Goal: Task Accomplishment & Management: Manage account settings

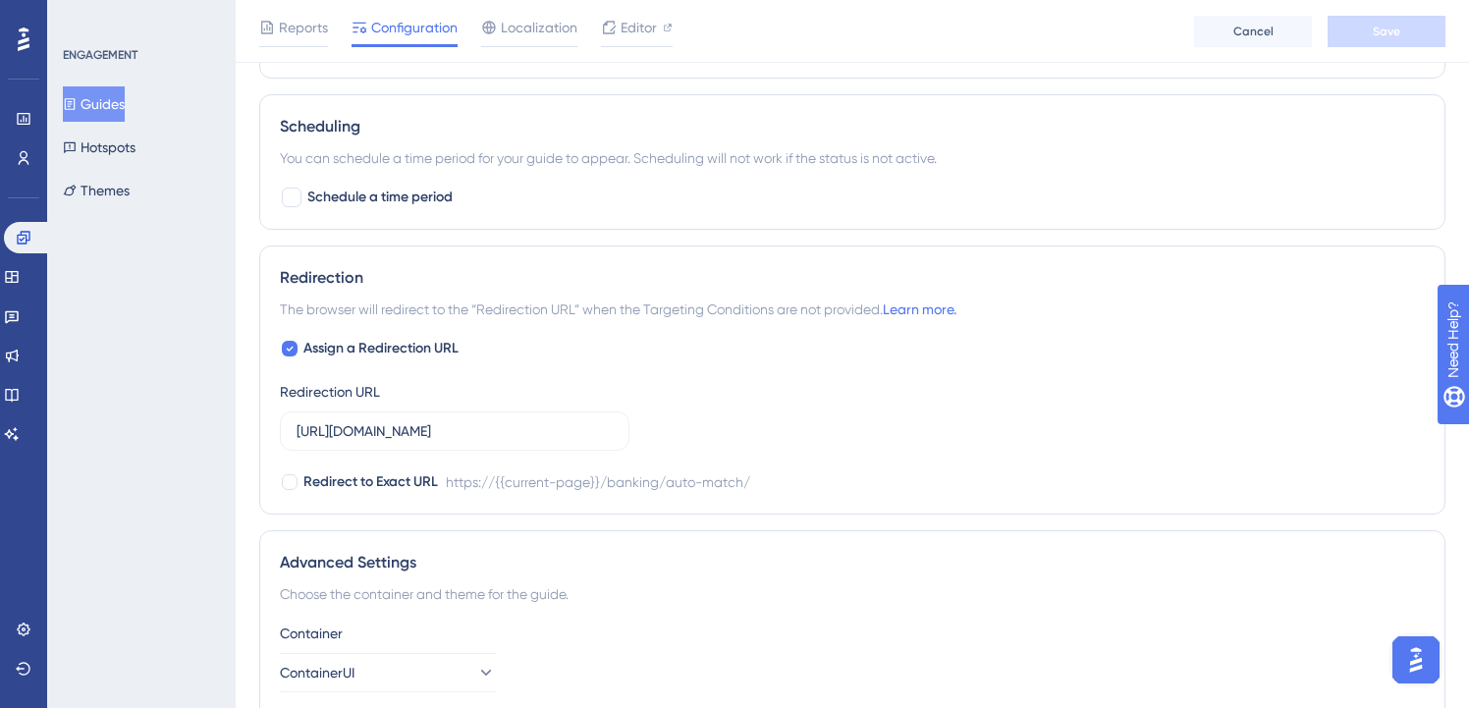
scroll to position [1690, 0]
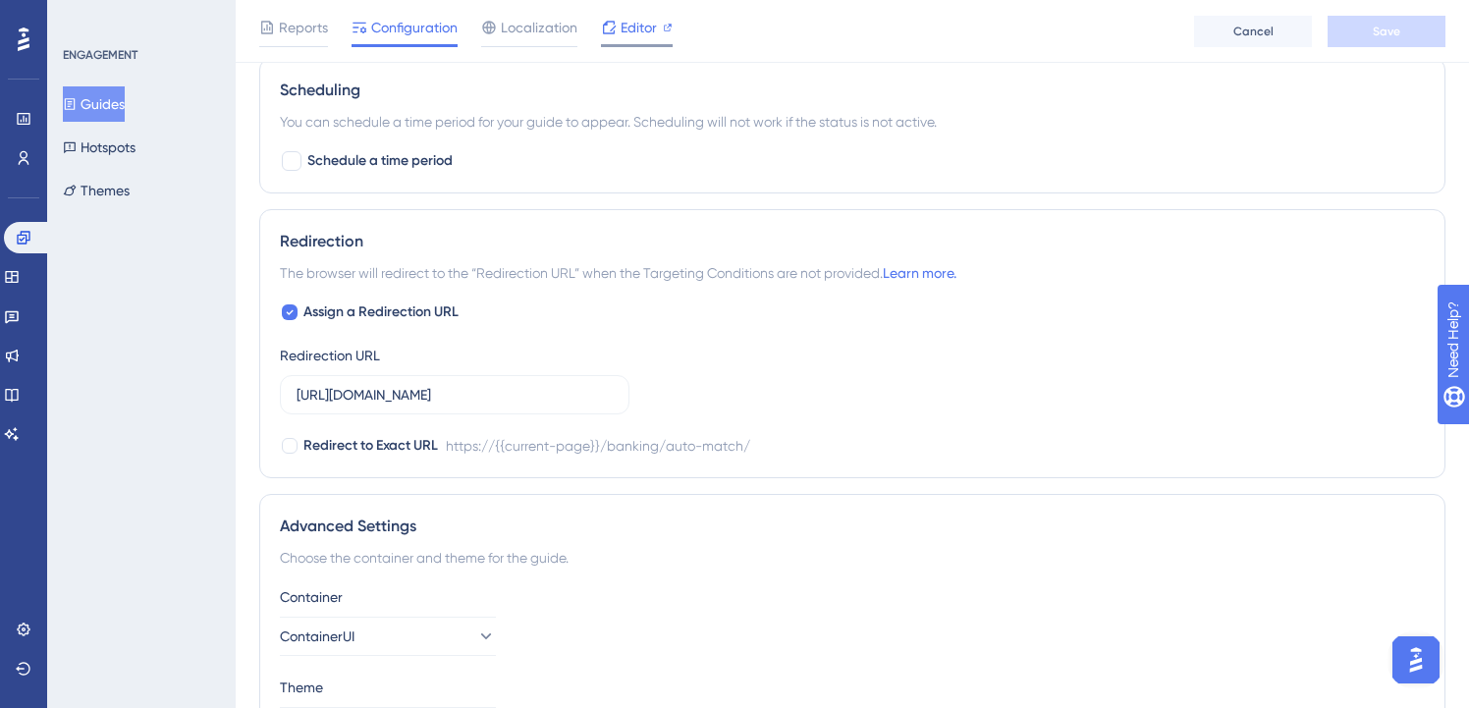
click at [626, 24] on span "Editor" at bounding box center [639, 28] width 36 height 24
click at [635, 23] on span "Editor" at bounding box center [639, 28] width 36 height 24
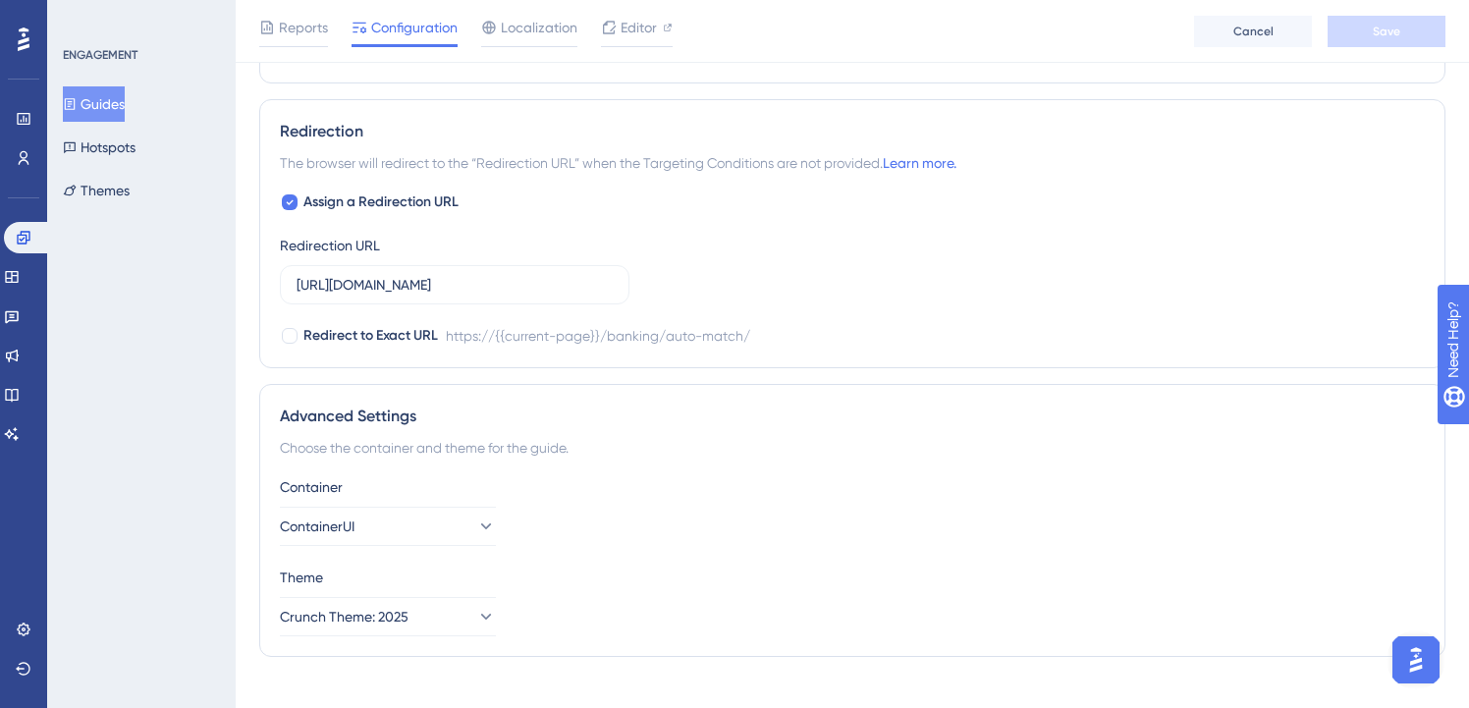
scroll to position [1828, 2]
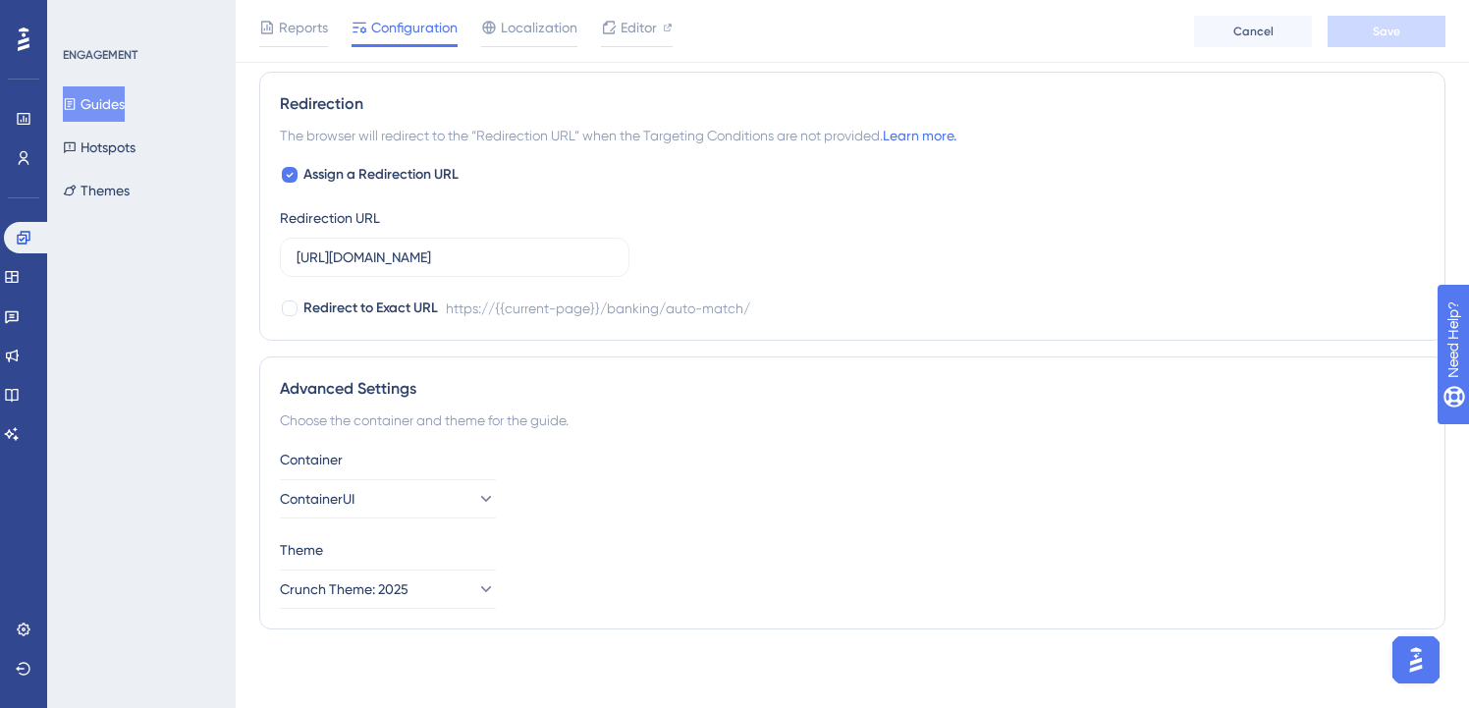
click at [103, 93] on button "Guides" at bounding box center [94, 103] width 62 height 35
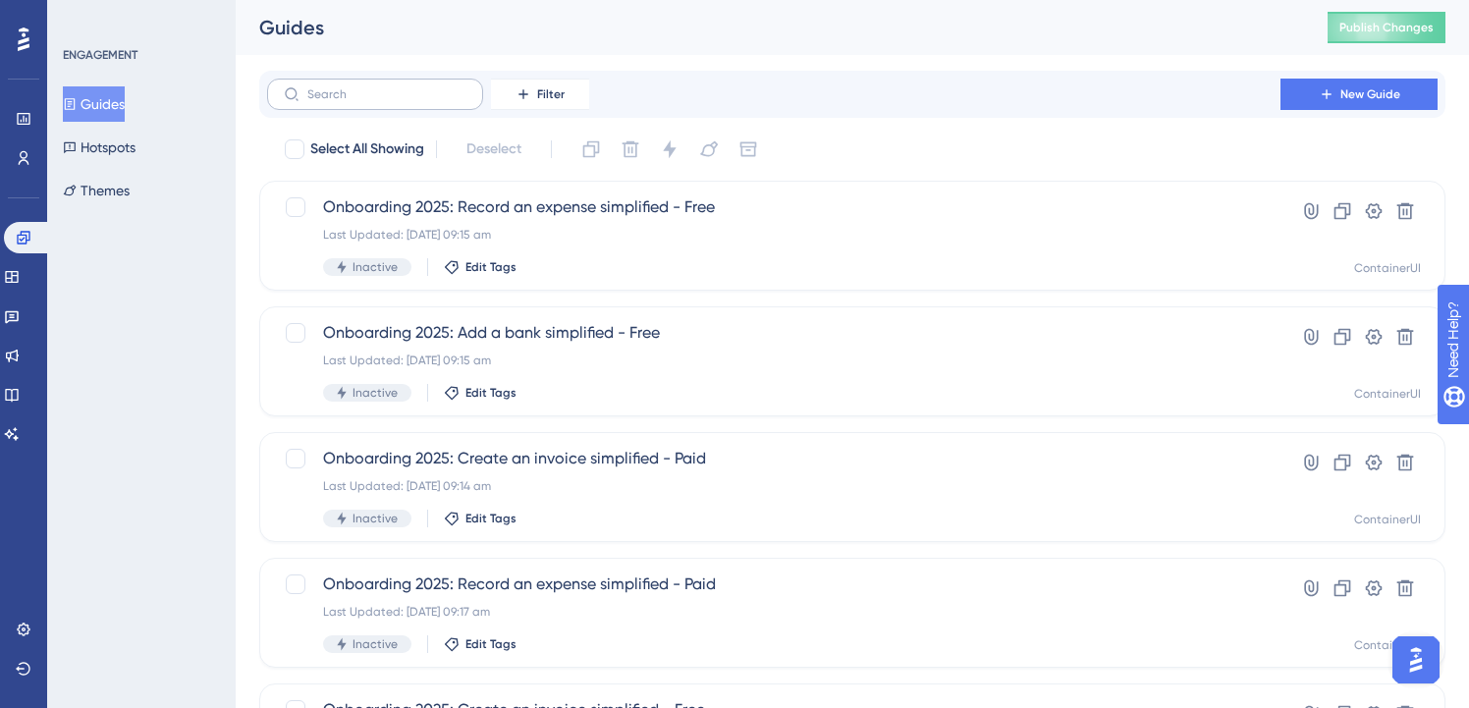
click at [415, 85] on label at bounding box center [375, 94] width 216 height 31
click at [415, 87] on input "text" at bounding box center [386, 94] width 159 height 14
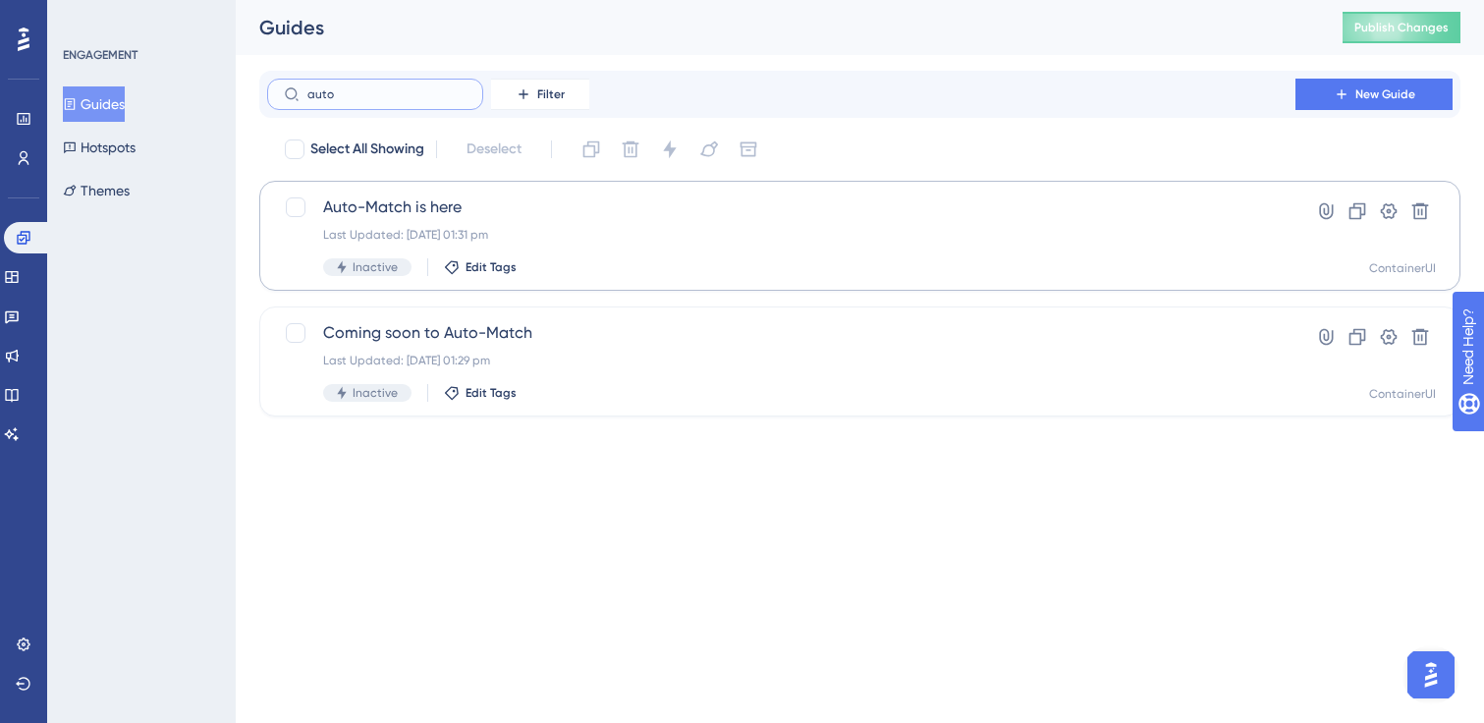
type input "auto"
click at [551, 233] on div "Last Updated: [DATE] 01:31 pm" at bounding box center [781, 235] width 916 height 16
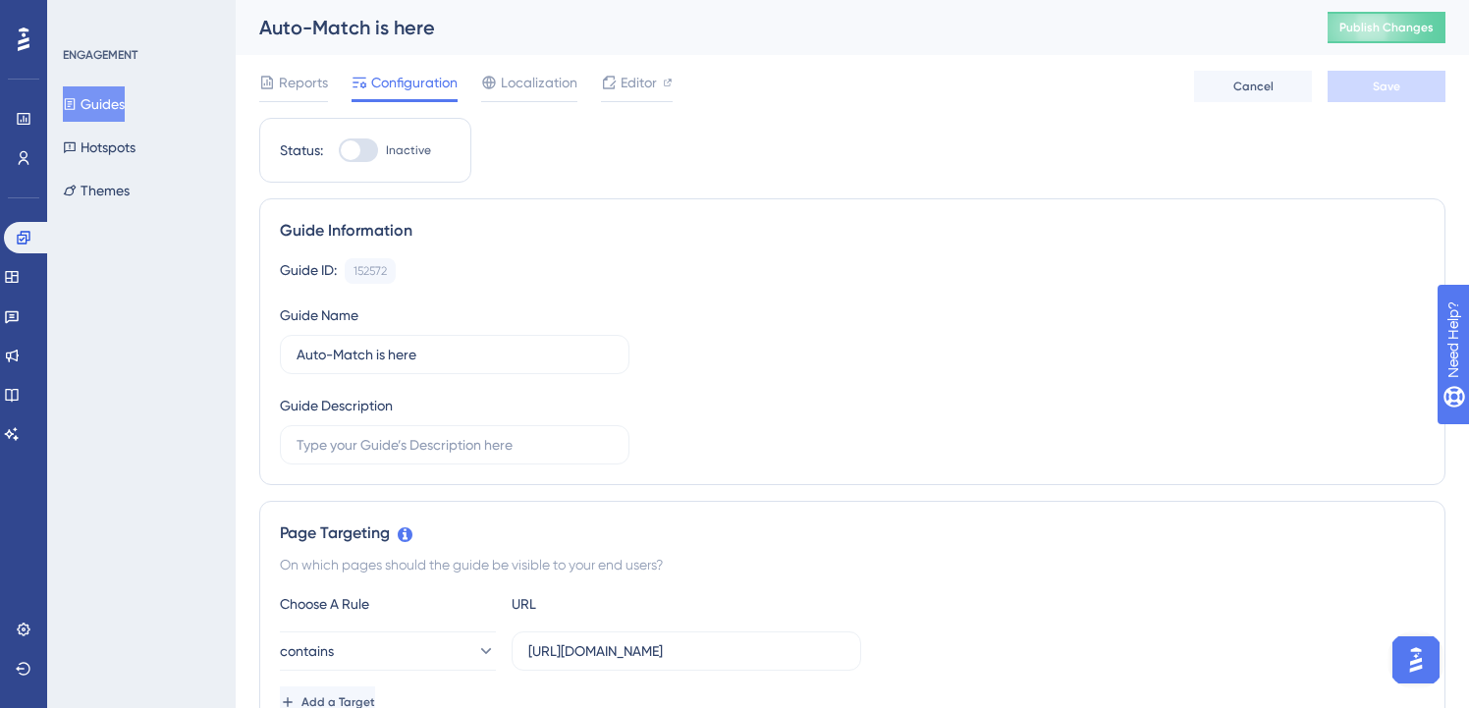
click at [358, 148] on div at bounding box center [351, 150] width 20 height 20
click at [339, 150] on input "Inactive" at bounding box center [338, 150] width 1 height 1
checkbox input "true"
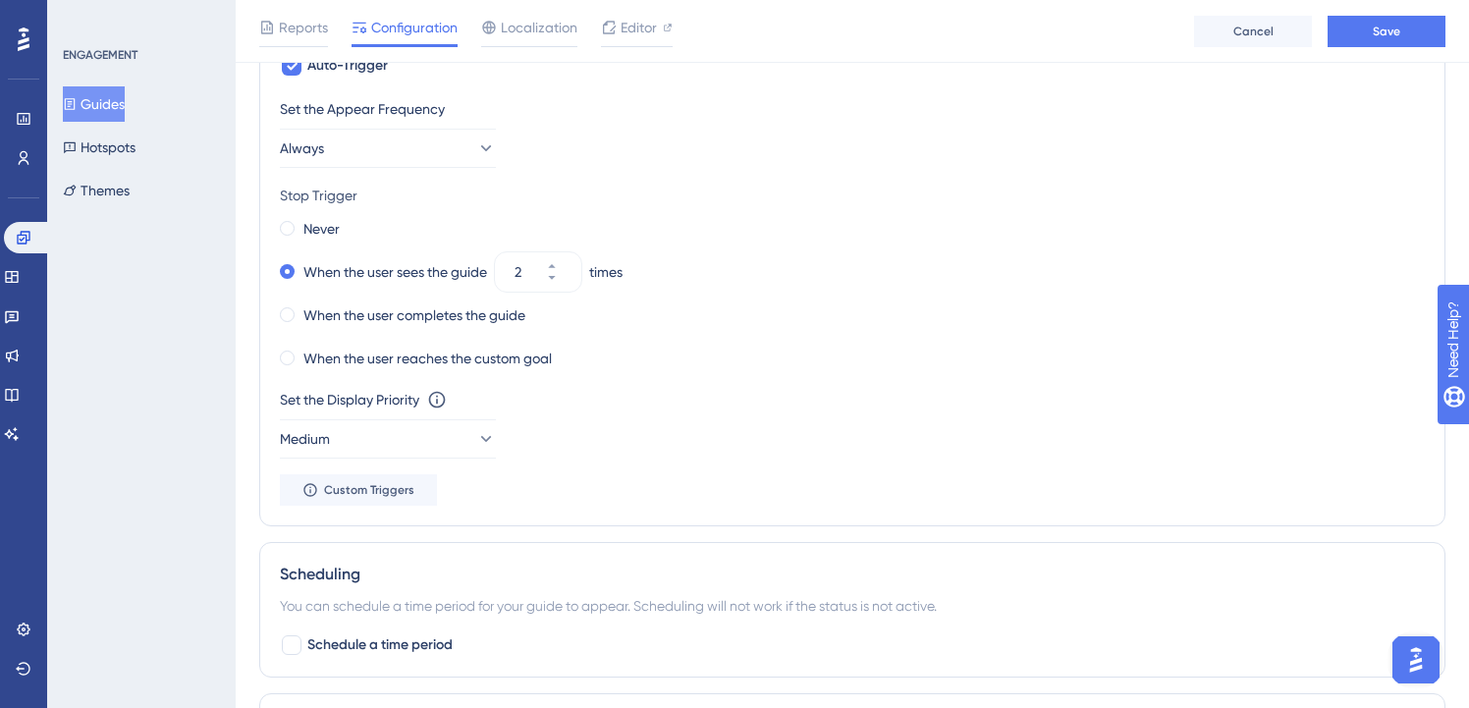
scroll to position [1207, 0]
click at [1409, 33] on button "Save" at bounding box center [1387, 31] width 118 height 31
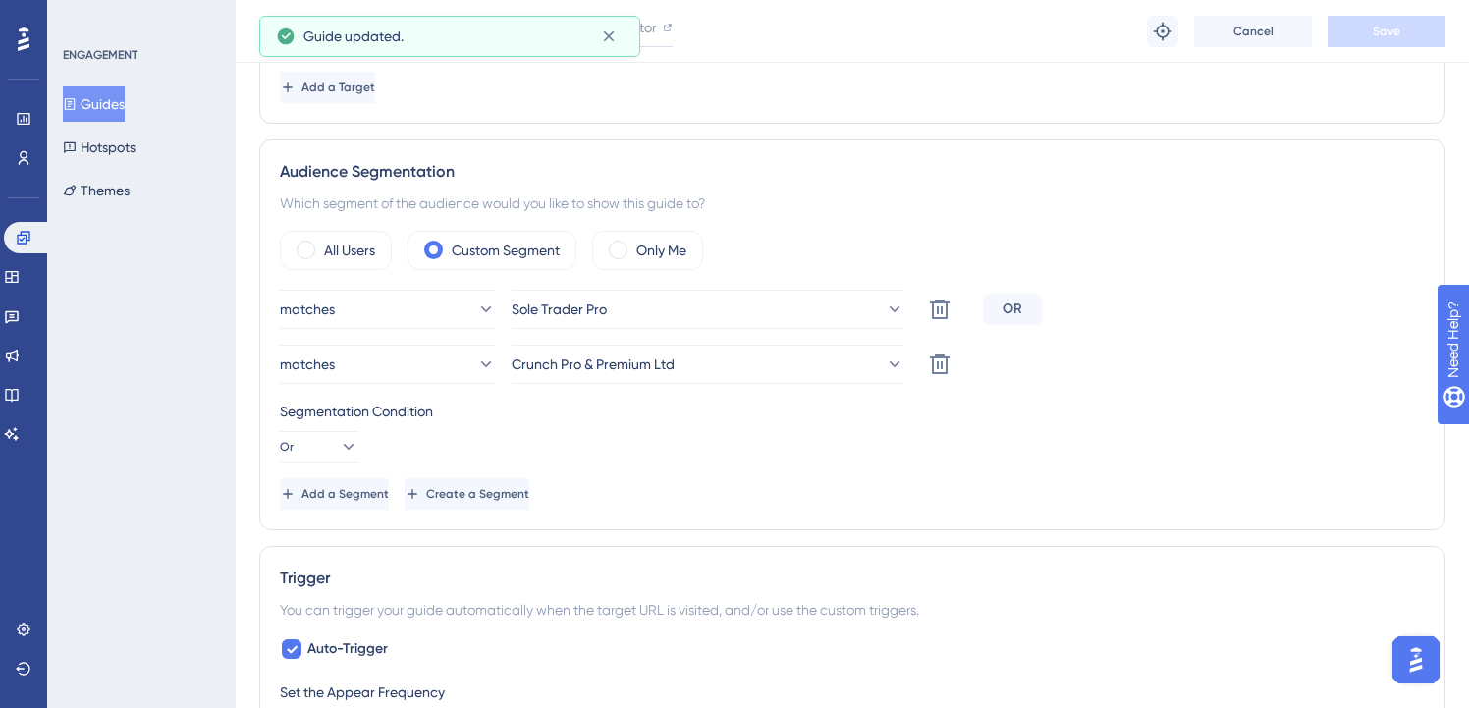
scroll to position [0, 0]
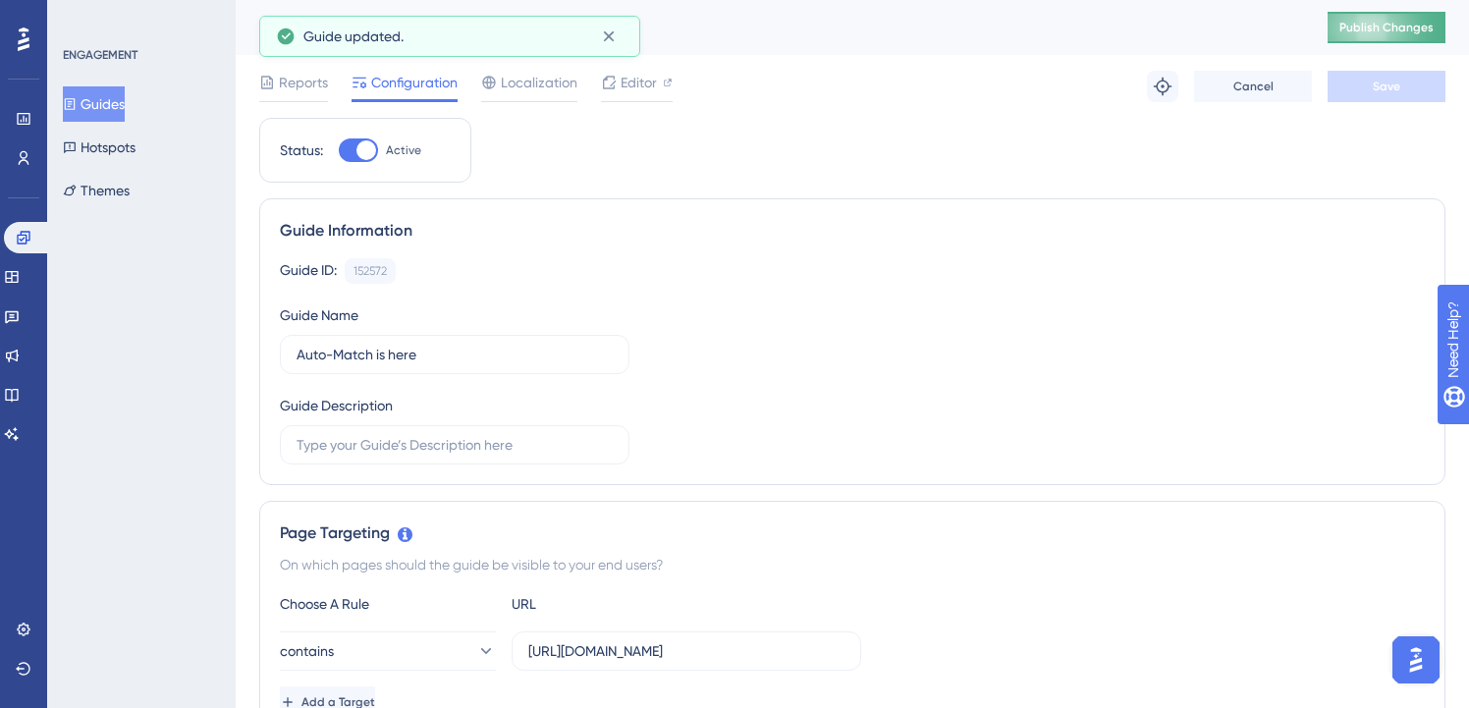
click at [1389, 41] on button "Publish Changes" at bounding box center [1387, 27] width 118 height 31
click at [121, 105] on button "Guides" at bounding box center [94, 103] width 62 height 35
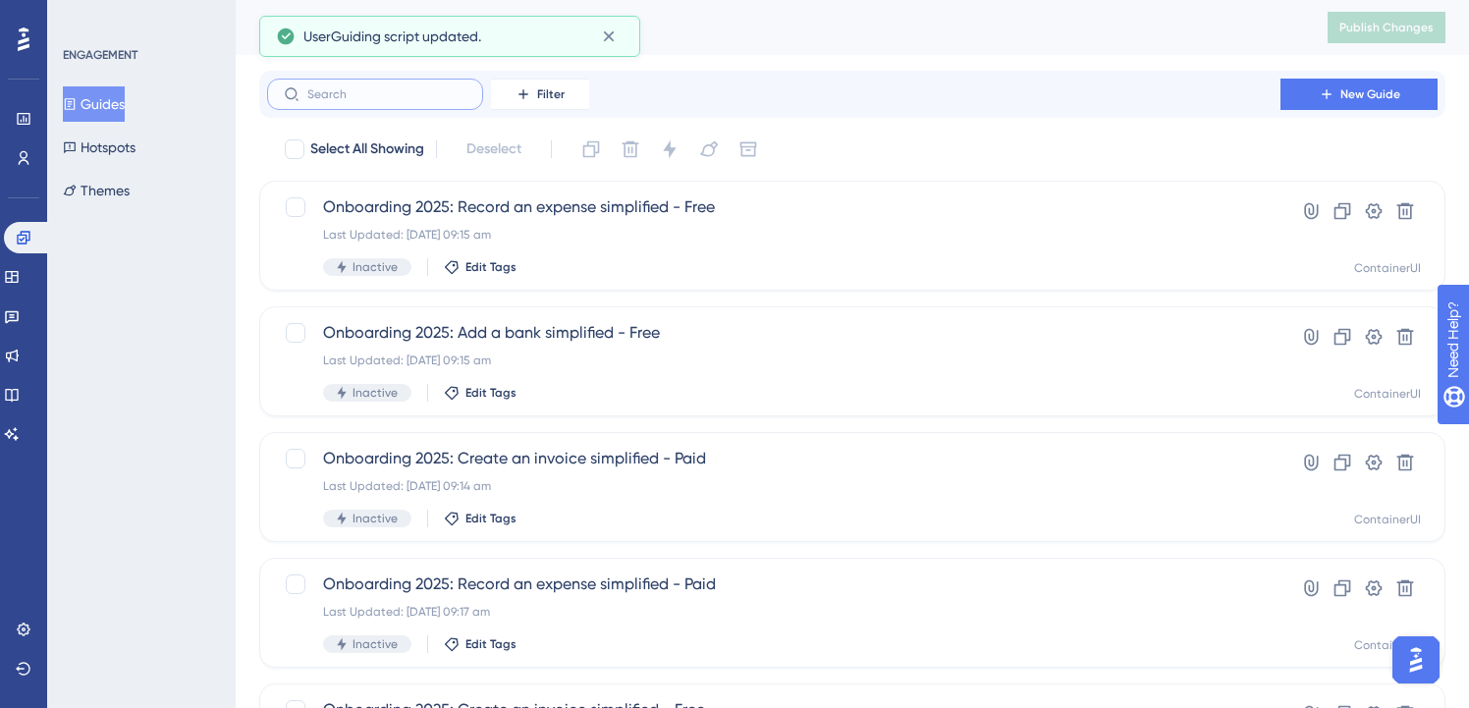
click at [406, 93] on input "text" at bounding box center [386, 94] width 159 height 14
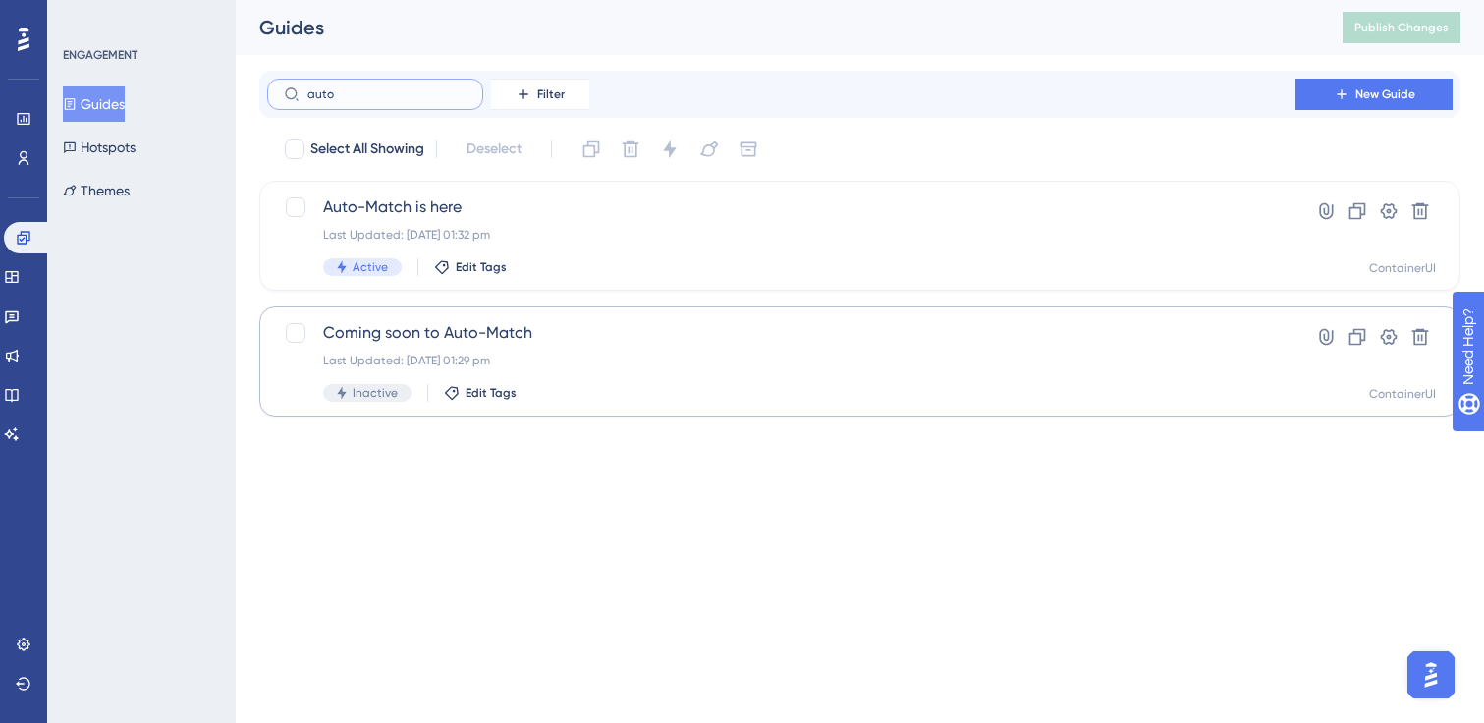
type input "auto"
click at [463, 351] on div "Coming soon to Auto-Match Last Updated: [DATE] 01:29 pm Inactive Edit Tags" at bounding box center [781, 361] width 916 height 81
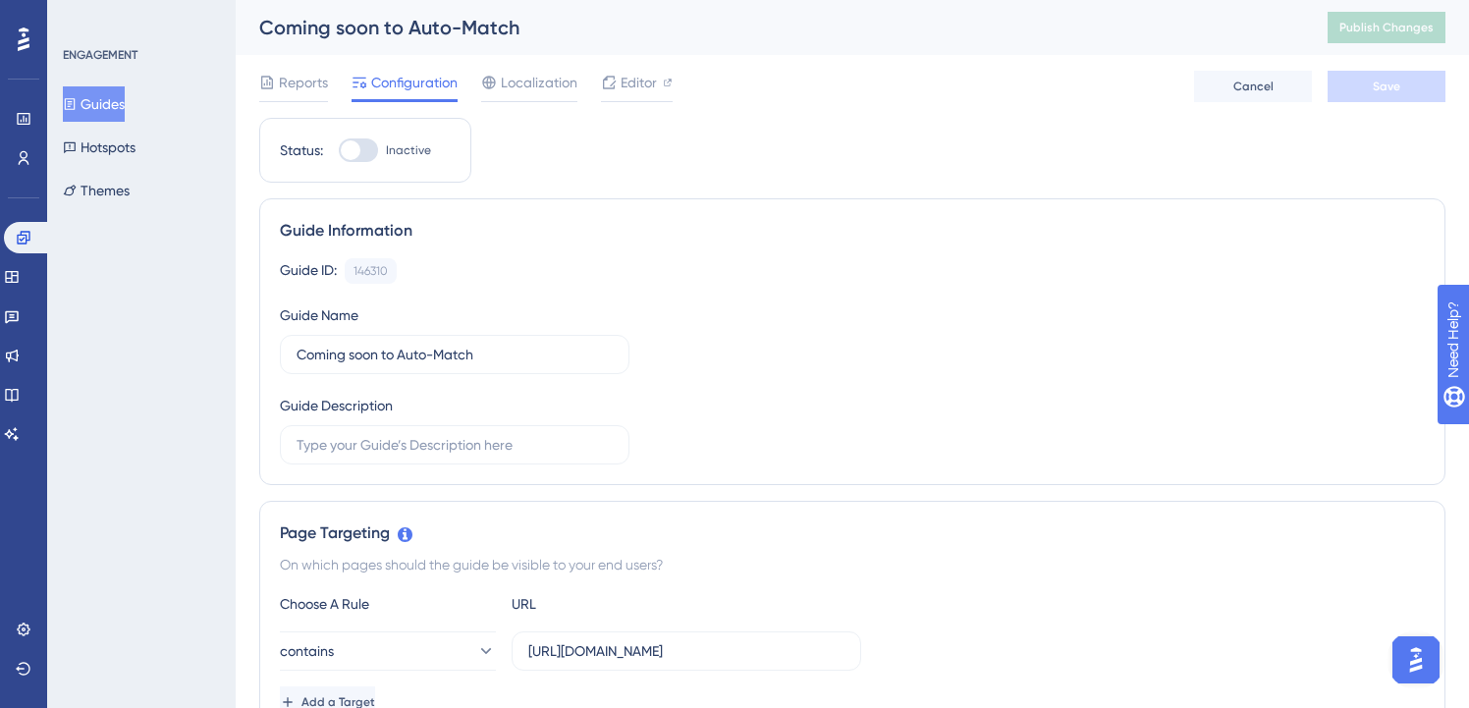
click at [355, 153] on div at bounding box center [351, 150] width 20 height 20
click at [339, 151] on input "Inactive" at bounding box center [338, 150] width 1 height 1
checkbox input "true"
click at [1386, 82] on span "Save" at bounding box center [1387, 87] width 28 height 16
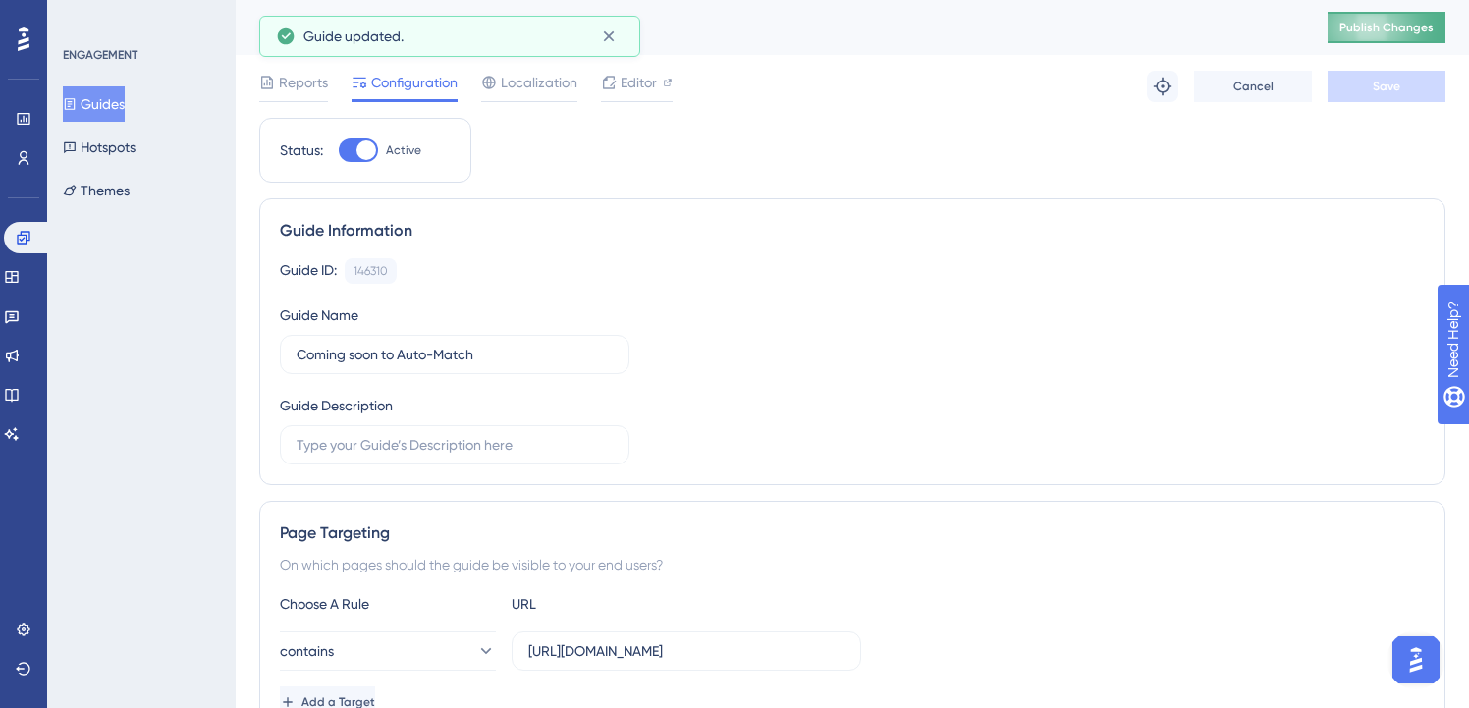
click at [1385, 29] on span "Publish Changes" at bounding box center [1387, 28] width 94 height 16
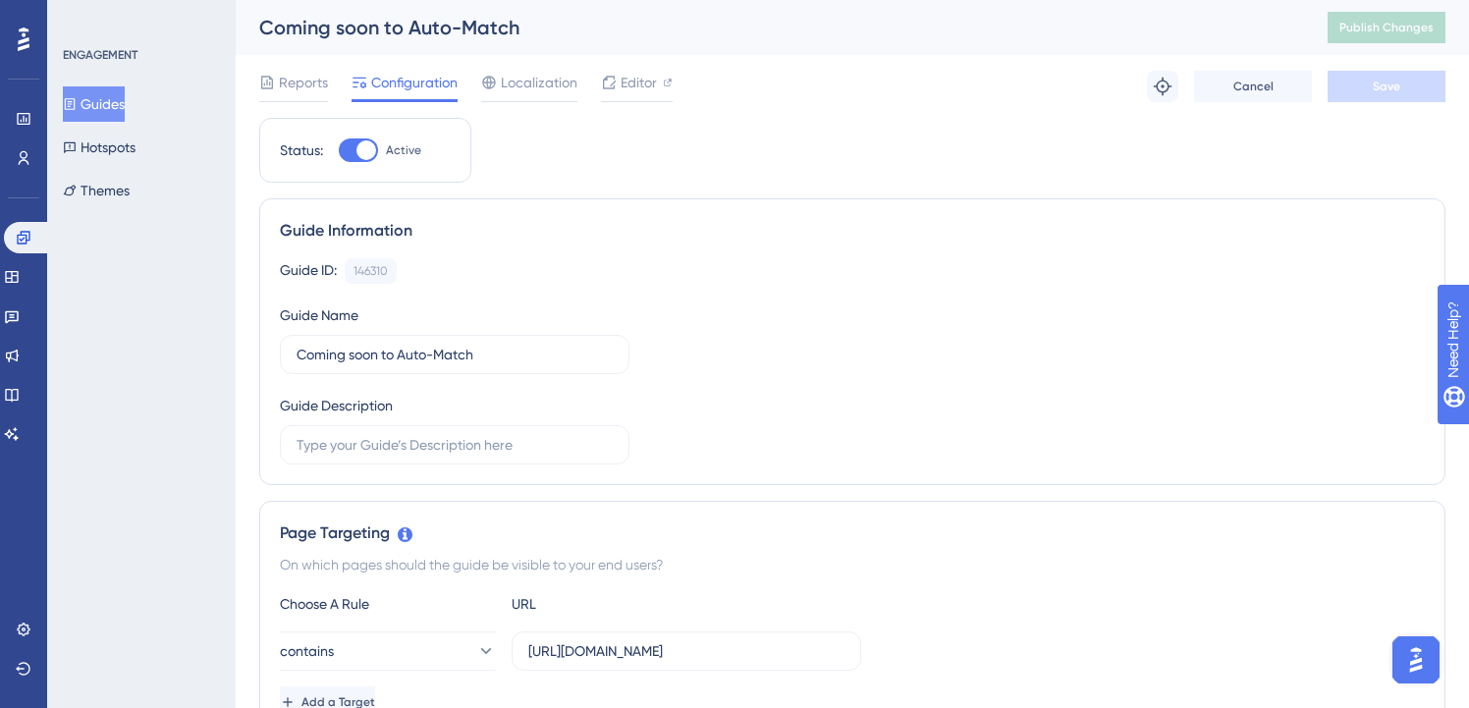
click at [104, 105] on button "Guides" at bounding box center [94, 103] width 62 height 35
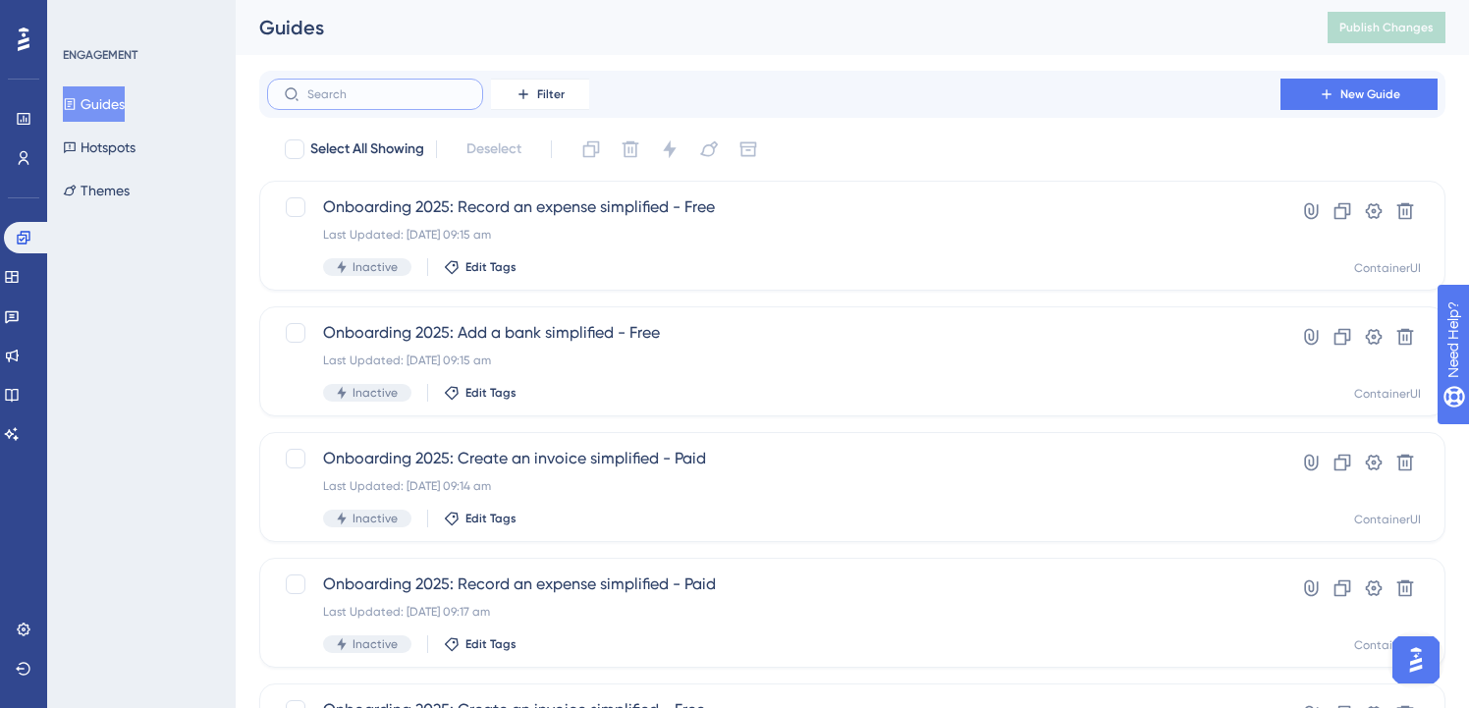
click at [429, 92] on input "text" at bounding box center [386, 94] width 159 height 14
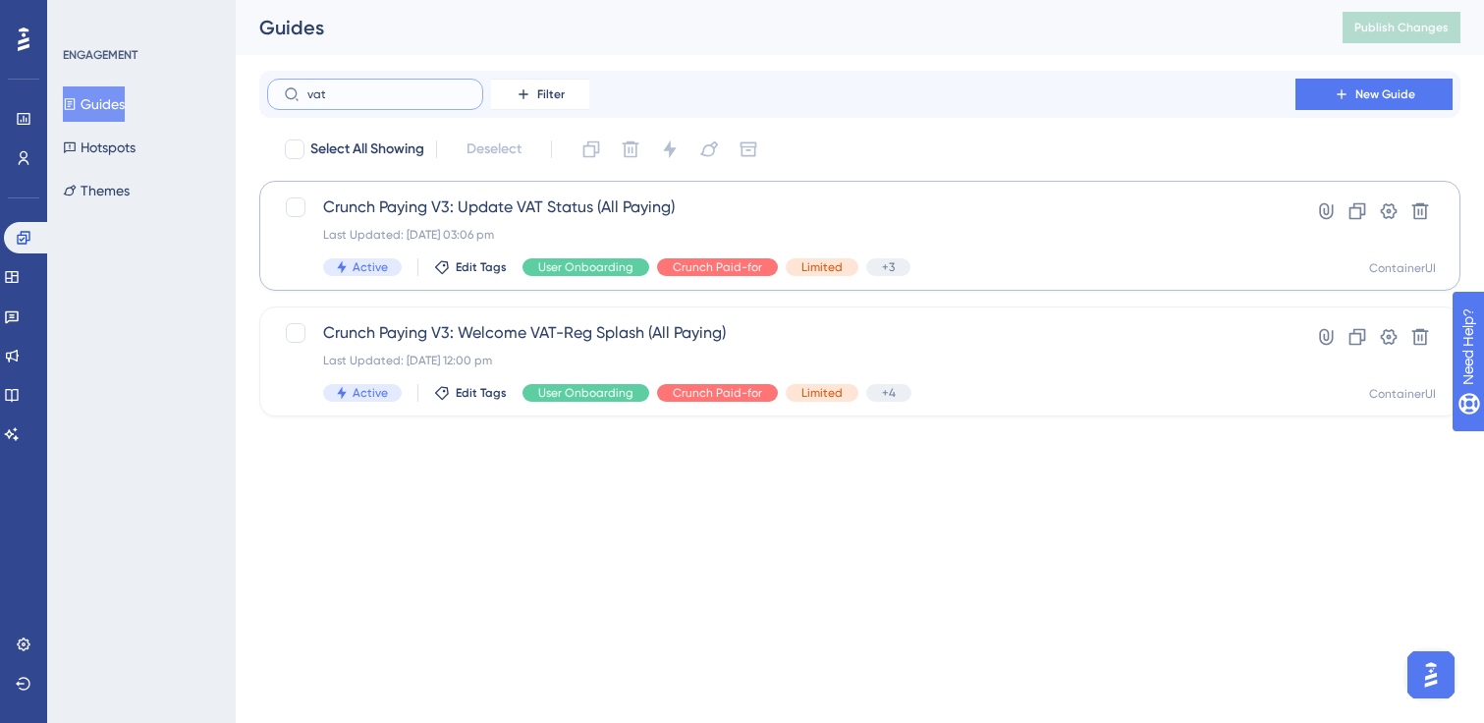
type input "vat"
click at [563, 227] on div "Last Updated: [DATE] 03:06 pm" at bounding box center [781, 235] width 916 height 16
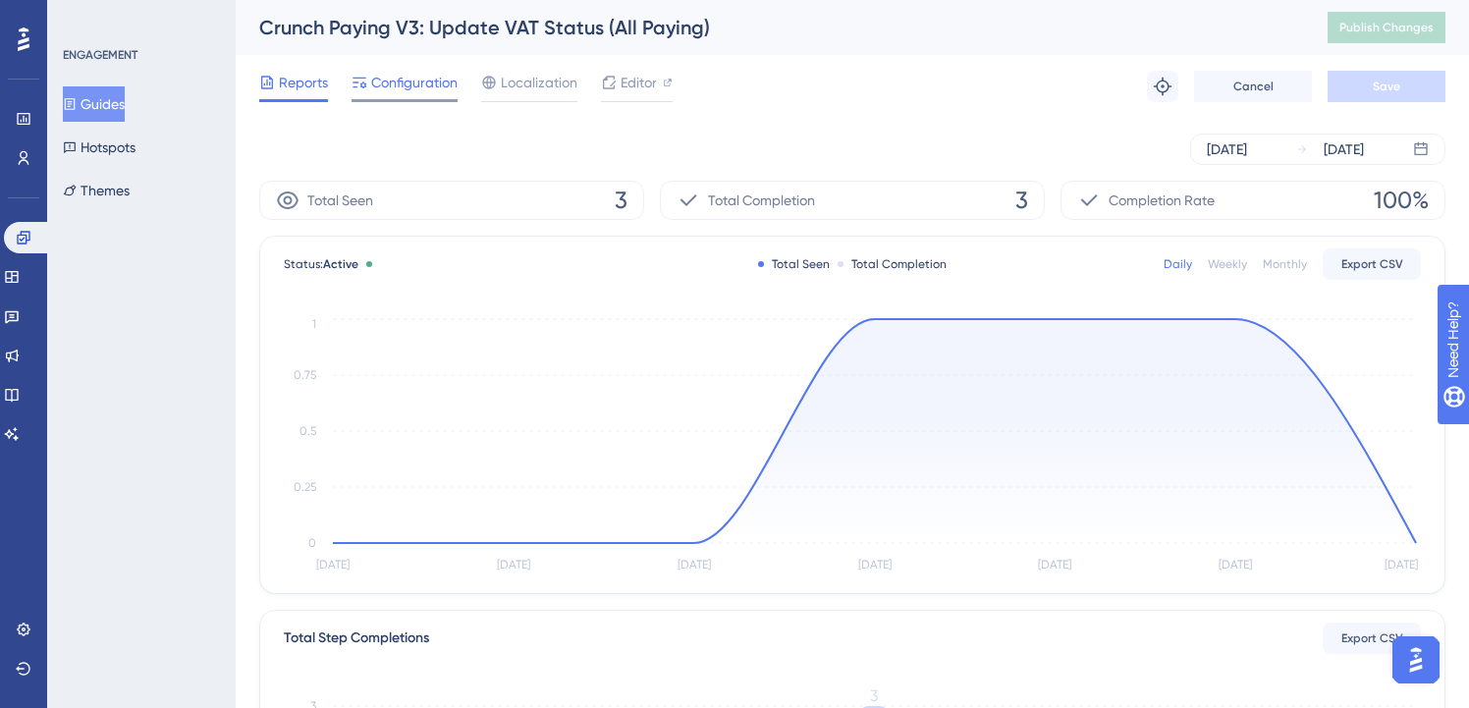
click at [433, 97] on div "Configuration" at bounding box center [405, 86] width 106 height 31
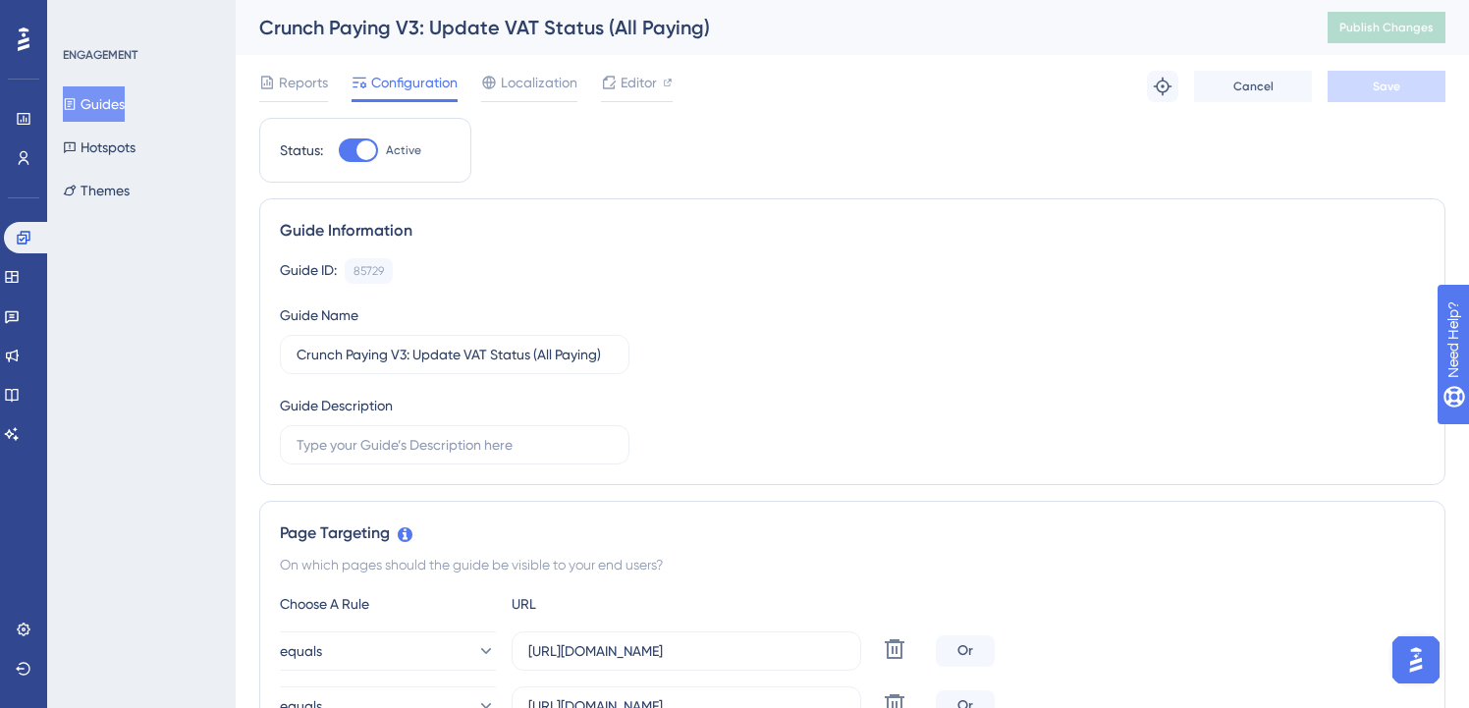
click at [370, 145] on div at bounding box center [367, 150] width 20 height 20
click at [339, 150] on input "Active" at bounding box center [338, 150] width 1 height 1
checkbox input "false"
click at [1383, 84] on span "Save" at bounding box center [1387, 87] width 28 height 16
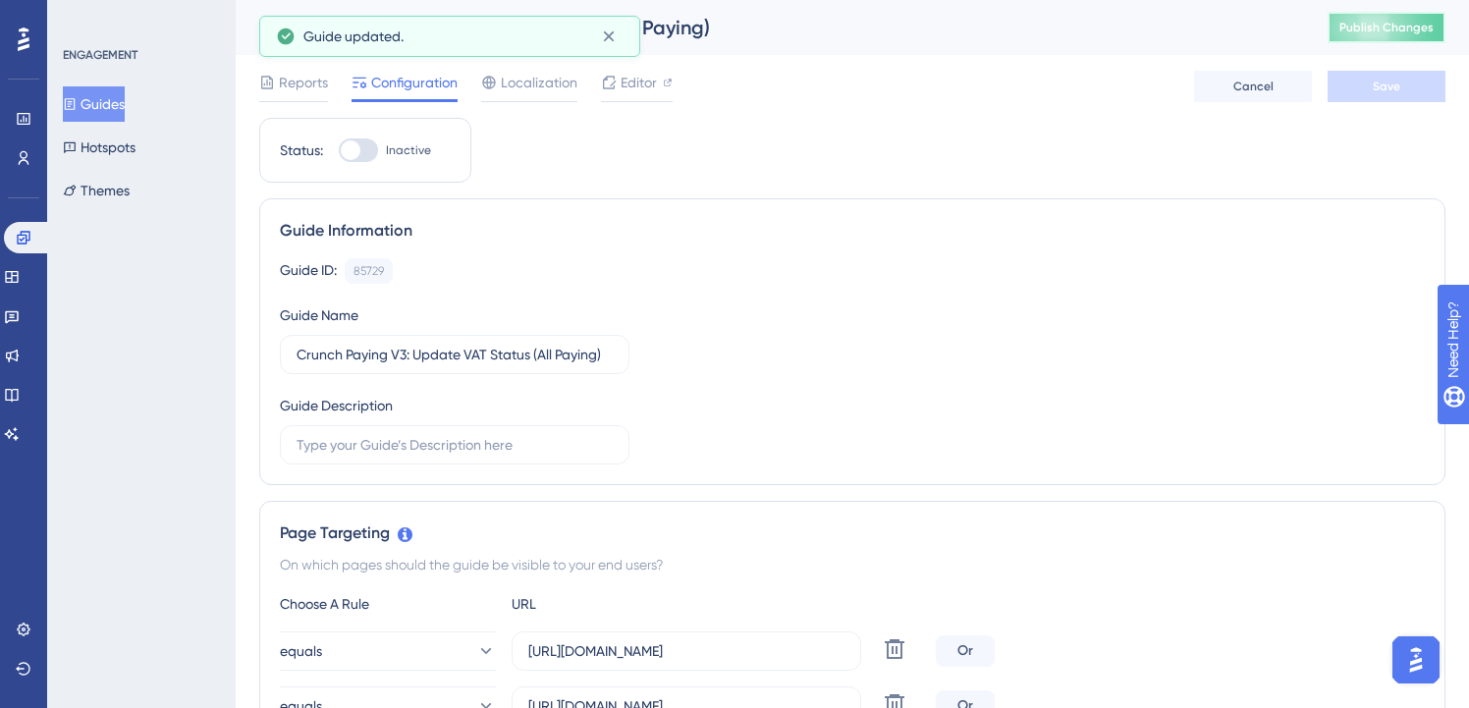
click at [1378, 29] on span "Publish Changes" at bounding box center [1387, 28] width 94 height 16
click at [111, 106] on button "Guides" at bounding box center [94, 103] width 62 height 35
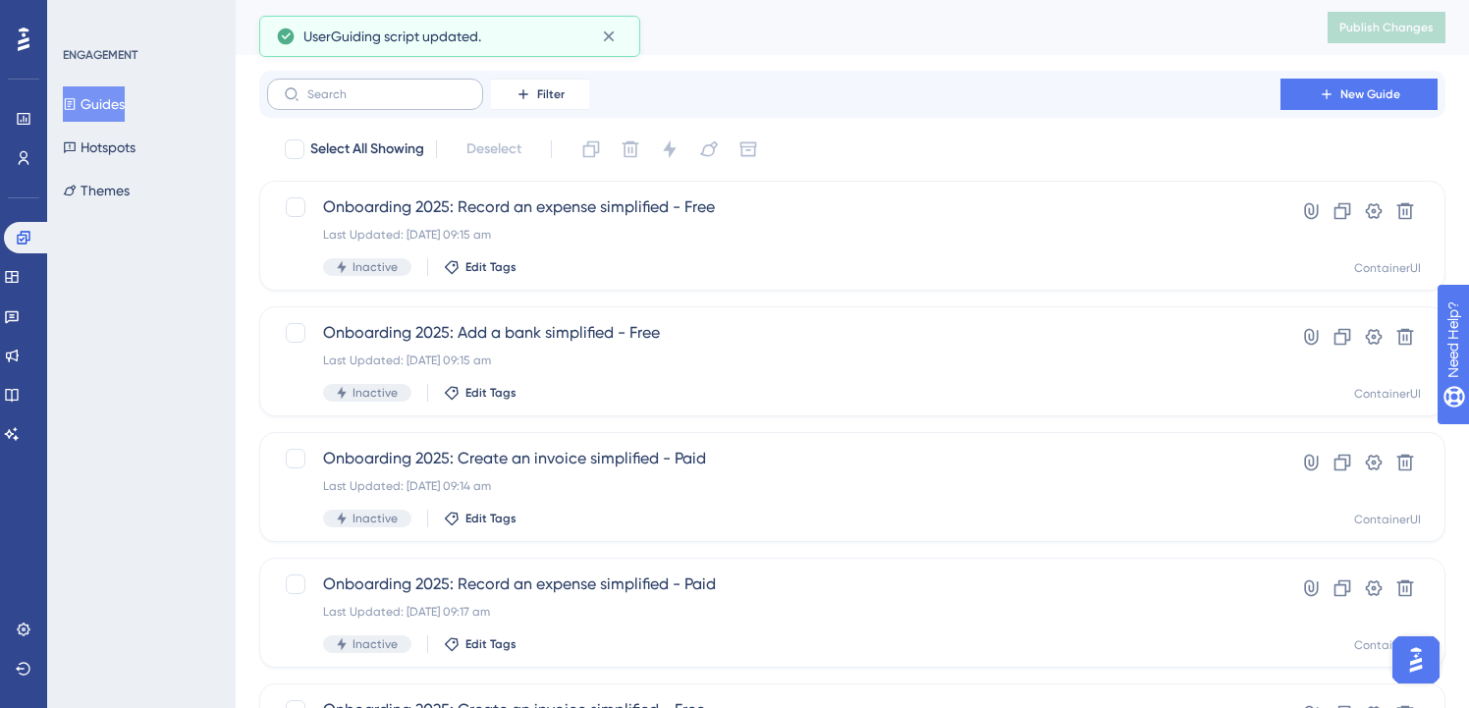
click at [403, 104] on label at bounding box center [375, 94] width 216 height 31
click at [403, 101] on input "text" at bounding box center [386, 94] width 159 height 14
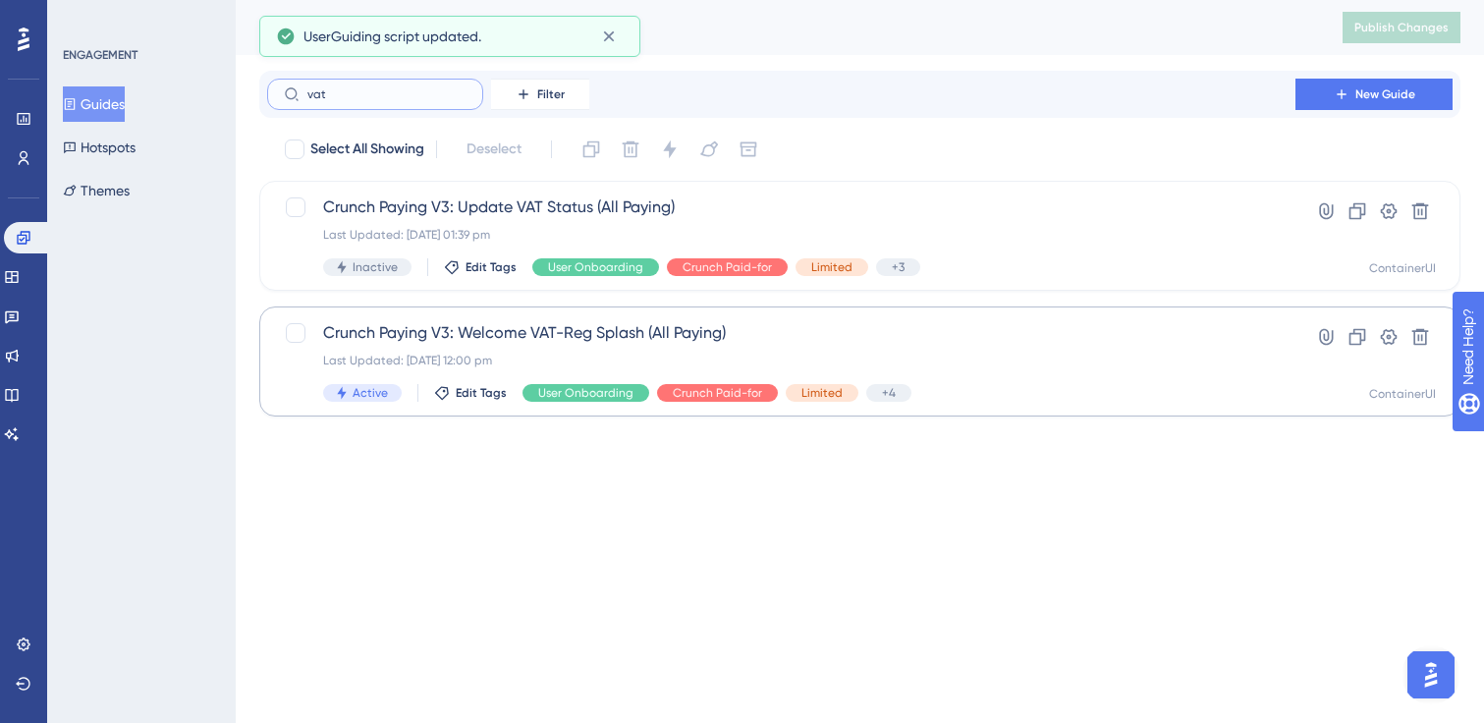
type input "vat"
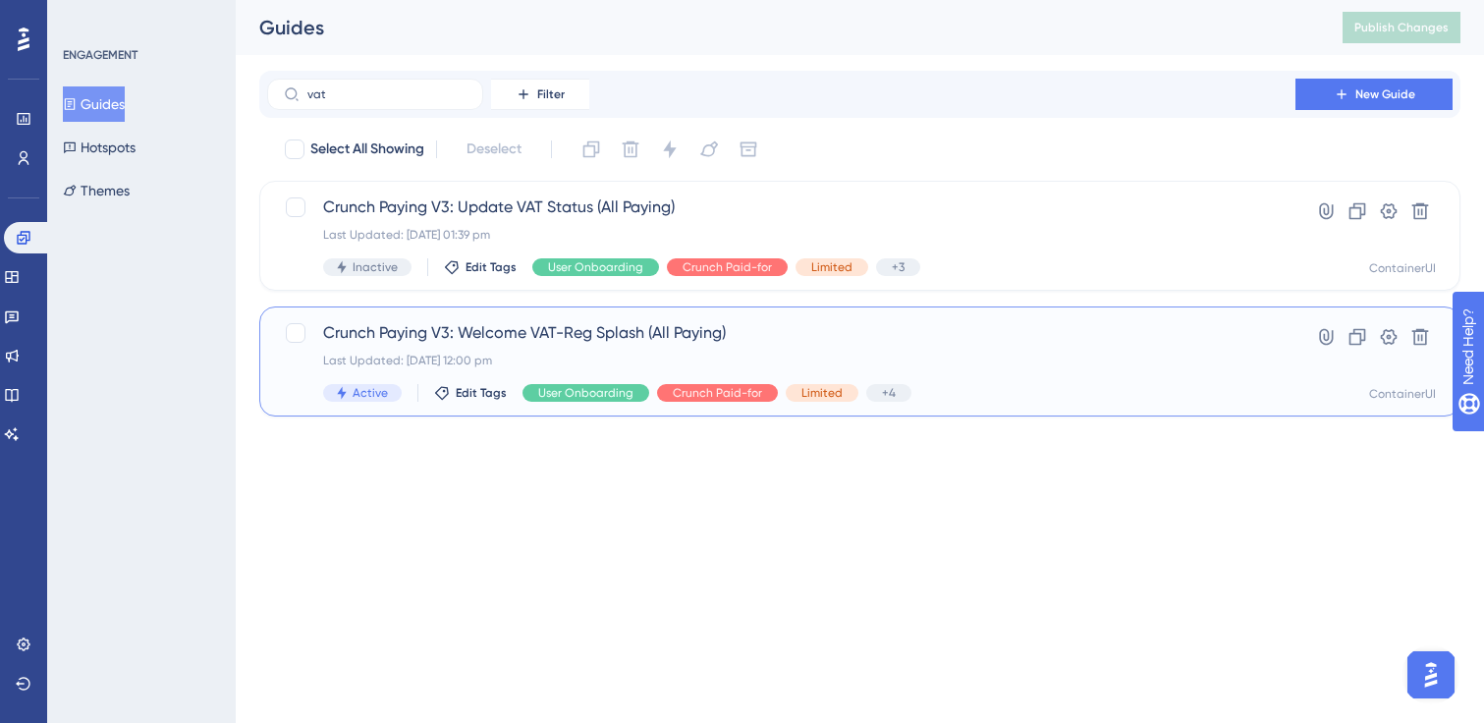
click at [480, 357] on div "Last Updated: [DATE] 12:00 pm" at bounding box center [781, 361] width 916 height 16
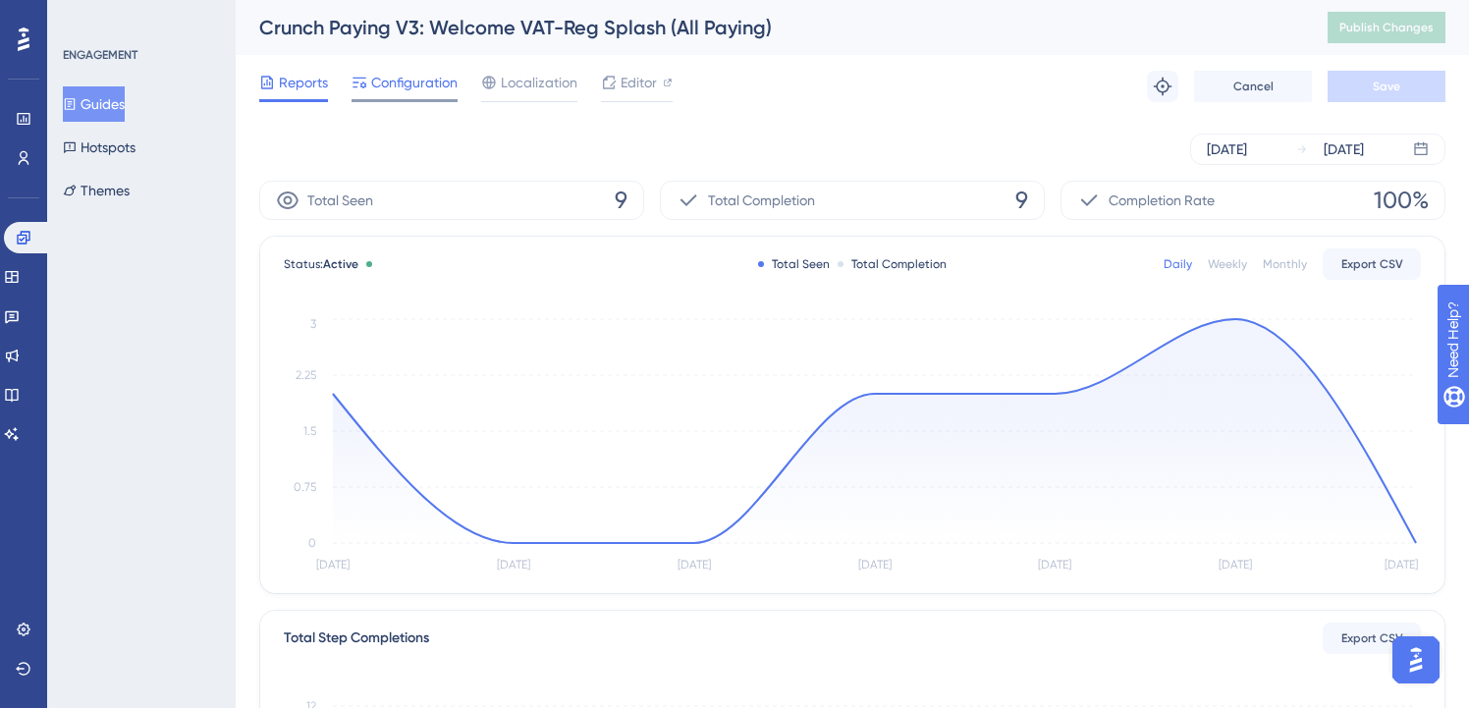
click at [412, 77] on span "Configuration" at bounding box center [414, 83] width 86 height 24
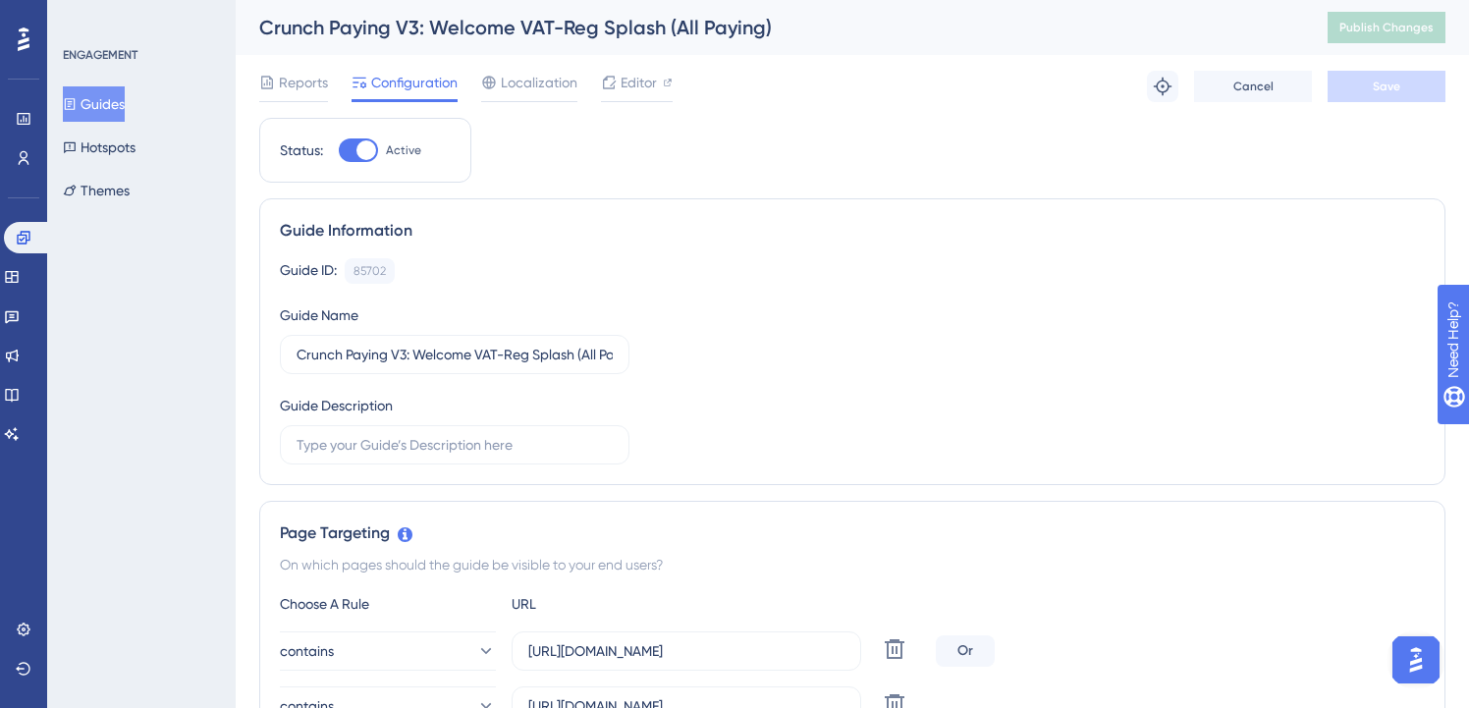
click at [360, 149] on div at bounding box center [367, 150] width 20 height 20
click at [339, 150] on input "Active" at bounding box center [338, 150] width 1 height 1
checkbox input "false"
click at [1425, 87] on button "Save" at bounding box center [1387, 86] width 118 height 31
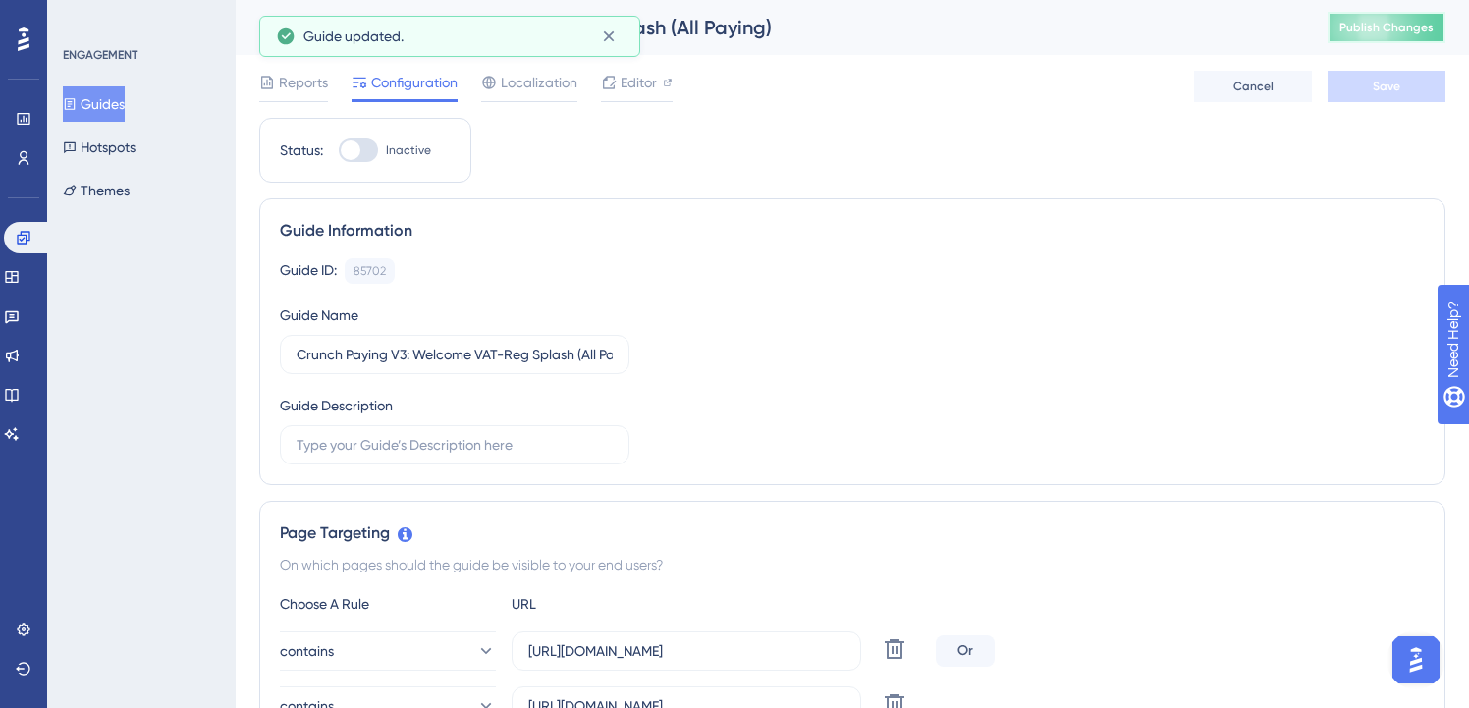
click at [1397, 39] on button "Publish Changes" at bounding box center [1387, 27] width 118 height 31
click at [107, 105] on button "Guides" at bounding box center [94, 103] width 62 height 35
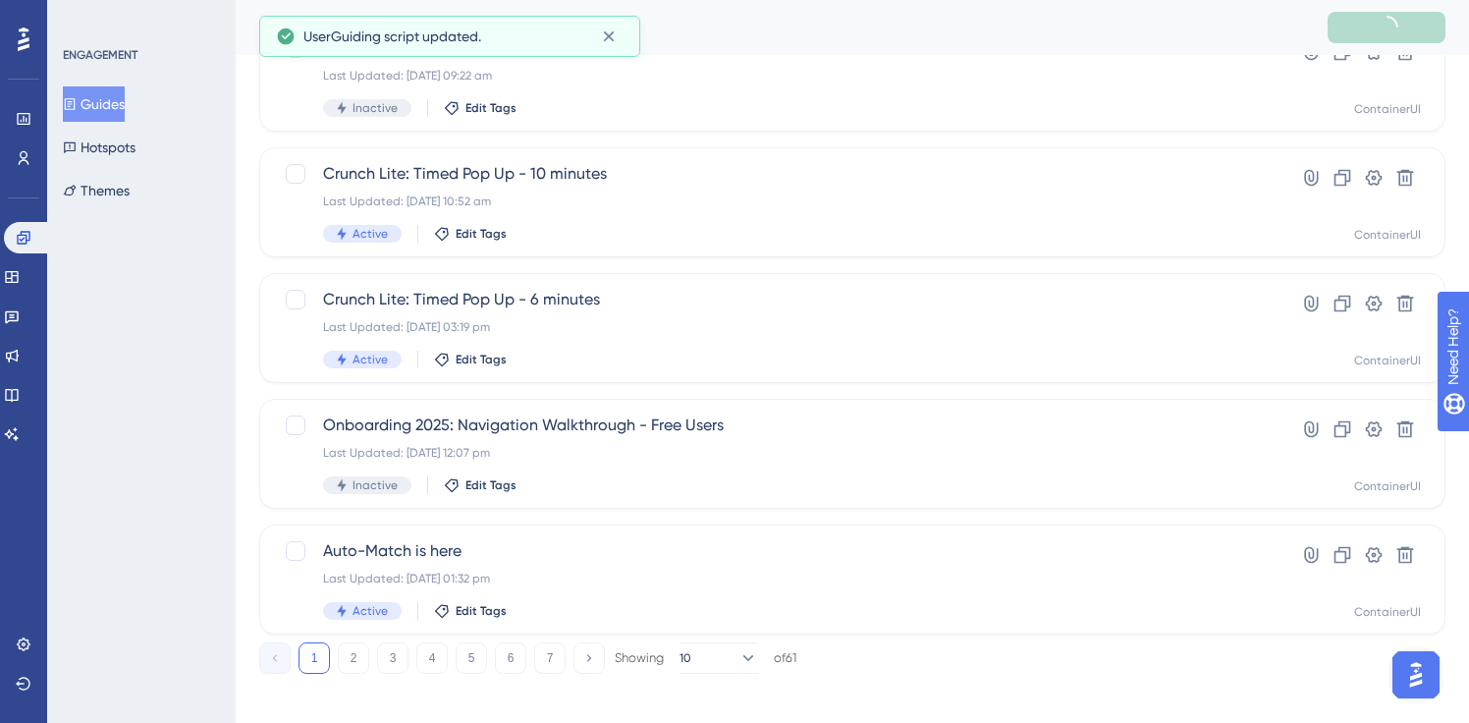
scroll to position [801, 0]
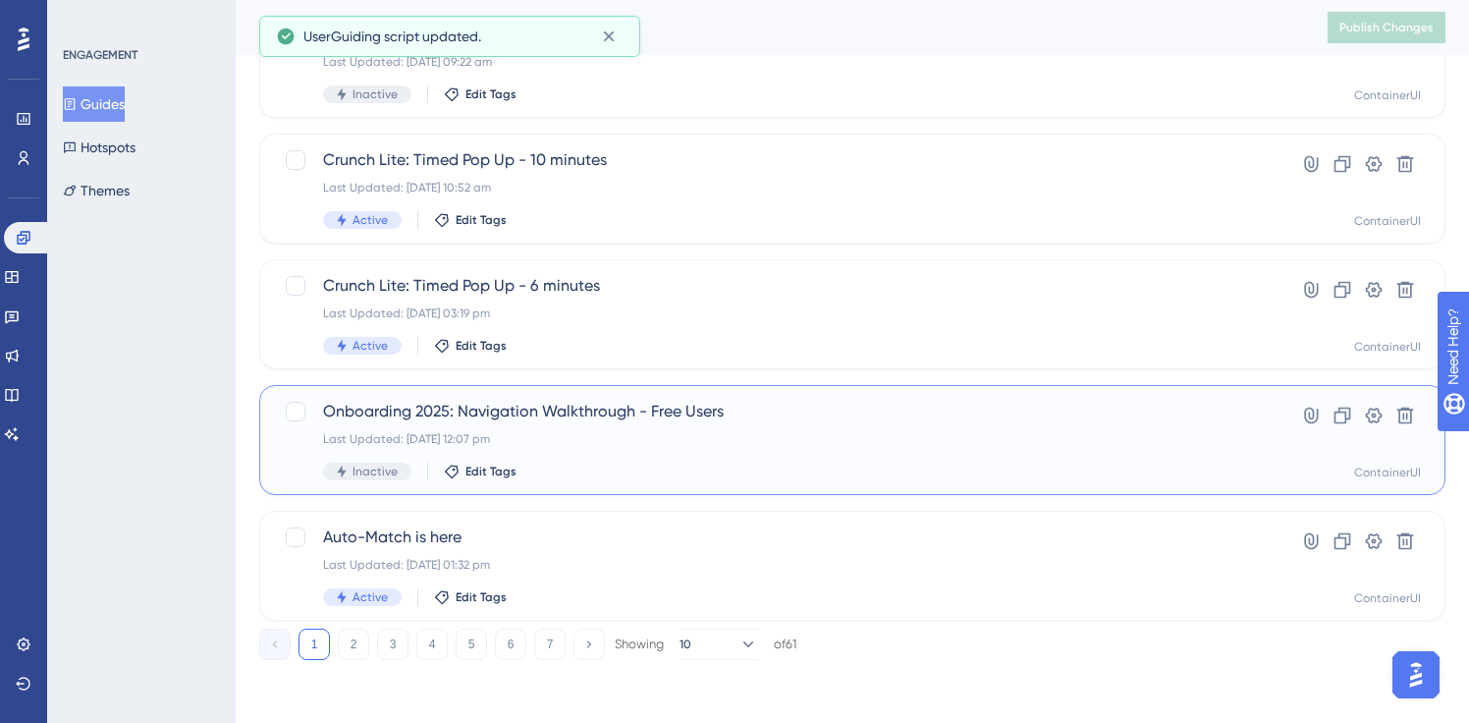
click at [583, 415] on span "Onboarding 2025: Navigation Walkthrough - Free Users" at bounding box center [774, 412] width 902 height 24
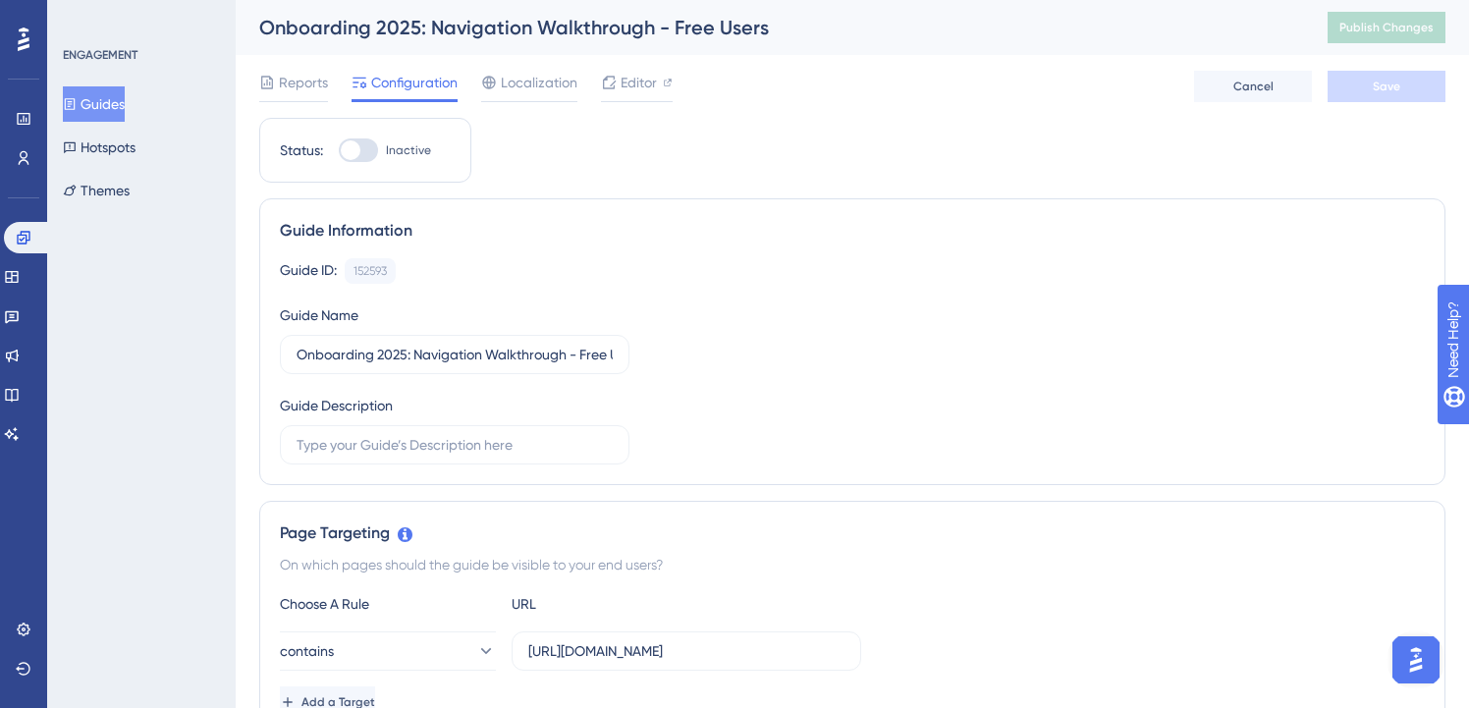
click at [110, 116] on button "Guides" at bounding box center [94, 103] width 62 height 35
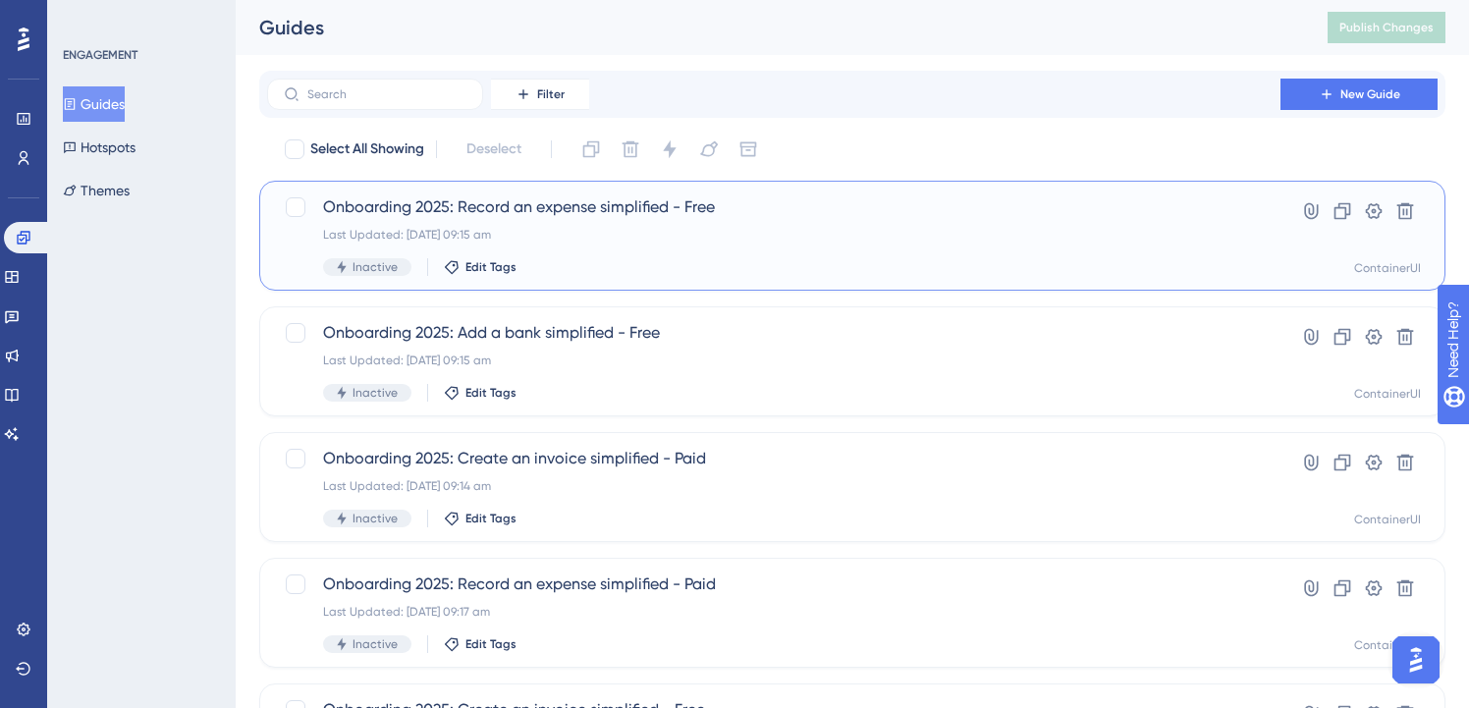
click at [590, 220] on div "Onboarding 2025: Record an expense simplified - Free Last Updated: [DATE] 09:15…" at bounding box center [774, 235] width 902 height 81
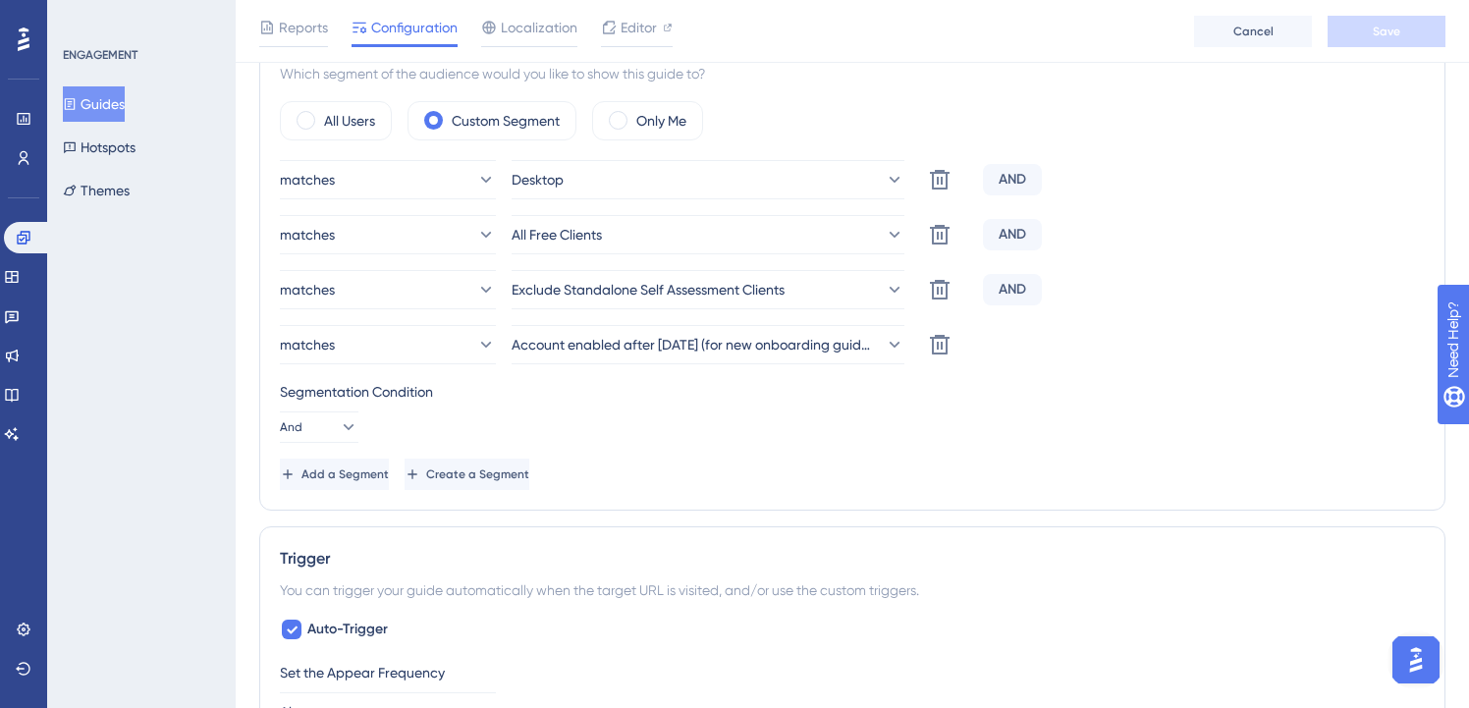
scroll to position [738, 0]
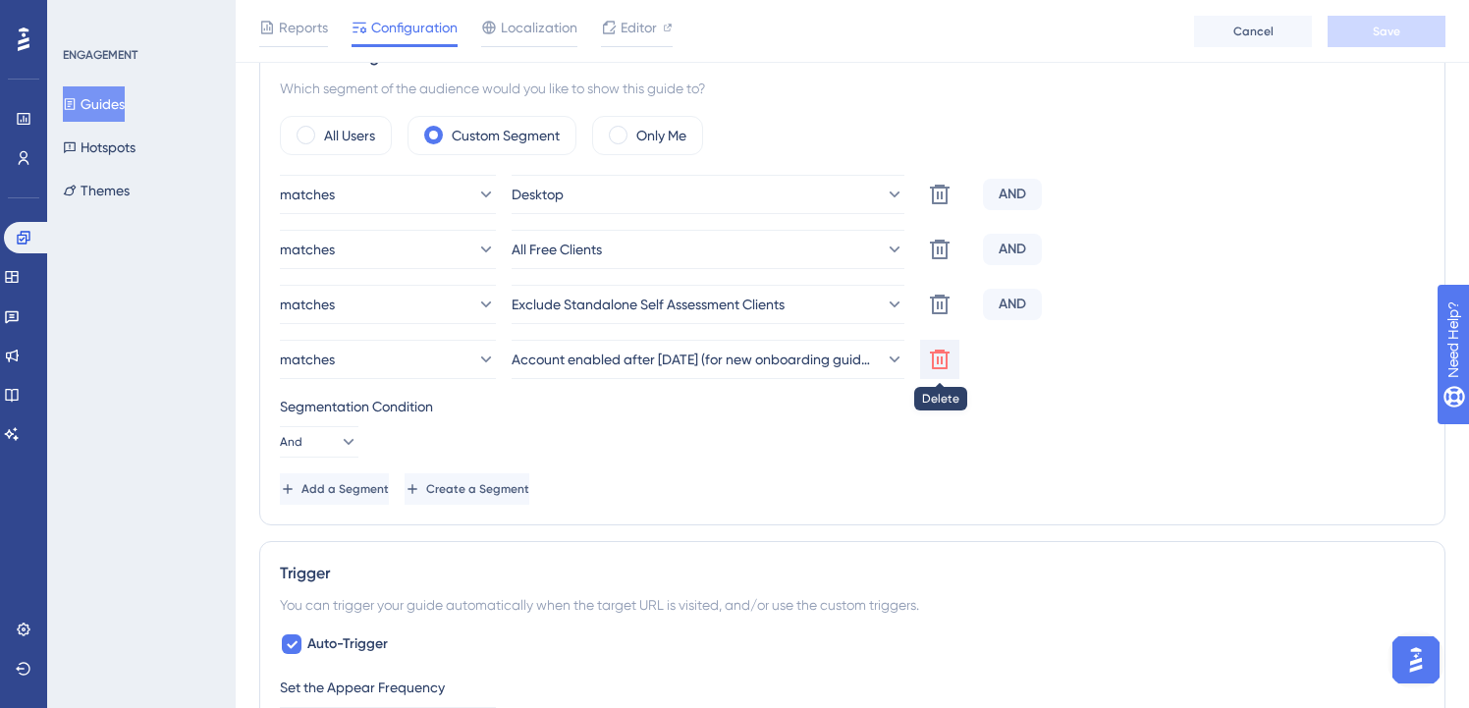
click at [941, 359] on icon at bounding box center [940, 360] width 20 height 20
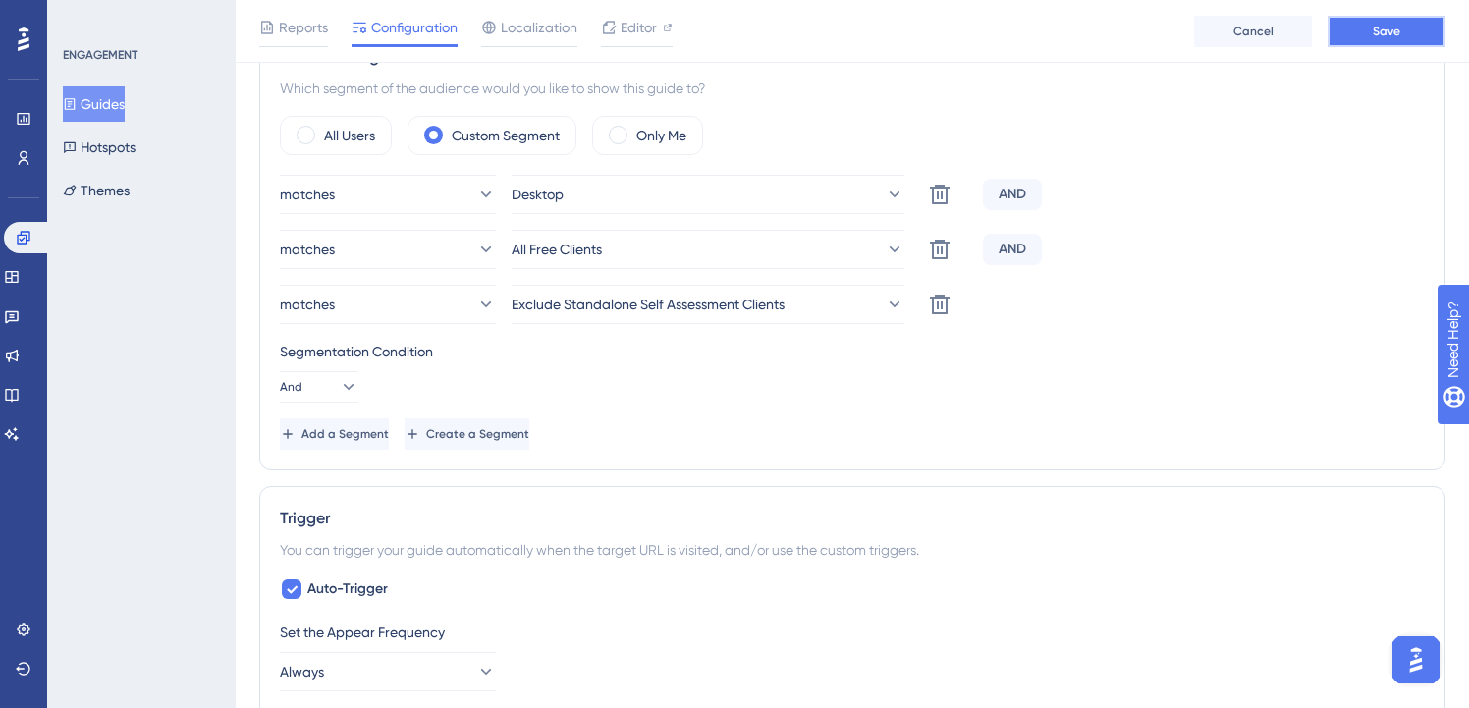
click at [1364, 28] on button "Save" at bounding box center [1387, 31] width 118 height 31
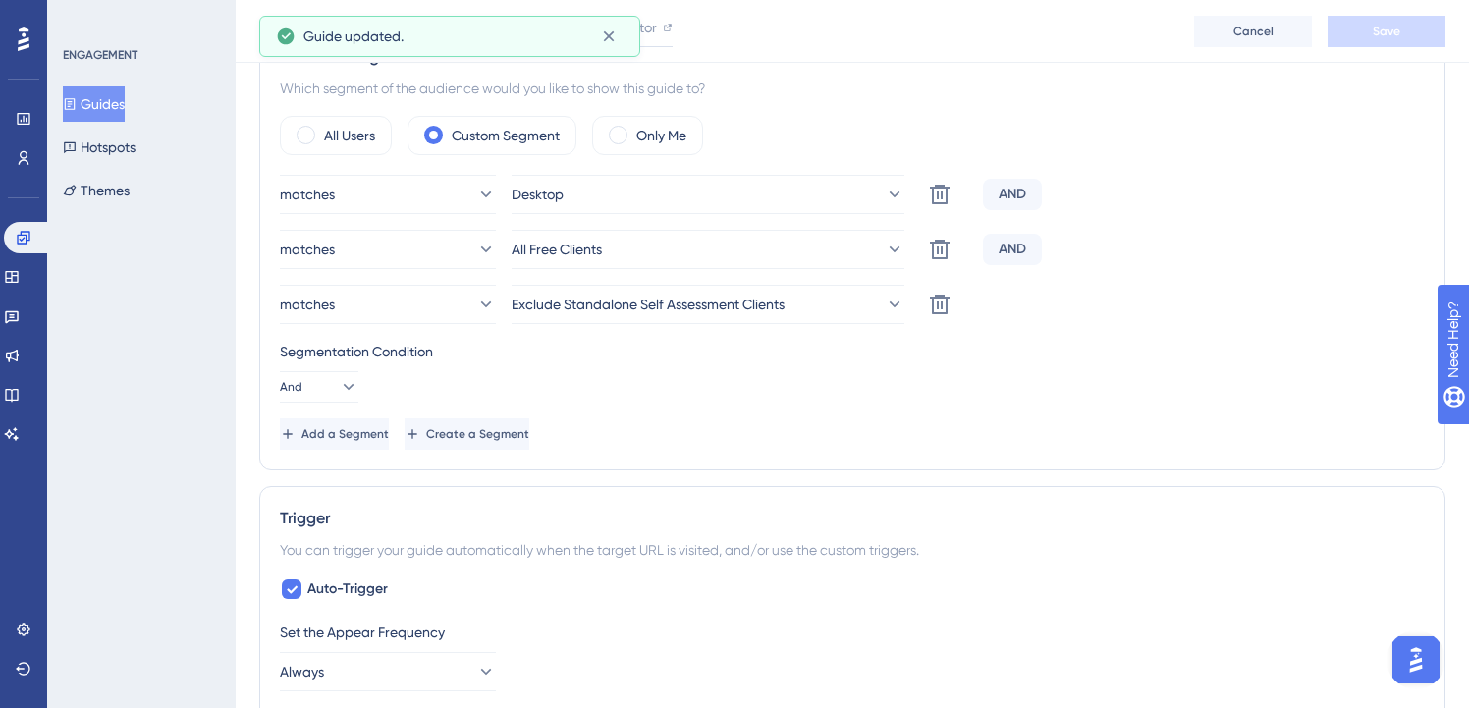
click at [115, 120] on button "Guides" at bounding box center [94, 103] width 62 height 35
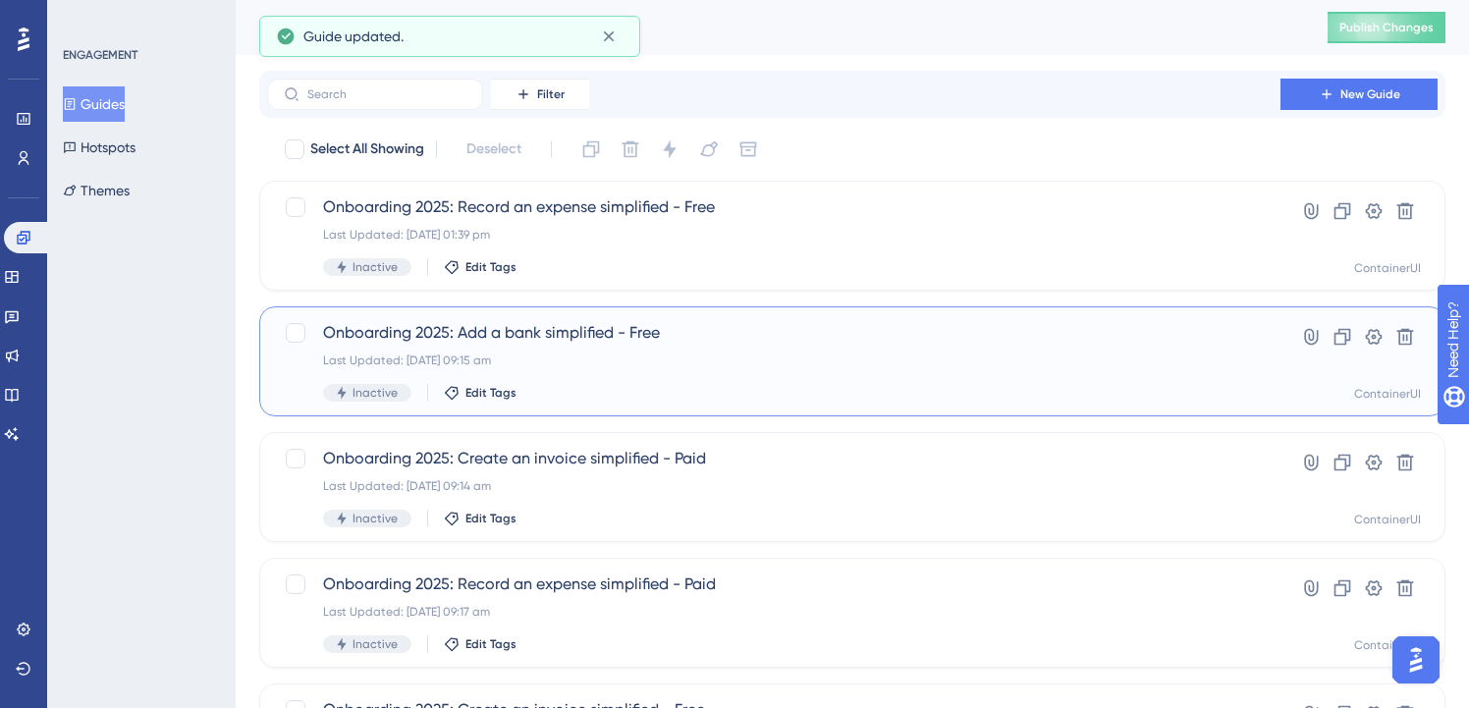
click at [548, 340] on span "Onboarding 2025: Add a bank simplified - Free" at bounding box center [774, 333] width 902 height 24
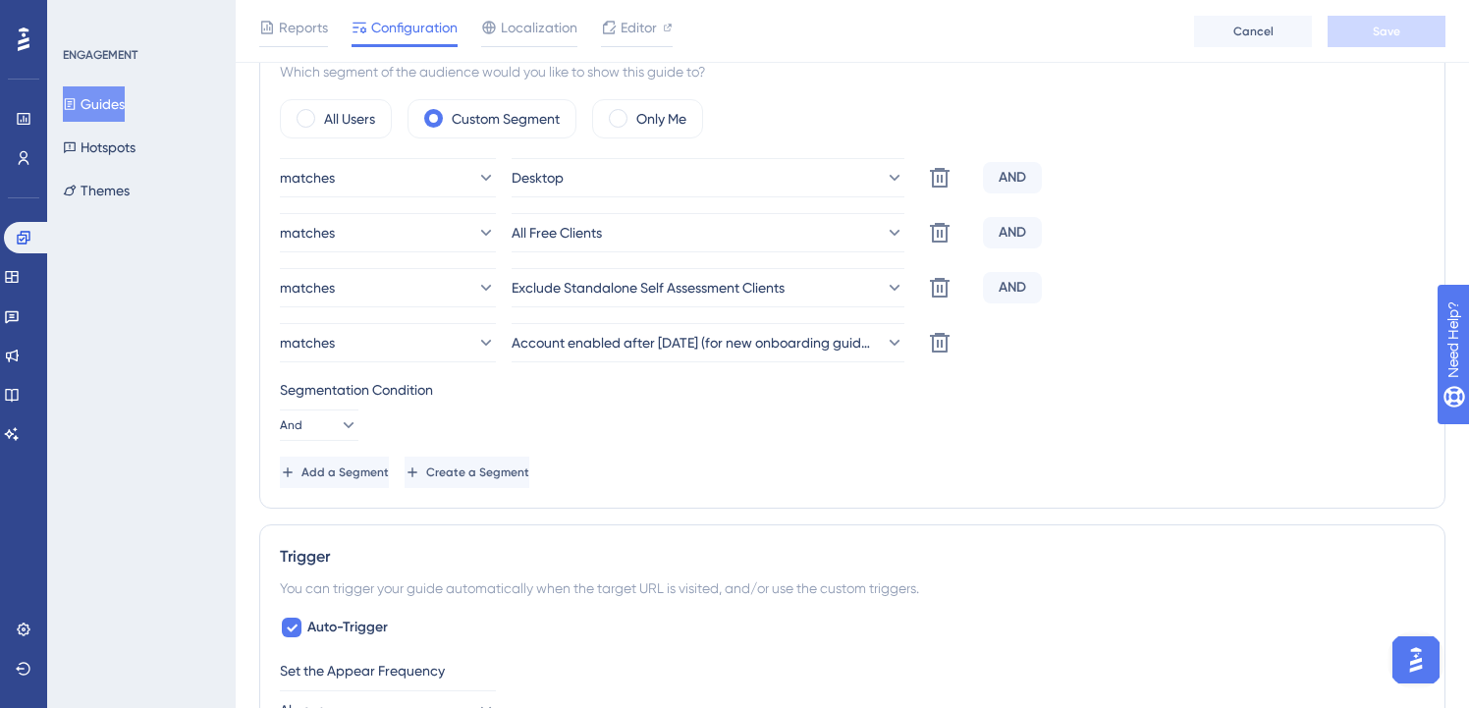
scroll to position [764, 0]
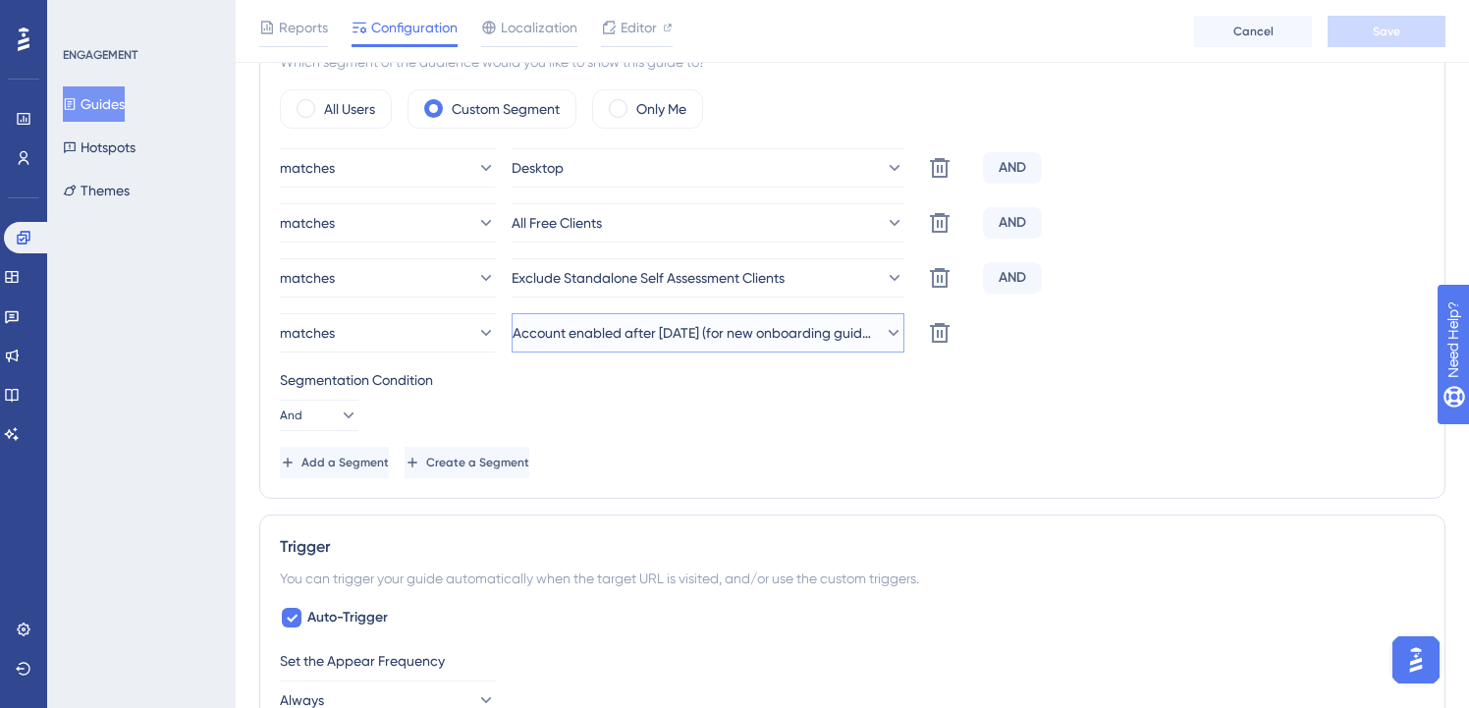
click at [785, 341] on span "Account enabled after [DATE] (for new onboarding guides)" at bounding box center [694, 333] width 363 height 24
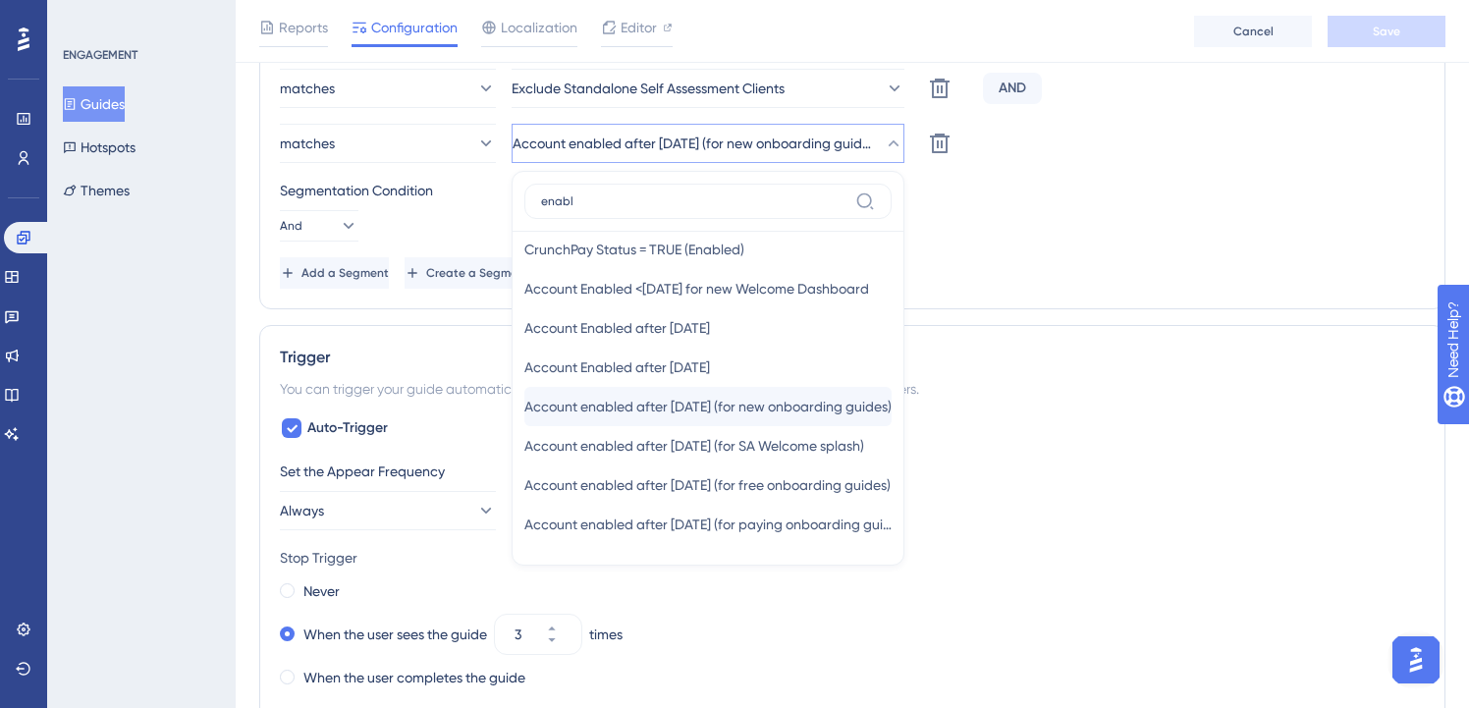
scroll to position [140, 0]
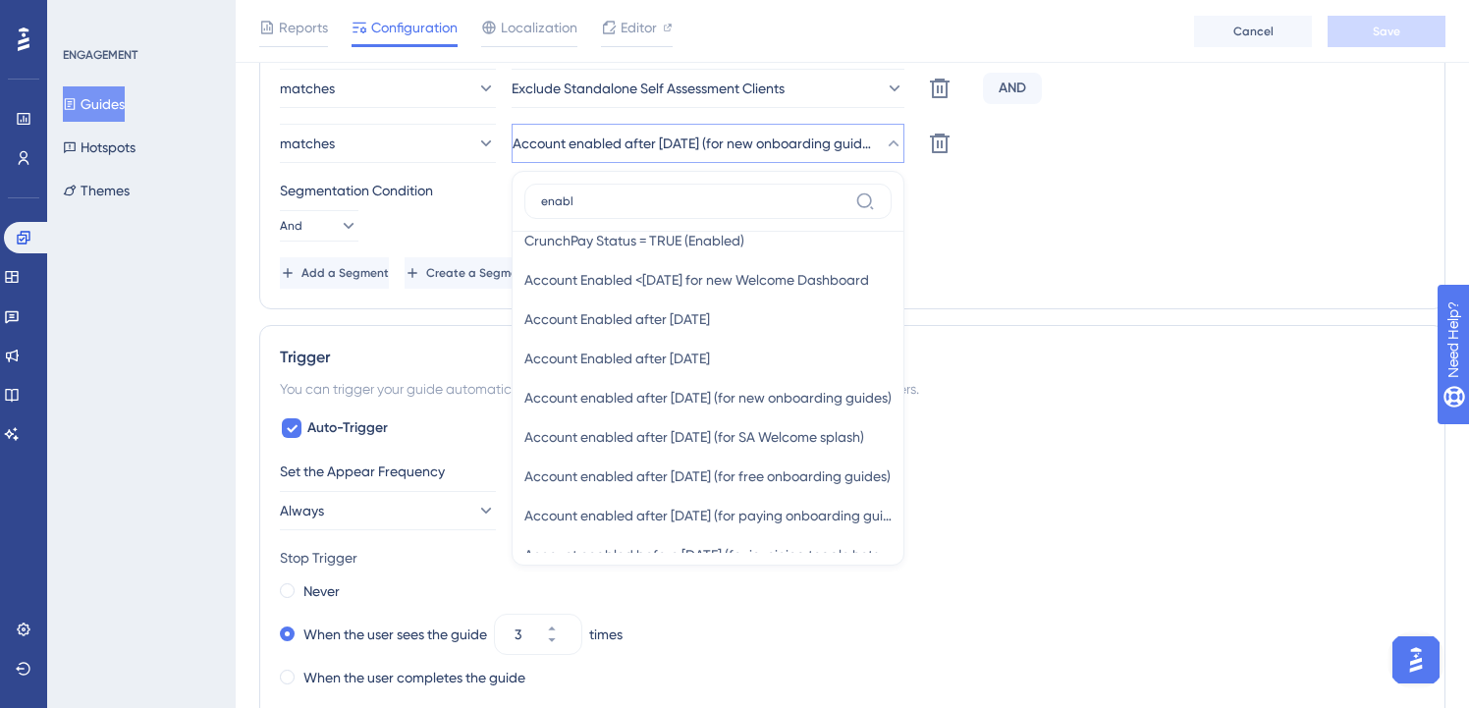
type input "enabl"
click at [992, 216] on div "Segmentation Condition And" at bounding box center [852, 210] width 1145 height 63
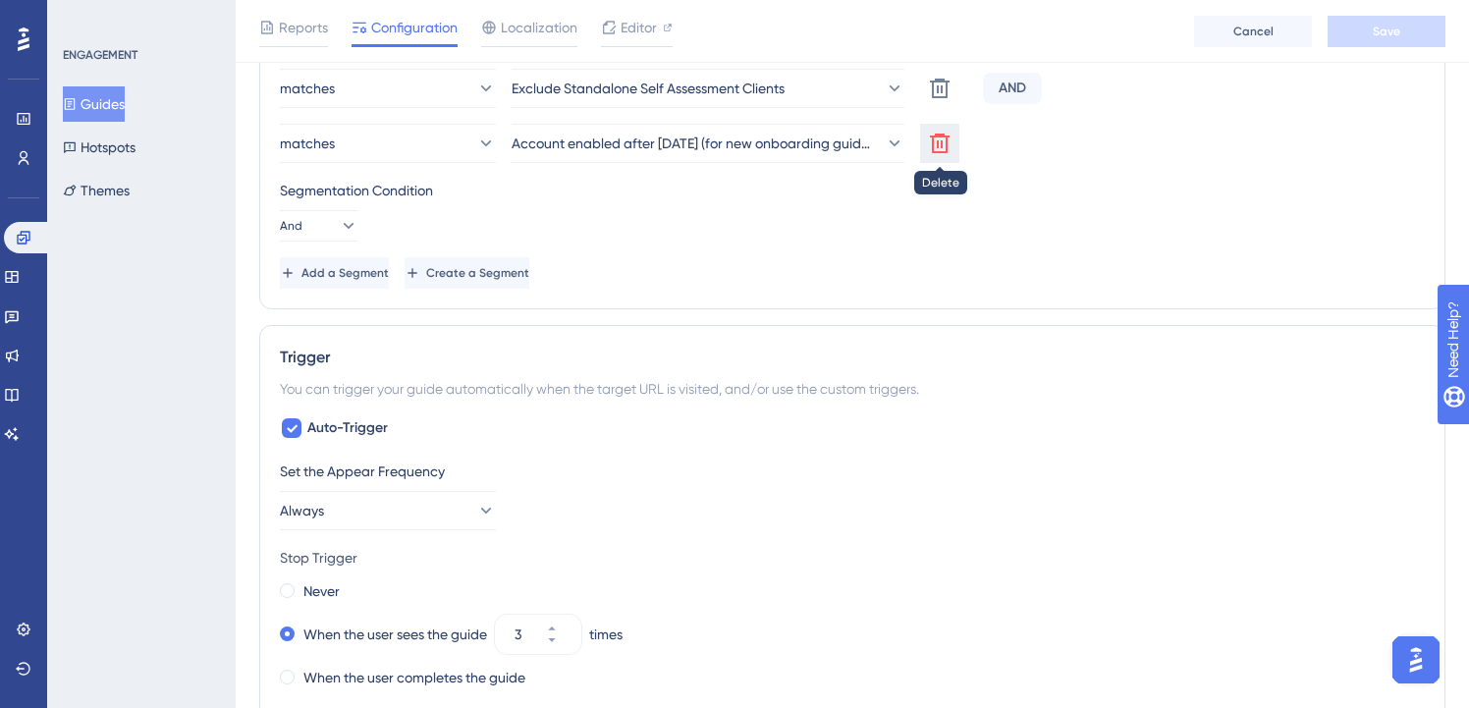
click at [935, 141] on icon at bounding box center [940, 144] width 24 height 24
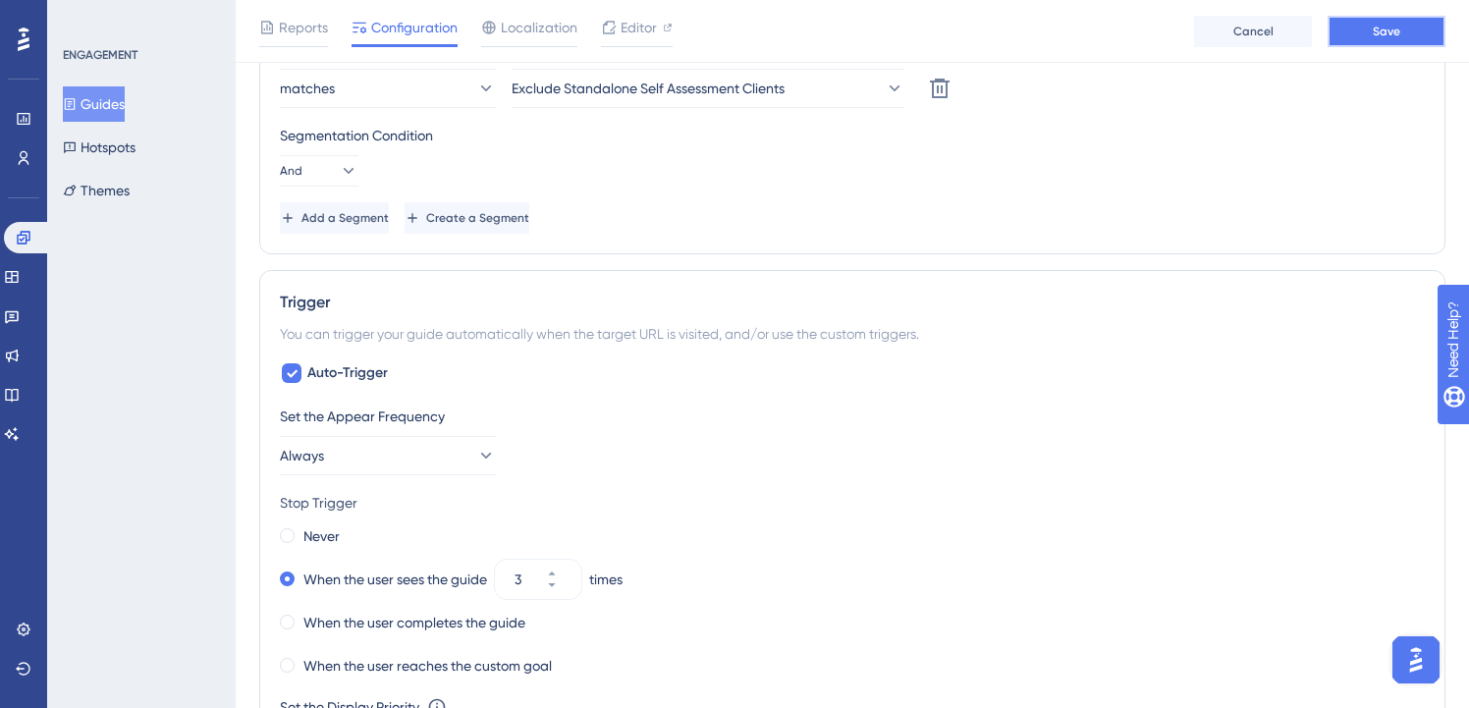
click at [1389, 30] on span "Save" at bounding box center [1387, 32] width 28 height 16
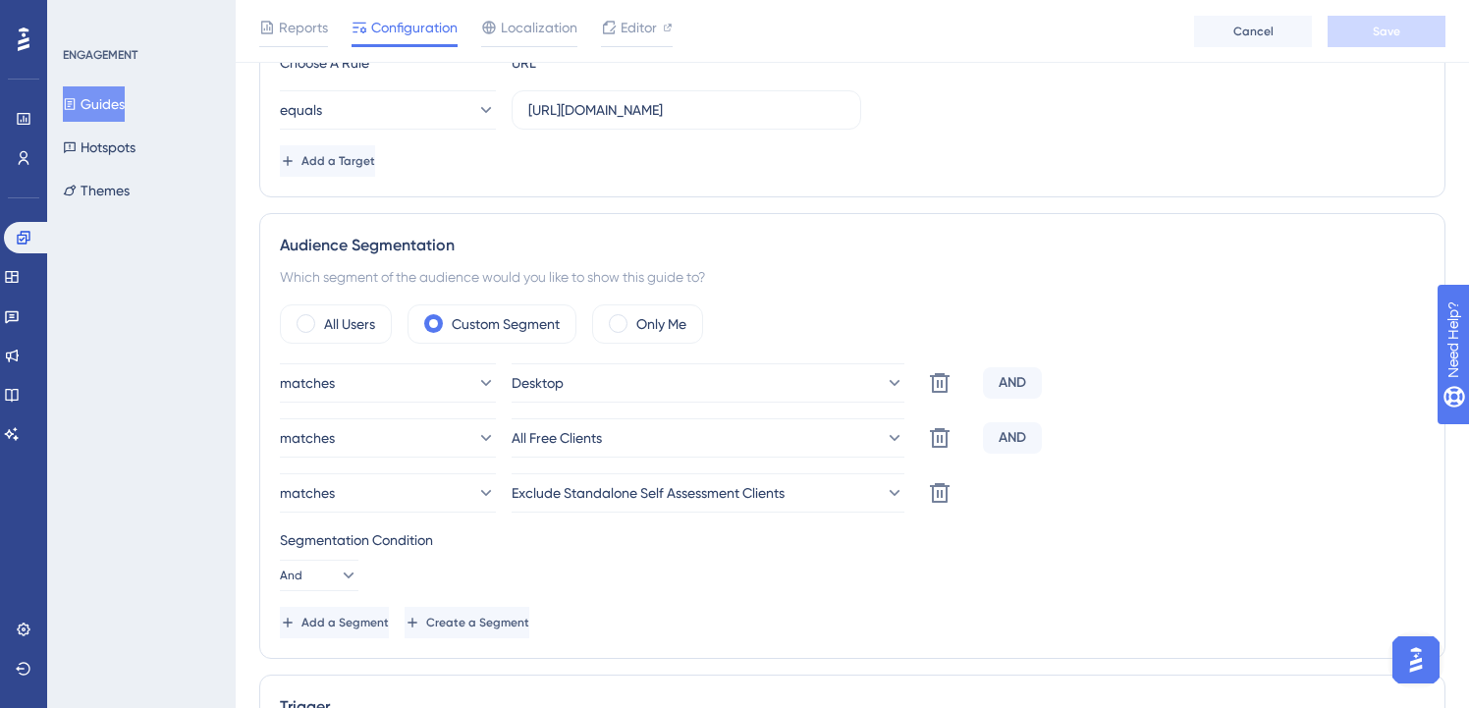
scroll to position [0, 0]
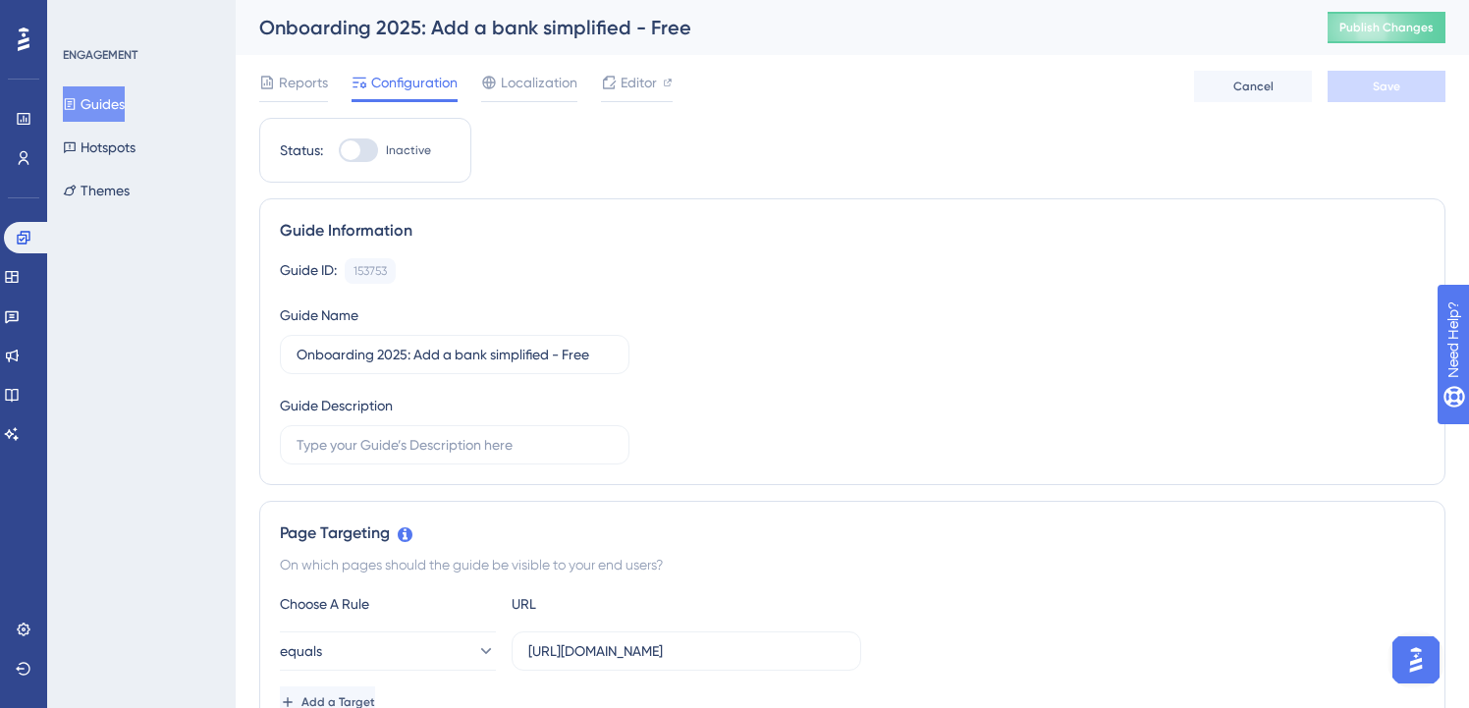
click at [110, 94] on button "Guides" at bounding box center [94, 103] width 62 height 35
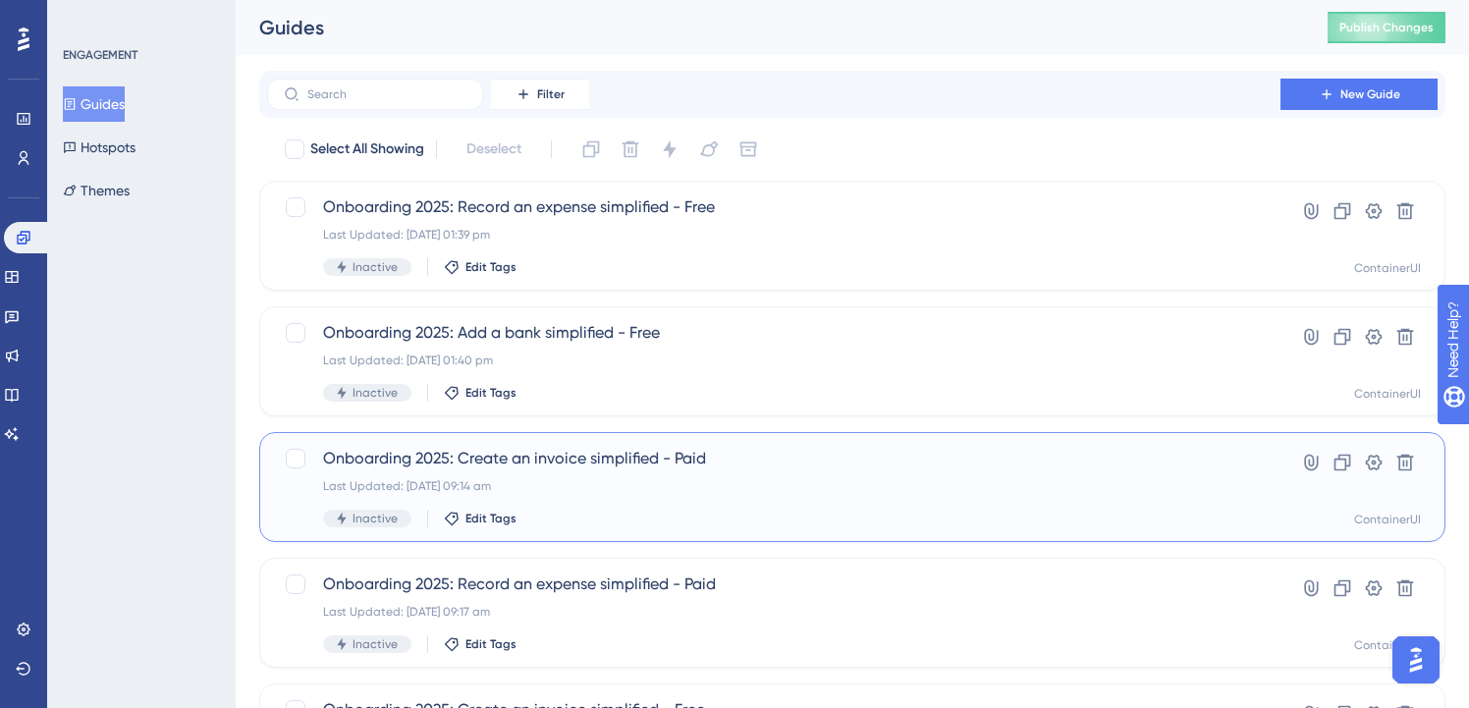
click at [621, 467] on span "Onboarding 2025: Create an invoice simplified - Paid" at bounding box center [774, 459] width 902 height 24
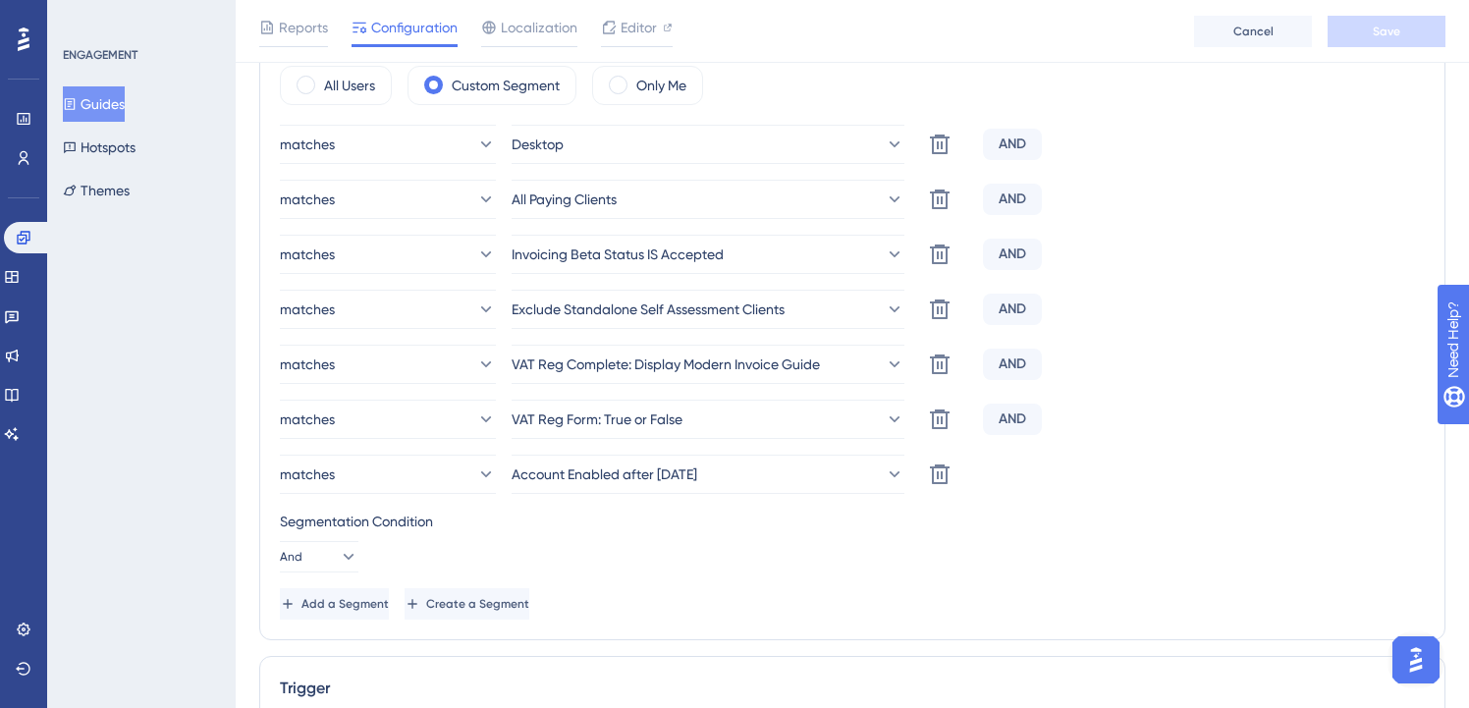
scroll to position [793, 3]
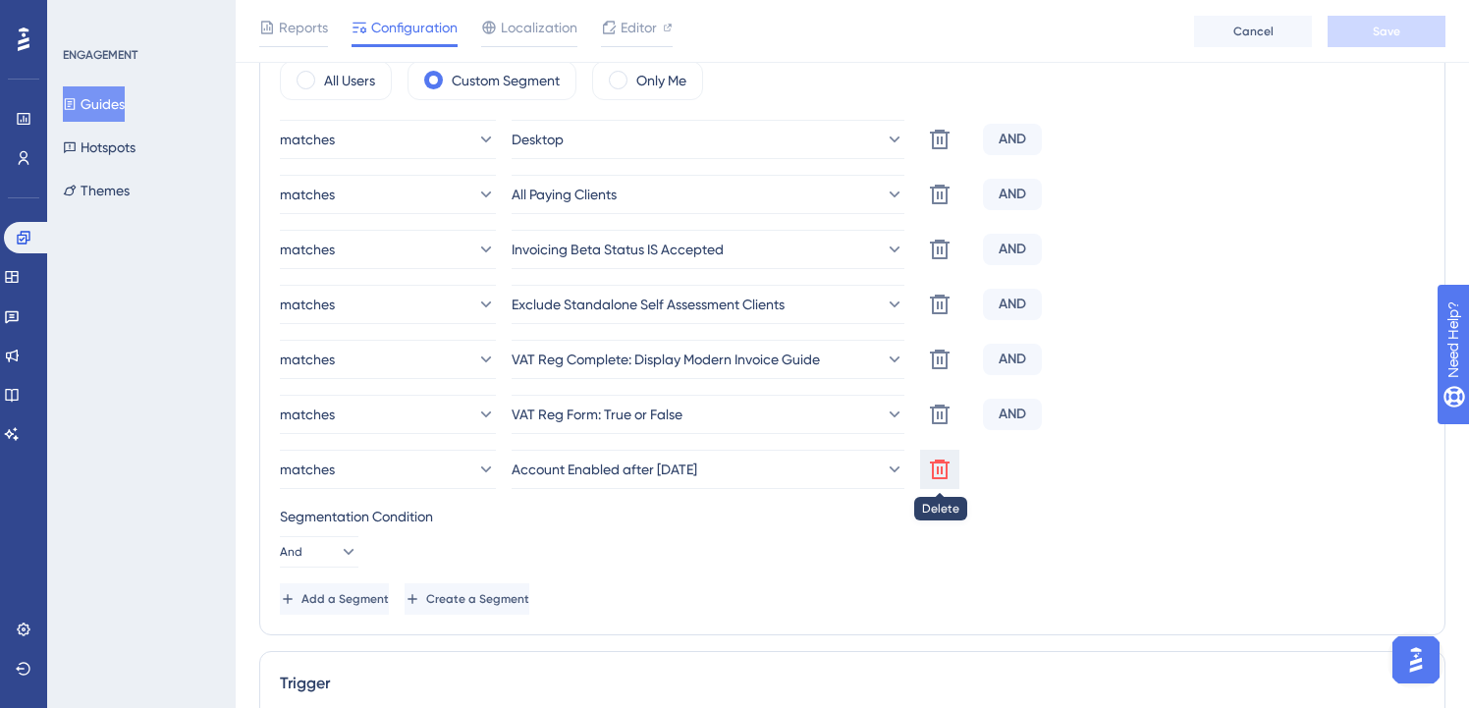
click at [938, 466] on icon at bounding box center [940, 470] width 24 height 24
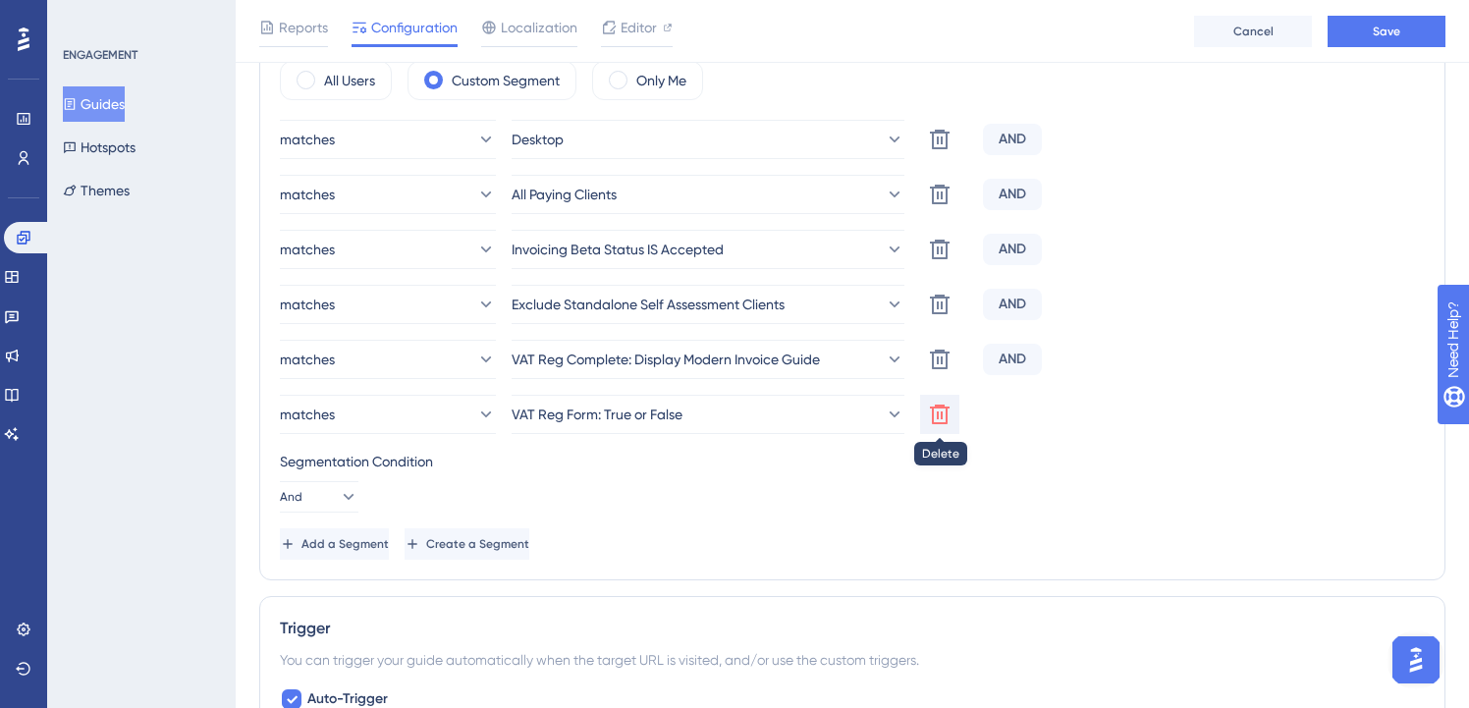
click at [930, 414] on icon at bounding box center [940, 415] width 20 height 20
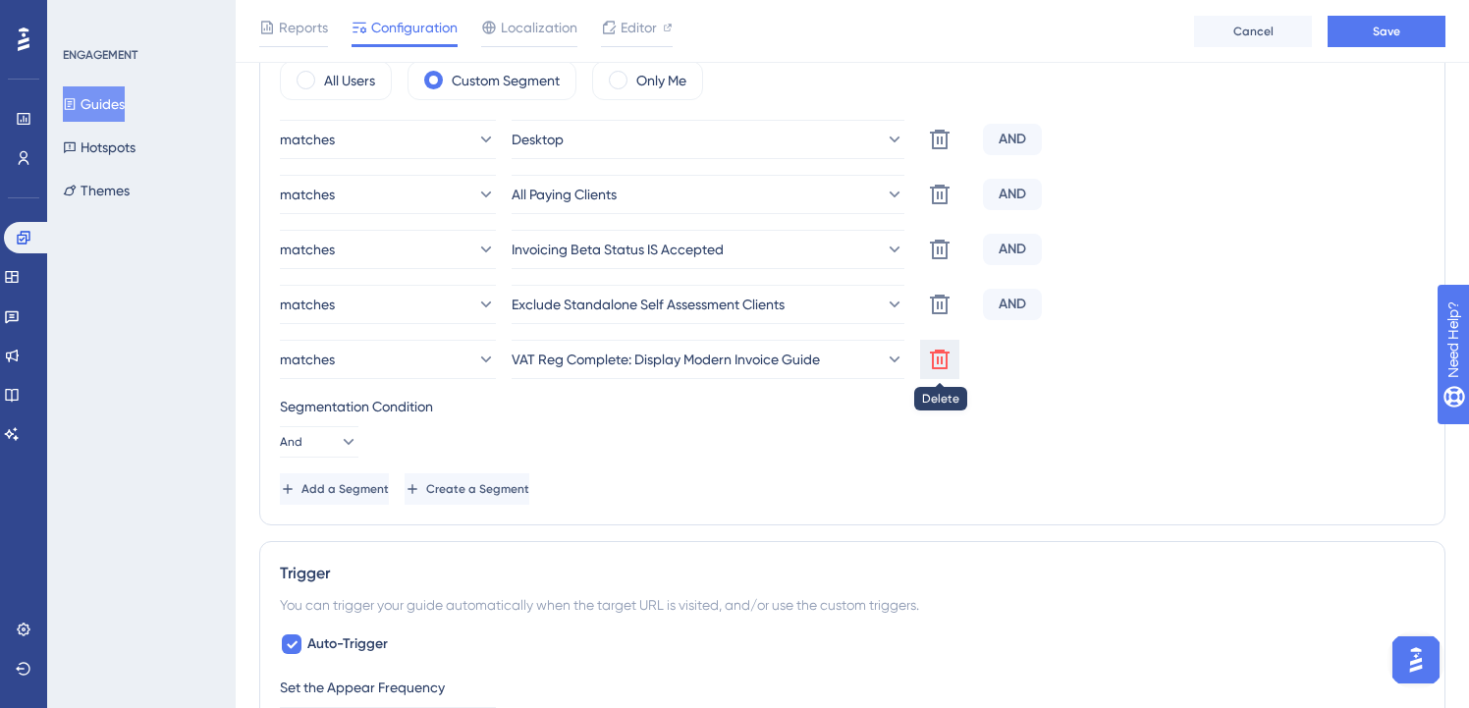
click at [939, 371] on button at bounding box center [939, 359] width 39 height 39
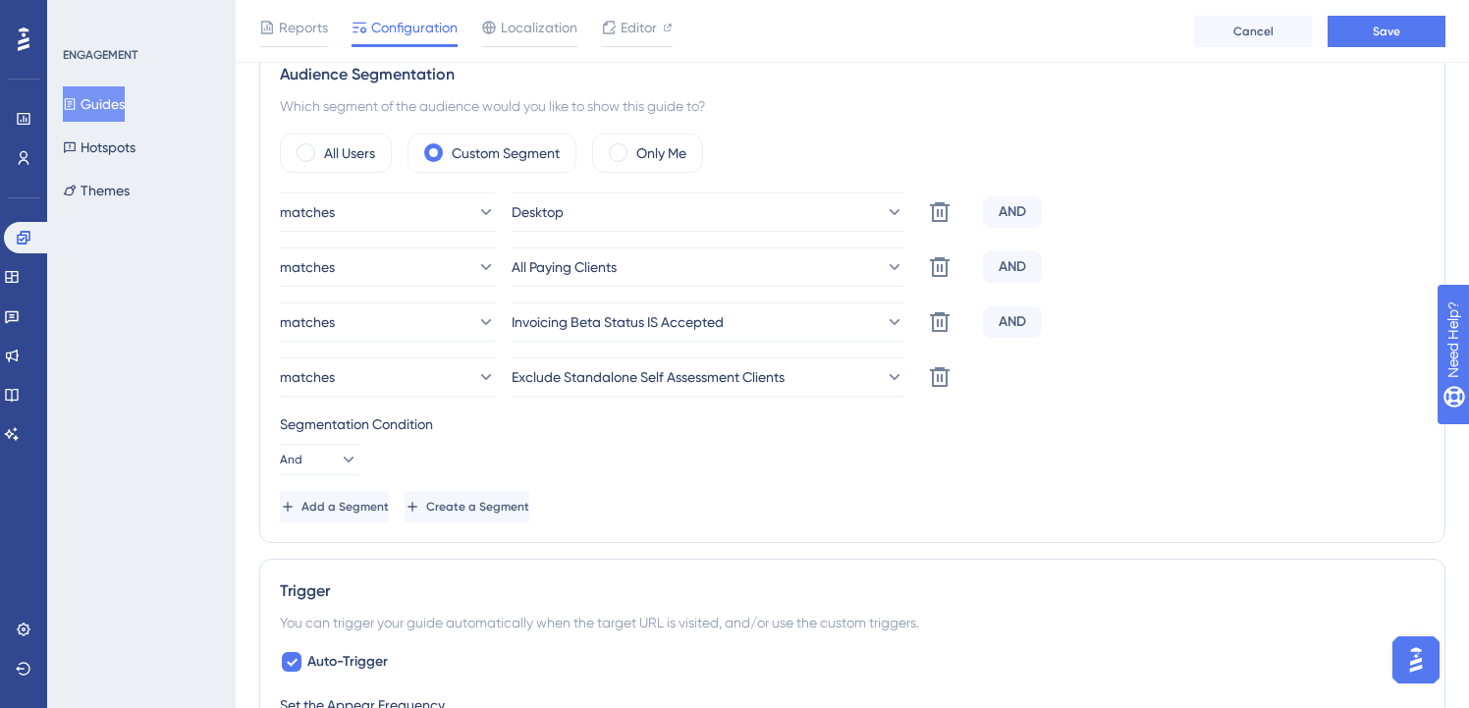
scroll to position [674, 3]
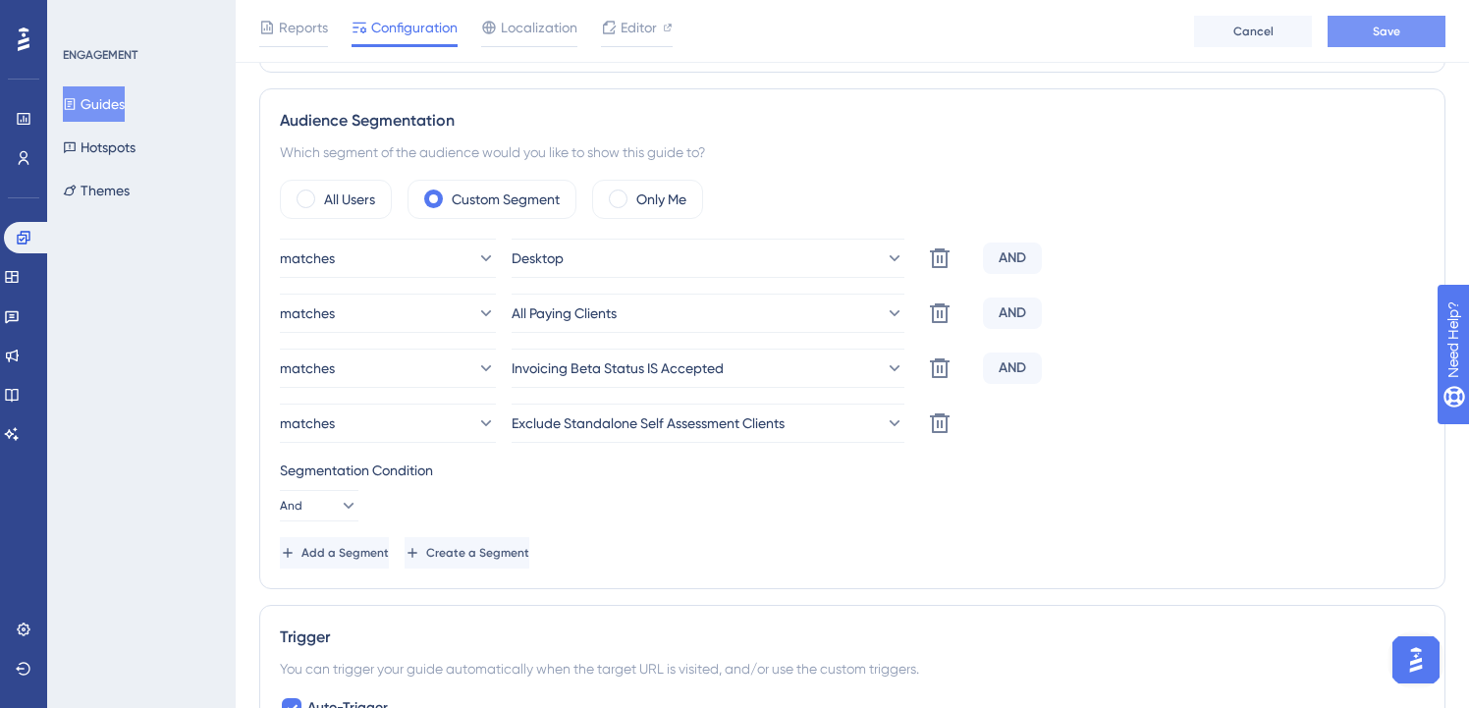
click at [1396, 27] on span "Save" at bounding box center [1387, 32] width 28 height 16
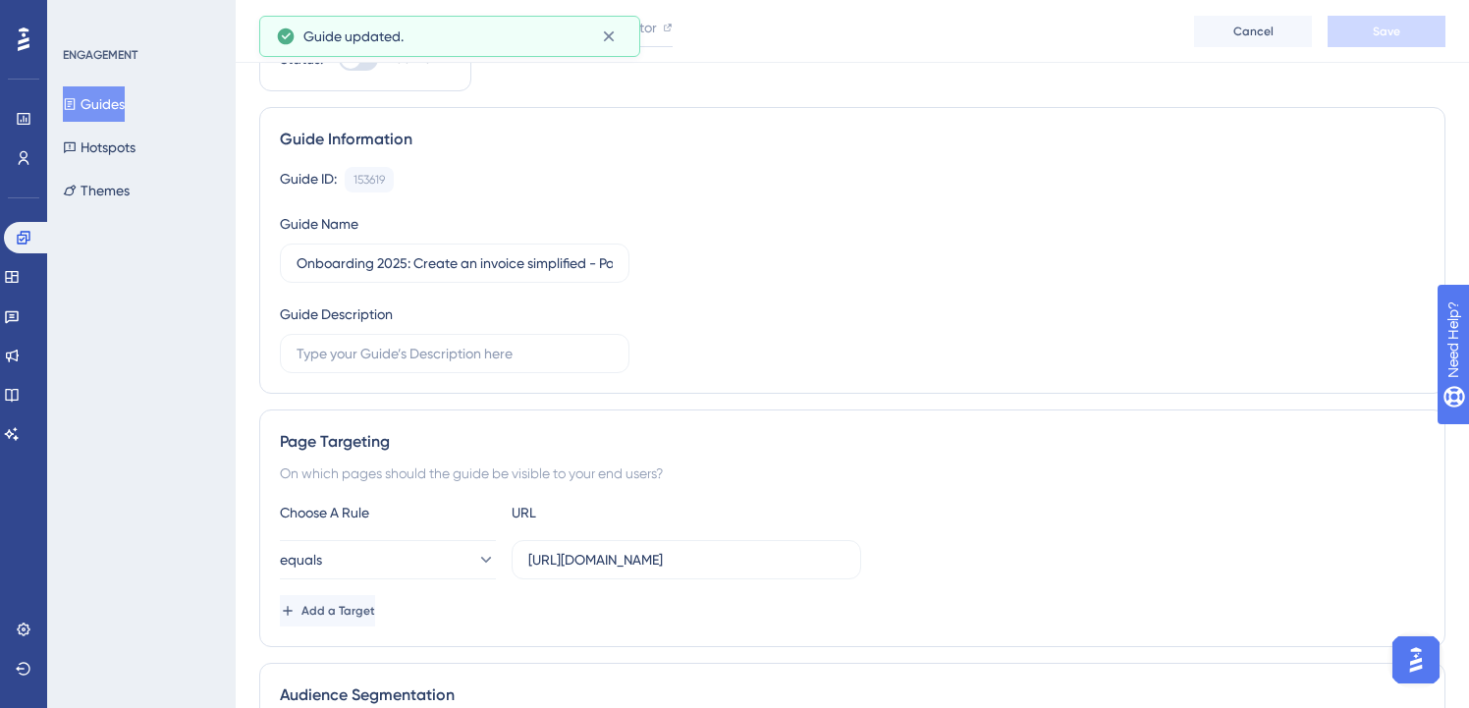
scroll to position [0, 3]
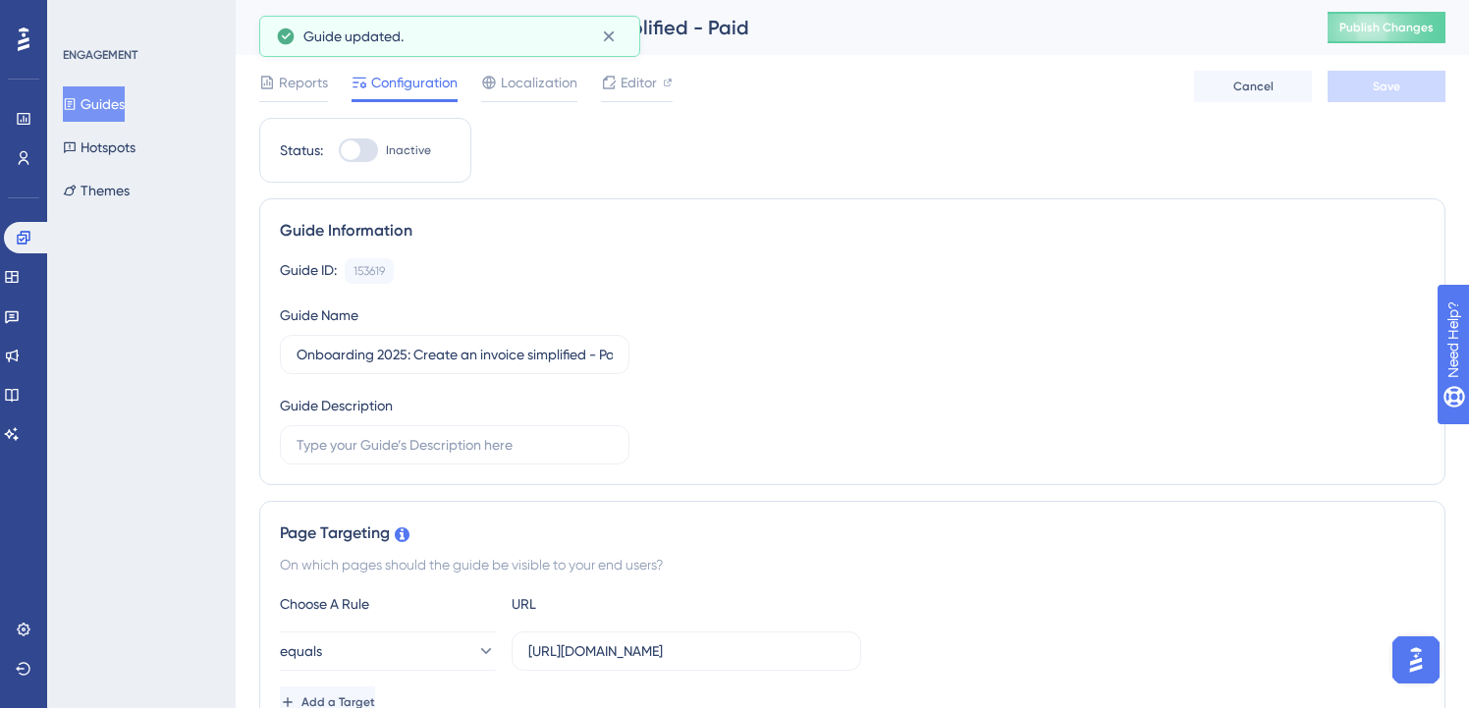
click at [111, 91] on button "Guides" at bounding box center [94, 103] width 62 height 35
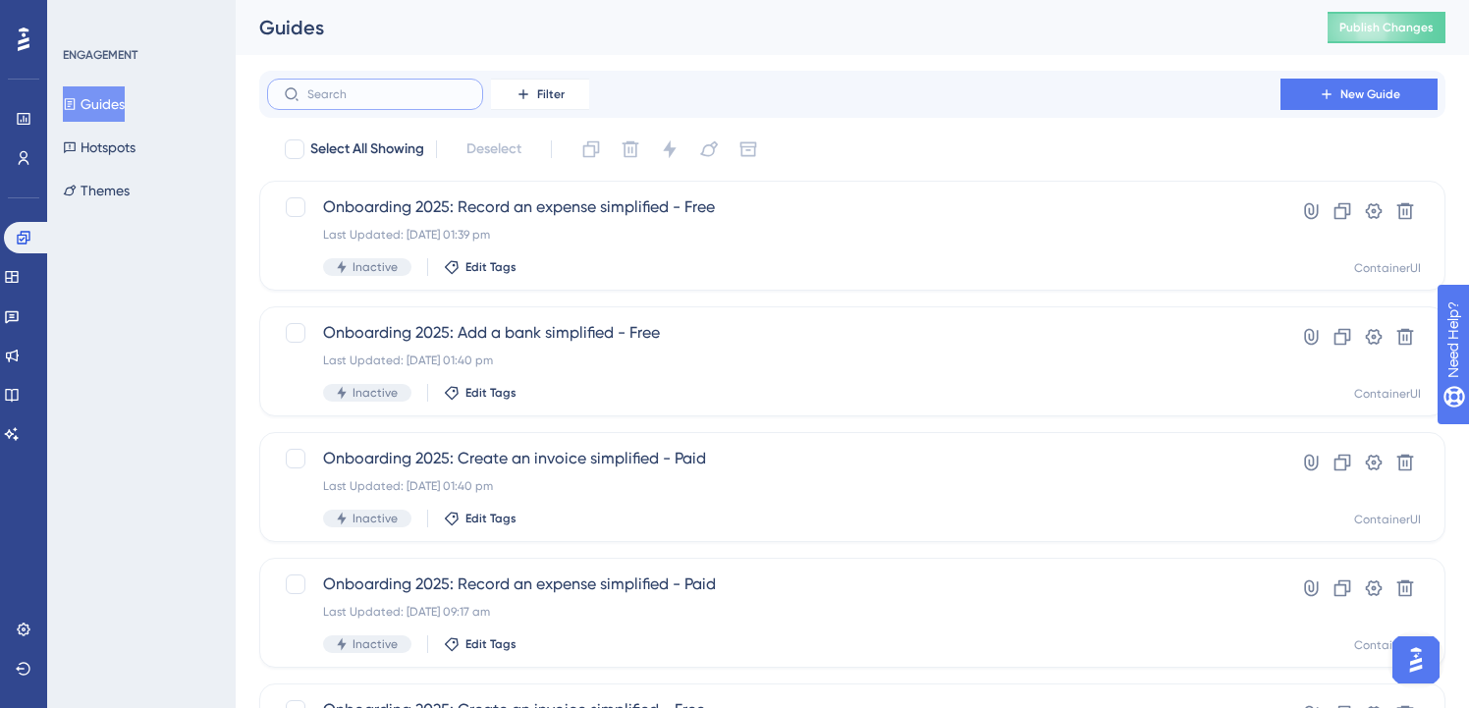
click at [440, 88] on input "text" at bounding box center [386, 94] width 159 height 14
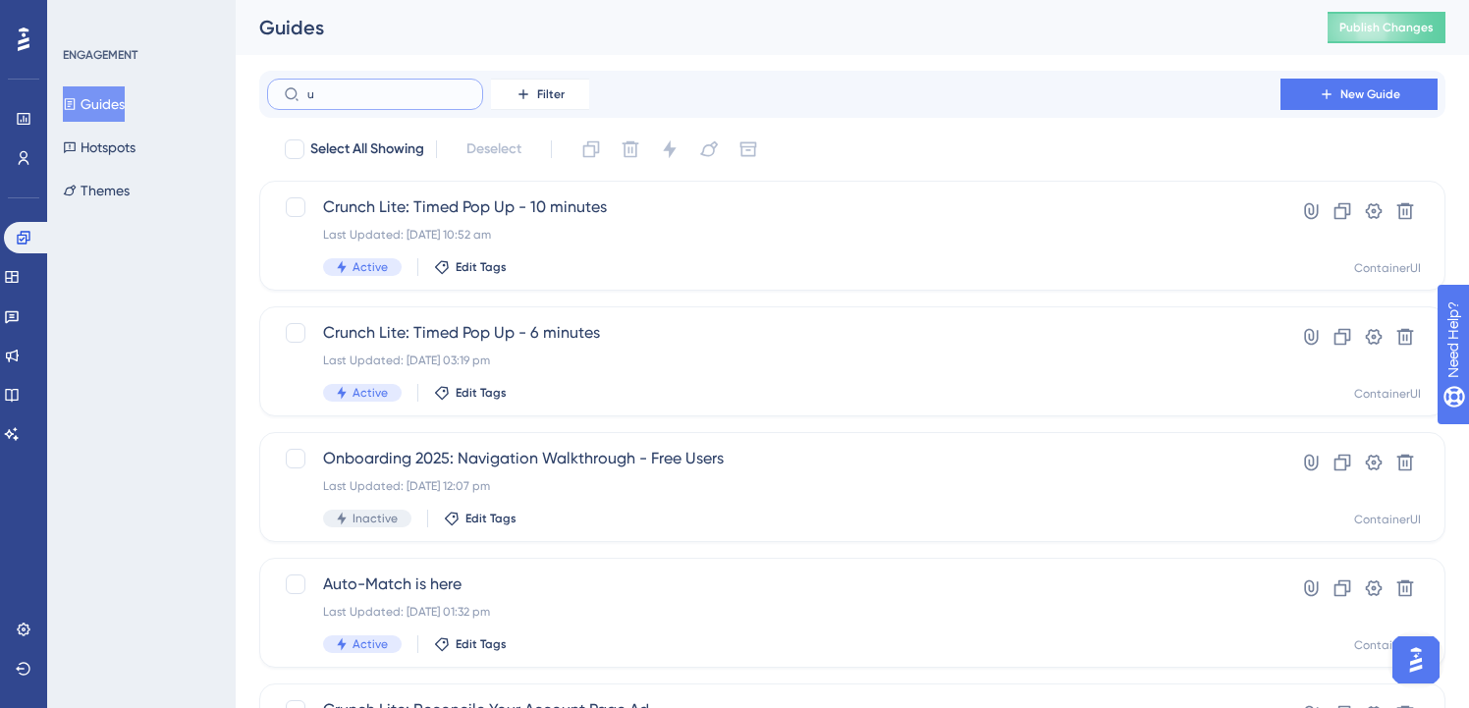
type input "ub"
checkbox input "true"
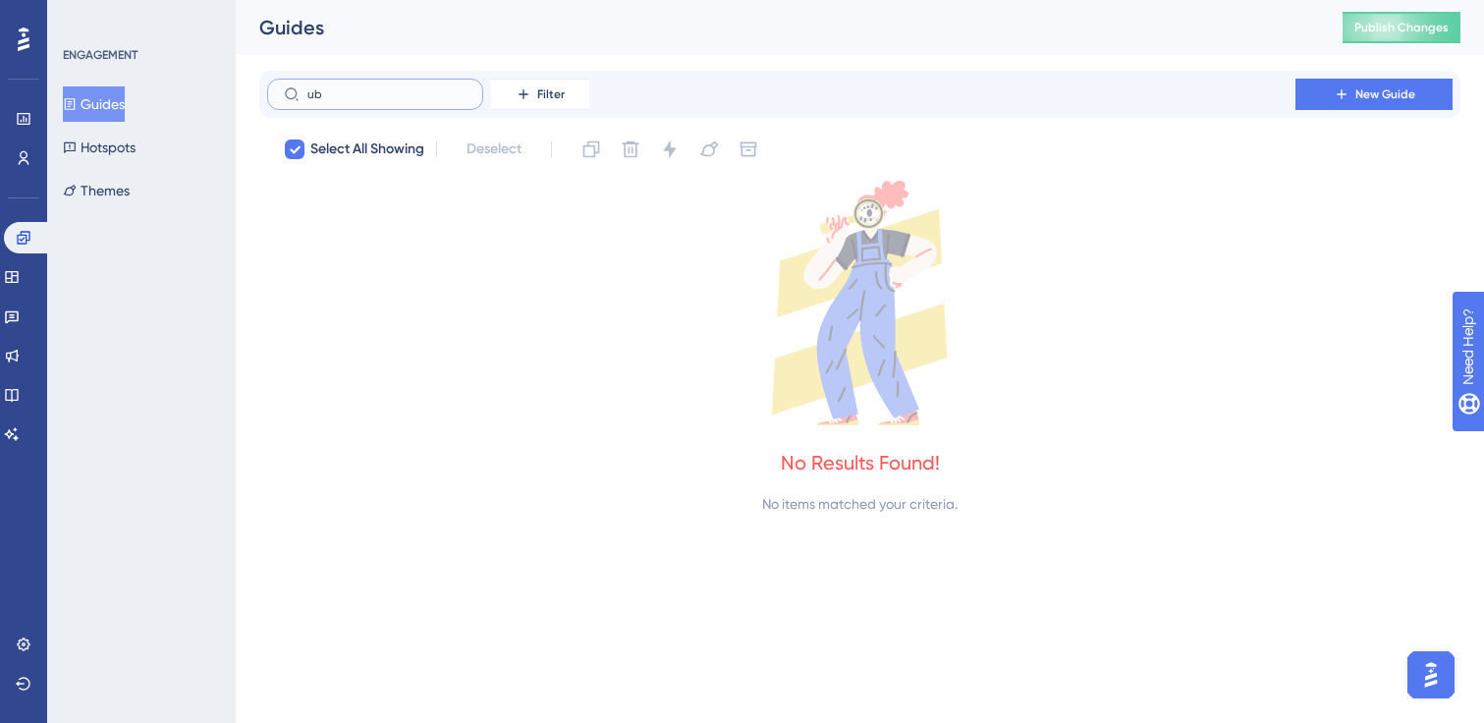
type input "u"
checkbox input "false"
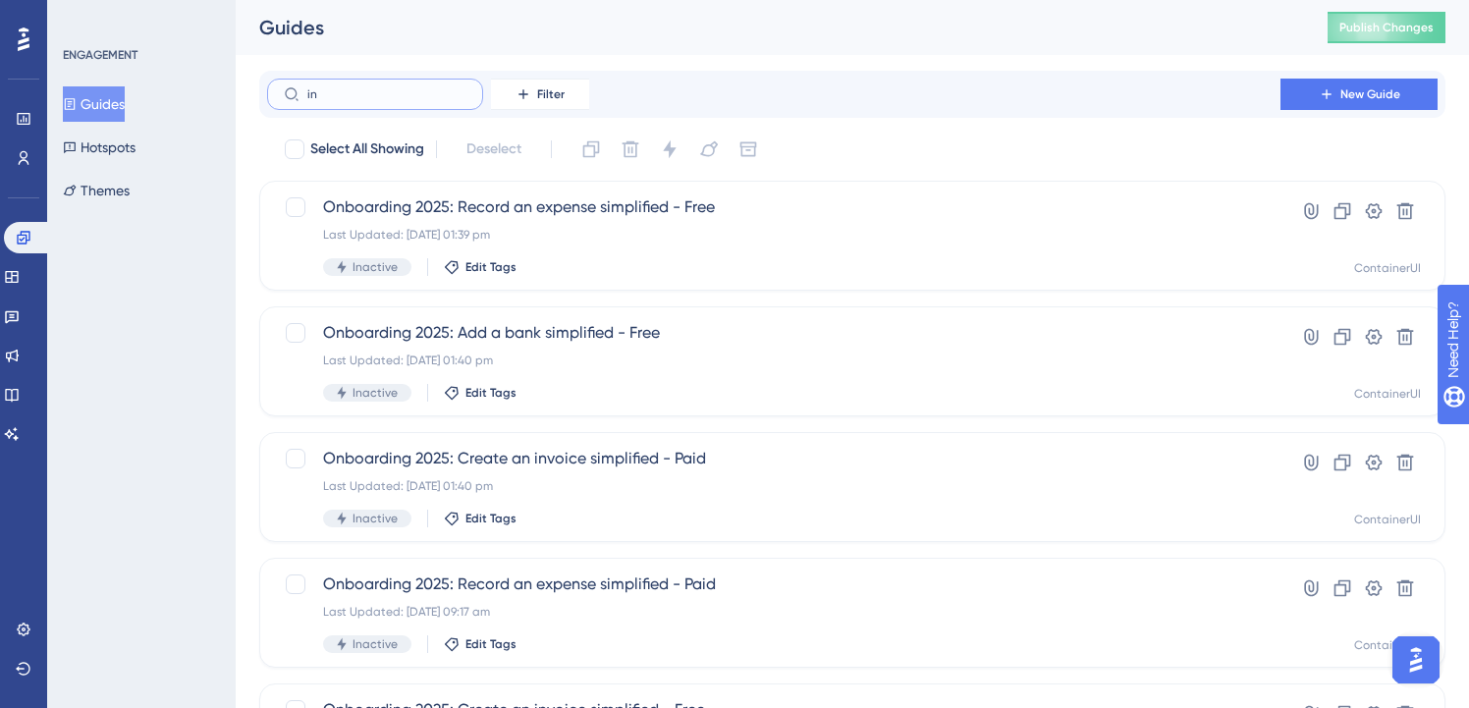
type input "i"
type input "on"
click at [560, 202] on span "Onboarding 2025: Record an expense simplified - Free" at bounding box center [774, 207] width 902 height 24
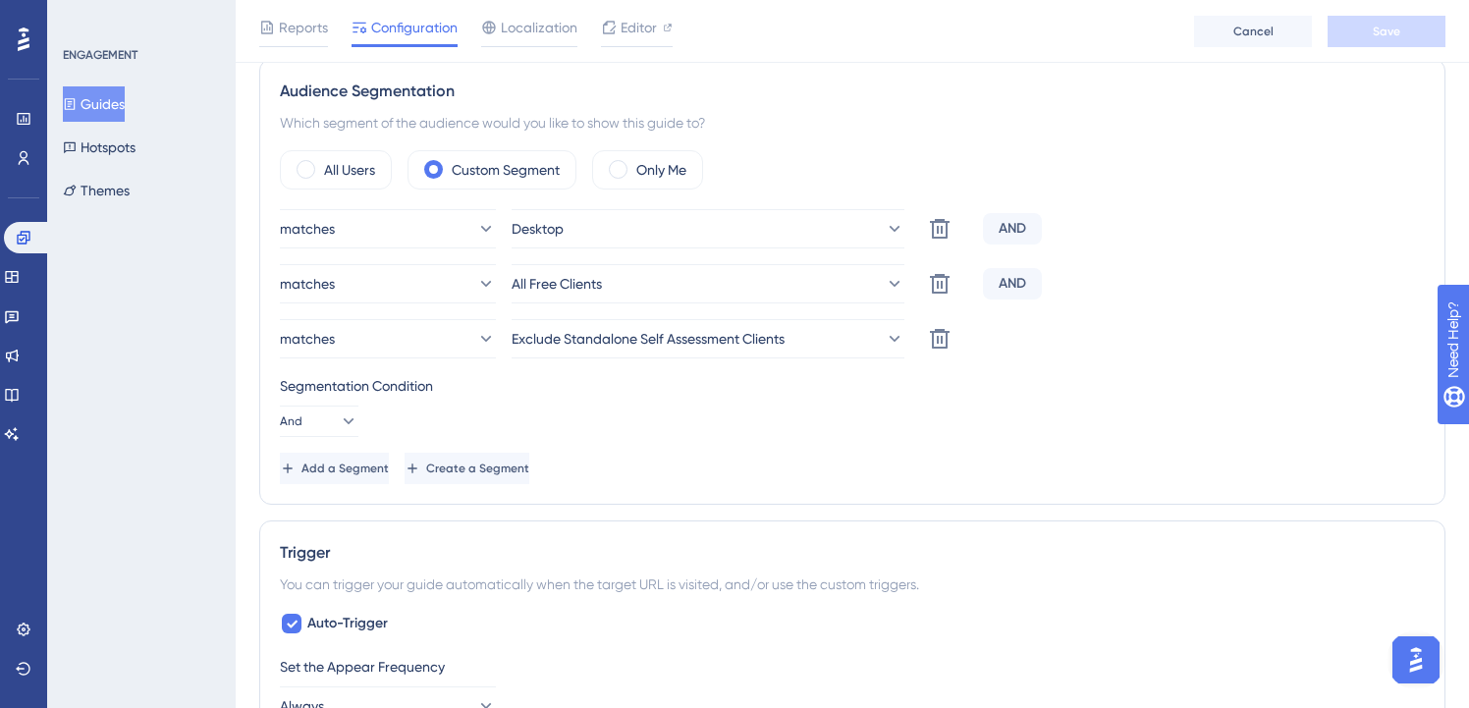
scroll to position [720, 0]
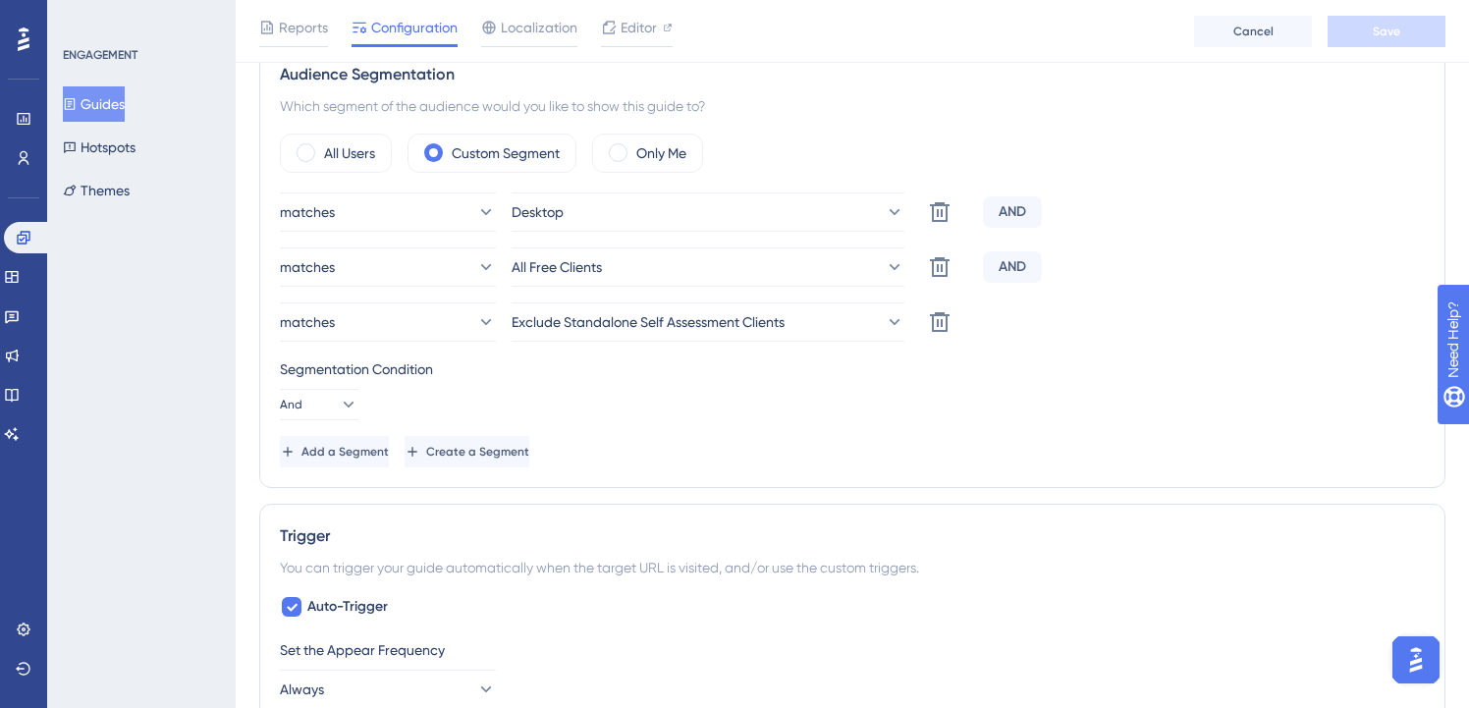
click at [138, 124] on div "Guides Hotspots Themes" at bounding box center [142, 147] width 159 height 122
click at [125, 112] on button "Guides" at bounding box center [94, 103] width 62 height 35
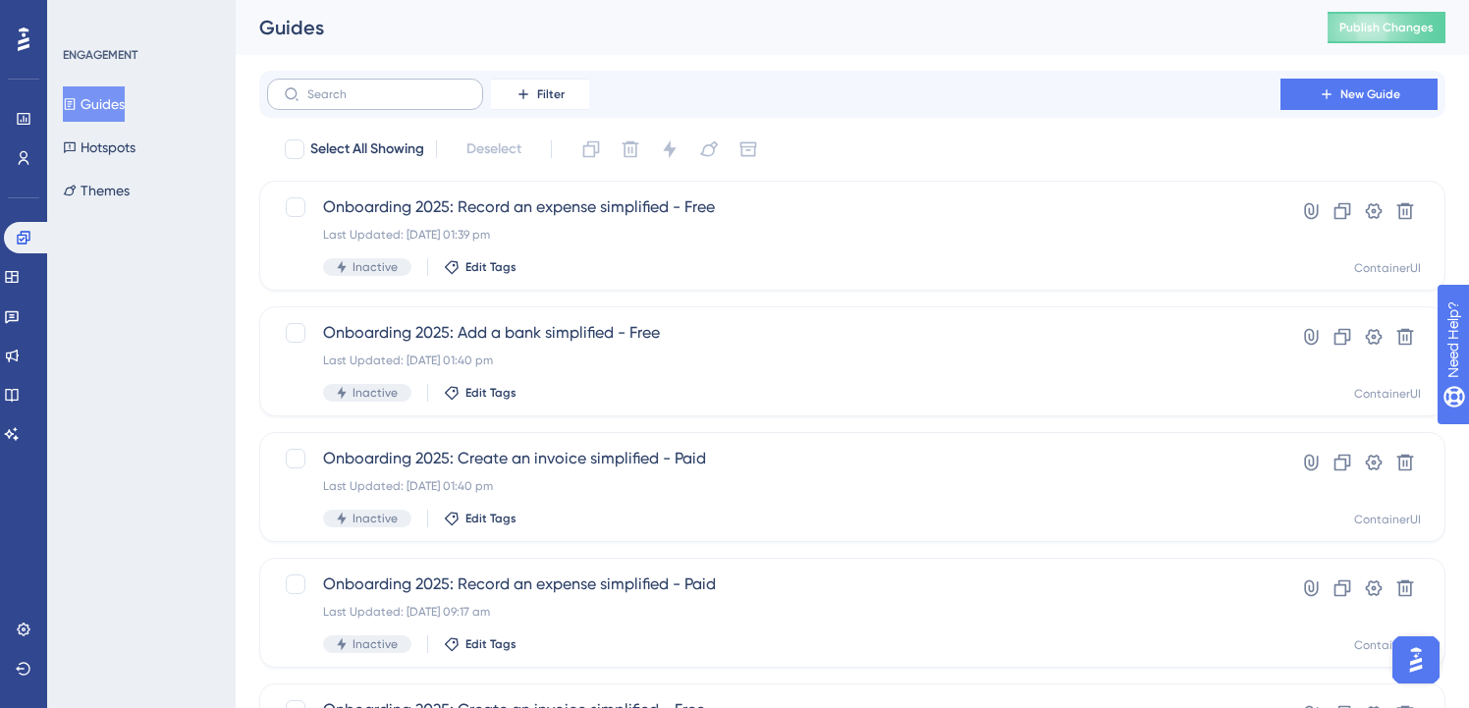
click at [414, 103] on label at bounding box center [375, 94] width 216 height 31
click at [414, 101] on input "text" at bounding box center [386, 94] width 159 height 14
type input "i"
type input "onboarding"
click at [609, 367] on div "Last Updated: [DATE] 01:40 pm" at bounding box center [774, 361] width 902 height 16
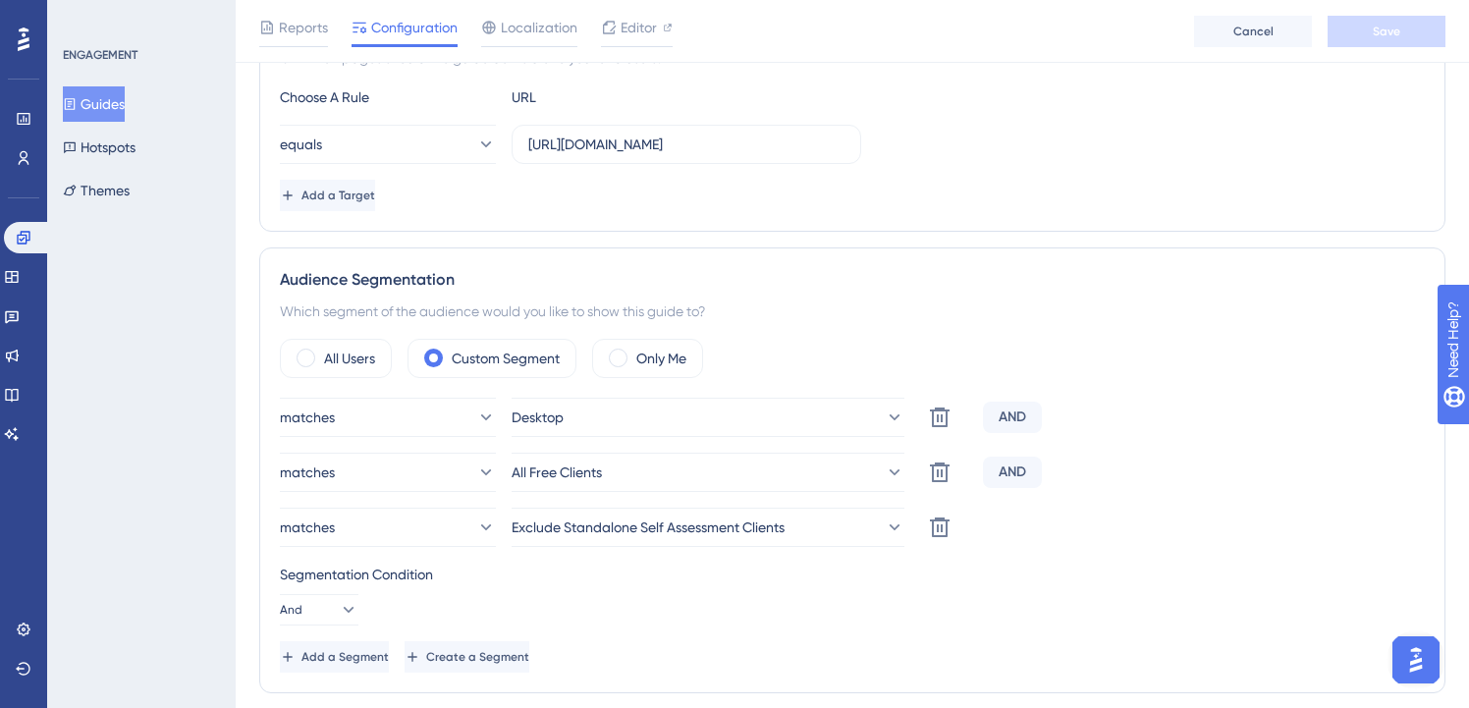
scroll to position [510, 0]
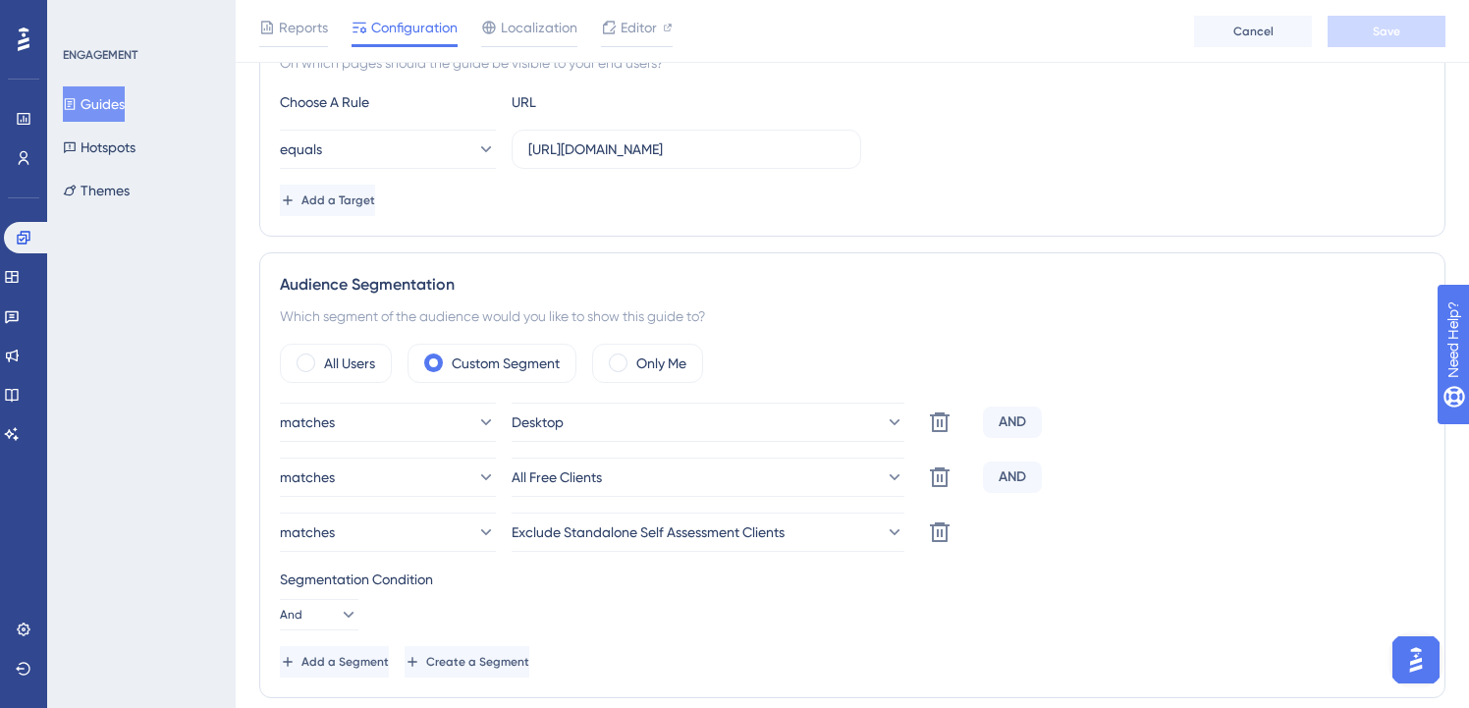
click at [120, 108] on button "Guides" at bounding box center [94, 103] width 62 height 35
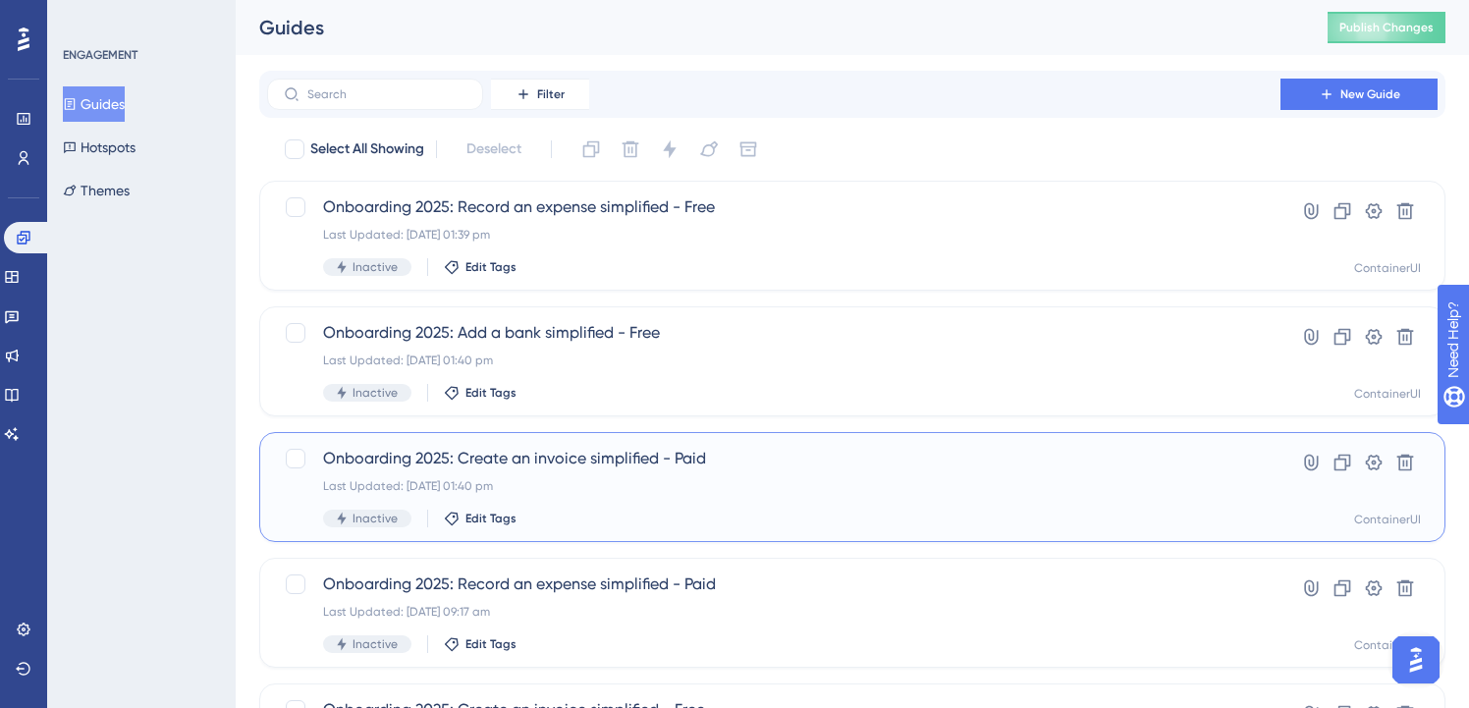
click at [616, 514] on div "Inactive Edit Tags" at bounding box center [774, 519] width 902 height 18
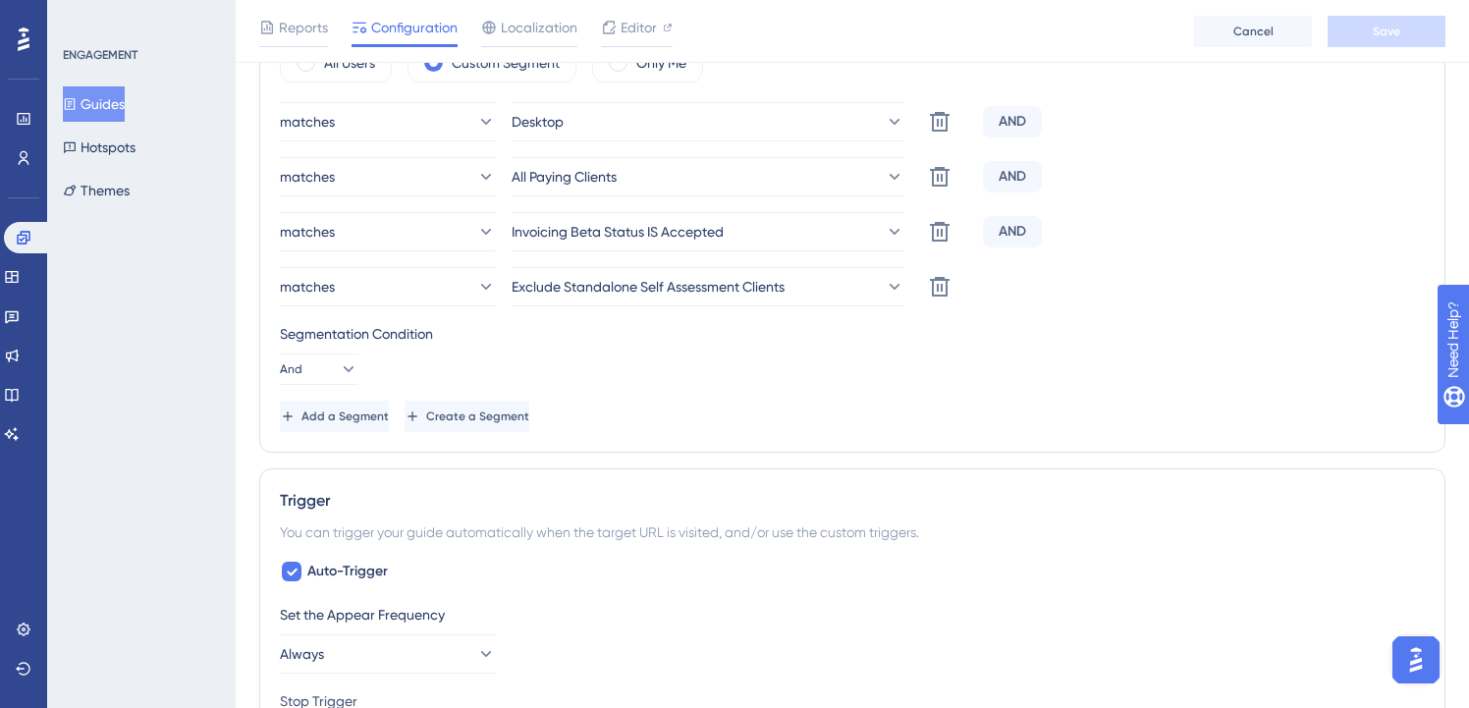
scroll to position [808, 0]
click at [107, 104] on button "Guides" at bounding box center [94, 103] width 62 height 35
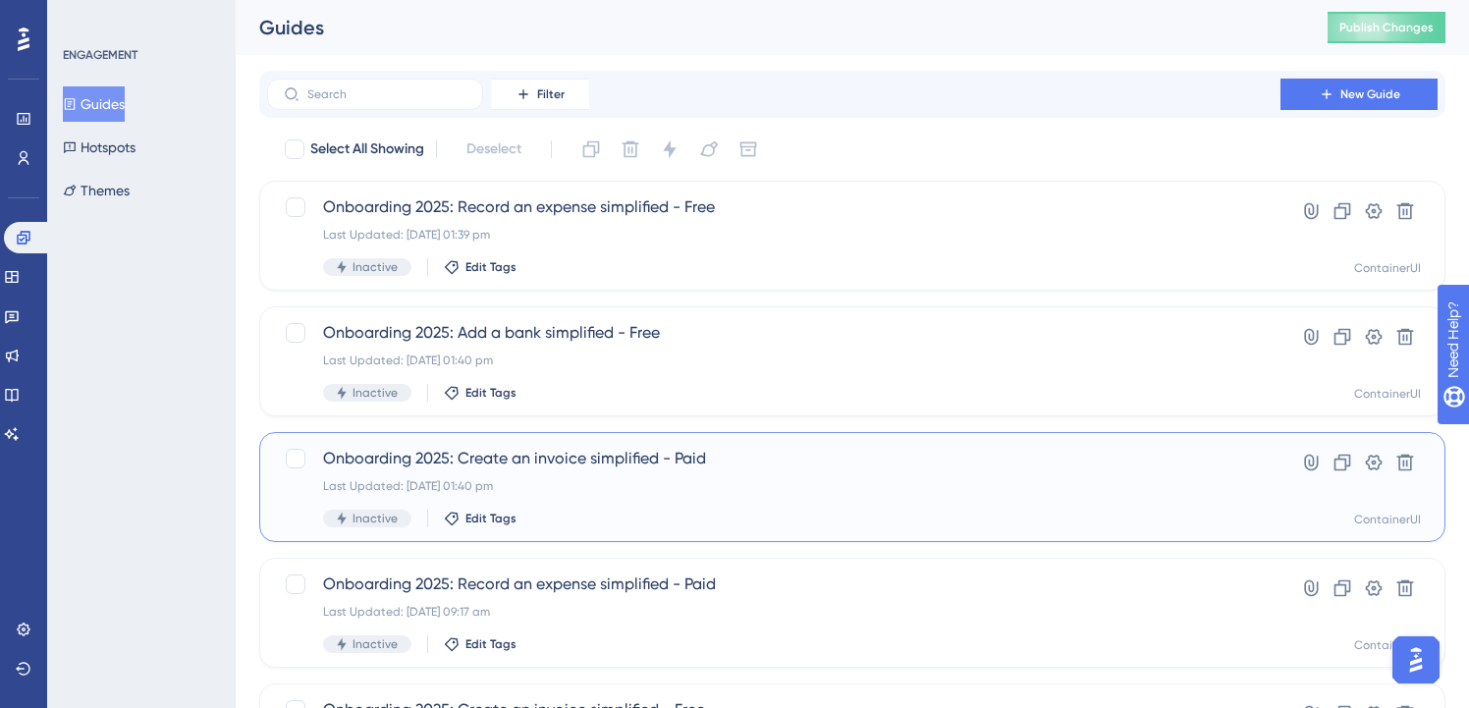
click at [495, 469] on span "Onboarding 2025: Create an invoice simplified - Paid" at bounding box center [774, 459] width 902 height 24
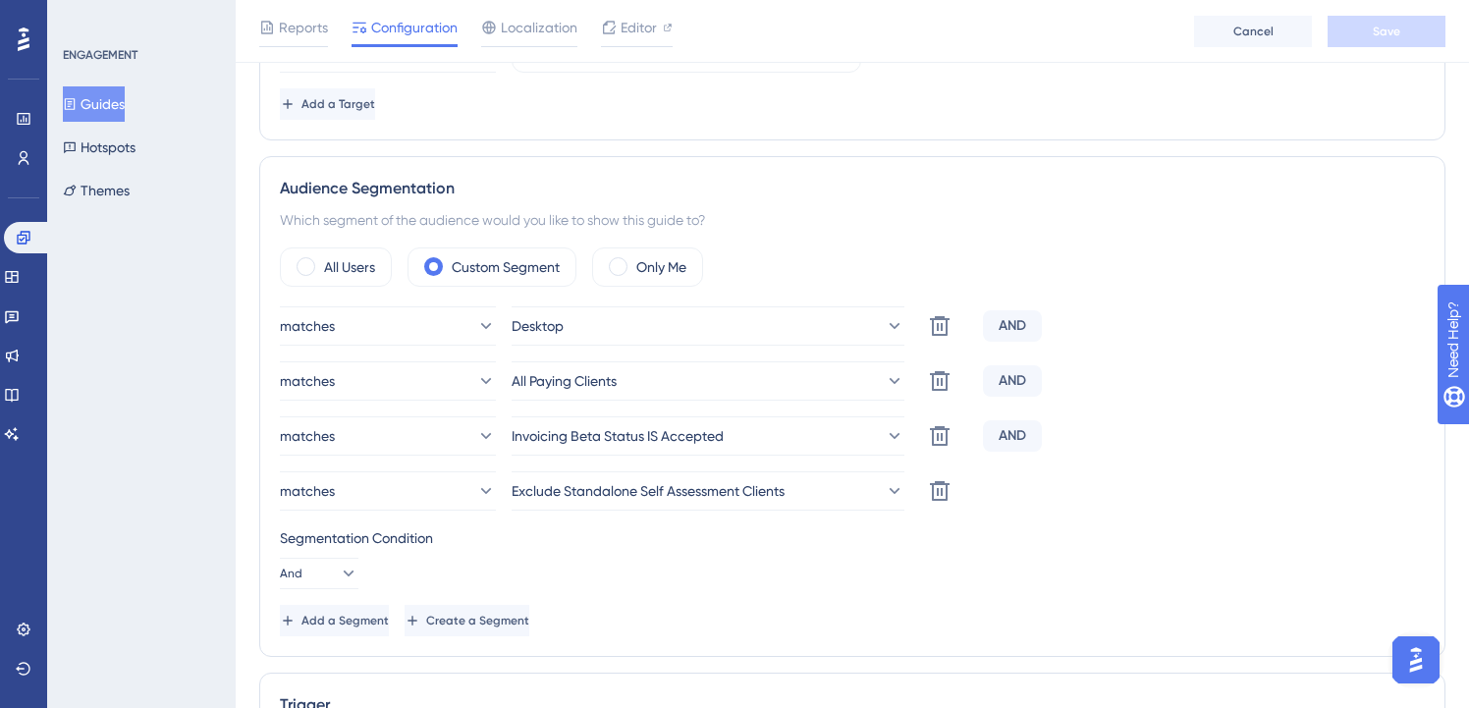
scroll to position [635, 0]
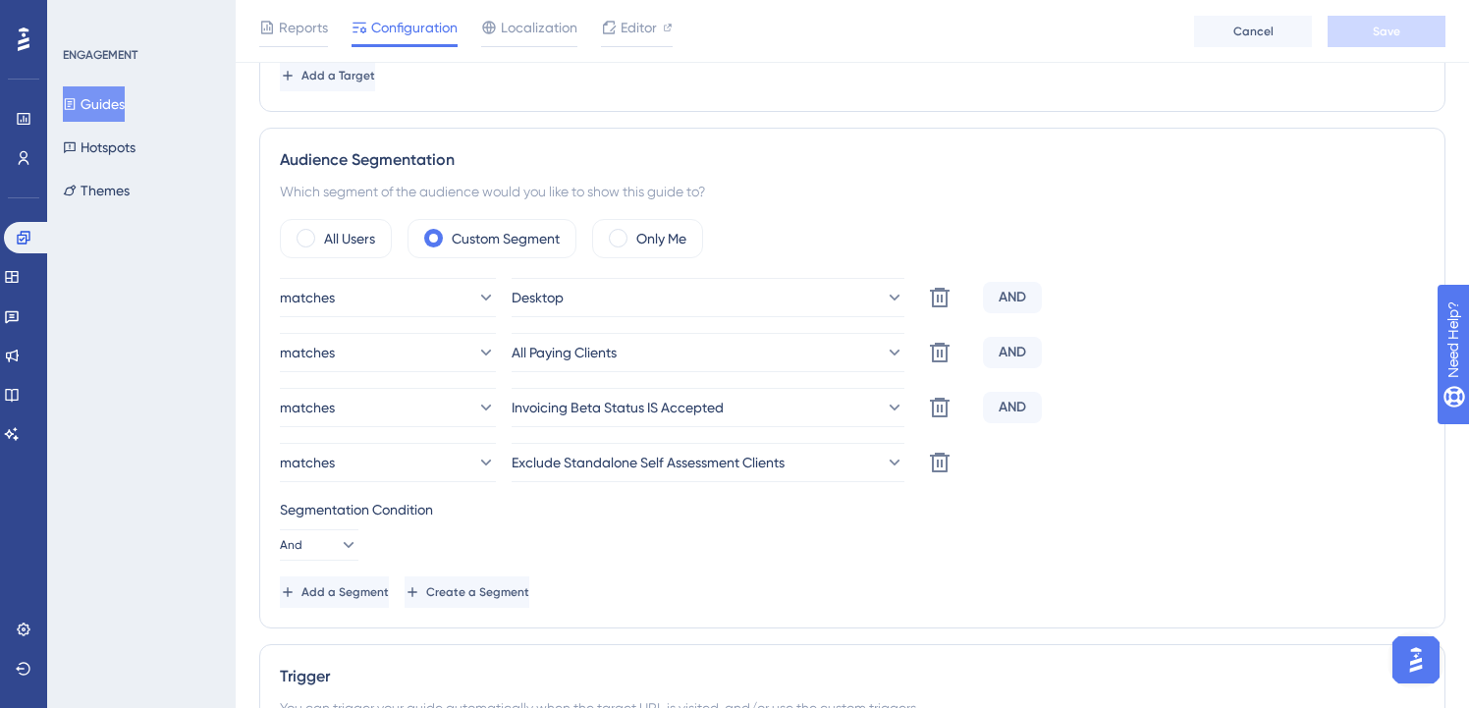
click at [111, 104] on button "Guides" at bounding box center [94, 103] width 62 height 35
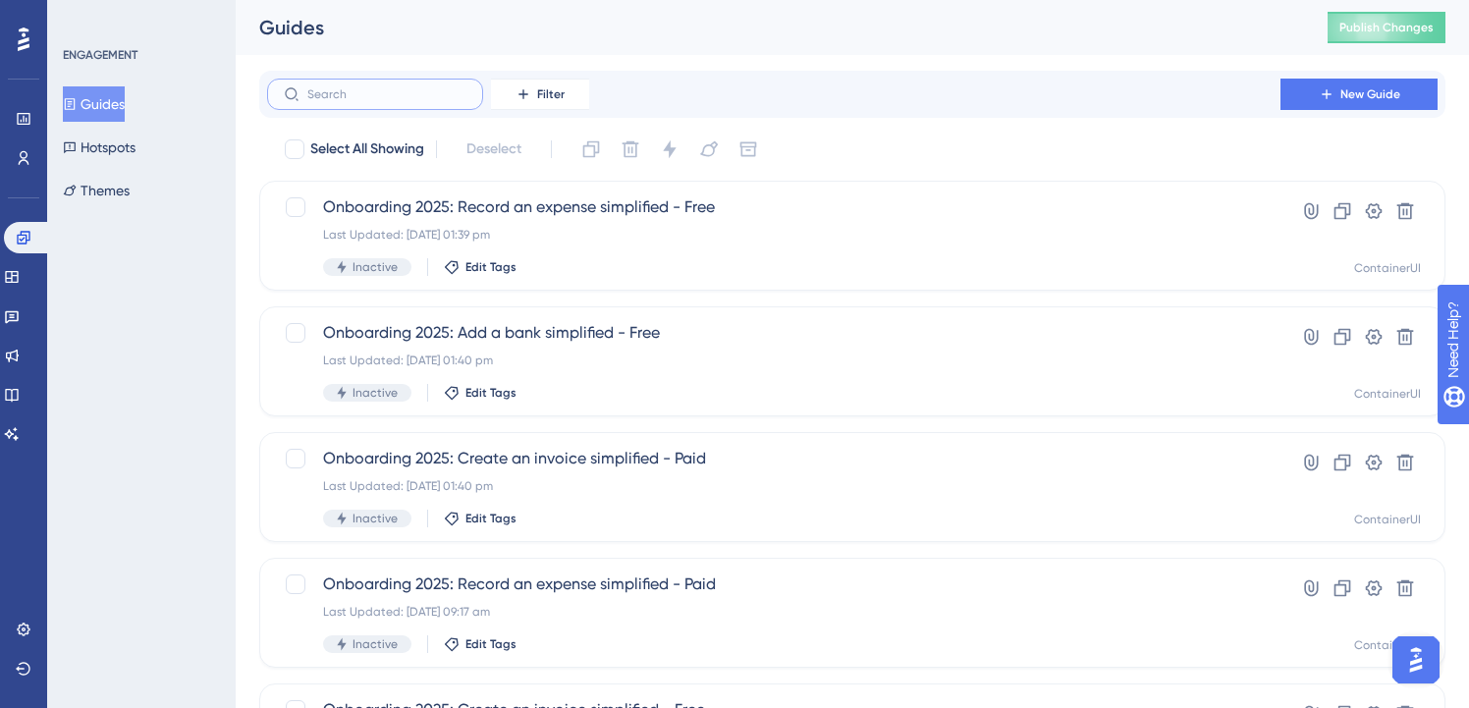
click at [381, 95] on input "text" at bounding box center [386, 94] width 159 height 14
paste input "onboarding"
type input "onboarding"
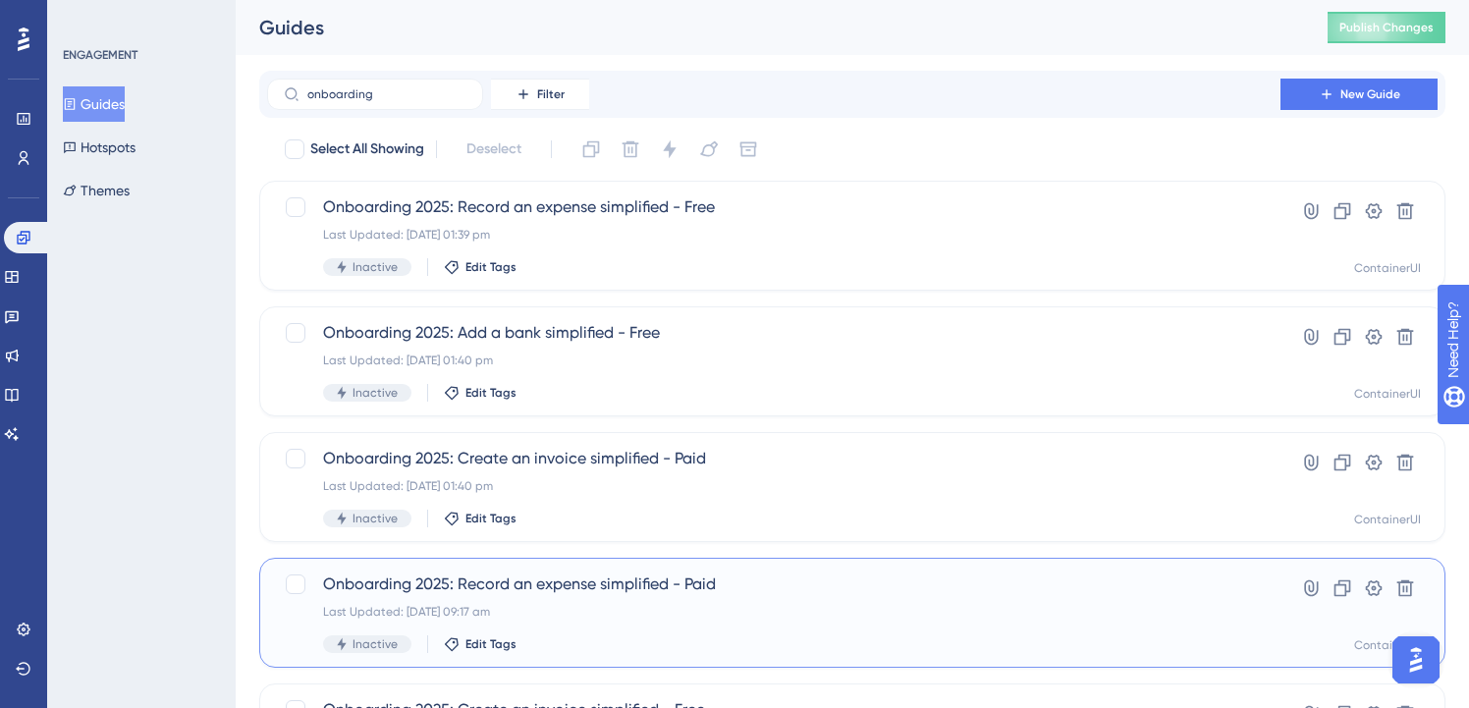
click at [580, 581] on span "Onboarding 2025: Record an expense simplified - Paid" at bounding box center [774, 585] width 902 height 24
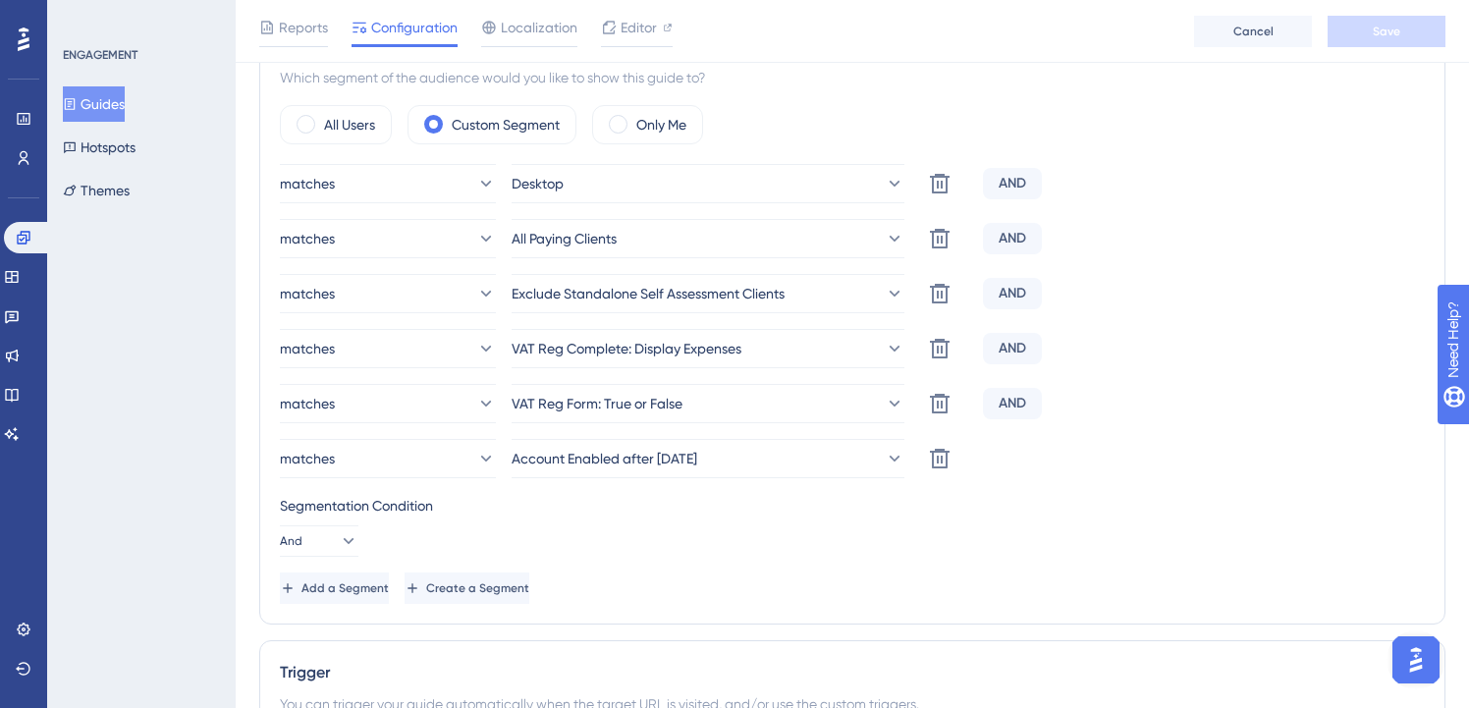
scroll to position [750, 4]
click at [943, 400] on icon at bounding box center [940, 402] width 20 height 20
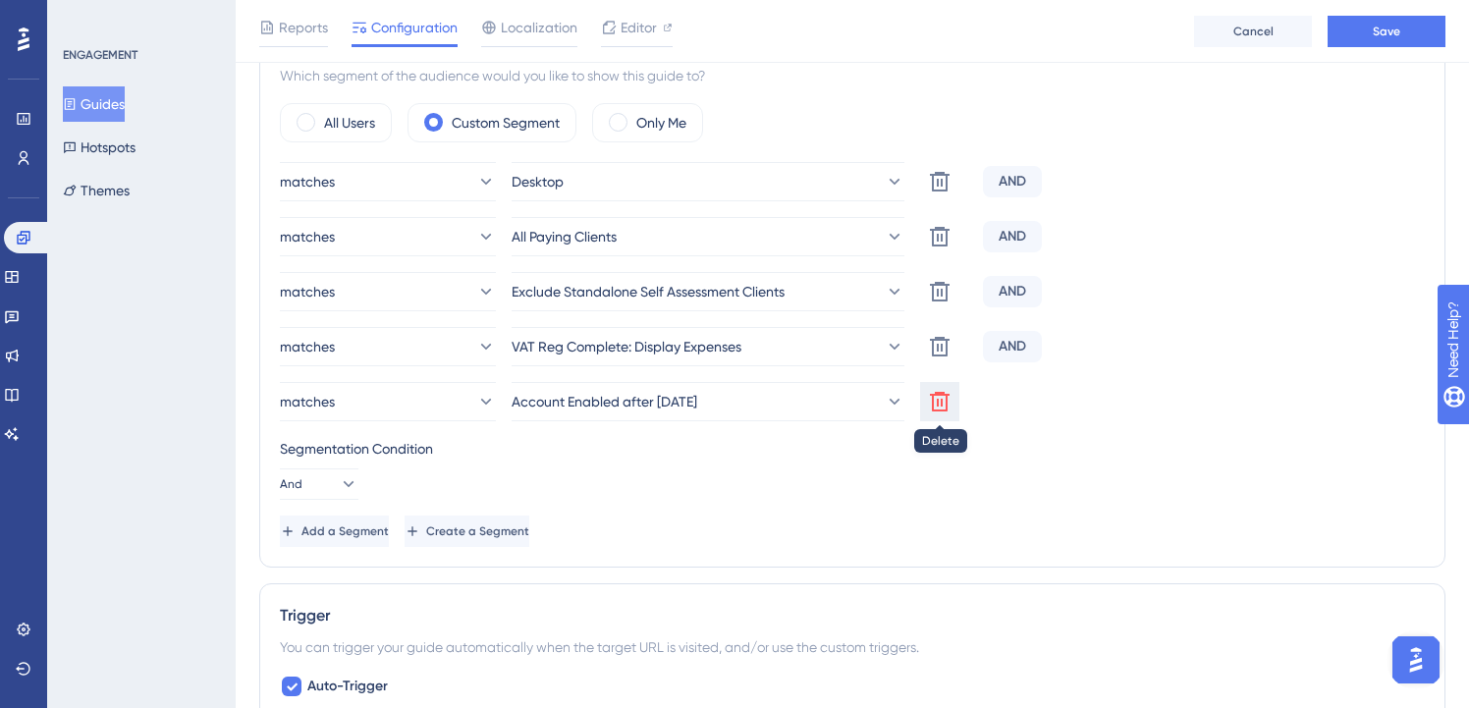
click at [942, 395] on icon at bounding box center [940, 402] width 20 height 20
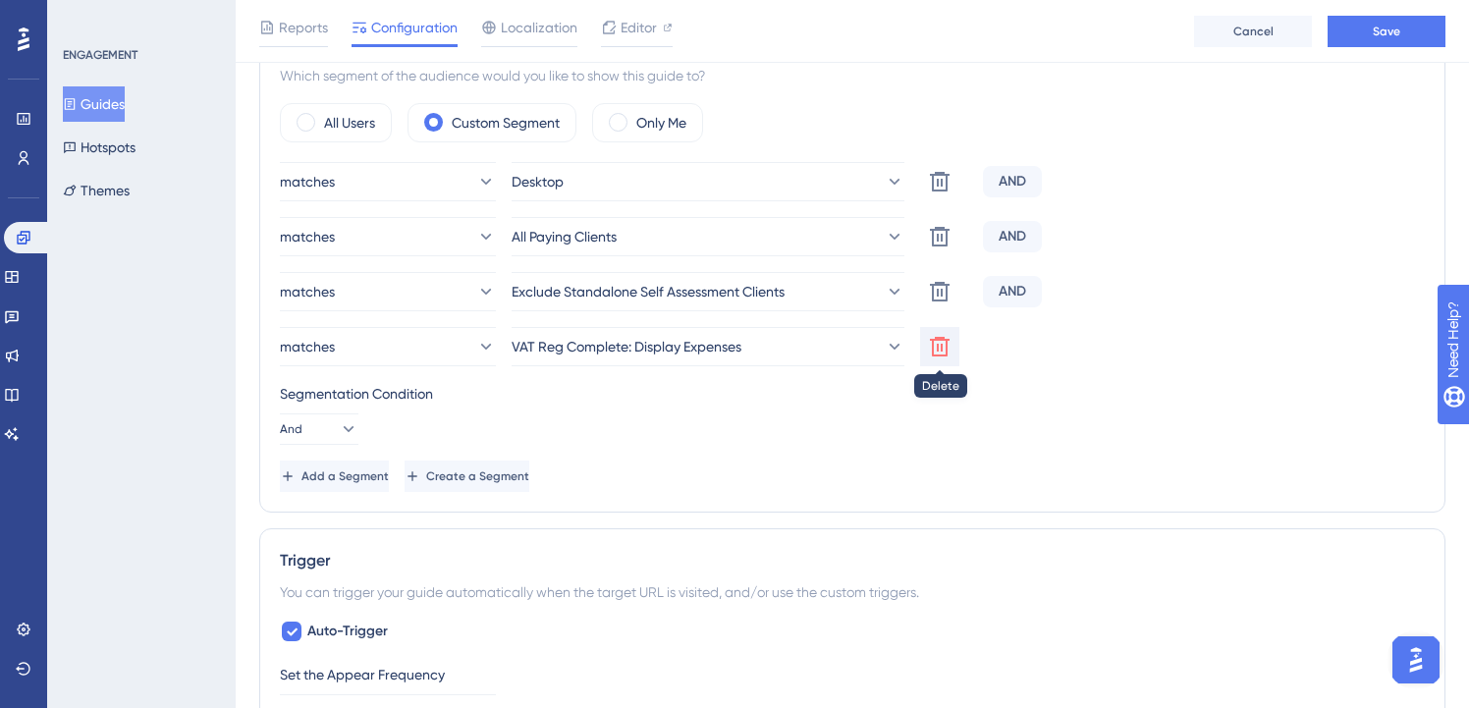
click at [938, 346] on icon at bounding box center [940, 347] width 20 height 20
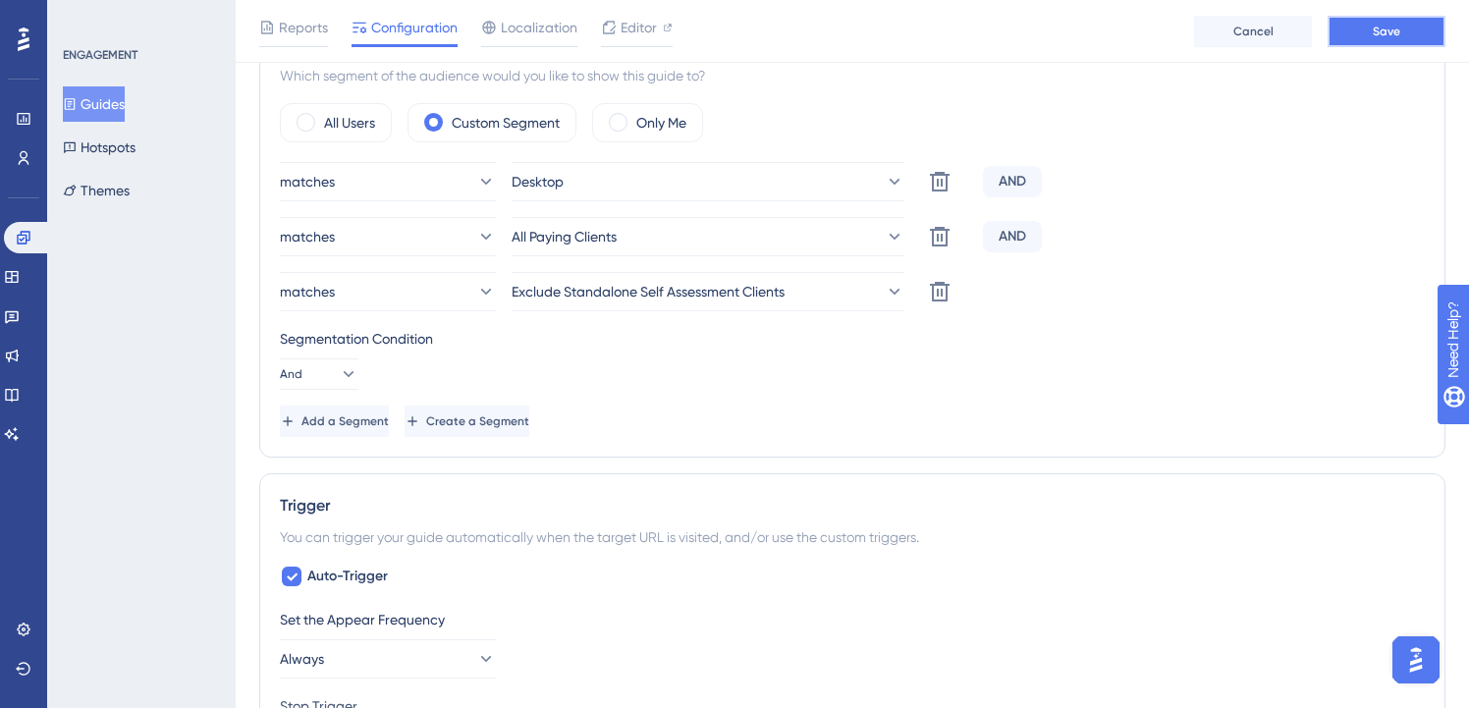
click at [1393, 41] on button "Save" at bounding box center [1387, 31] width 118 height 31
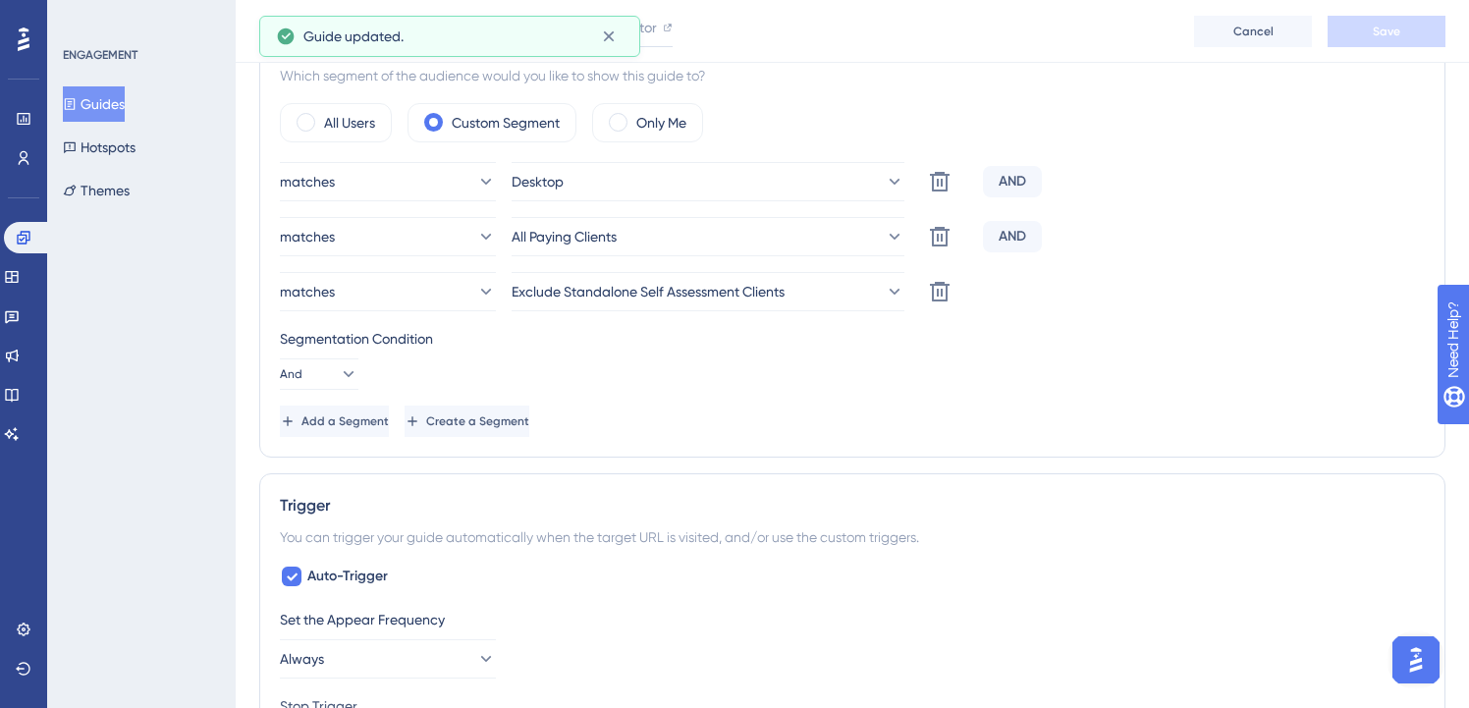
click at [113, 103] on button "Guides" at bounding box center [94, 103] width 62 height 35
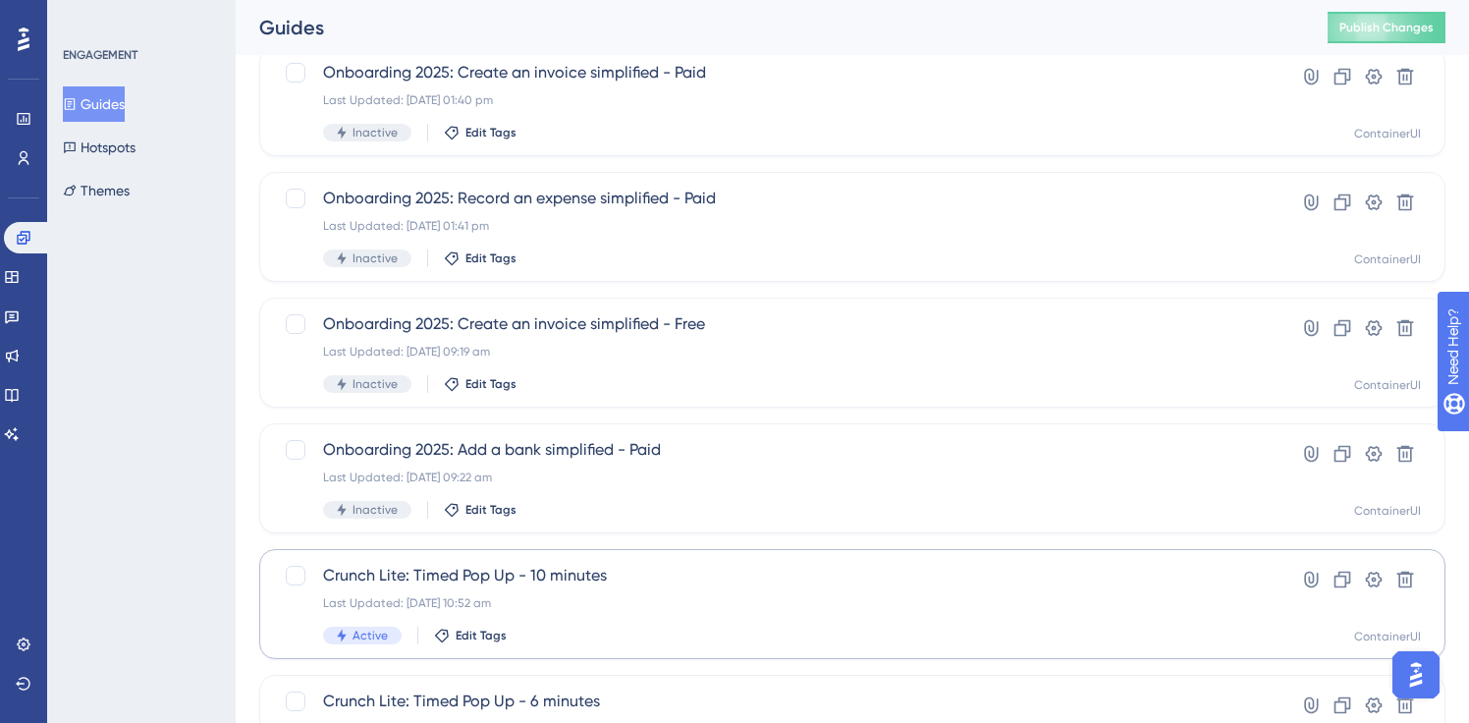
scroll to position [524, 0]
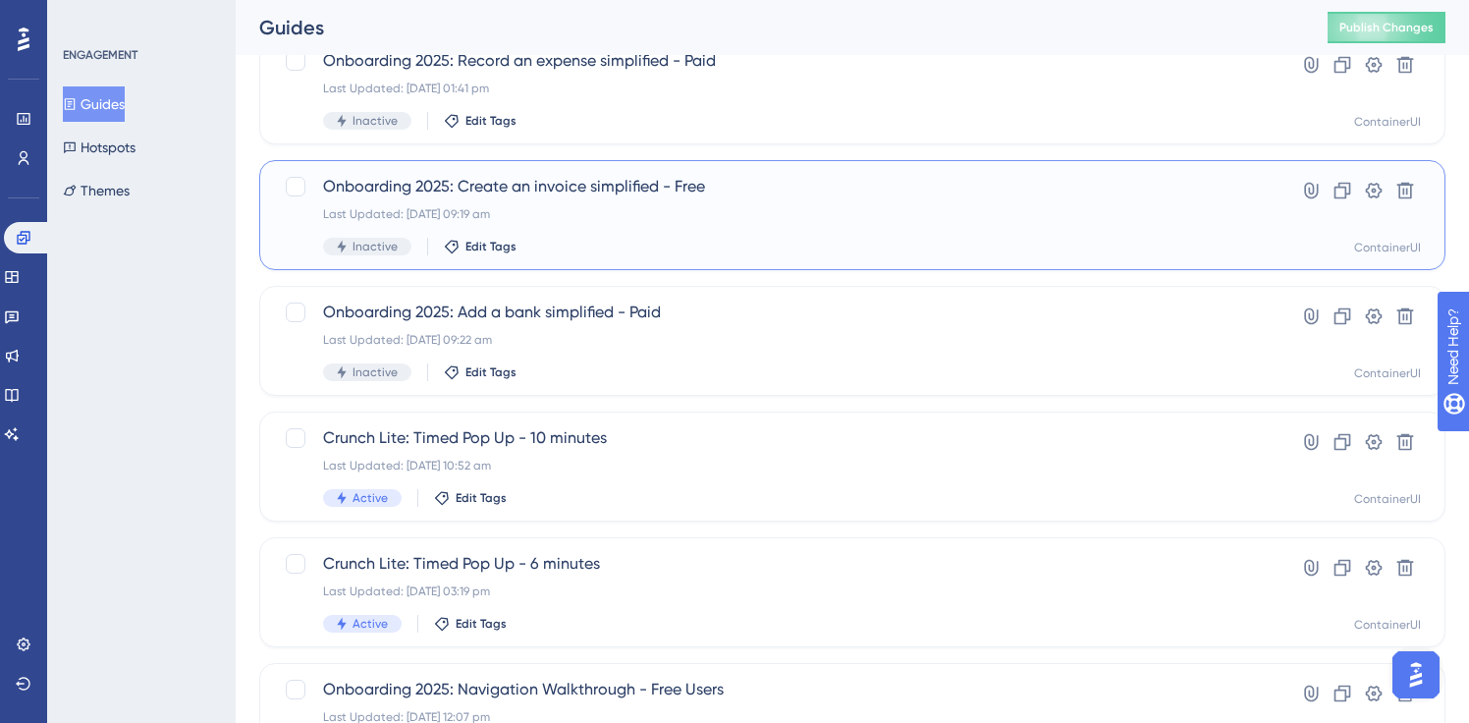
click at [705, 199] on div "Onboarding 2025: Create an invoice simplified - Free Last Updated: [DATE] 09:19…" at bounding box center [774, 215] width 902 height 81
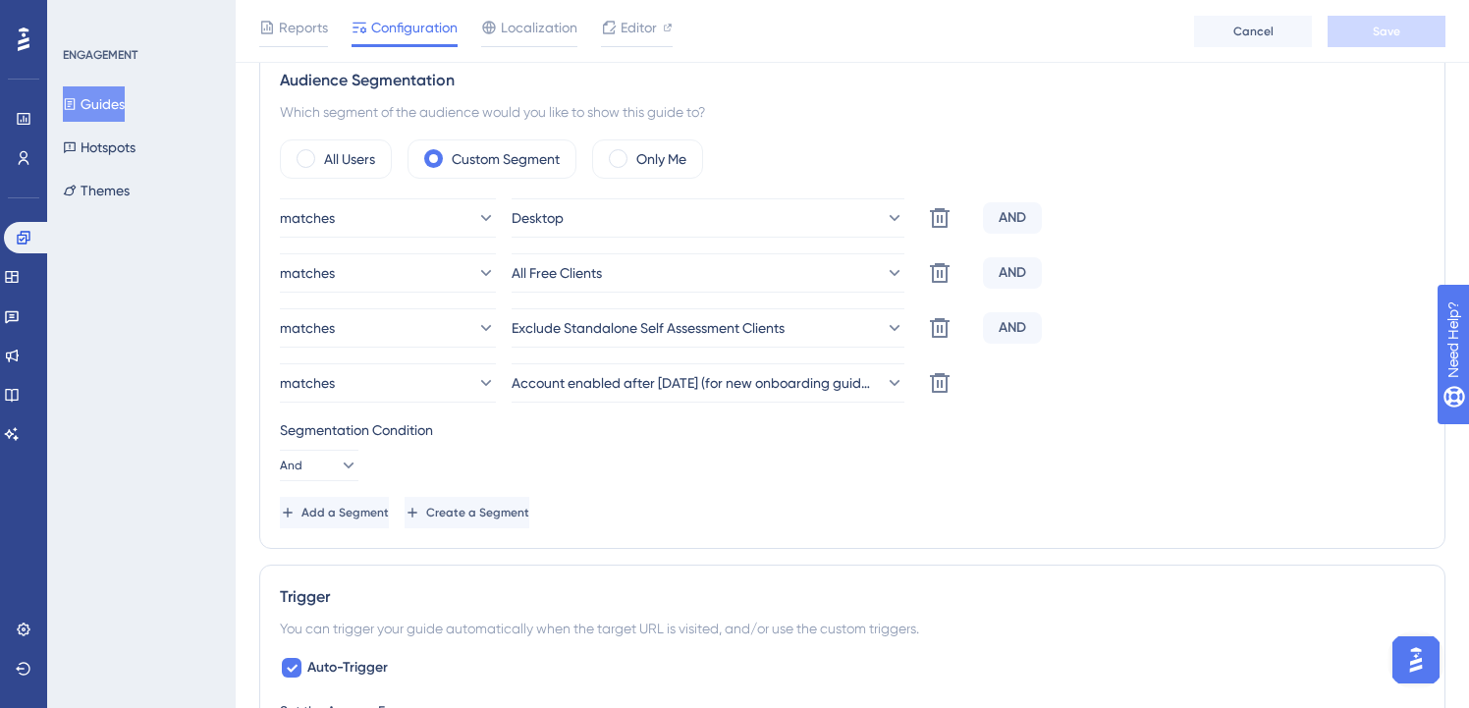
scroll to position [718, 0]
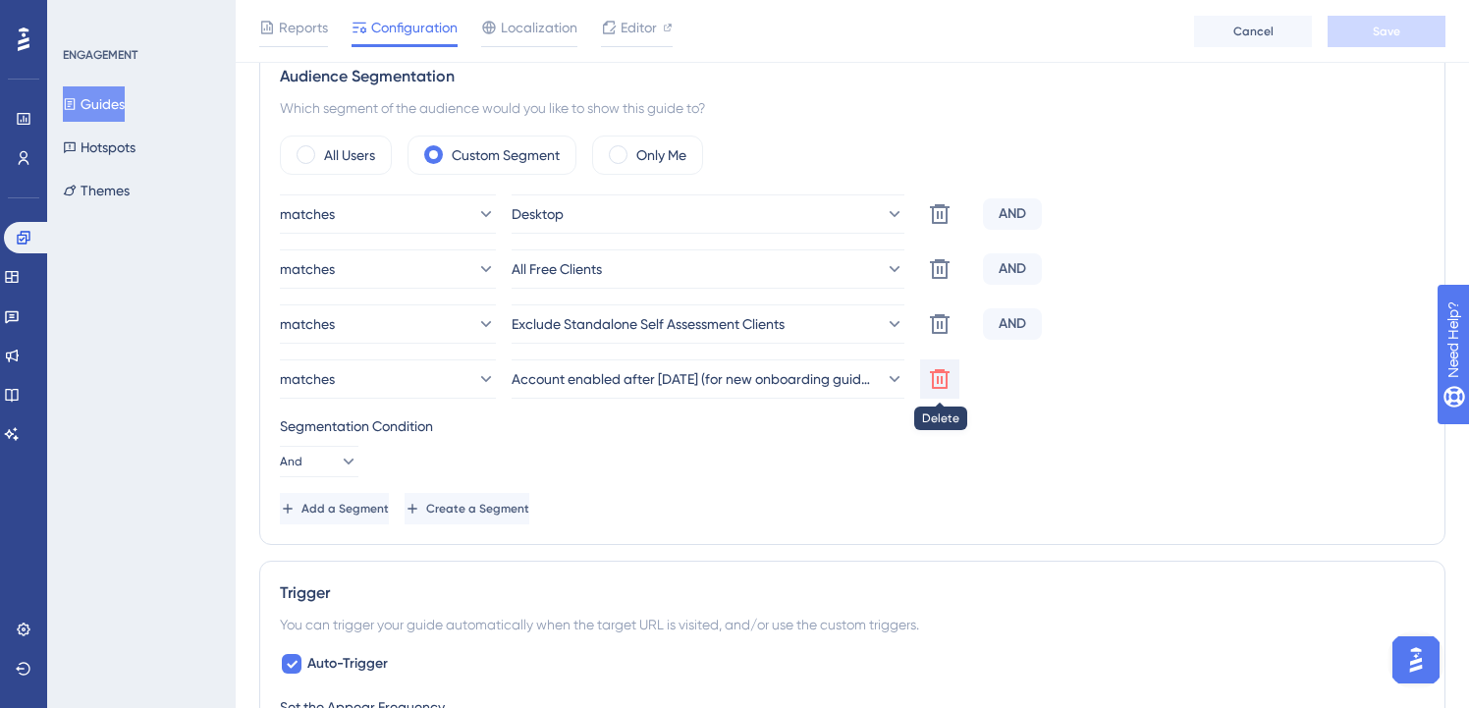
click at [936, 383] on icon at bounding box center [940, 379] width 24 height 24
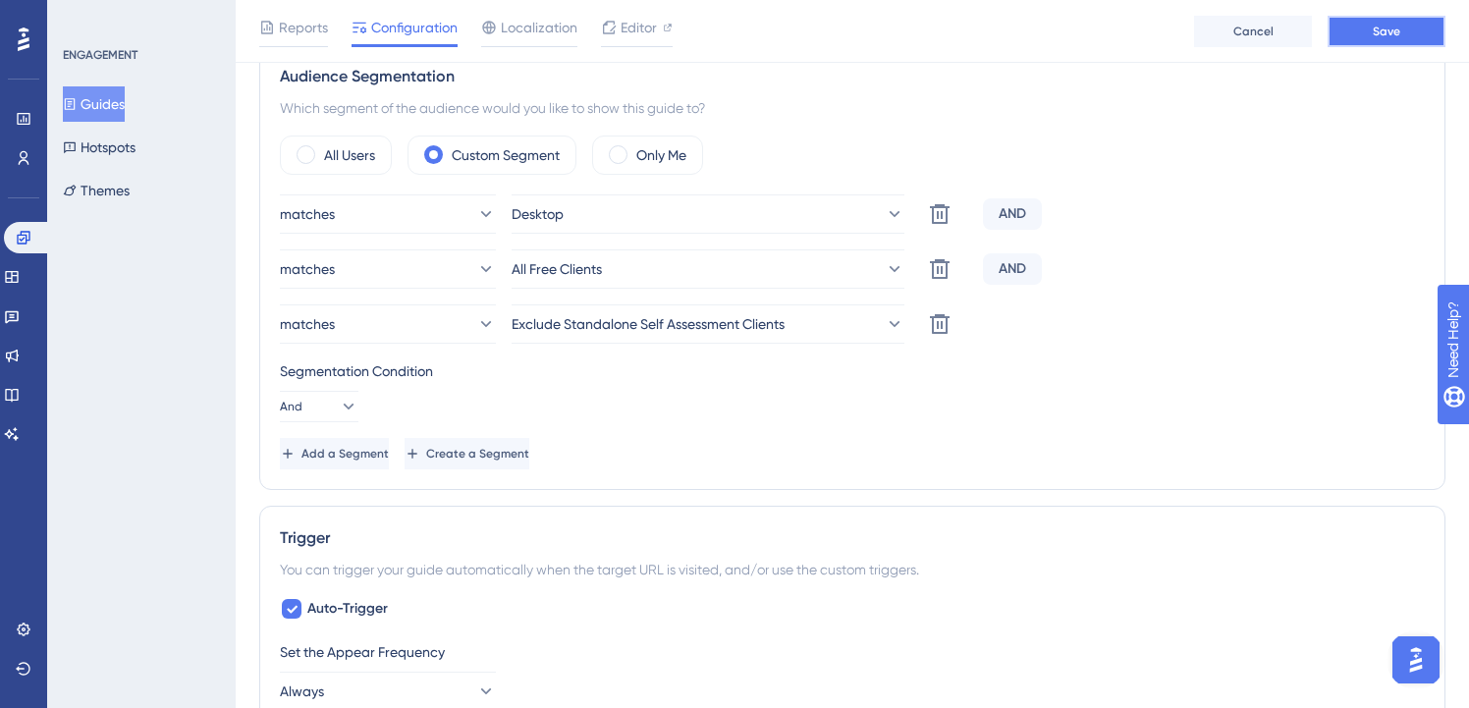
click at [1382, 22] on button "Save" at bounding box center [1387, 31] width 118 height 31
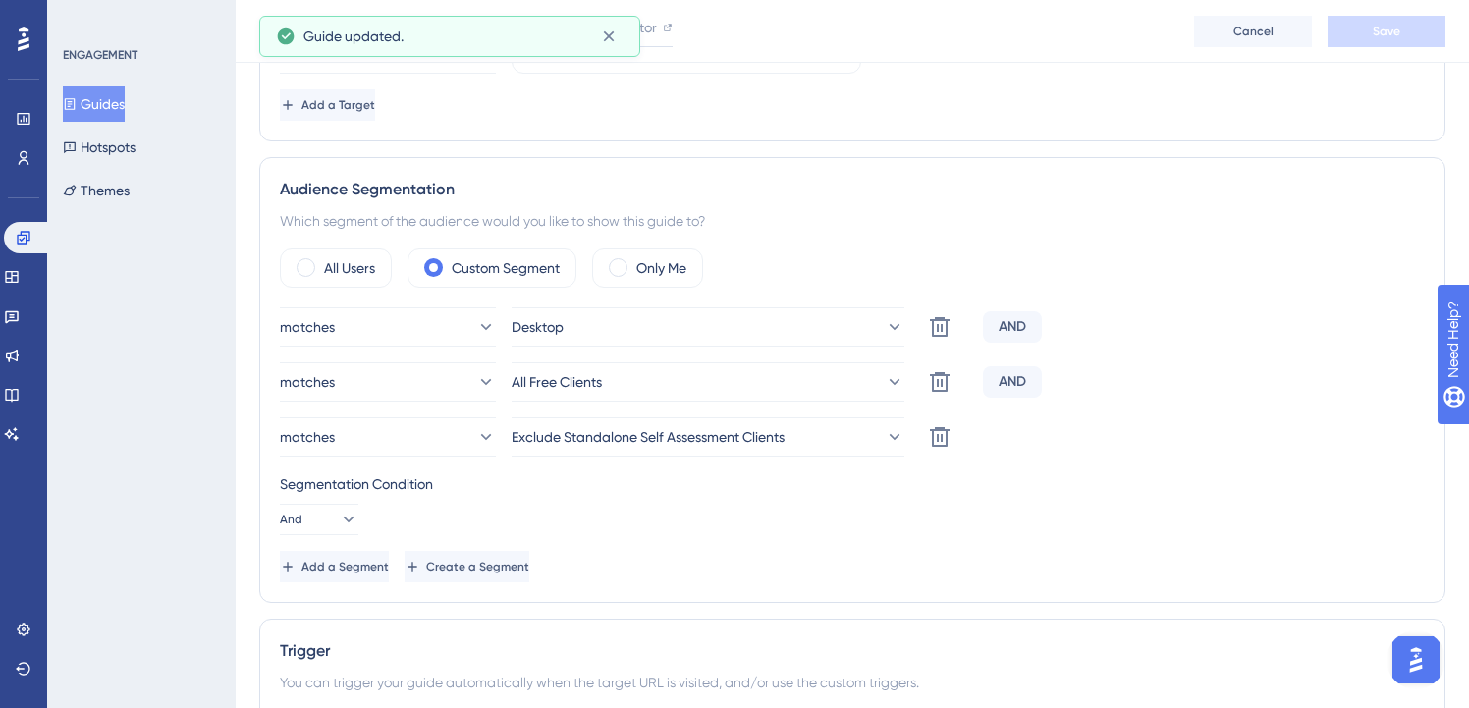
scroll to position [0, 0]
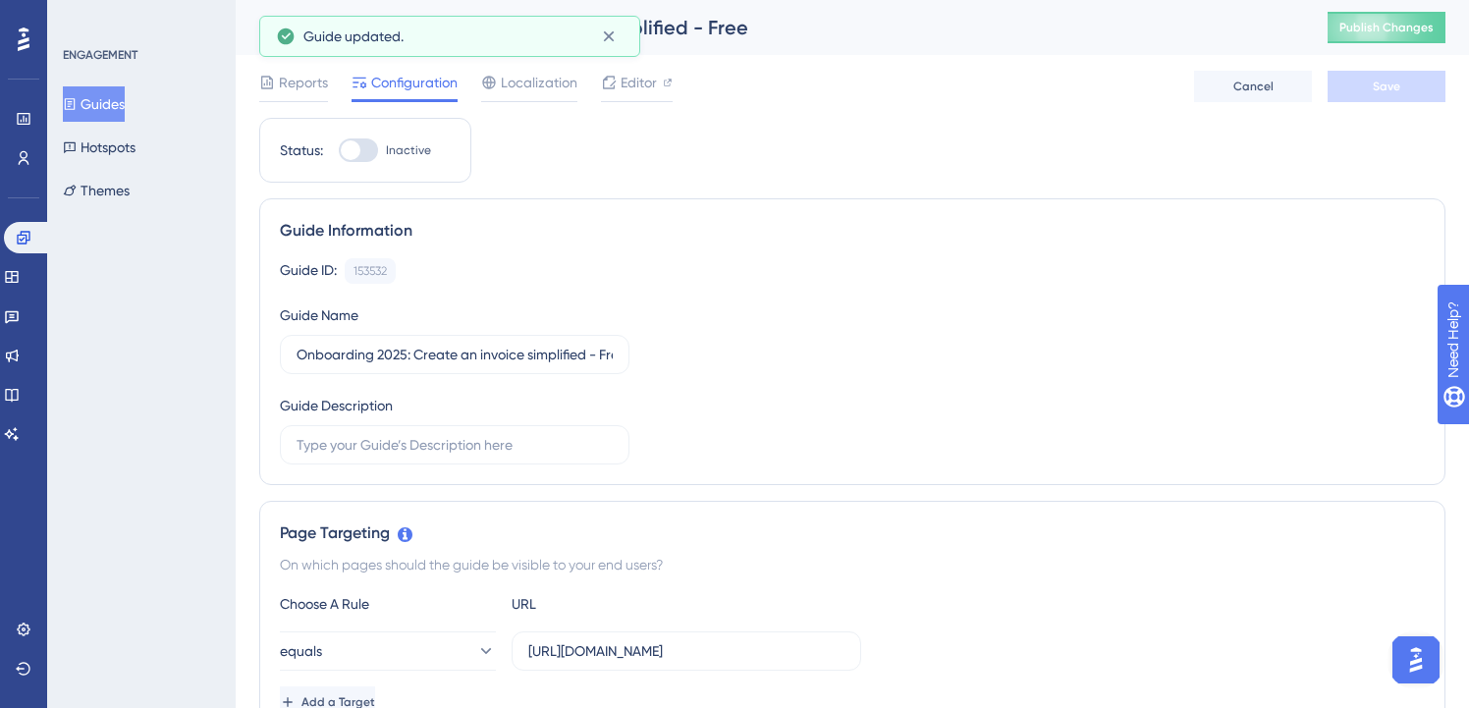
click at [125, 105] on button "Guides" at bounding box center [94, 103] width 62 height 35
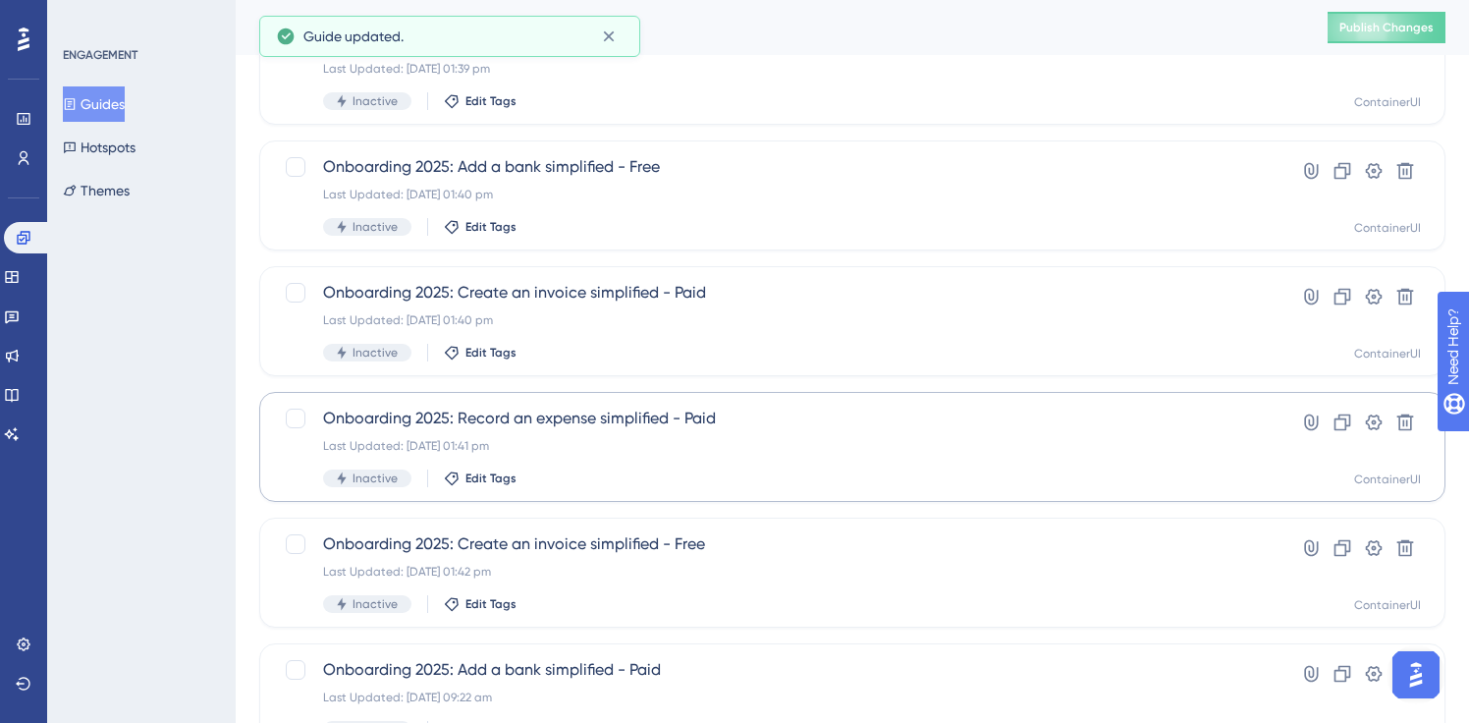
scroll to position [181, 0]
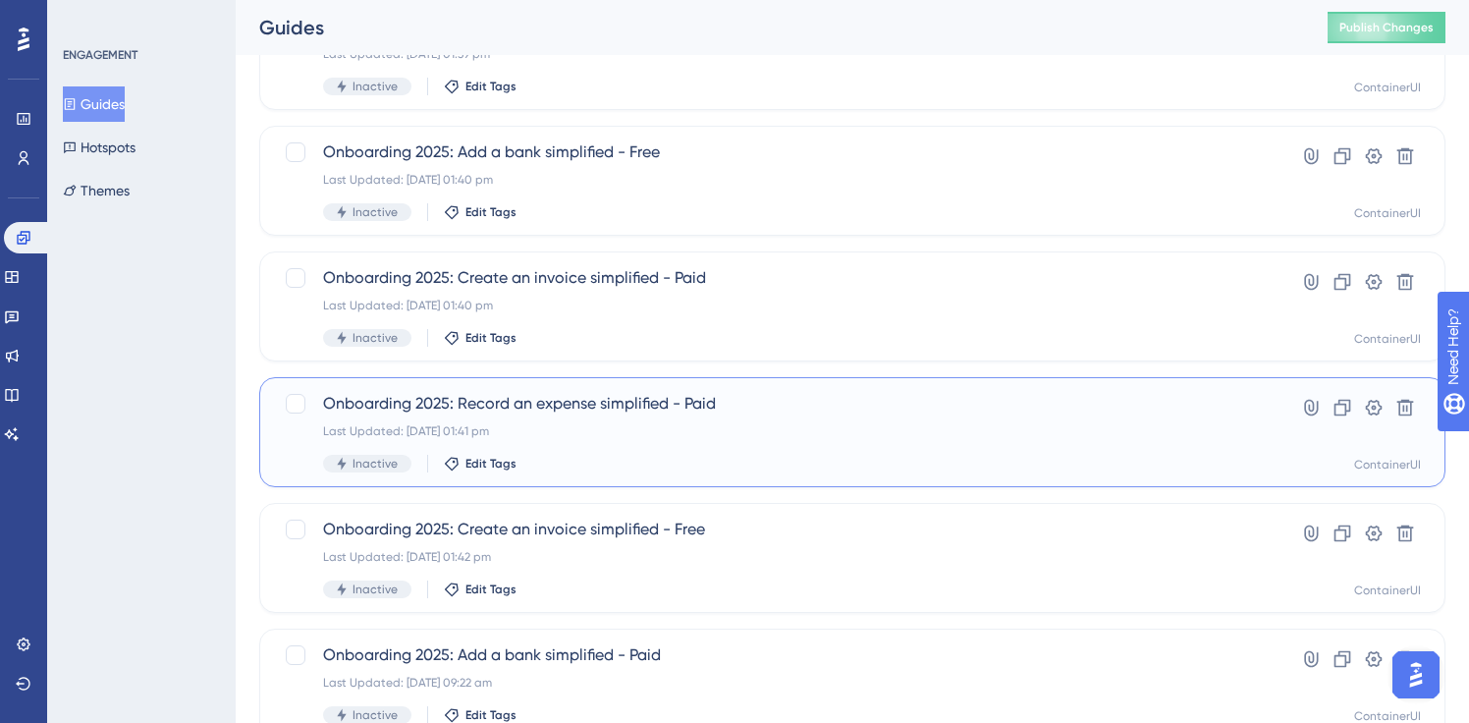
click at [579, 450] on div "Onboarding 2025: Record an expense simplified - Paid Last Updated: [DATE] 01:41…" at bounding box center [774, 432] width 902 height 81
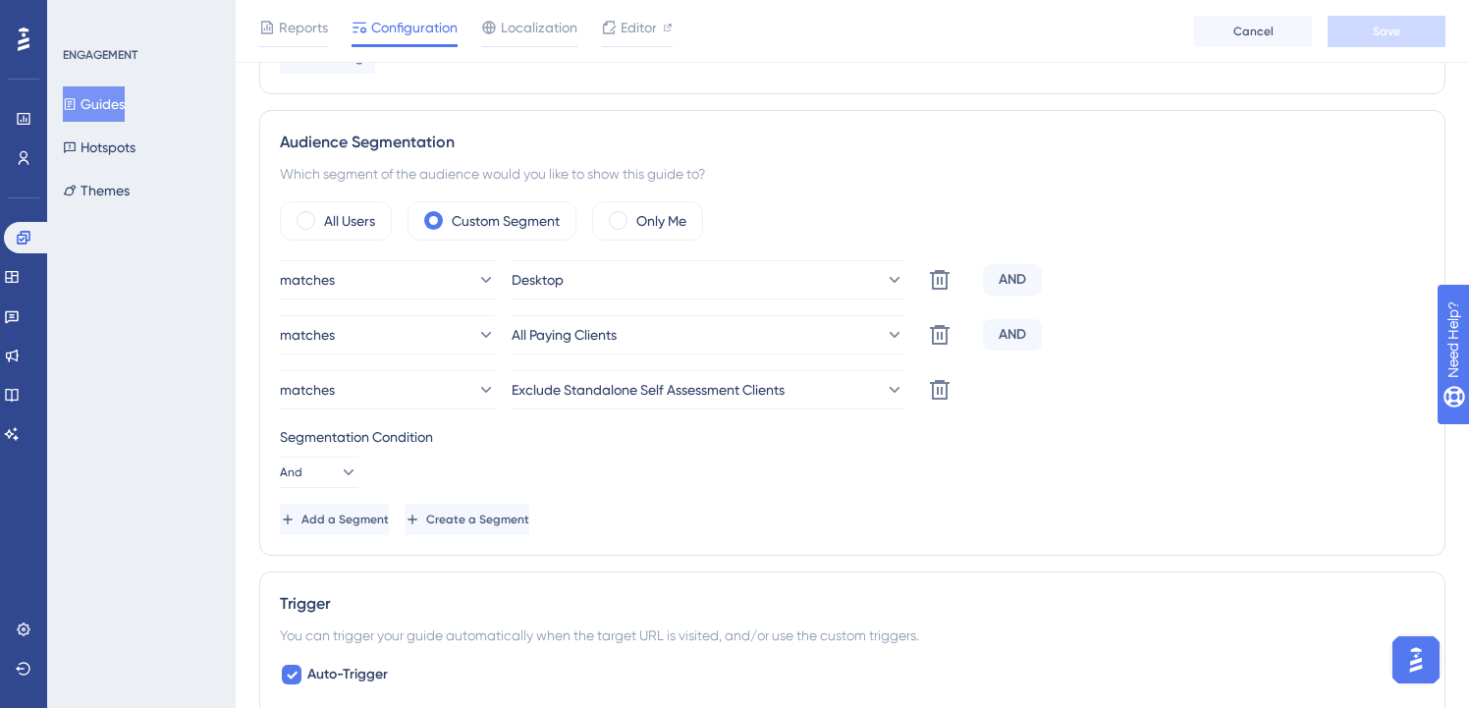
scroll to position [654, 0]
click at [120, 98] on button "Guides" at bounding box center [94, 103] width 62 height 35
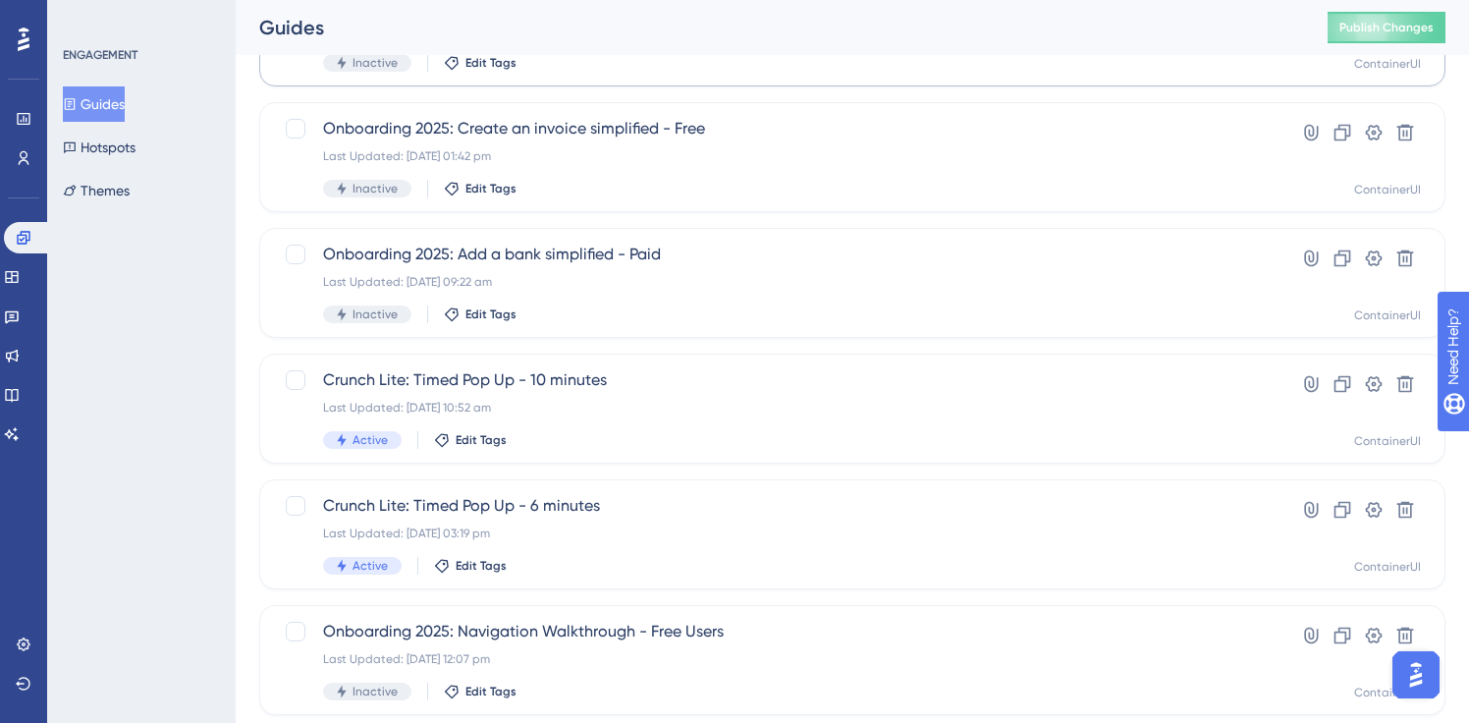
scroll to position [586, 0]
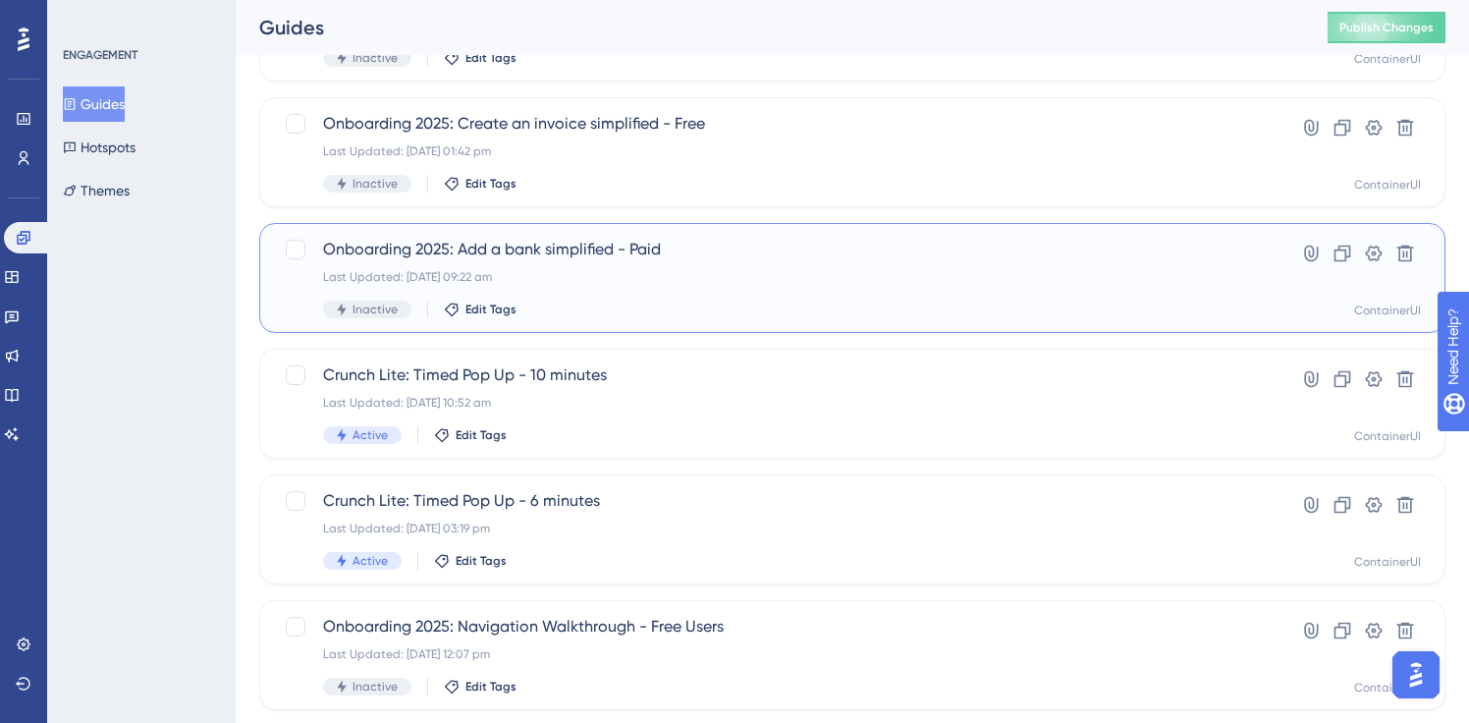
click at [694, 317] on div "Inactive Edit Tags" at bounding box center [774, 310] width 902 height 18
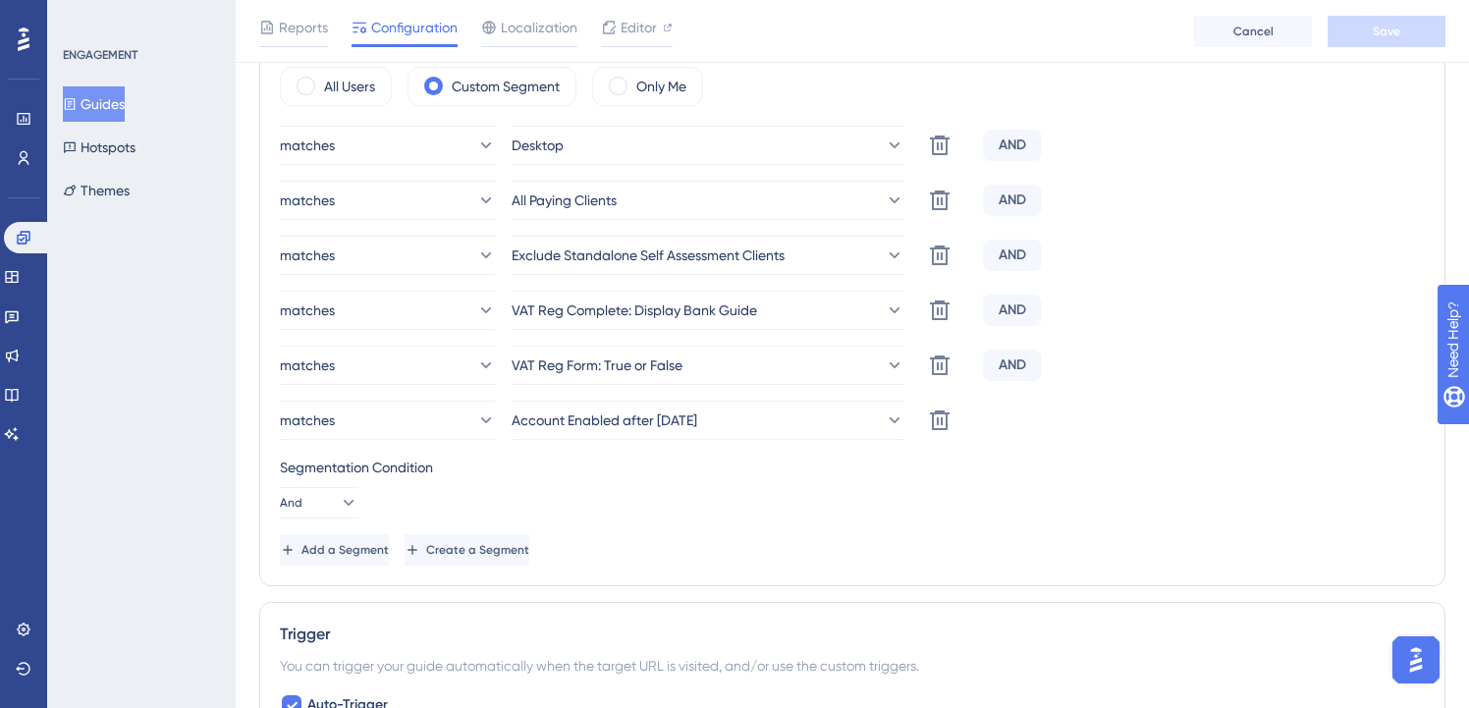
scroll to position [777, 0]
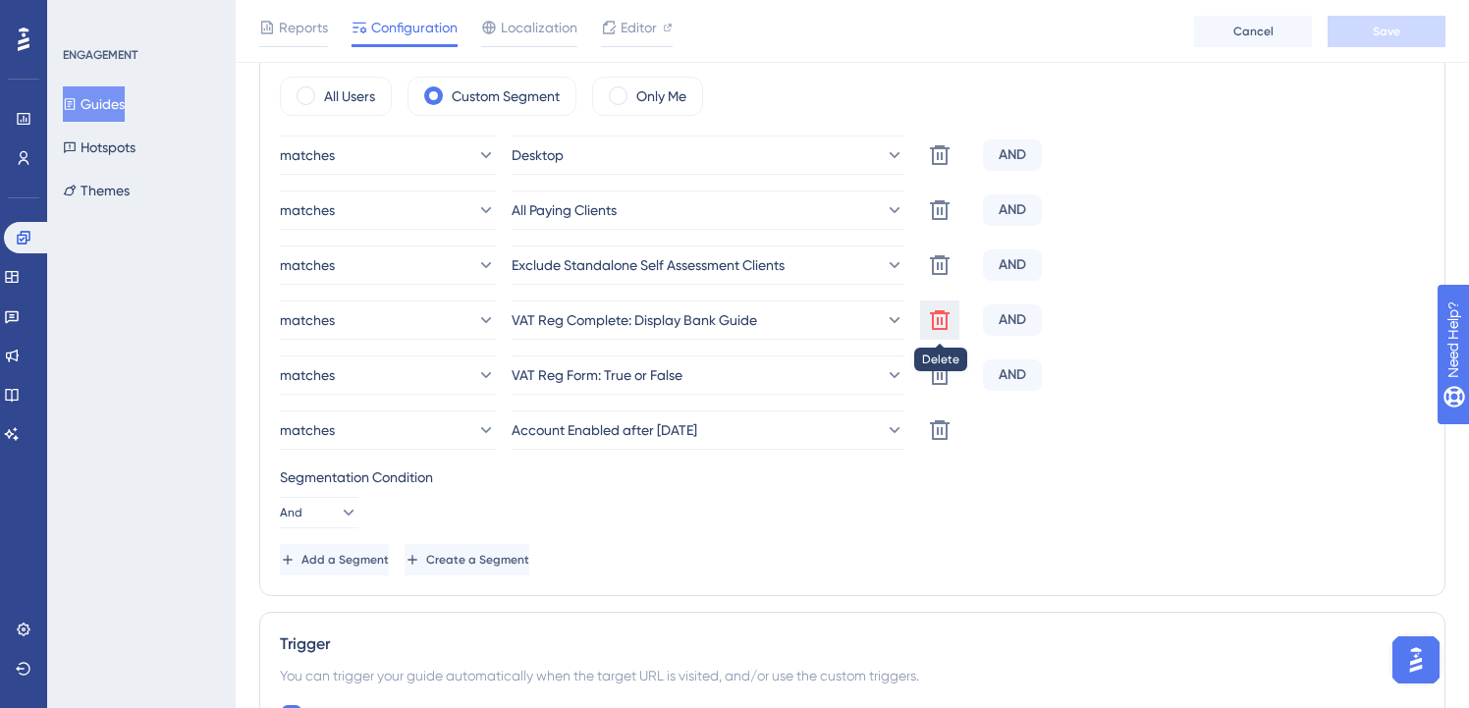
click at [933, 321] on icon at bounding box center [940, 320] width 20 height 20
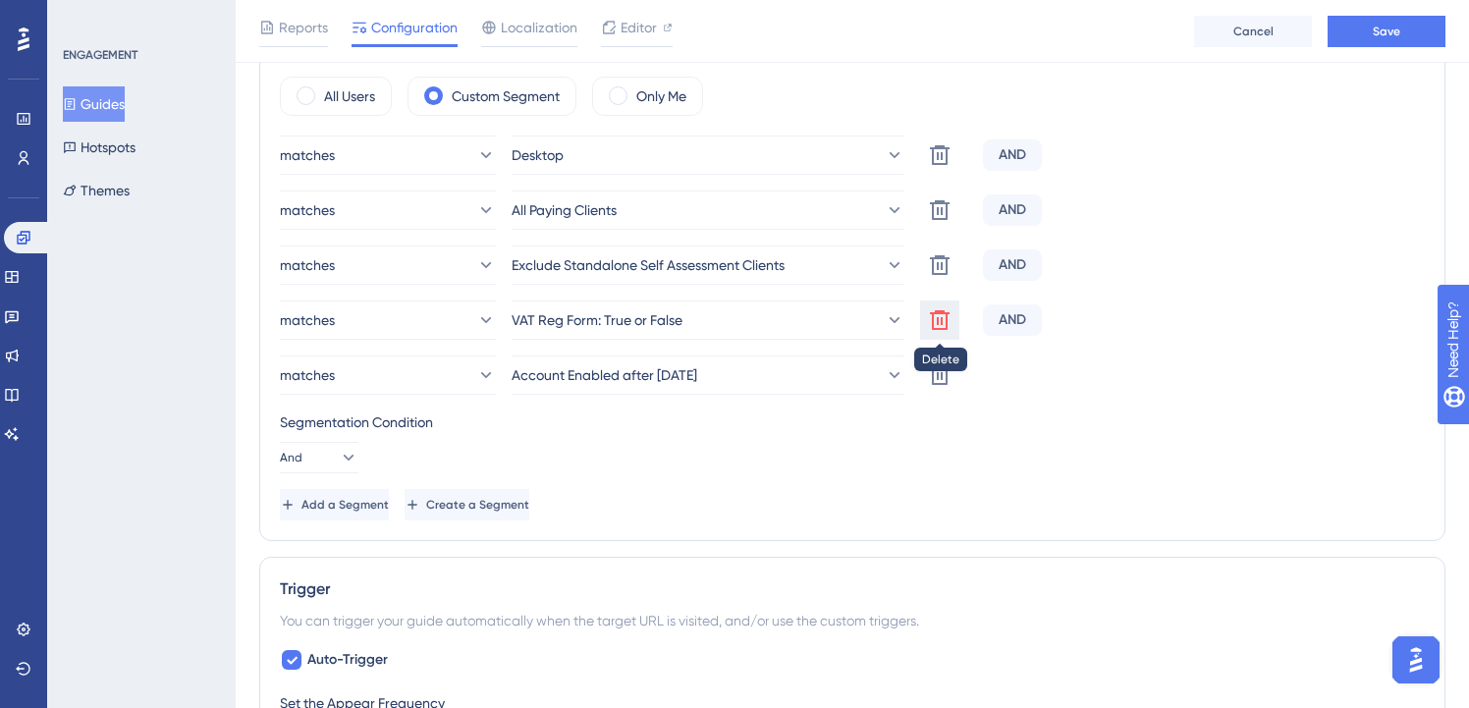
click at [943, 320] on icon at bounding box center [940, 320] width 24 height 24
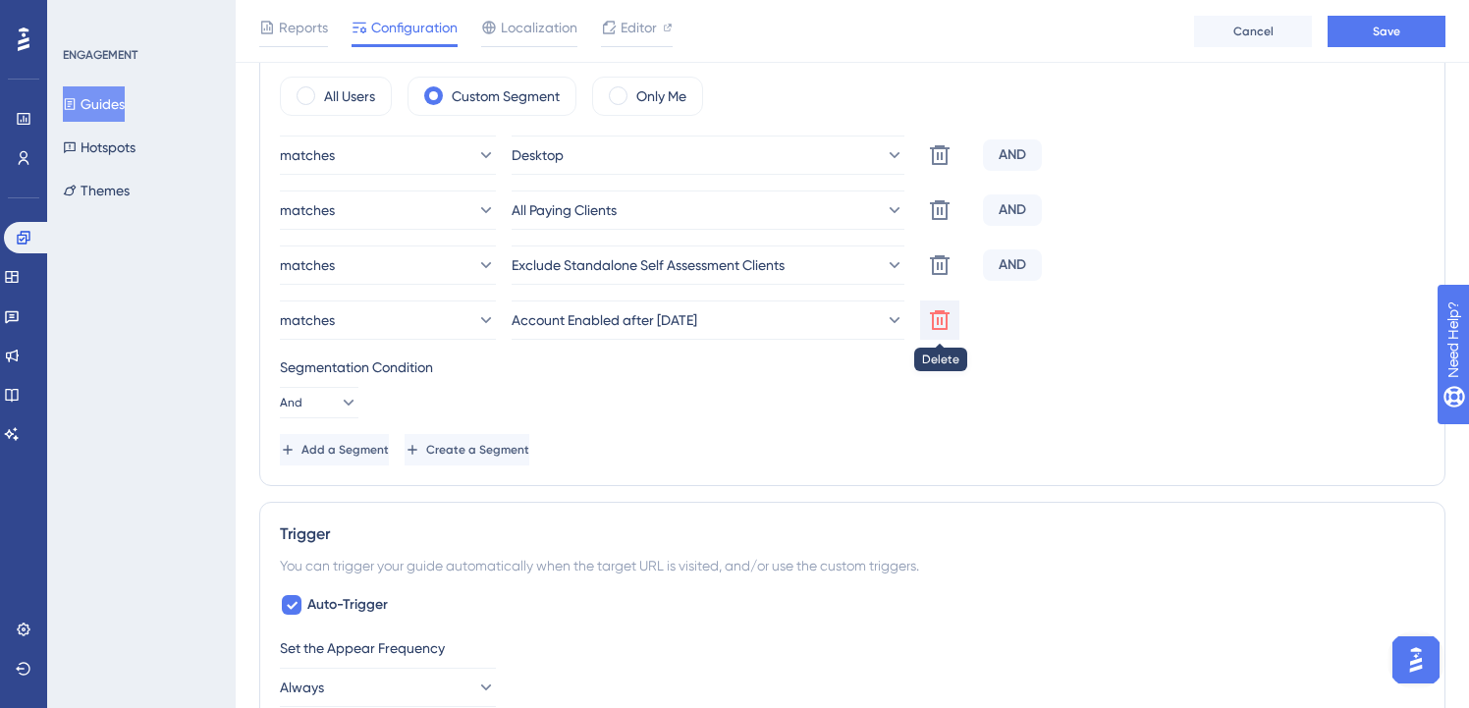
click at [943, 322] on icon at bounding box center [940, 320] width 24 height 24
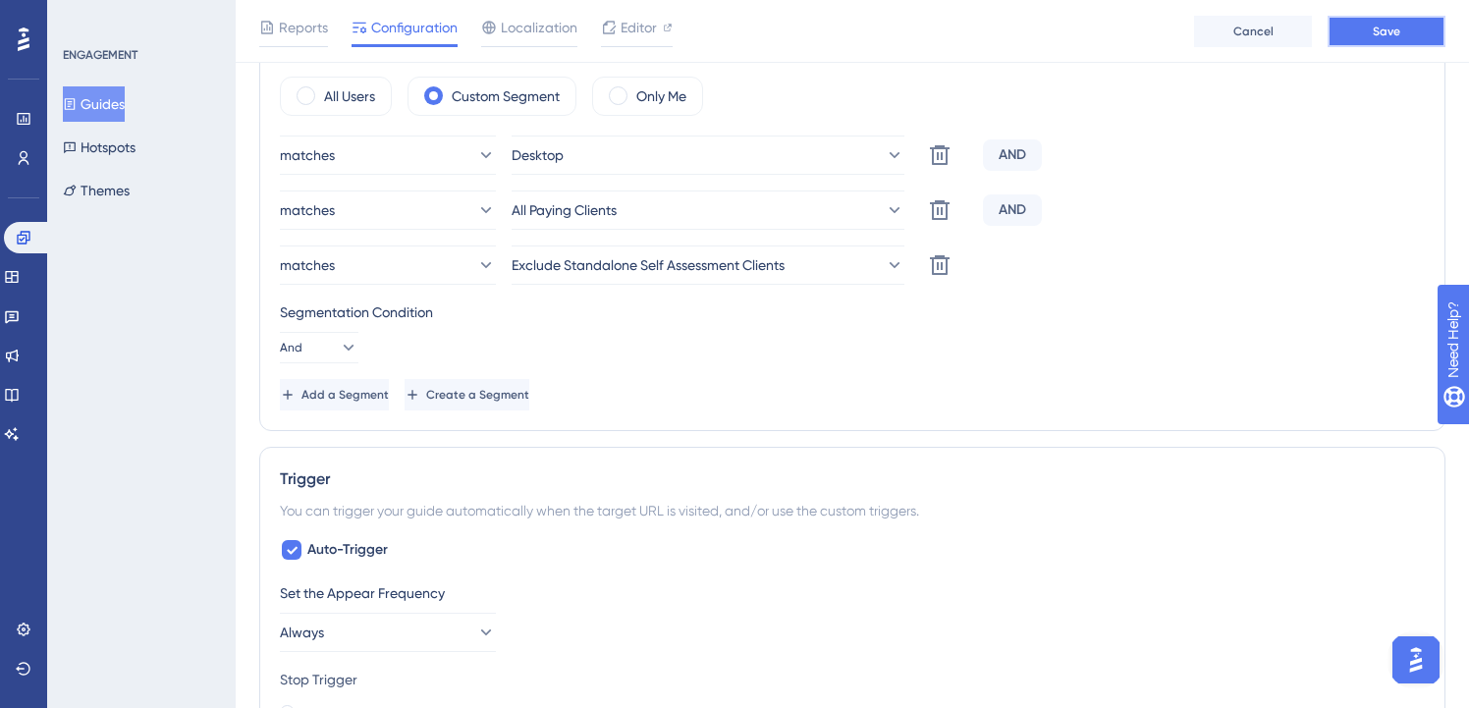
click at [1396, 32] on span "Save" at bounding box center [1387, 32] width 28 height 16
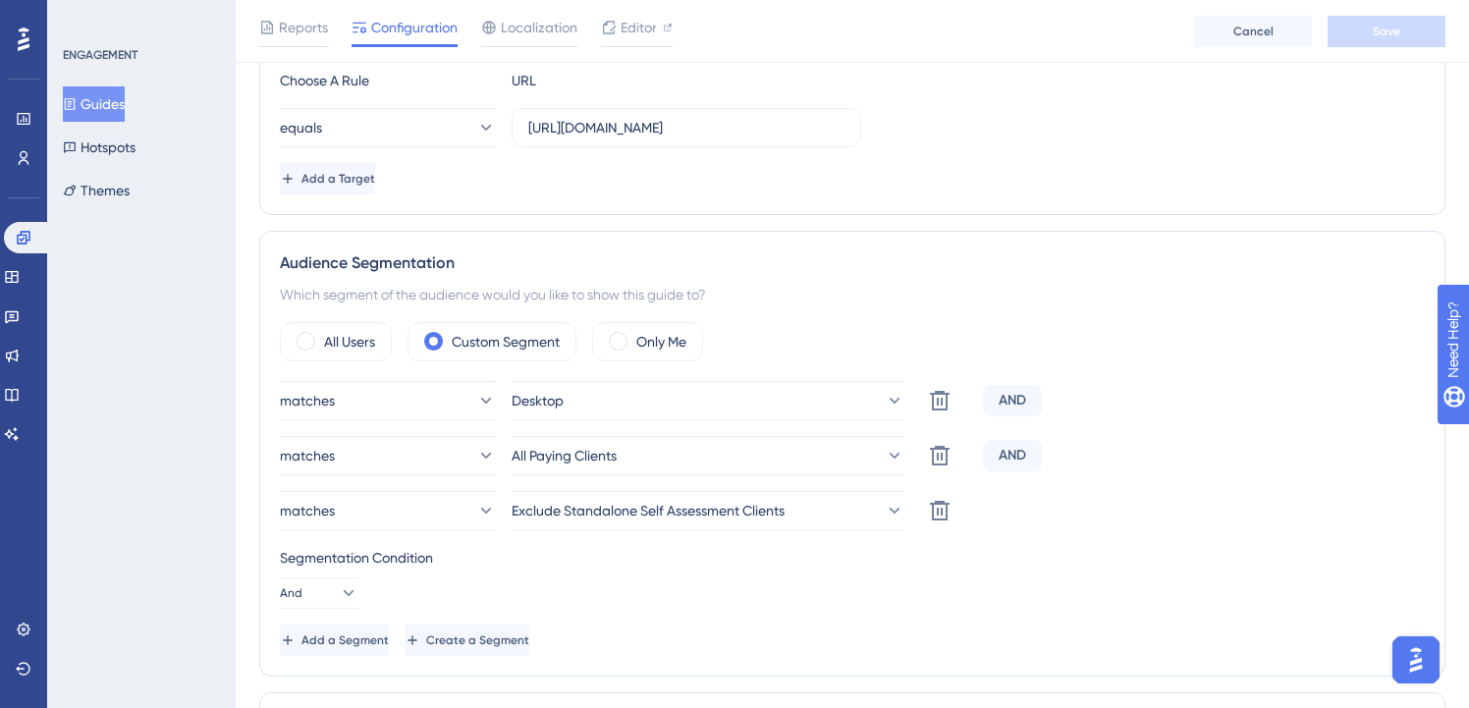
scroll to position [505, 0]
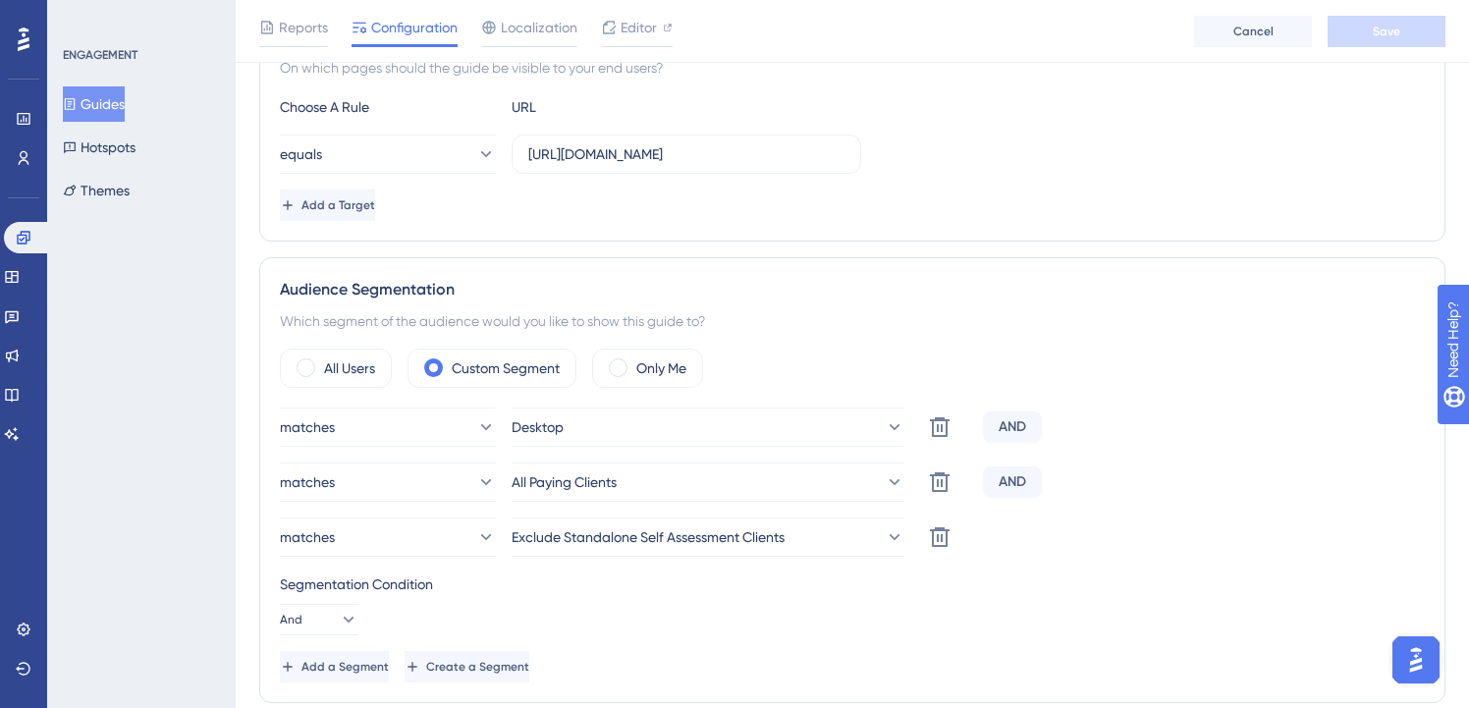
click at [121, 106] on button "Guides" at bounding box center [94, 103] width 62 height 35
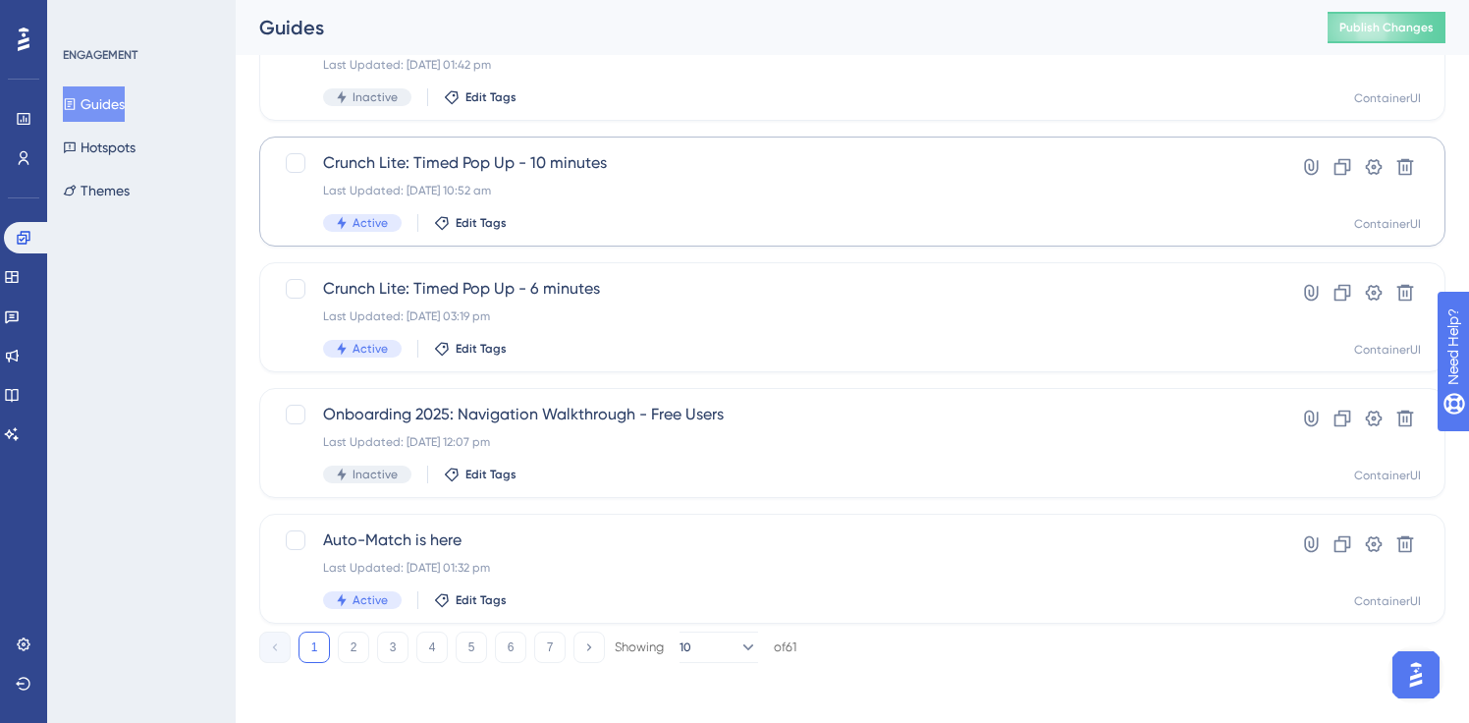
scroll to position [801, 0]
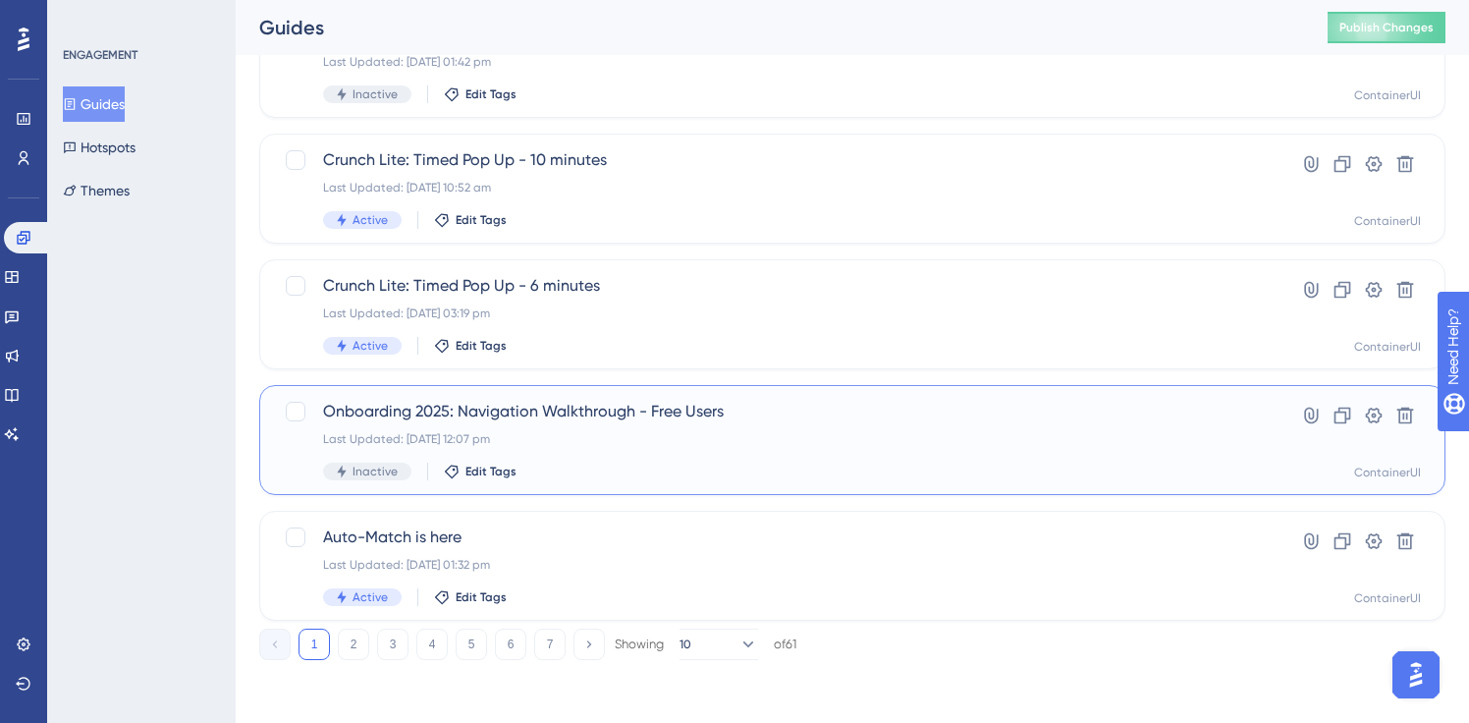
click at [604, 420] on span "Onboarding 2025: Navigation Walkthrough - Free Users" at bounding box center [774, 412] width 902 height 24
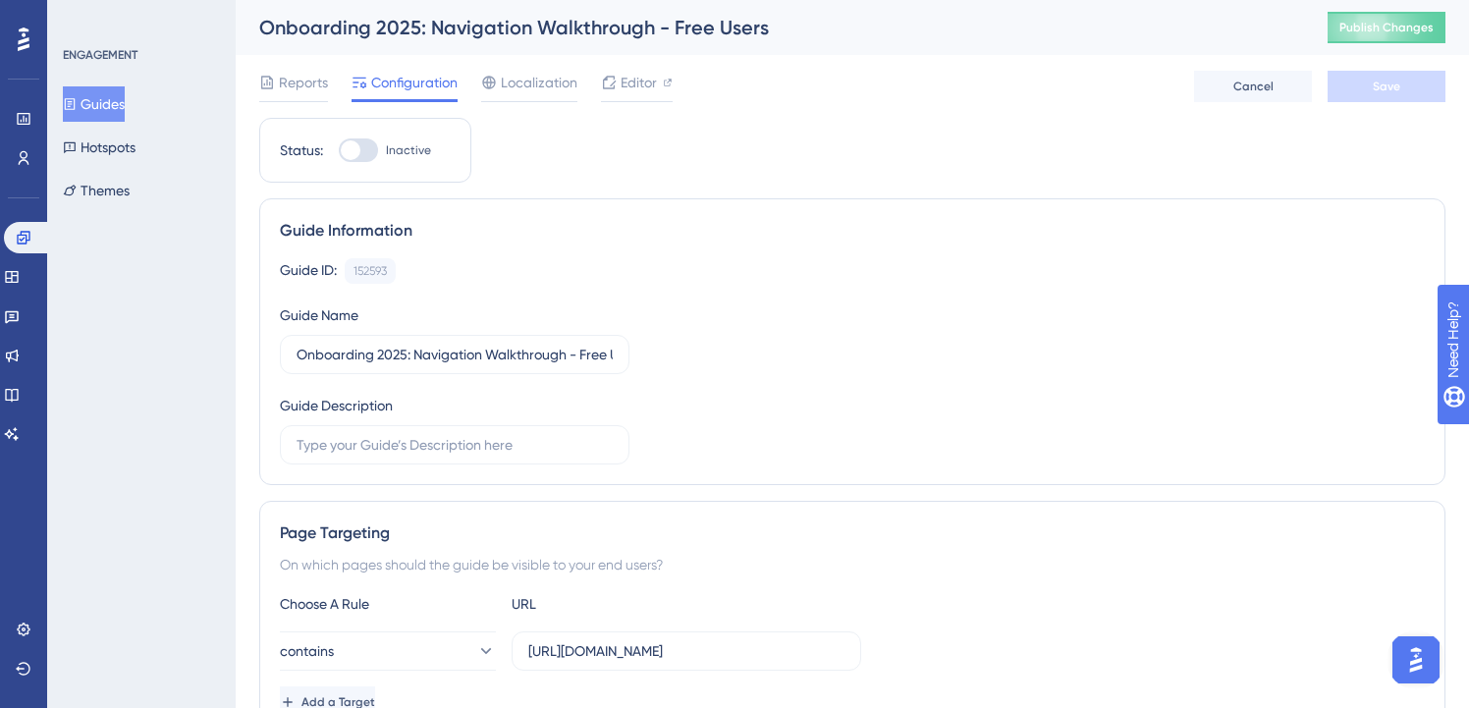
scroll to position [5, 0]
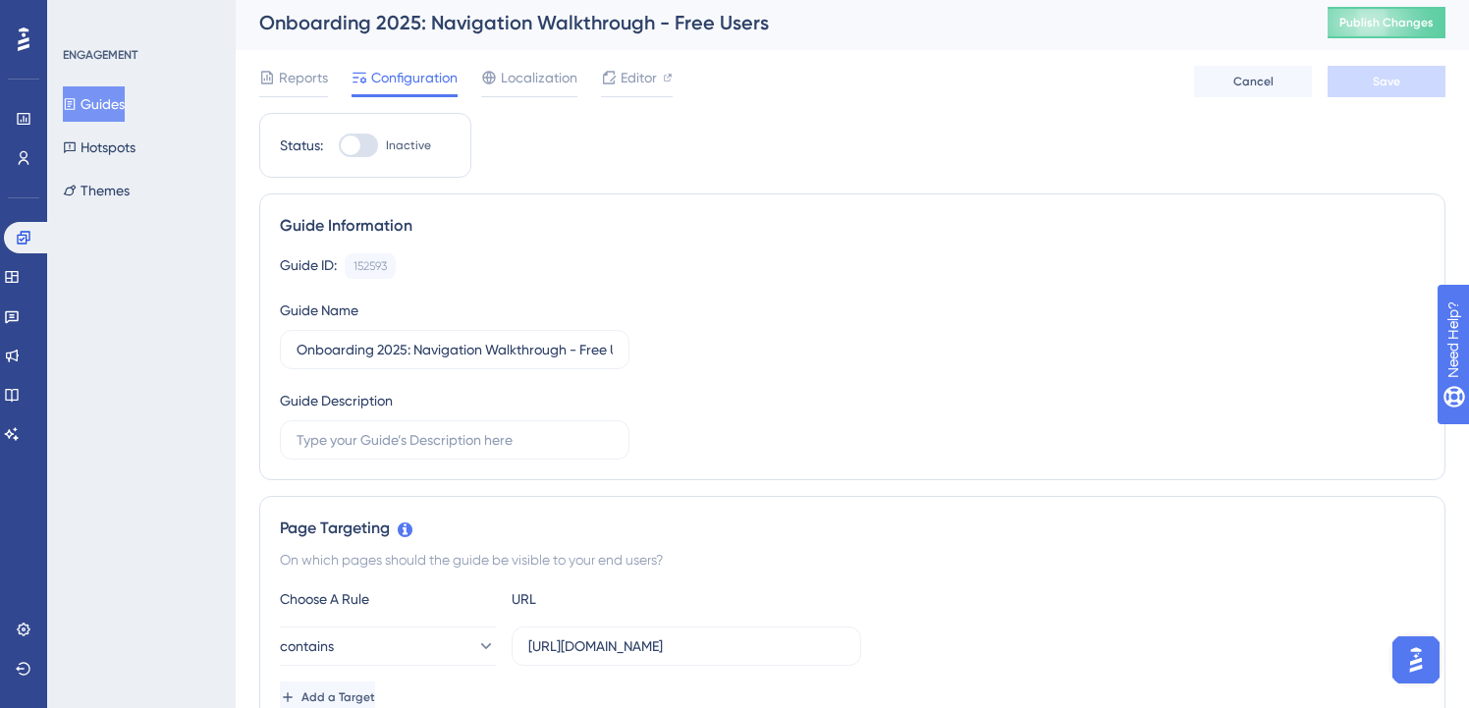
click at [125, 105] on button "Guides" at bounding box center [94, 103] width 62 height 35
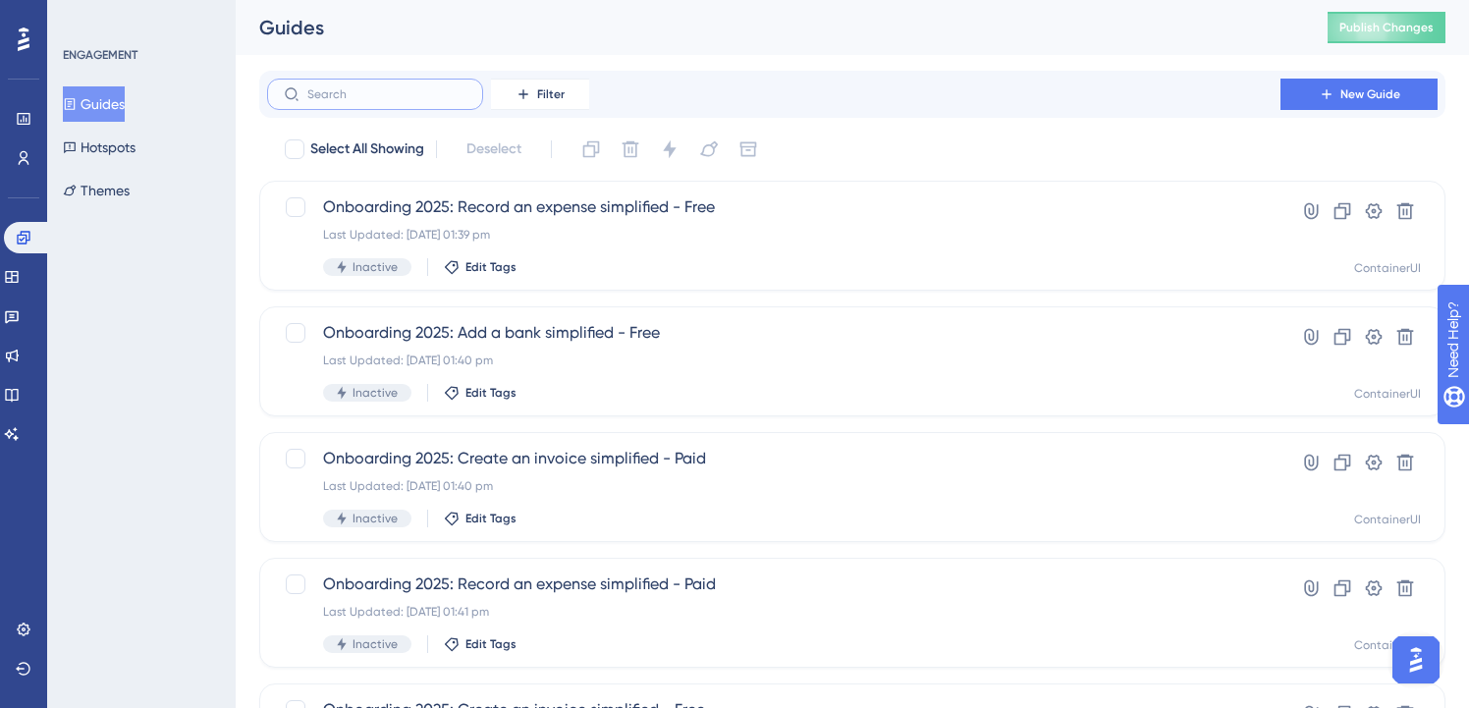
click at [390, 96] on input "text" at bounding box center [386, 94] width 159 height 14
paste input "onboarding"
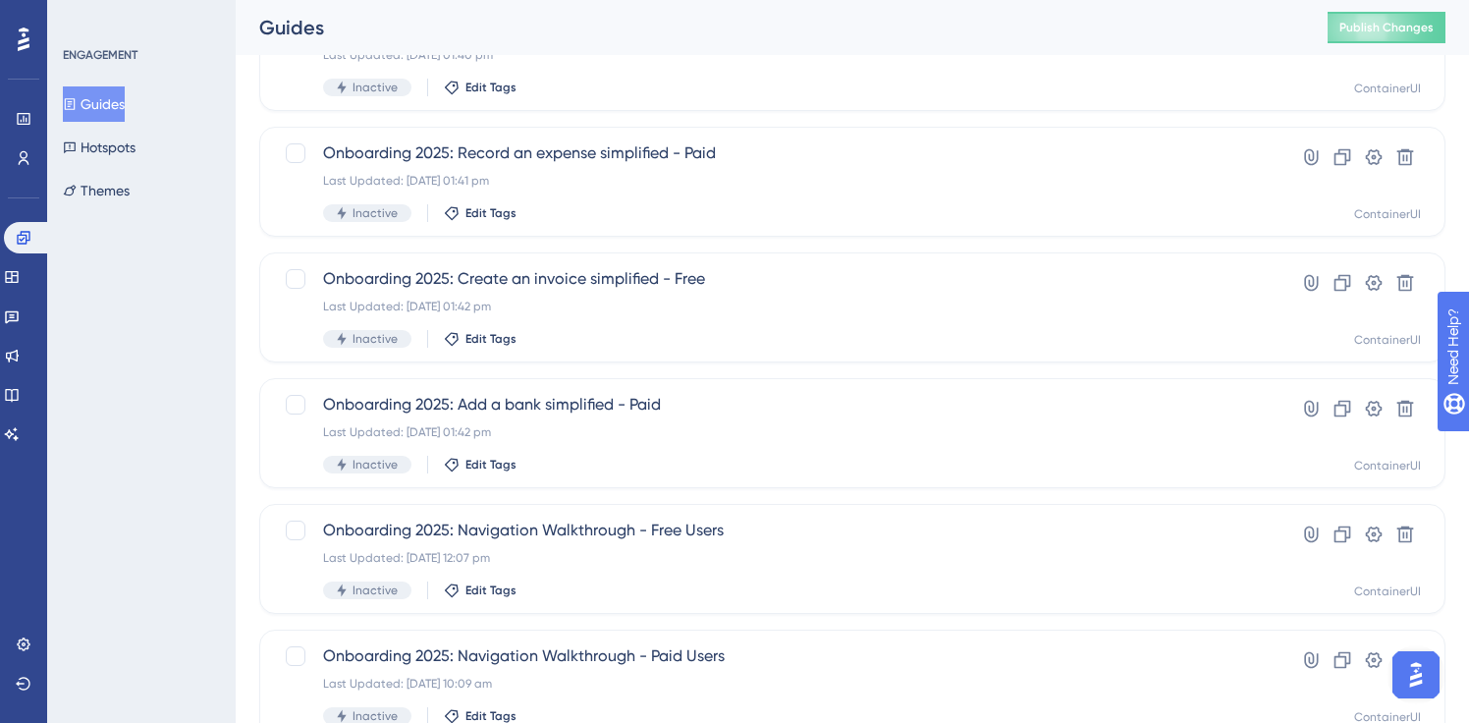
scroll to position [511, 0]
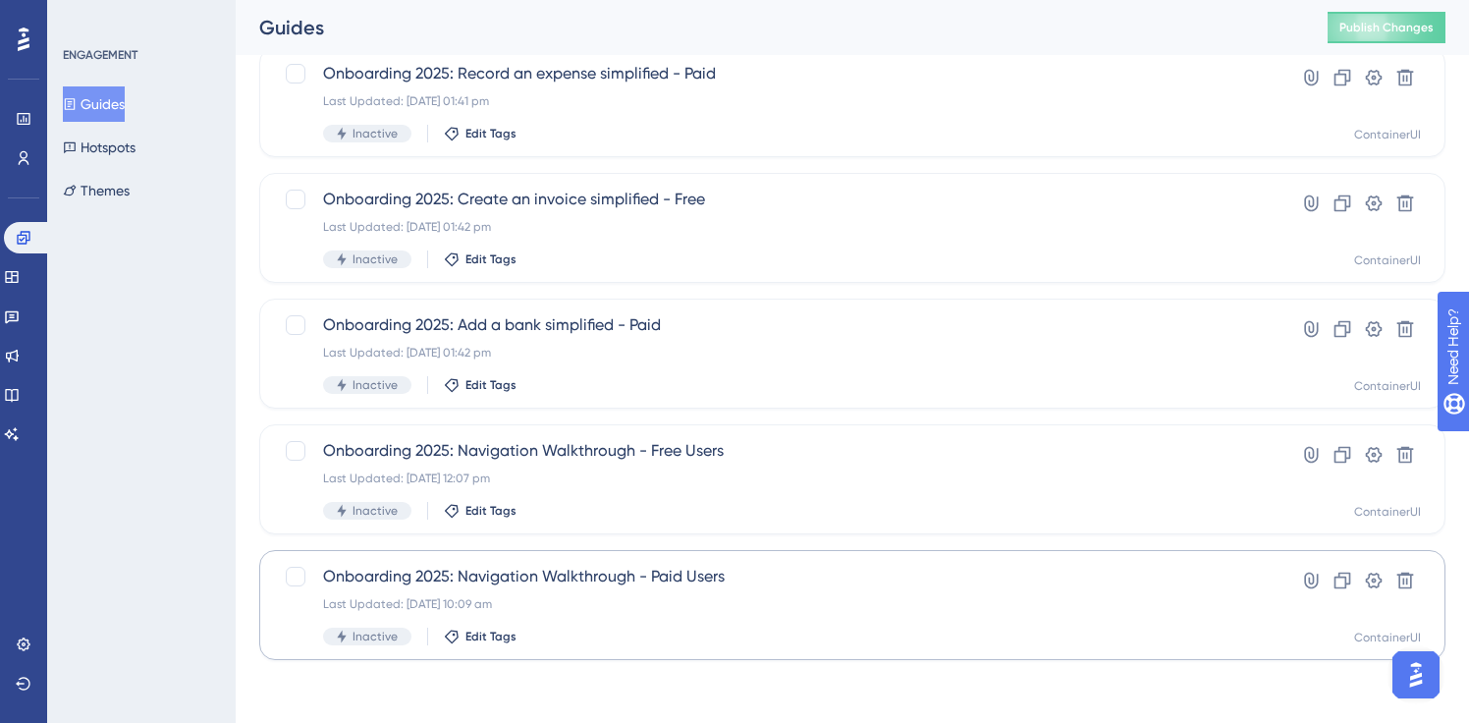
type input "onboarding"
click at [658, 618] on div "Onboarding 2025: Navigation Walkthrough - Paid Users Last Updated: [DATE] 10:09…" at bounding box center [774, 605] width 902 height 81
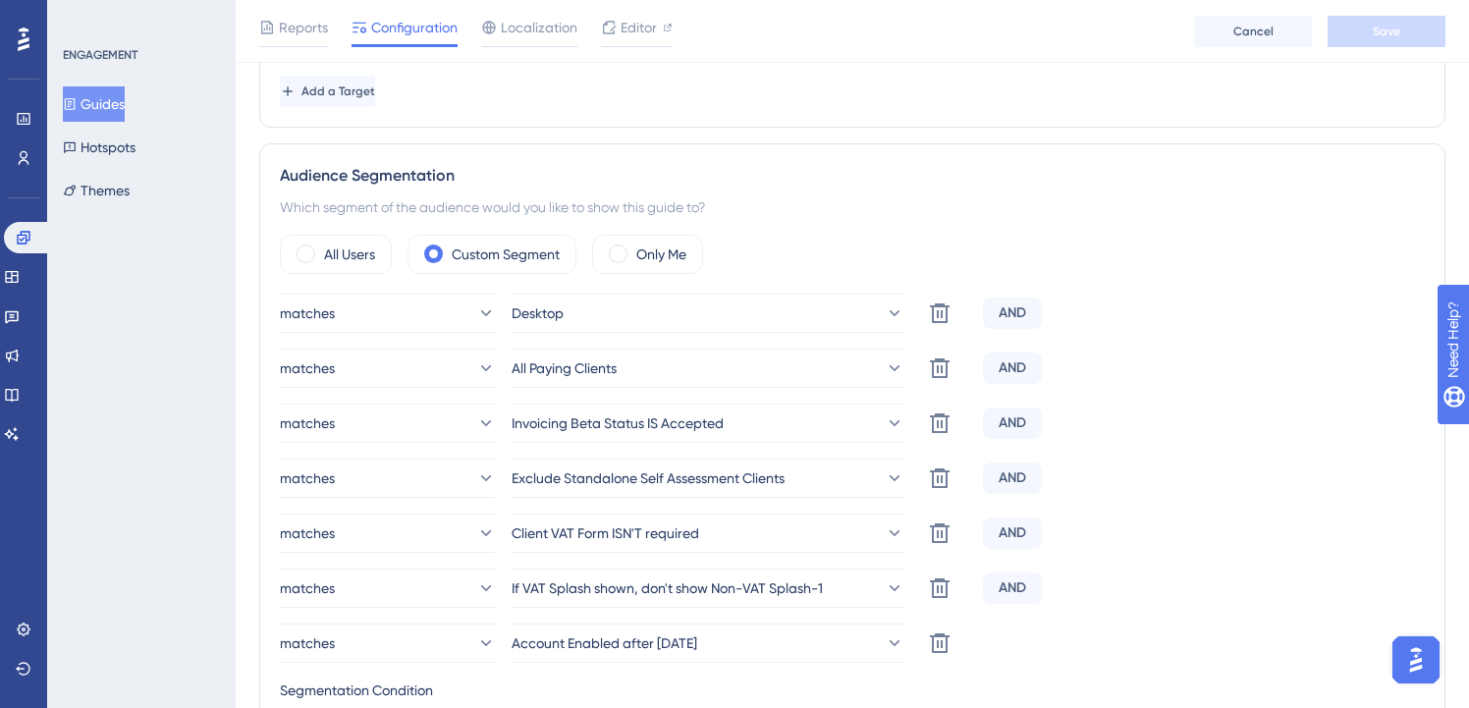
scroll to position [774, 0]
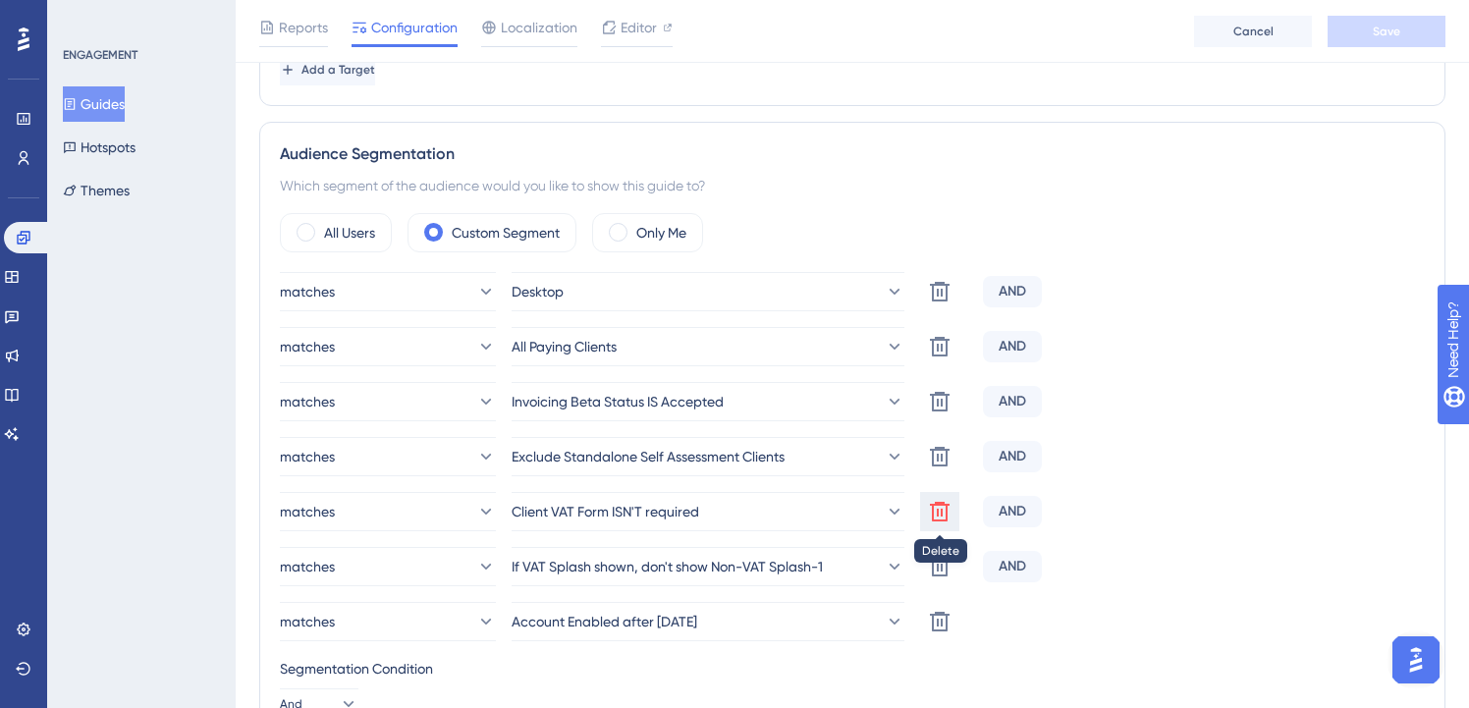
click at [947, 509] on icon at bounding box center [940, 512] width 20 height 20
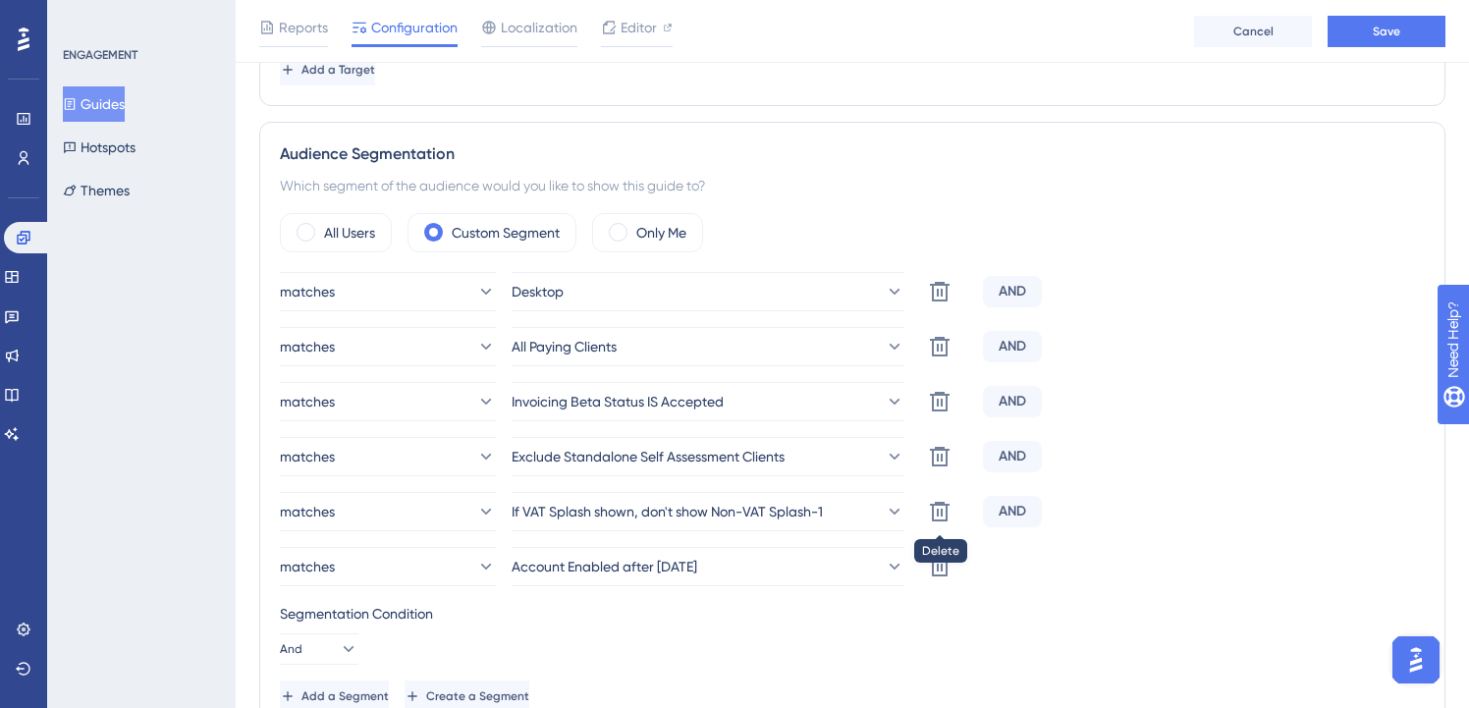
click at [947, 509] on icon at bounding box center [940, 512] width 20 height 20
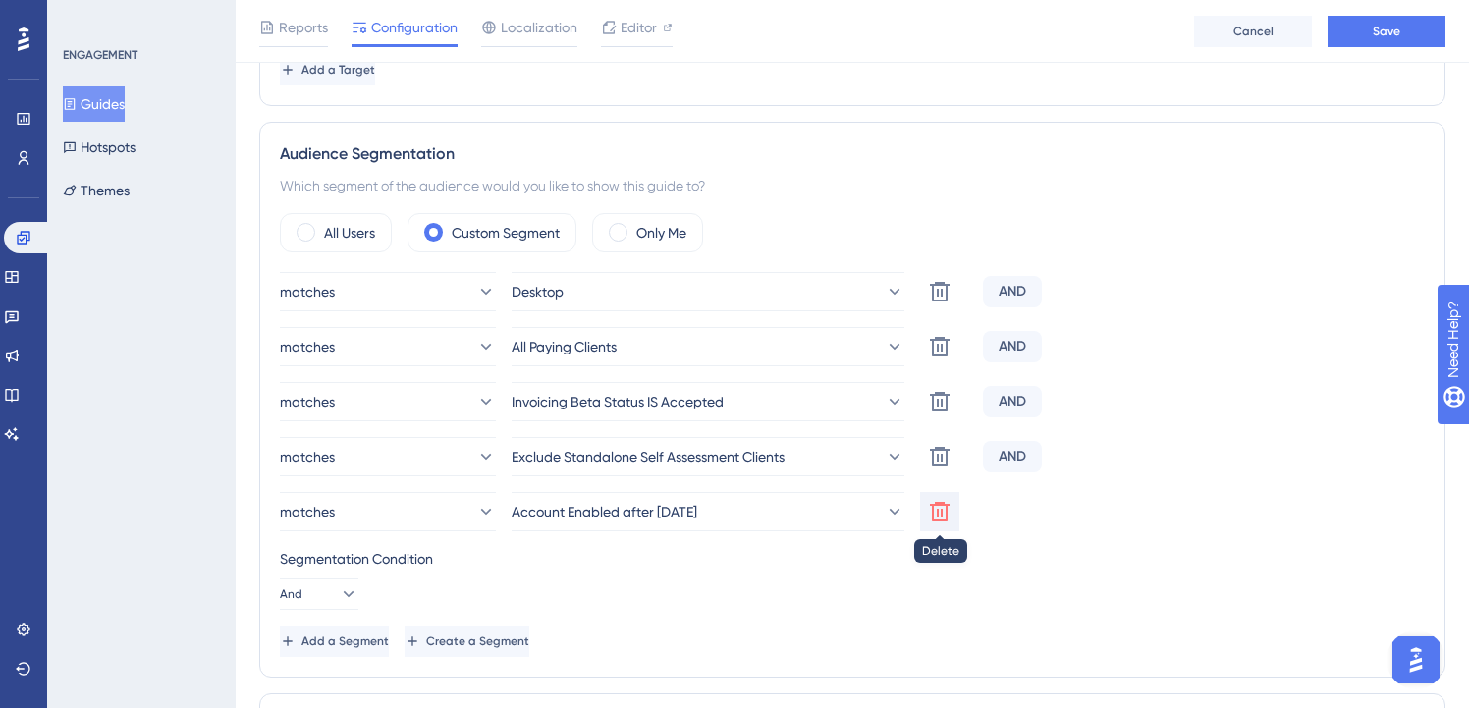
click at [946, 508] on icon at bounding box center [940, 512] width 20 height 20
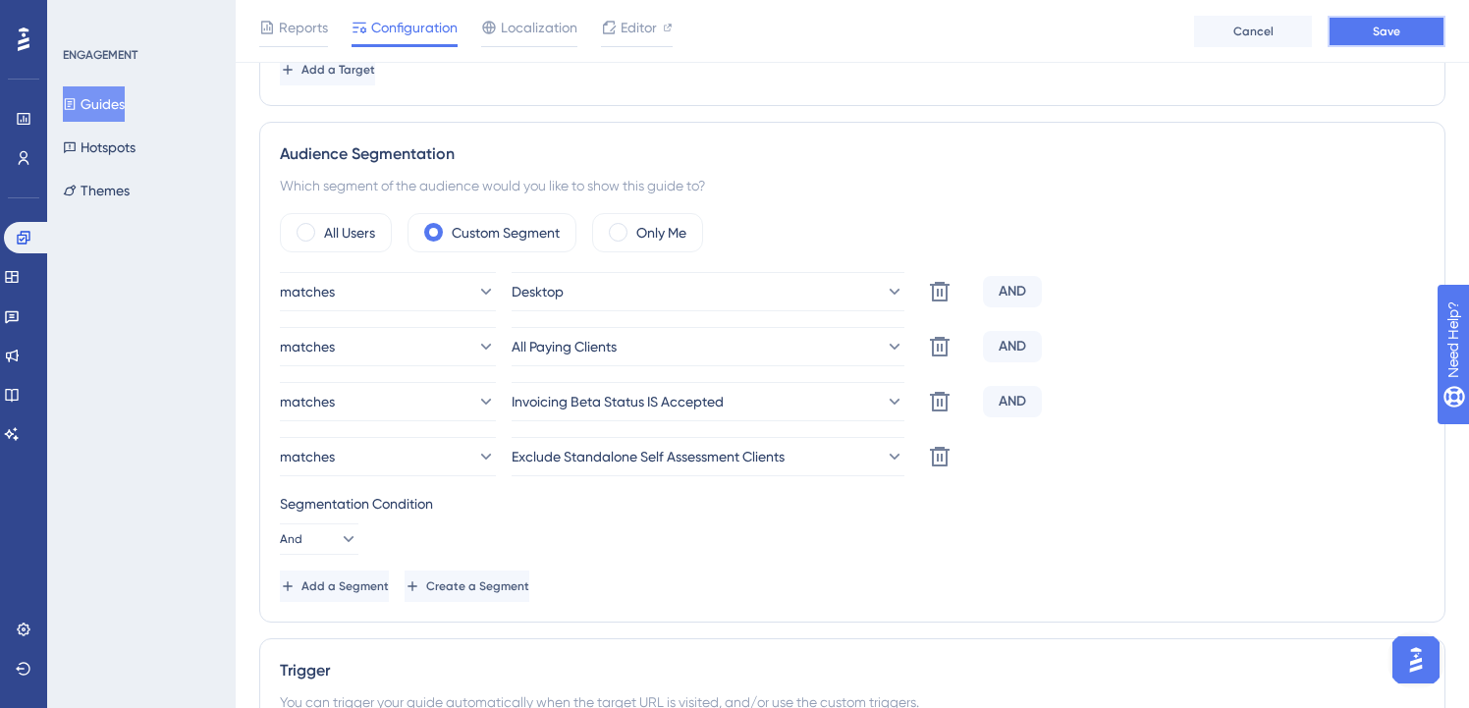
click at [1380, 37] on span "Save" at bounding box center [1387, 32] width 28 height 16
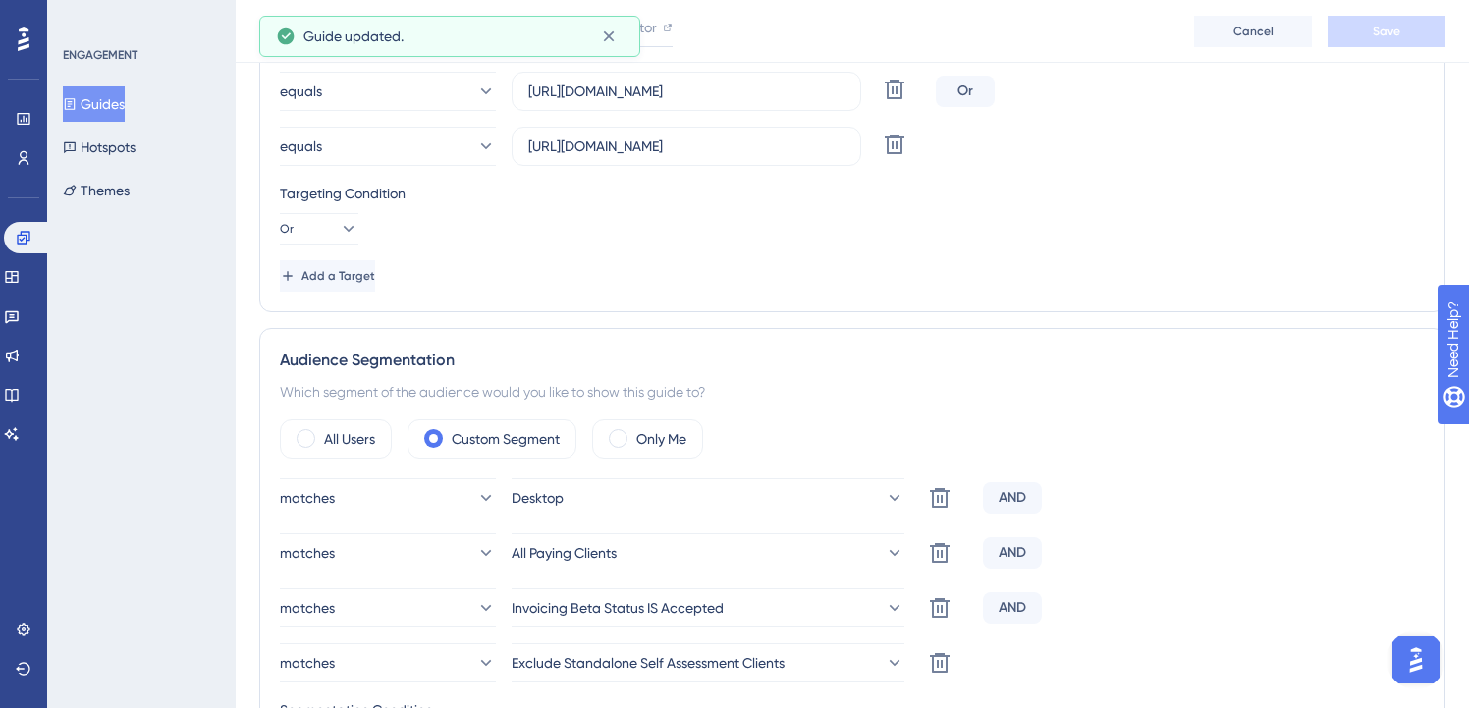
scroll to position [0, 0]
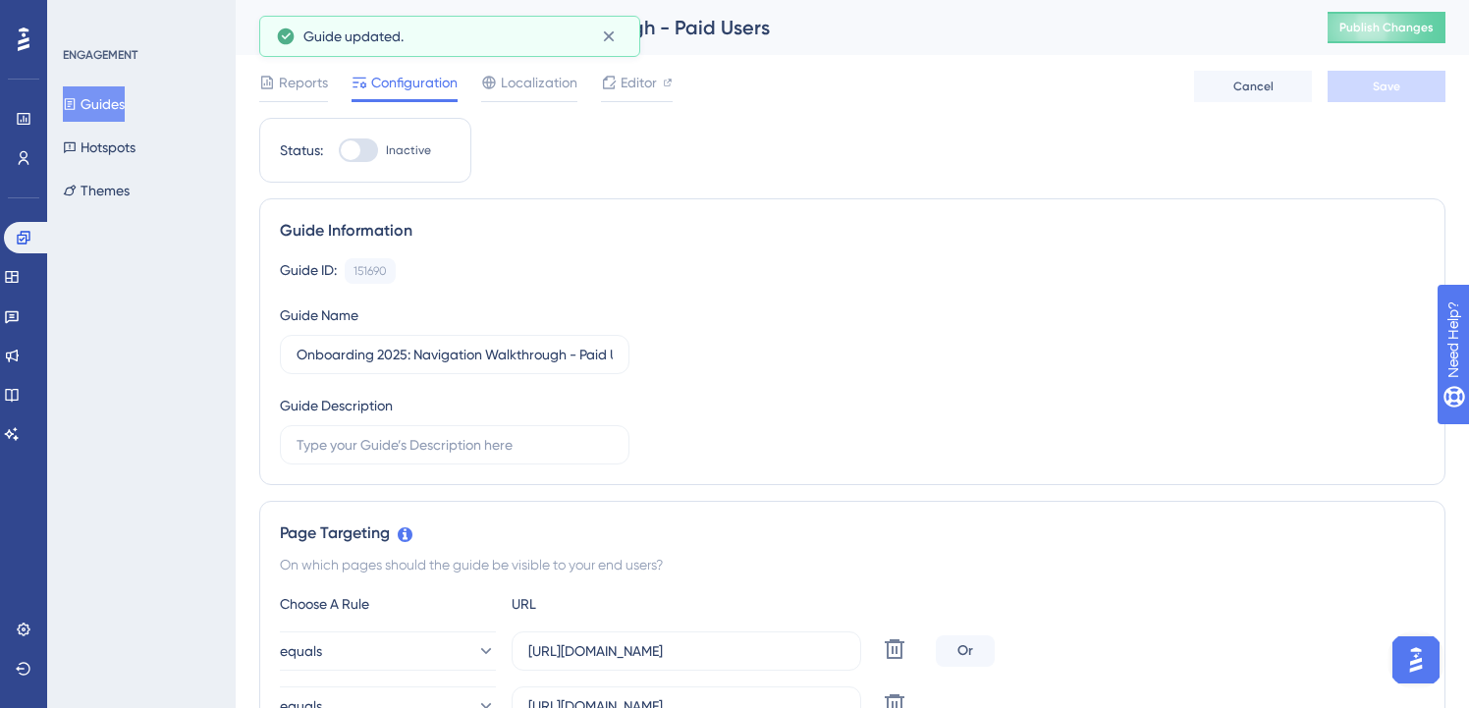
click at [125, 102] on button "Guides" at bounding box center [94, 103] width 62 height 35
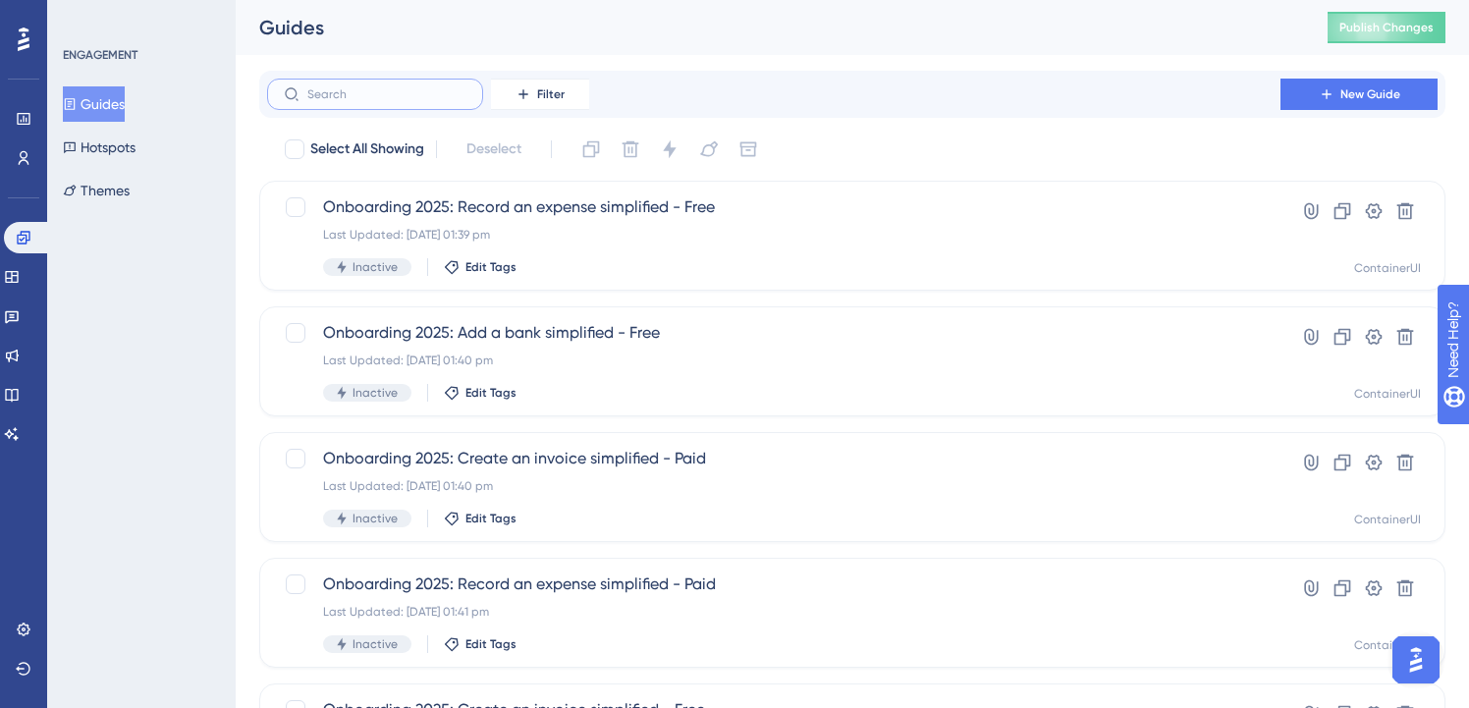
click at [379, 97] on input "text" at bounding box center [386, 94] width 159 height 14
paste input "onboarding"
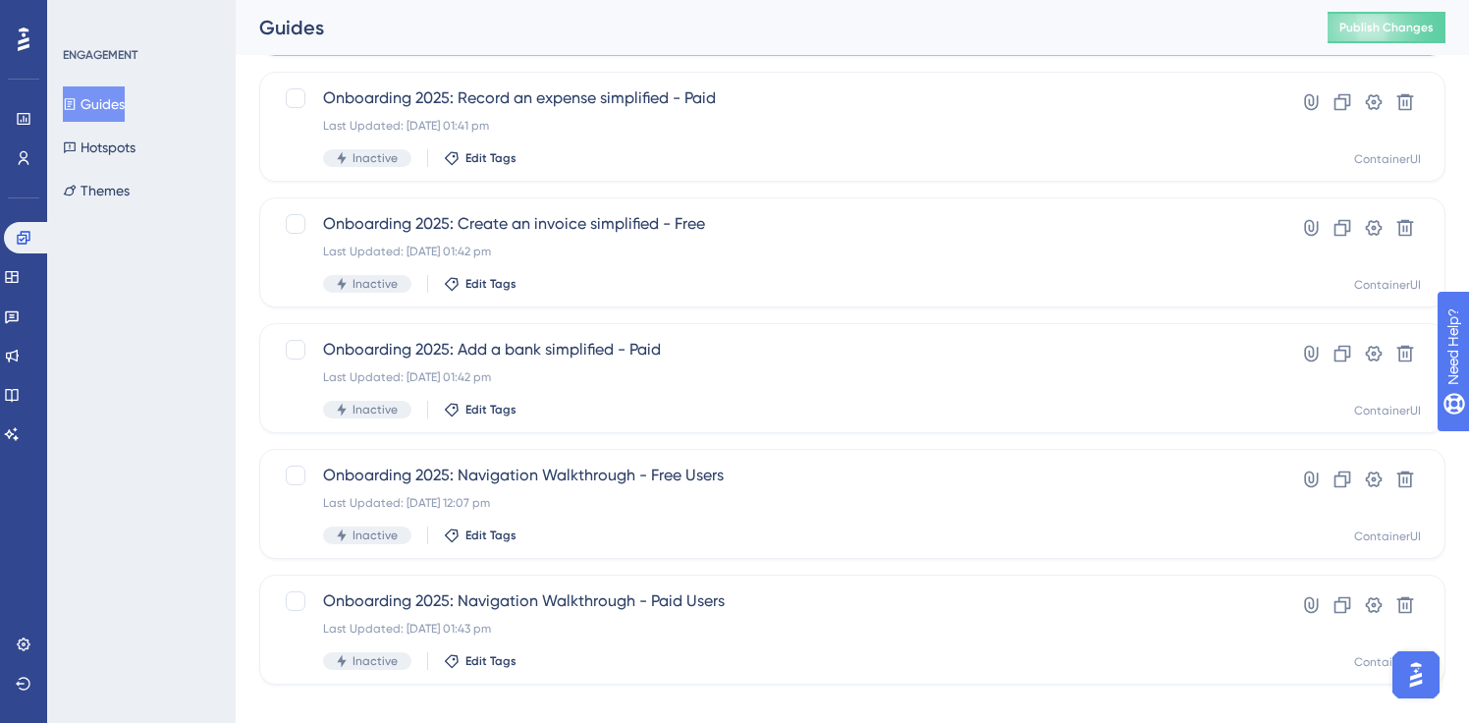
scroll to position [511, 0]
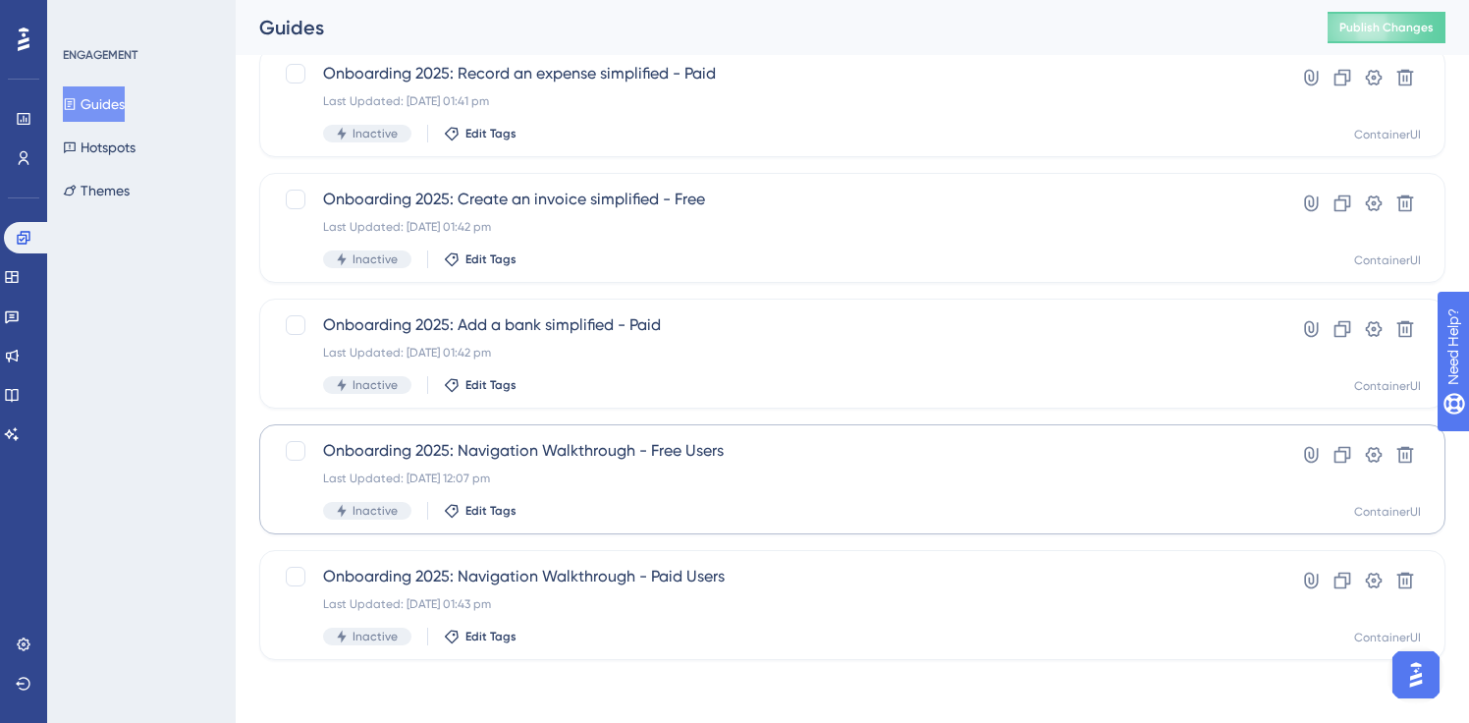
type input "onboarding"
click at [597, 452] on span "Onboarding 2025: Navigation Walkthrough - Free Users" at bounding box center [774, 451] width 902 height 24
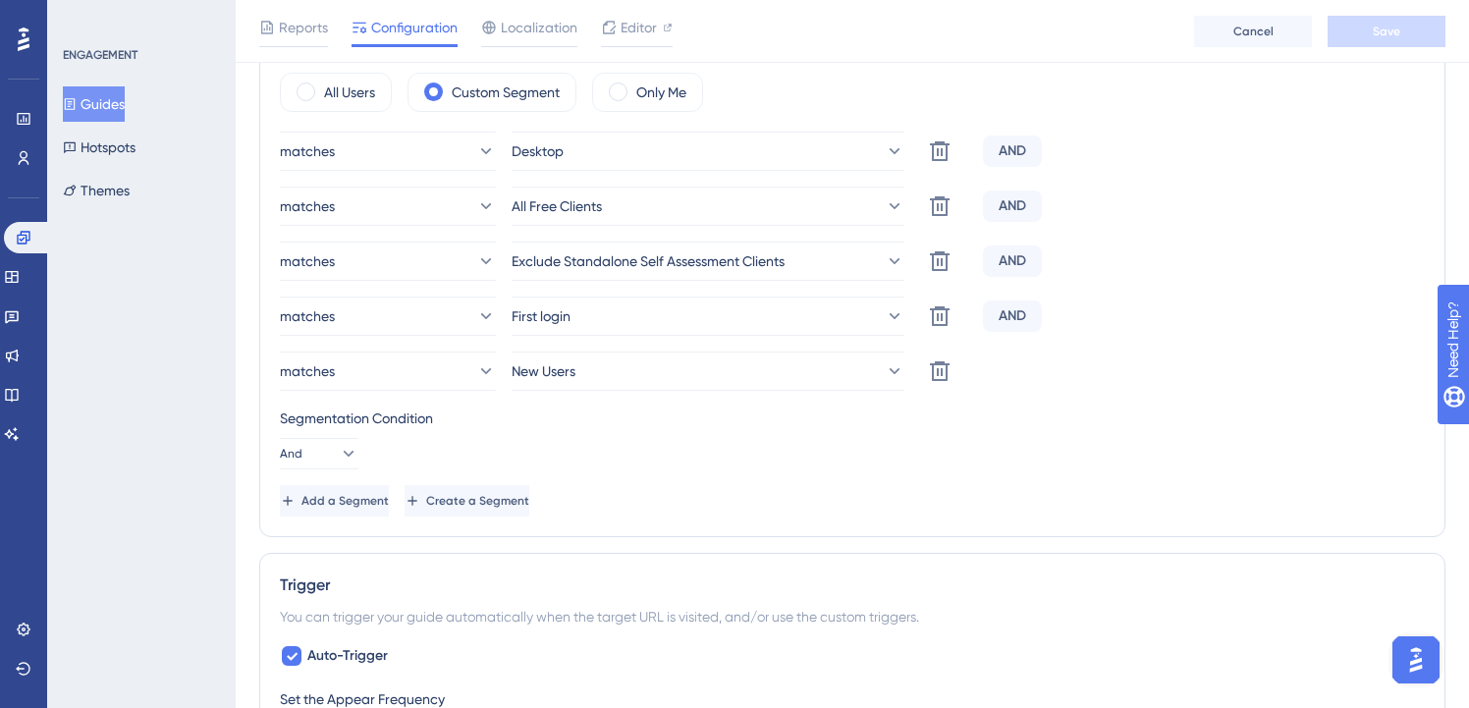
scroll to position [796, 0]
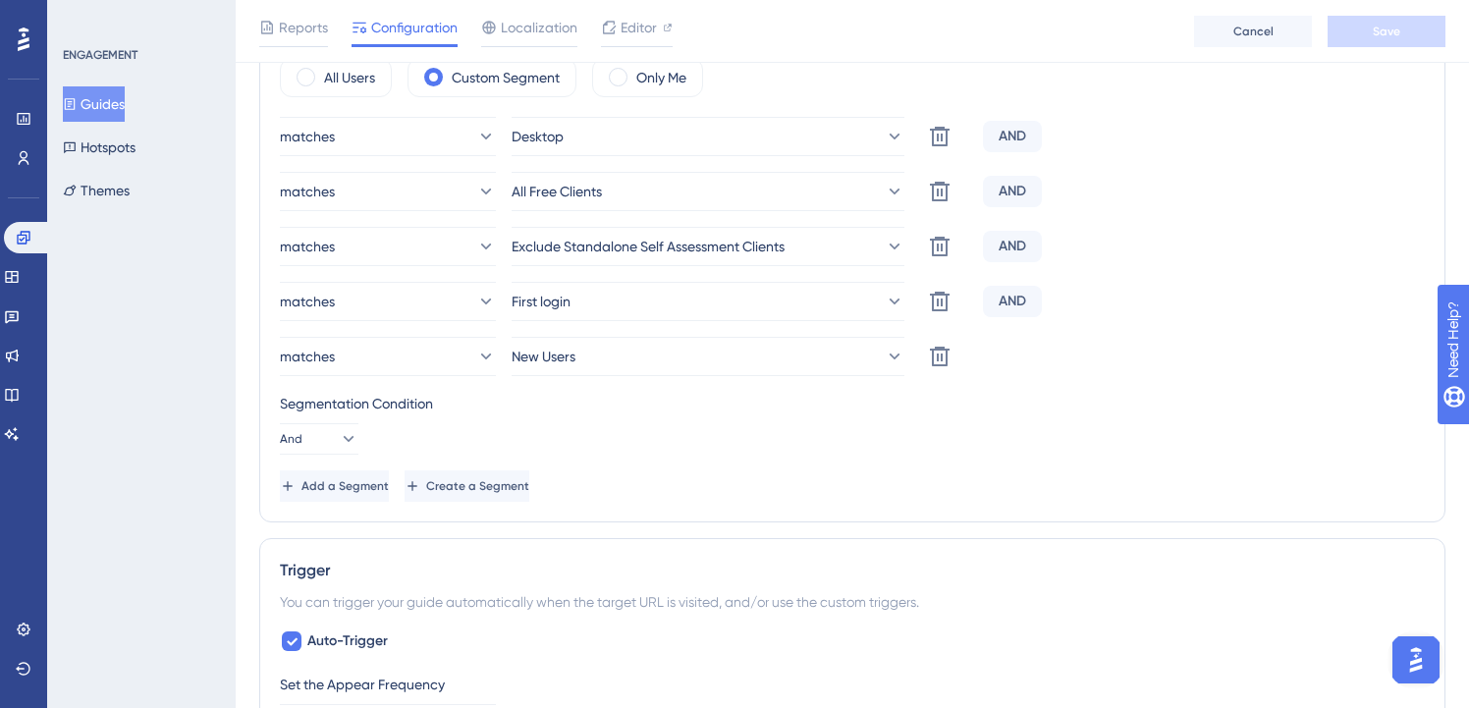
click at [106, 104] on button "Guides" at bounding box center [94, 103] width 62 height 35
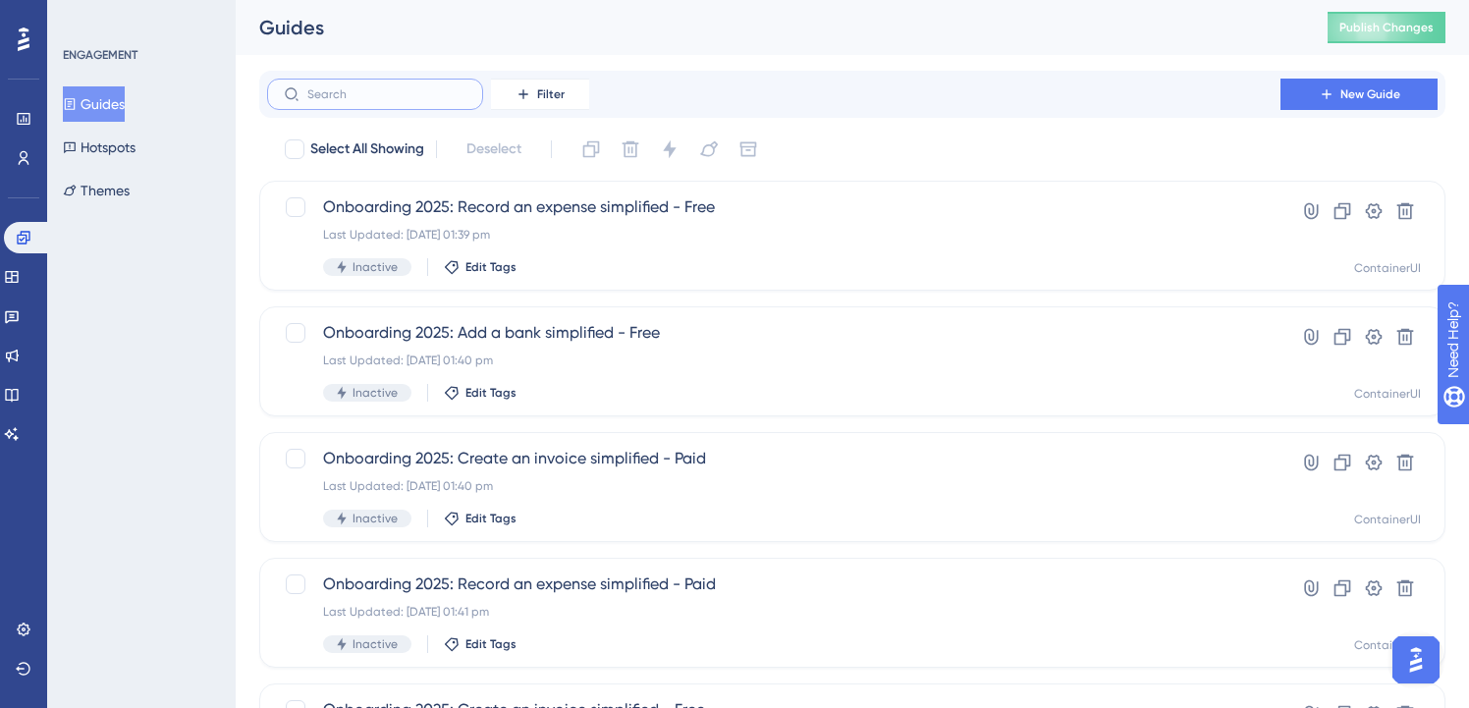
click at [413, 96] on input "text" at bounding box center [386, 94] width 159 height 14
paste input "onboarding"
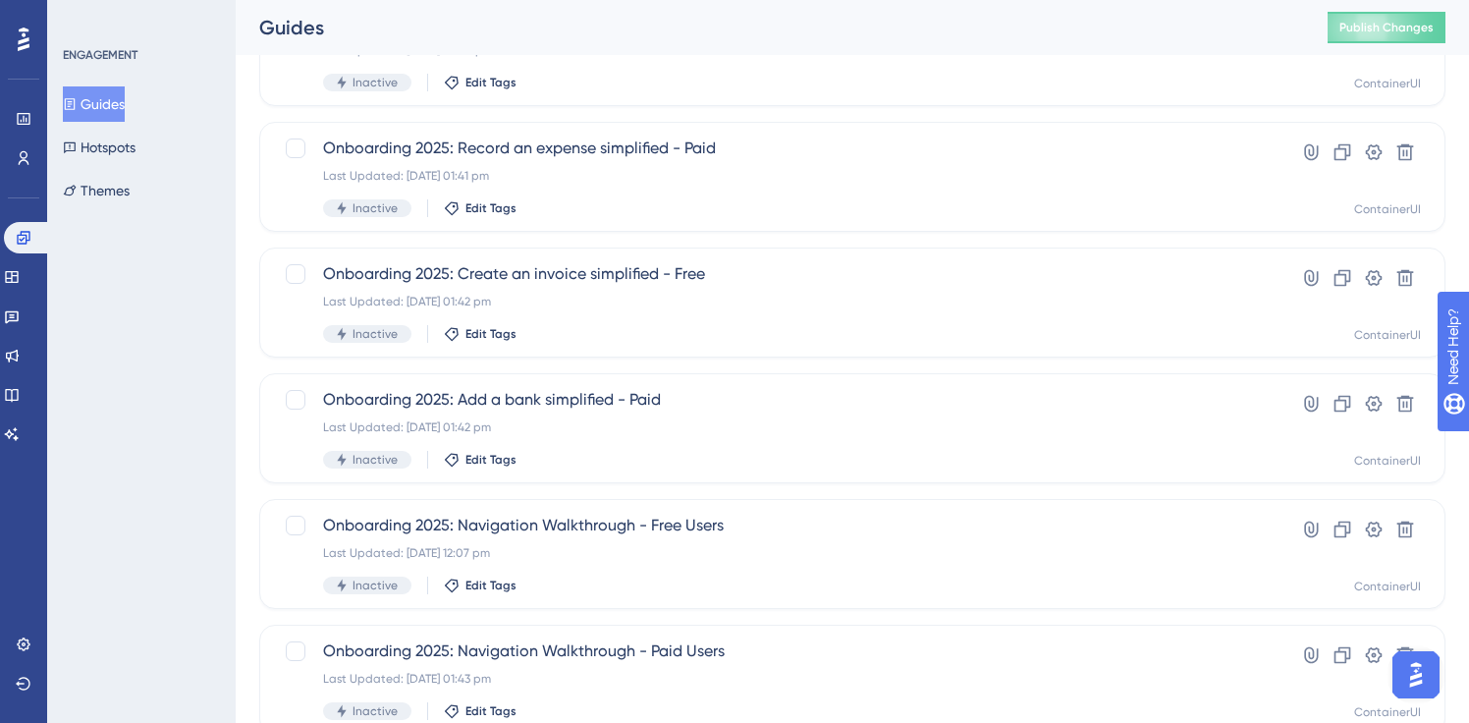
scroll to position [511, 0]
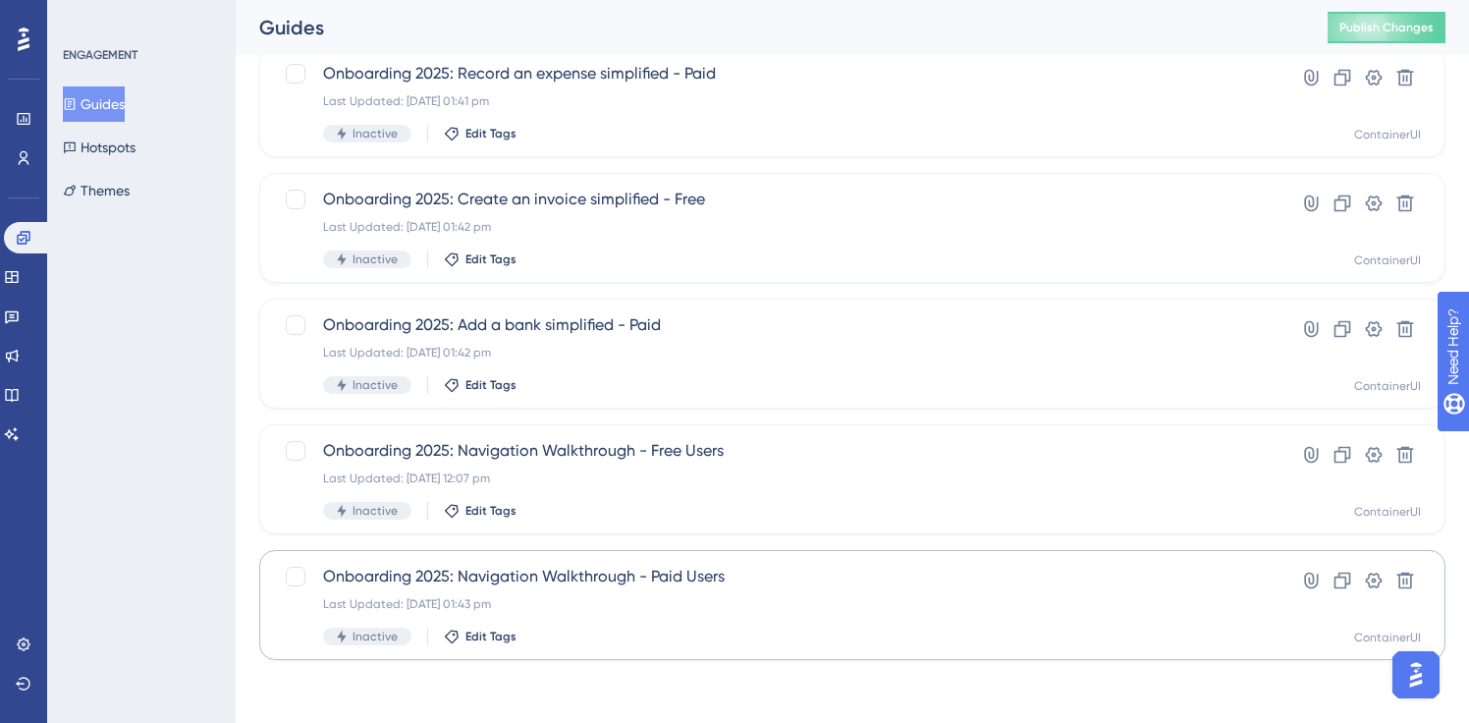
type input "onboarding"
click at [661, 596] on div "Last Updated: [DATE] 01:43 pm" at bounding box center [774, 604] width 902 height 16
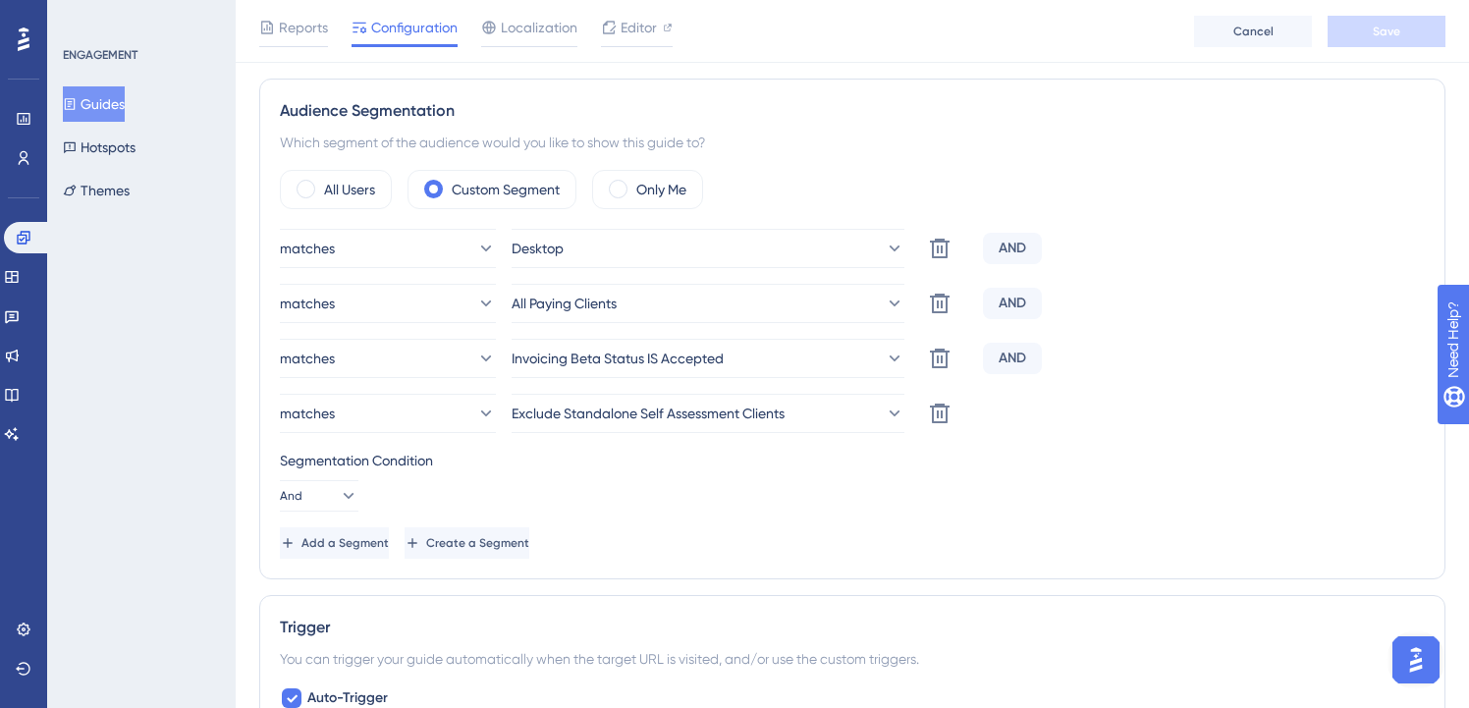
scroll to position [819, 0]
click at [371, 546] on span "Add a Segment" at bounding box center [347, 541] width 87 height 16
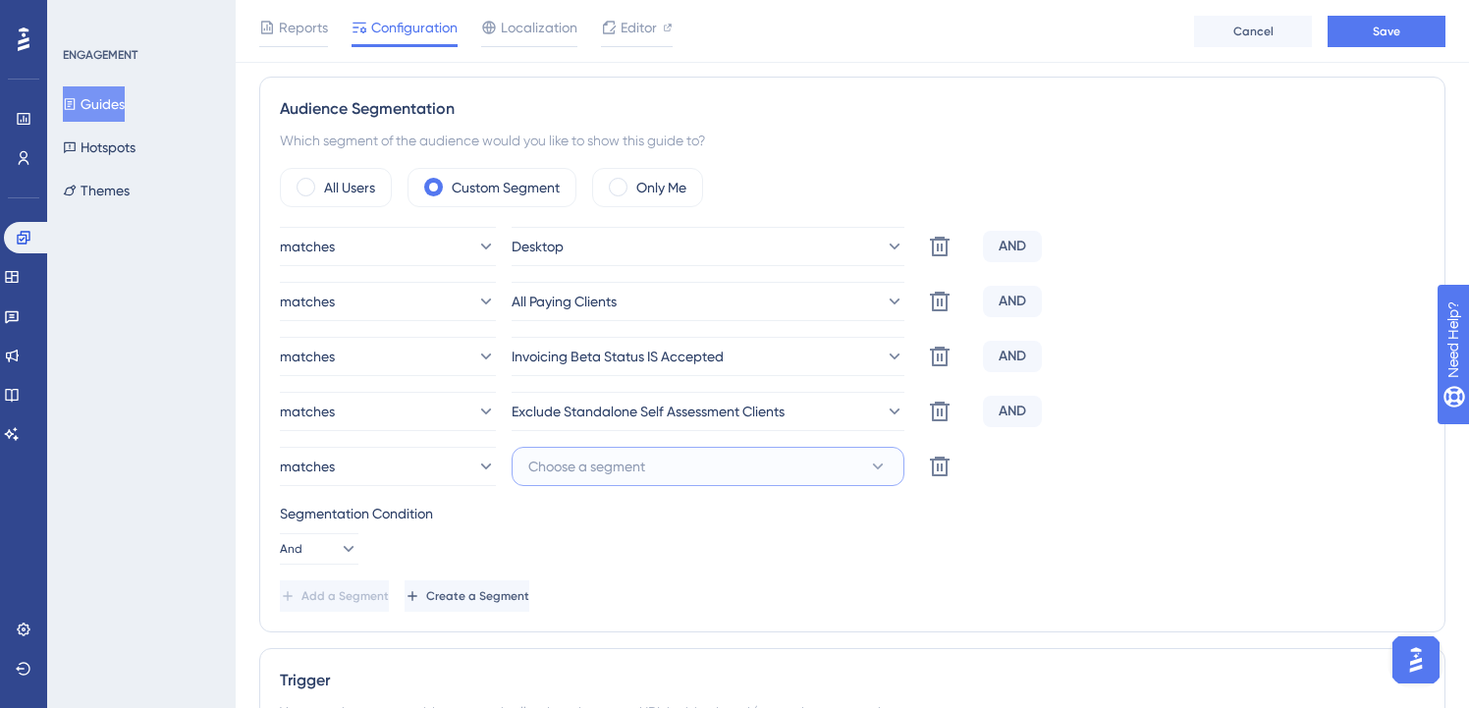
click at [737, 475] on button "Choose a segment" at bounding box center [708, 466] width 393 height 39
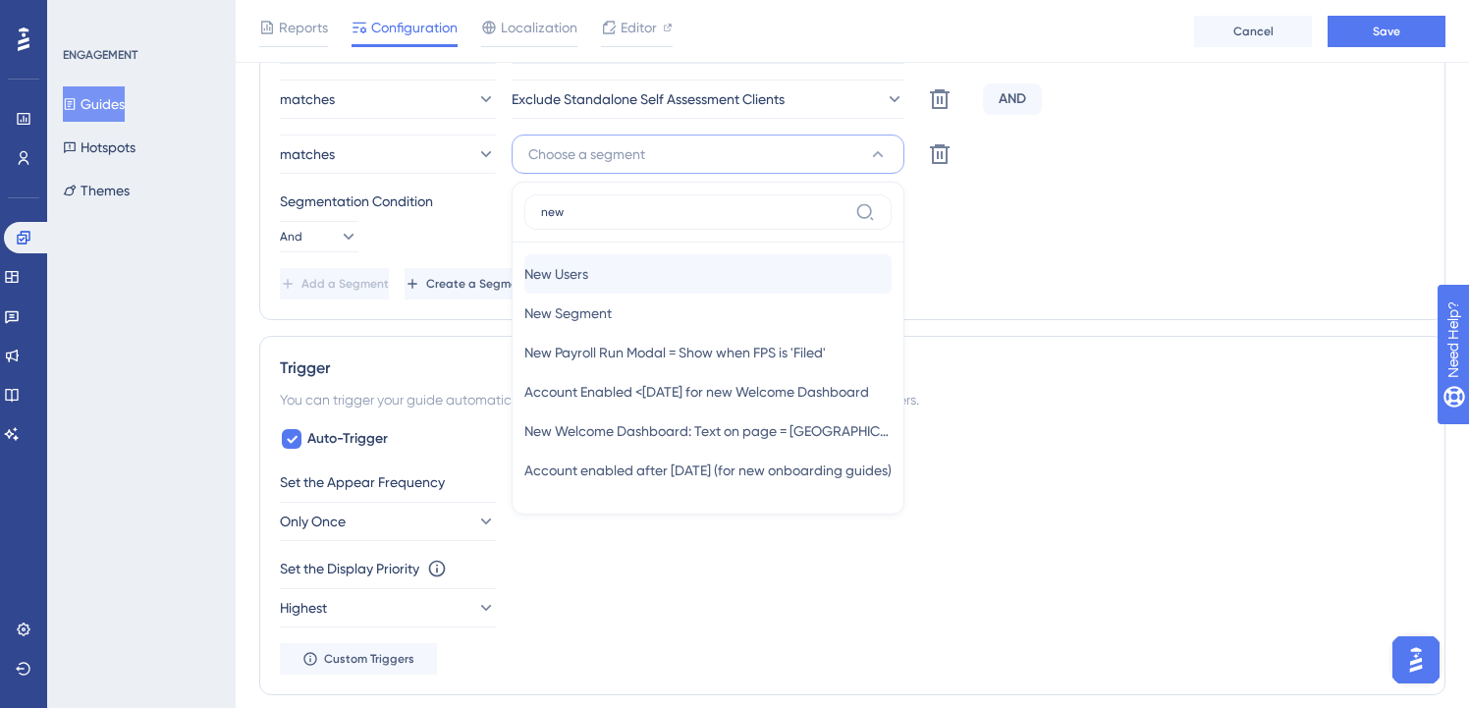
type input "new"
click at [718, 261] on div "New Users New Users" at bounding box center [707, 273] width 367 height 39
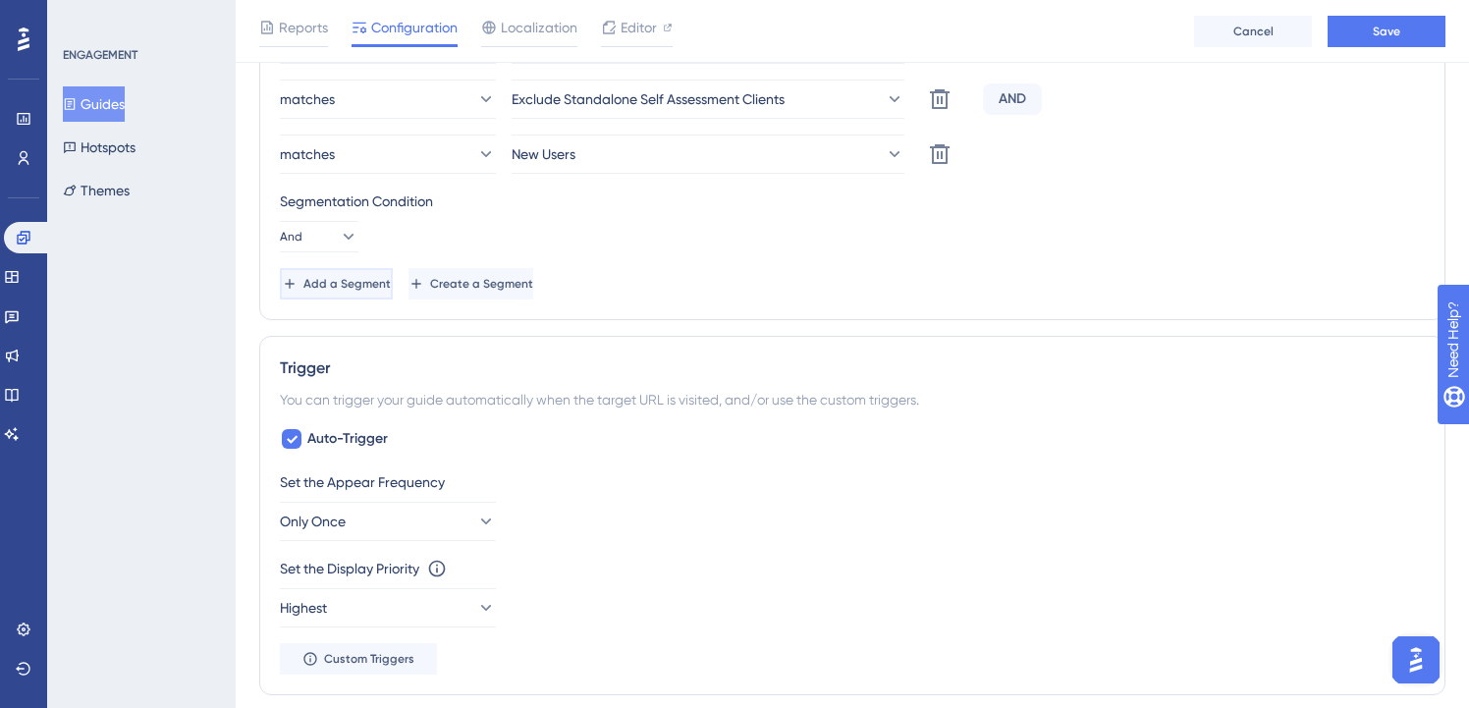
click at [393, 292] on button "Add a Segment" at bounding box center [336, 283] width 113 height 31
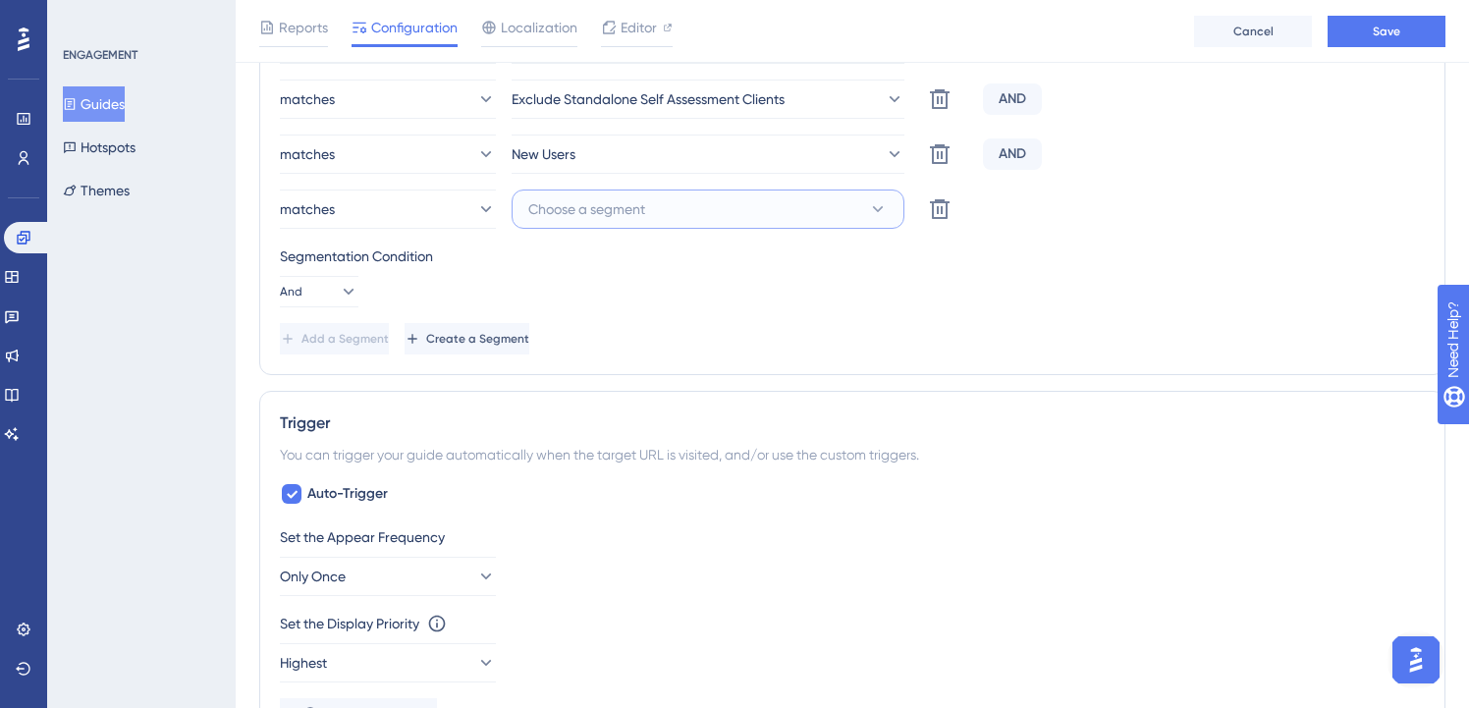
click at [607, 212] on span "Choose a segment" at bounding box center [586, 209] width 117 height 24
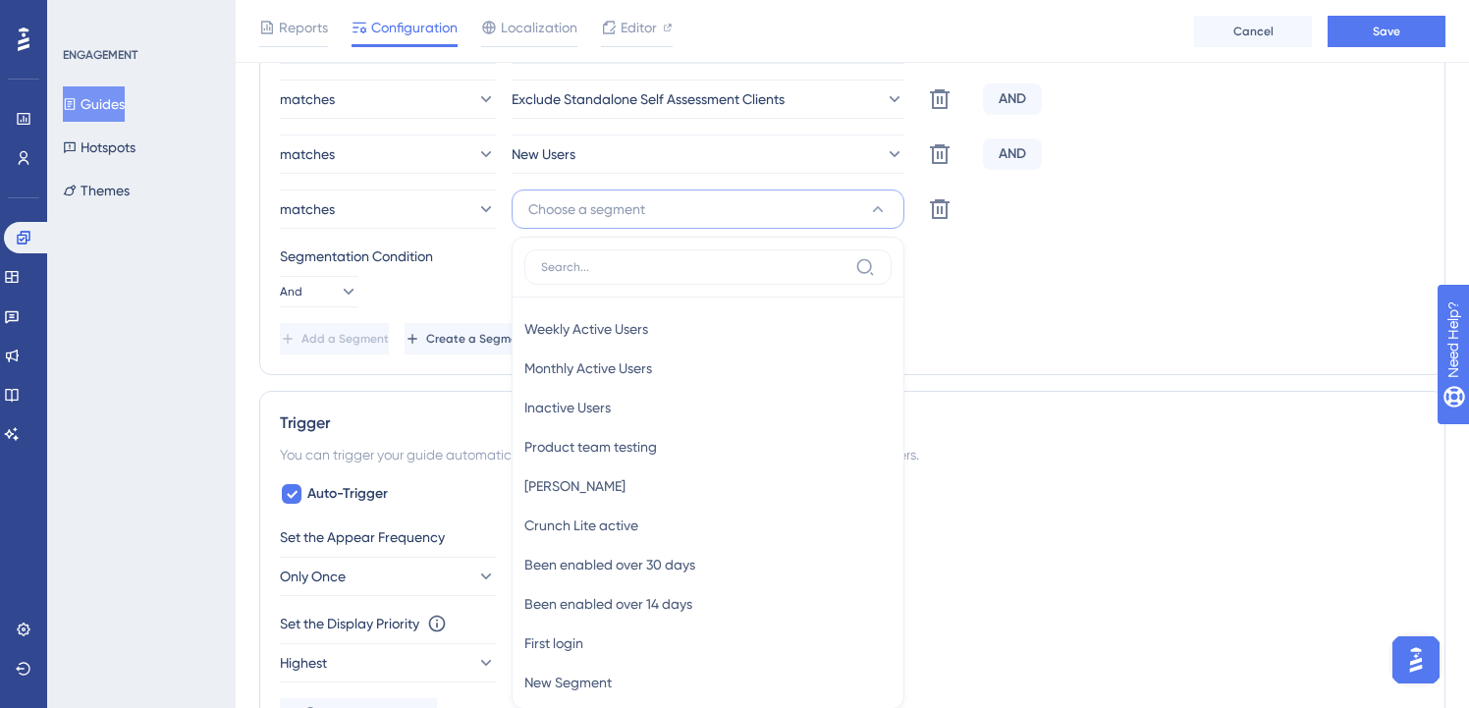
scroll to position [1229, 0]
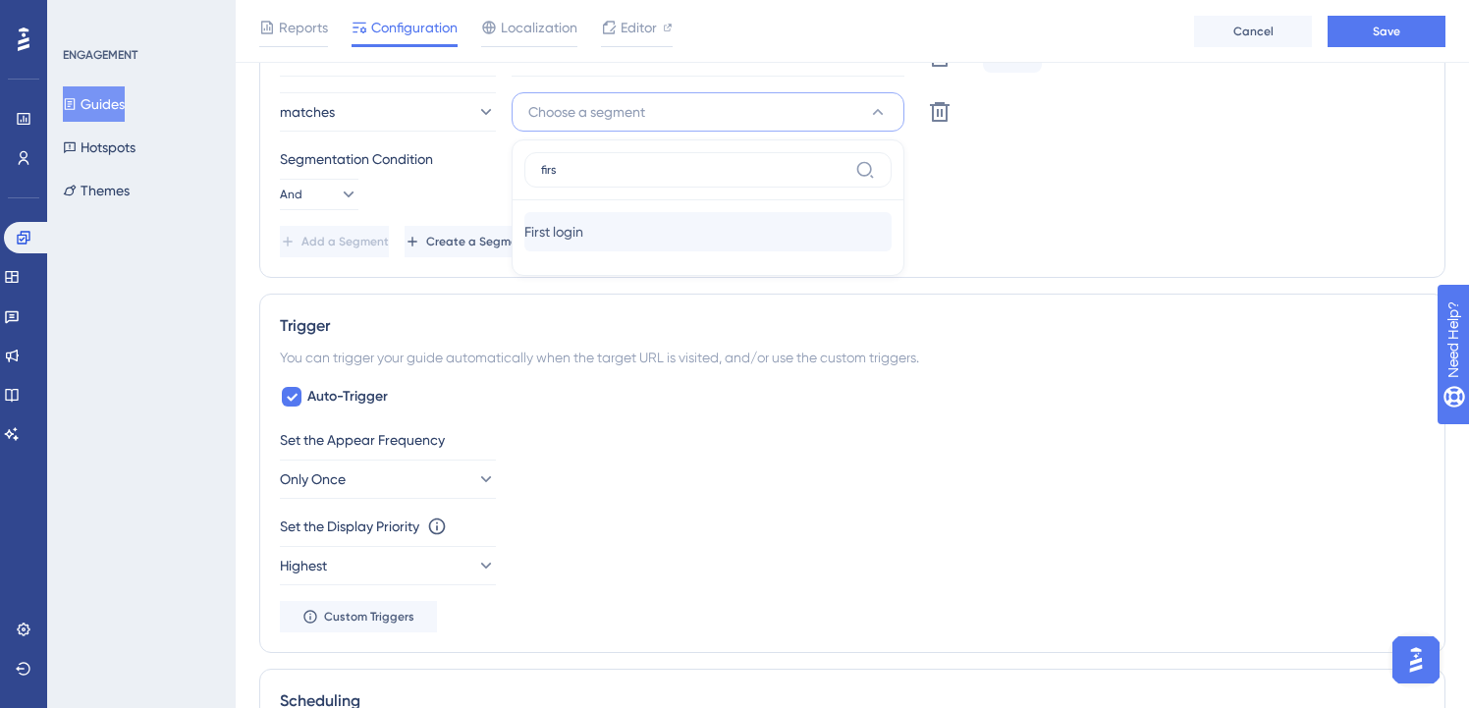
type input "firs"
click at [657, 238] on div "First login First login" at bounding box center [707, 231] width 367 height 39
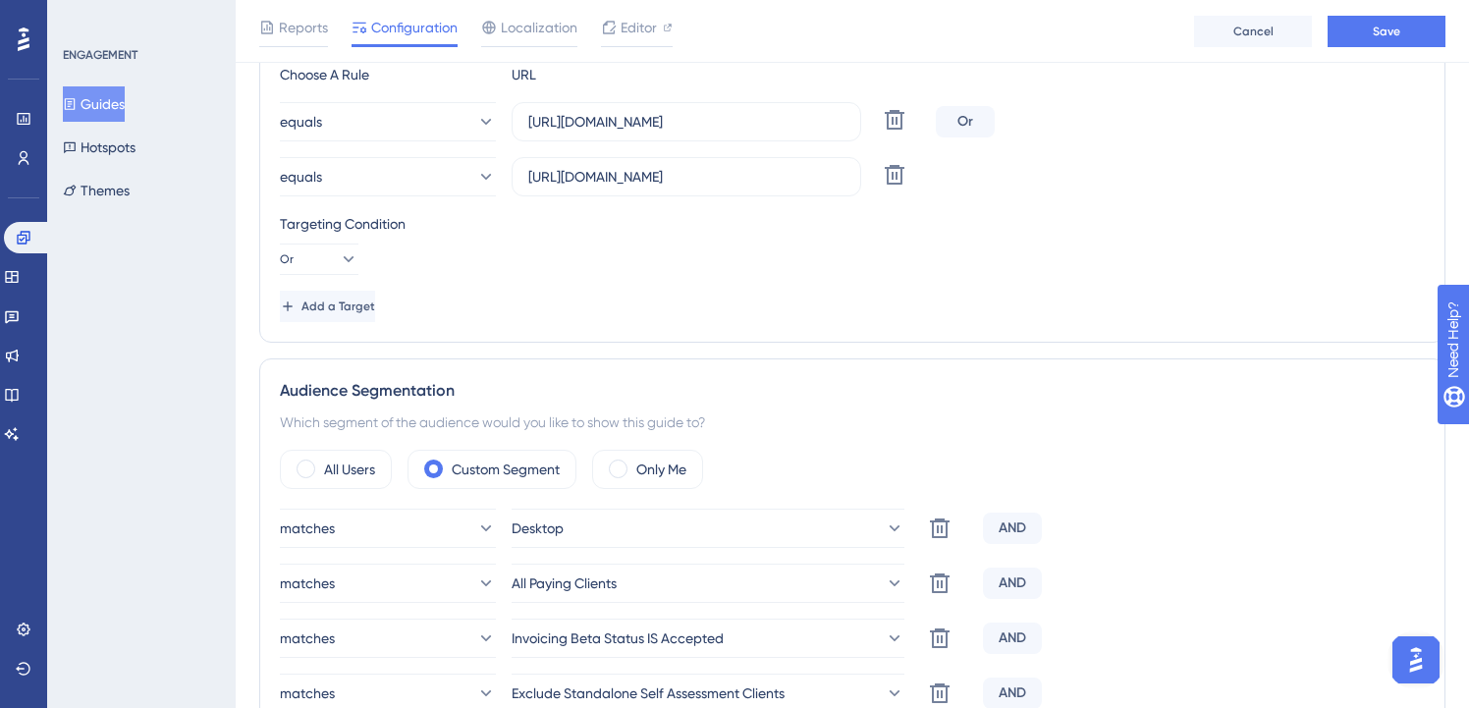
scroll to position [686, 0]
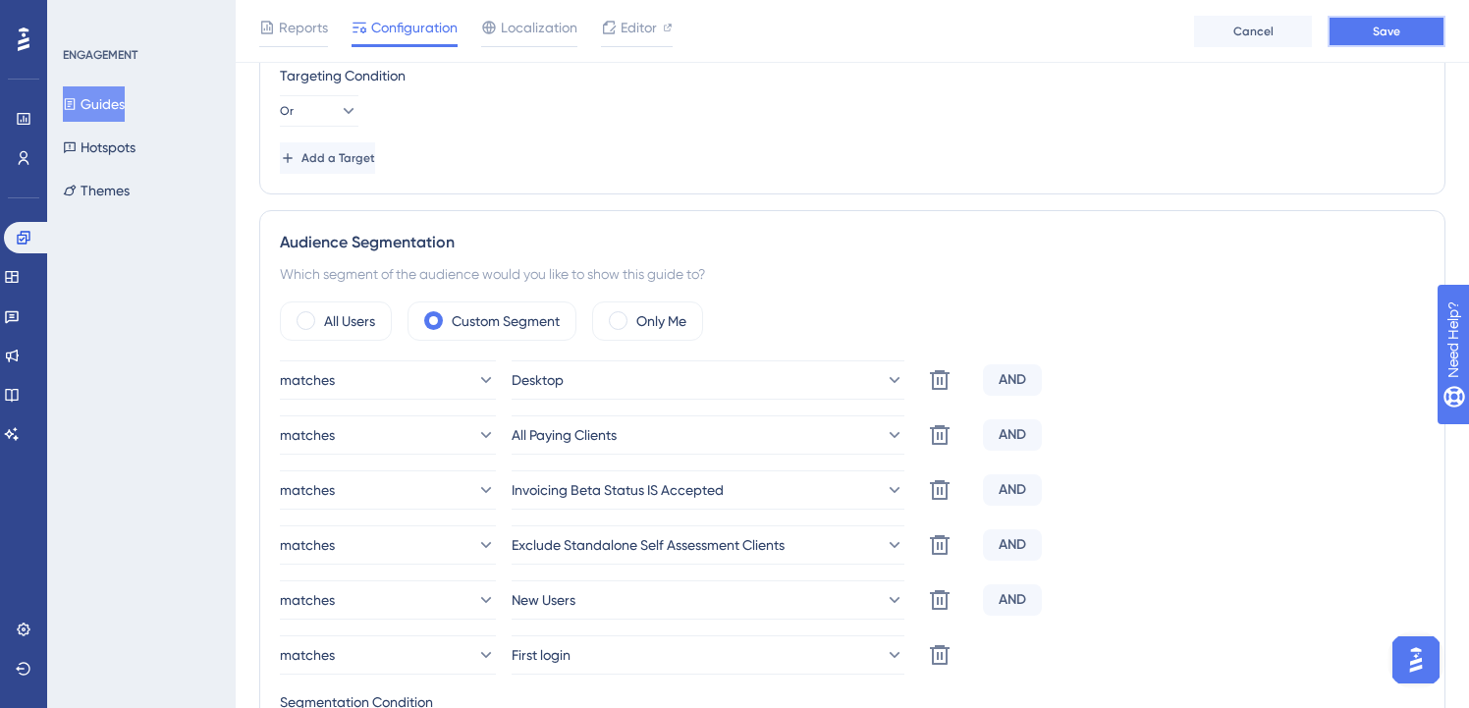
click at [1387, 38] on button "Save" at bounding box center [1387, 31] width 118 height 31
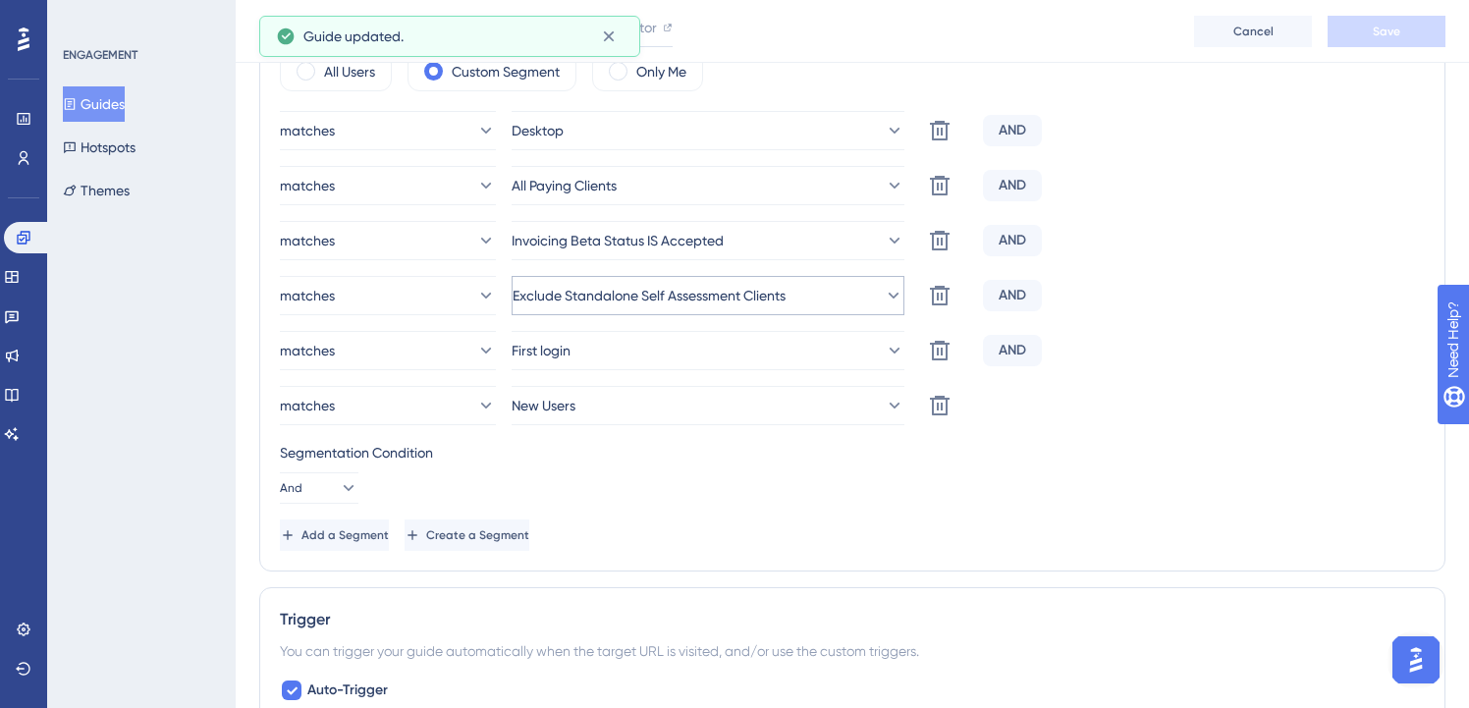
scroll to position [936, 0]
click at [125, 106] on button "Guides" at bounding box center [94, 103] width 62 height 35
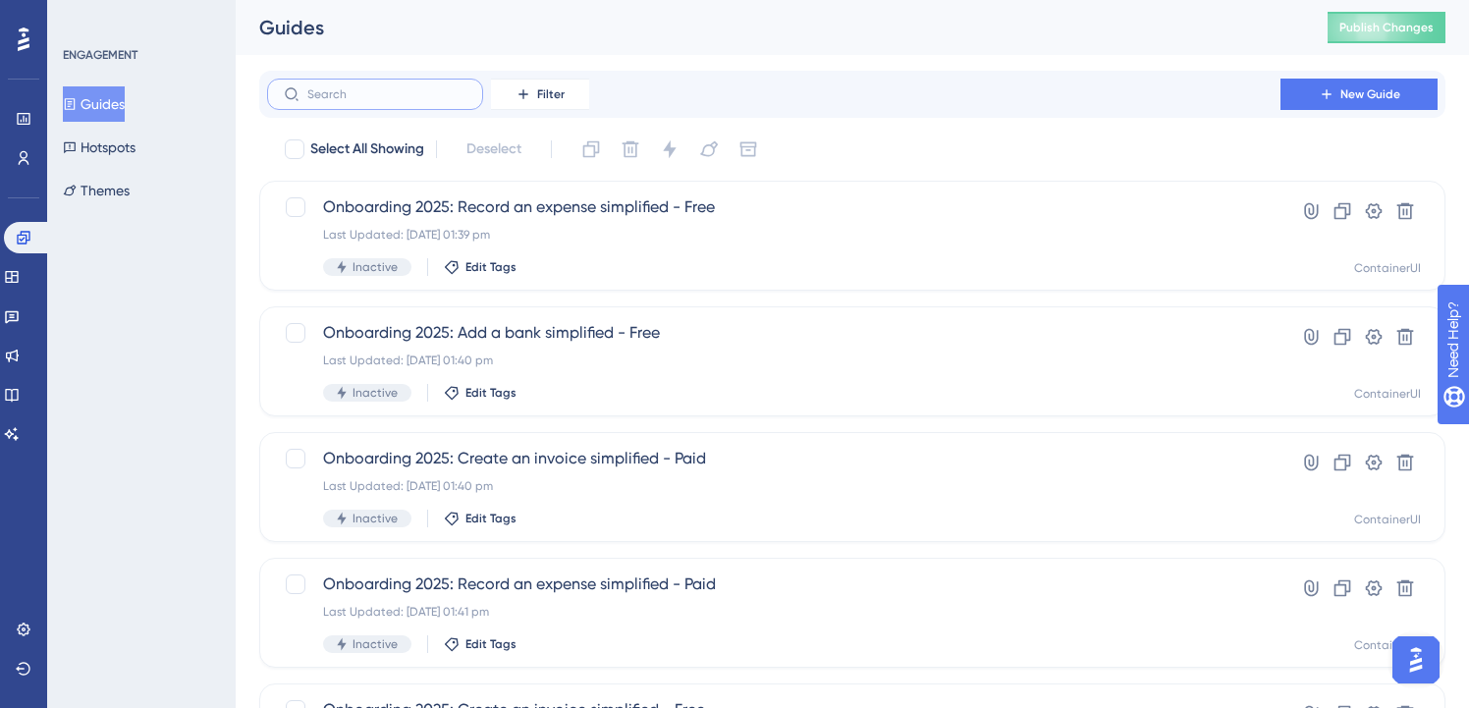
click at [402, 89] on input "text" at bounding box center [386, 94] width 159 height 14
paste input "onboarding"
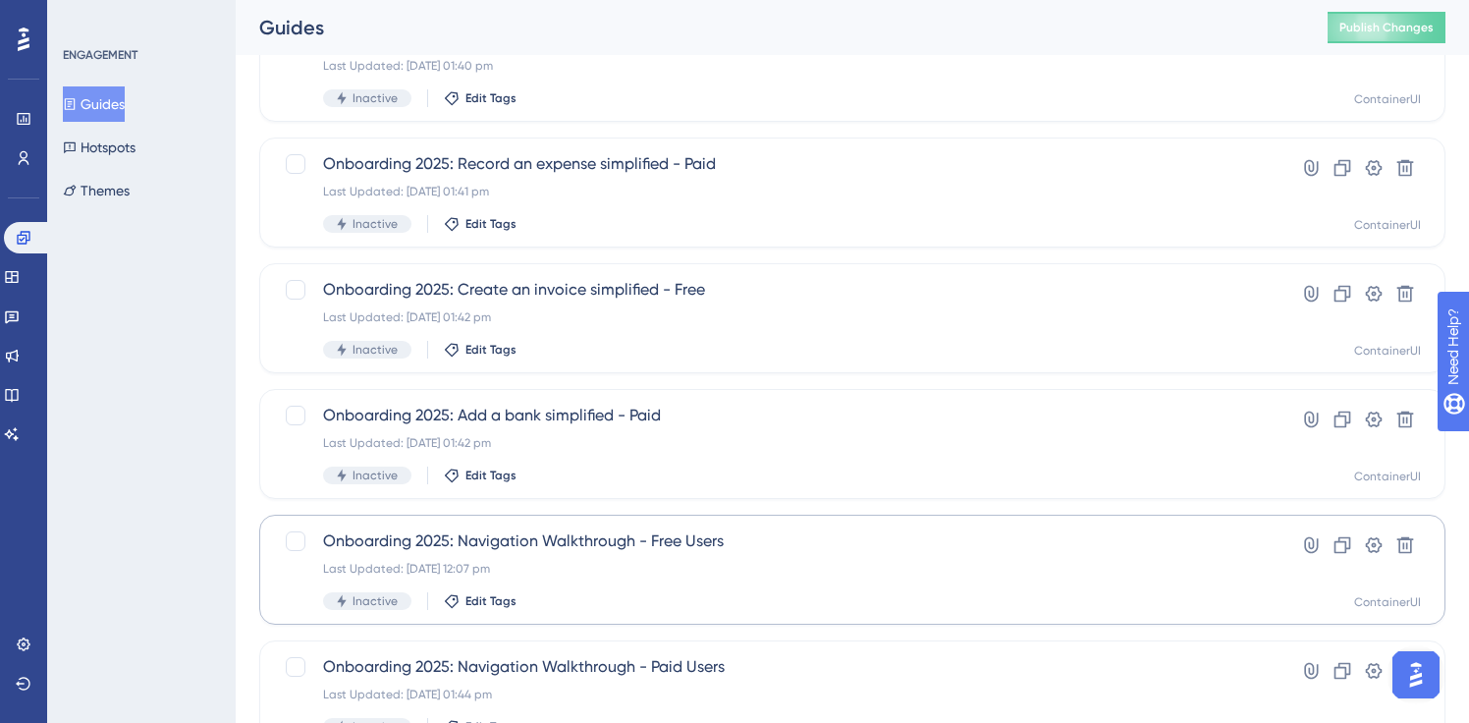
scroll to position [511, 0]
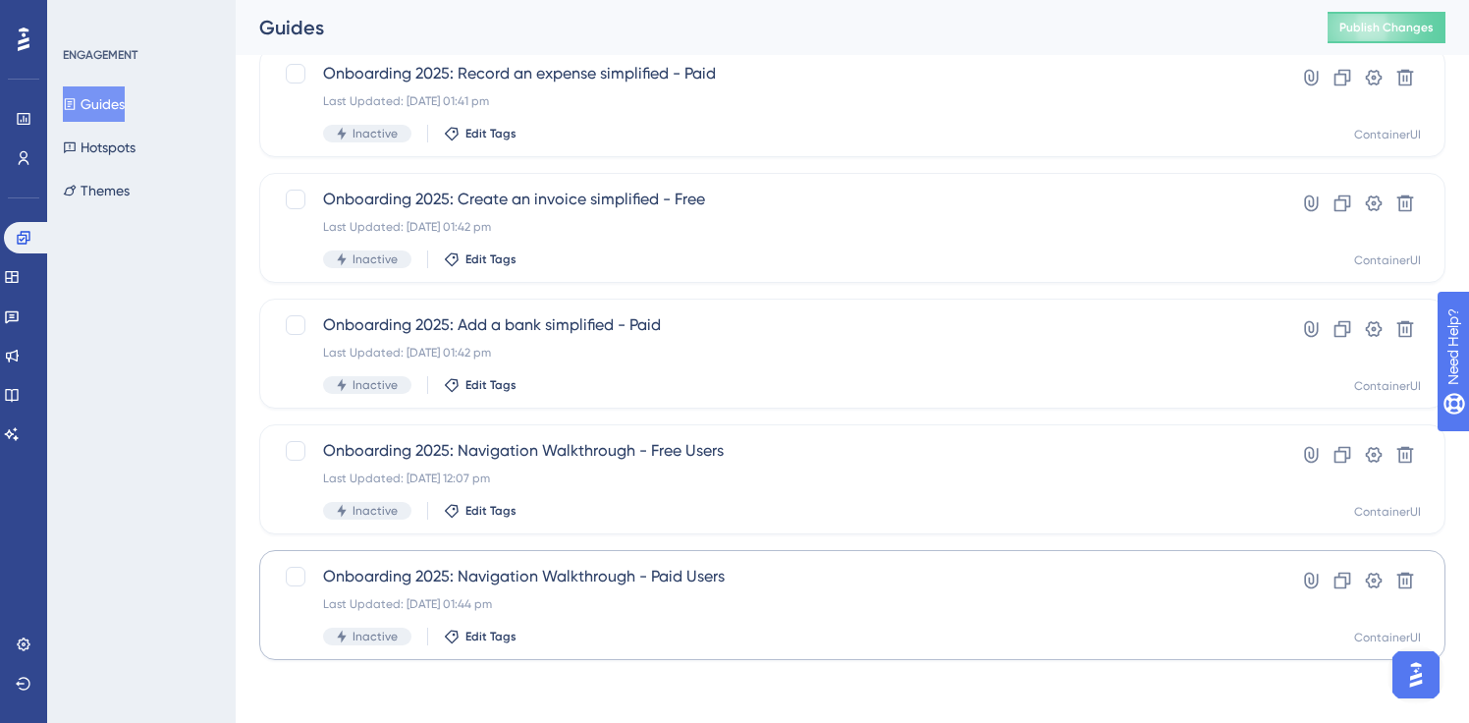
type input "onboarding"
click at [642, 605] on div "Last Updated: [DATE] 01:44 pm" at bounding box center [774, 604] width 902 height 16
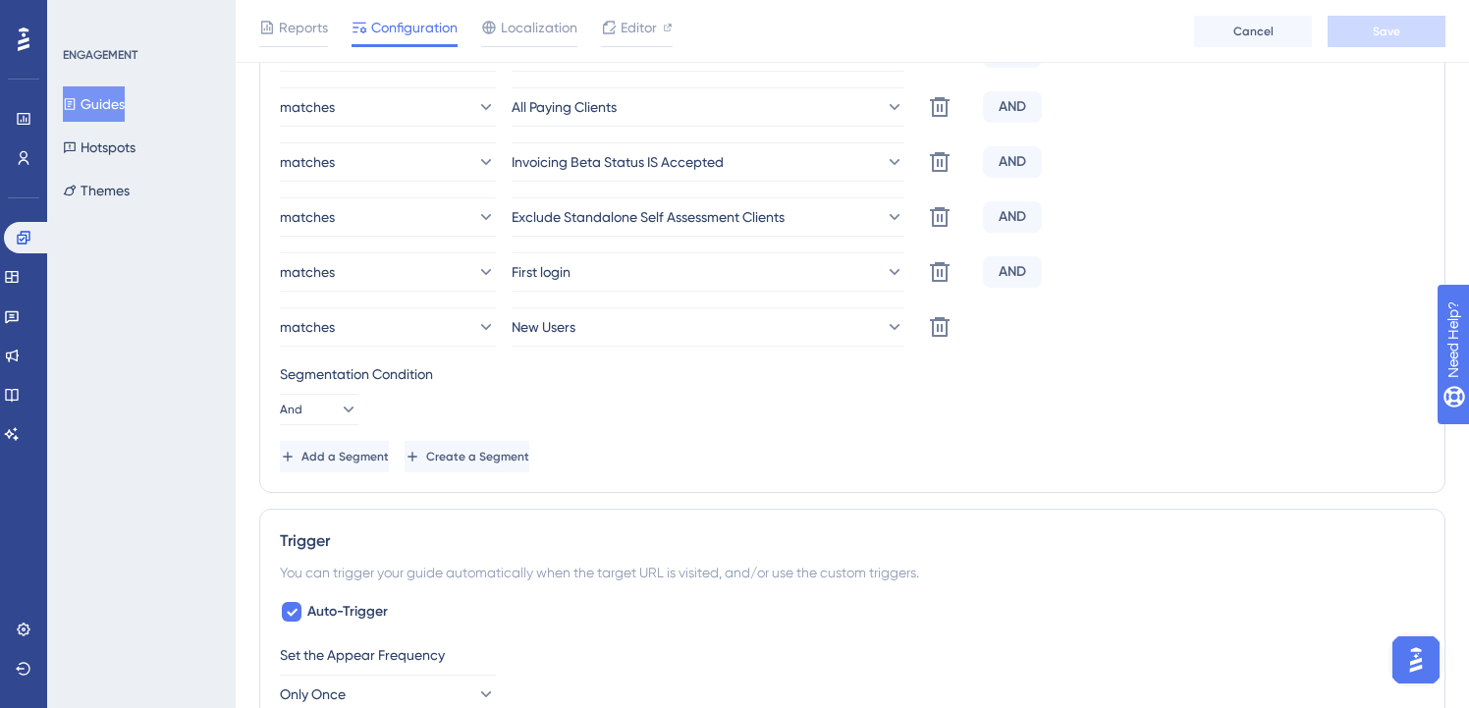
scroll to position [989, 0]
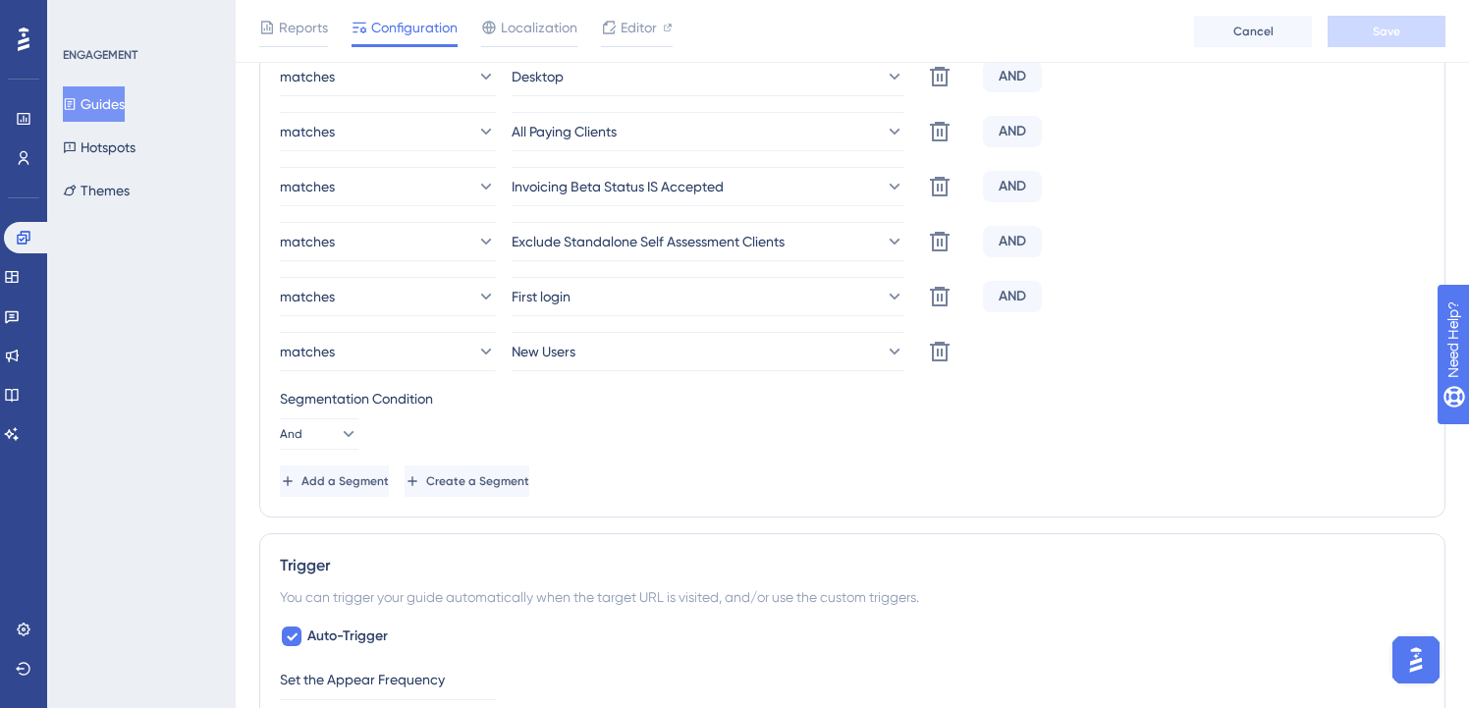
click at [120, 106] on button "Guides" at bounding box center [94, 103] width 62 height 35
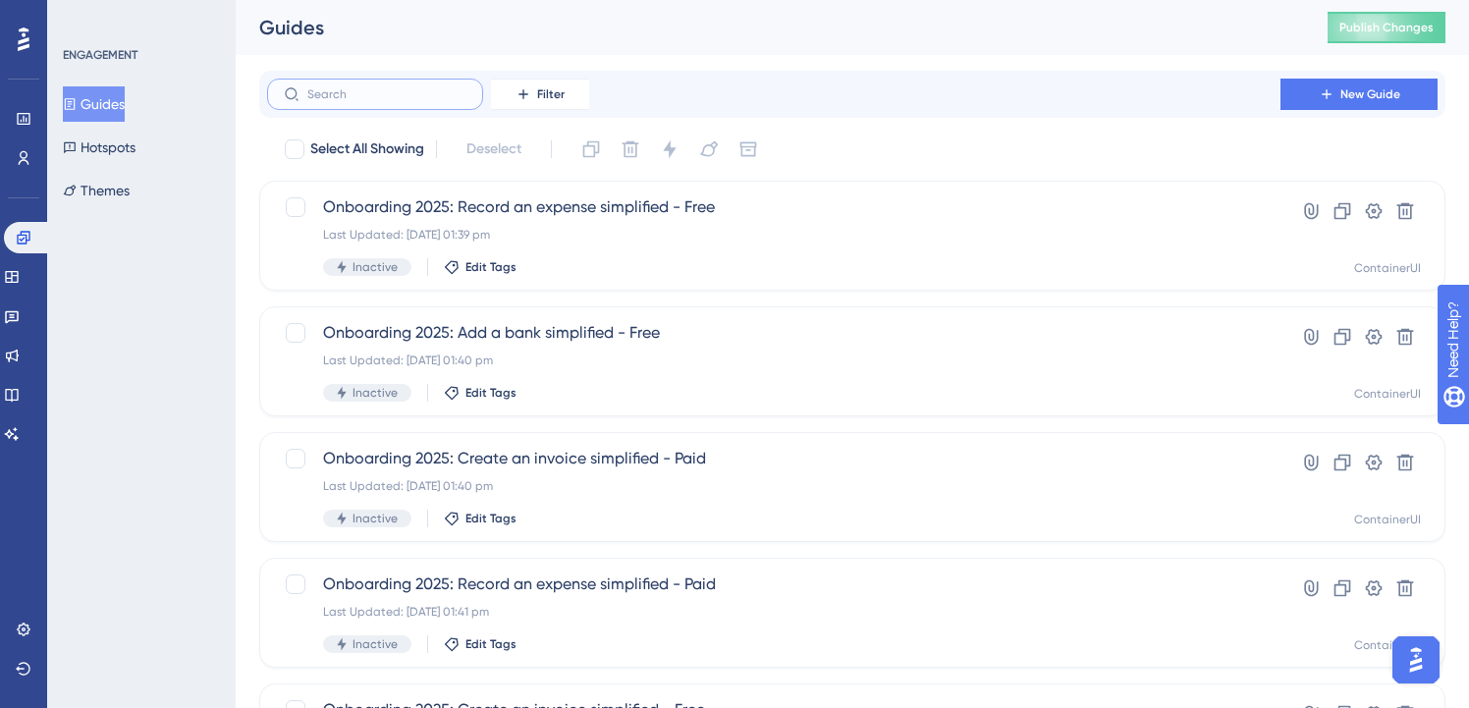
click at [378, 99] on input "text" at bounding box center [386, 94] width 159 height 14
paste input "onboarding"
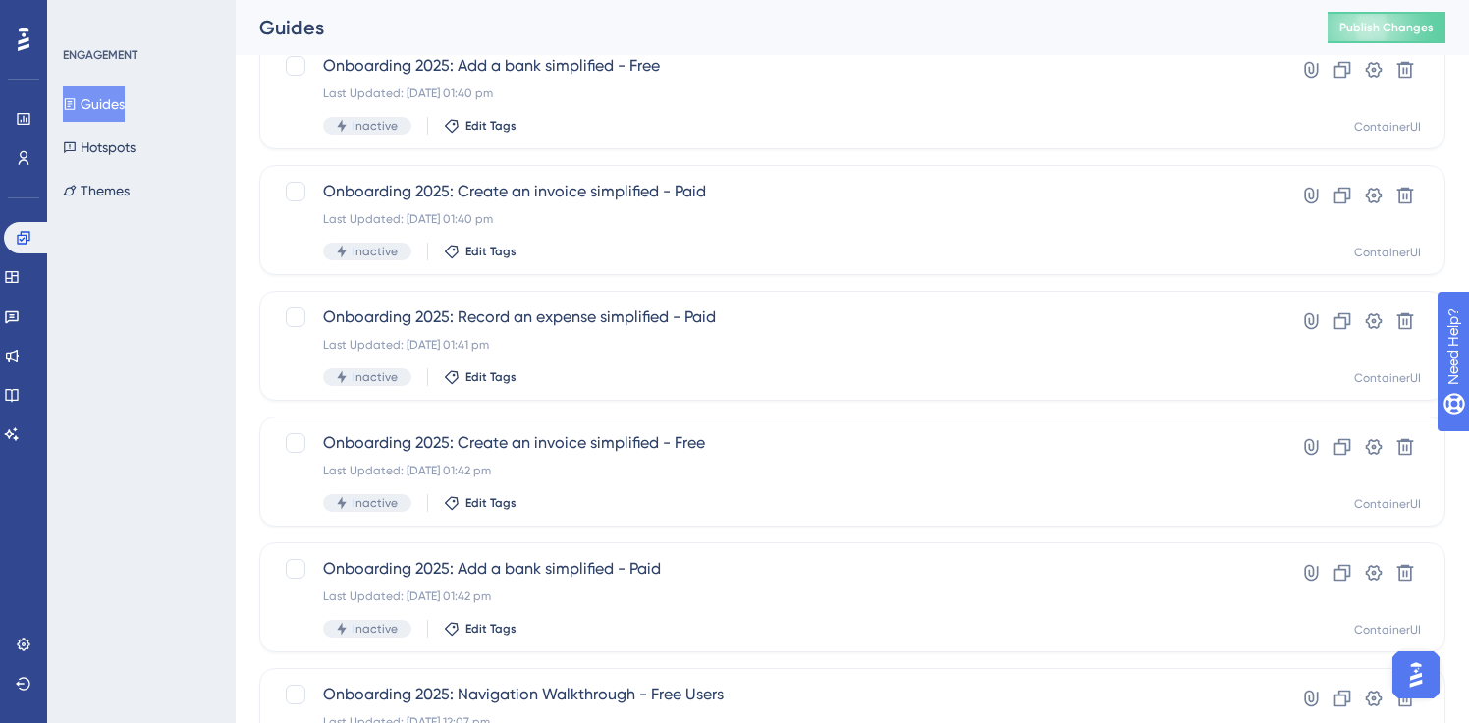
scroll to position [511, 0]
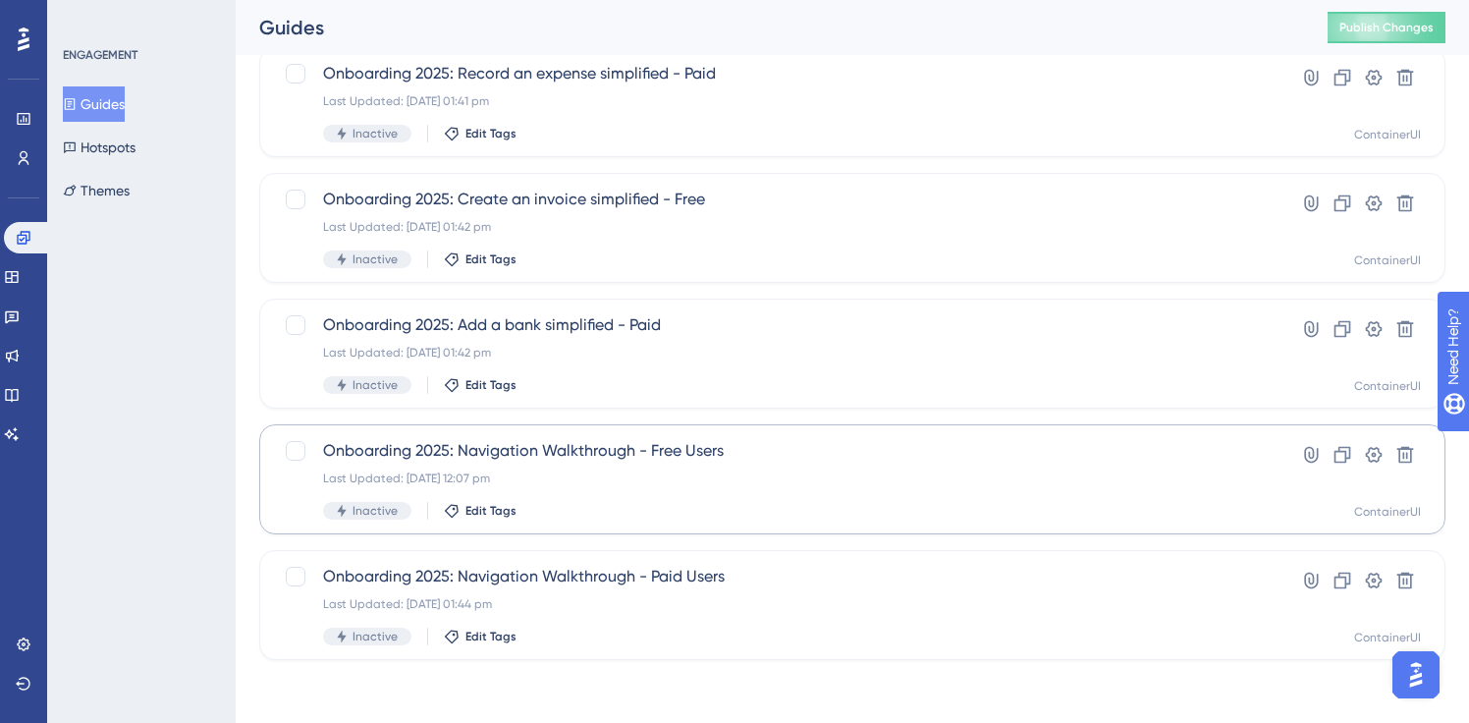
type input "onboarding"
click at [610, 516] on div "Inactive Edit Tags" at bounding box center [774, 511] width 902 height 18
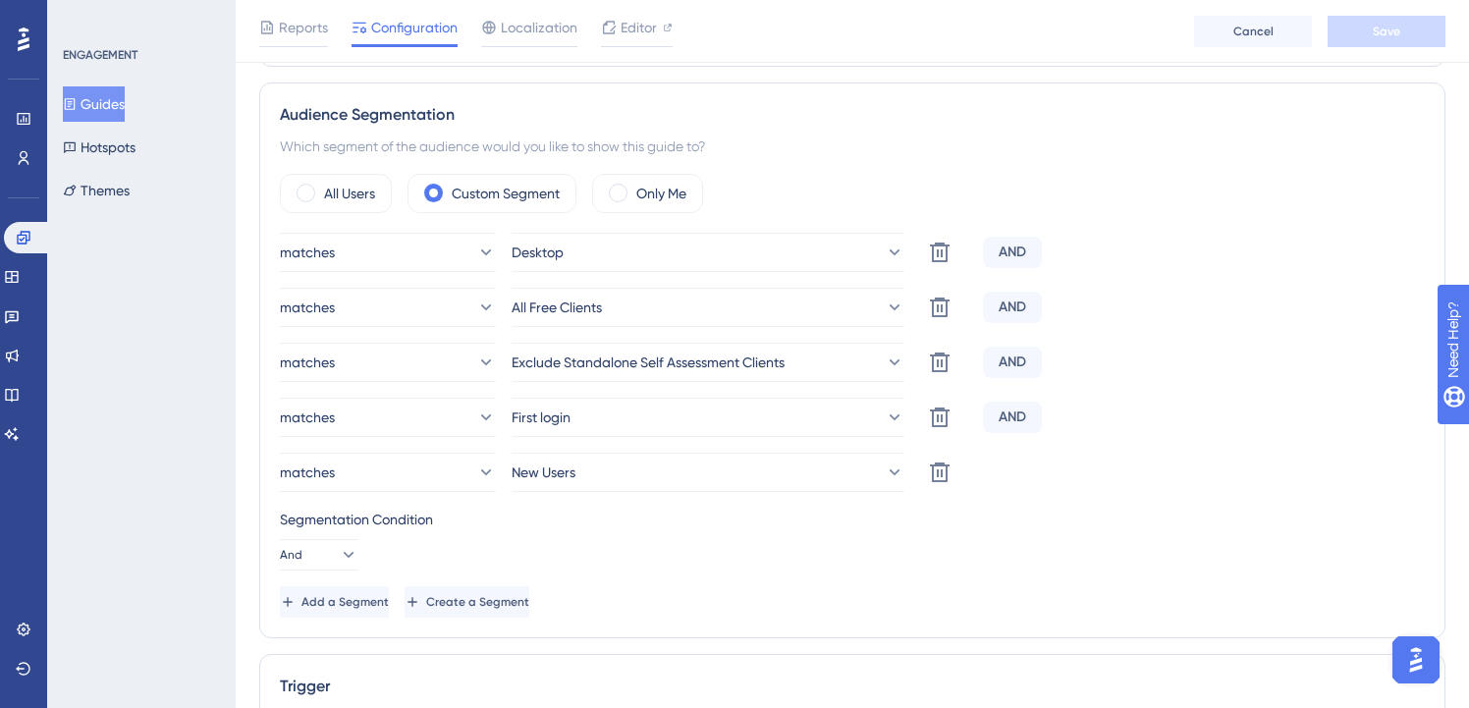
scroll to position [726, 0]
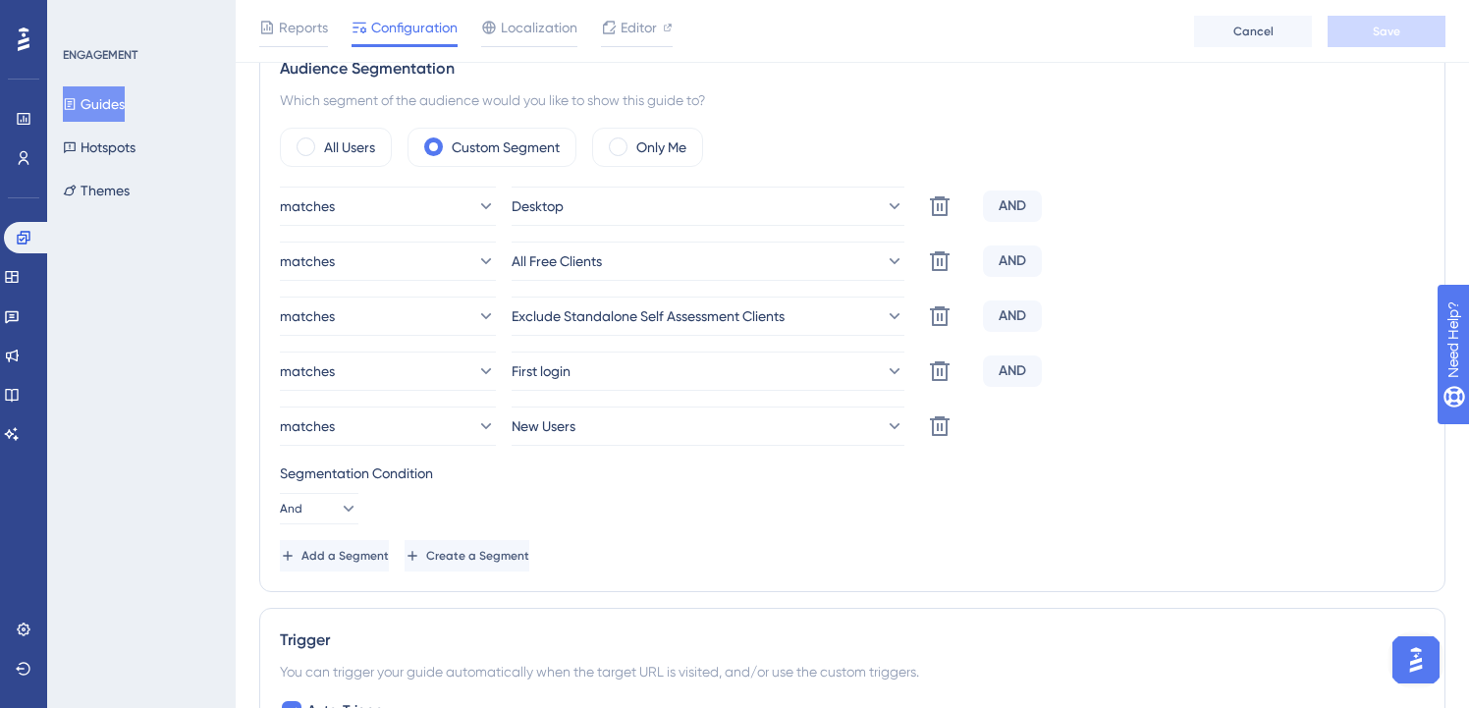
click at [115, 103] on button "Guides" at bounding box center [94, 103] width 62 height 35
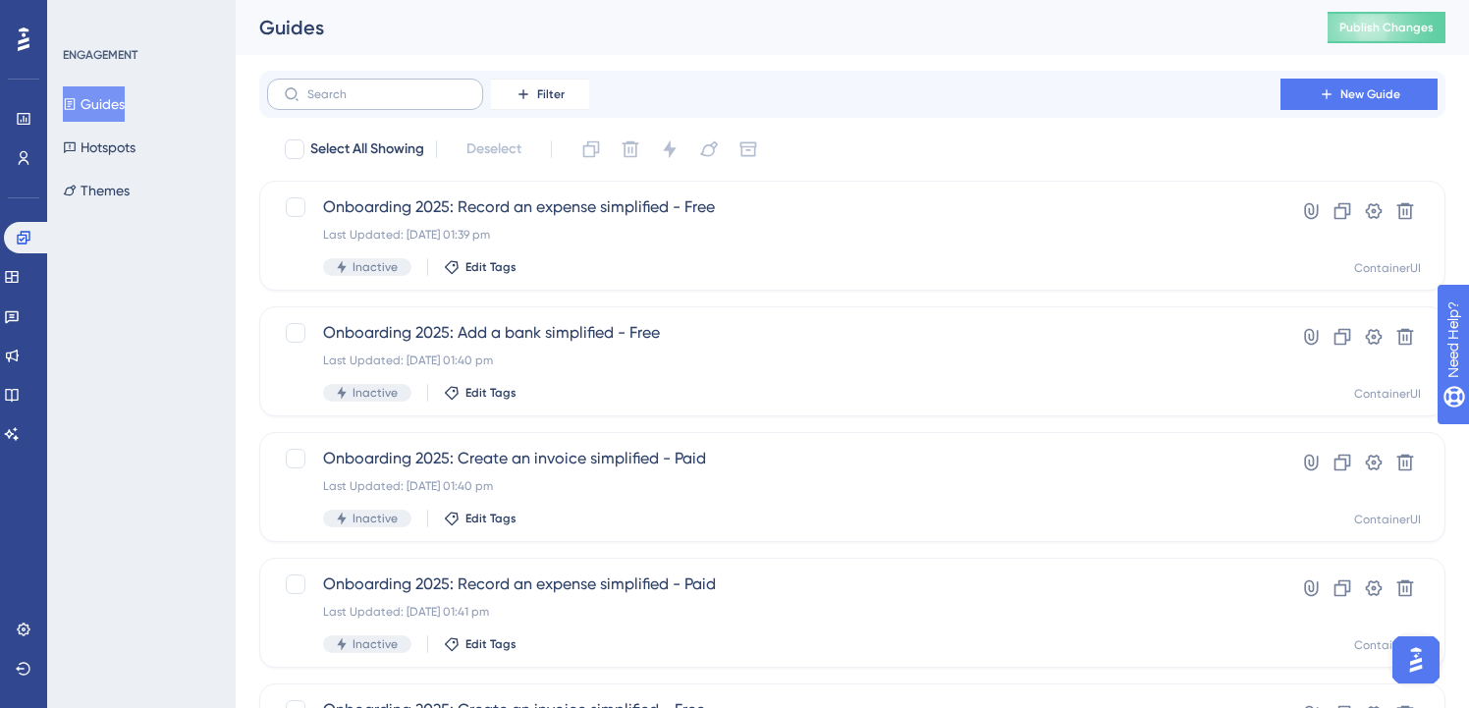
click at [389, 101] on label at bounding box center [375, 94] width 216 height 31
click at [389, 101] on input "text" at bounding box center [386, 94] width 159 height 14
paste input "onboarding"
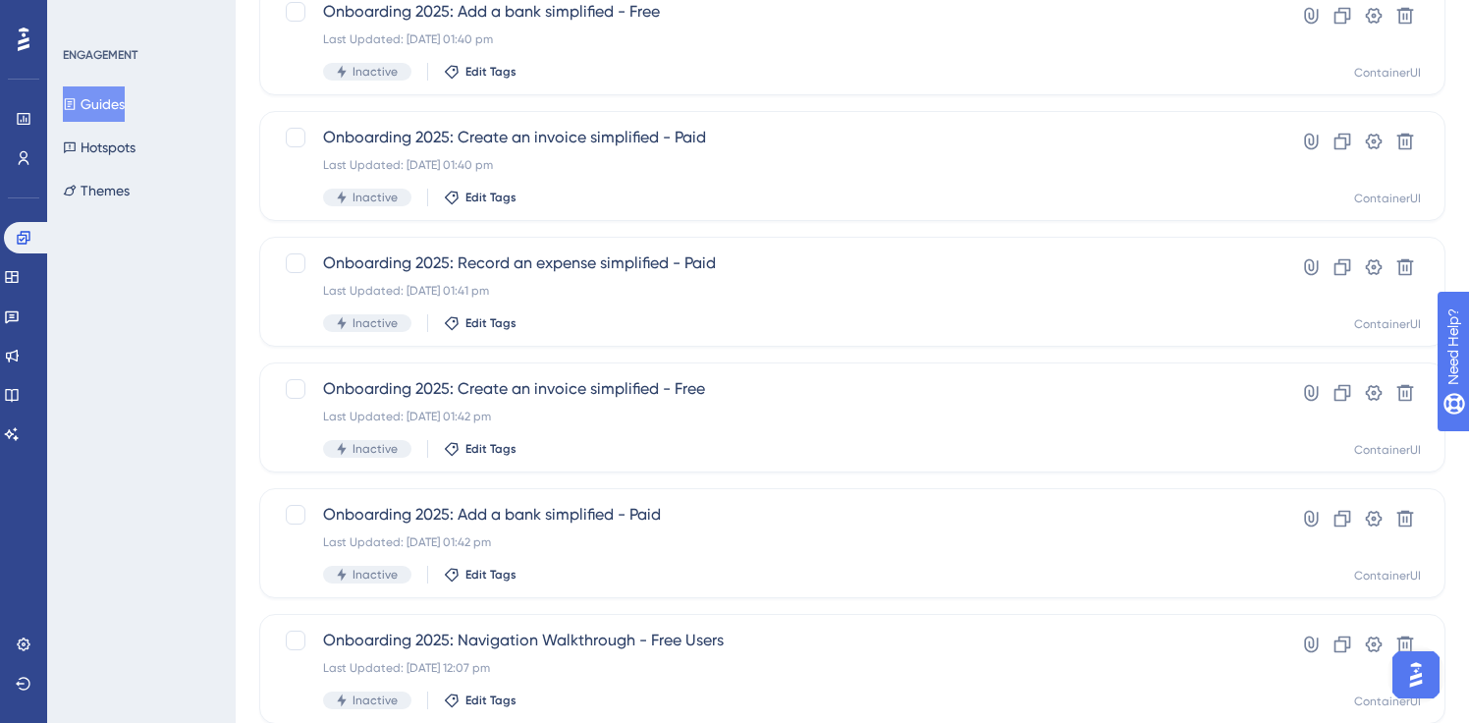
scroll to position [511, 0]
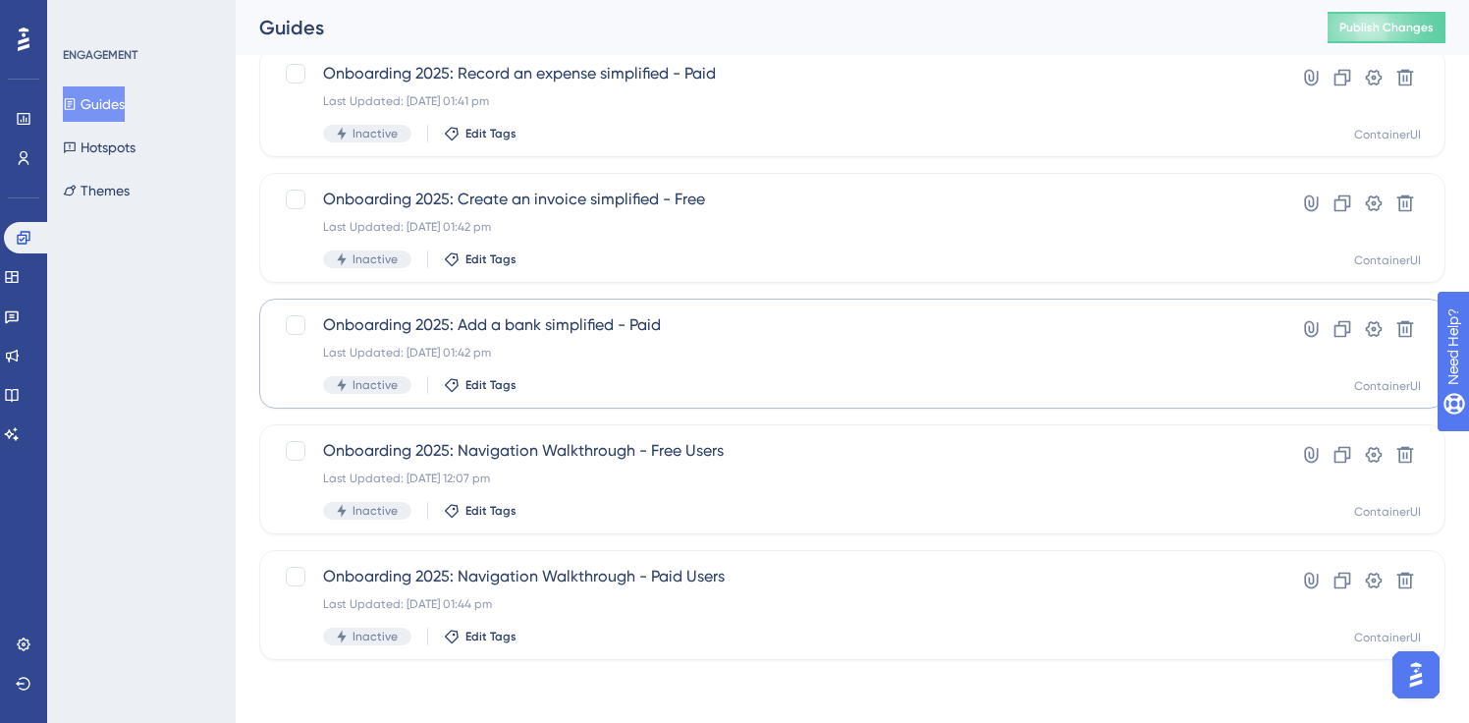
type input "onboarding"
click at [612, 352] on div "Last Updated: [DATE] 01:42 pm" at bounding box center [774, 353] width 902 height 16
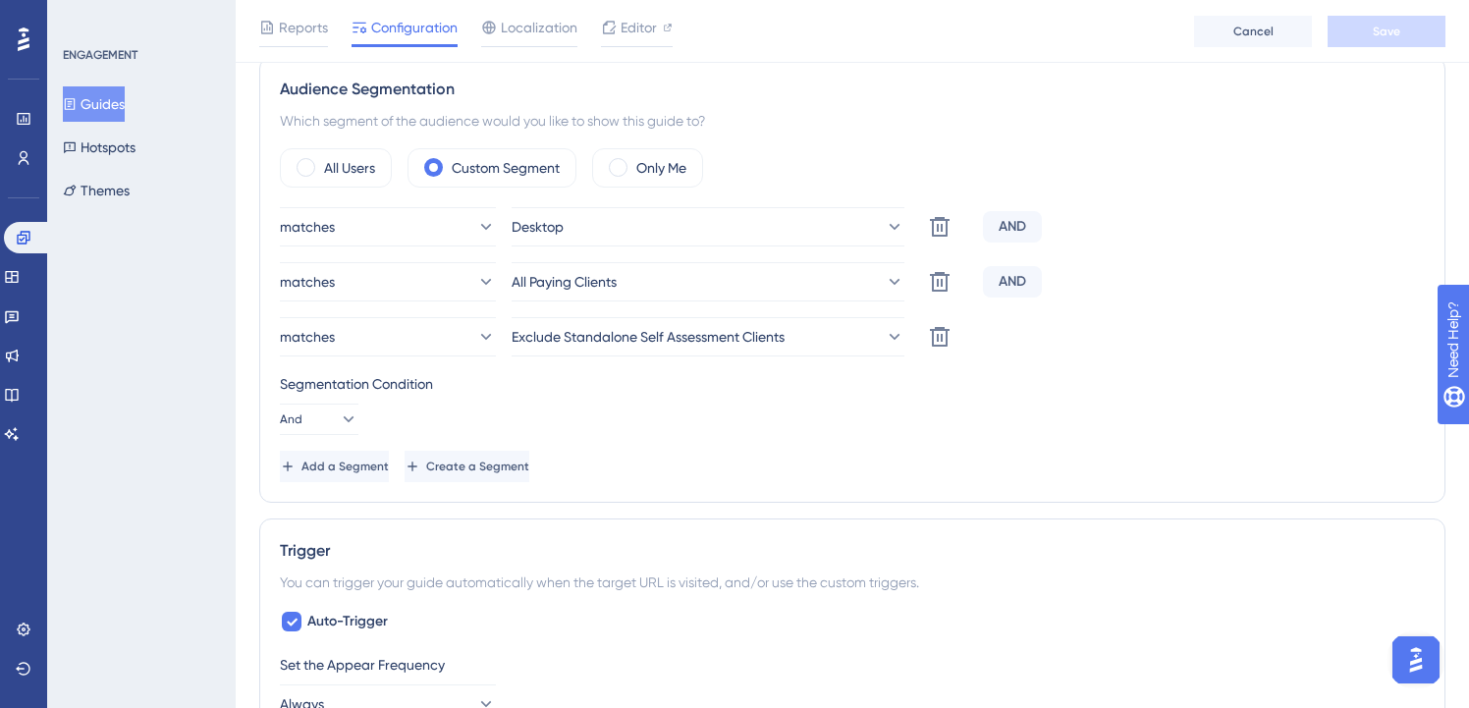
scroll to position [710, 1]
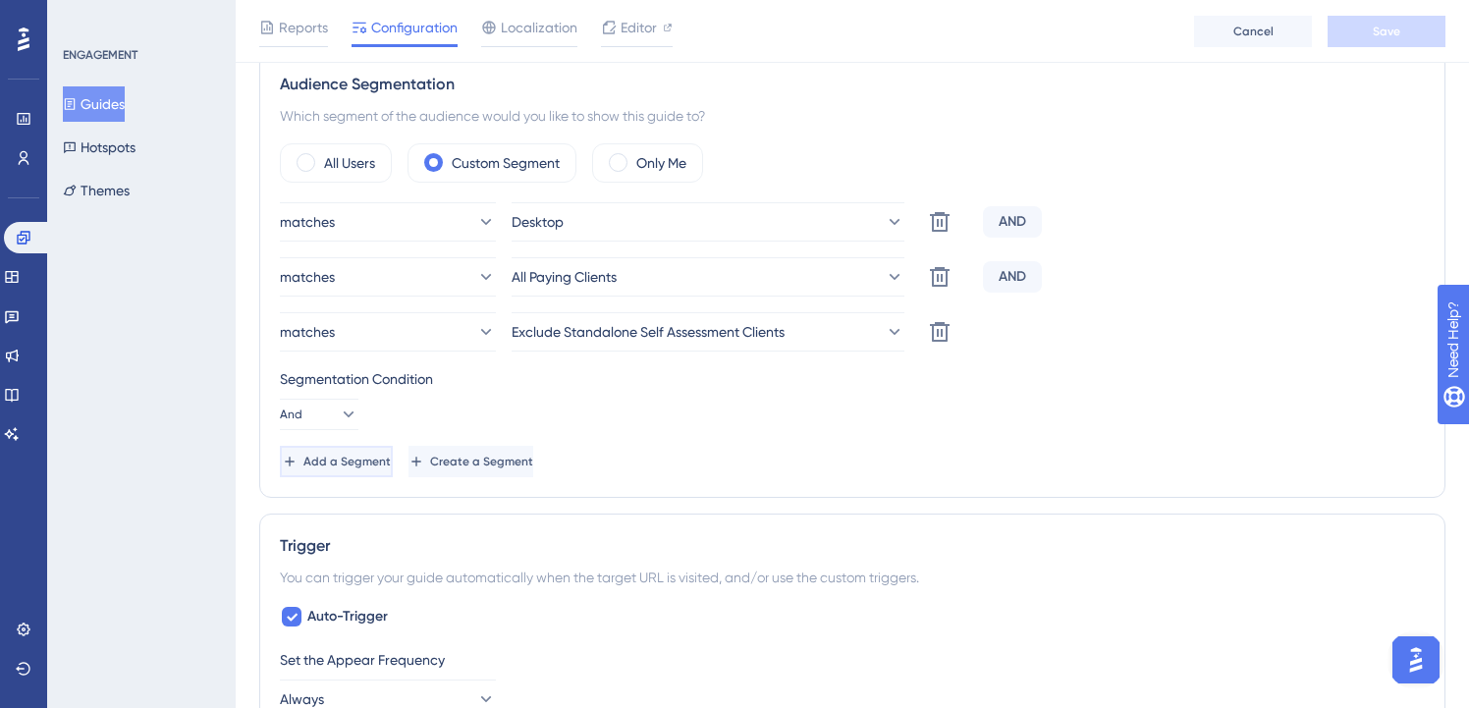
click at [393, 470] on button "Add a Segment" at bounding box center [336, 461] width 113 height 31
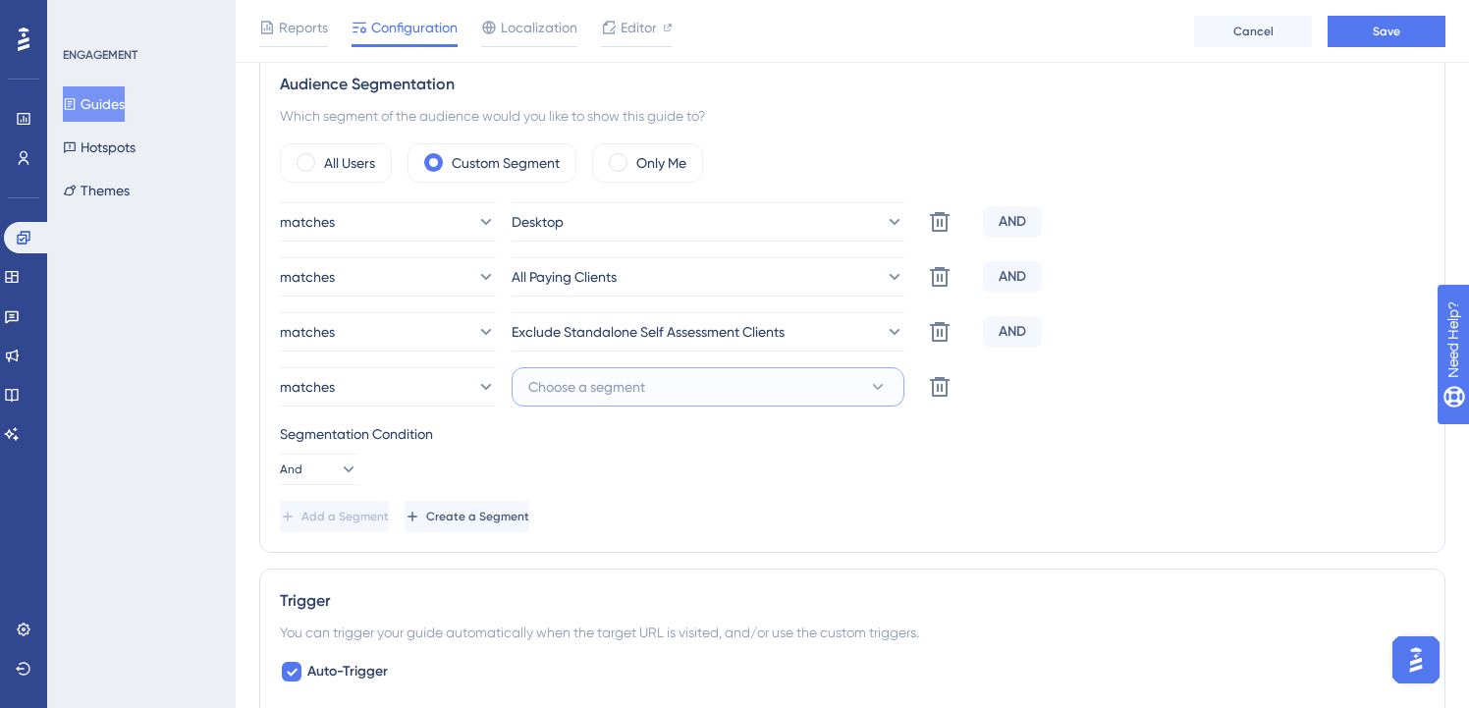
click at [675, 379] on button "Choose a segment" at bounding box center [708, 386] width 393 height 39
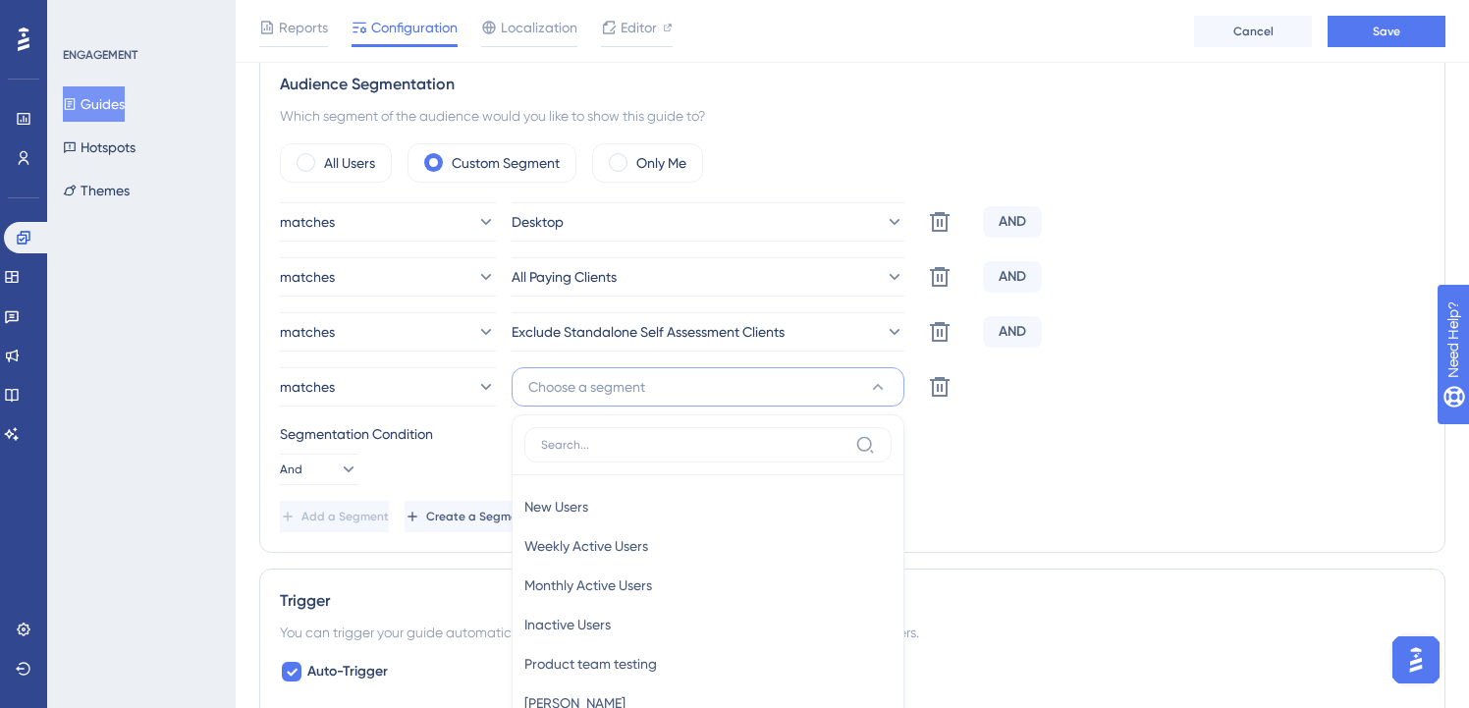
scroll to position [947, 1]
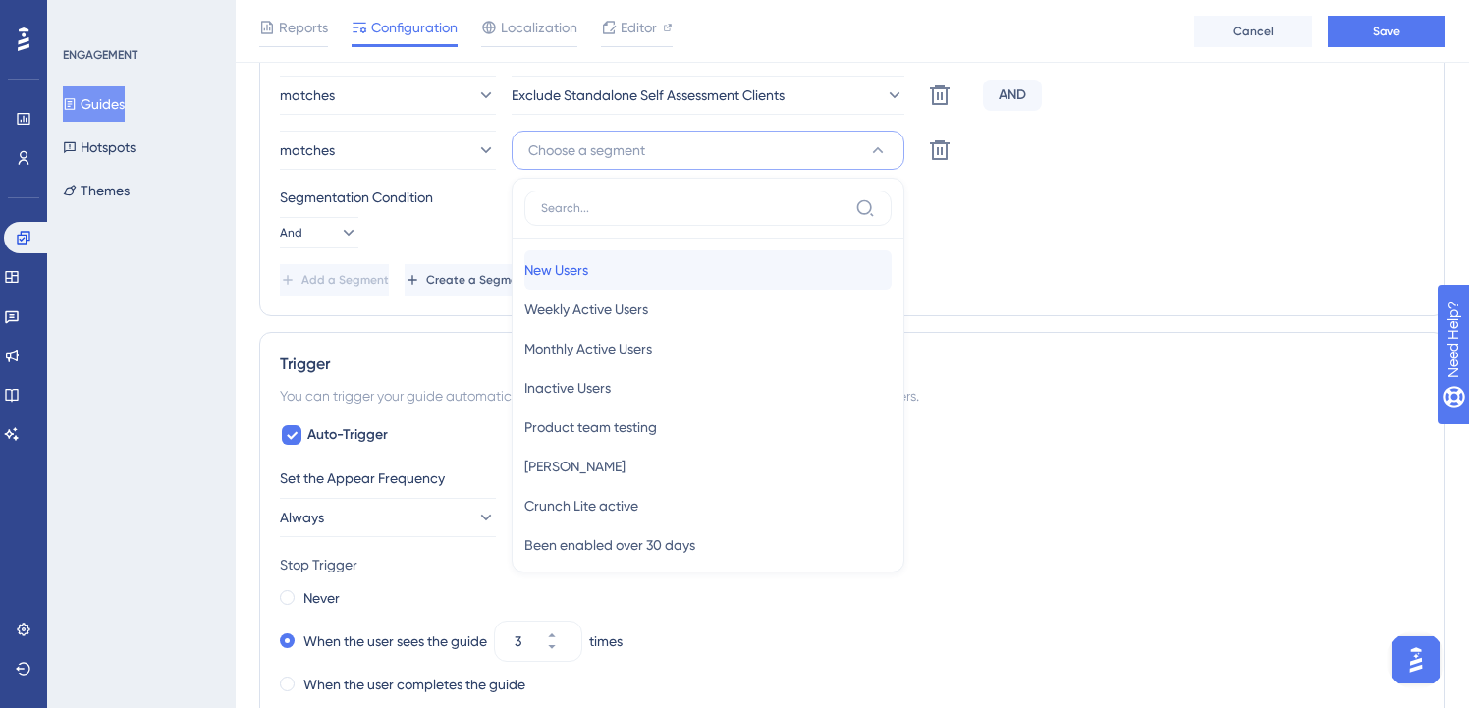
click at [637, 264] on div "New Users New Users" at bounding box center [707, 269] width 367 height 39
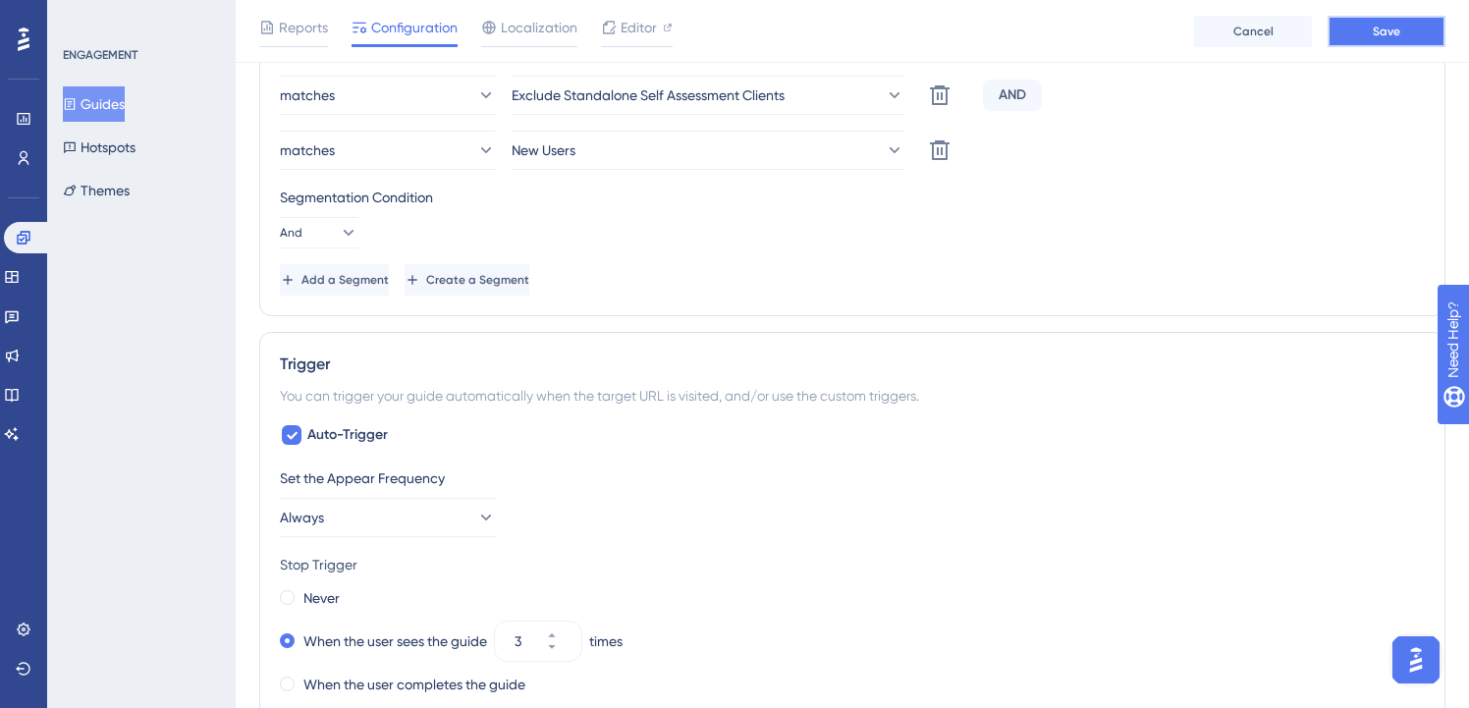
click at [1385, 45] on button "Save" at bounding box center [1387, 31] width 118 height 31
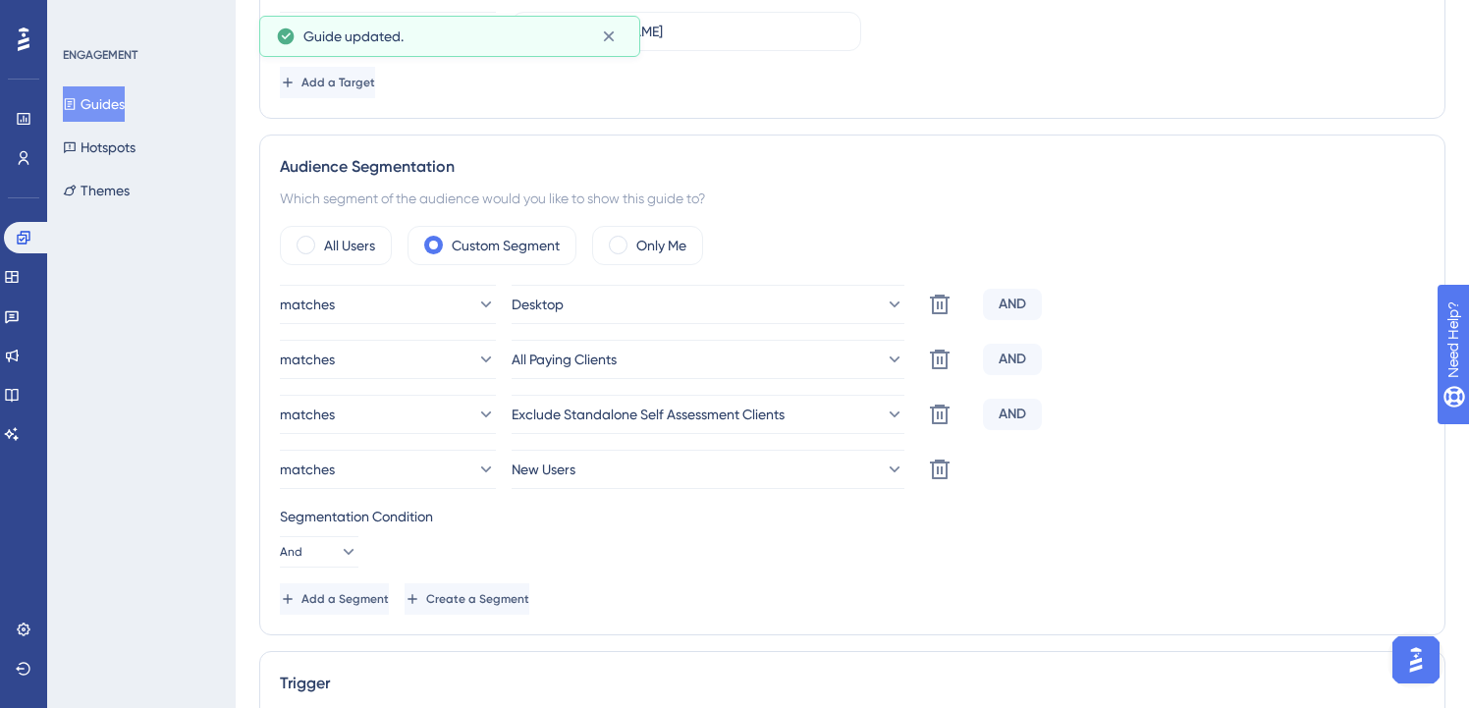
scroll to position [0, 1]
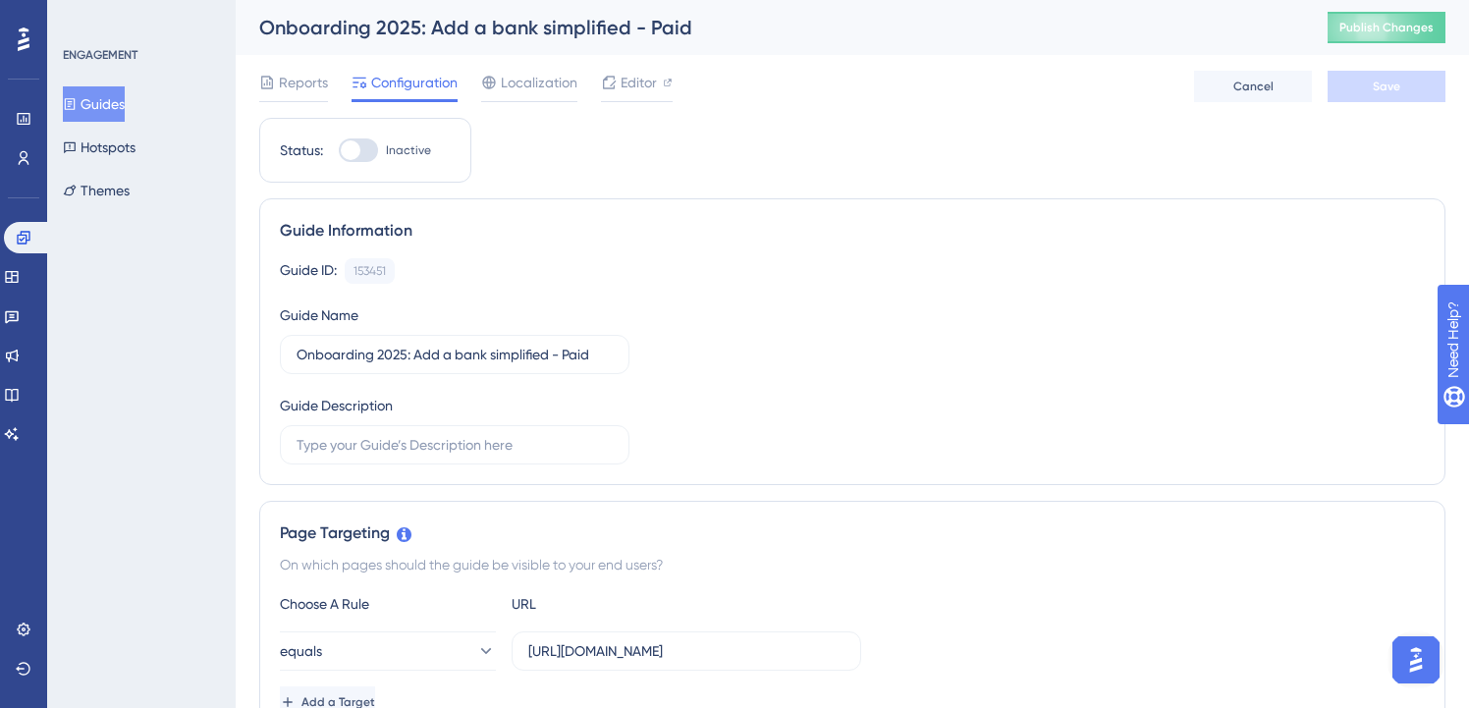
click at [120, 108] on button "Guides" at bounding box center [94, 103] width 62 height 35
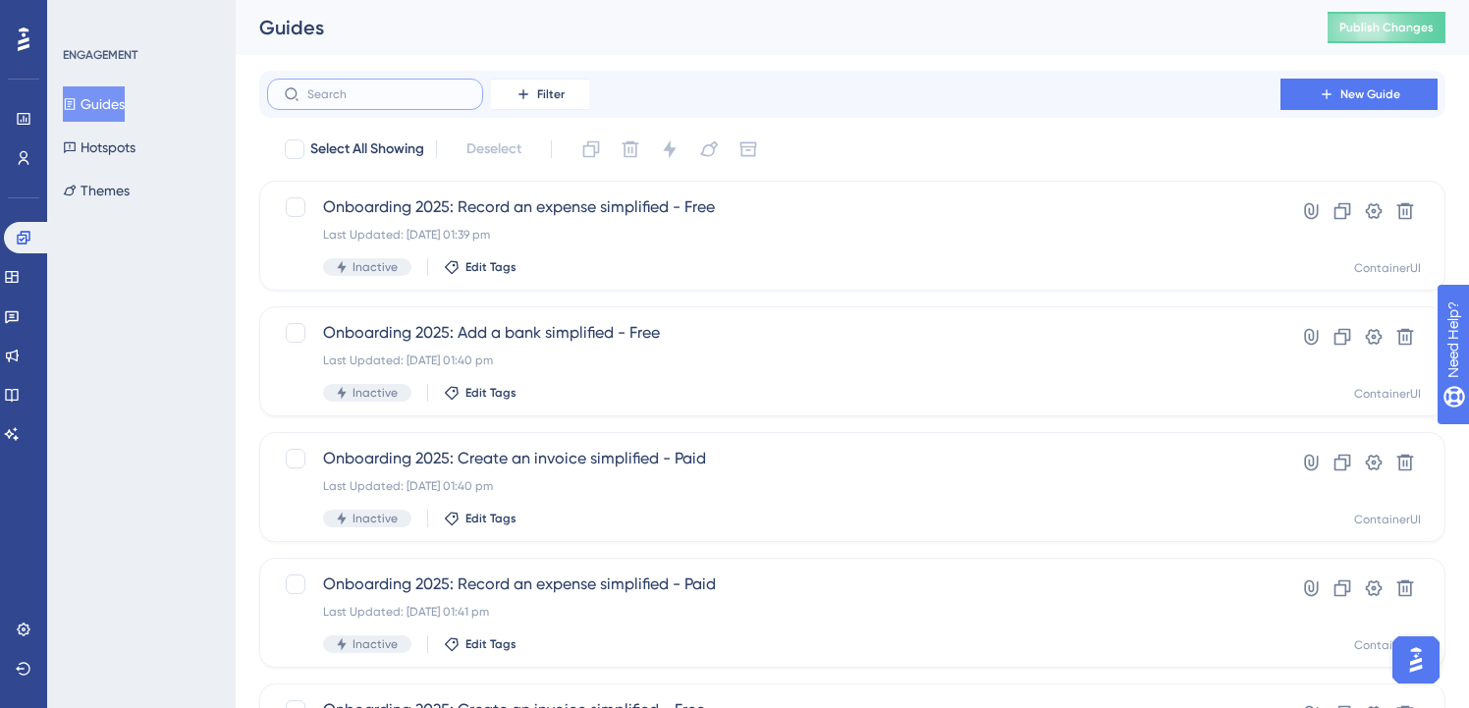
click at [395, 89] on input "text" at bounding box center [386, 94] width 159 height 14
paste input "onboarding"
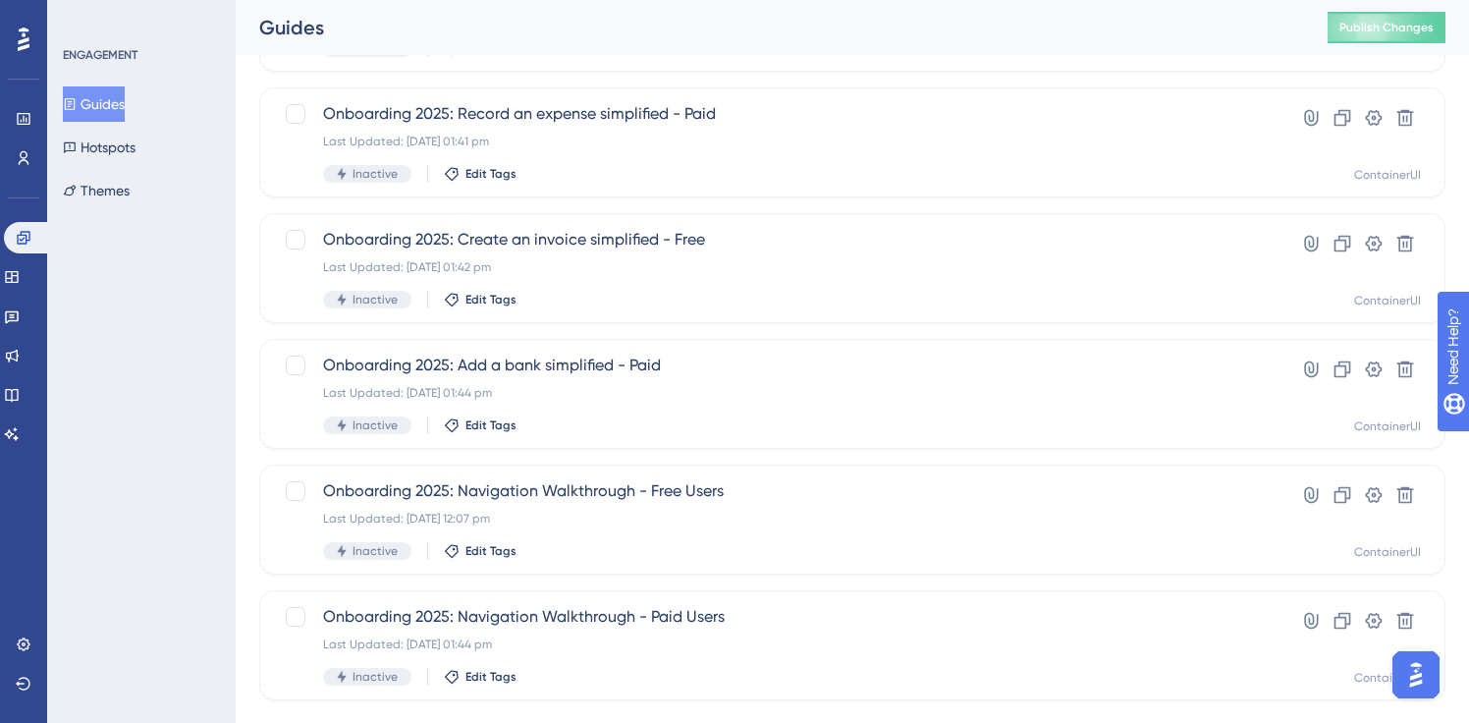
scroll to position [511, 0]
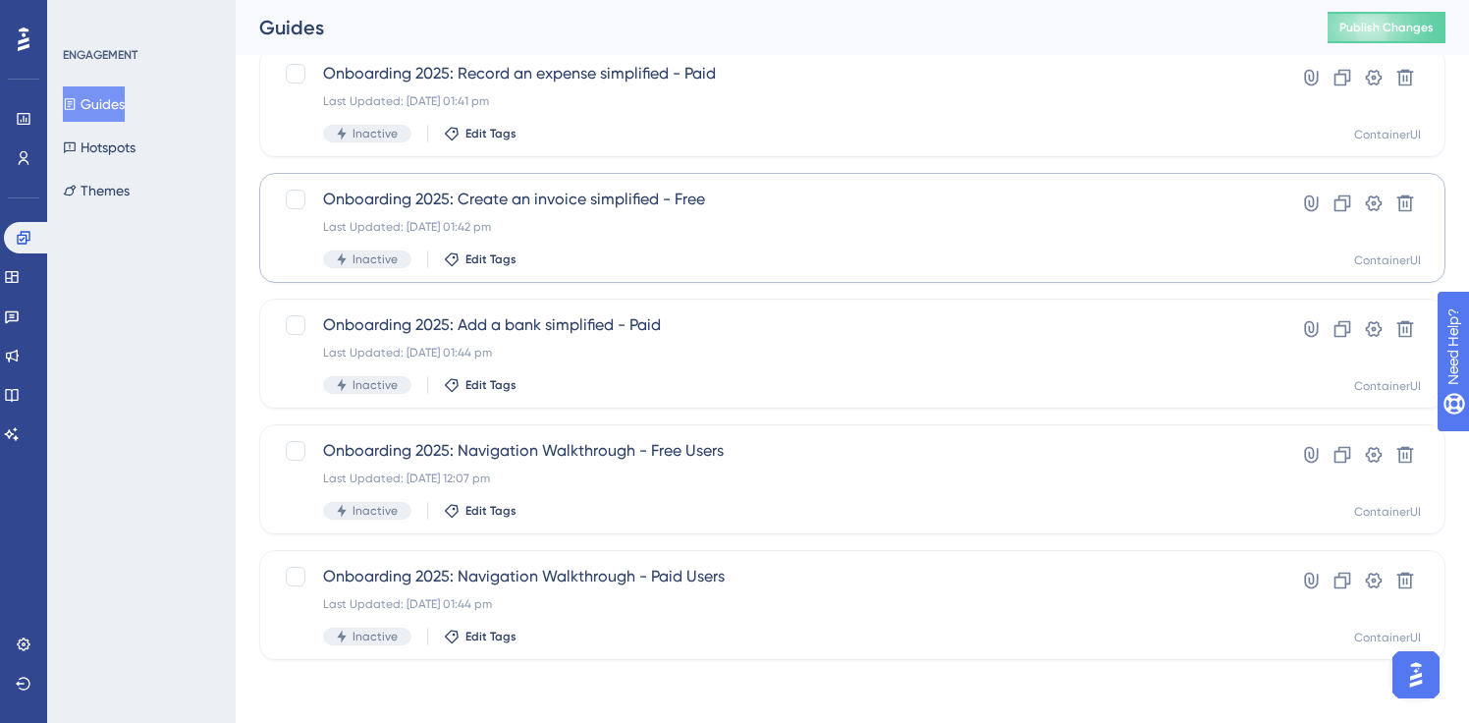
type input "onboarding"
click at [642, 206] on span "Onboarding 2025: Create an invoice simplified - Free" at bounding box center [774, 200] width 902 height 24
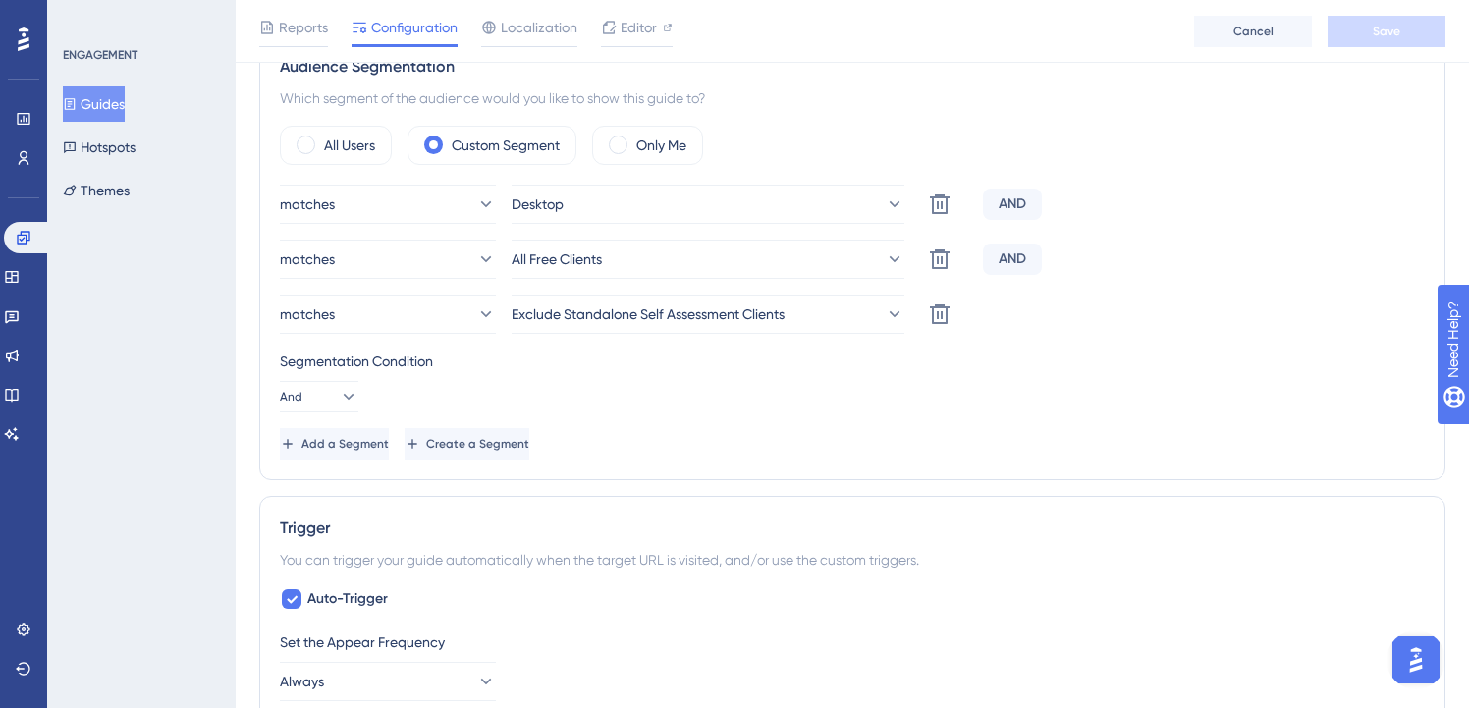
scroll to position [690, 0]
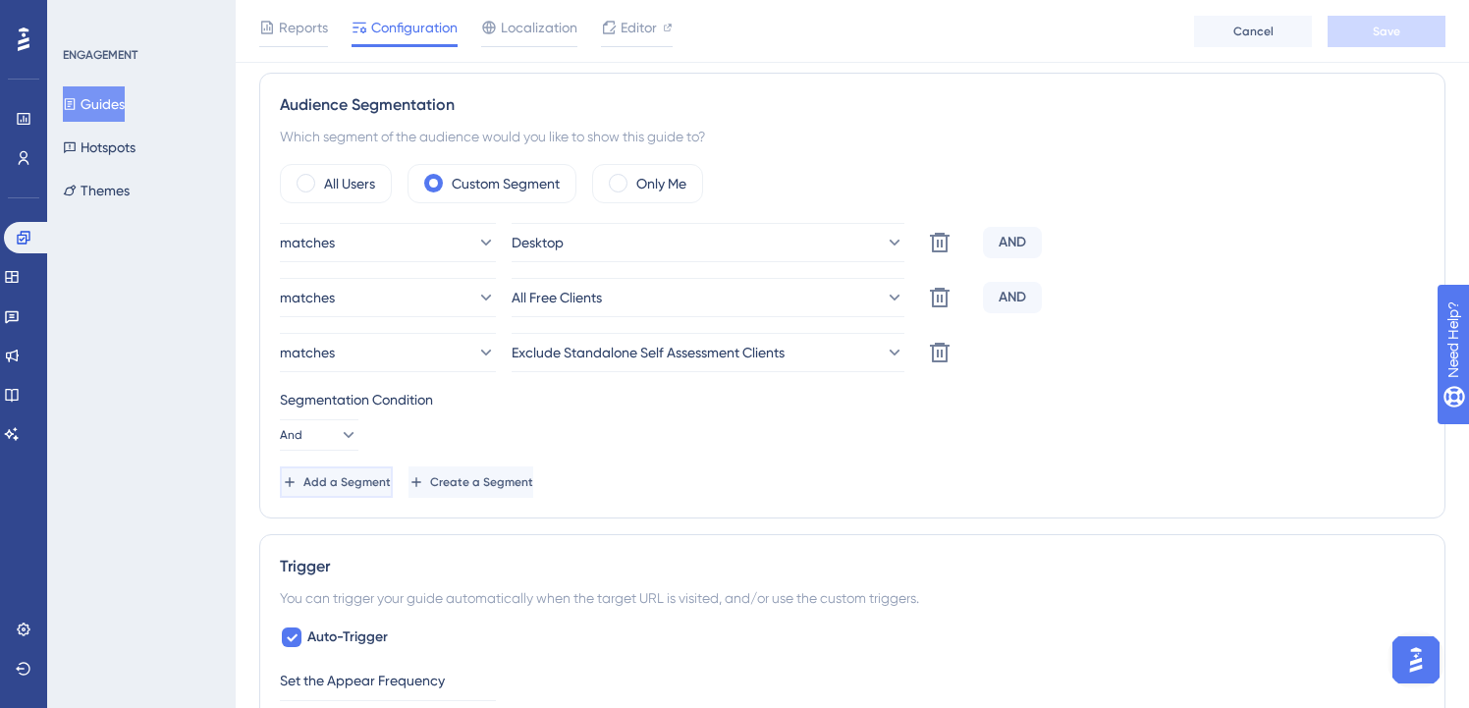
click at [382, 483] on span "Add a Segment" at bounding box center [347, 482] width 87 height 16
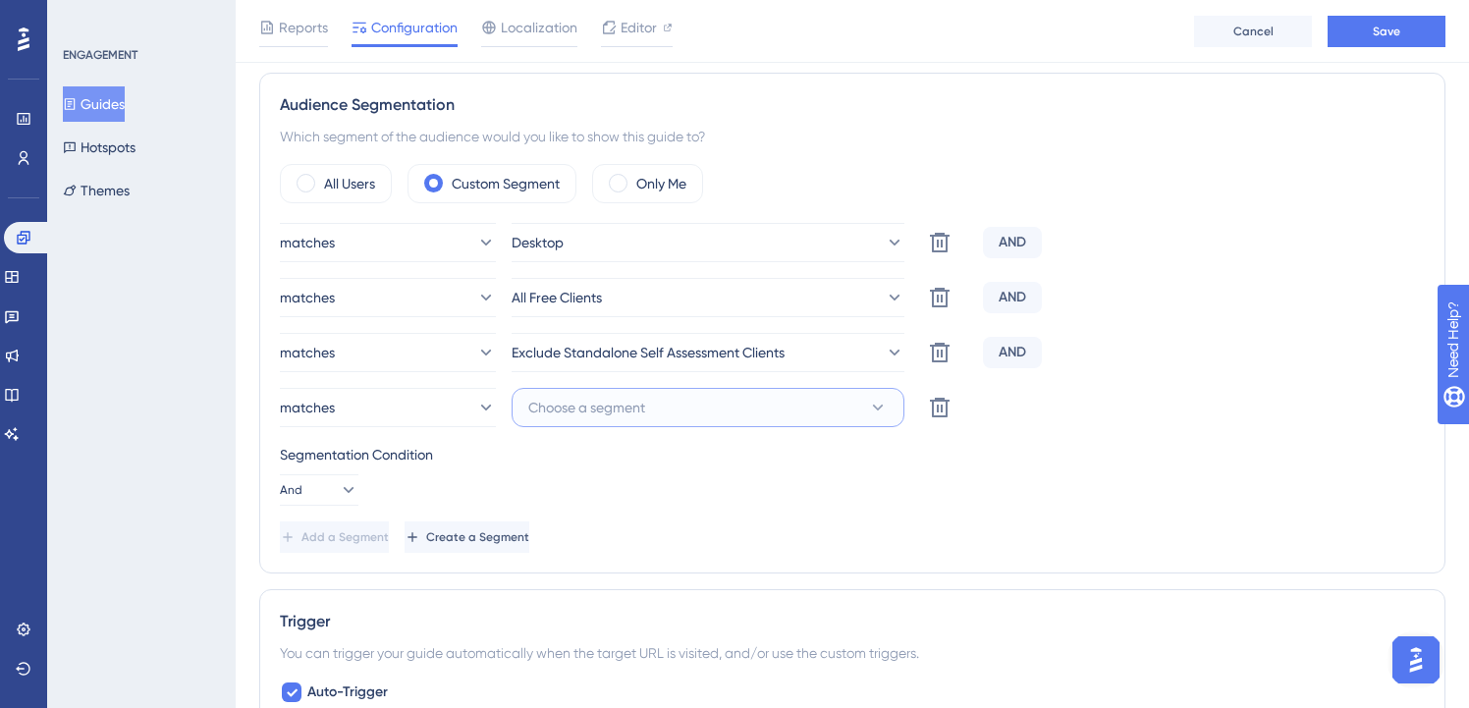
click at [656, 414] on button "Choose a segment" at bounding box center [708, 407] width 393 height 39
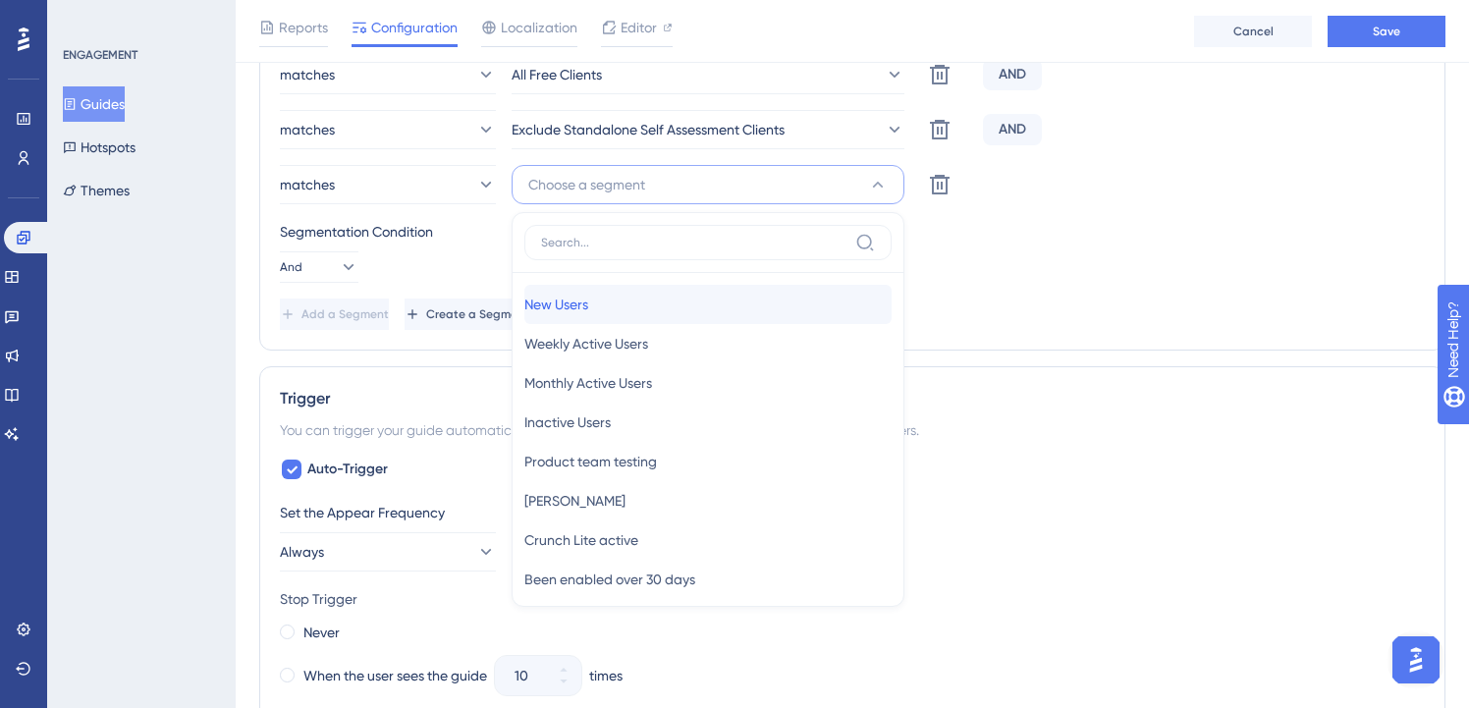
click at [650, 306] on div "New Users New Users" at bounding box center [707, 304] width 367 height 39
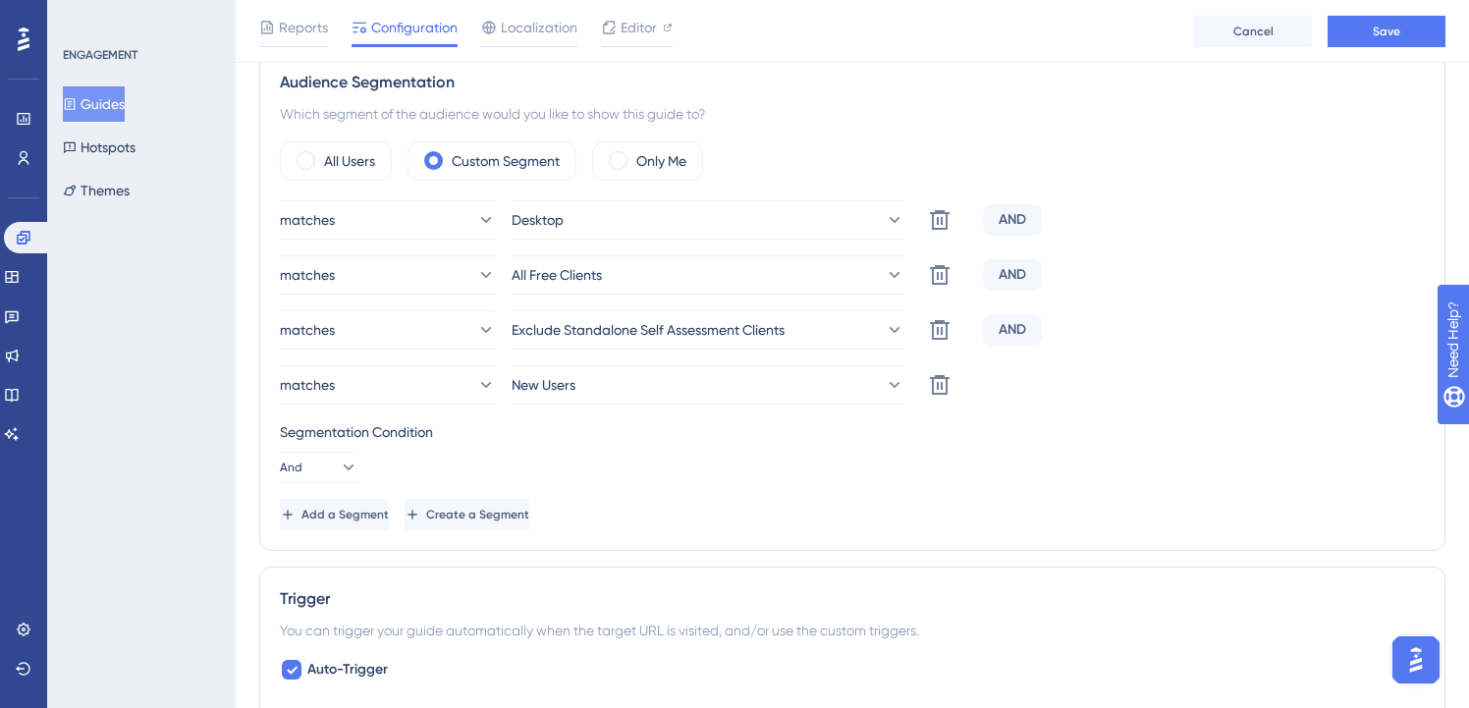
scroll to position [690, 0]
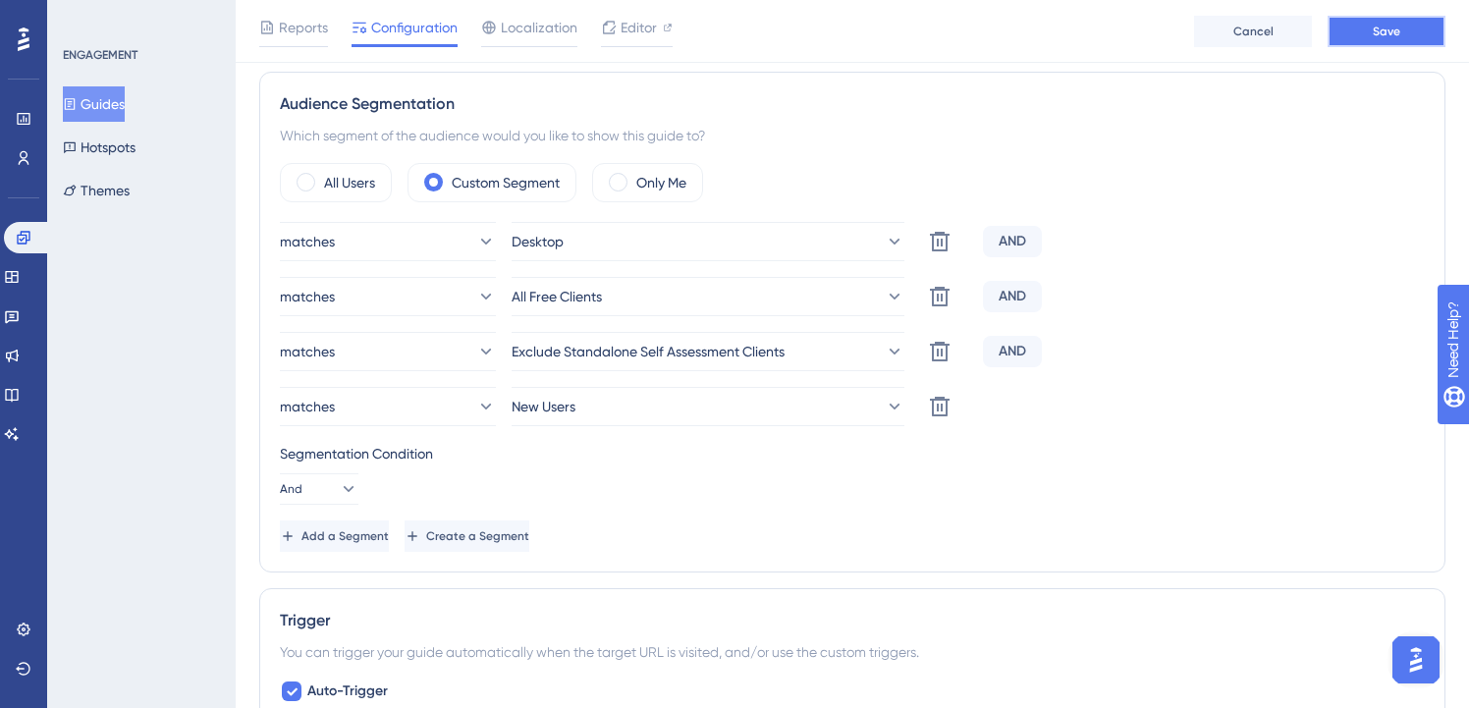
click at [1387, 30] on span "Save" at bounding box center [1387, 32] width 28 height 16
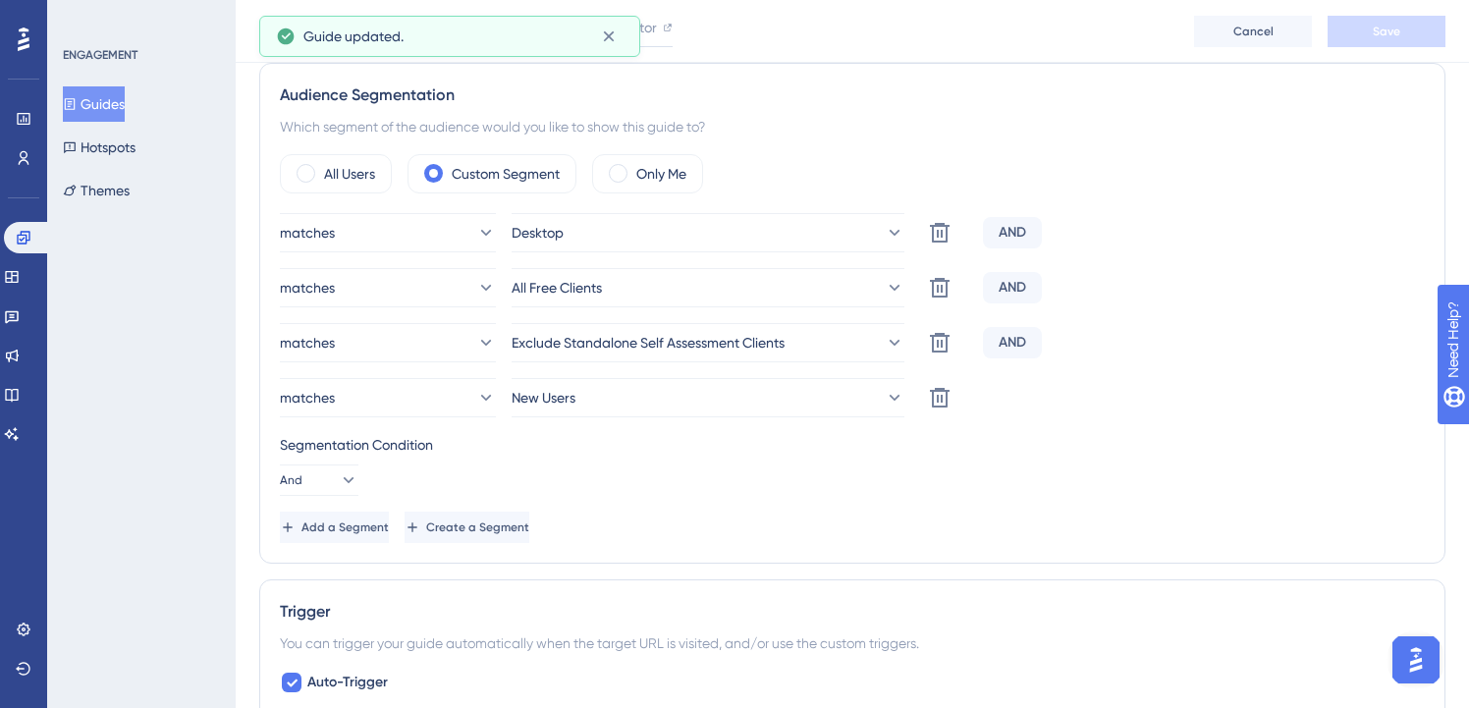
scroll to position [742, 3]
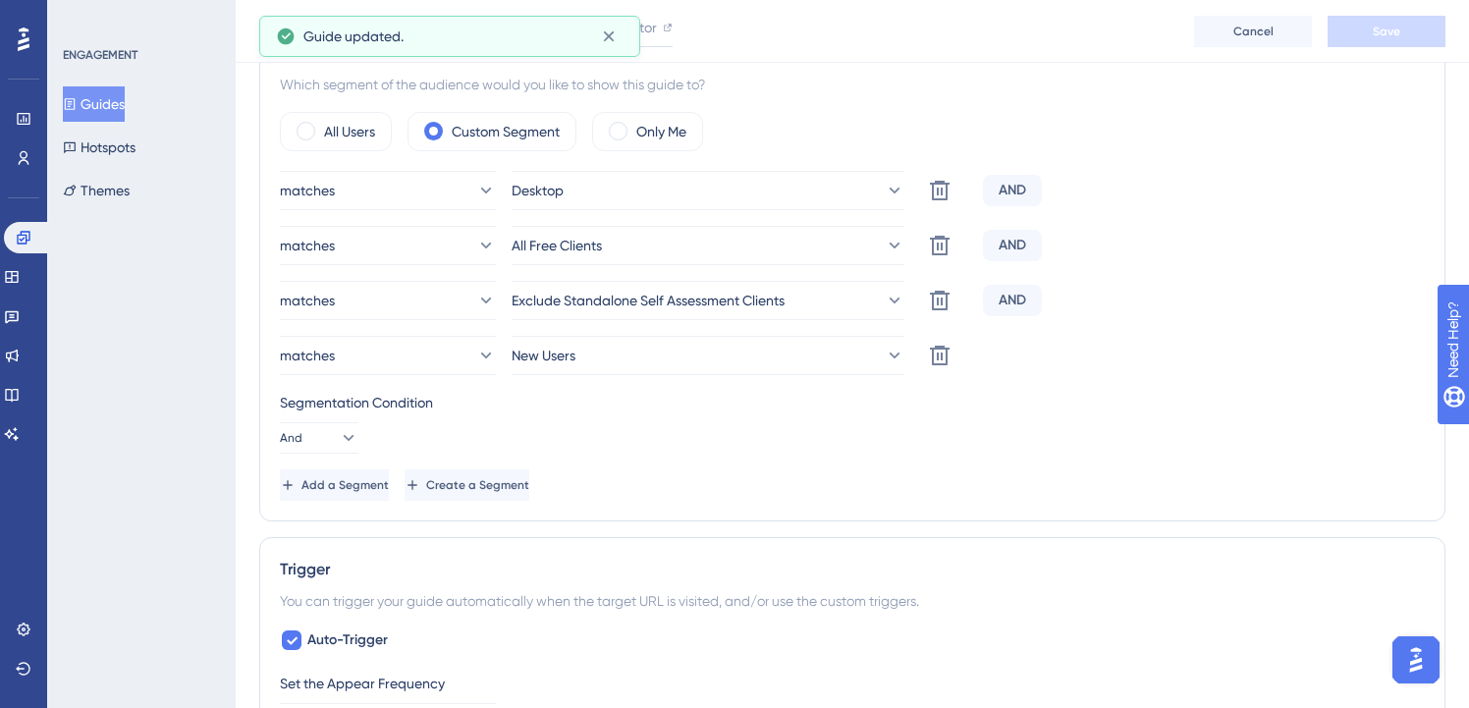
click at [124, 107] on button "Guides" at bounding box center [94, 103] width 62 height 35
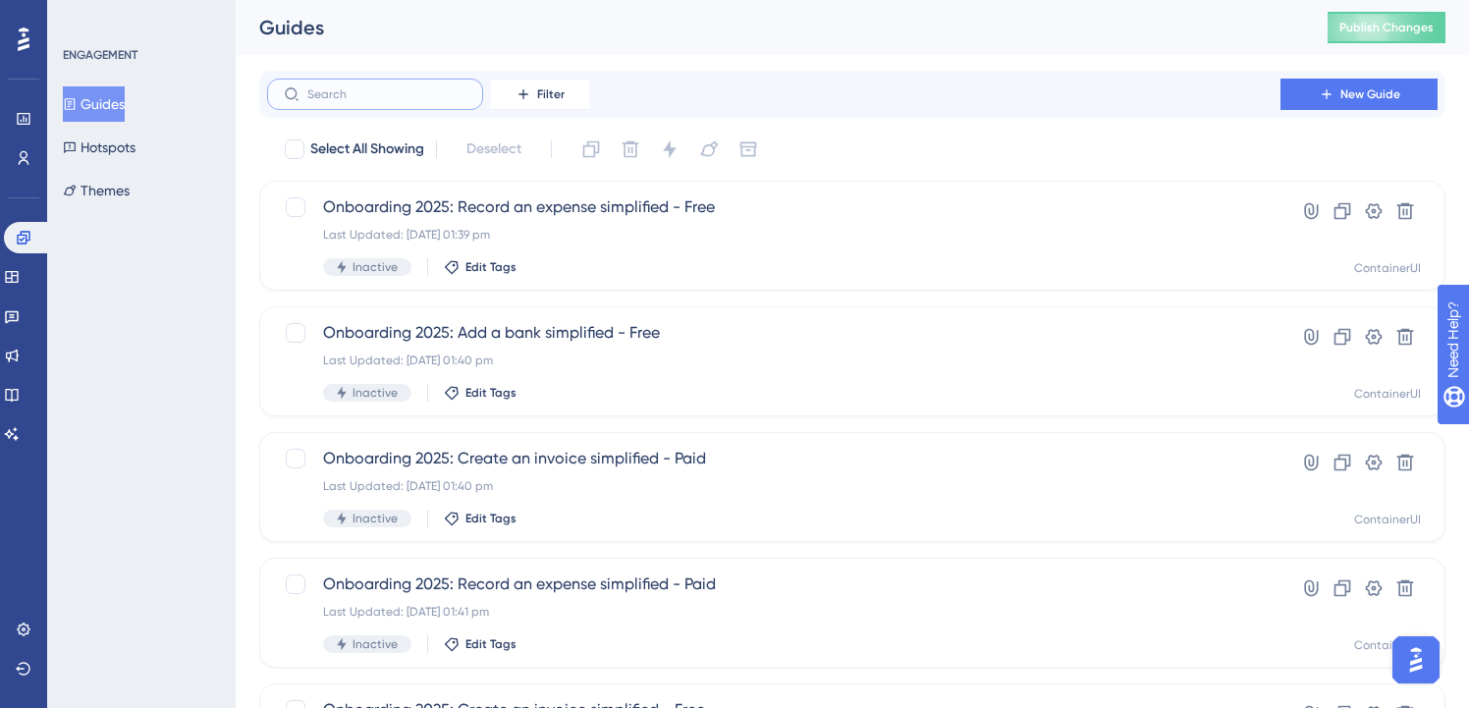
click at [386, 97] on input "text" at bounding box center [386, 94] width 159 height 14
paste input "onboarding"
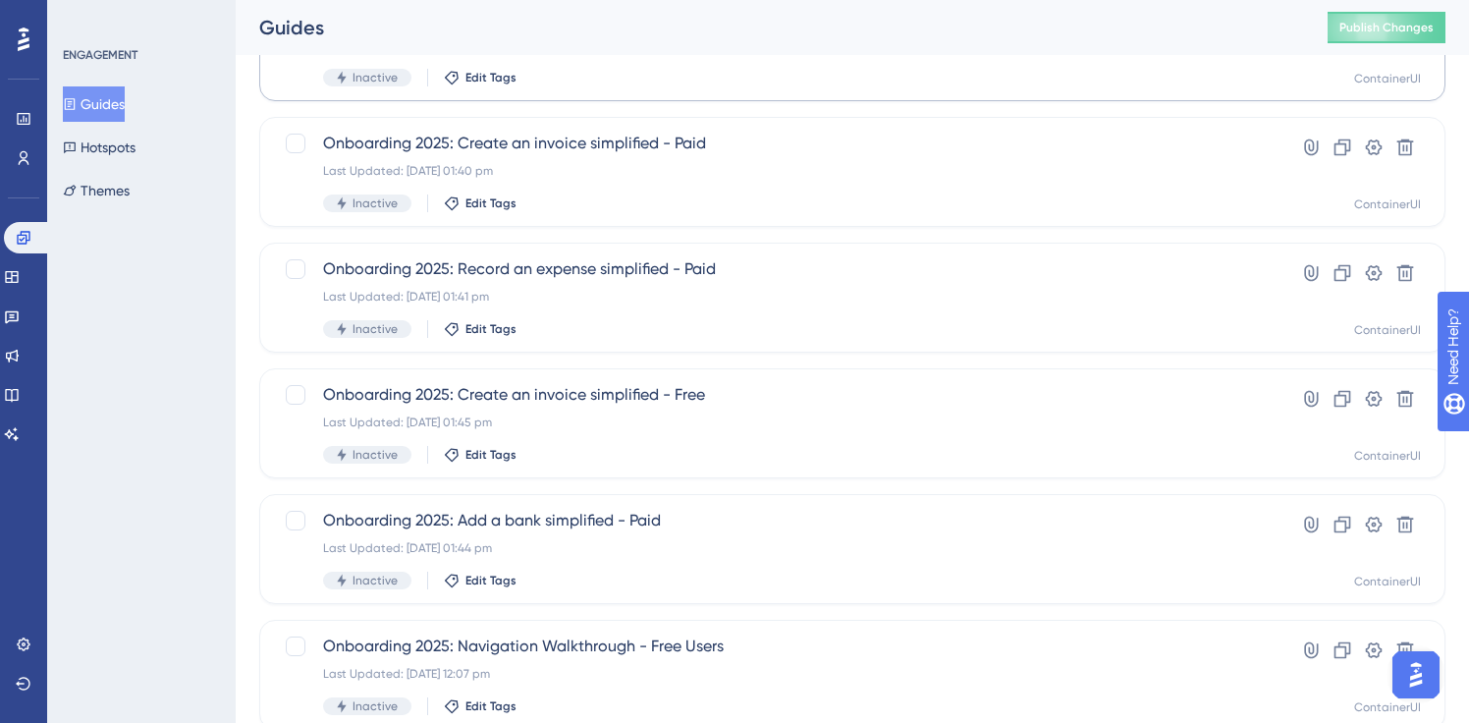
scroll to position [304, 0]
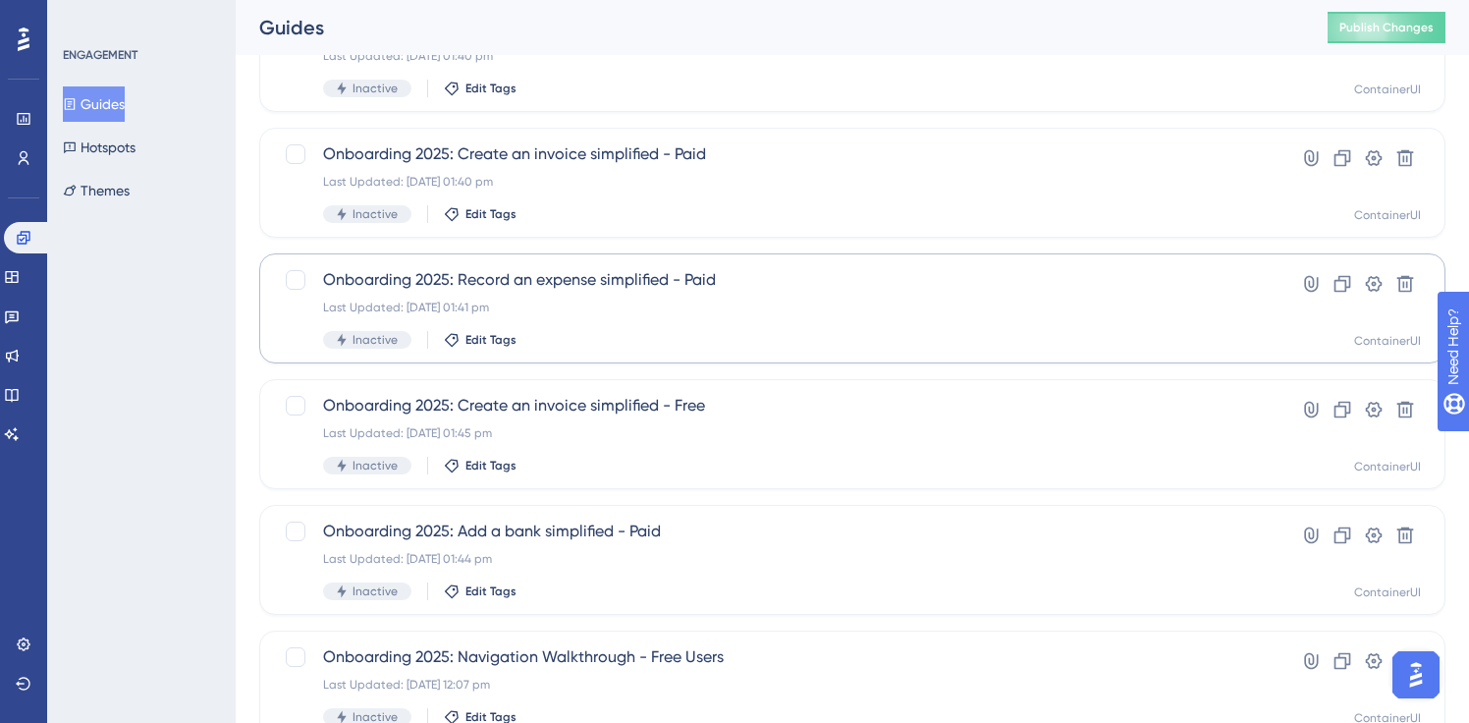
type input "onboarding"
click at [630, 286] on span "Onboarding 2025: Record an expense simplified - Paid" at bounding box center [774, 280] width 902 height 24
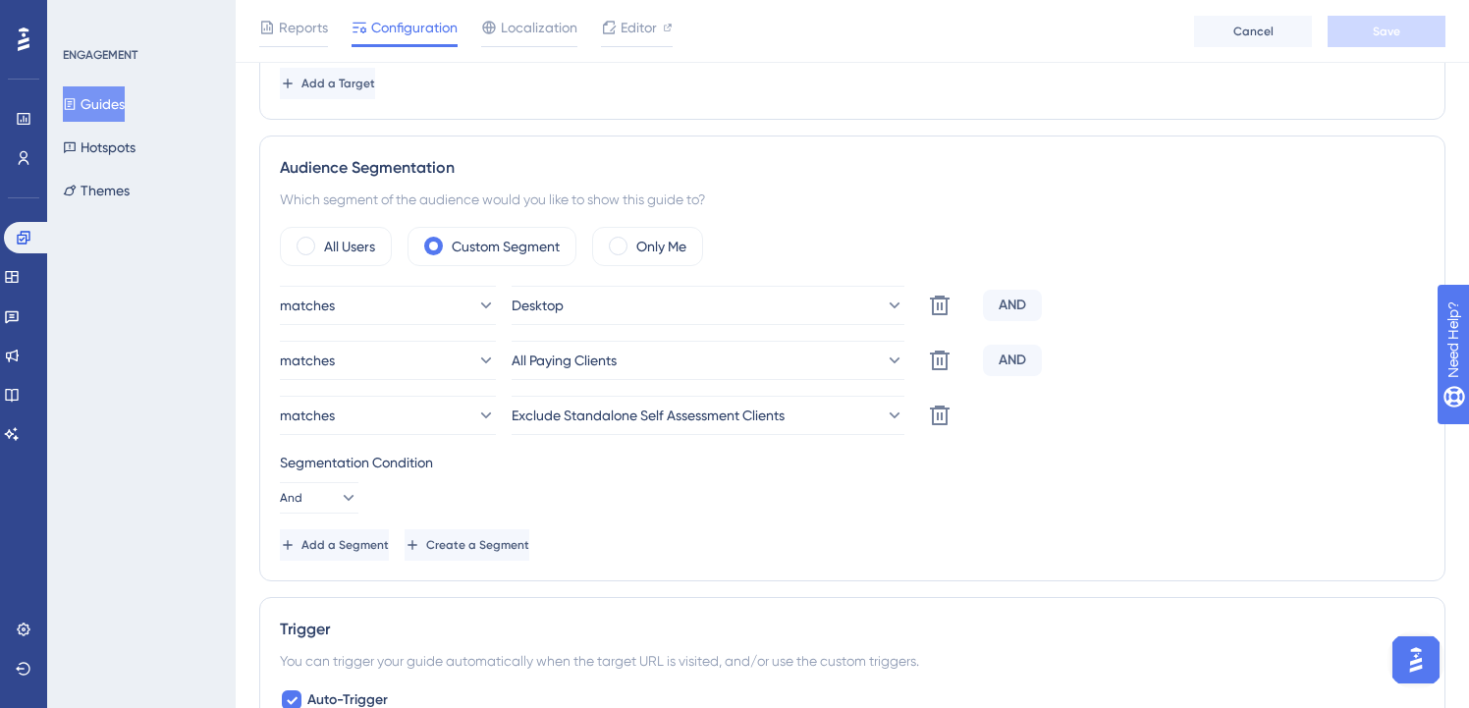
scroll to position [640, 0]
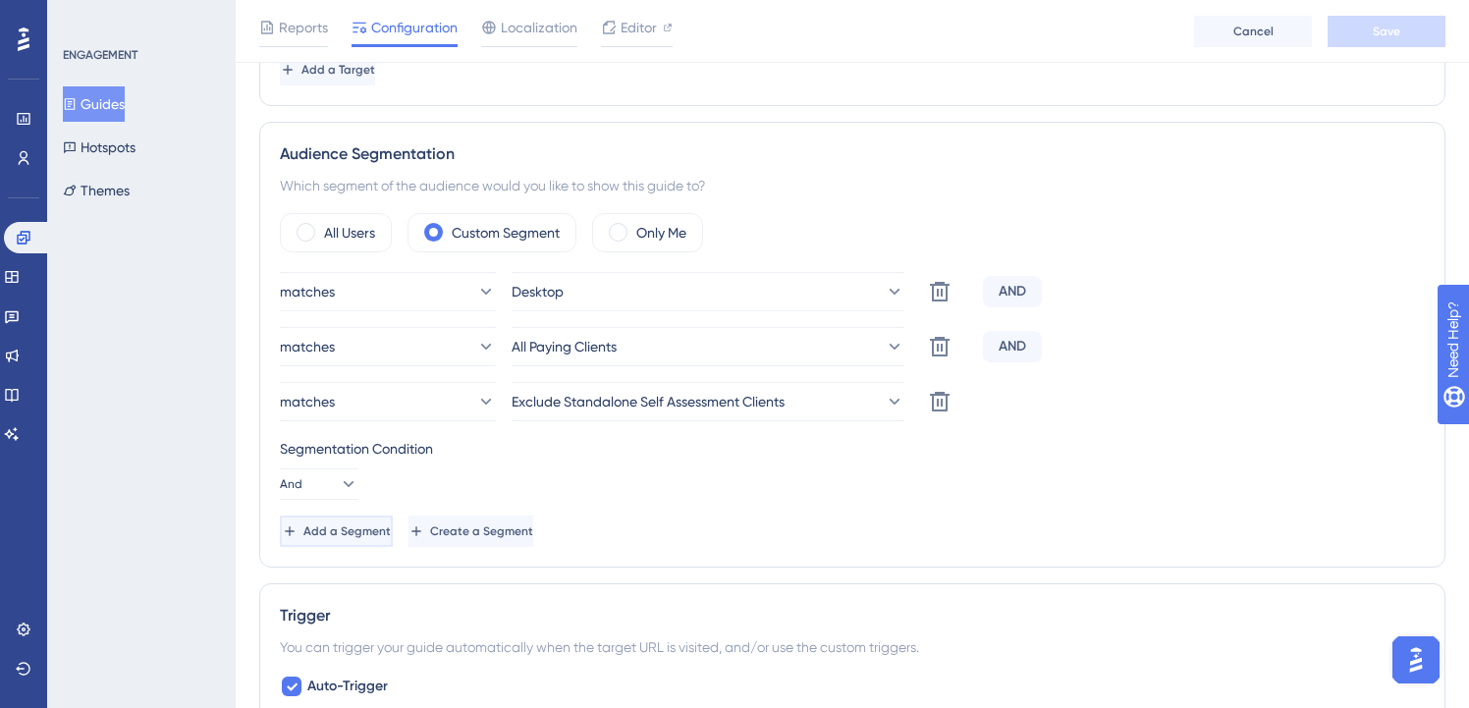
click at [391, 536] on span "Add a Segment" at bounding box center [347, 532] width 87 height 16
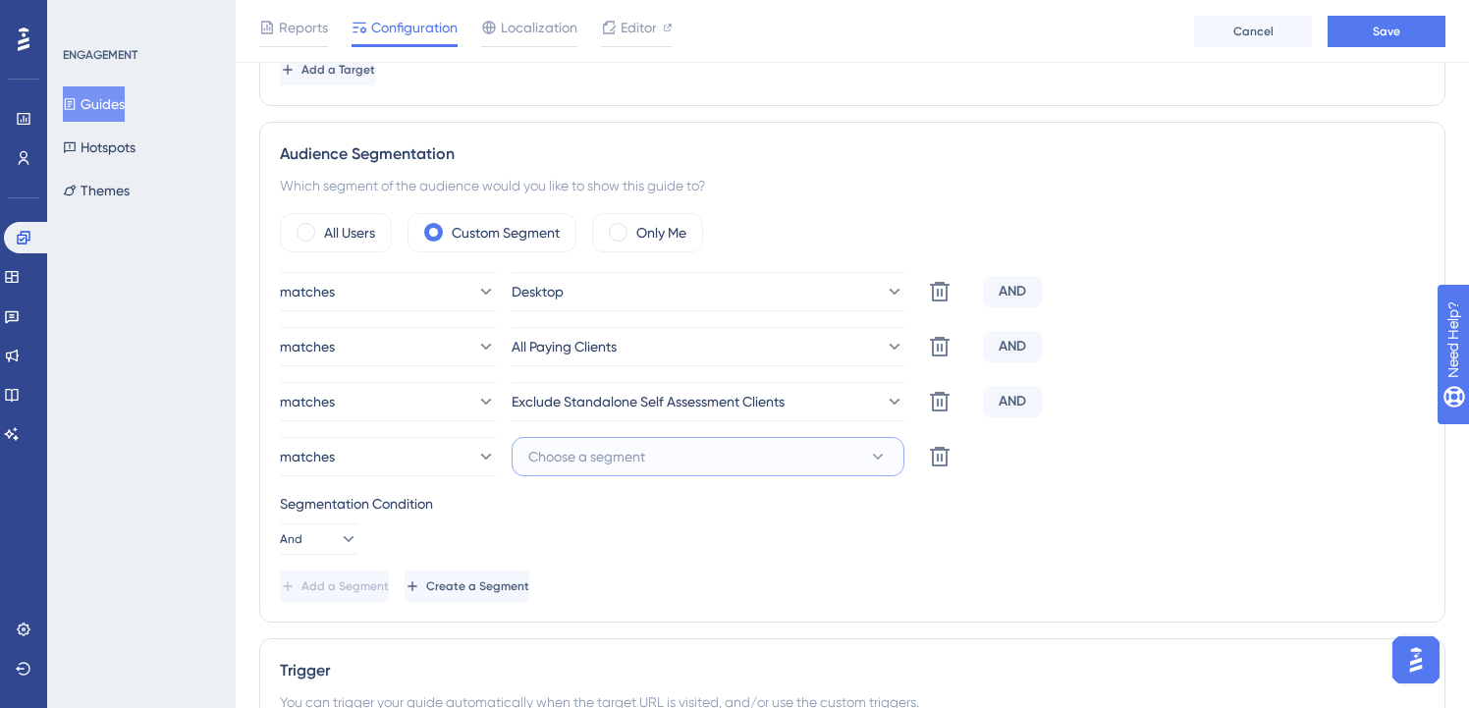
click at [599, 464] on span "Choose a segment" at bounding box center [586, 457] width 117 height 24
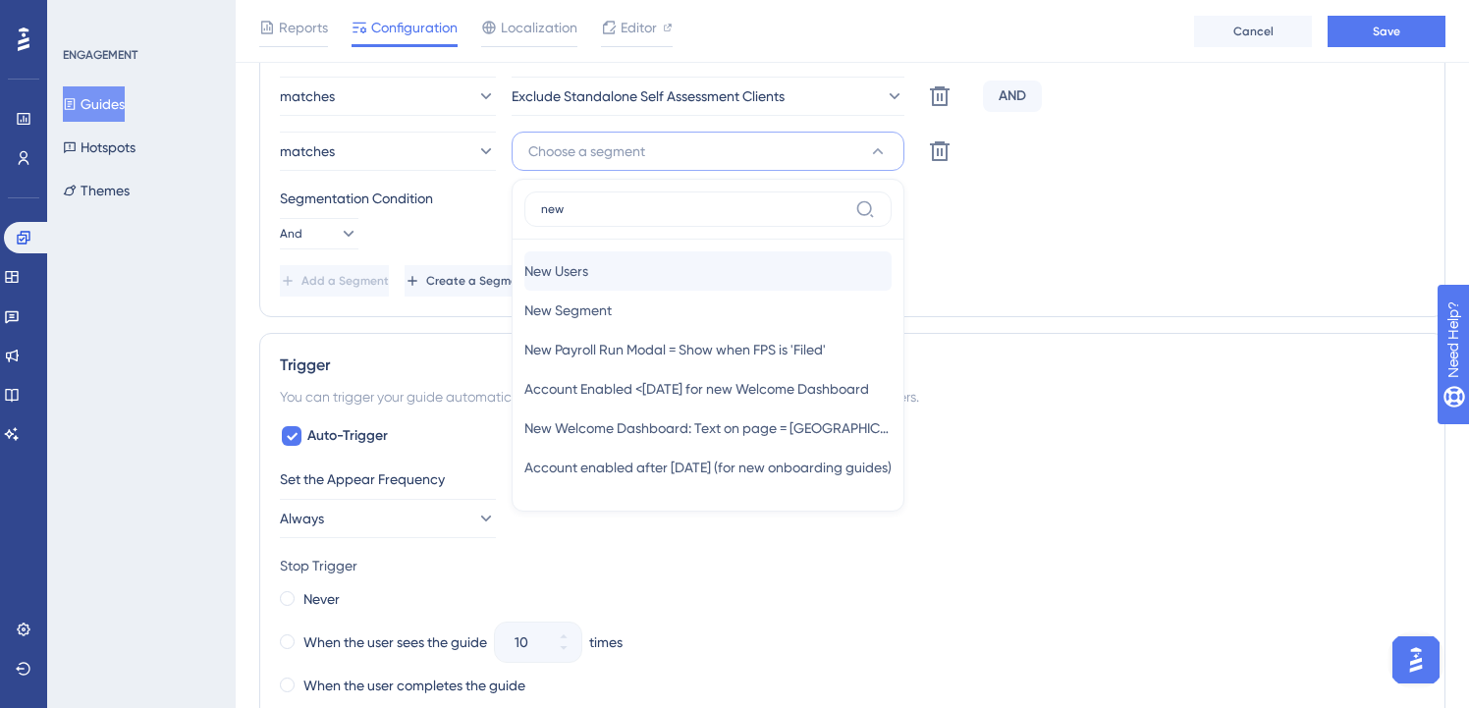
type input "new"
click at [678, 252] on div "New Users New Users" at bounding box center [707, 270] width 367 height 39
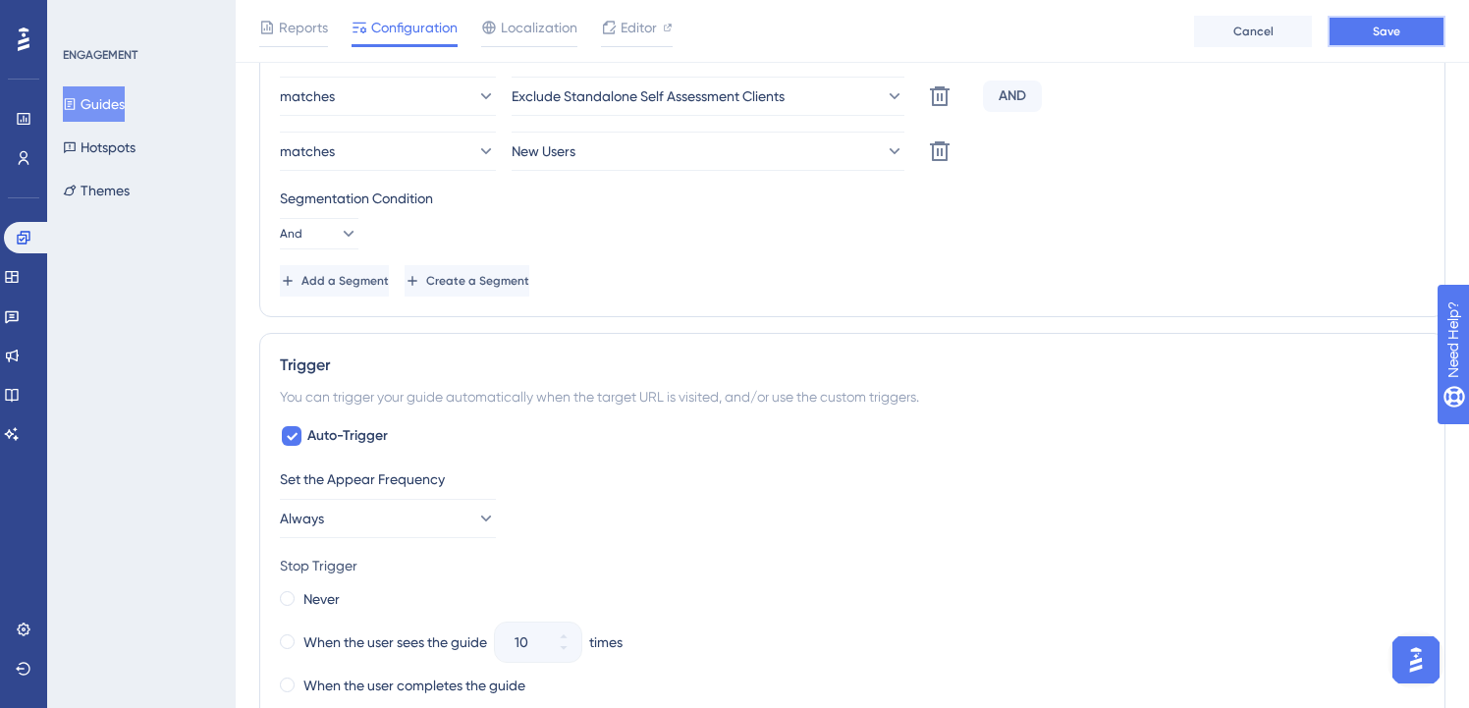
click at [1355, 41] on button "Save" at bounding box center [1387, 31] width 118 height 31
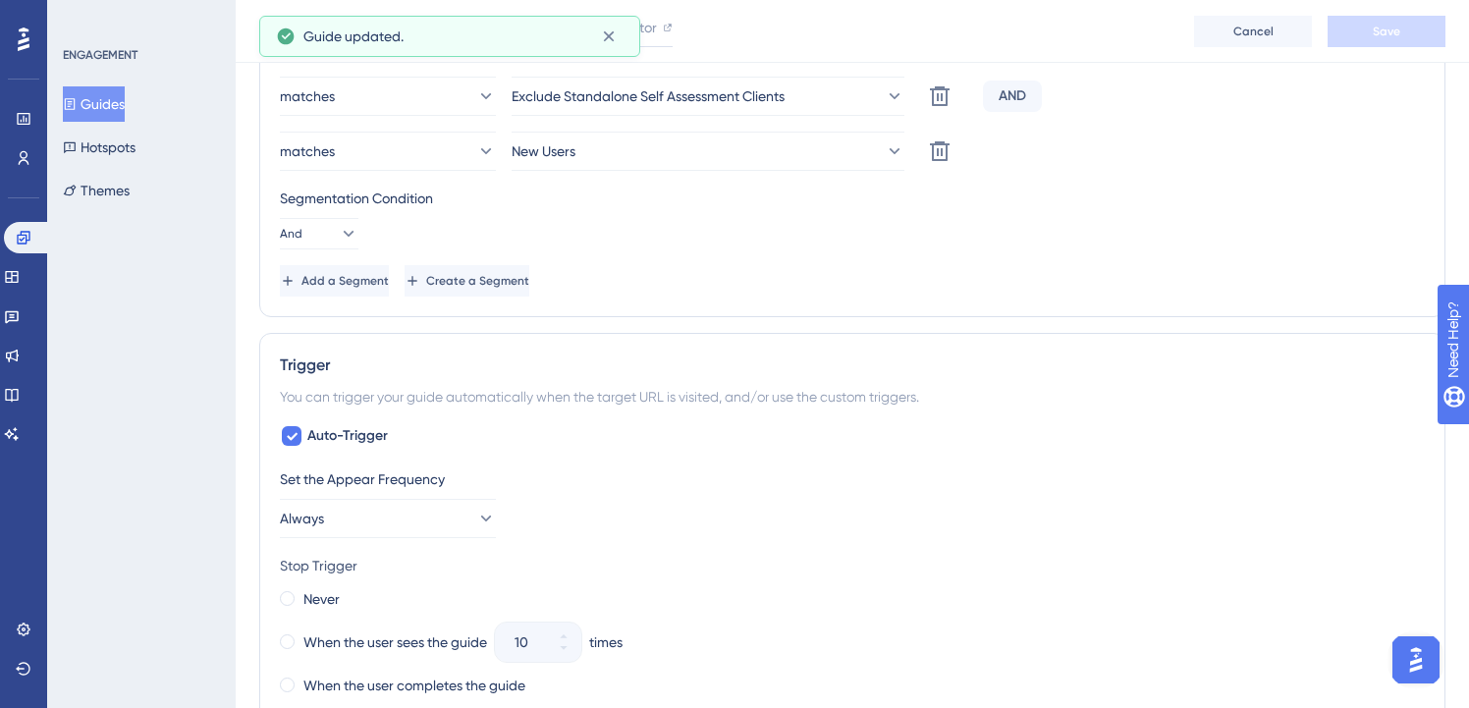
click at [112, 104] on button "Guides" at bounding box center [94, 103] width 62 height 35
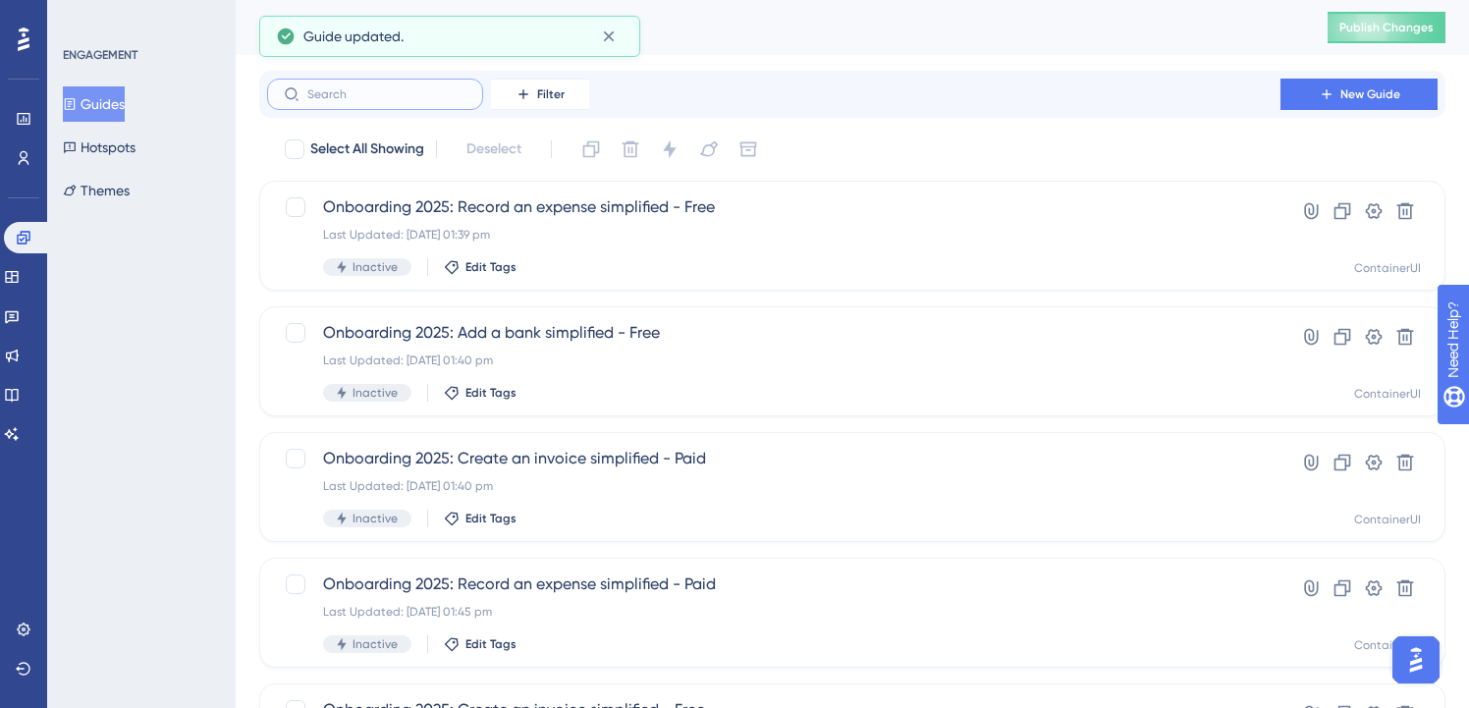
click at [406, 92] on input "text" at bounding box center [386, 94] width 159 height 14
paste input "onboarding"
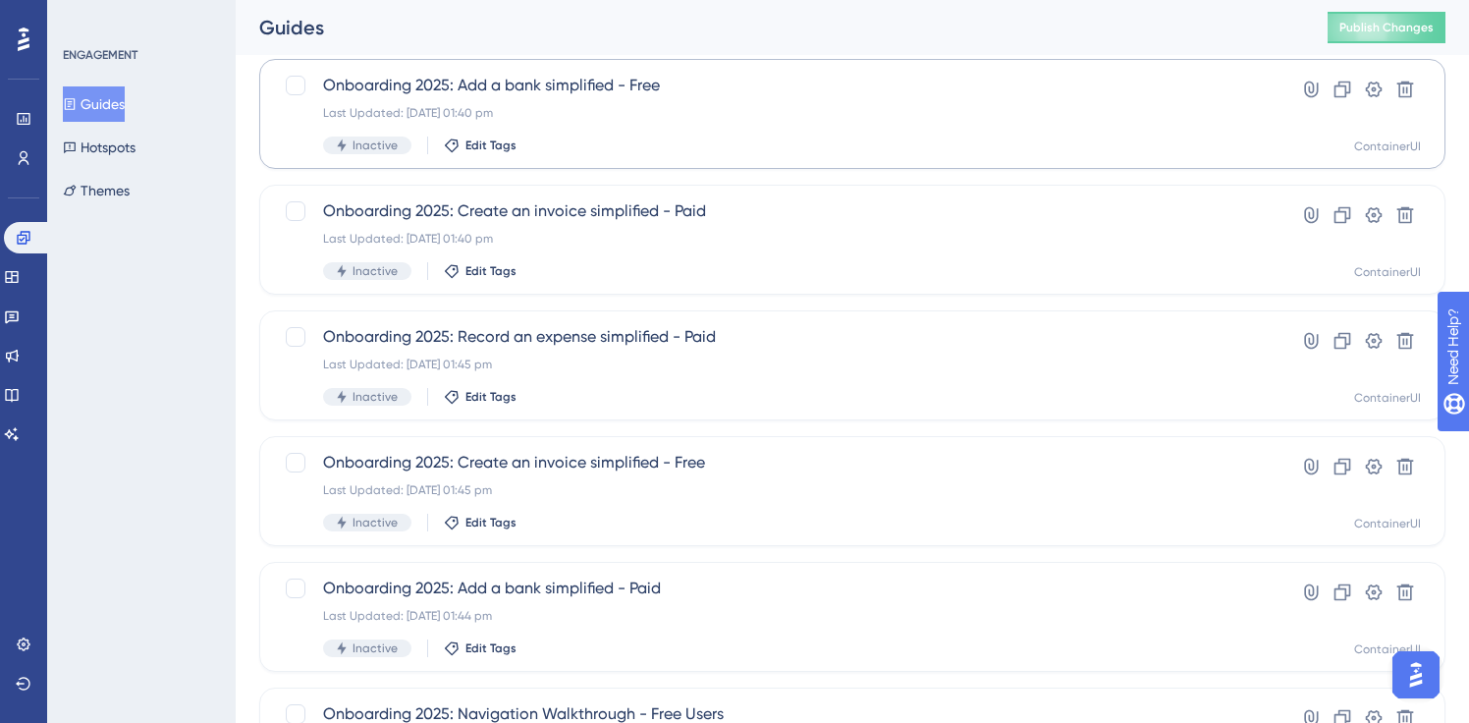
scroll to position [238, 0]
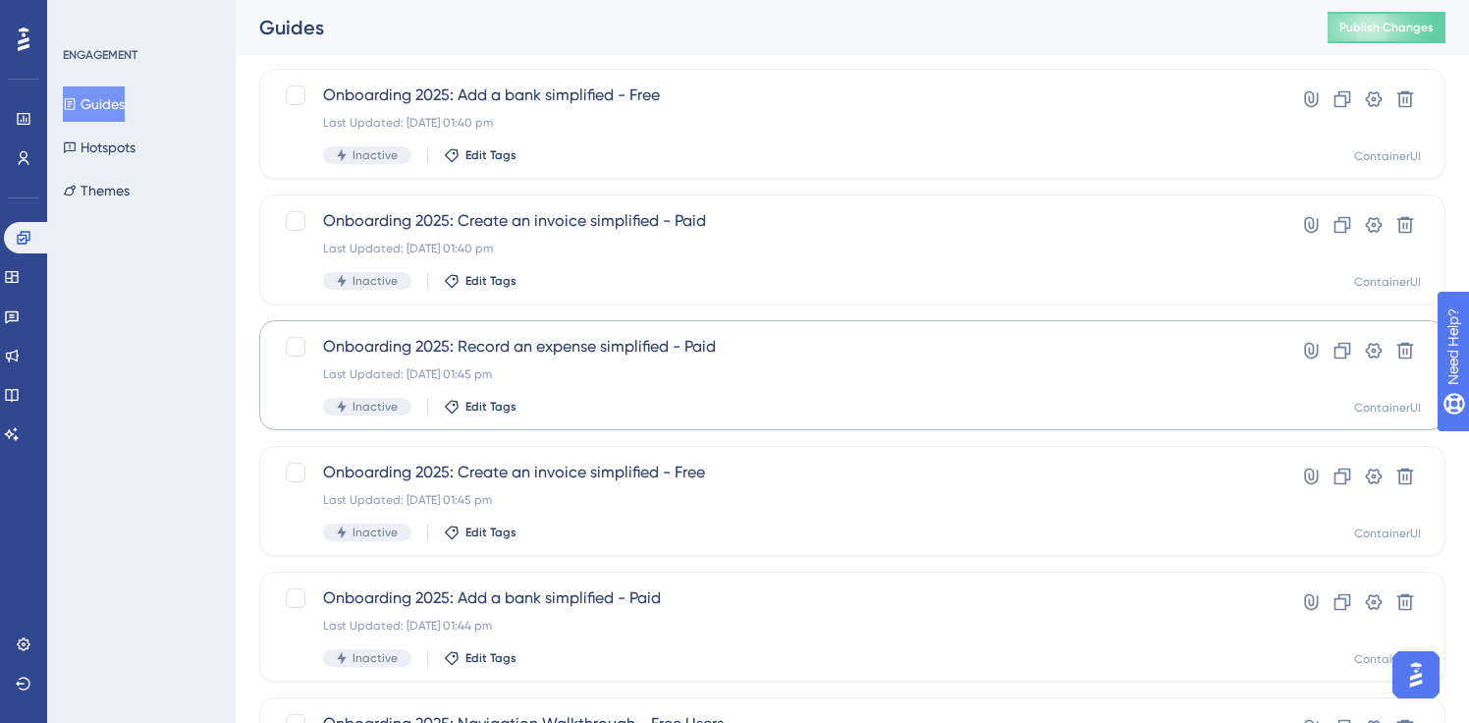
type input "onboarding"
click at [572, 357] on span "Onboarding 2025: Record an expense simplified - Paid" at bounding box center [774, 347] width 902 height 24
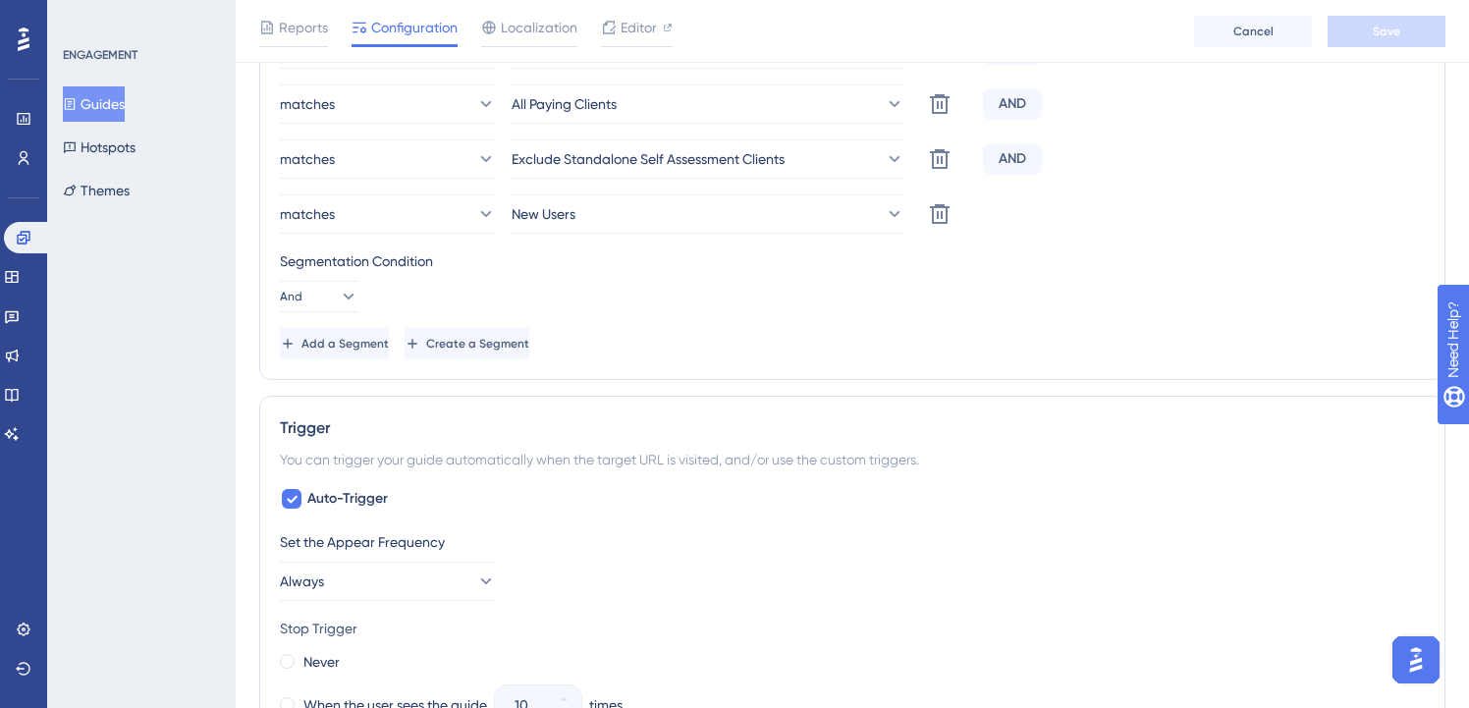
scroll to position [833, 0]
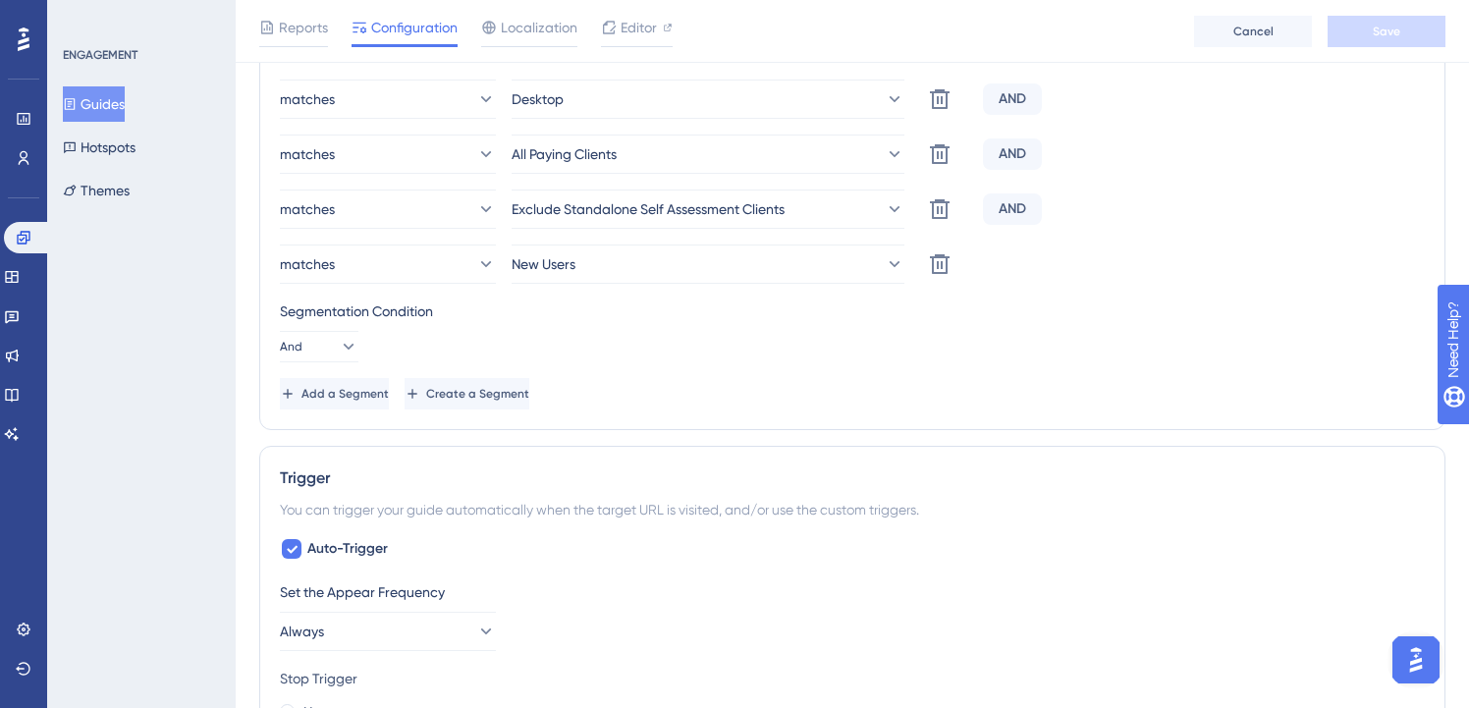
click at [122, 105] on button "Guides" at bounding box center [94, 103] width 62 height 35
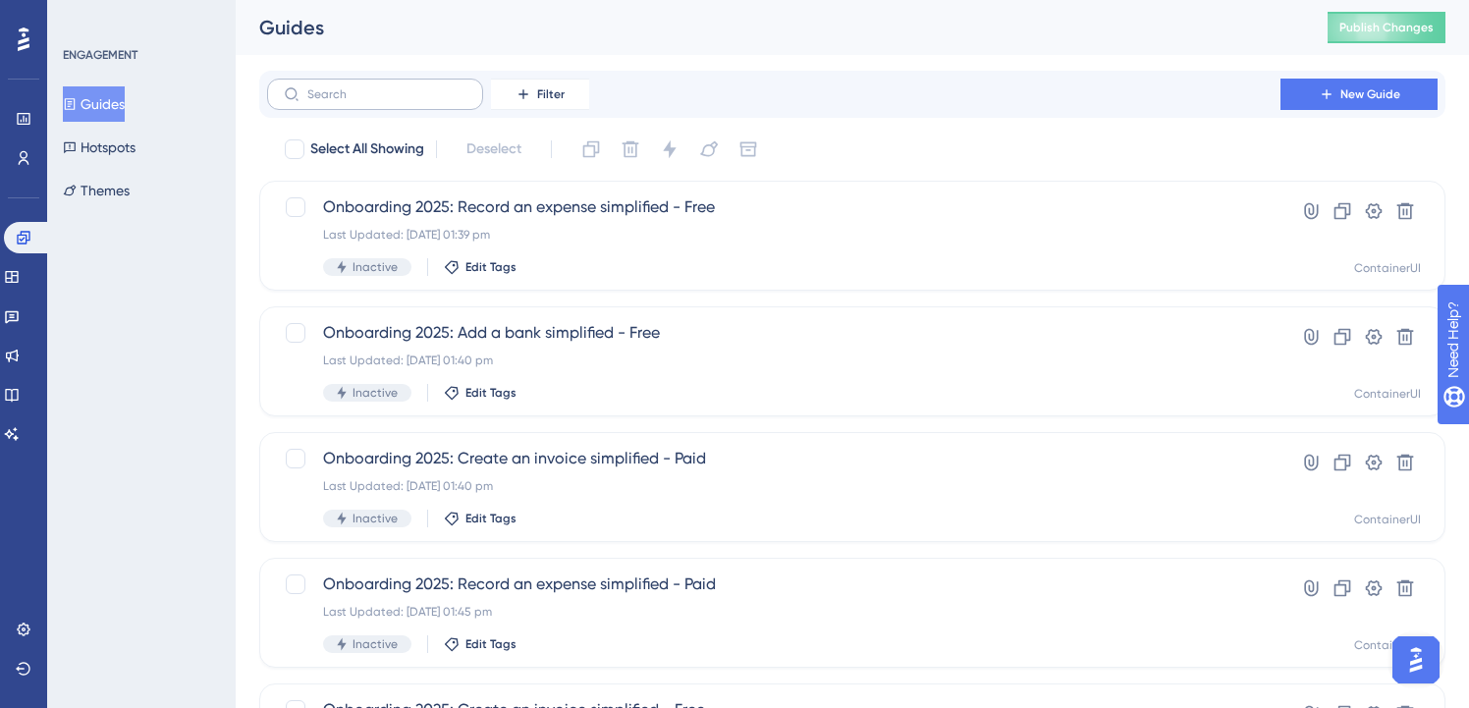
click at [396, 101] on label at bounding box center [375, 94] width 216 height 31
click at [396, 101] on input "text" at bounding box center [386, 94] width 159 height 14
paste input "onboarding"
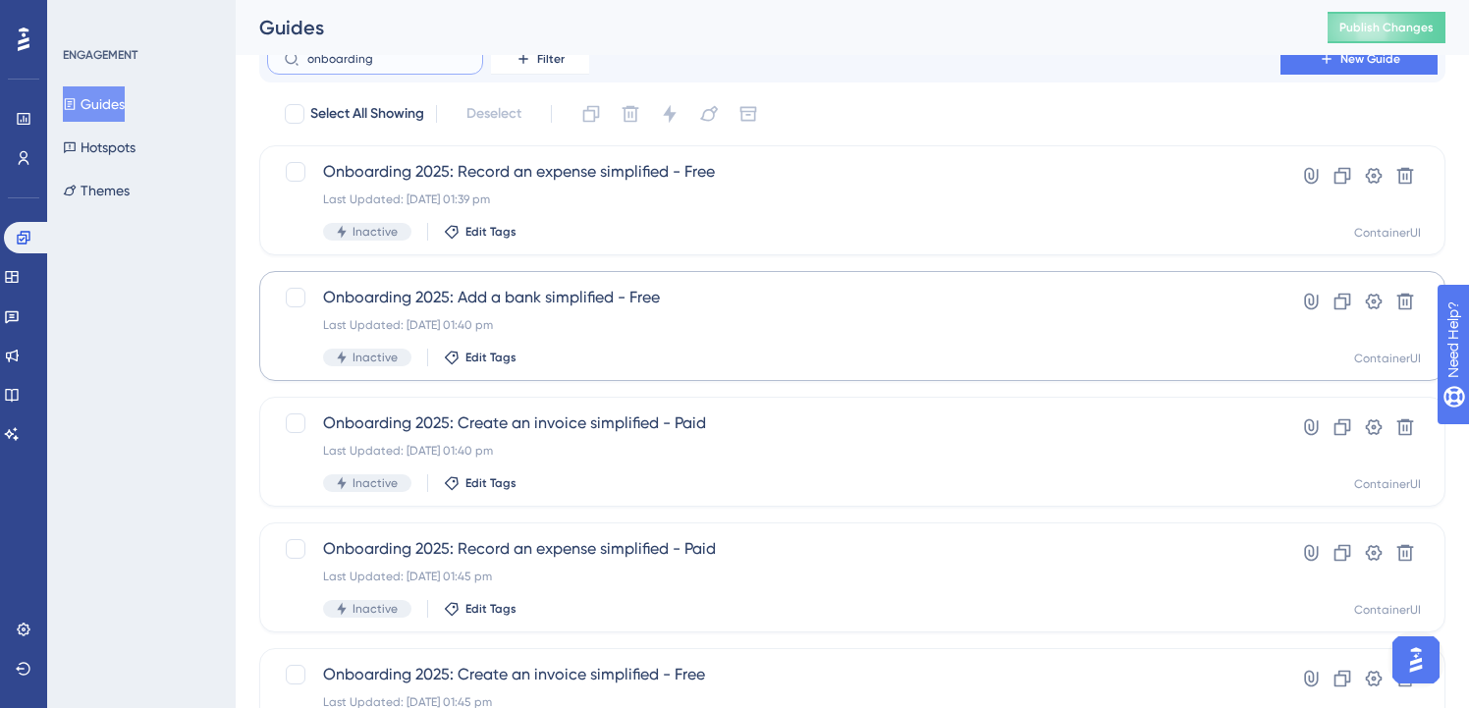
scroll to position [33, 0]
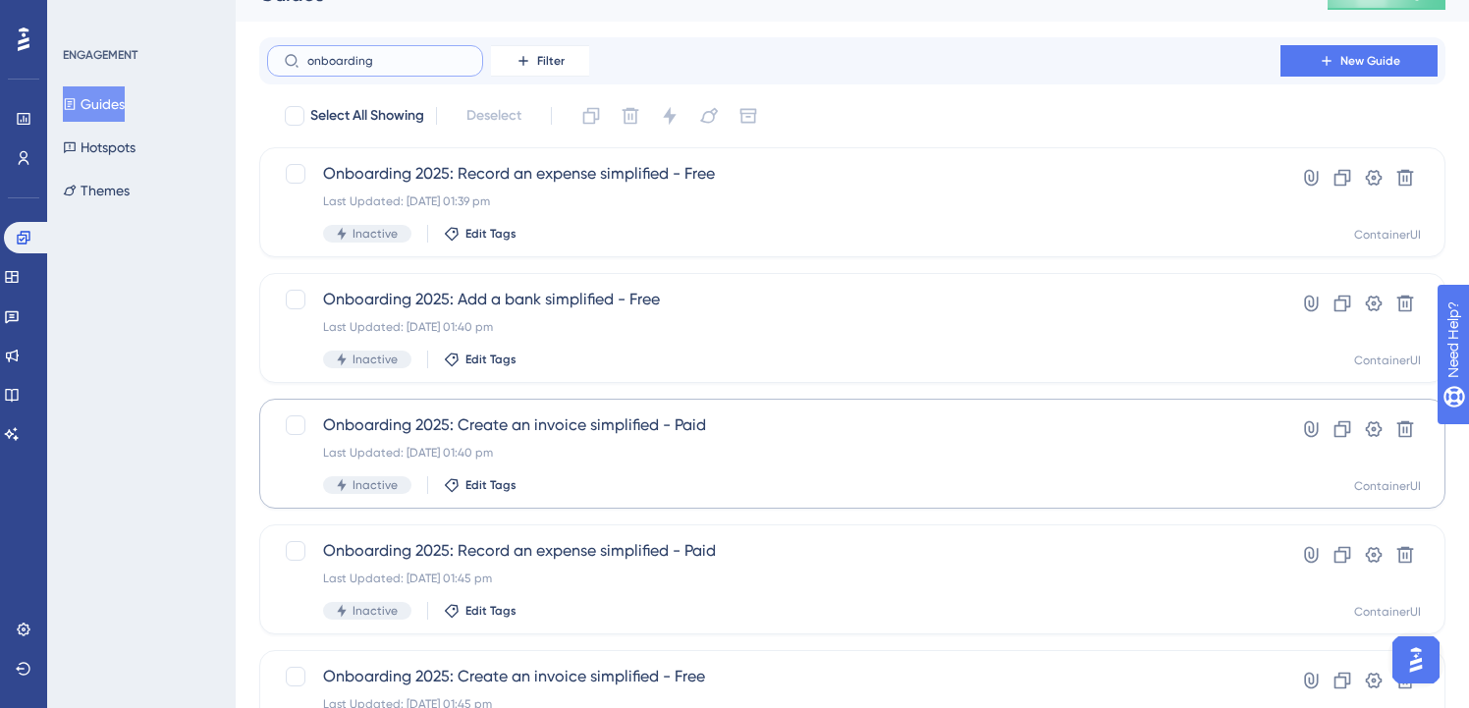
type input "onboarding"
click at [604, 458] on div "Last Updated: [DATE] 01:40 pm" at bounding box center [774, 453] width 902 height 16
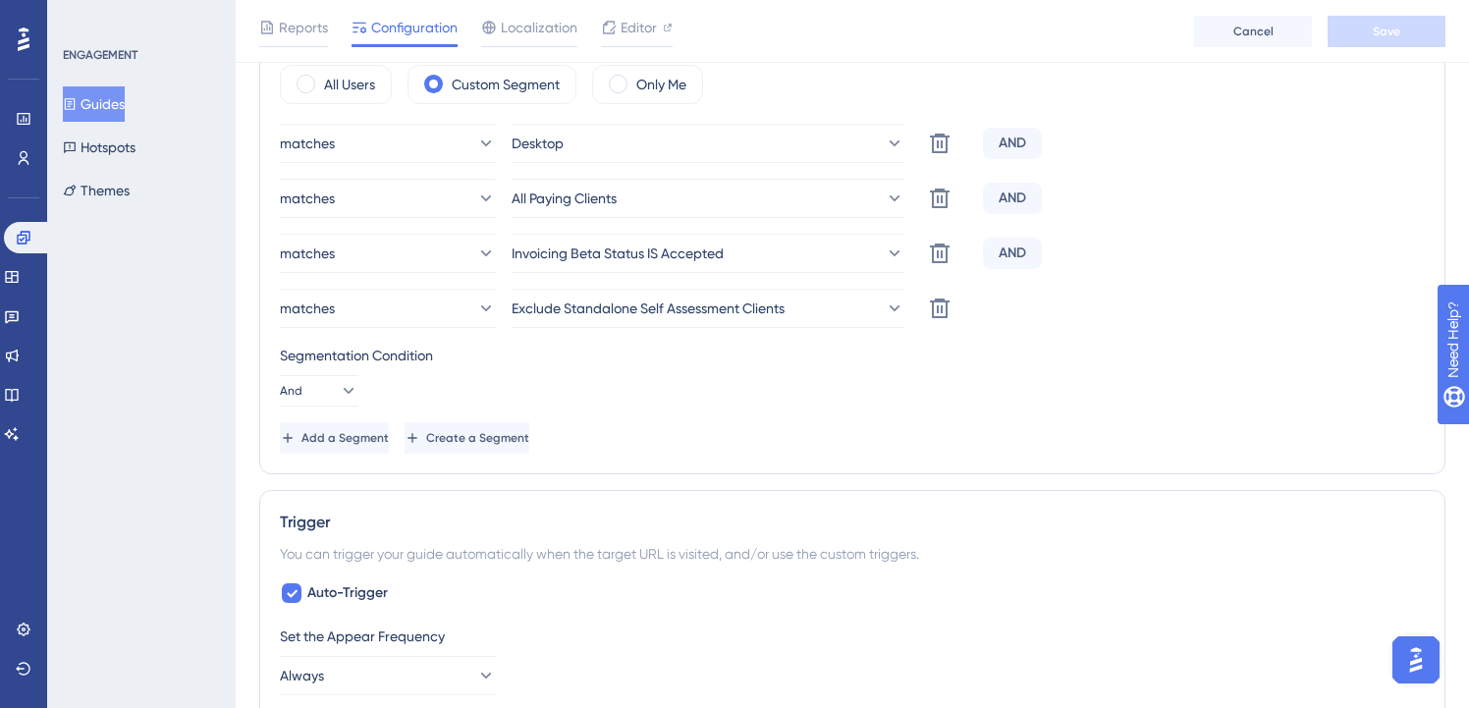
scroll to position [808, 0]
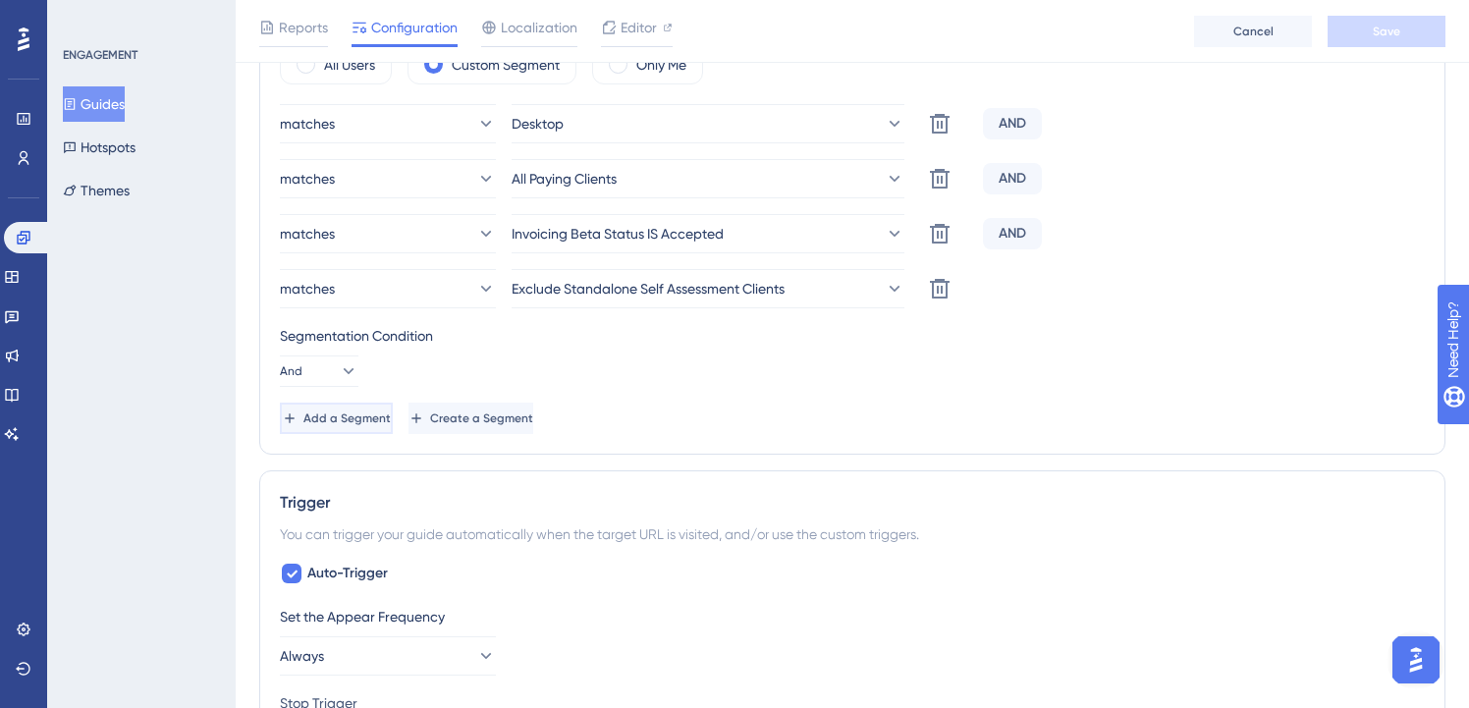
click at [379, 415] on span "Add a Segment" at bounding box center [347, 419] width 87 height 16
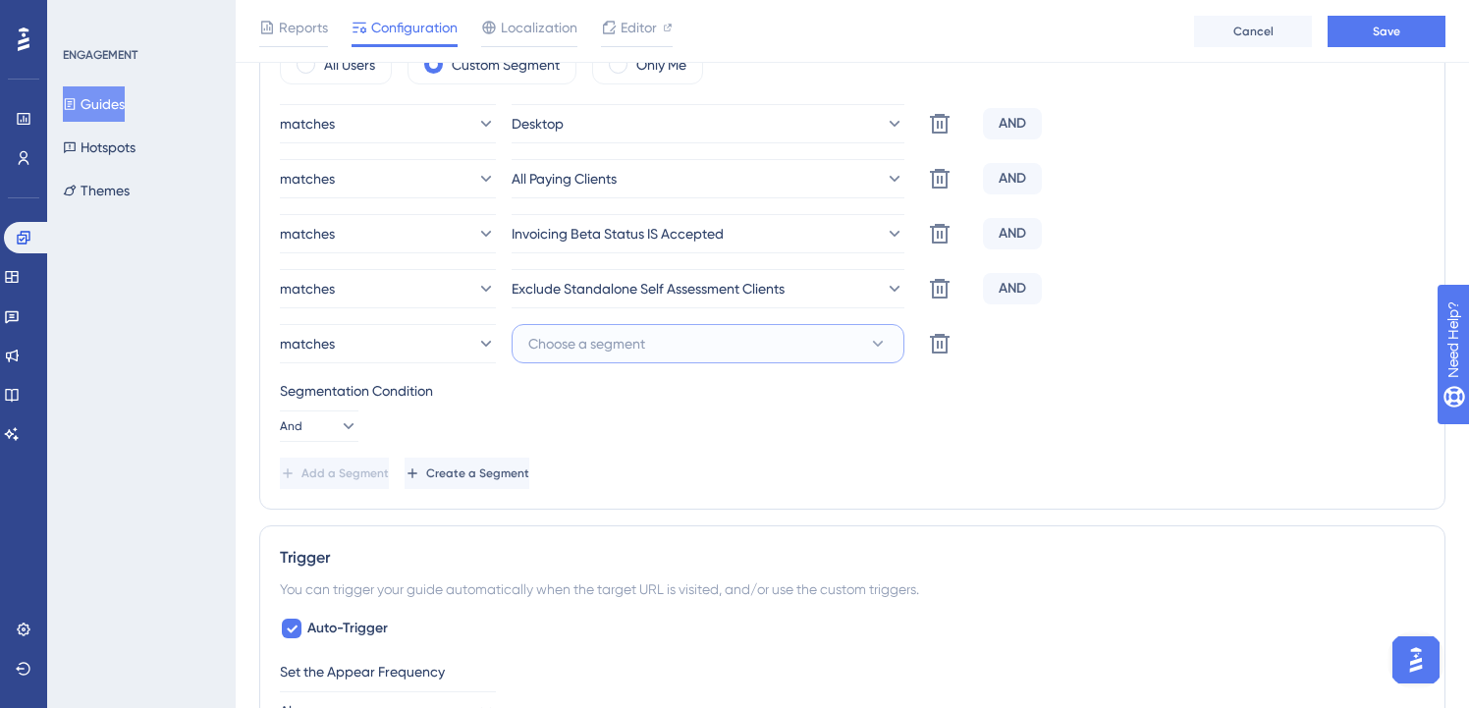
click at [671, 340] on button "Choose a segment" at bounding box center [708, 343] width 393 height 39
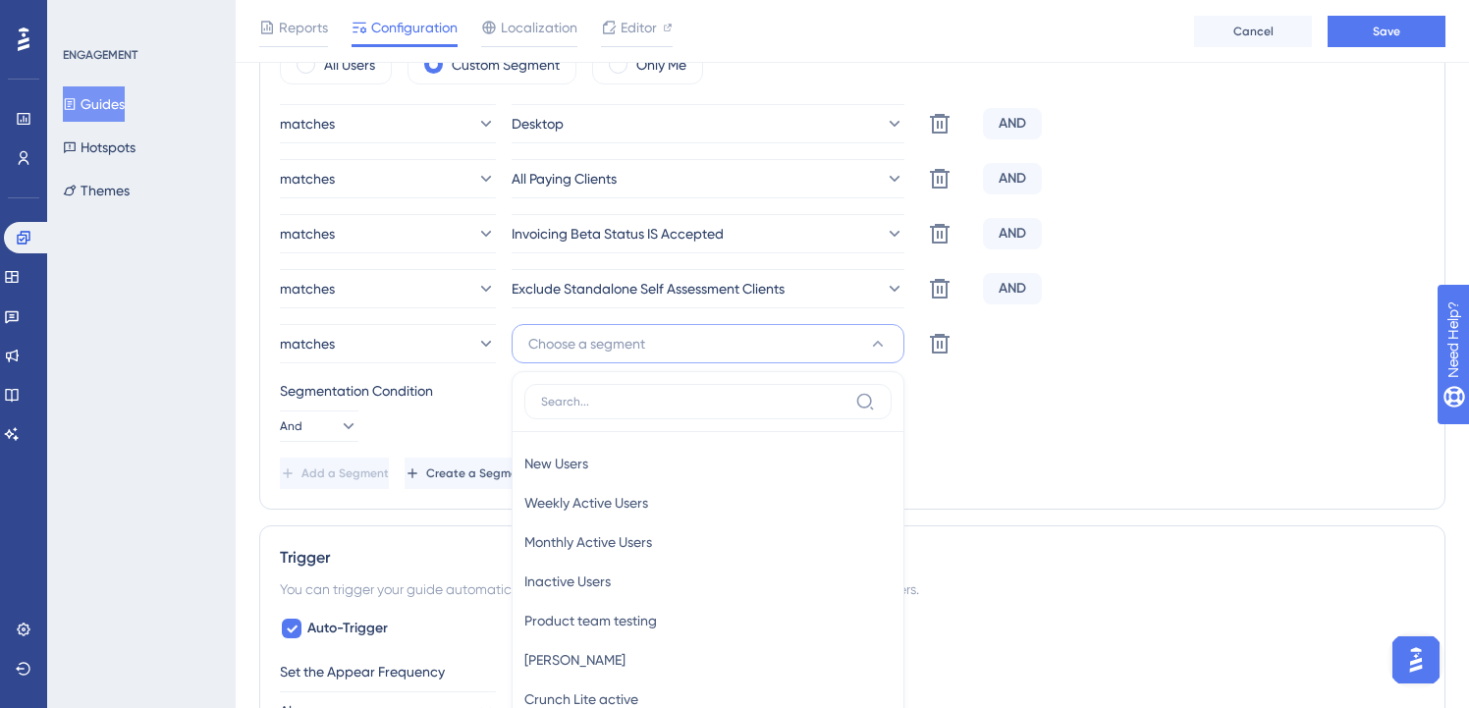
scroll to position [999, 0]
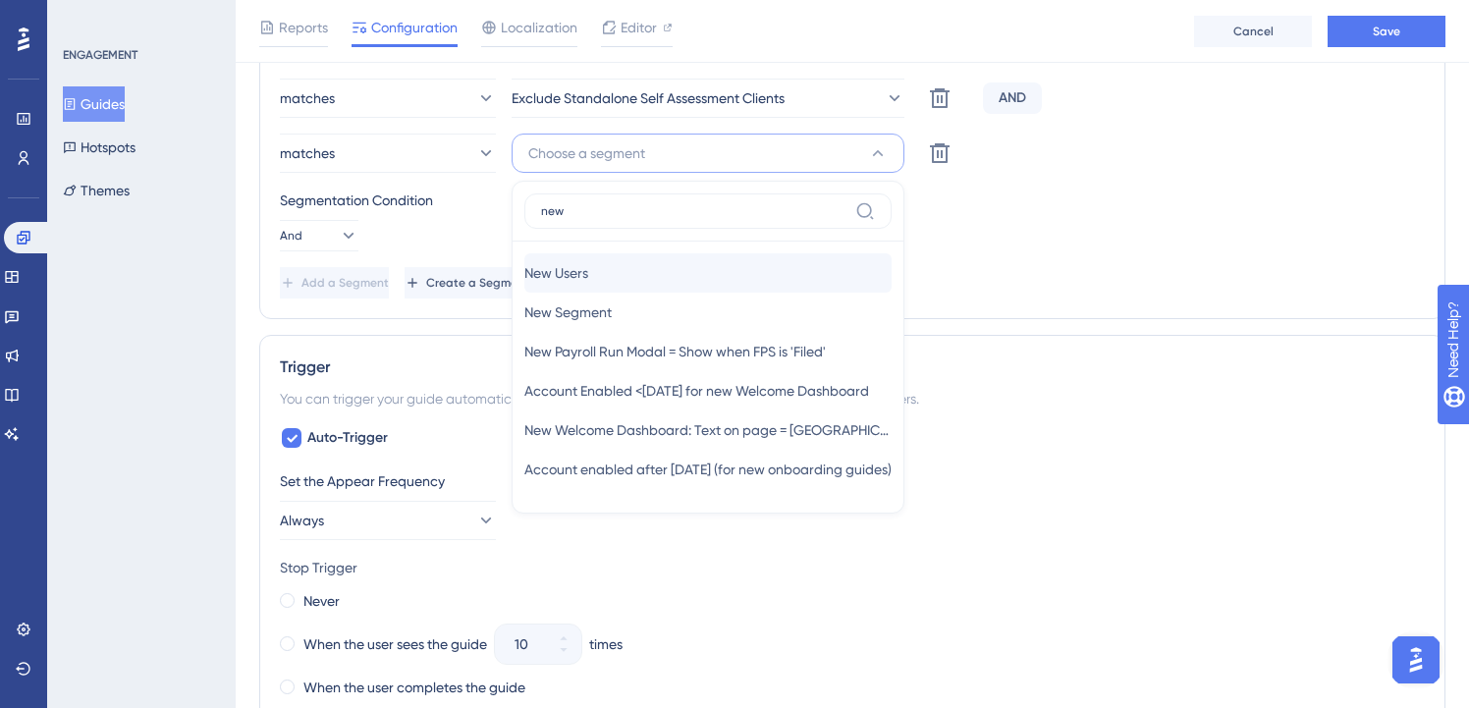
type input "new"
click at [690, 268] on div "New Users New Users" at bounding box center [707, 272] width 367 height 39
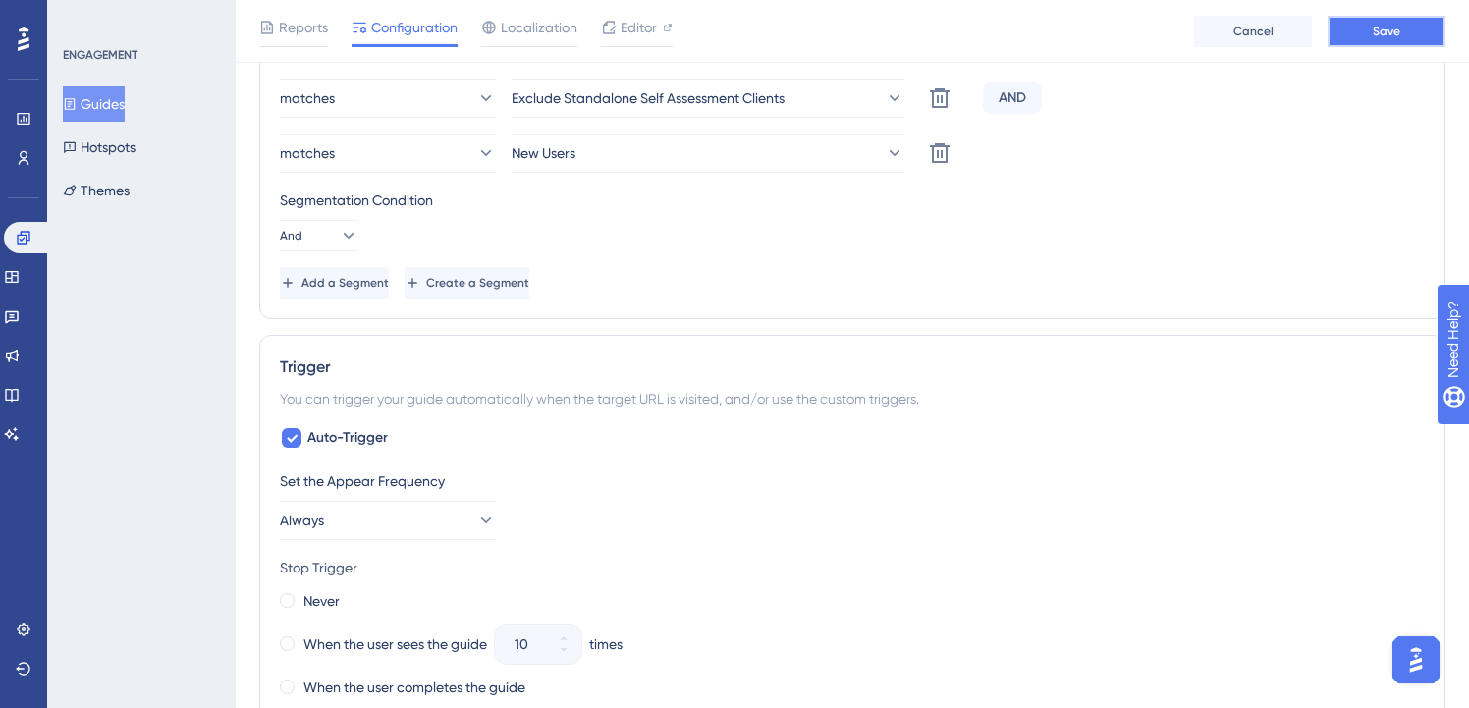
click at [1371, 40] on button "Save" at bounding box center [1387, 31] width 118 height 31
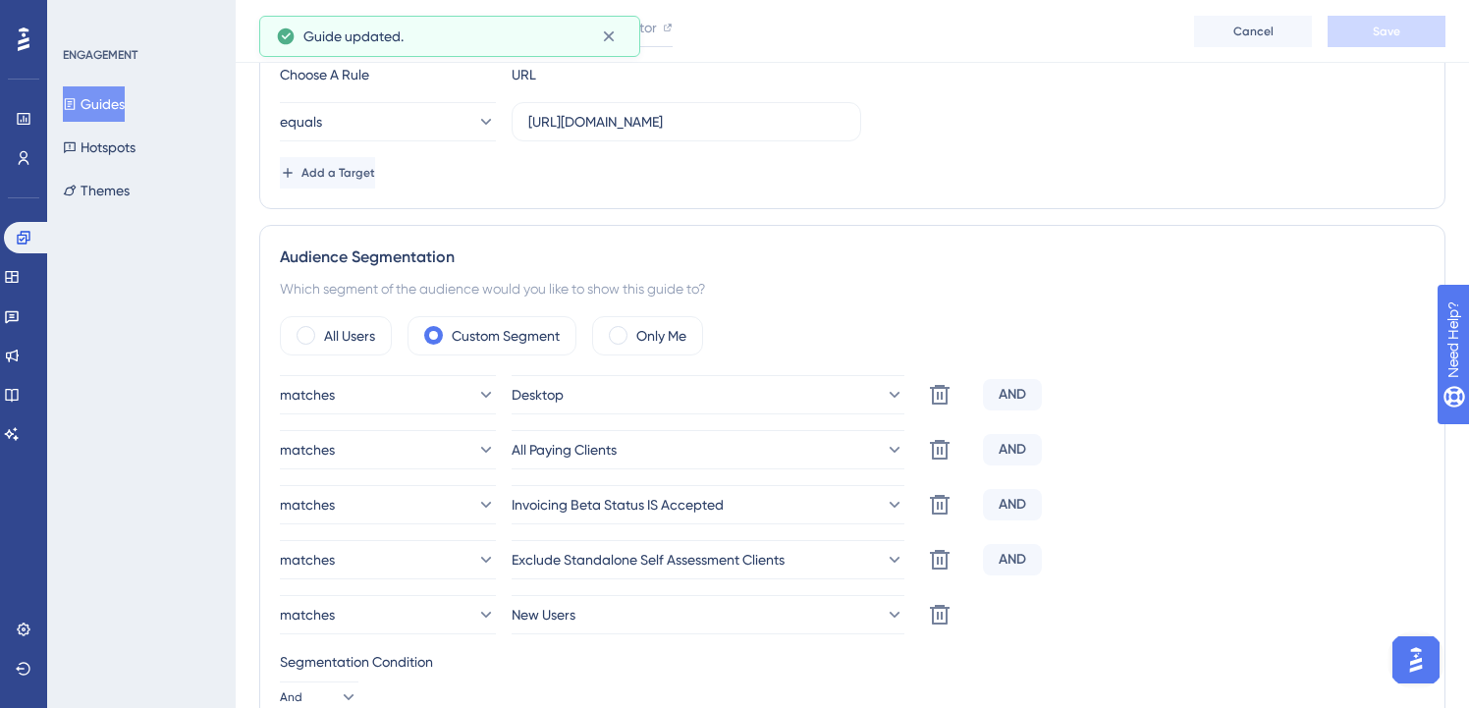
scroll to position [467, 0]
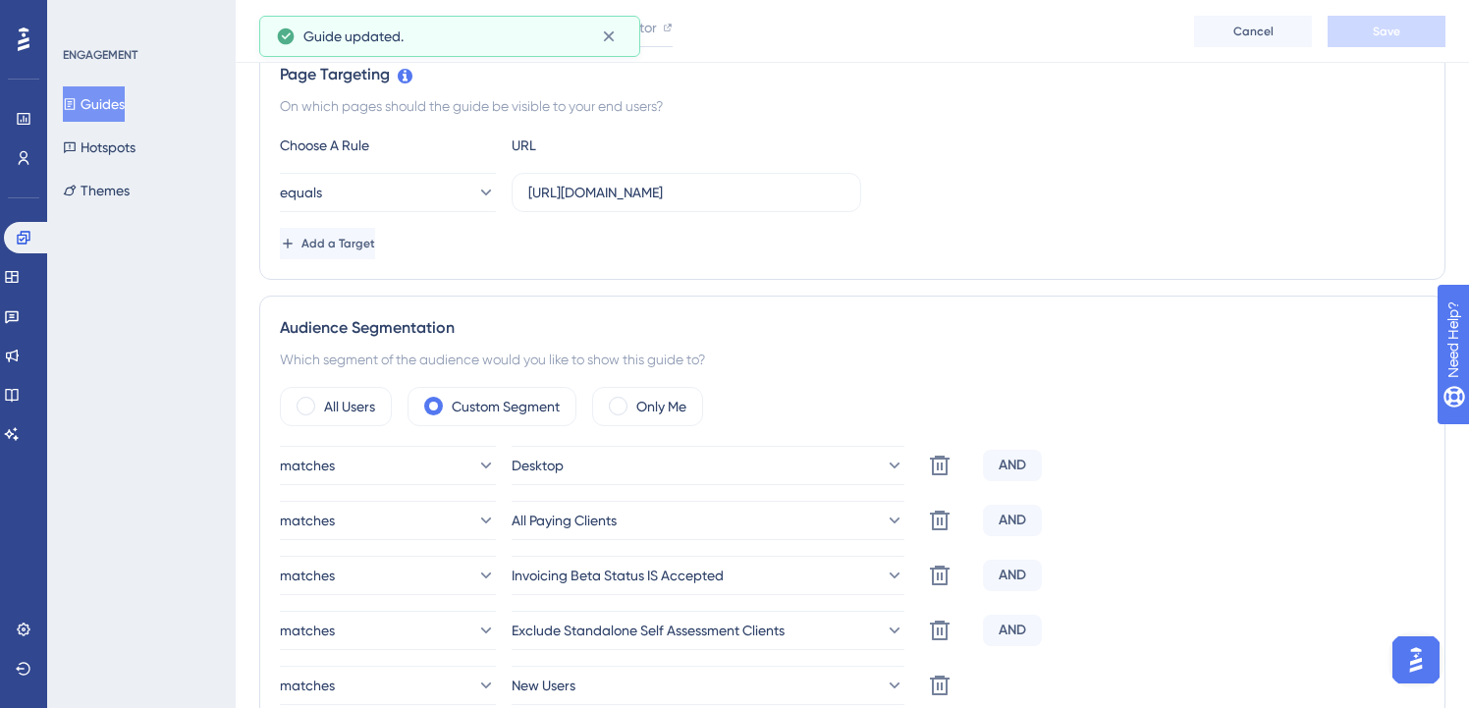
click at [120, 109] on button "Guides" at bounding box center [94, 103] width 62 height 35
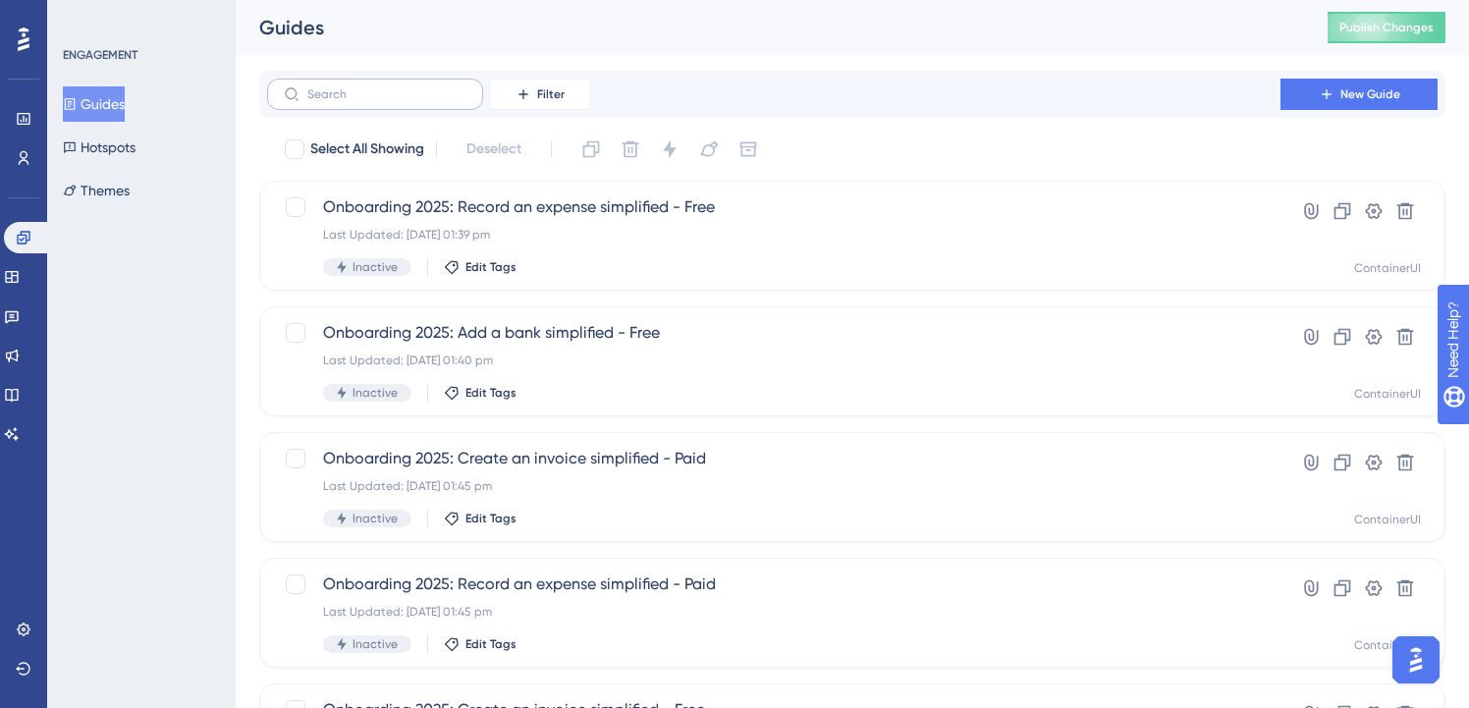
click at [399, 78] on div "Filter New Guide" at bounding box center [852, 94] width 1186 height 47
click at [381, 95] on input "text" at bounding box center [386, 94] width 159 height 14
paste input "onboarding"
type input "onboarding"
click at [556, 344] on span "Onboarding 2025: Add a bank simplified - Free" at bounding box center [774, 333] width 902 height 24
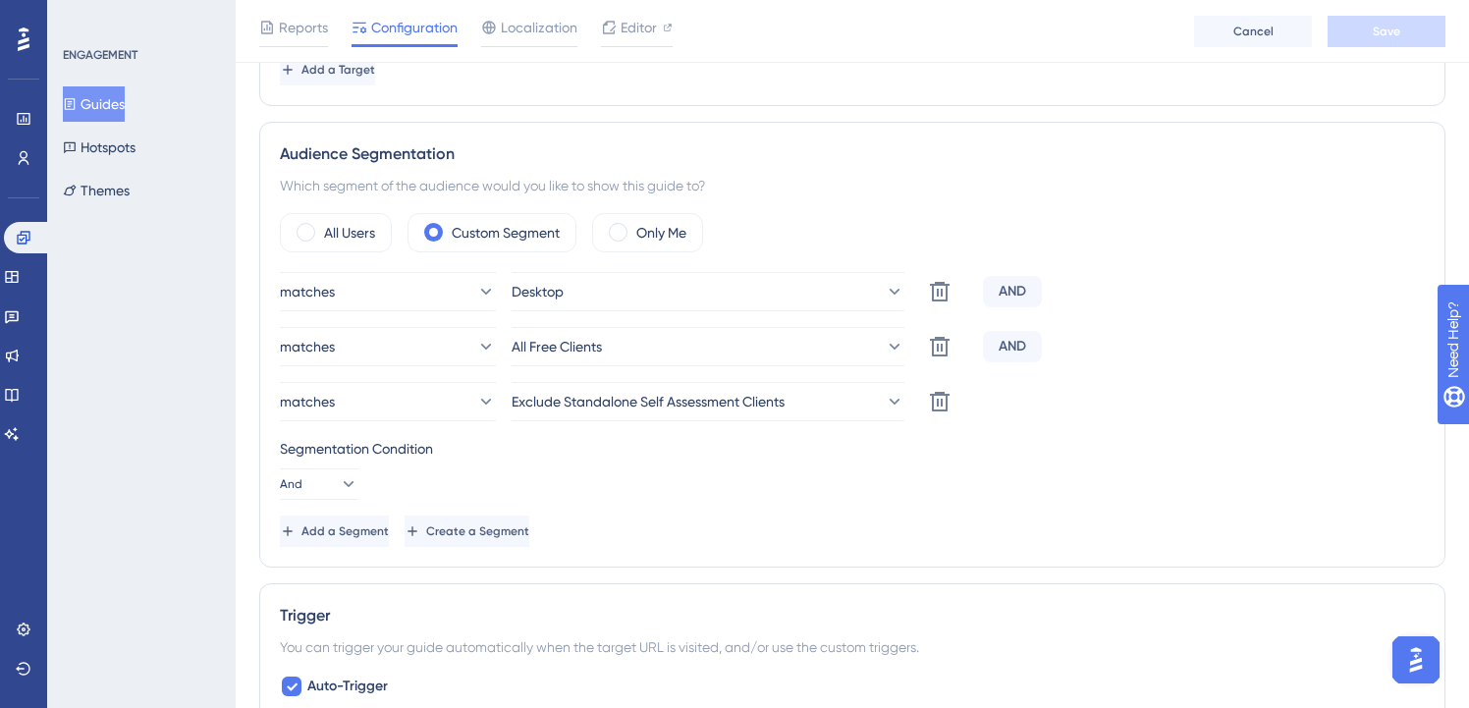
scroll to position [664, 0]
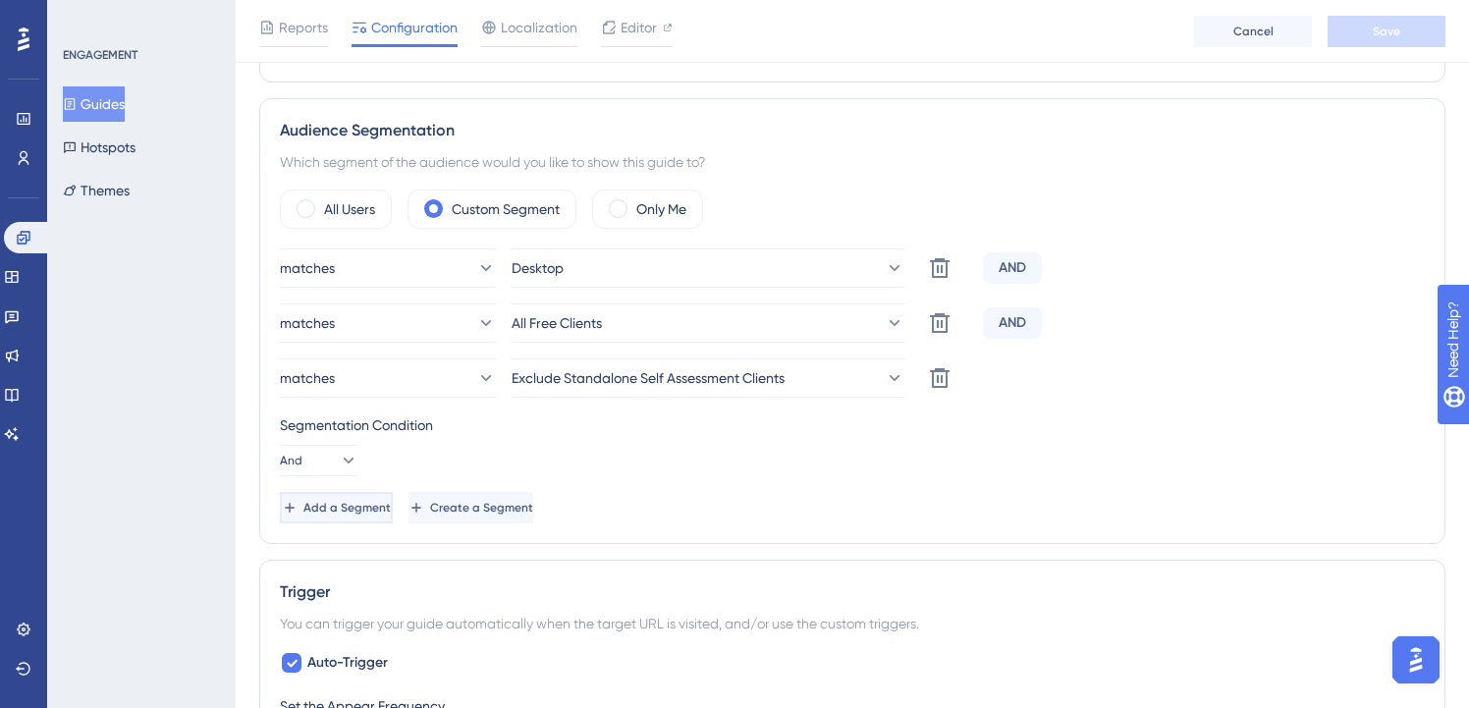
click at [370, 498] on button "Add a Segment" at bounding box center [336, 507] width 113 height 31
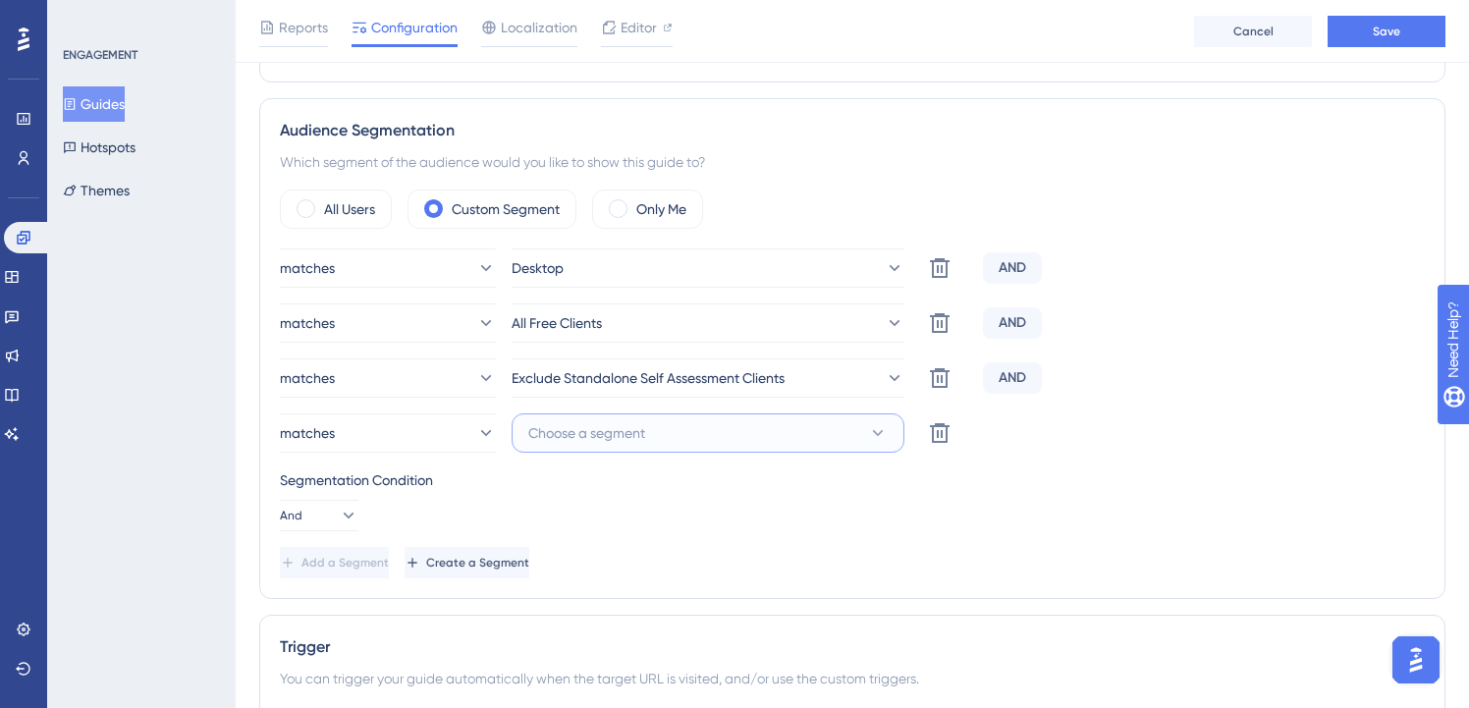
click at [671, 424] on button "Choose a segment" at bounding box center [708, 433] width 393 height 39
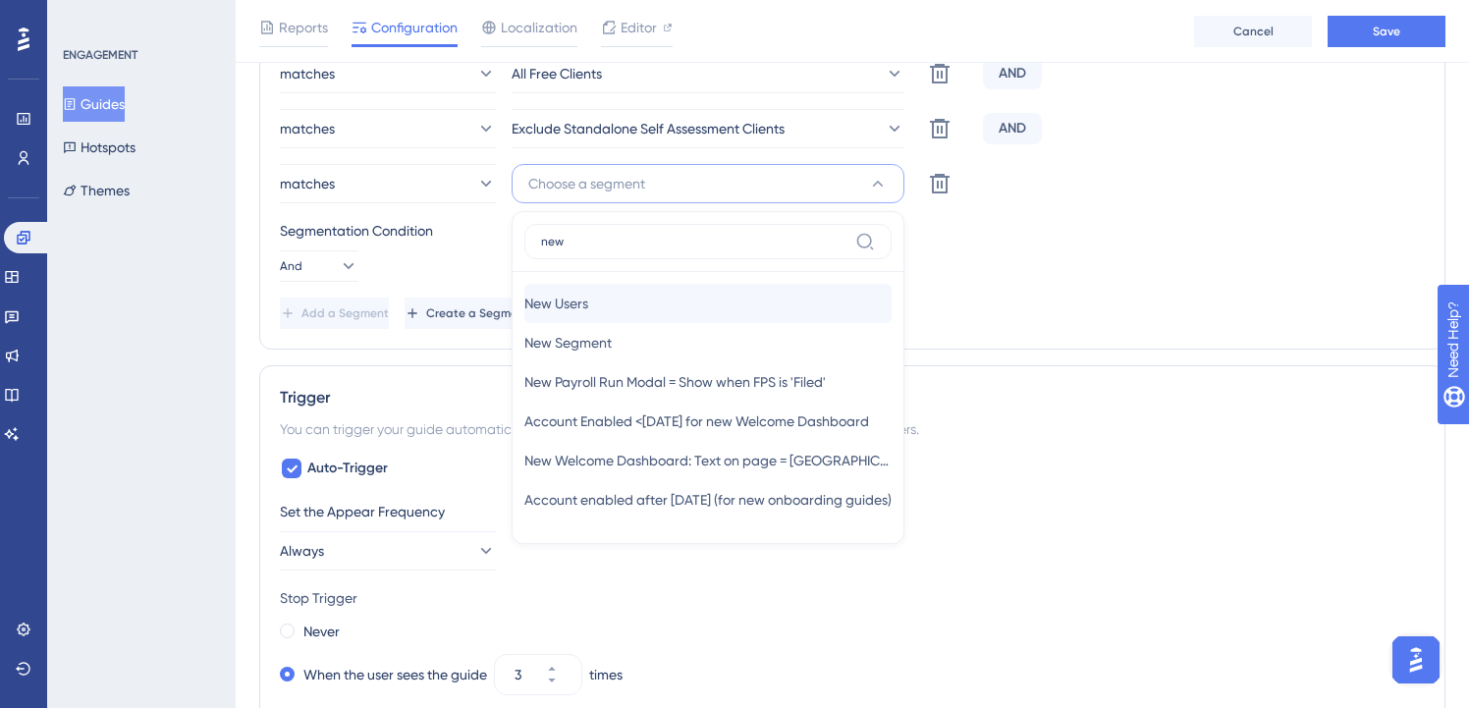
type input "new"
click at [643, 295] on div "New Users New Users" at bounding box center [707, 303] width 367 height 39
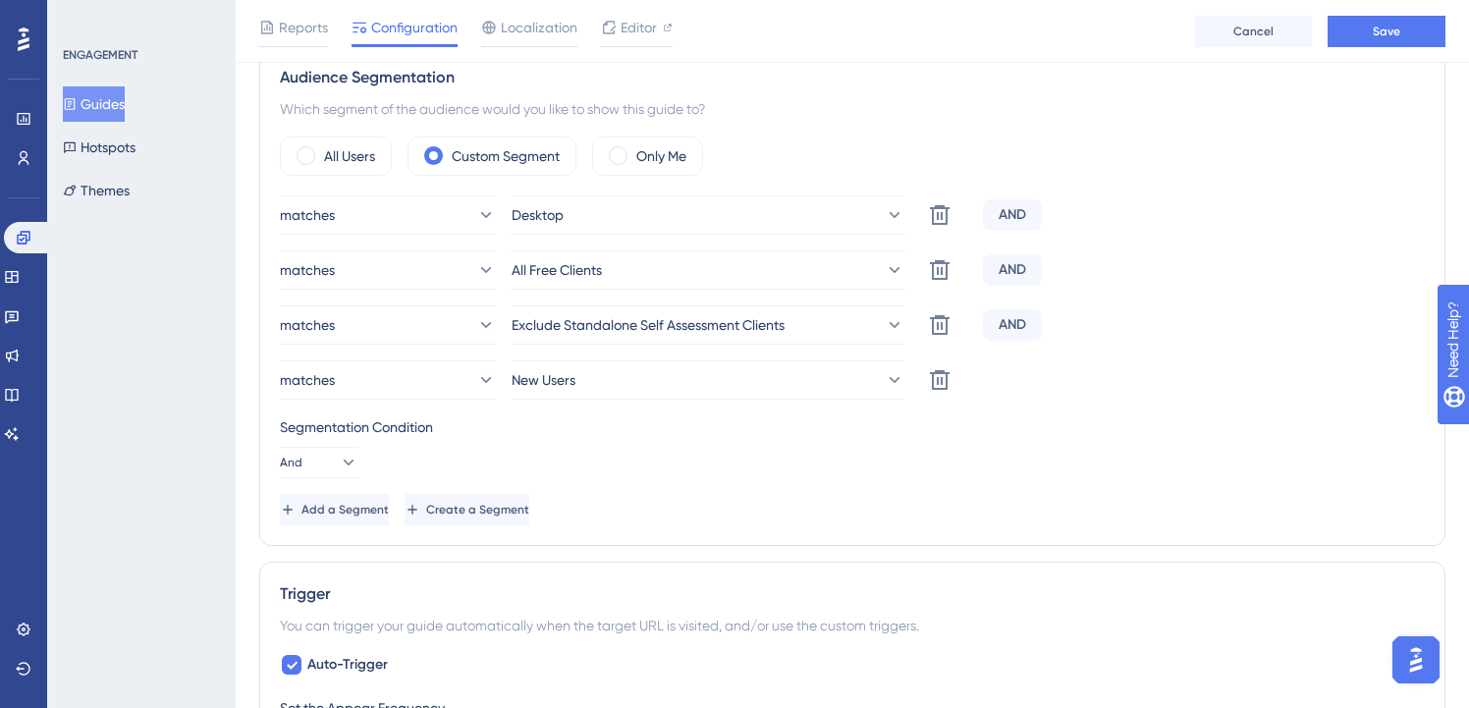
scroll to position [671, 0]
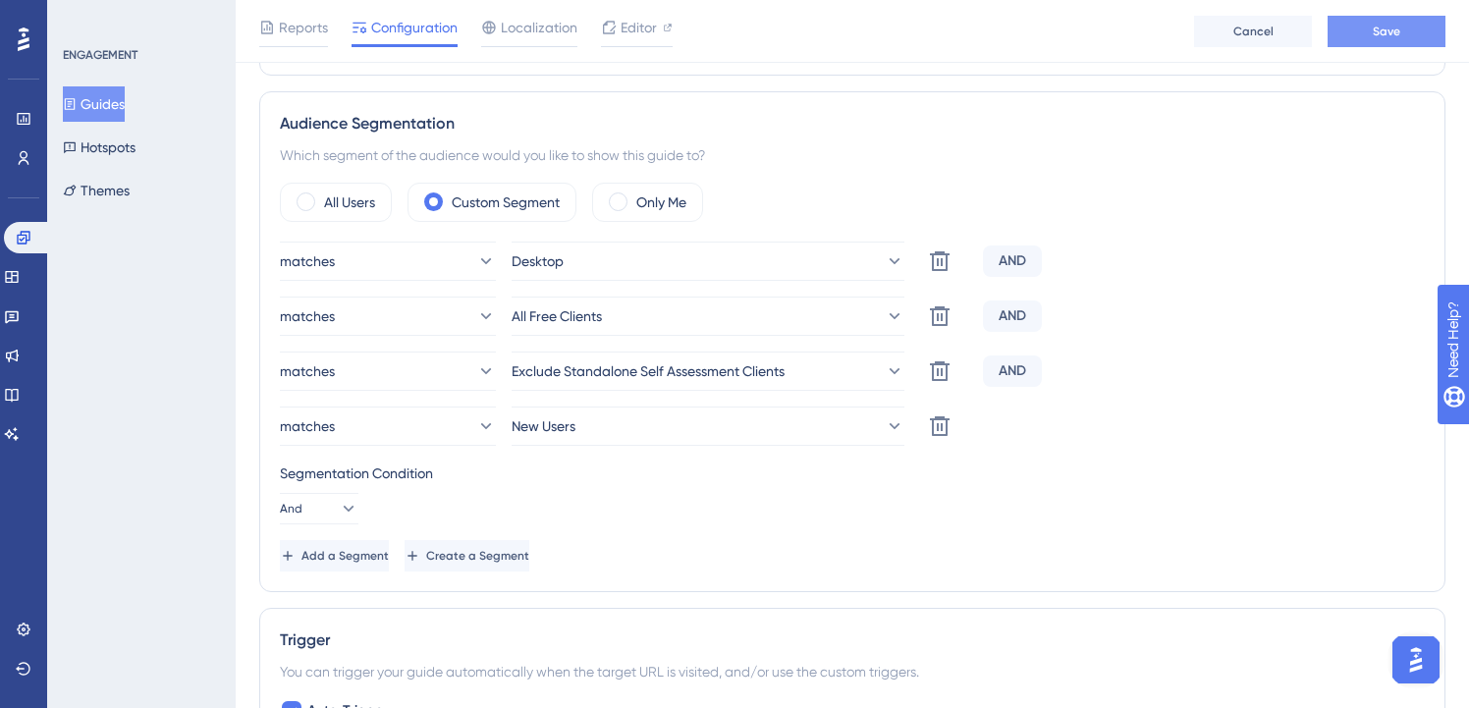
click at [1390, 28] on span "Save" at bounding box center [1387, 32] width 28 height 16
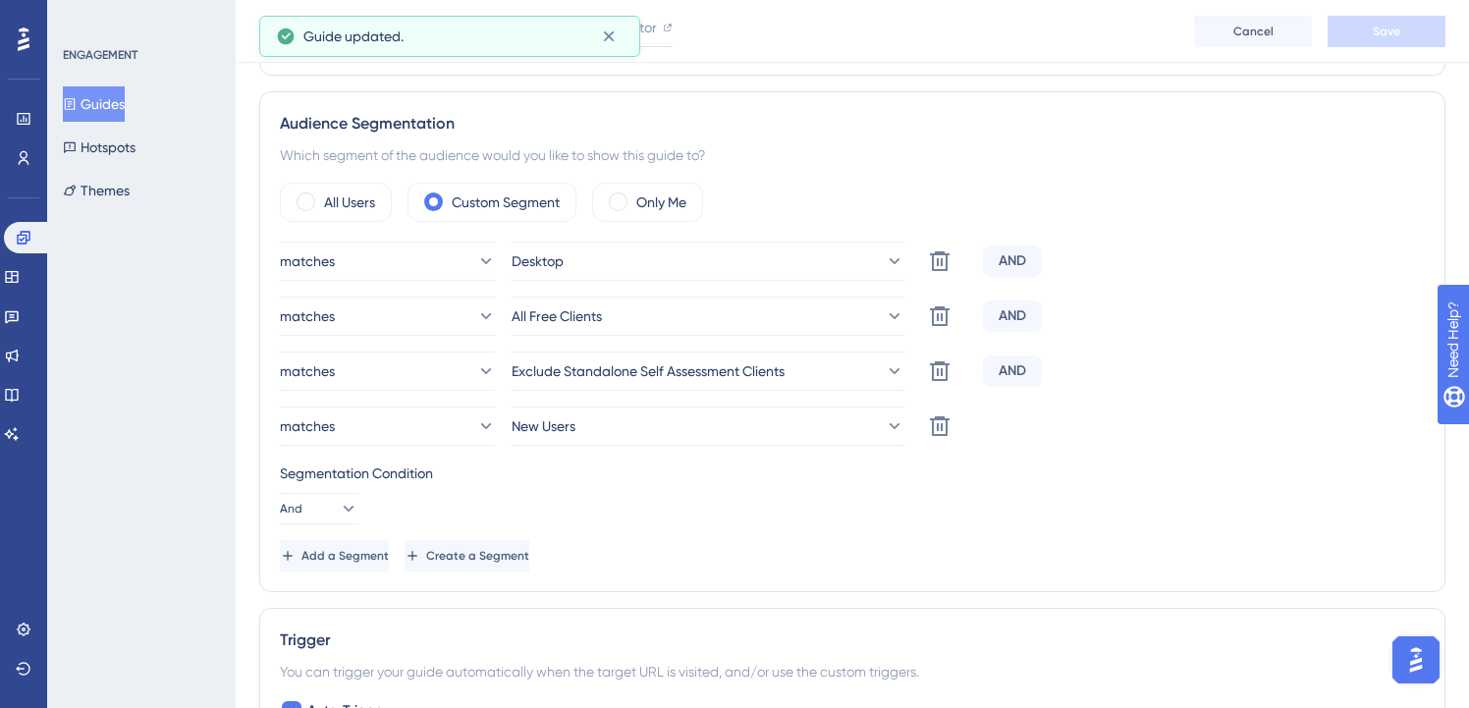
click at [106, 112] on button "Guides" at bounding box center [94, 103] width 62 height 35
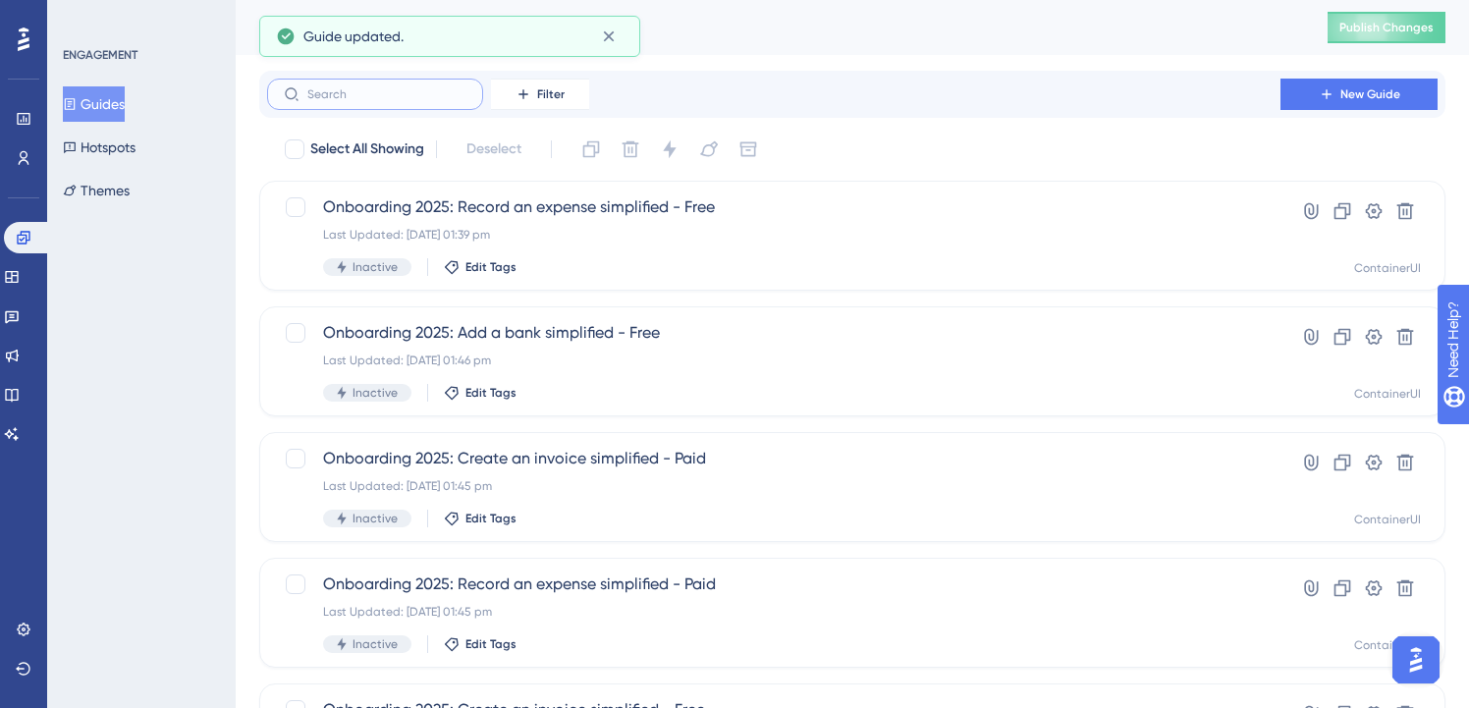
click at [426, 100] on input "text" at bounding box center [386, 94] width 159 height 14
paste input "onboarding"
type input "onboarding"
click at [598, 198] on span "Onboarding 2025: Record an expense simplified - Free" at bounding box center [774, 207] width 902 height 24
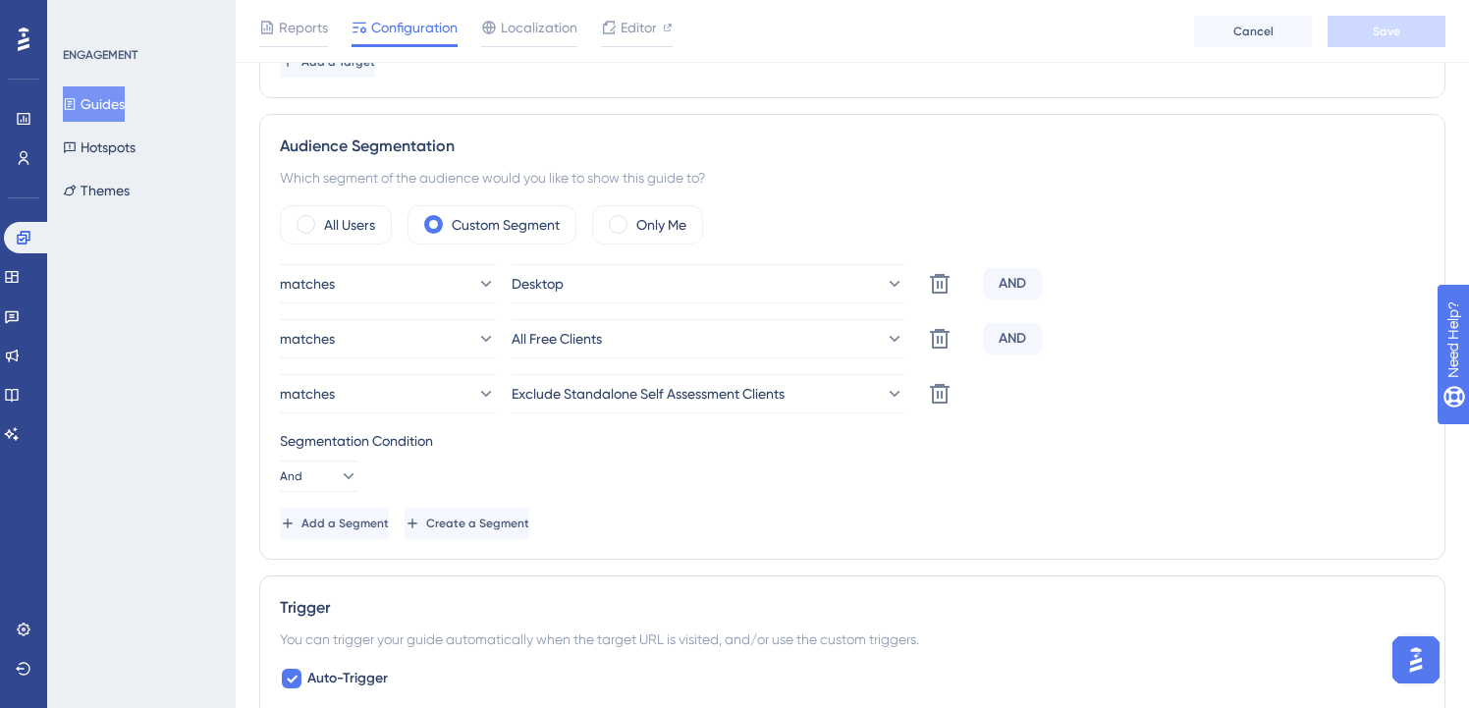
scroll to position [659, 0]
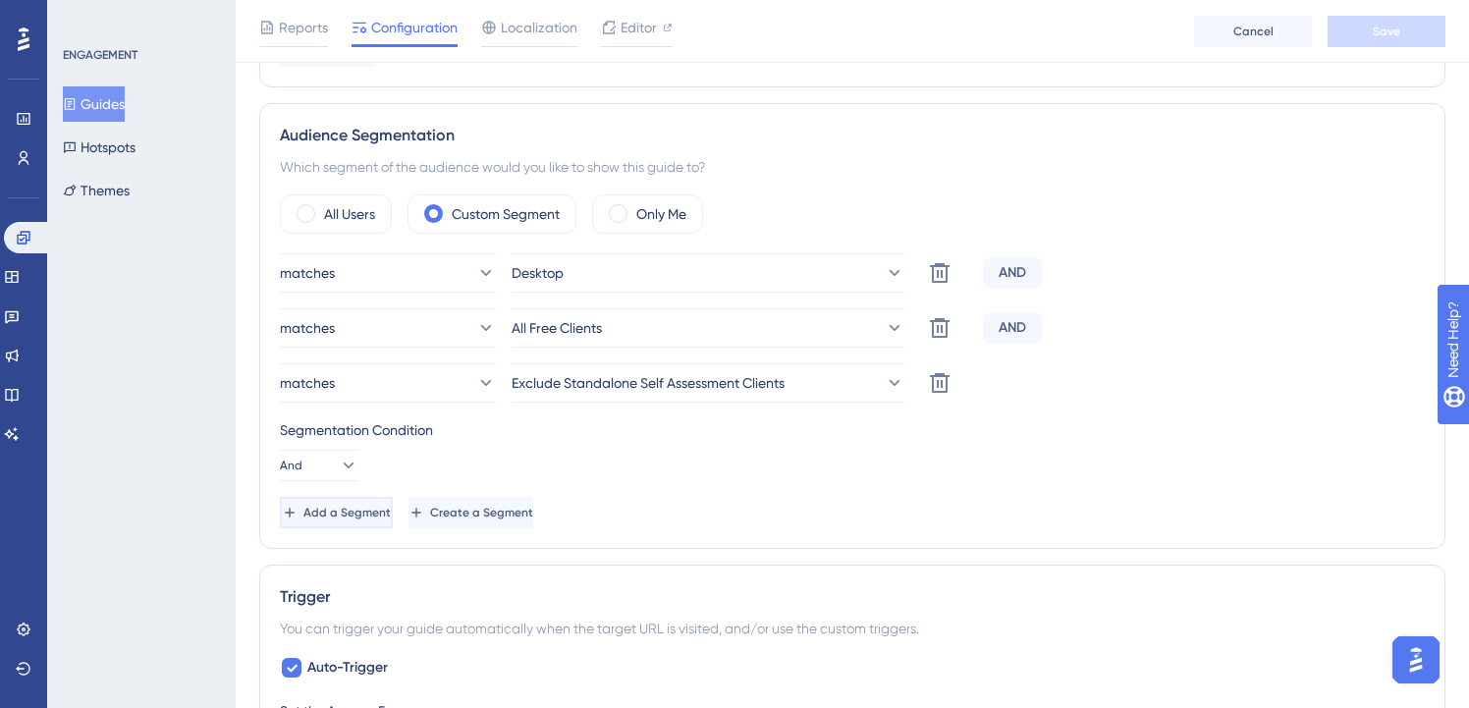
click at [391, 506] on span "Add a Segment" at bounding box center [347, 513] width 87 height 16
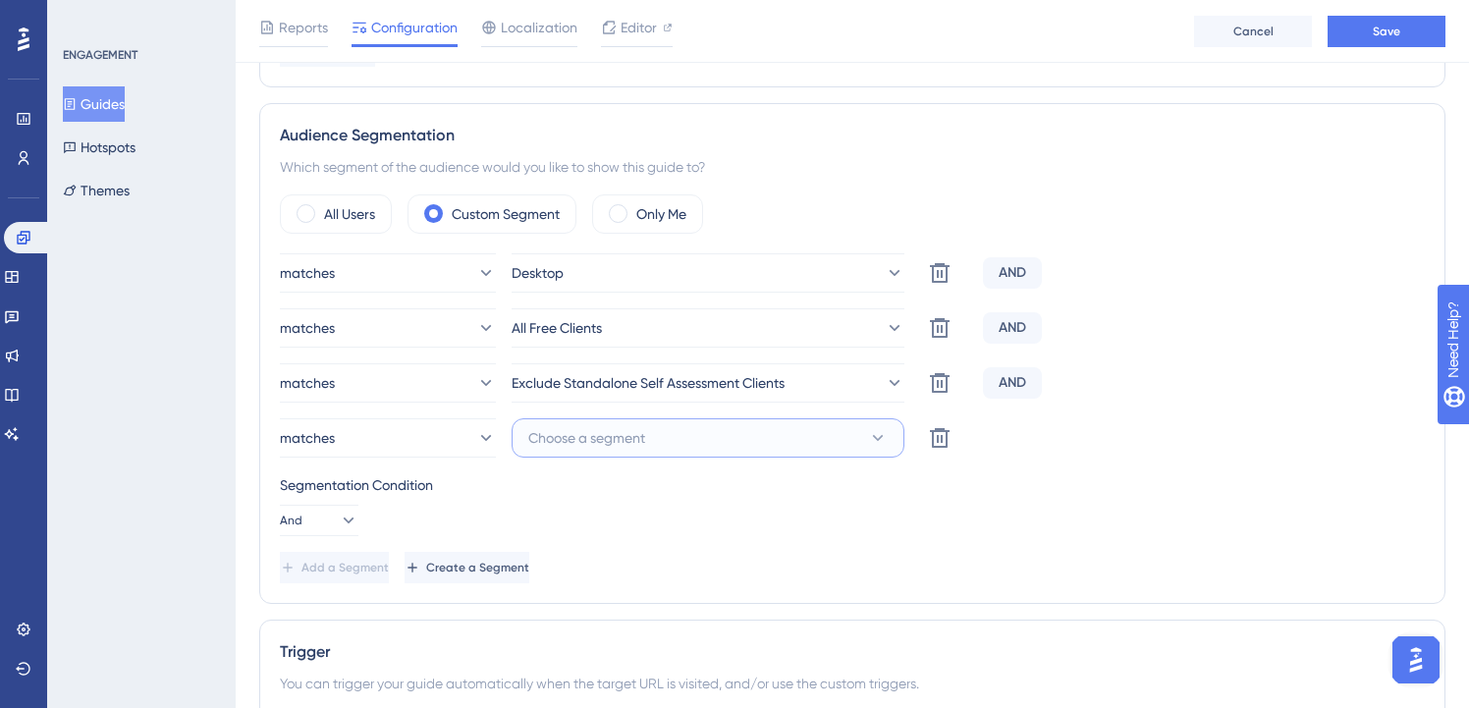
click at [687, 441] on button "Choose a segment" at bounding box center [708, 437] width 393 height 39
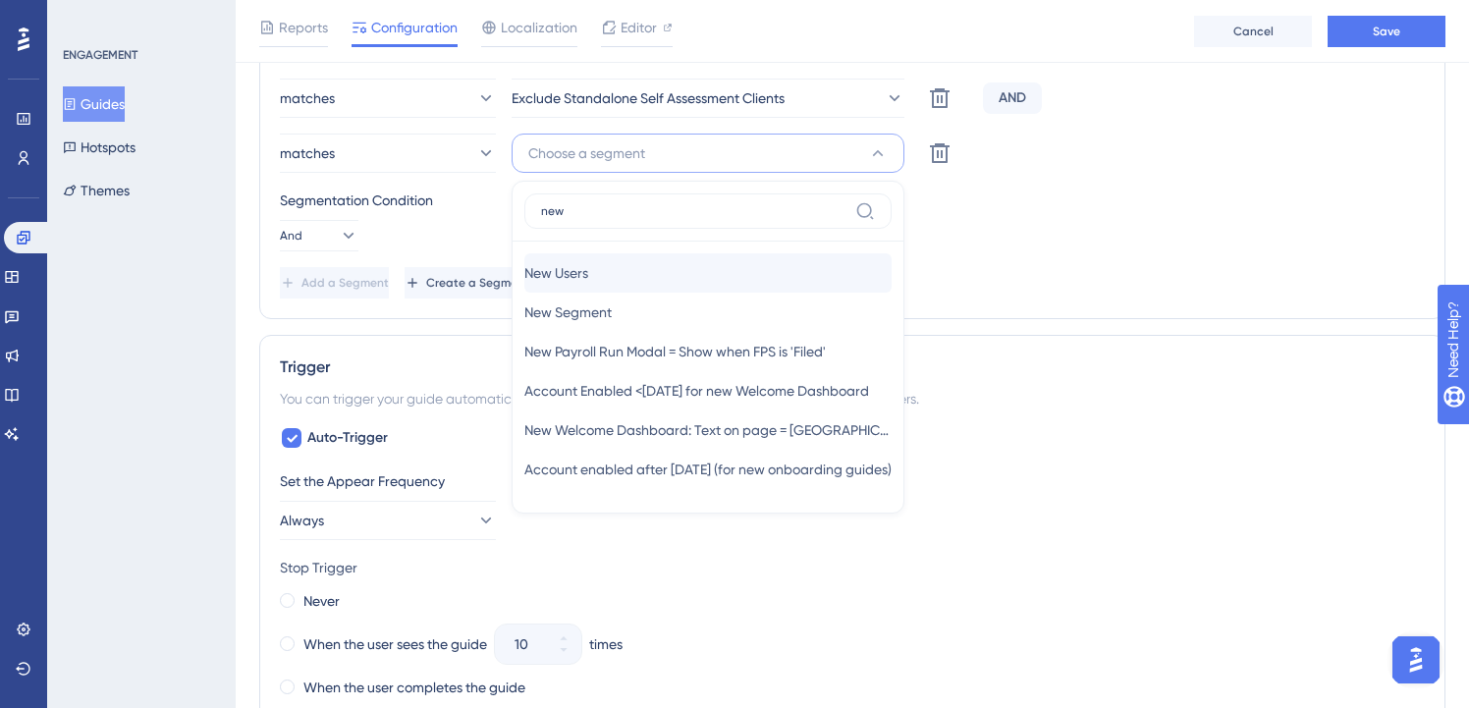
type input "new"
click at [635, 266] on div "New Users New Users" at bounding box center [707, 272] width 367 height 39
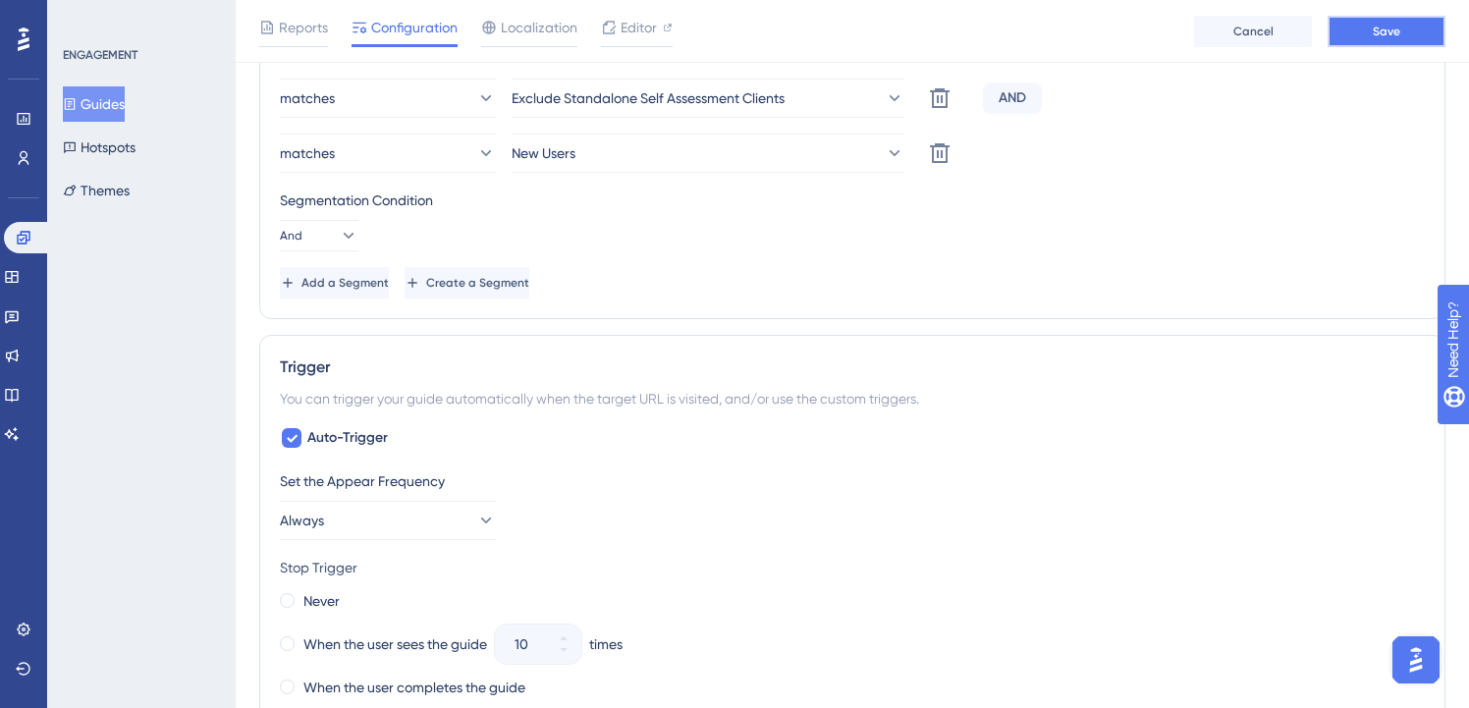
click at [1387, 39] on button "Save" at bounding box center [1387, 31] width 118 height 31
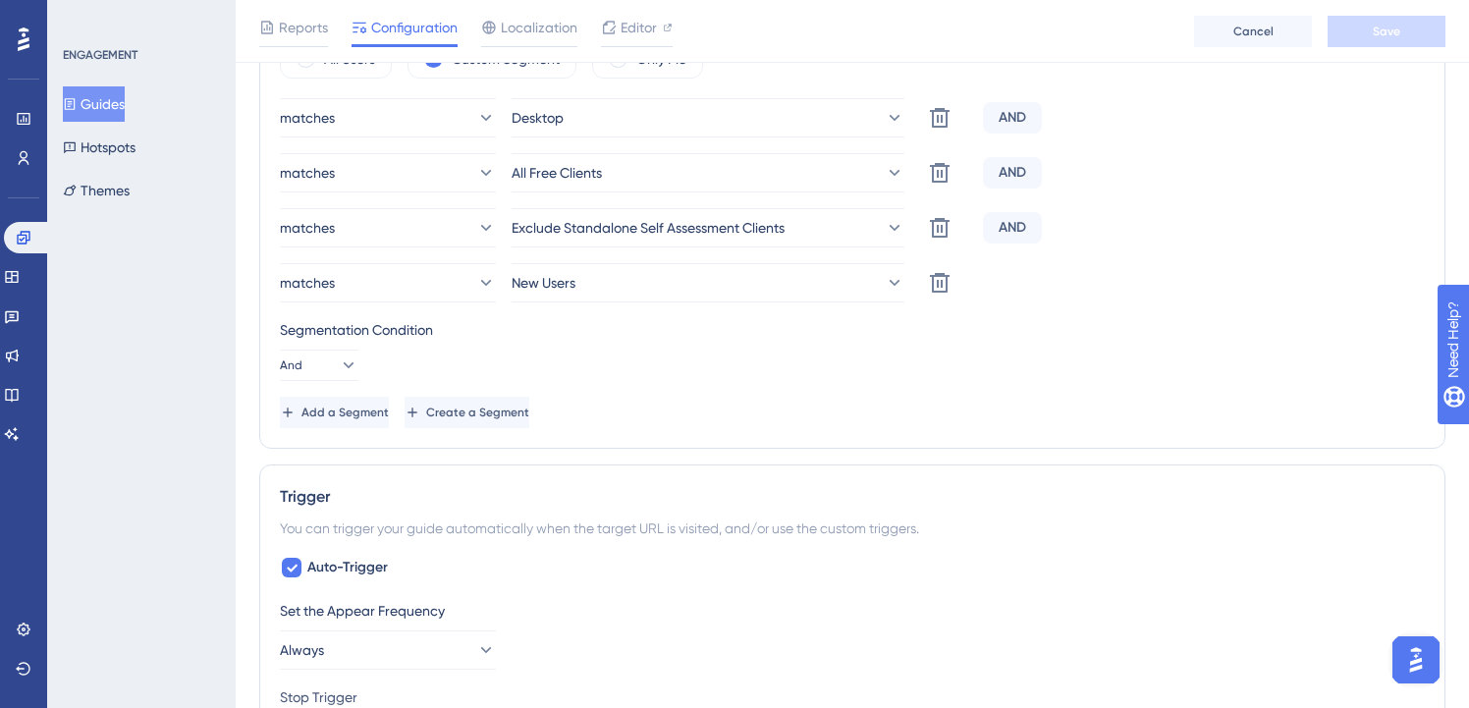
scroll to position [812, 2]
click at [125, 98] on button "Guides" at bounding box center [94, 103] width 62 height 35
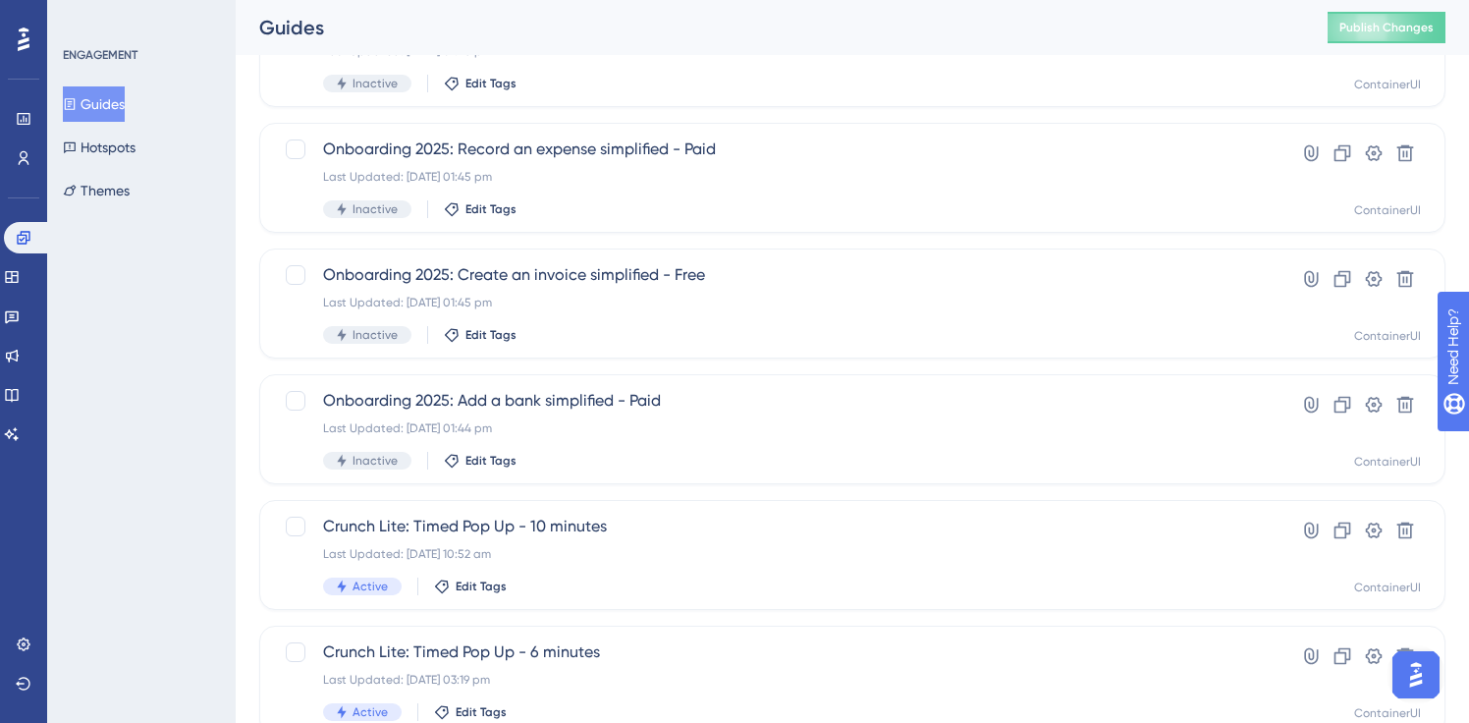
scroll to position [455, 0]
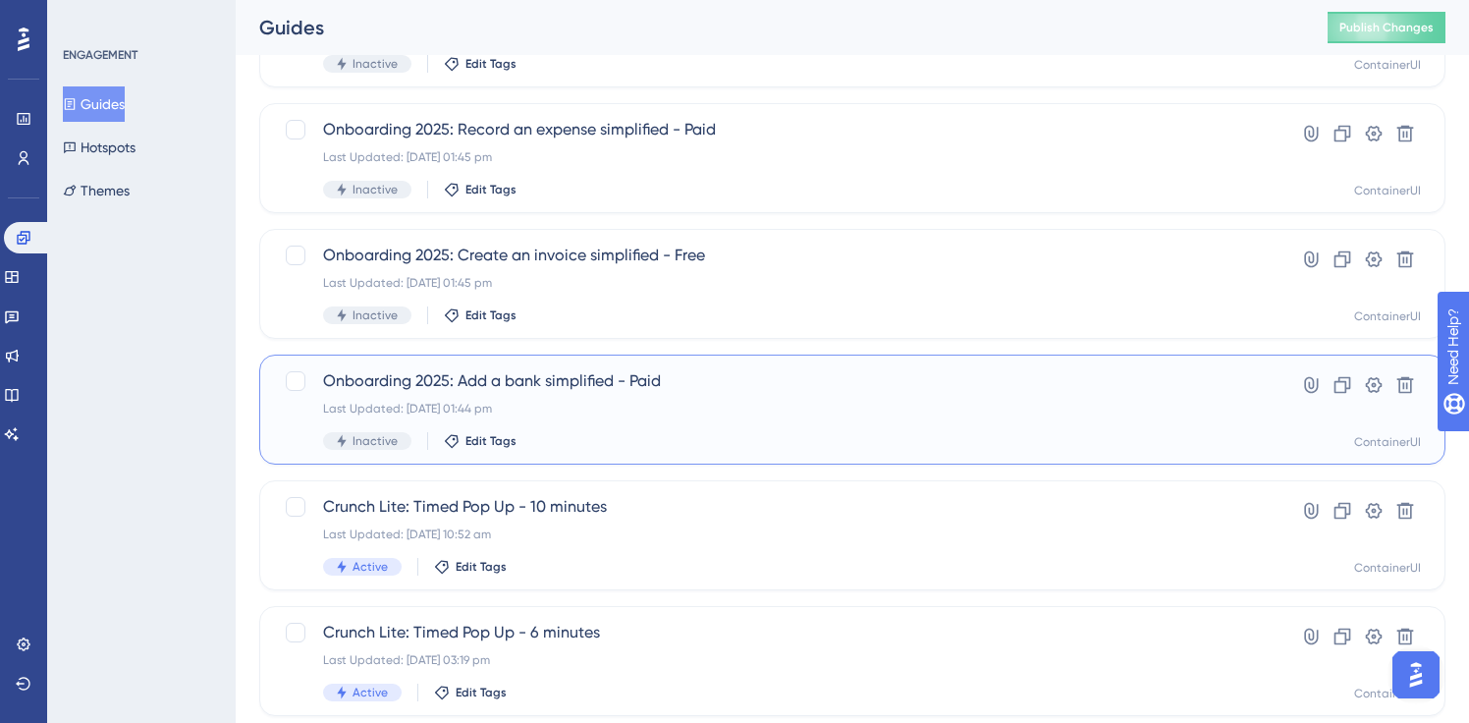
click at [638, 382] on span "Onboarding 2025: Add a bank simplified - Paid" at bounding box center [774, 381] width 902 height 24
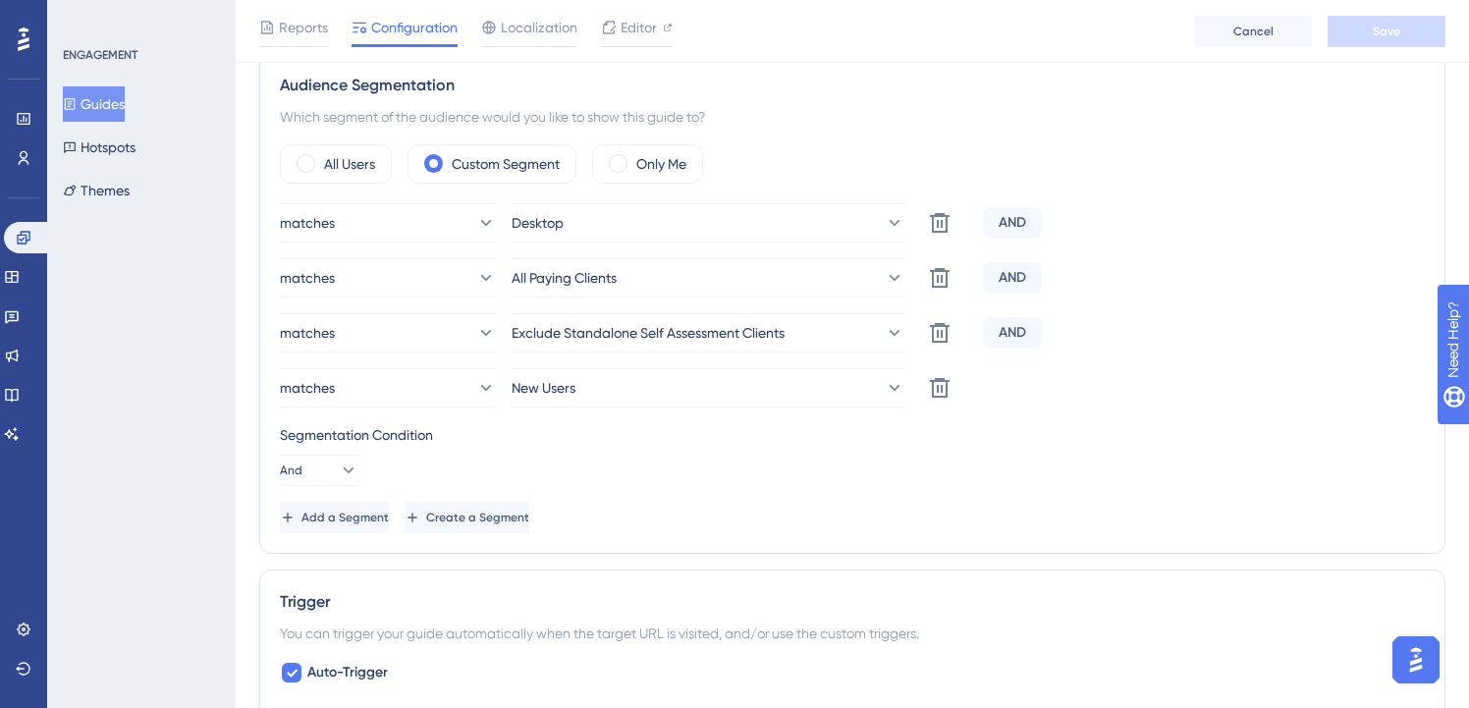
scroll to position [718, 0]
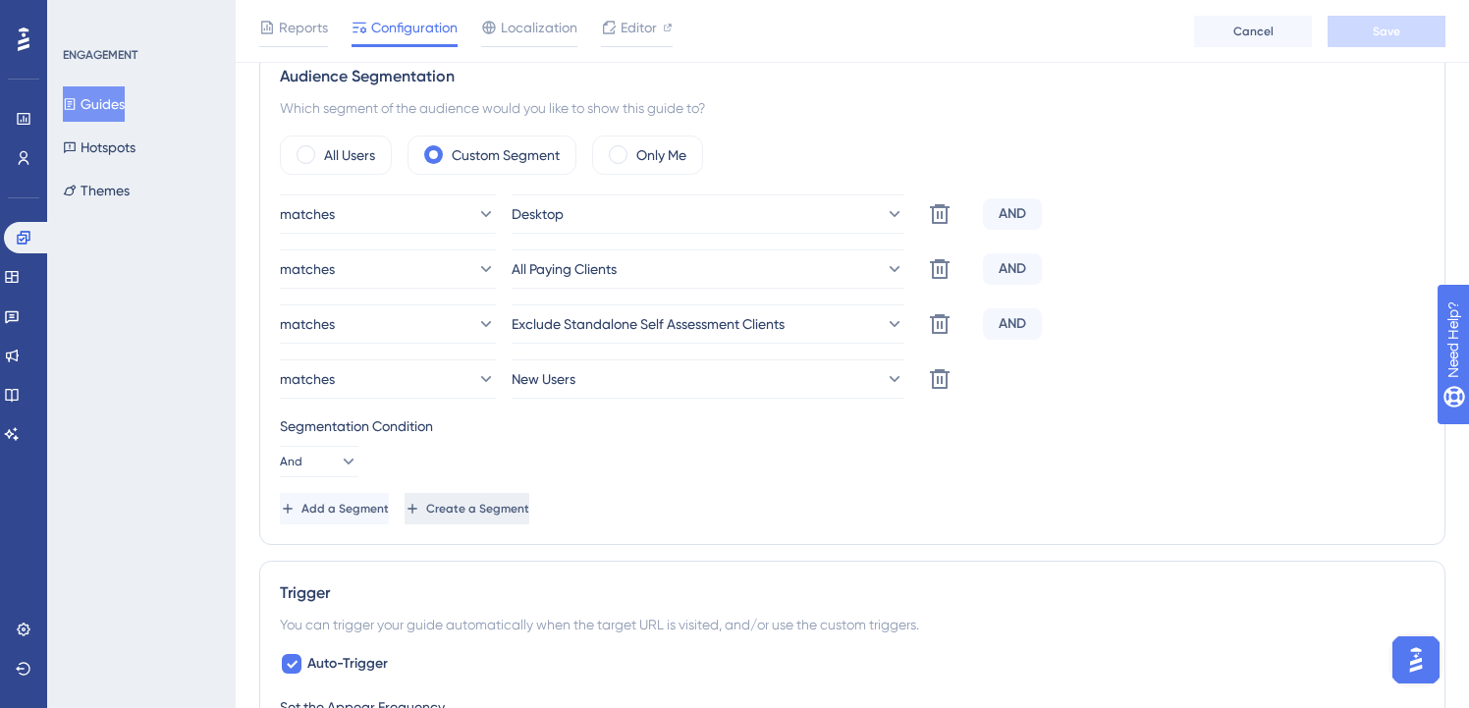
click at [420, 504] on icon at bounding box center [413, 509] width 16 height 16
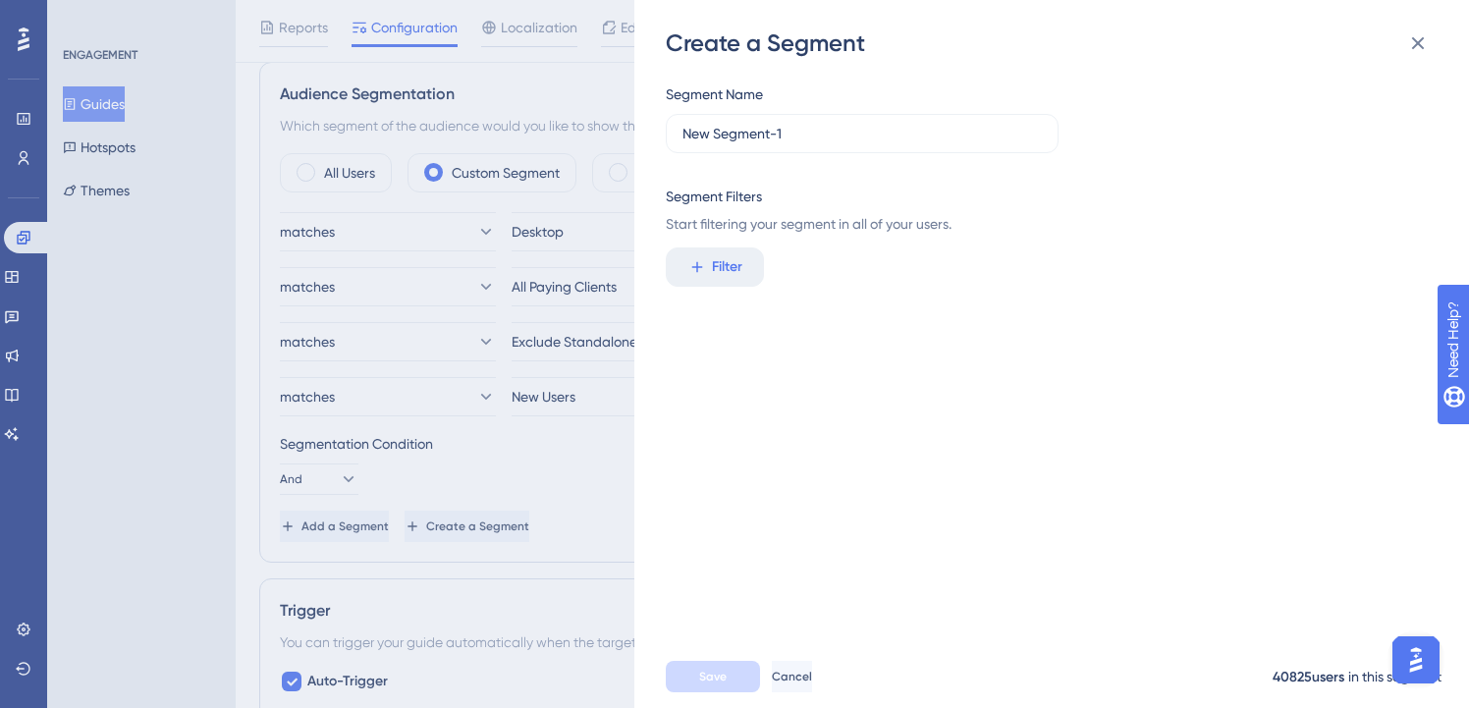
scroll to position [662, 0]
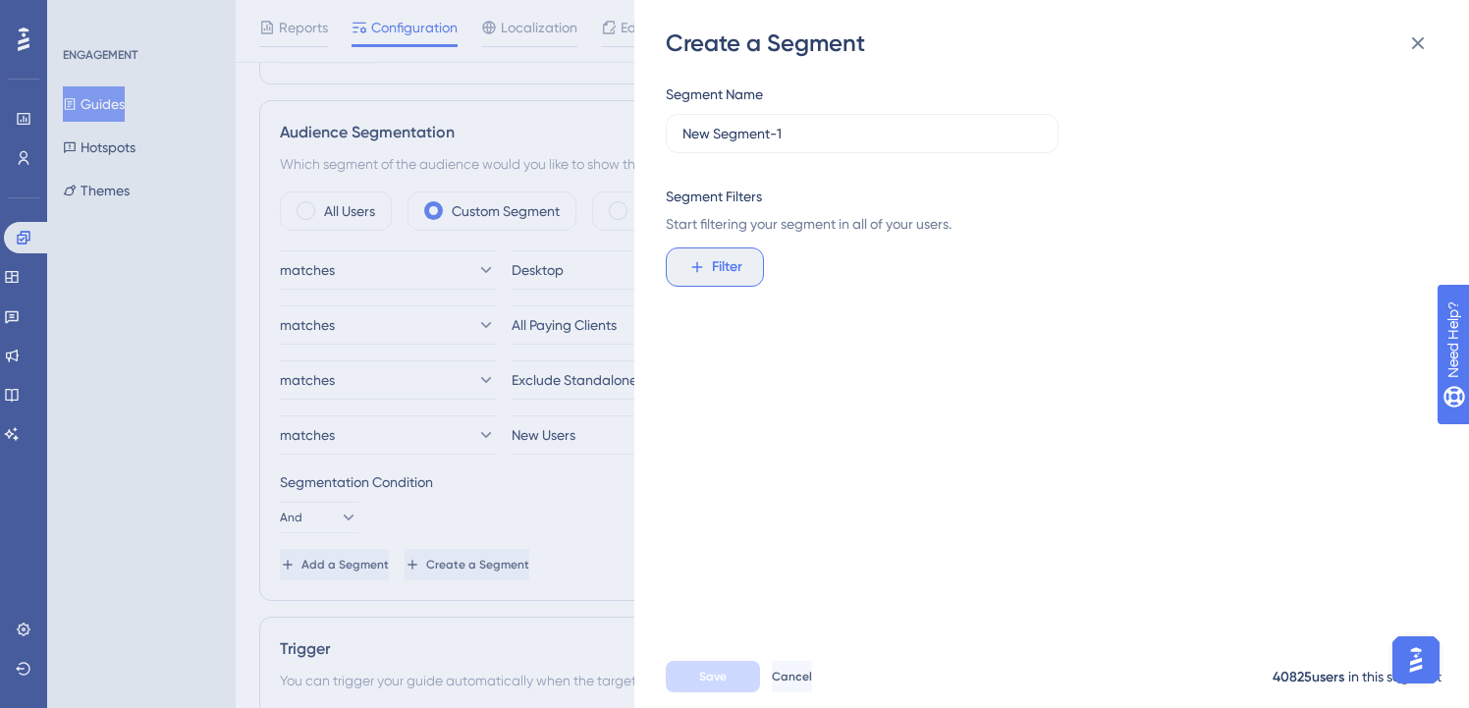
click at [710, 285] on button "Filter" at bounding box center [715, 267] width 98 height 39
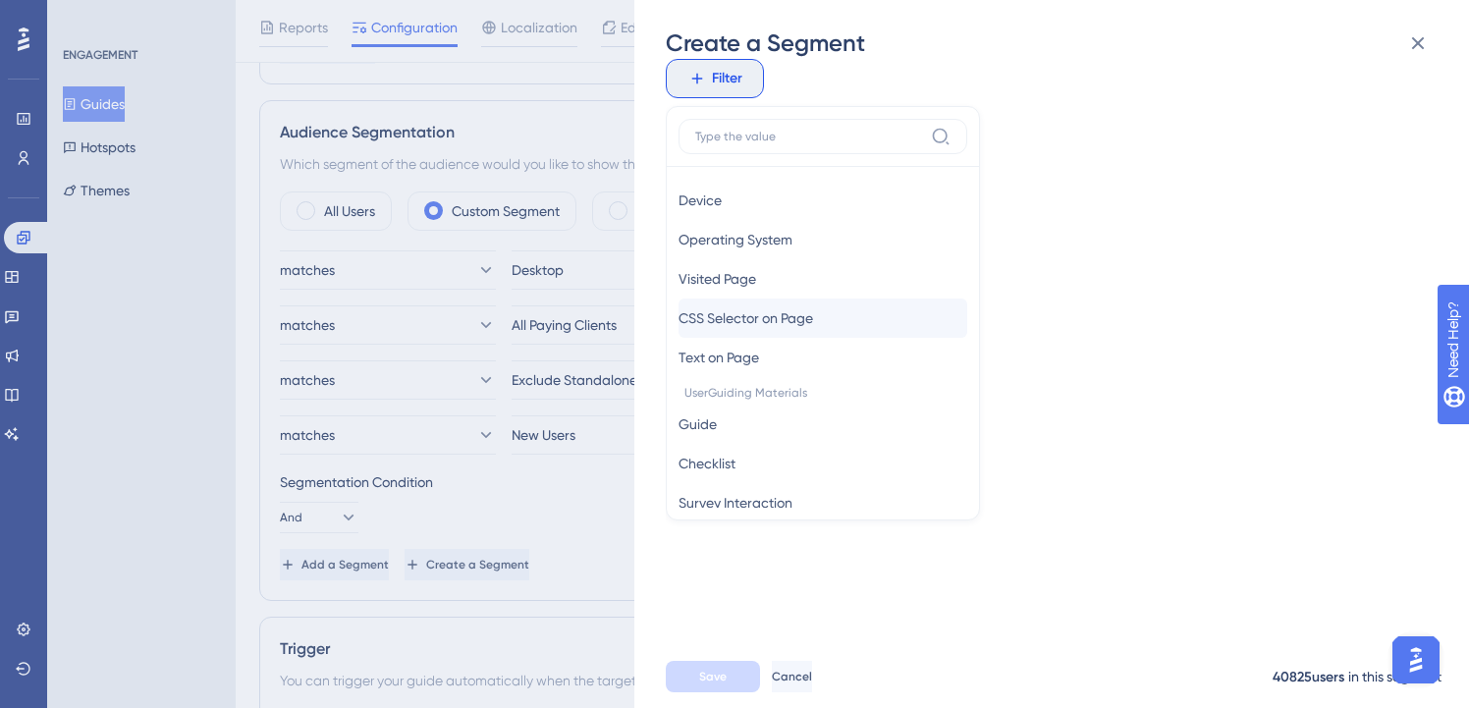
scroll to position [100, 0]
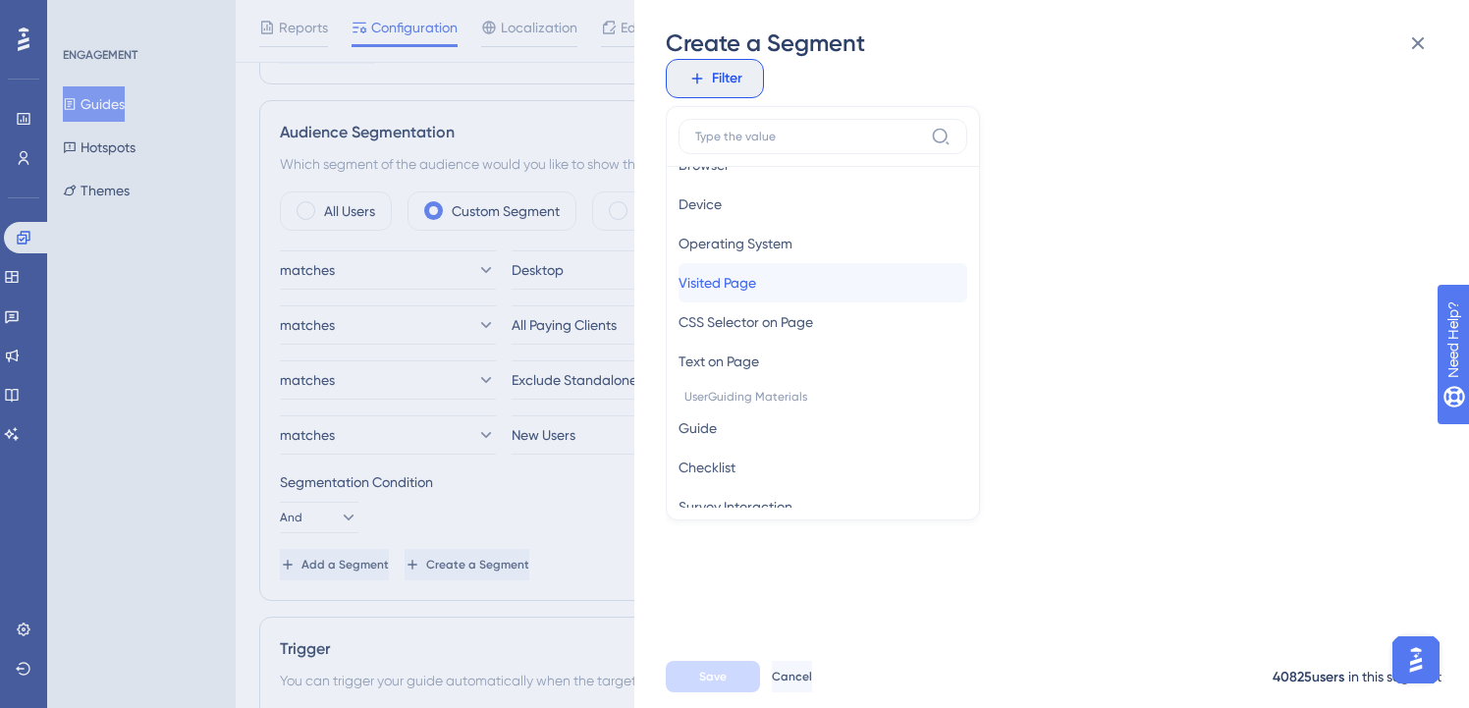
click at [794, 284] on button "Visited Page Visited Page" at bounding box center [823, 282] width 289 height 39
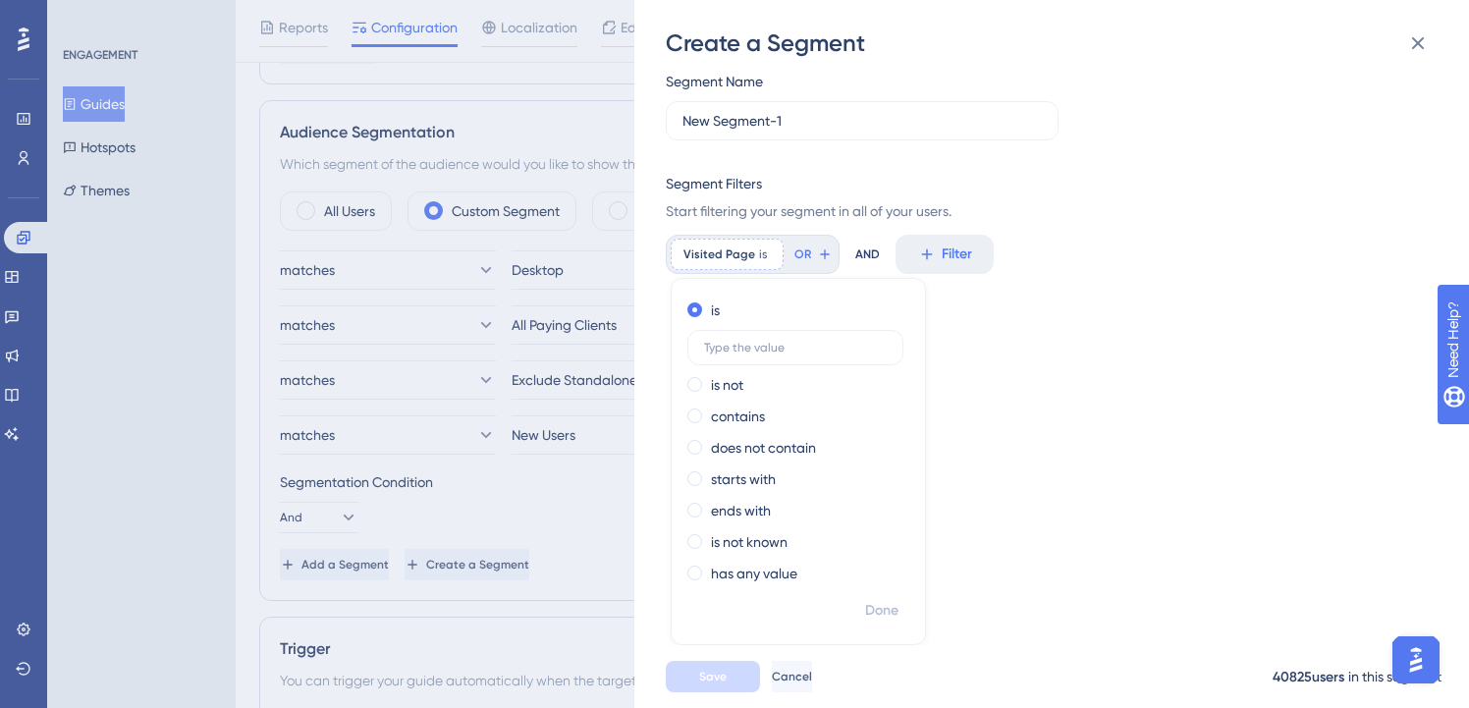
scroll to position [0, 0]
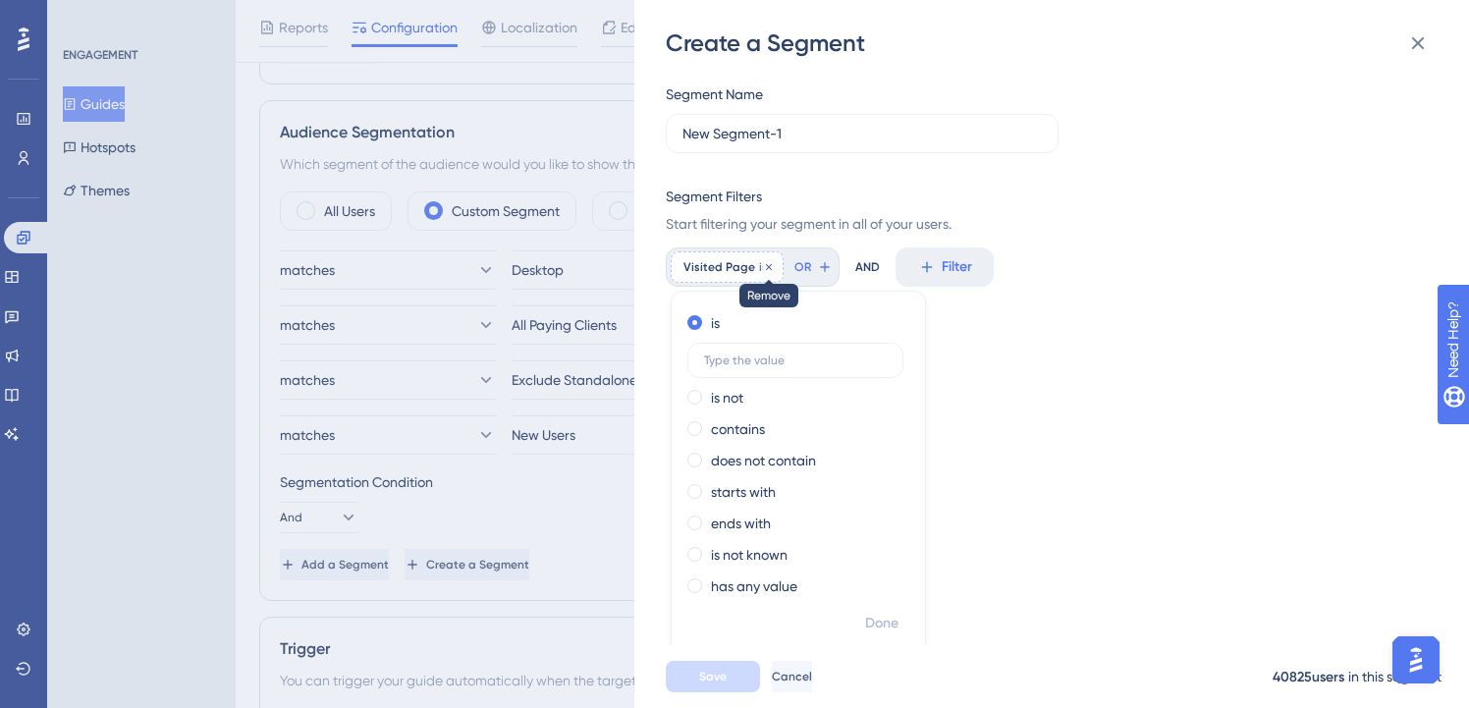
click at [765, 264] on icon at bounding box center [769, 267] width 12 height 12
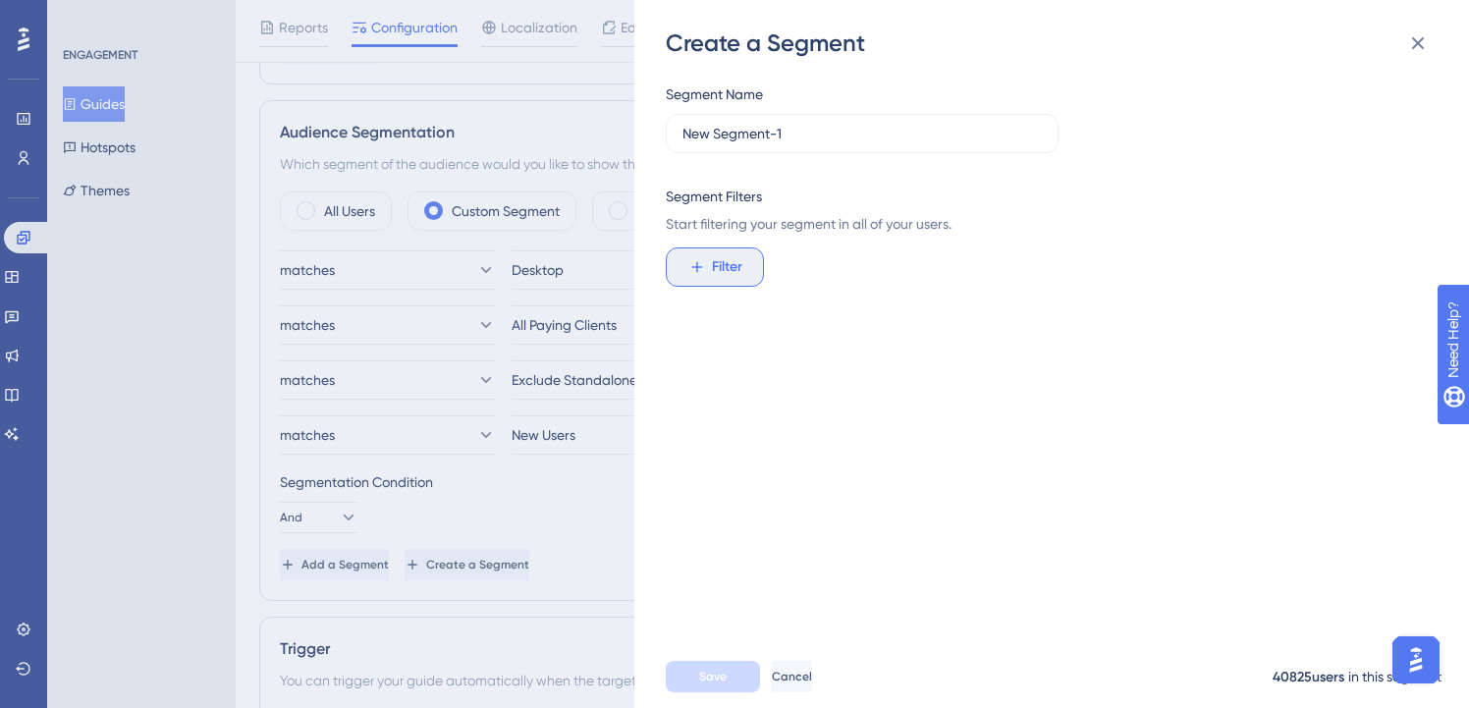
click at [693, 277] on button "Filter" at bounding box center [715, 267] width 98 height 39
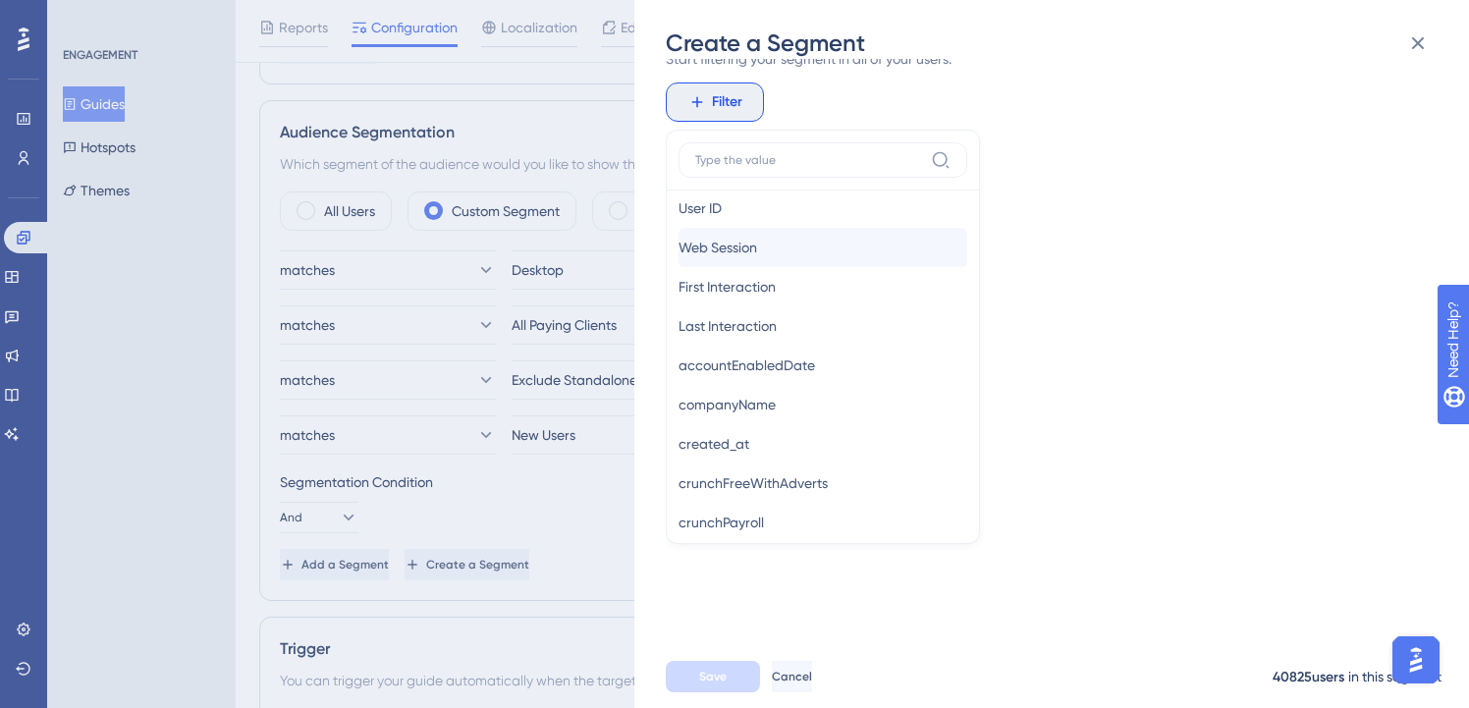
scroll to position [936, 0]
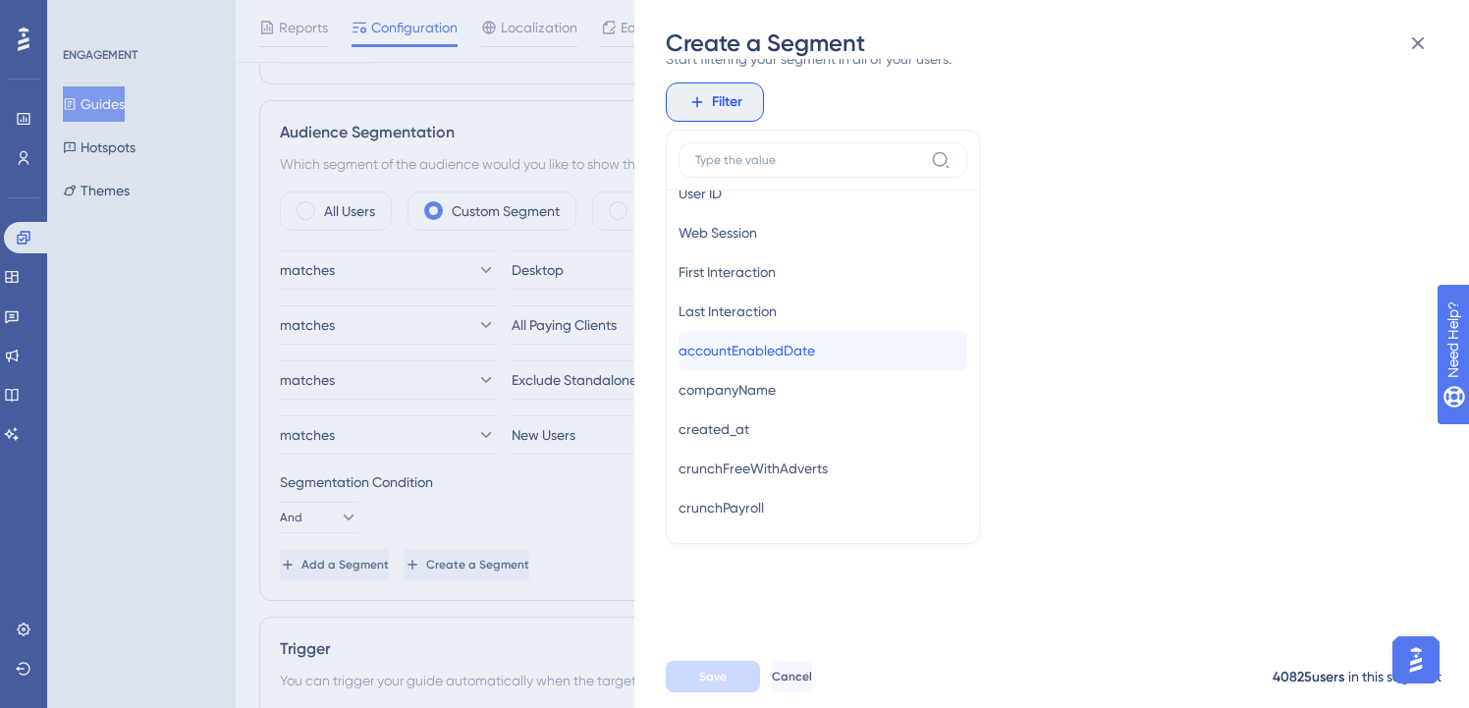
click at [771, 348] on span "accountEnabledDate" at bounding box center [747, 351] width 137 height 24
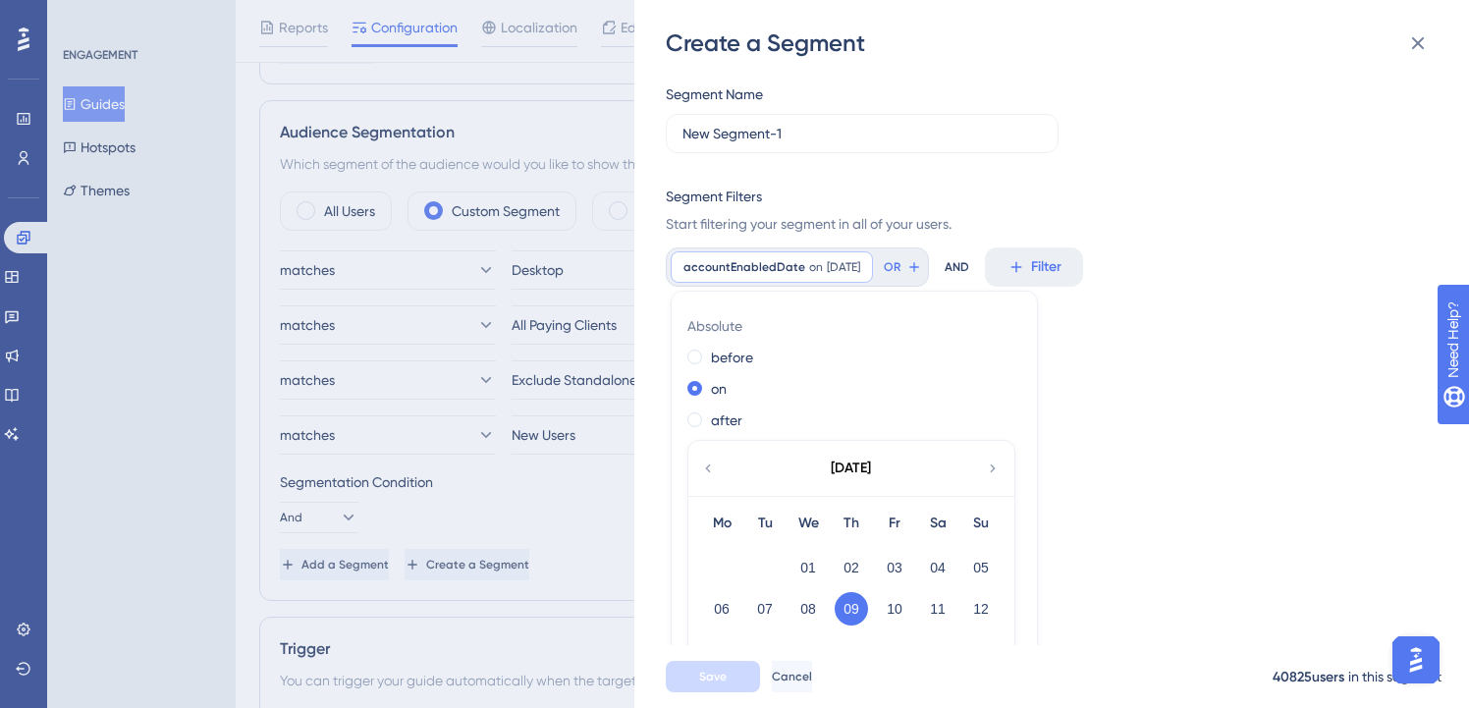
scroll to position [235, 0]
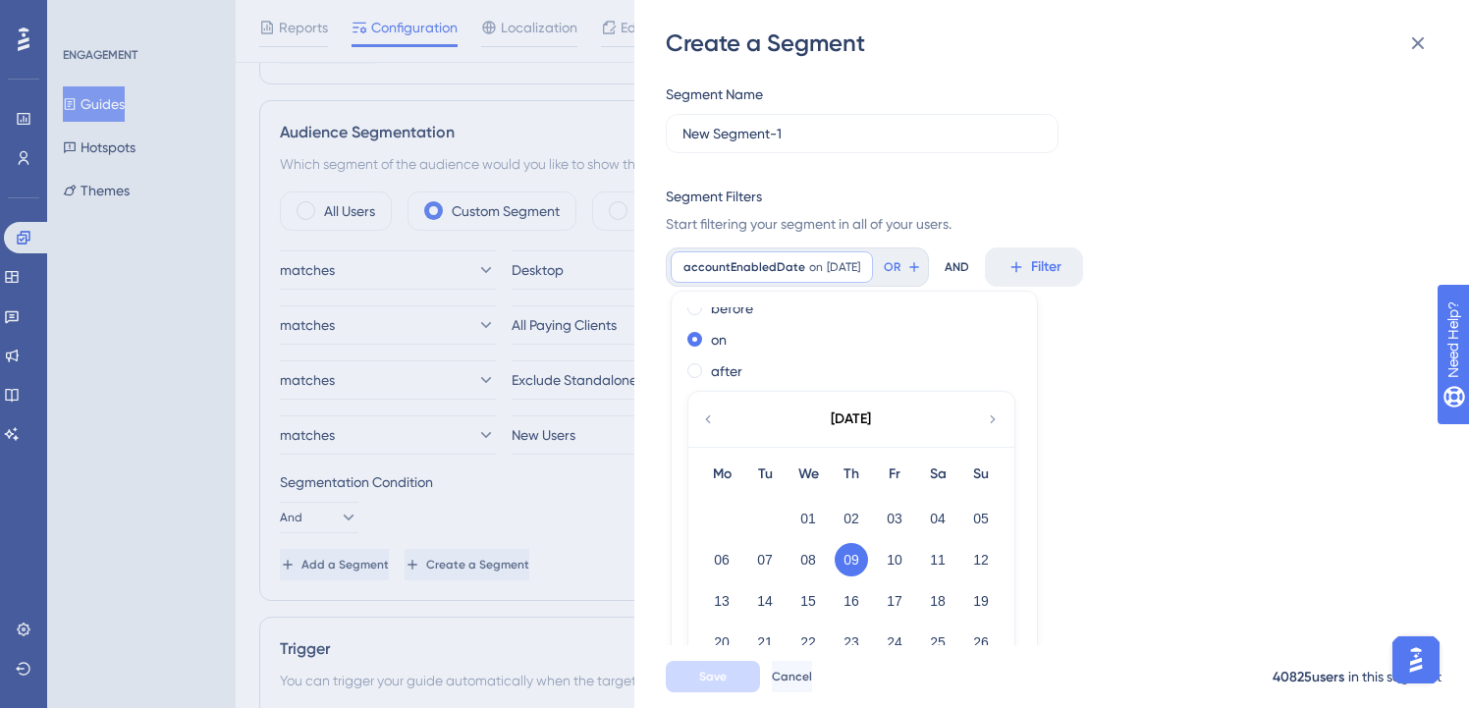
click at [689, 377] on div "after" at bounding box center [851, 371] width 326 height 24
click at [699, 373] on span at bounding box center [695, 370] width 15 height 15
click at [708, 366] on input "radio" at bounding box center [708, 366] width 0 height 0
click at [814, 554] on button "08" at bounding box center [808, 559] width 33 height 33
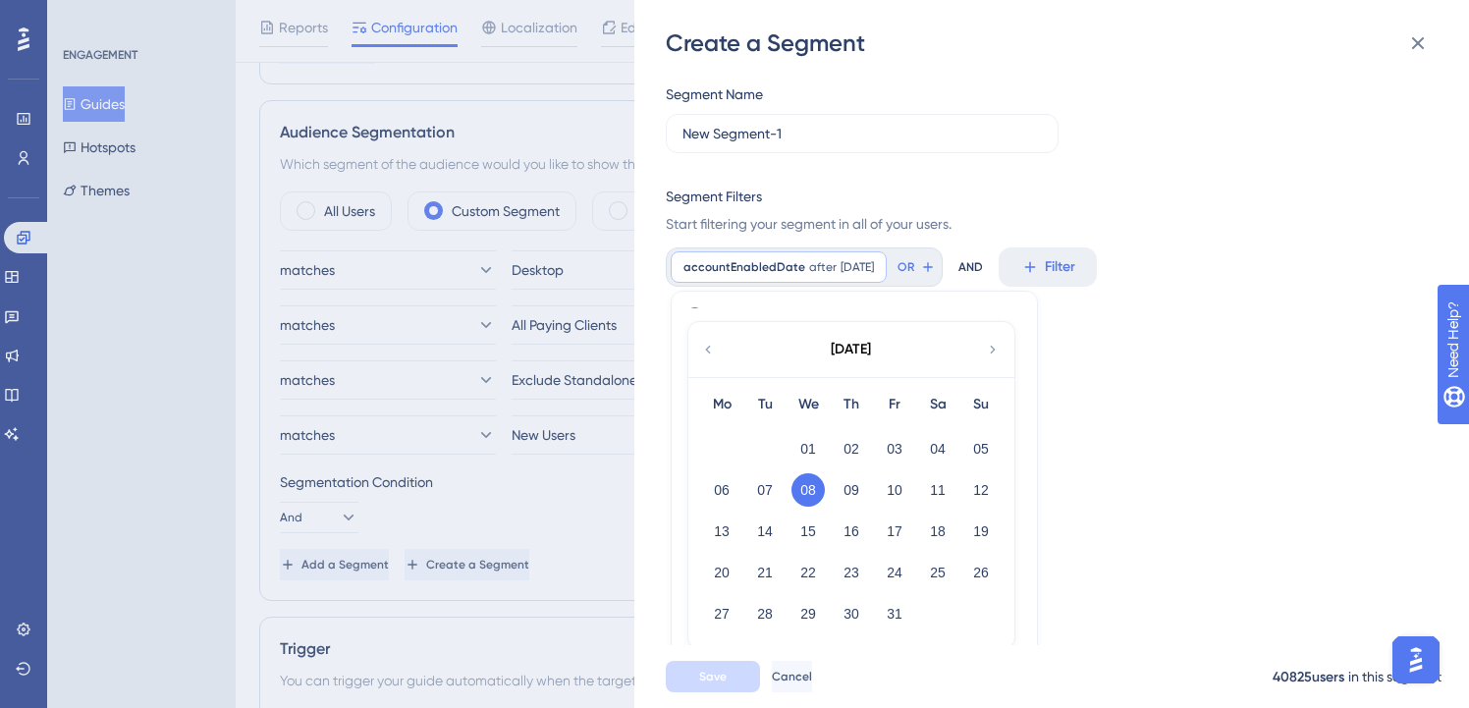
click at [1075, 390] on div "Segment Name New Segment-1 Segment Filters Start filtering your segment in all …" at bounding box center [1062, 352] width 792 height 586
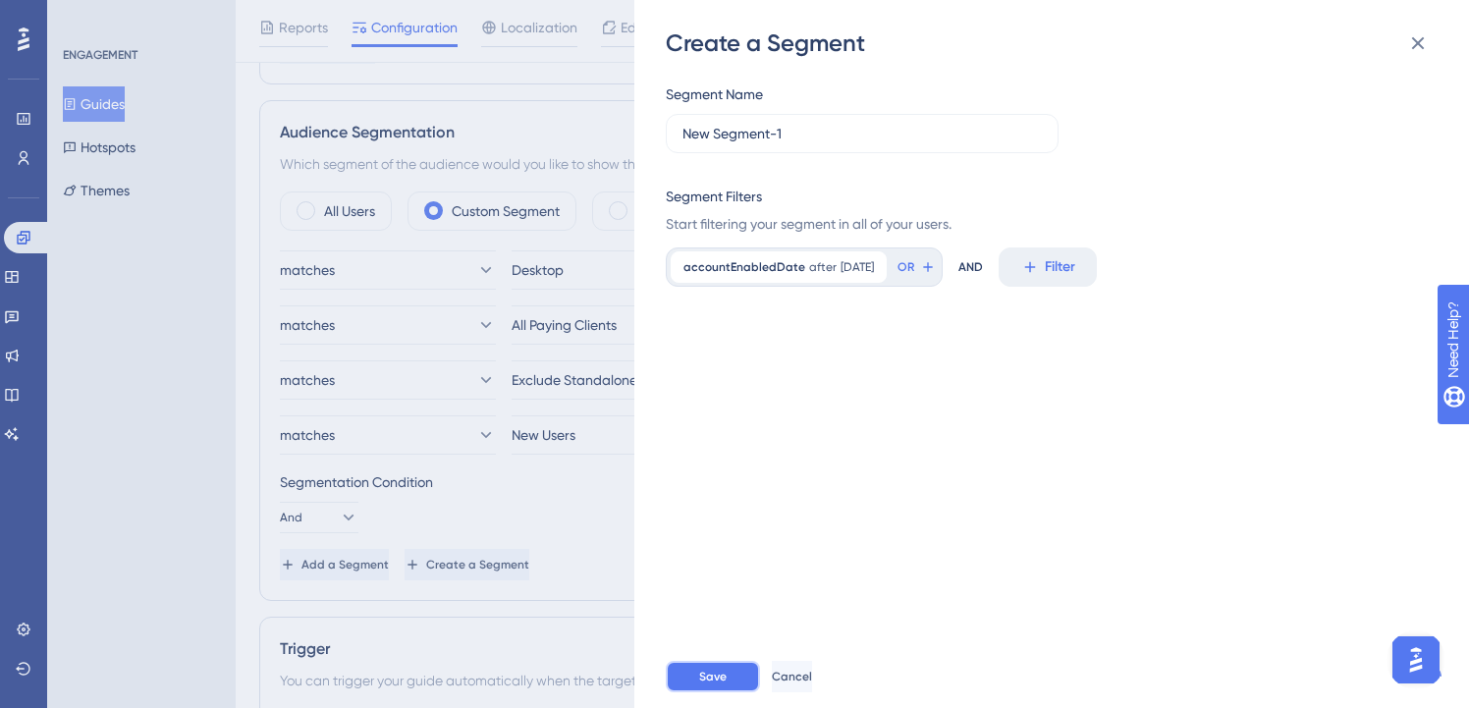
click at [714, 685] on span "Save" at bounding box center [713, 677] width 28 height 16
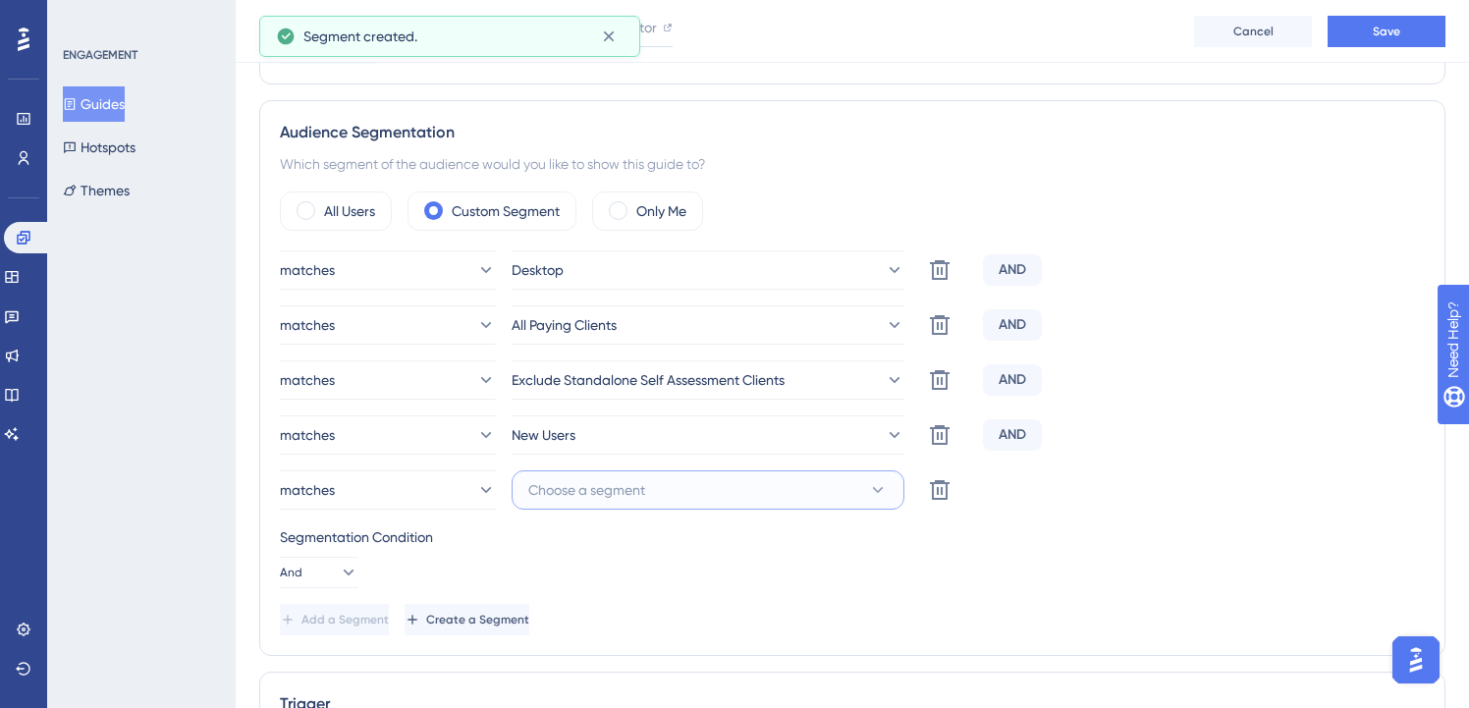
click at [758, 490] on button "Choose a segment" at bounding box center [708, 489] width 393 height 39
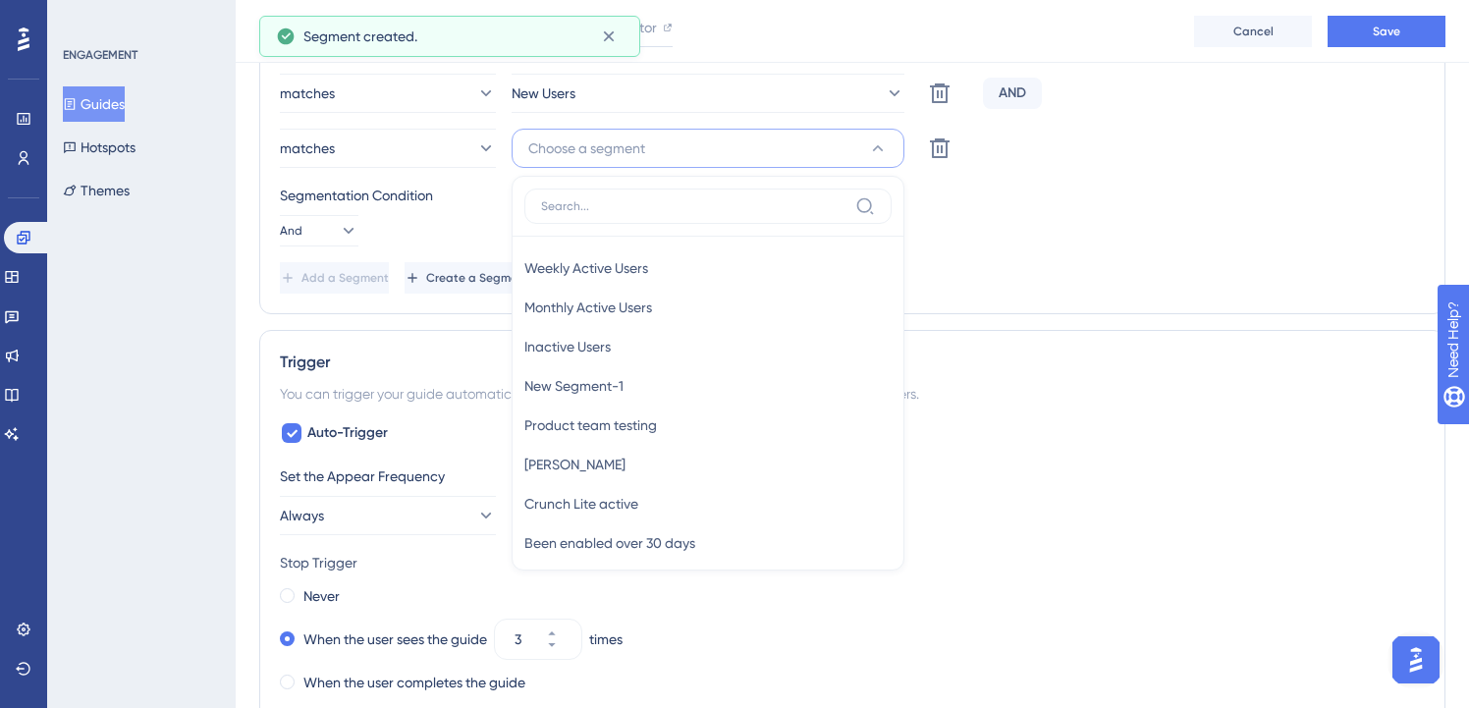
click at [358, 354] on div "Trigger" at bounding box center [852, 363] width 1145 height 24
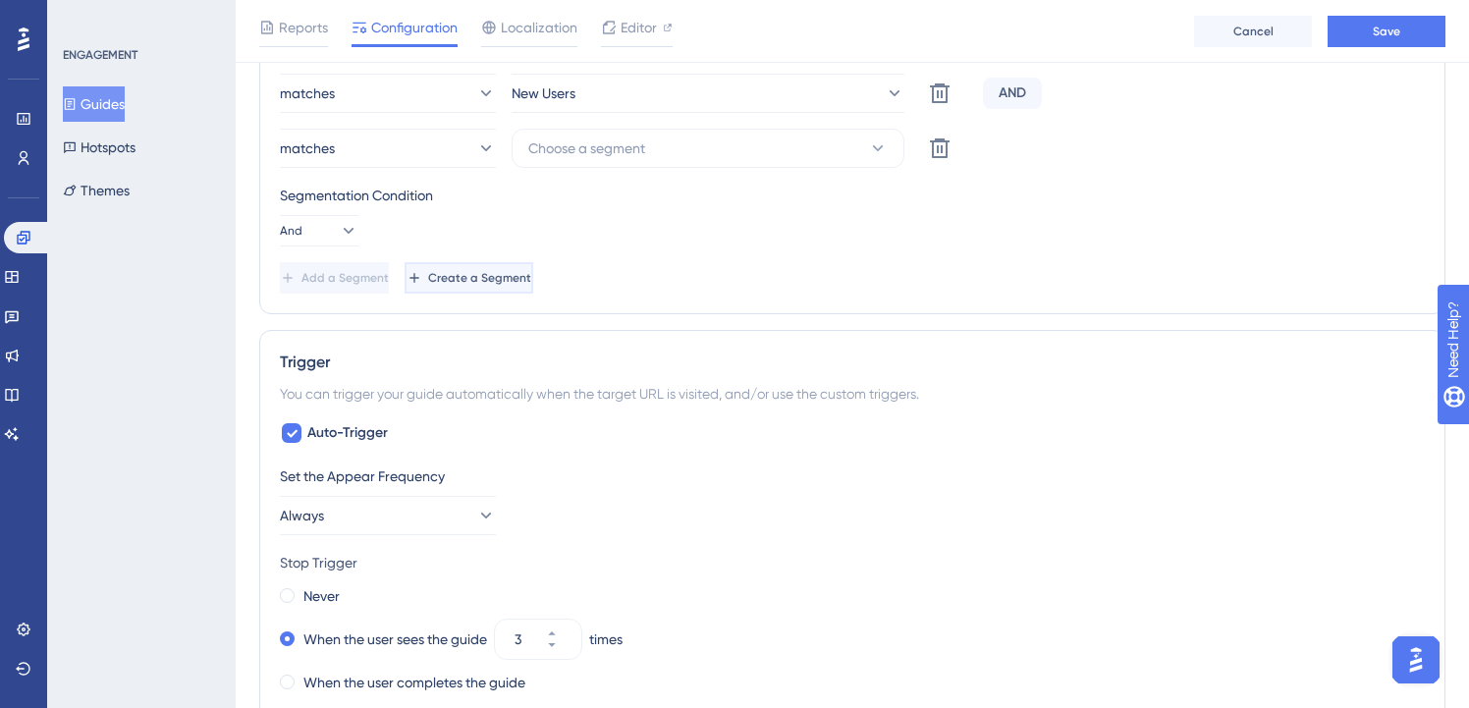
click at [531, 275] on span "Create a Segment" at bounding box center [479, 278] width 103 height 16
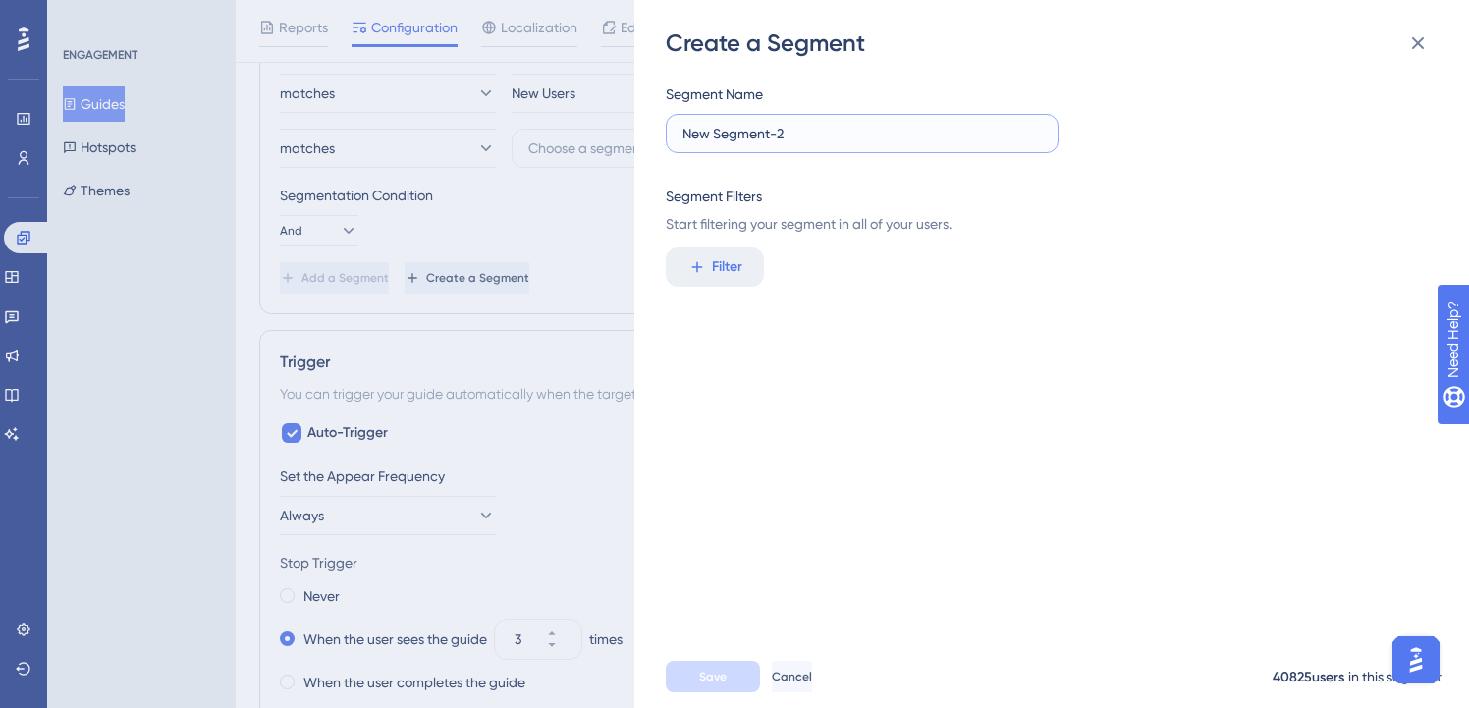
click at [913, 137] on input "New Segment-2" at bounding box center [862, 134] width 359 height 22
type input "Enabled after [DATE]"
click at [713, 267] on span "Filter" at bounding box center [727, 267] width 30 height 24
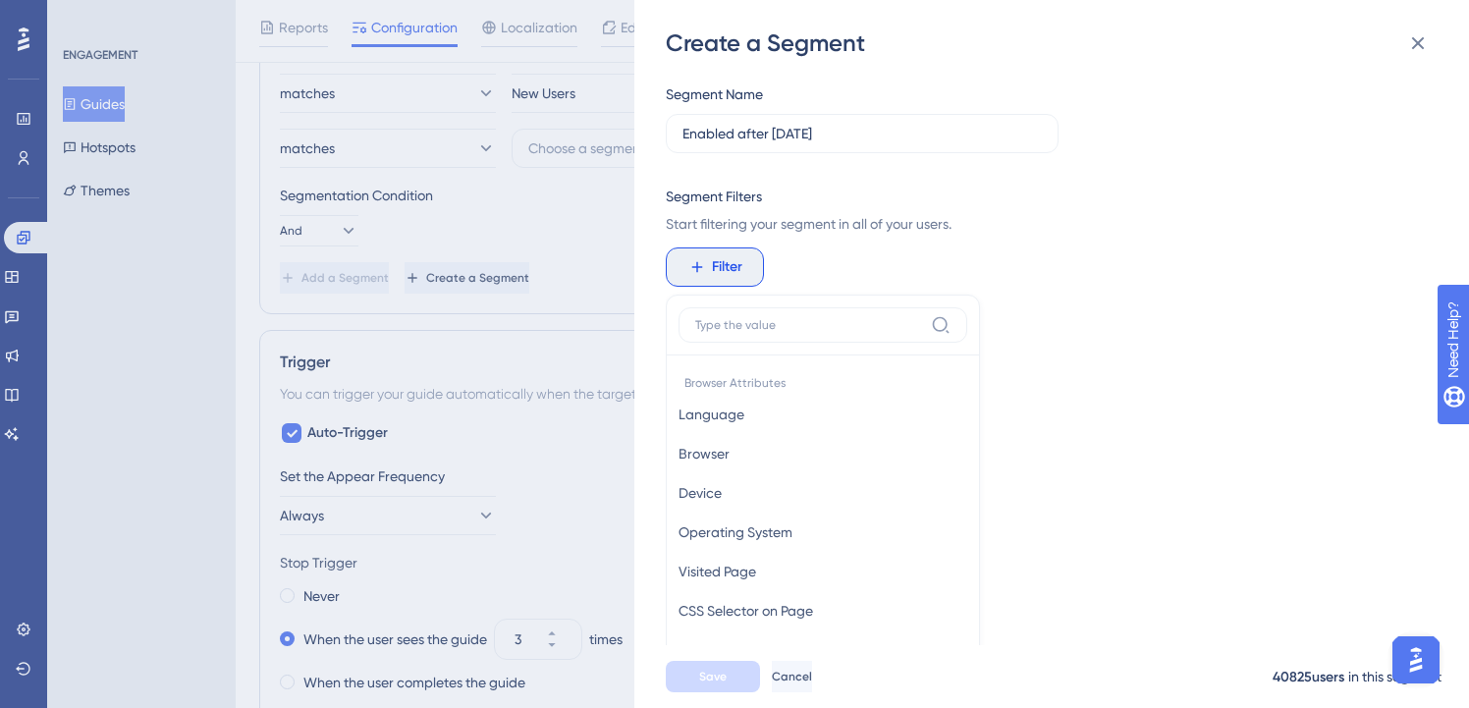
scroll to position [142, 0]
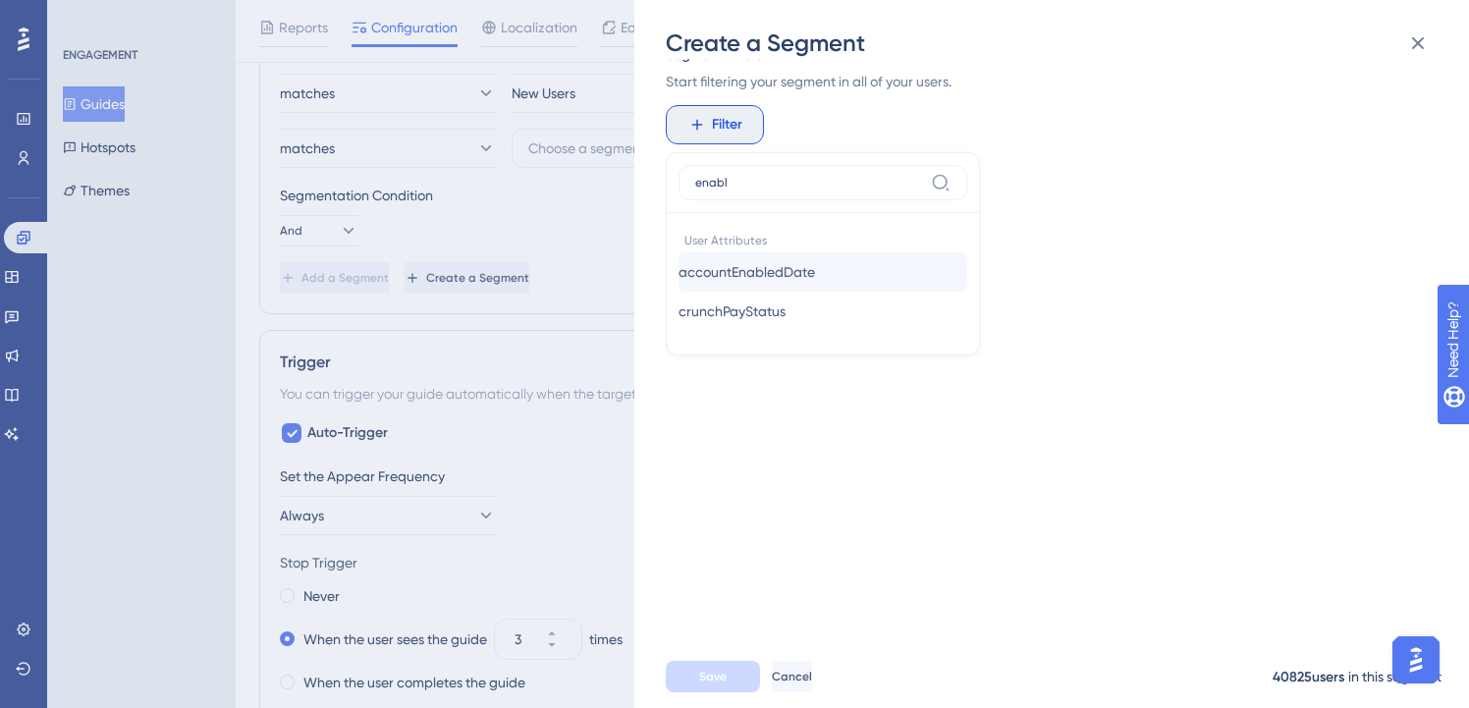
type input "enabl"
click at [794, 288] on button "accountEnabledDate accountEnabledDate" at bounding box center [823, 271] width 289 height 39
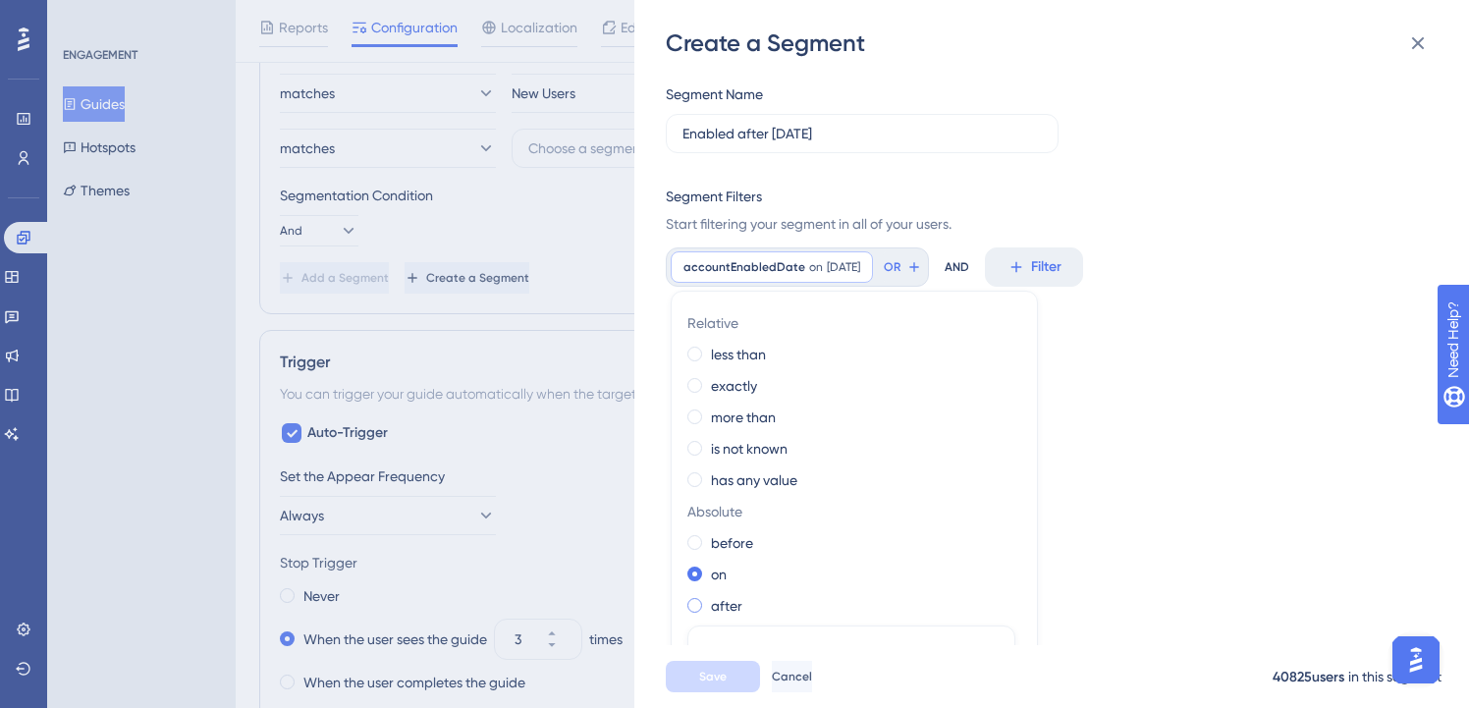
click at [722, 608] on label "after" at bounding box center [726, 606] width 31 height 24
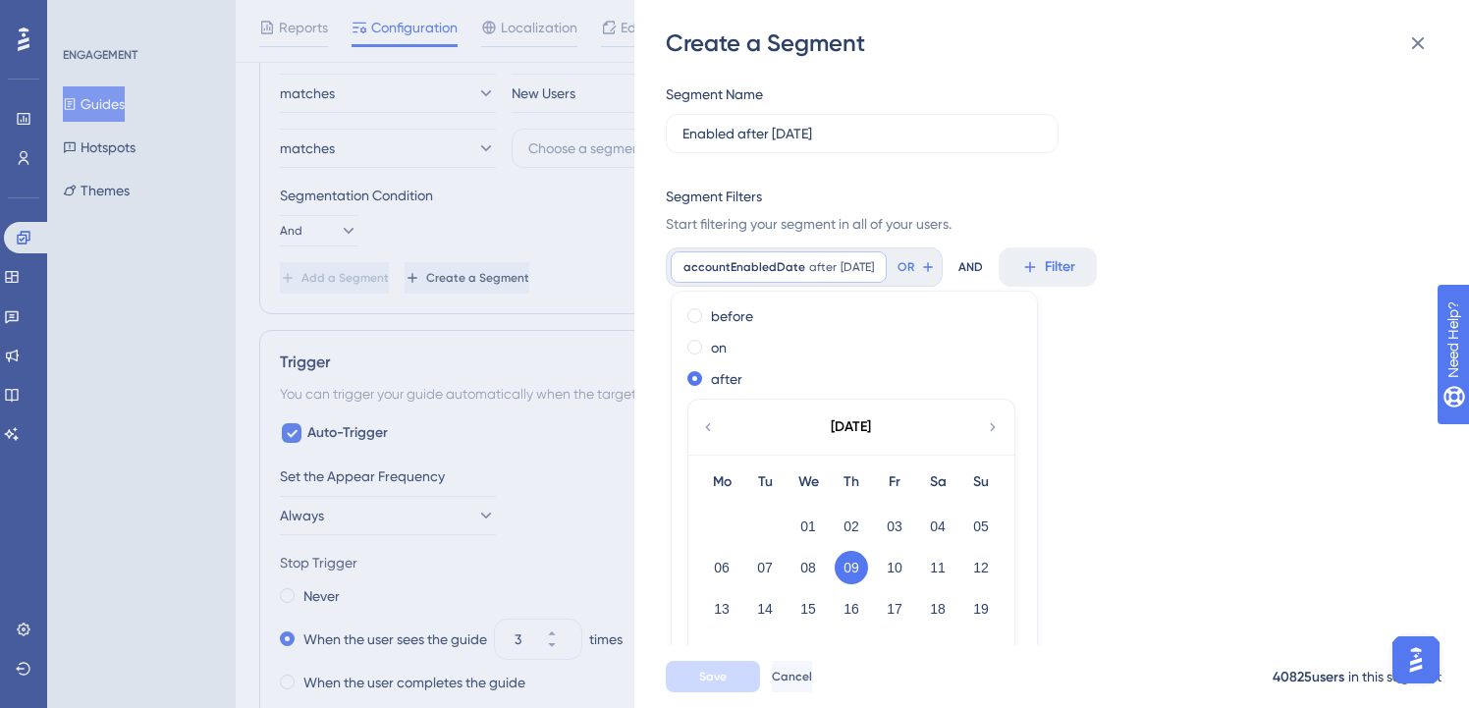
scroll to position [231, 0]
click at [803, 566] on button "08" at bounding box center [808, 563] width 33 height 33
click at [1121, 489] on div "Segment Name Enabled after [DATE] Segment Filters Start filtering your segment …" at bounding box center [1062, 352] width 792 height 586
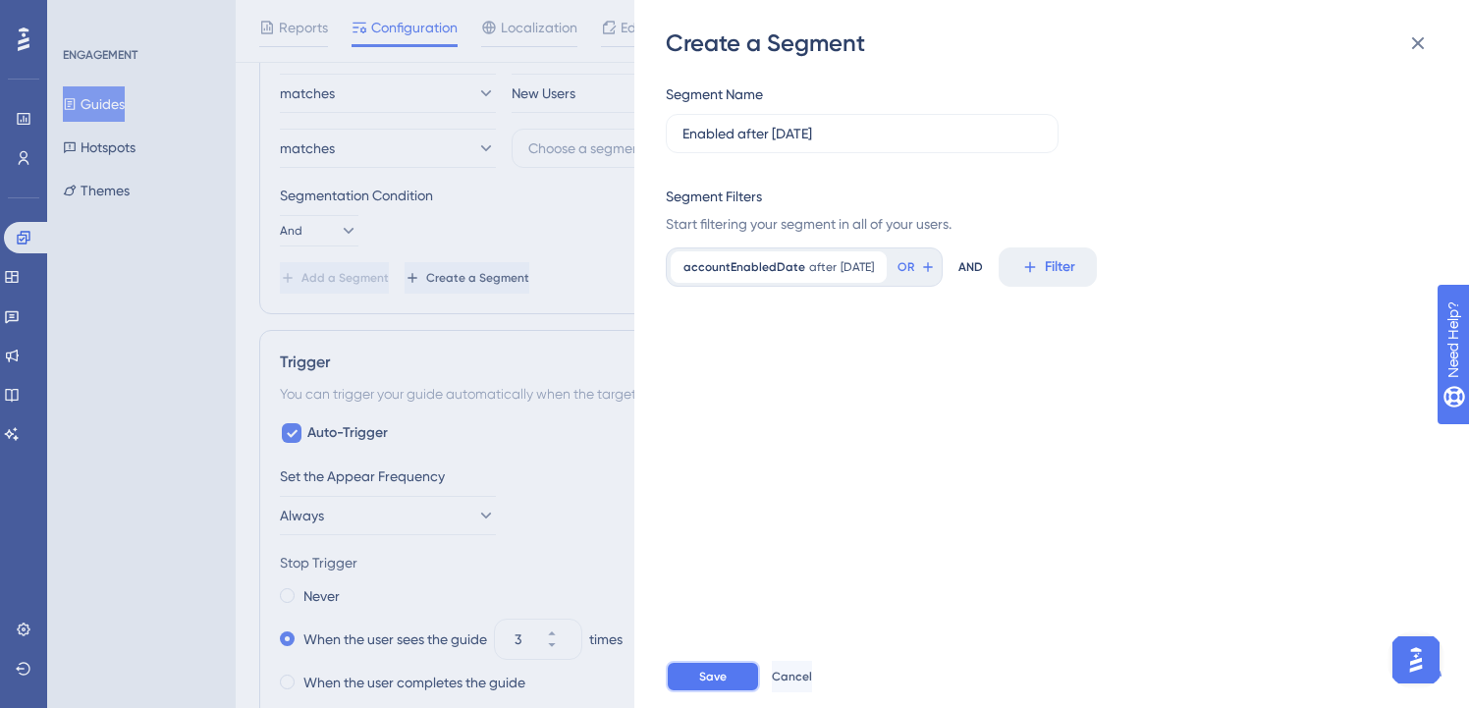
click at [720, 685] on span "Save" at bounding box center [713, 677] width 28 height 16
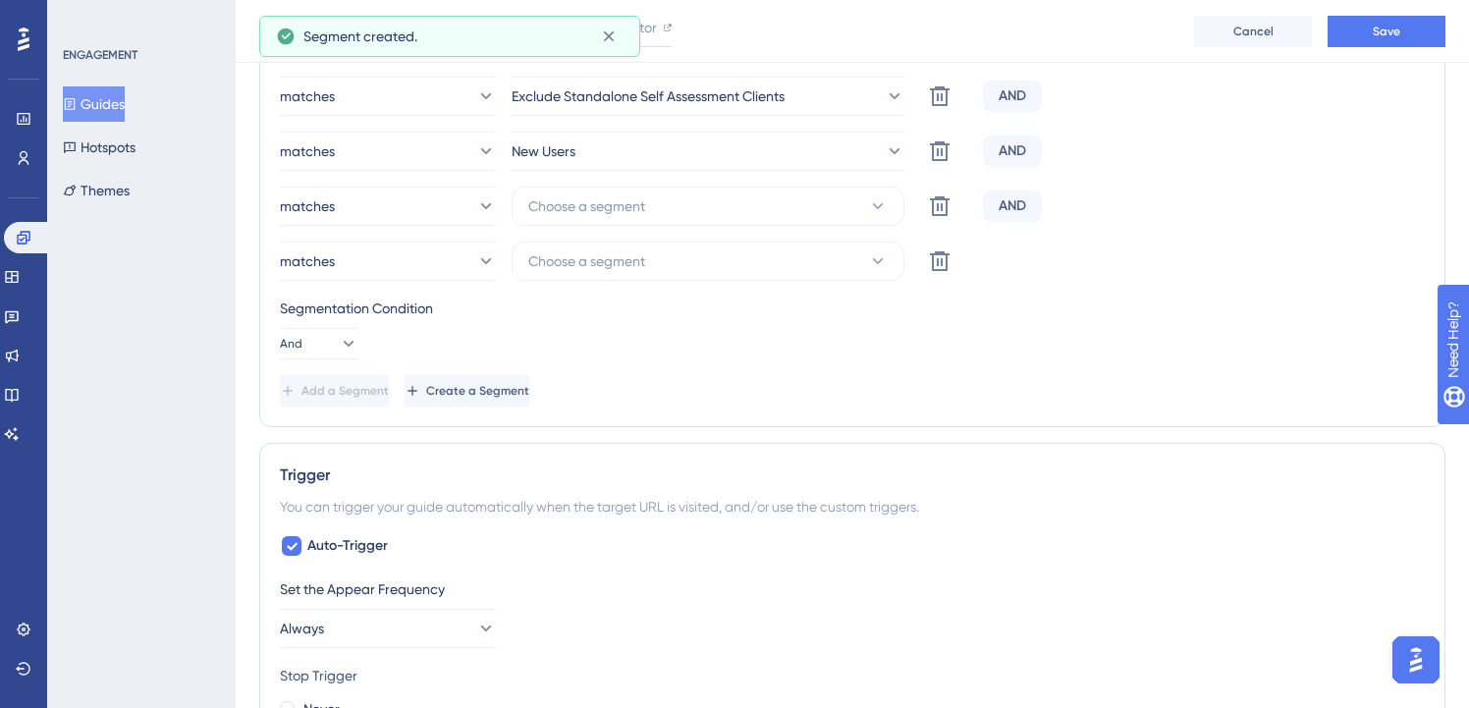
scroll to position [906, 0]
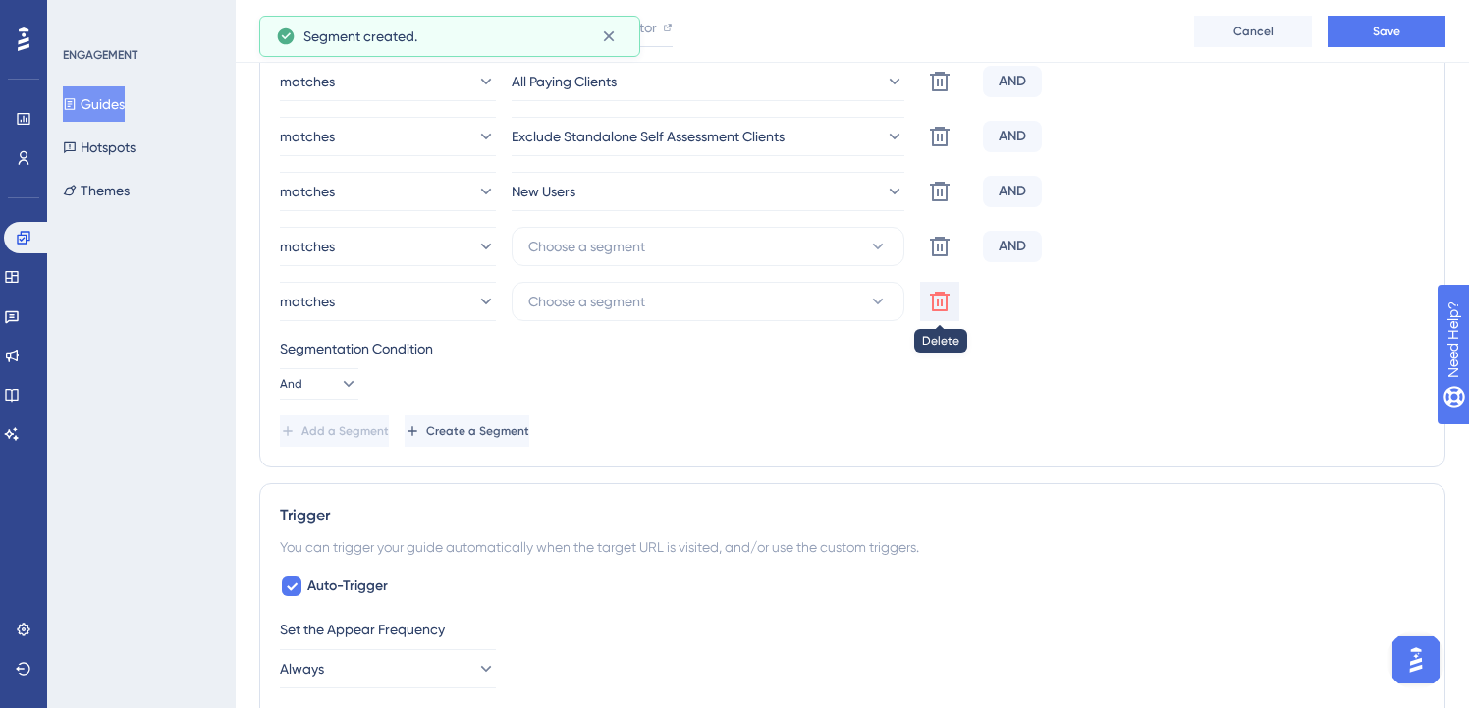
click at [934, 304] on icon at bounding box center [940, 302] width 24 height 24
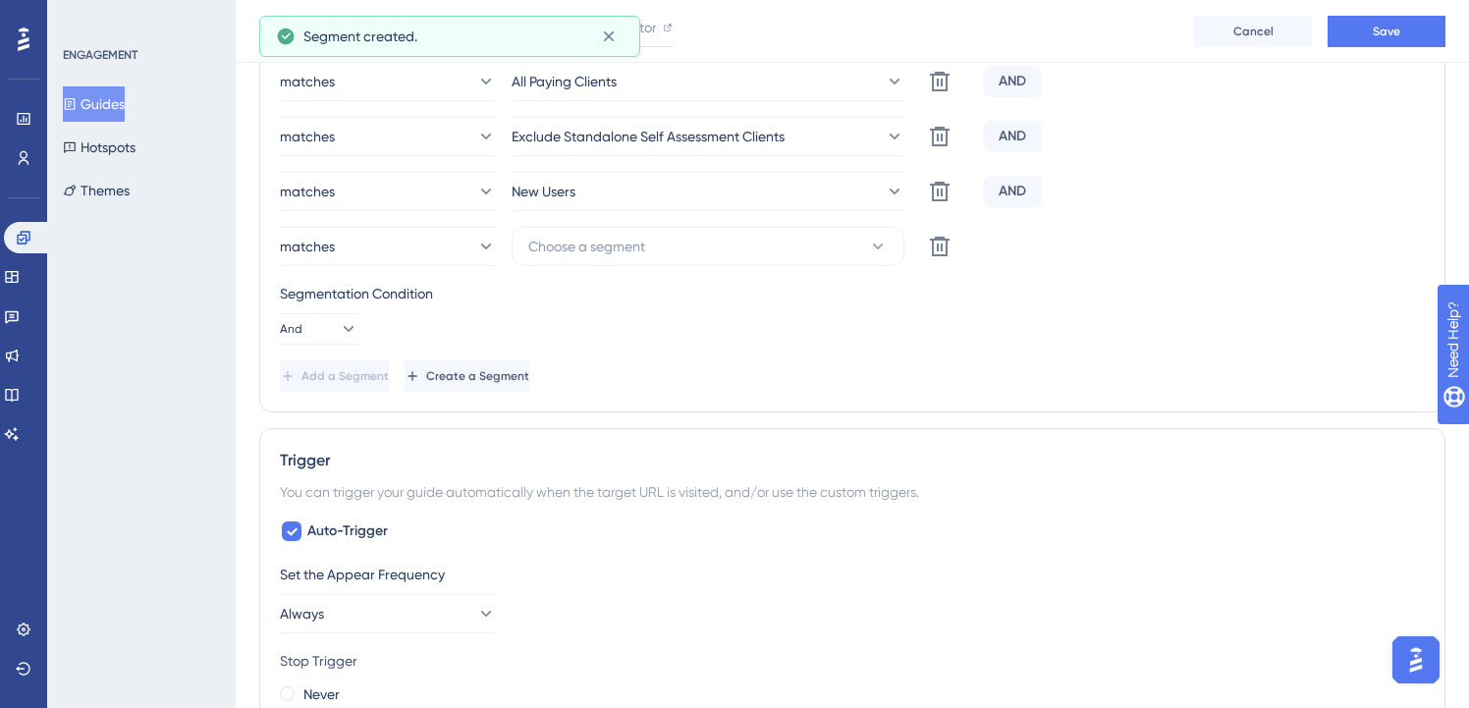
click at [707, 225] on div "matches Desktop Delete AND matches All Paying Clients Delete AND matches Exclud…" at bounding box center [852, 199] width 1145 height 385
click at [688, 240] on button "Choose a segment" at bounding box center [708, 246] width 393 height 39
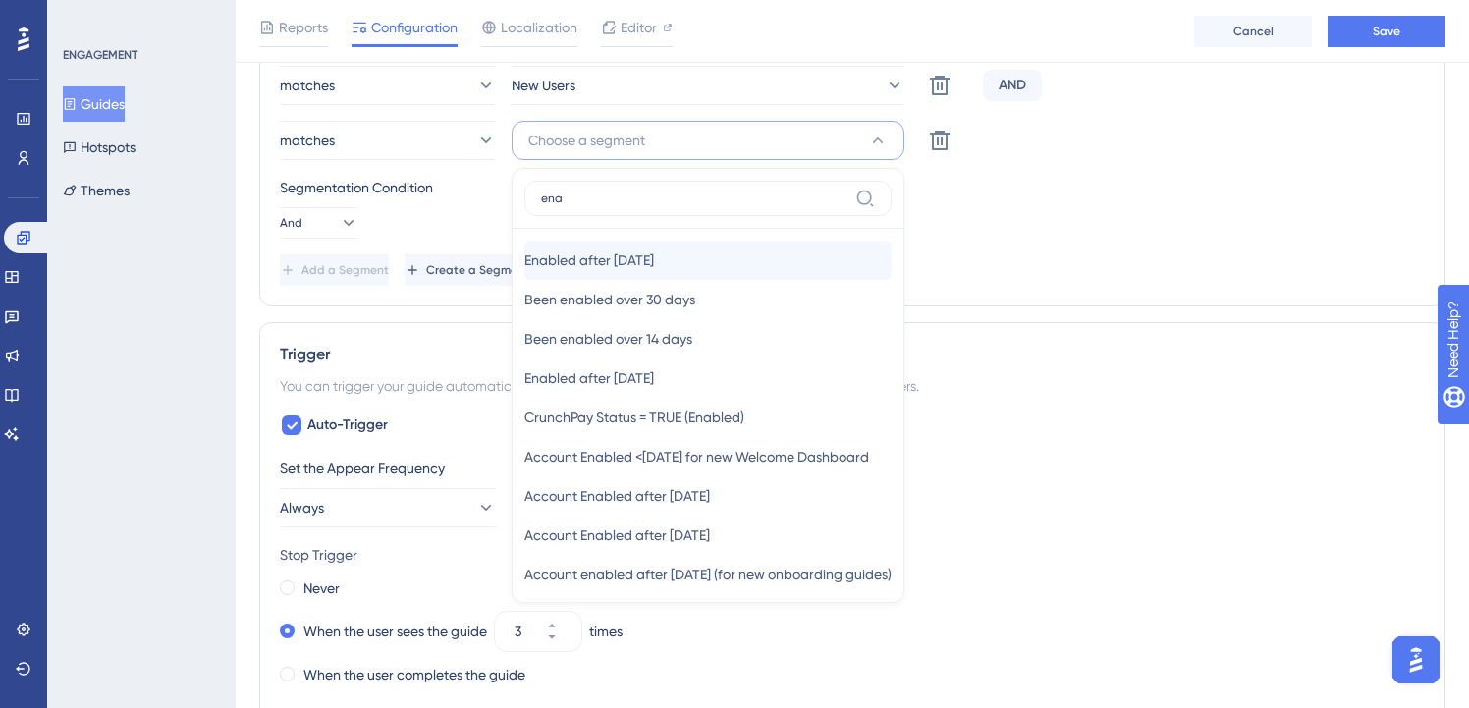
type input "ena"
click at [722, 256] on div "Enabled after [DATE] Enabled after [DATE]" at bounding box center [707, 260] width 367 height 39
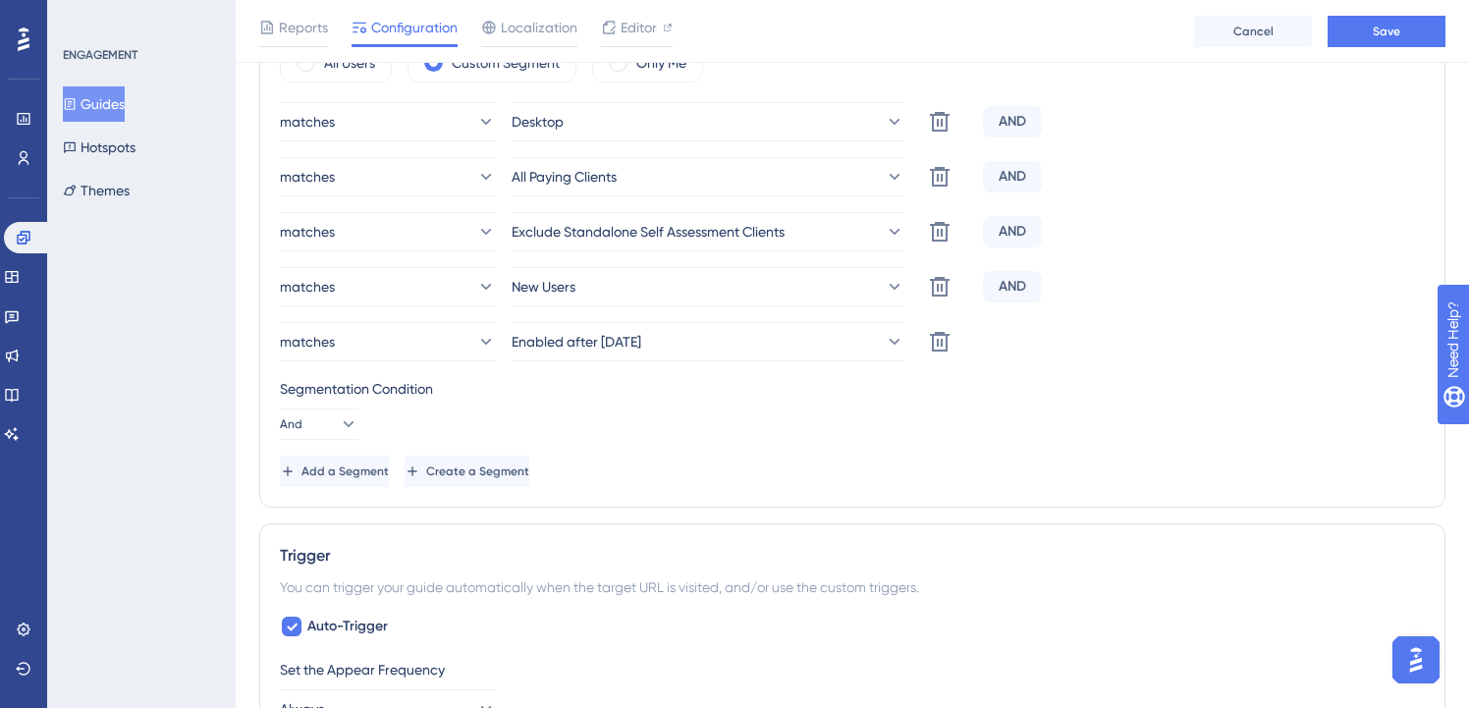
scroll to position [802, 0]
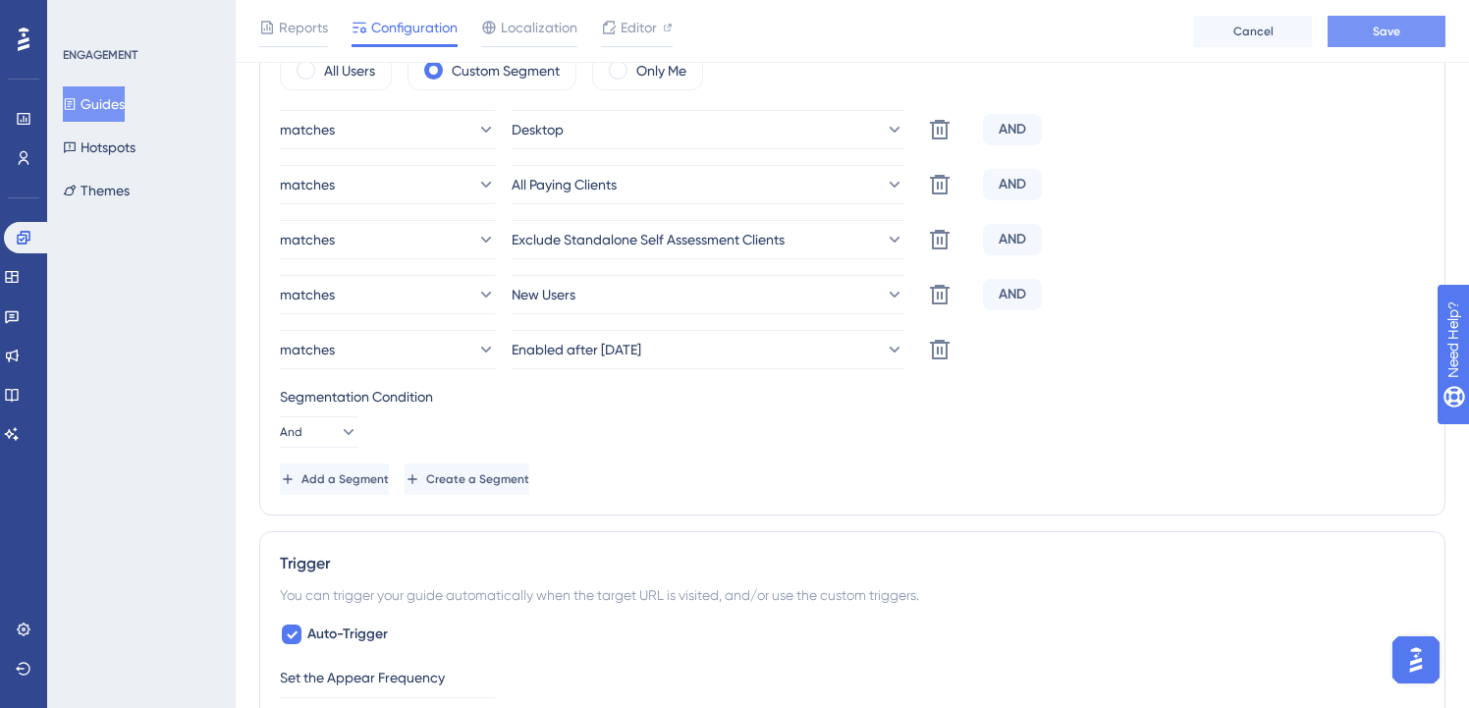
click at [1366, 40] on button "Save" at bounding box center [1387, 31] width 118 height 31
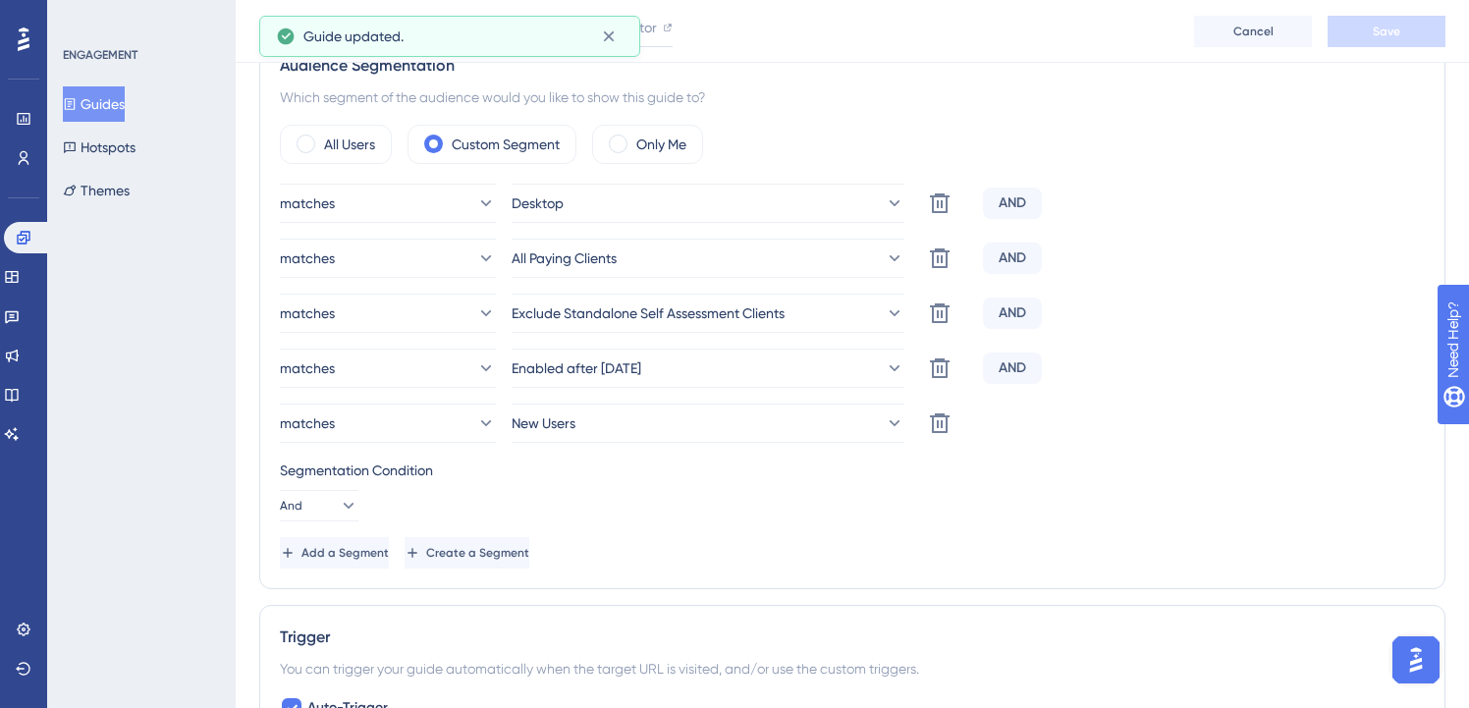
scroll to position [696, 0]
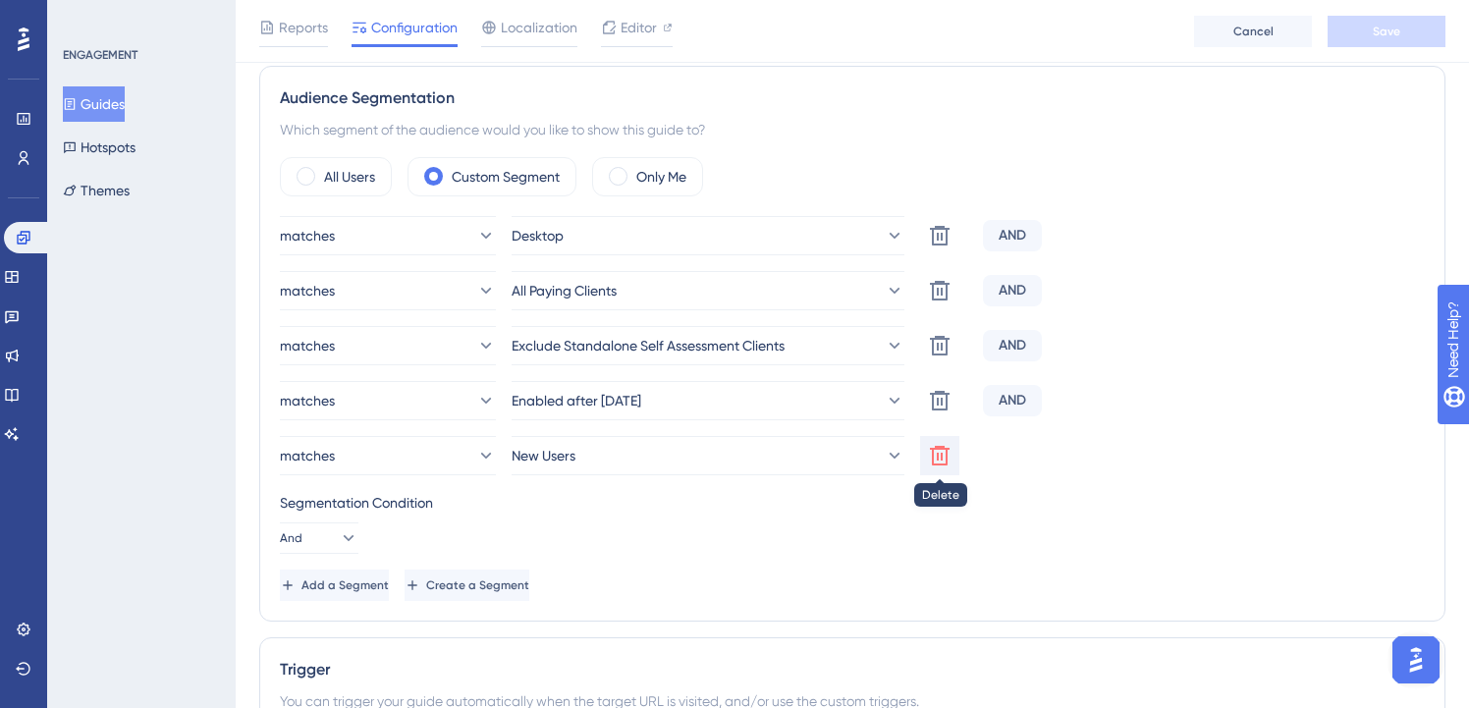
click at [936, 462] on icon at bounding box center [940, 456] width 24 height 24
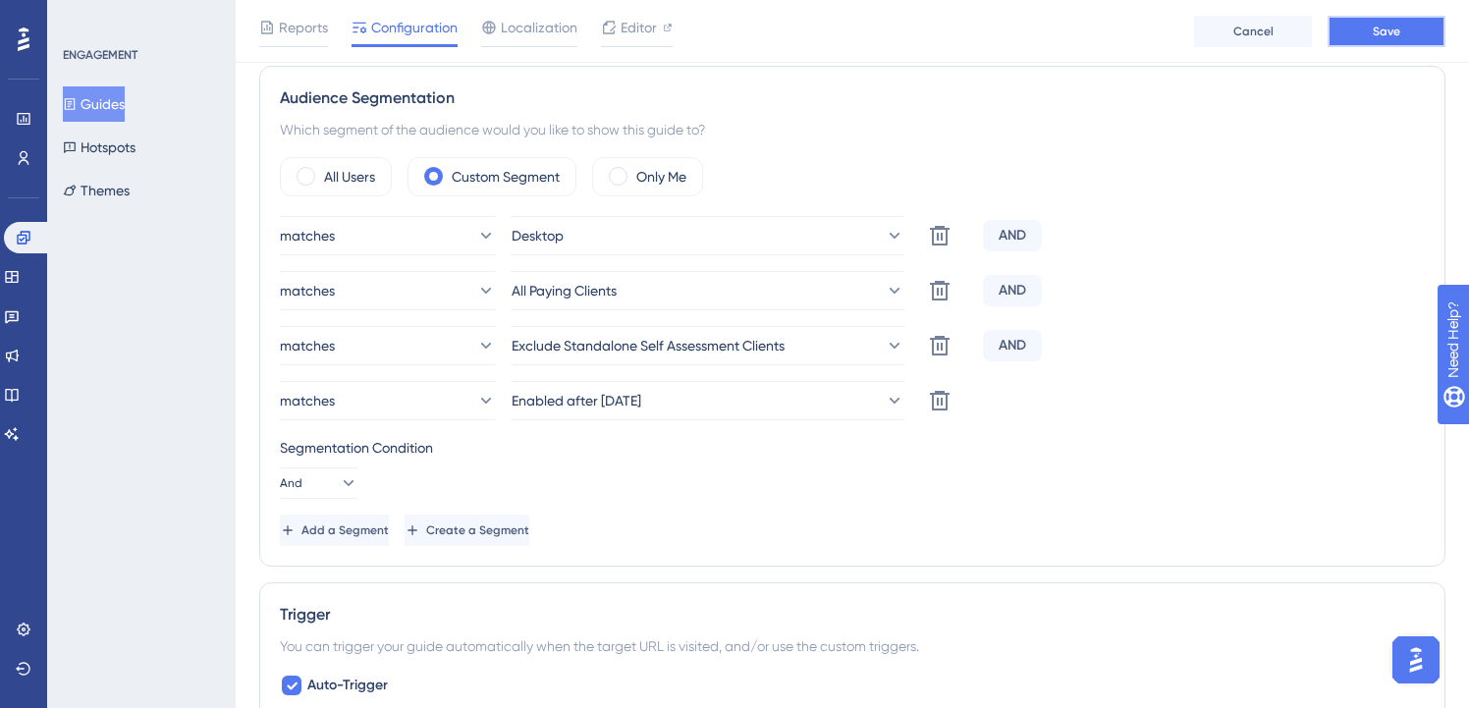
click at [1350, 37] on button "Save" at bounding box center [1387, 31] width 118 height 31
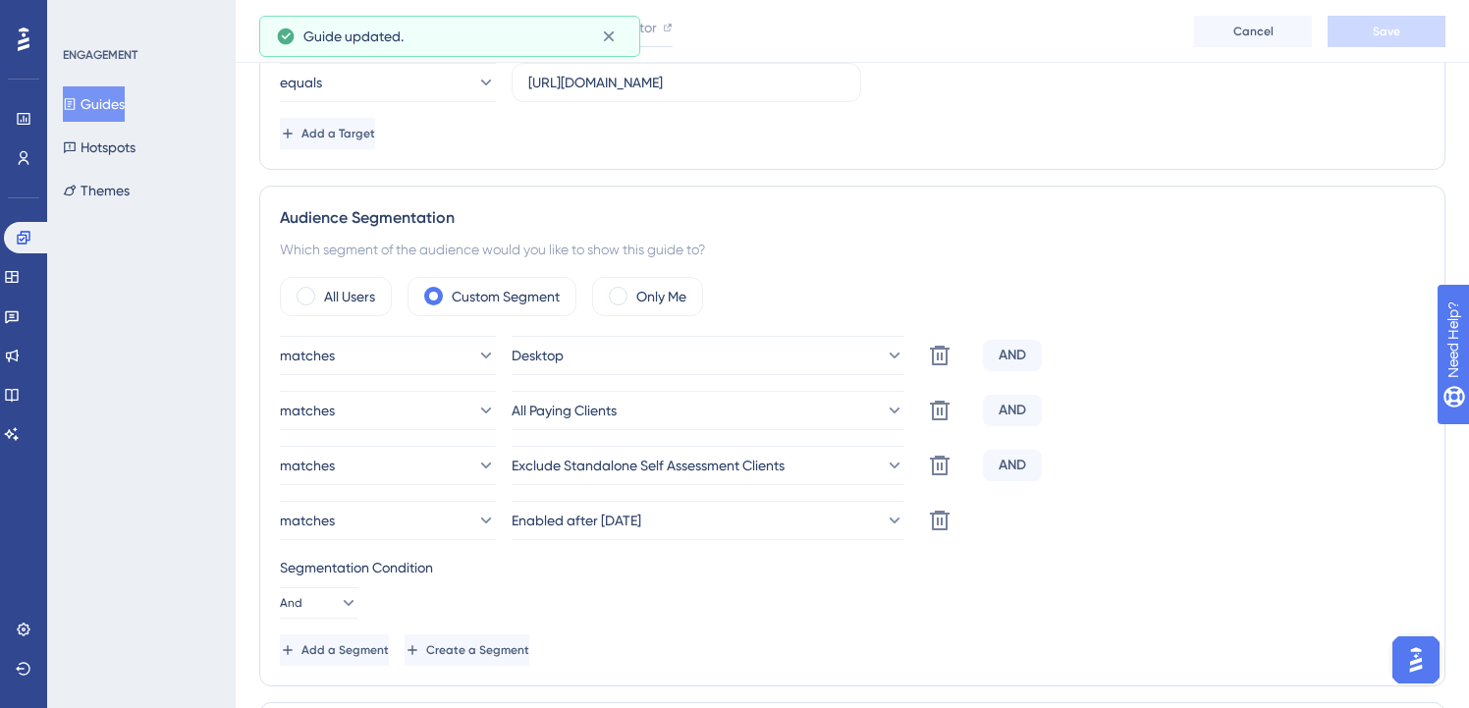
scroll to position [0, 0]
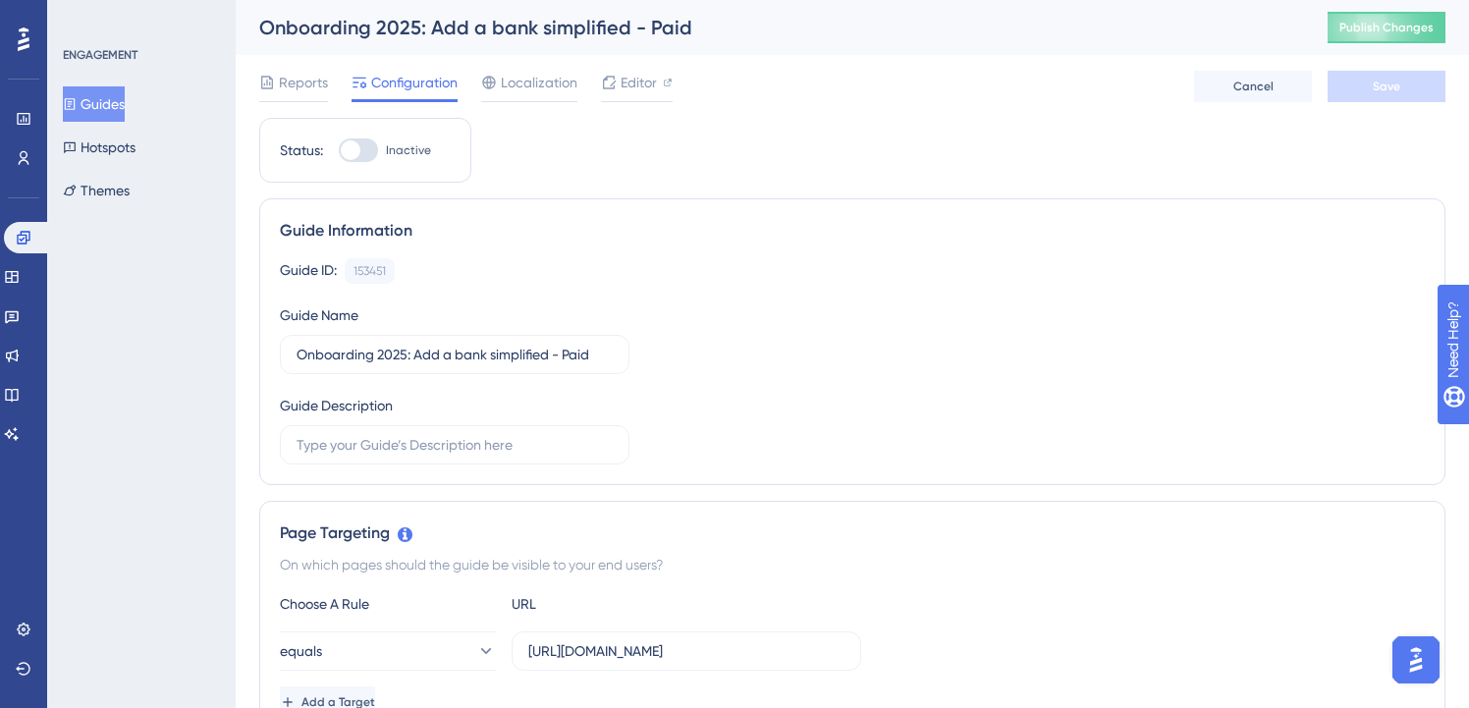
click at [125, 110] on button "Guides" at bounding box center [94, 103] width 62 height 35
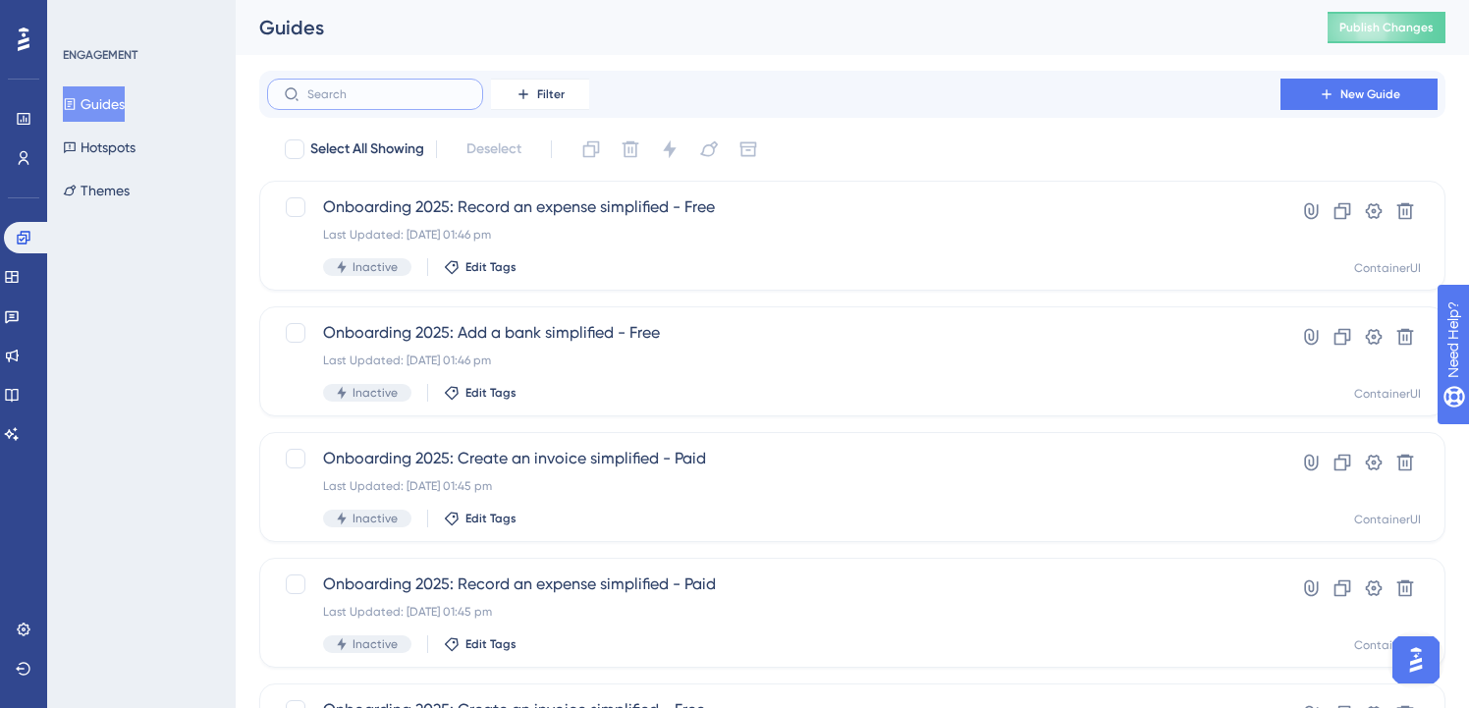
click at [407, 96] on input "text" at bounding box center [386, 94] width 159 height 14
paste input "onboarding"
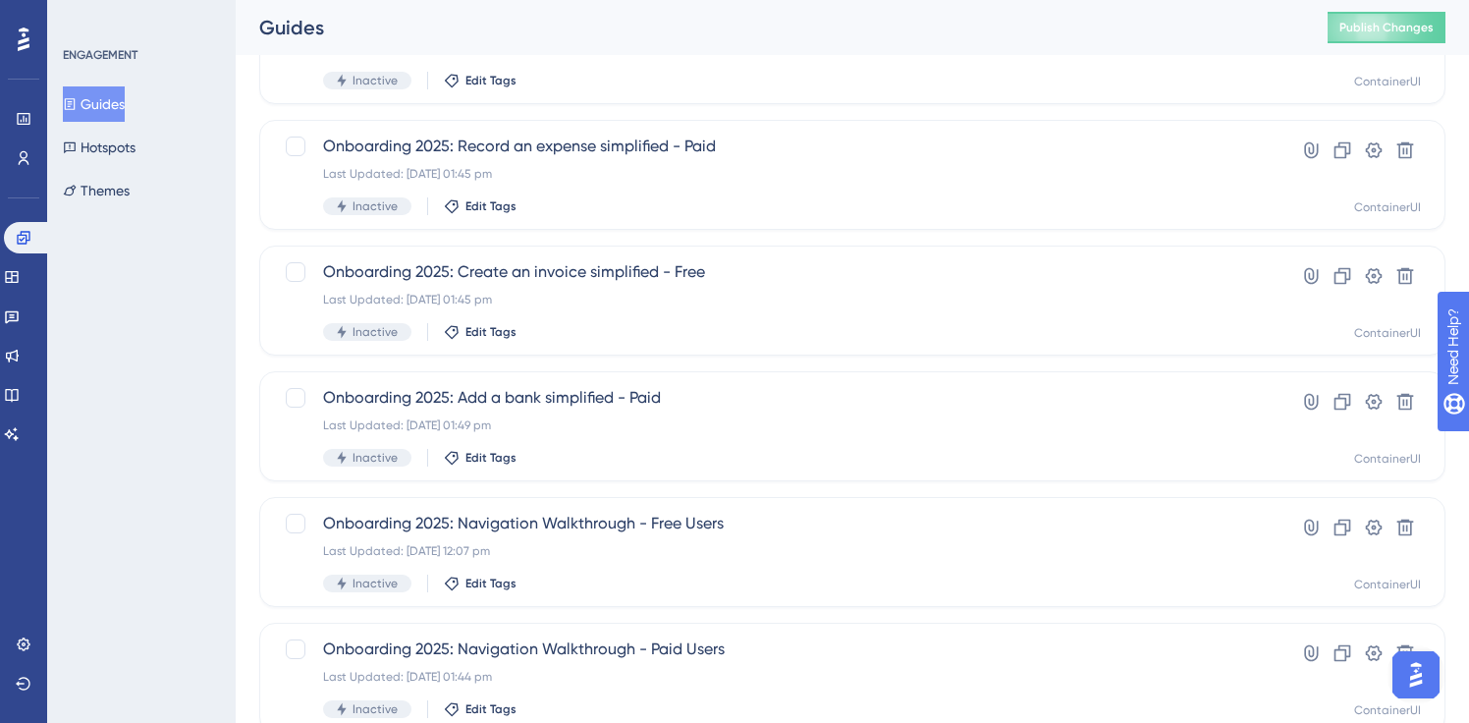
scroll to position [460, 0]
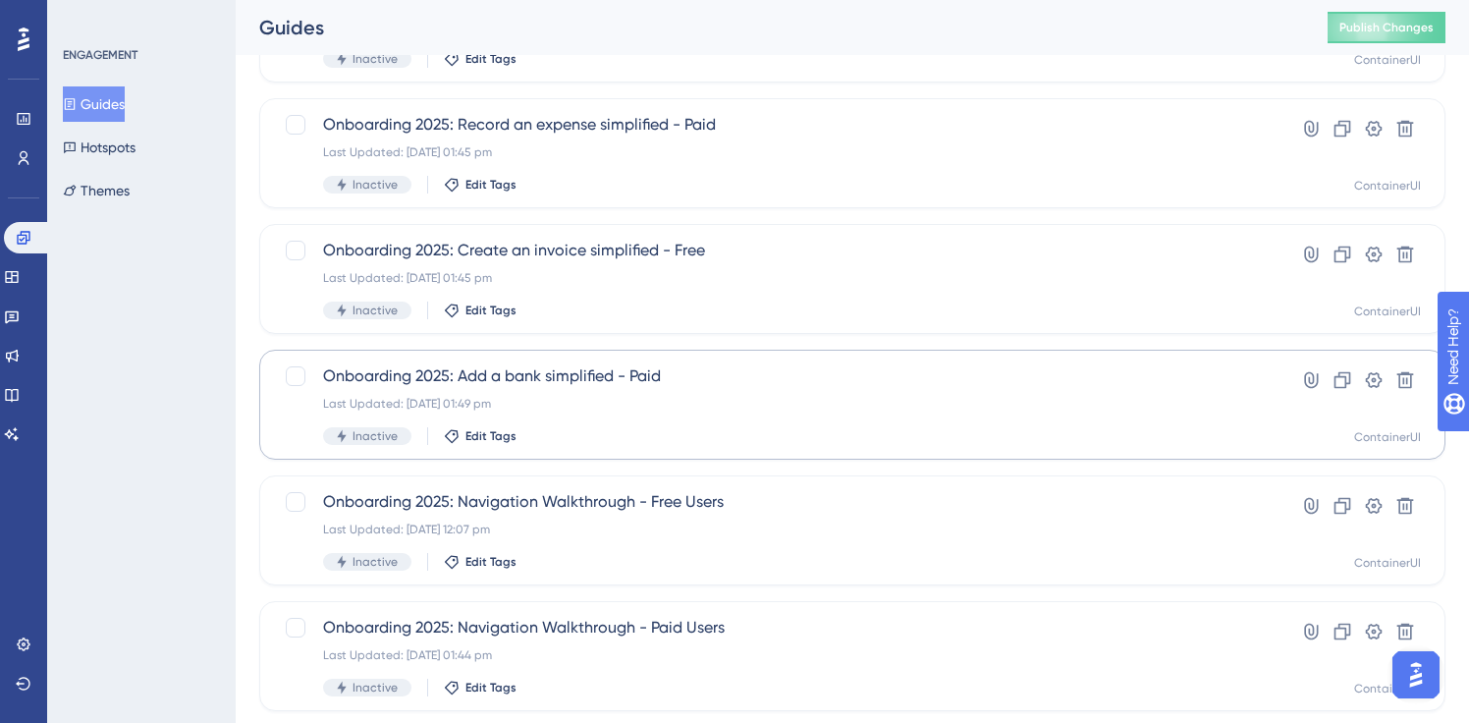
type input "onboarding"
click at [579, 372] on span "Onboarding 2025: Add a bank simplified - Paid" at bounding box center [774, 376] width 902 height 24
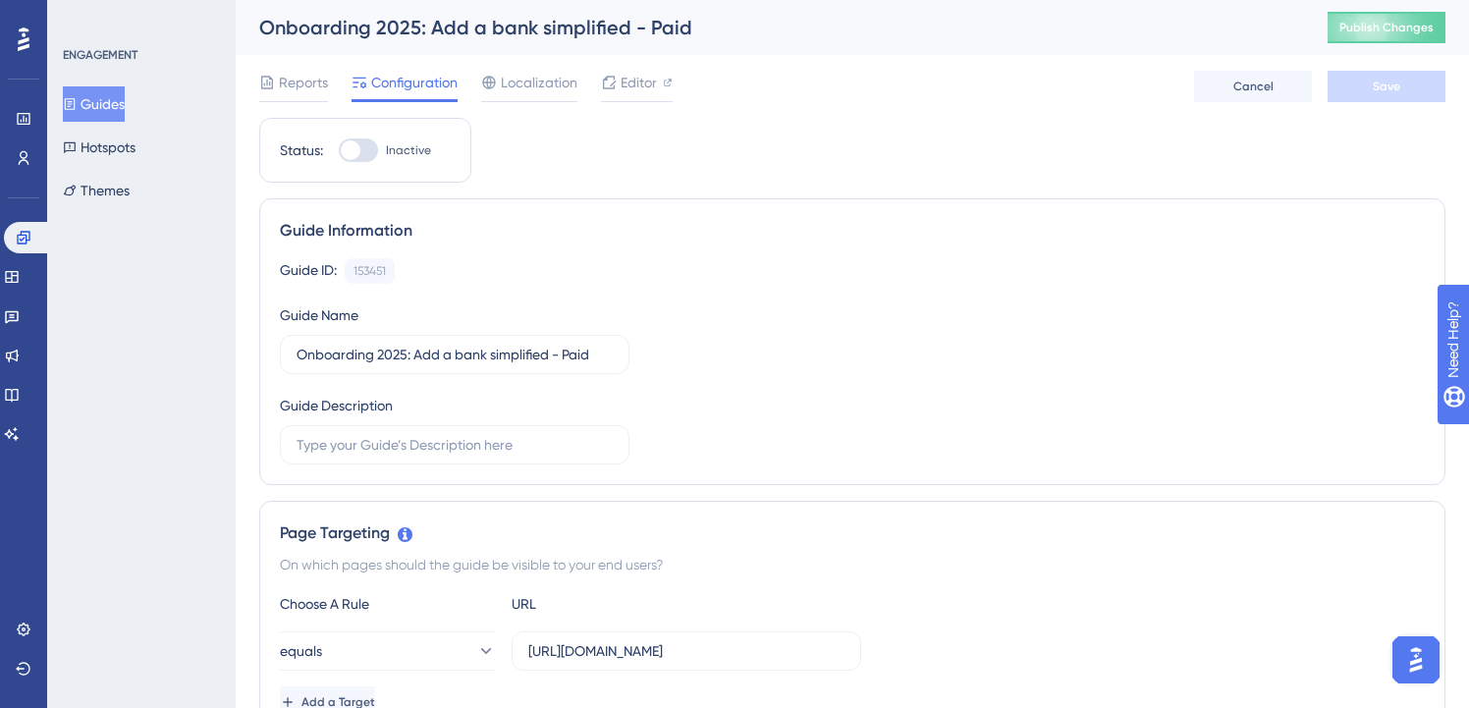
click at [101, 112] on button "Guides" at bounding box center [94, 103] width 62 height 35
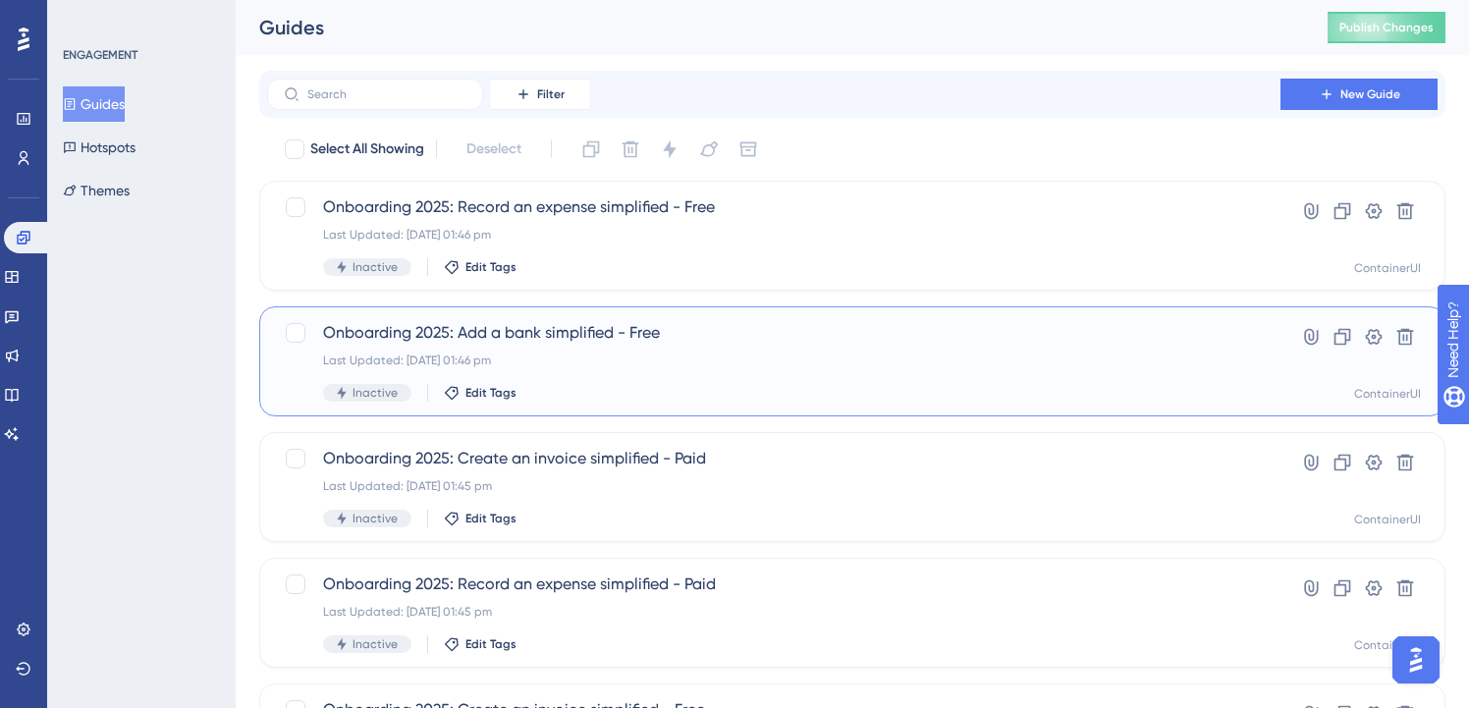
click at [619, 333] on span "Onboarding 2025: Add a bank simplified - Free" at bounding box center [774, 333] width 902 height 24
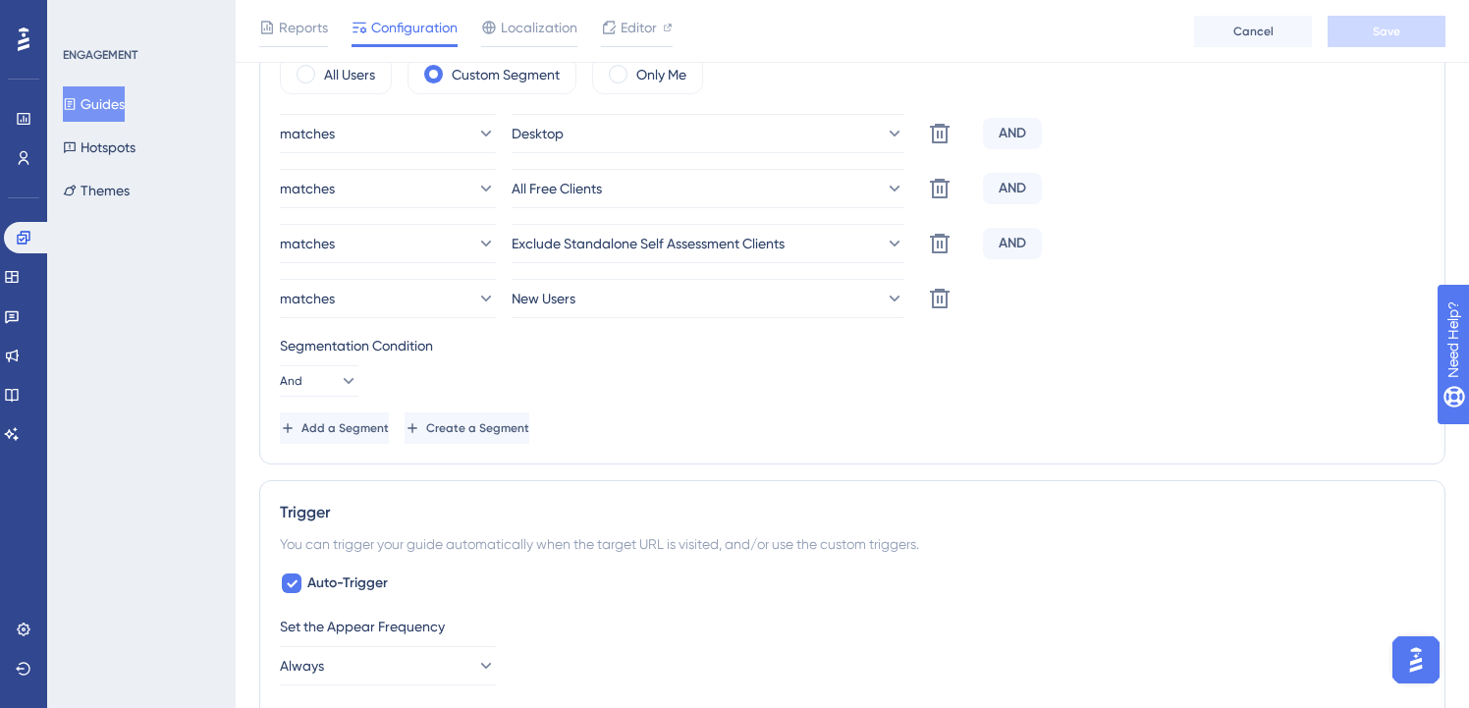
scroll to position [793, 2]
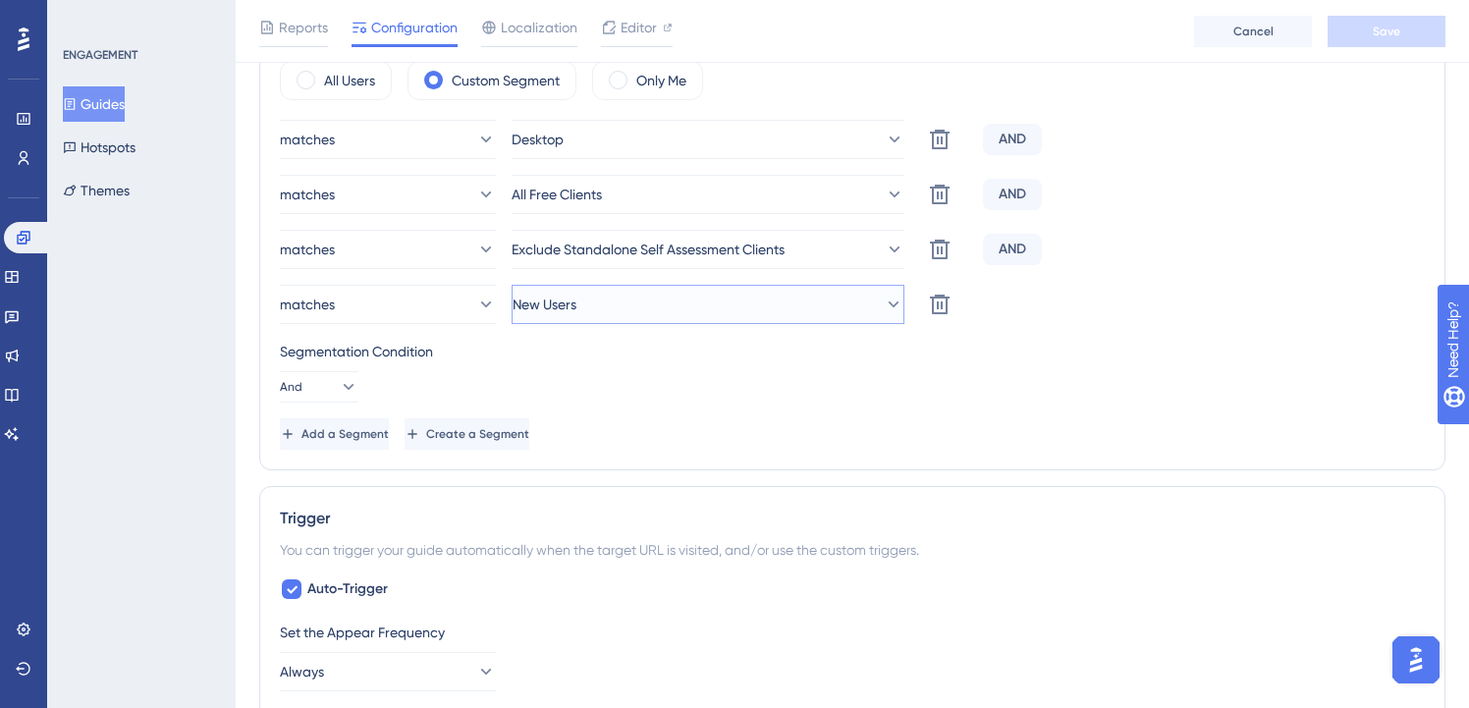
click at [798, 316] on button "New Users" at bounding box center [708, 304] width 393 height 39
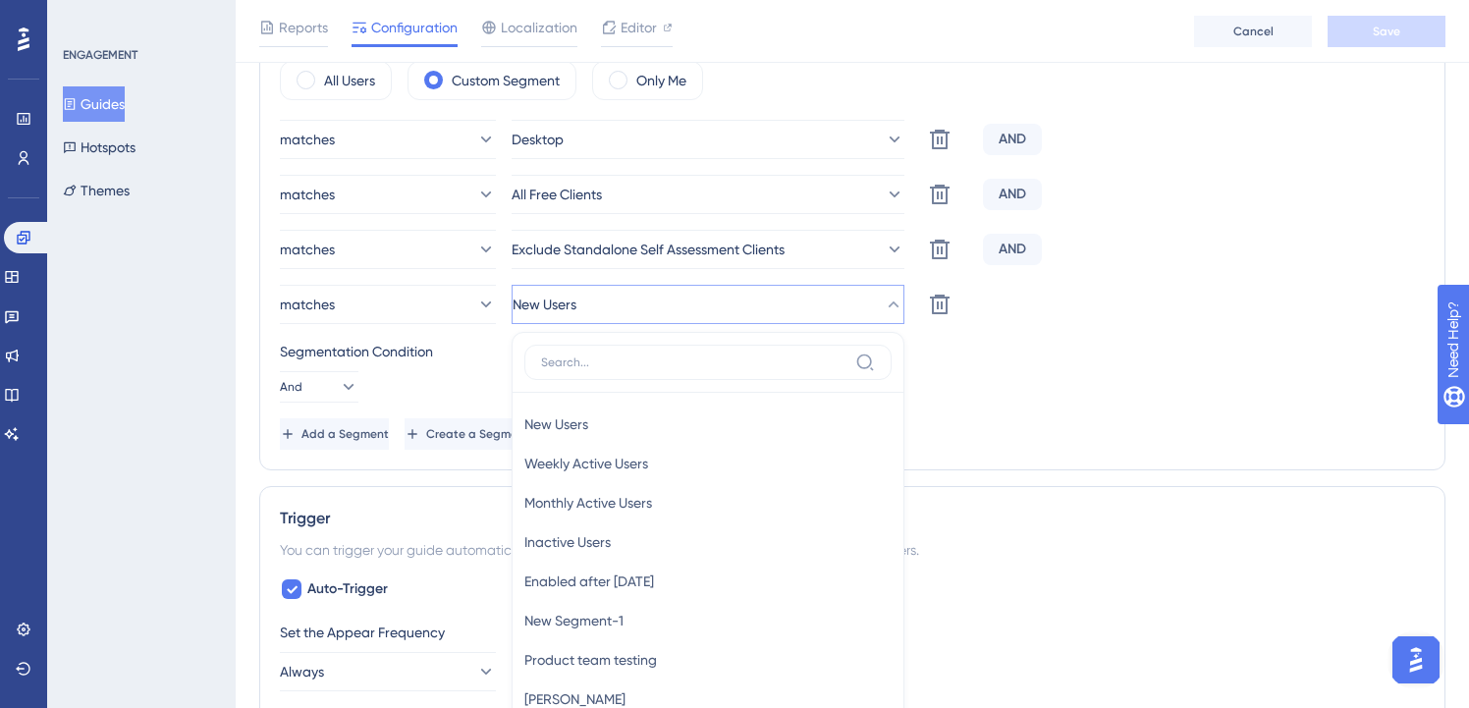
scroll to position [944, 2]
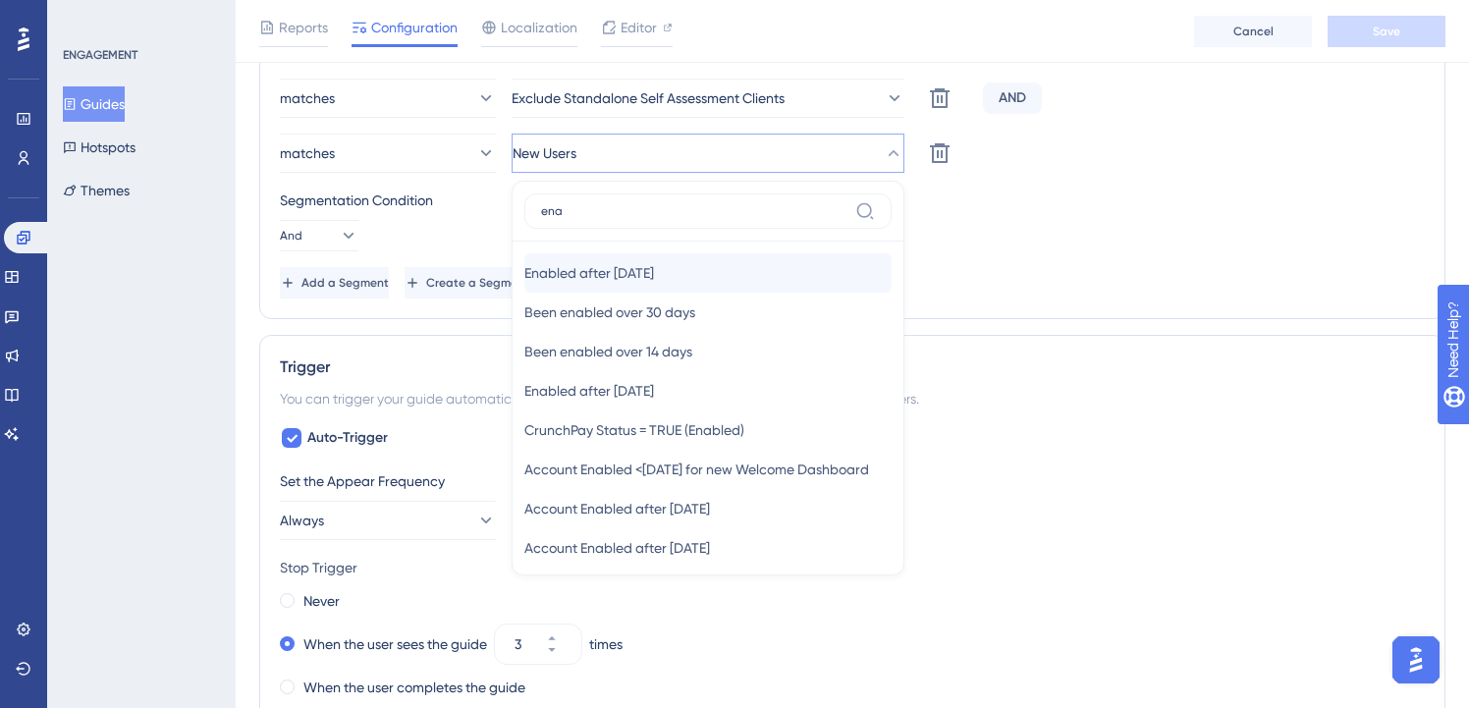
type input "ena"
click at [707, 266] on div "Enabled after [DATE] Enabled after [DATE]" at bounding box center [707, 272] width 367 height 39
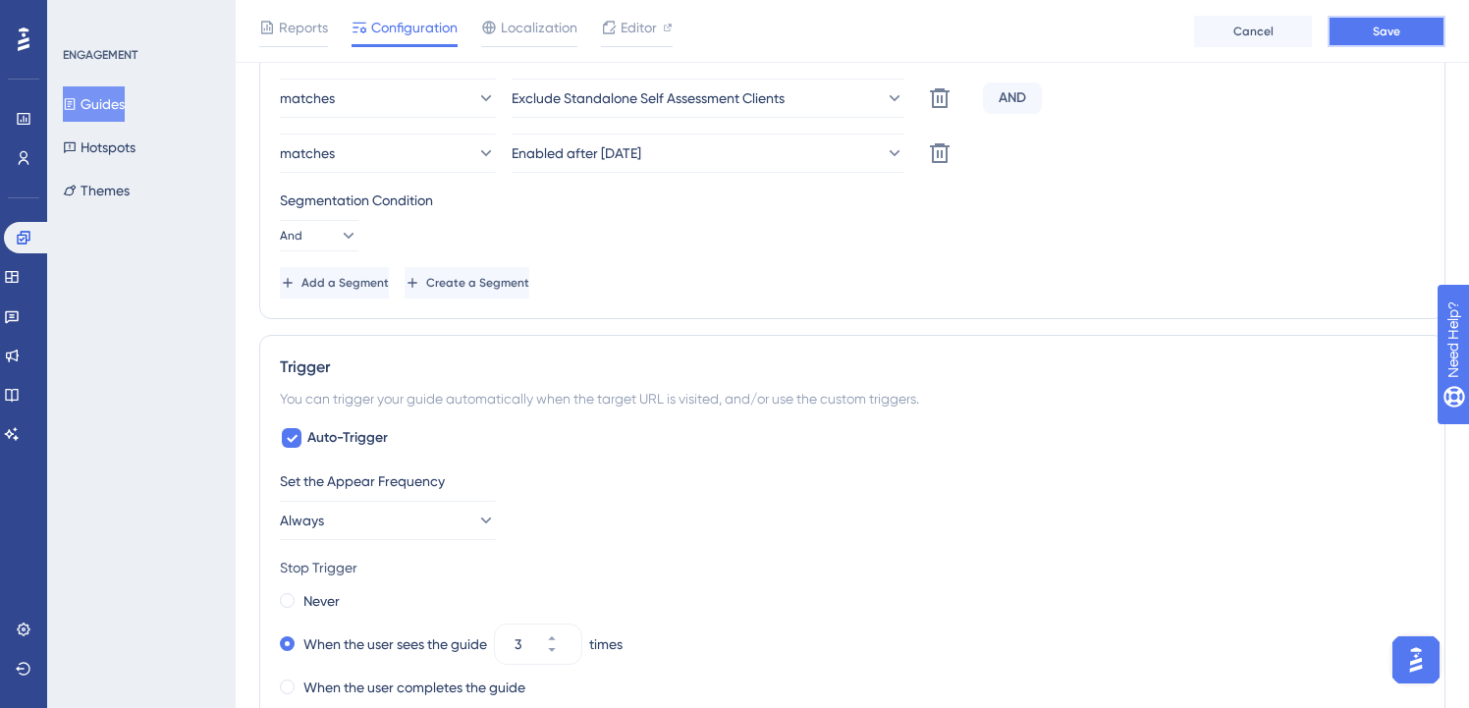
click at [1377, 41] on button "Save" at bounding box center [1387, 31] width 118 height 31
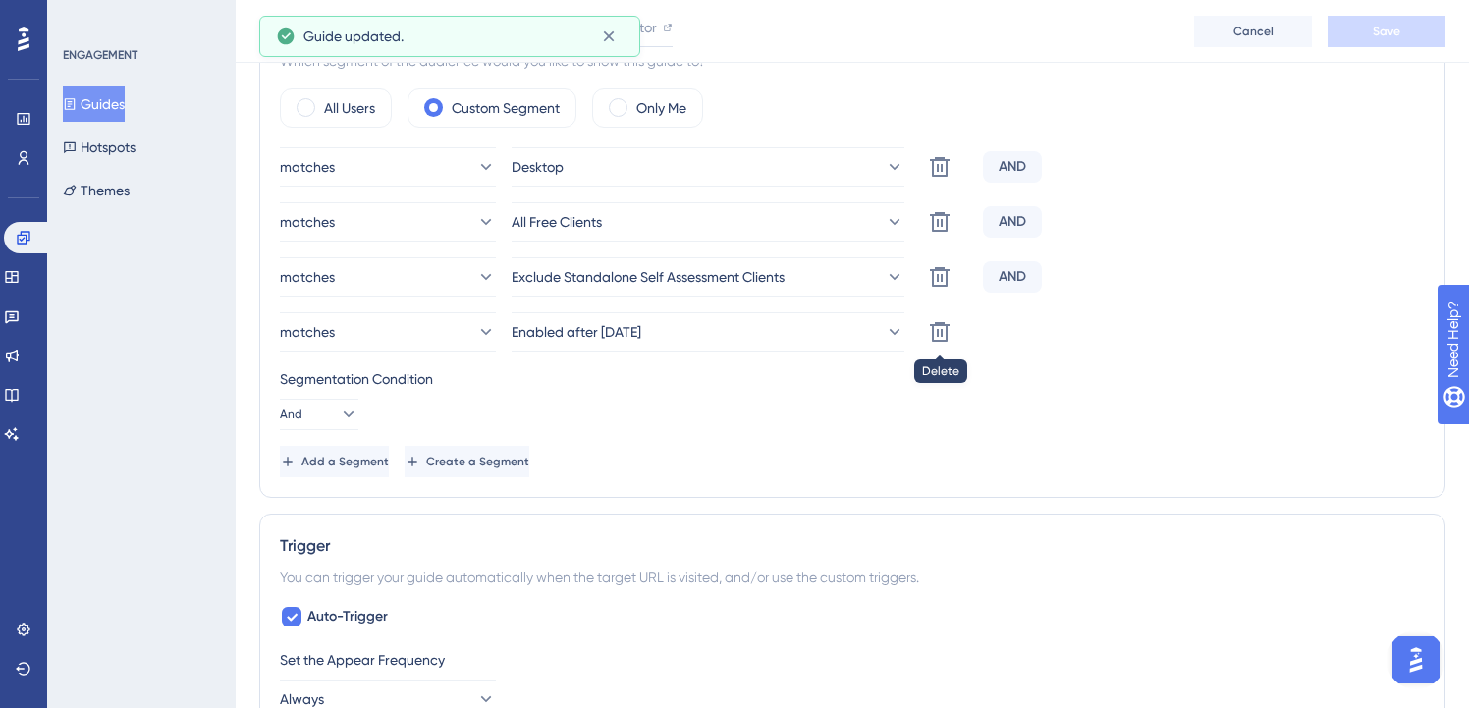
scroll to position [819, 2]
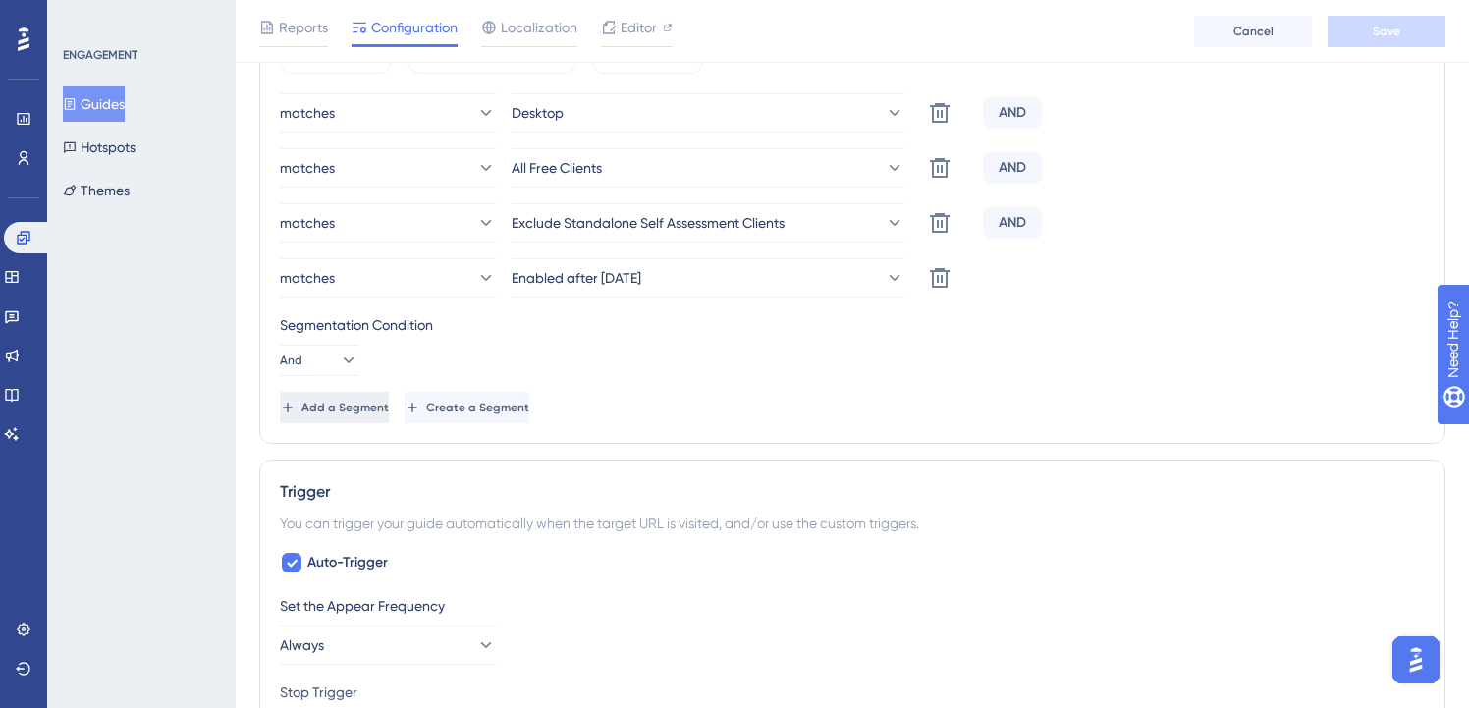
click at [358, 405] on span "Add a Segment" at bounding box center [345, 408] width 87 height 16
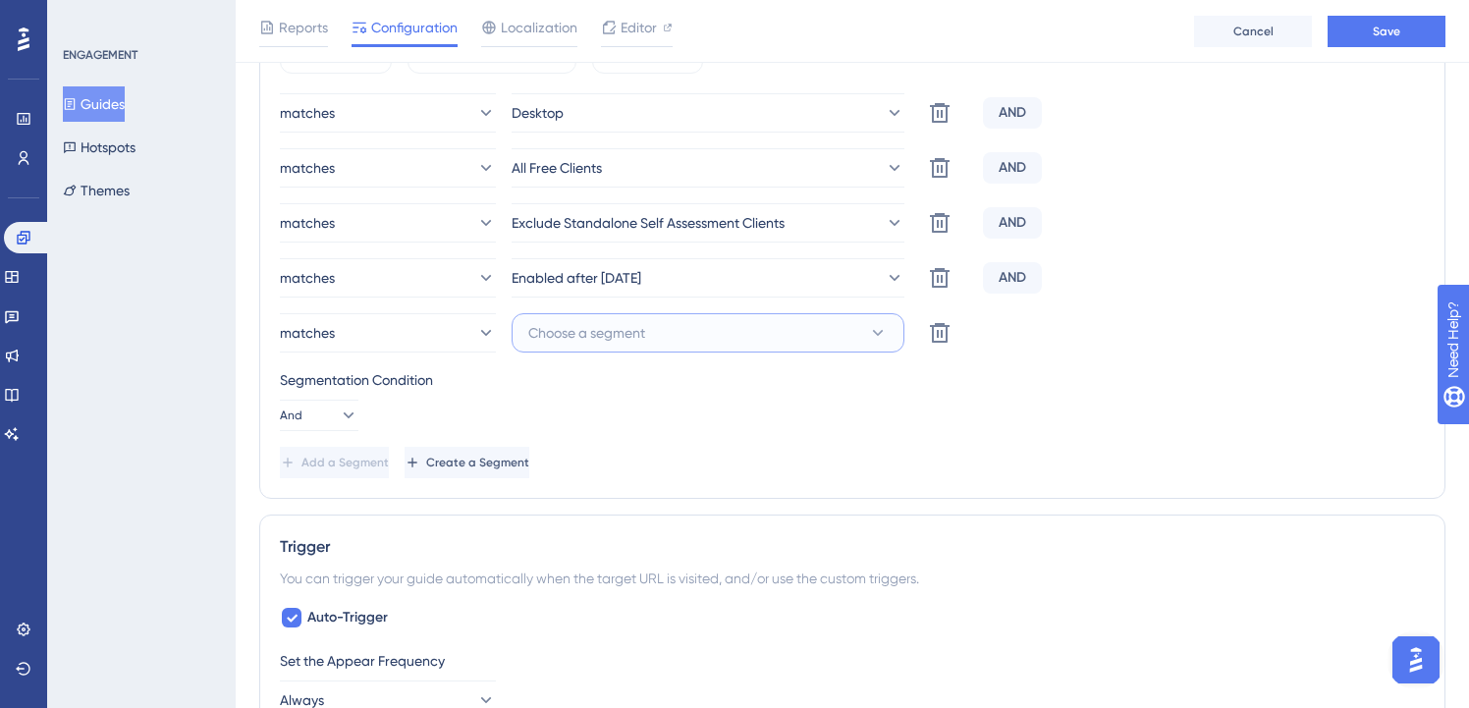
click at [642, 327] on span "Choose a segment" at bounding box center [586, 333] width 117 height 24
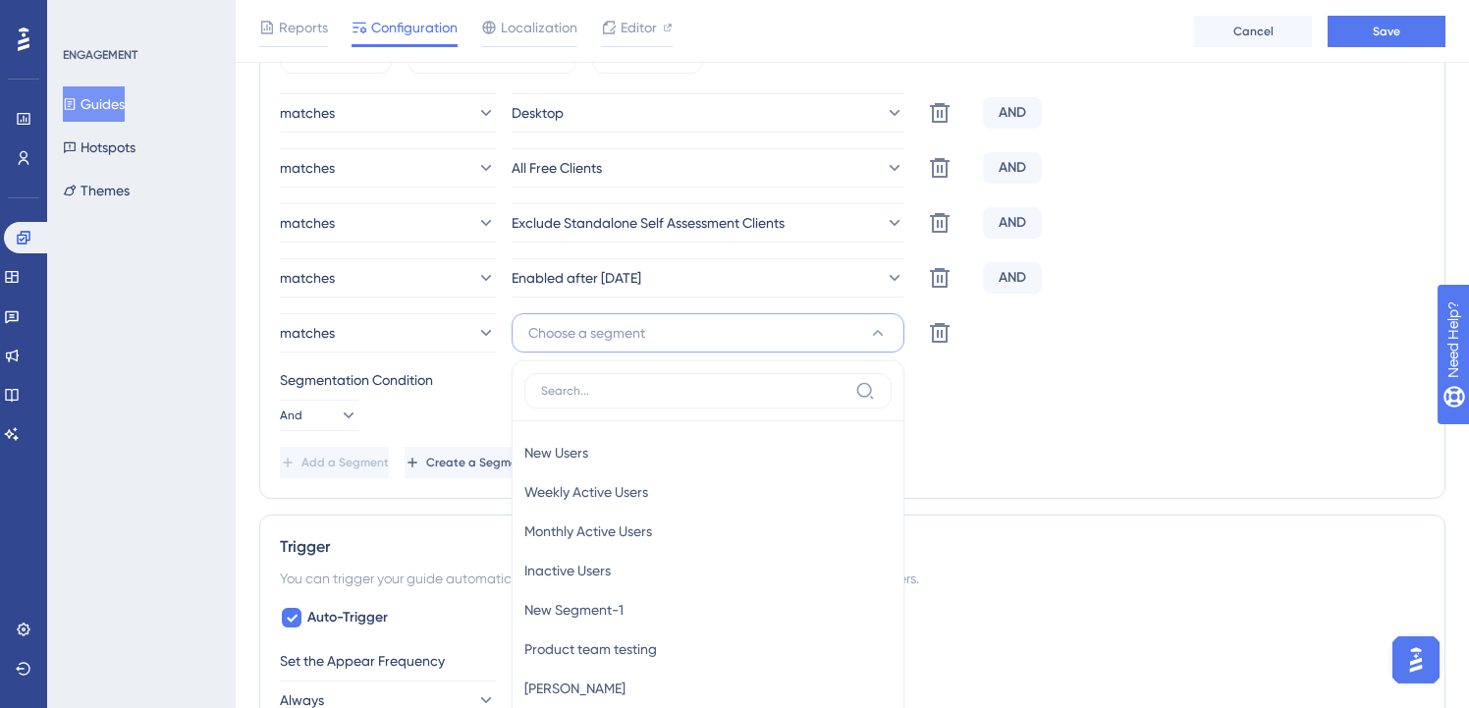
scroll to position [1001, 2]
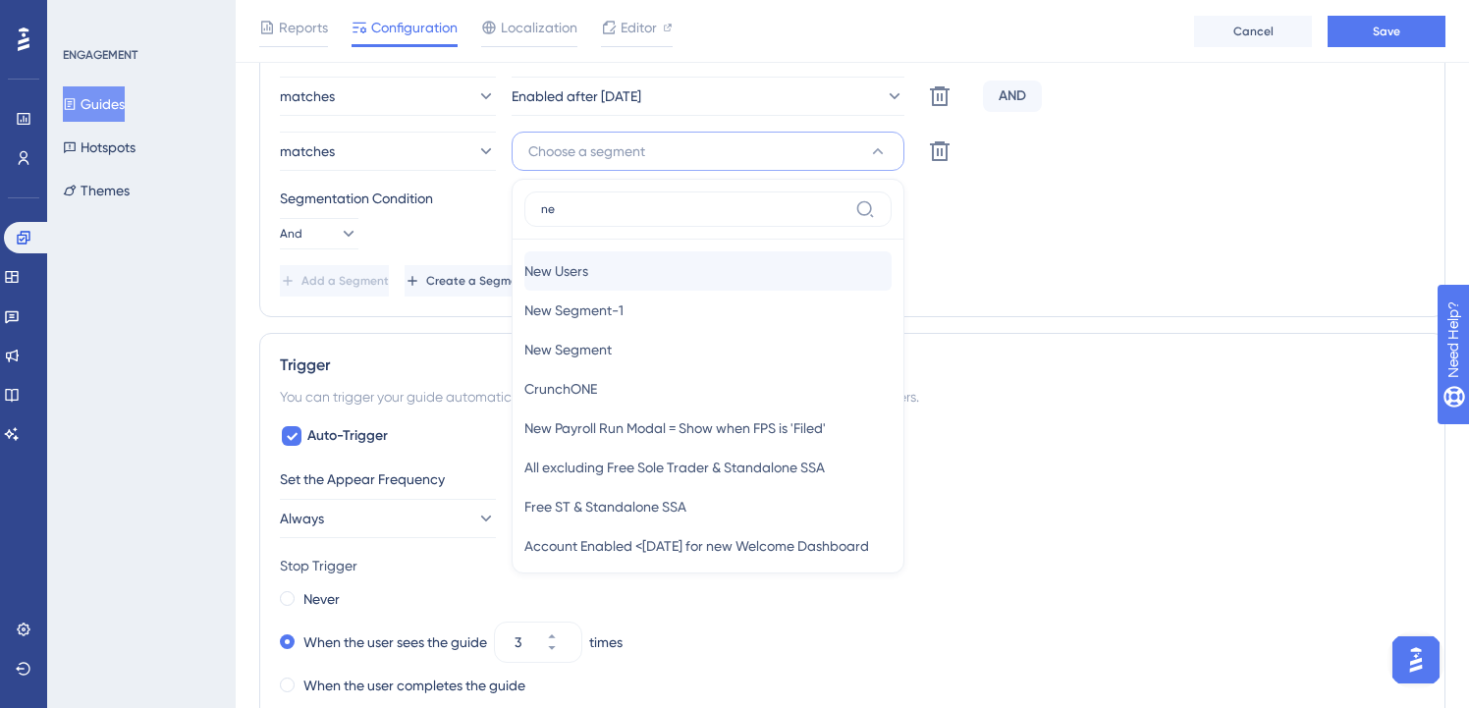
type input "ne"
click at [637, 278] on div "New Users New Users" at bounding box center [707, 270] width 367 height 39
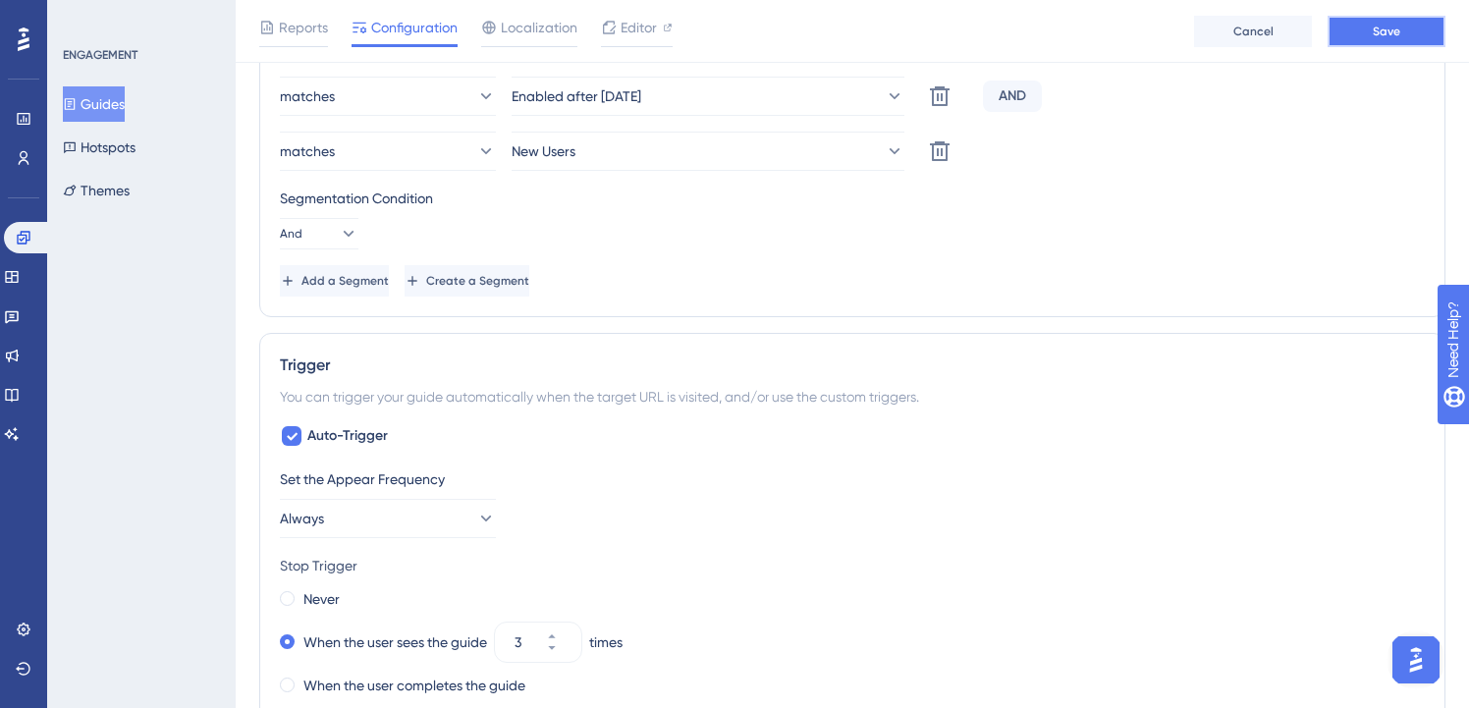
click at [1373, 40] on button "Save" at bounding box center [1387, 31] width 118 height 31
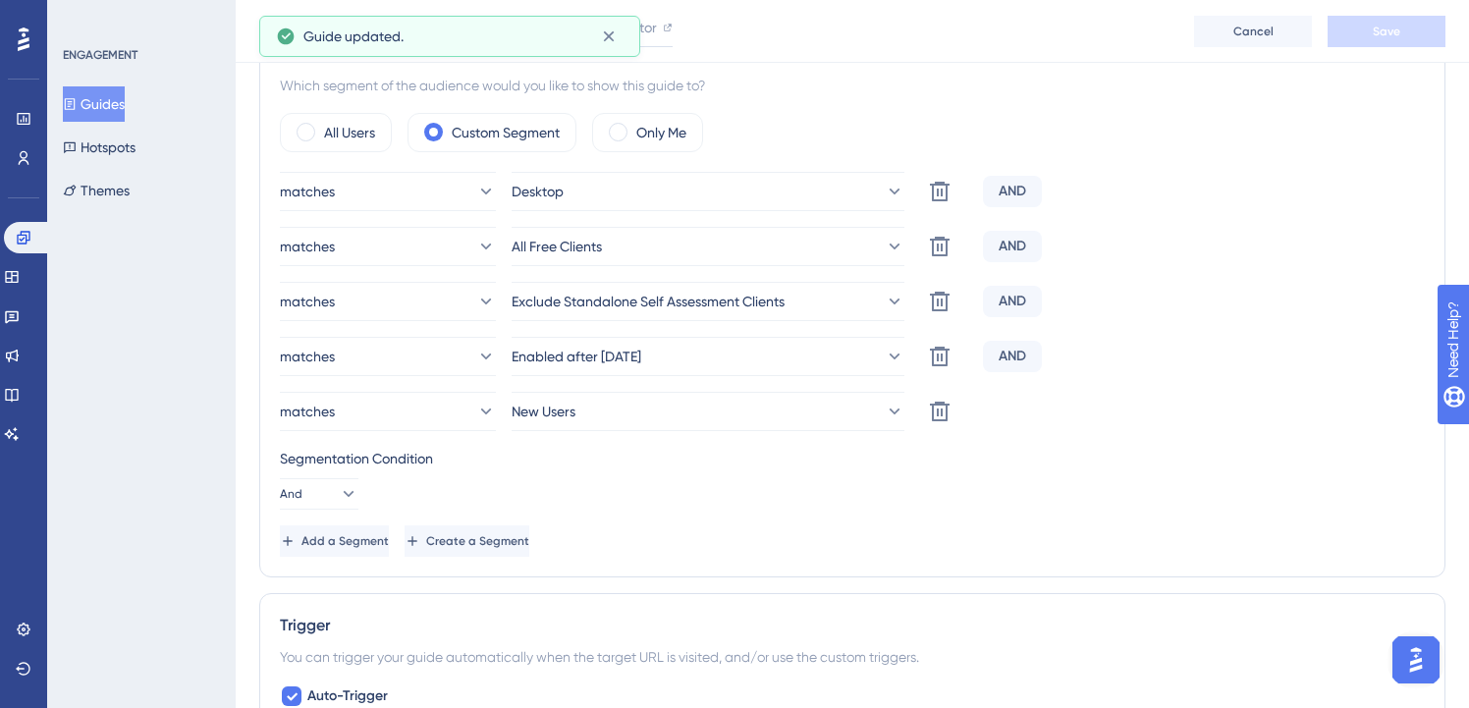
scroll to position [695, 2]
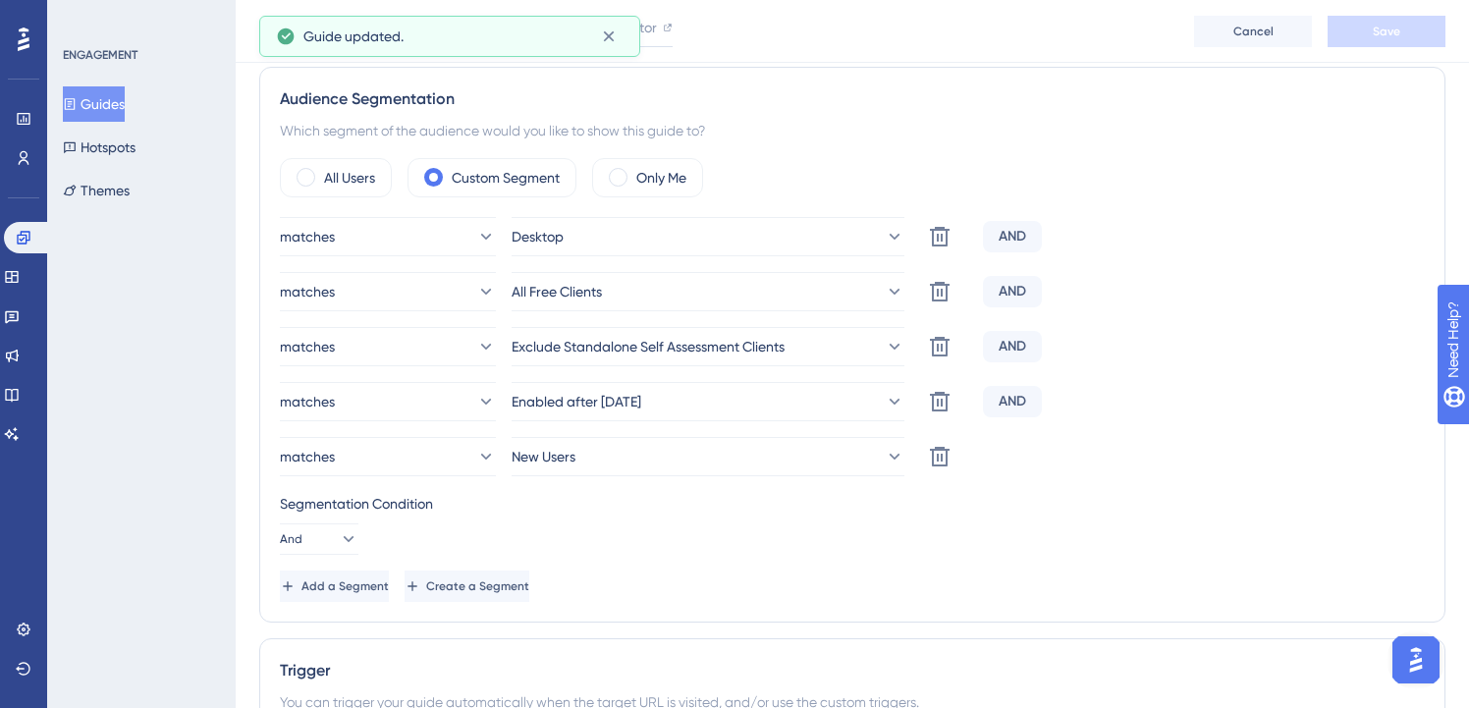
click at [123, 101] on button "Guides" at bounding box center [94, 103] width 62 height 35
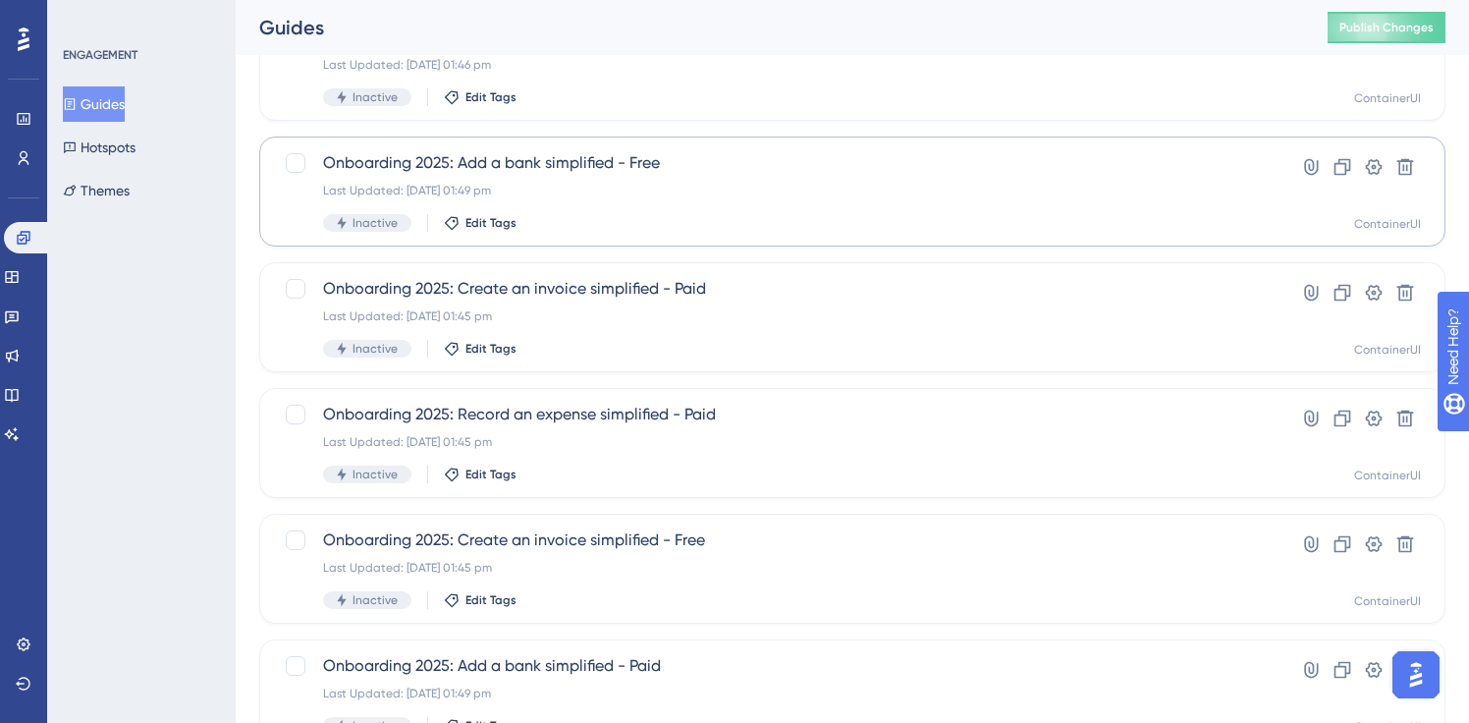
scroll to position [171, 0]
click at [640, 661] on span "Onboarding 2025: Add a bank simplified - Paid" at bounding box center [774, 665] width 902 height 24
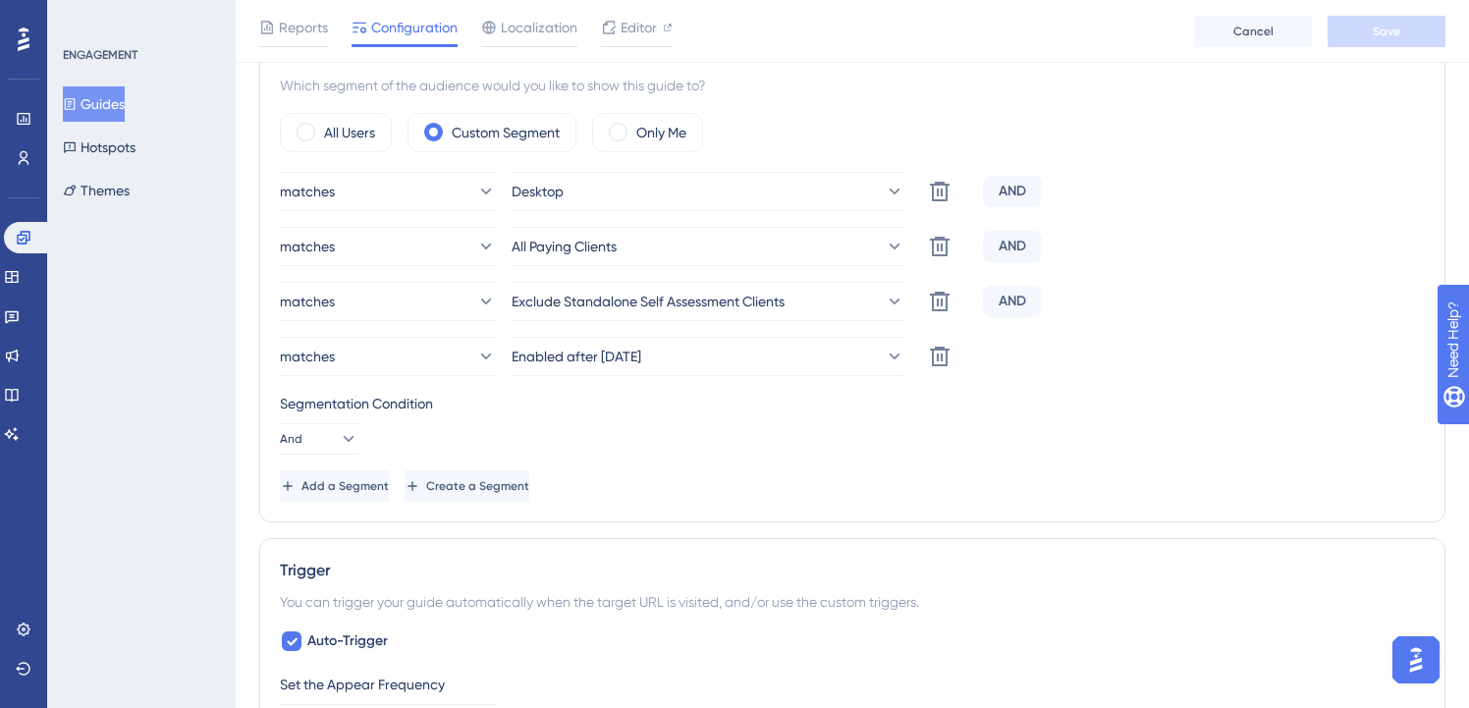
scroll to position [754, 0]
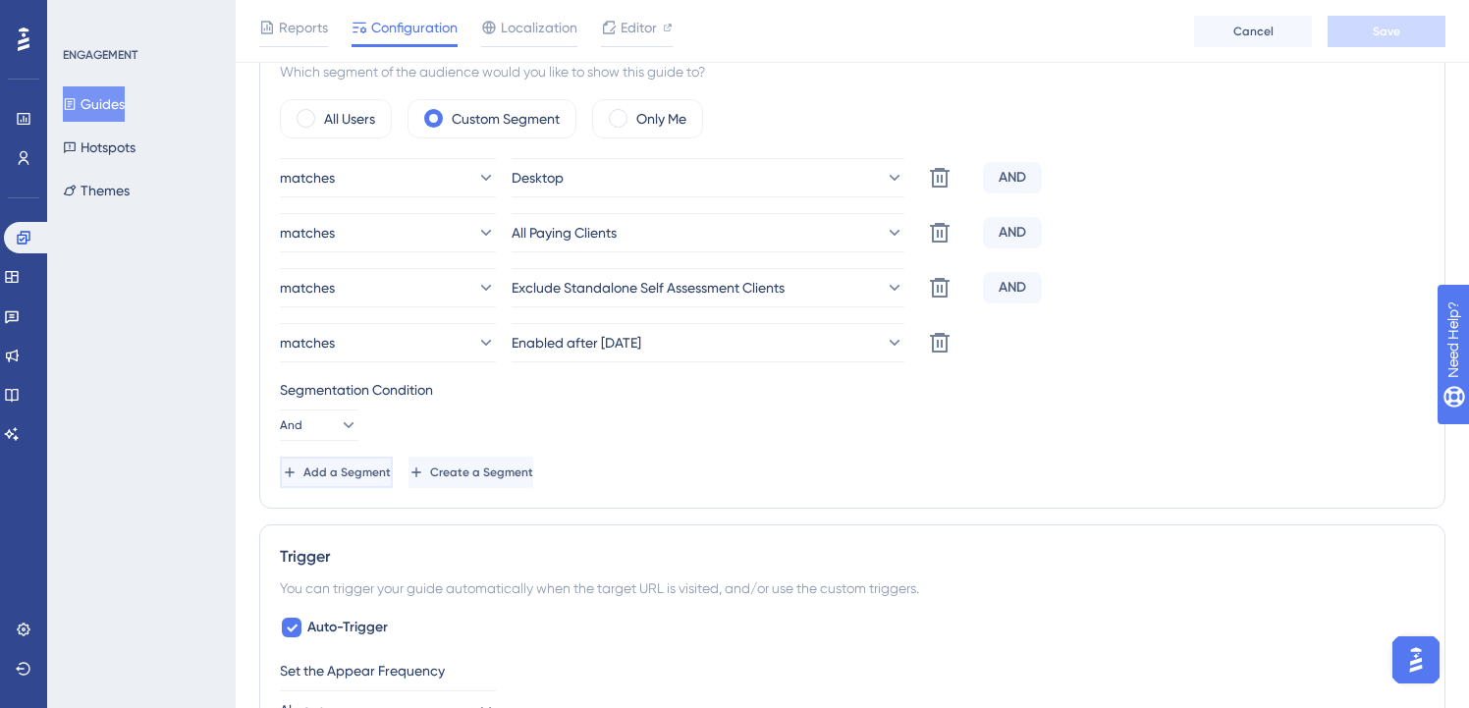
click at [391, 475] on span "Add a Segment" at bounding box center [347, 473] width 87 height 16
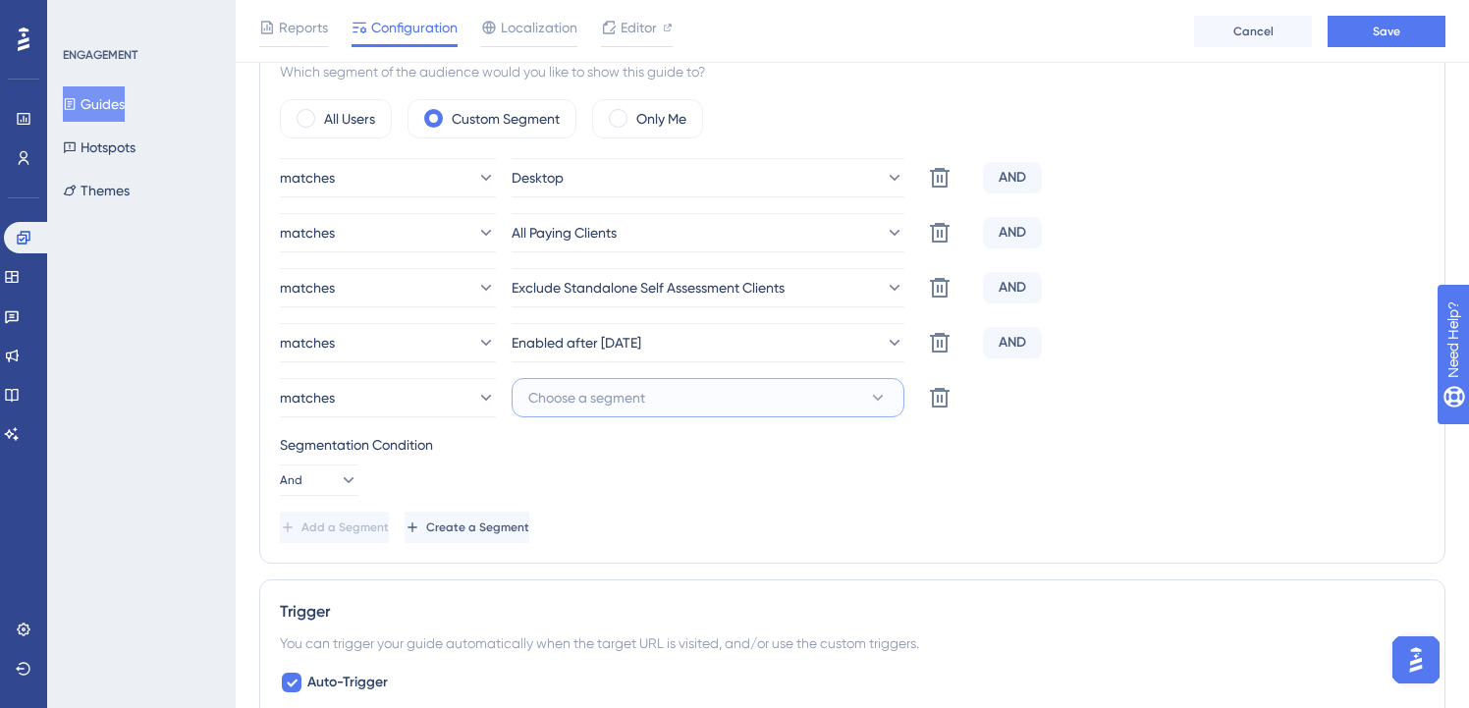
click at [669, 399] on button "Choose a segment" at bounding box center [708, 397] width 393 height 39
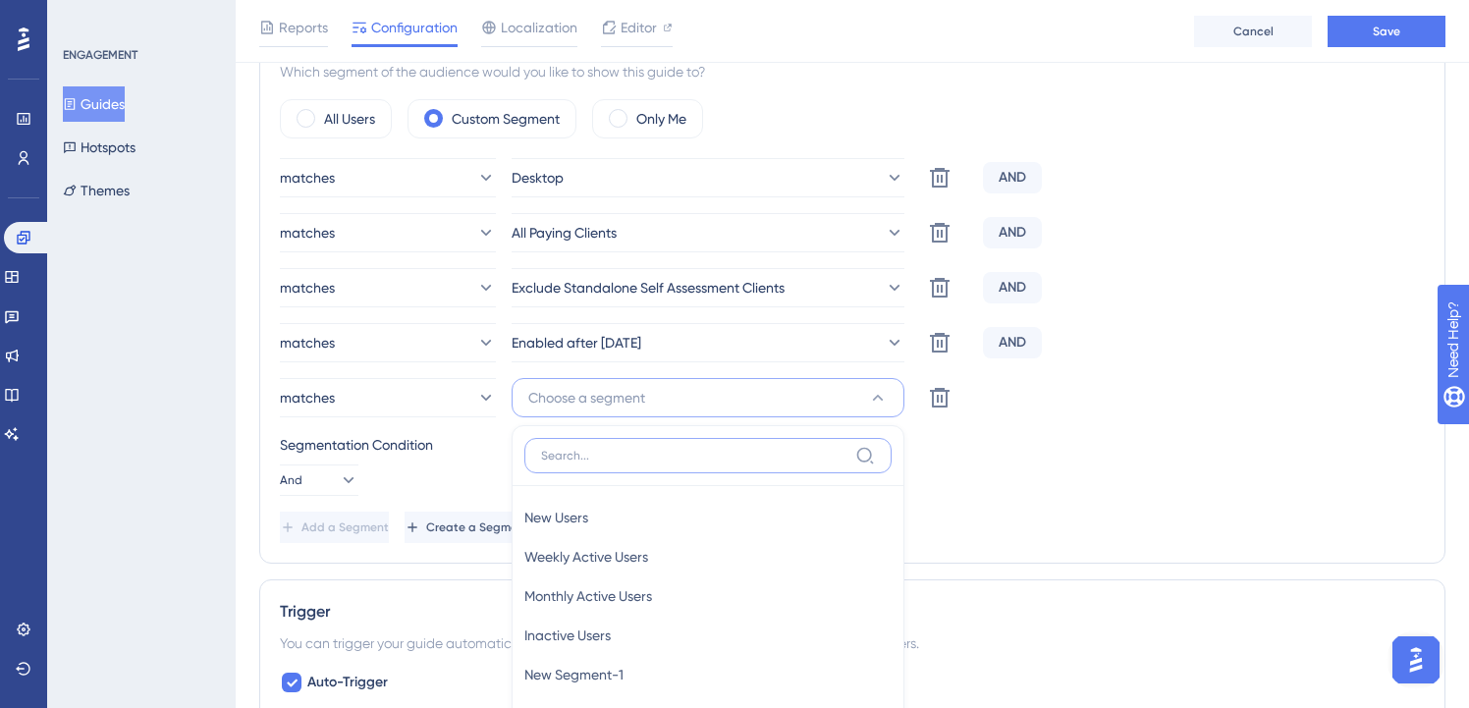
scroll to position [998, 0]
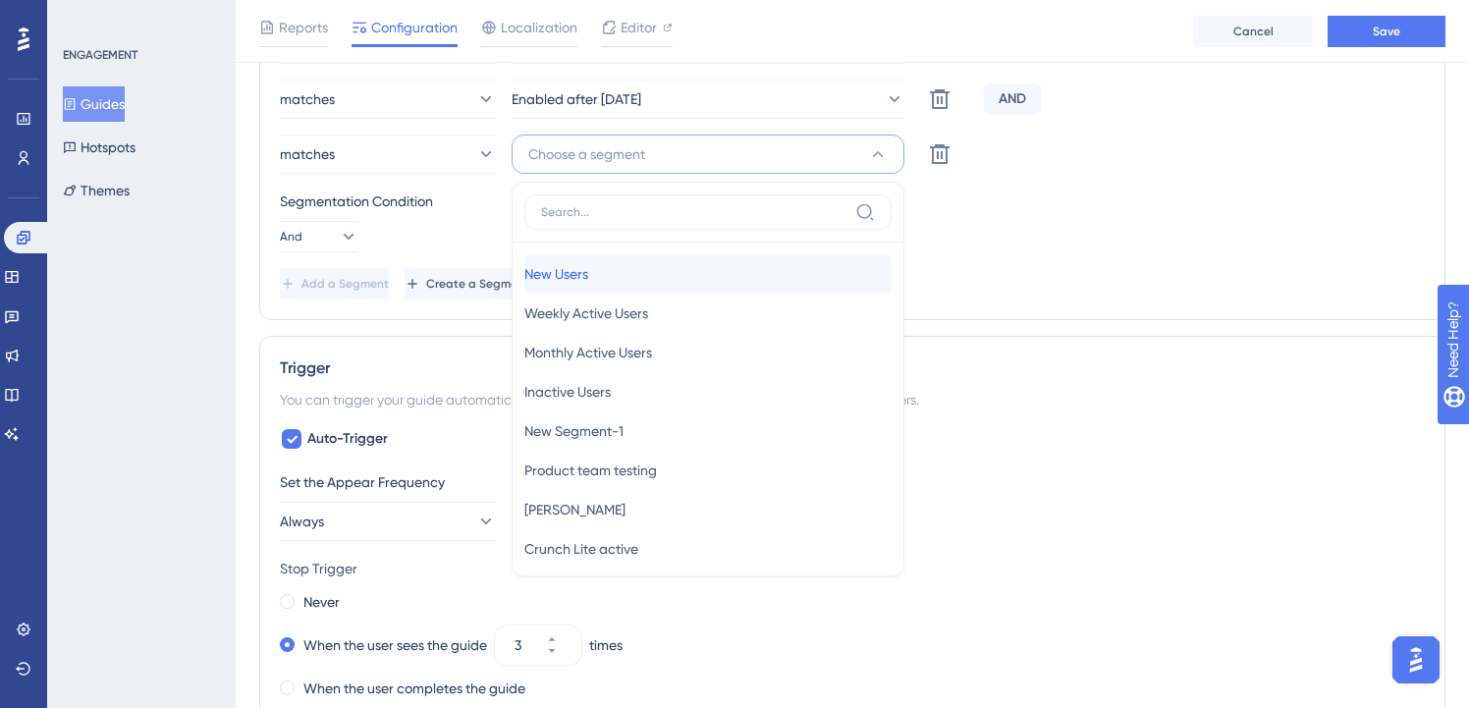
click at [655, 284] on div "New Users New Users" at bounding box center [707, 273] width 367 height 39
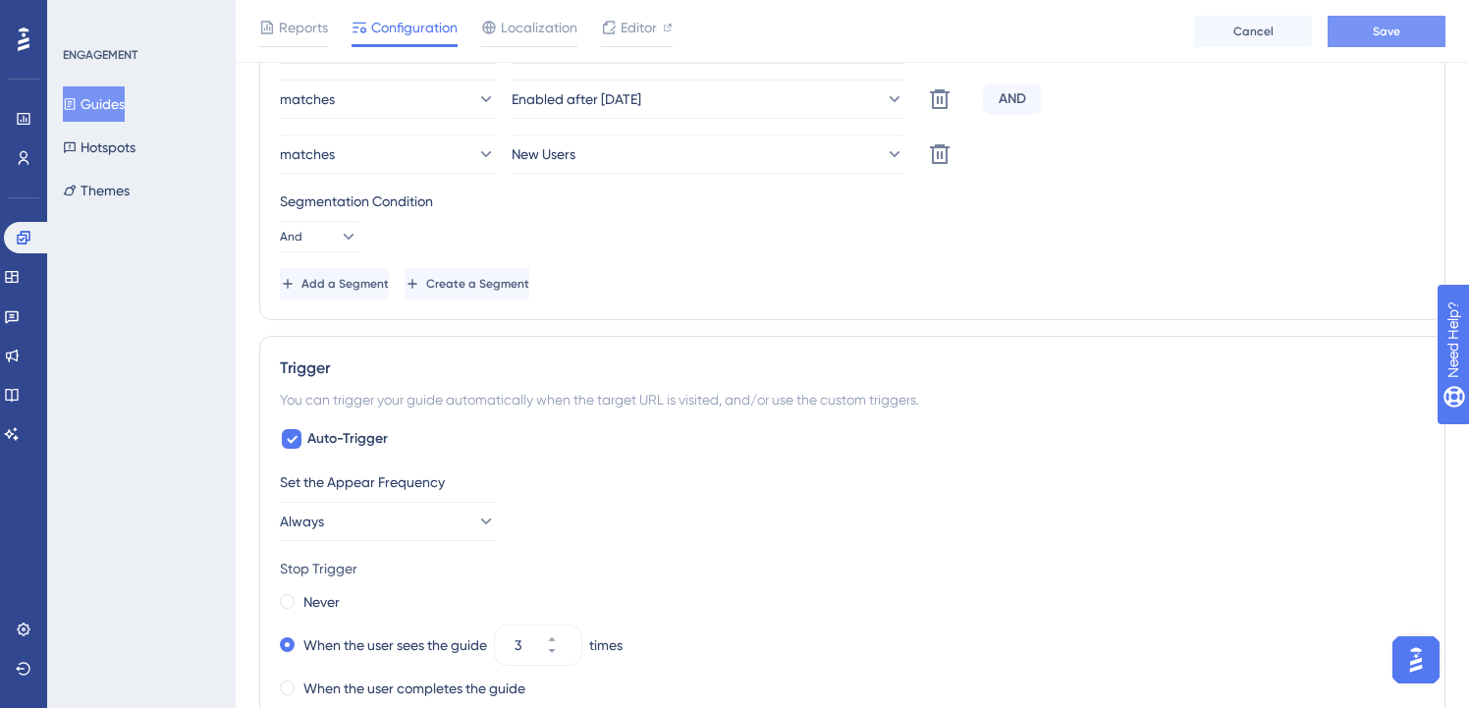
click at [1358, 36] on button "Save" at bounding box center [1387, 31] width 118 height 31
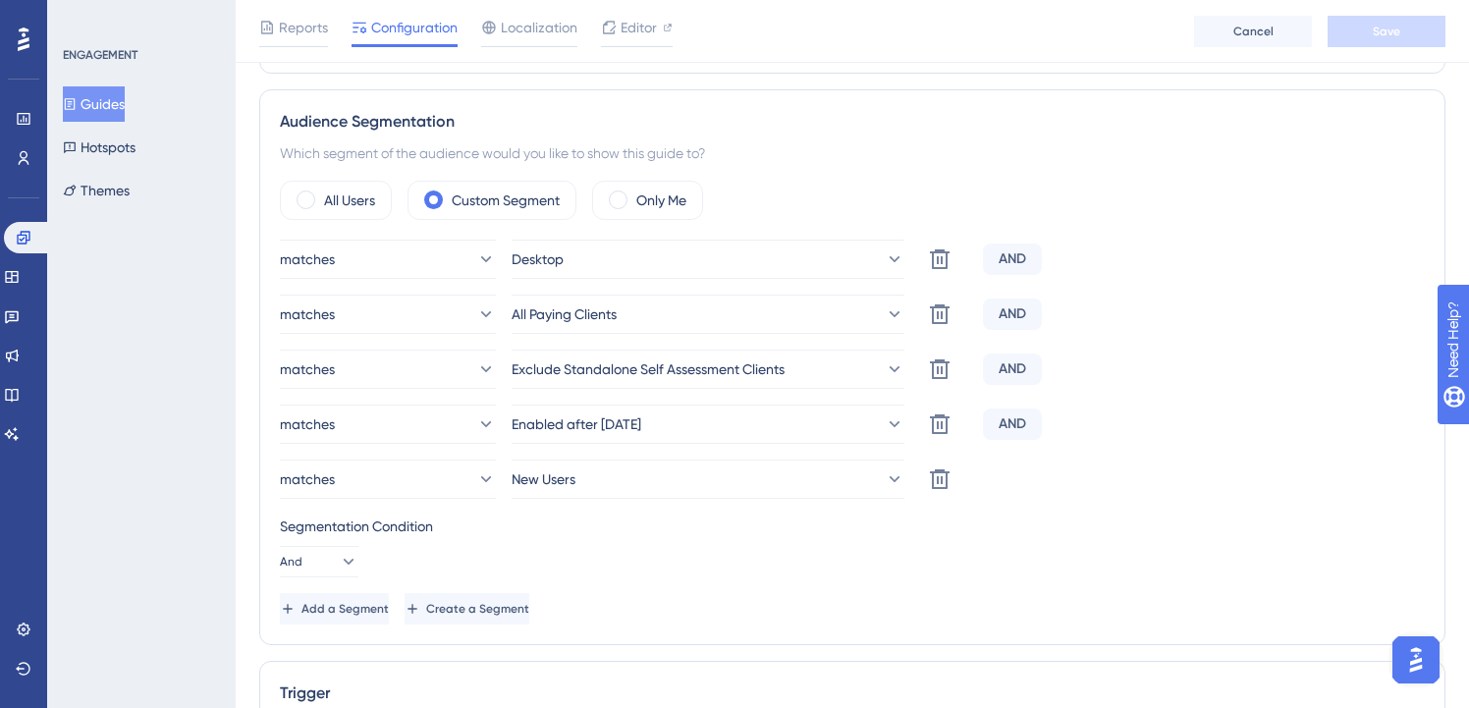
scroll to position [673, 6]
click at [90, 102] on button "Guides" at bounding box center [94, 103] width 62 height 35
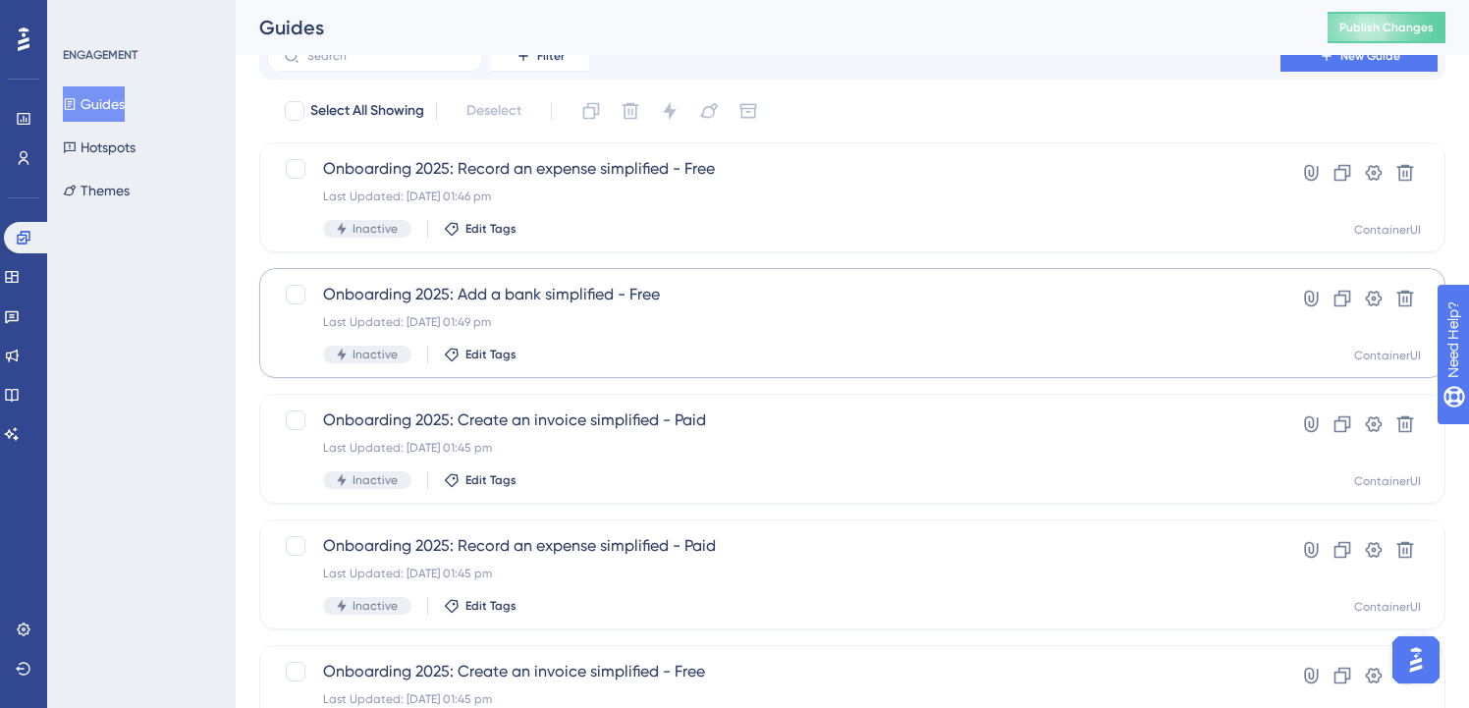
scroll to position [22, 0]
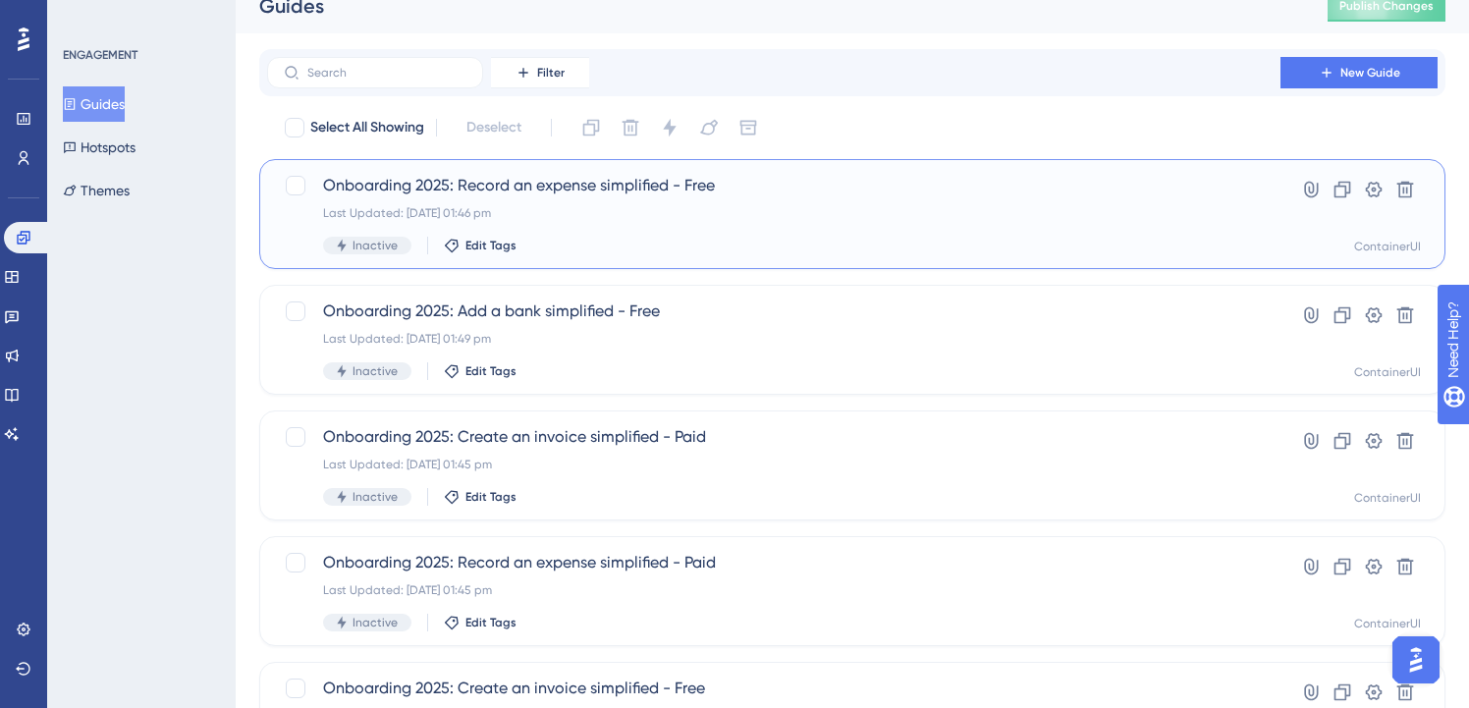
click at [558, 216] on div "Last Updated: [DATE] 01:46 pm" at bounding box center [774, 213] width 902 height 16
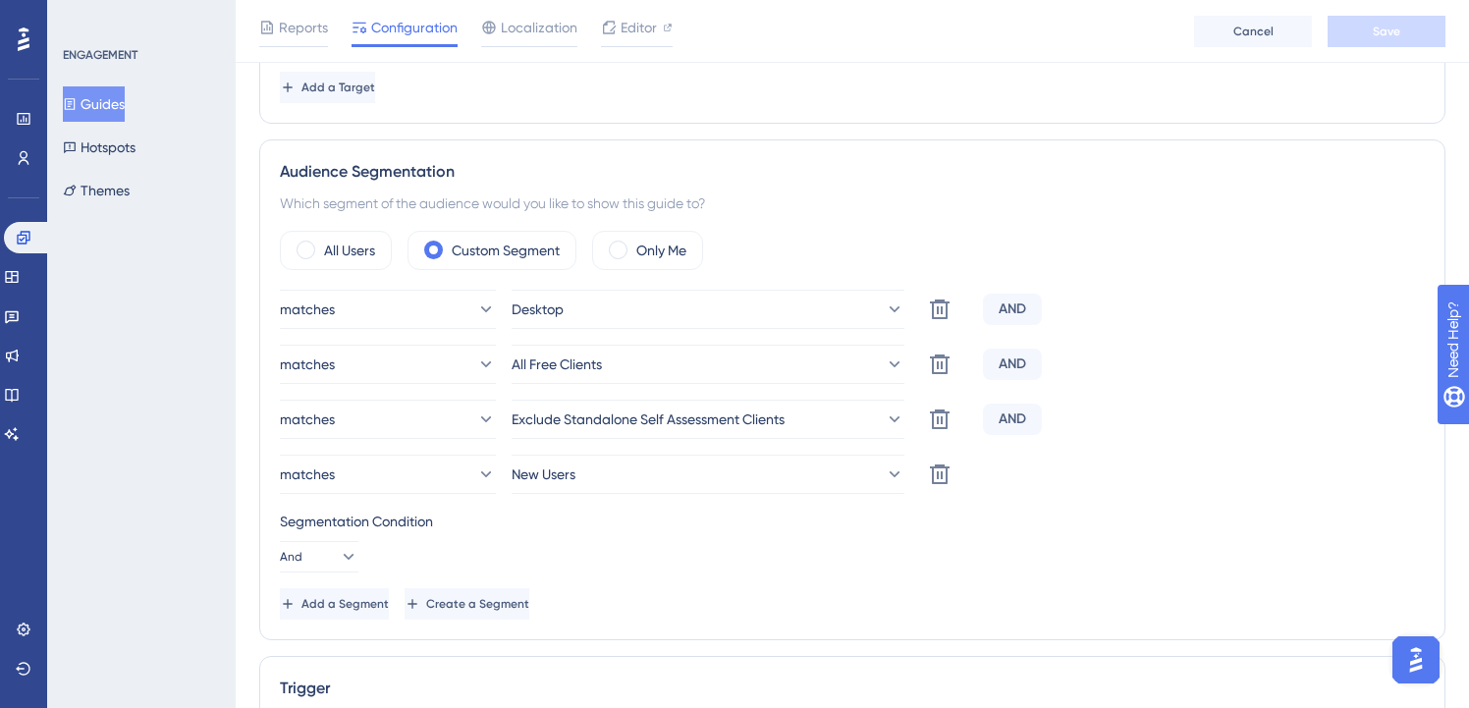
scroll to position [641, 0]
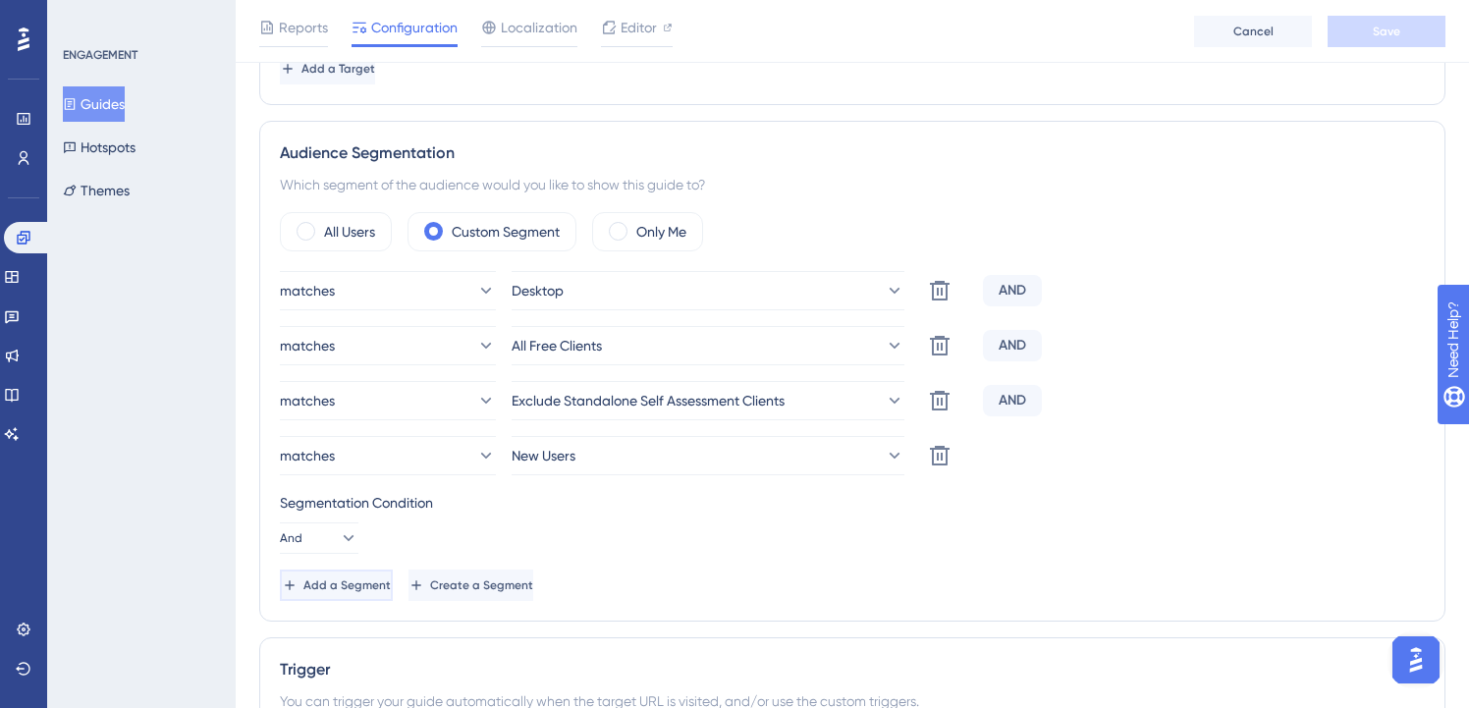
click at [367, 579] on span "Add a Segment" at bounding box center [347, 586] width 87 height 16
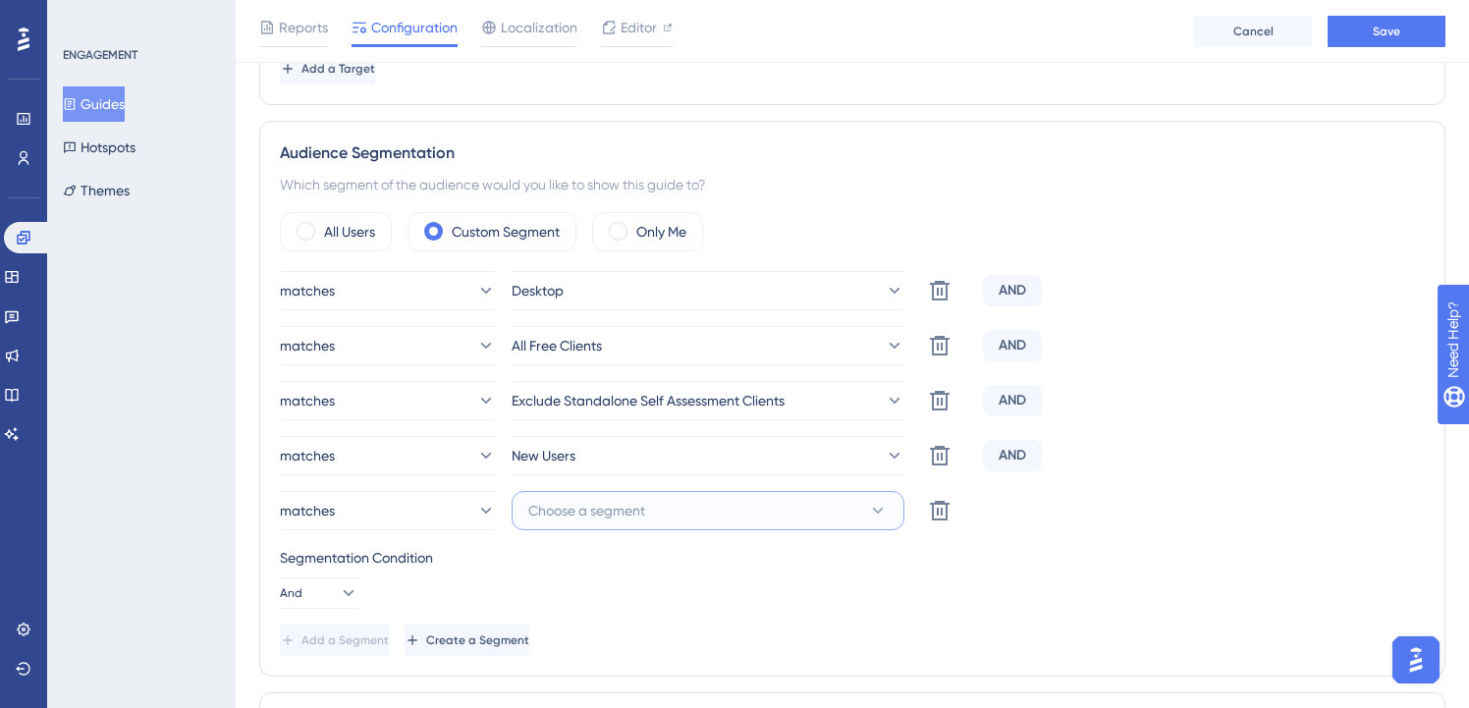
click at [727, 509] on button "Choose a segment" at bounding box center [708, 510] width 393 height 39
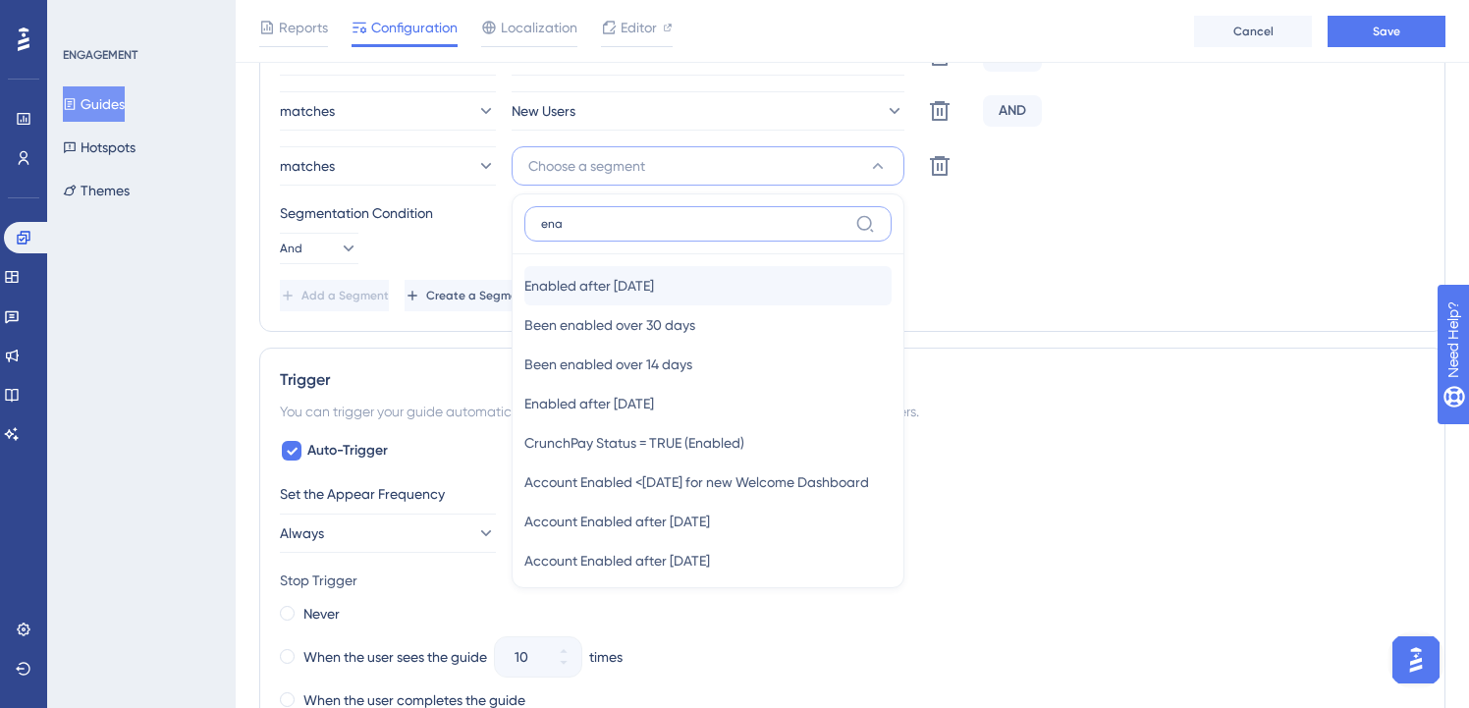
type input "ena"
click at [693, 276] on div "Enabled after [DATE] Enabled after [DATE]" at bounding box center [707, 285] width 367 height 39
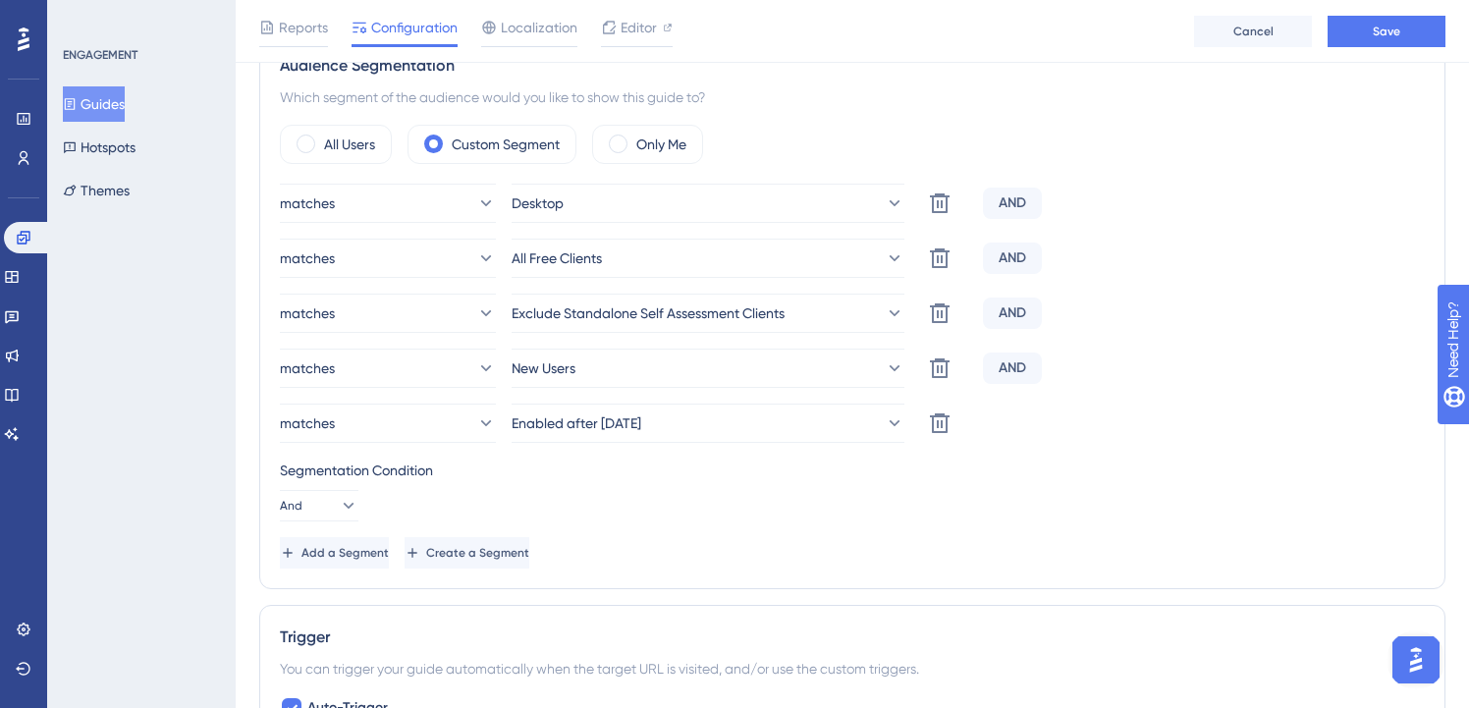
scroll to position [706, 0]
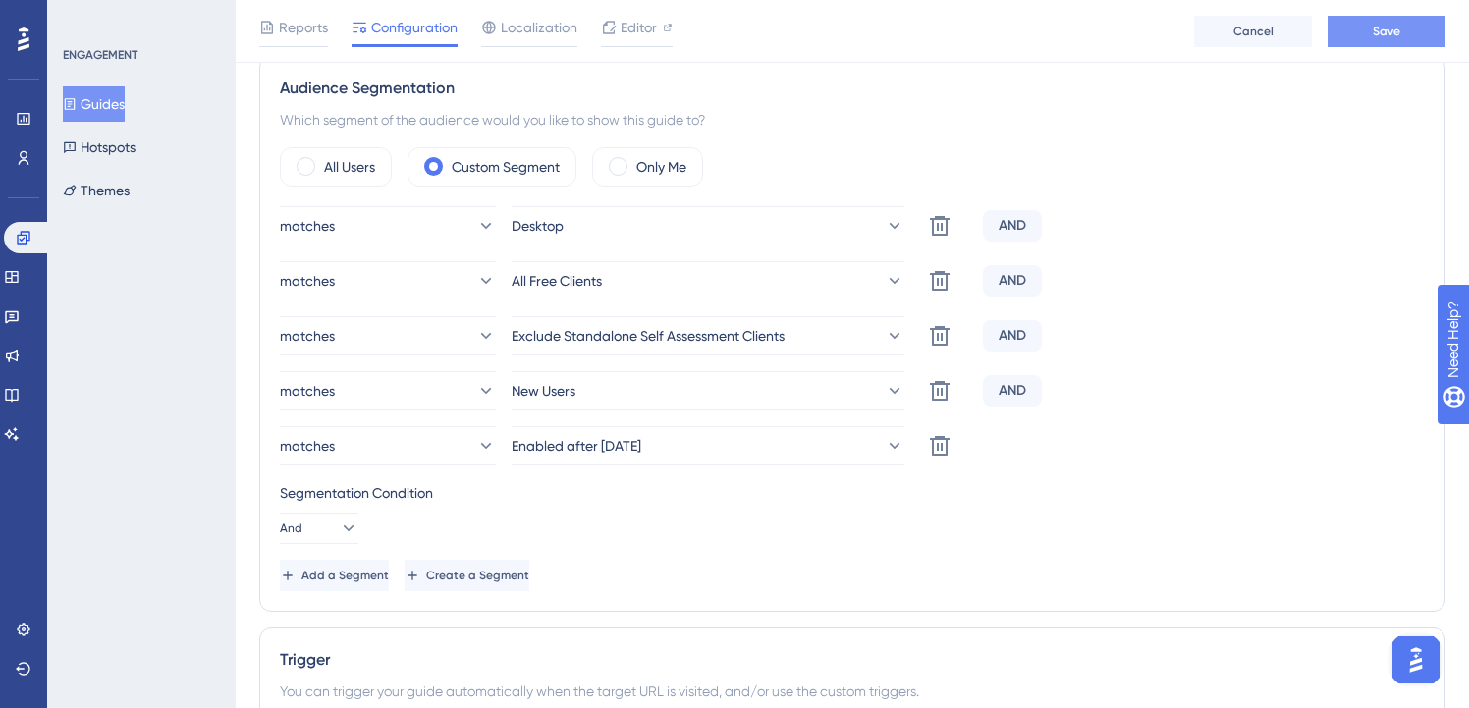
click at [1404, 35] on button "Save" at bounding box center [1387, 31] width 118 height 31
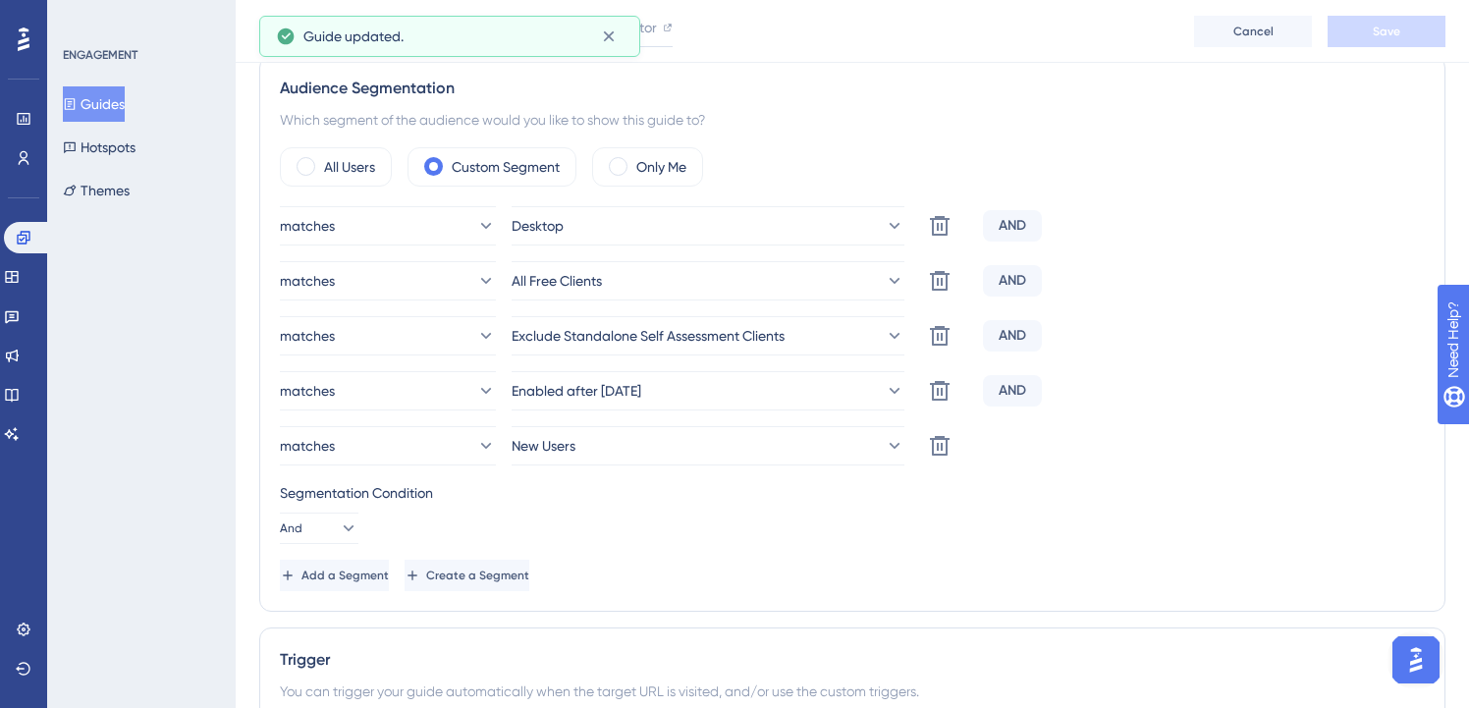
click at [125, 109] on button "Guides" at bounding box center [94, 103] width 62 height 35
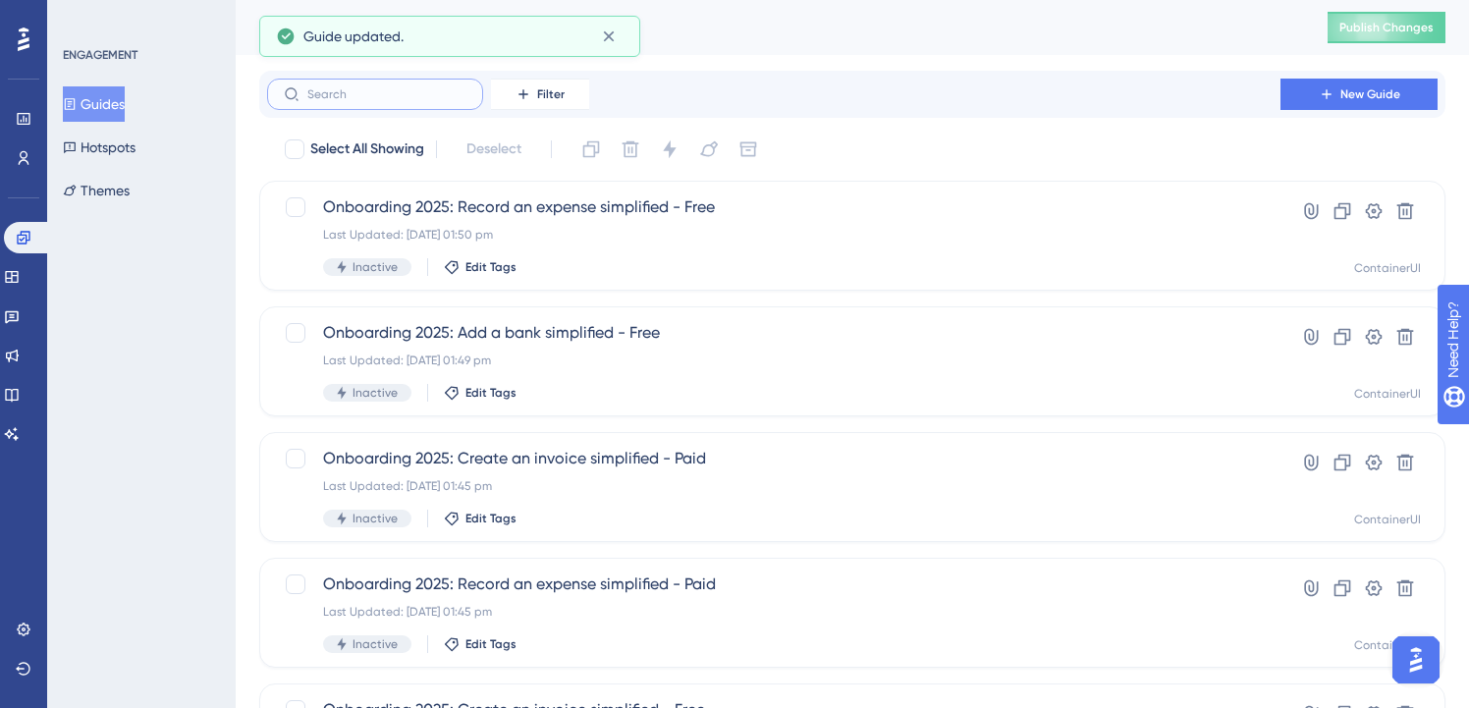
click at [380, 90] on input "text" at bounding box center [386, 94] width 159 height 14
paste input "onboarding"
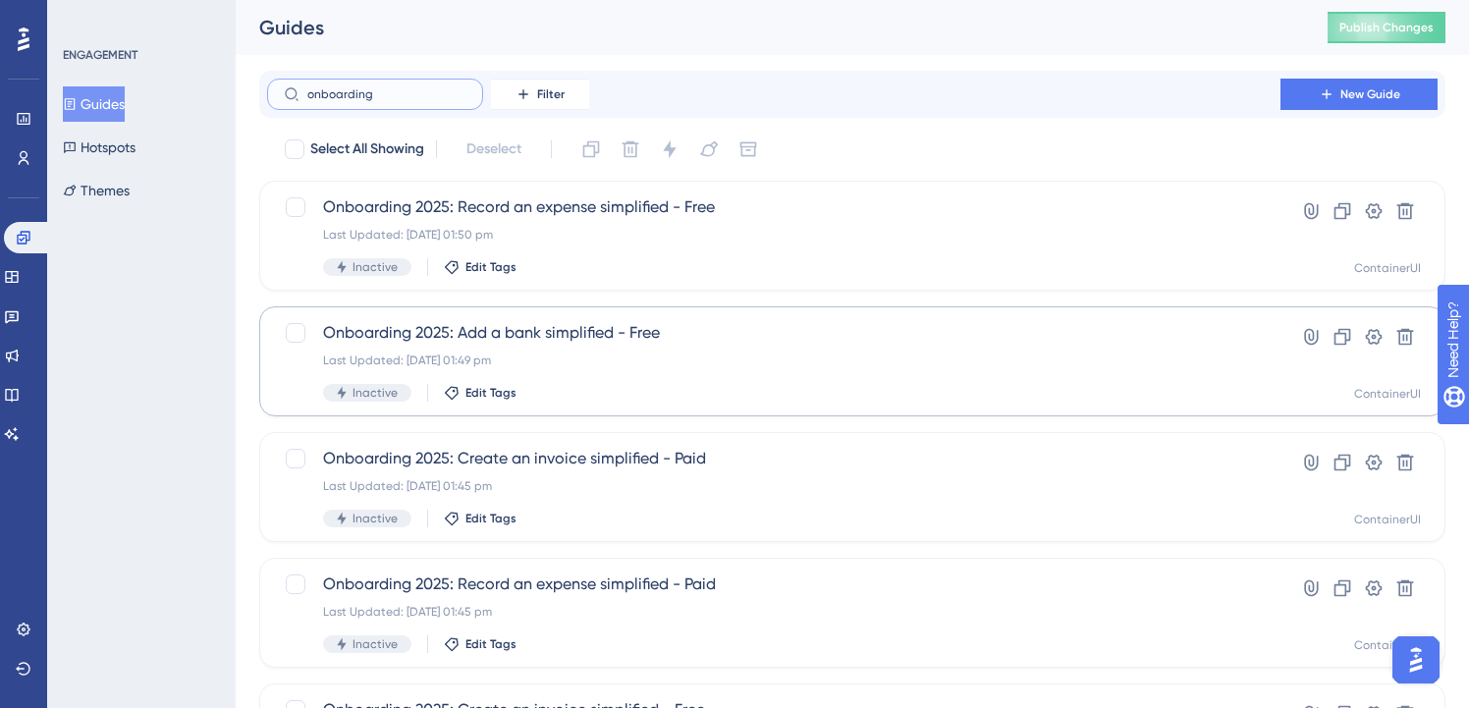
type input "onboarding"
click at [479, 316] on div "Onboarding 2025: Add a bank simplified - Free Last Updated: [DATE] 01:49 pm Ina…" at bounding box center [852, 361] width 1186 height 110
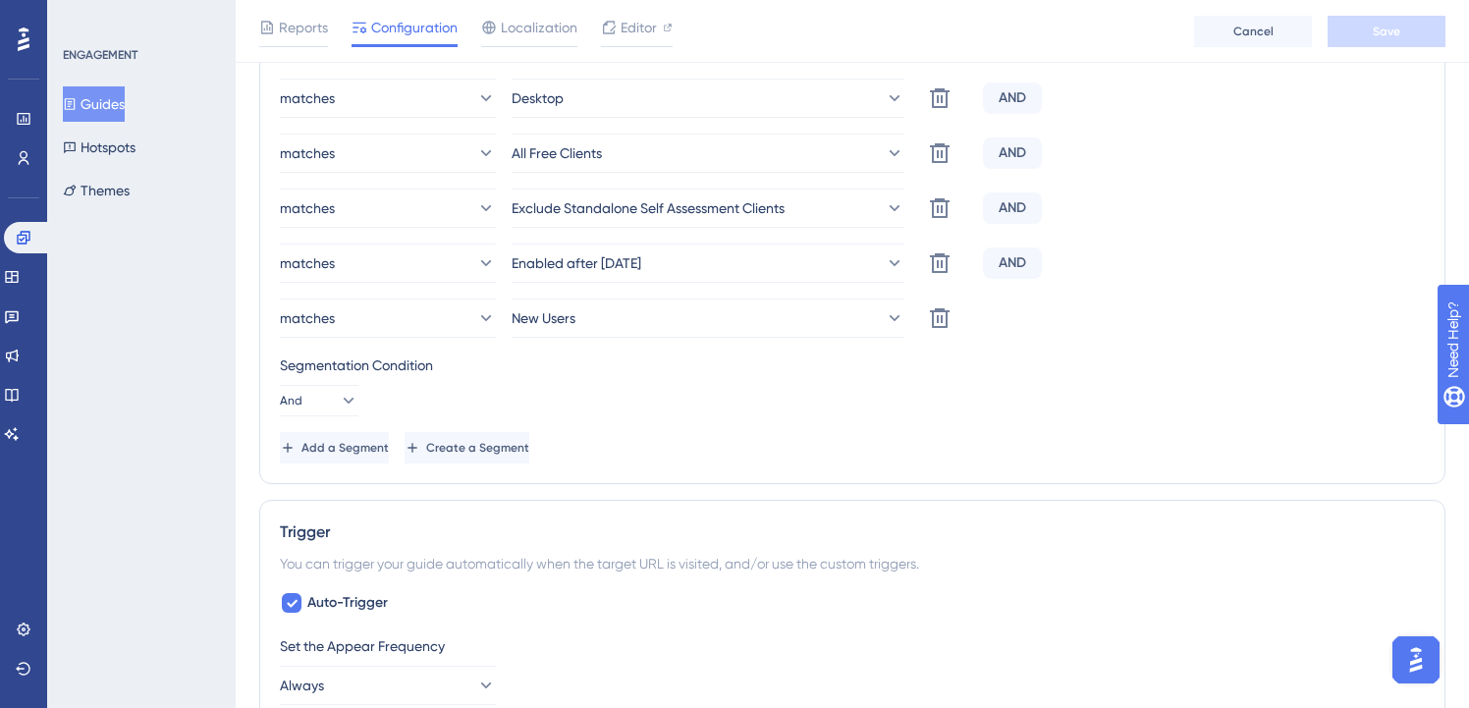
scroll to position [855, 0]
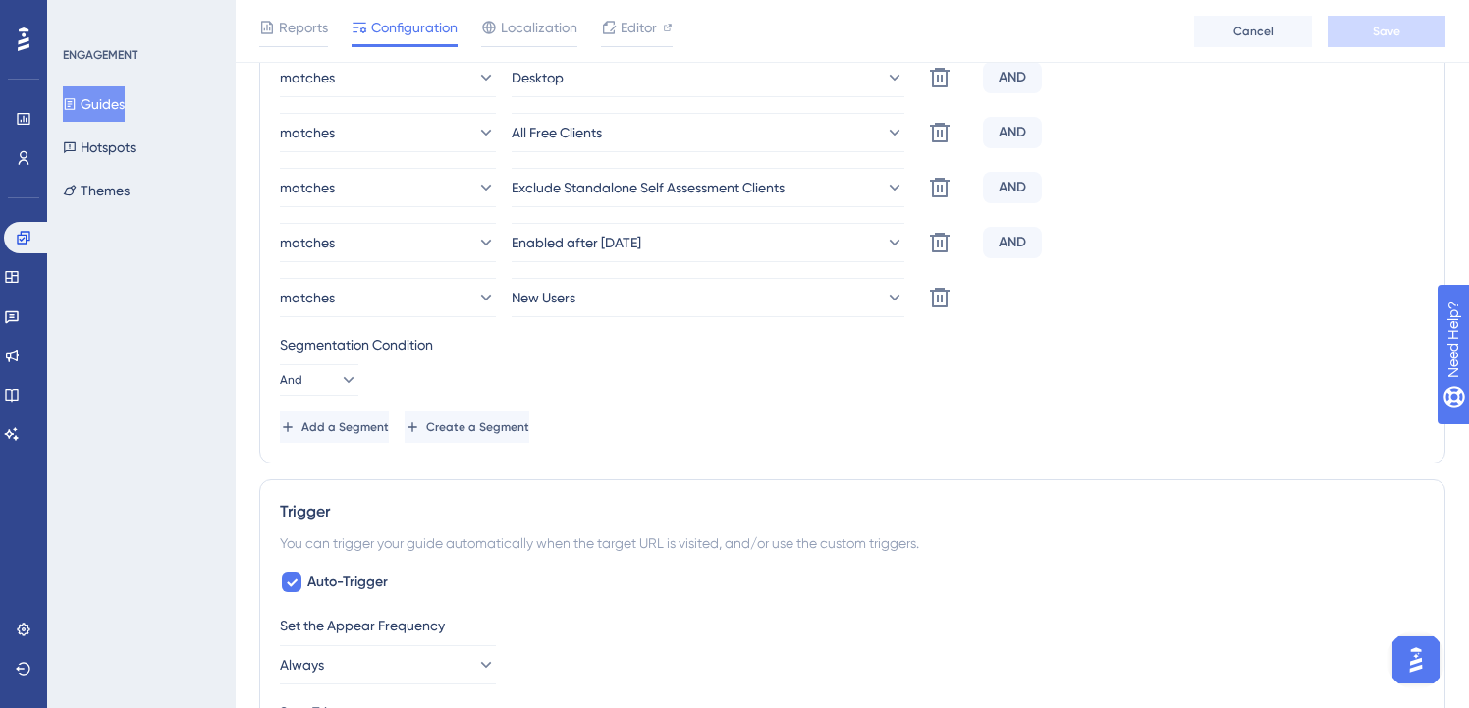
click at [92, 104] on button "Guides" at bounding box center [94, 103] width 62 height 35
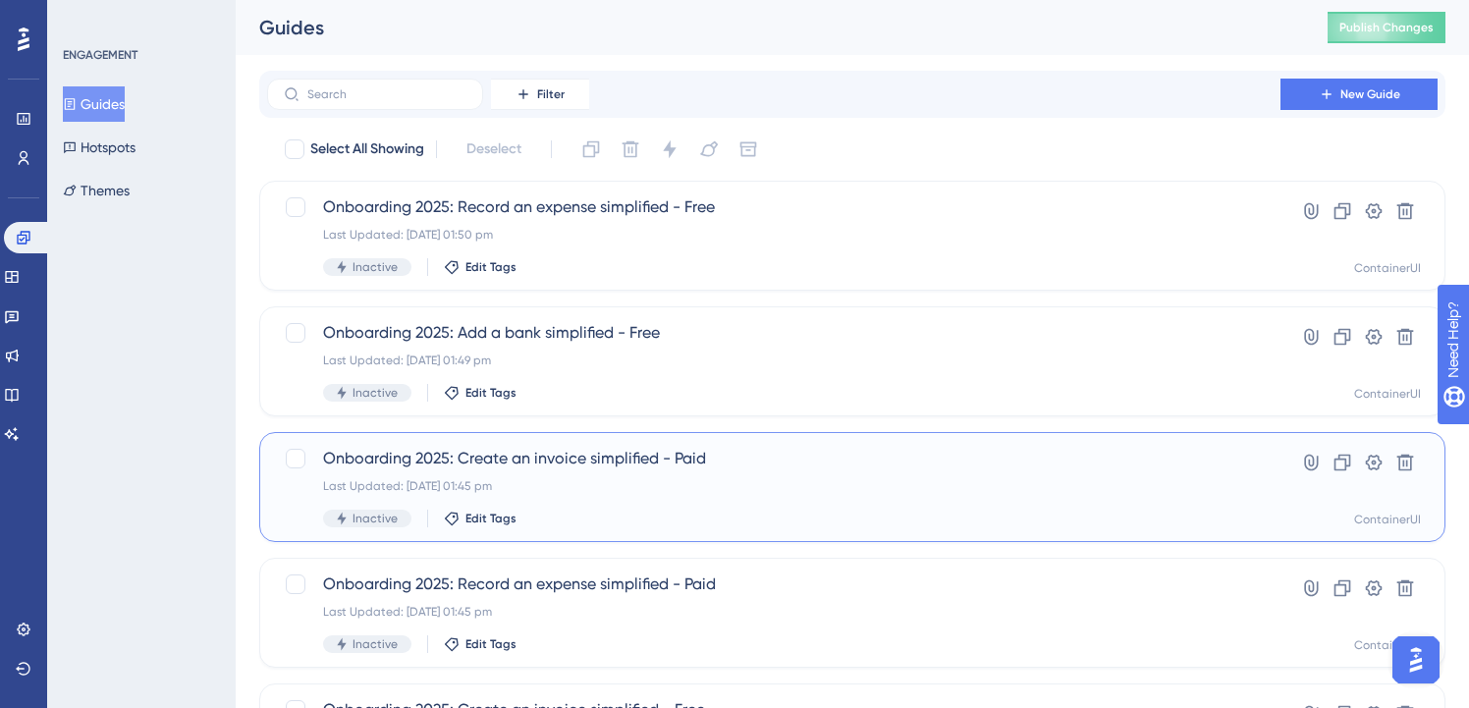
click at [574, 490] on div "Last Updated: [DATE] 01:45 pm" at bounding box center [774, 486] width 902 height 16
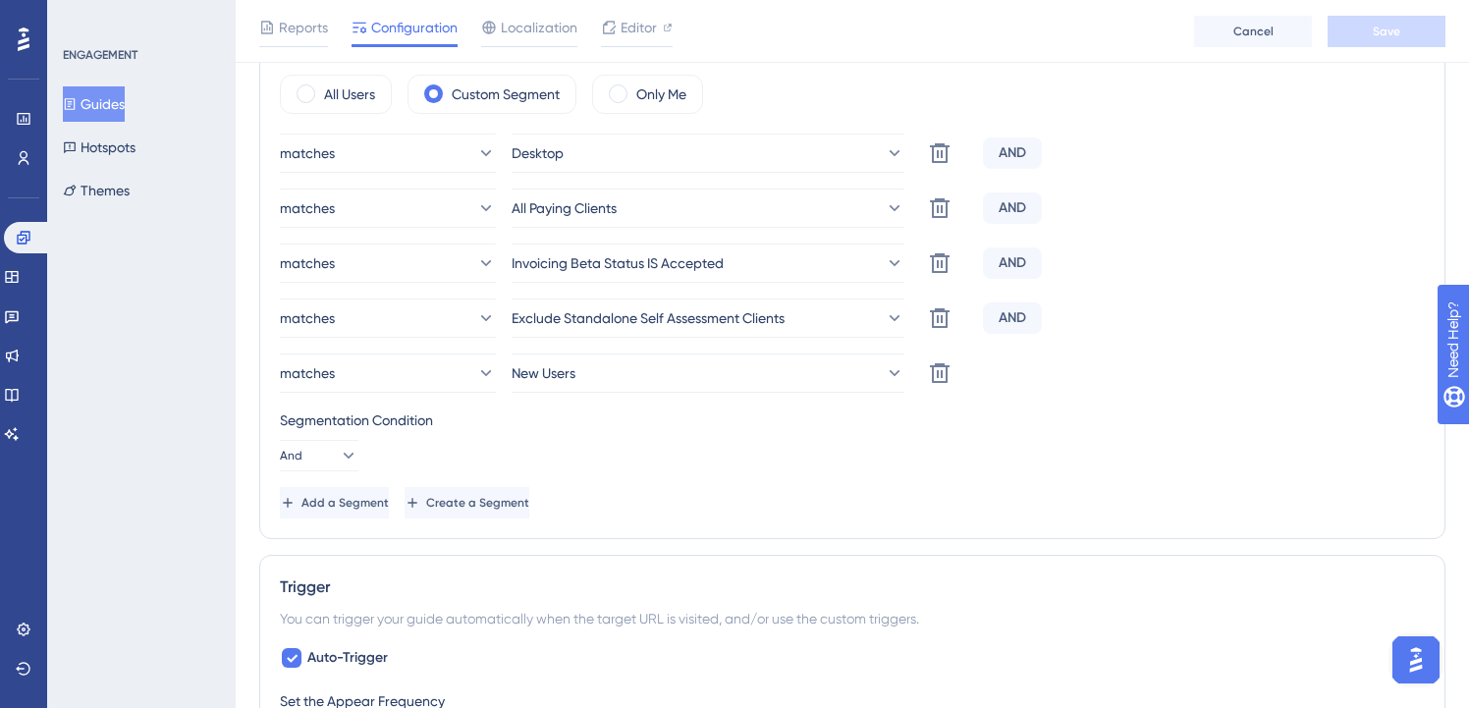
scroll to position [756, 0]
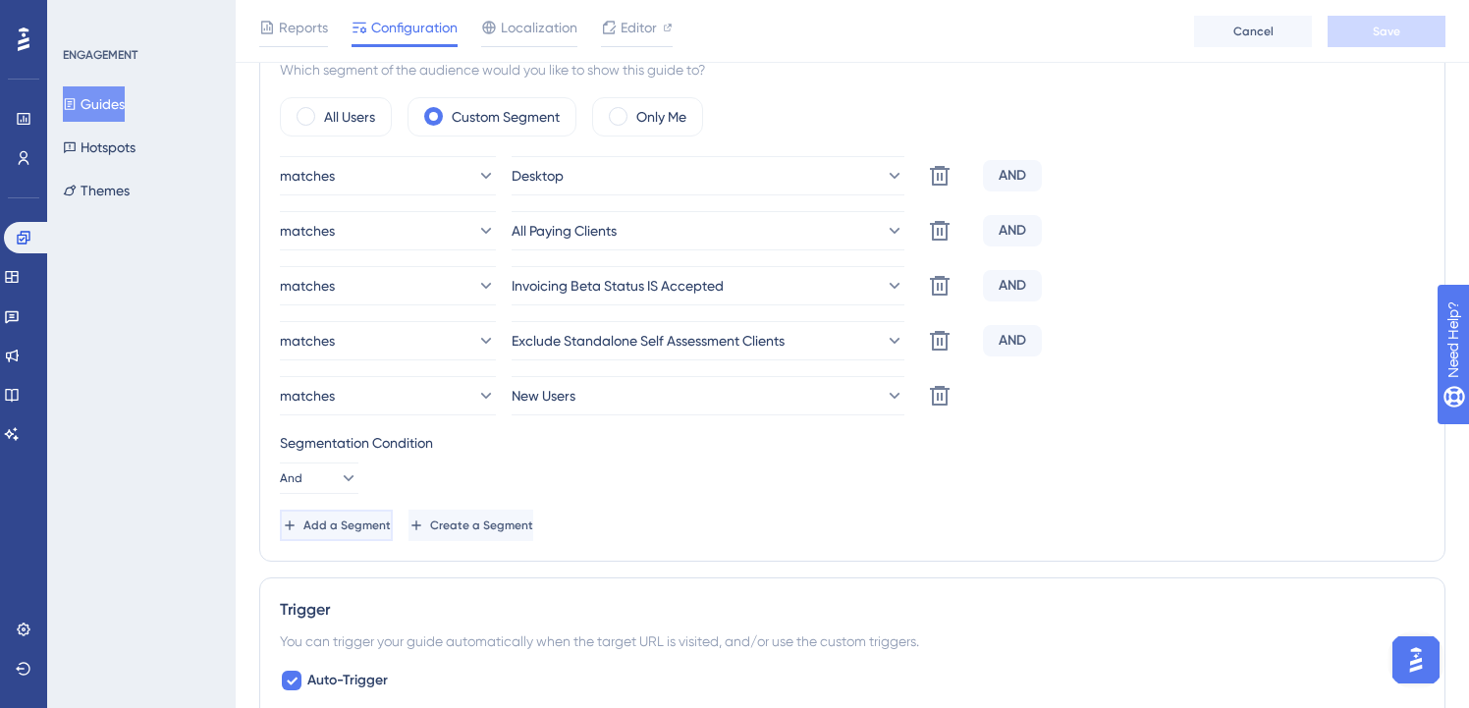
click at [391, 526] on span "Add a Segment" at bounding box center [347, 526] width 87 height 16
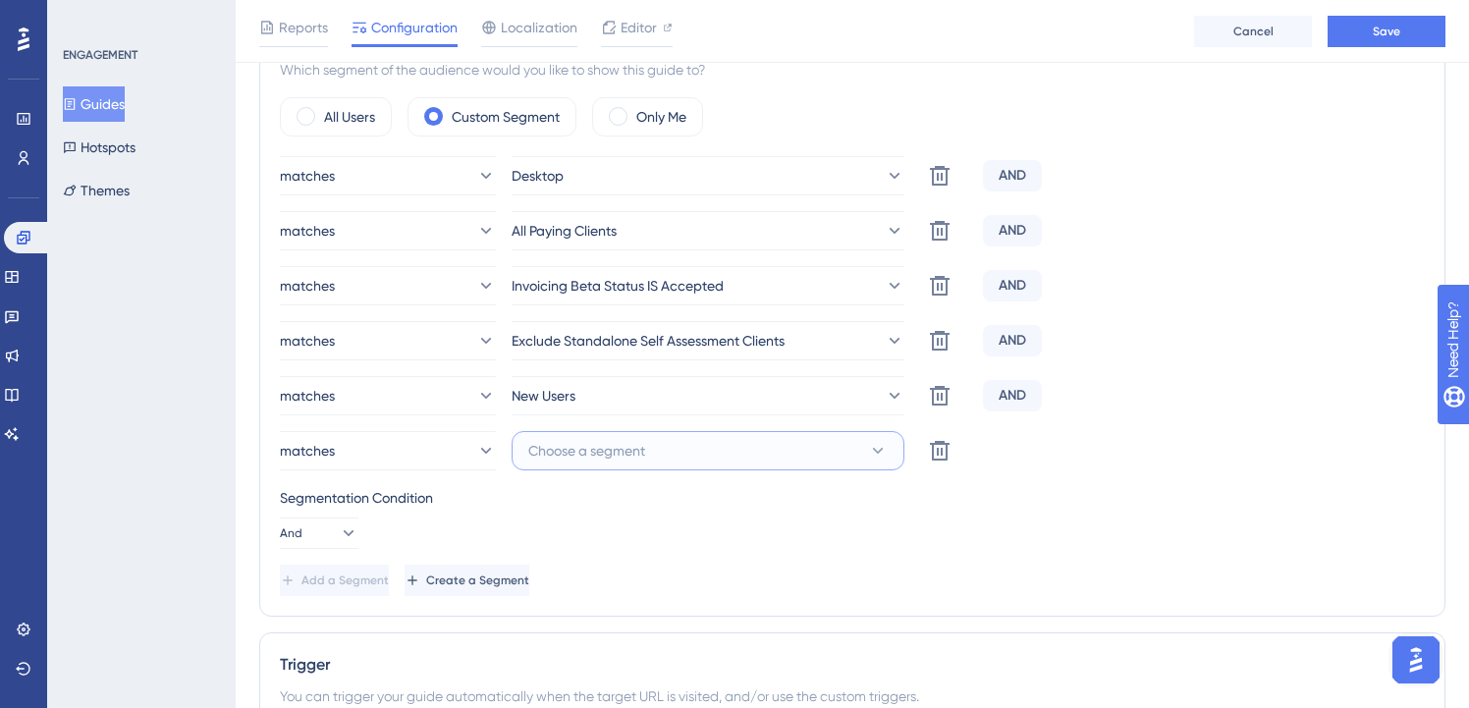
click at [709, 455] on button "Choose a segment" at bounding box center [708, 450] width 393 height 39
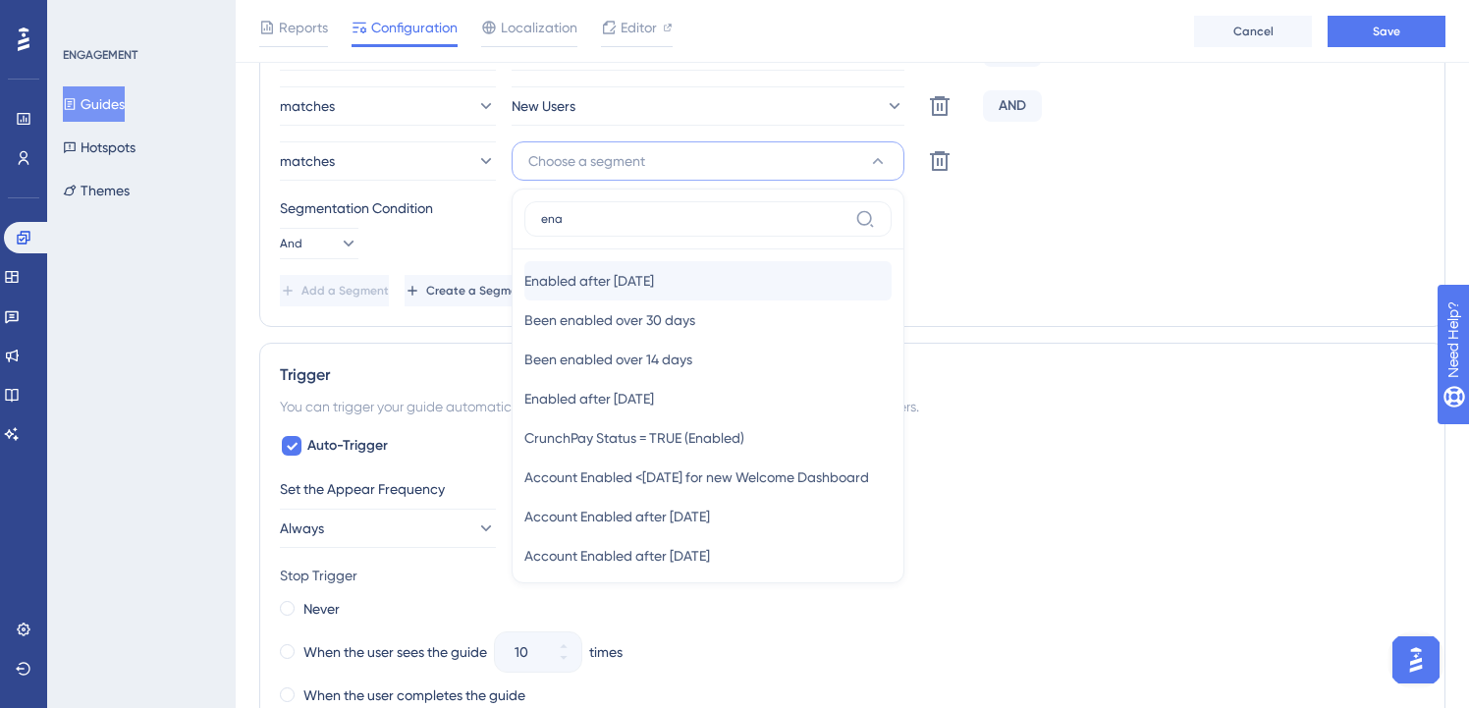
type input "ena"
click at [704, 264] on div "Enabled after [DATE] Enabled after [DATE]" at bounding box center [707, 280] width 367 height 39
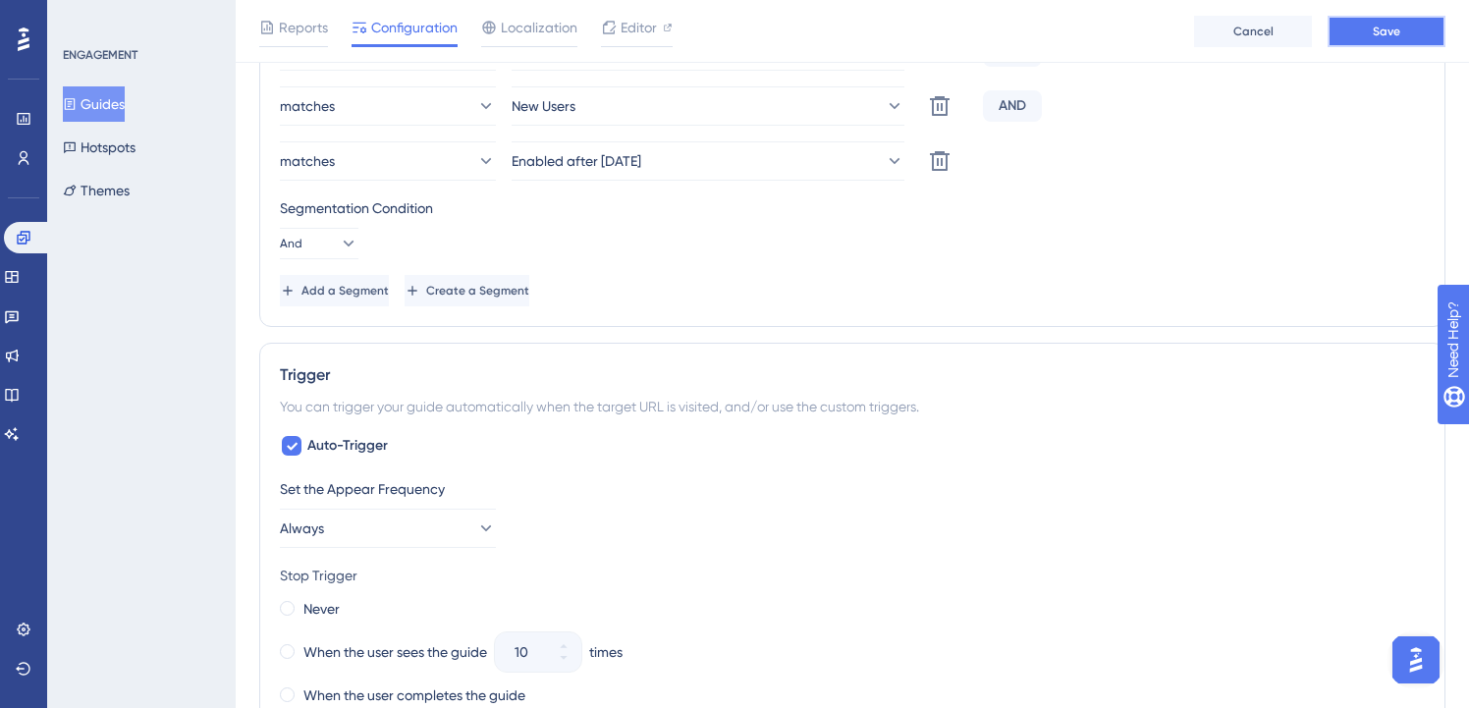
click at [1385, 34] on span "Save" at bounding box center [1387, 32] width 28 height 16
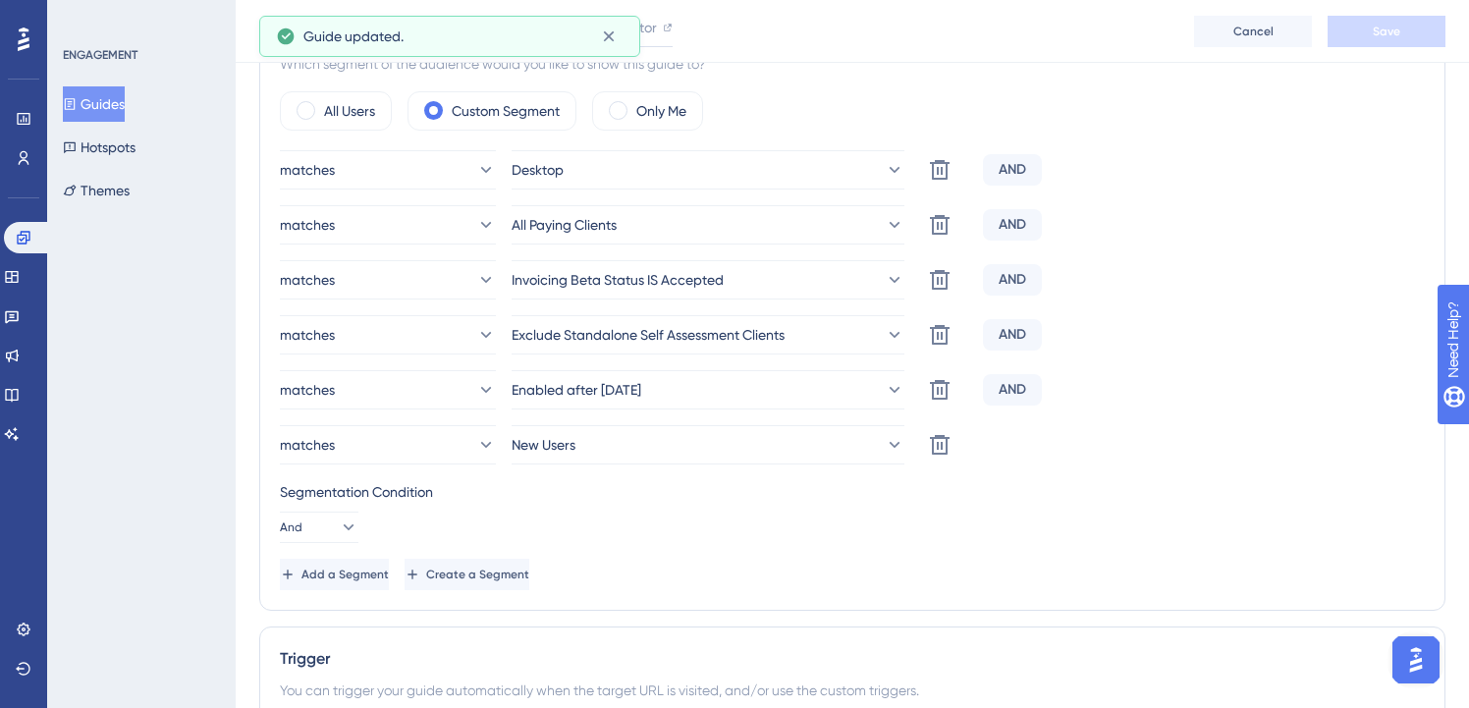
scroll to position [760, 0]
click at [125, 106] on button "Guides" at bounding box center [94, 103] width 62 height 35
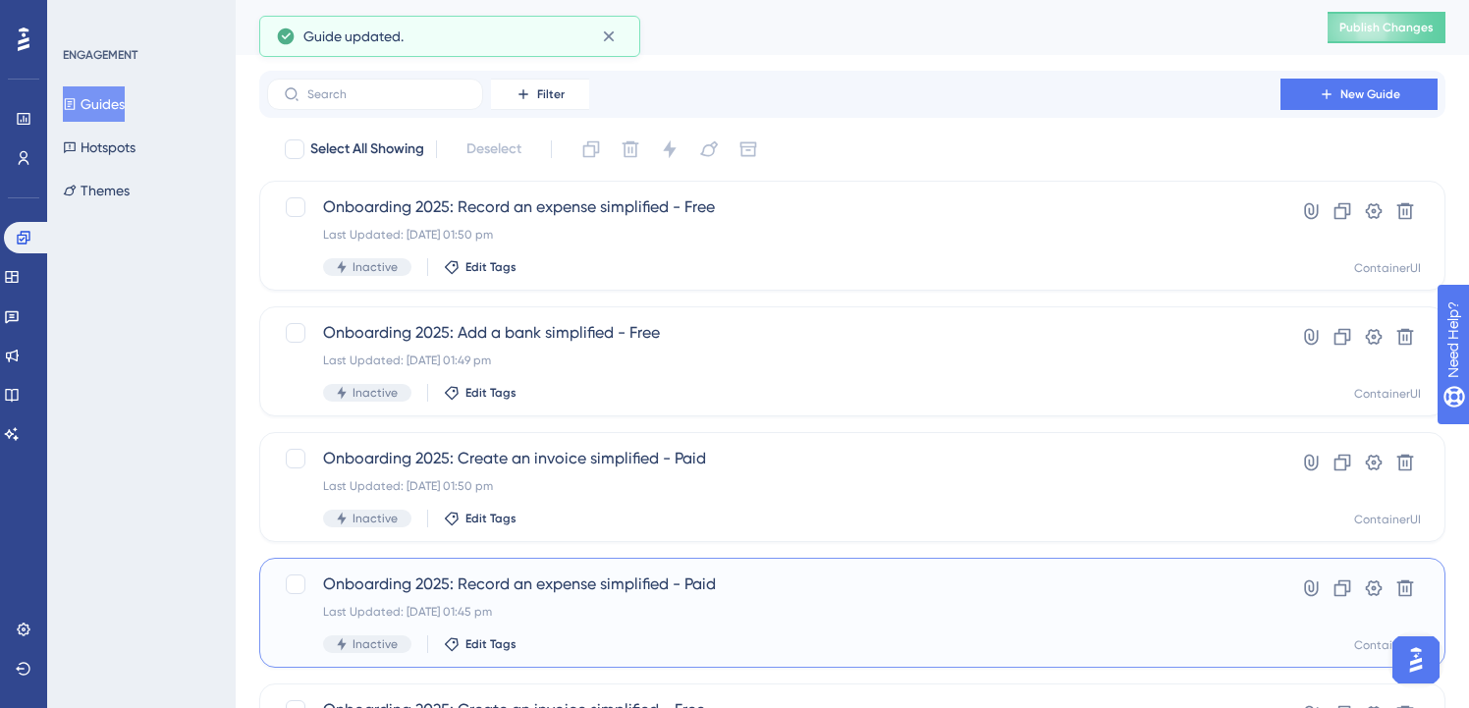
click at [549, 594] on span "Onboarding 2025: Record an expense simplified - Paid" at bounding box center [774, 585] width 902 height 24
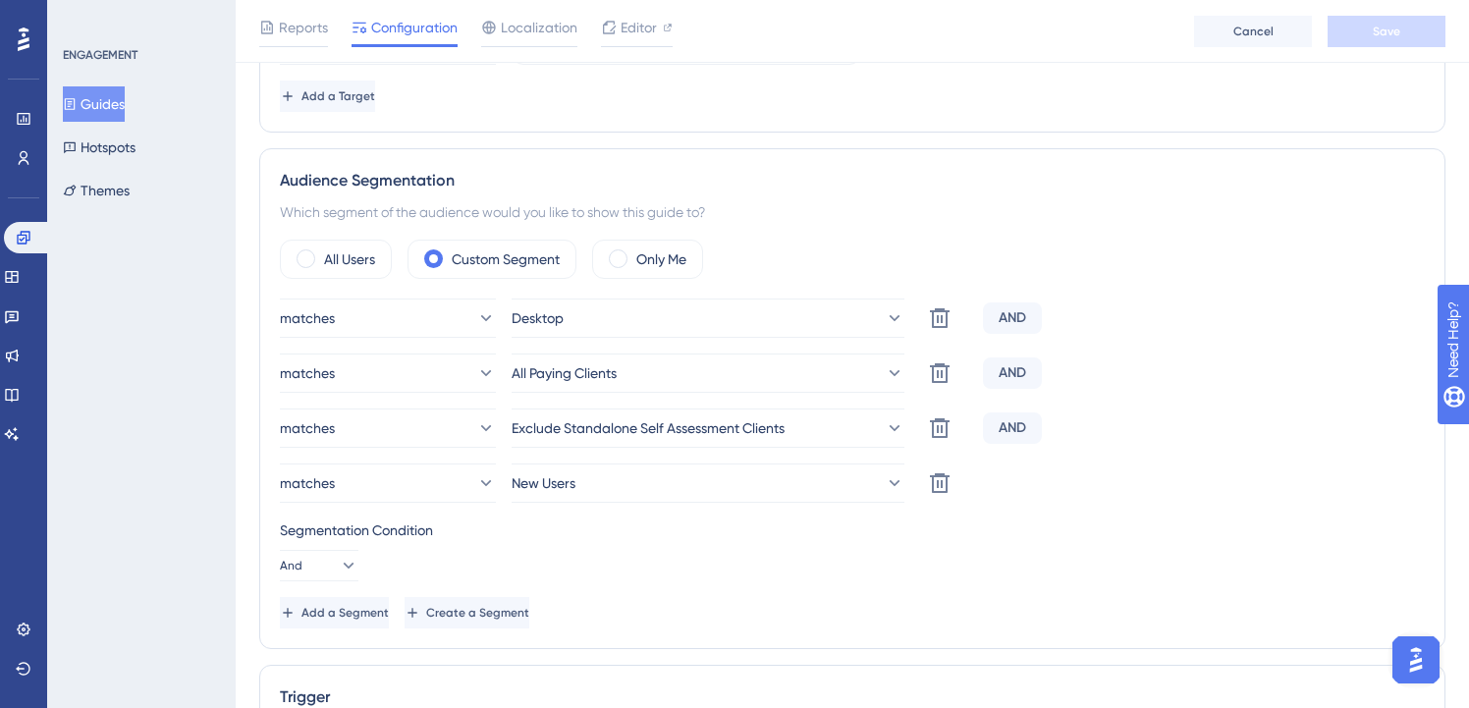
scroll to position [635, 0]
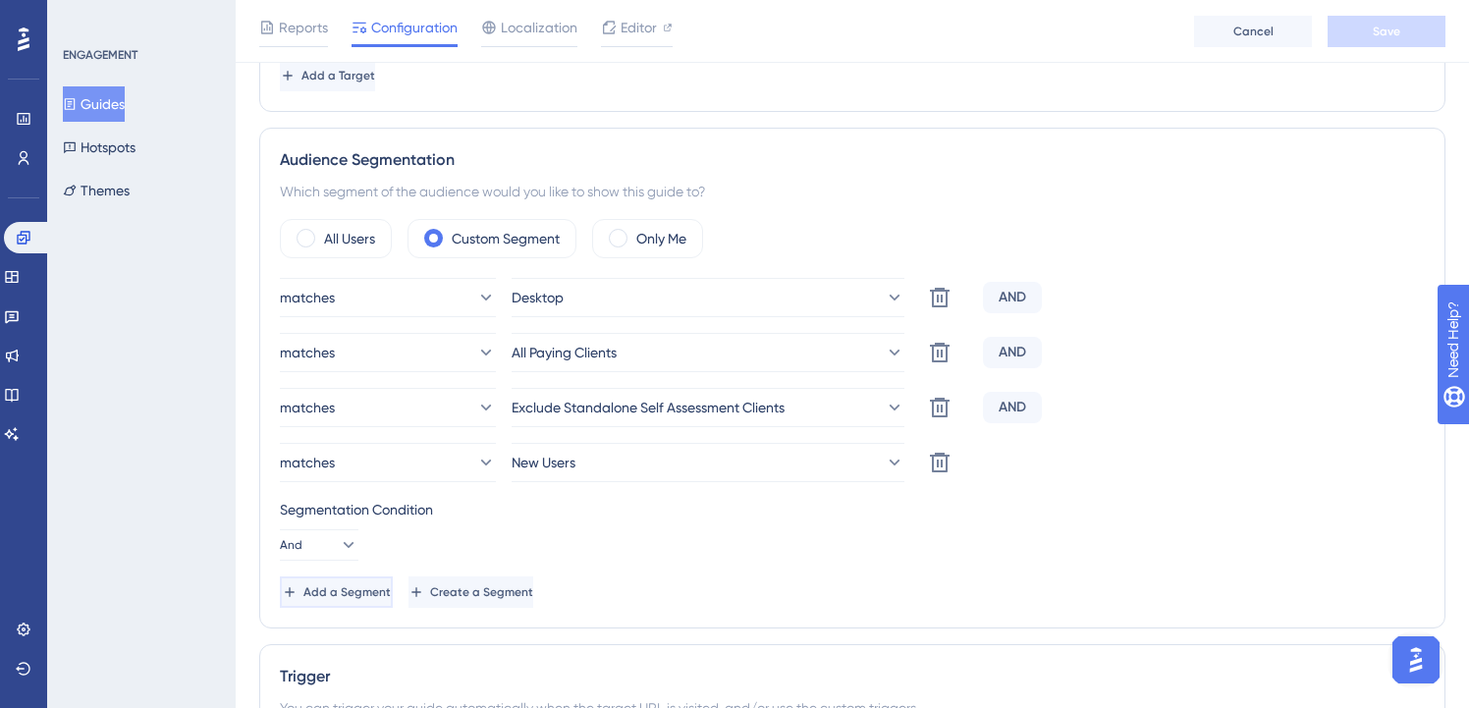
click at [379, 602] on button "Add a Segment" at bounding box center [336, 592] width 113 height 31
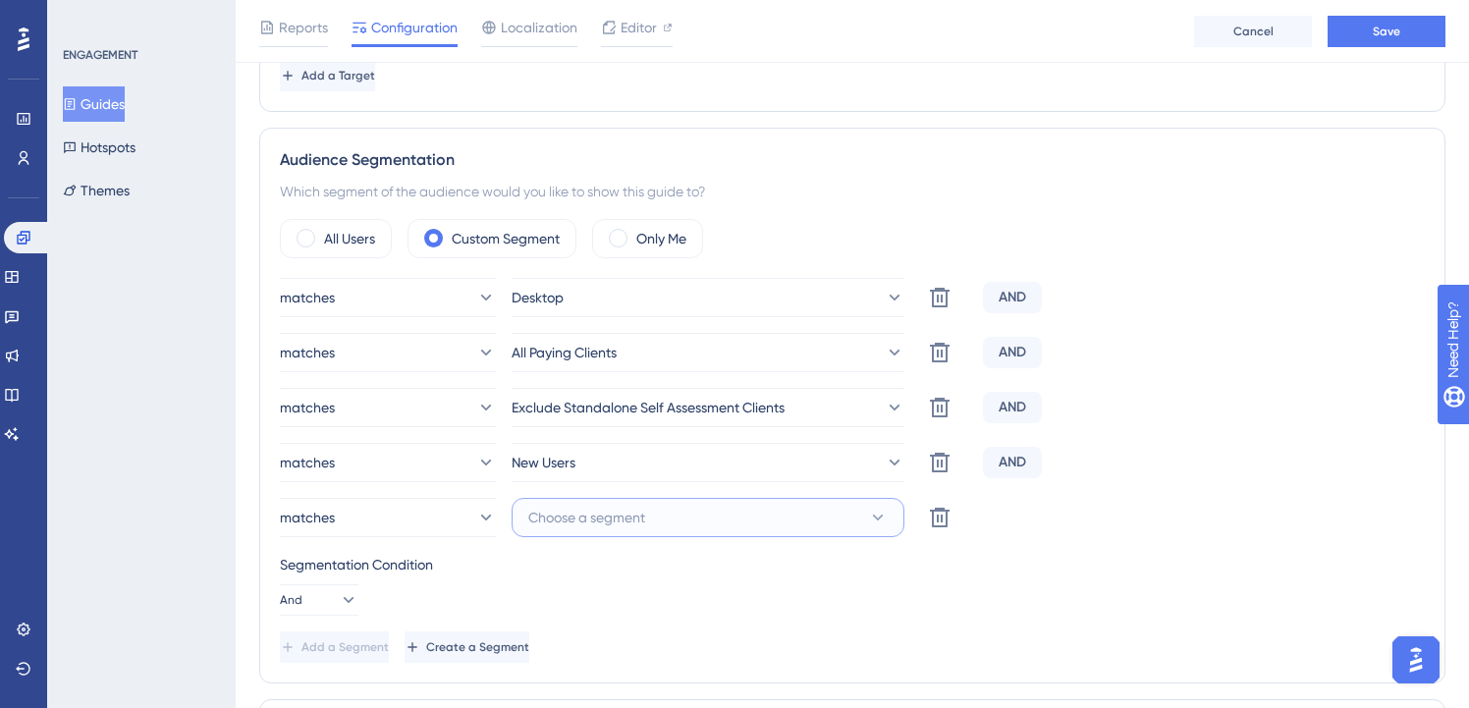
click at [673, 522] on button "Choose a segment" at bounding box center [708, 517] width 393 height 39
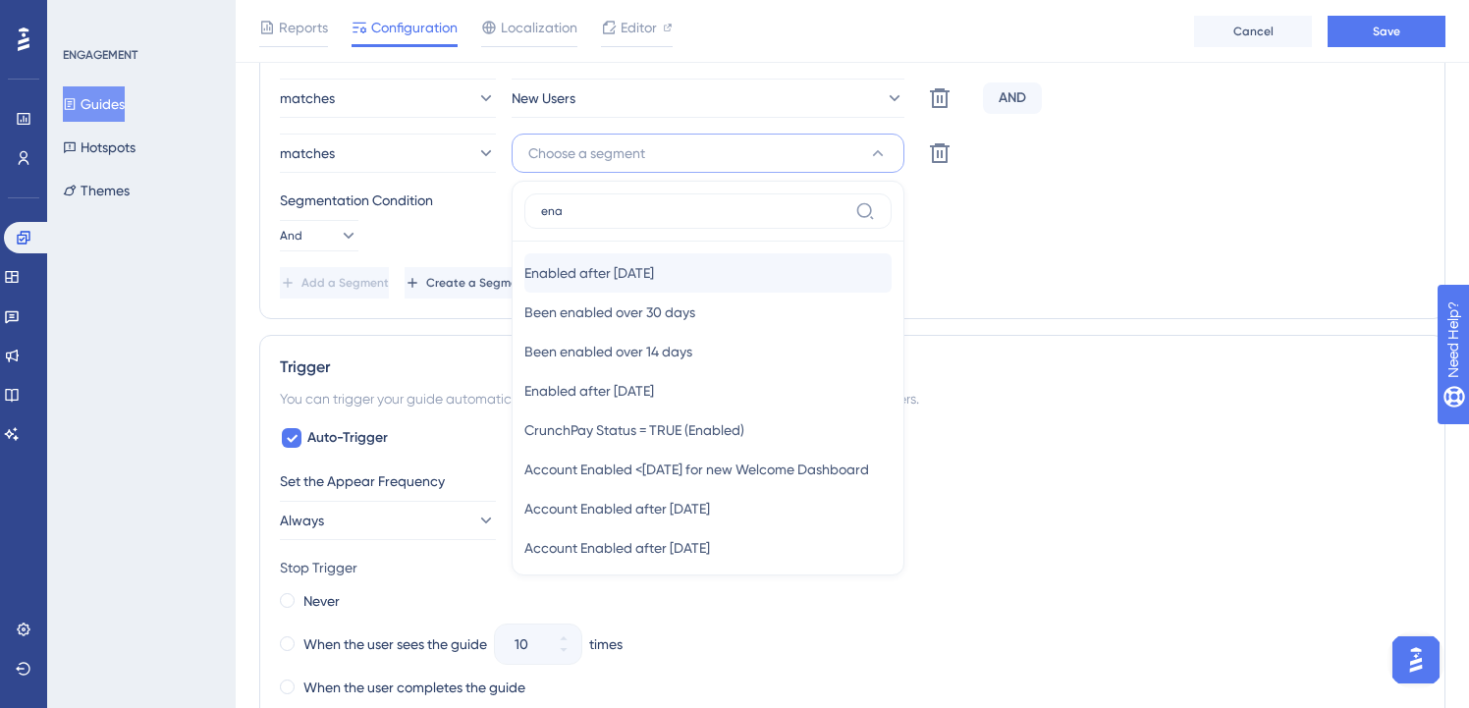
type input "ena"
click at [699, 270] on div "Enabled after [DATE] Enabled after [DATE]" at bounding box center [707, 272] width 367 height 39
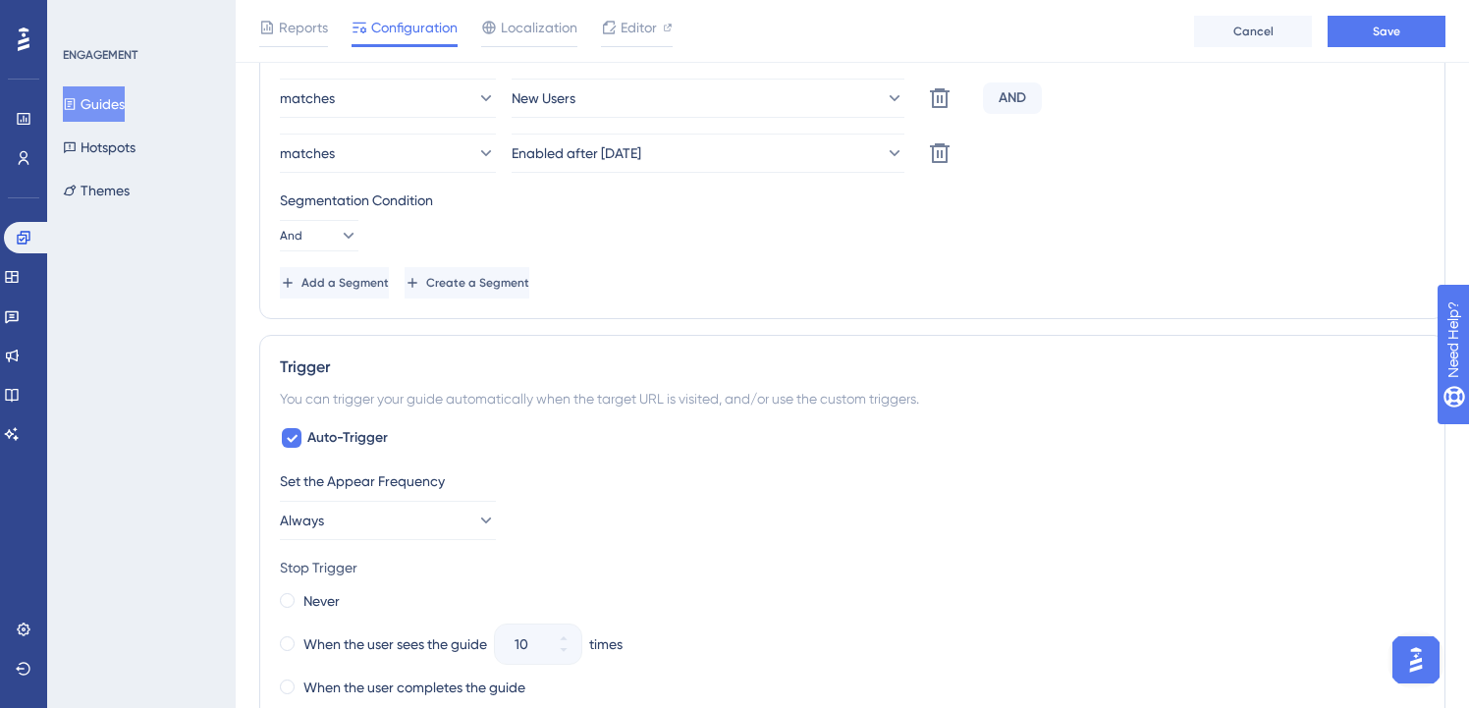
click at [1082, 321] on div "Status: Inactive Guide Information Guide ID: 153540 Copy Guide Name Onboarding …" at bounding box center [852, 383] width 1186 height 2512
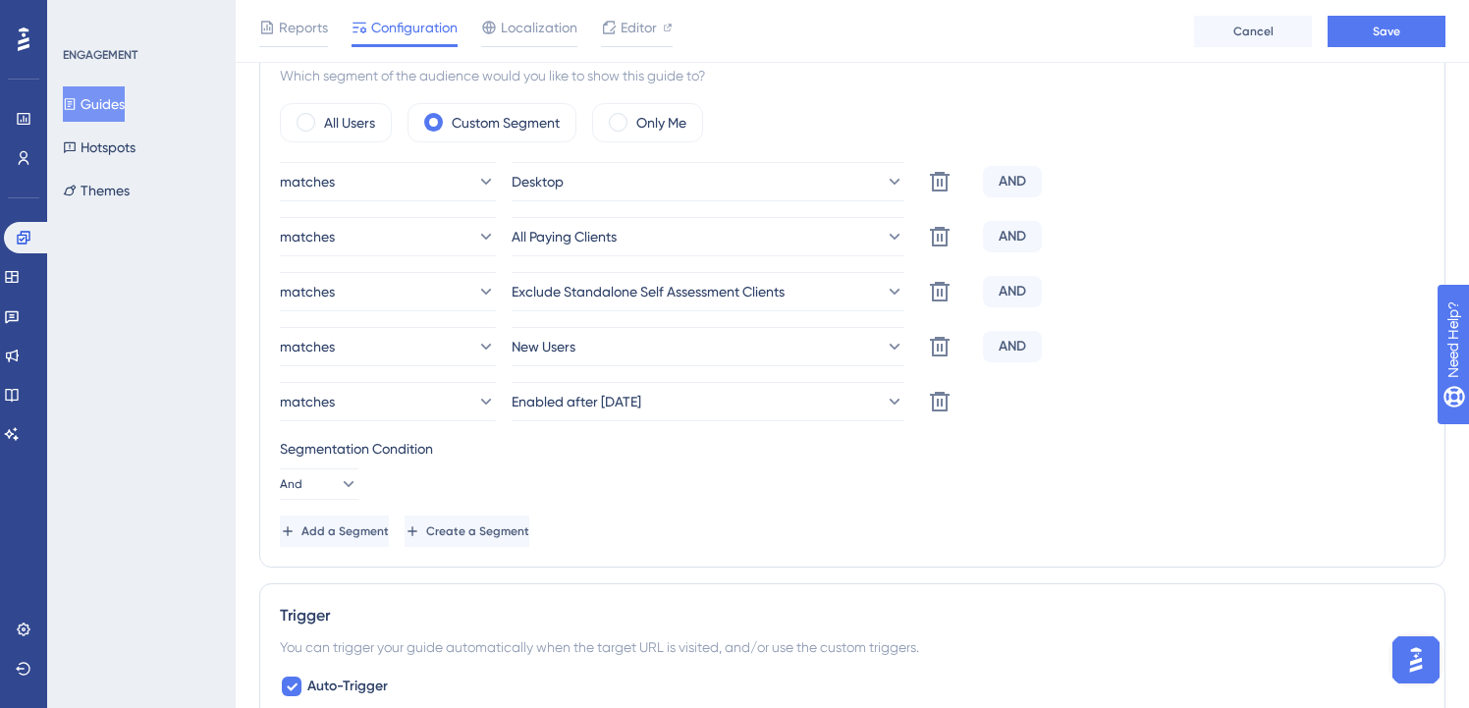
scroll to position [743, 0]
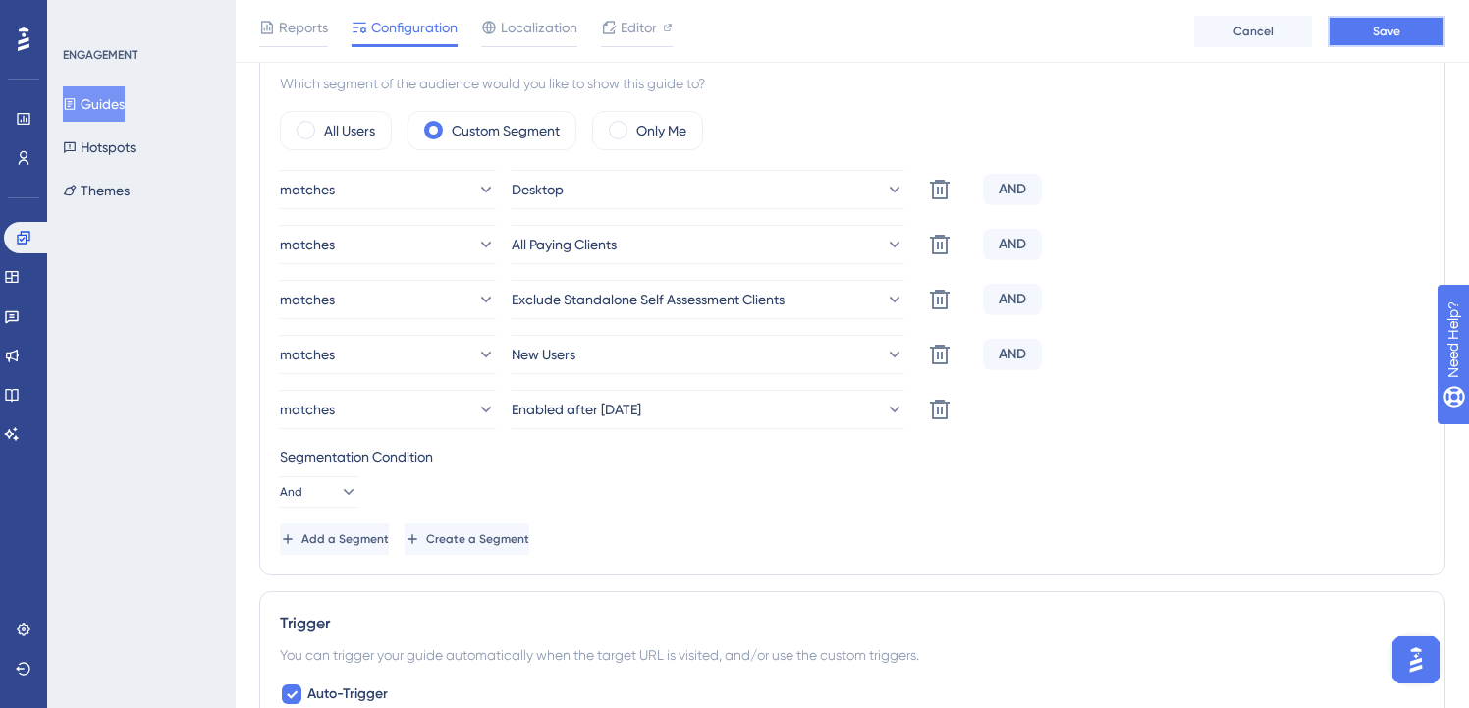
click at [1353, 43] on button "Save" at bounding box center [1387, 31] width 118 height 31
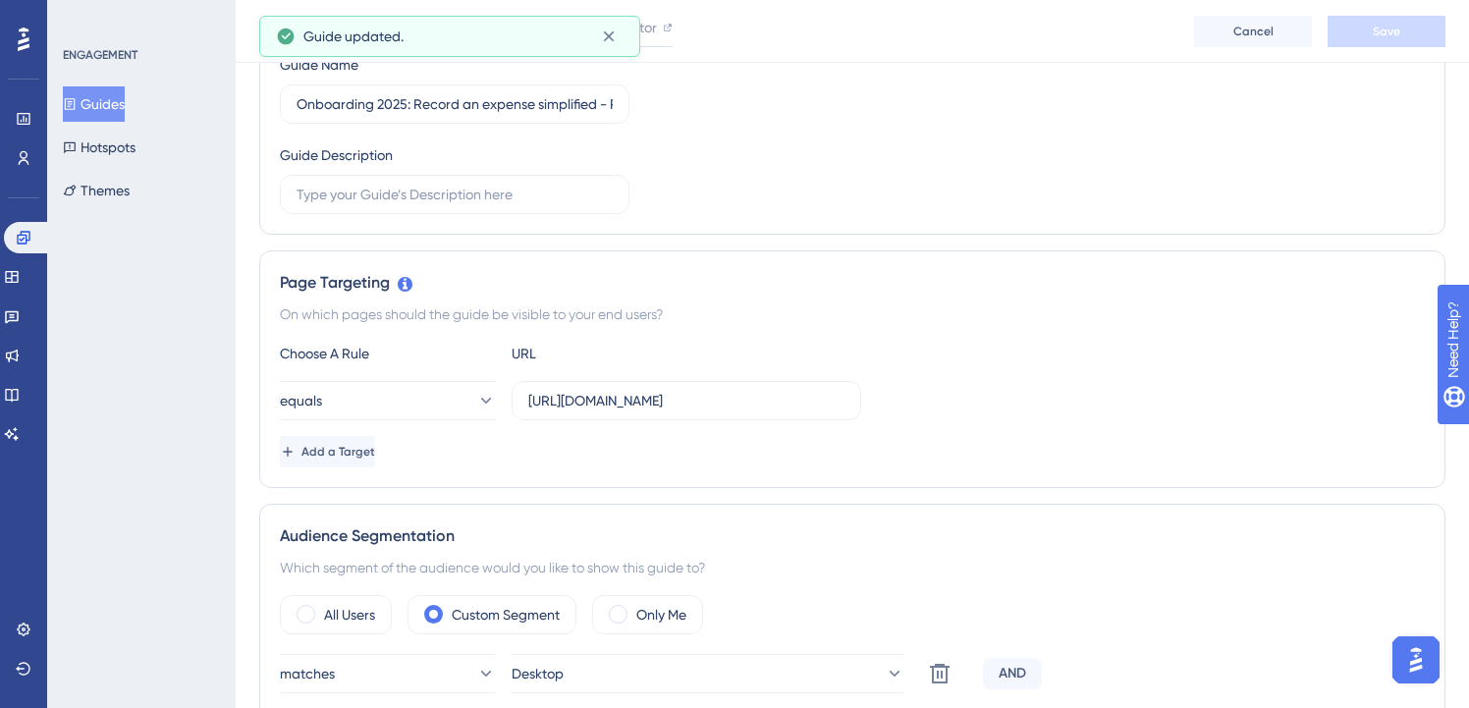
scroll to position [246, 0]
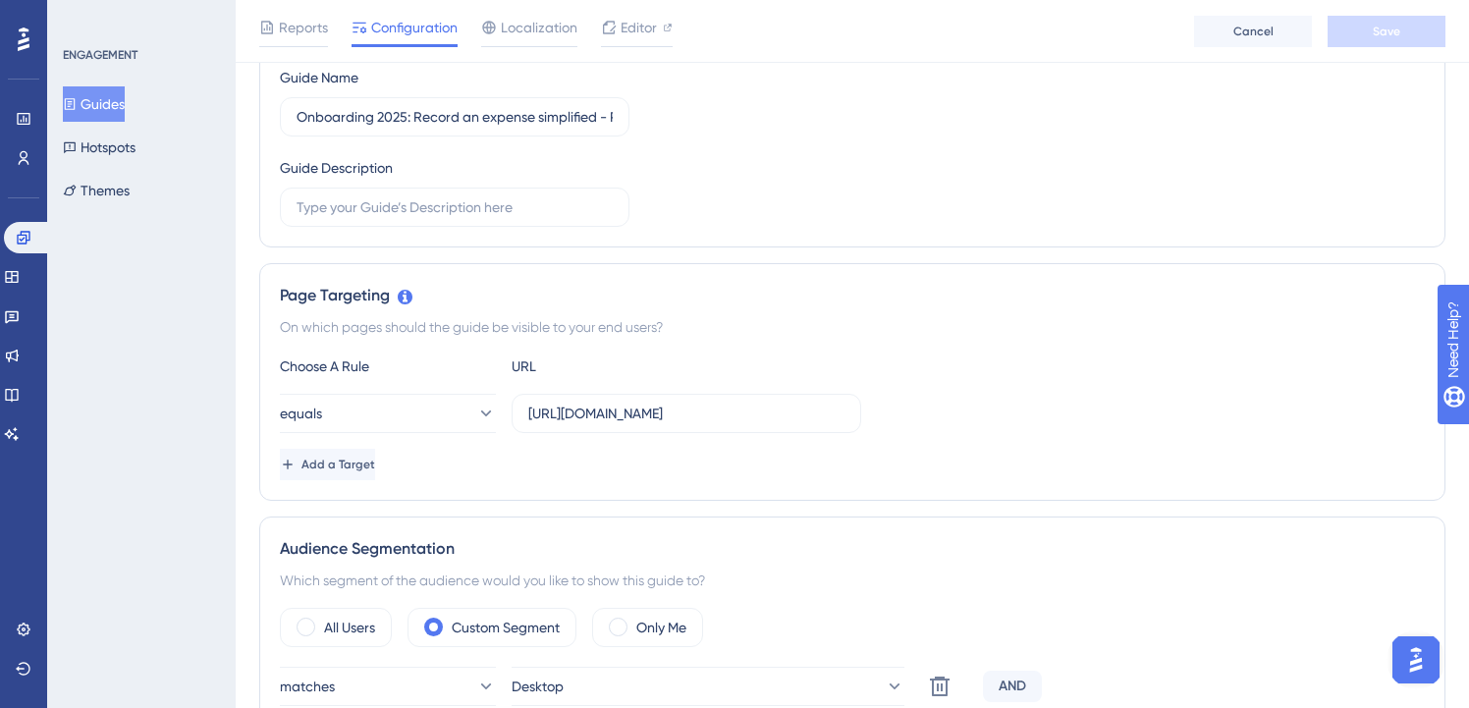
click at [109, 102] on button "Guides" at bounding box center [94, 103] width 62 height 35
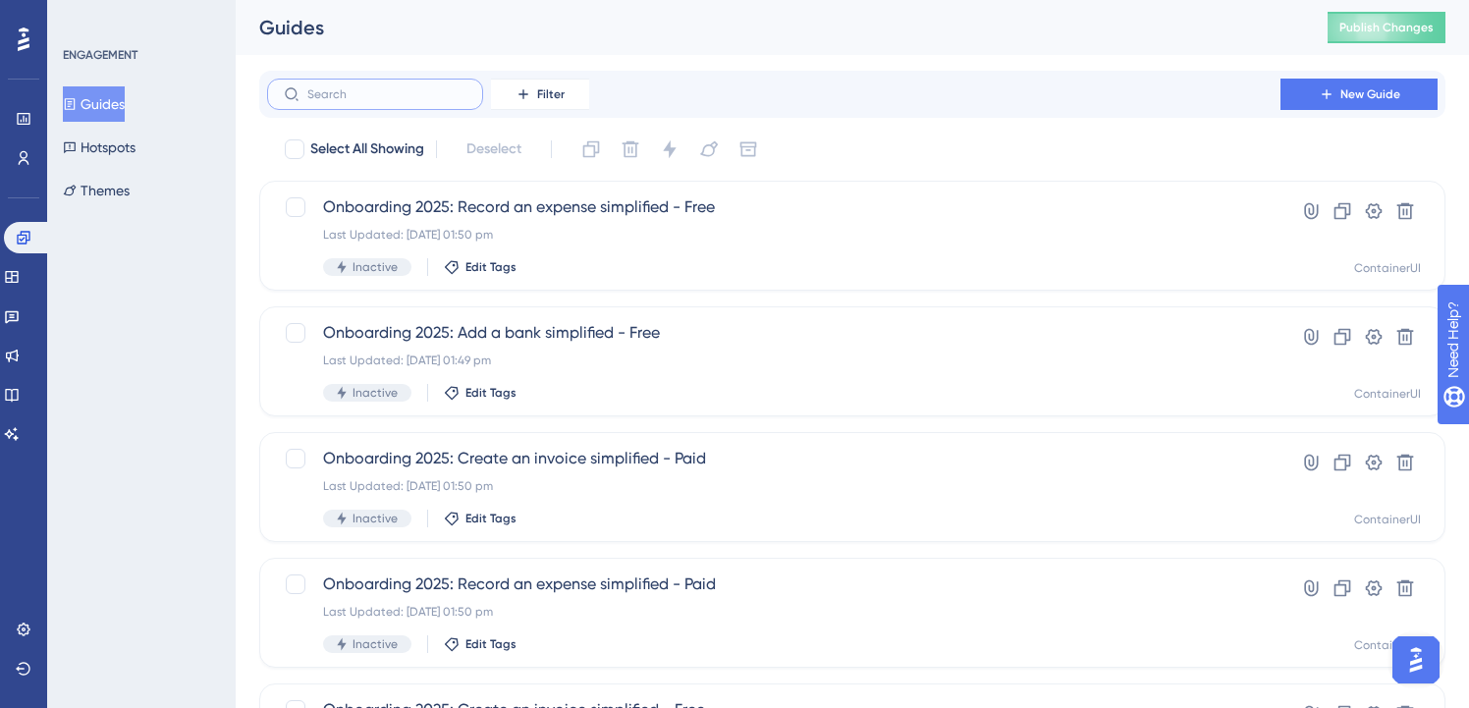
click at [389, 87] on input "text" at bounding box center [386, 94] width 159 height 14
paste input "onboarding"
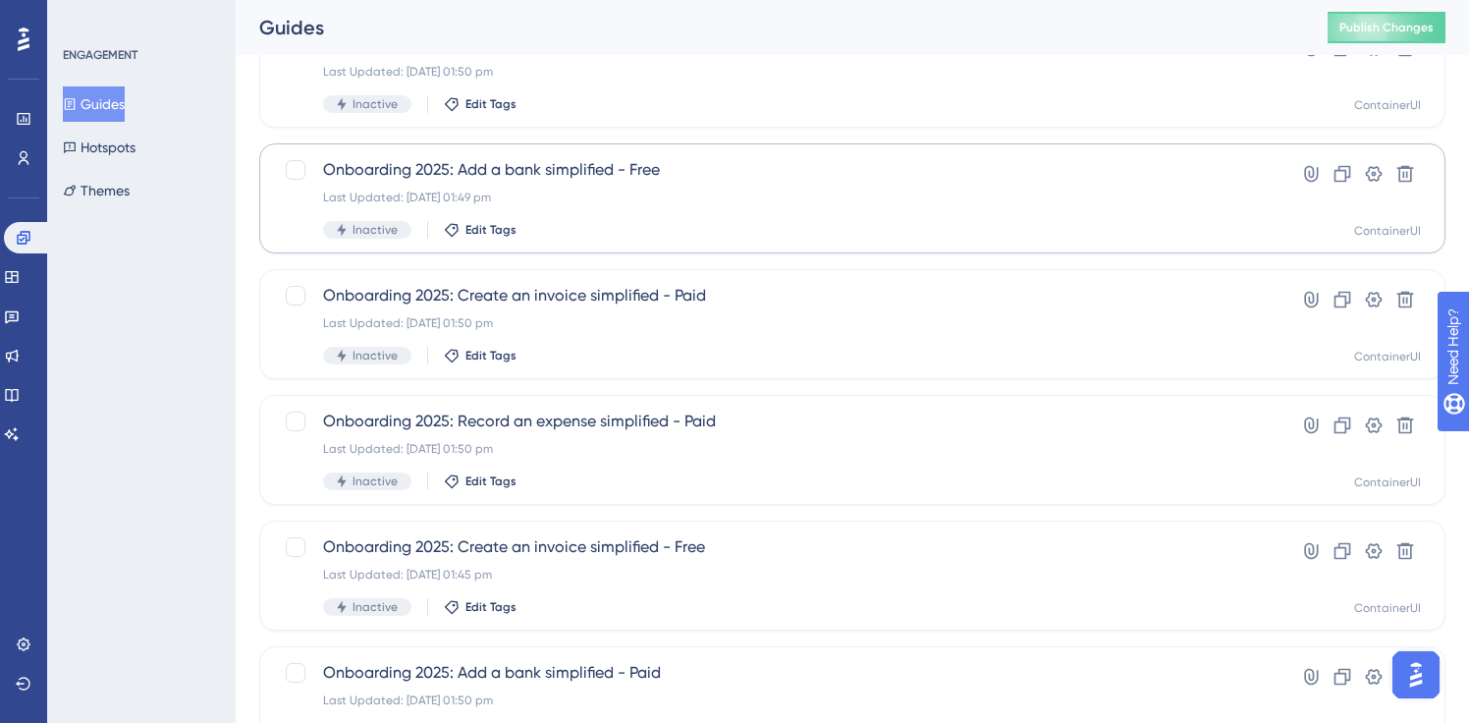
scroll to position [176, 0]
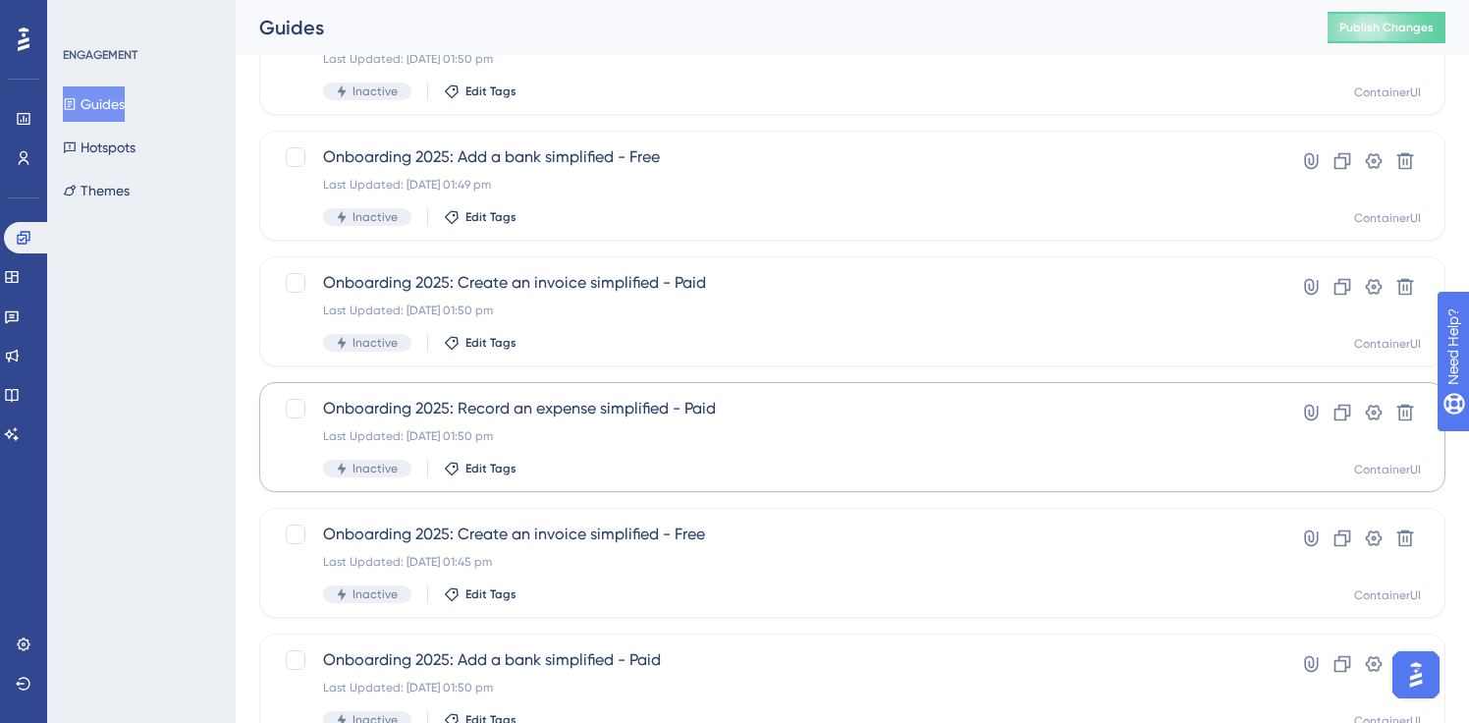
type input "onboarding"
click at [588, 399] on span "Onboarding 2025: Record an expense simplified - Paid" at bounding box center [774, 409] width 902 height 24
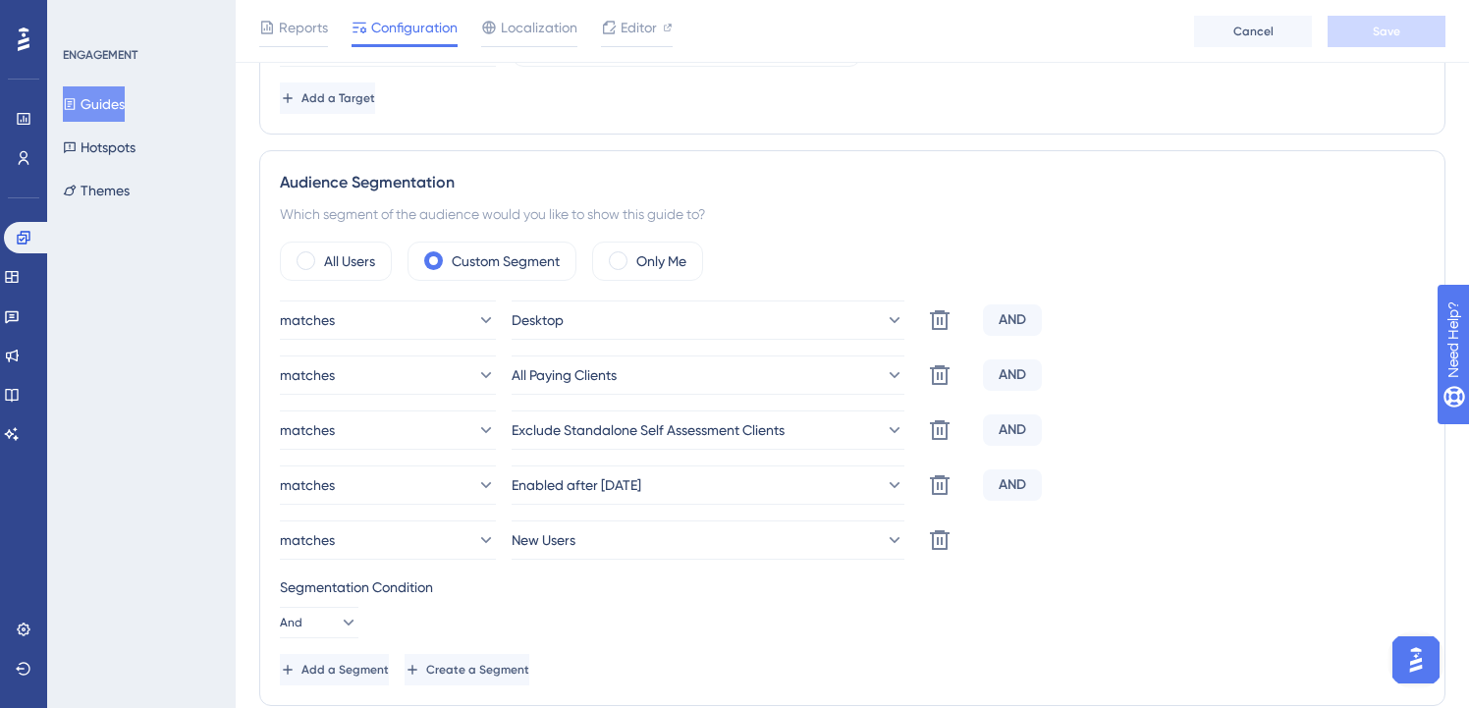
scroll to position [631, 0]
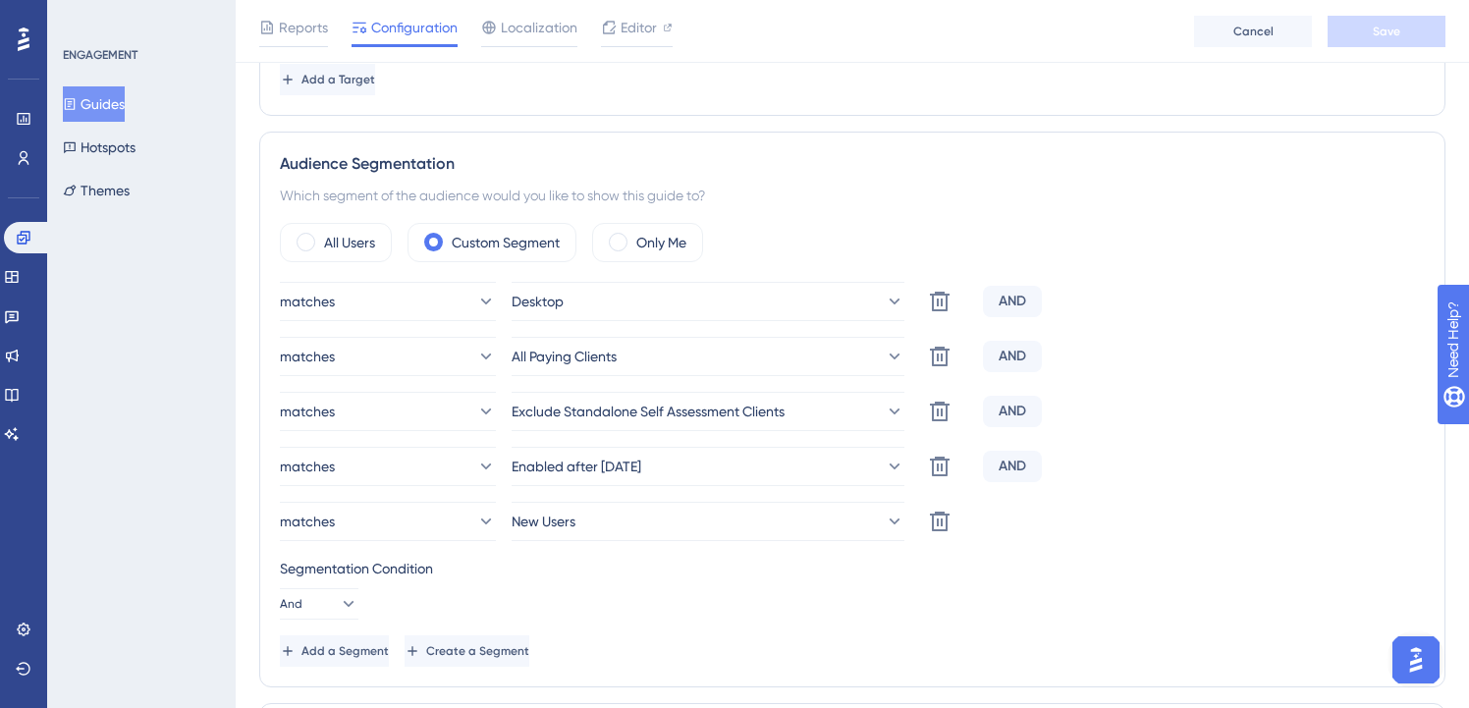
click at [113, 100] on button "Guides" at bounding box center [94, 103] width 62 height 35
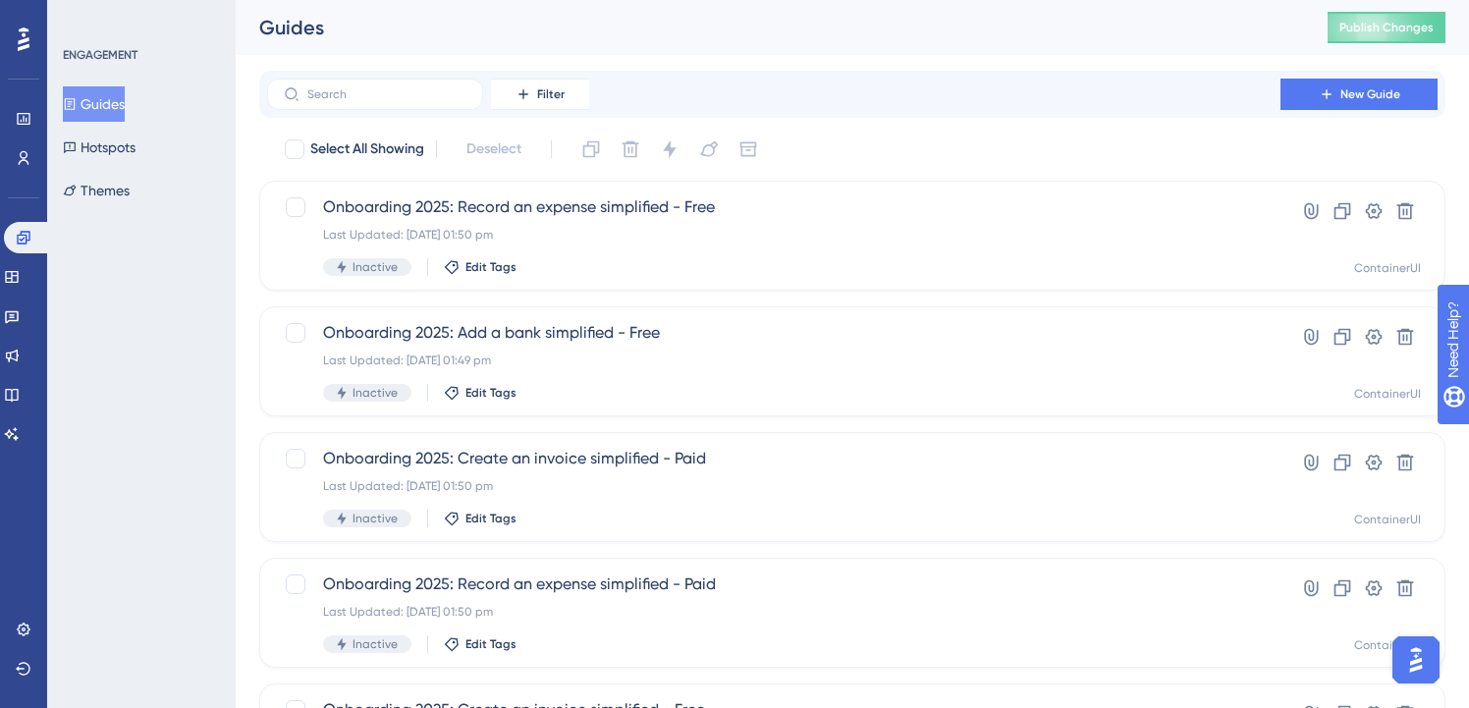
click at [416, 111] on div "Filter New Guide" at bounding box center [852, 94] width 1186 height 47
click at [409, 97] on input "text" at bounding box center [386, 94] width 159 height 14
paste input "onboarding"
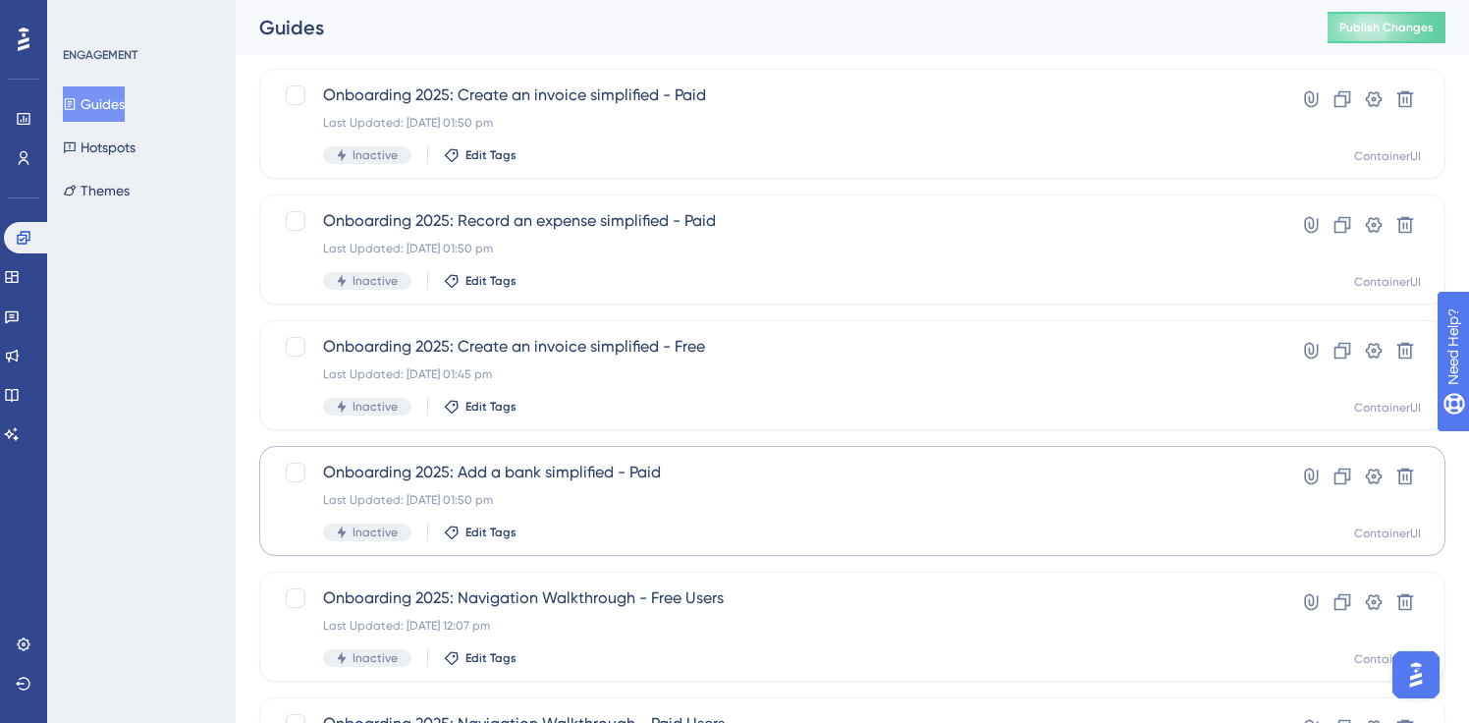
scroll to position [376, 0]
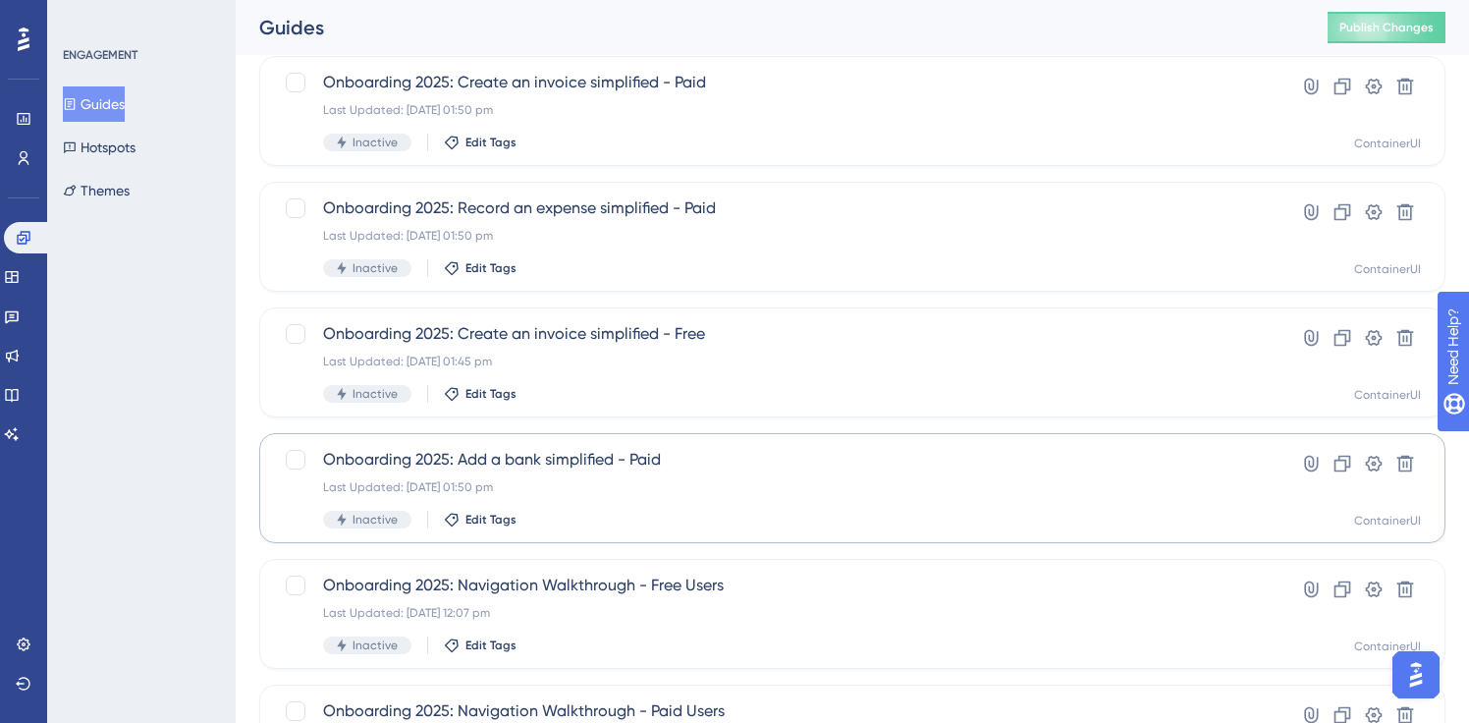
type input "onboarding"
click at [617, 337] on span "Onboarding 2025: Create an invoice simplified - Free" at bounding box center [774, 334] width 902 height 24
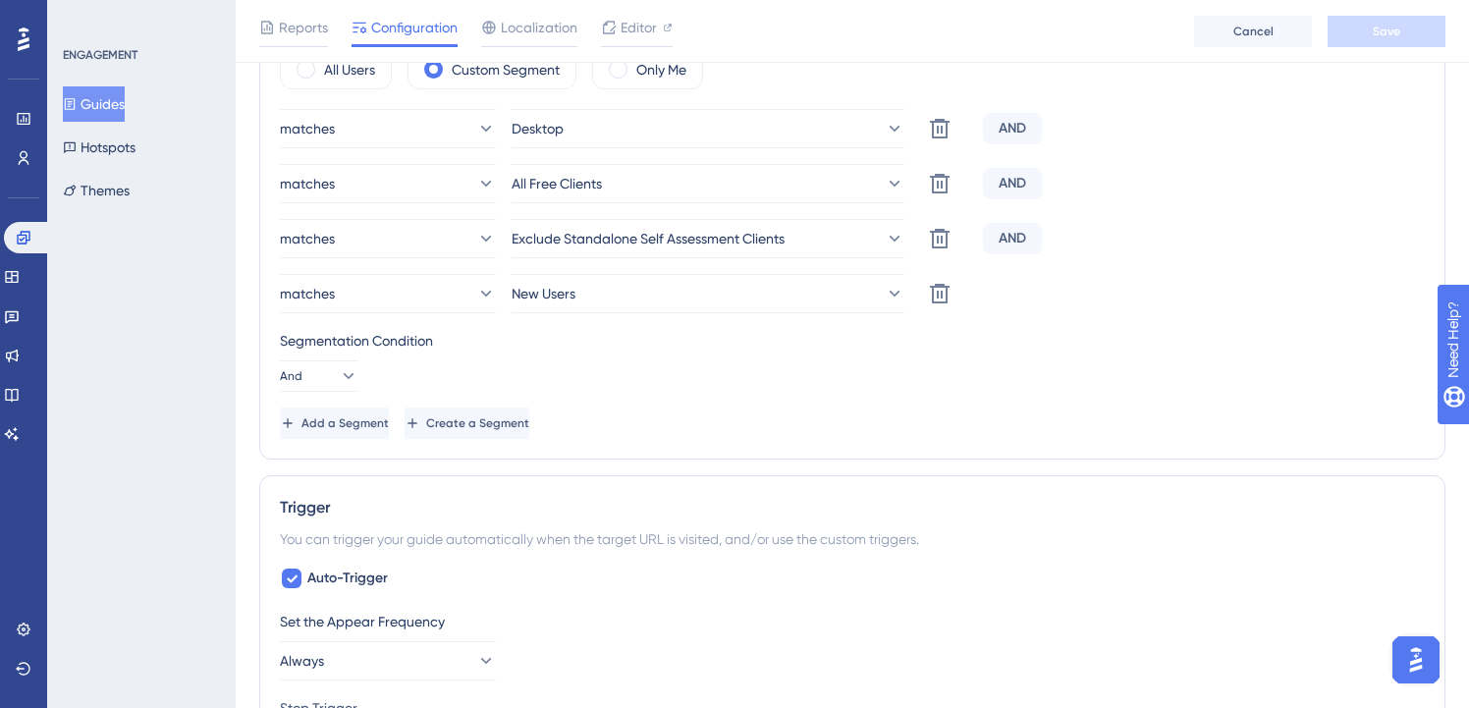
scroll to position [801, 0]
click at [389, 428] on span "Add a Segment" at bounding box center [347, 425] width 87 height 16
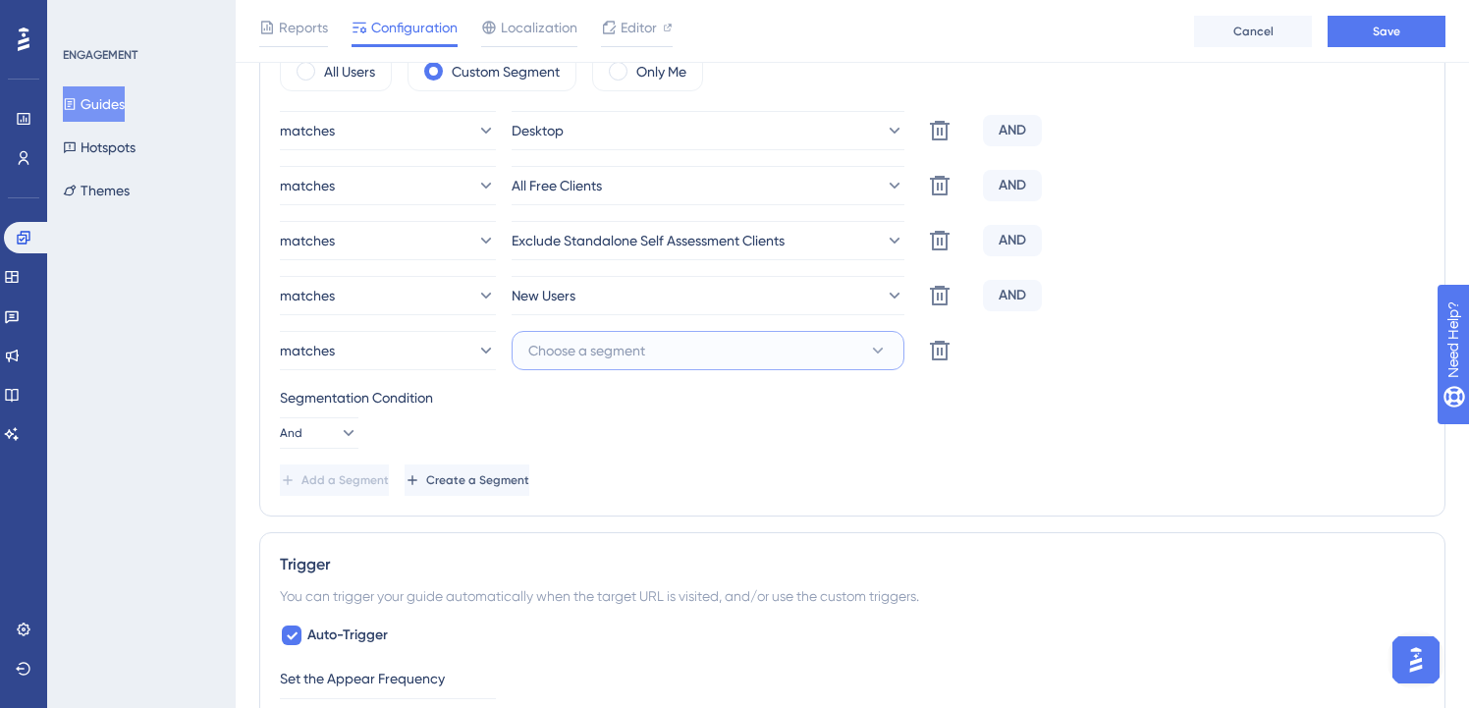
click at [662, 341] on button "Choose a segment" at bounding box center [708, 350] width 393 height 39
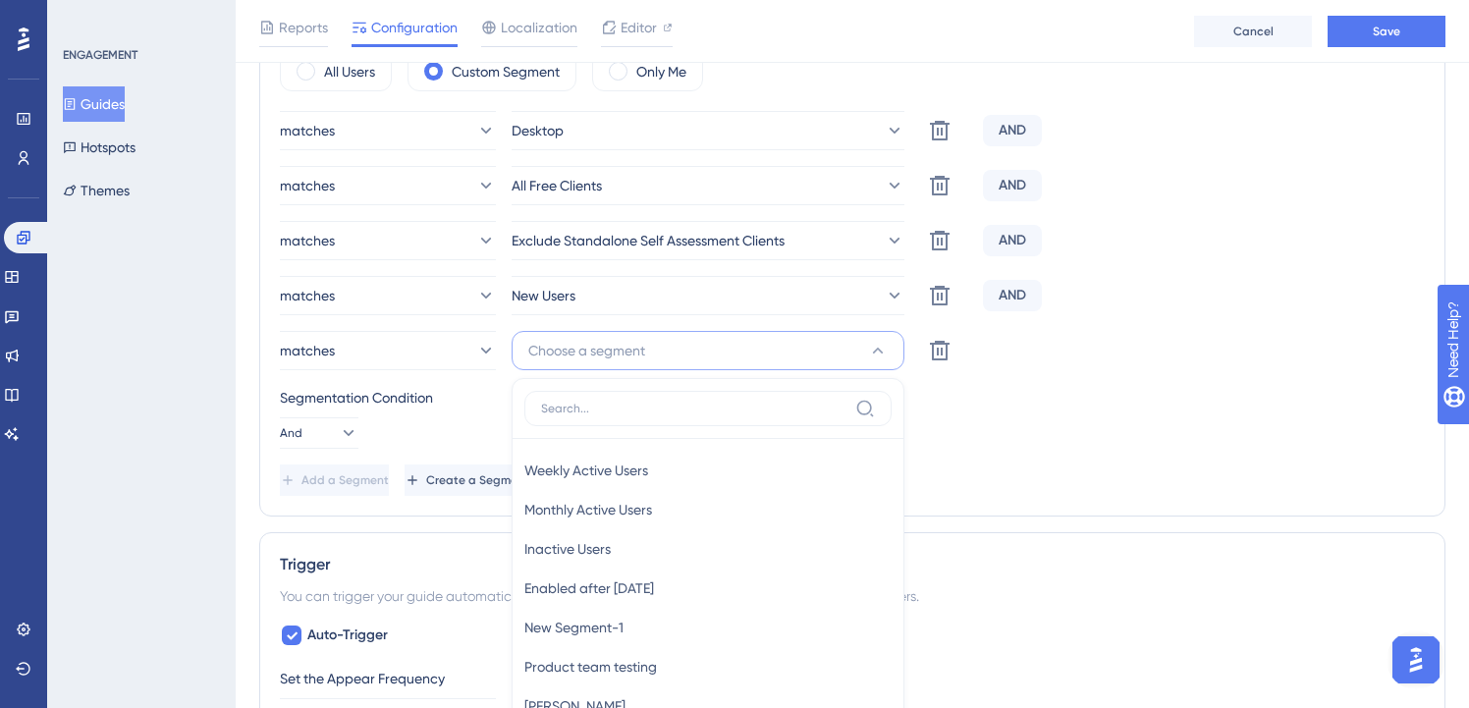
scroll to position [981, 0]
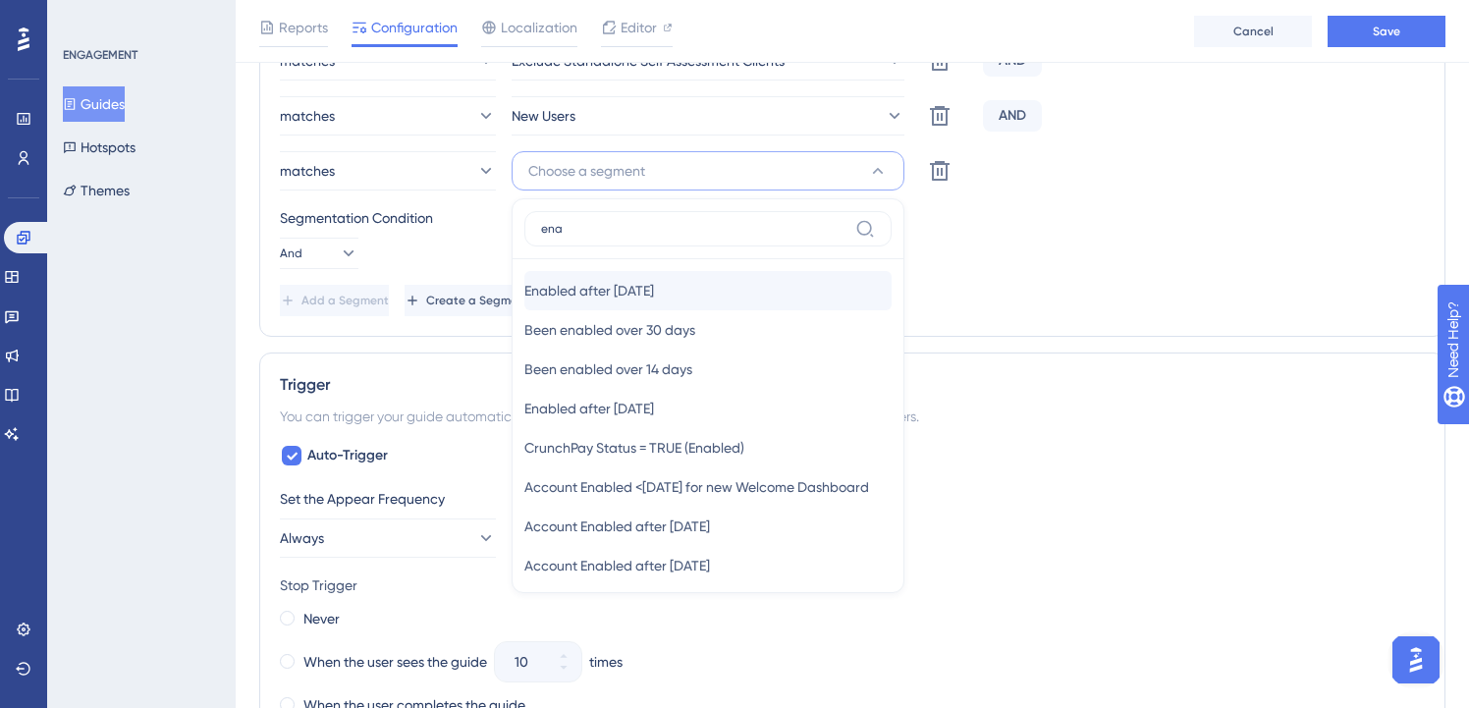
type input "ena"
click at [654, 284] on span "Enabled after [DATE]" at bounding box center [589, 291] width 130 height 24
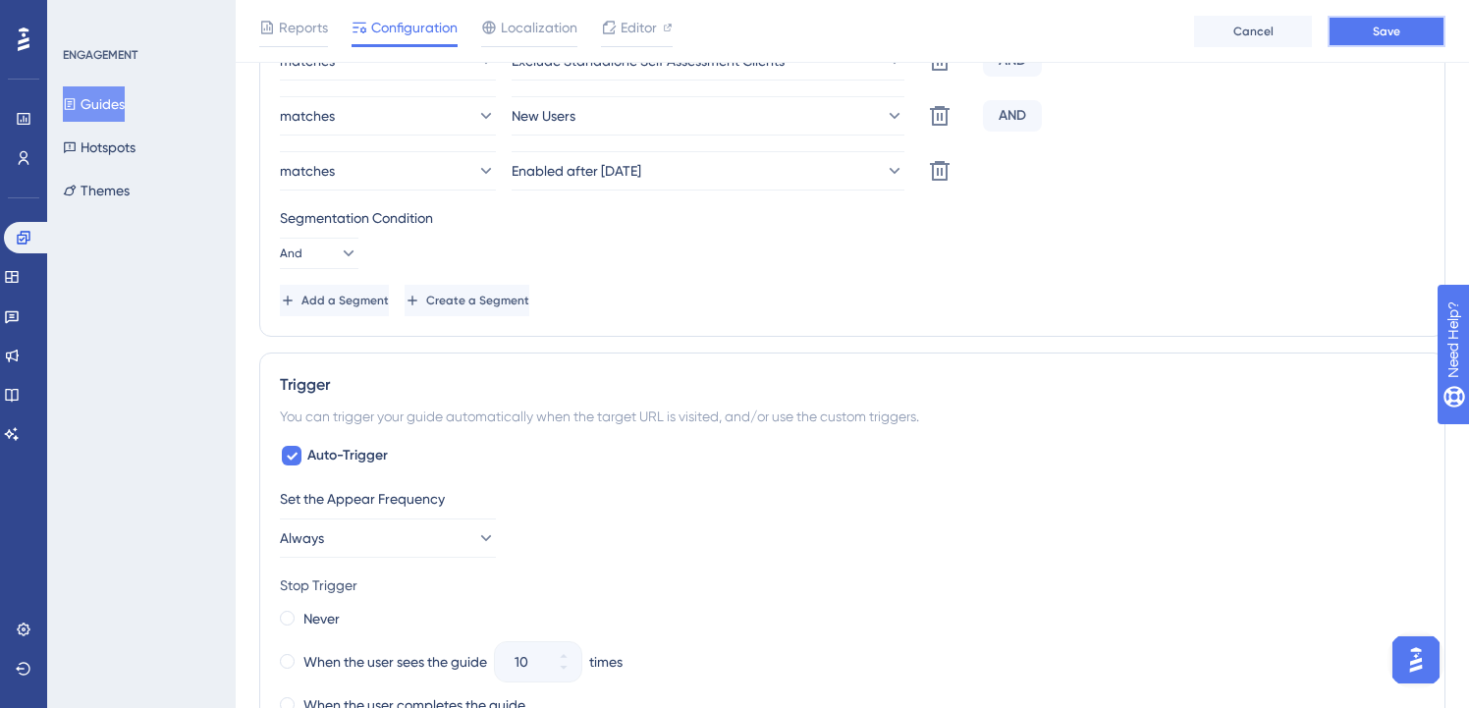
click at [1363, 36] on button "Save" at bounding box center [1387, 31] width 118 height 31
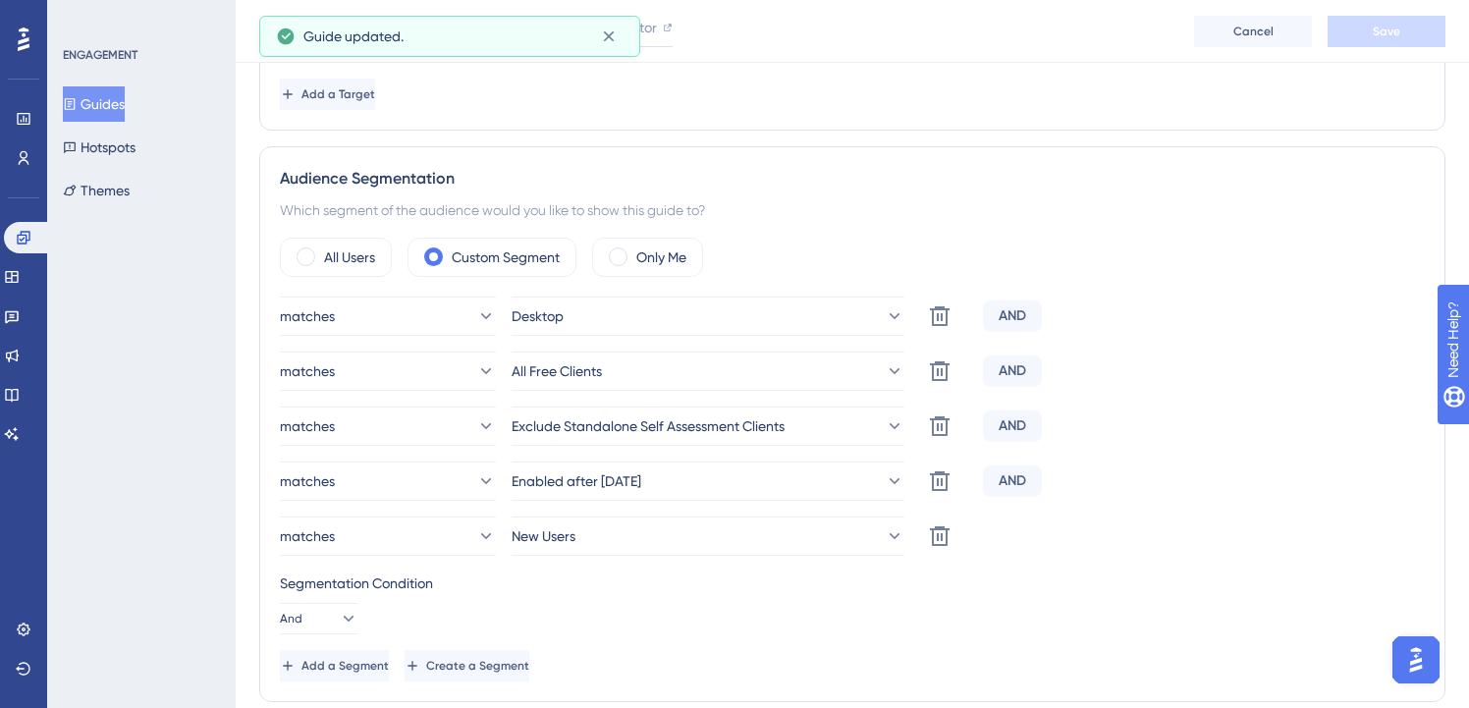
scroll to position [150, 0]
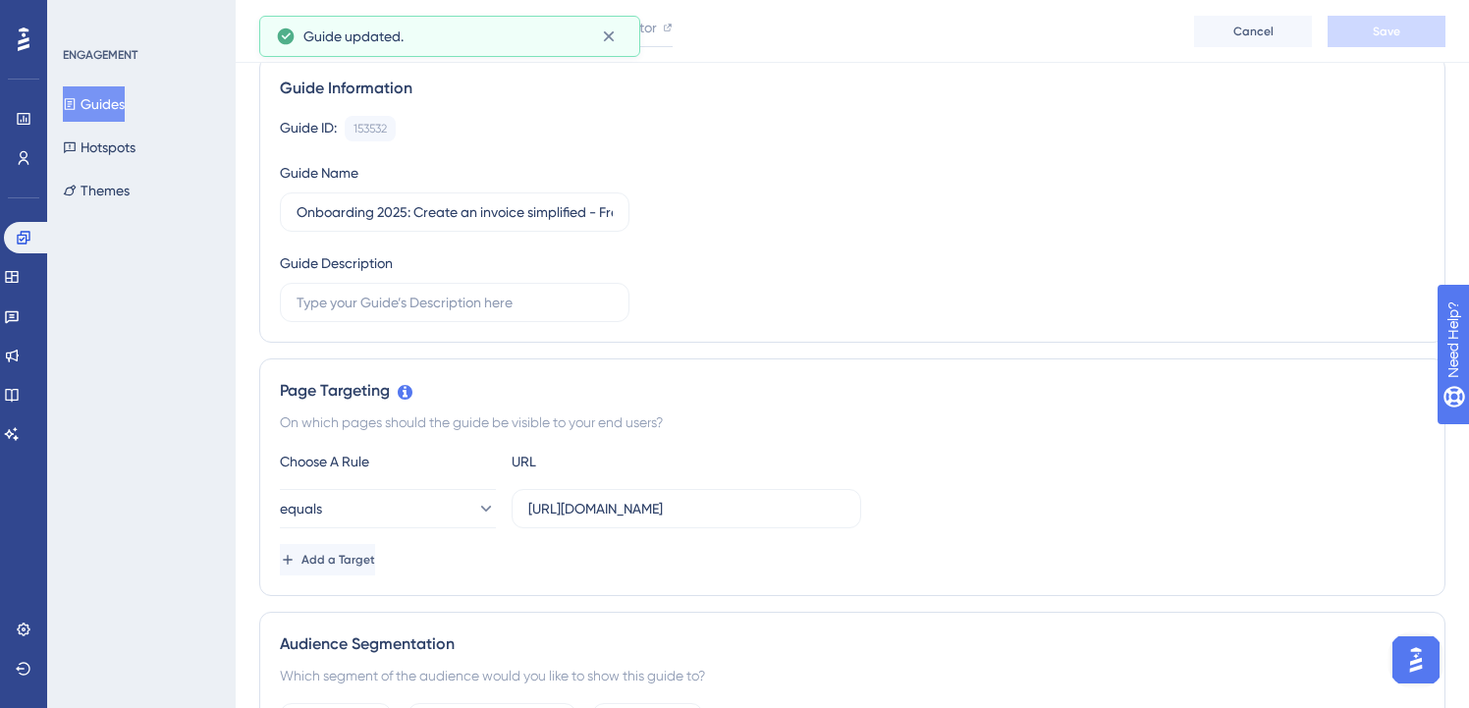
click at [125, 100] on button "Guides" at bounding box center [94, 103] width 62 height 35
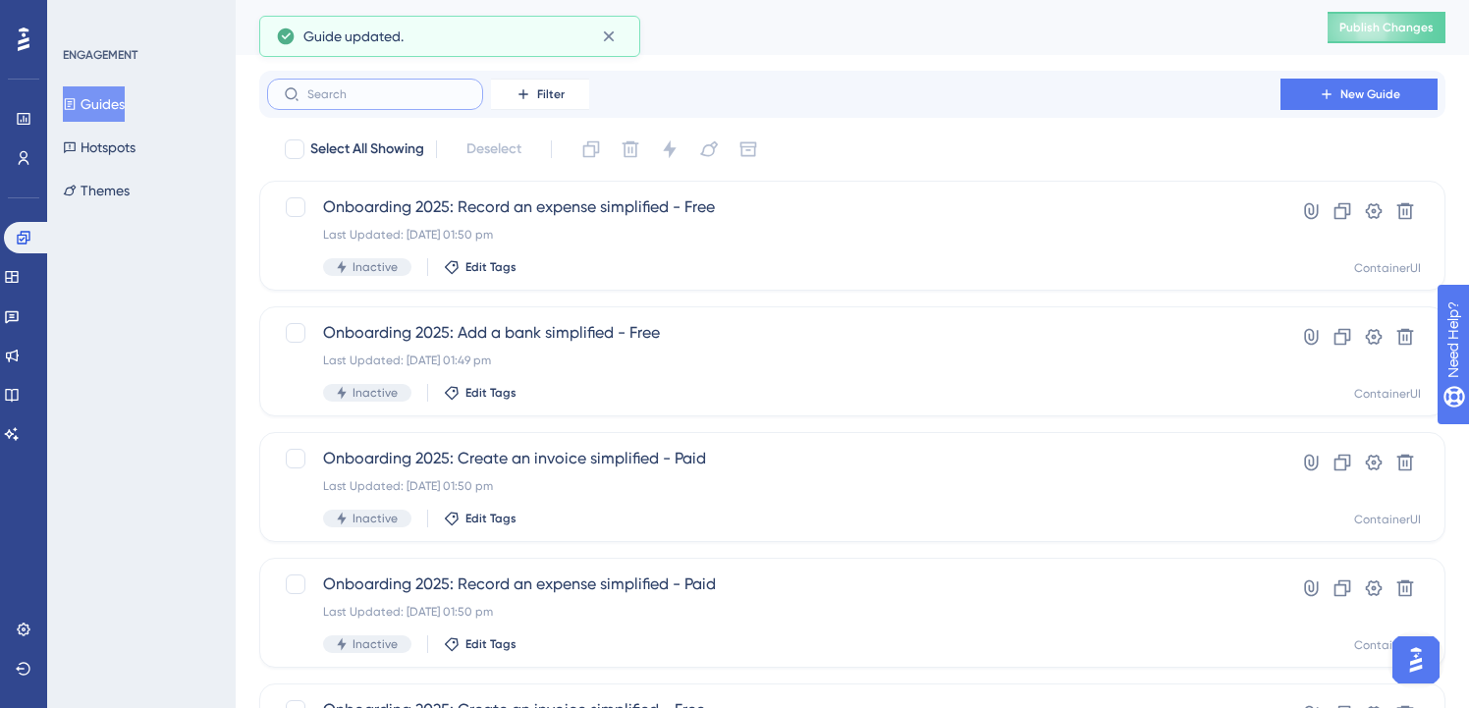
click at [414, 87] on input "text" at bounding box center [386, 94] width 159 height 14
paste input "onboarding"
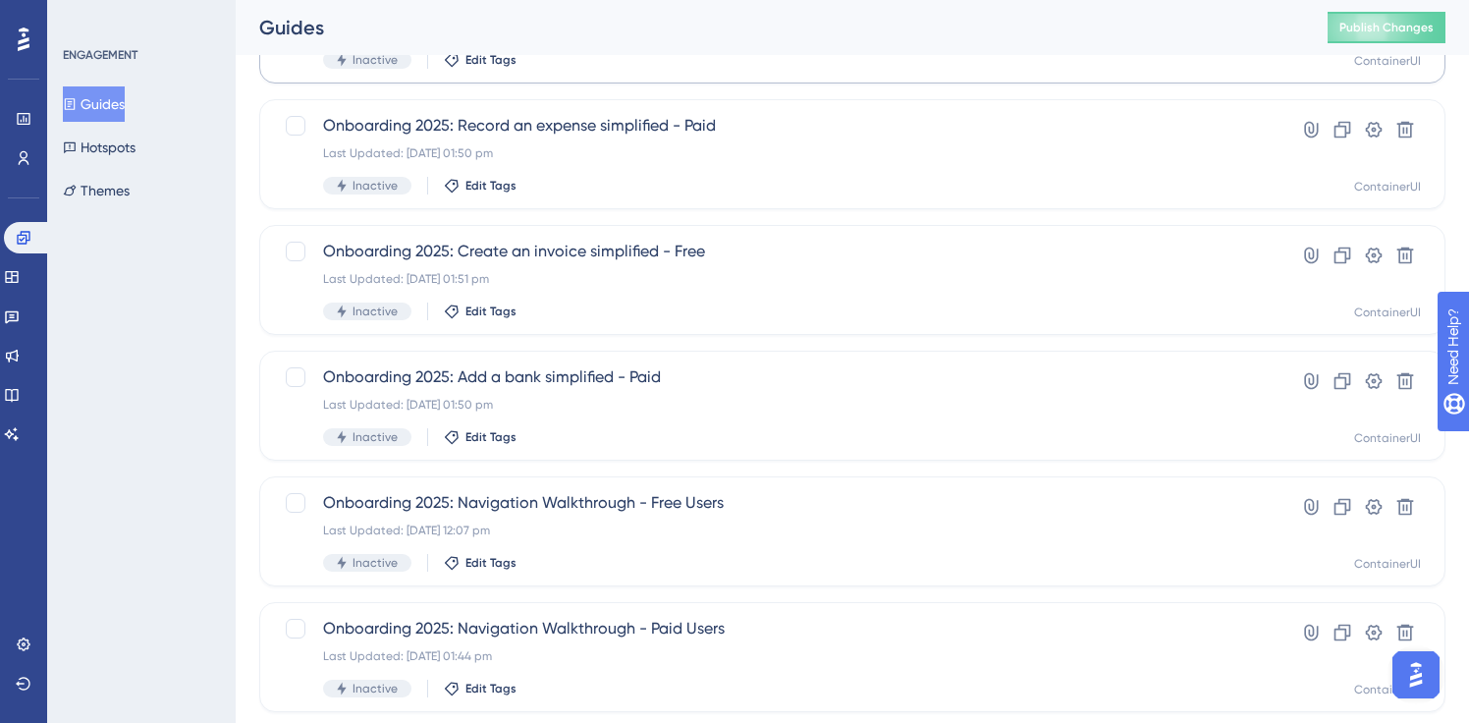
scroll to position [462, 0]
type input "onboarding"
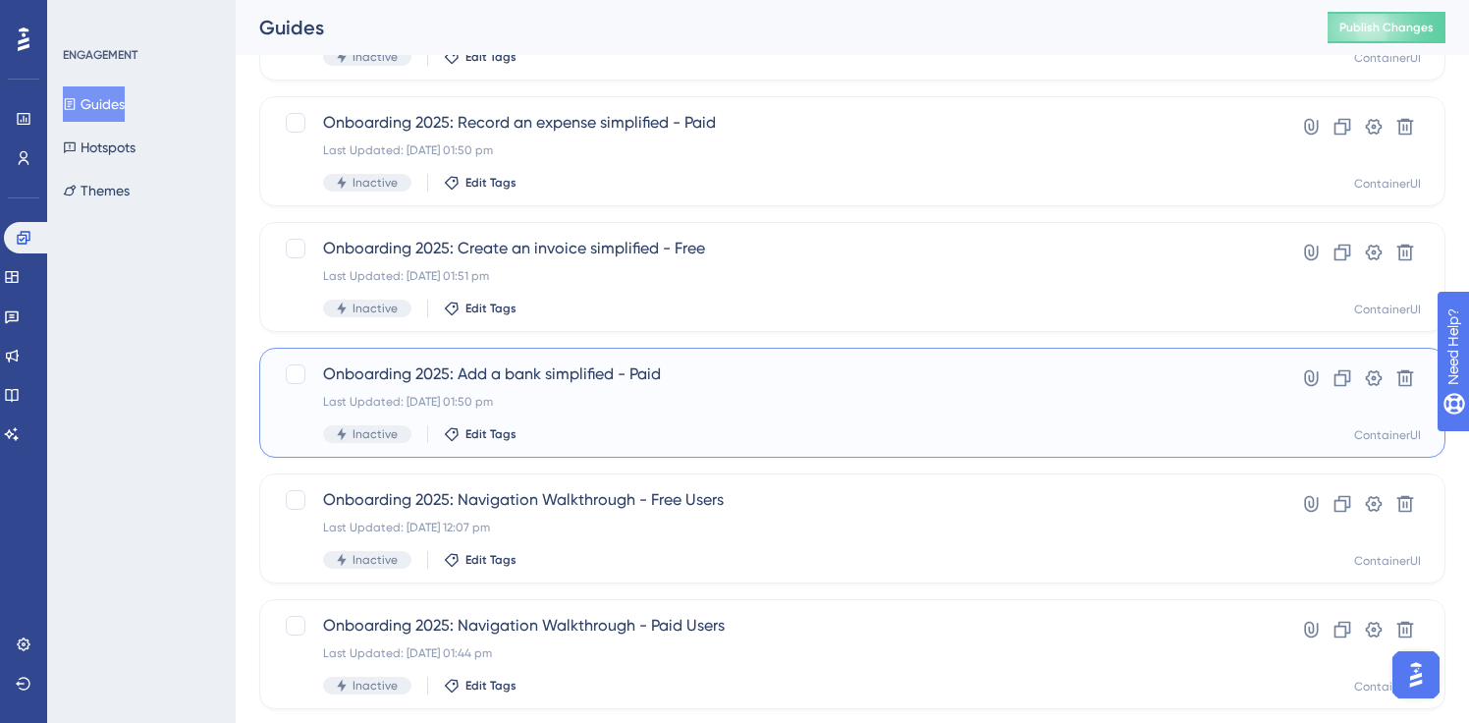
click at [598, 391] on div "Onboarding 2025: Add a bank simplified - Paid Last Updated: [DATE] 01:50 pm Ina…" at bounding box center [774, 402] width 902 height 81
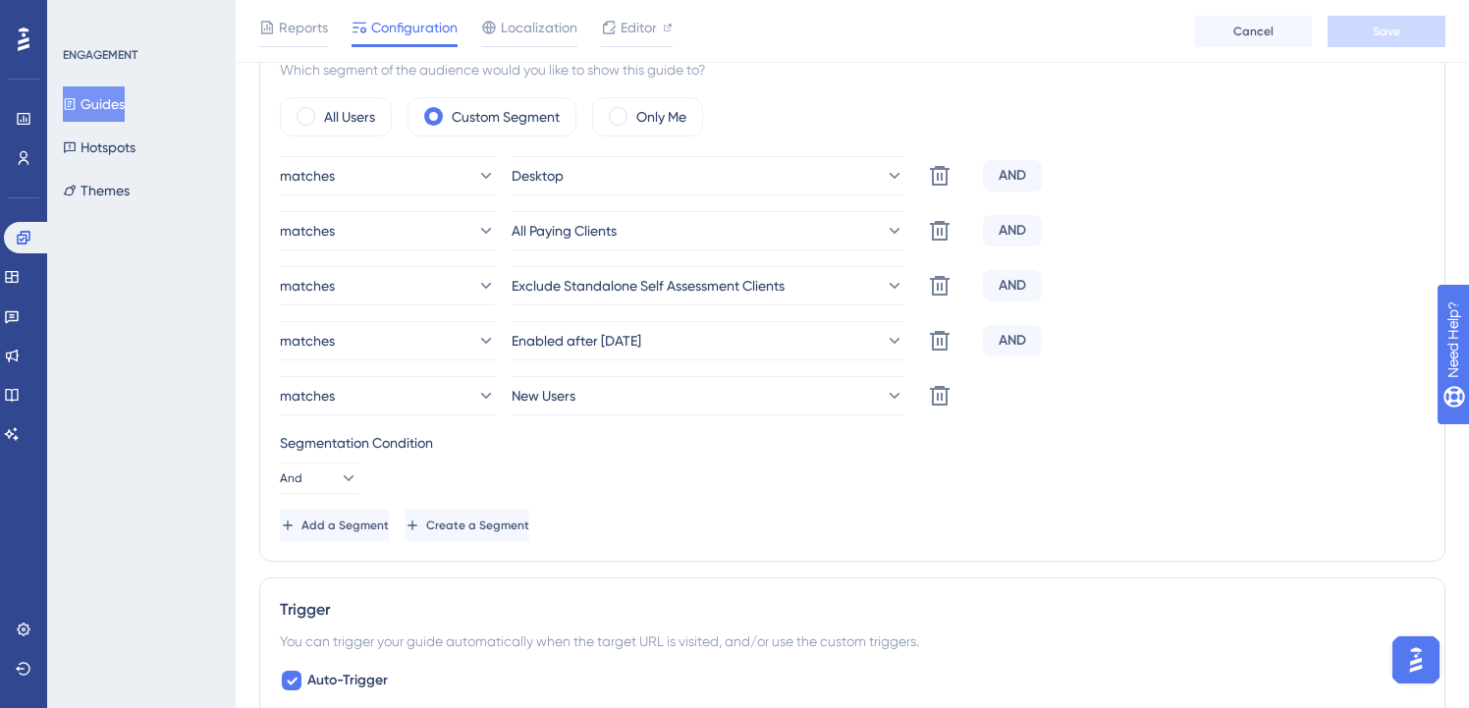
scroll to position [771, 0]
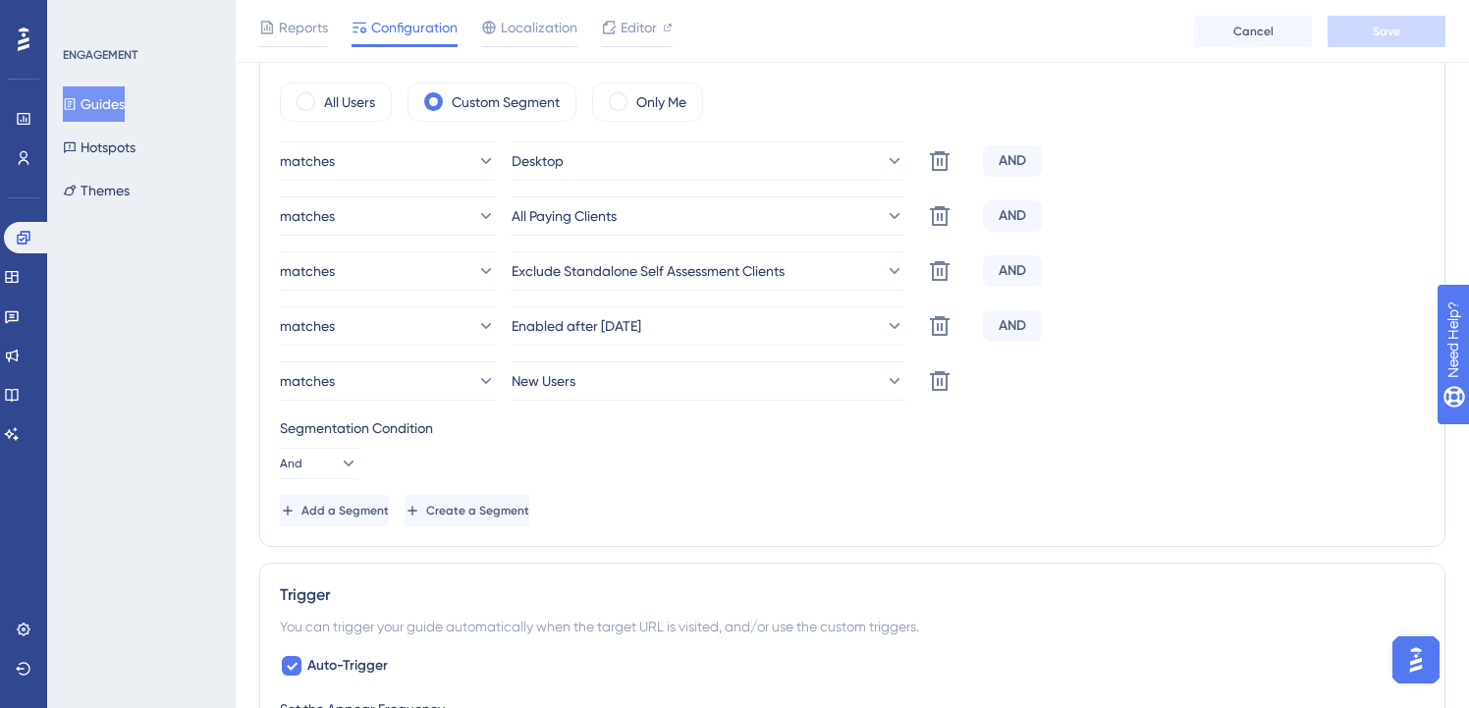
click at [107, 96] on button "Guides" at bounding box center [94, 103] width 62 height 35
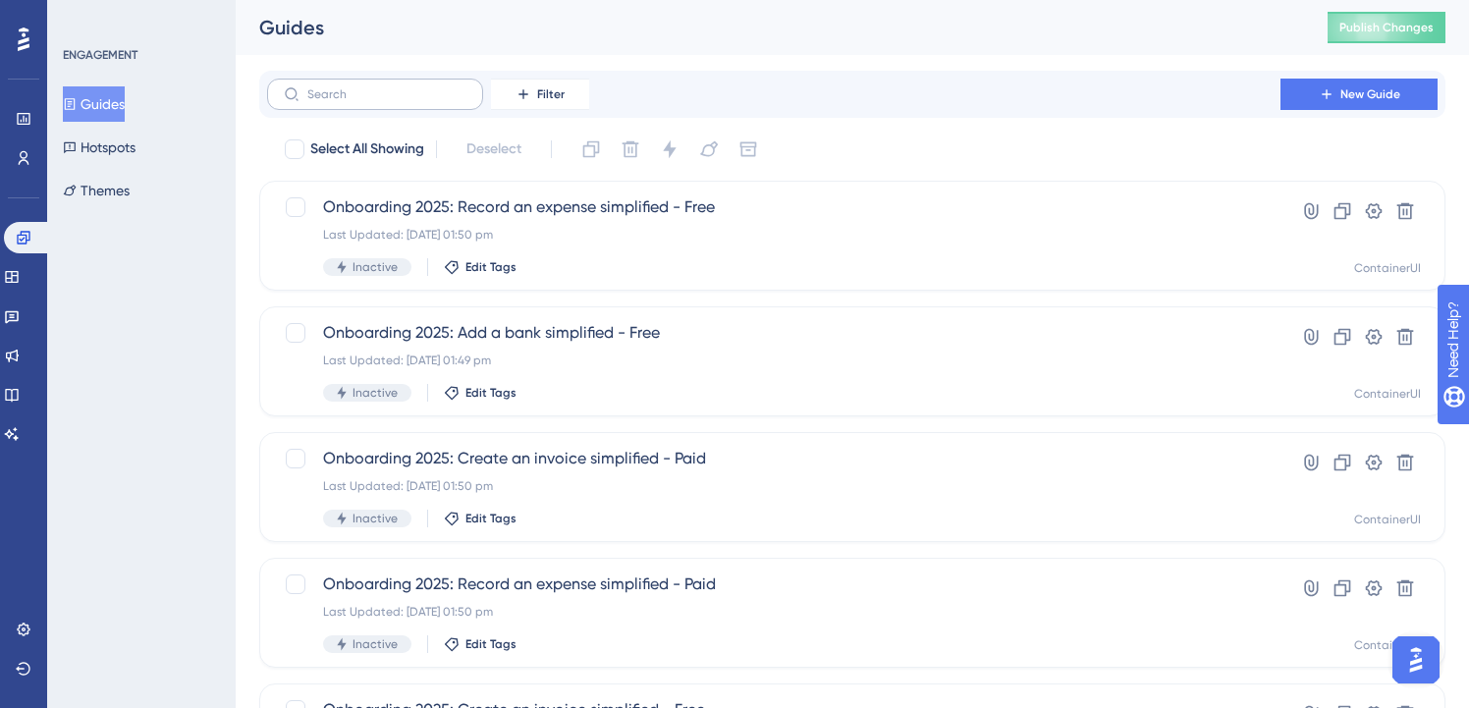
click at [360, 103] on label at bounding box center [375, 94] width 216 height 31
click at [360, 101] on input "text" at bounding box center [386, 94] width 159 height 14
paste input "onboarding"
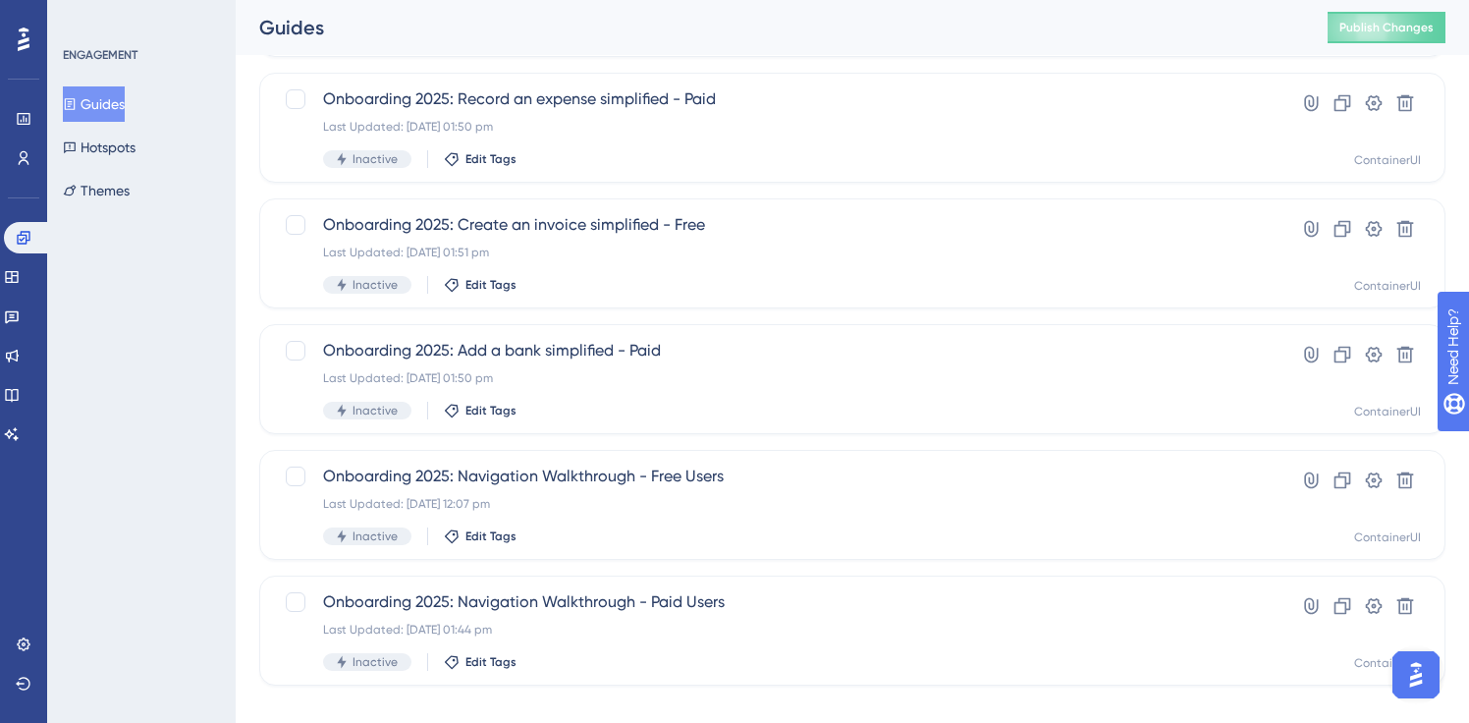
scroll to position [511, 0]
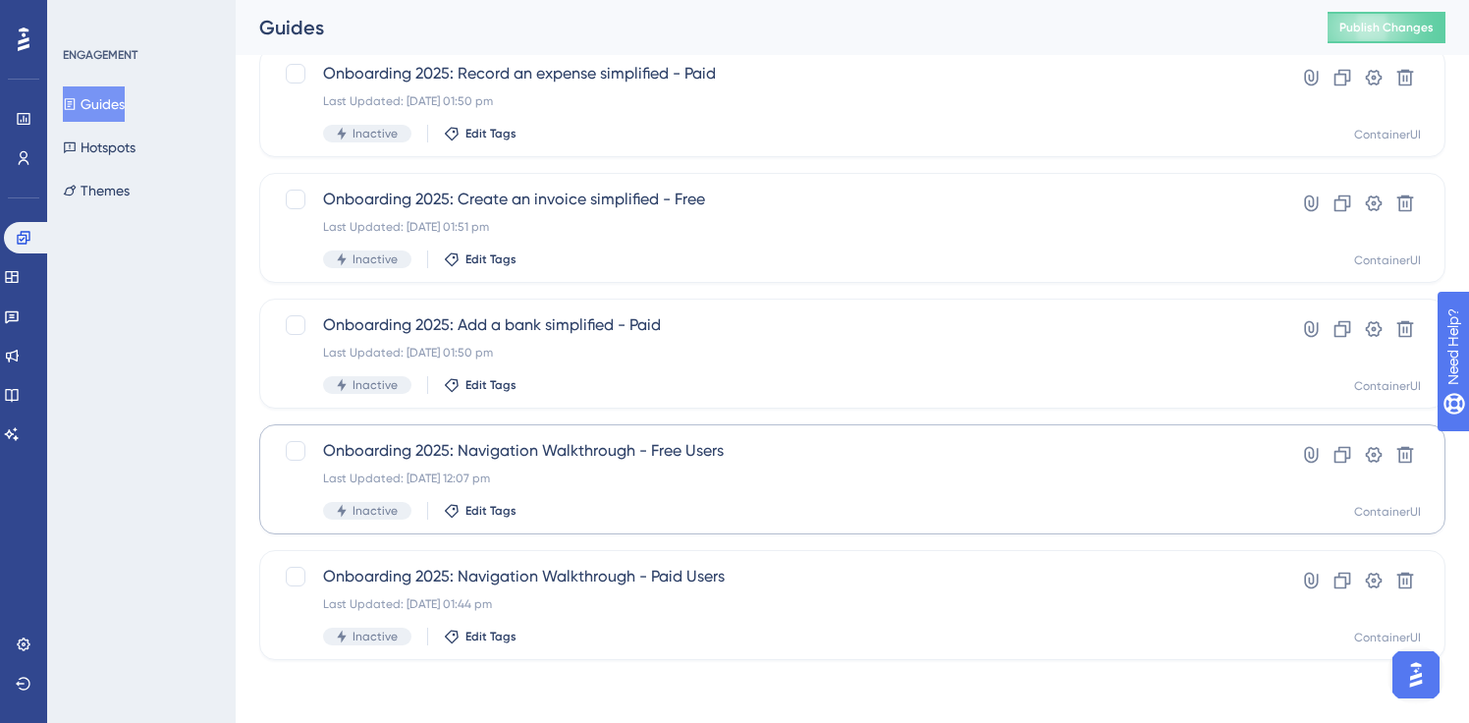
type input "onboarding"
click at [622, 470] on div "Last Updated: [DATE] 12:07 pm" at bounding box center [774, 478] width 902 height 16
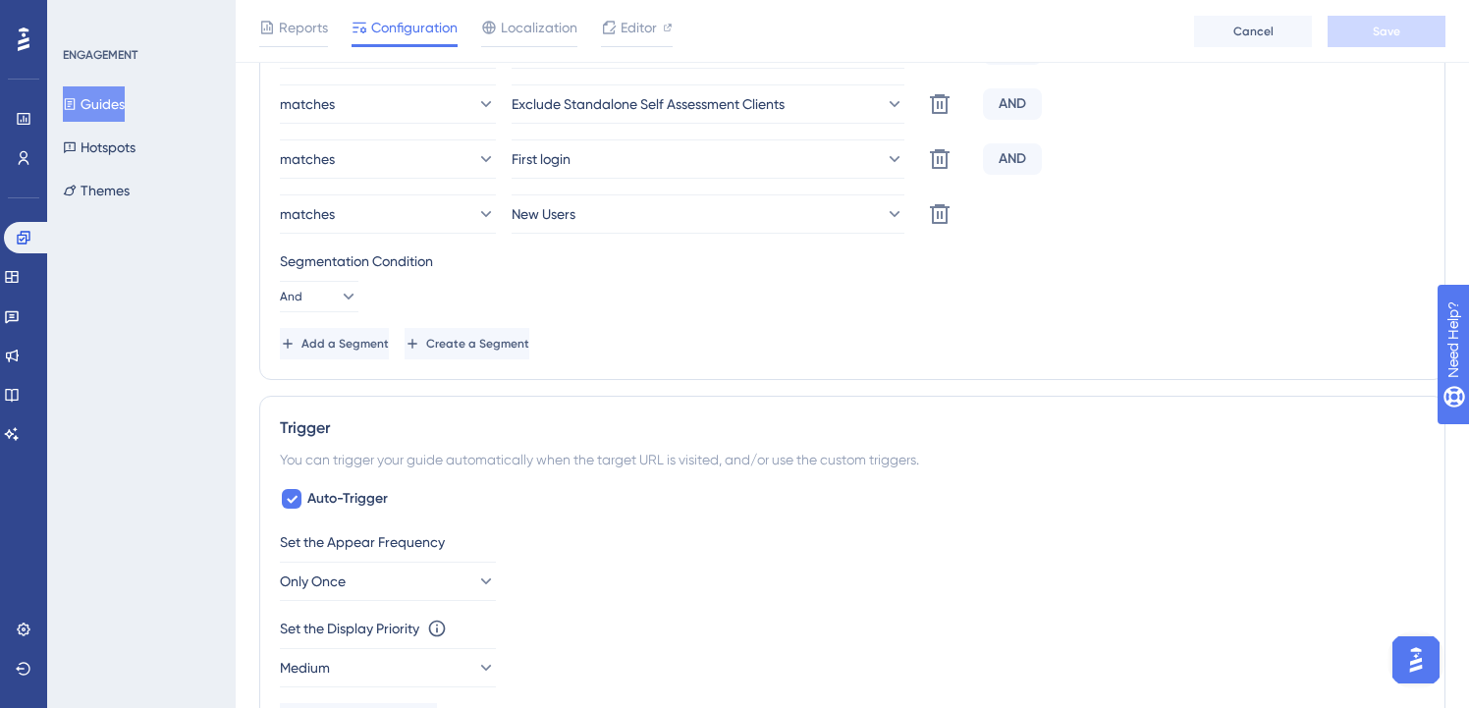
scroll to position [965, 0]
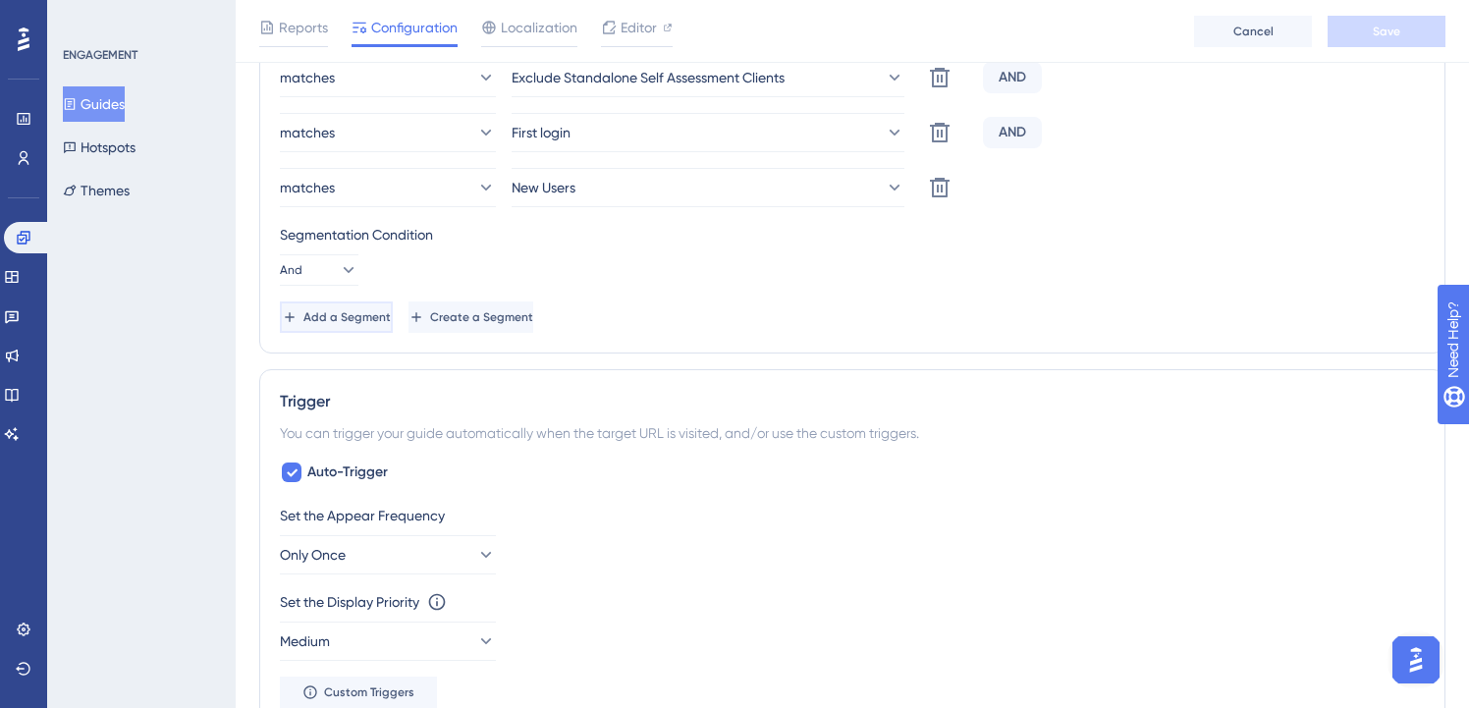
click at [391, 314] on span "Add a Segment" at bounding box center [347, 317] width 87 height 16
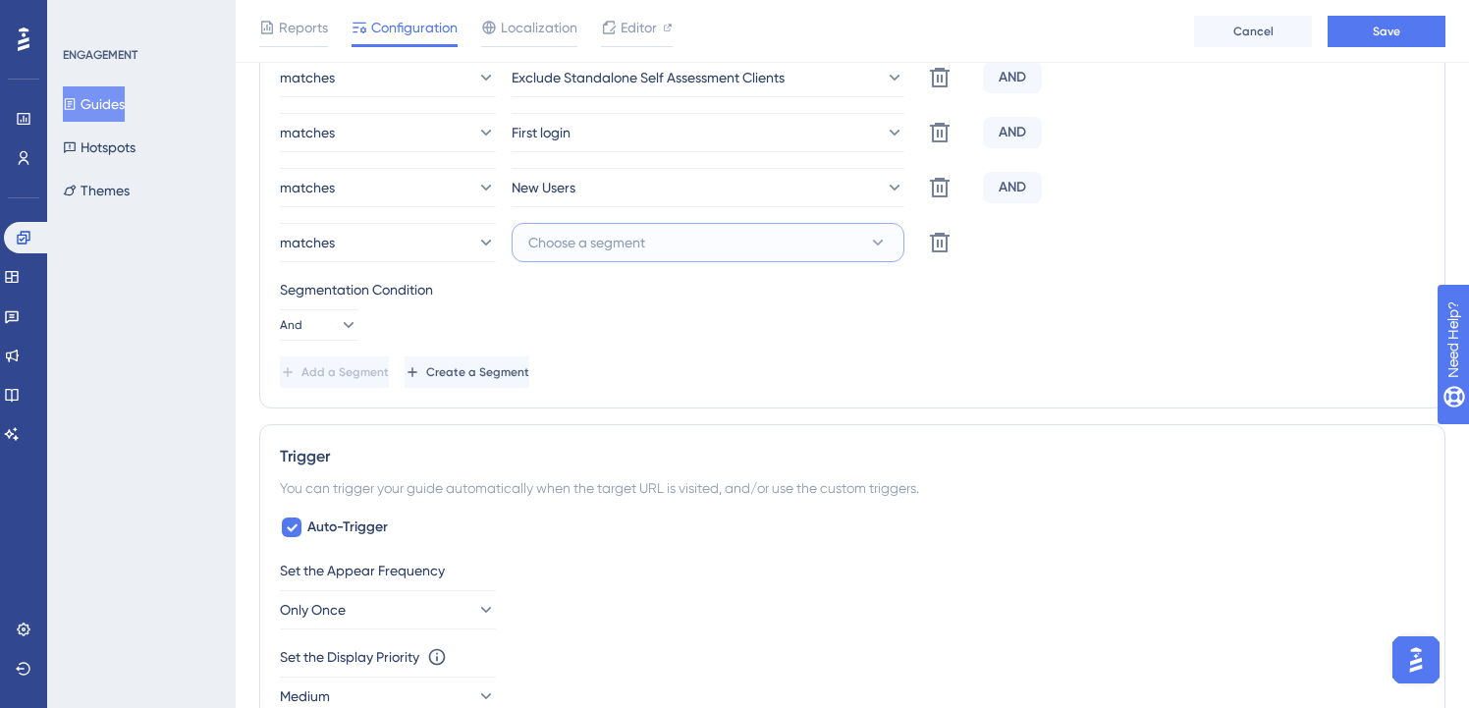
click at [681, 249] on button "Choose a segment" at bounding box center [708, 242] width 393 height 39
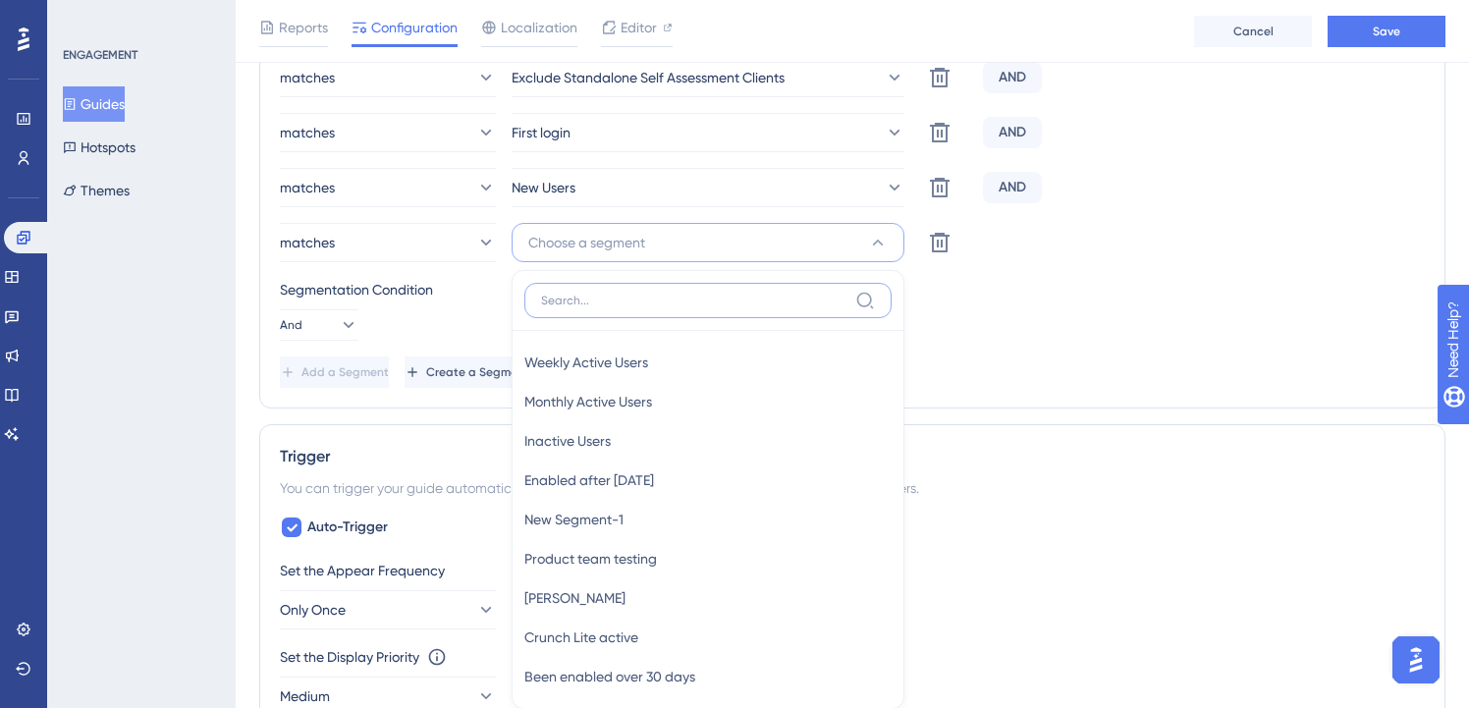
scroll to position [1096, 0]
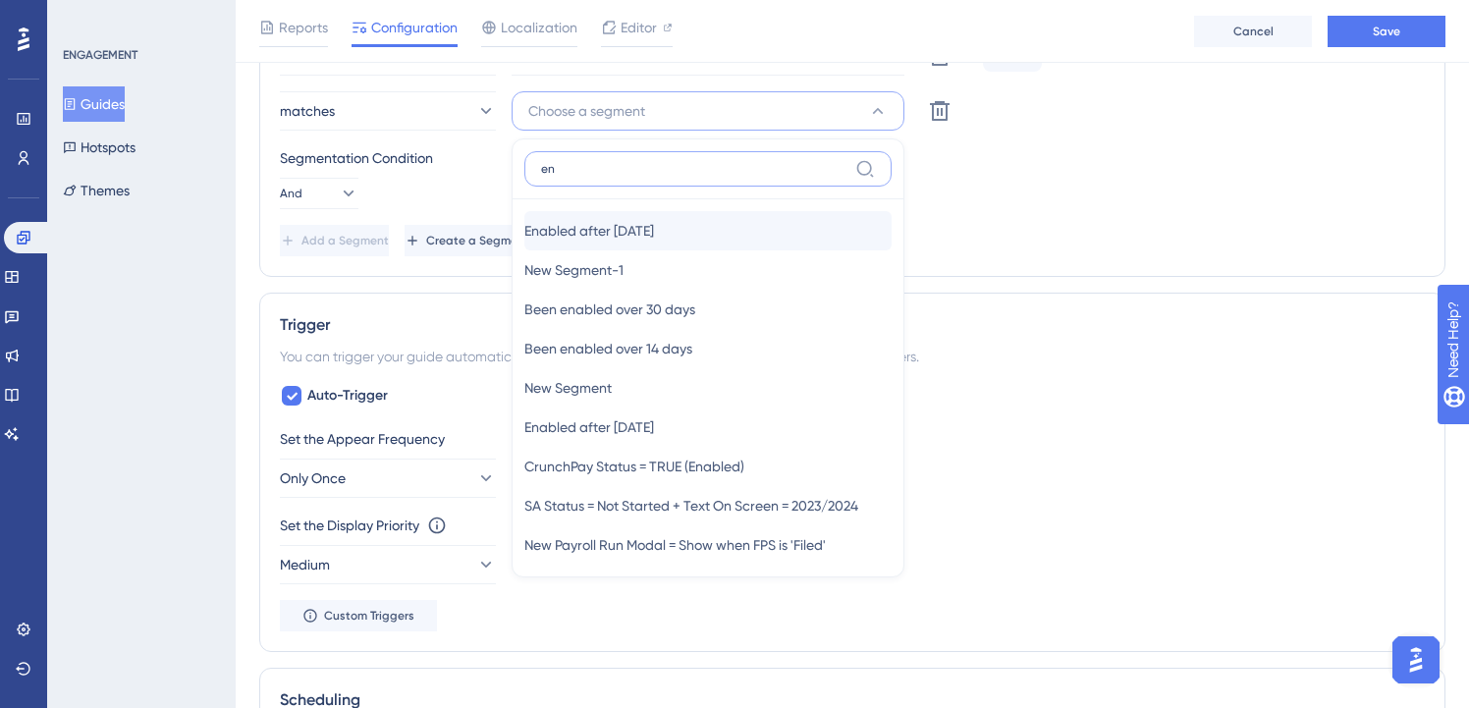
type input "en"
click at [654, 221] on span "Enabled after [DATE]" at bounding box center [589, 231] width 130 height 24
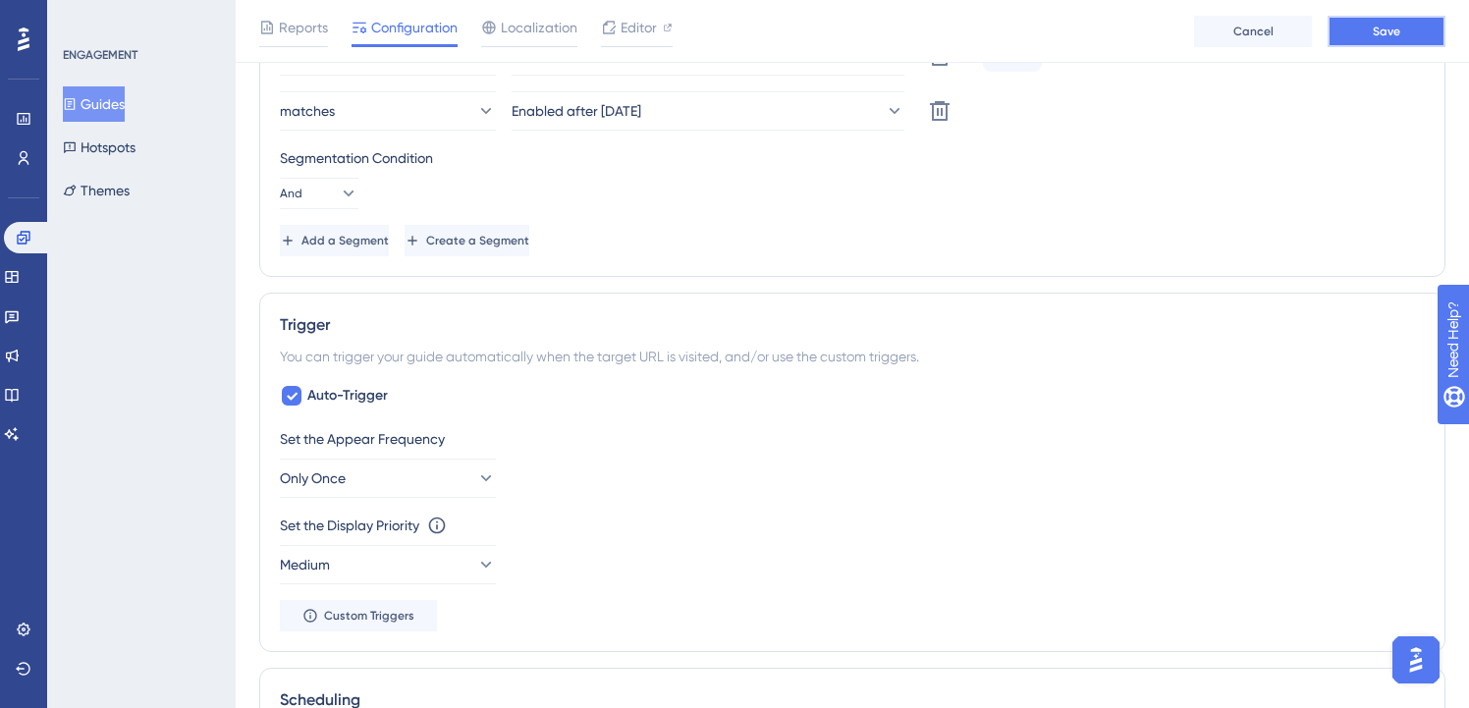
click at [1385, 45] on button "Save" at bounding box center [1387, 31] width 118 height 31
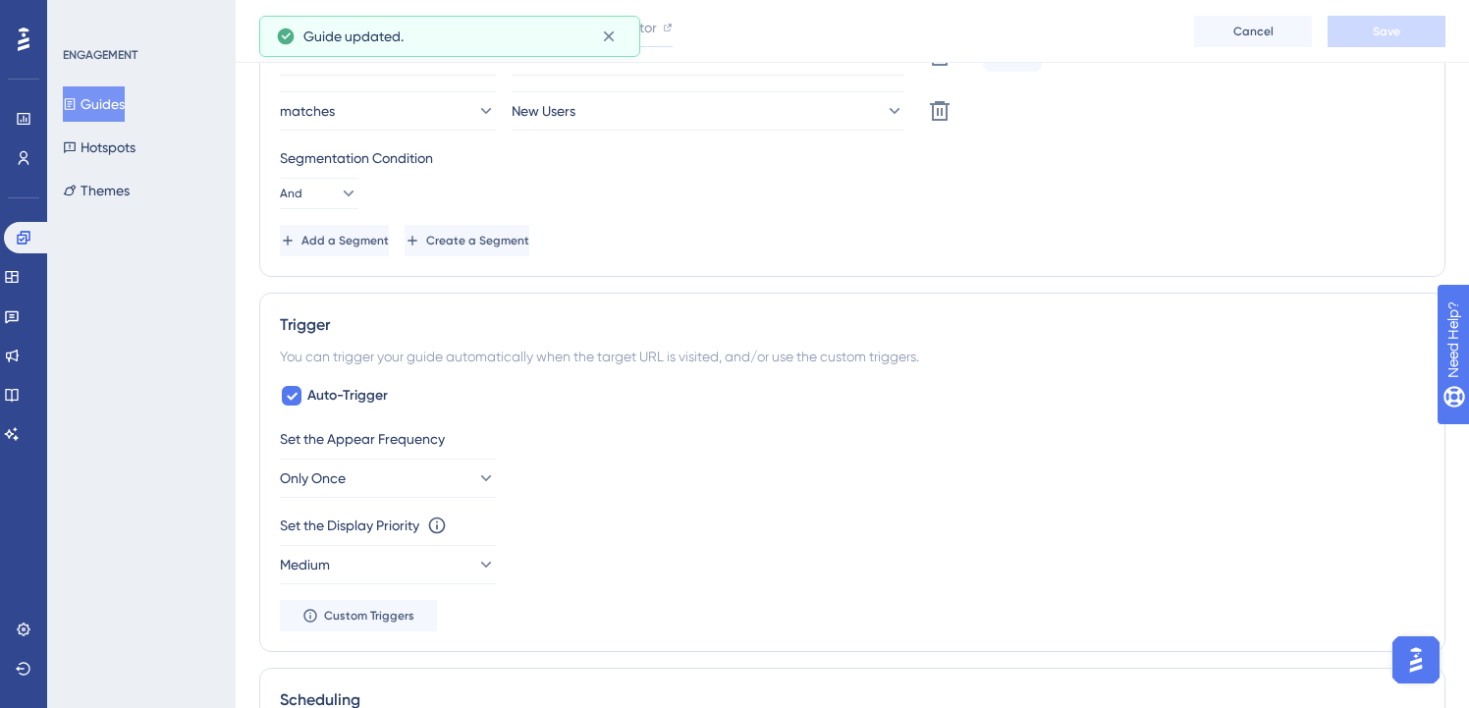
click at [109, 110] on button "Guides" at bounding box center [94, 103] width 62 height 35
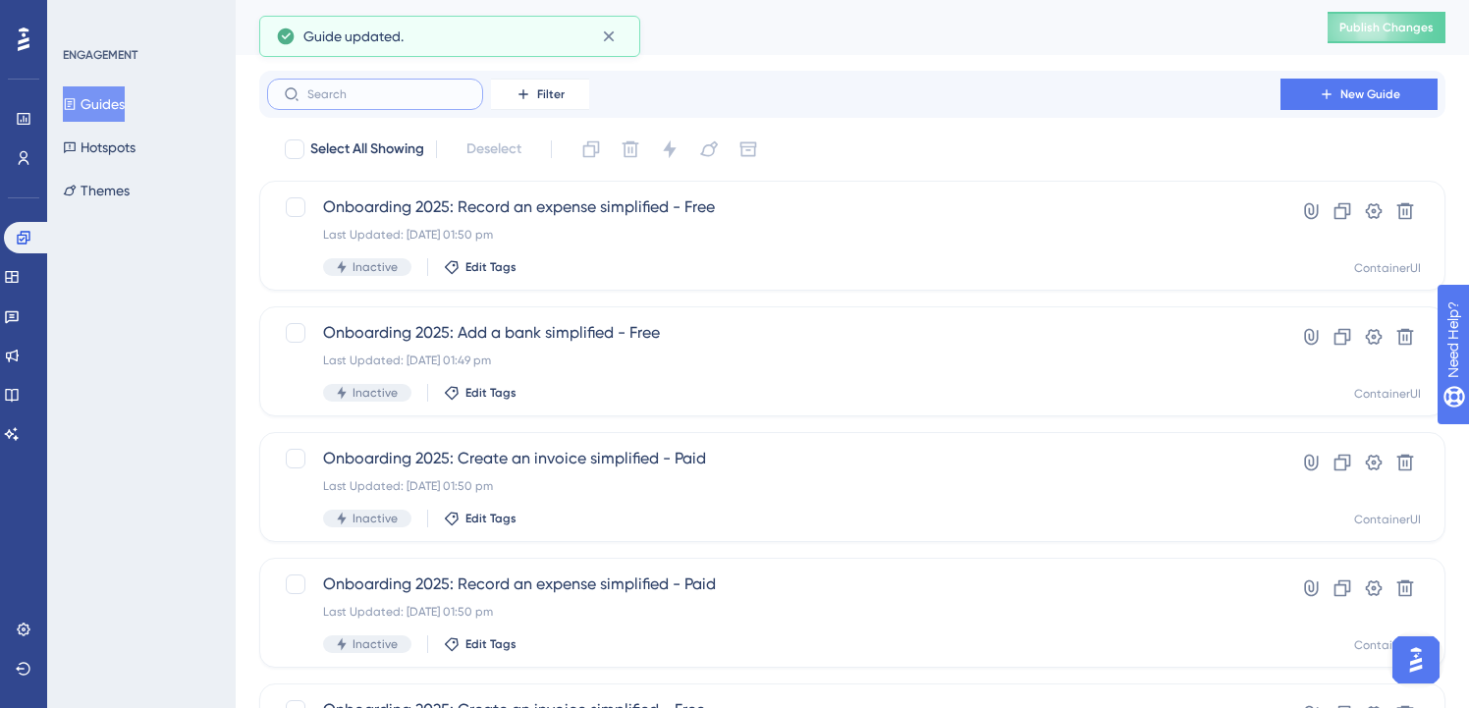
click at [332, 100] on input "text" at bounding box center [386, 94] width 159 height 14
paste input "onboarding"
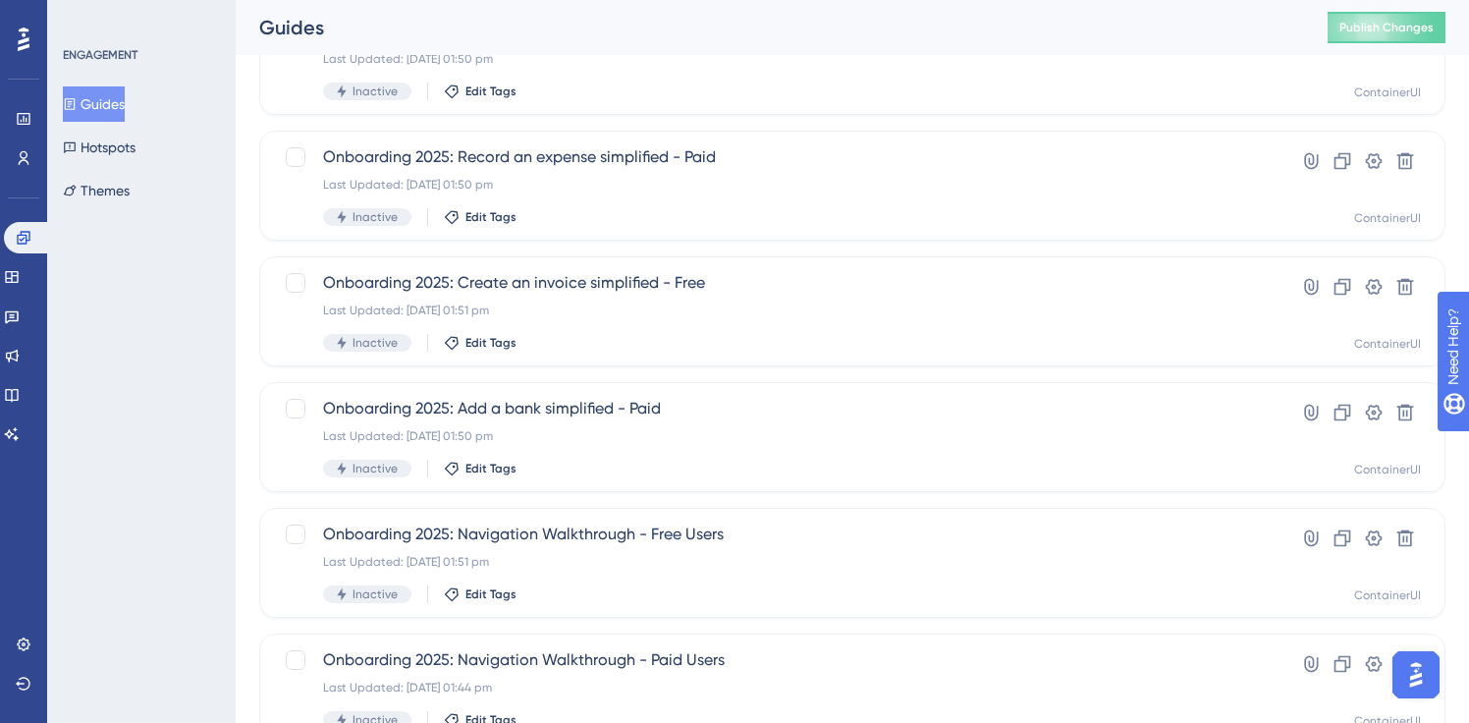
scroll to position [511, 0]
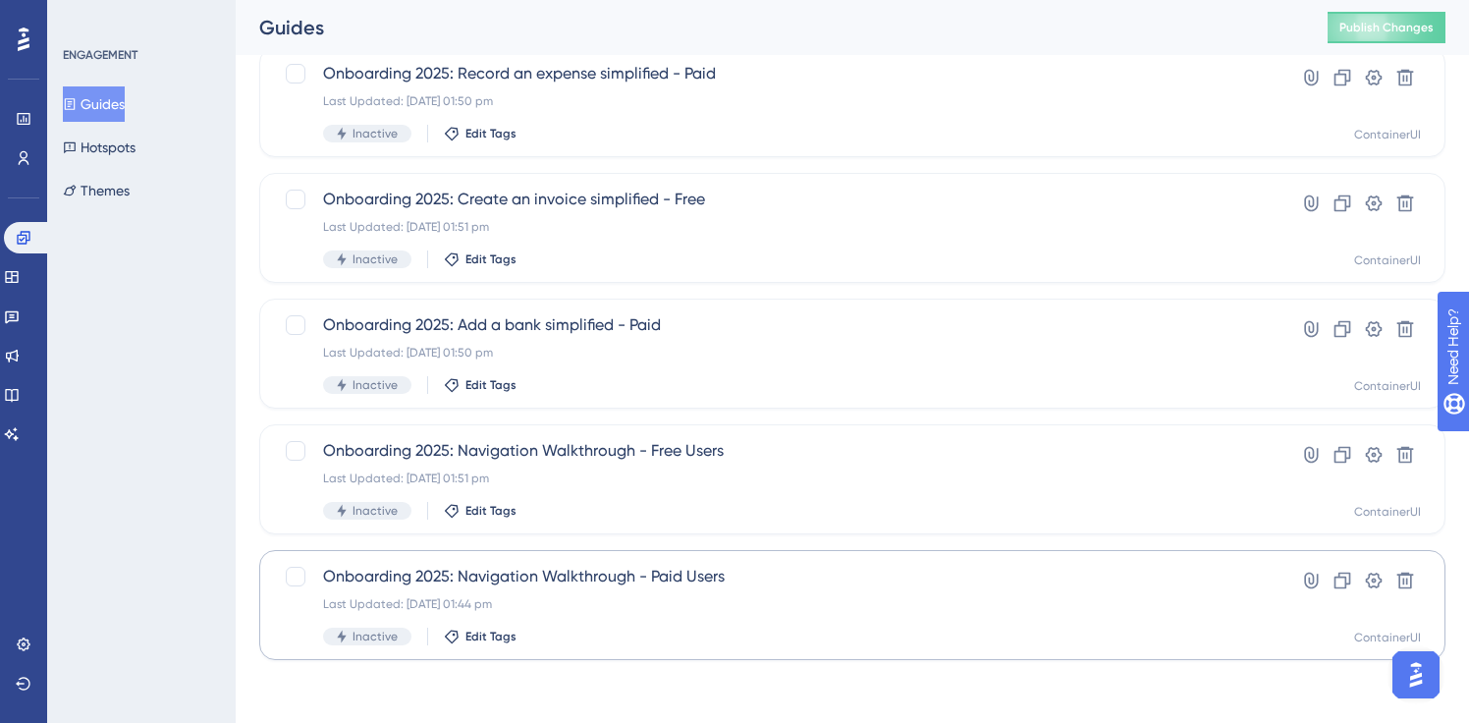
type input "onboarding"
click at [577, 604] on div "Last Updated: [DATE] 01:44 pm" at bounding box center [774, 604] width 902 height 16
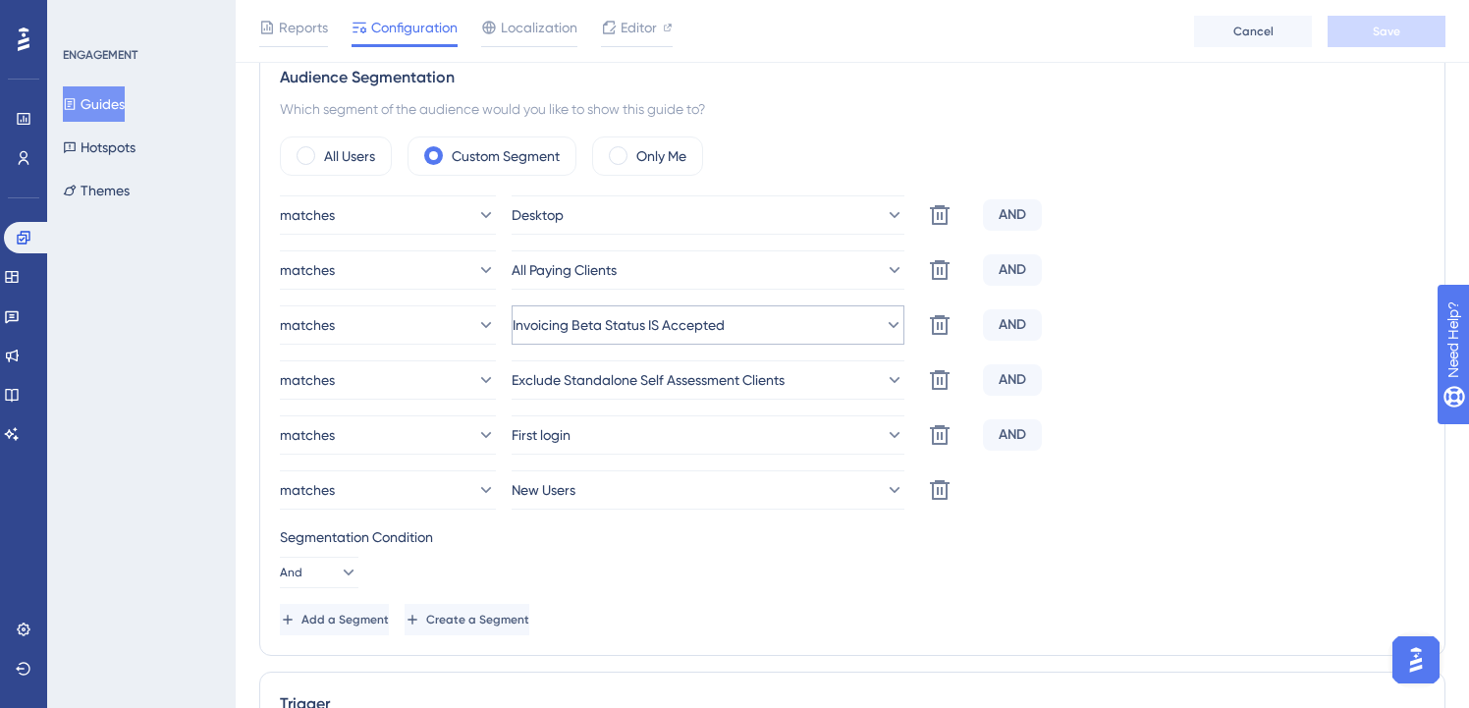
scroll to position [878, 0]
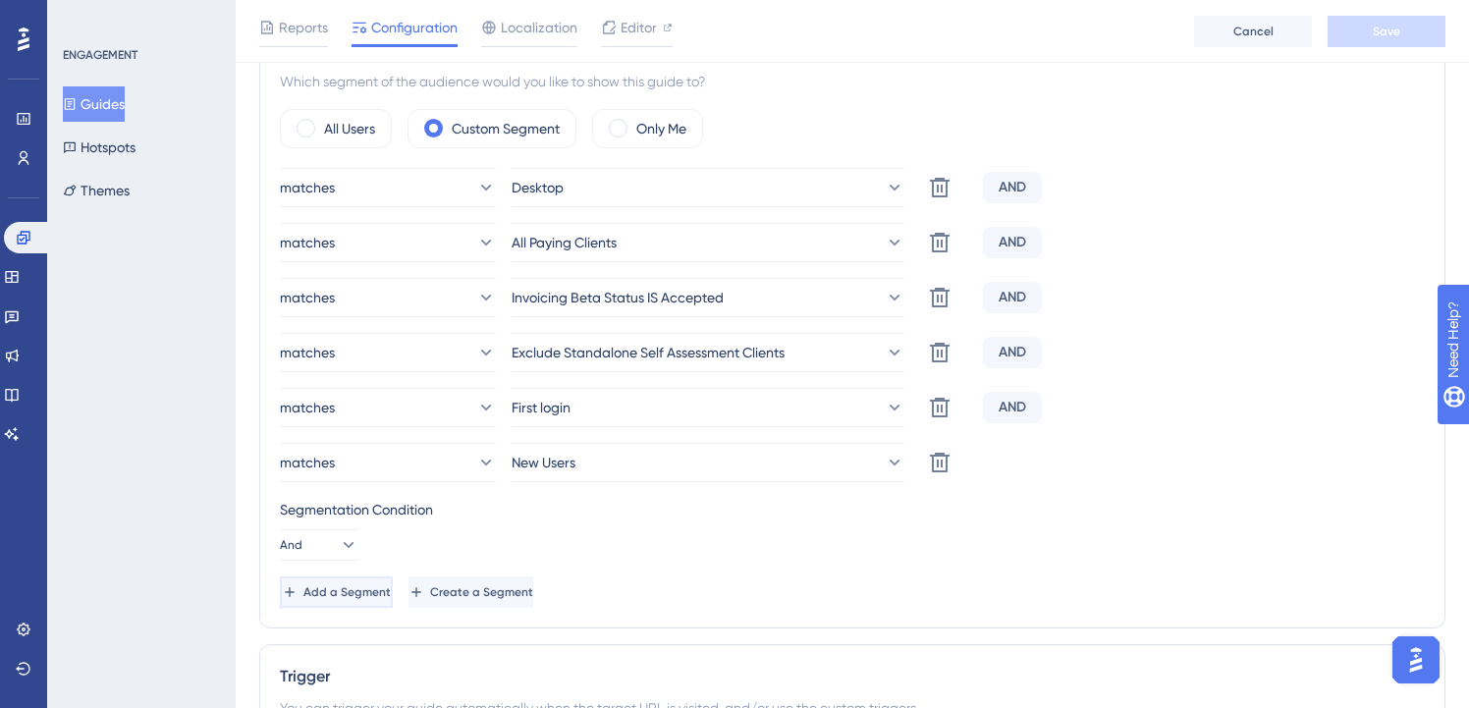
click at [363, 602] on button "Add a Segment" at bounding box center [336, 592] width 113 height 31
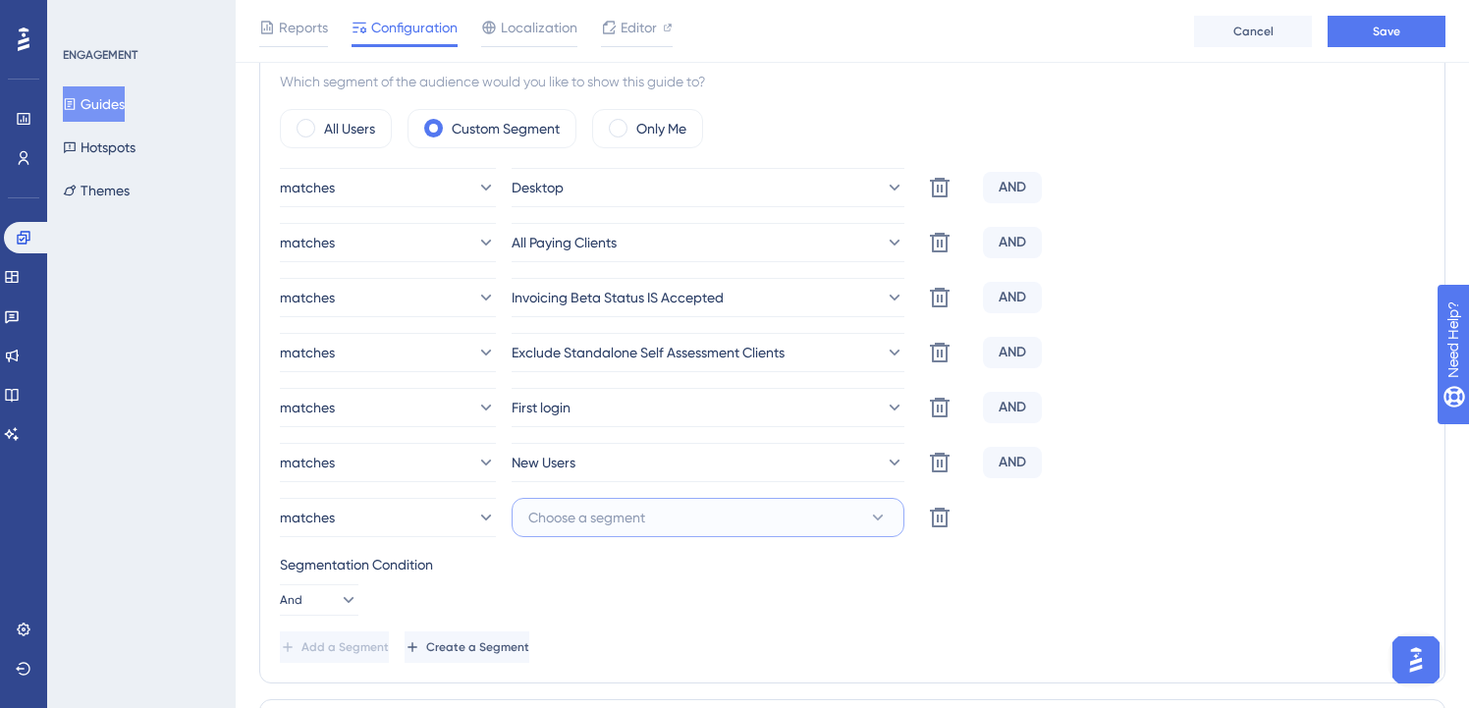
click at [625, 518] on span "Choose a segment" at bounding box center [586, 518] width 117 height 24
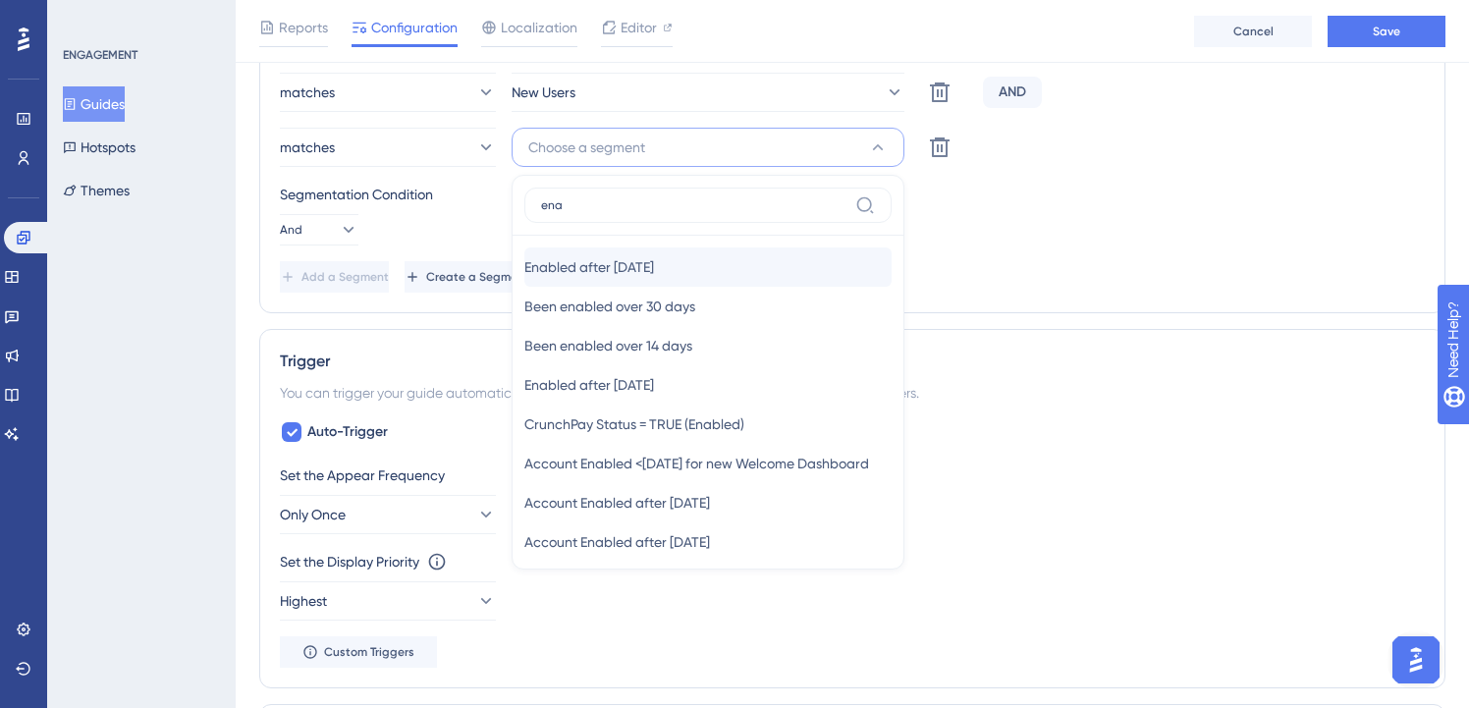
type input "ena"
click at [654, 257] on span "Enabled after [DATE]" at bounding box center [589, 267] width 130 height 24
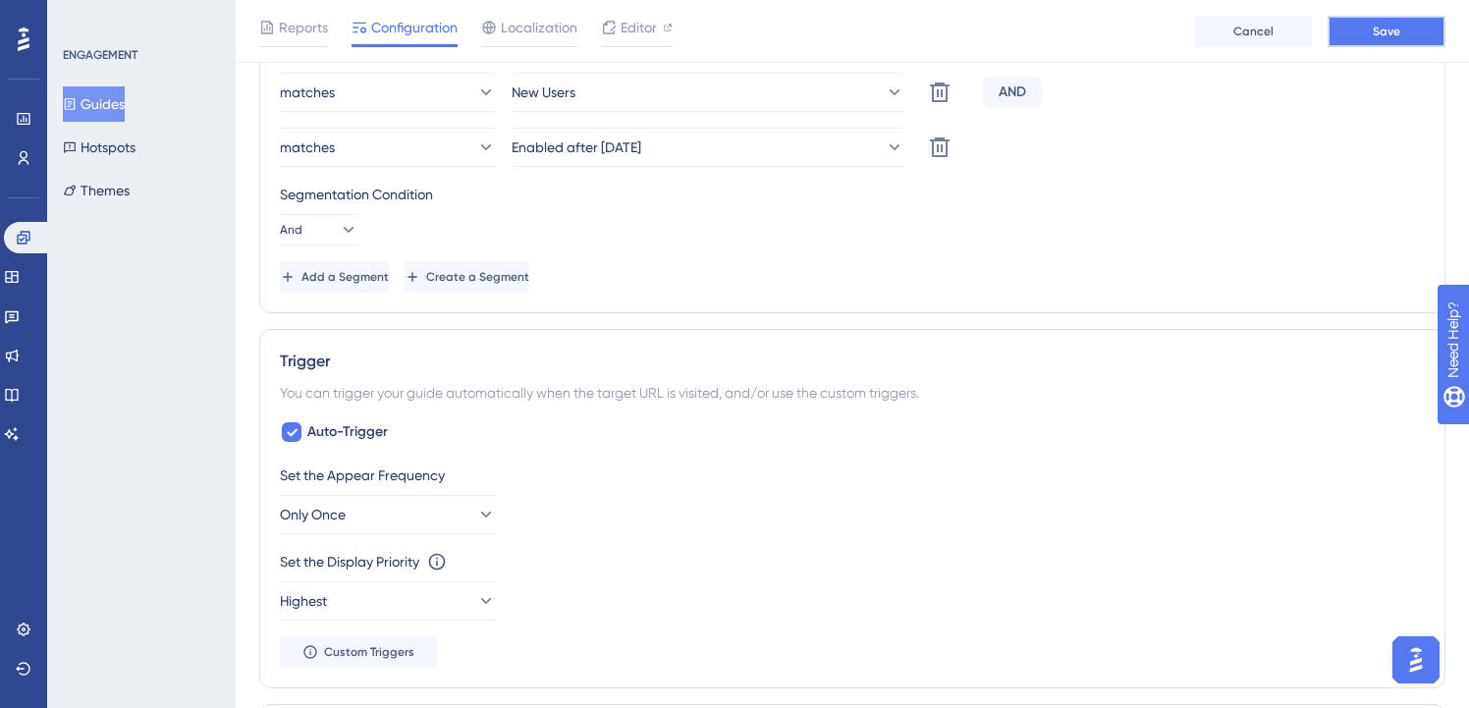
click at [1333, 25] on button "Save" at bounding box center [1387, 31] width 118 height 31
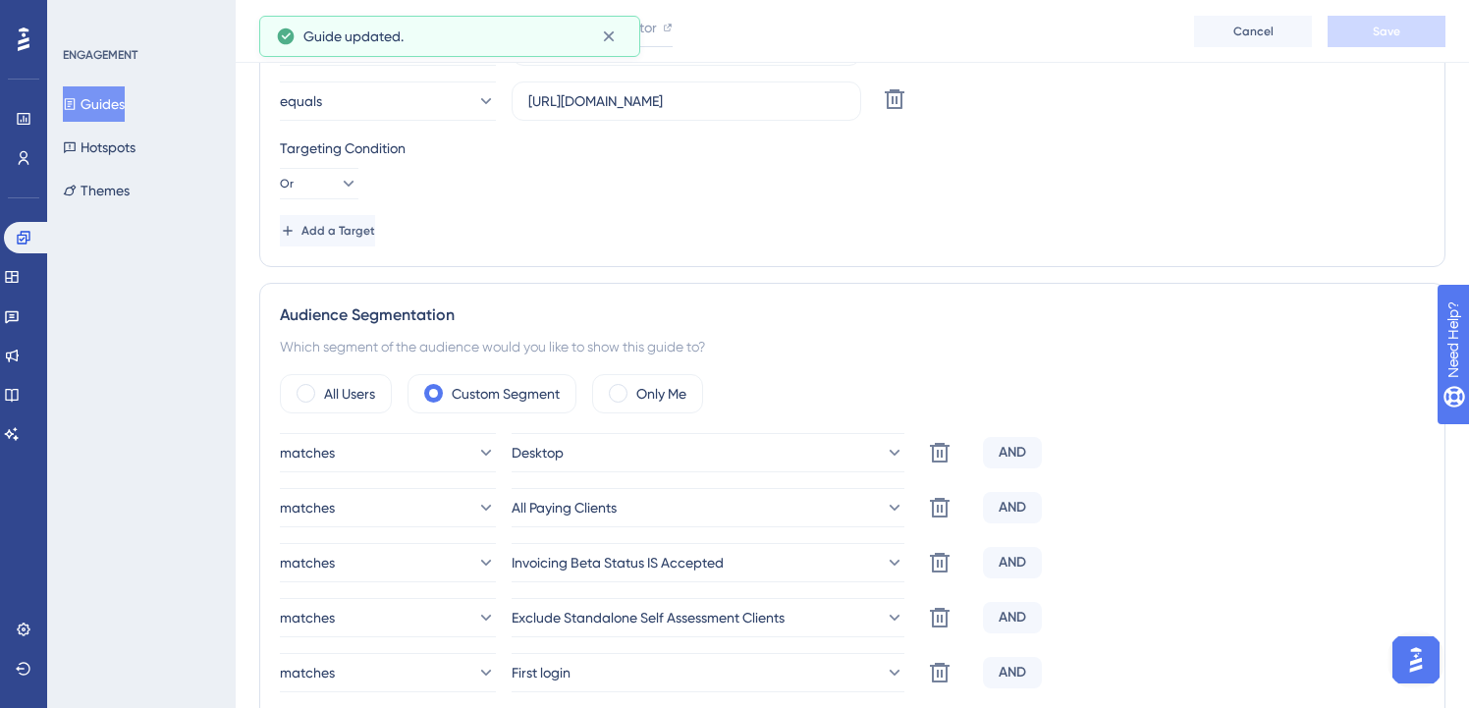
scroll to position [0, 0]
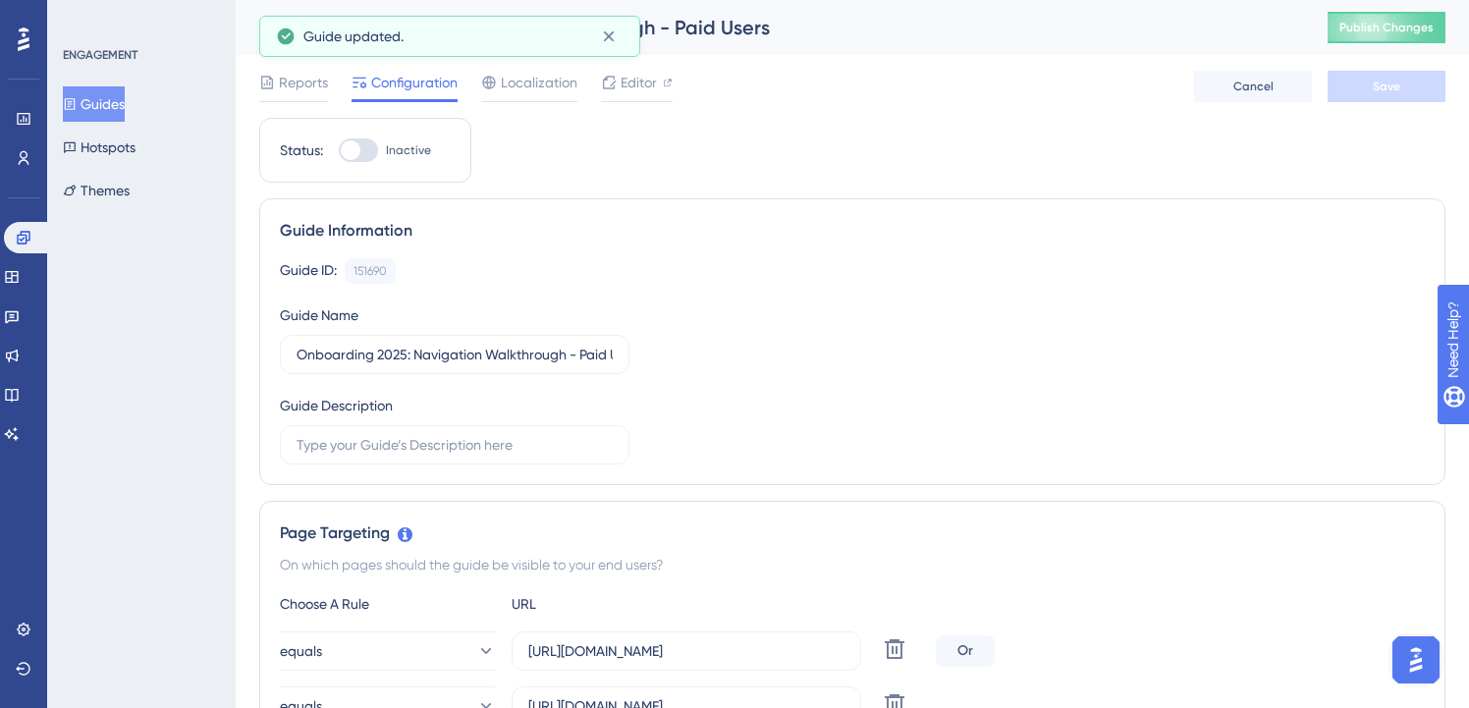
click at [125, 103] on button "Guides" at bounding box center [94, 103] width 62 height 35
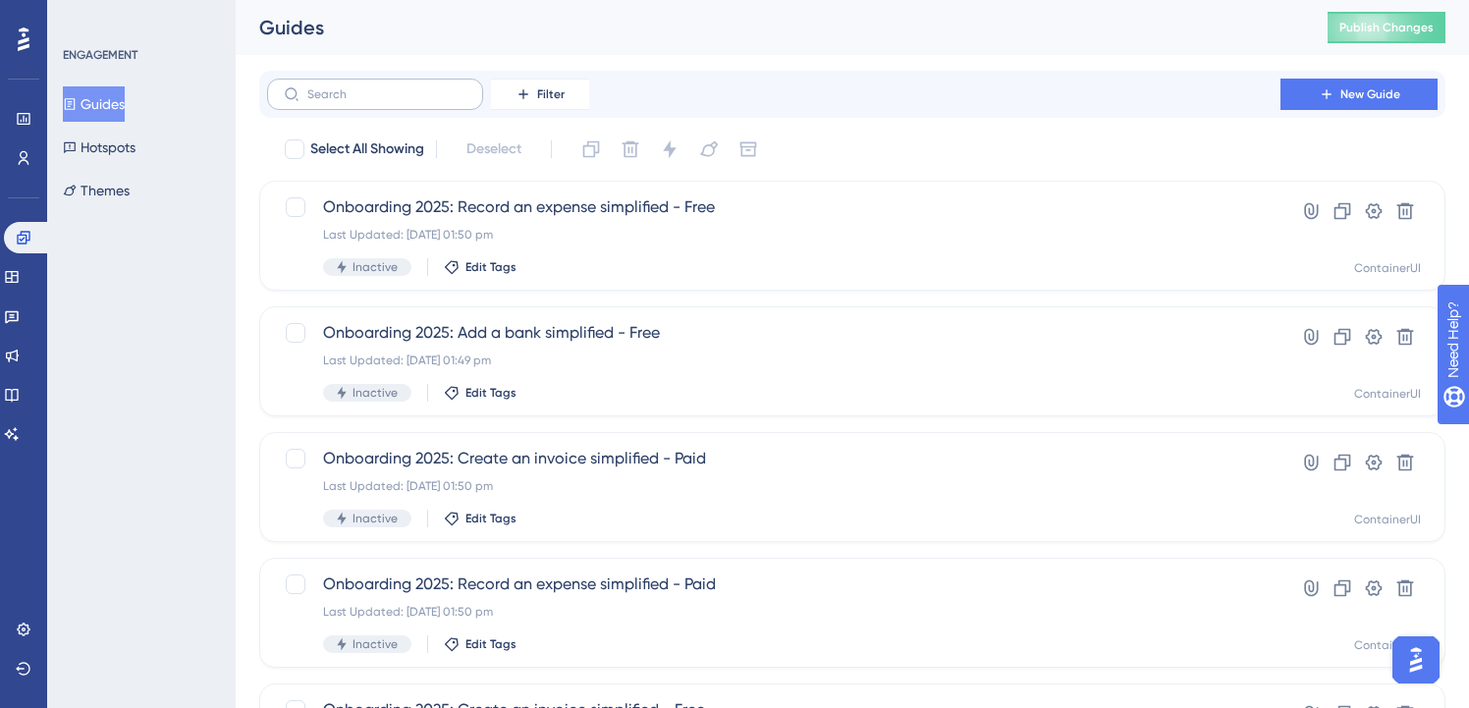
click at [394, 103] on label at bounding box center [375, 94] width 216 height 31
click at [394, 101] on input "text" at bounding box center [386, 94] width 159 height 14
paste input "onboarding"
type input "onboarding"
click at [1422, 30] on span "Publish Changes" at bounding box center [1387, 28] width 94 height 16
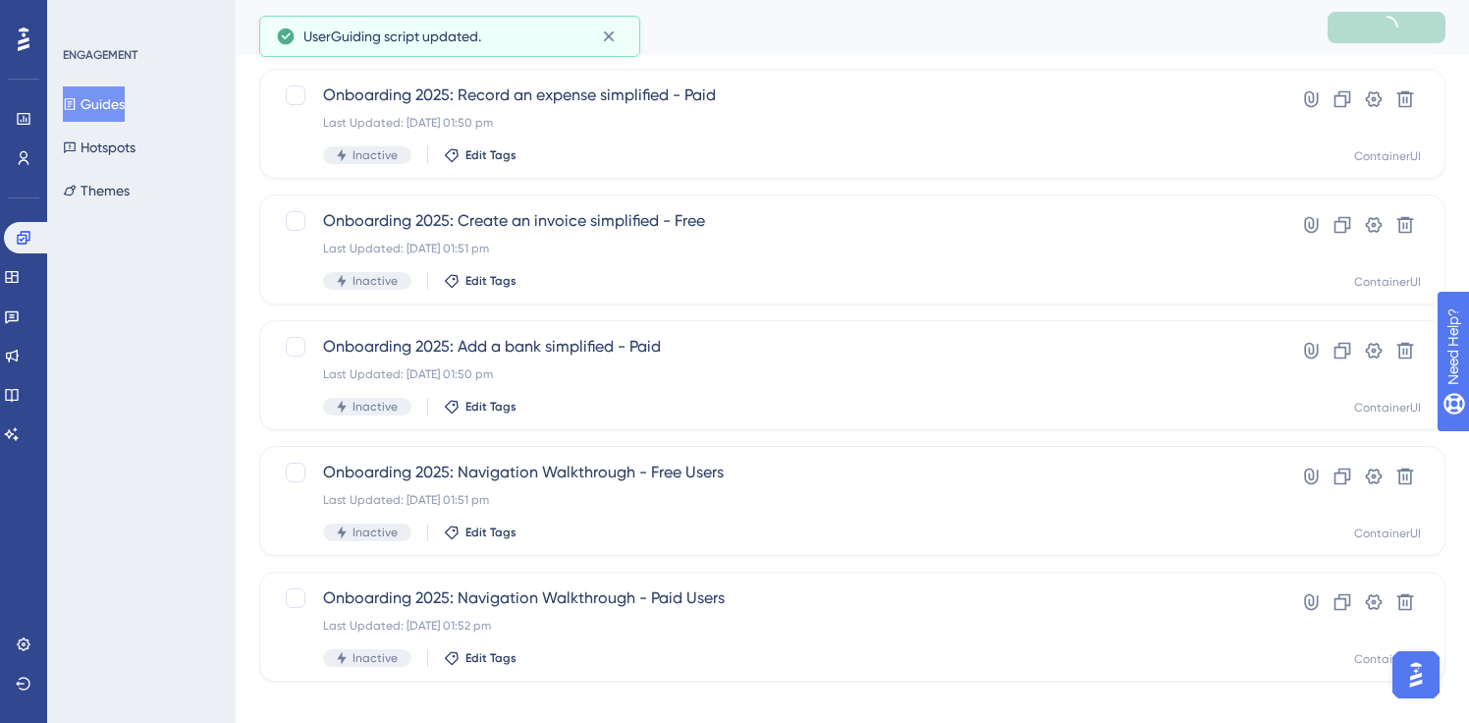
scroll to position [511, 0]
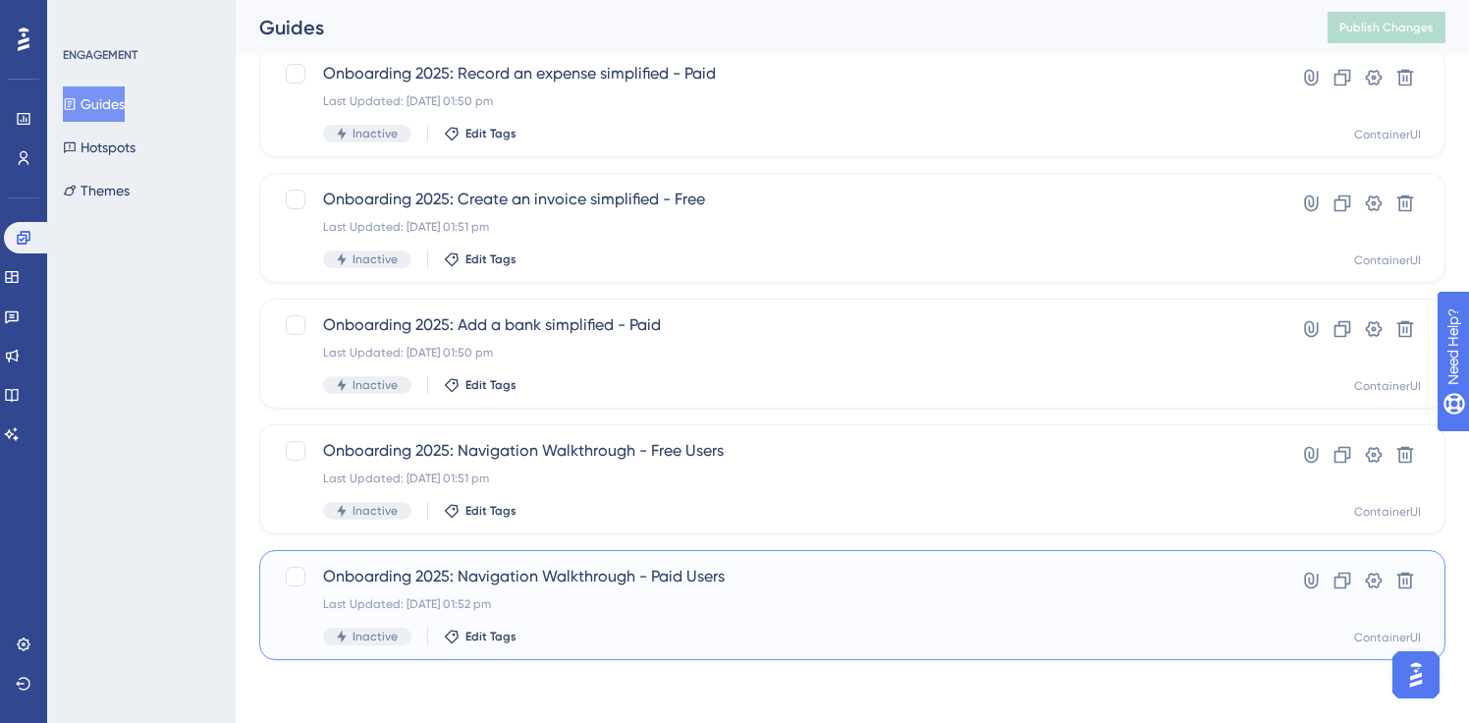
click at [614, 583] on span "Onboarding 2025: Navigation Walkthrough - Paid Users" at bounding box center [774, 577] width 902 height 24
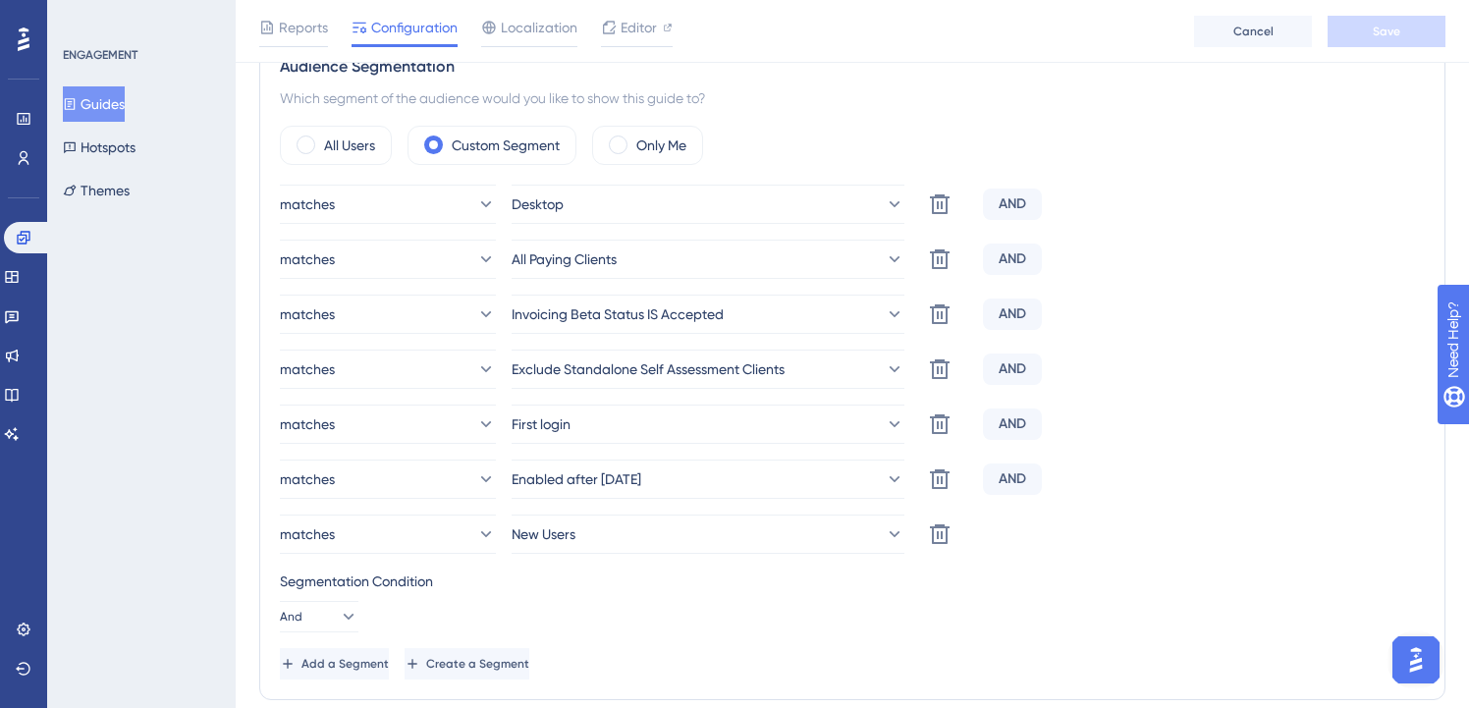
scroll to position [858, 1]
click at [108, 114] on button "Guides" at bounding box center [94, 103] width 62 height 35
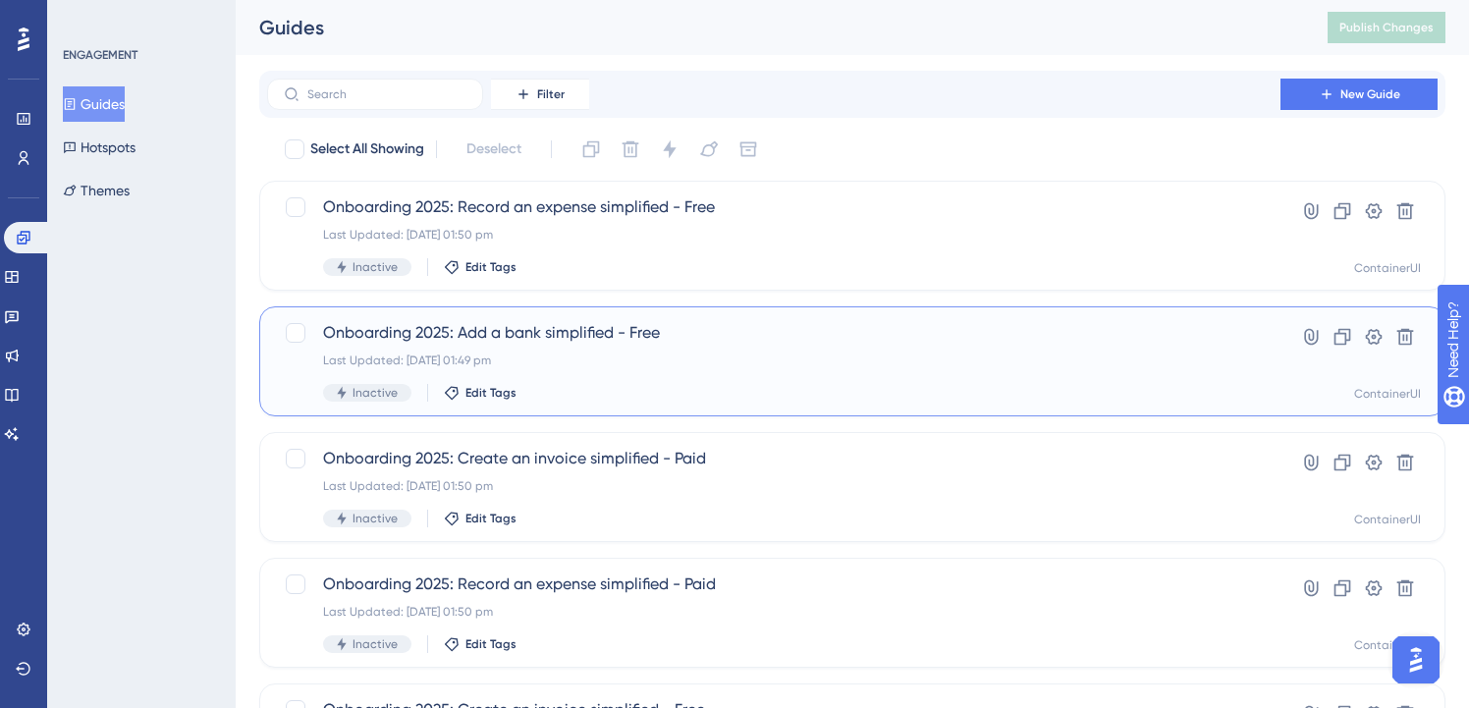
click at [609, 353] on div "Last Updated: [DATE] 01:49 pm" at bounding box center [774, 361] width 902 height 16
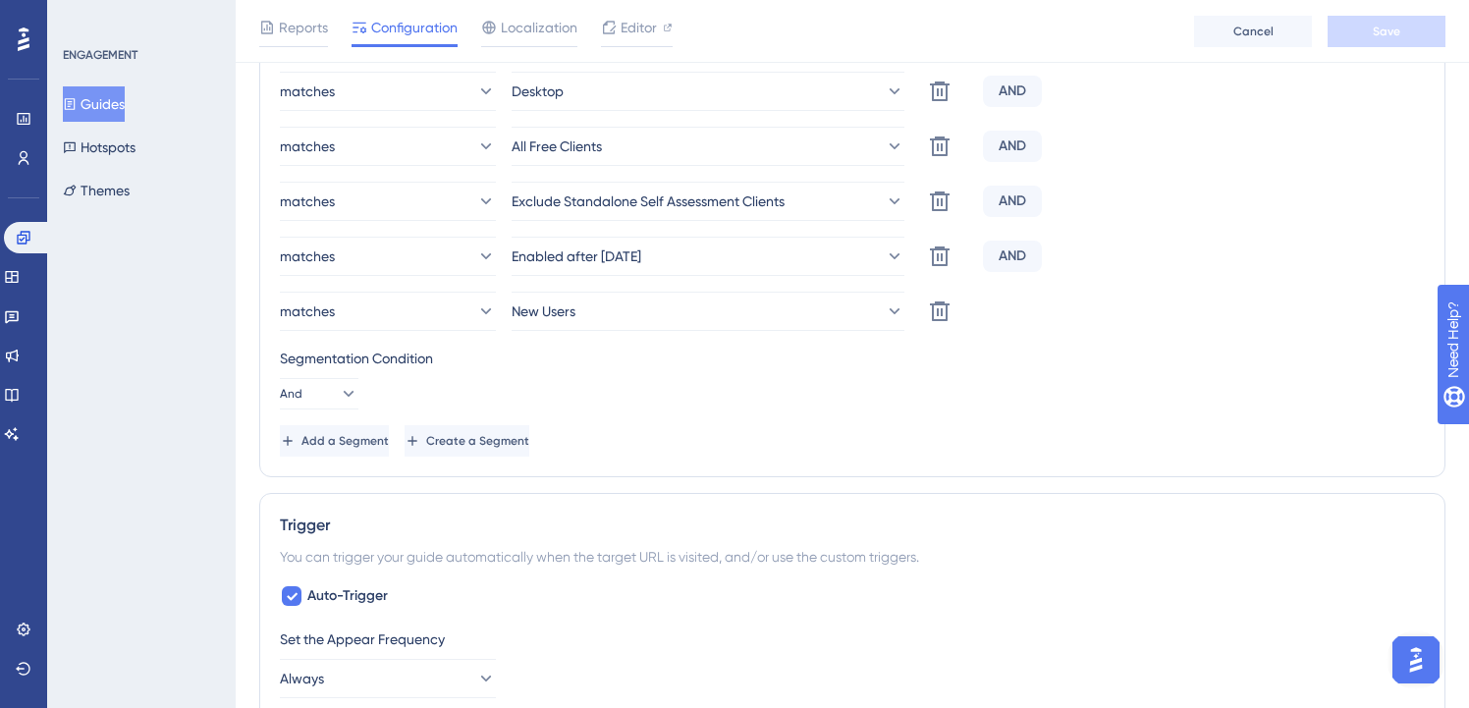
scroll to position [839, 0]
click at [391, 440] on span "Add a Segment" at bounding box center [347, 443] width 87 height 16
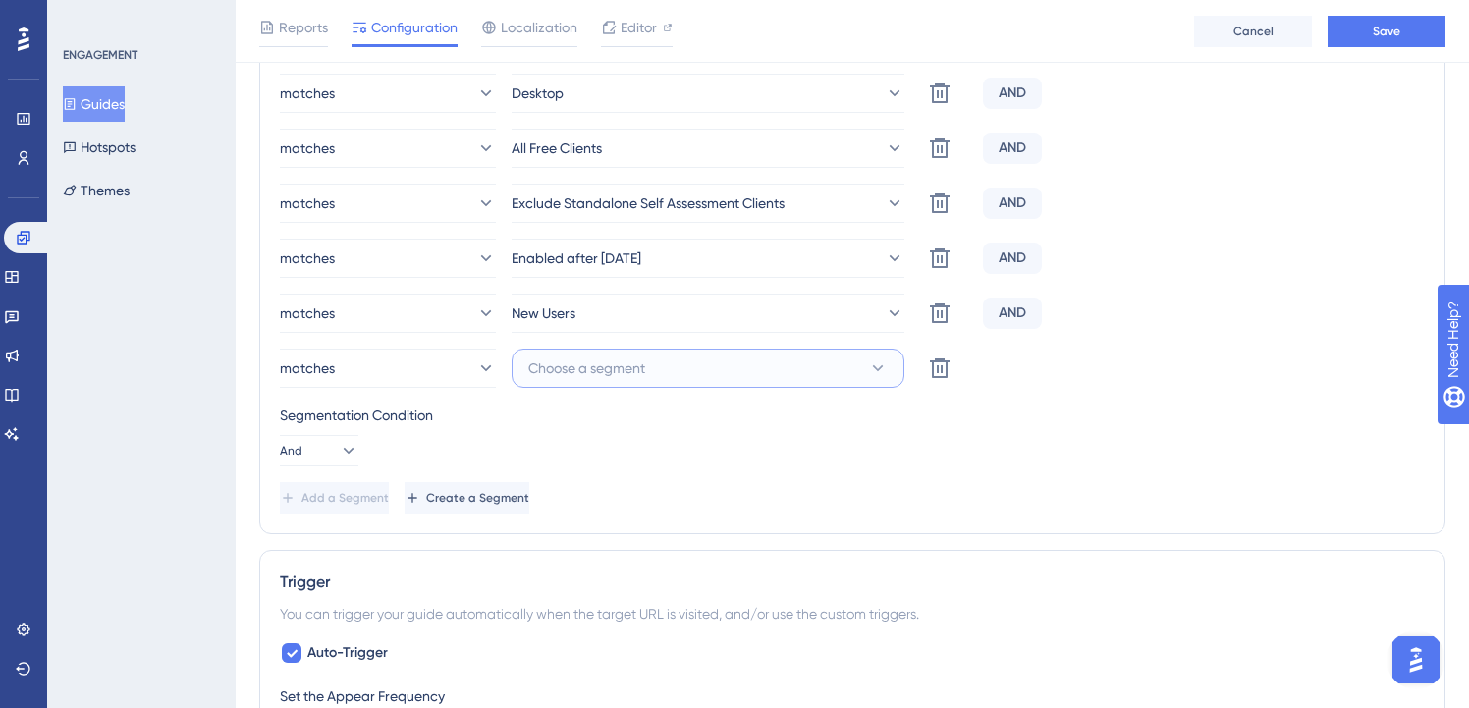
click at [807, 358] on button "Choose a segment" at bounding box center [708, 368] width 393 height 39
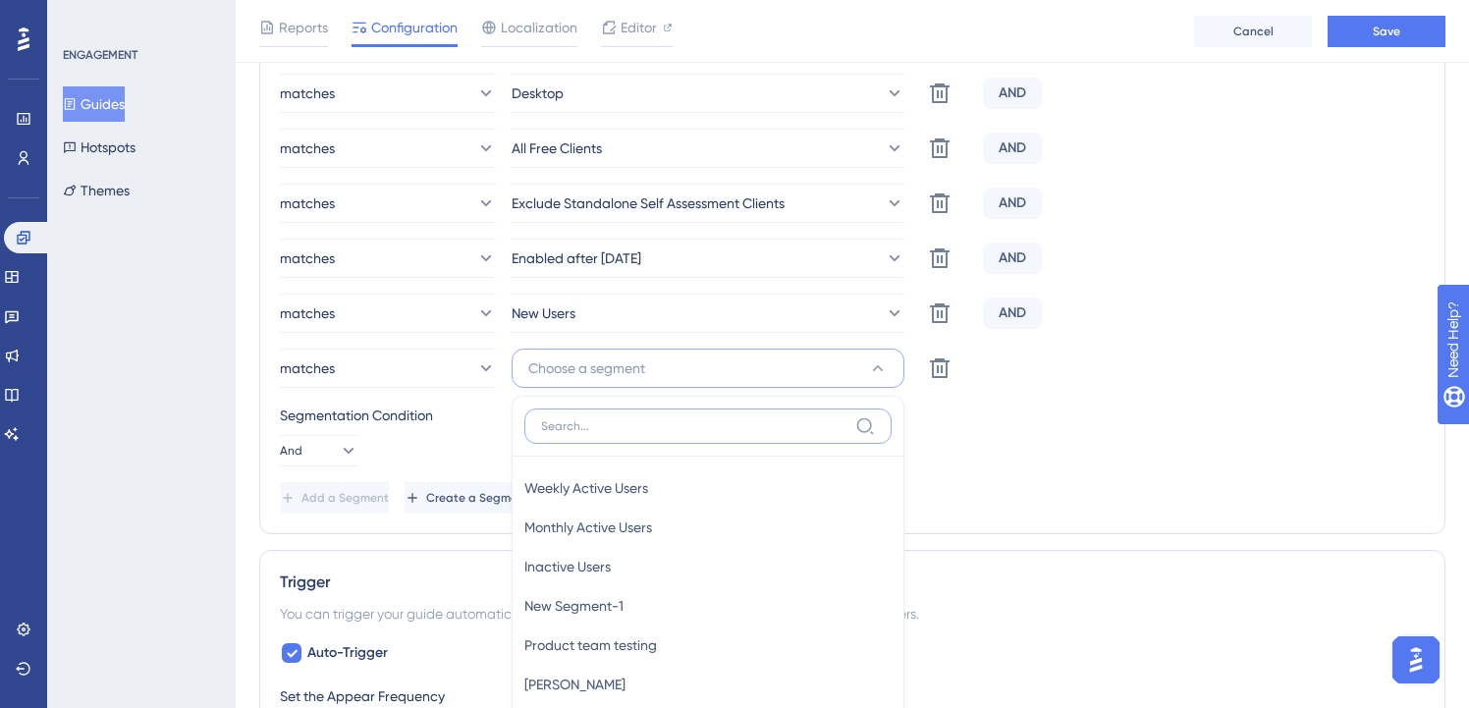
scroll to position [1071, 0]
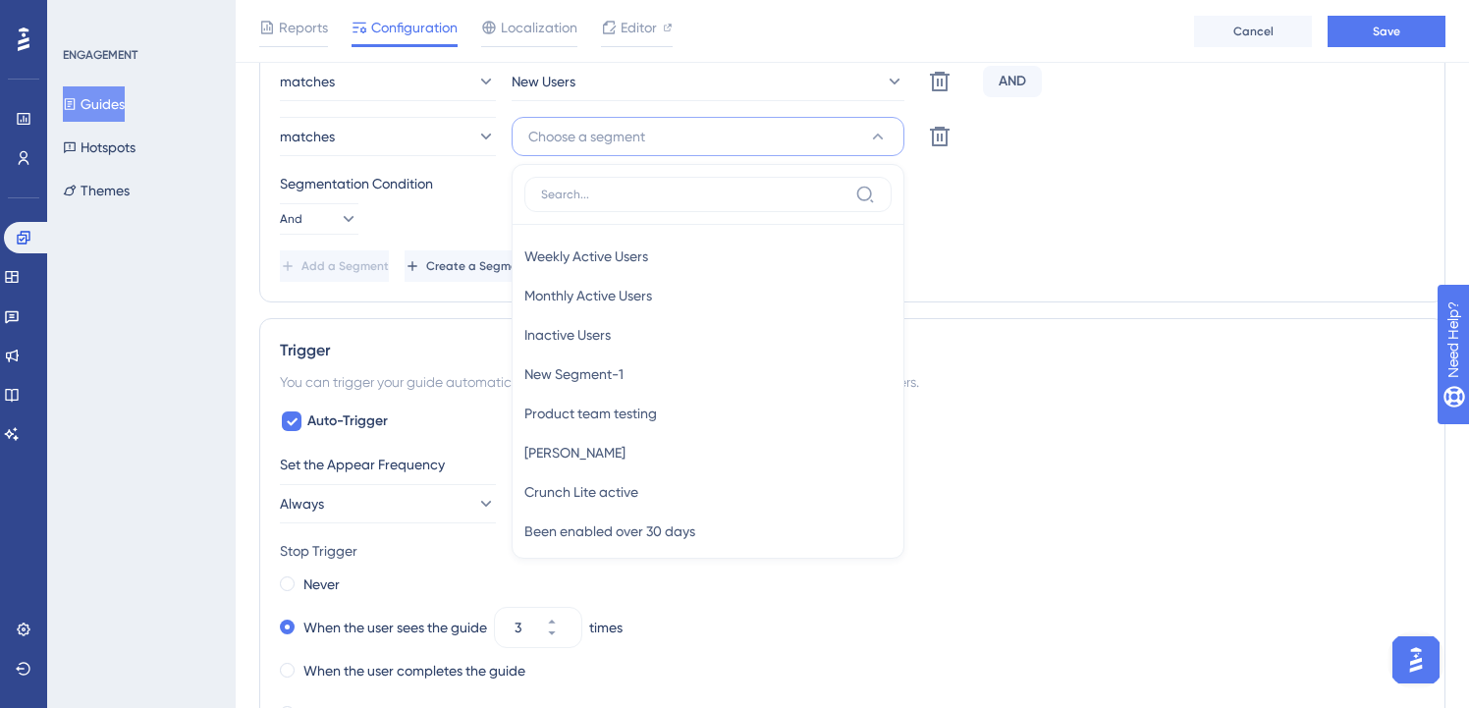
click at [1074, 266] on div "Add a Segment Create a Segment" at bounding box center [852, 265] width 1145 height 31
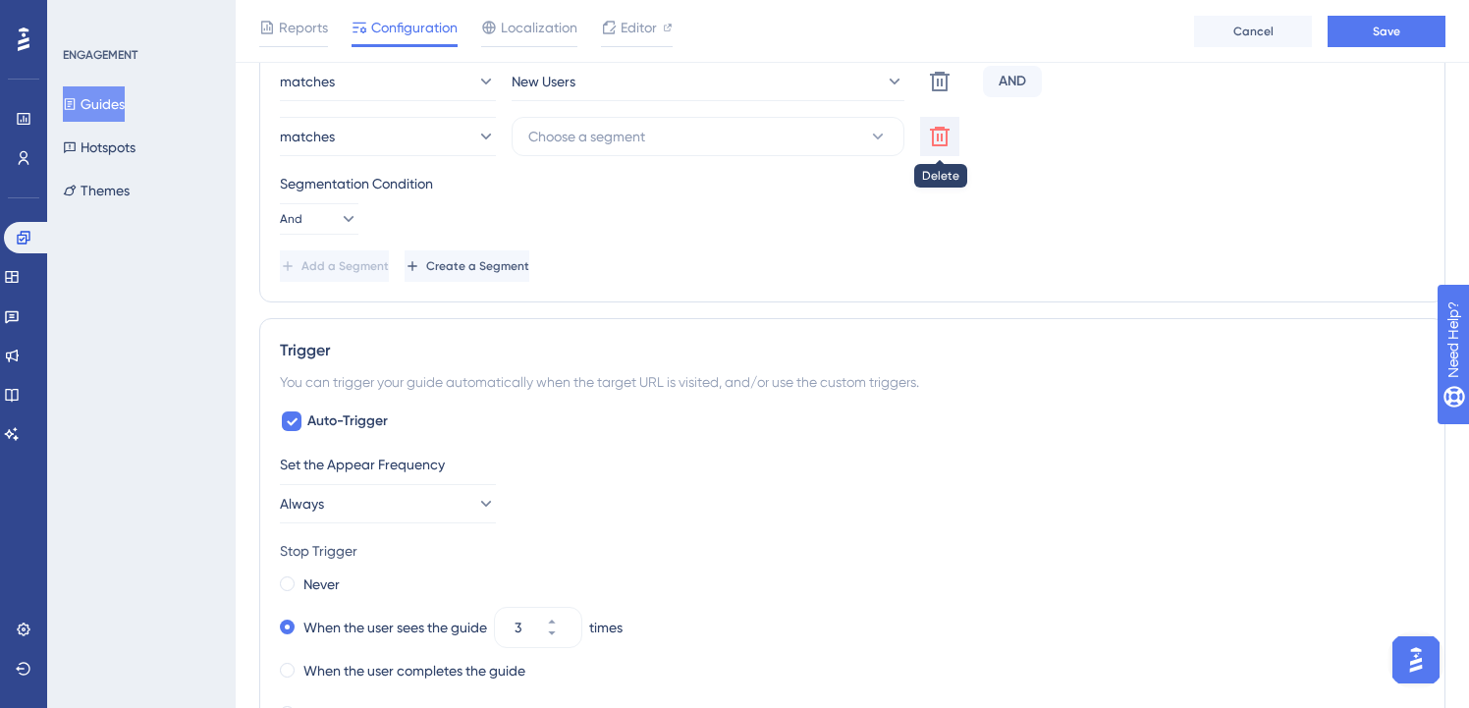
click at [937, 136] on icon at bounding box center [940, 137] width 20 height 20
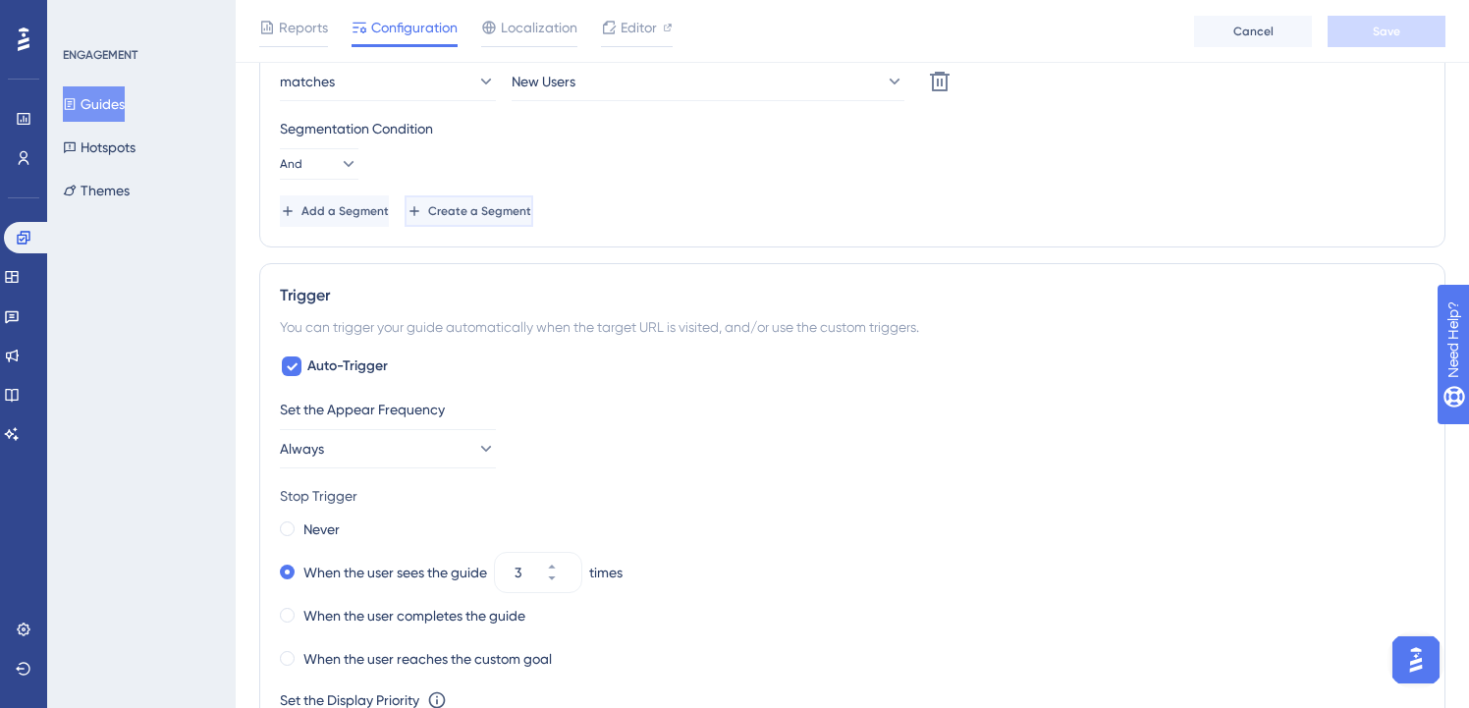
click at [531, 209] on span "Create a Segment" at bounding box center [479, 211] width 103 height 16
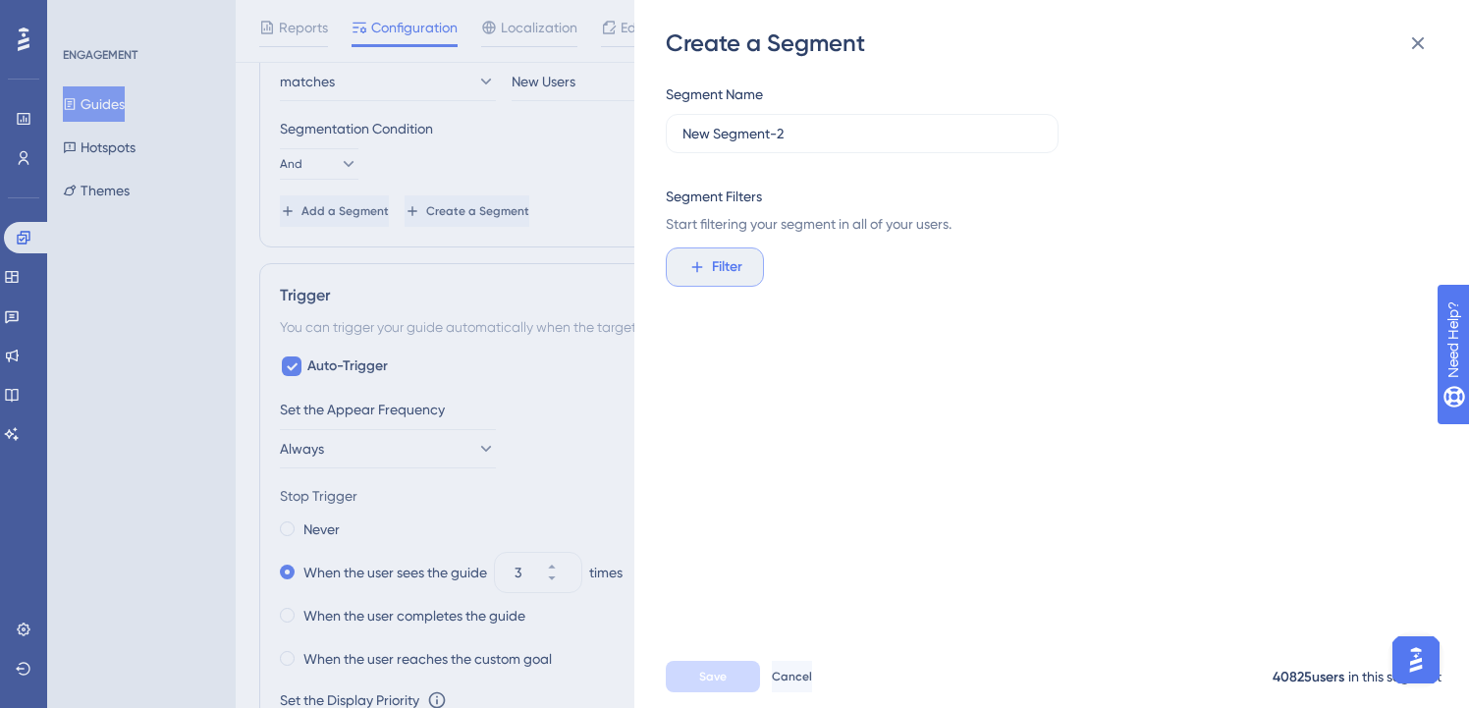
click at [719, 264] on span "Filter" at bounding box center [727, 267] width 30 height 24
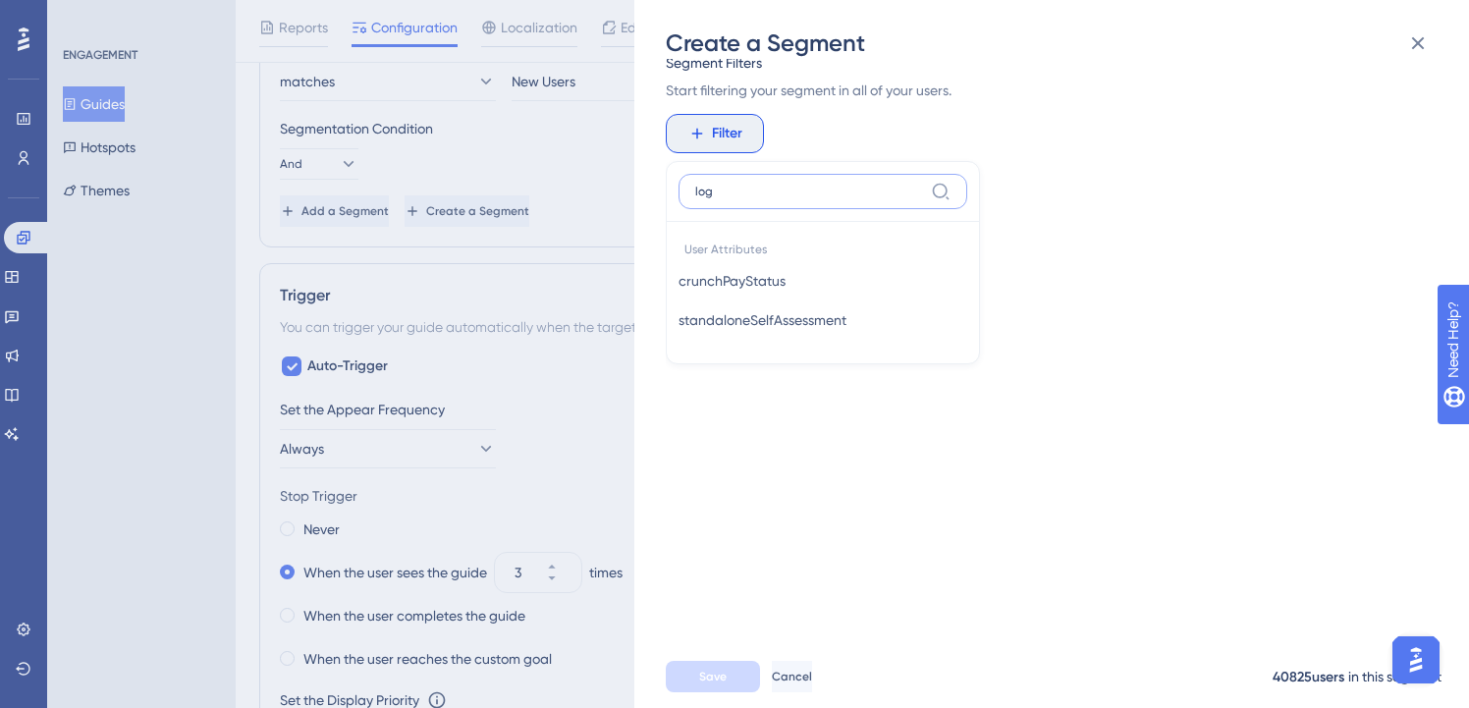
scroll to position [0, 0]
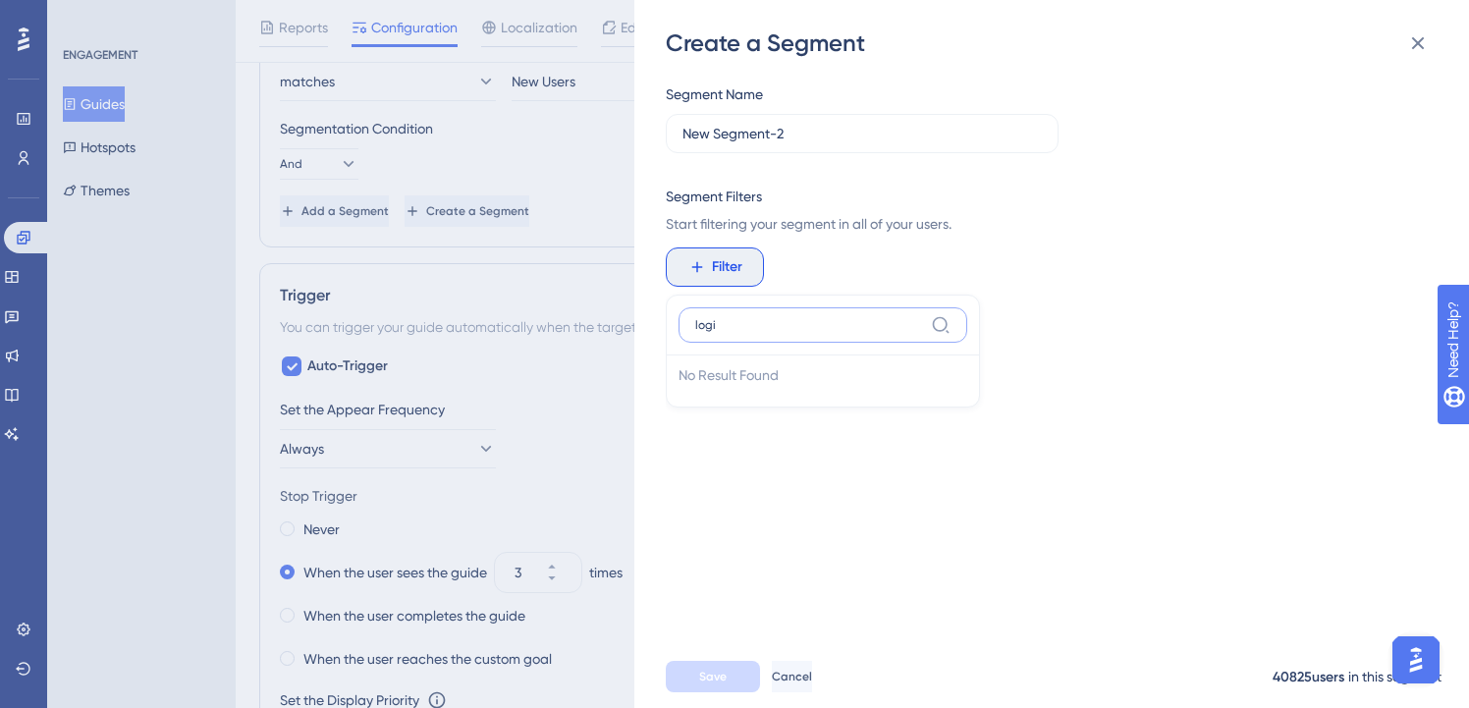
type input "login"
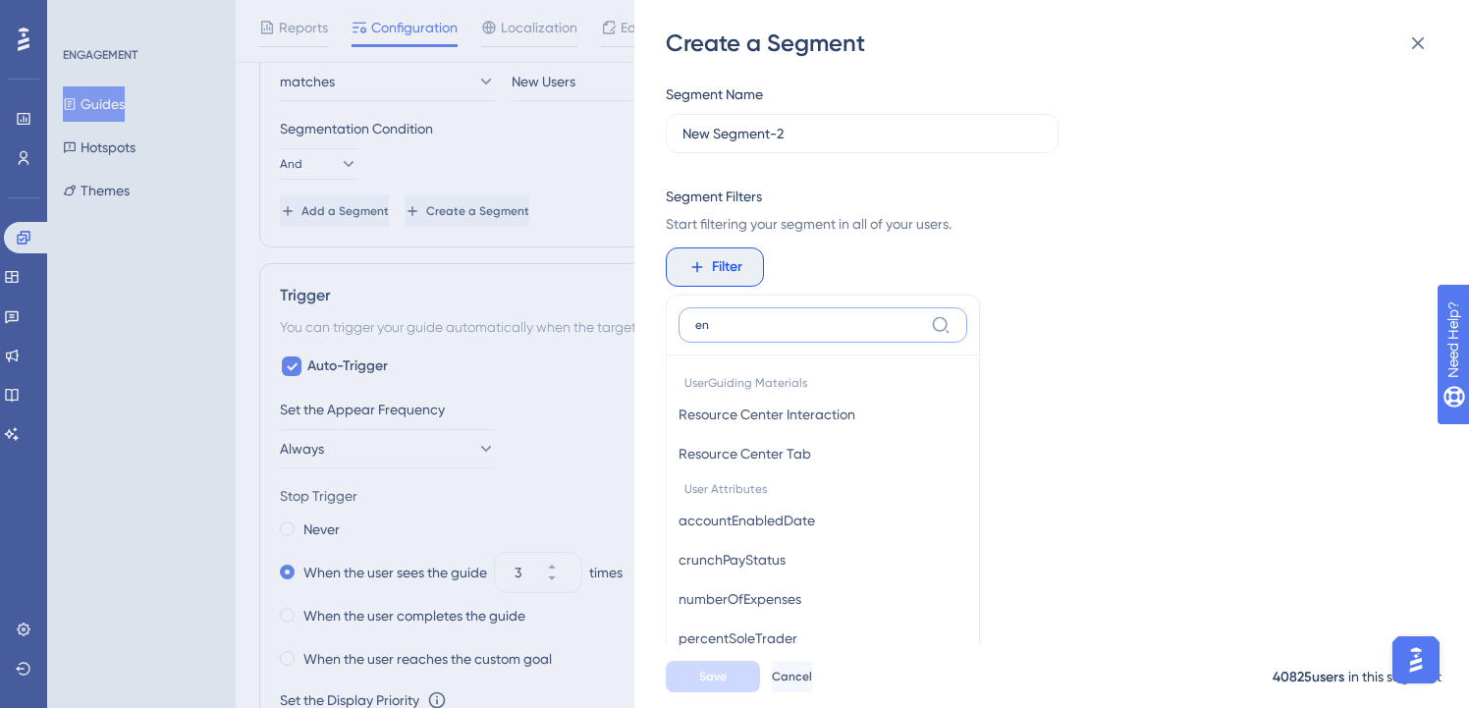
type input "e"
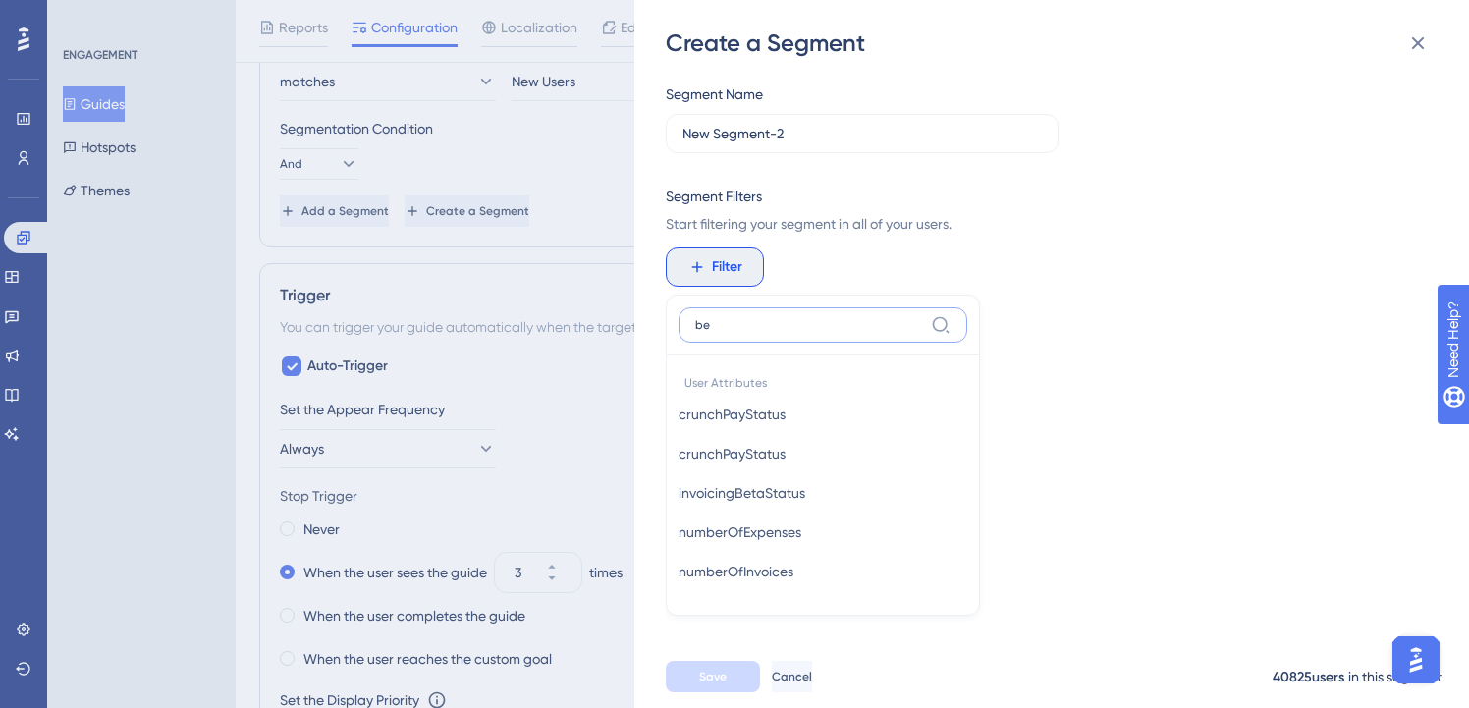
type input "b"
type input "n"
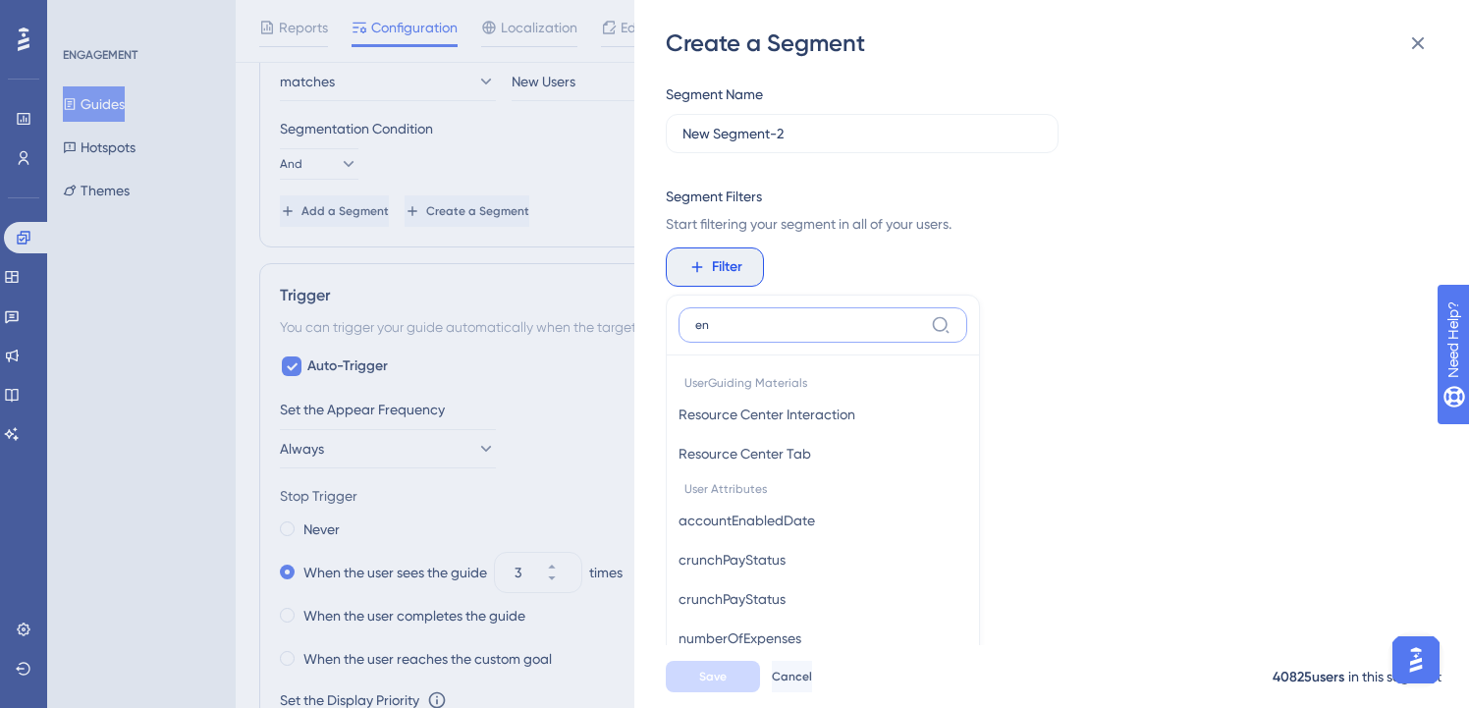
type input "e"
type input "l"
type input "count"
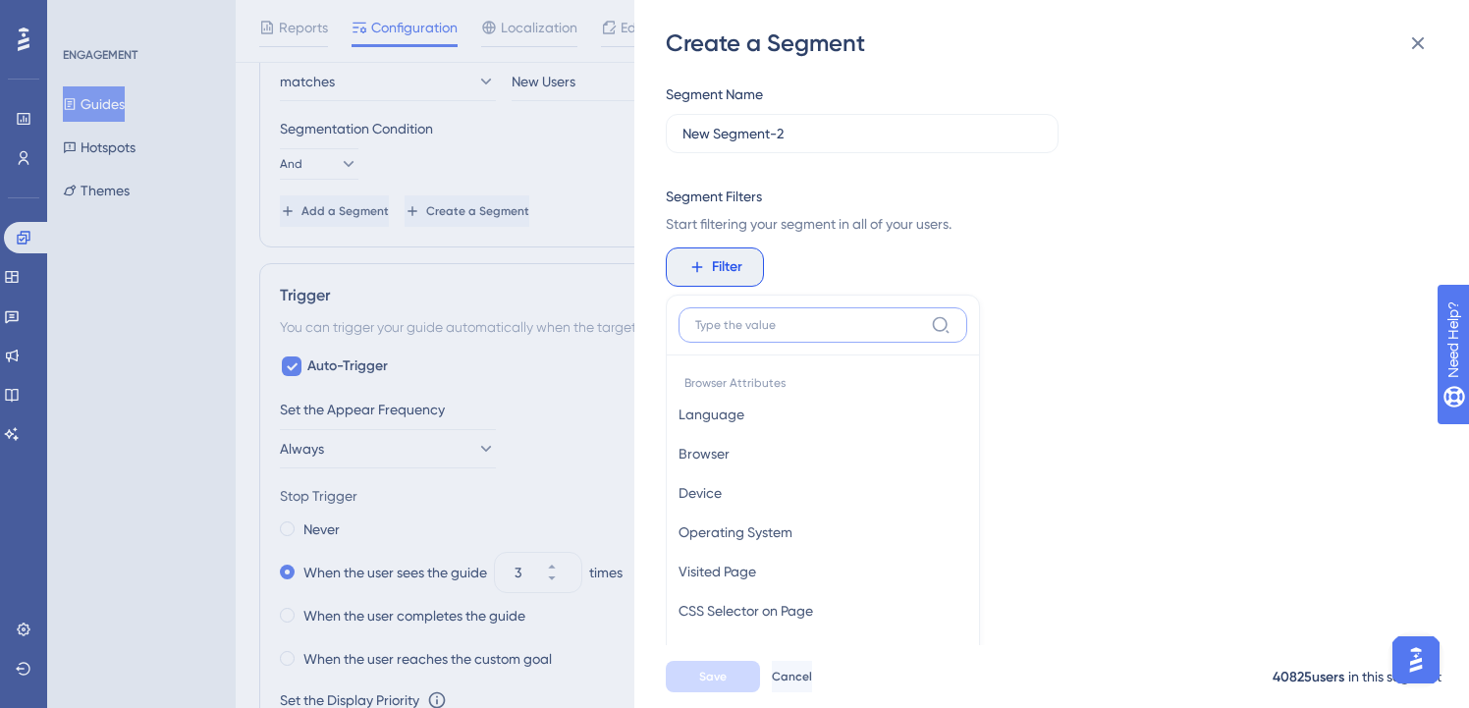
type input "l"
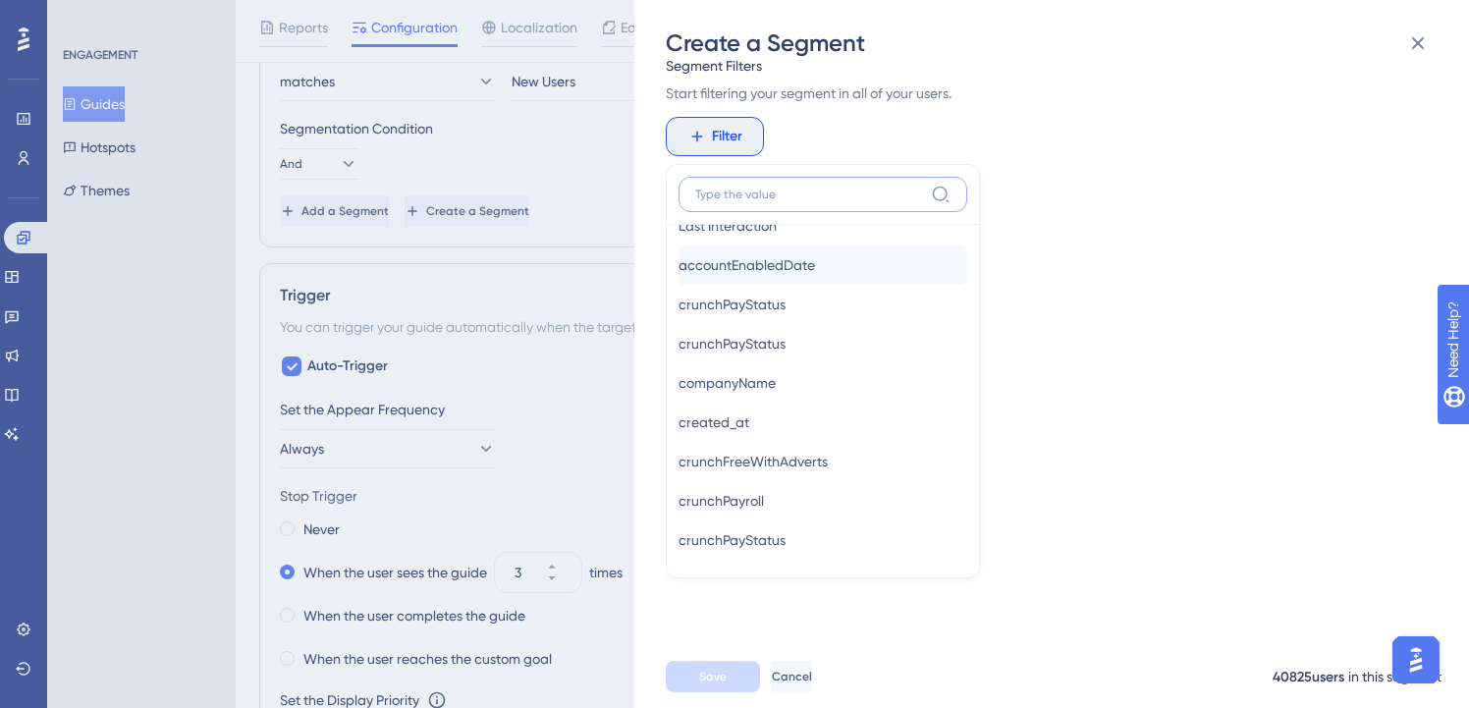
scroll to position [1035, 0]
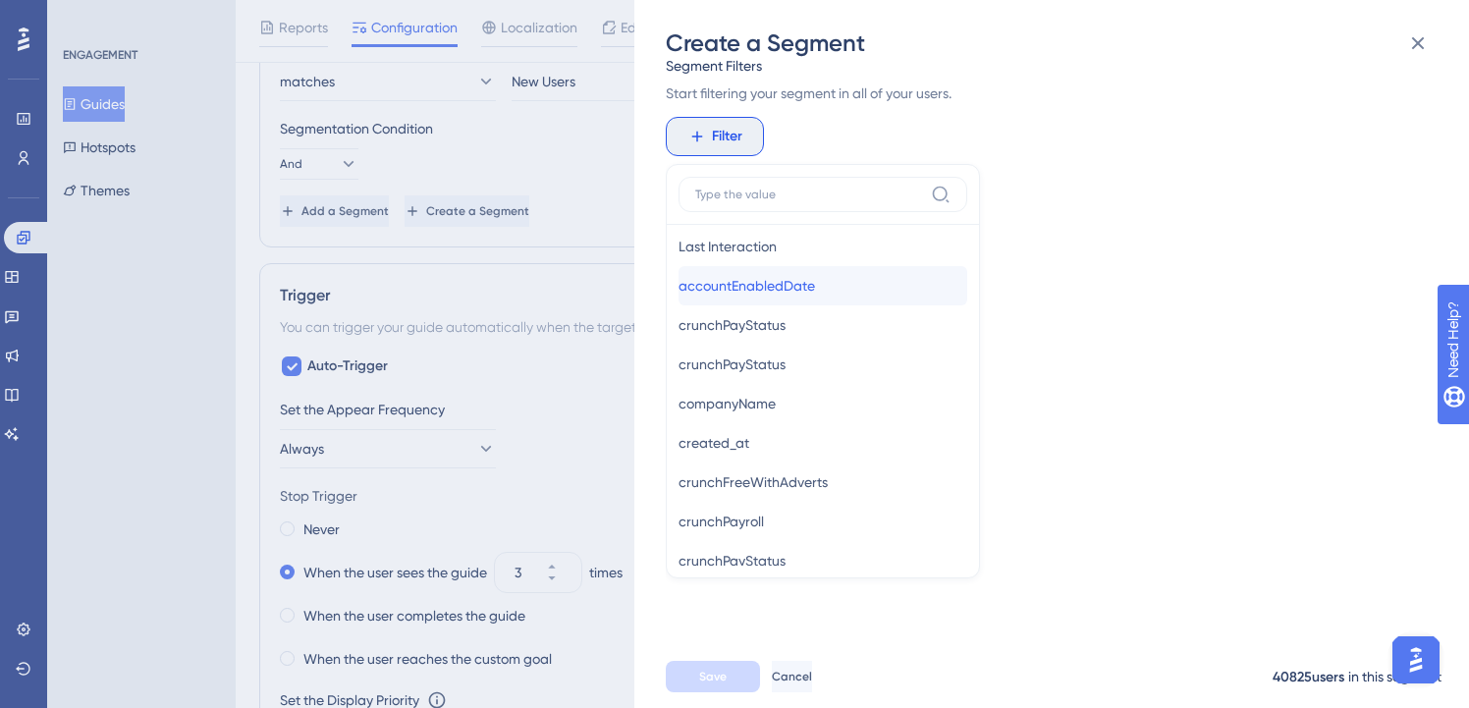
click at [803, 284] on span "accountEnabledDate" at bounding box center [747, 286] width 137 height 24
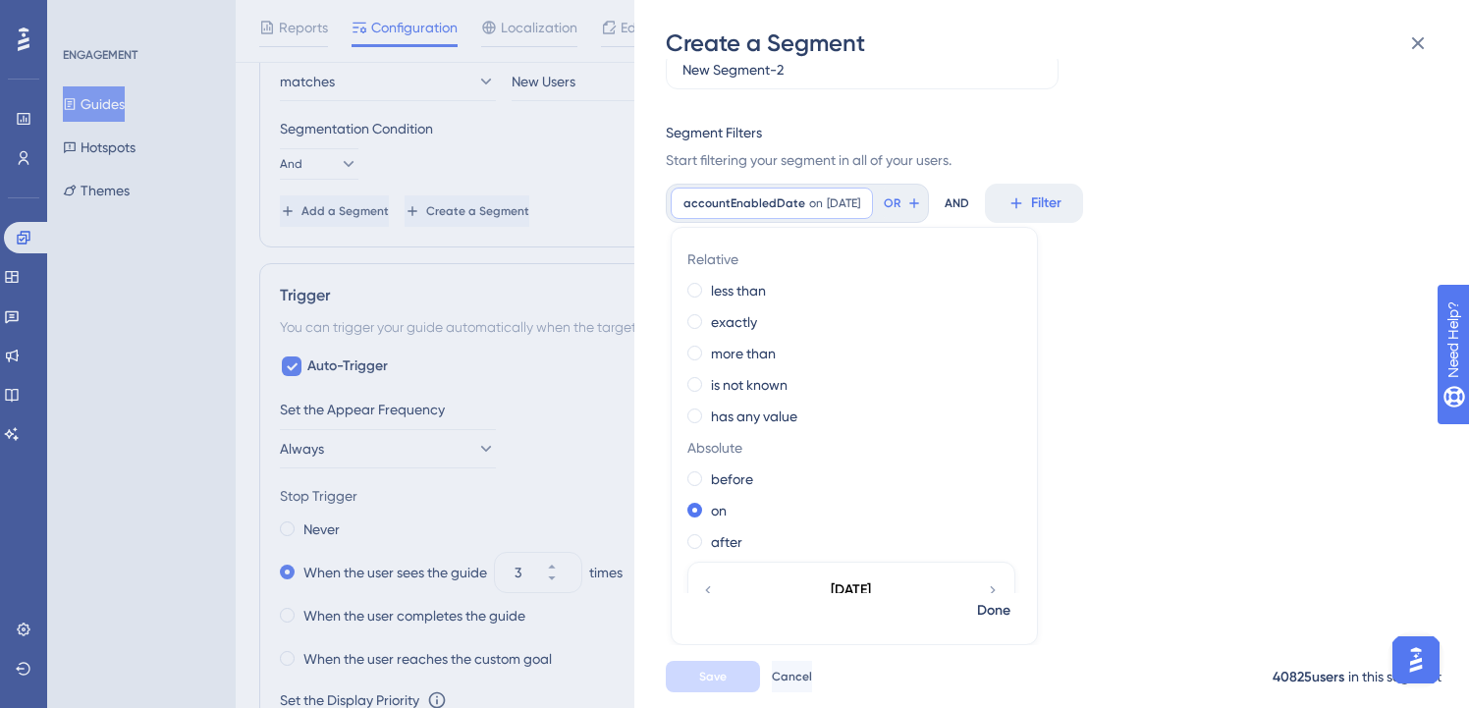
scroll to position [0, 0]
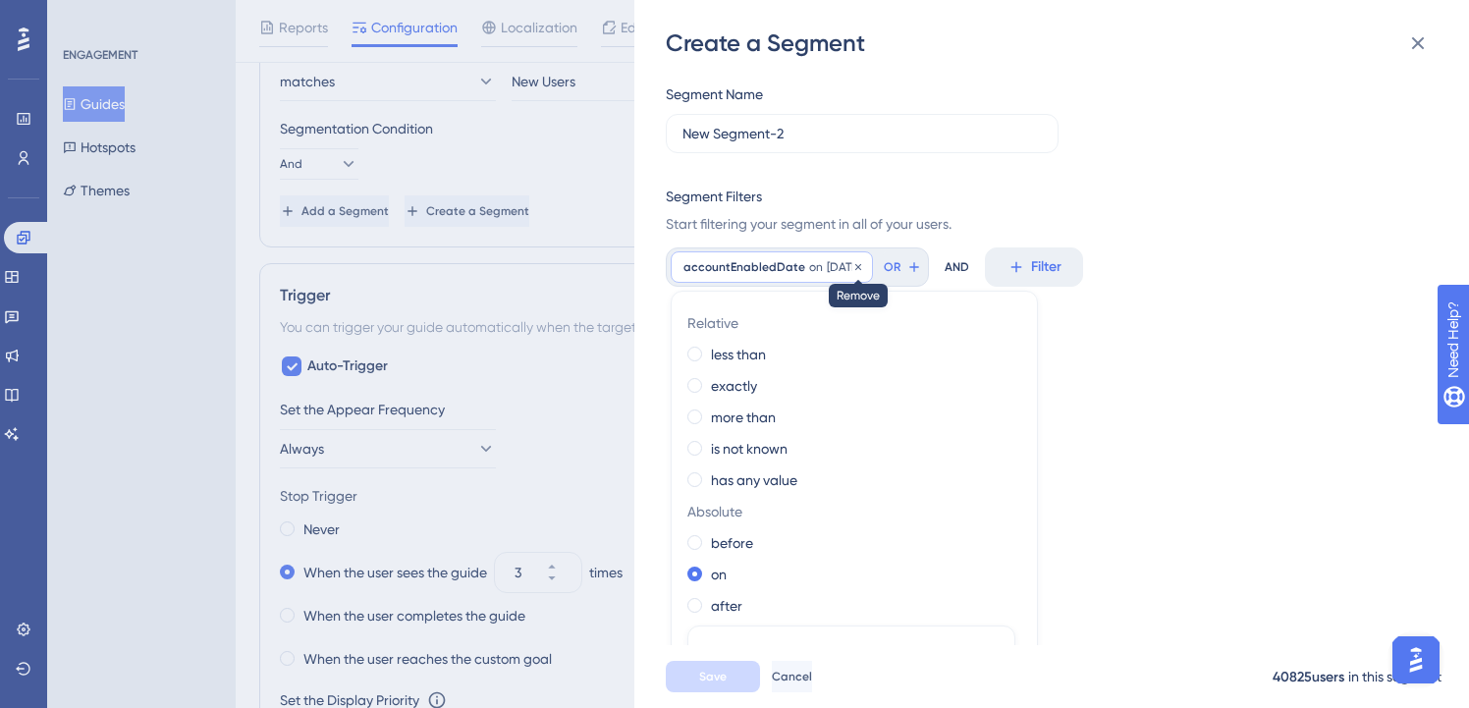
click at [861, 267] on icon at bounding box center [858, 266] width 6 height 6
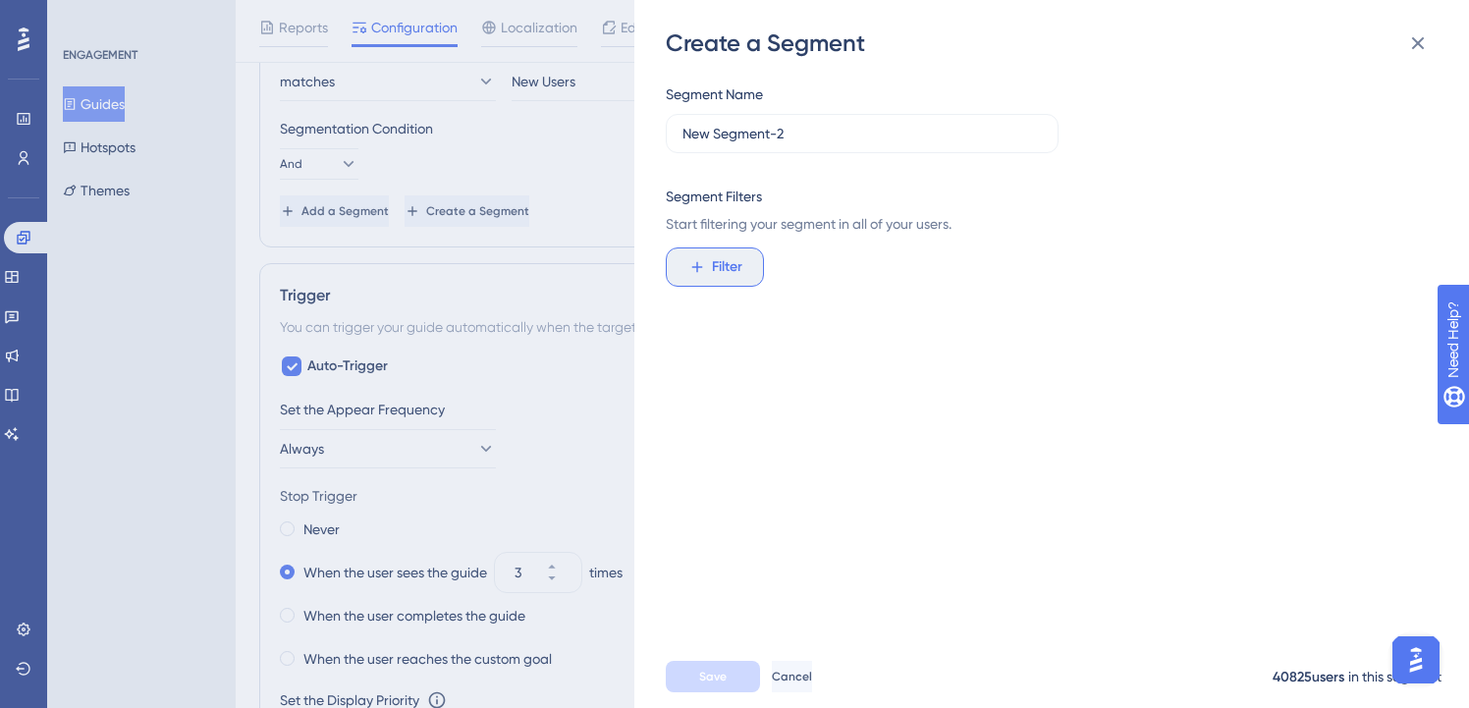
click at [708, 269] on button "Filter" at bounding box center [715, 267] width 98 height 39
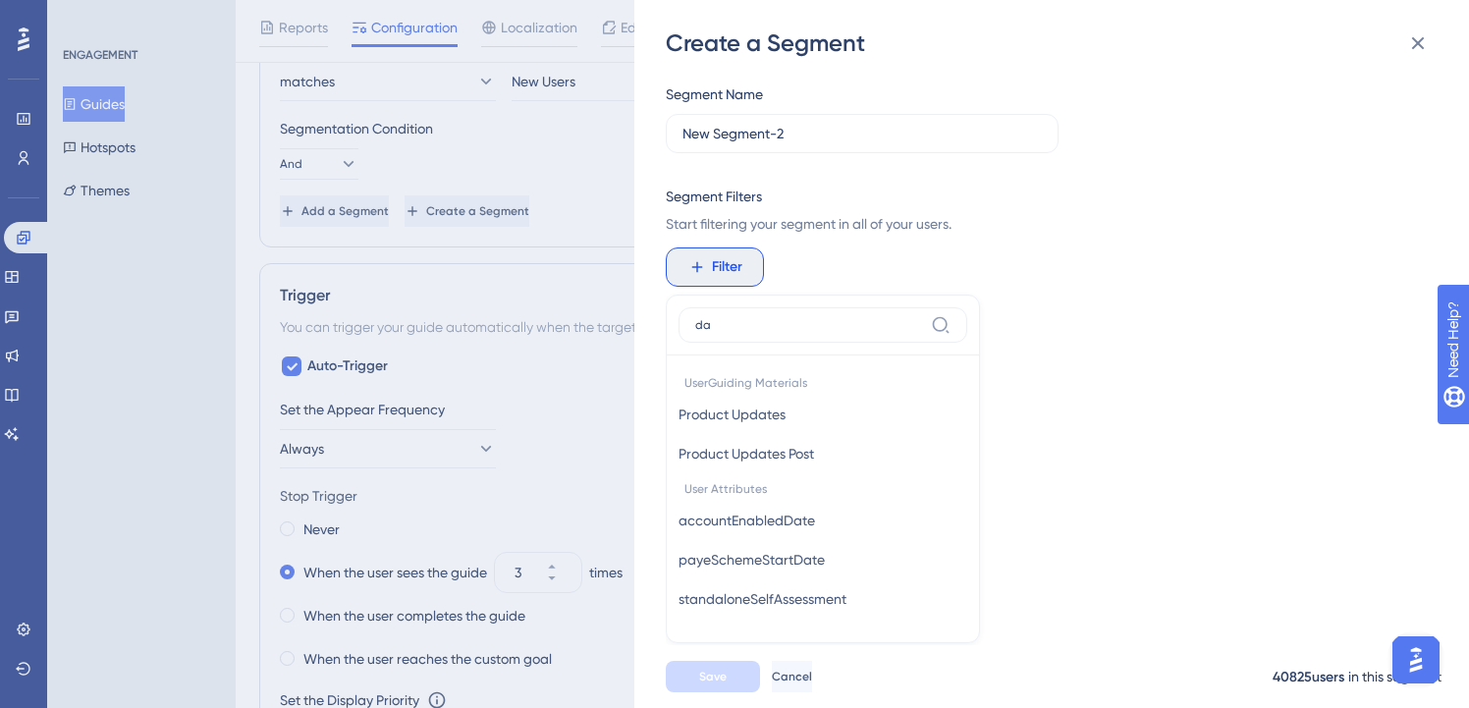
type input "d"
type input "acc"
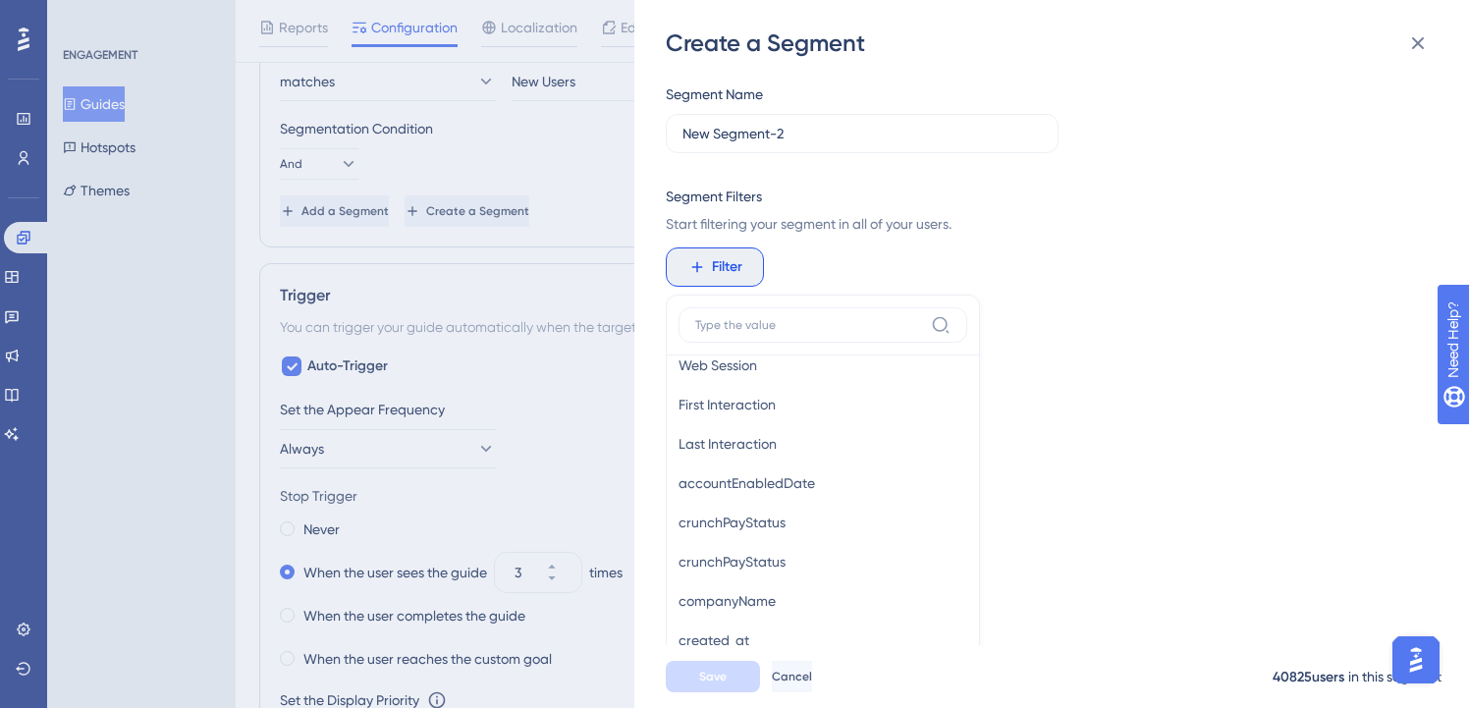
scroll to position [946, 0]
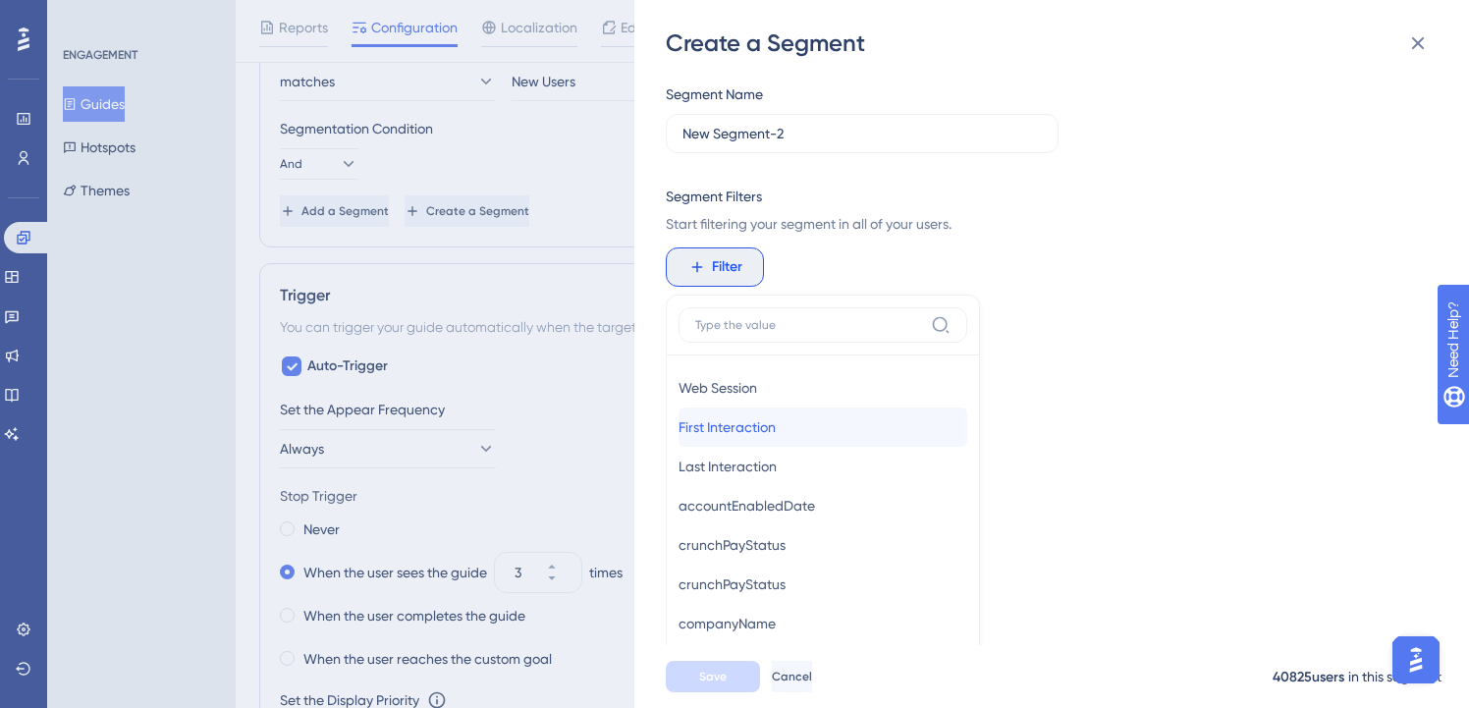
click at [761, 439] on button "First Interaction First Interaction" at bounding box center [823, 427] width 289 height 39
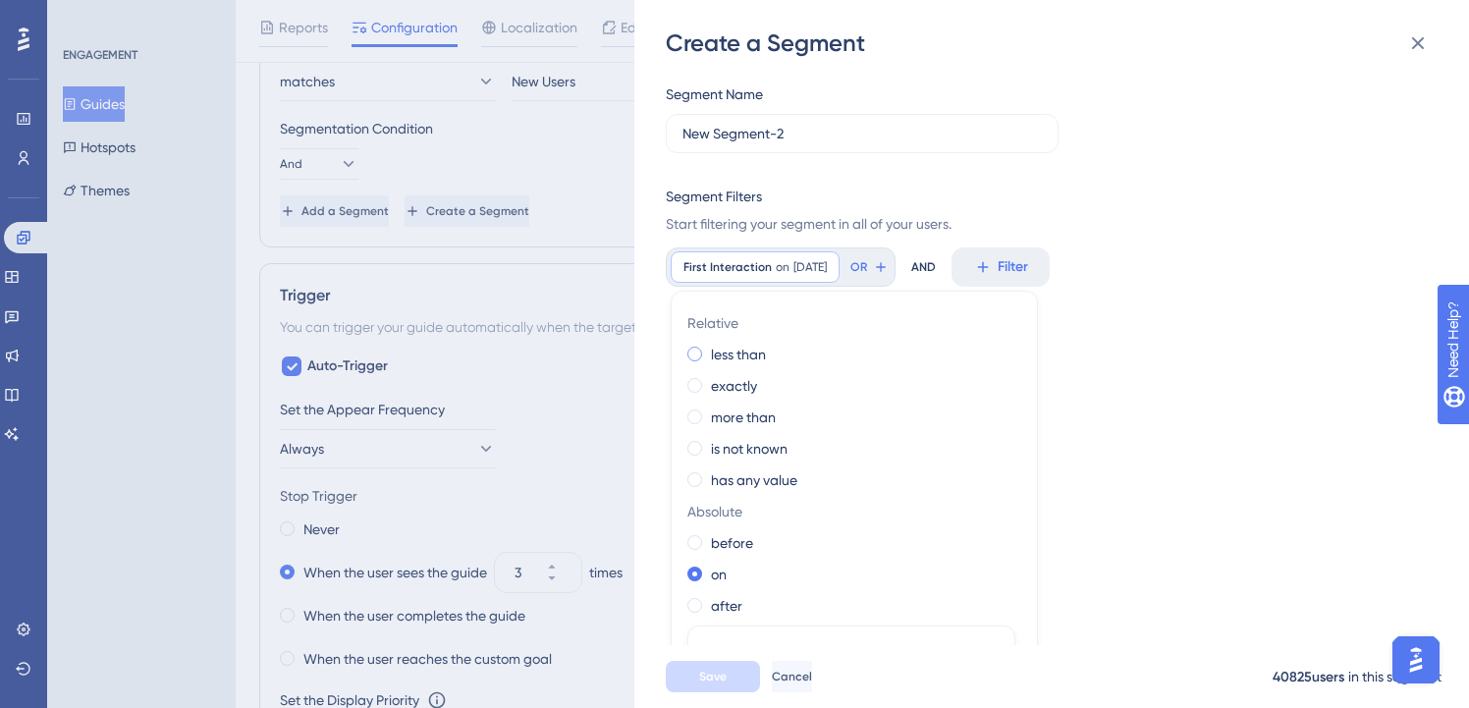
click at [740, 358] on label "less than" at bounding box center [738, 355] width 55 height 24
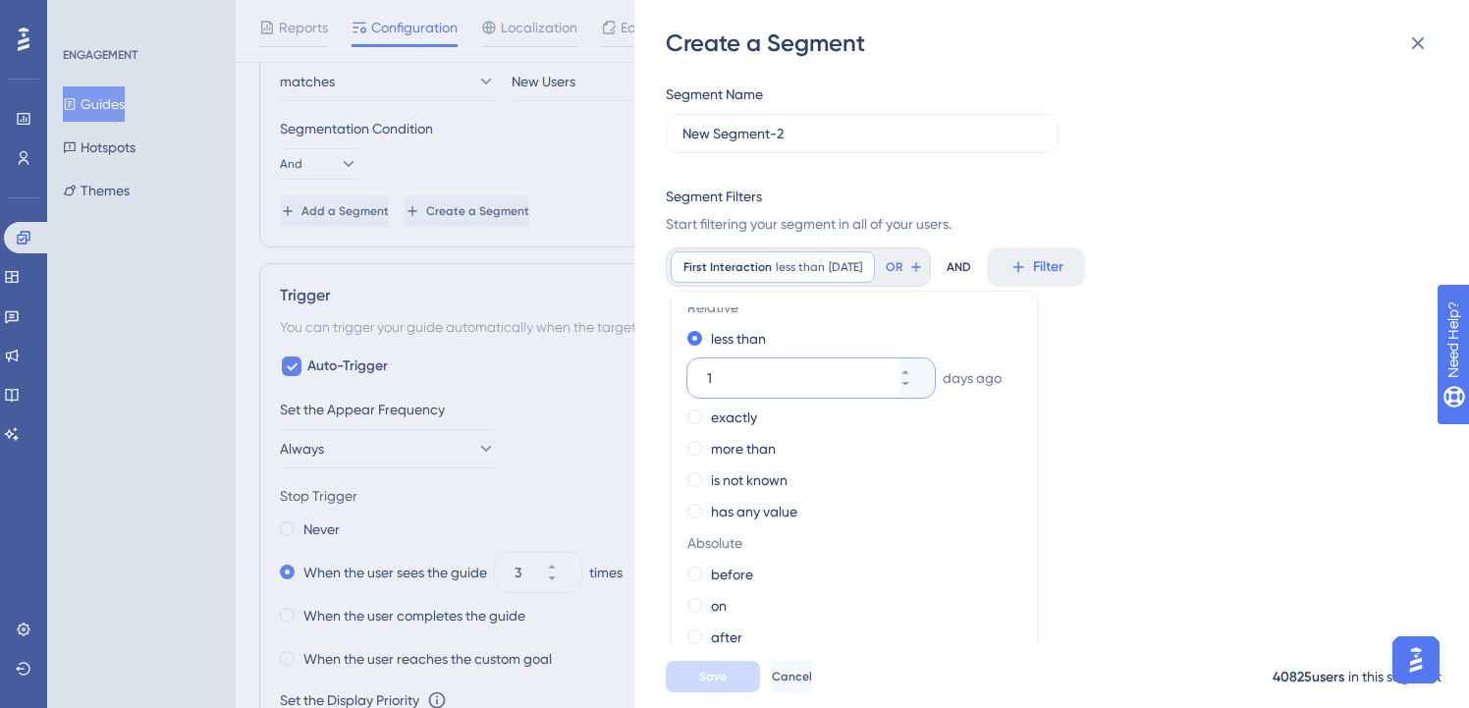
scroll to position [0, 0]
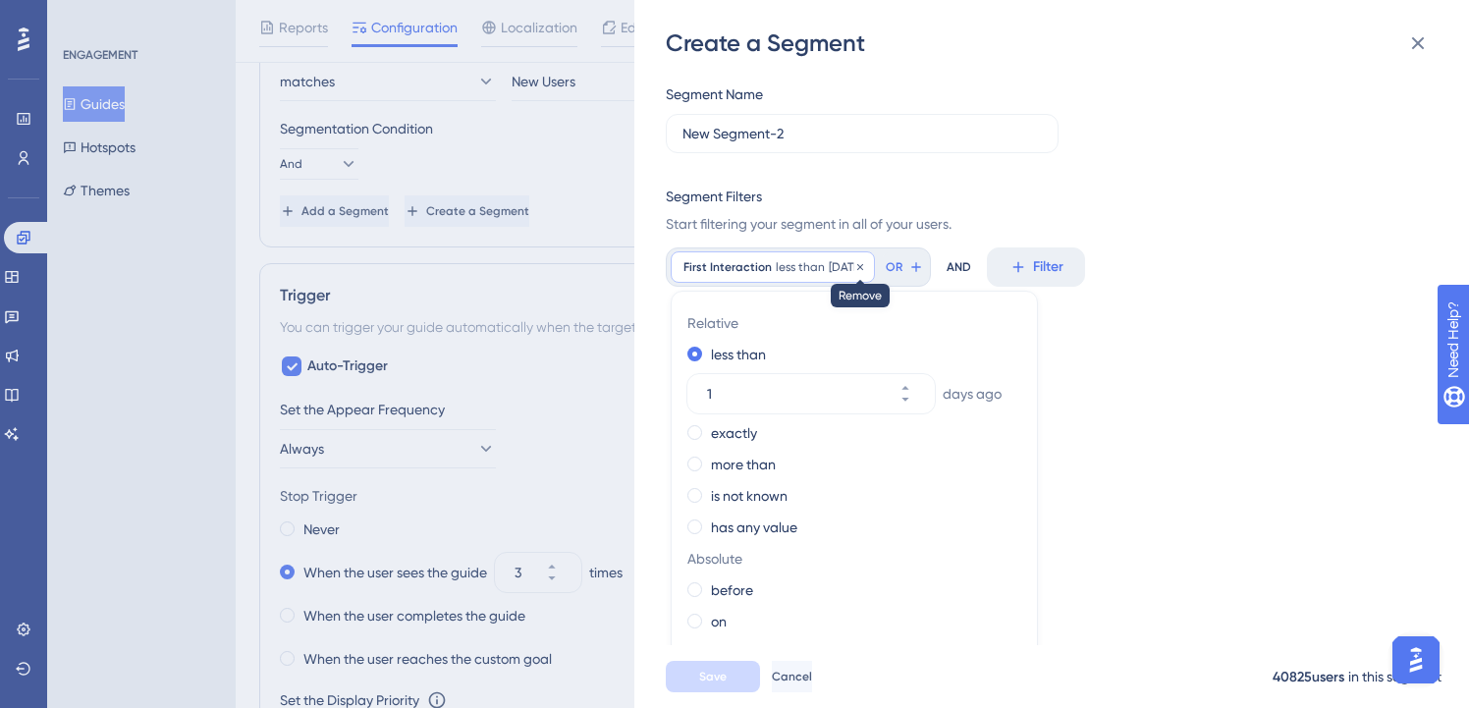
click at [866, 267] on icon at bounding box center [861, 267] width 12 height 12
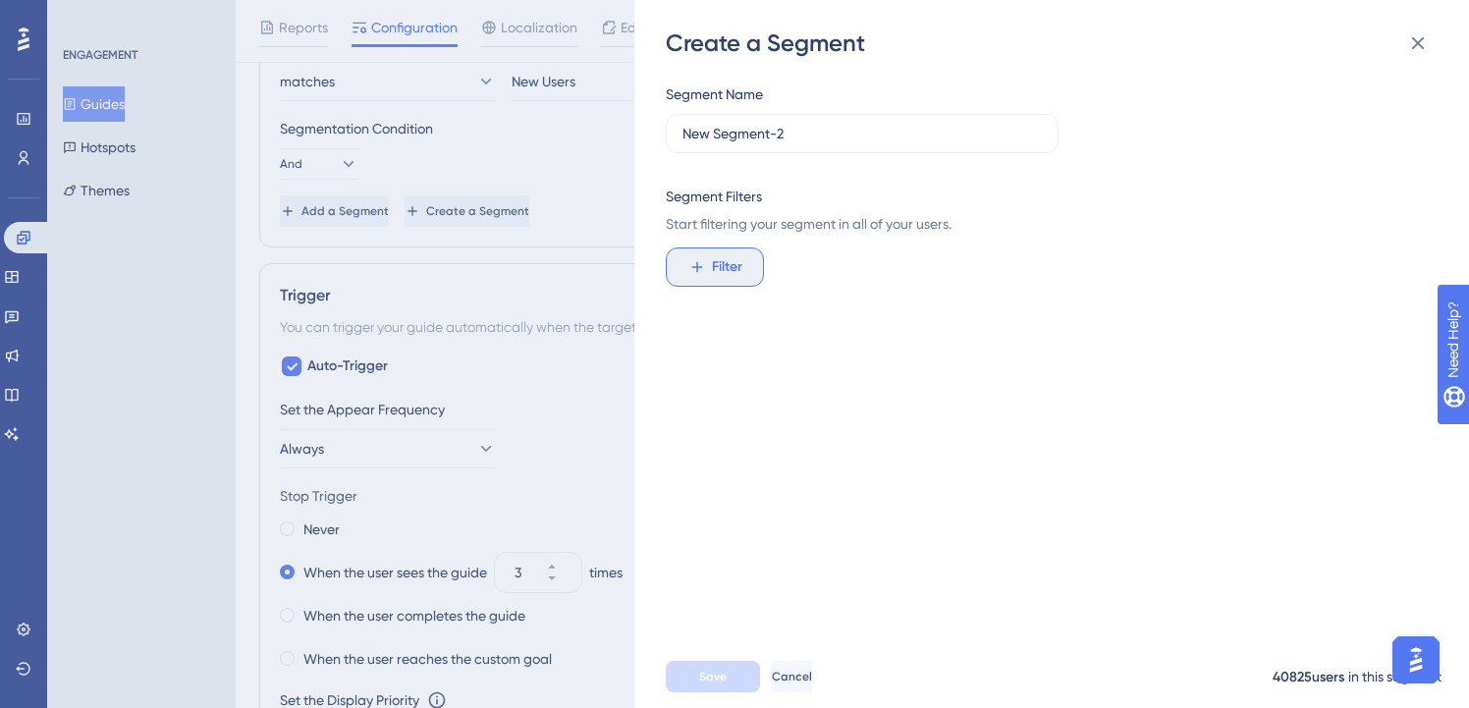
click at [721, 264] on span "Filter" at bounding box center [727, 267] width 30 height 24
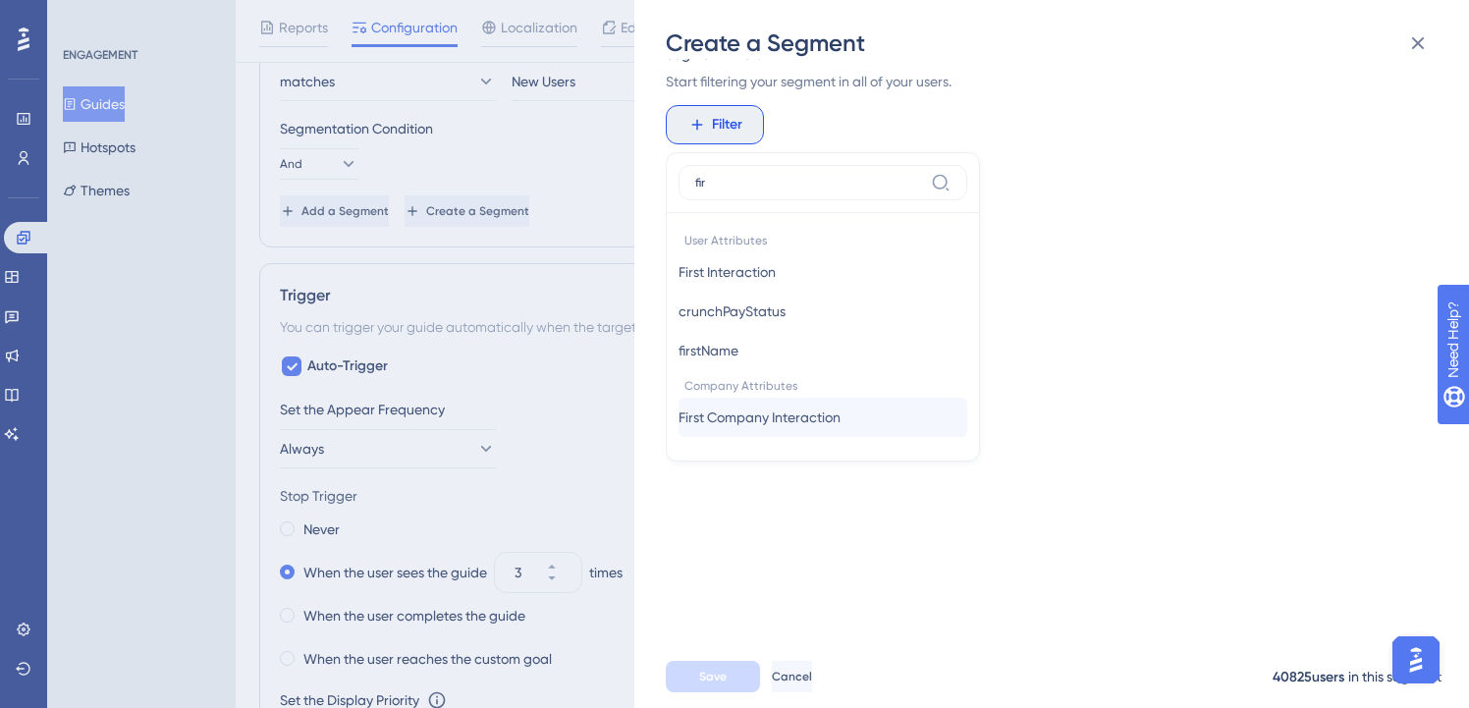
type input "fir"
click at [768, 417] on span "First Company Interaction" at bounding box center [760, 418] width 162 height 24
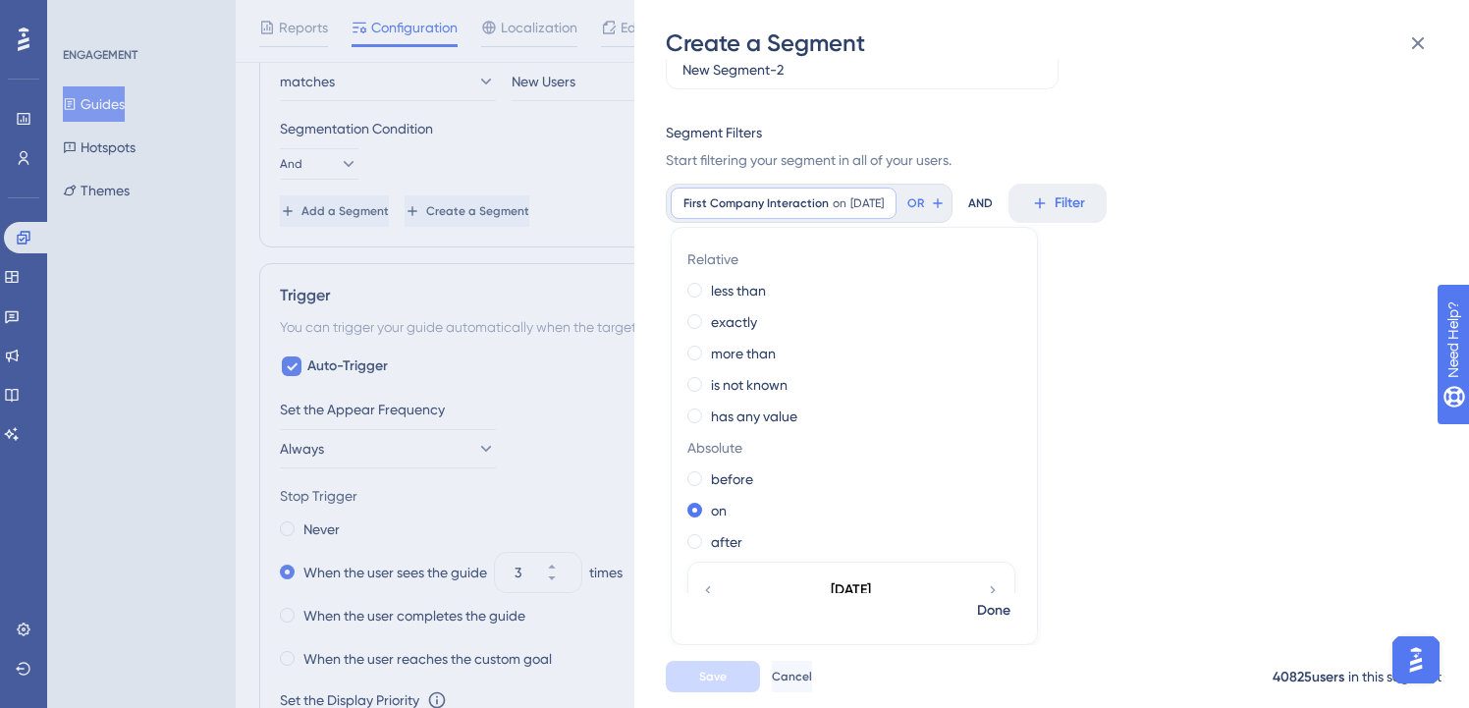
scroll to position [0, 0]
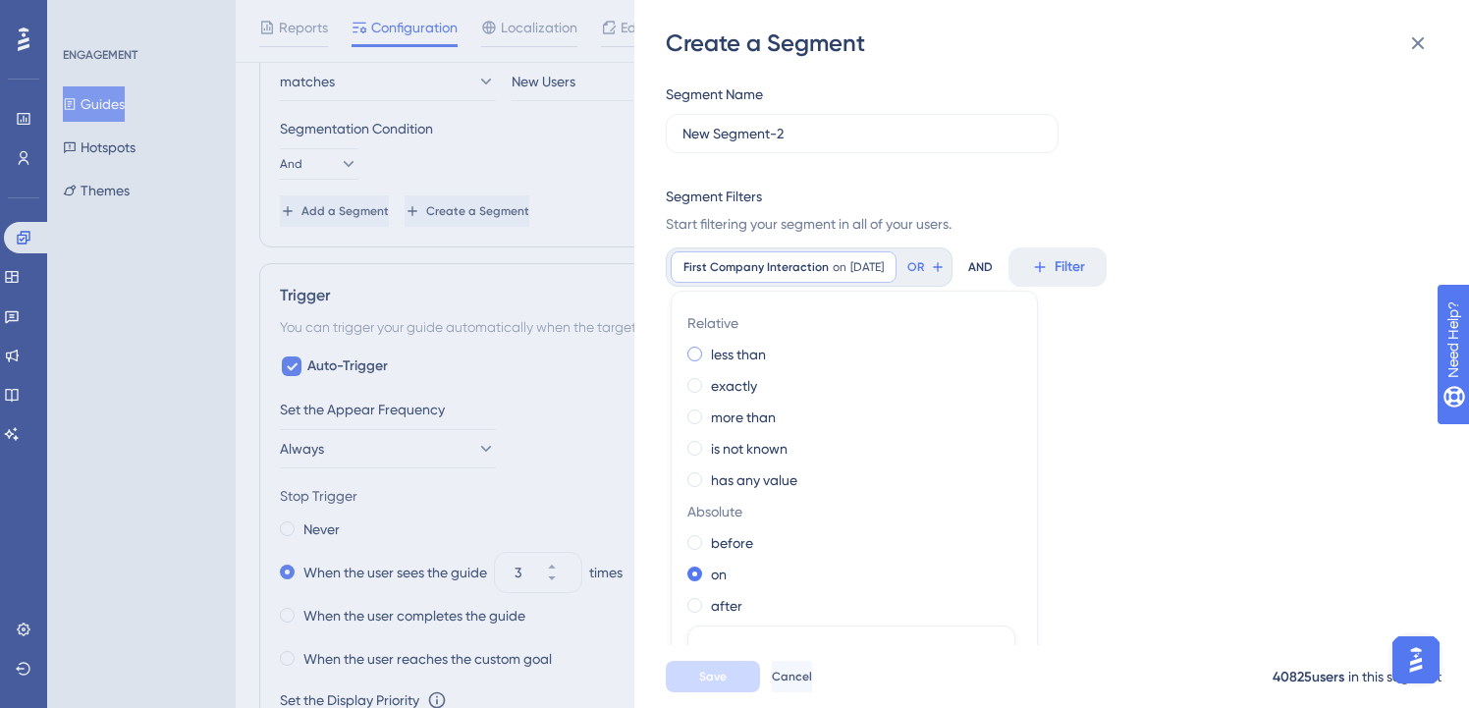
click at [739, 358] on label "less than" at bounding box center [738, 355] width 55 height 24
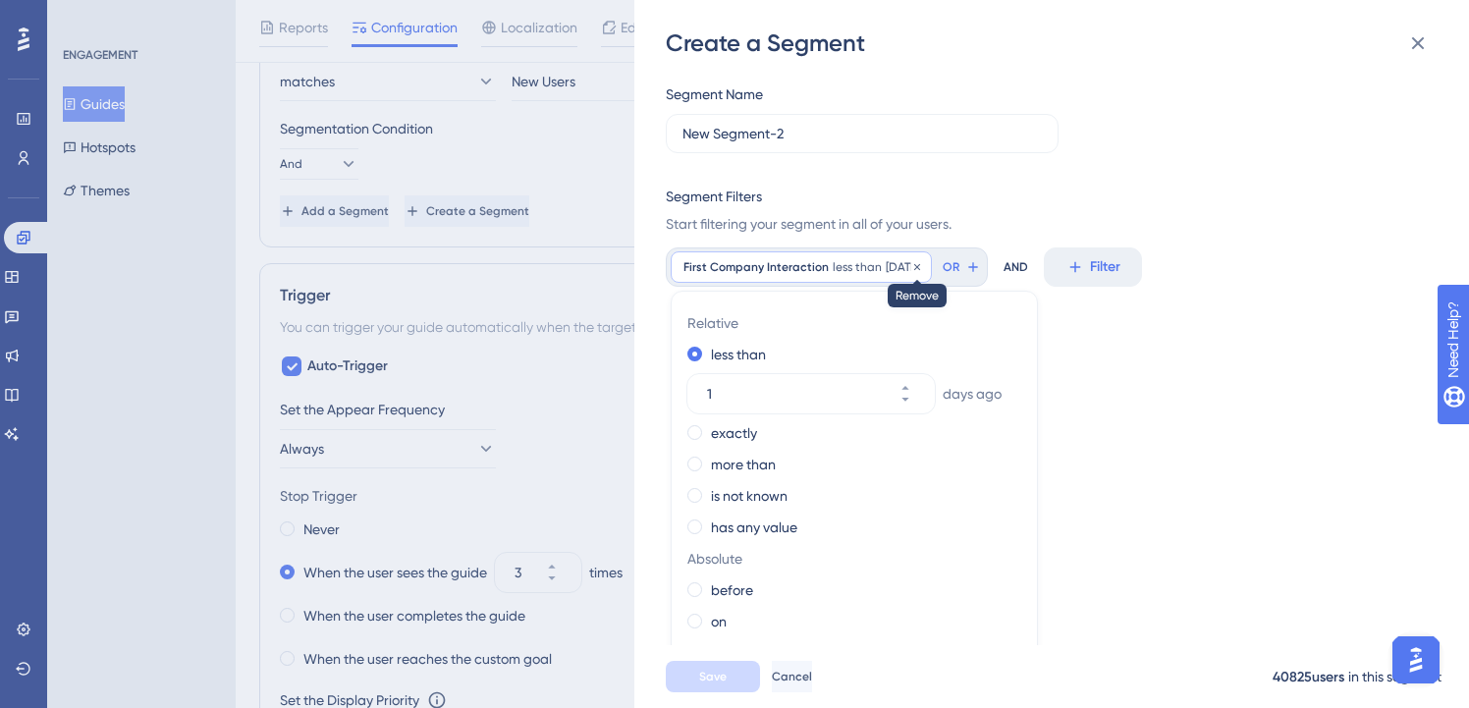
click at [923, 265] on icon at bounding box center [917, 267] width 12 height 12
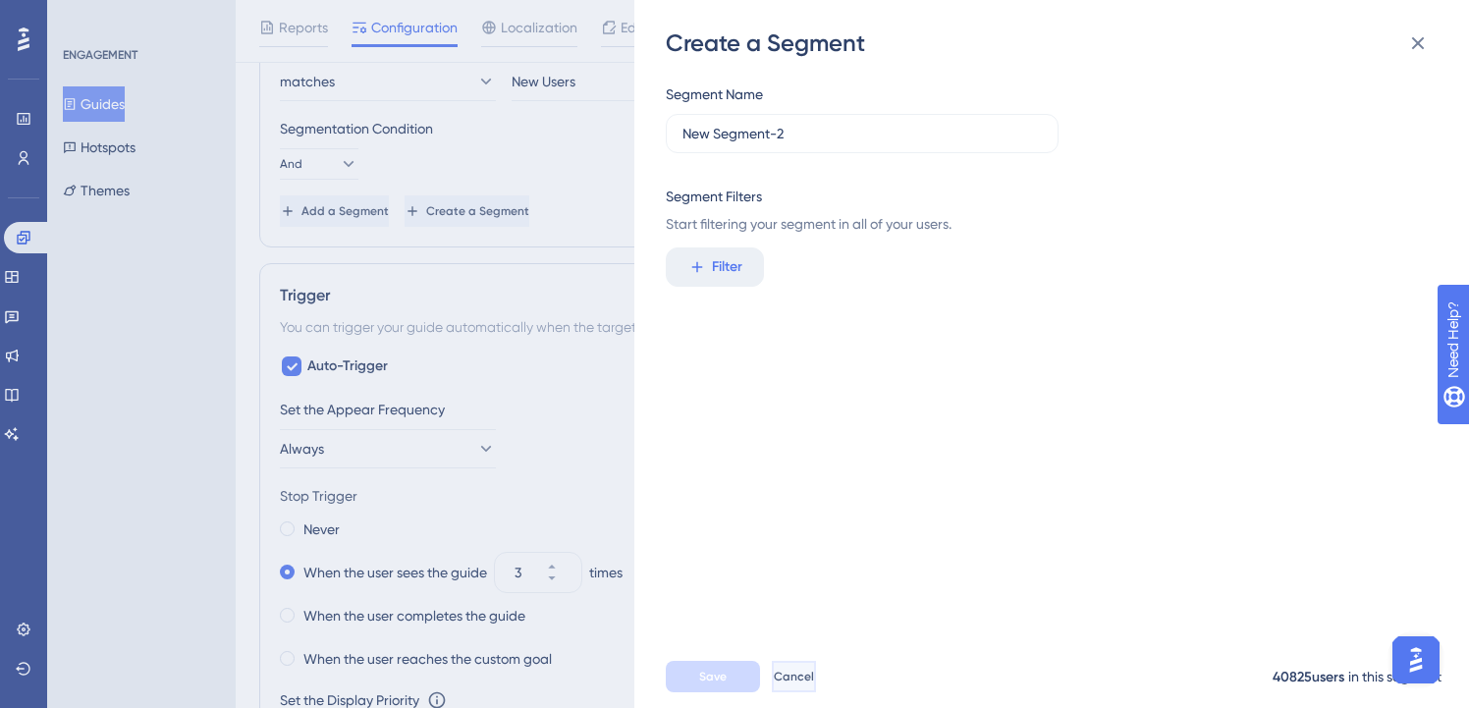
click at [816, 687] on button "Cancel" at bounding box center [794, 676] width 44 height 31
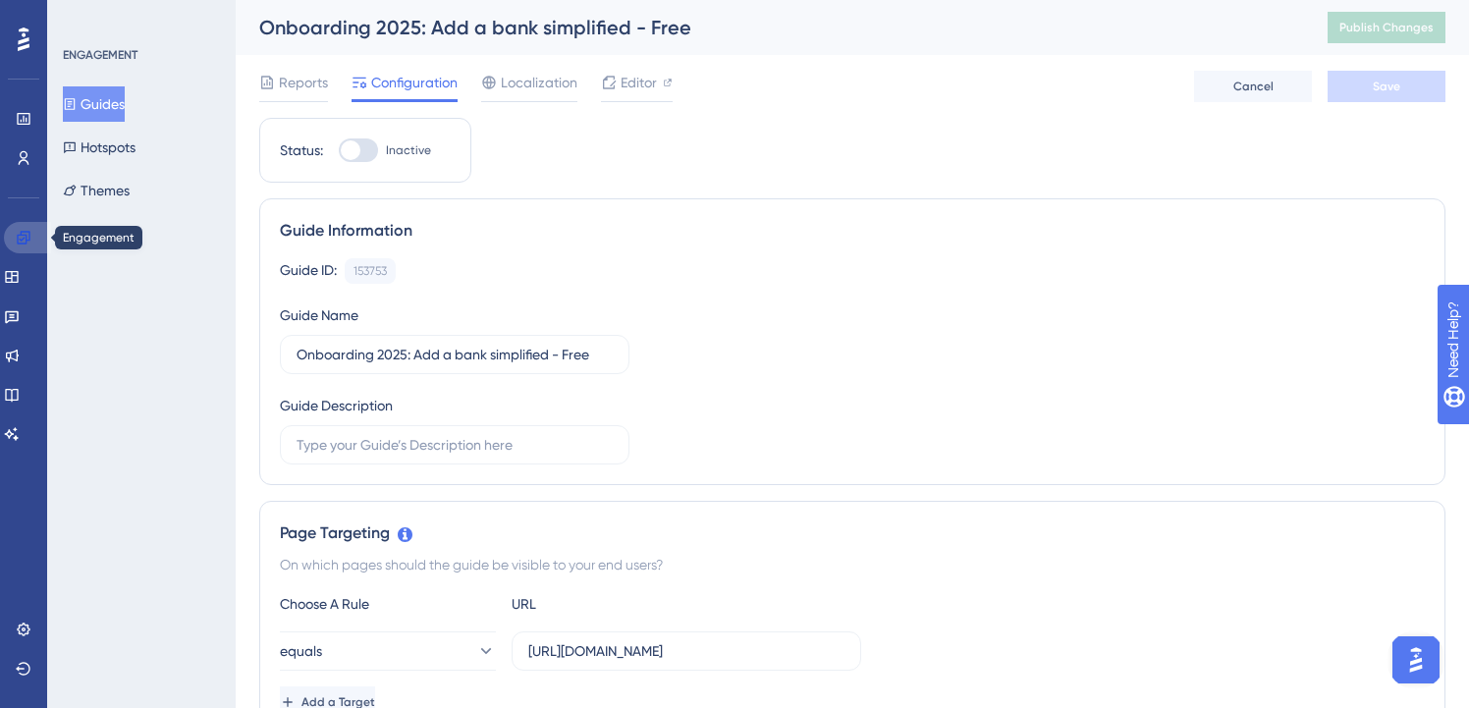
click at [19, 239] on icon at bounding box center [24, 238] width 16 height 16
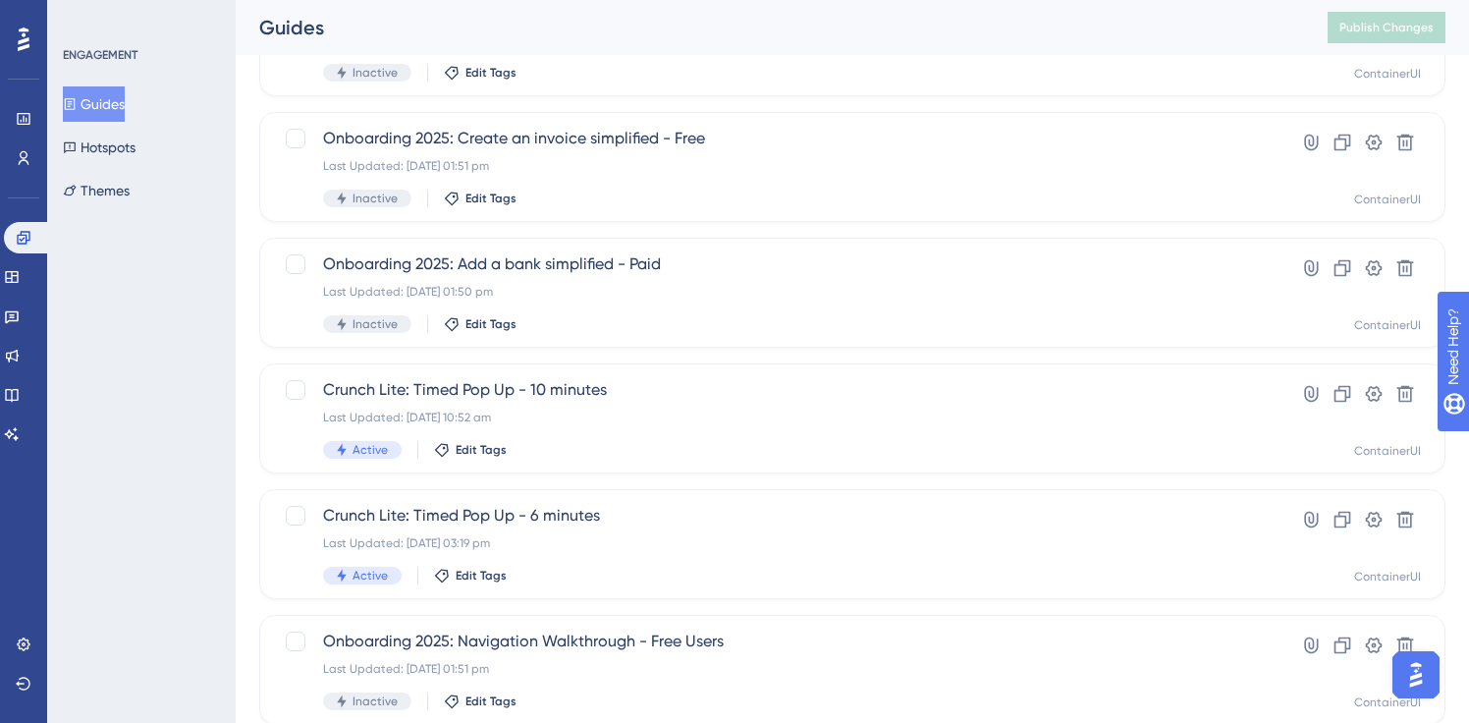
scroll to position [573, 0]
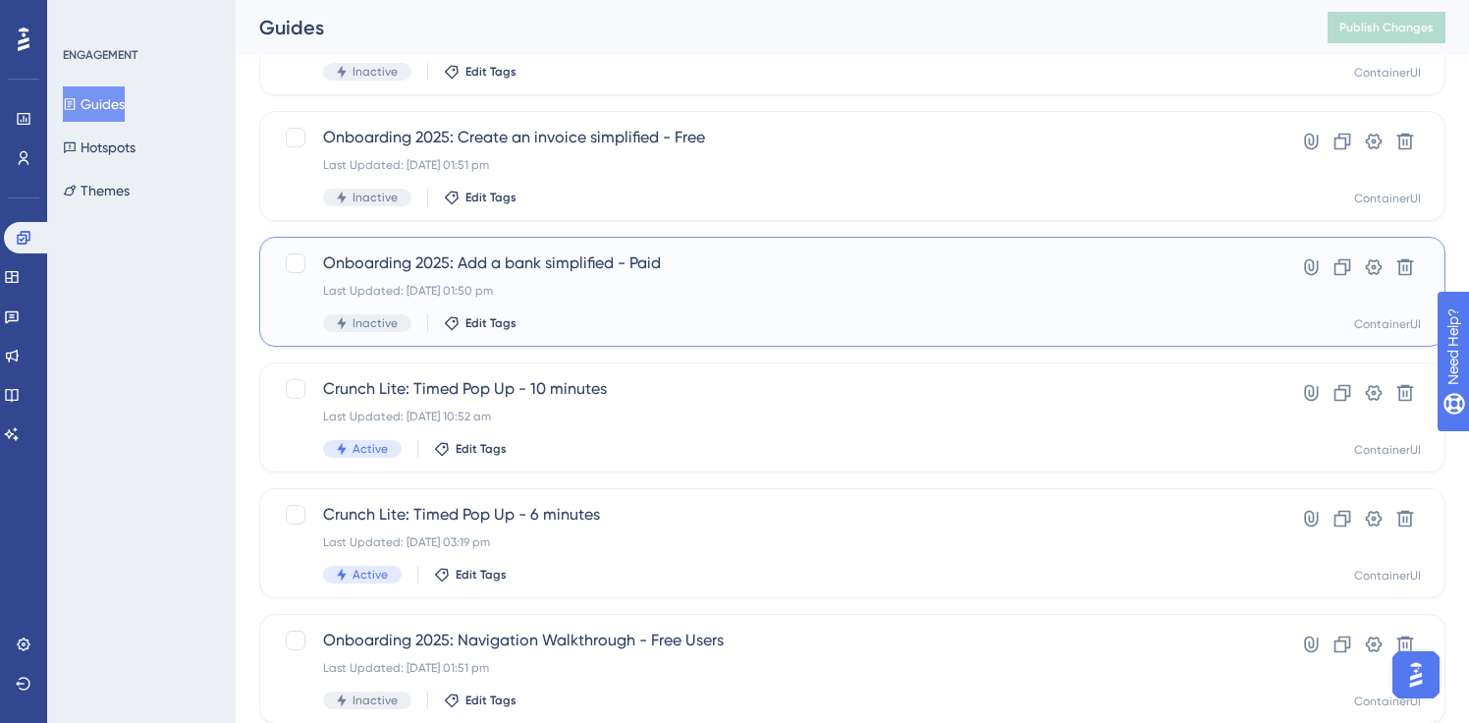
click at [606, 287] on div "Last Updated: [DATE] 01:50 pm" at bounding box center [774, 291] width 902 height 16
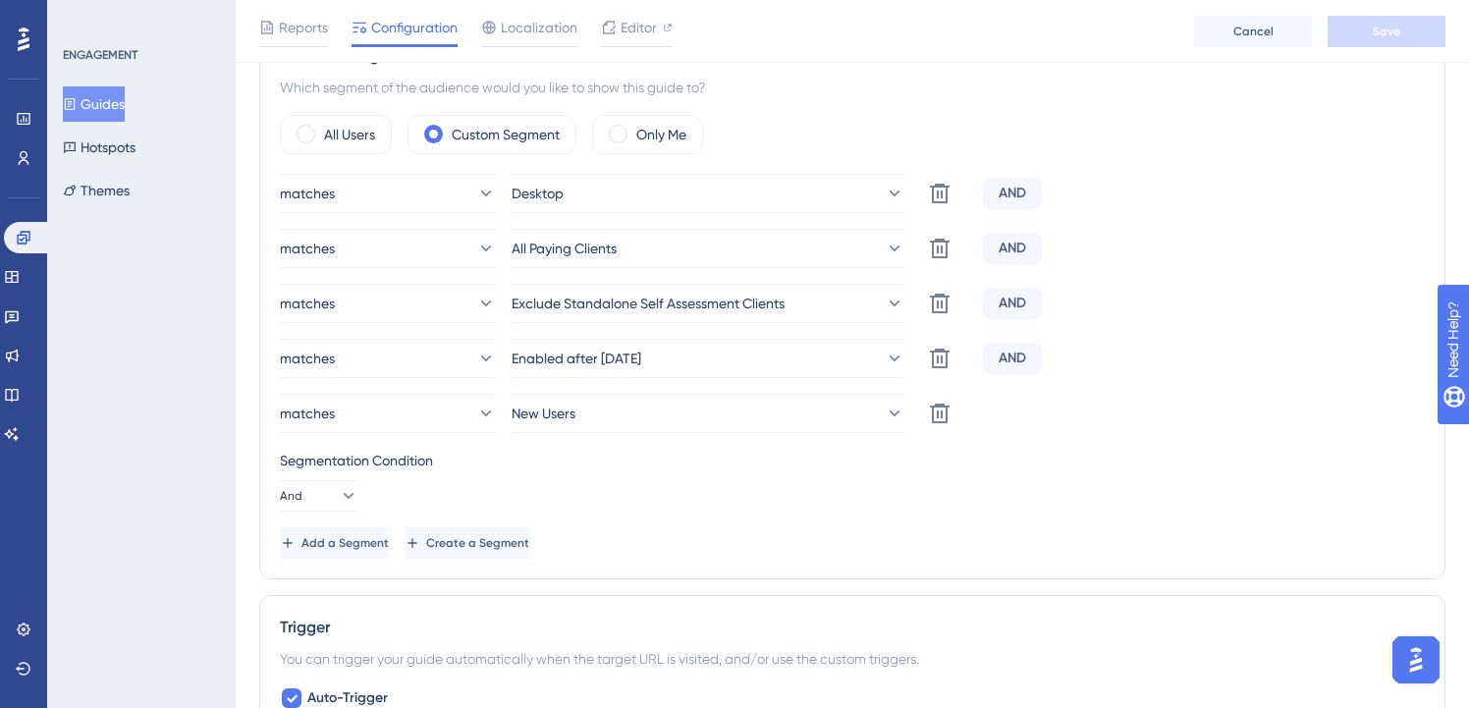
scroll to position [779, 0]
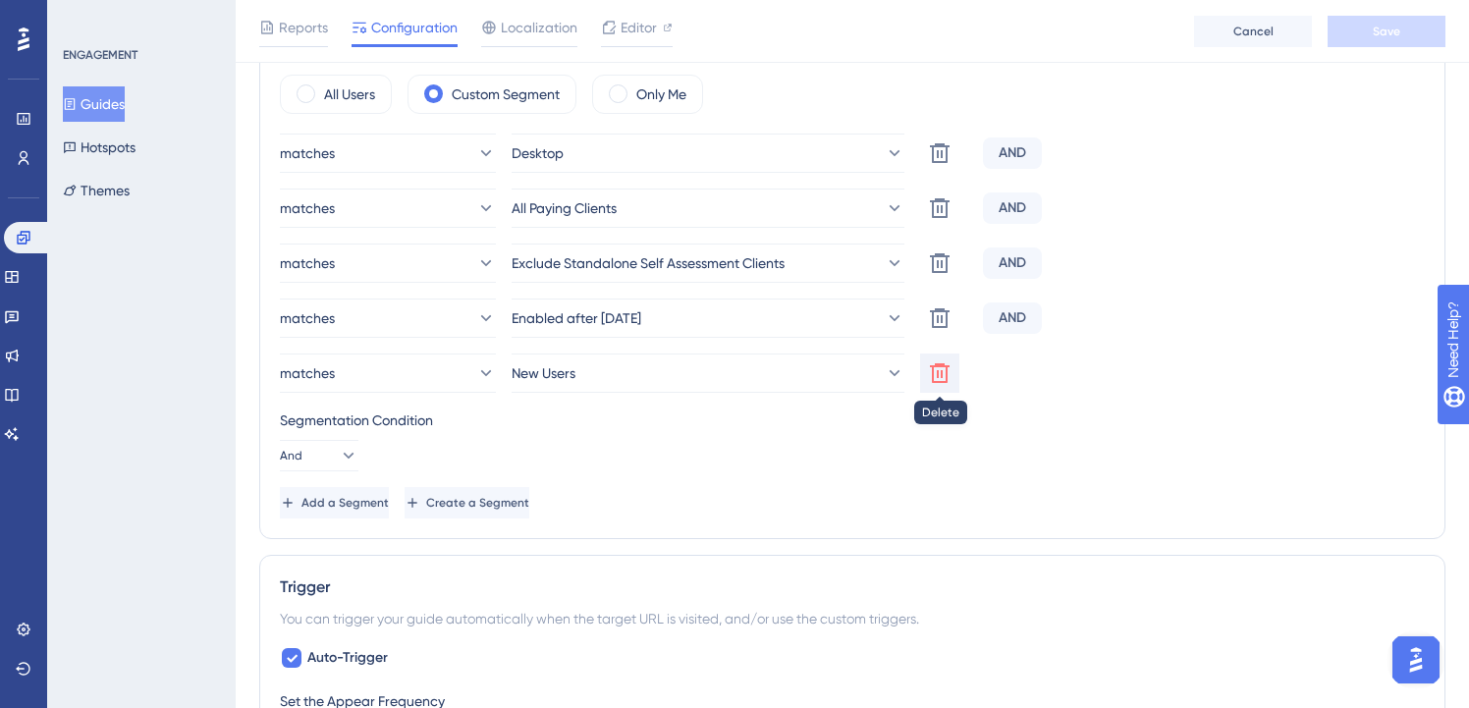
click at [937, 382] on icon at bounding box center [940, 373] width 20 height 20
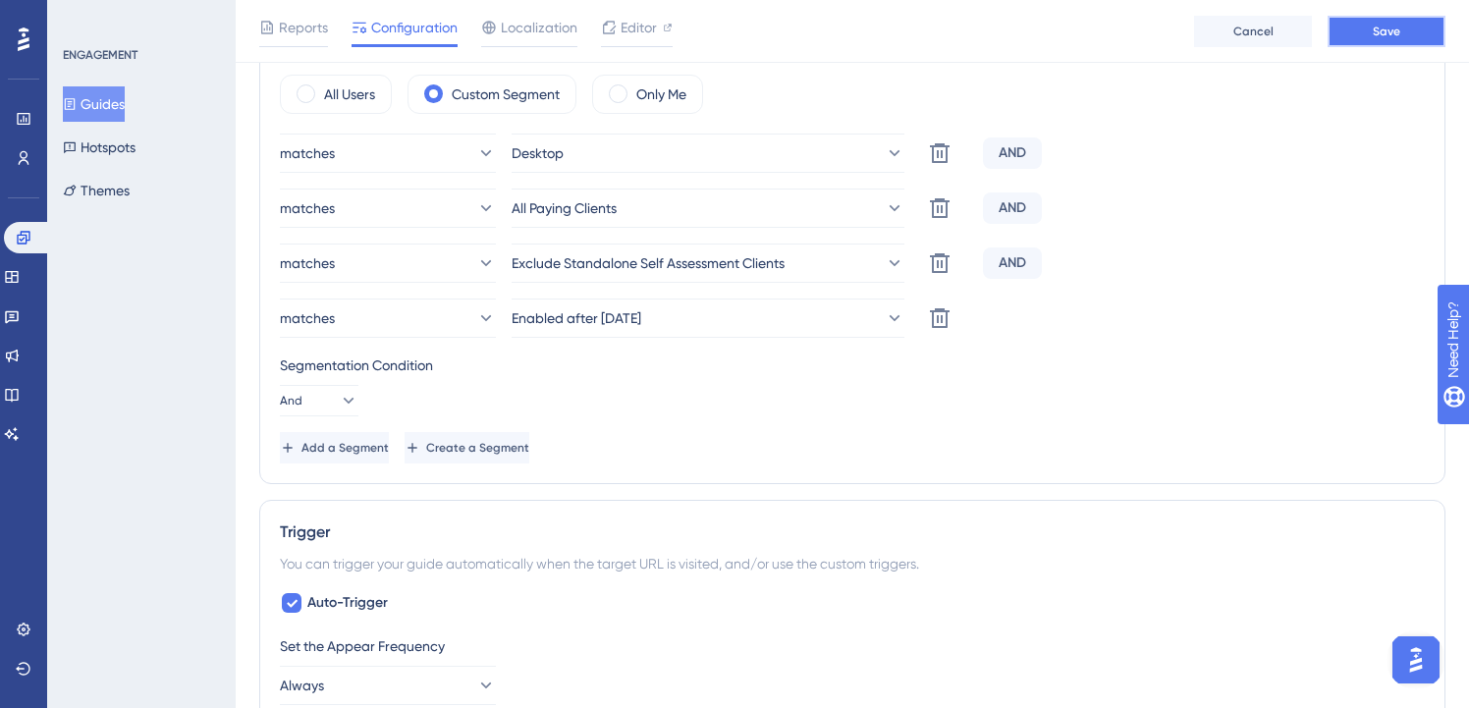
click at [1366, 32] on button "Save" at bounding box center [1387, 31] width 118 height 31
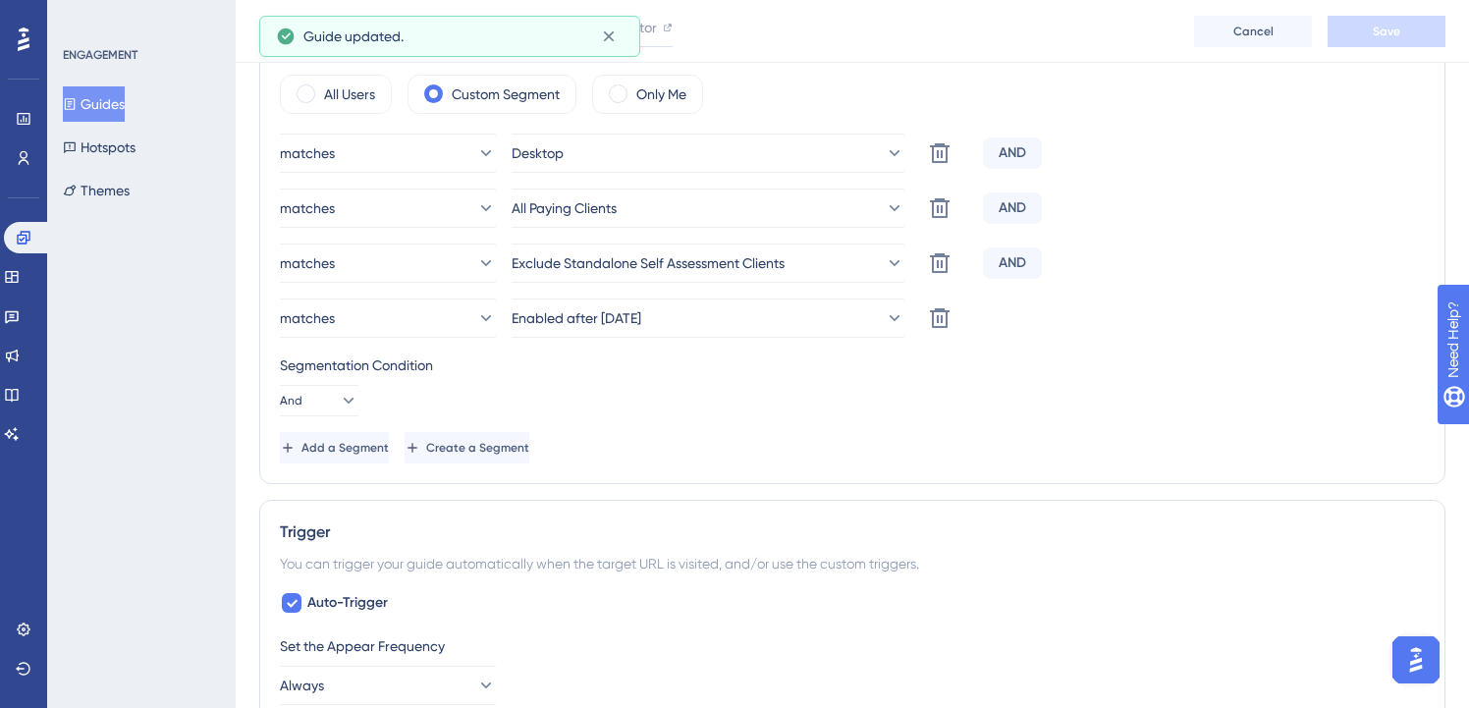
click at [109, 110] on button "Guides" at bounding box center [94, 103] width 62 height 35
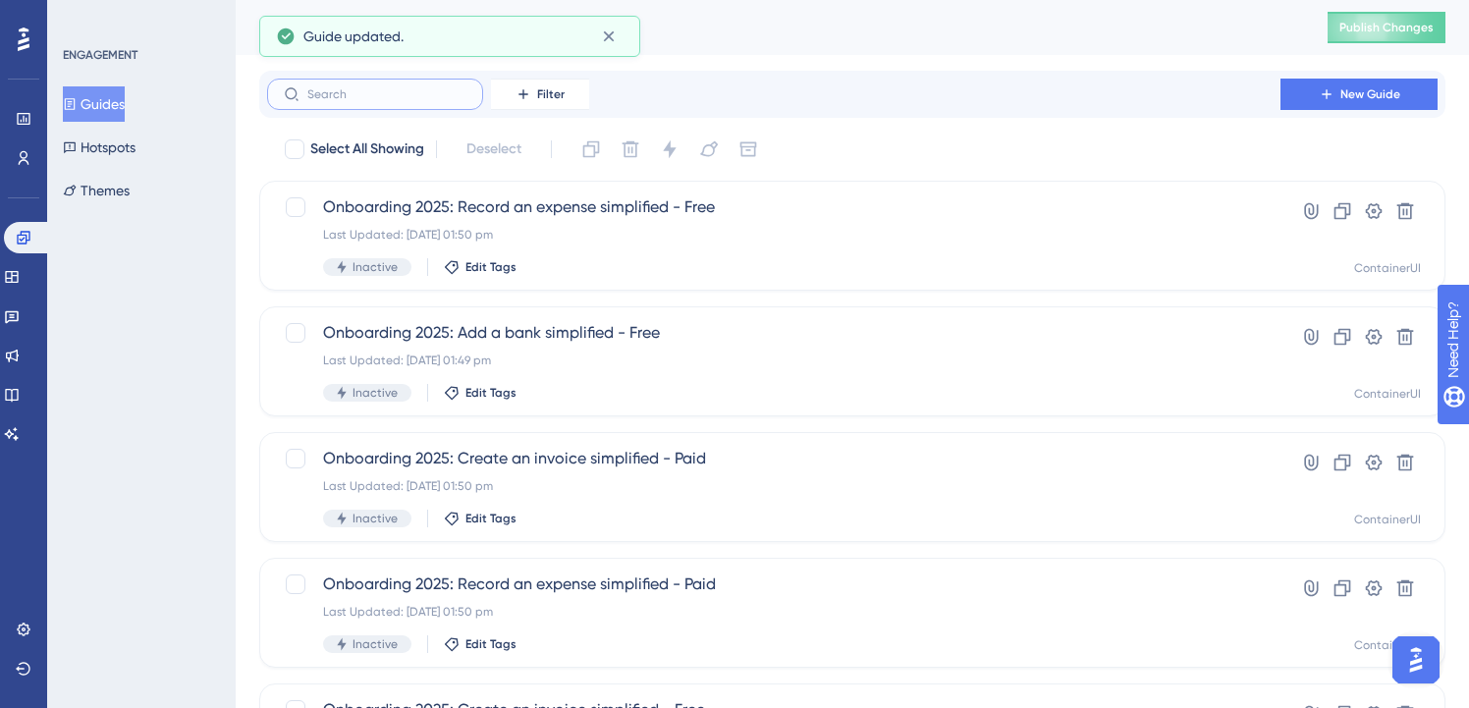
click at [390, 88] on input "text" at bounding box center [386, 94] width 159 height 14
paste input "onboarding"
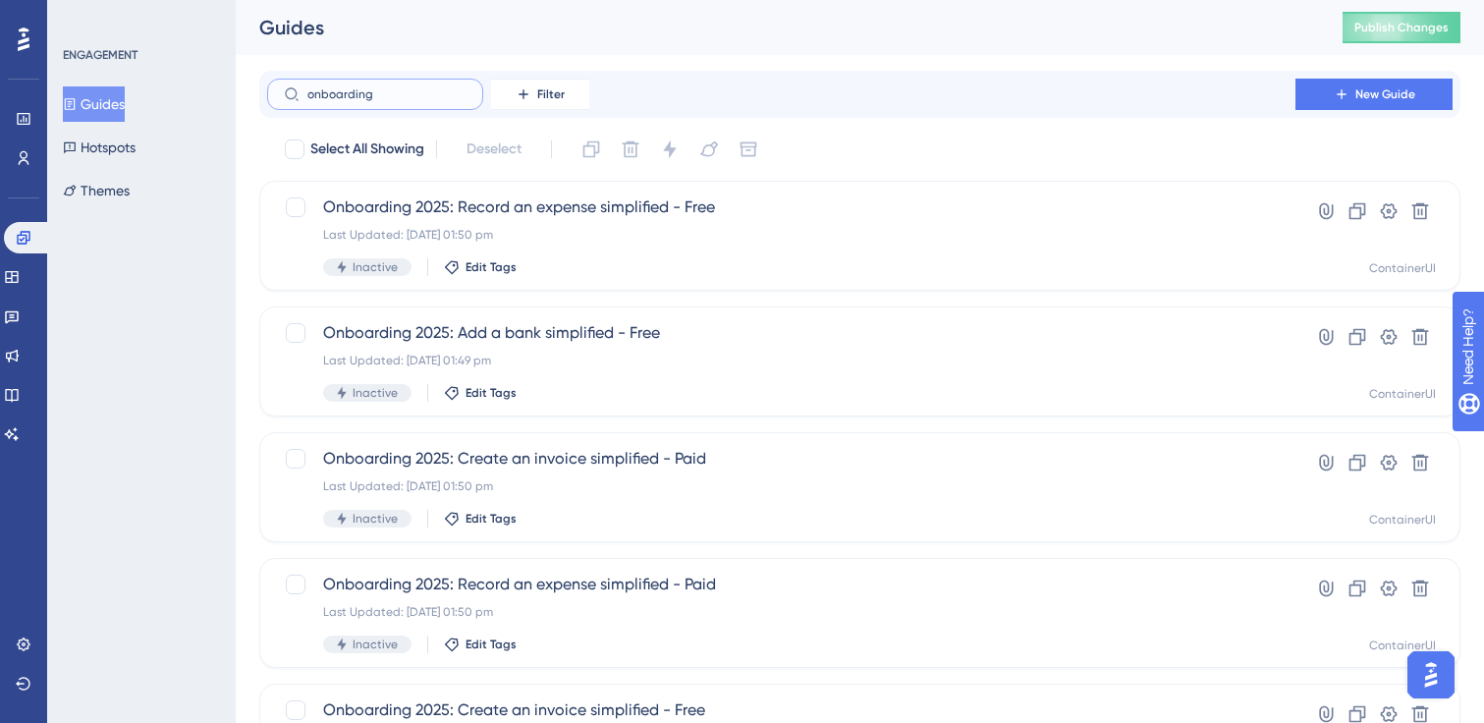
type input "onboarding"
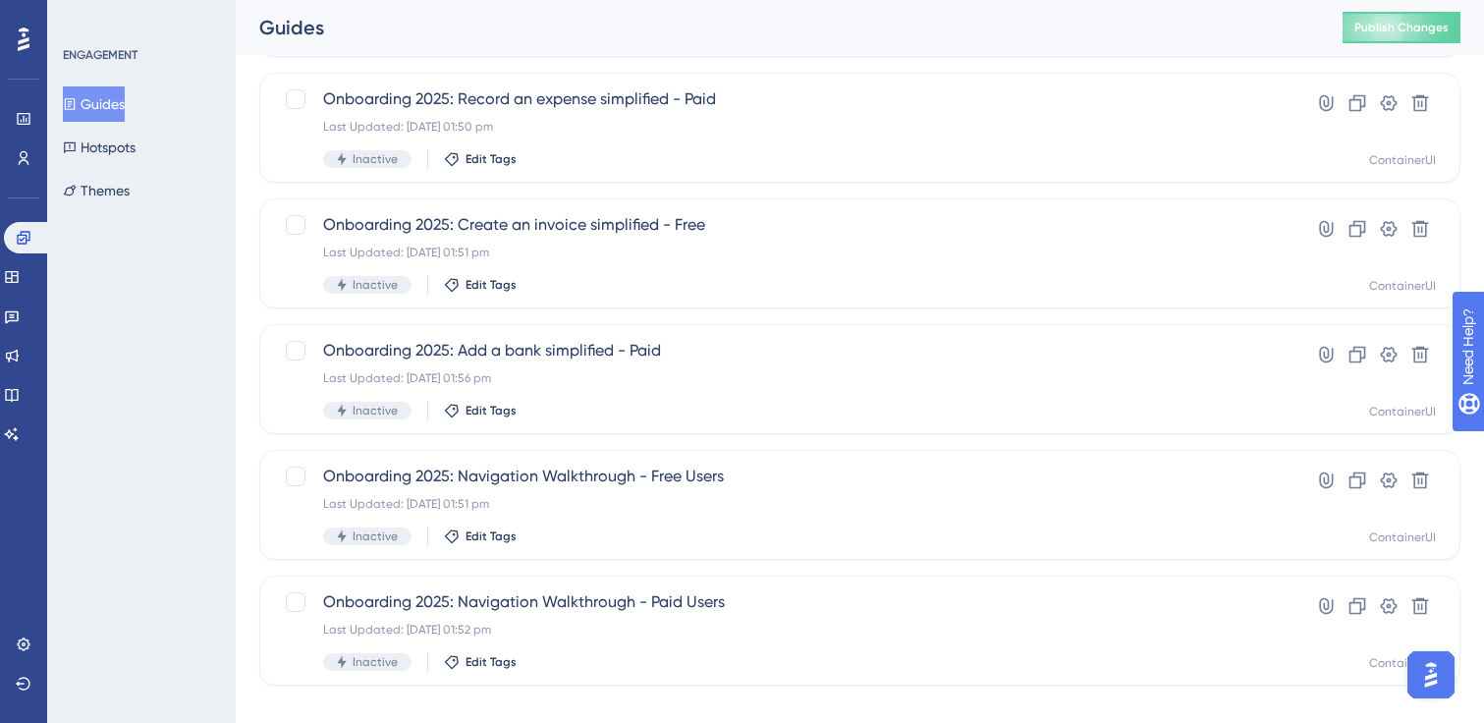
scroll to position [511, 0]
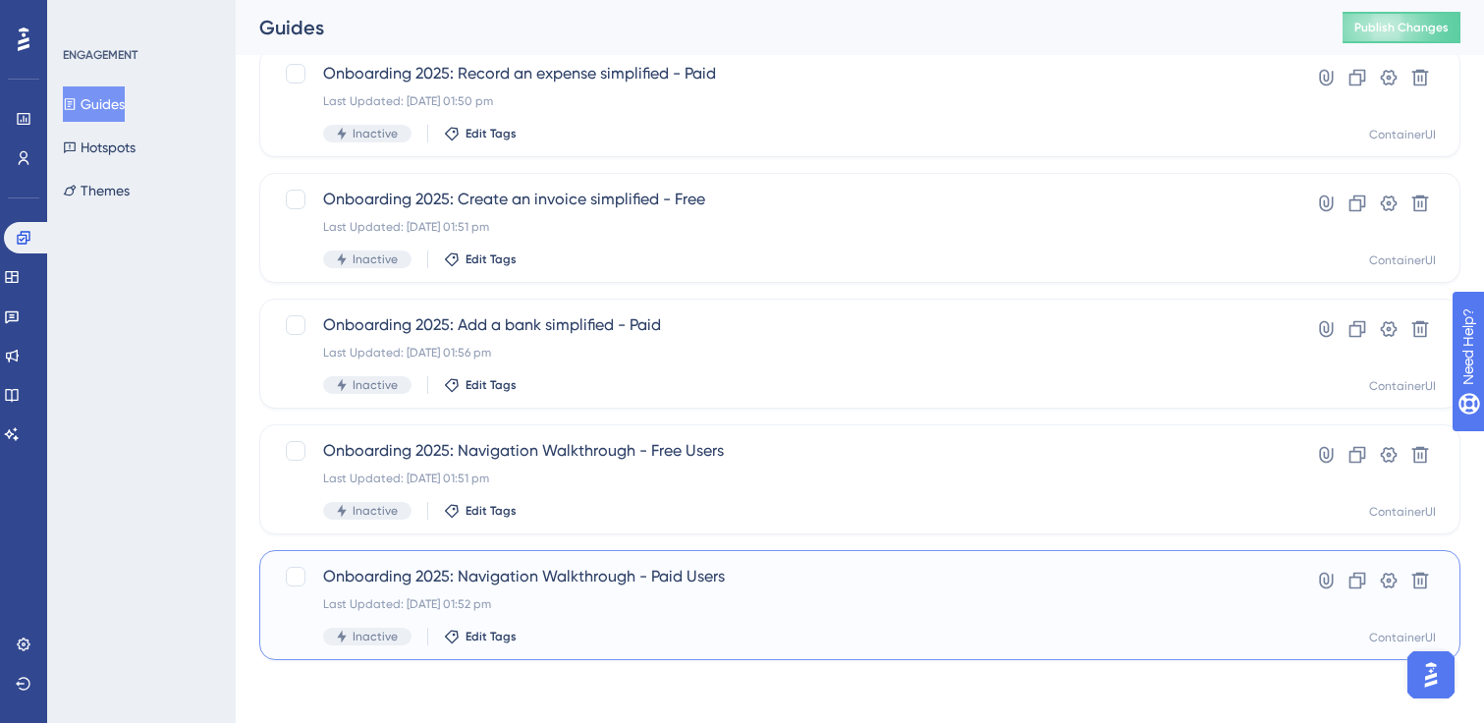
click at [647, 584] on span "Onboarding 2025: Navigation Walkthrough - Paid Users" at bounding box center [781, 577] width 916 height 24
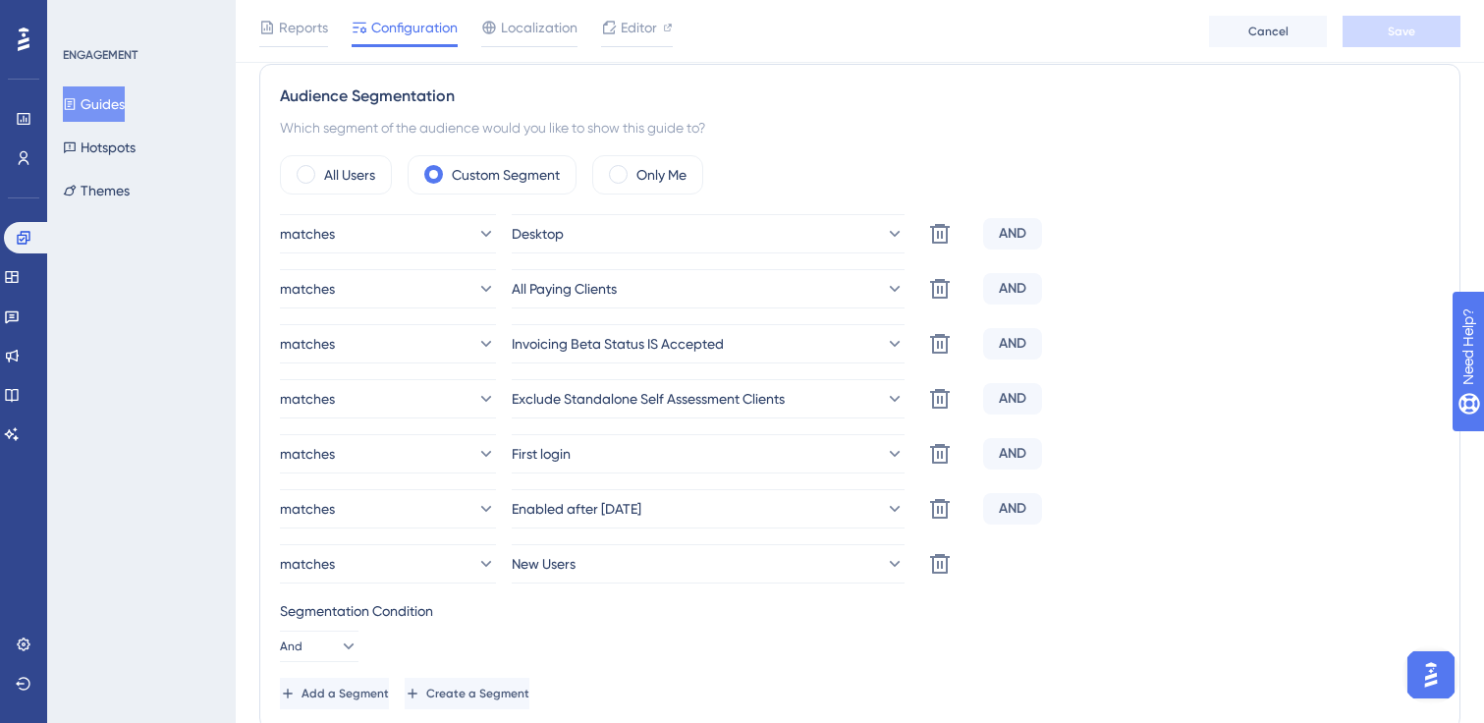
scroll to position [845, 0]
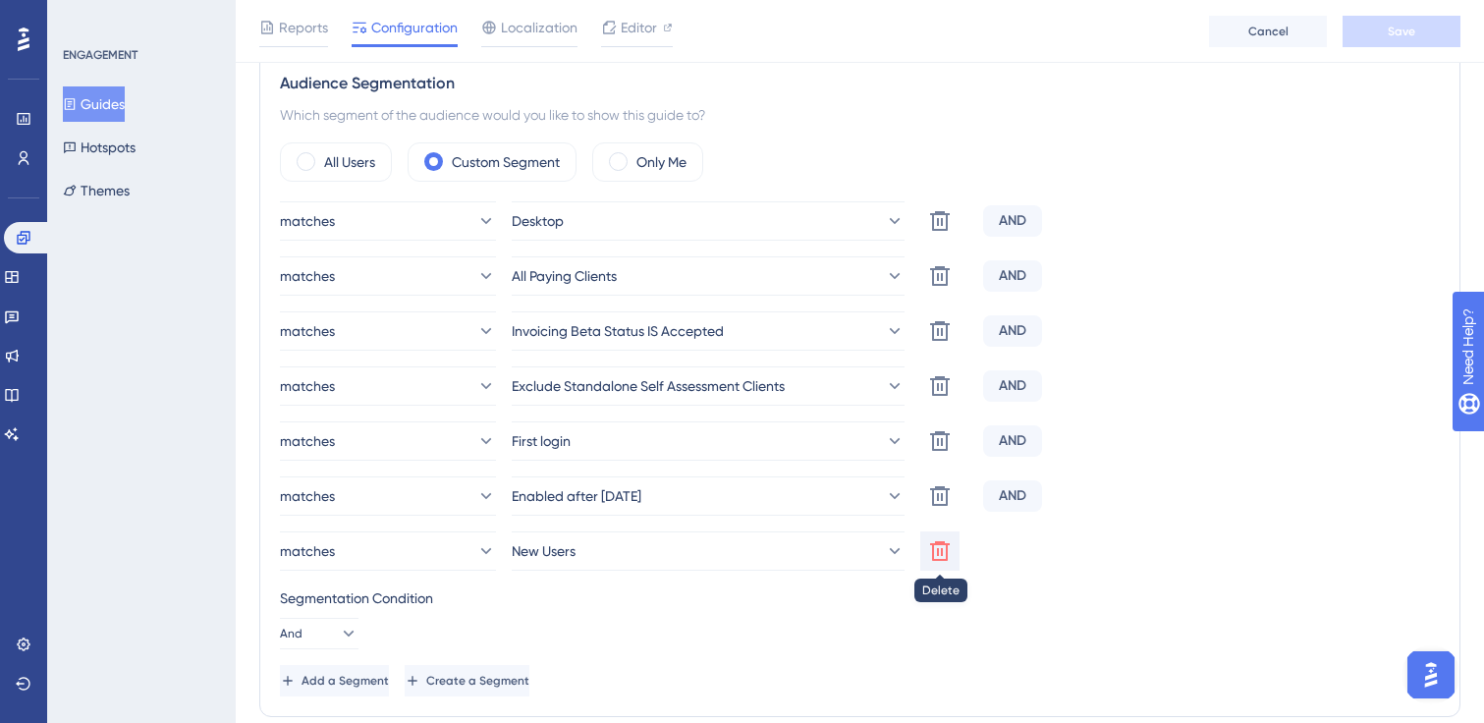
click at [944, 554] on icon at bounding box center [940, 551] width 24 height 24
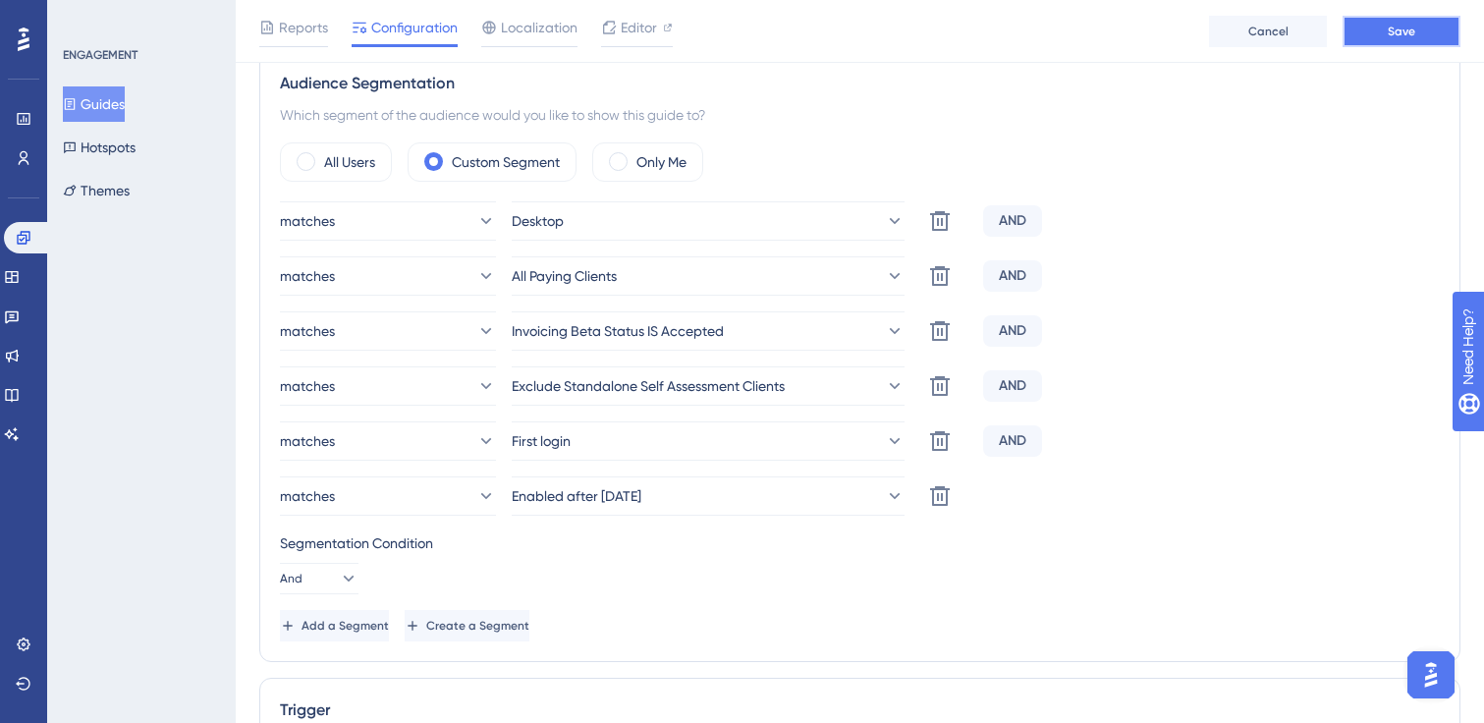
click at [1385, 34] on button "Save" at bounding box center [1402, 31] width 118 height 31
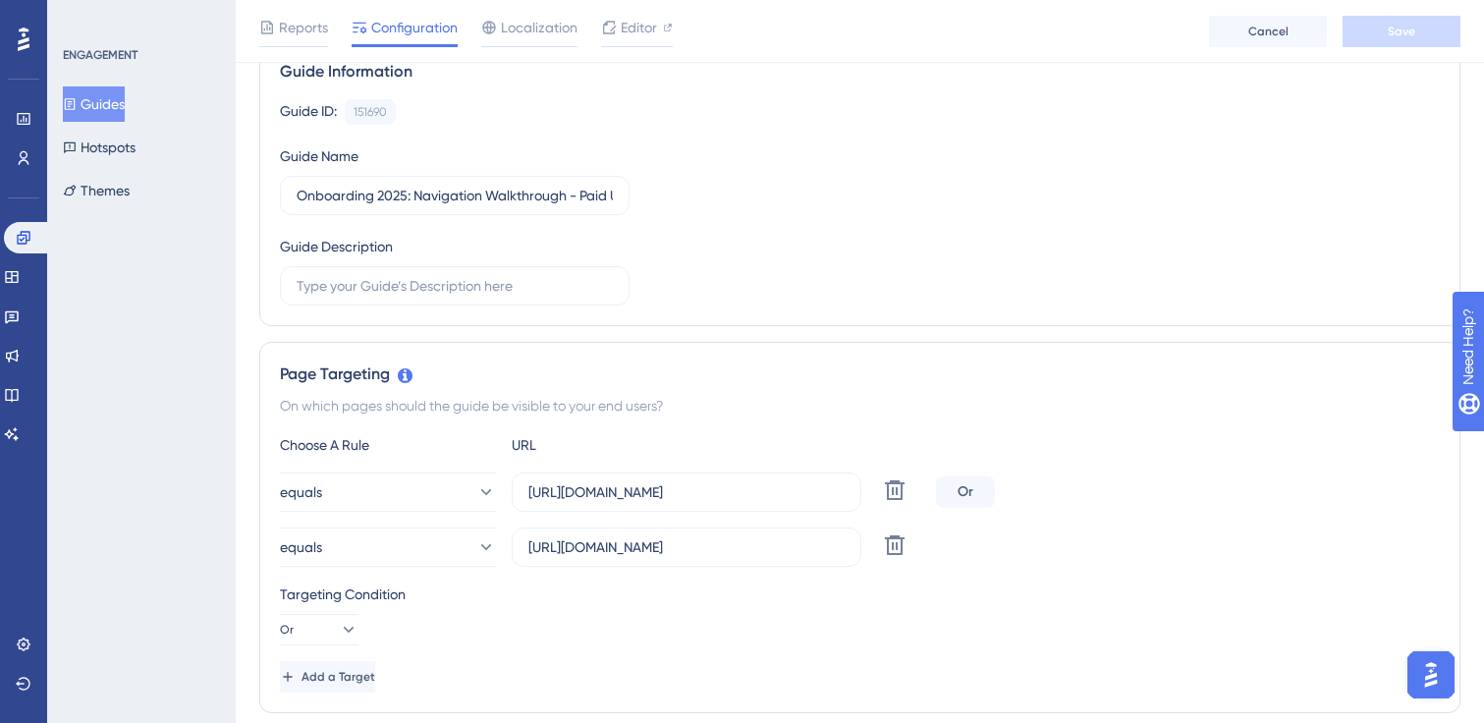
scroll to position [0, 0]
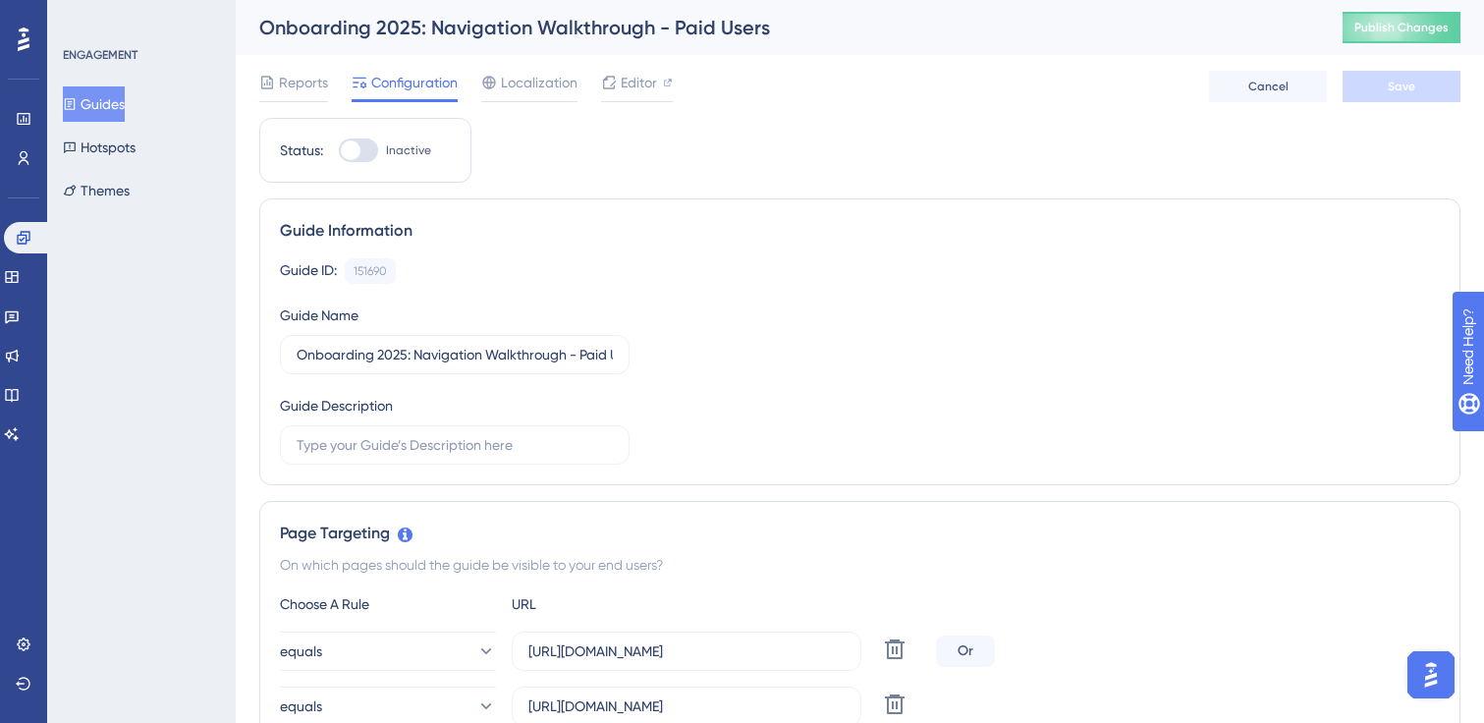
click at [106, 109] on button "Guides" at bounding box center [94, 103] width 62 height 35
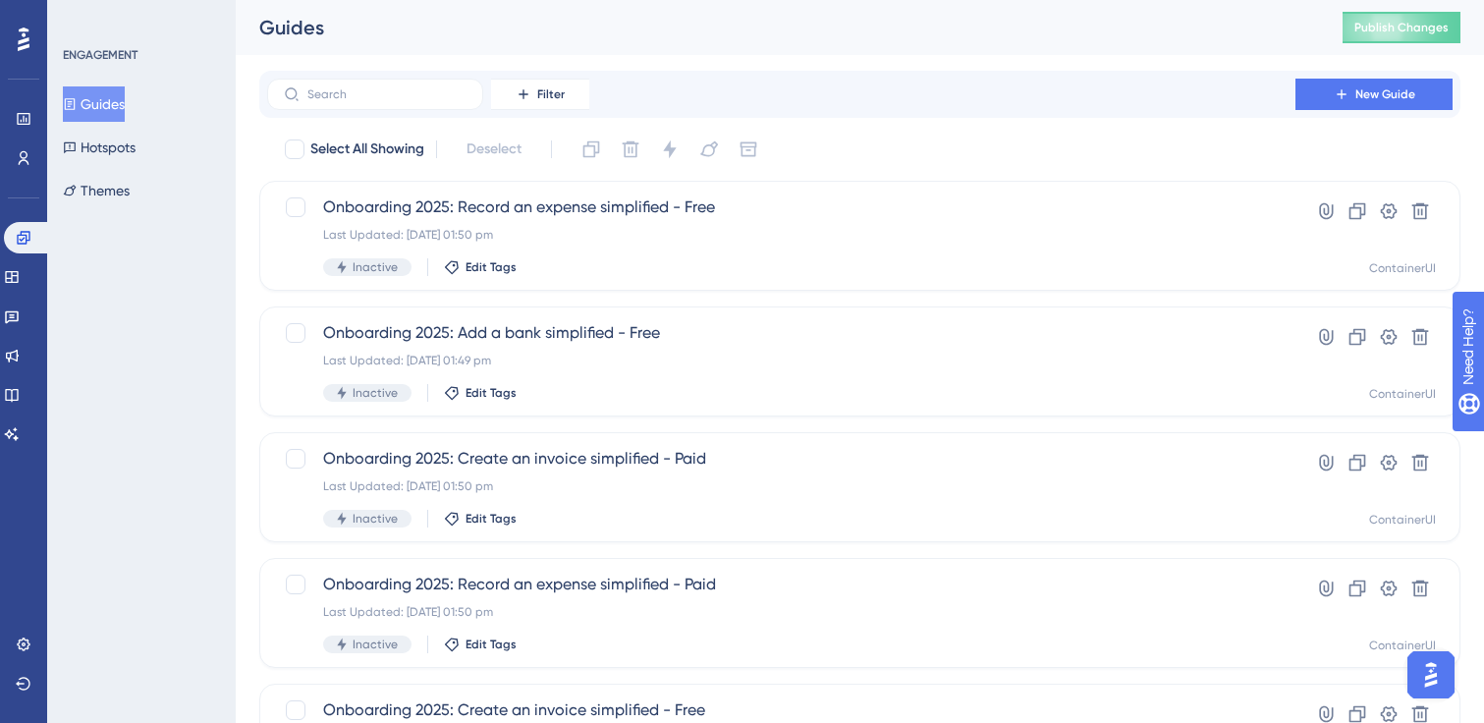
click at [388, 112] on div "Filter New Guide" at bounding box center [859, 94] width 1201 height 47
click at [378, 85] on label at bounding box center [375, 94] width 216 height 31
click at [378, 87] on input "text" at bounding box center [386, 94] width 159 height 14
paste input "onboarding"
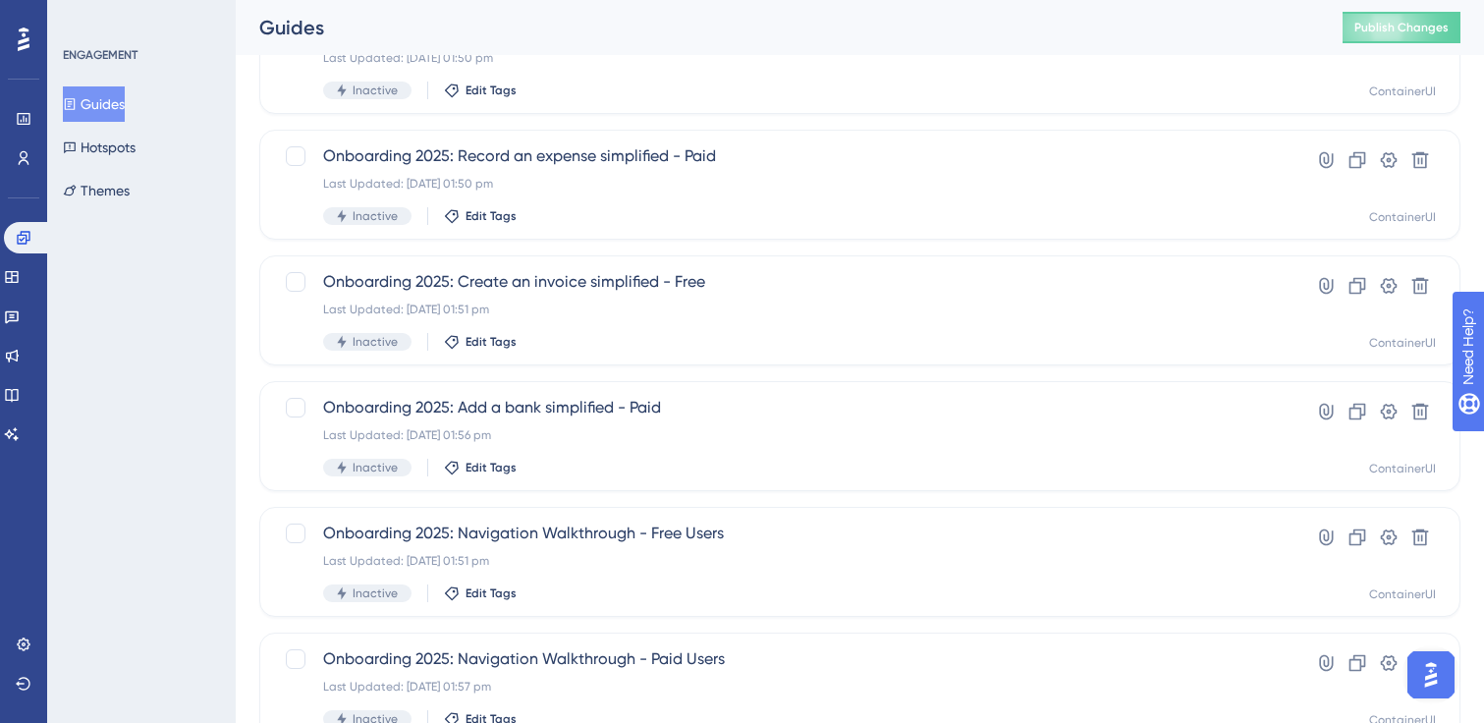
scroll to position [511, 0]
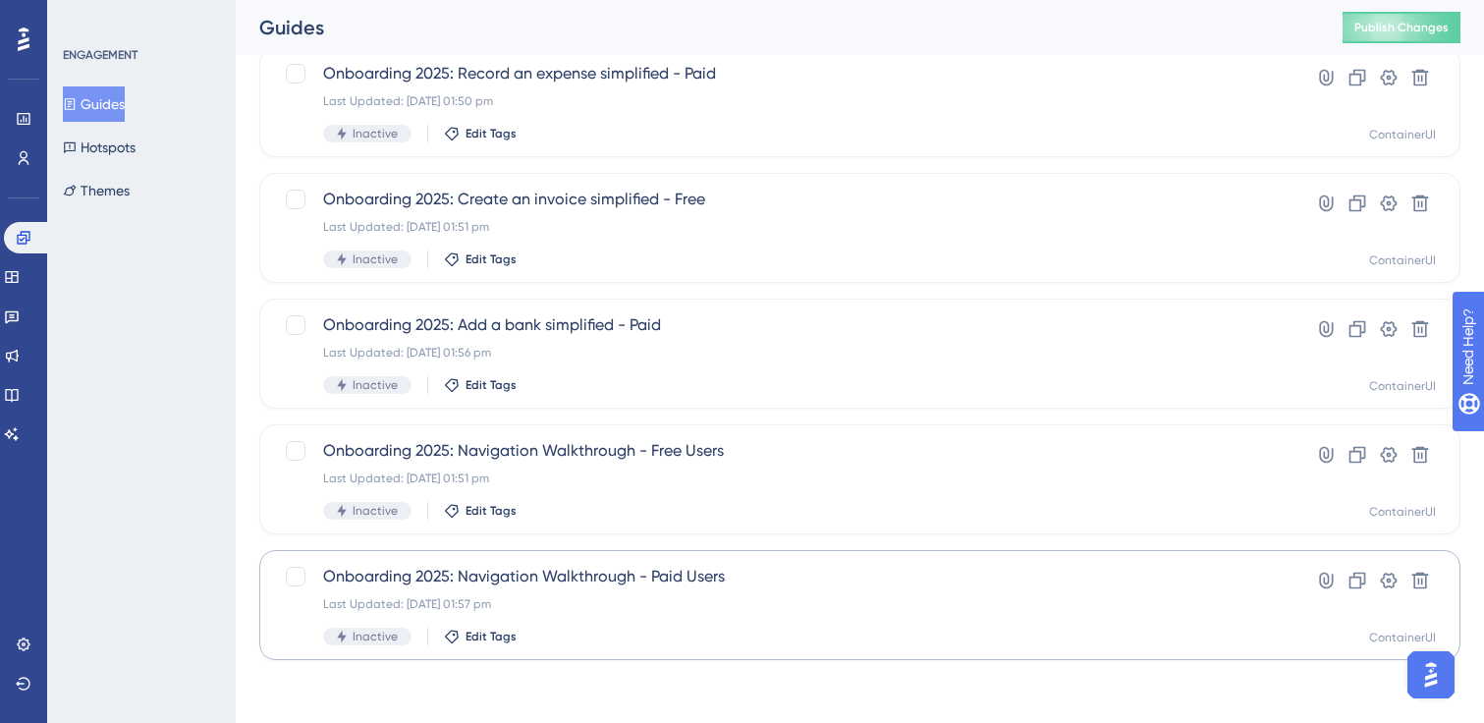
type input "onboarding"
click at [580, 569] on span "Onboarding 2025: Navigation Walkthrough - Paid Users" at bounding box center [781, 577] width 916 height 24
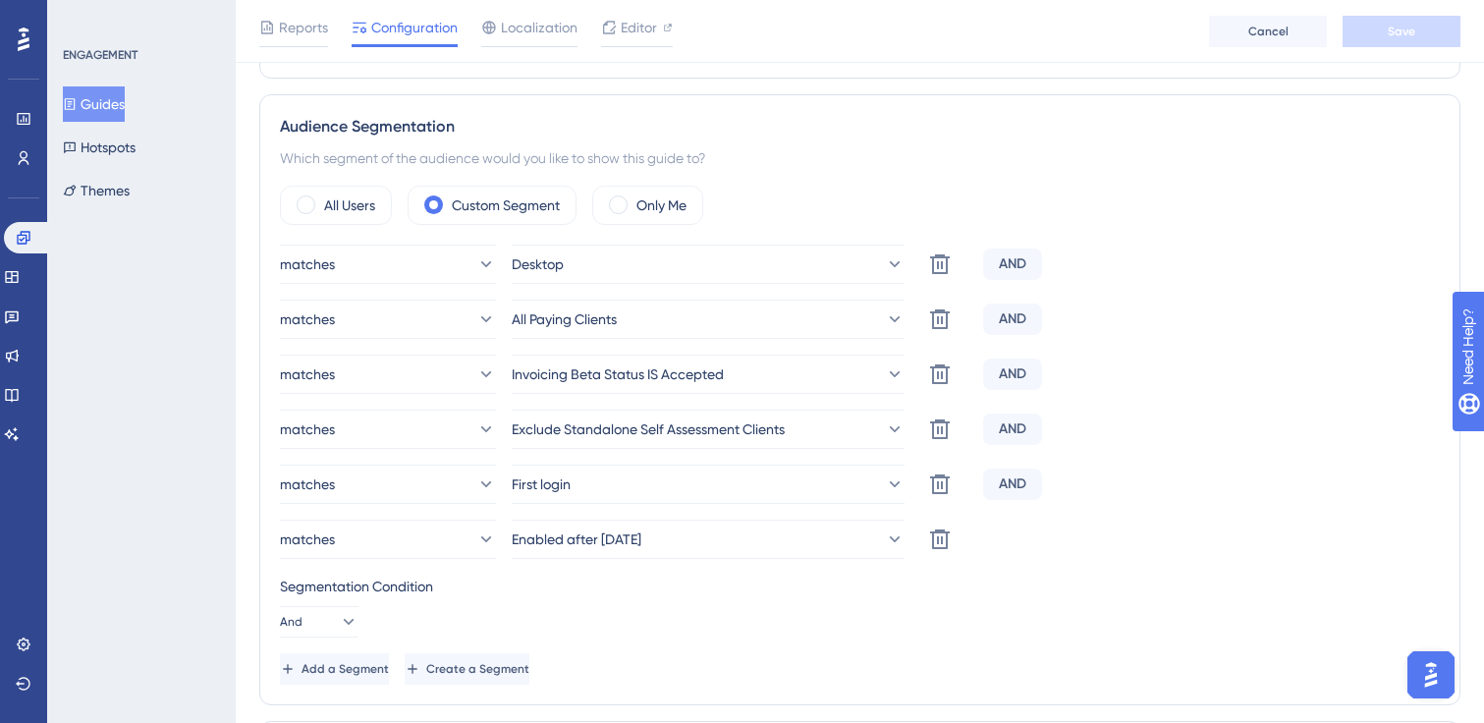
scroll to position [815, 0]
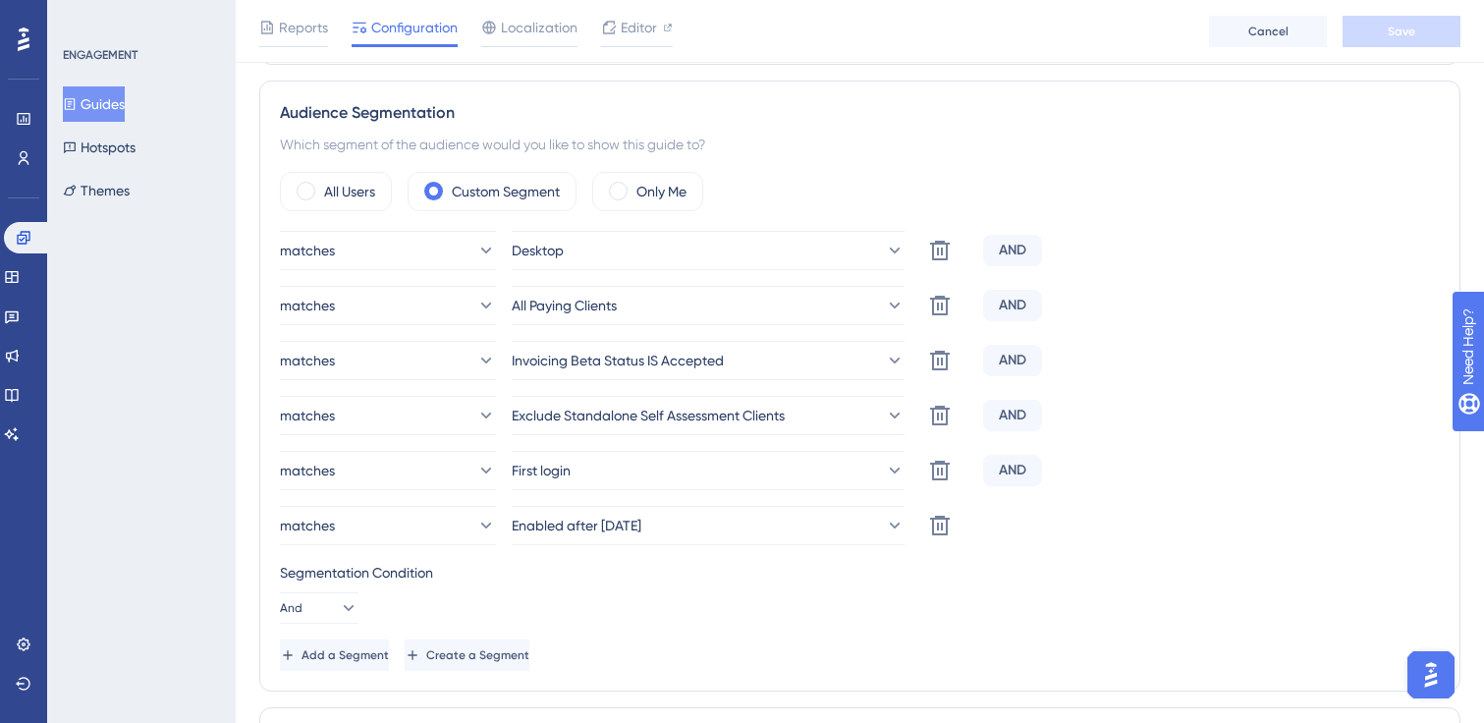
click at [118, 103] on button "Guides" at bounding box center [94, 103] width 62 height 35
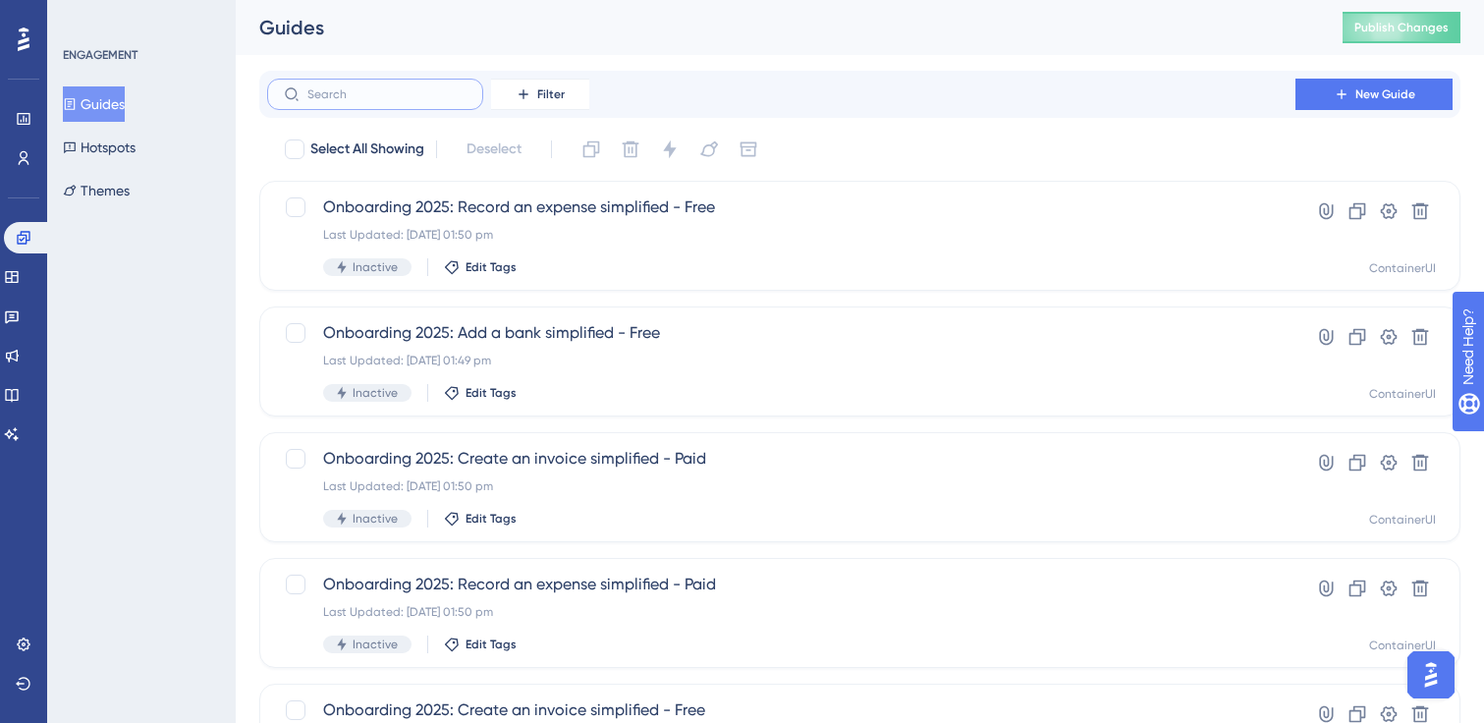
click at [426, 90] on input "text" at bounding box center [386, 94] width 159 height 14
paste input "onboarding"
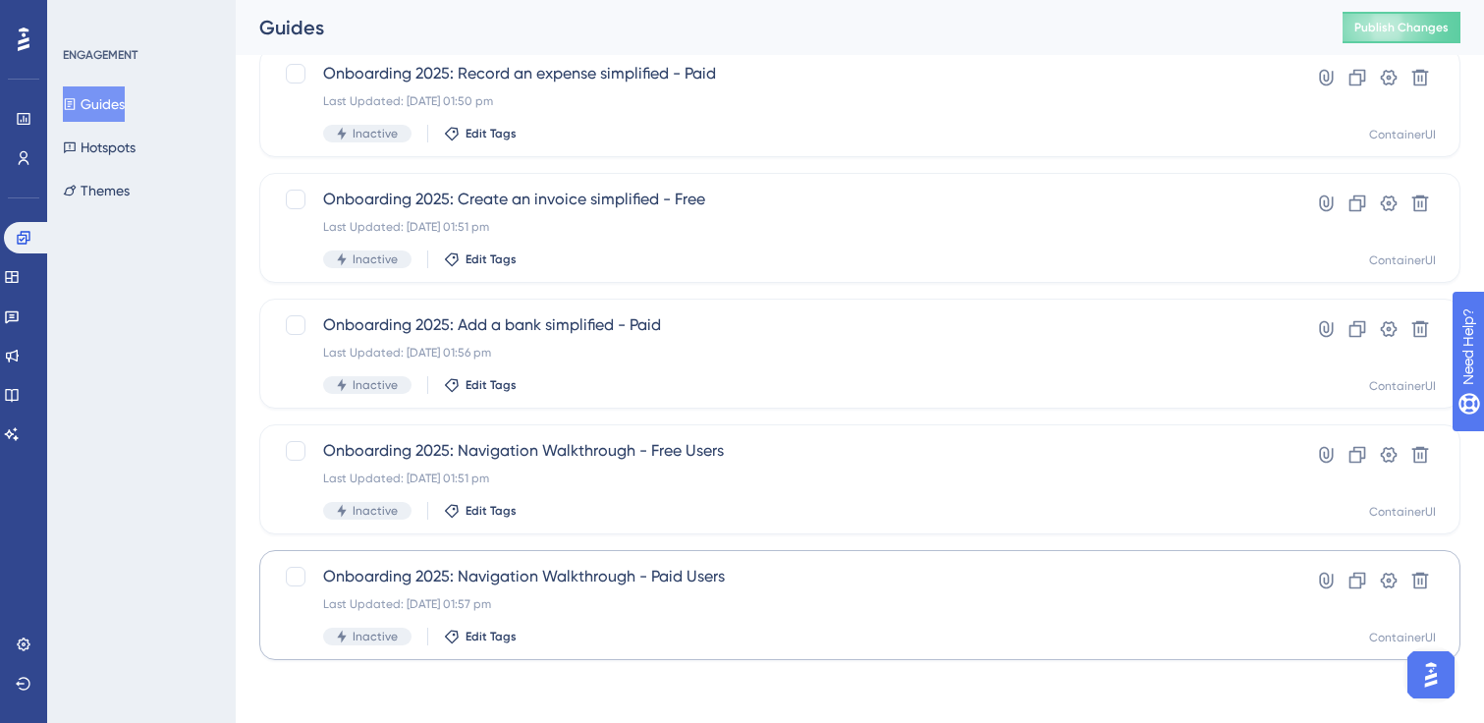
type input "onboarding"
click at [633, 561] on div "Onboarding 2025: Navigation Walkthrough - Paid Users Last Updated: [DATE] 01:57…" at bounding box center [859, 605] width 1201 height 110
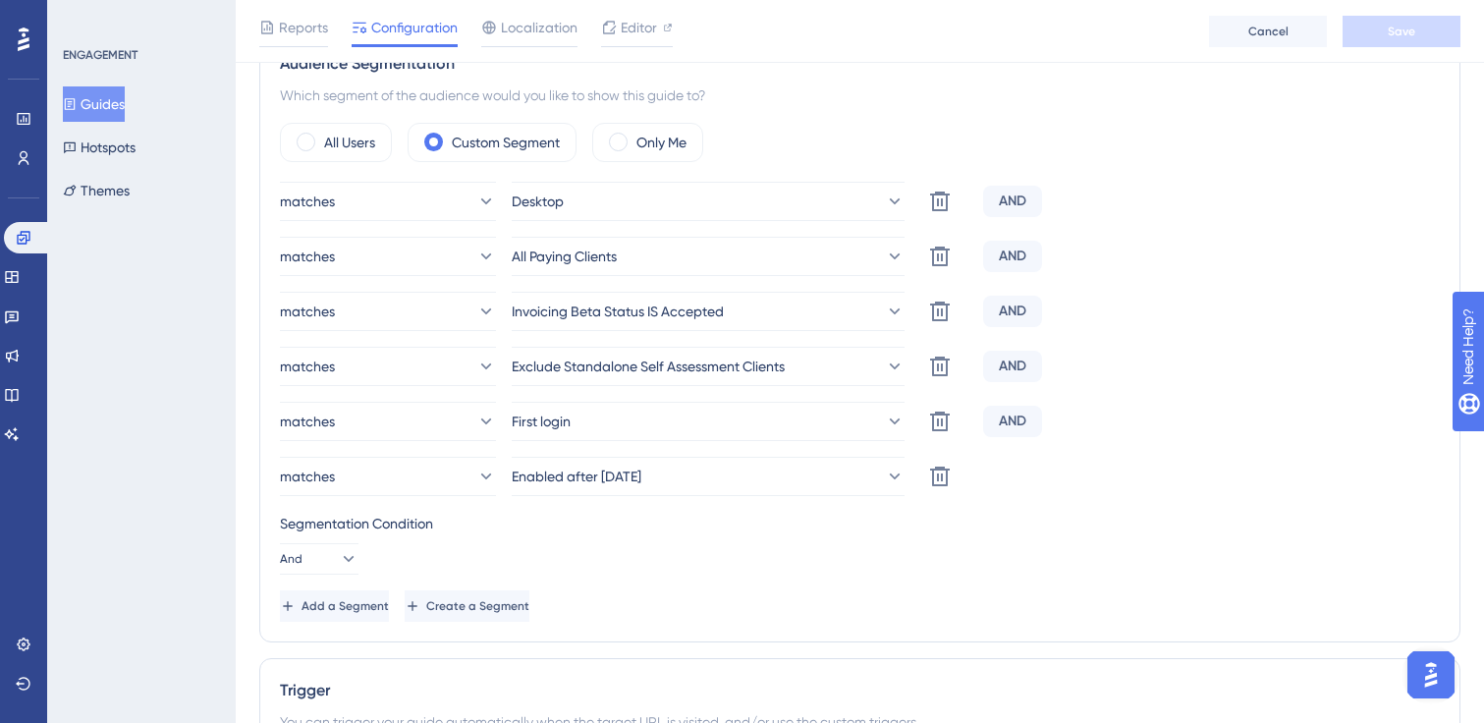
scroll to position [865, 0]
click at [99, 109] on button "Guides" at bounding box center [94, 103] width 62 height 35
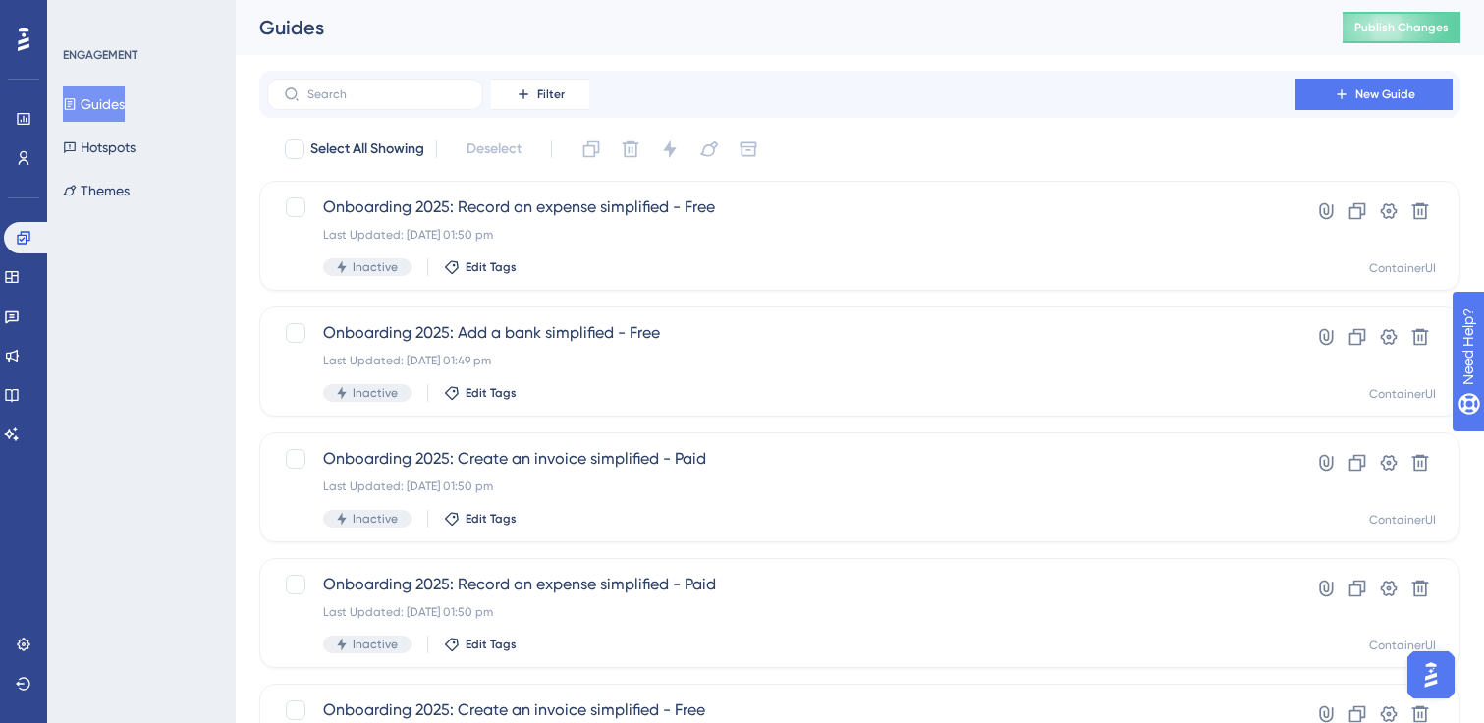
click at [408, 114] on div "Filter New Guide" at bounding box center [859, 94] width 1201 height 47
click at [404, 96] on input "text" at bounding box center [386, 94] width 159 height 14
paste input "onboarding"
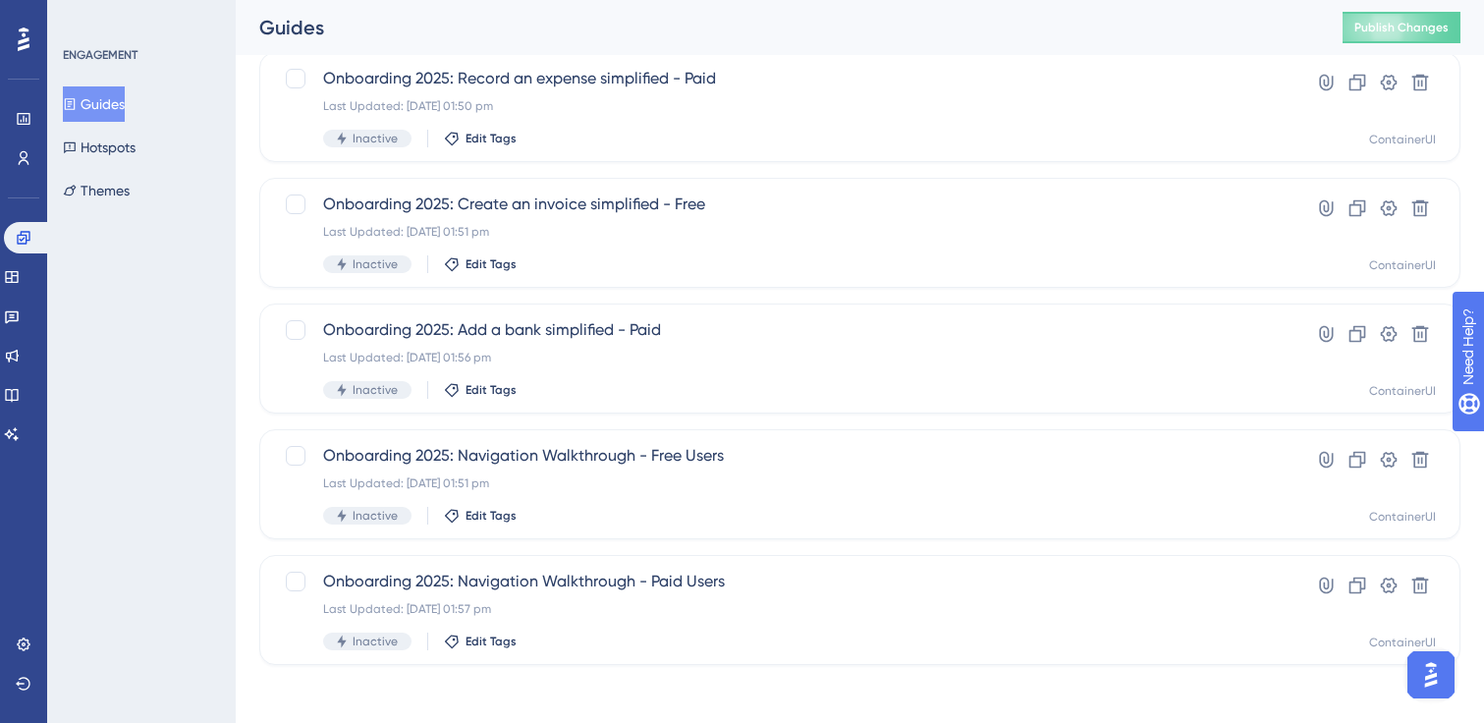
scroll to position [511, 0]
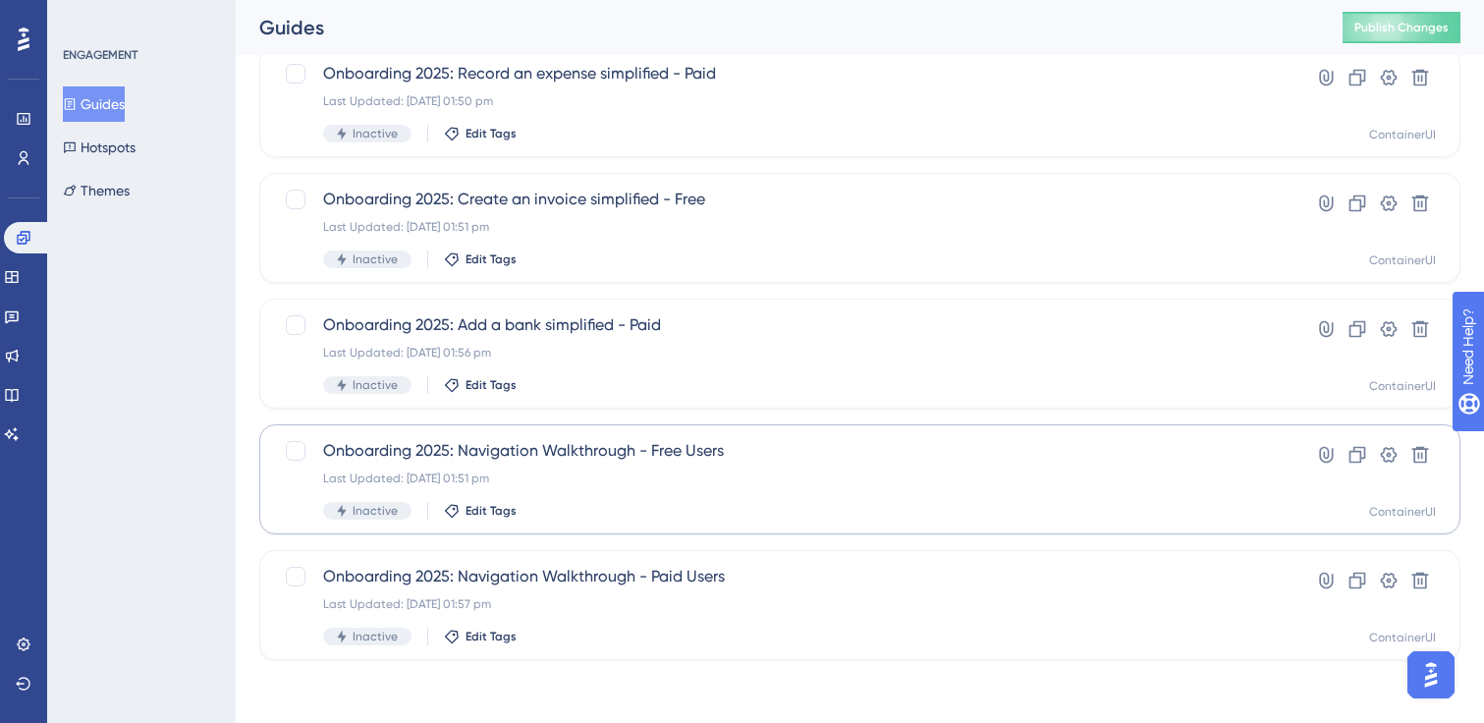
type input "onboarding"
click at [587, 452] on span "Onboarding 2025: Navigation Walkthrough - Free Users" at bounding box center [781, 451] width 916 height 24
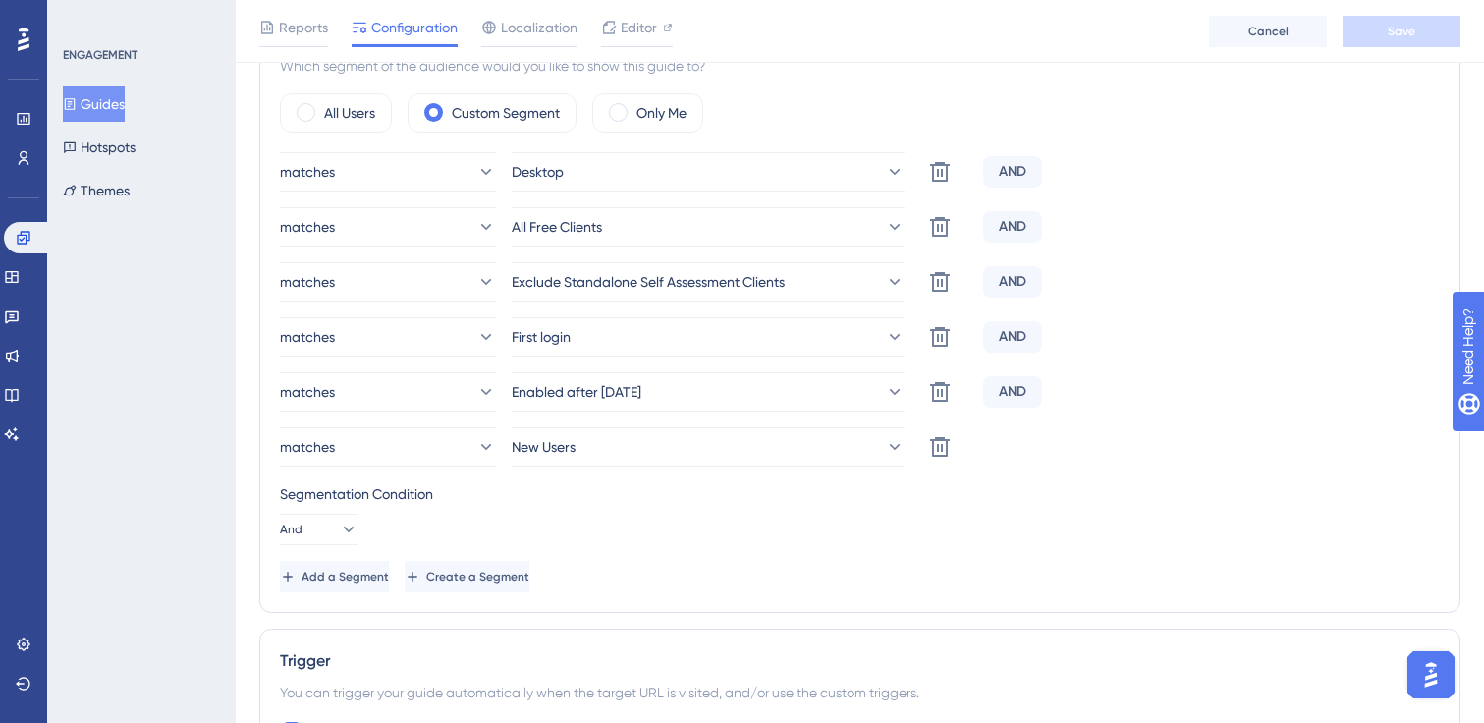
scroll to position [752, 0]
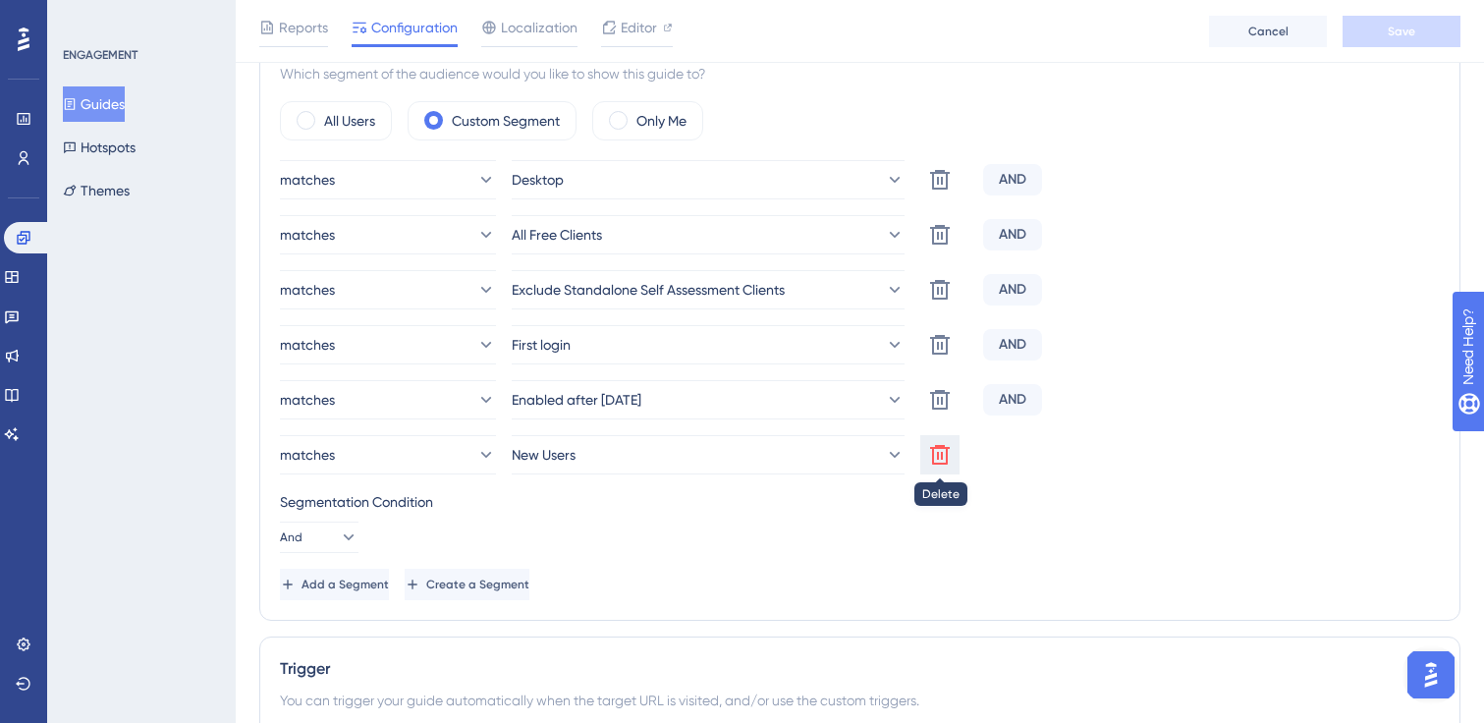
click at [939, 465] on icon at bounding box center [940, 455] width 24 height 24
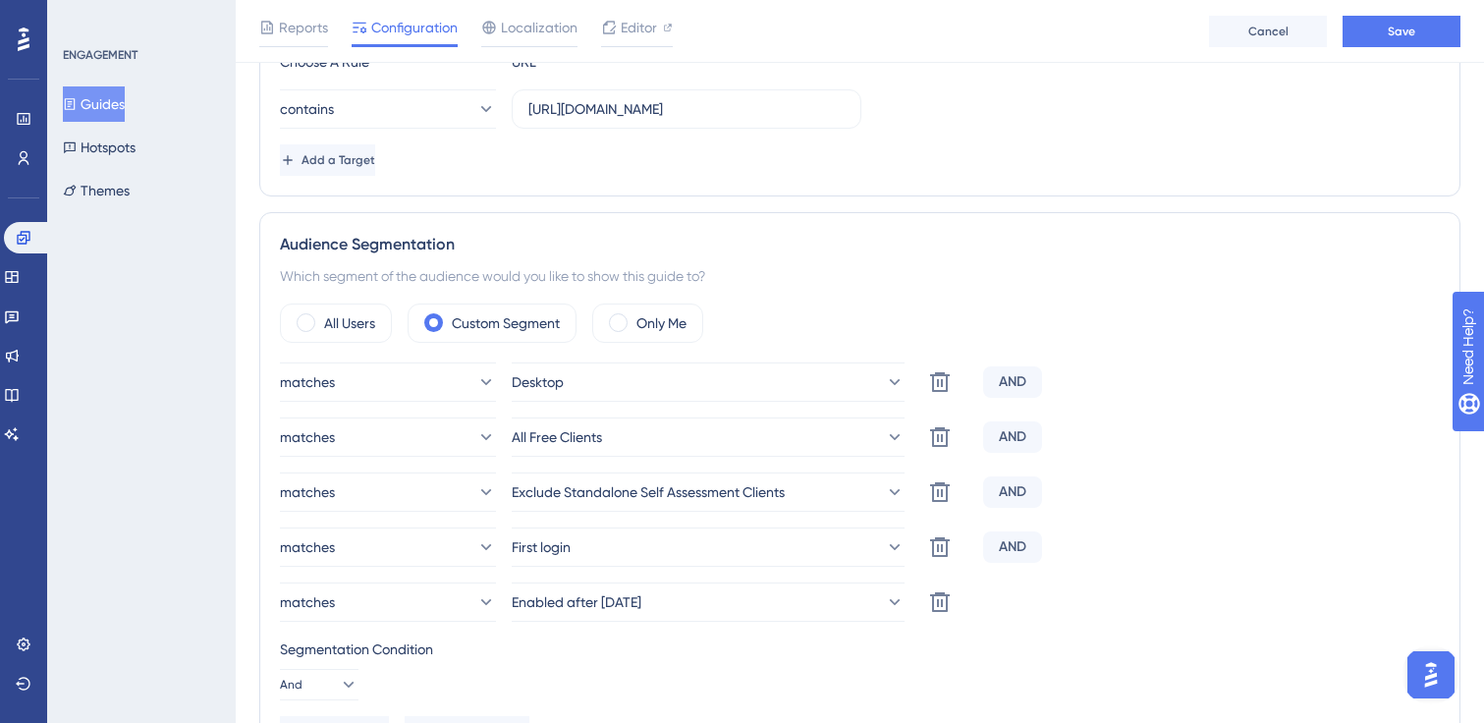
scroll to position [531, 0]
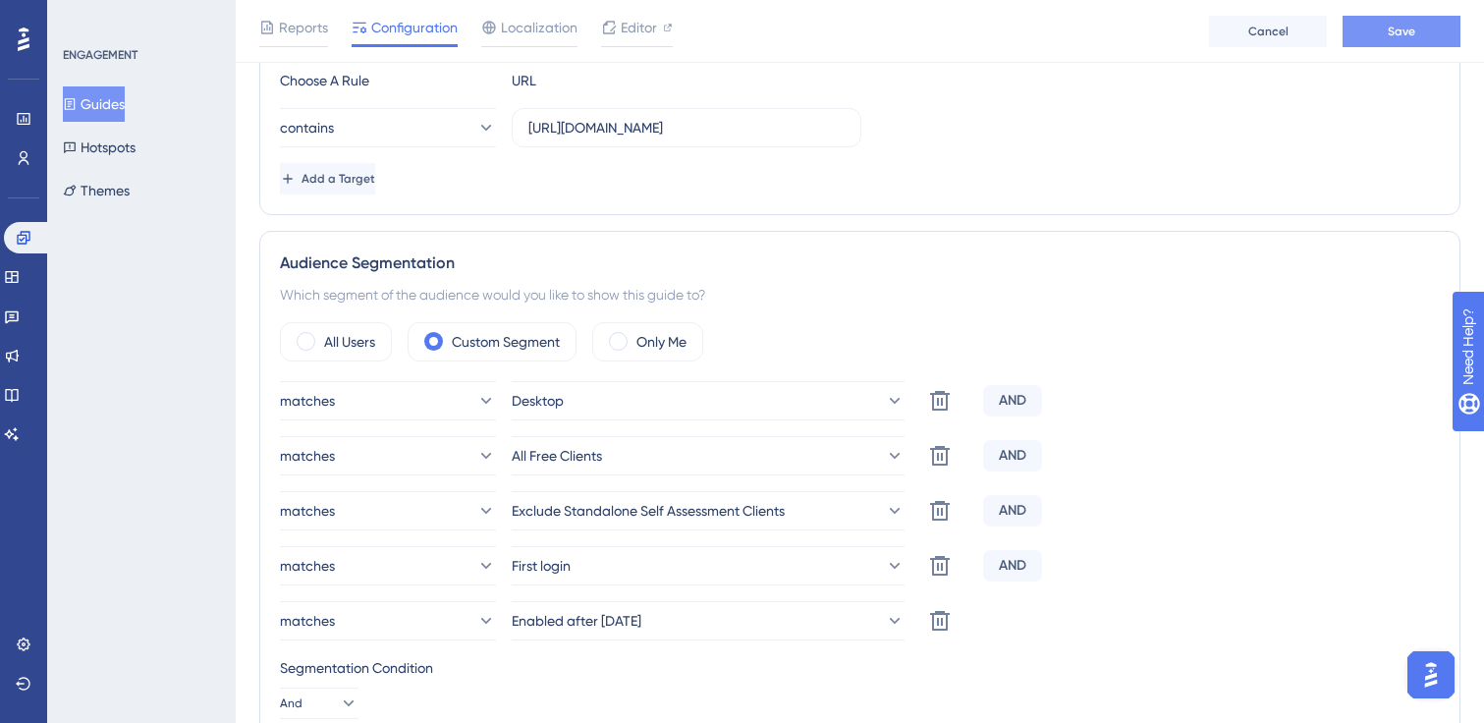
click at [1398, 24] on span "Save" at bounding box center [1402, 32] width 28 height 16
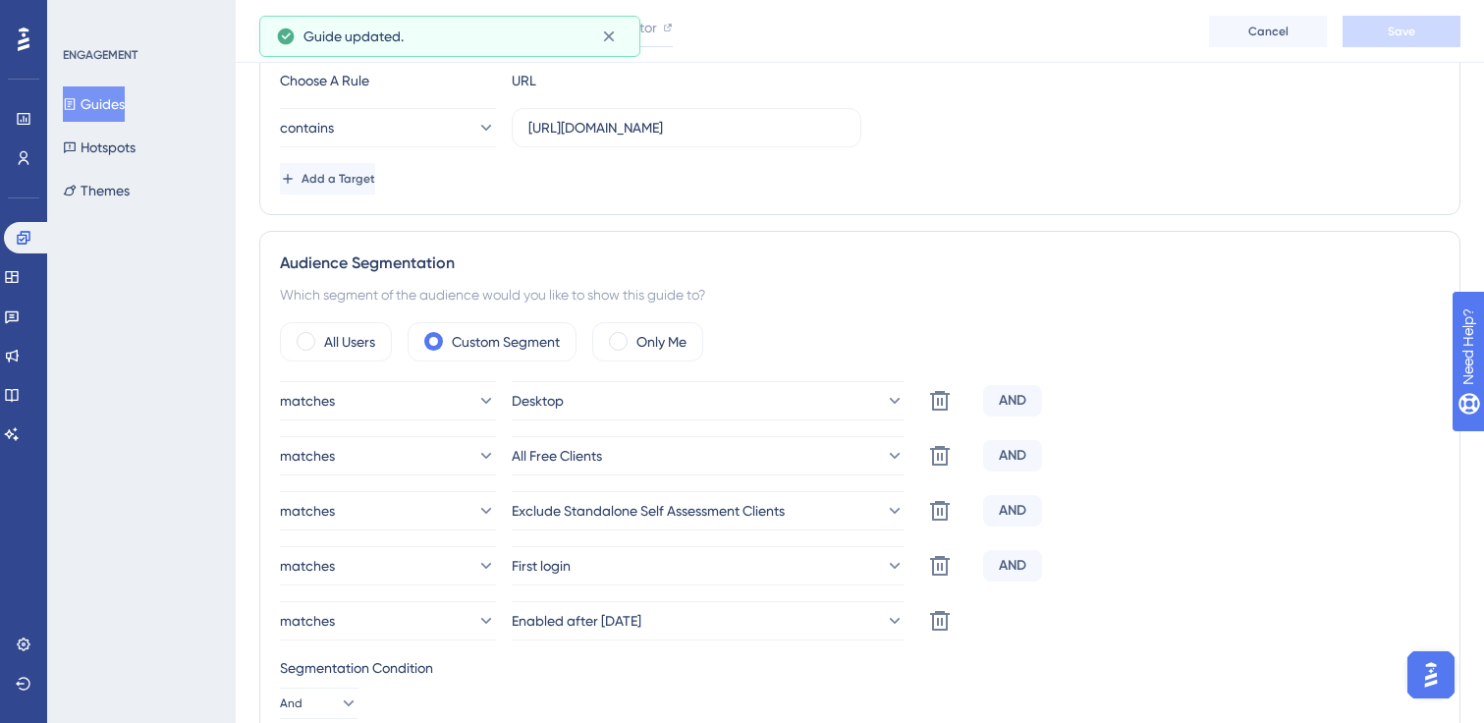
click at [112, 110] on button "Guides" at bounding box center [94, 103] width 62 height 35
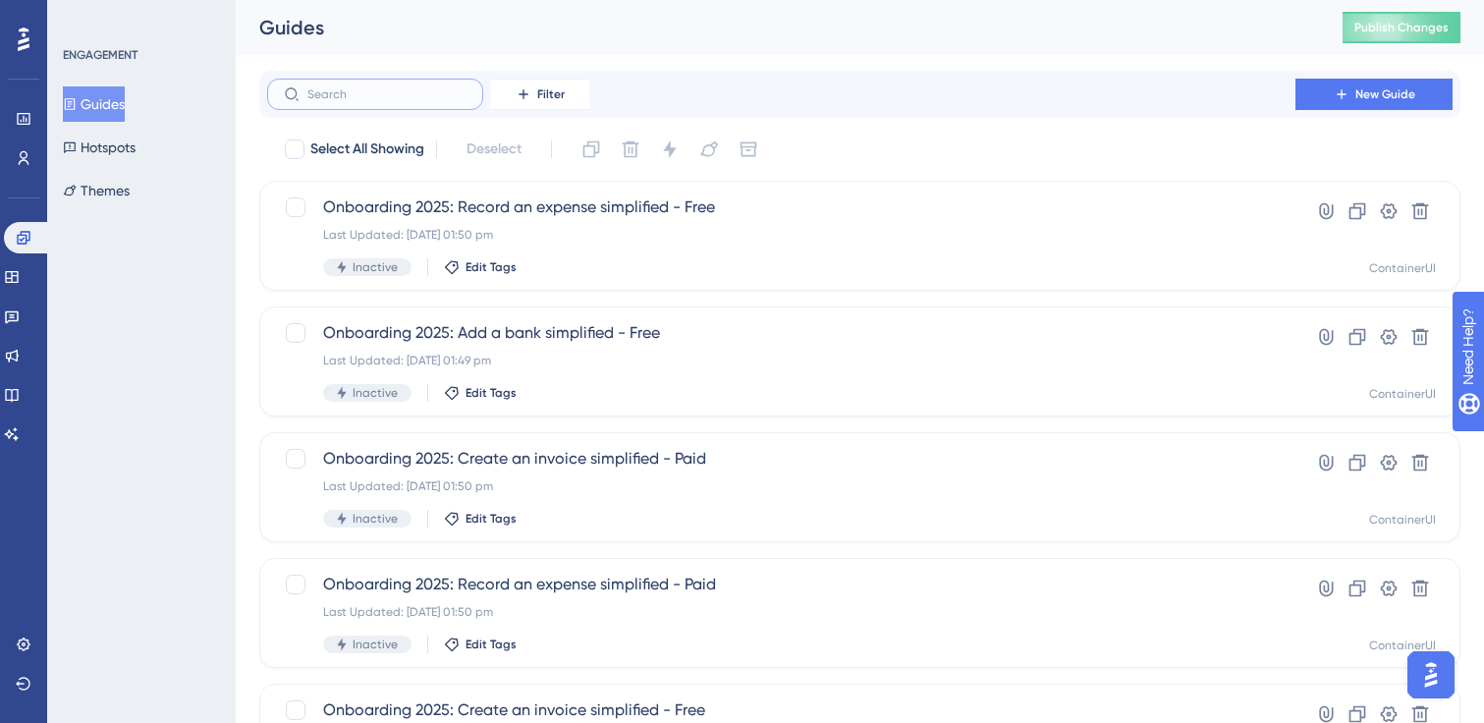
click at [398, 100] on input "text" at bounding box center [386, 94] width 159 height 14
paste input "onboarding"
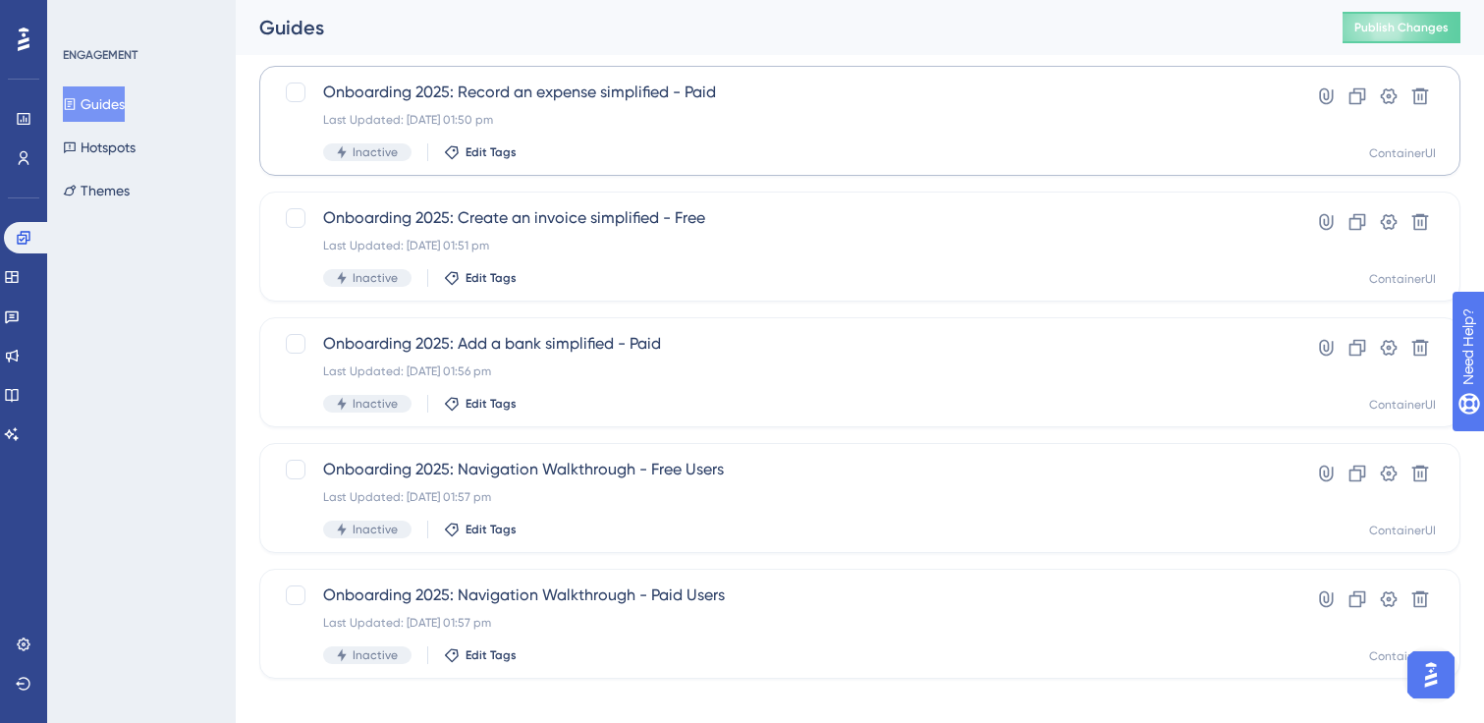
scroll to position [511, 0]
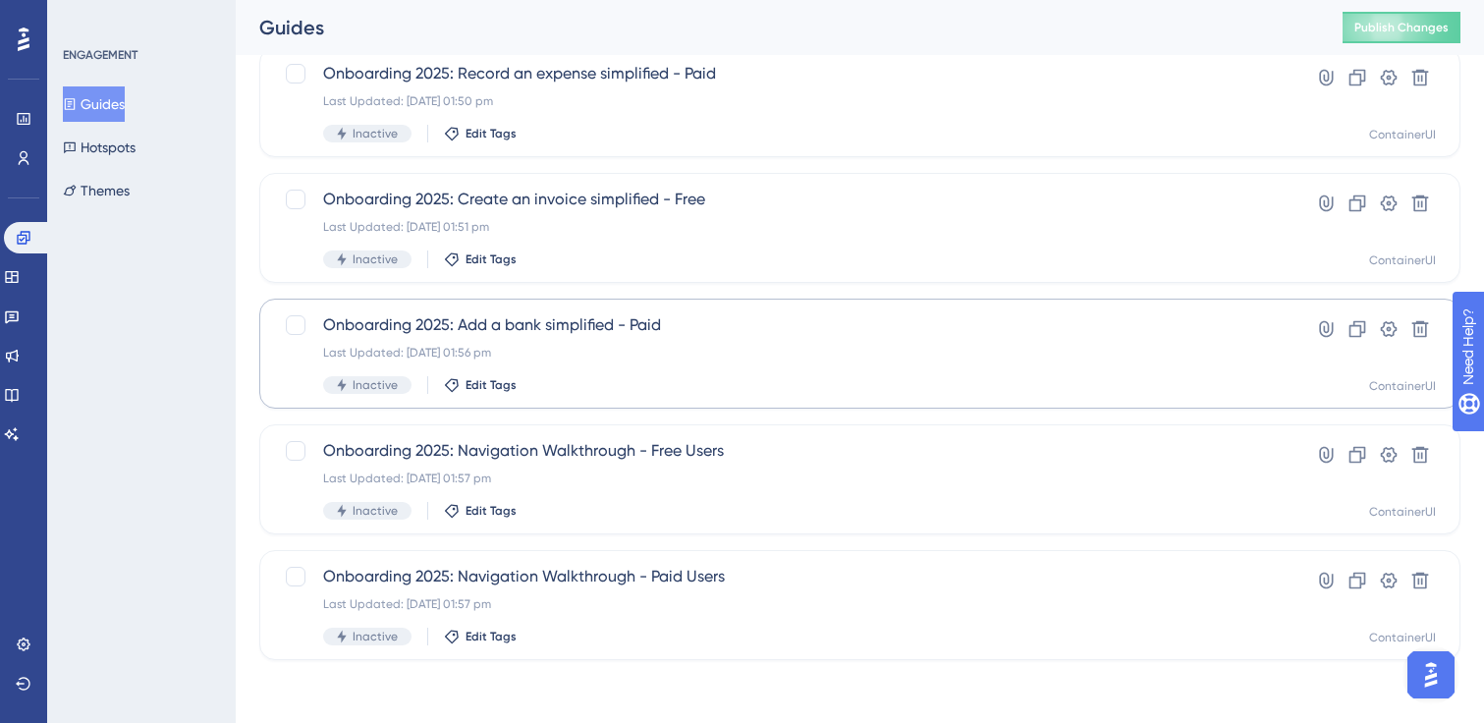
type input "onboarding"
click at [603, 356] on div "Last Updated: [DATE] 01:56 pm" at bounding box center [781, 353] width 916 height 16
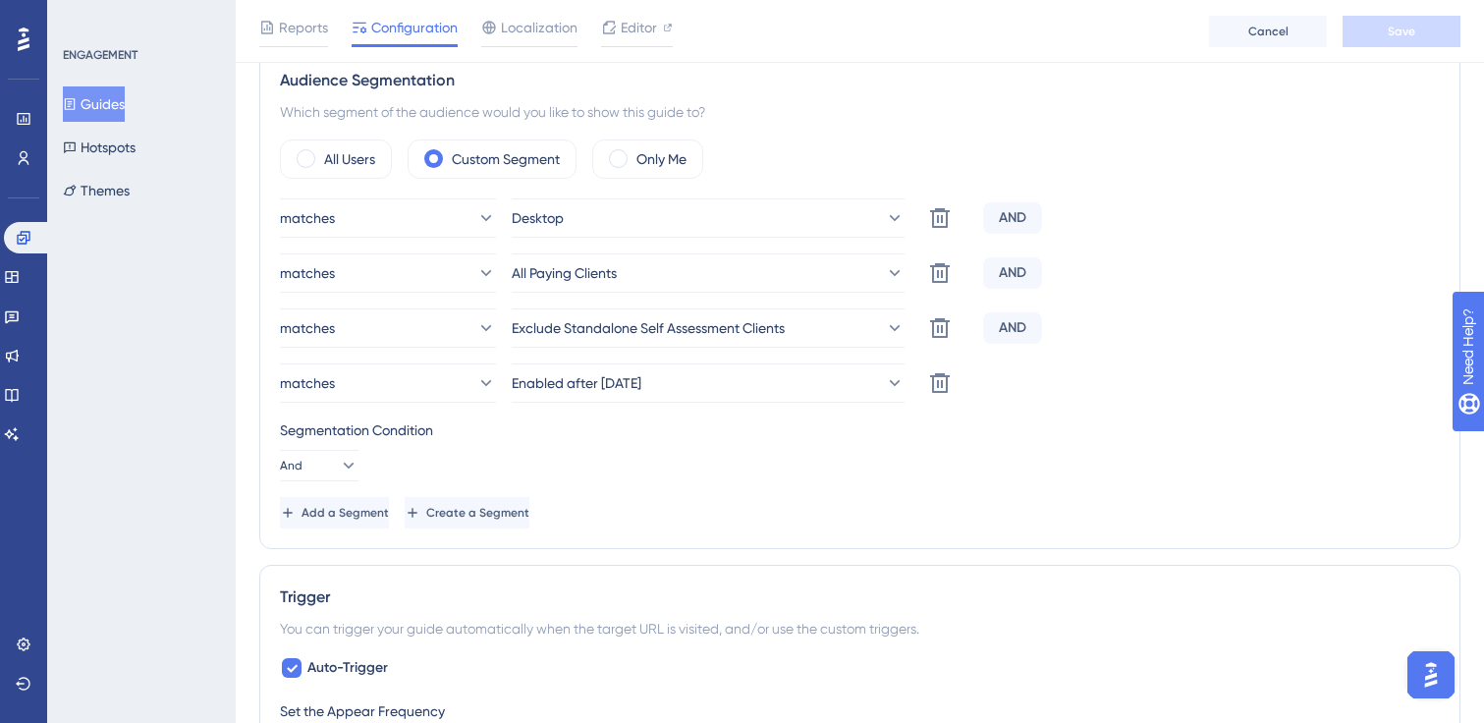
scroll to position [711, 0]
click at [105, 99] on button "Guides" at bounding box center [94, 103] width 62 height 35
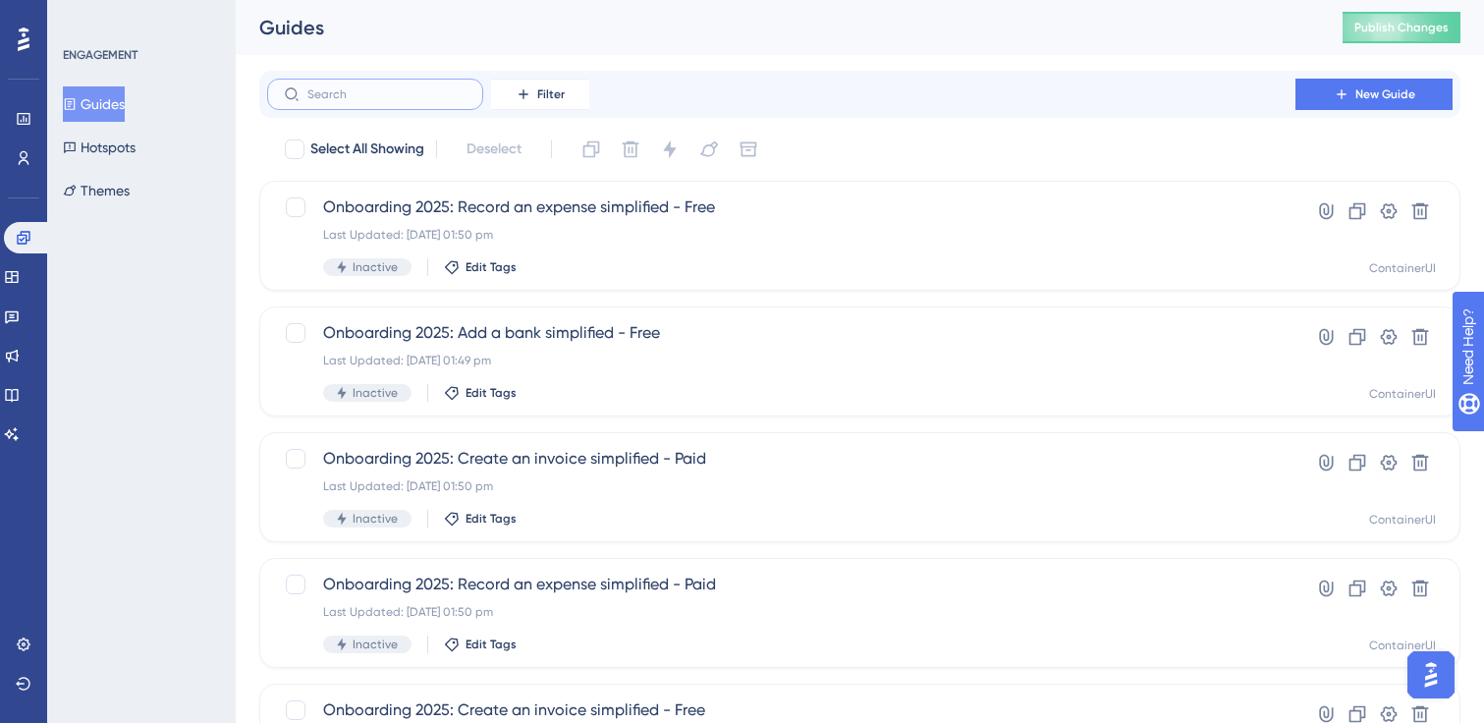
click at [414, 99] on input "text" at bounding box center [386, 94] width 159 height 14
paste input "onboarding"
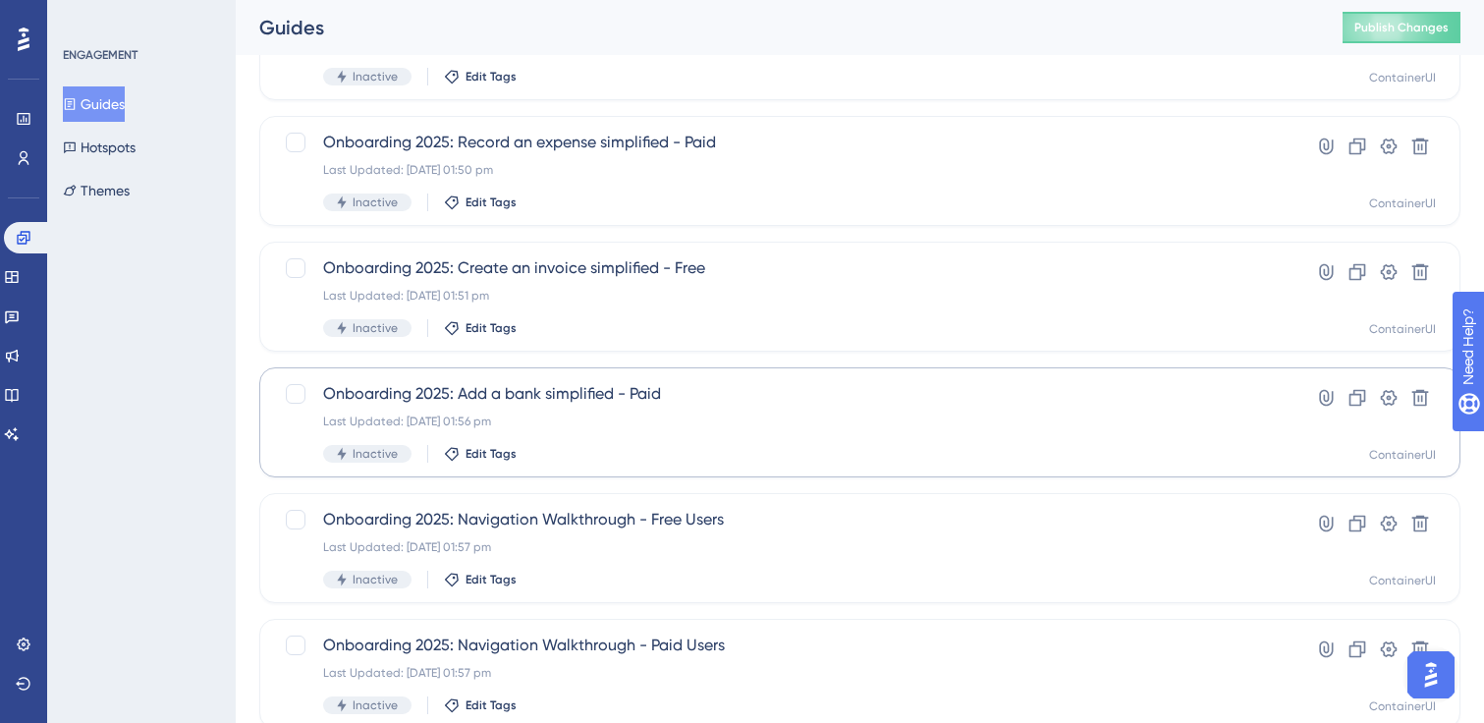
scroll to position [431, 0]
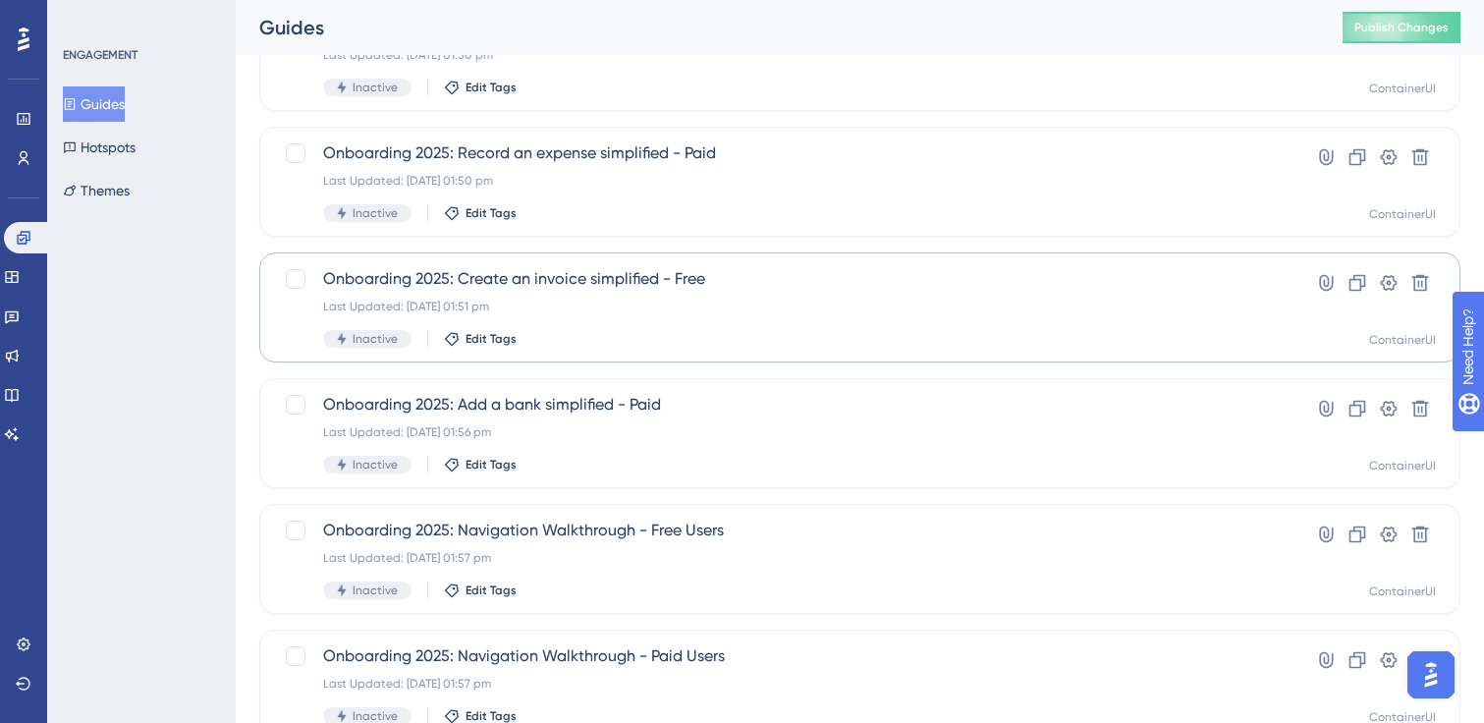
type input "onboarding"
click at [629, 287] on span "Onboarding 2025: Create an invoice simplified - Free" at bounding box center [781, 279] width 916 height 24
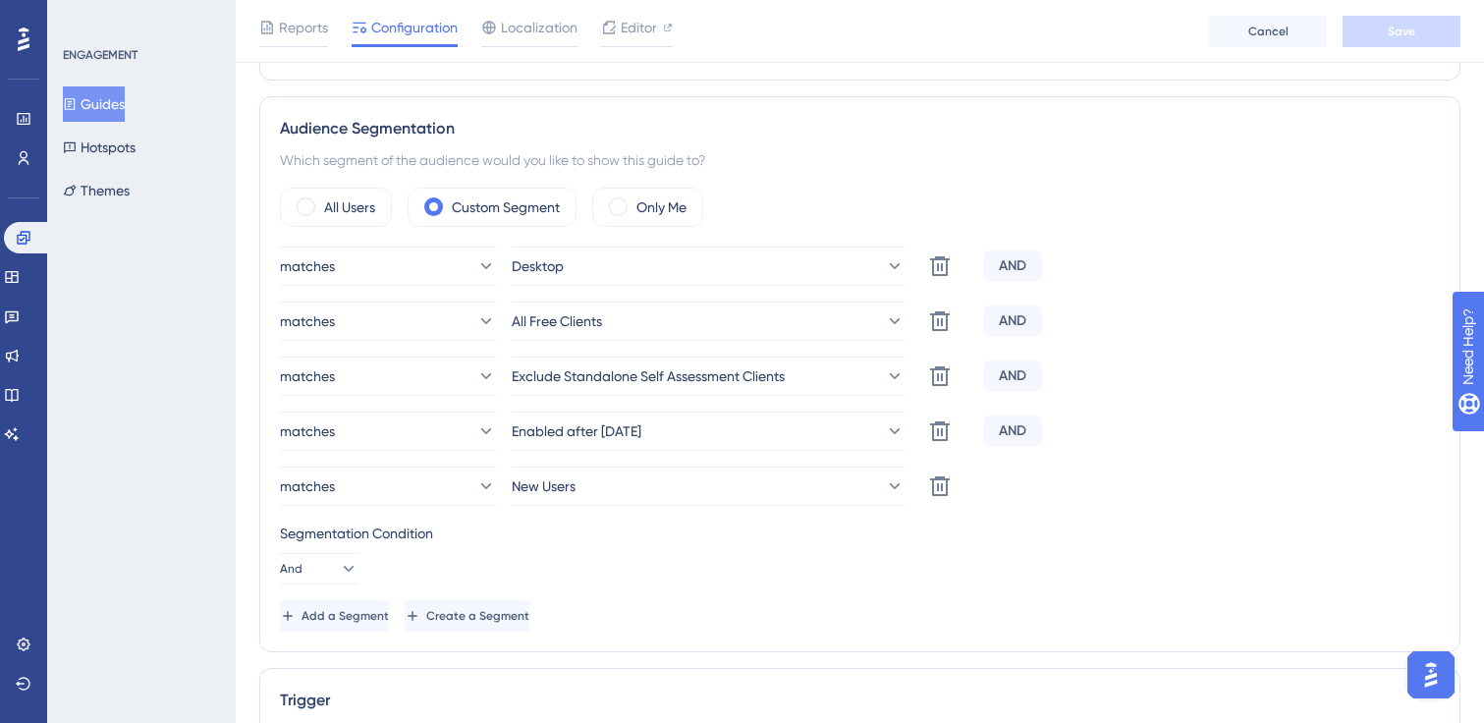
scroll to position [673, 0]
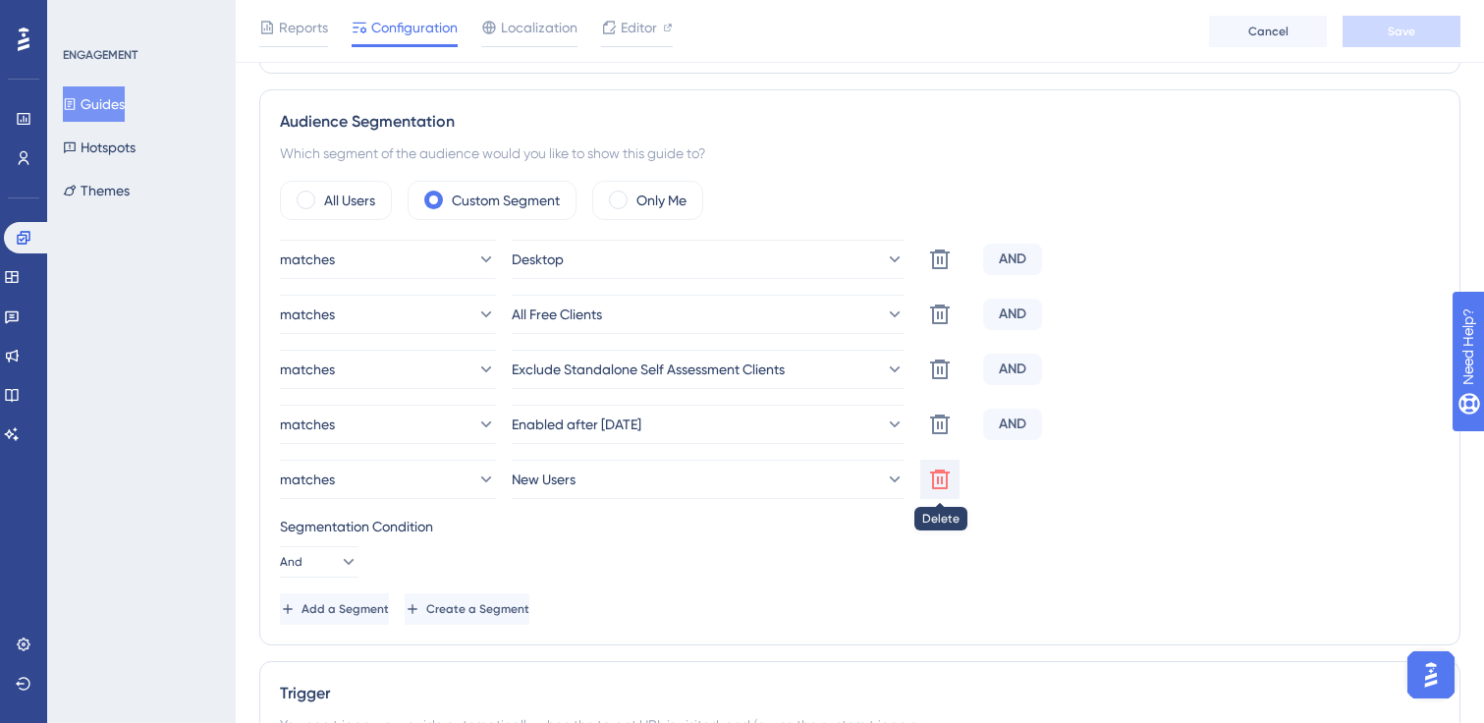
click at [942, 478] on icon at bounding box center [940, 479] width 20 height 20
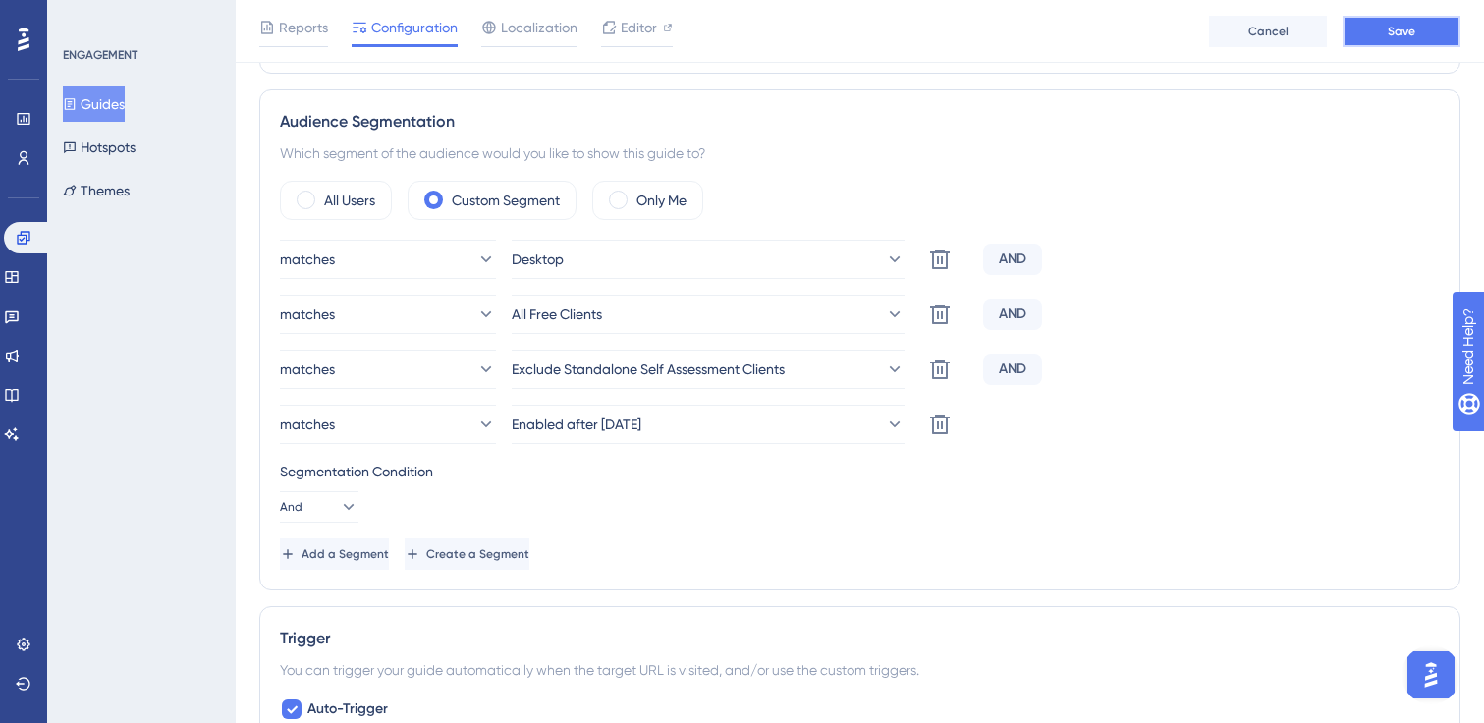
click at [1384, 38] on button "Save" at bounding box center [1402, 31] width 118 height 31
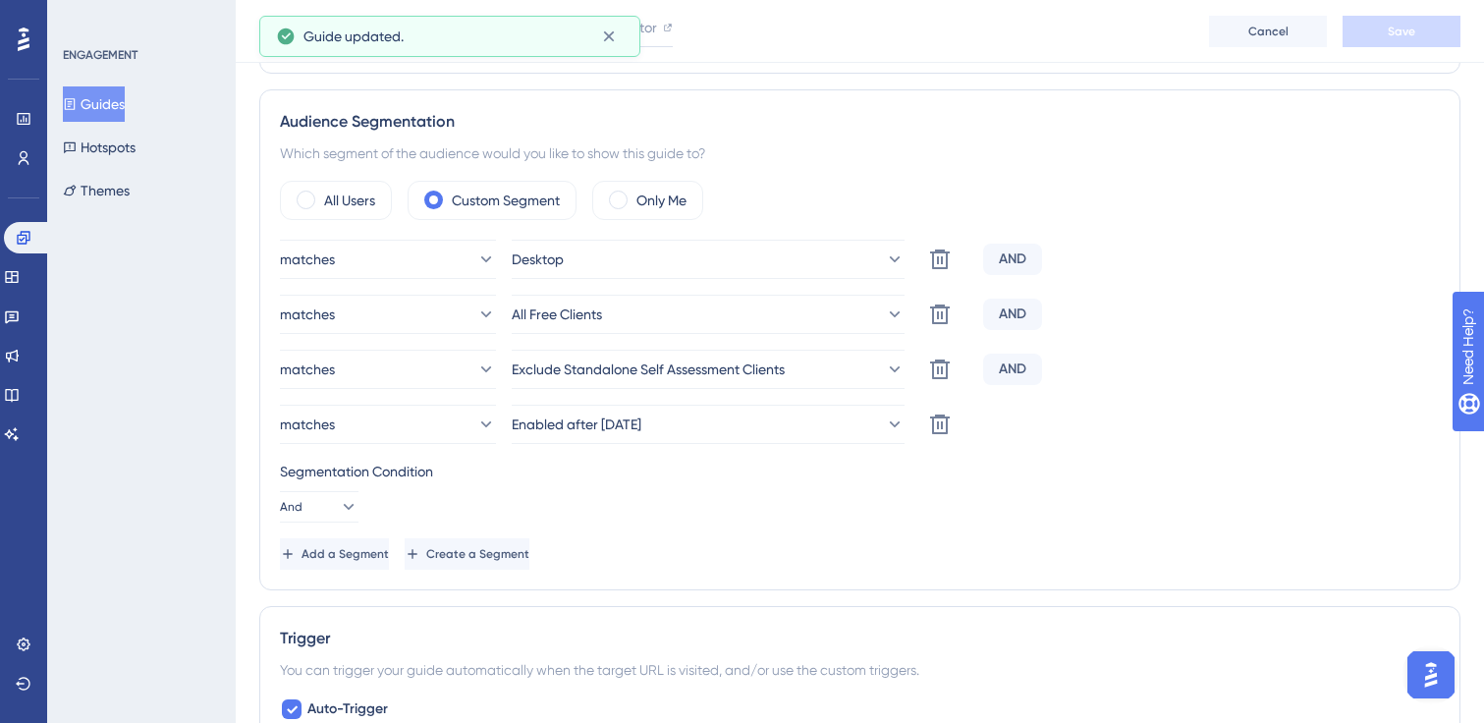
click at [121, 92] on button "Guides" at bounding box center [94, 103] width 62 height 35
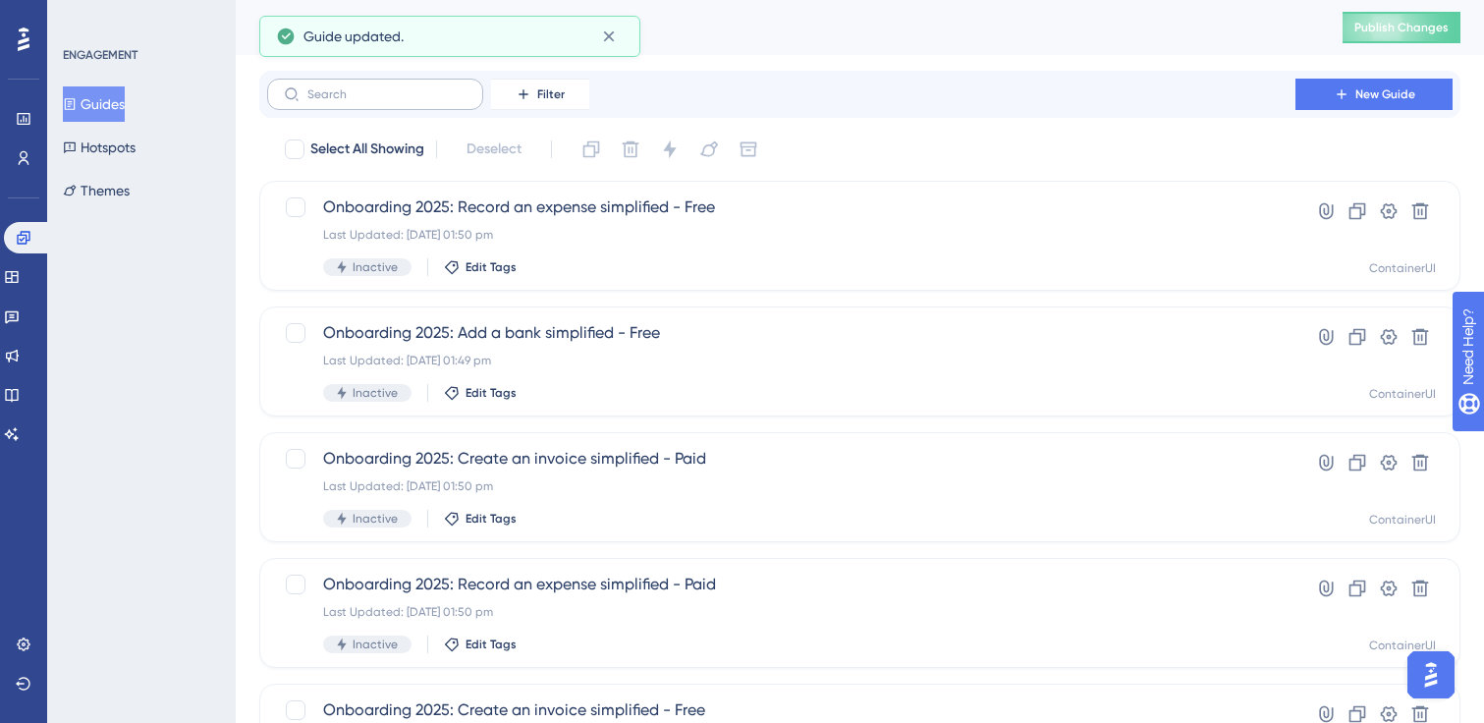
click at [414, 102] on label at bounding box center [375, 94] width 216 height 31
click at [414, 101] on input "text" at bounding box center [386, 94] width 159 height 14
paste input "onboarding"
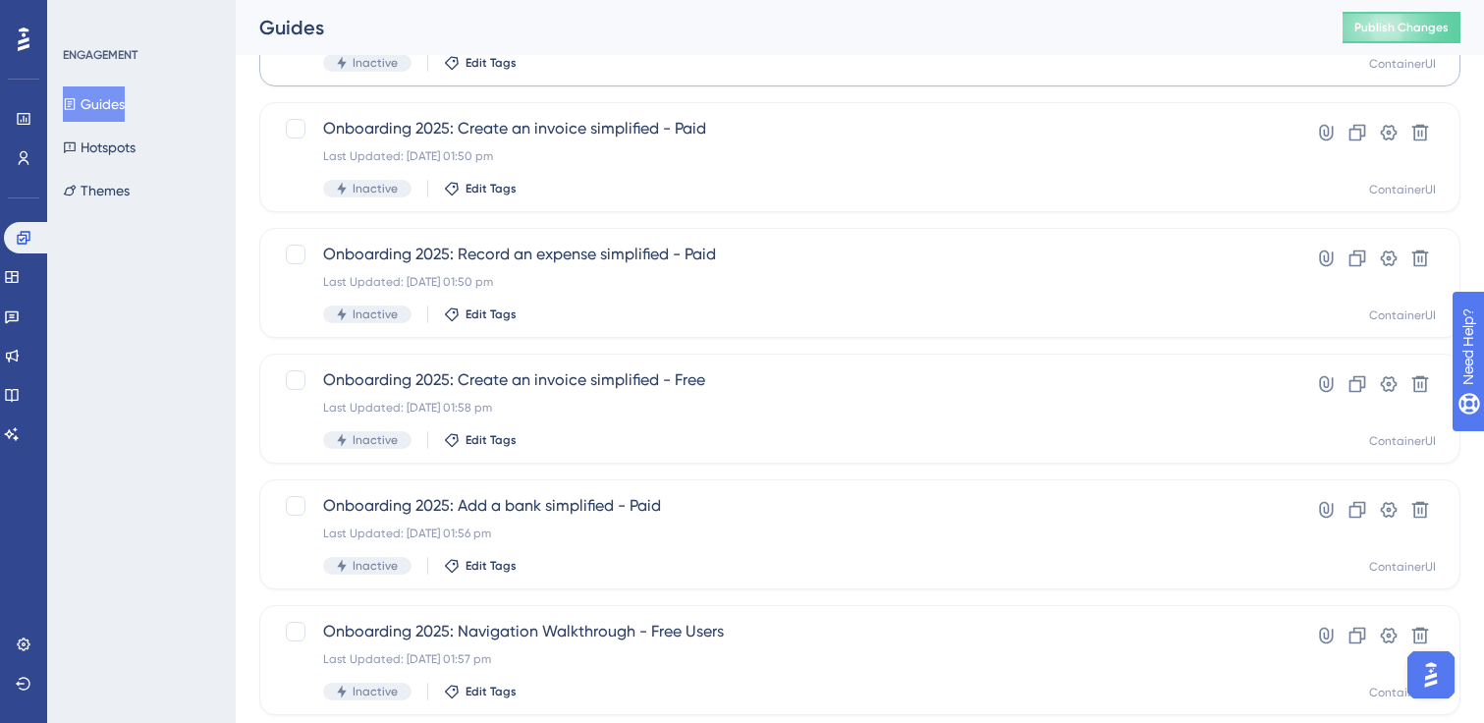
scroll to position [291, 0]
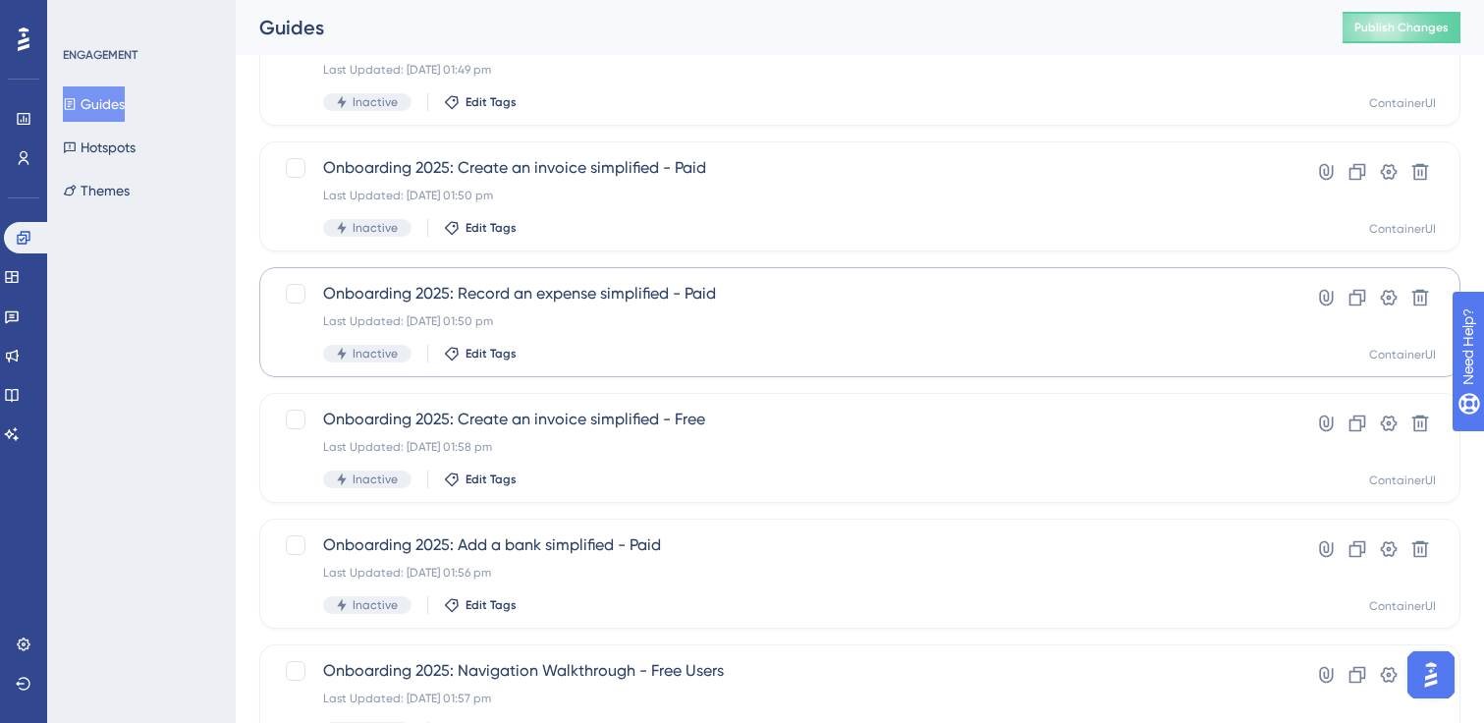
type input "onboarding"
click at [574, 282] on span "Onboarding 2025: Record an expense simplified - Paid" at bounding box center [781, 294] width 916 height 24
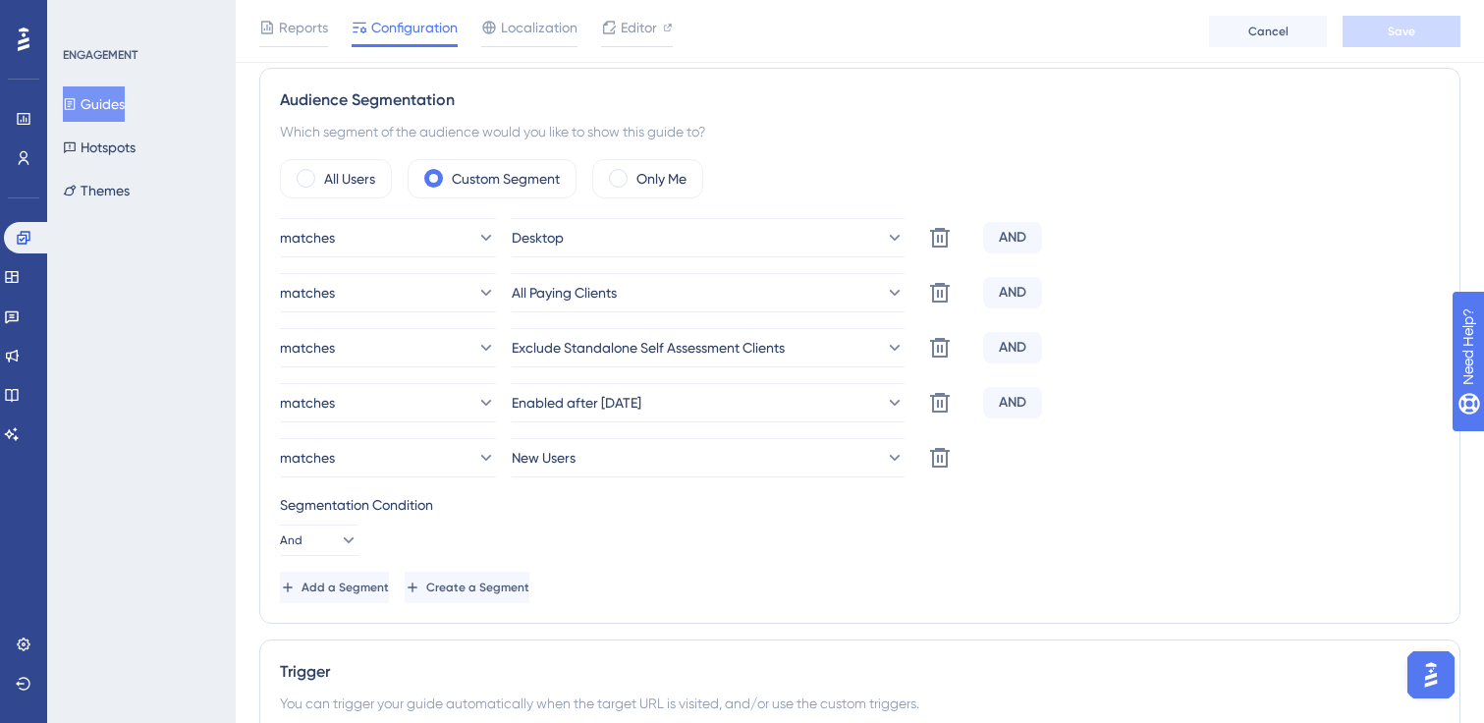
scroll to position [771, 0]
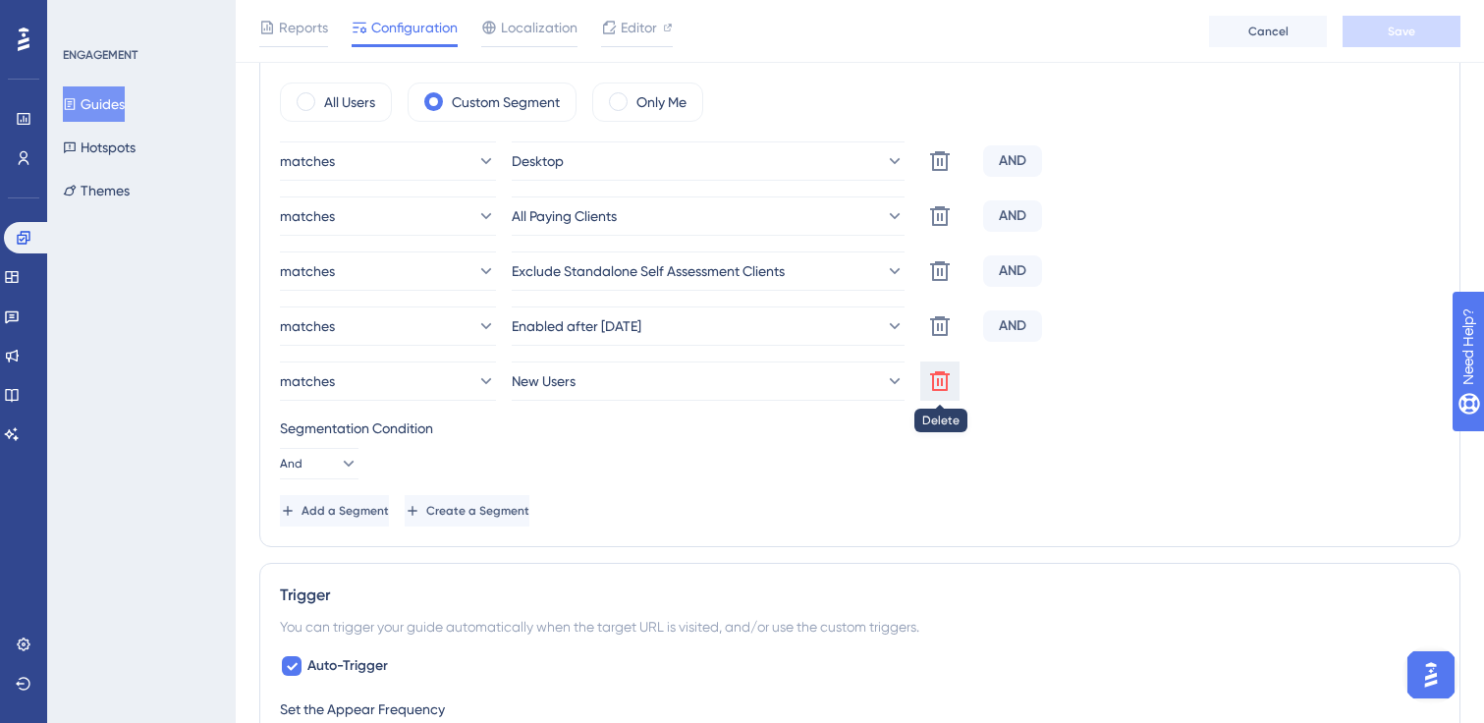
click at [942, 380] on icon at bounding box center [940, 381] width 20 height 20
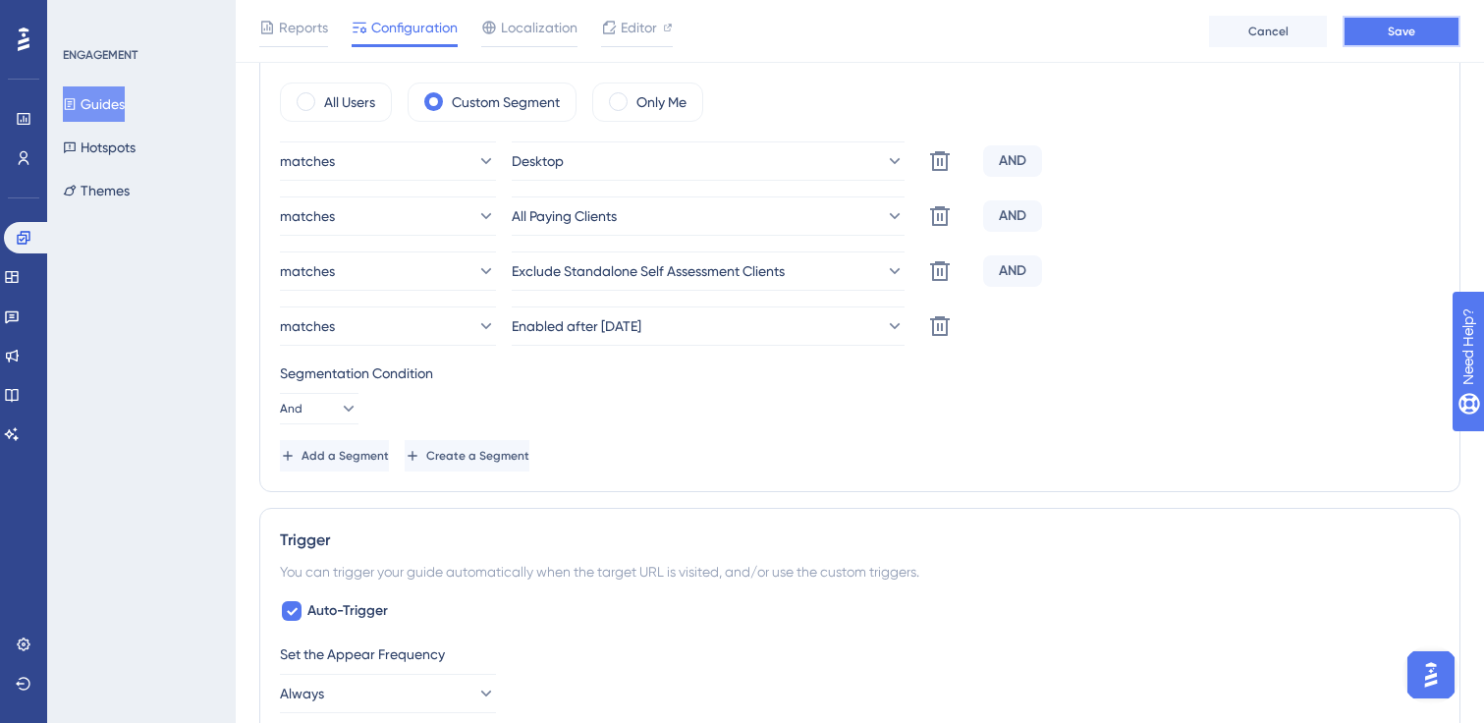
click at [1379, 38] on button "Save" at bounding box center [1402, 31] width 118 height 31
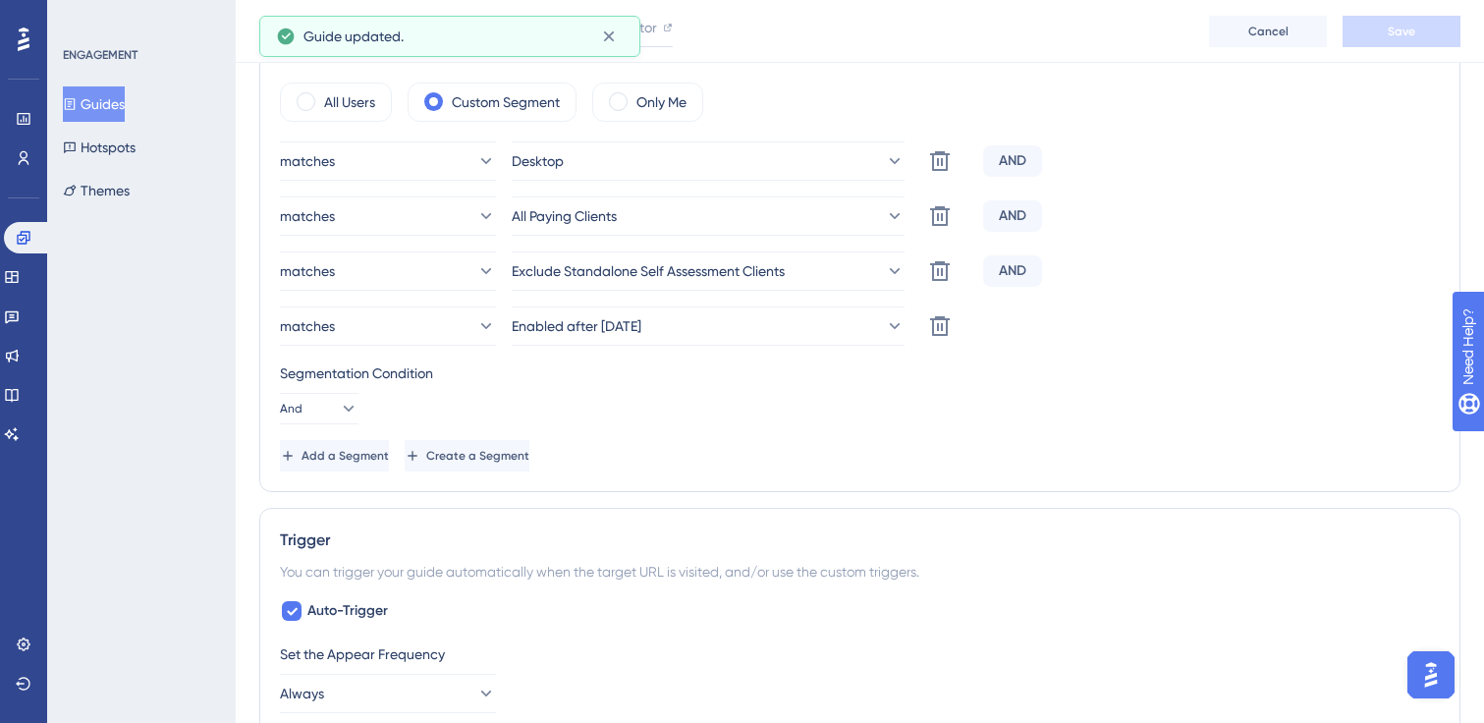
click at [125, 100] on button "Guides" at bounding box center [94, 103] width 62 height 35
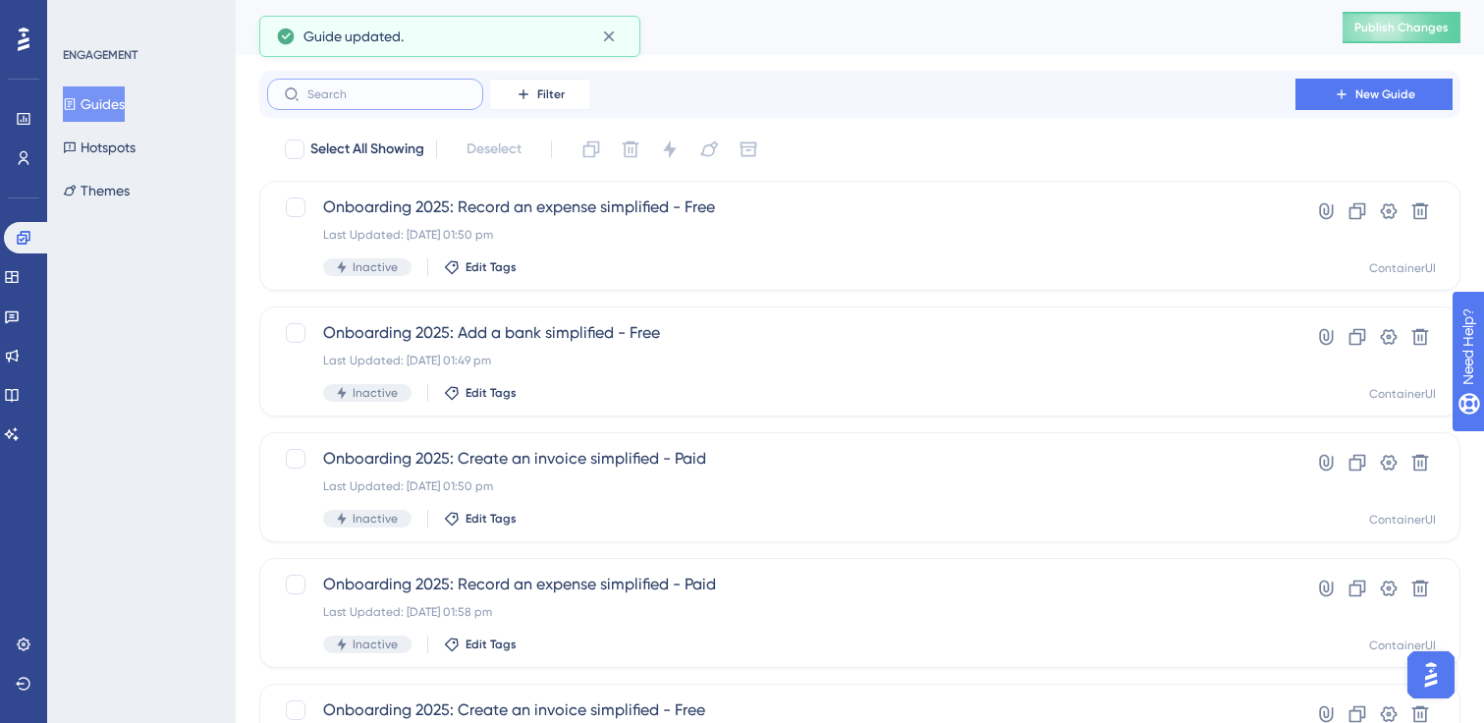
click at [358, 99] on input "text" at bounding box center [386, 94] width 159 height 14
paste input "onboarding"
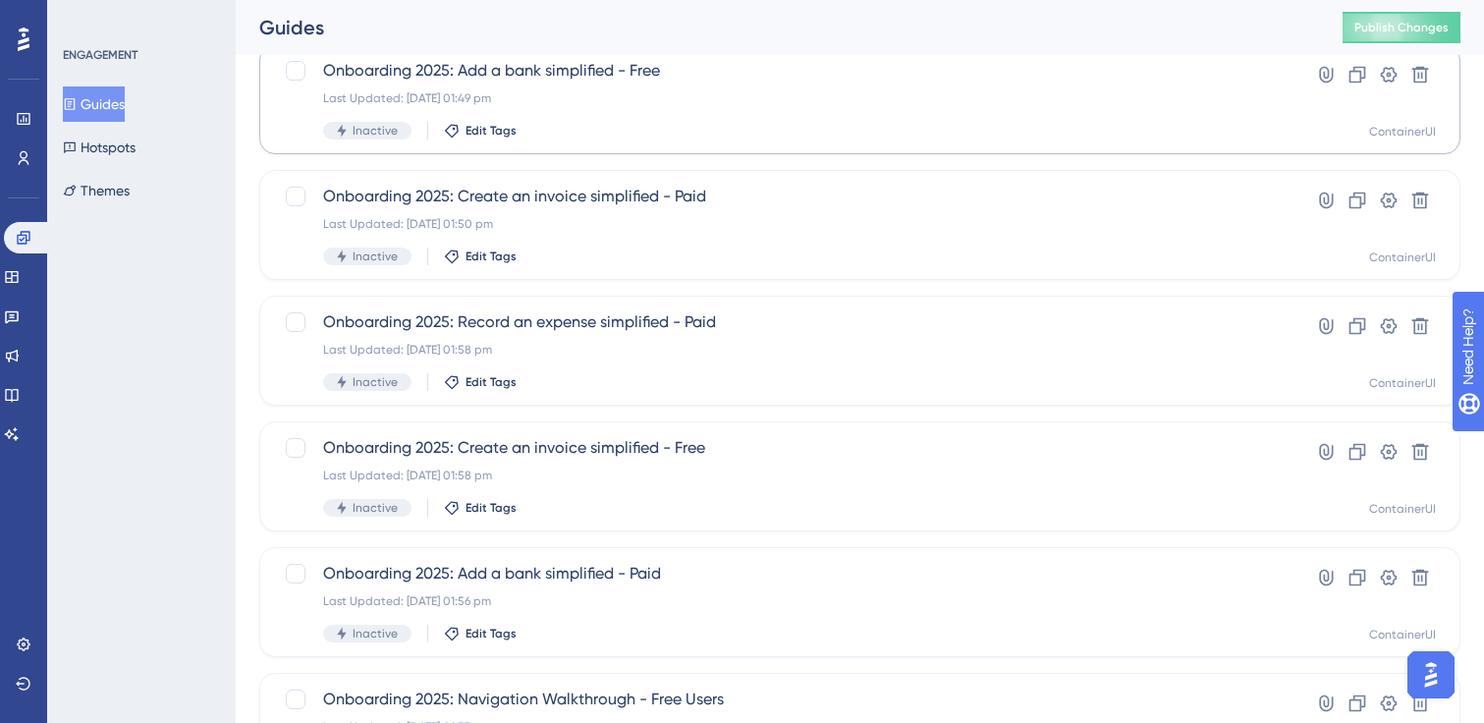
scroll to position [237, 0]
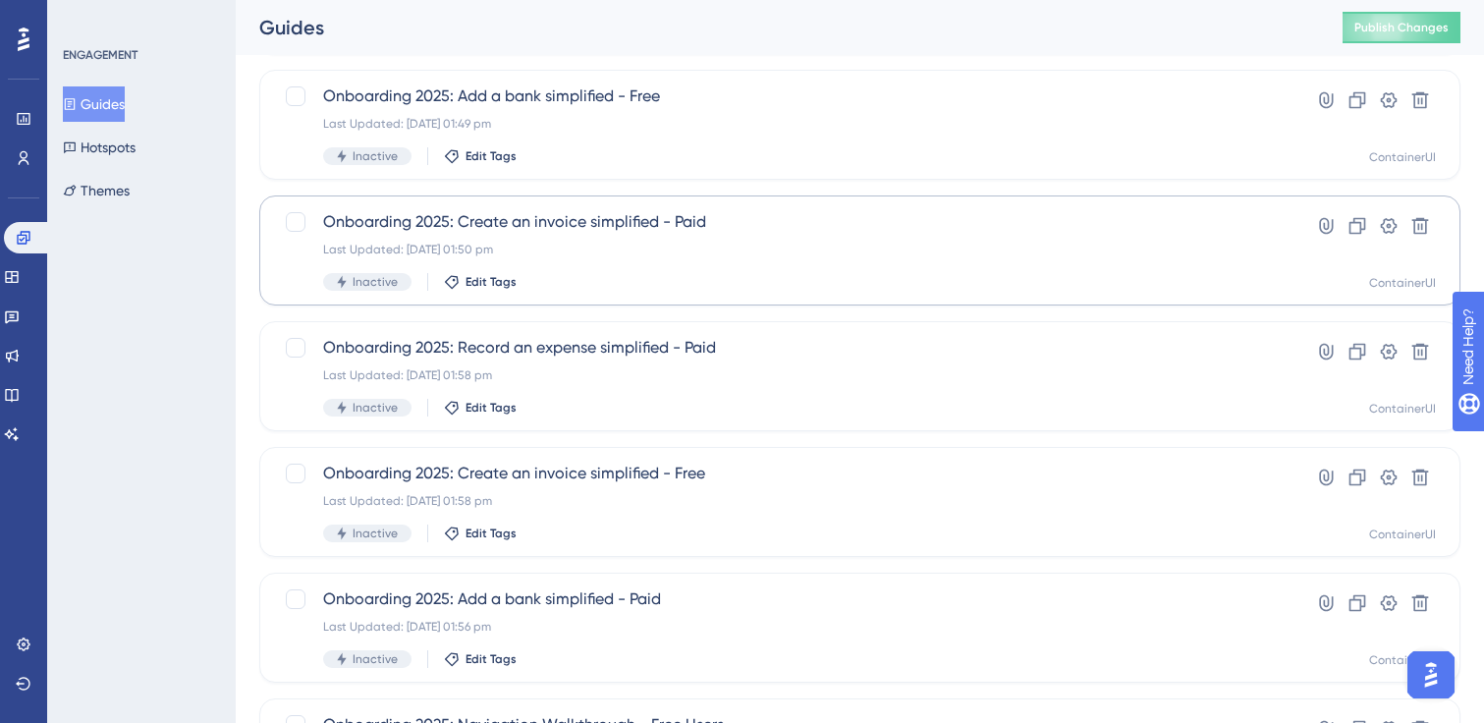
type input "onboarding"
click at [561, 251] on div "Last Updated: [DATE] 01:50 pm" at bounding box center [781, 250] width 916 height 16
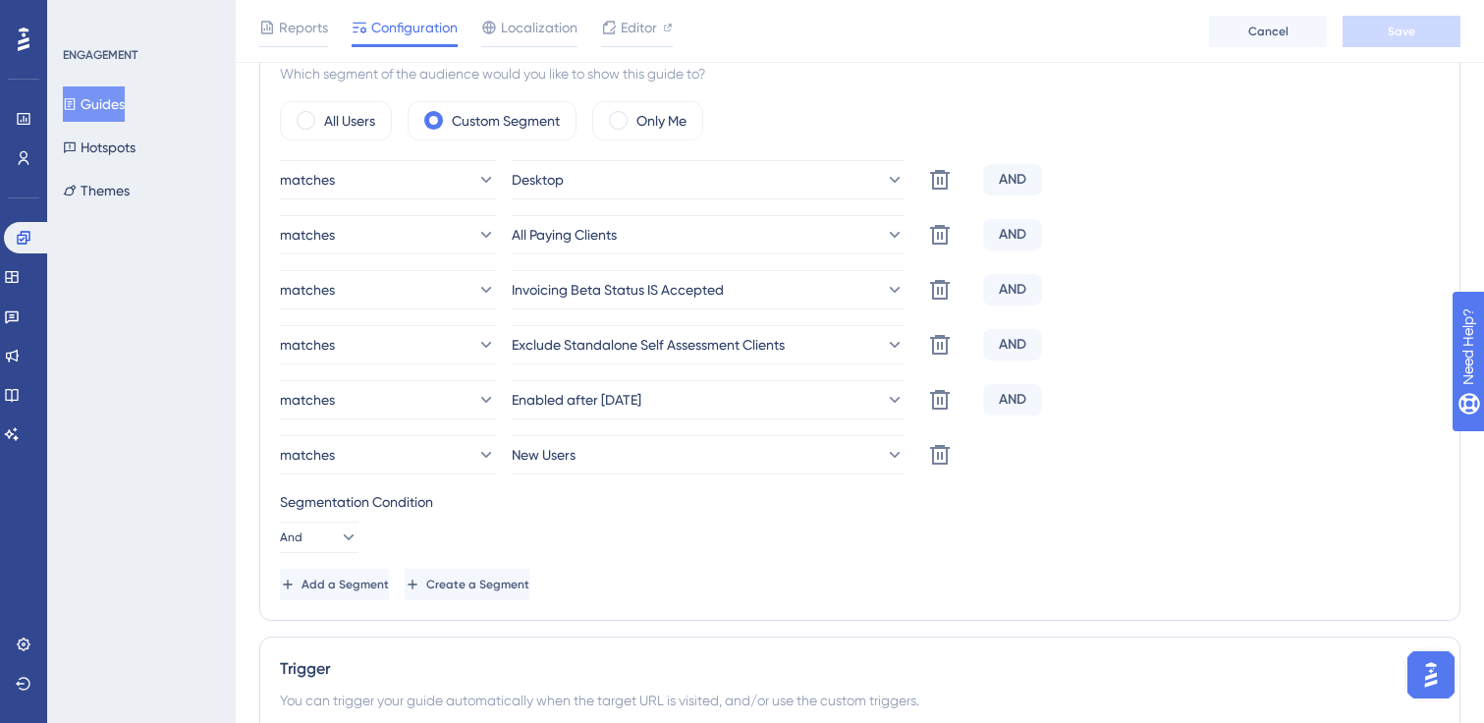
scroll to position [796, 0]
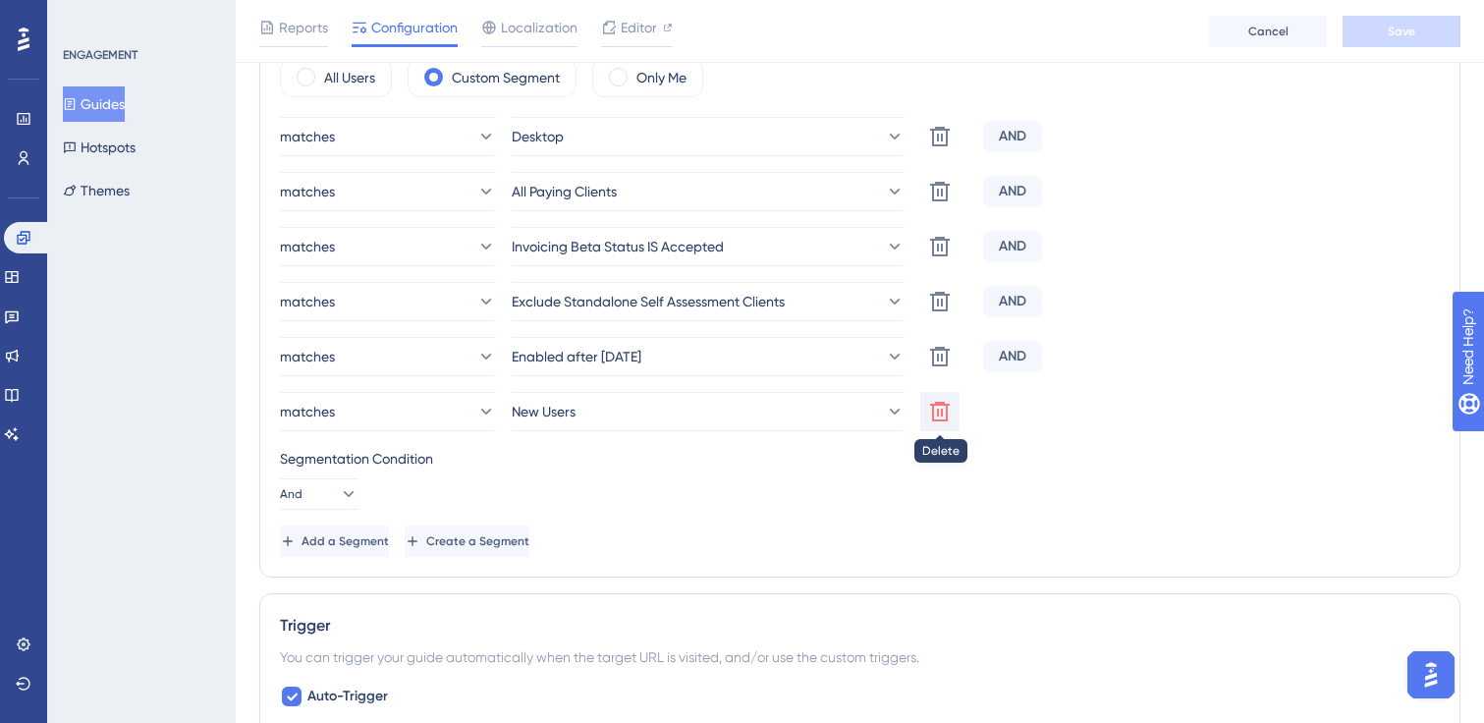
click at [930, 412] on icon at bounding box center [940, 412] width 24 height 24
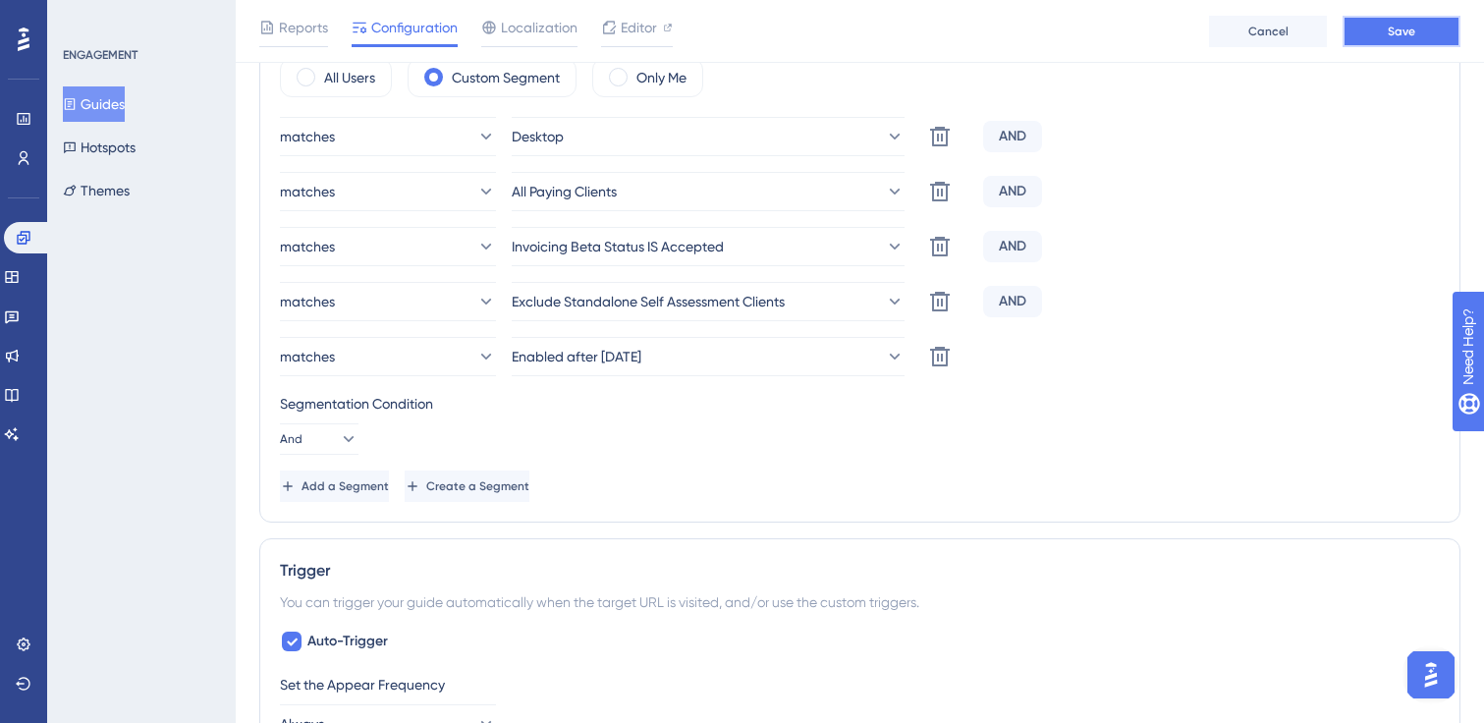
click at [1362, 28] on button "Save" at bounding box center [1402, 31] width 118 height 31
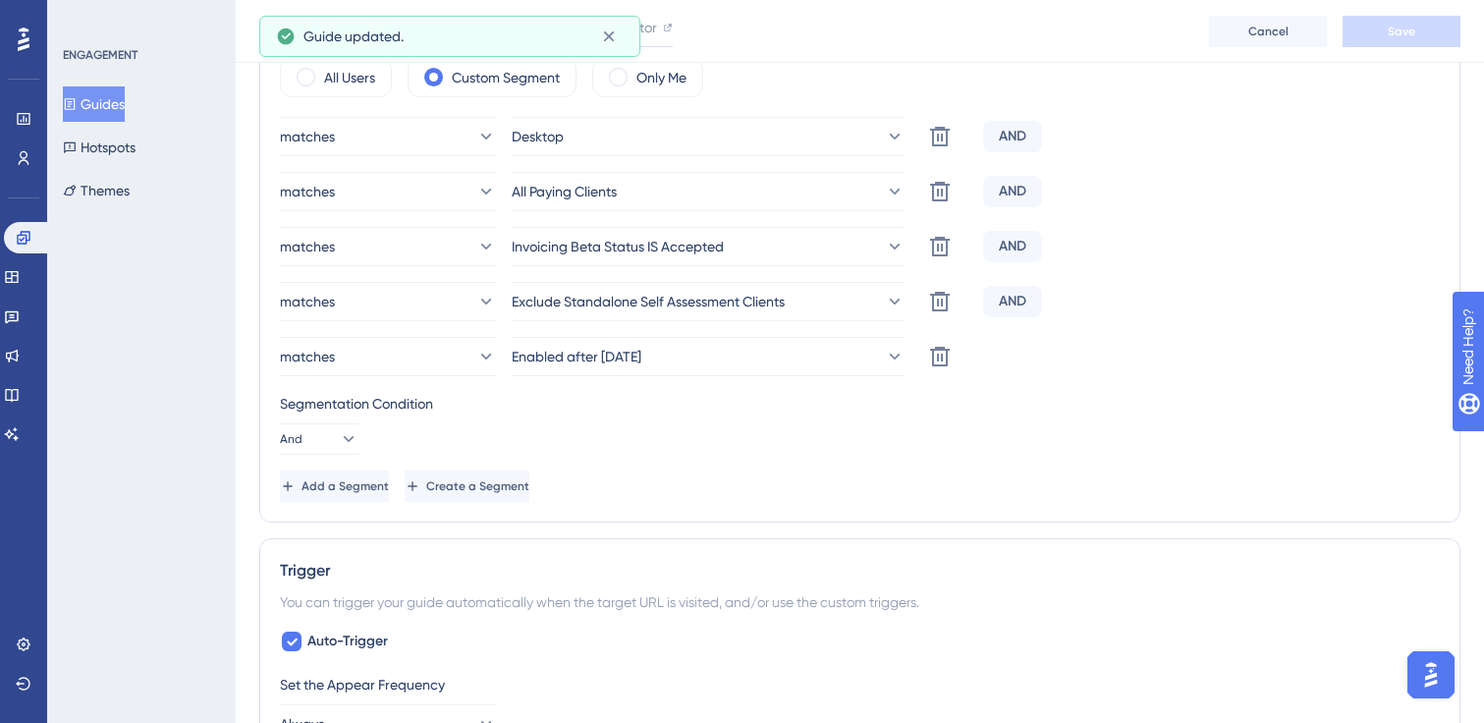
click at [108, 88] on button "Guides" at bounding box center [94, 103] width 62 height 35
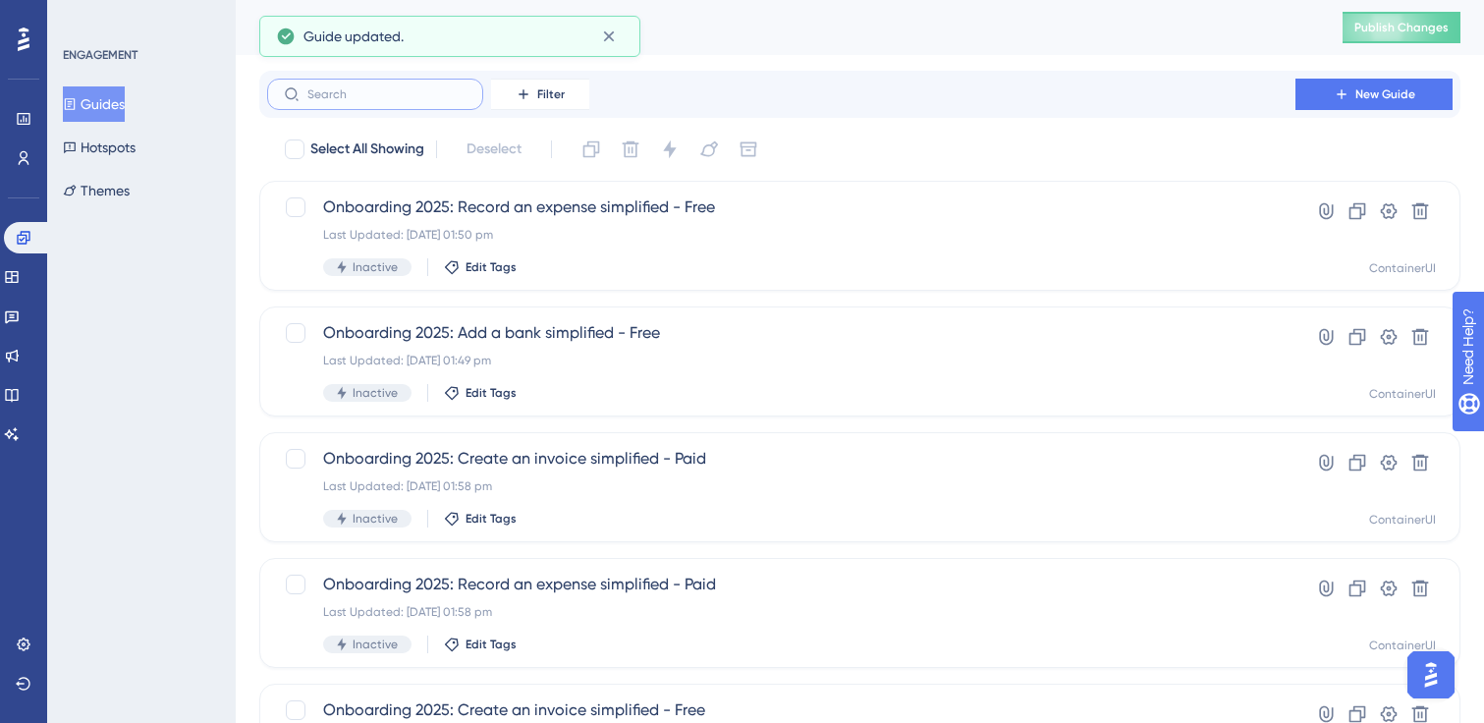
click at [394, 88] on input "text" at bounding box center [386, 94] width 159 height 14
paste input "onboarding"
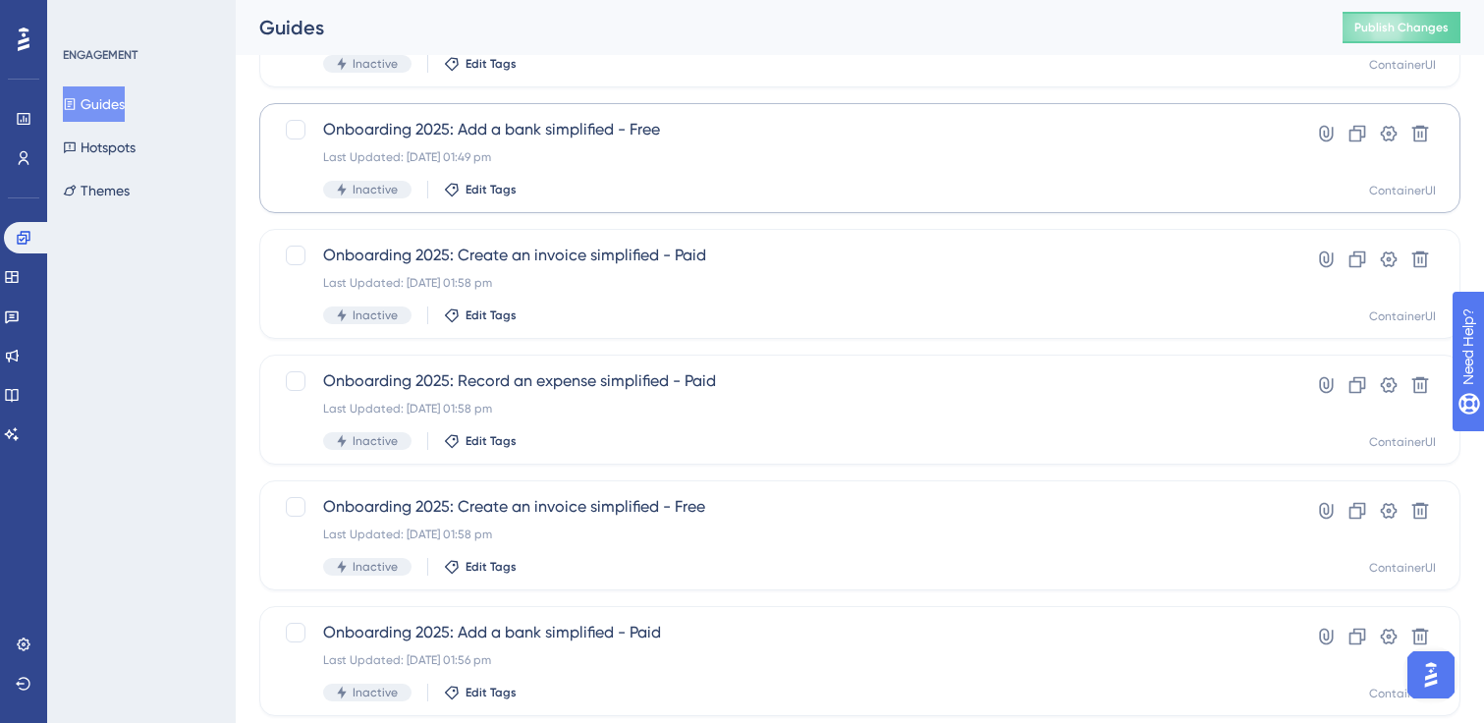
scroll to position [200, 0]
type input "onboarding"
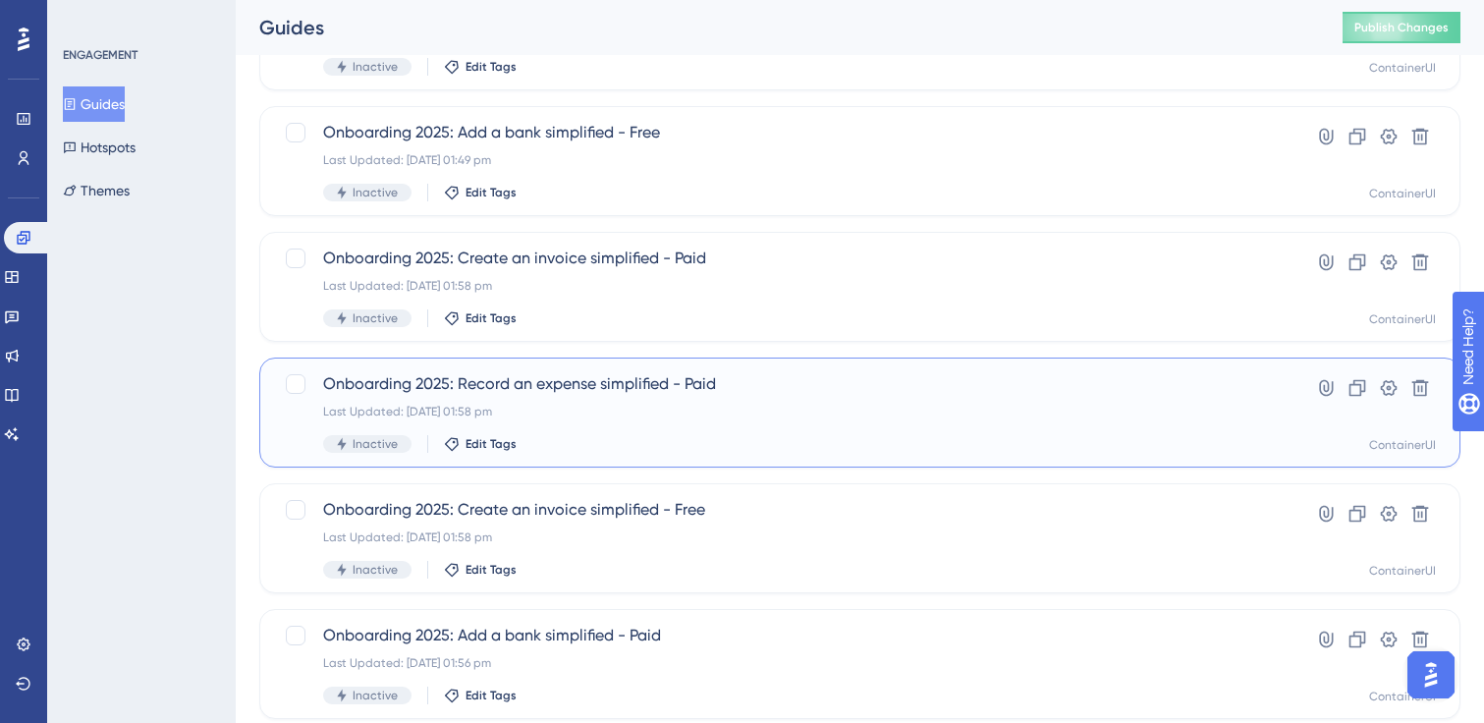
click at [585, 374] on span "Onboarding 2025: Record an expense simplified - Paid" at bounding box center [781, 384] width 916 height 24
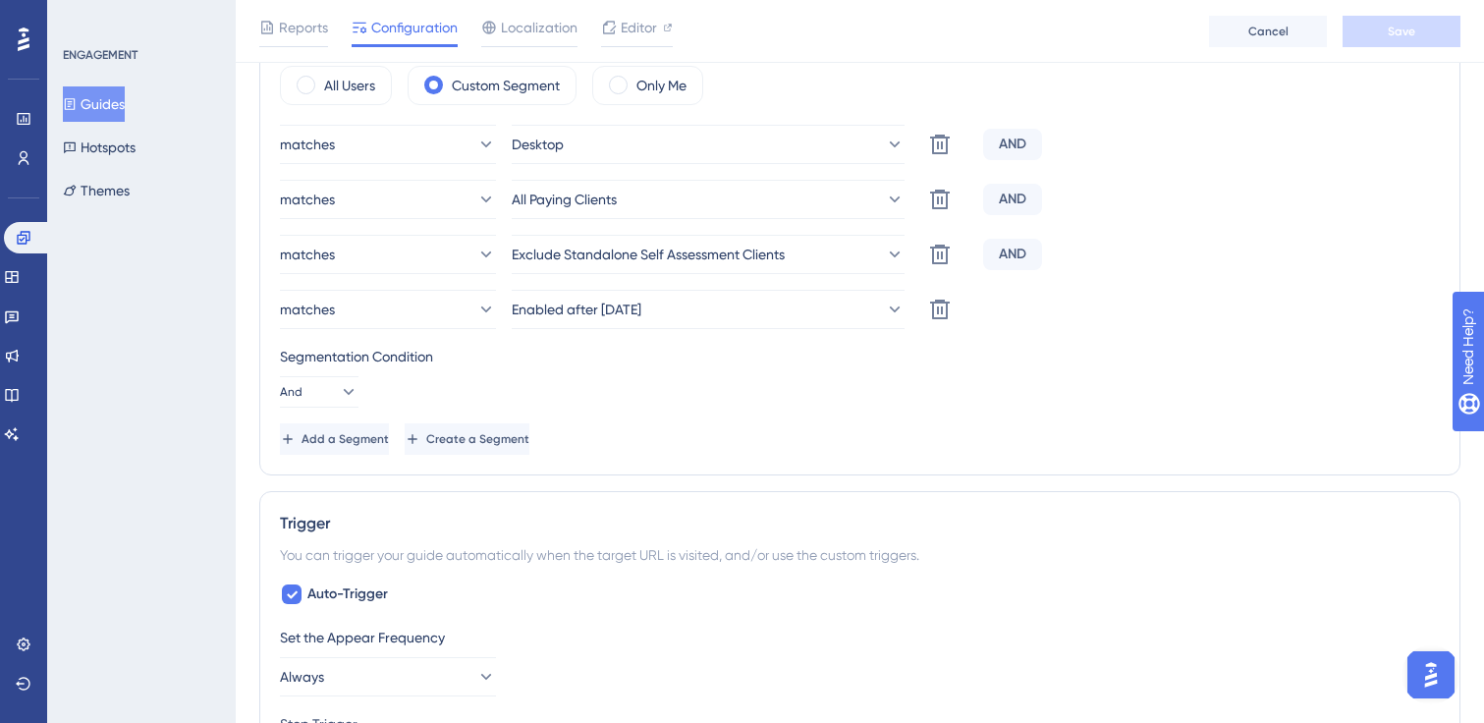
scroll to position [800, 0]
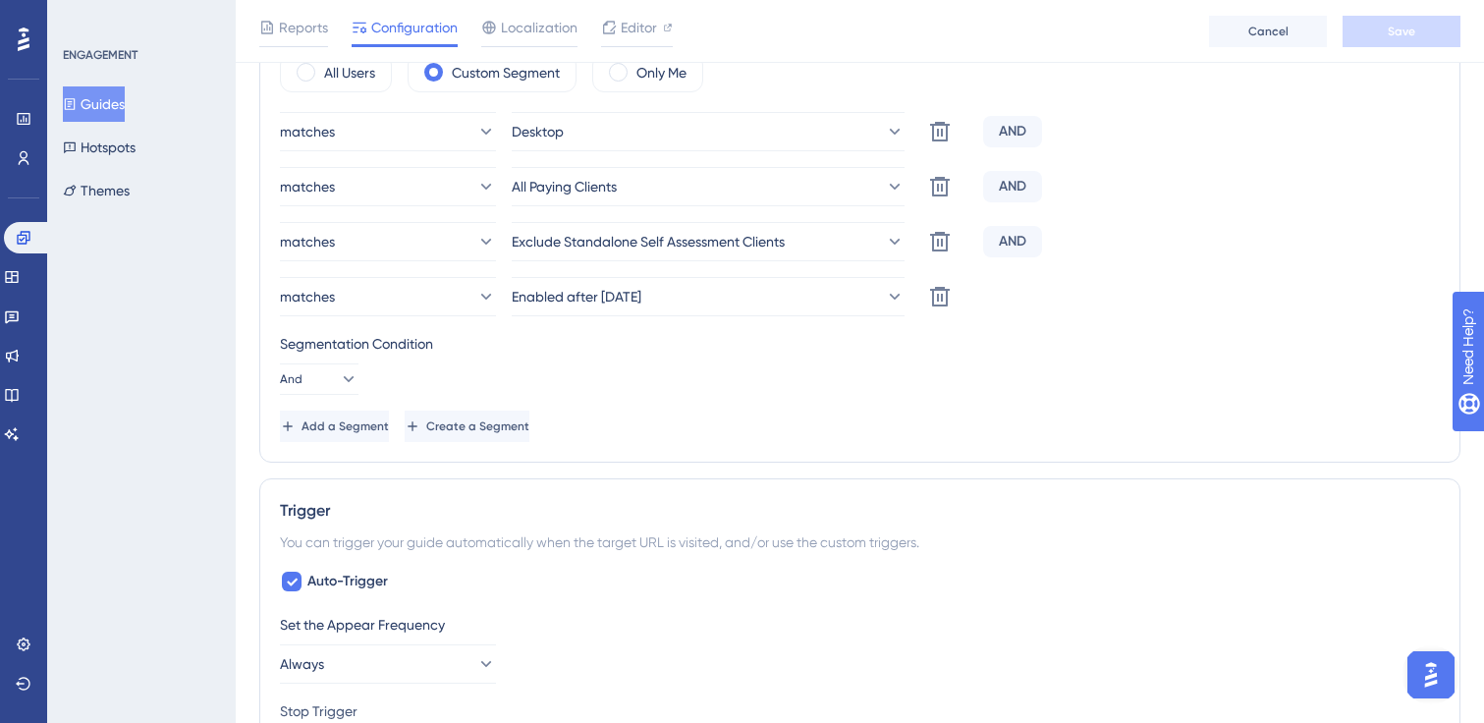
click at [93, 119] on button "Guides" at bounding box center [94, 103] width 62 height 35
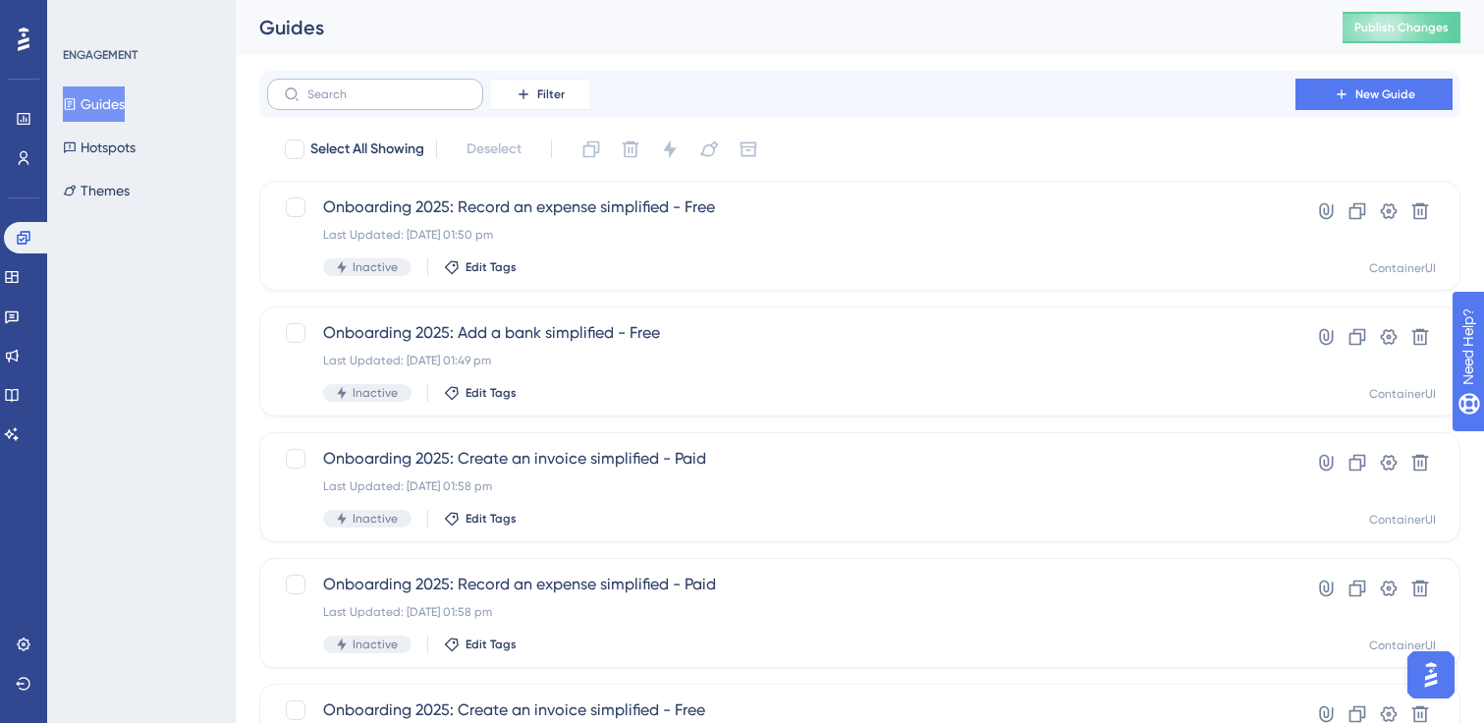
click at [370, 85] on label at bounding box center [375, 94] width 216 height 31
click at [370, 87] on input "text" at bounding box center [386, 94] width 159 height 14
paste input "onboarding"
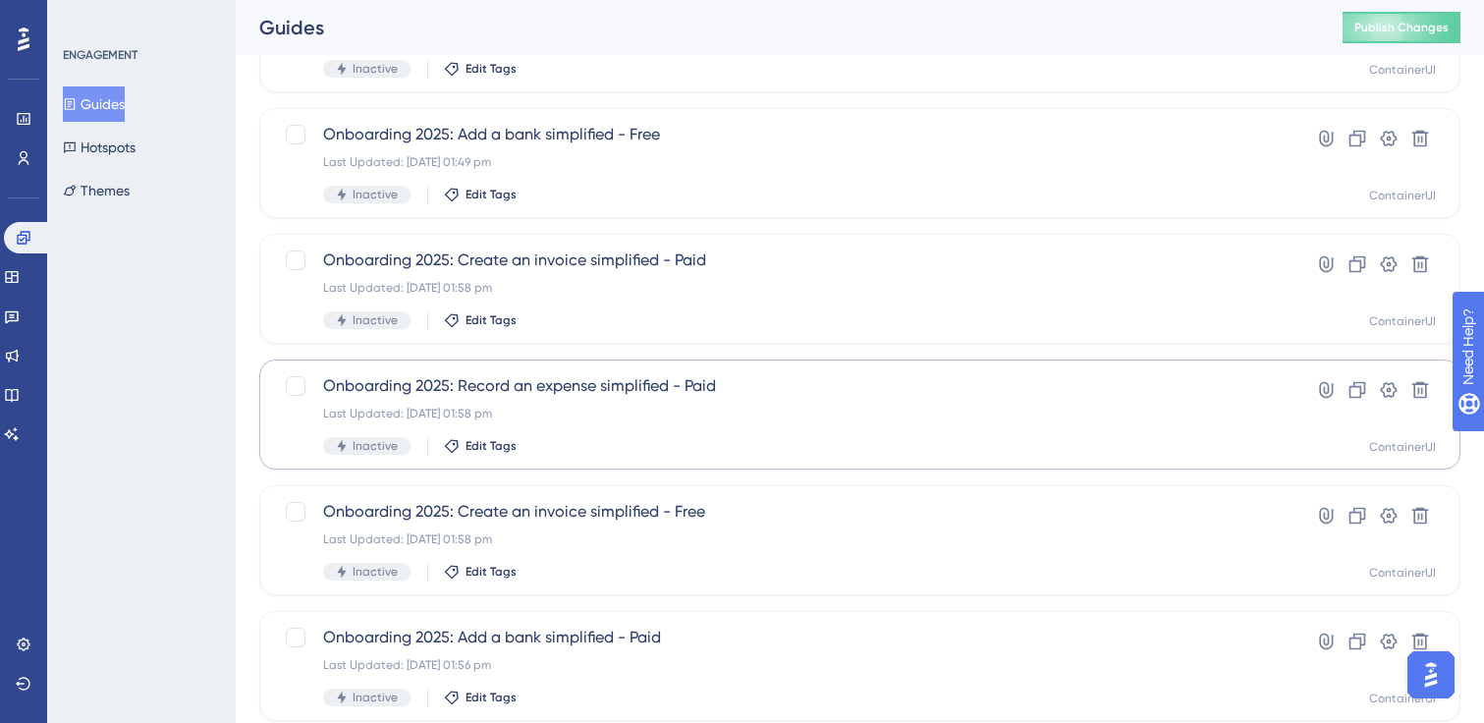
scroll to position [188, 0]
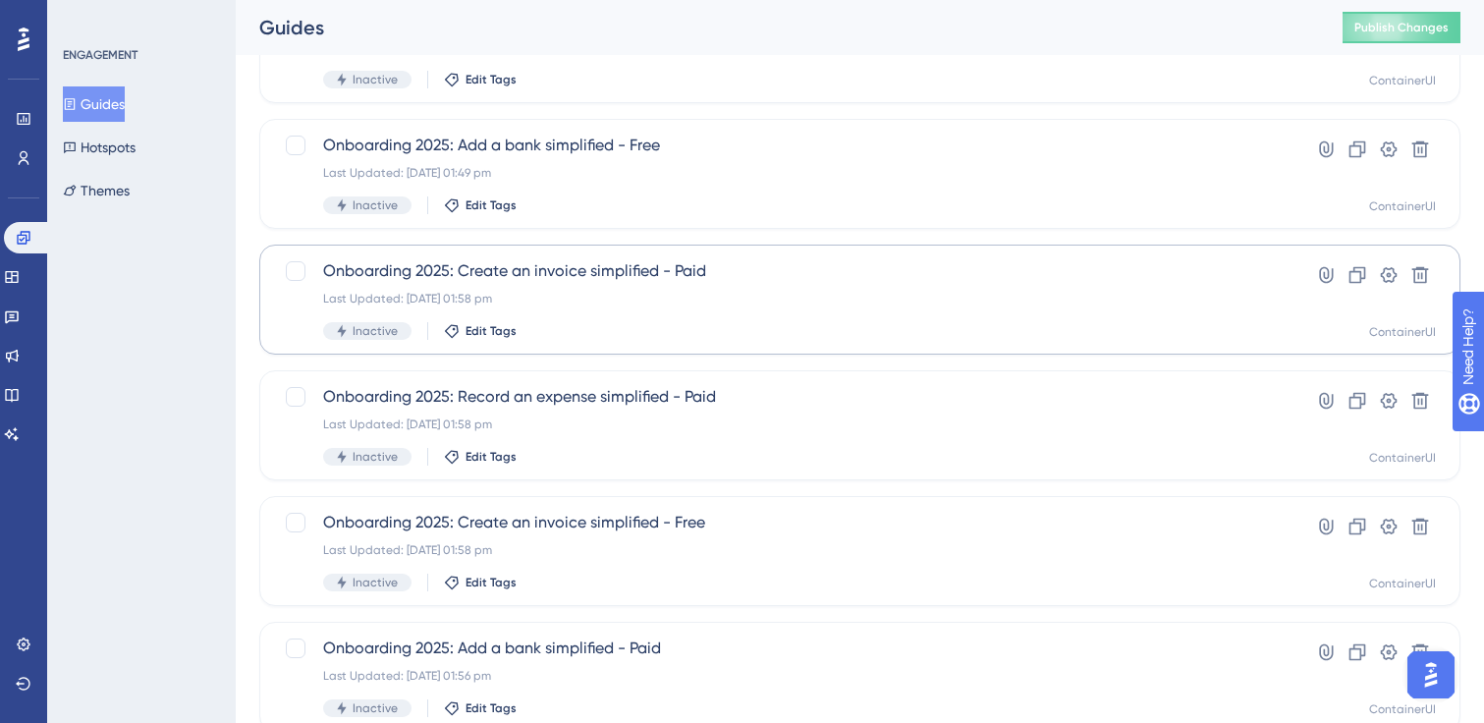
type input "onboarding"
click at [551, 279] on span "Onboarding 2025: Create an invoice simplified - Paid" at bounding box center [781, 271] width 916 height 24
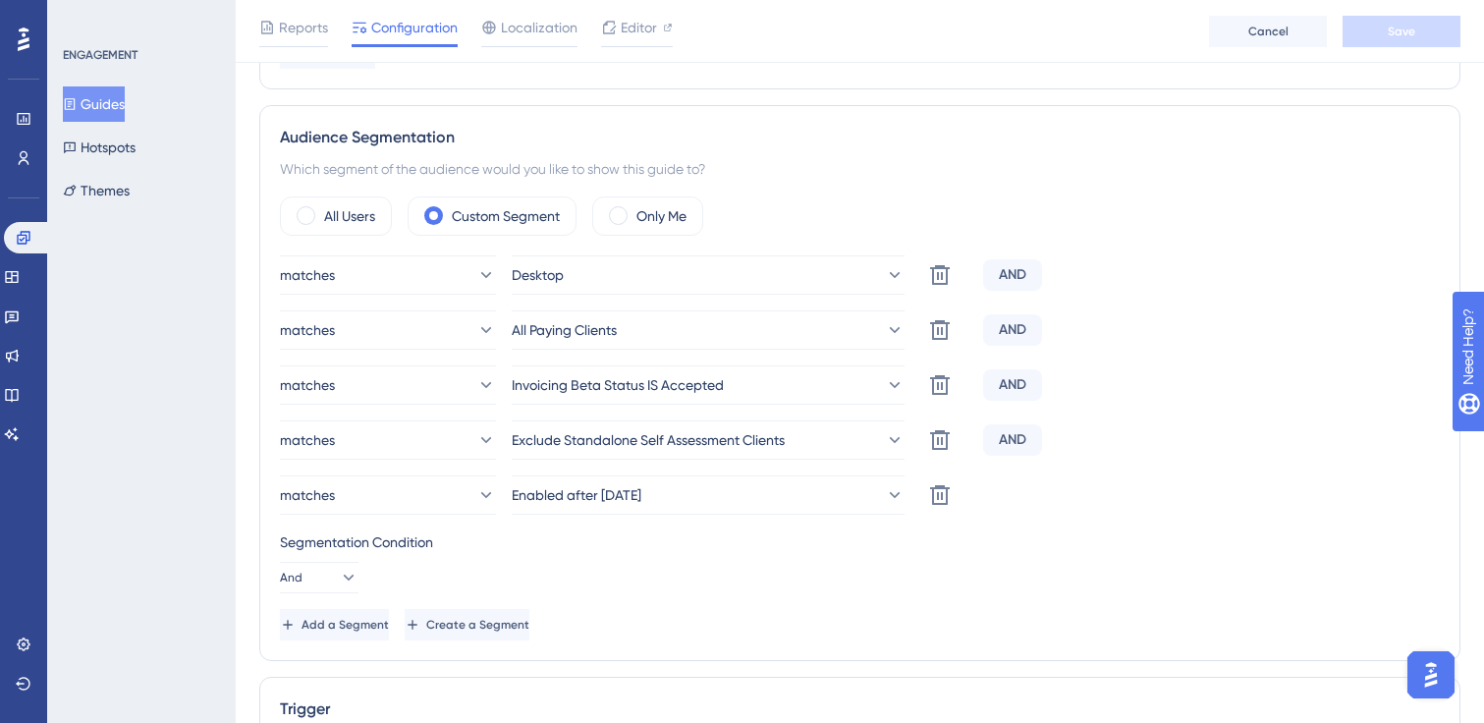
scroll to position [720, 0]
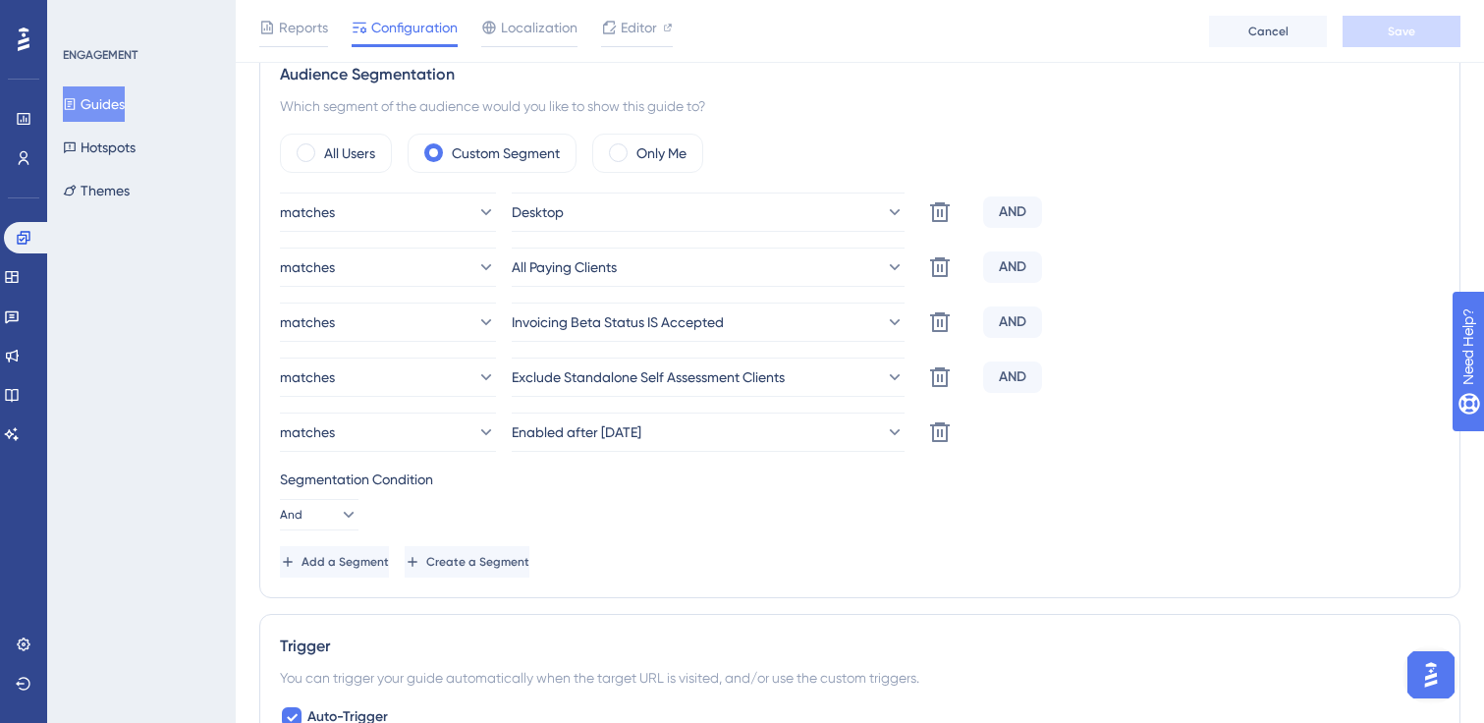
click at [107, 100] on button "Guides" at bounding box center [94, 103] width 62 height 35
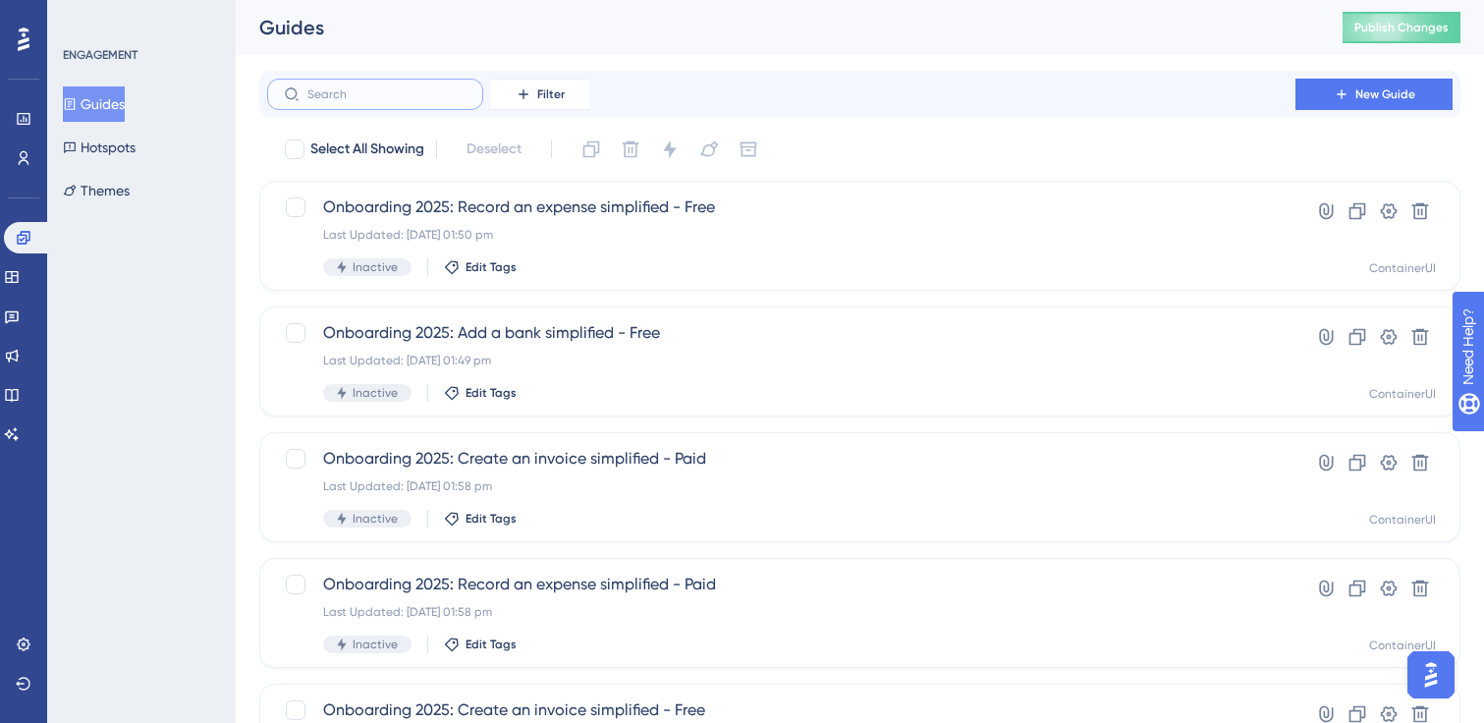
click at [387, 99] on input "text" at bounding box center [386, 94] width 159 height 14
paste input "onboarding"
type input "onboarding"
click at [541, 337] on span "Onboarding 2025: Add a bank simplified - Free" at bounding box center [781, 333] width 916 height 24
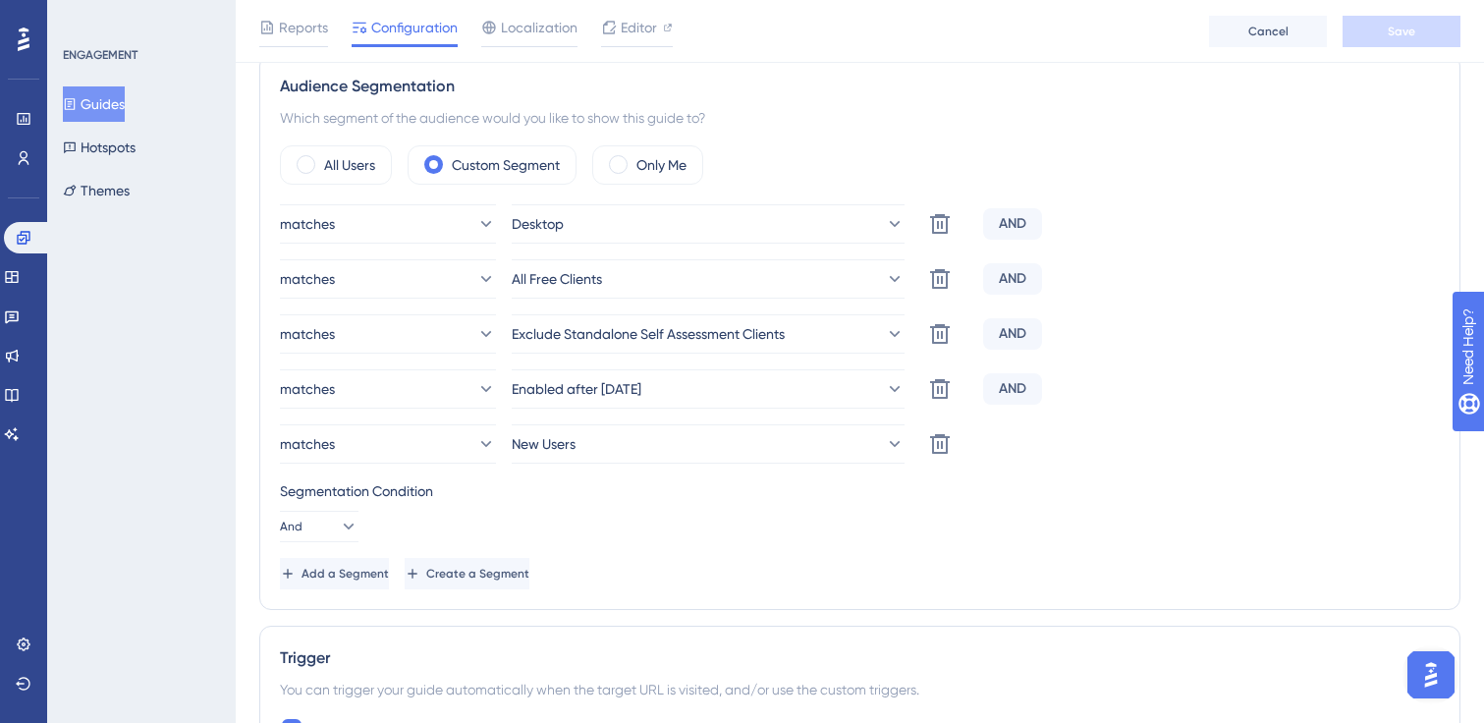
scroll to position [710, 0]
click at [942, 440] on icon at bounding box center [940, 442] width 20 height 20
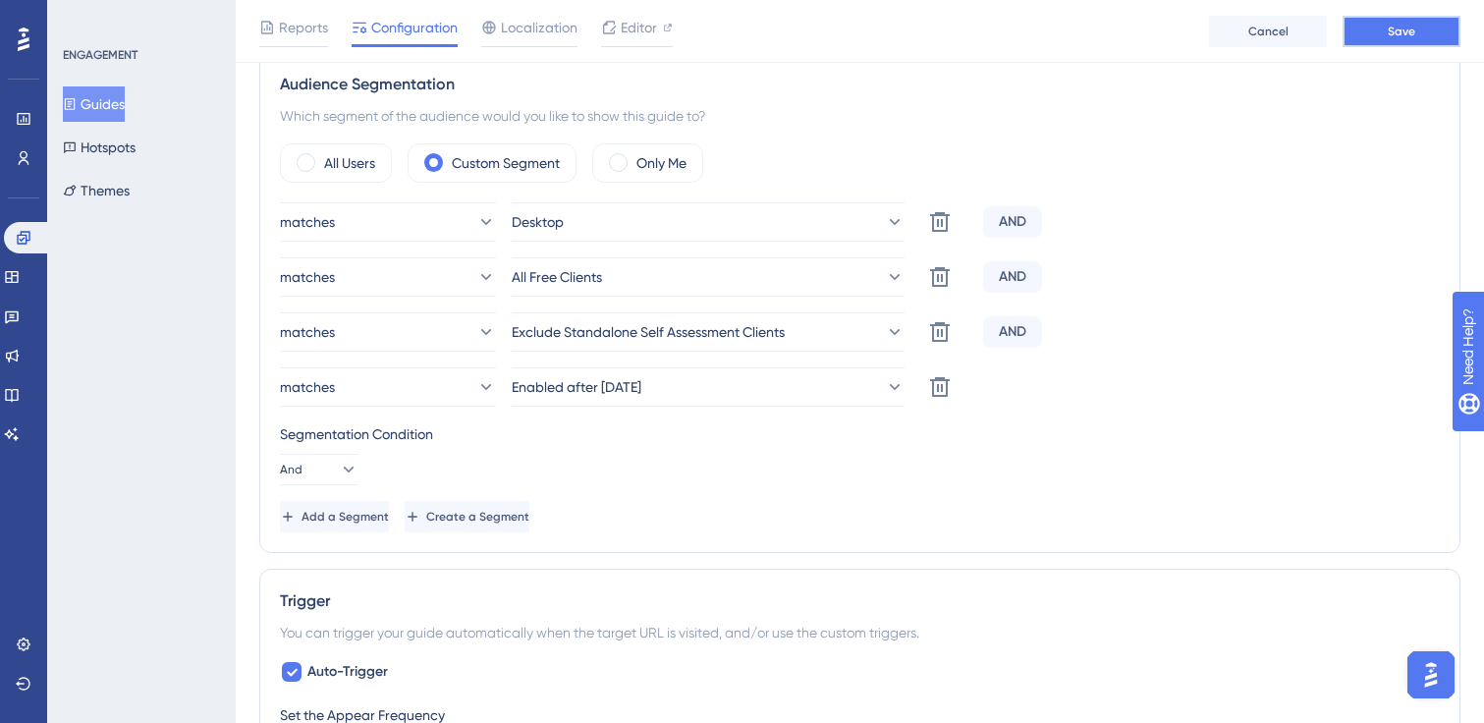
click at [1394, 28] on span "Save" at bounding box center [1402, 32] width 28 height 16
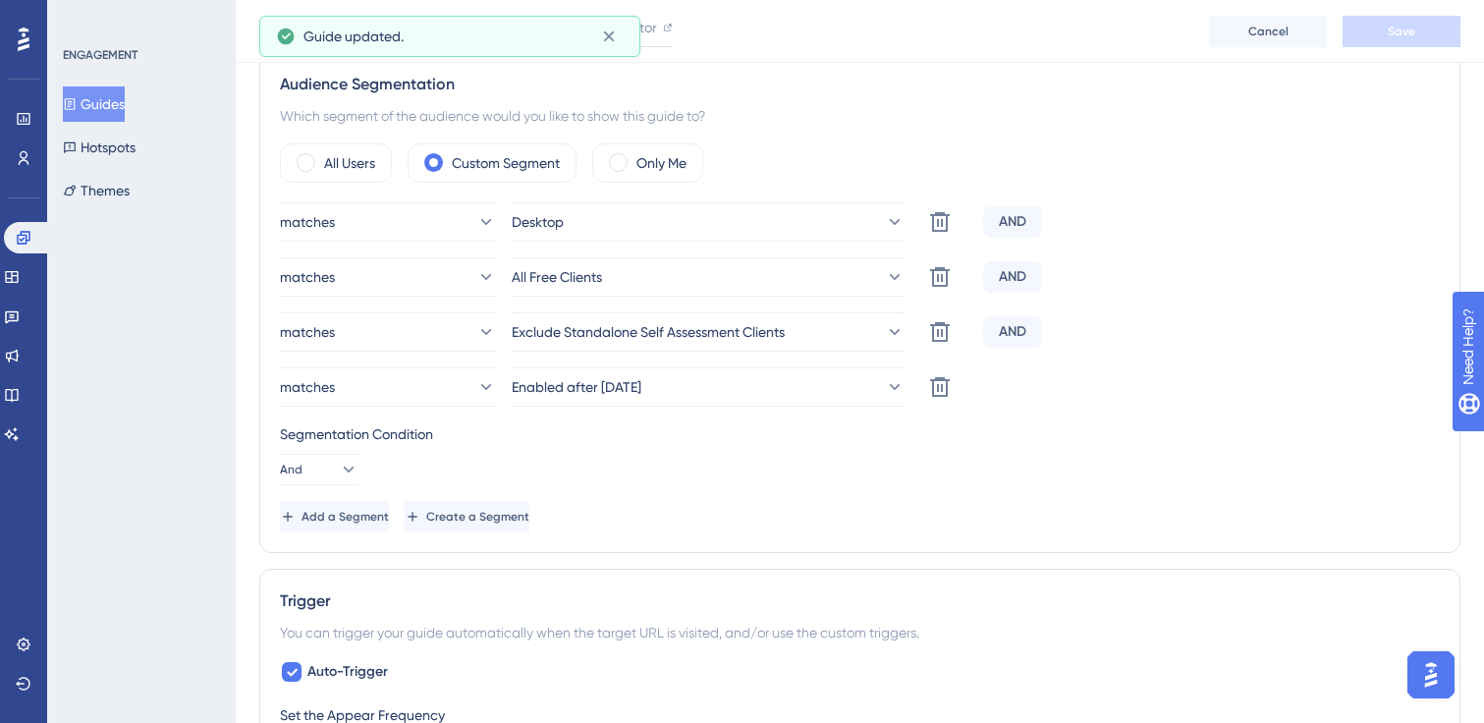
click at [125, 101] on button "Guides" at bounding box center [94, 103] width 62 height 35
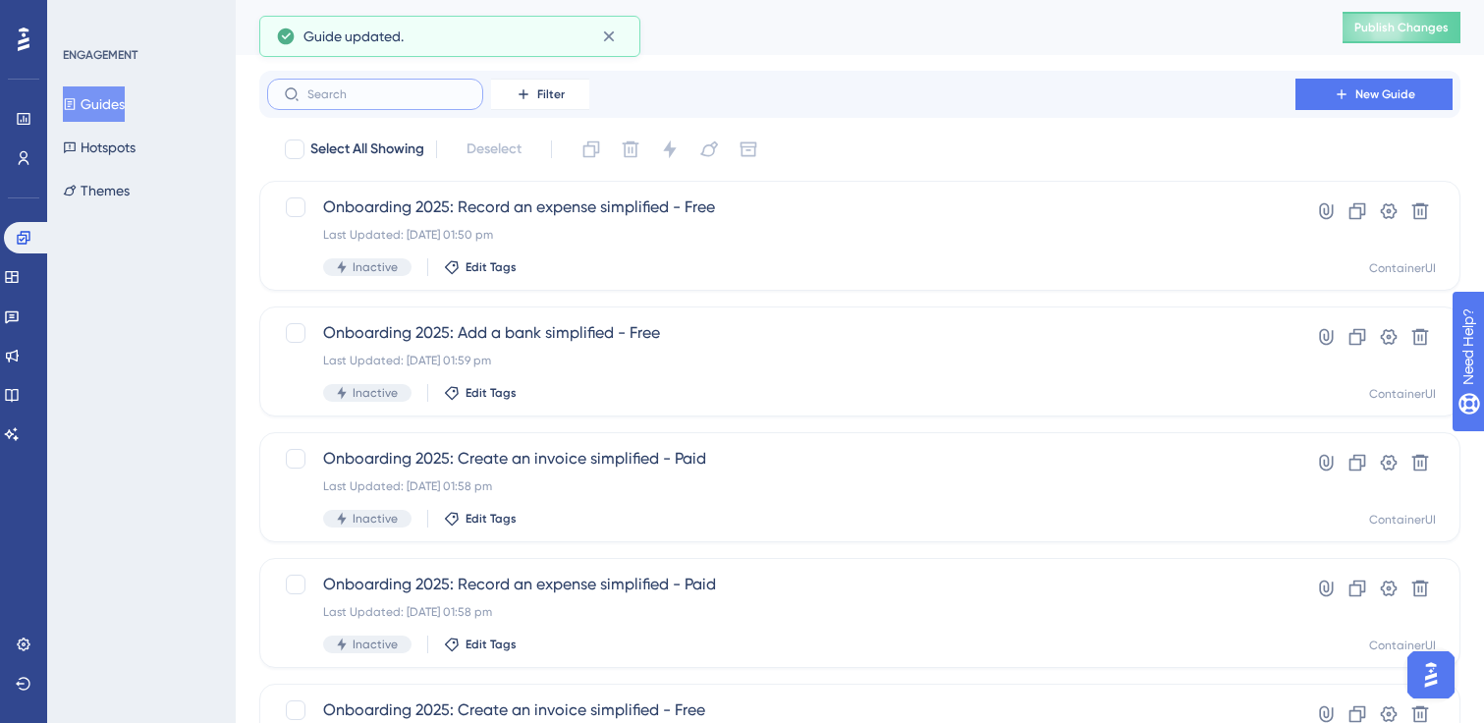
click at [406, 99] on input "text" at bounding box center [386, 94] width 159 height 14
paste input "onboarding"
type input "onboarding"
click at [601, 214] on span "Onboarding 2025: Record an expense simplified - Free" at bounding box center [781, 207] width 916 height 24
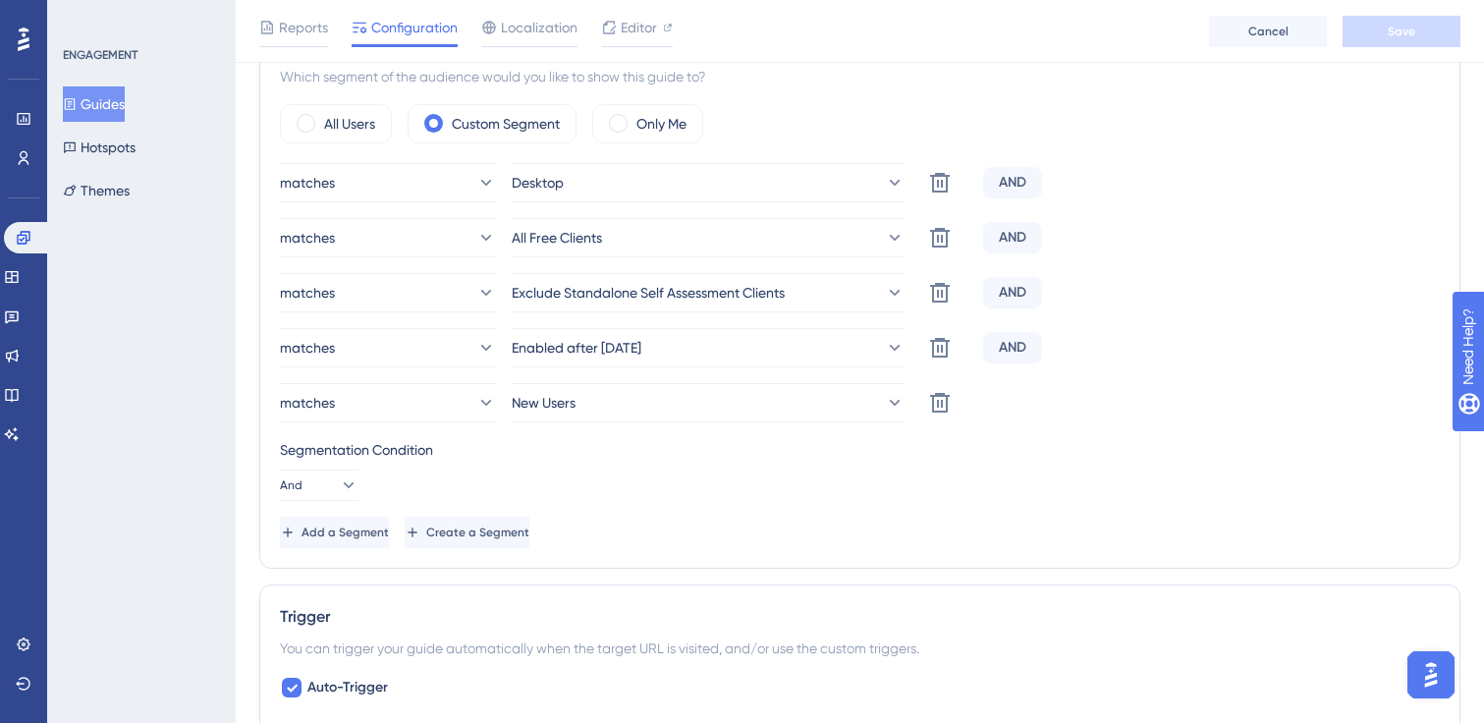
scroll to position [787, 0]
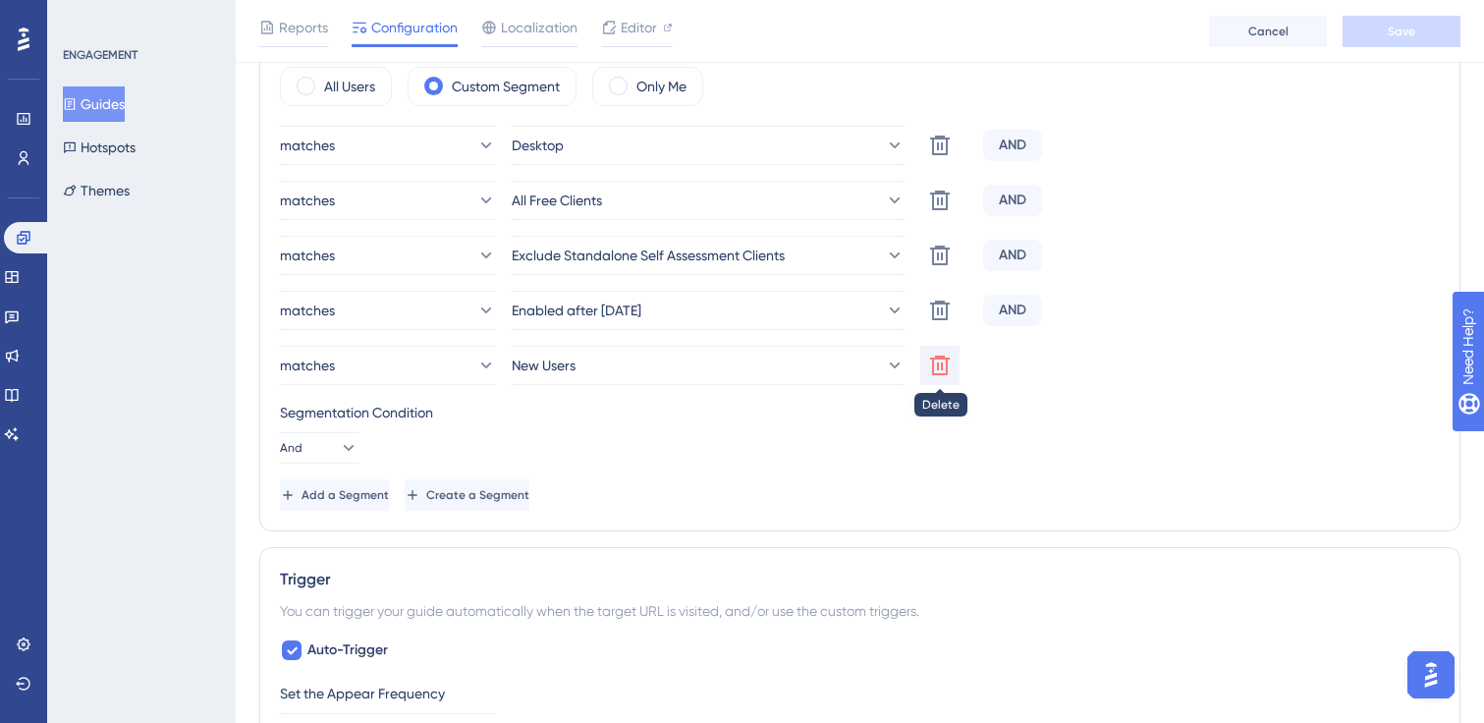
click at [941, 359] on icon at bounding box center [940, 366] width 24 height 24
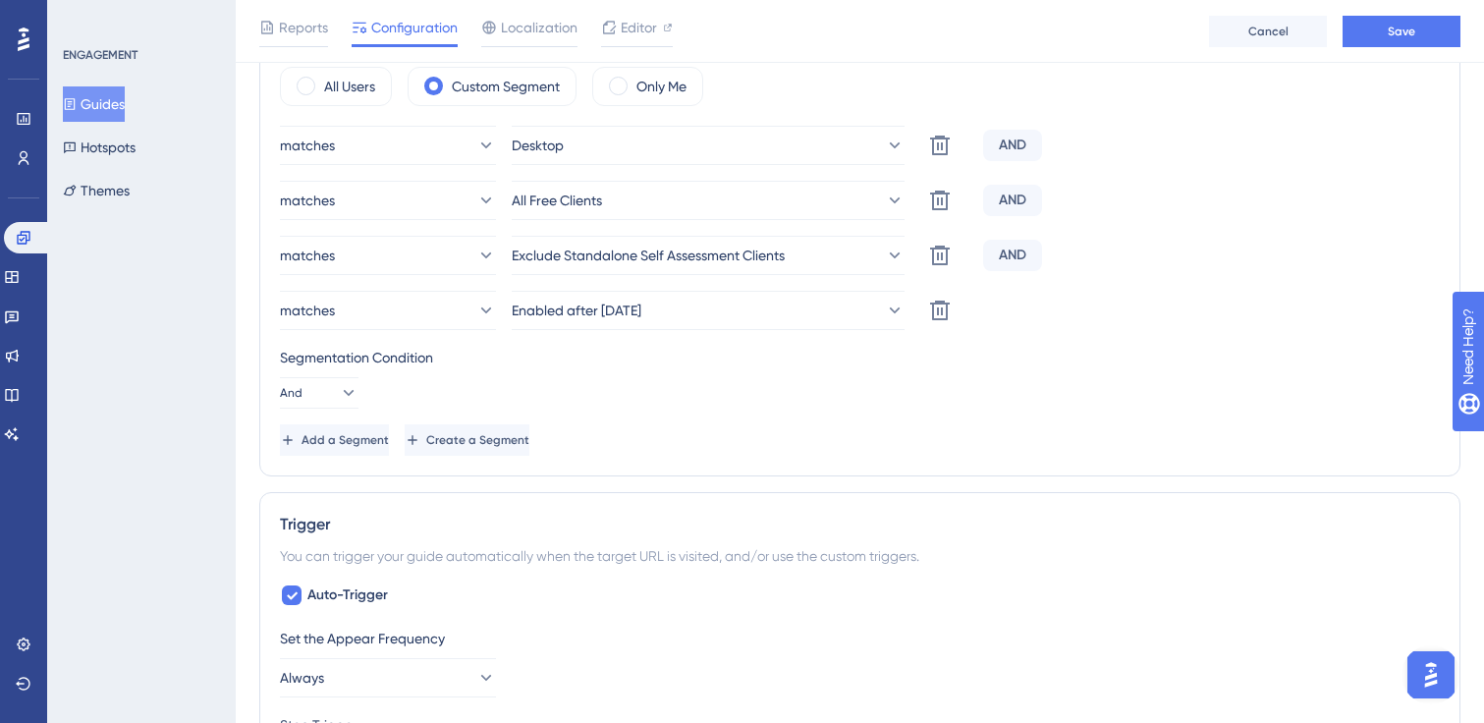
click at [1414, 50] on div "Reports Configuration Localization Editor Cancel Save" at bounding box center [860, 31] width 1248 height 63
click at [1404, 34] on span "Save" at bounding box center [1402, 32] width 28 height 16
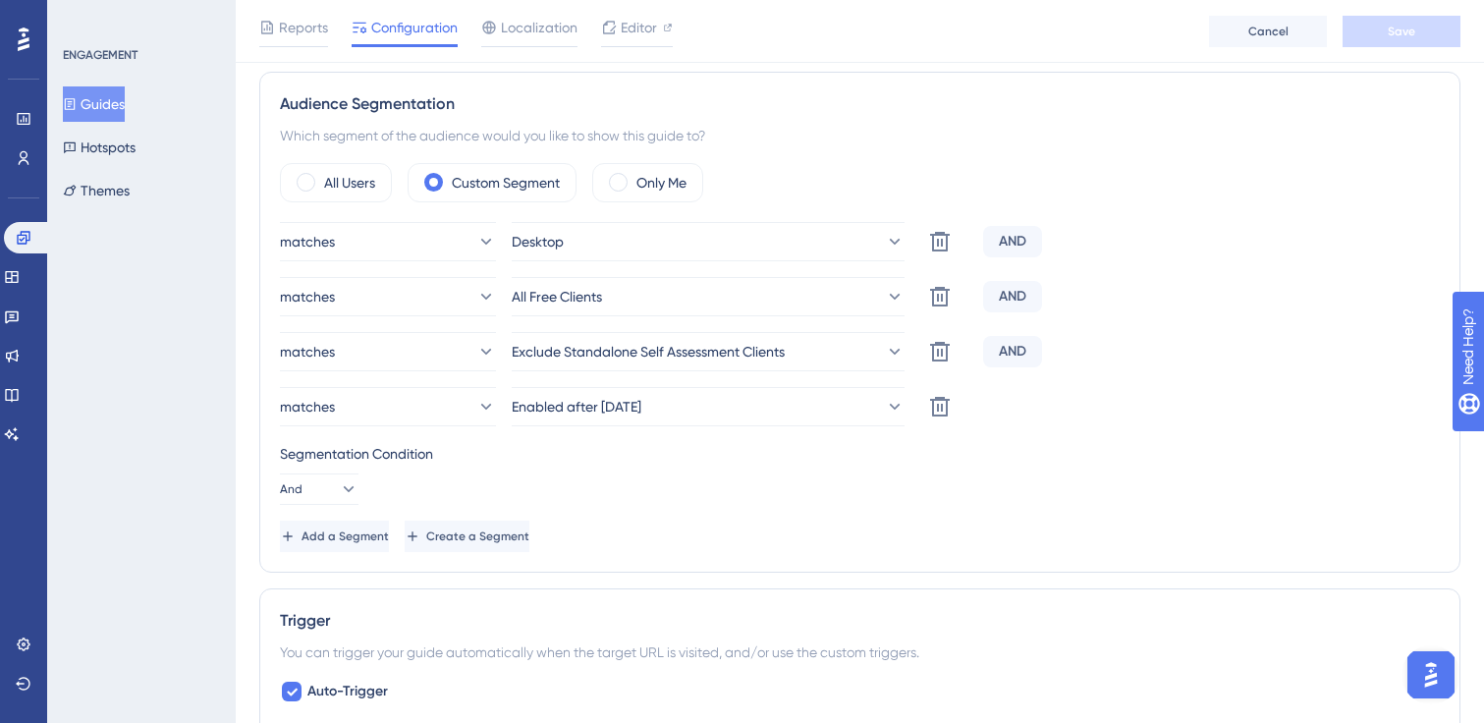
scroll to position [668, 0]
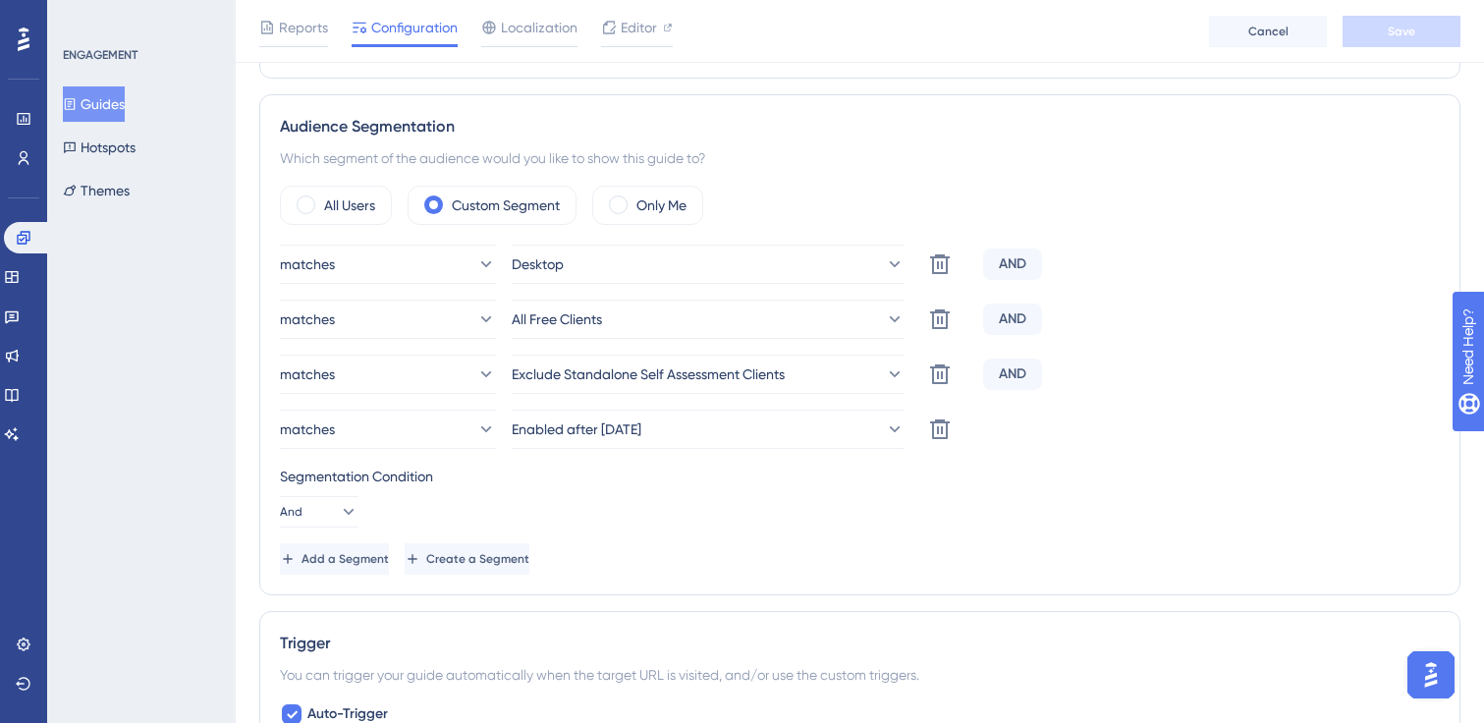
click at [125, 101] on button "Guides" at bounding box center [94, 103] width 62 height 35
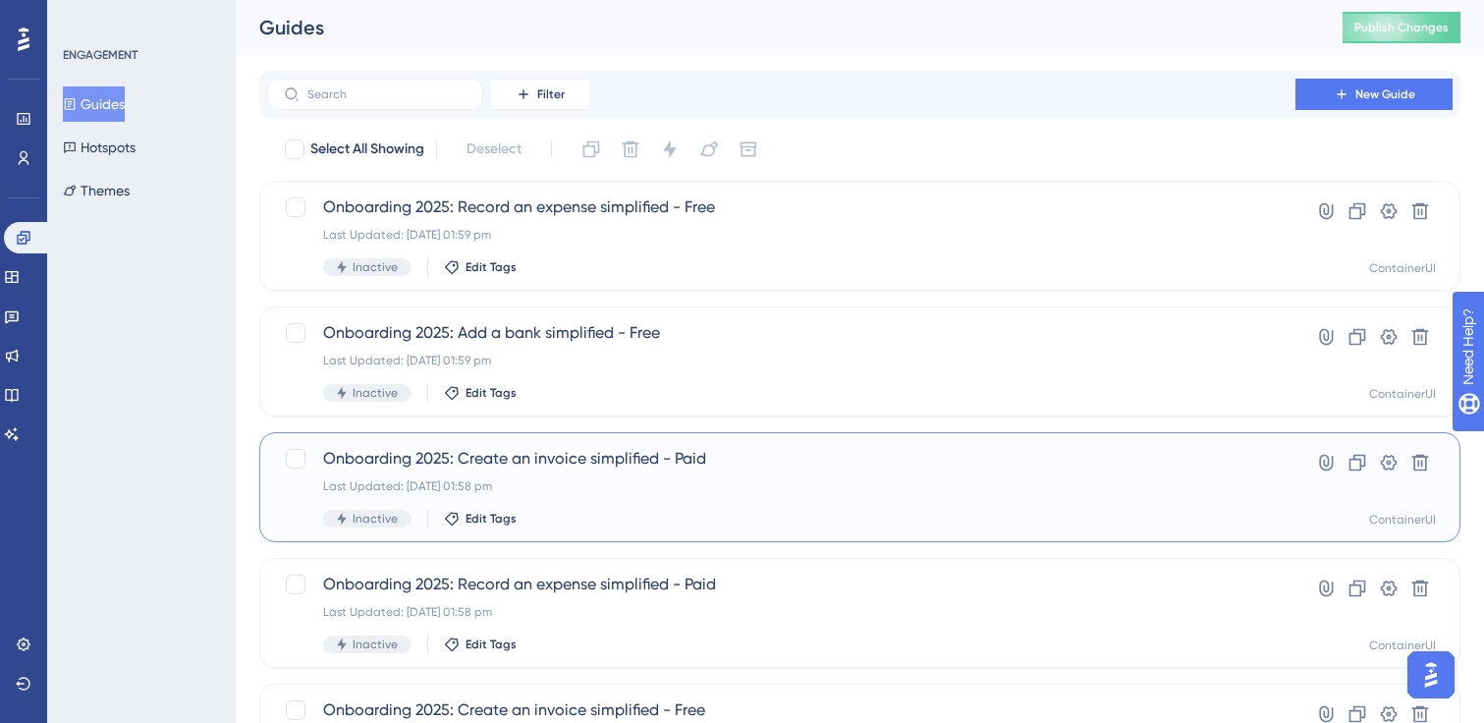
click at [634, 474] on div "Onboarding 2025: Create an invoice simplified - Paid Last Updated: [DATE] 01:58…" at bounding box center [781, 487] width 916 height 81
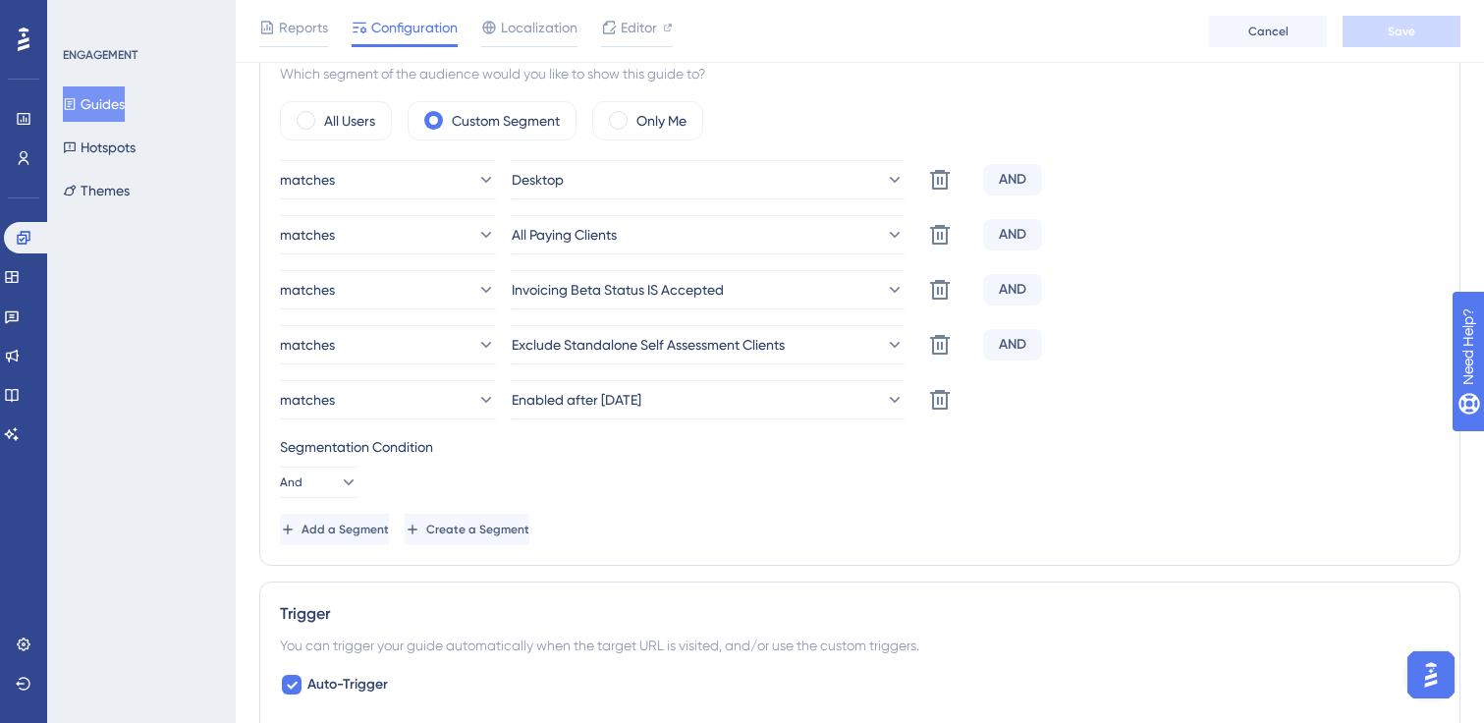
scroll to position [751, 0]
click at [109, 96] on button "Guides" at bounding box center [94, 103] width 62 height 35
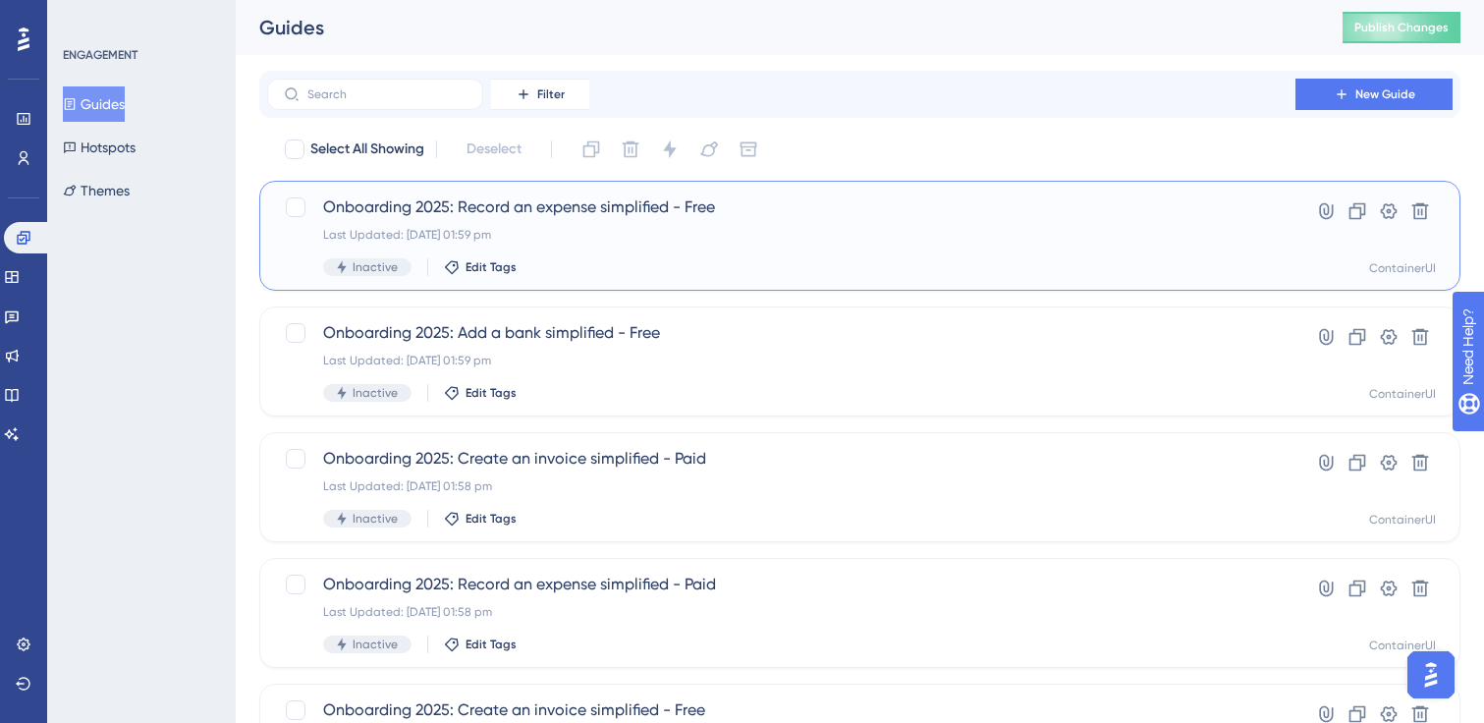
click at [613, 219] on div "Onboarding 2025: Record an expense simplified - Free Last Updated: [DATE] 01:59…" at bounding box center [781, 235] width 916 height 81
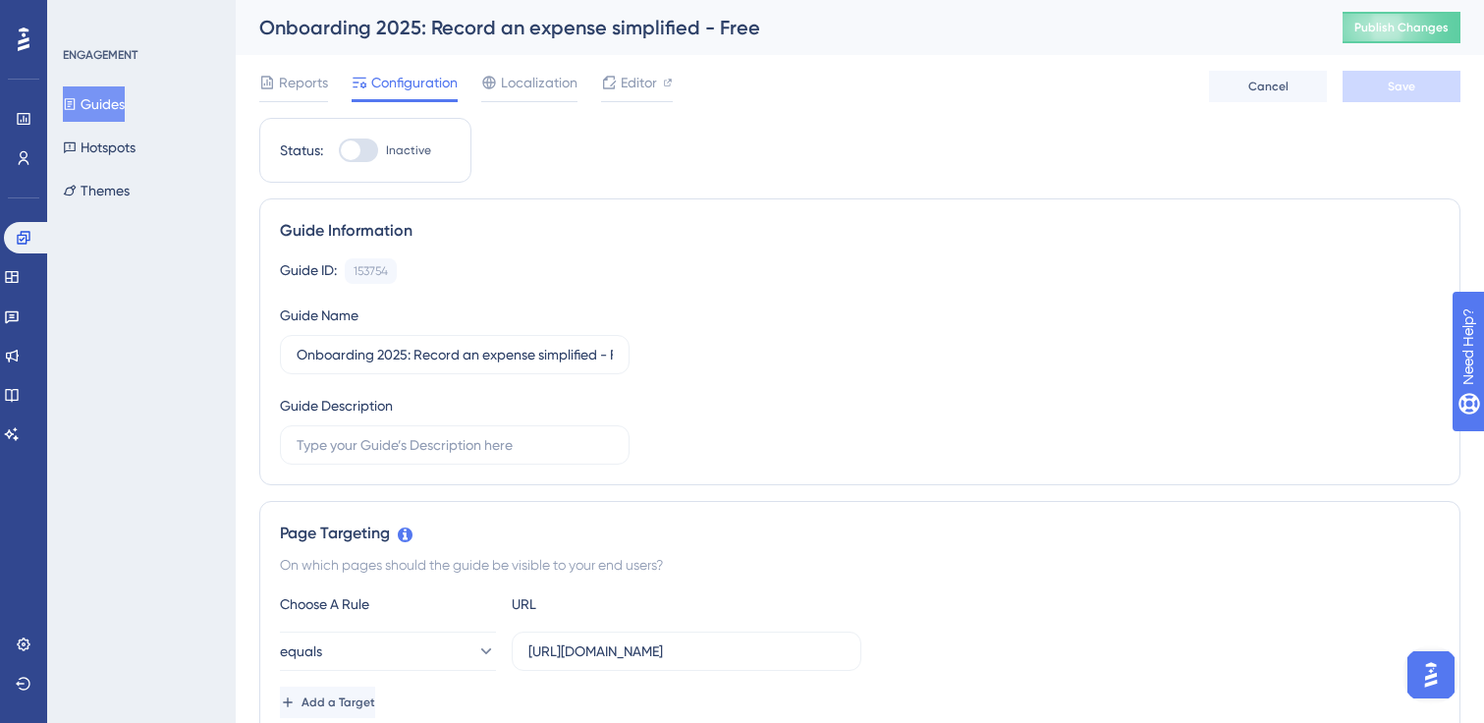
click at [678, 354] on div "Guide ID: 153754 Copy Guide Name Onboarding 2025: Record an expense simplified …" at bounding box center [860, 361] width 1160 height 206
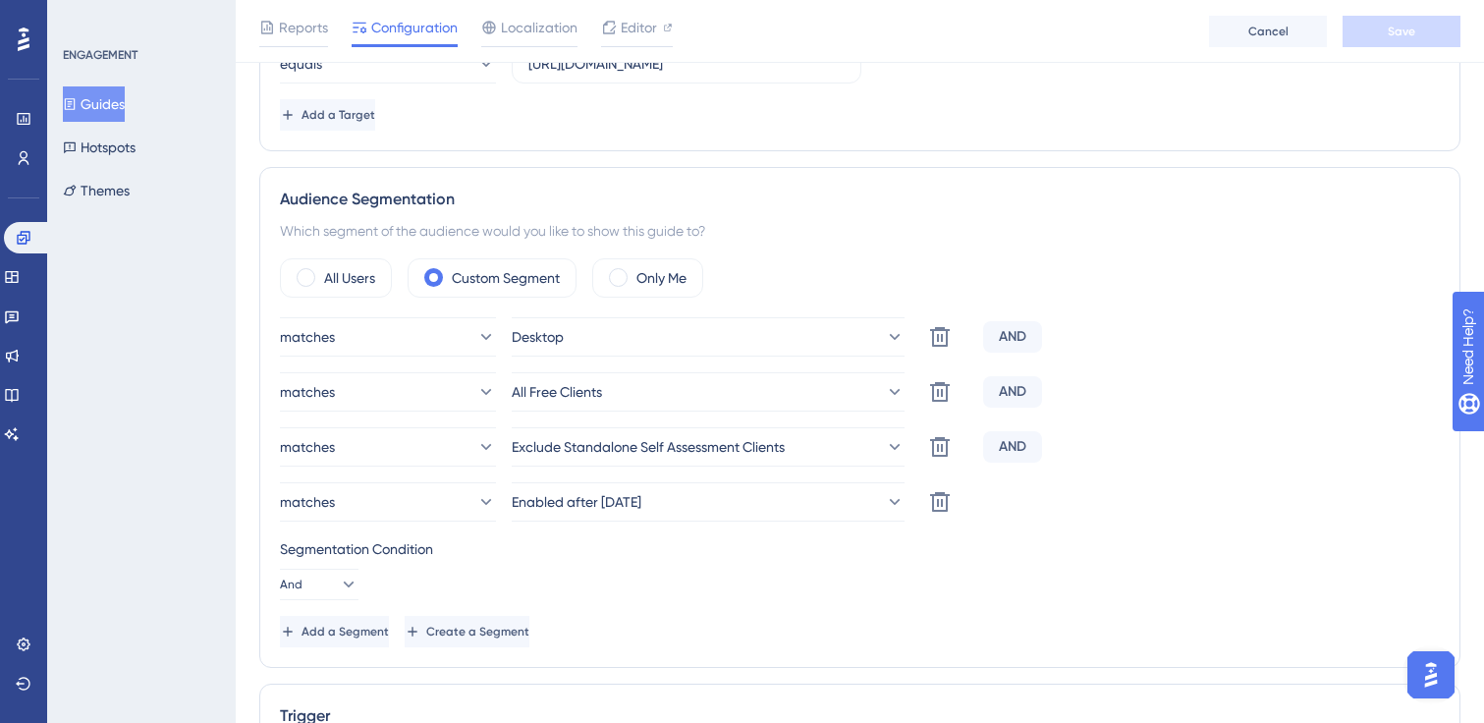
scroll to position [602, 0]
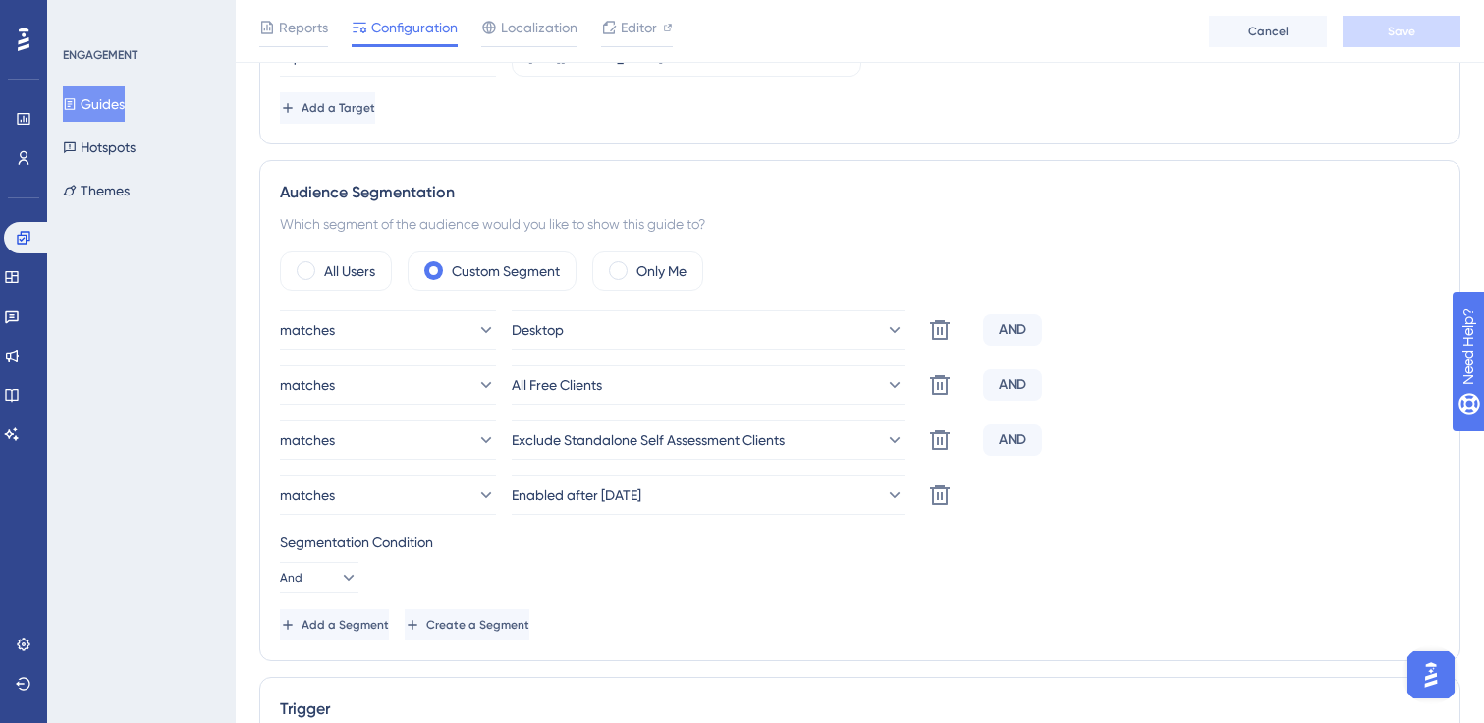
click at [114, 98] on button "Guides" at bounding box center [94, 103] width 62 height 35
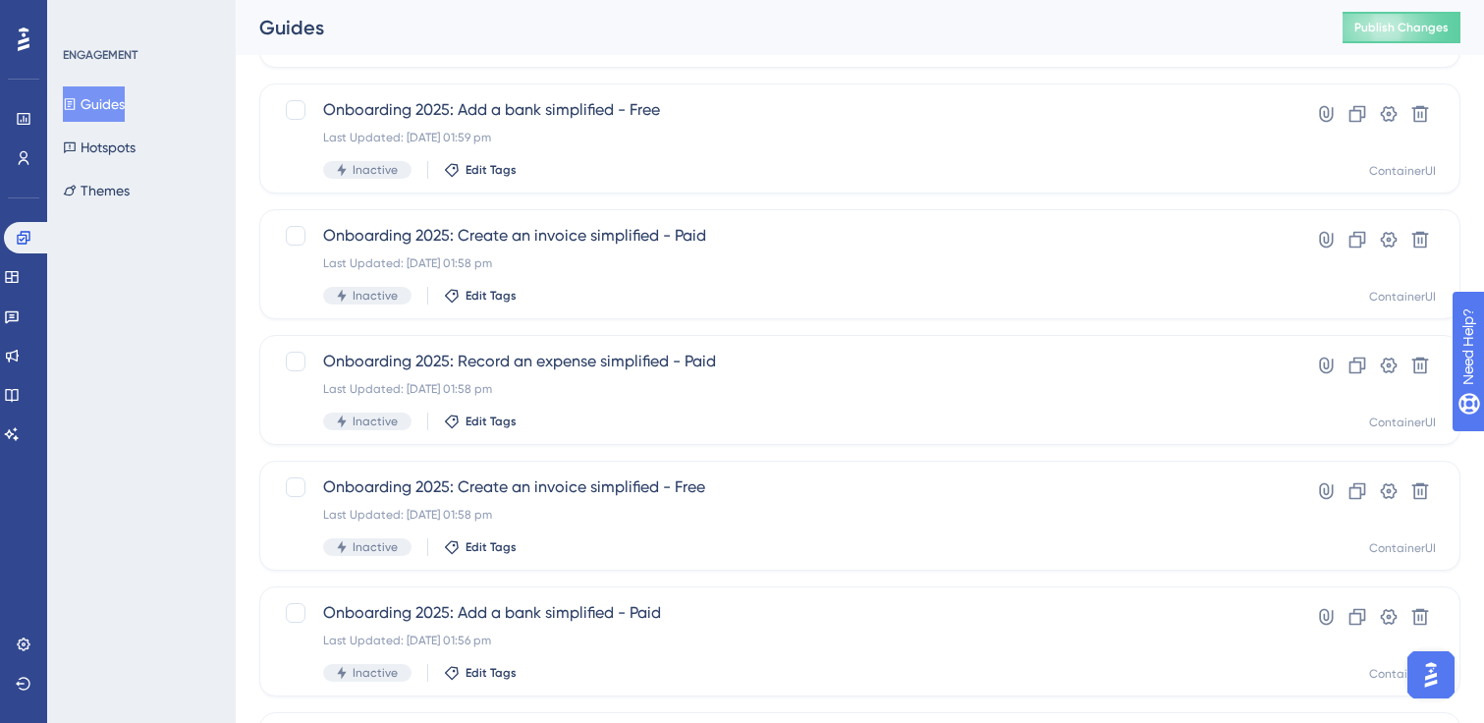
scroll to position [230, 0]
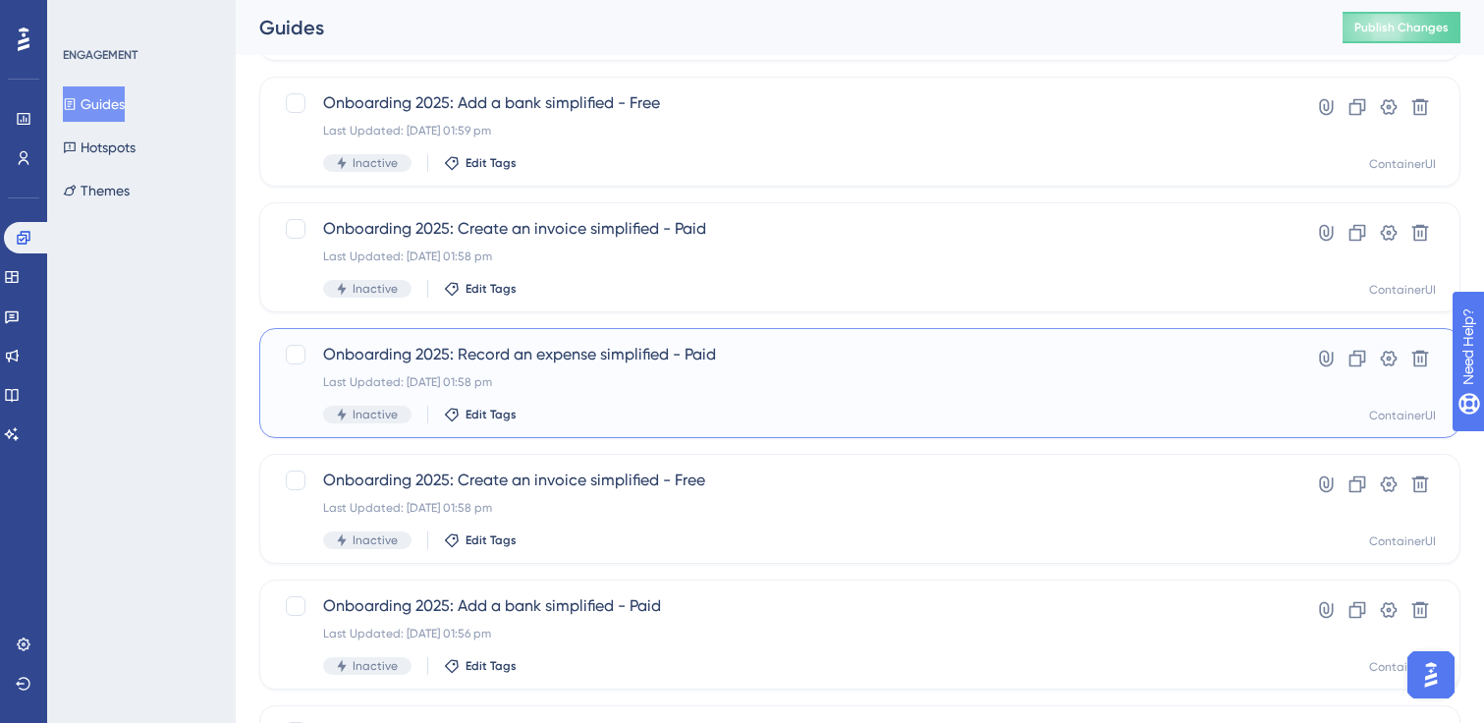
click at [604, 355] on span "Onboarding 2025: Record an expense simplified - Paid" at bounding box center [781, 355] width 916 height 24
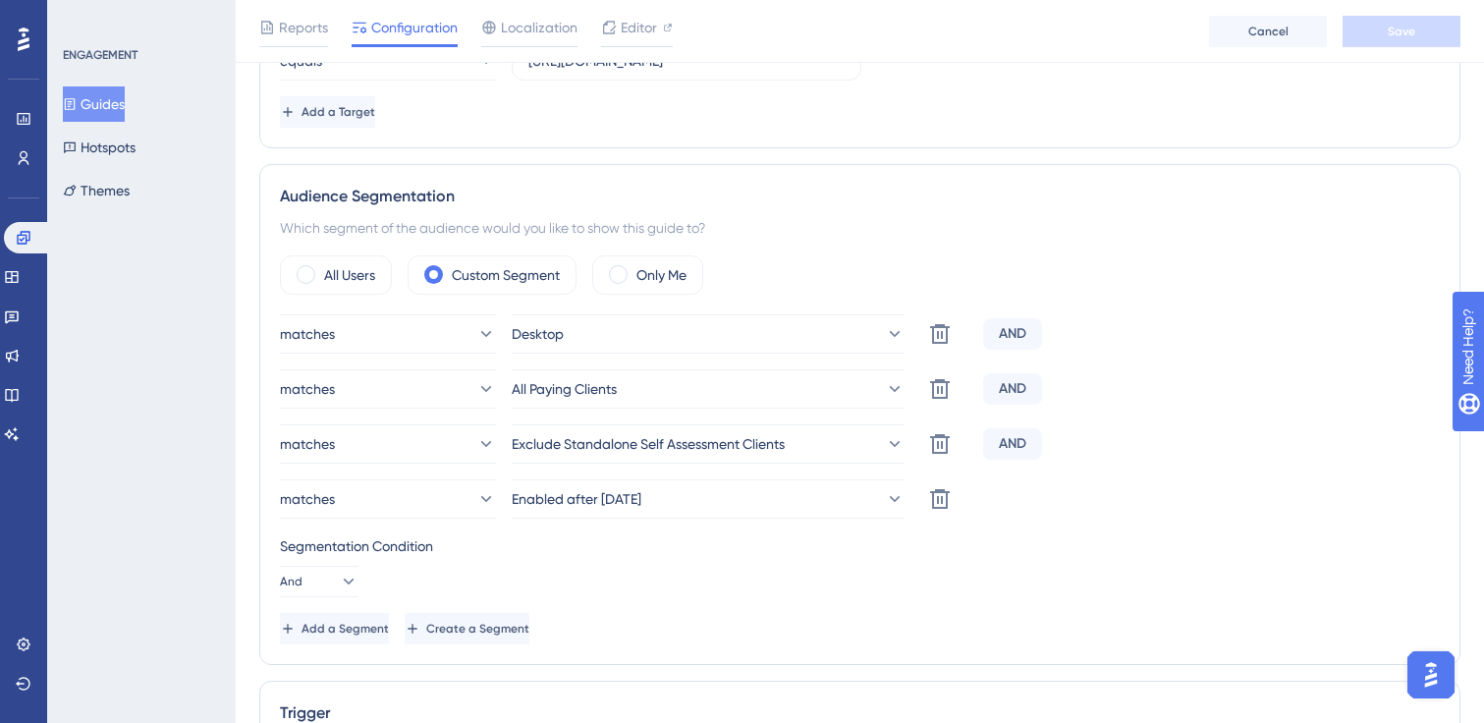
scroll to position [606, 0]
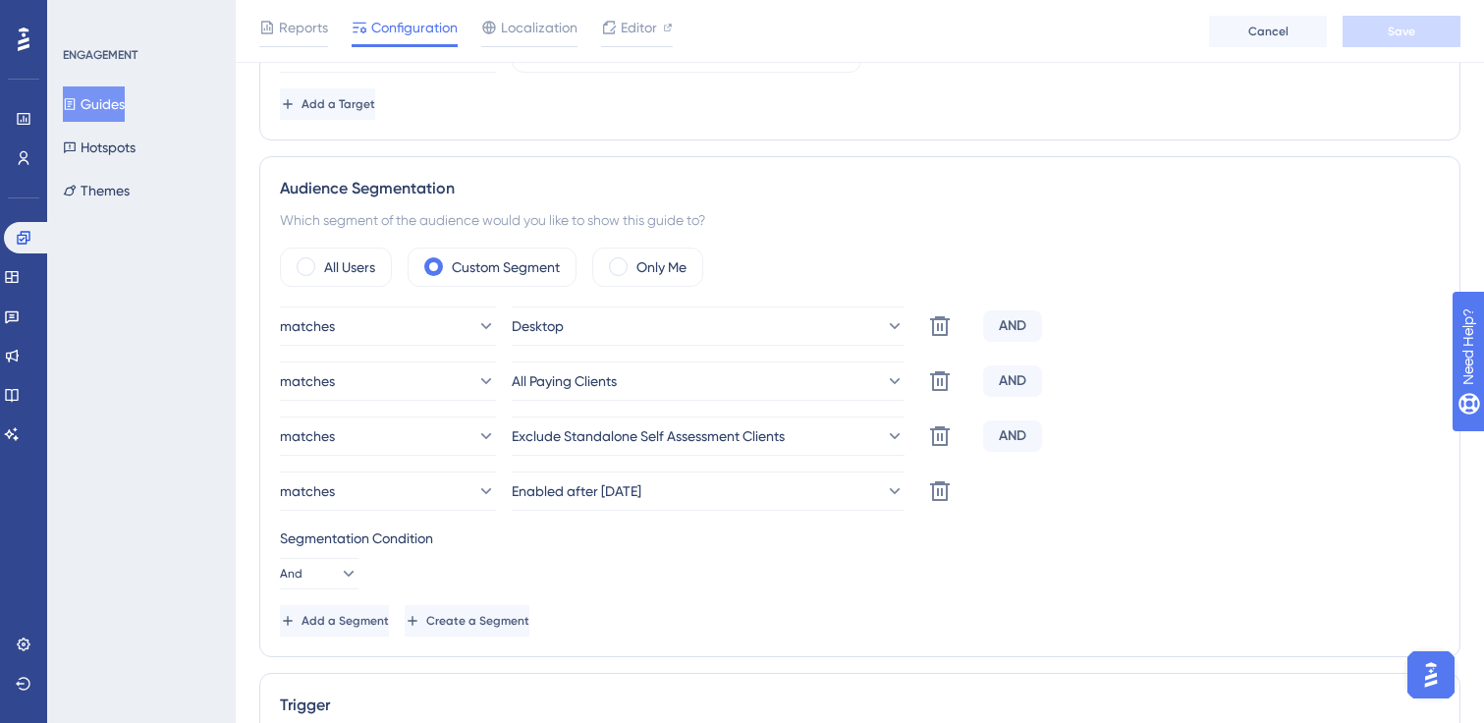
click at [125, 120] on button "Guides" at bounding box center [94, 103] width 62 height 35
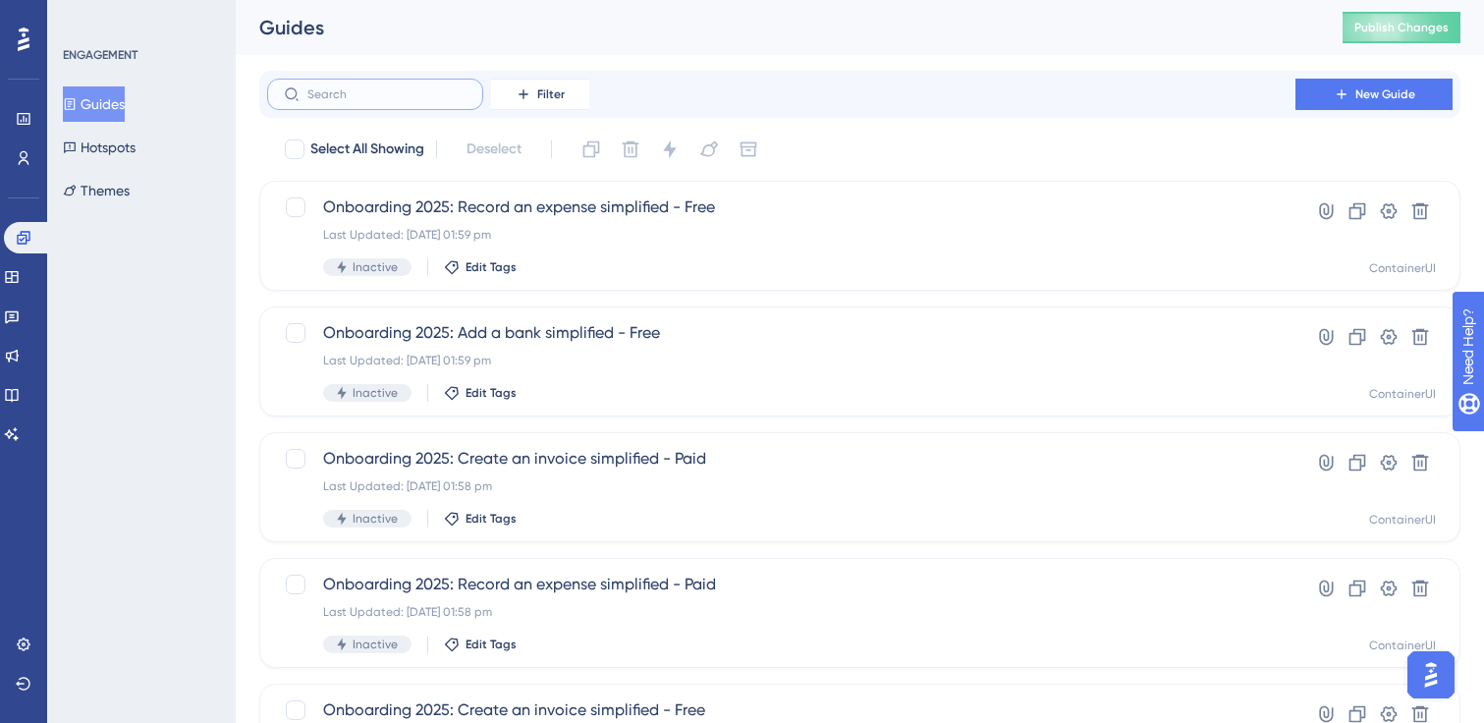
click at [406, 87] on input "text" at bounding box center [386, 94] width 159 height 14
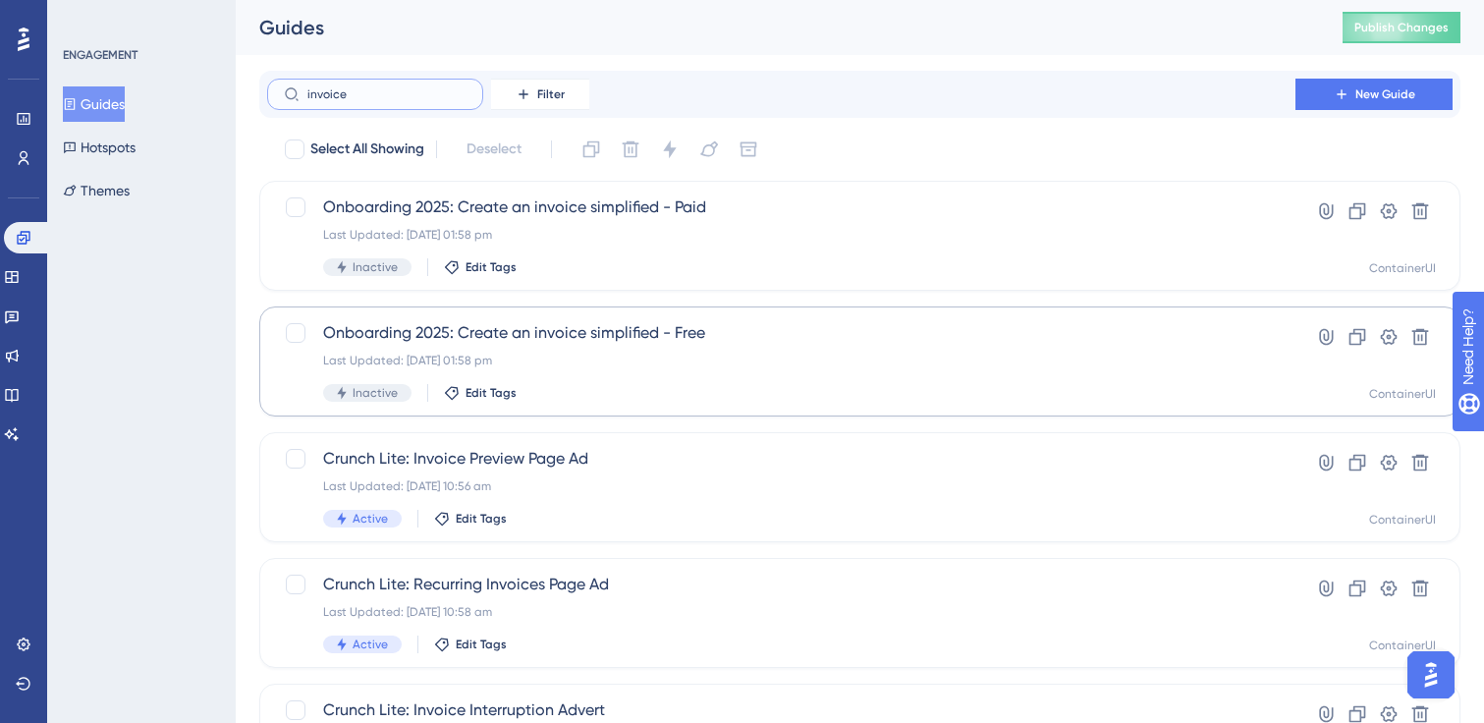
type input "invoice"
click at [635, 347] on div "Onboarding 2025: Create an invoice simplified - Free Last Updated: [DATE] 01:58…" at bounding box center [781, 361] width 916 height 81
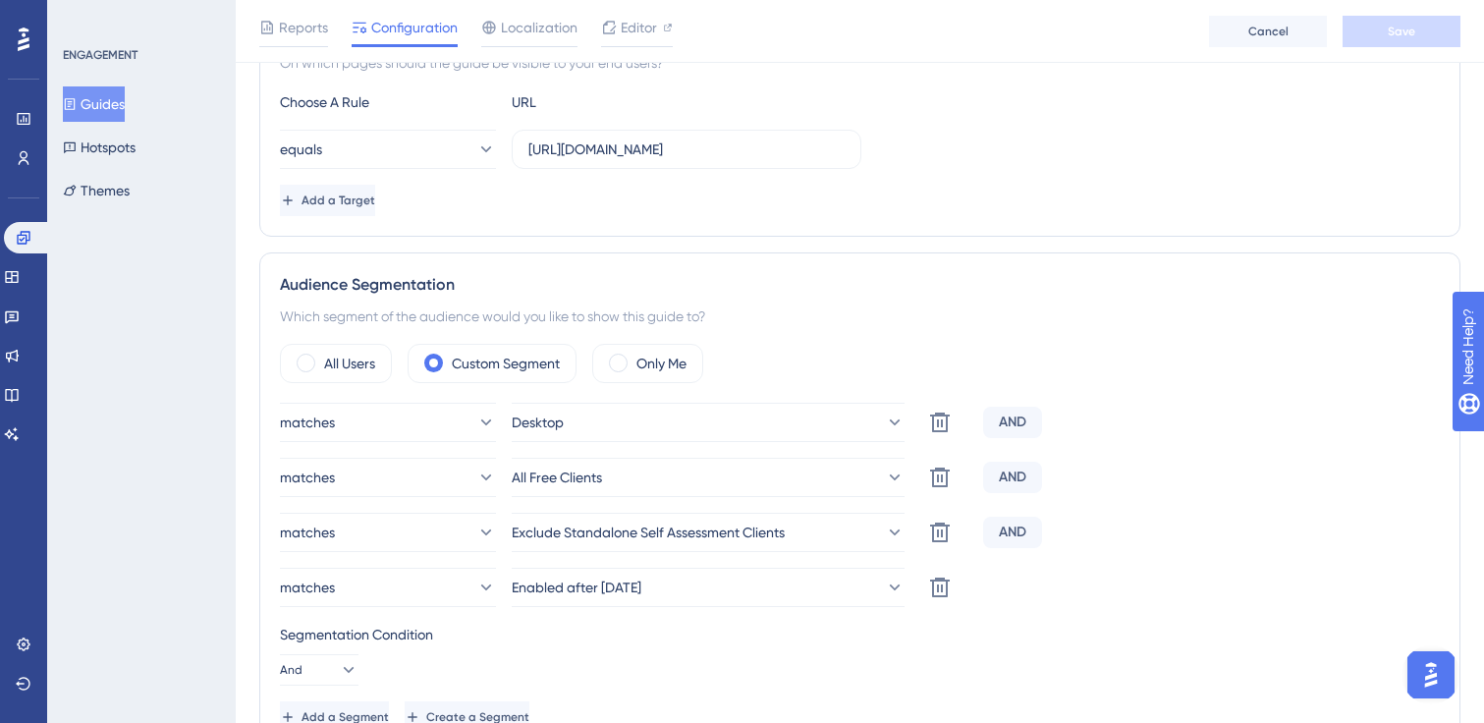
scroll to position [546, 0]
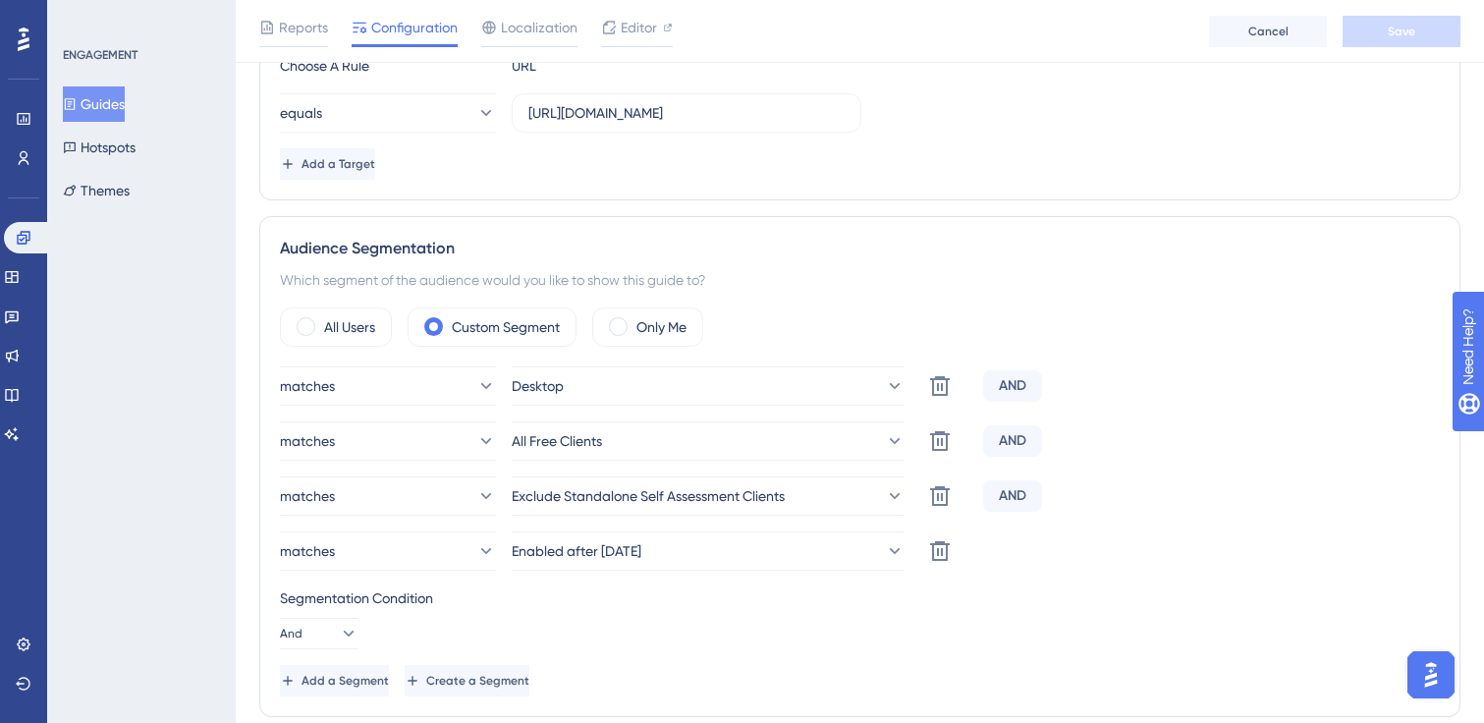
click at [124, 105] on button "Guides" at bounding box center [94, 103] width 62 height 35
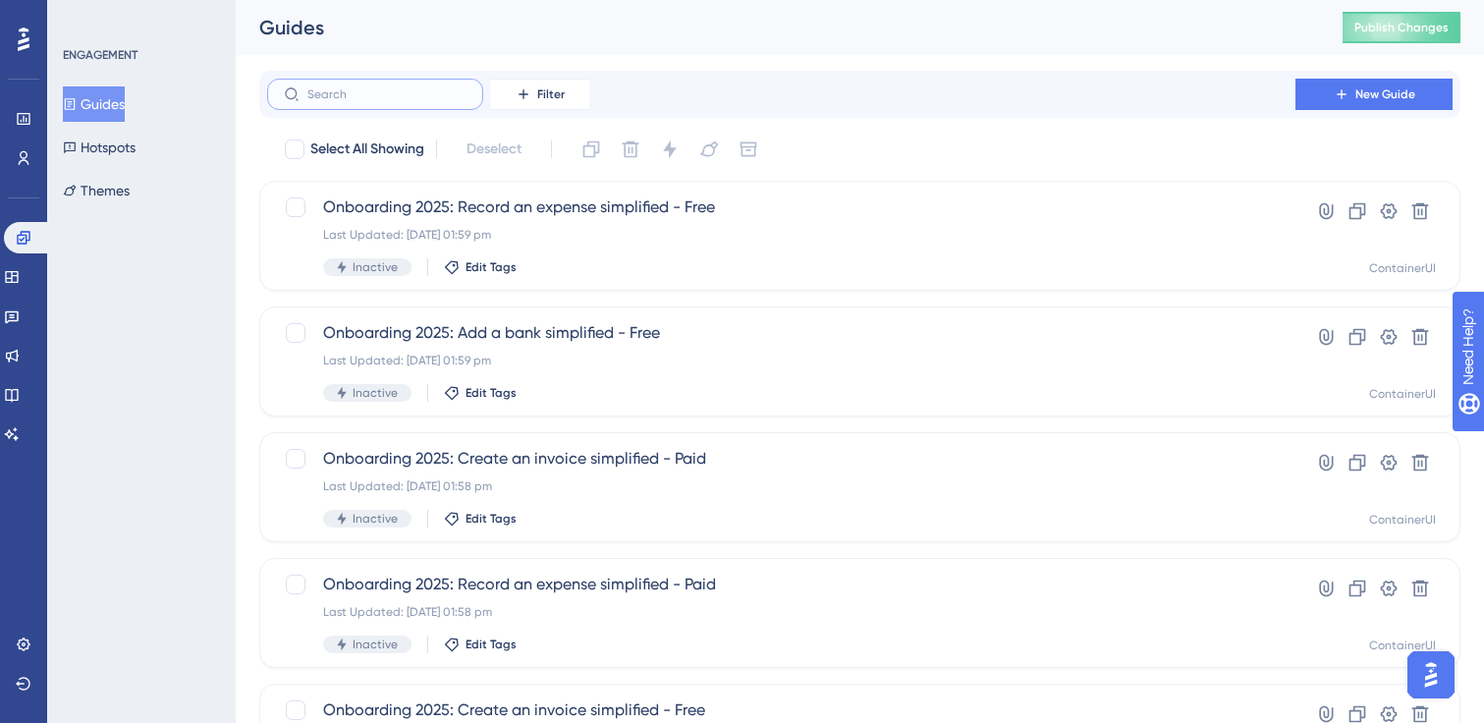
click at [426, 96] on input "text" at bounding box center [386, 94] width 159 height 14
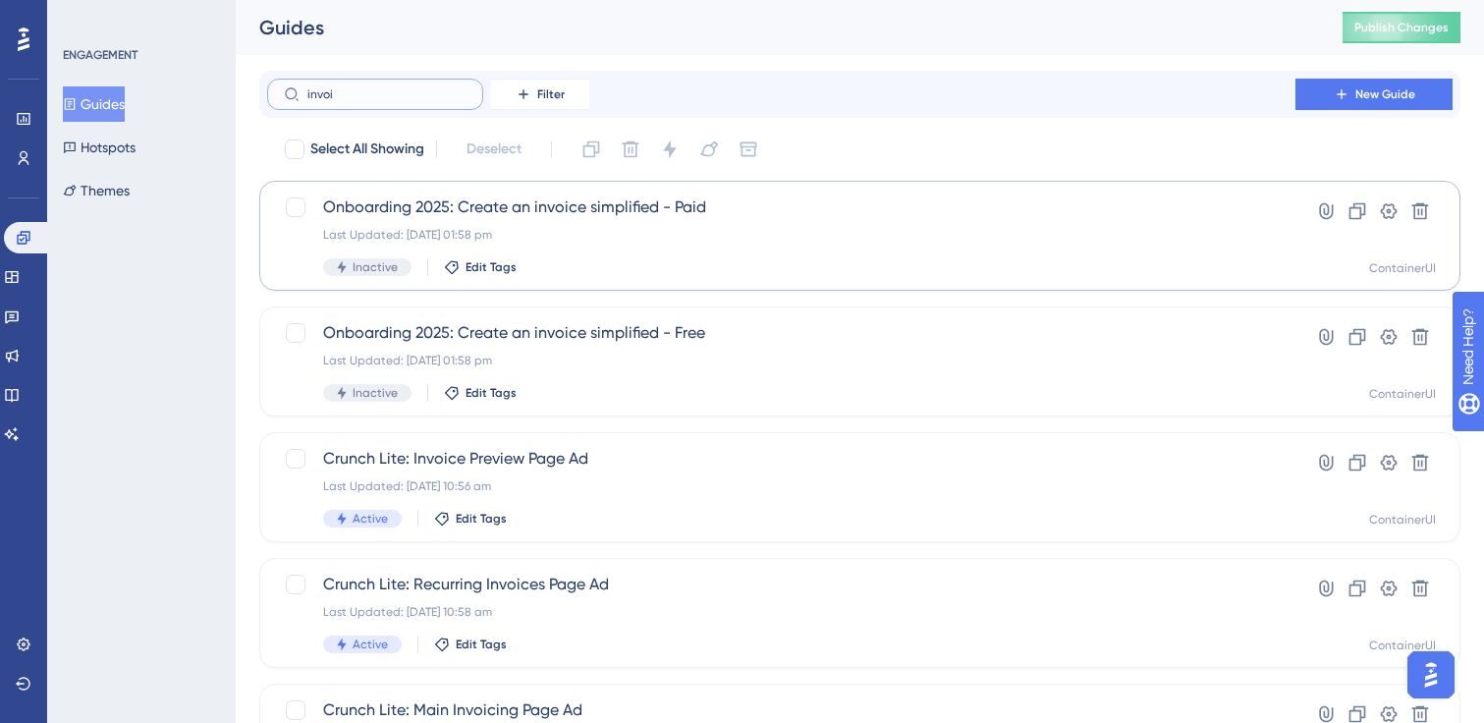
type input "invoi"
click at [714, 218] on span "Onboarding 2025: Create an invoice simplified - Paid" at bounding box center [781, 207] width 916 height 24
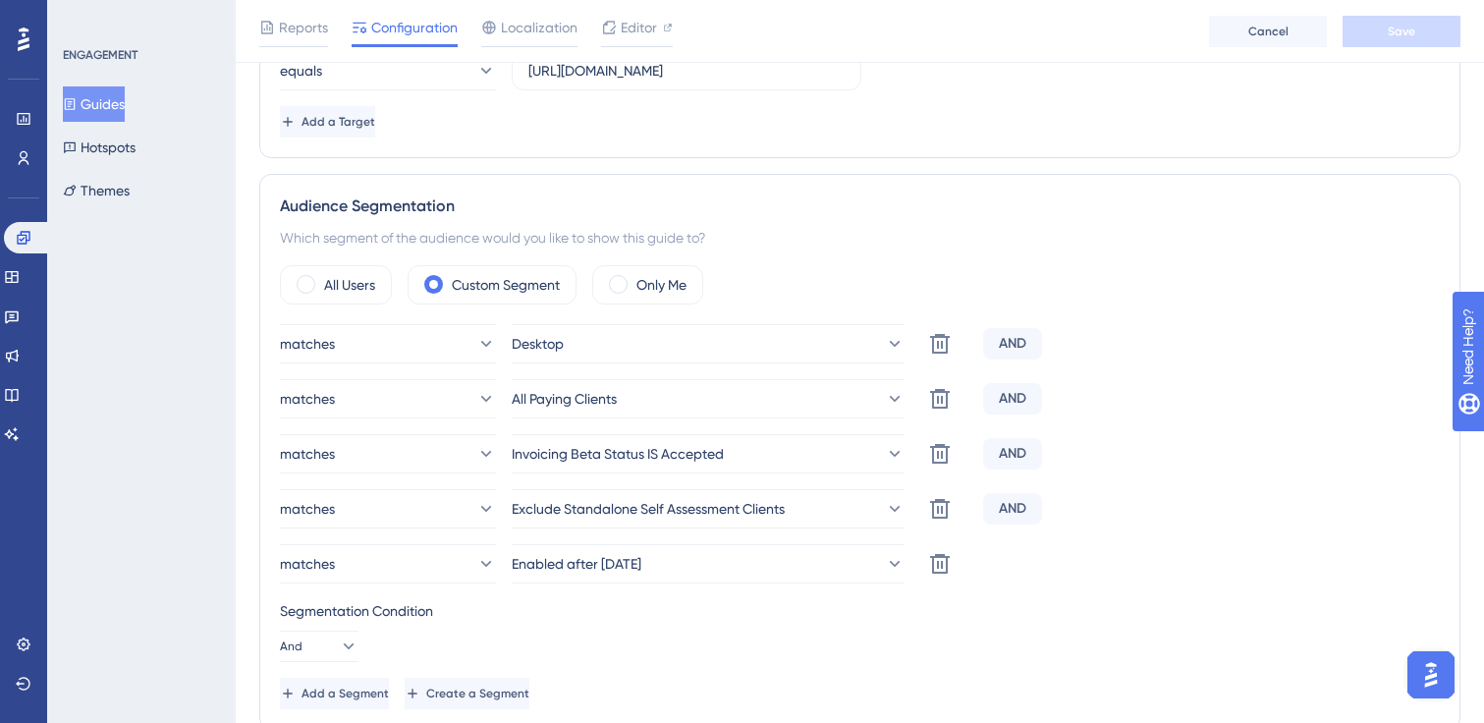
scroll to position [614, 0]
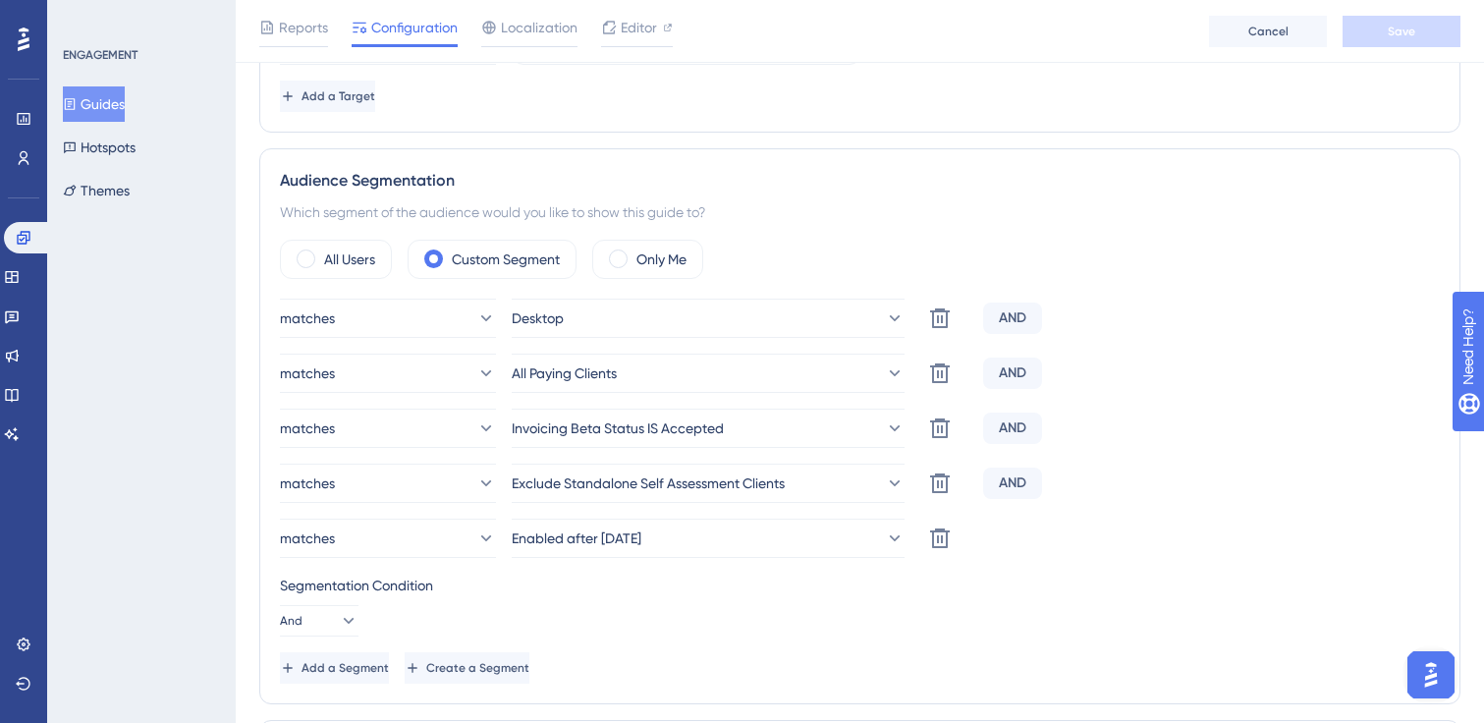
click at [107, 107] on button "Guides" at bounding box center [94, 103] width 62 height 35
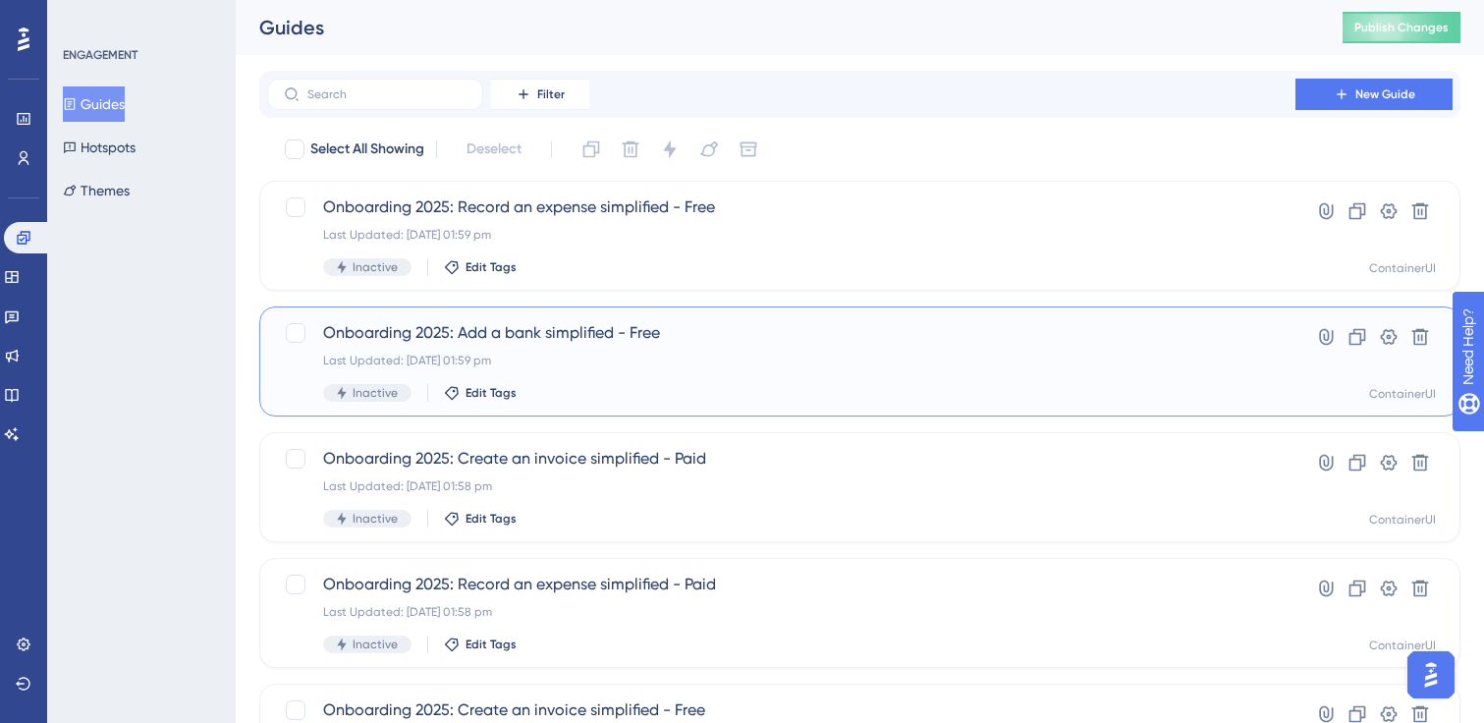
click at [663, 338] on span "Onboarding 2025: Add a bank simplified - Free" at bounding box center [781, 333] width 916 height 24
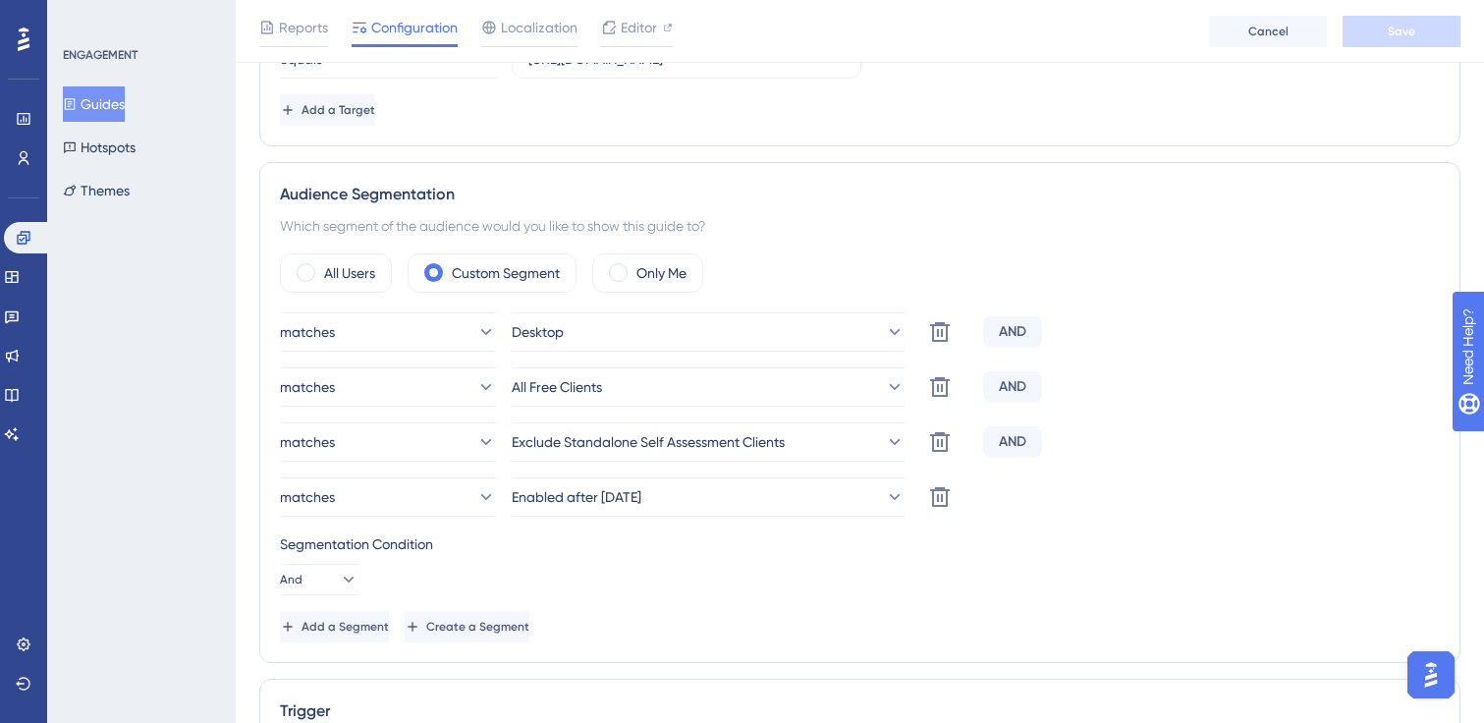
scroll to position [625, 0]
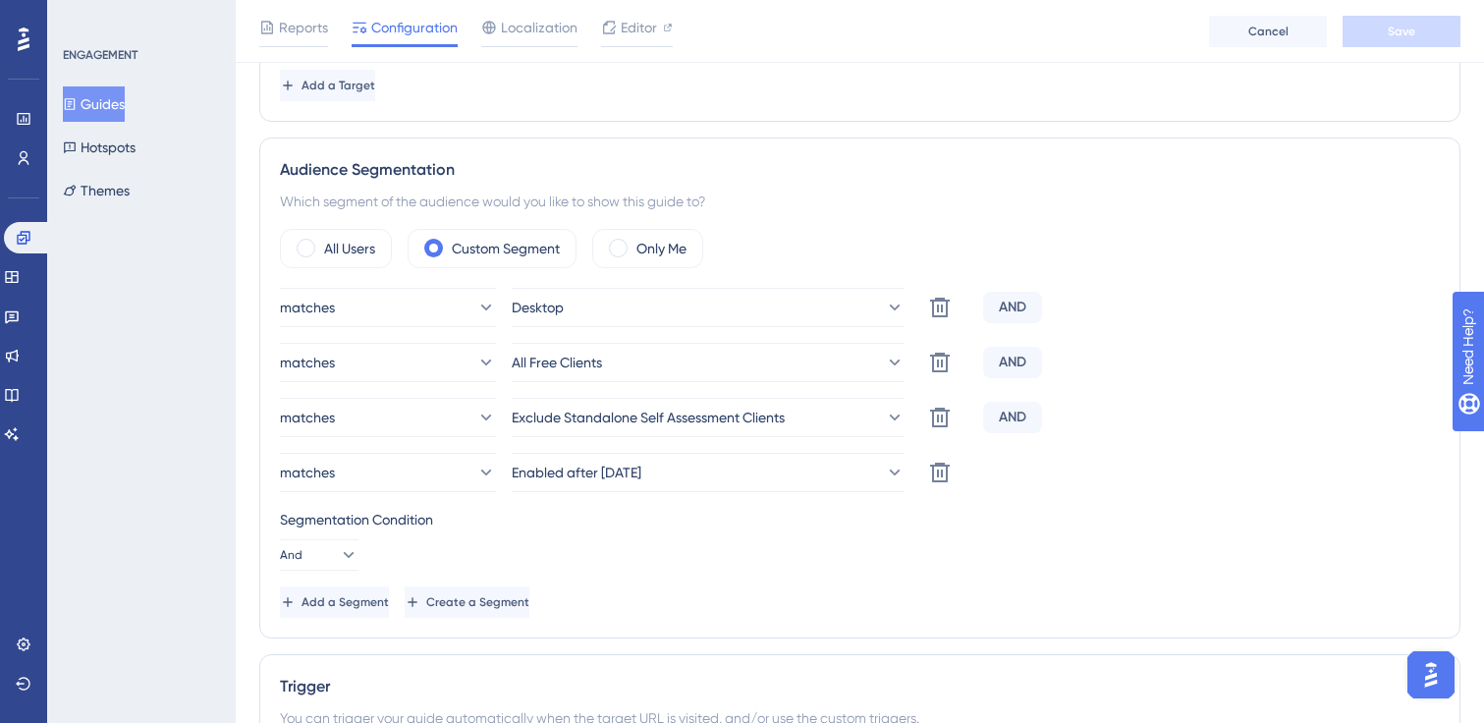
click at [389, 597] on span "Add a Segment" at bounding box center [345, 602] width 87 height 16
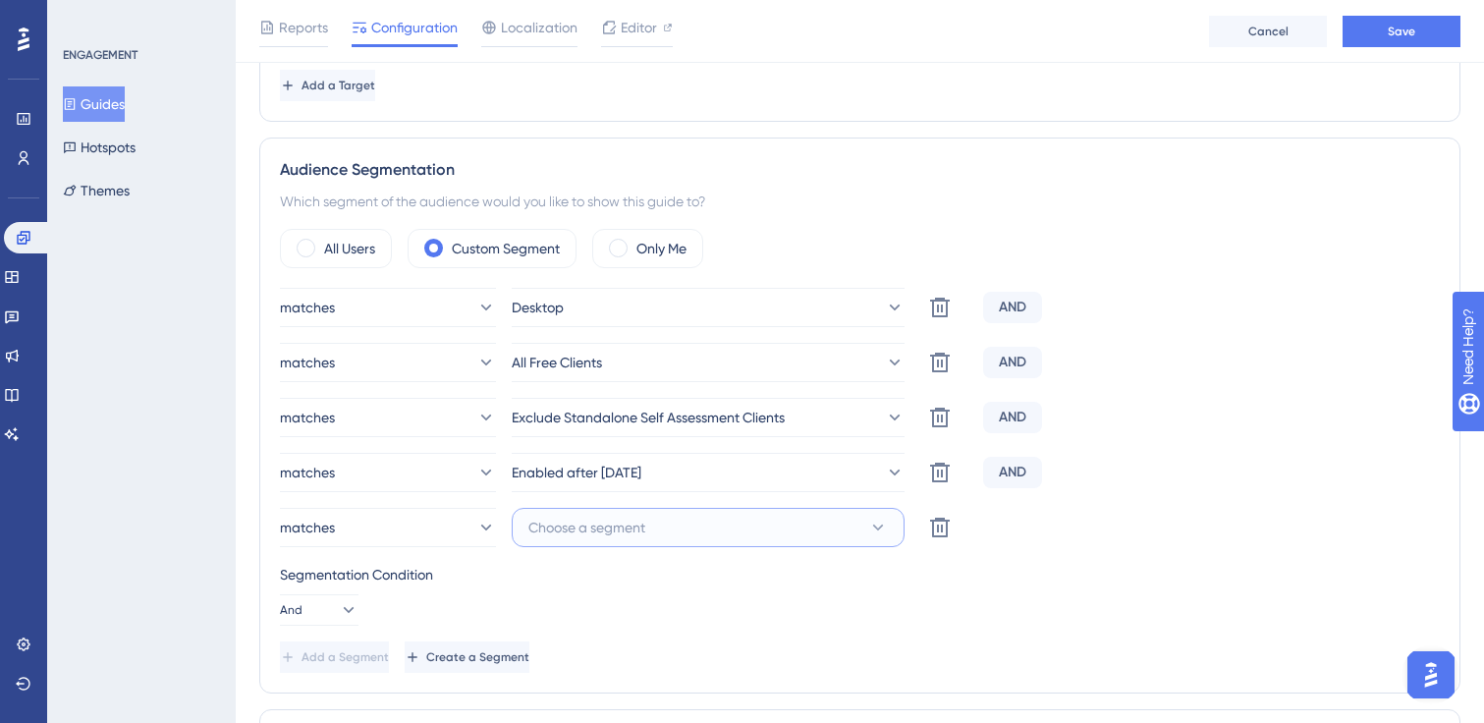
click at [660, 534] on button "Choose a segment" at bounding box center [708, 527] width 393 height 39
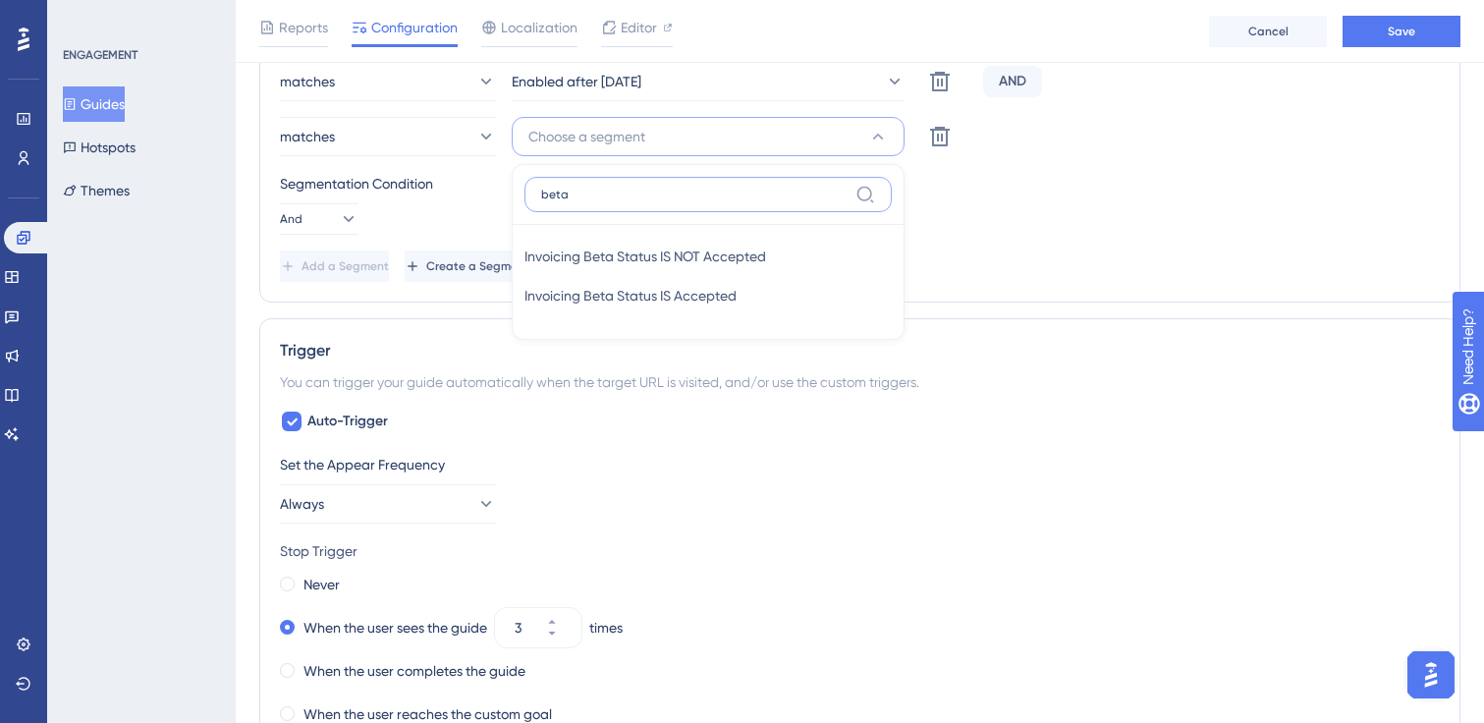
type input "beta"
click at [725, 293] on span "Invoicing Beta Status IS Accepted" at bounding box center [630, 296] width 212 height 24
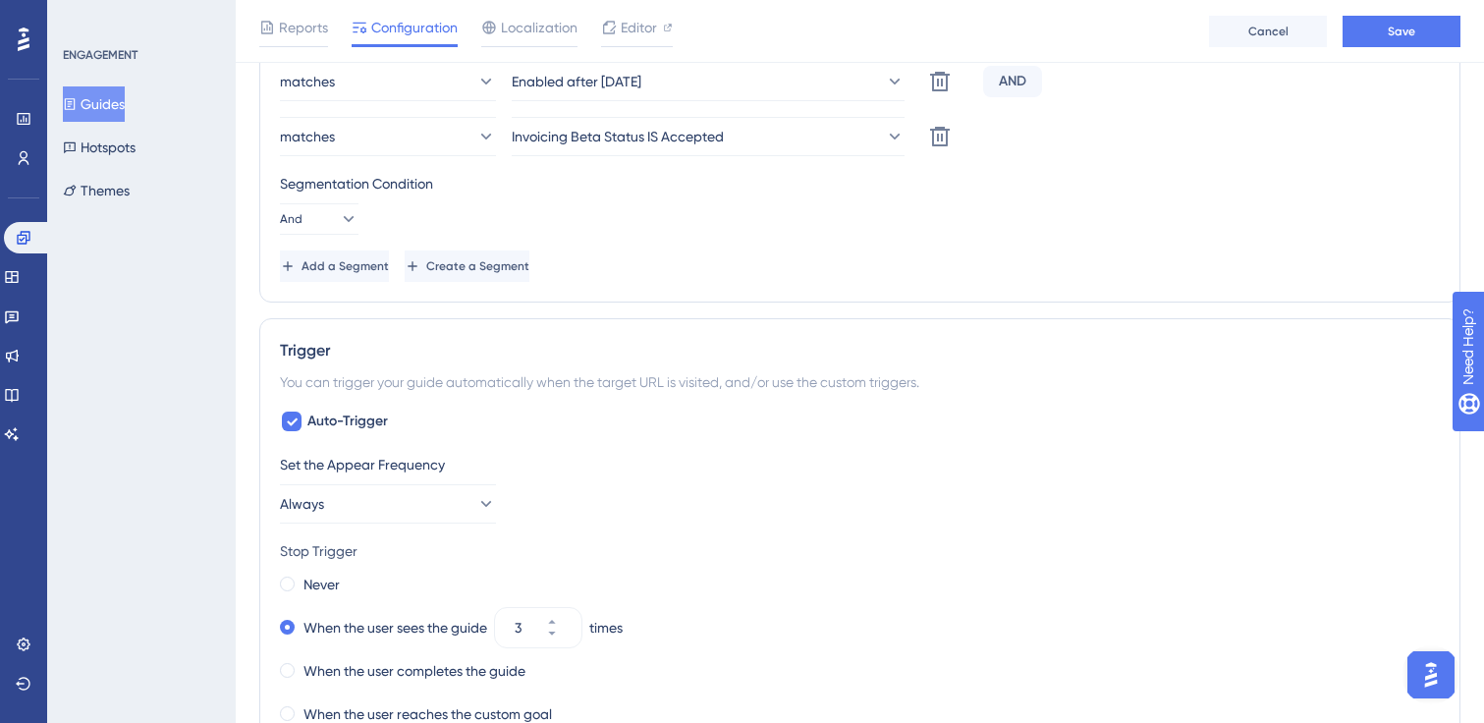
scroll to position [793, 0]
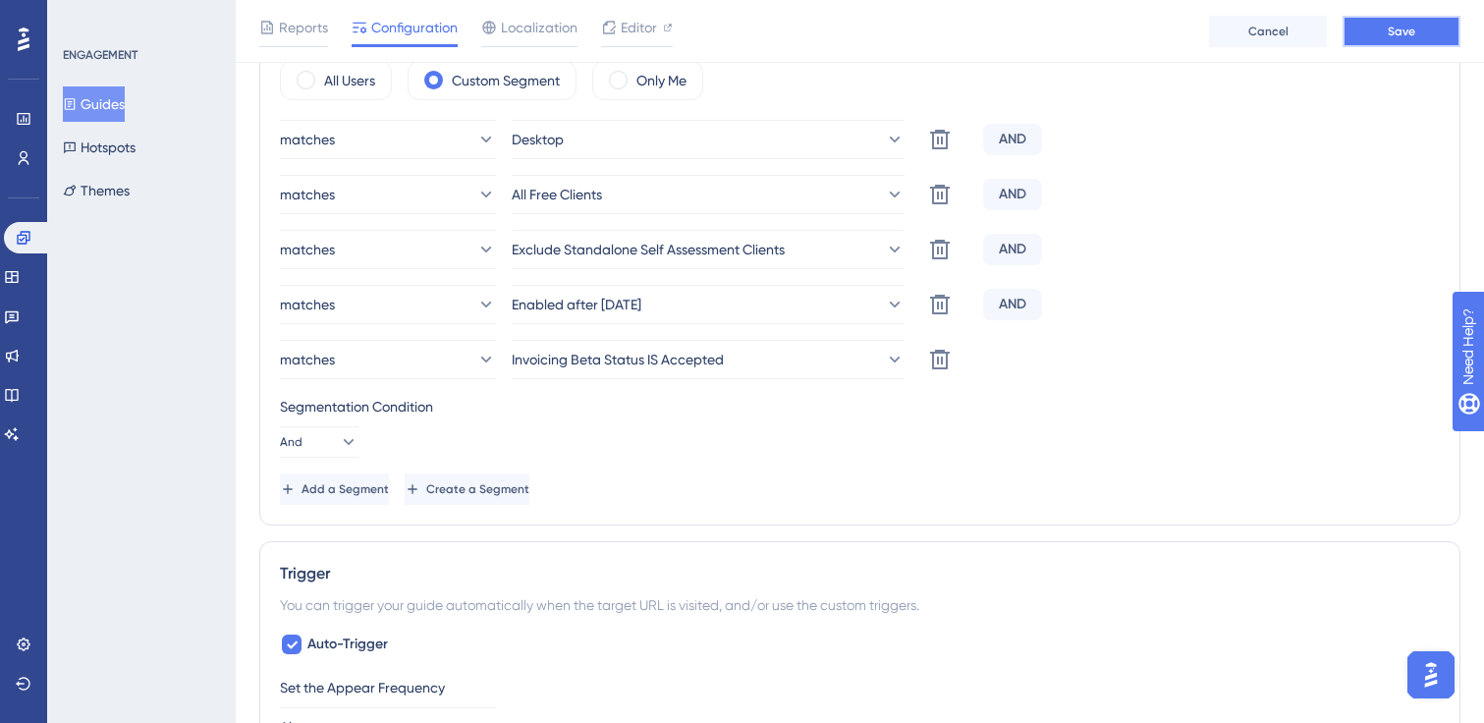
click at [1406, 32] on span "Save" at bounding box center [1402, 32] width 28 height 16
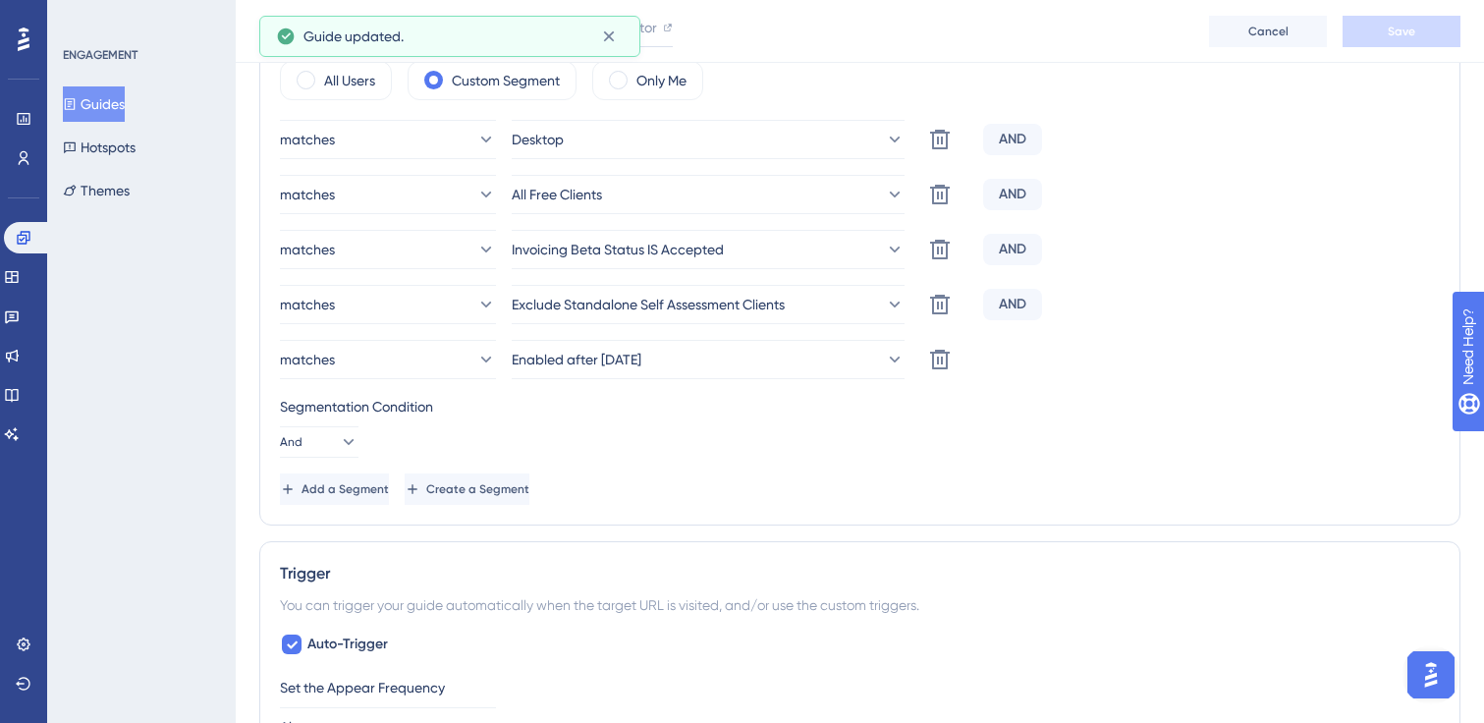
click at [99, 95] on button "Guides" at bounding box center [94, 103] width 62 height 35
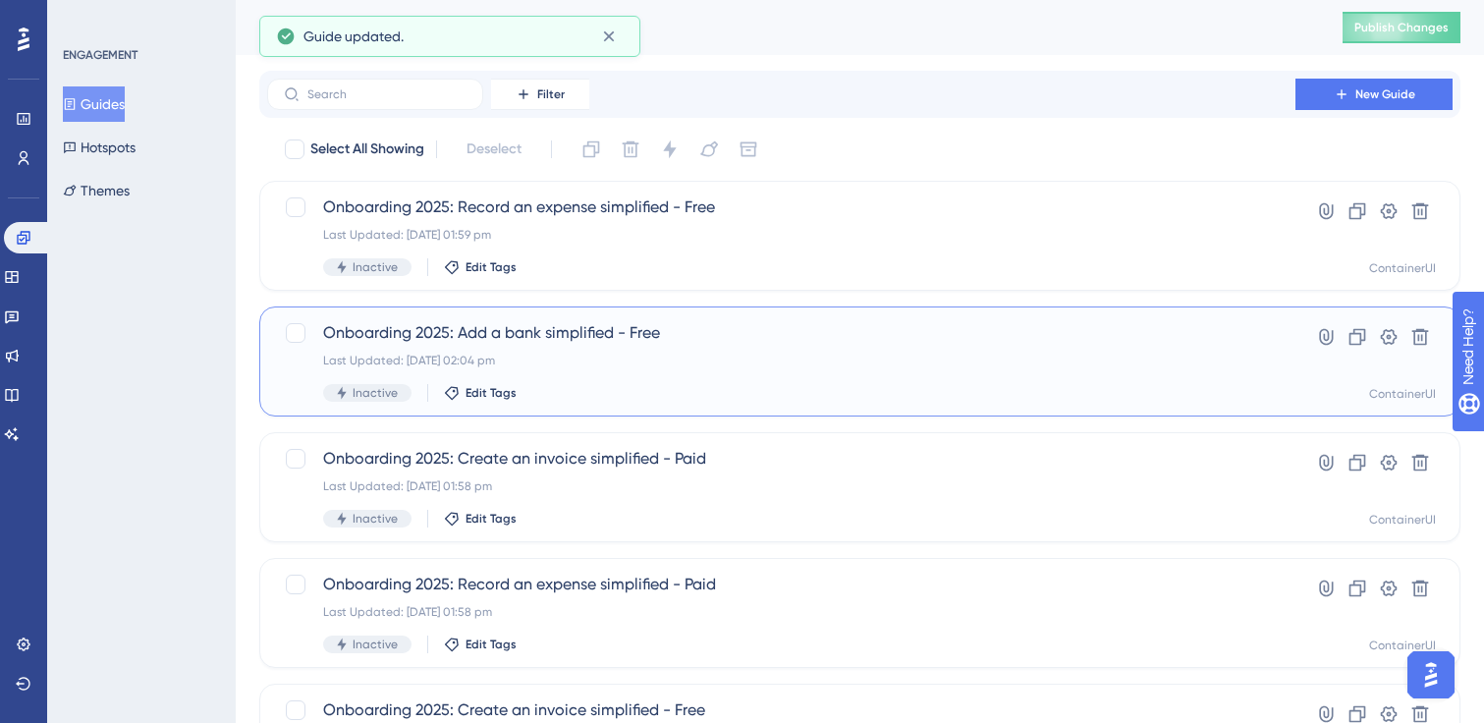
click at [672, 342] on span "Onboarding 2025: Add a bank simplified - Free" at bounding box center [781, 333] width 916 height 24
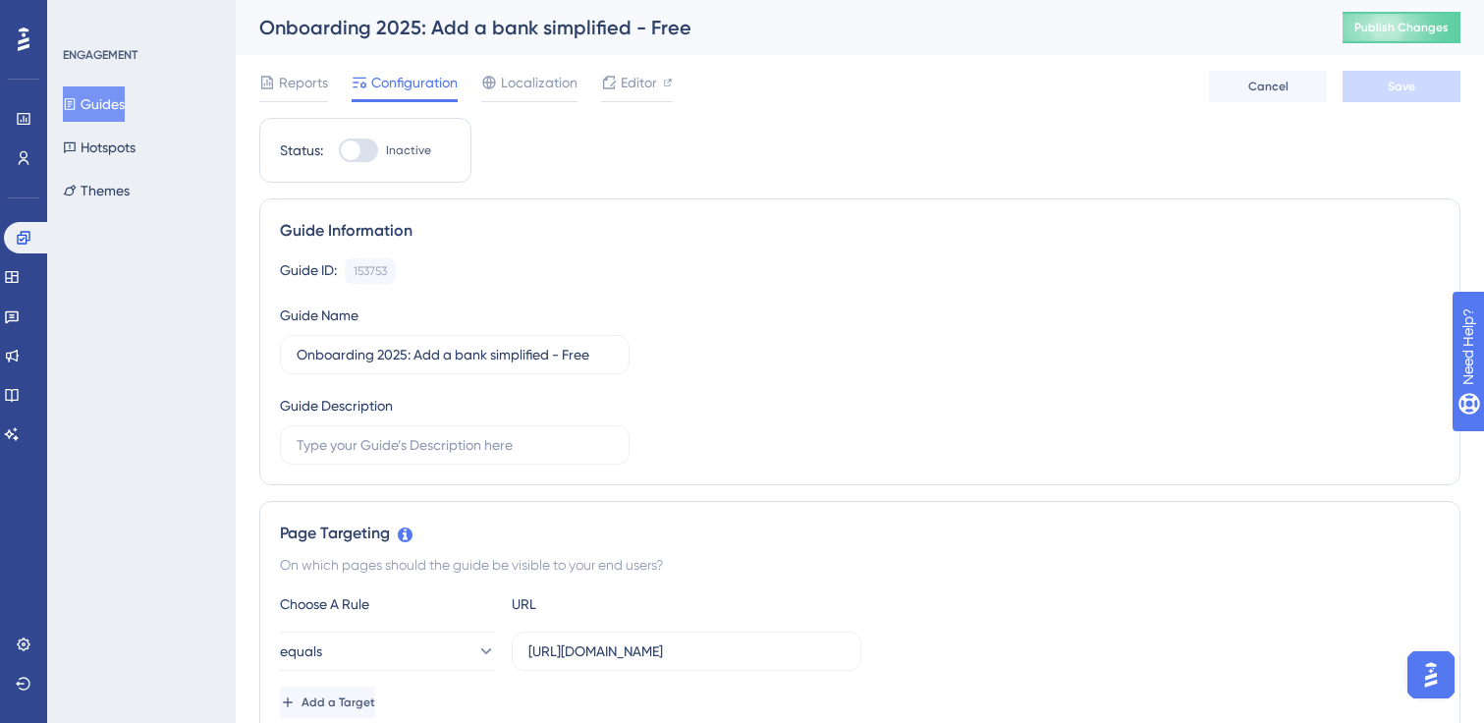
click at [125, 111] on button "Guides" at bounding box center [94, 103] width 62 height 35
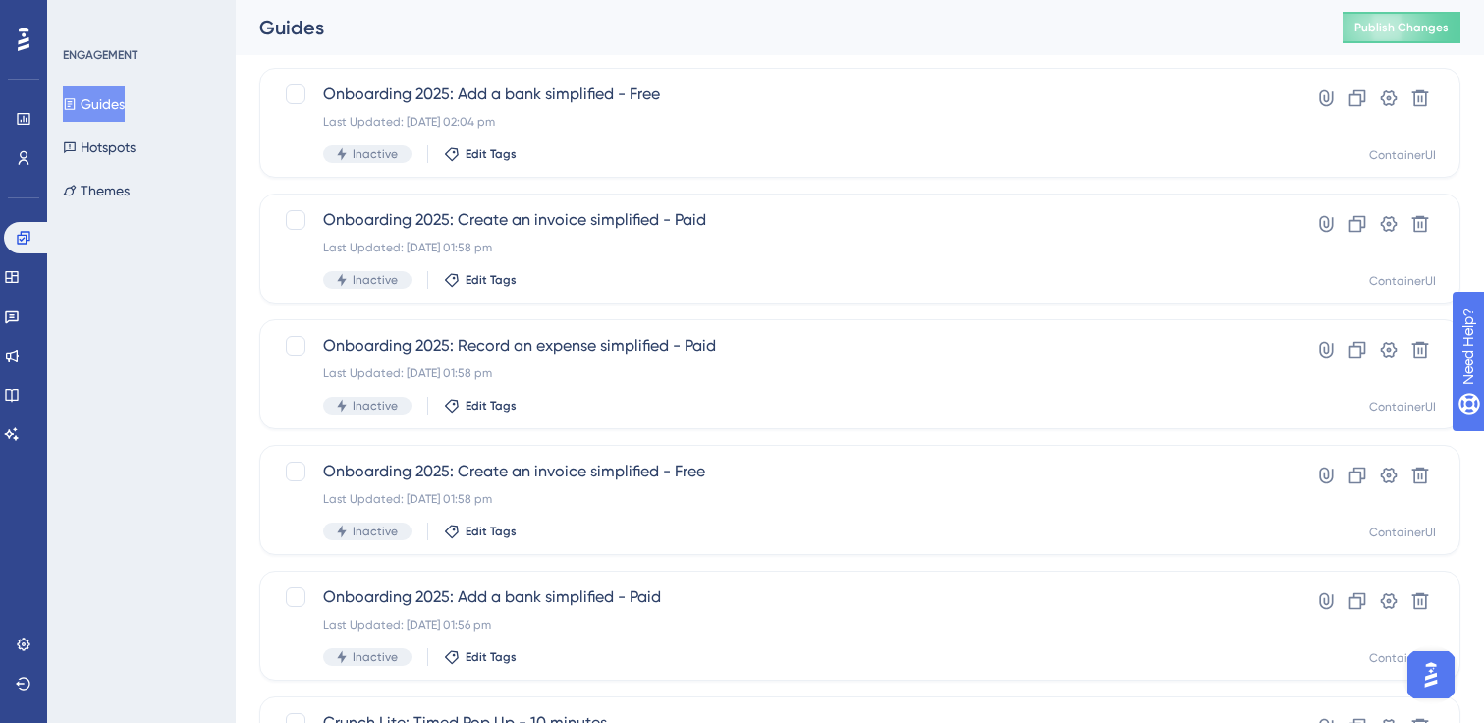
scroll to position [248, 0]
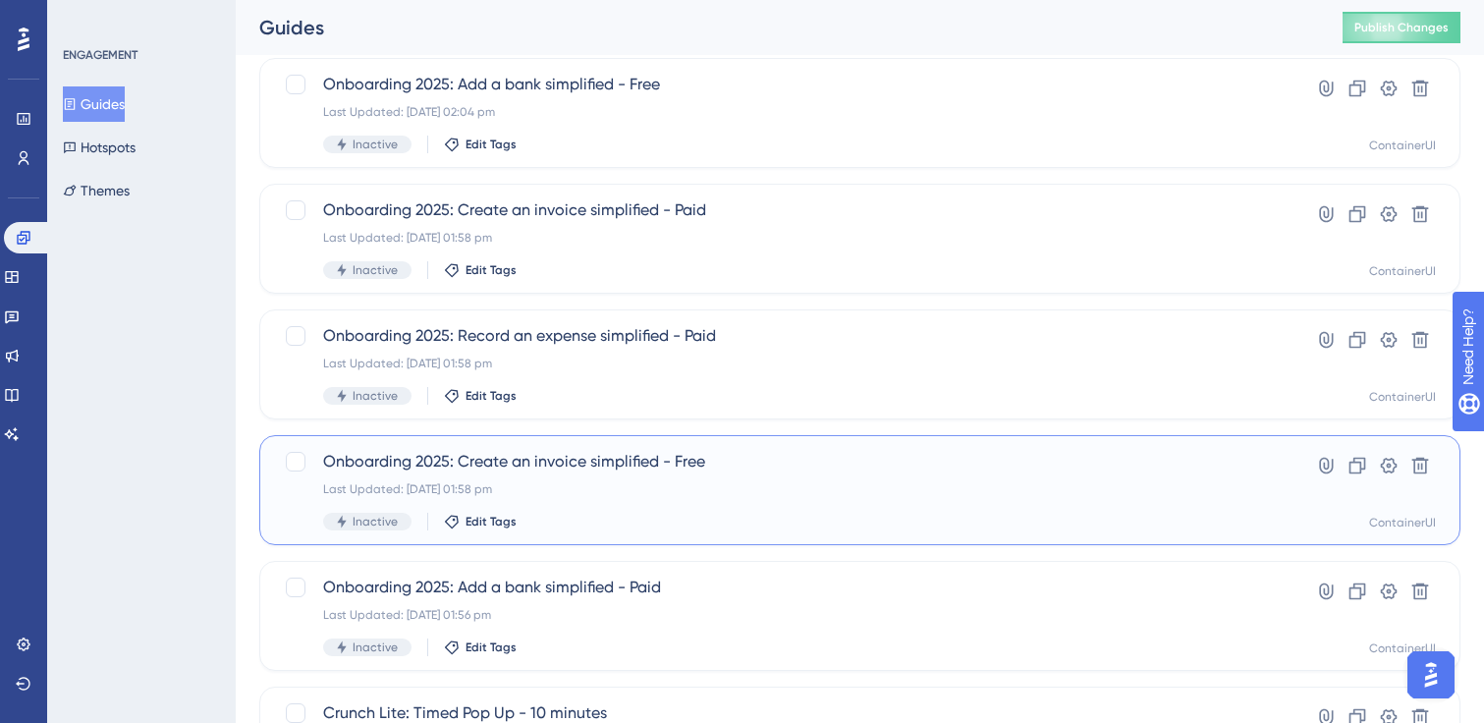
click at [682, 490] on div "Last Updated: [DATE] 01:58 pm" at bounding box center [781, 489] width 916 height 16
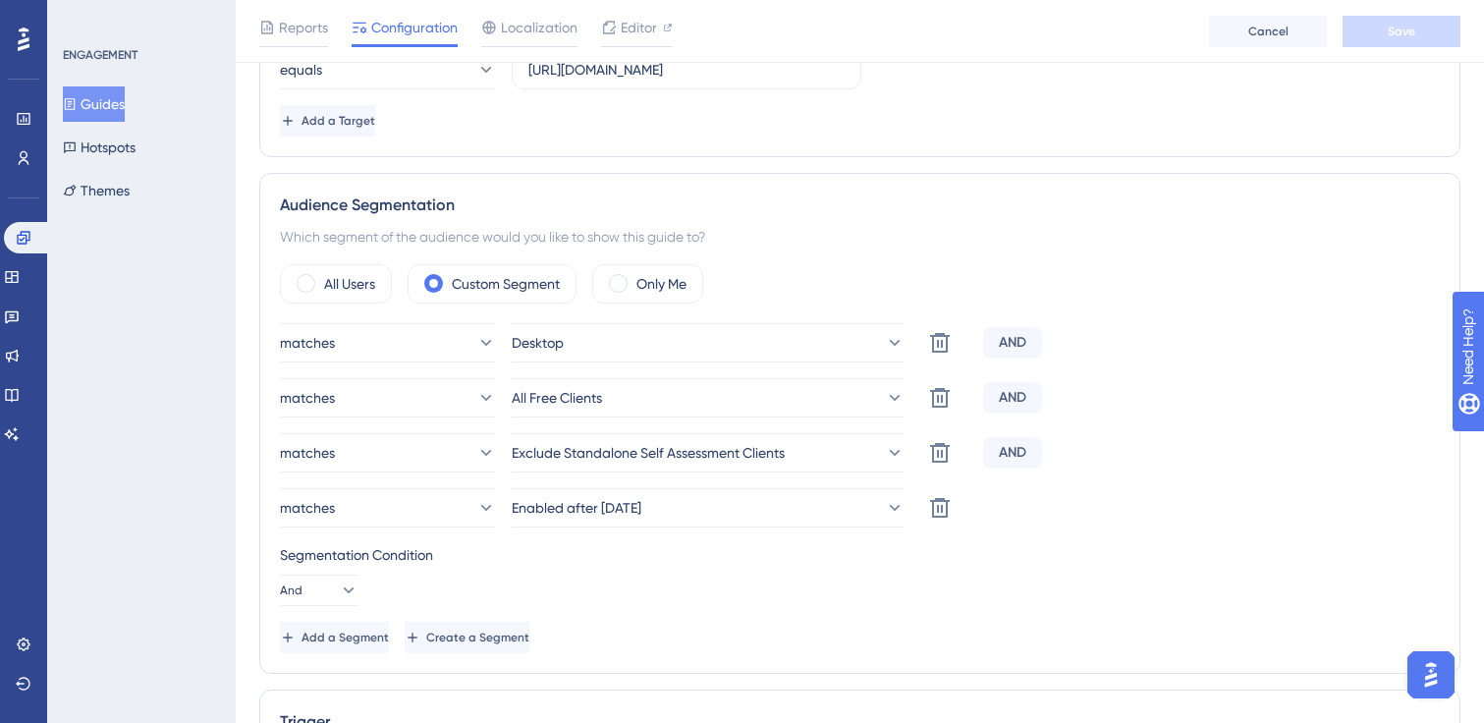
scroll to position [591, 0]
click at [114, 116] on button "Guides" at bounding box center [94, 103] width 62 height 35
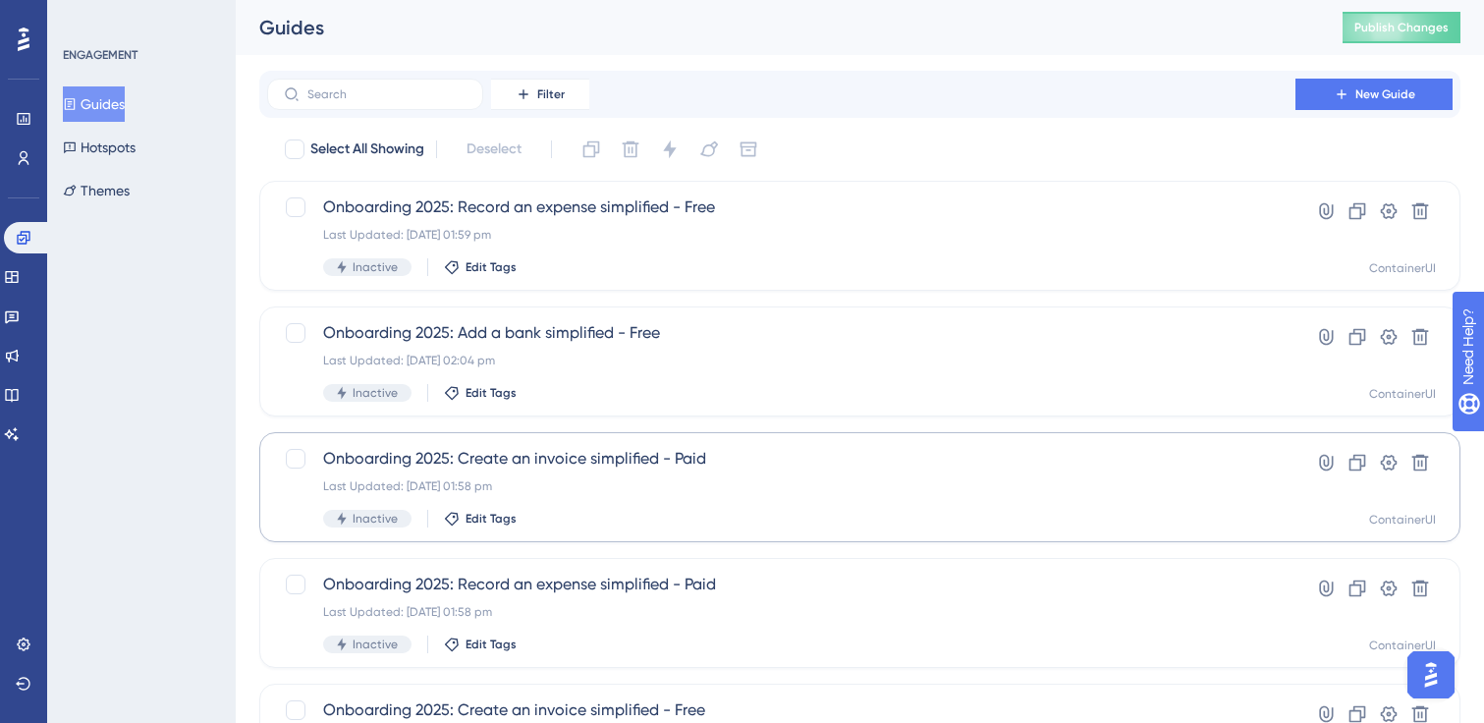
scroll to position [236, 0]
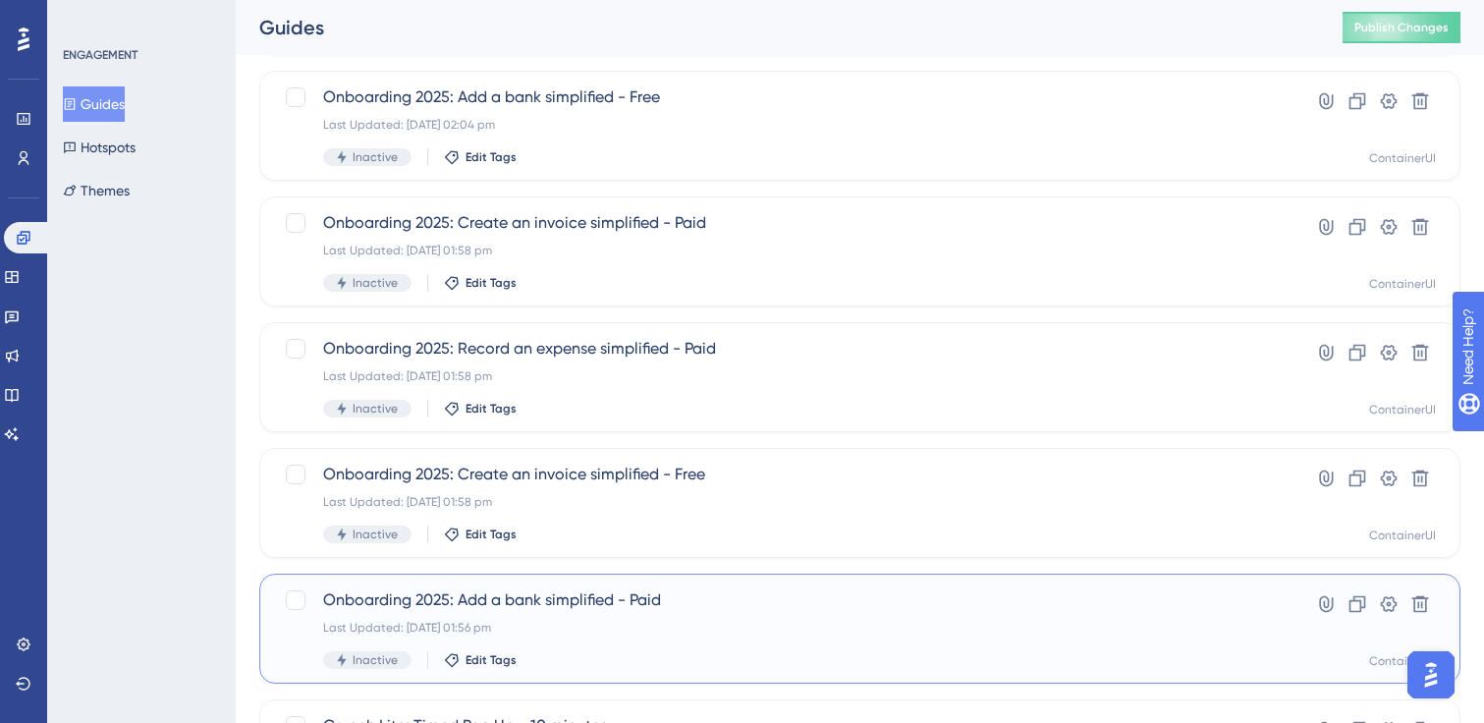
click at [627, 614] on div "Onboarding 2025: Add a bank simplified - Paid Last Updated: [DATE] 01:56 pm Ina…" at bounding box center [781, 628] width 916 height 81
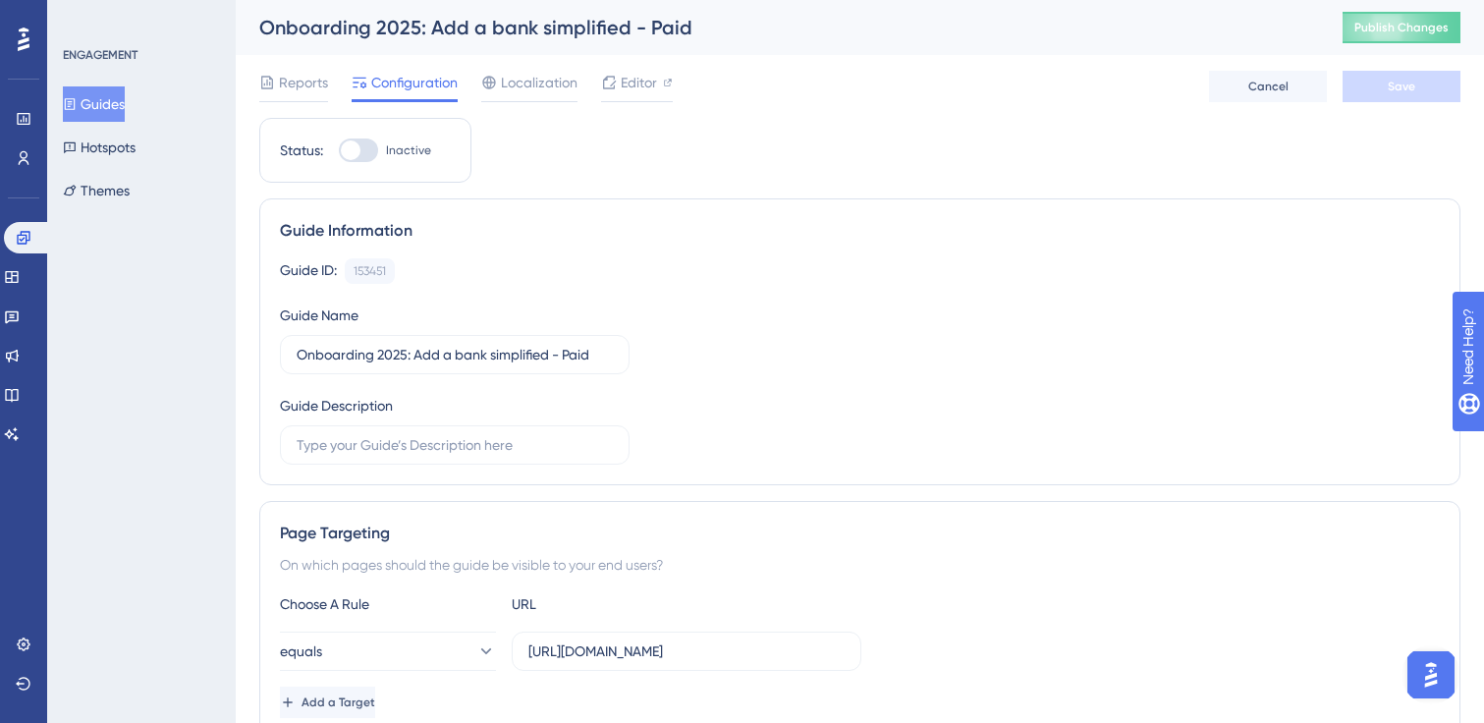
click at [120, 106] on button "Guides" at bounding box center [94, 103] width 62 height 35
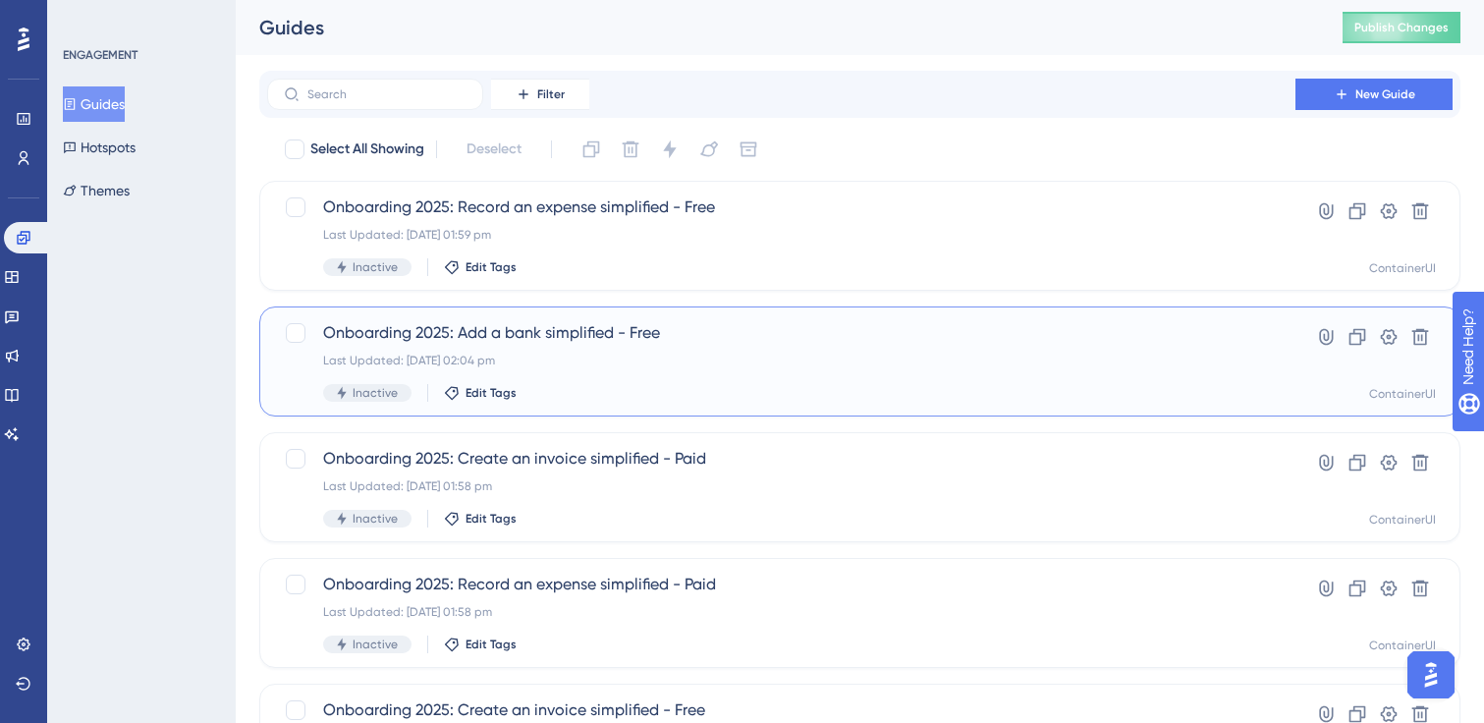
click at [591, 342] on span "Onboarding 2025: Add a bank simplified - Free" at bounding box center [781, 333] width 916 height 24
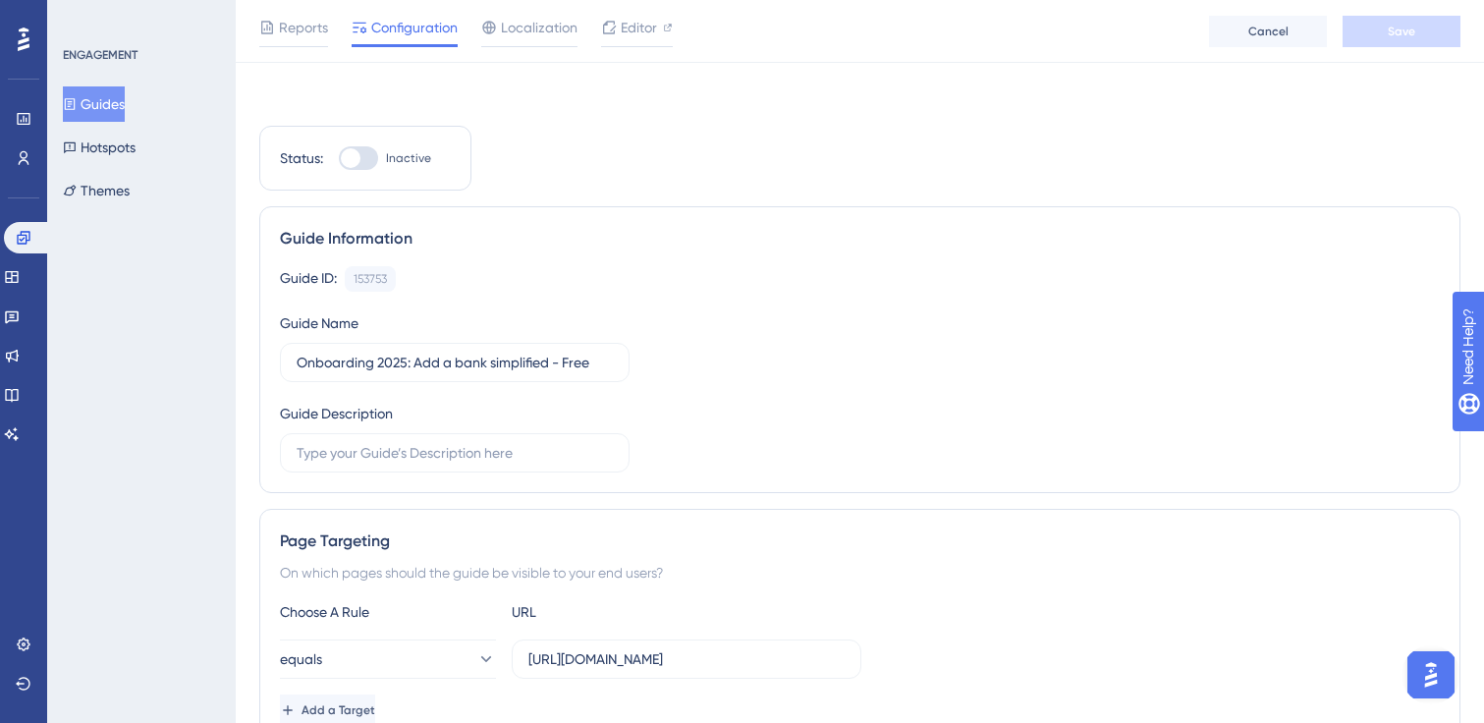
scroll to position [639, 0]
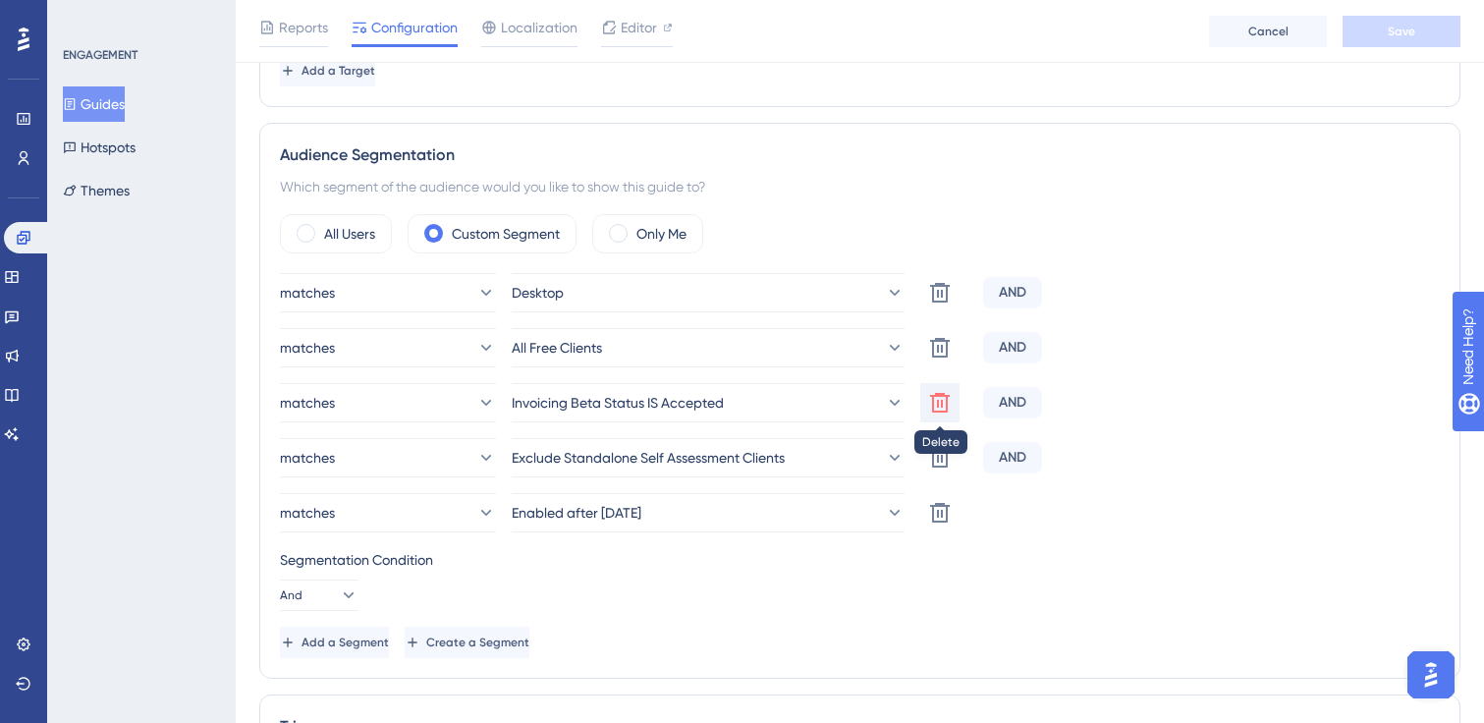
click at [939, 406] on icon at bounding box center [940, 403] width 24 height 24
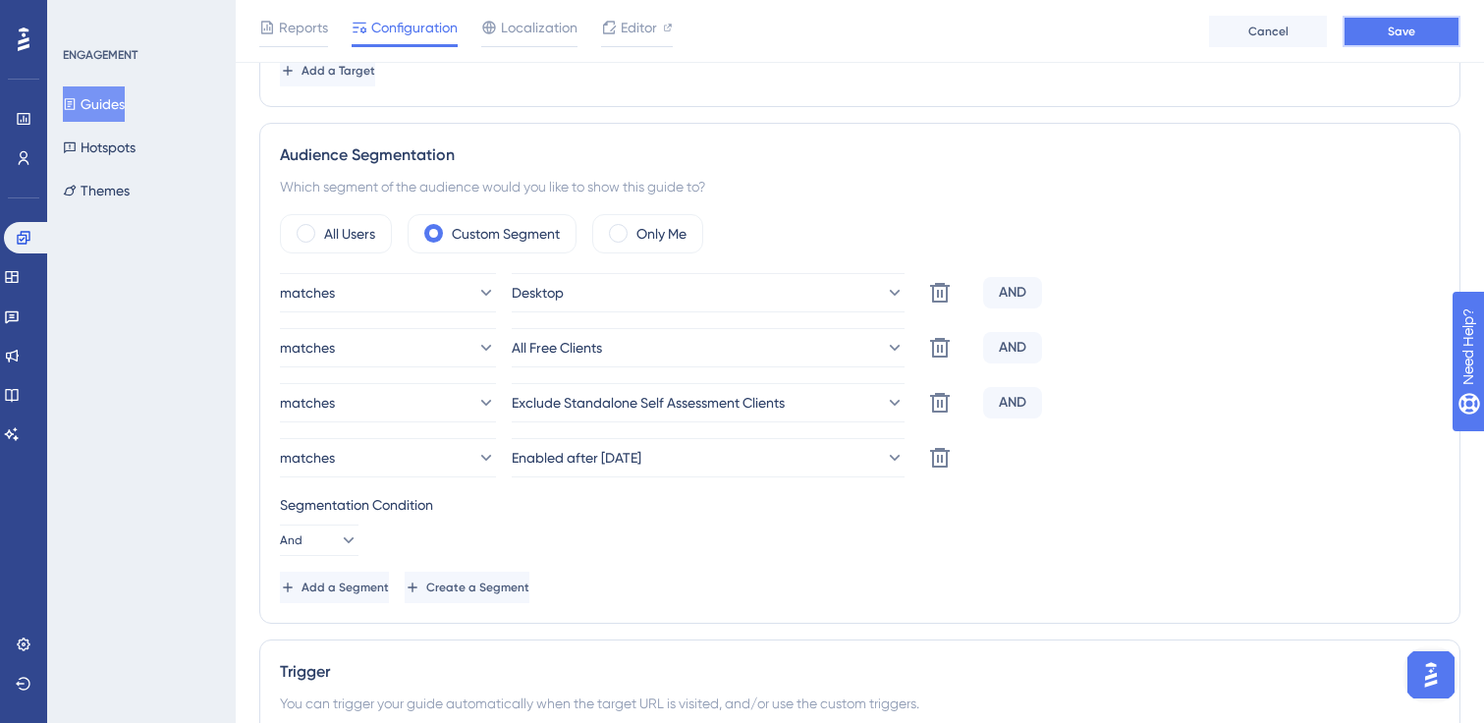
click at [1401, 40] on button "Save" at bounding box center [1402, 31] width 118 height 31
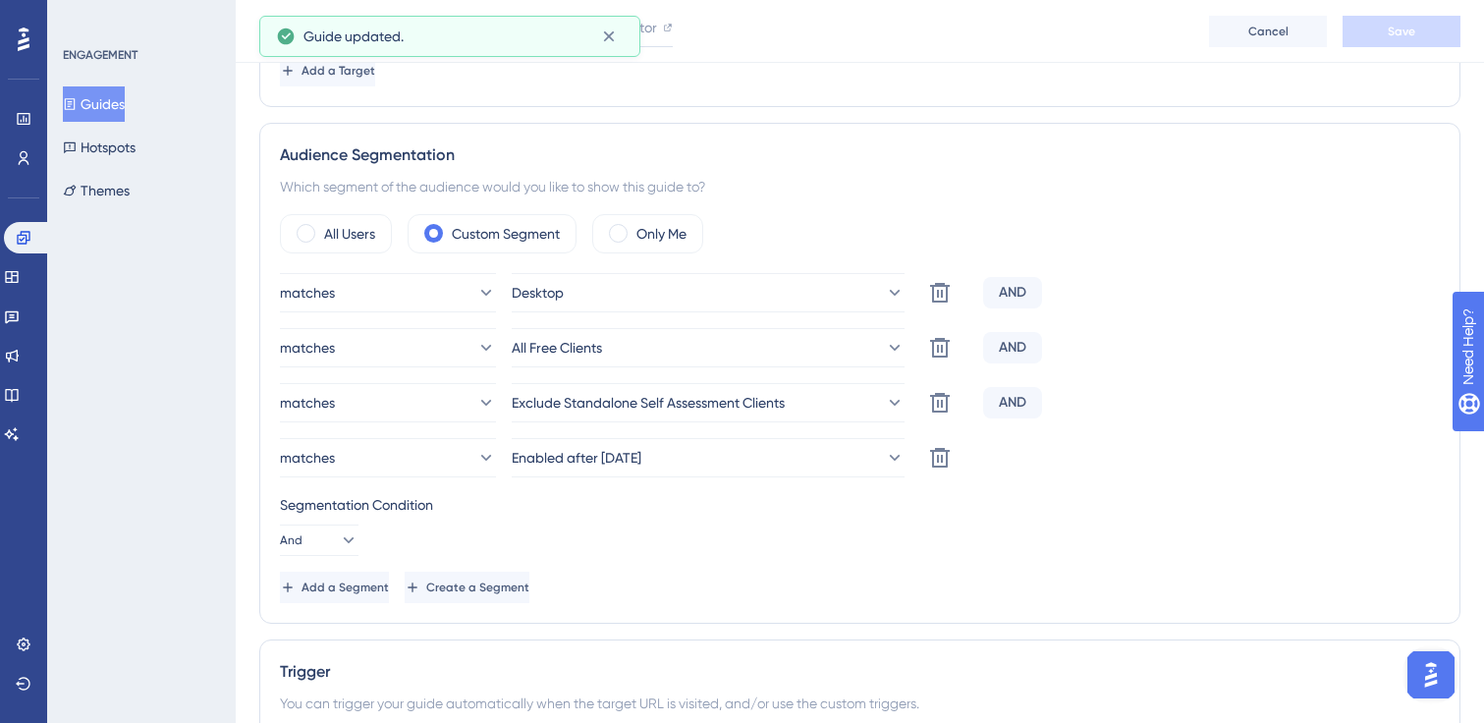
click at [107, 108] on button "Guides" at bounding box center [94, 103] width 62 height 35
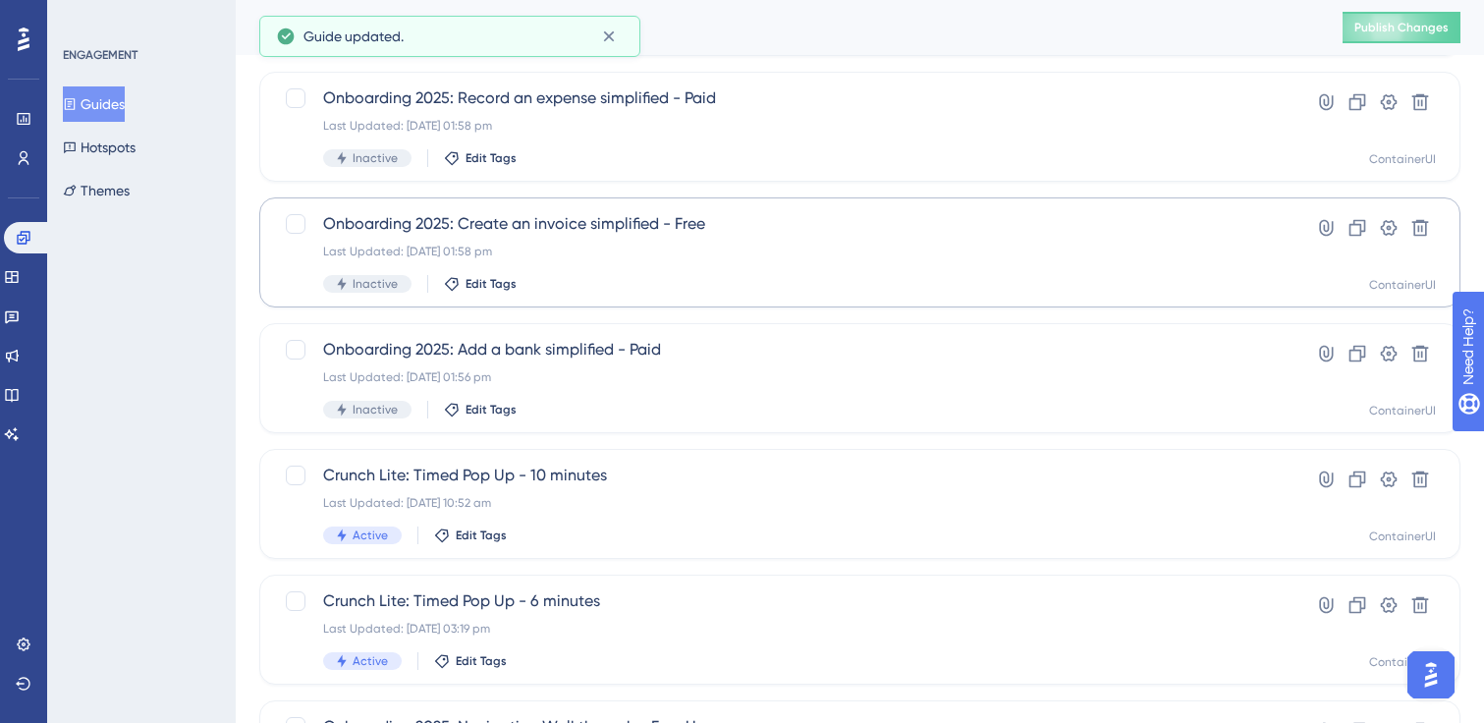
scroll to position [314, 0]
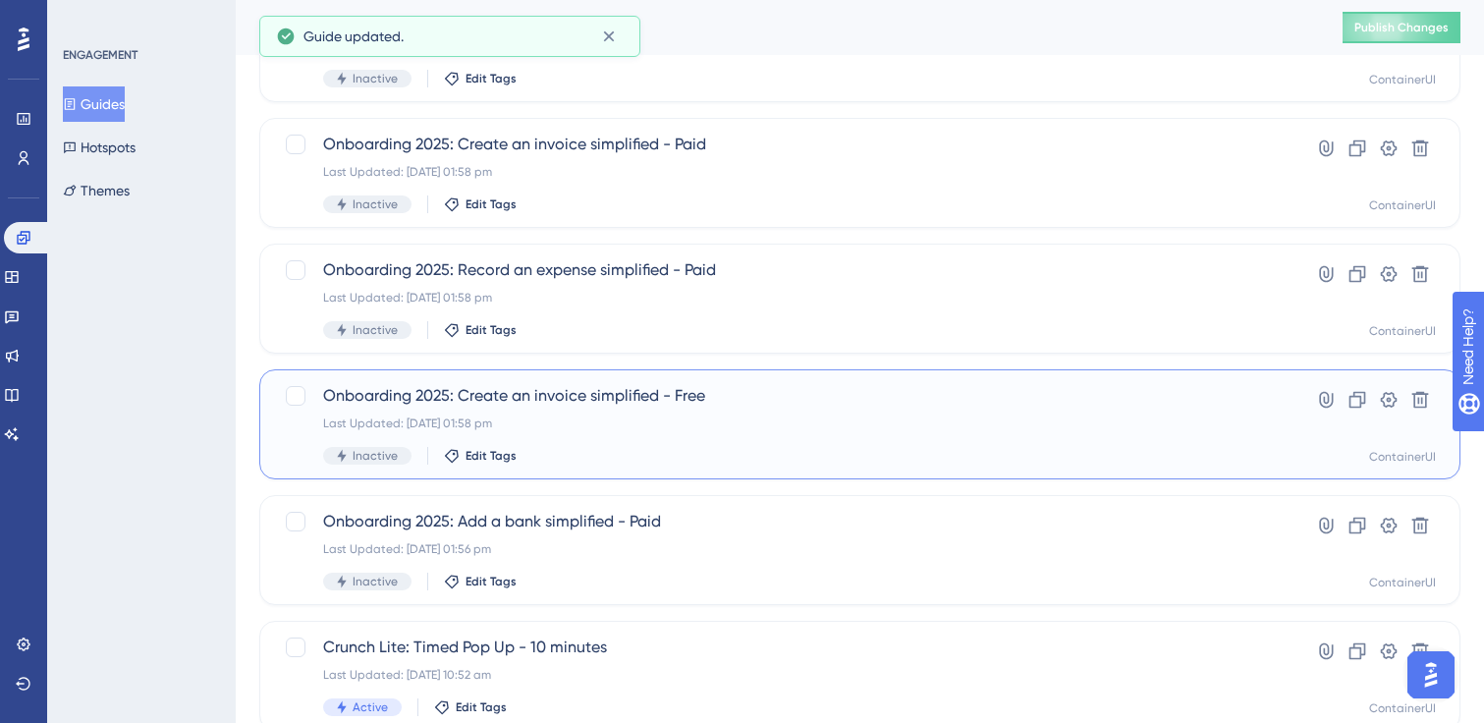
click at [572, 419] on div "Last Updated: [DATE] 01:58 pm" at bounding box center [781, 423] width 916 height 16
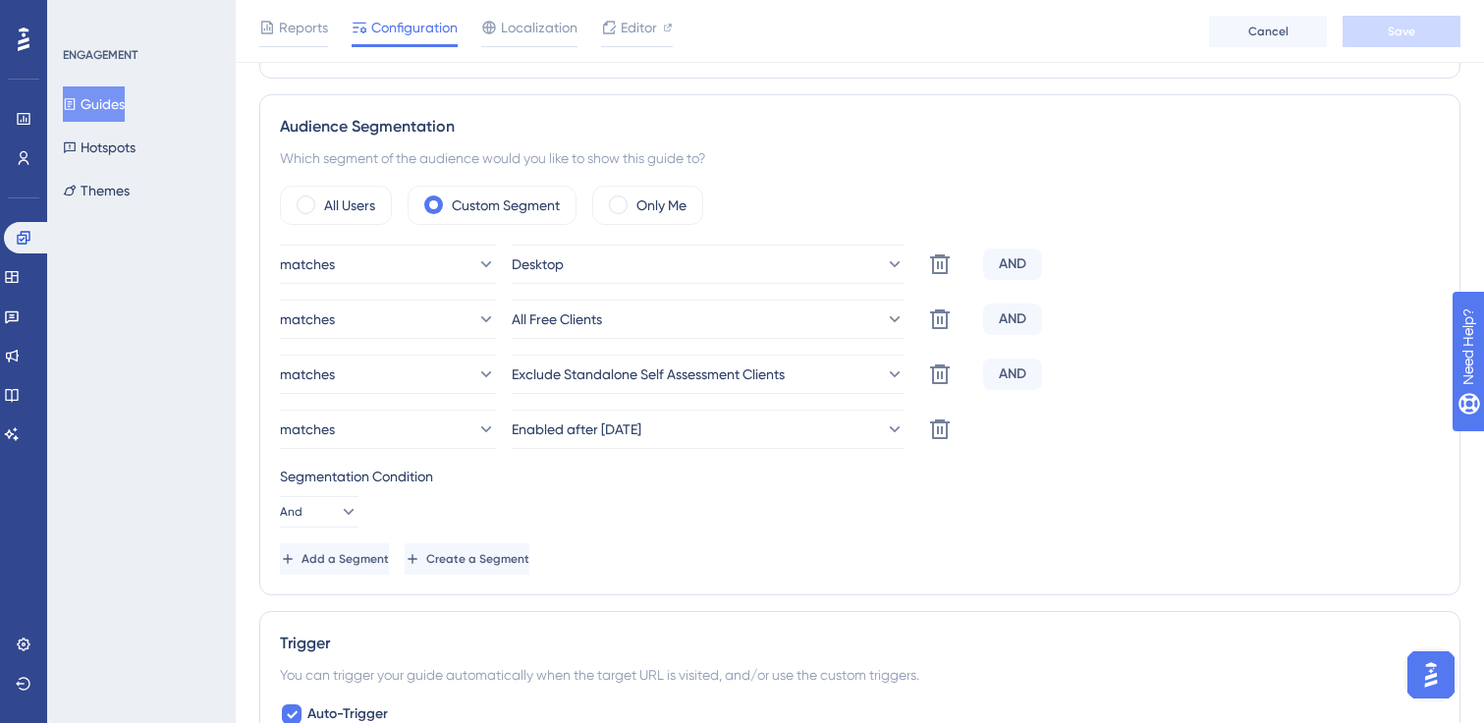
scroll to position [680, 0]
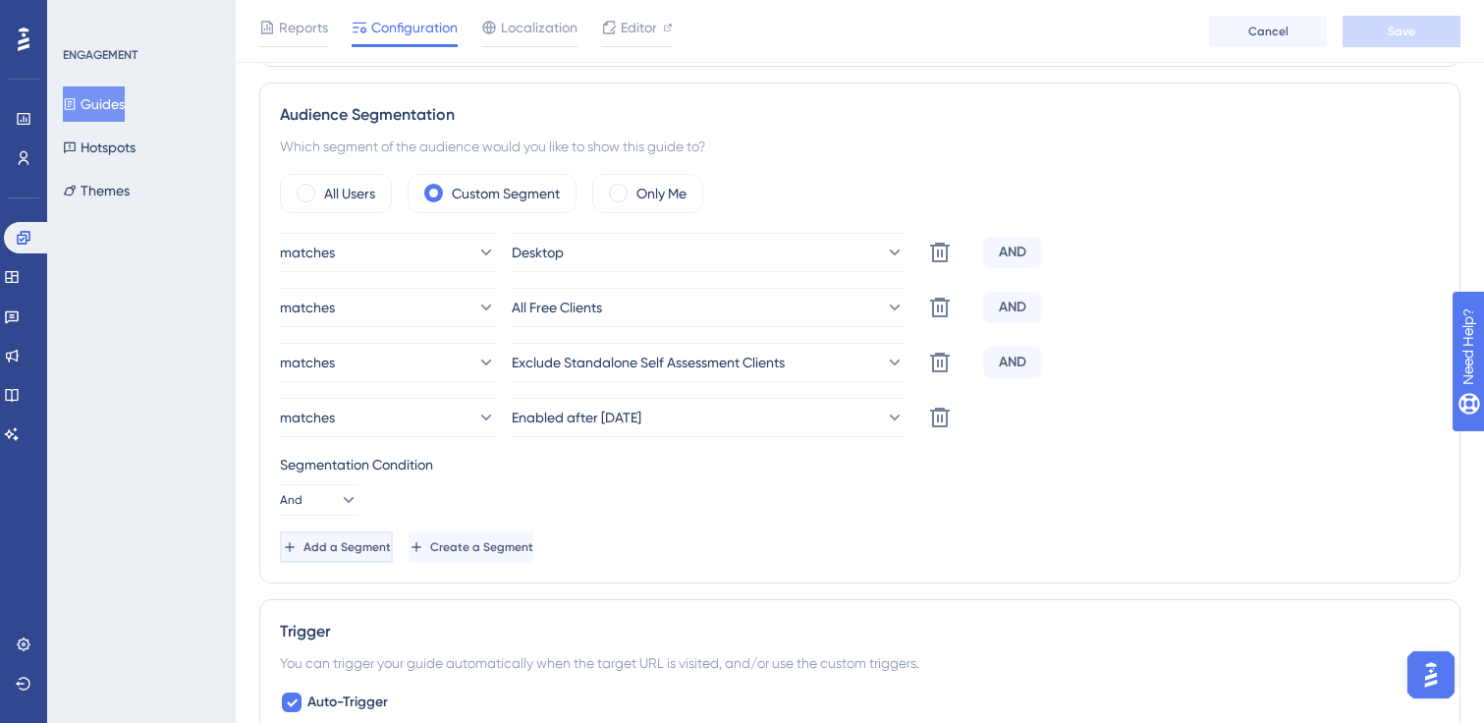
click at [391, 549] on span "Add a Segment" at bounding box center [347, 547] width 87 height 16
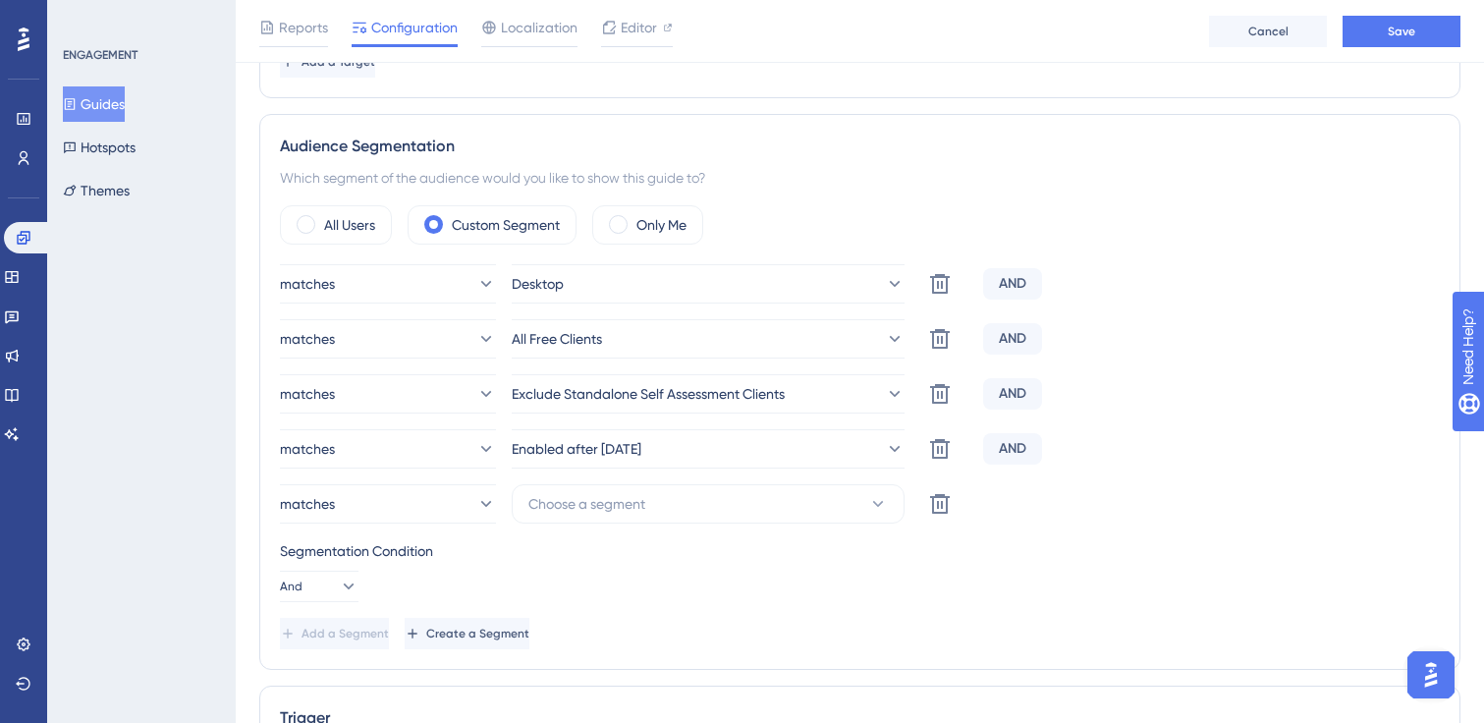
scroll to position [663, 0]
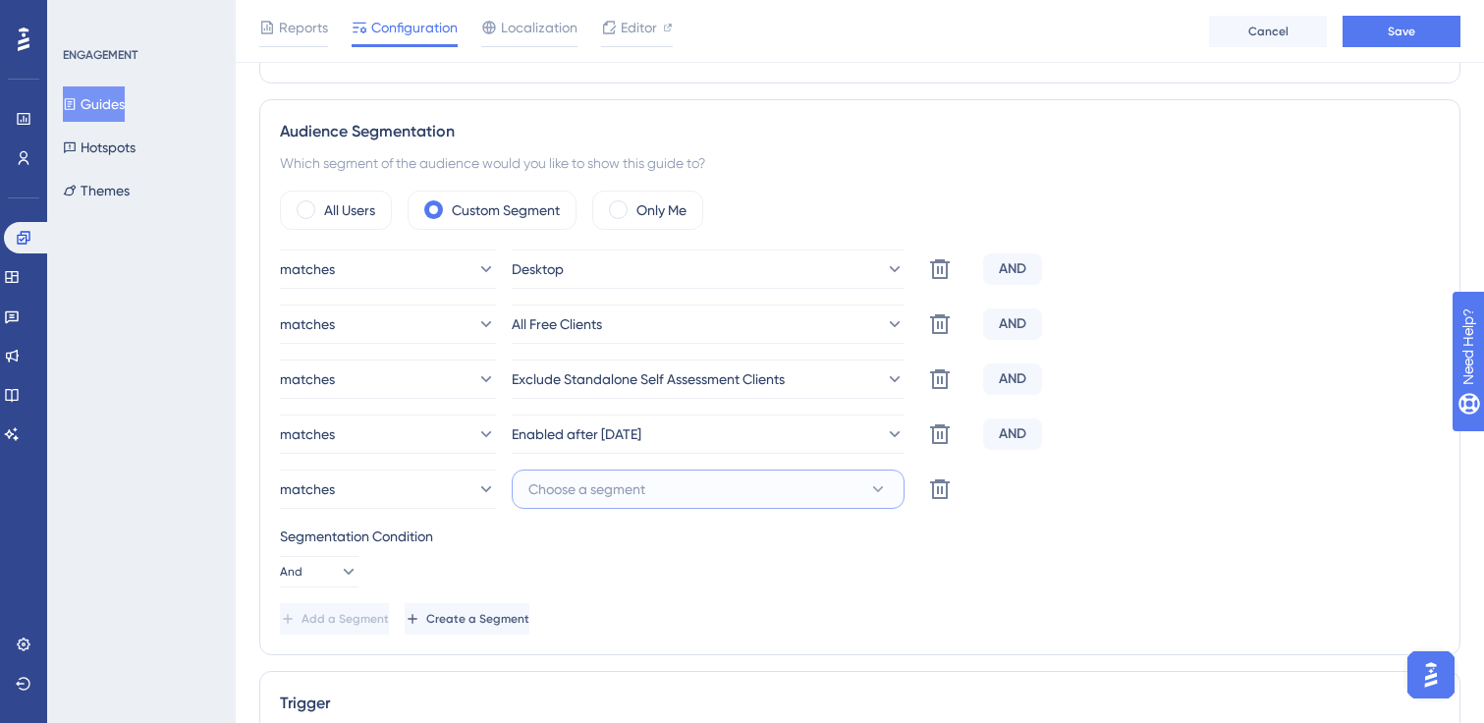
click at [629, 481] on span "Choose a segment" at bounding box center [586, 489] width 117 height 24
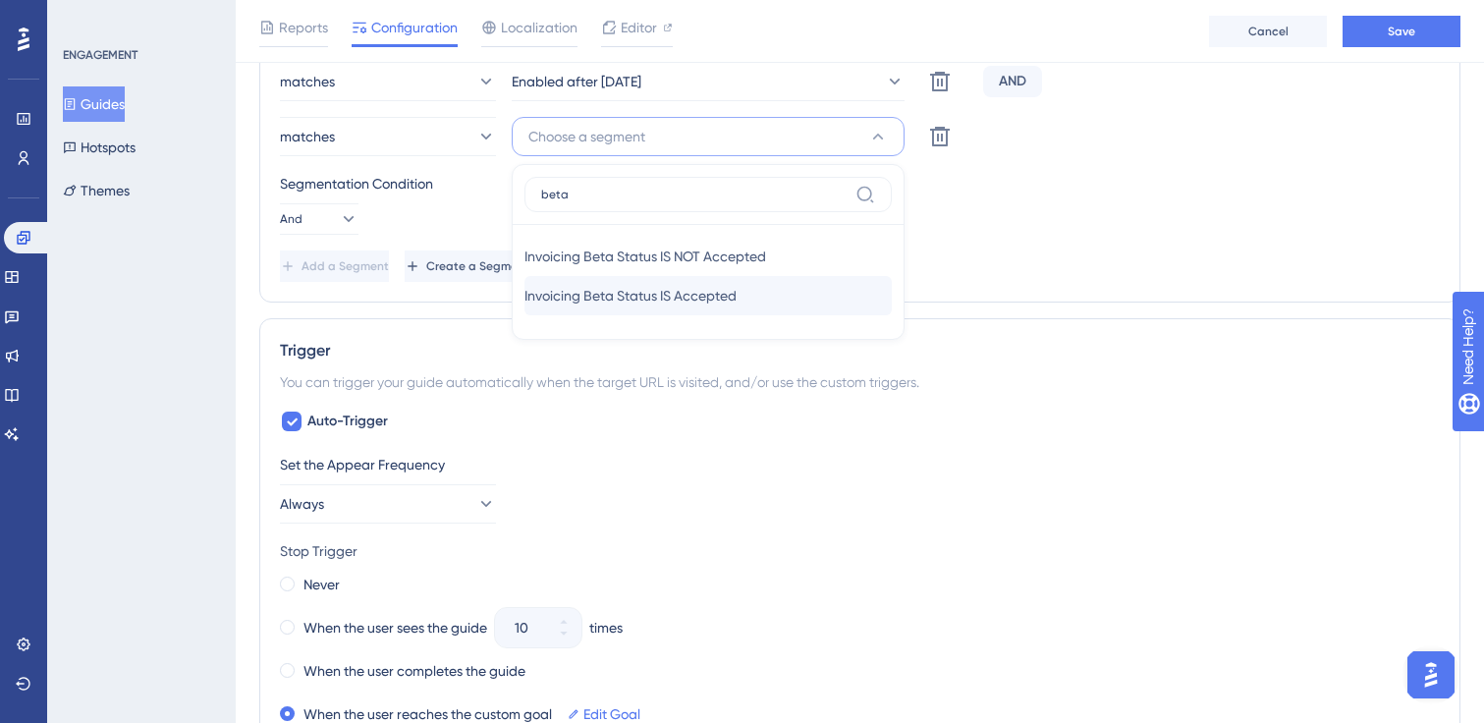
type input "beta"
click at [773, 290] on div "Invoicing Beta Status IS Accepted Invoicing Beta Status IS Accepted" at bounding box center [707, 295] width 367 height 39
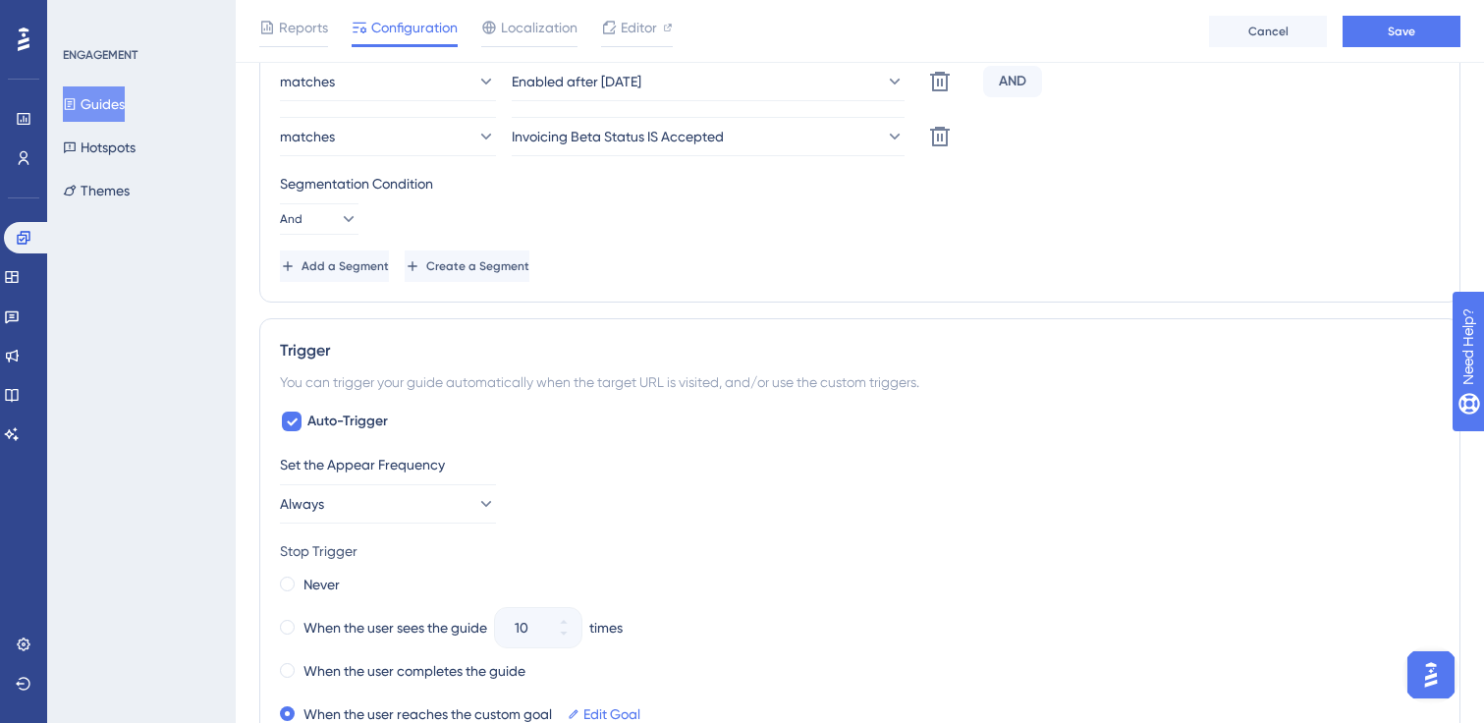
click at [1048, 235] on div "matches Desktop Delete AND matches All Free Clients Delete AND matches Exclude …" at bounding box center [860, 89] width 1160 height 385
click at [1392, 32] on span "Save" at bounding box center [1402, 32] width 28 height 16
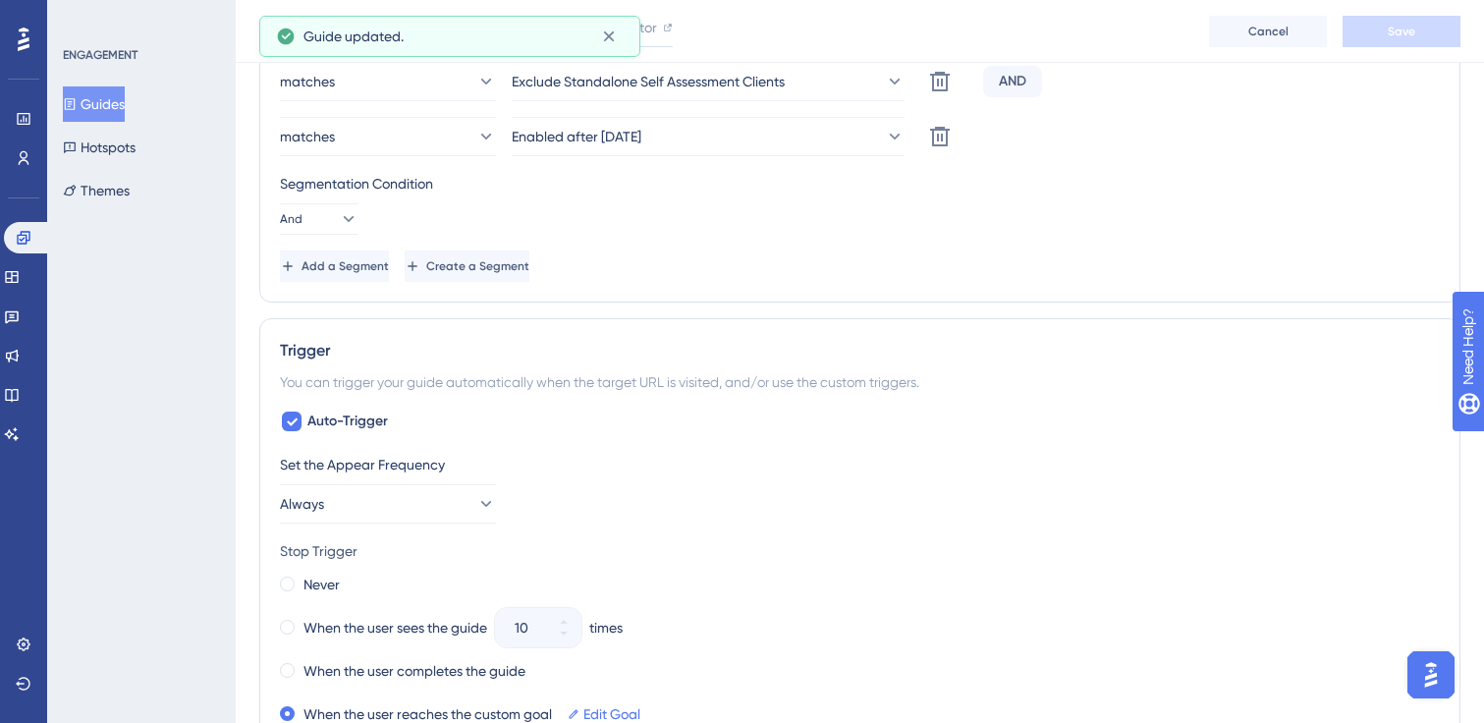
click at [112, 100] on button "Guides" at bounding box center [94, 103] width 62 height 35
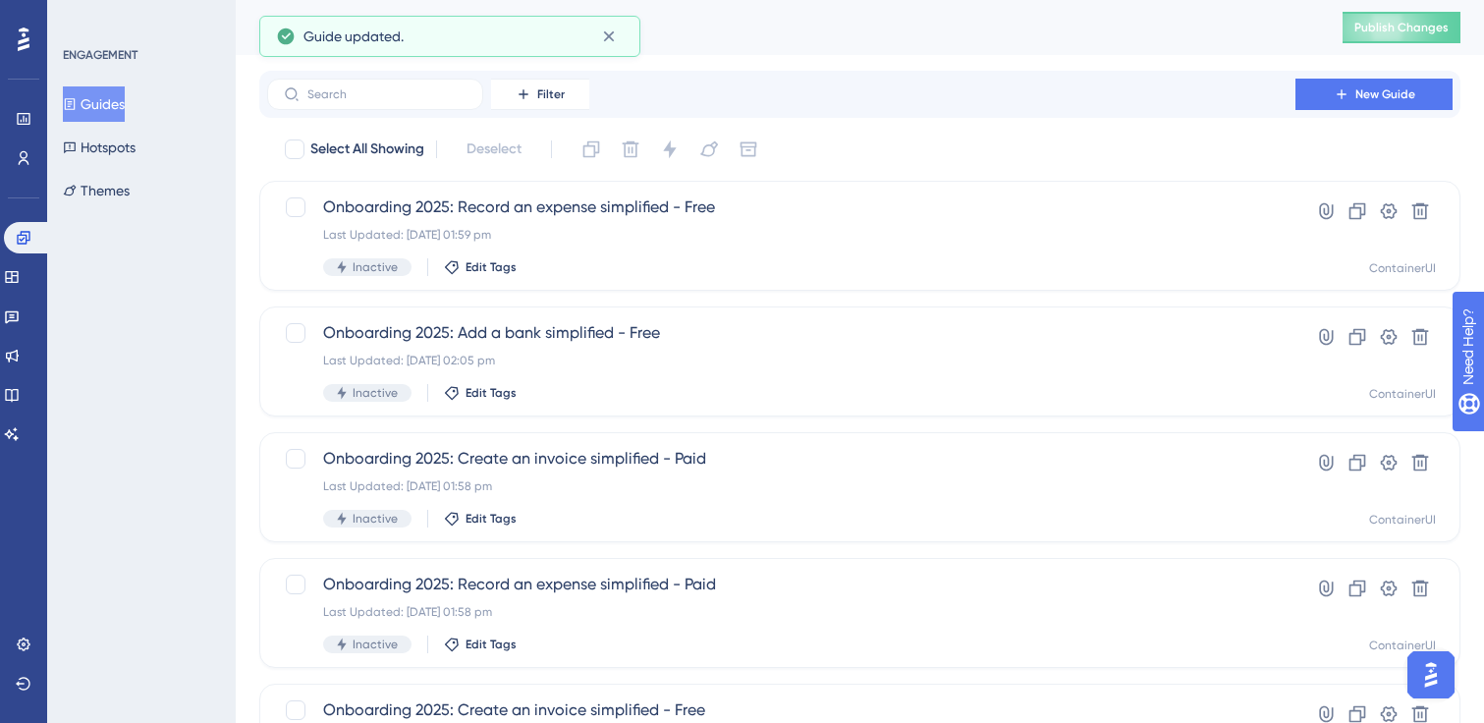
click at [371, 92] on input "text" at bounding box center [386, 94] width 159 height 14
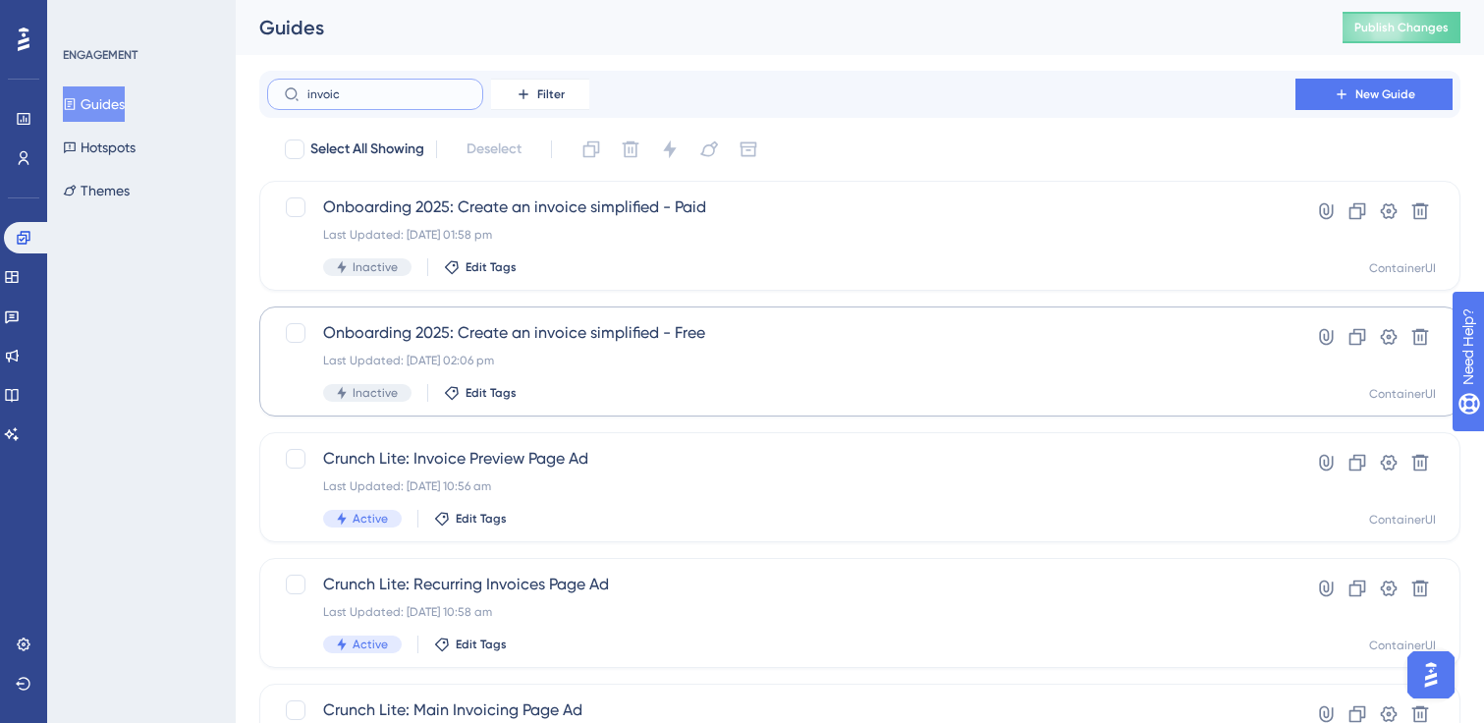
type input "invoic"
click at [682, 366] on div "Last Updated: [DATE] 02:06 pm" at bounding box center [781, 361] width 916 height 16
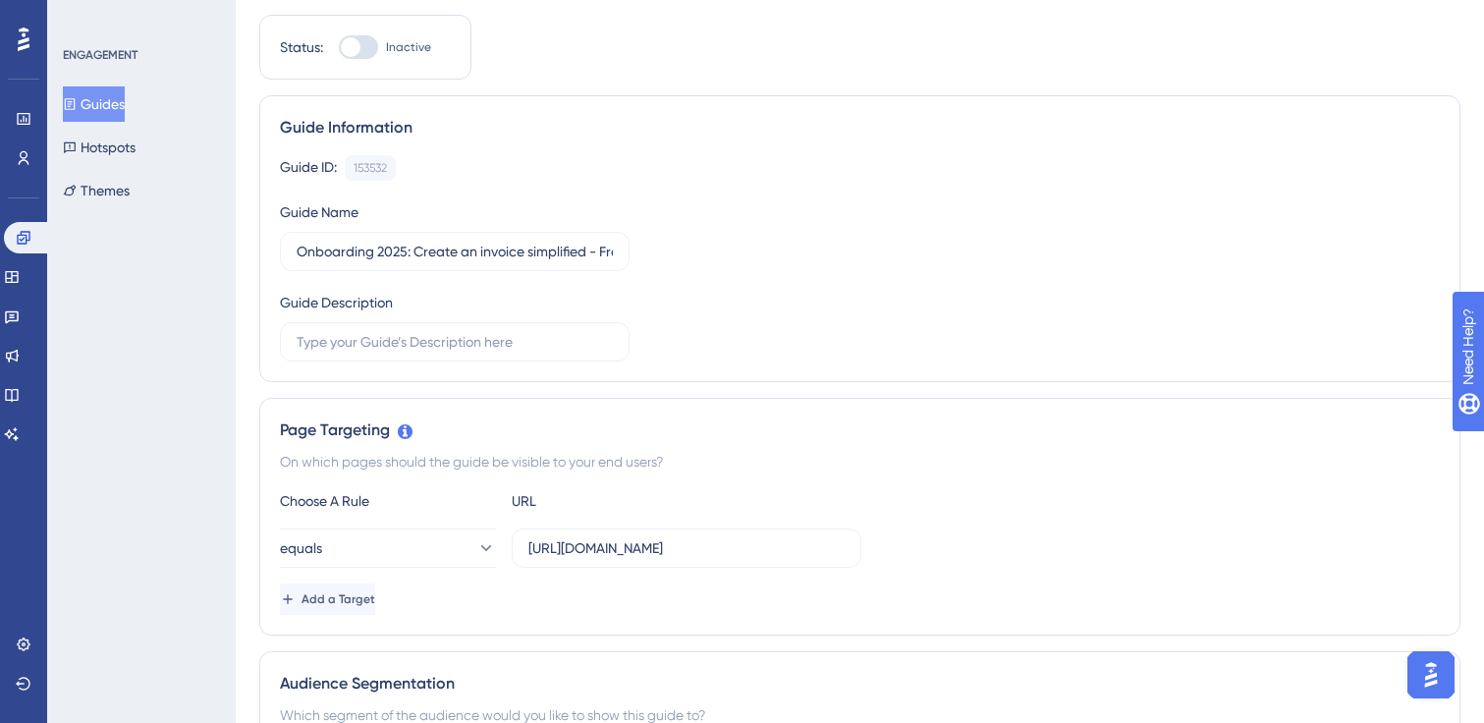
scroll to position [583, 0]
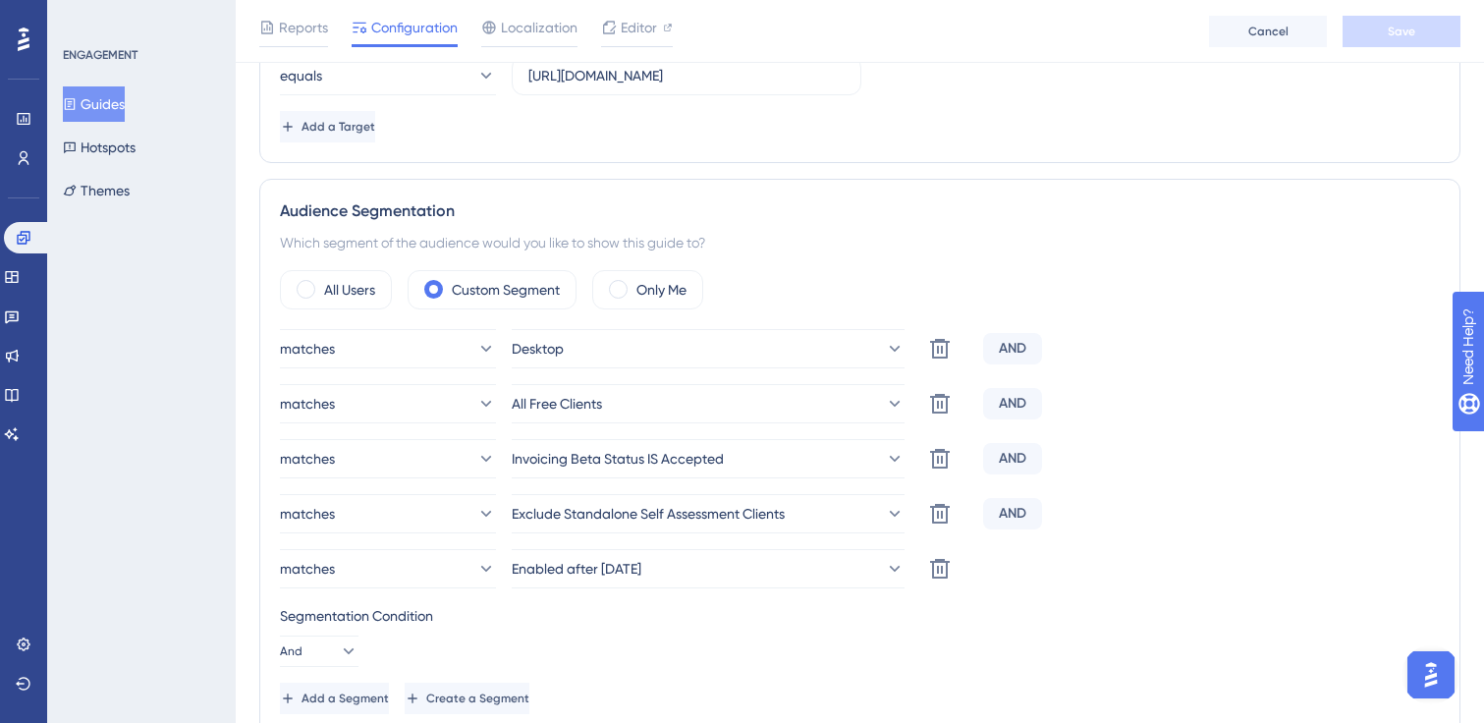
click at [118, 101] on button "Guides" at bounding box center [94, 103] width 62 height 35
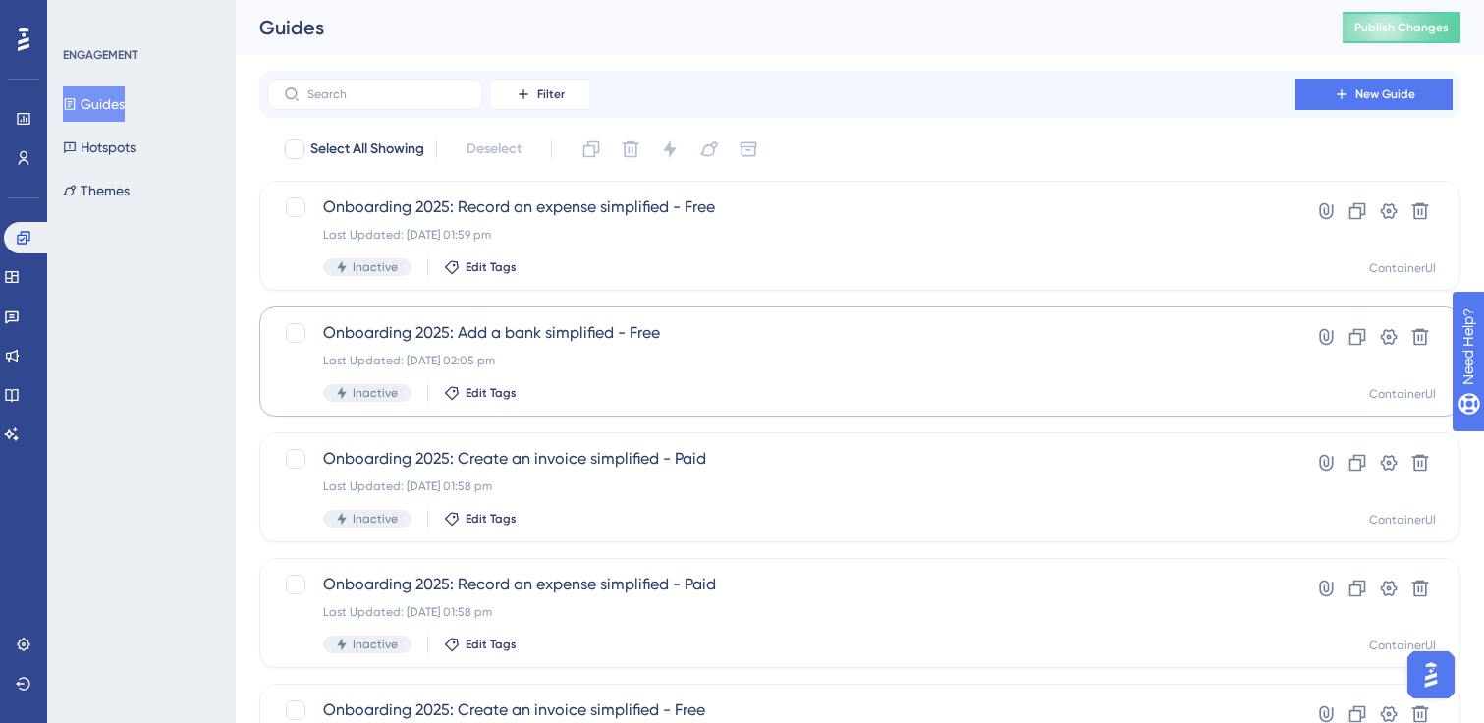
scroll to position [85, 0]
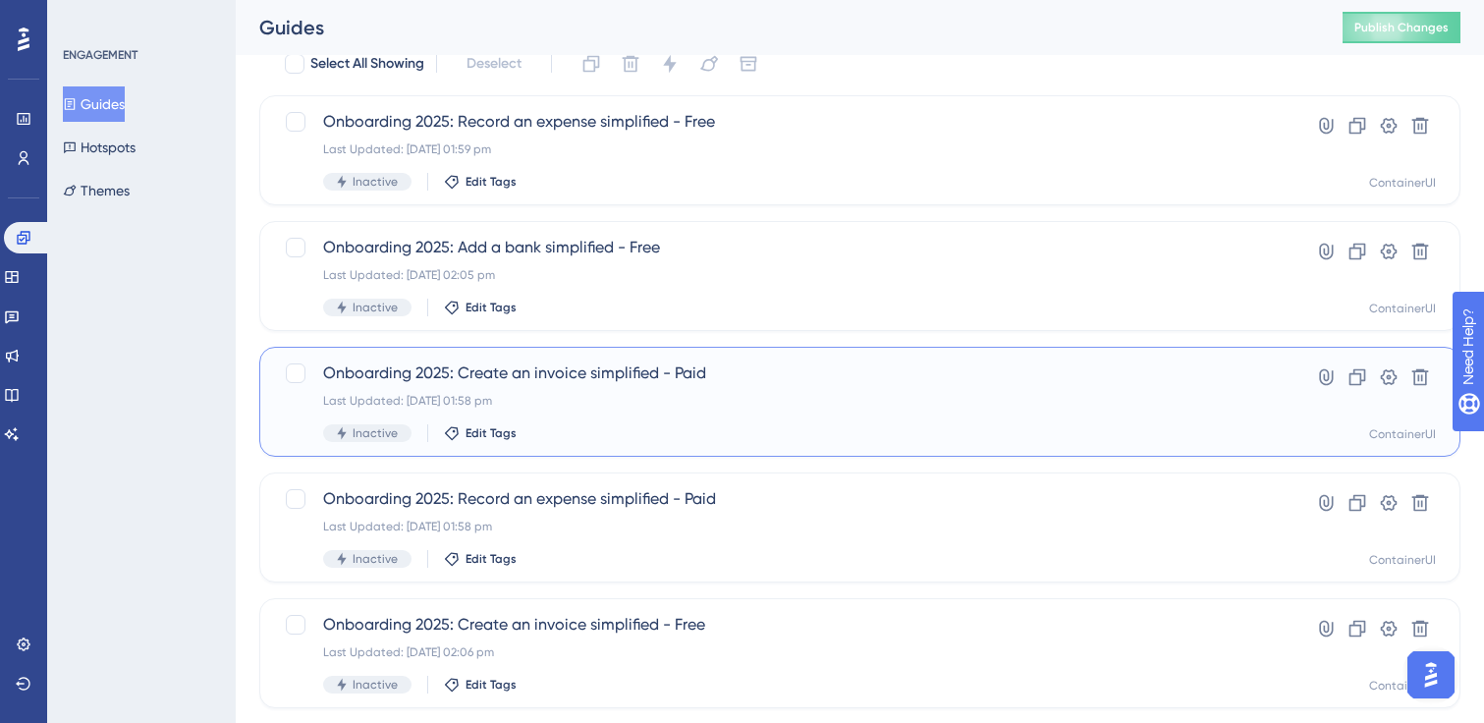
click at [611, 383] on span "Onboarding 2025: Create an invoice simplified - Paid" at bounding box center [781, 373] width 916 height 24
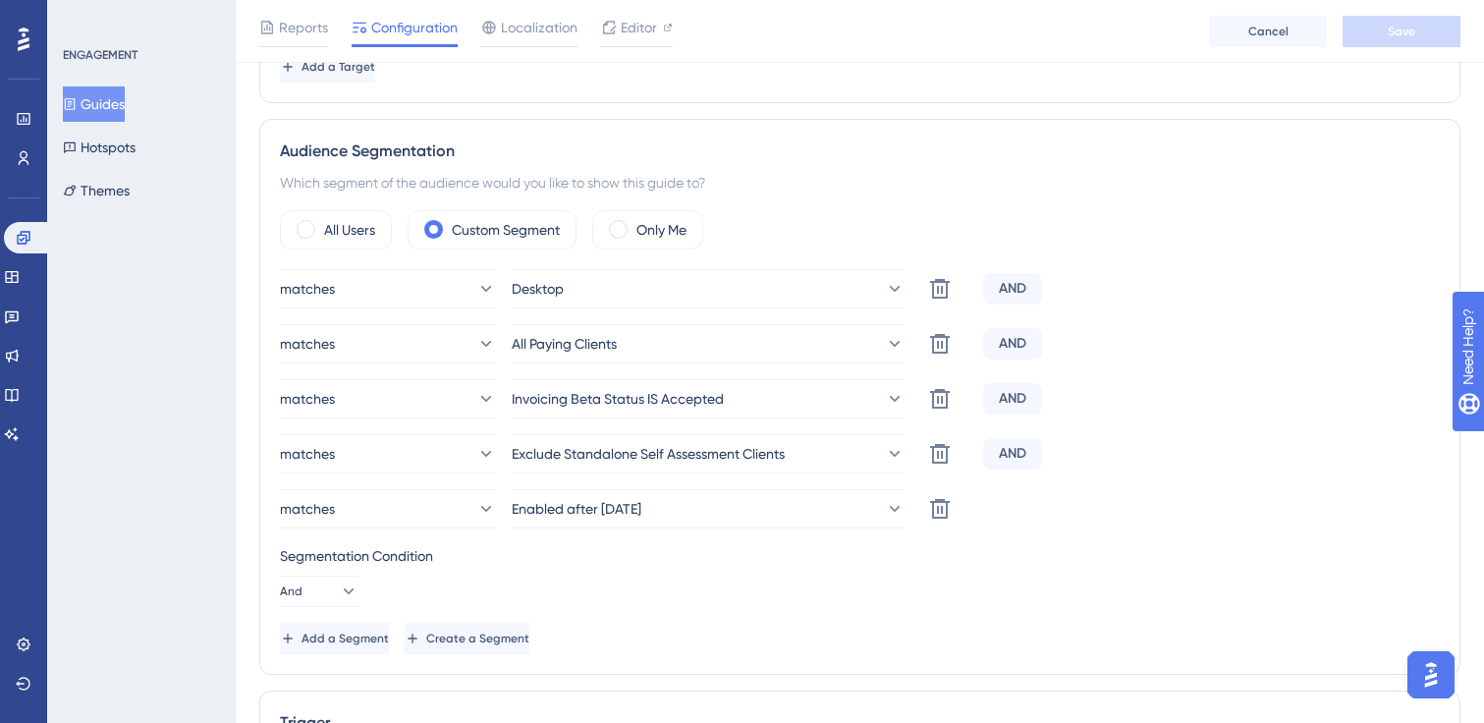
scroll to position [644, 0]
click at [99, 106] on button "Guides" at bounding box center [94, 103] width 62 height 35
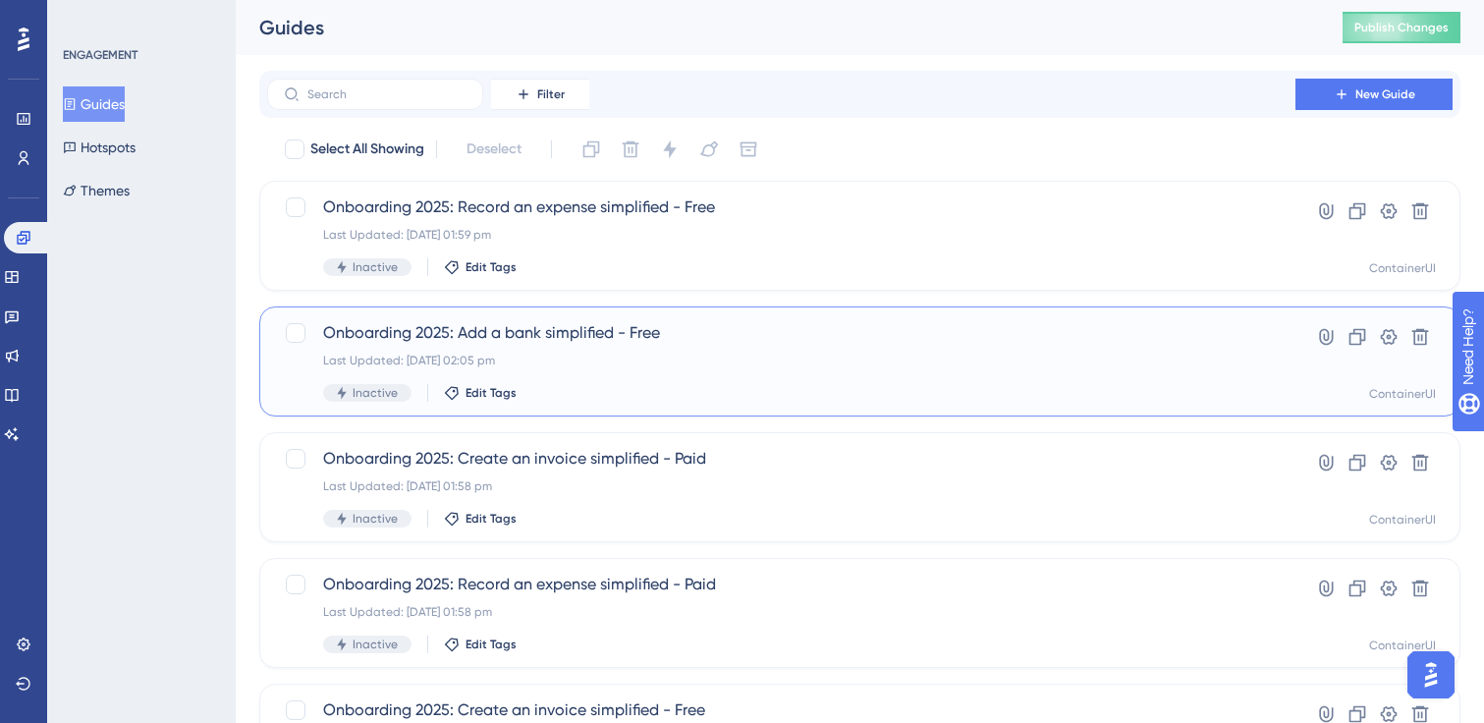
click at [579, 336] on span "Onboarding 2025: Add a bank simplified - Free" at bounding box center [781, 333] width 916 height 24
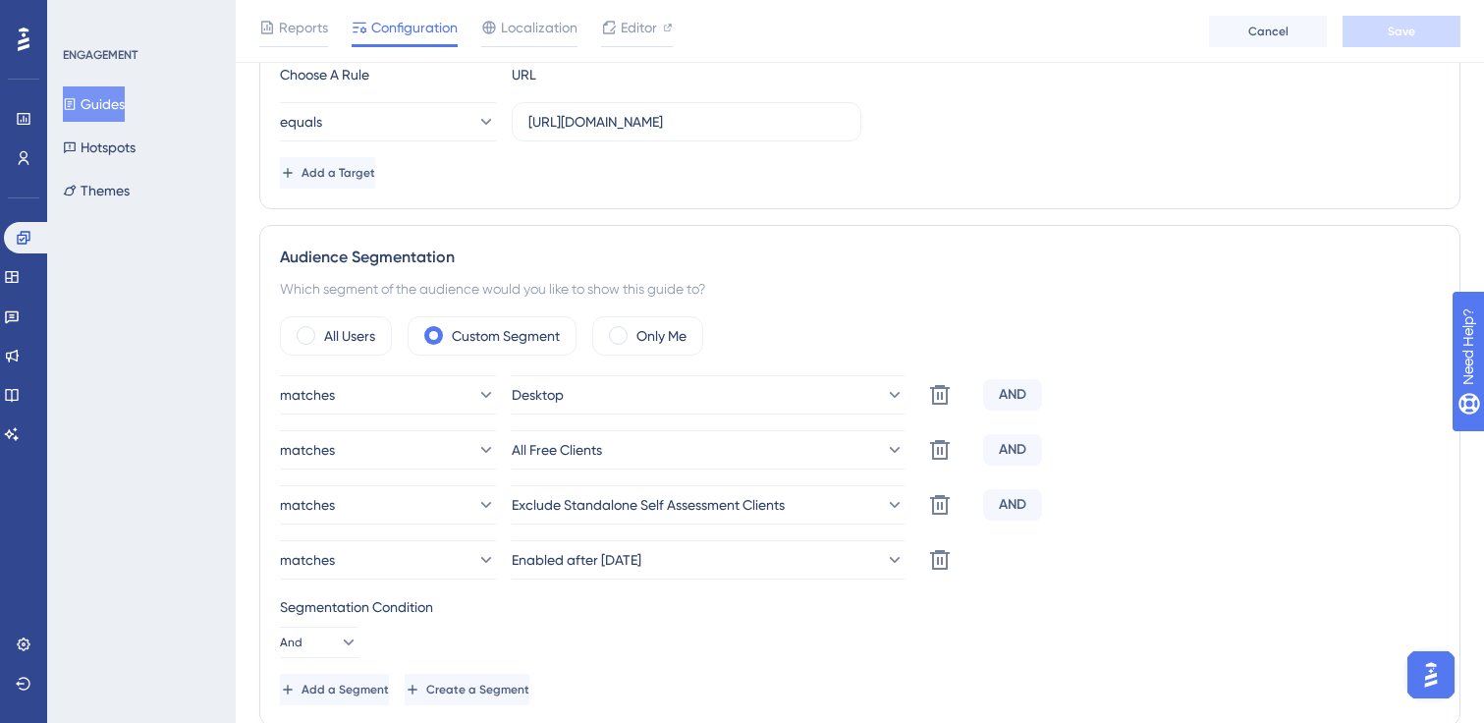
scroll to position [533, 0]
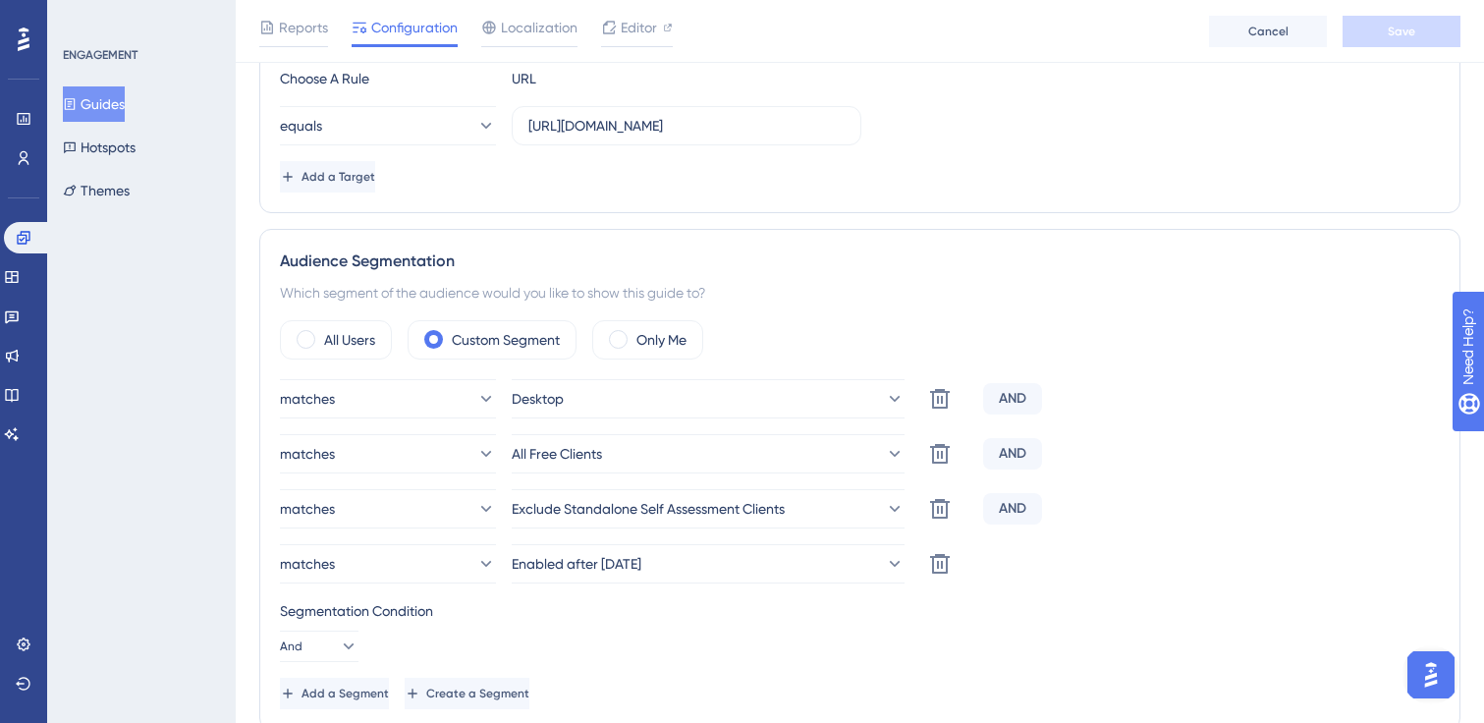
click at [89, 110] on button "Guides" at bounding box center [94, 103] width 62 height 35
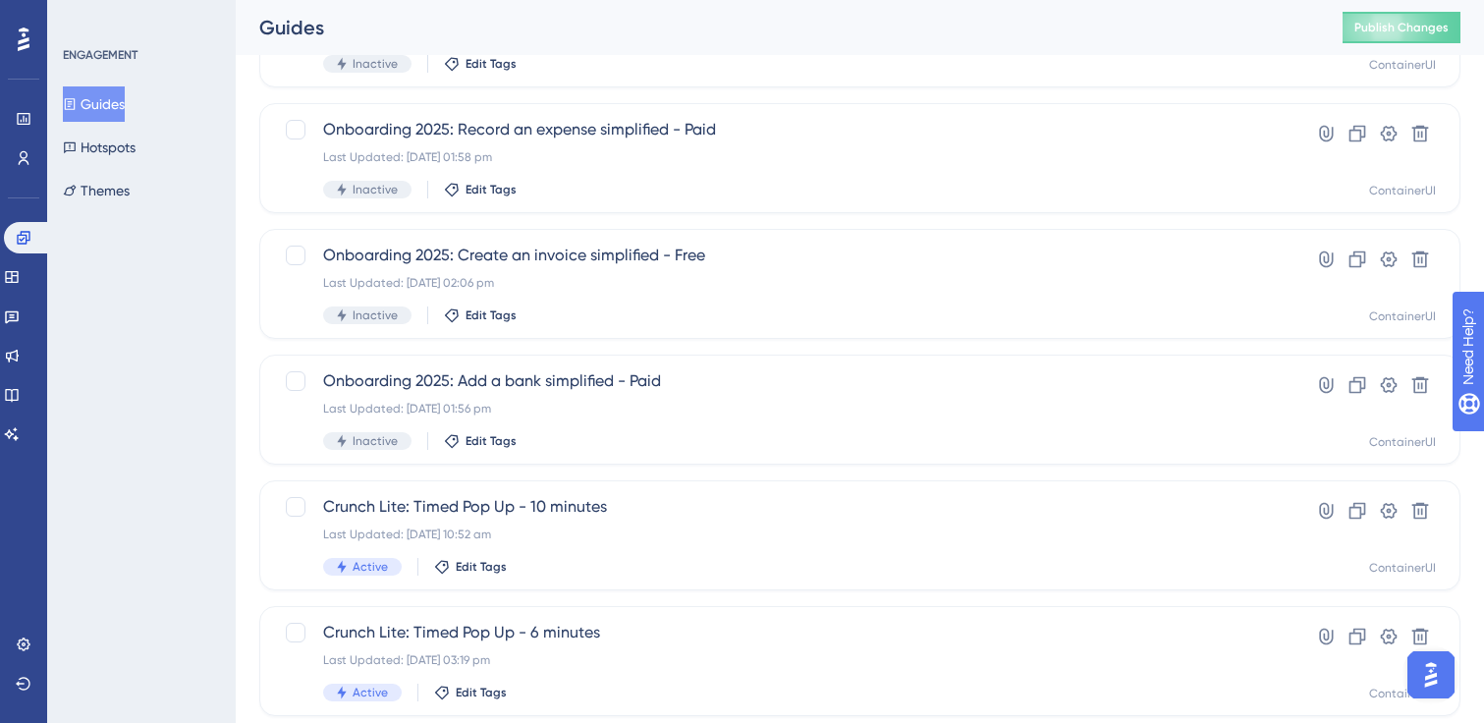
scroll to position [457, 0]
click at [640, 387] on span "Onboarding 2025: Add a bank simplified - Paid" at bounding box center [781, 379] width 916 height 24
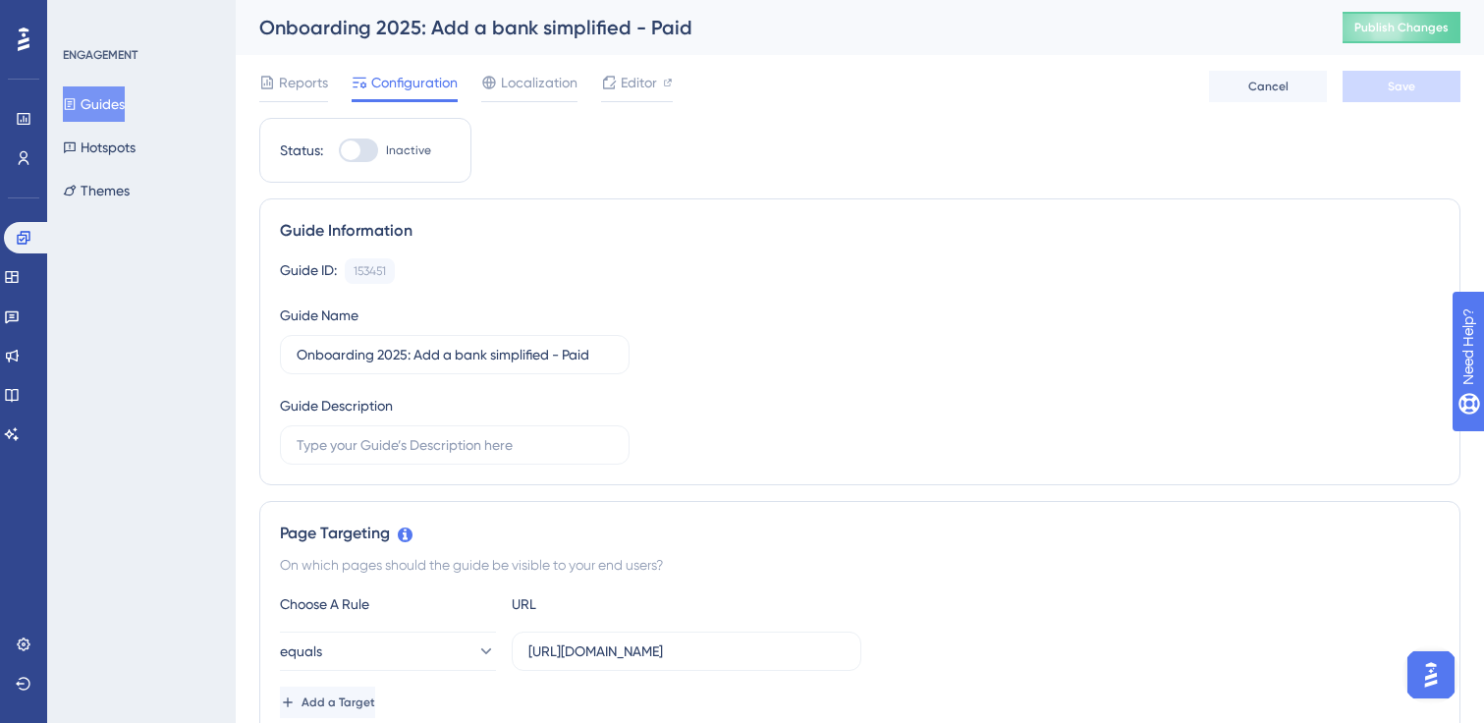
click at [107, 109] on button "Guides" at bounding box center [94, 103] width 62 height 35
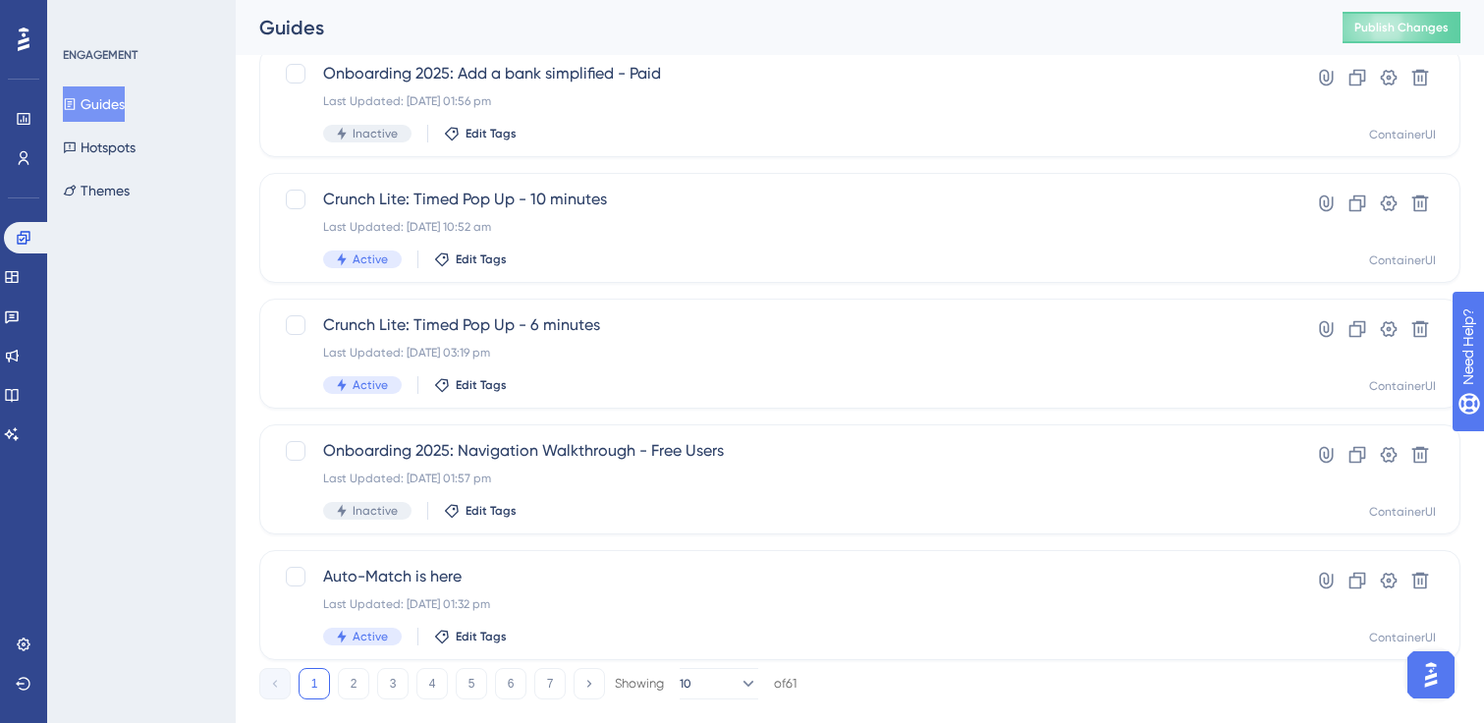
scroll to position [754, 0]
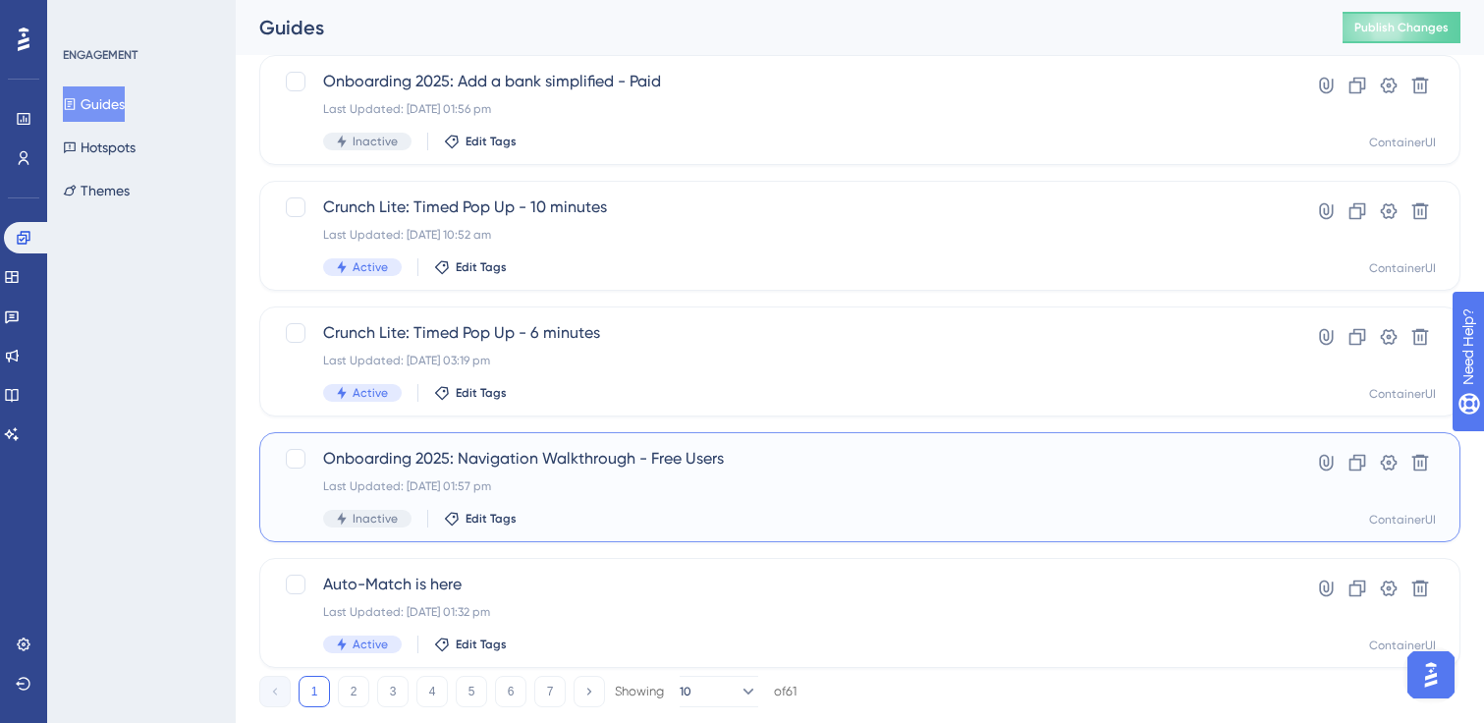
click at [657, 472] on div "Onboarding 2025: Navigation Walkthrough - Free Users Last Updated: [DATE] 01:57…" at bounding box center [781, 487] width 916 height 81
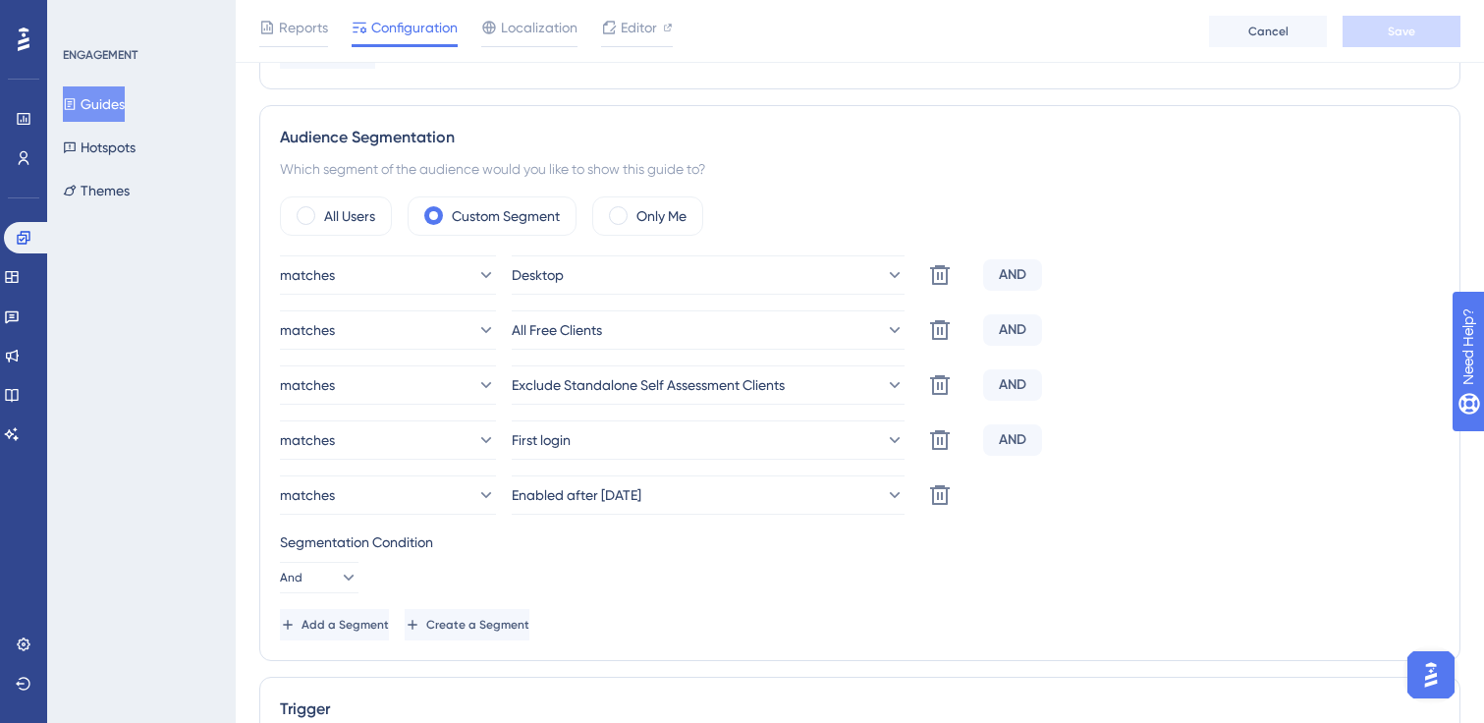
scroll to position [679, 0]
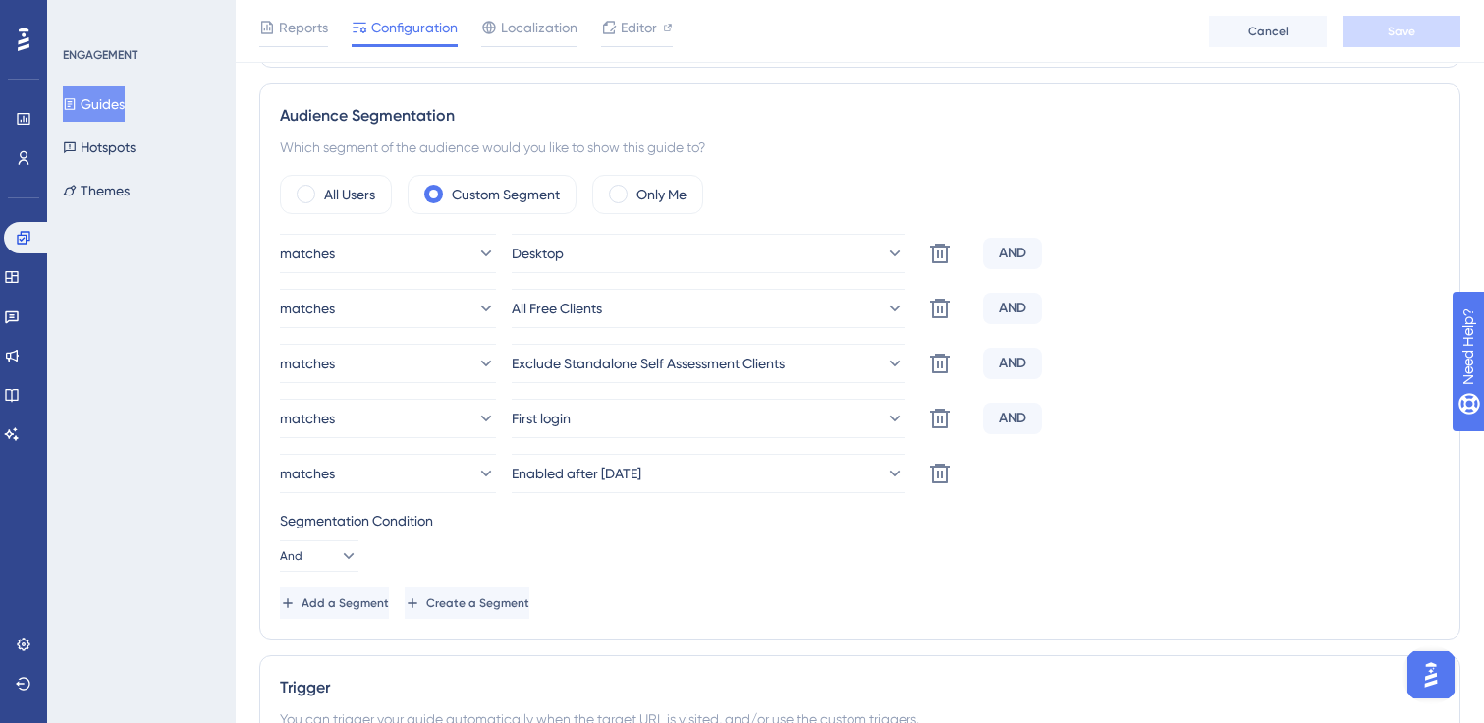
click at [123, 110] on button "Guides" at bounding box center [94, 103] width 62 height 35
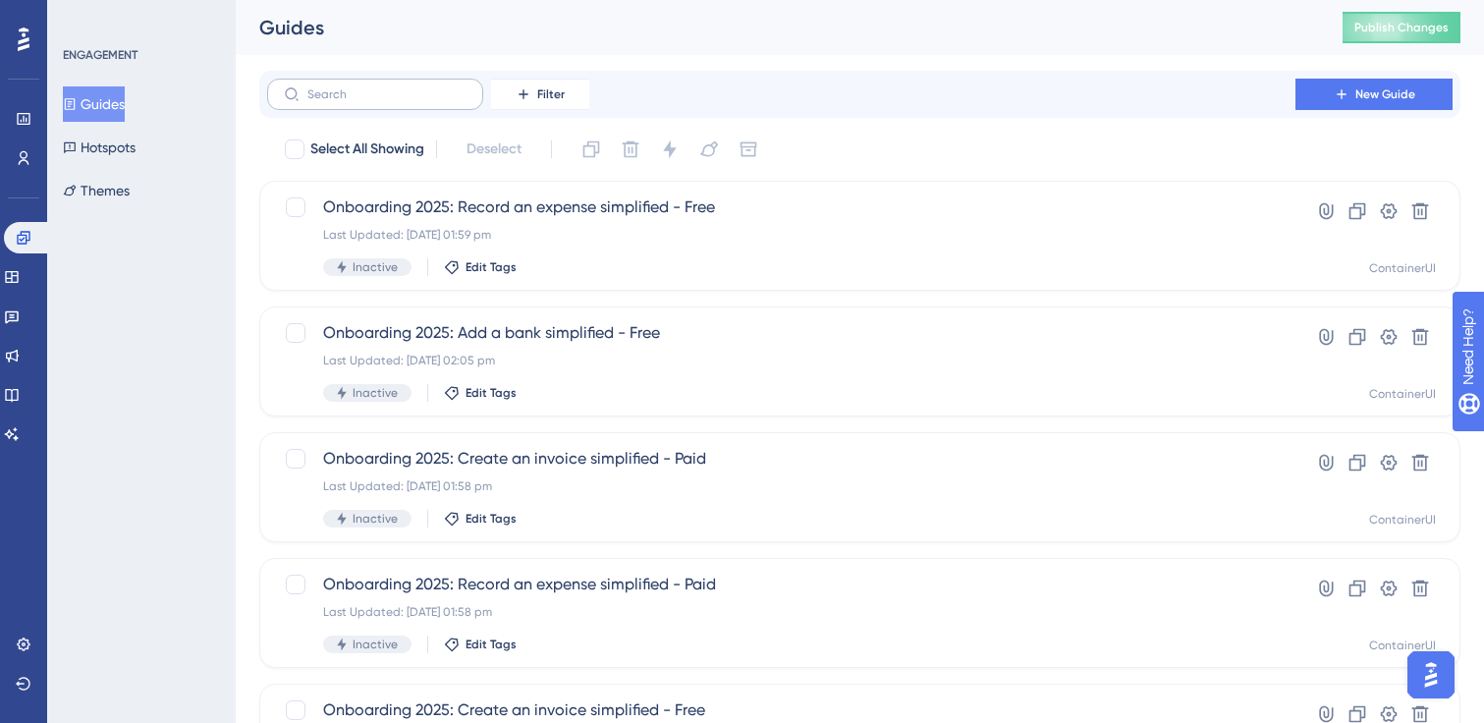
click at [391, 103] on label at bounding box center [375, 94] width 216 height 31
click at [391, 101] on input "text" at bounding box center [386, 94] width 159 height 14
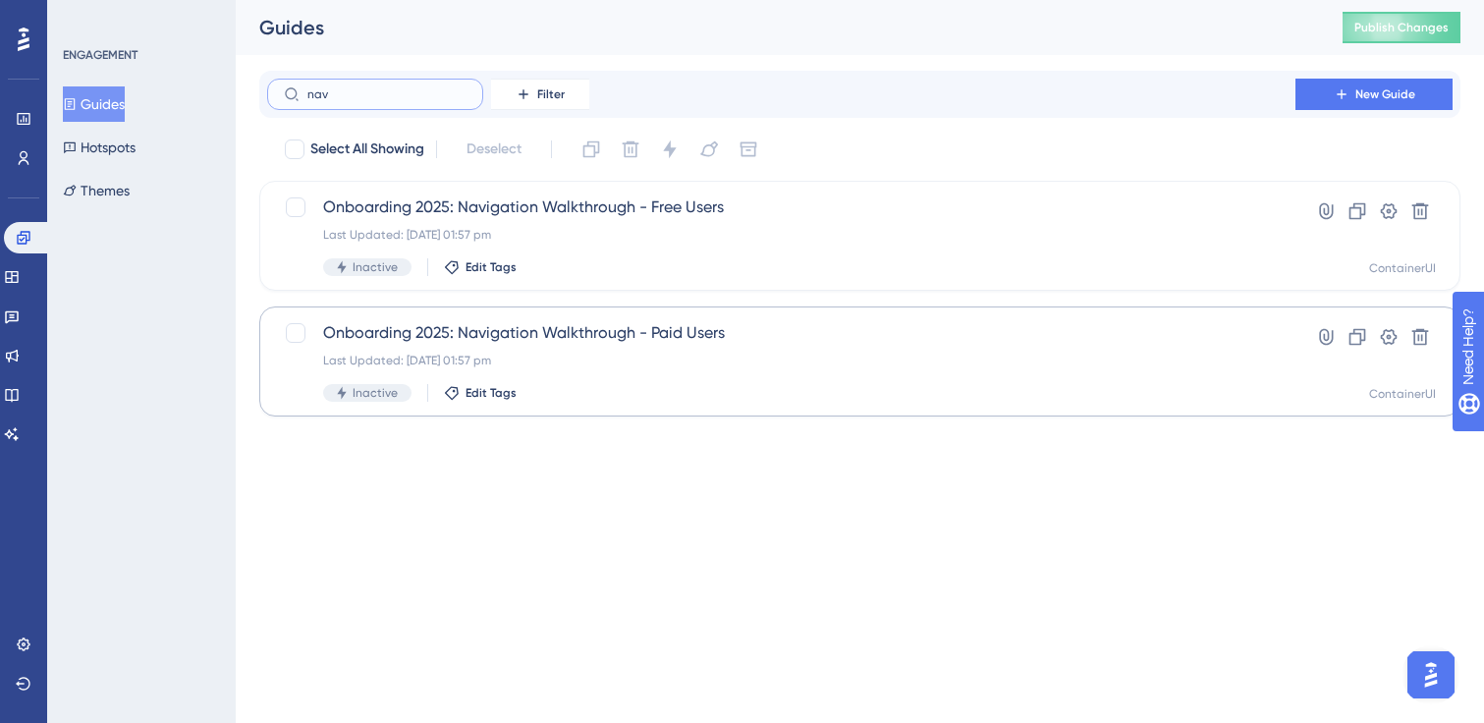
type input "nav"
click at [652, 371] on div "Onboarding 2025: Navigation Walkthrough - Paid Users Last Updated: [DATE] 01:57…" at bounding box center [781, 361] width 916 height 81
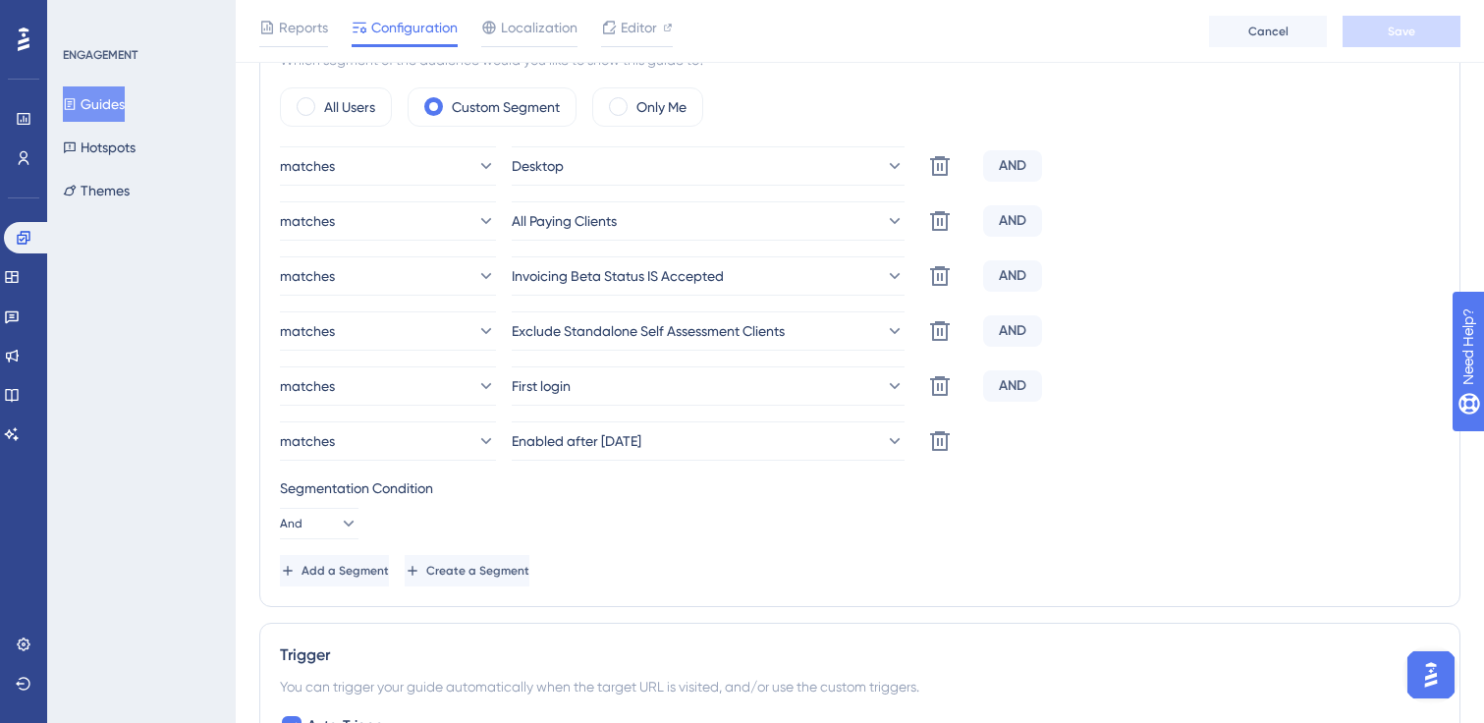
scroll to position [813, 0]
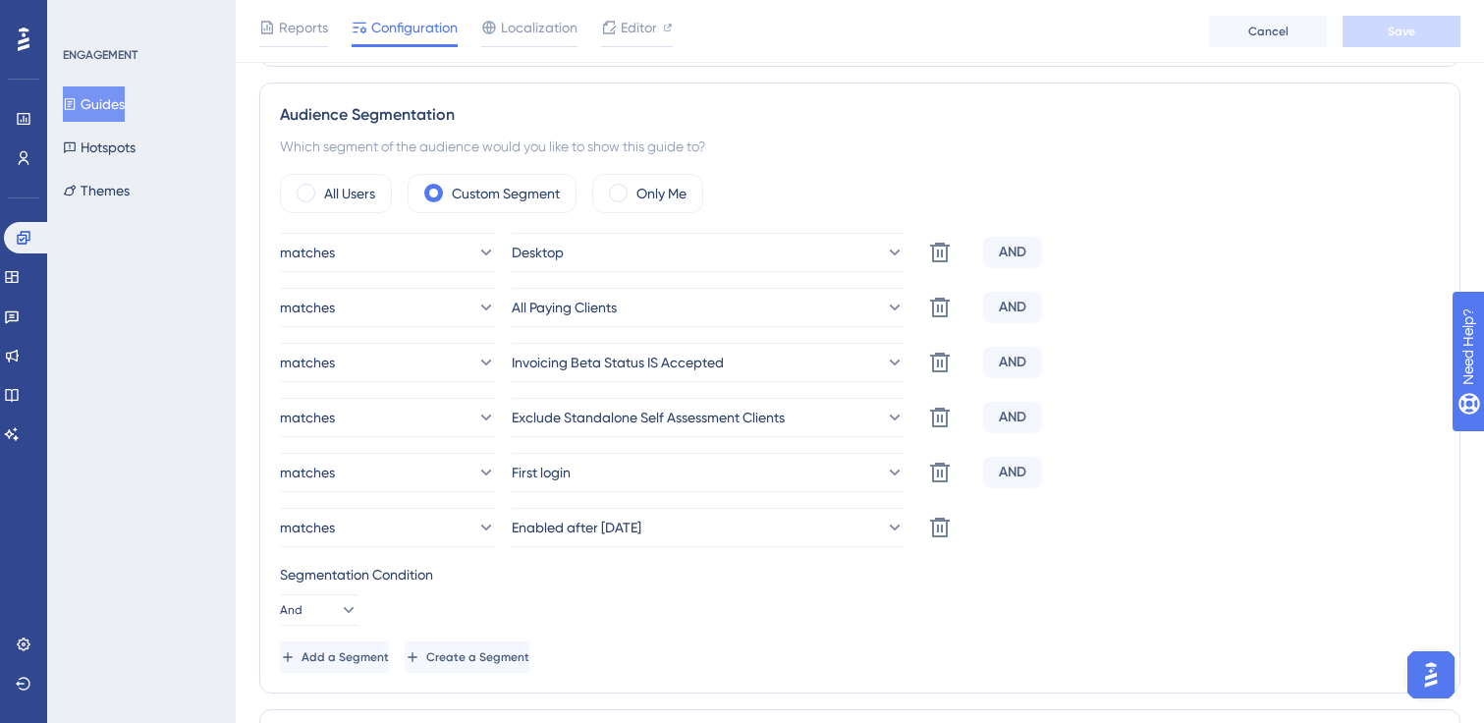
click at [99, 109] on button "Guides" at bounding box center [94, 103] width 62 height 35
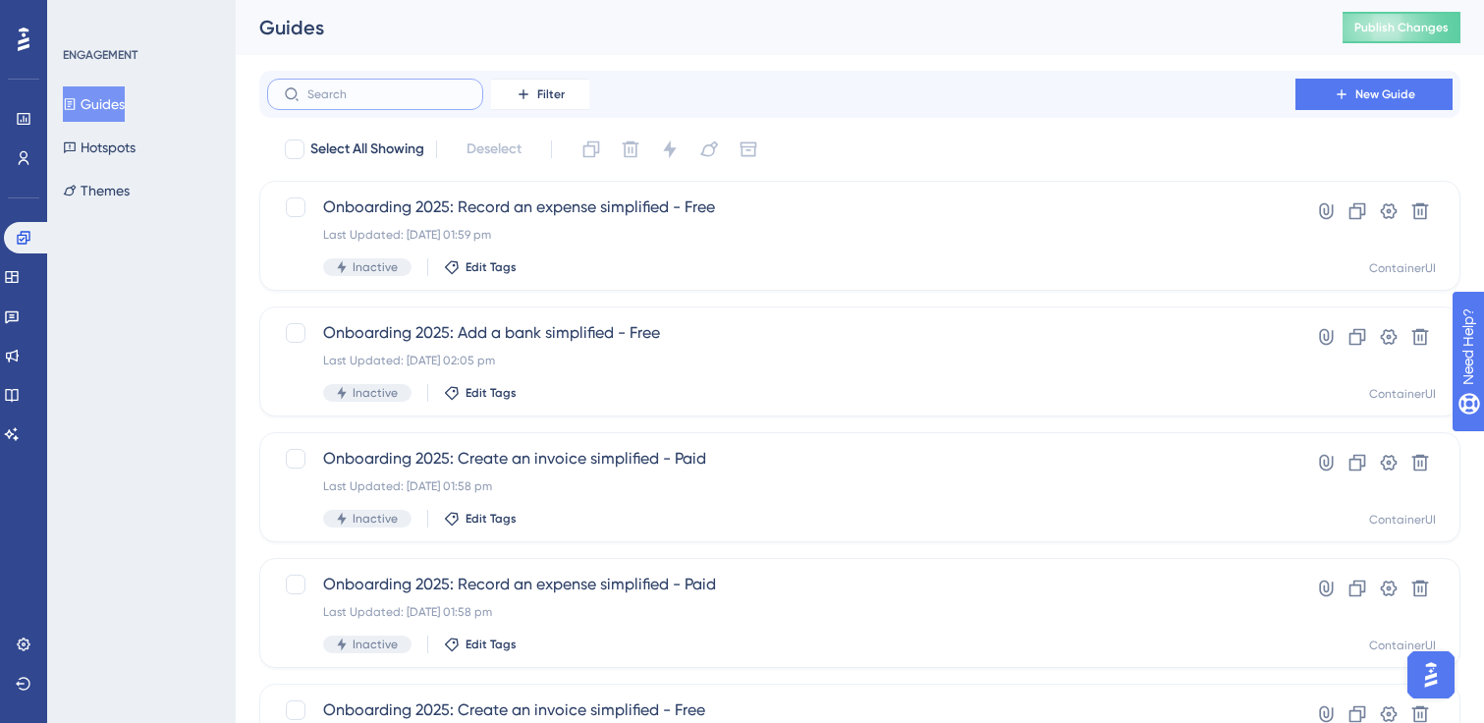
click at [383, 89] on input "text" at bounding box center [386, 94] width 159 height 14
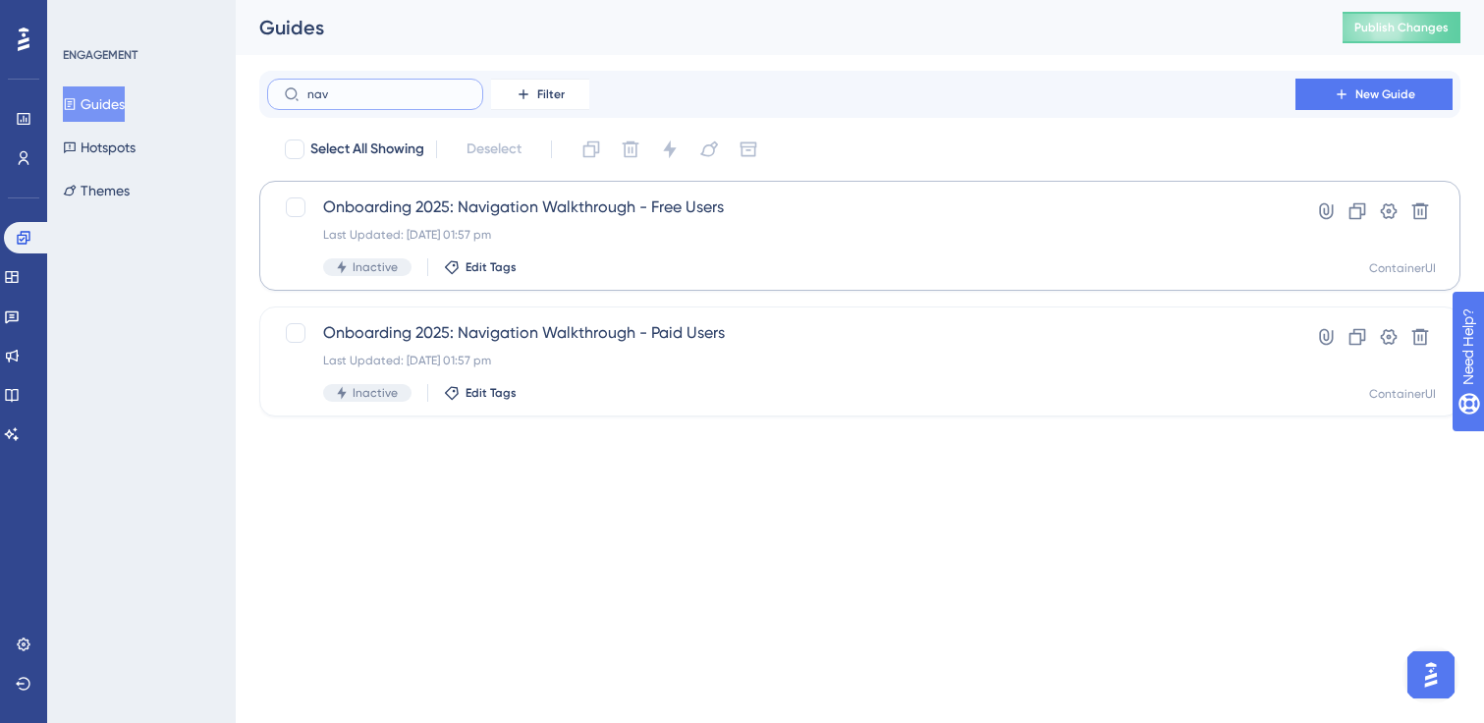
type input "nav"
click at [646, 238] on div "Last Updated: [DATE] 01:57 pm" at bounding box center [781, 235] width 916 height 16
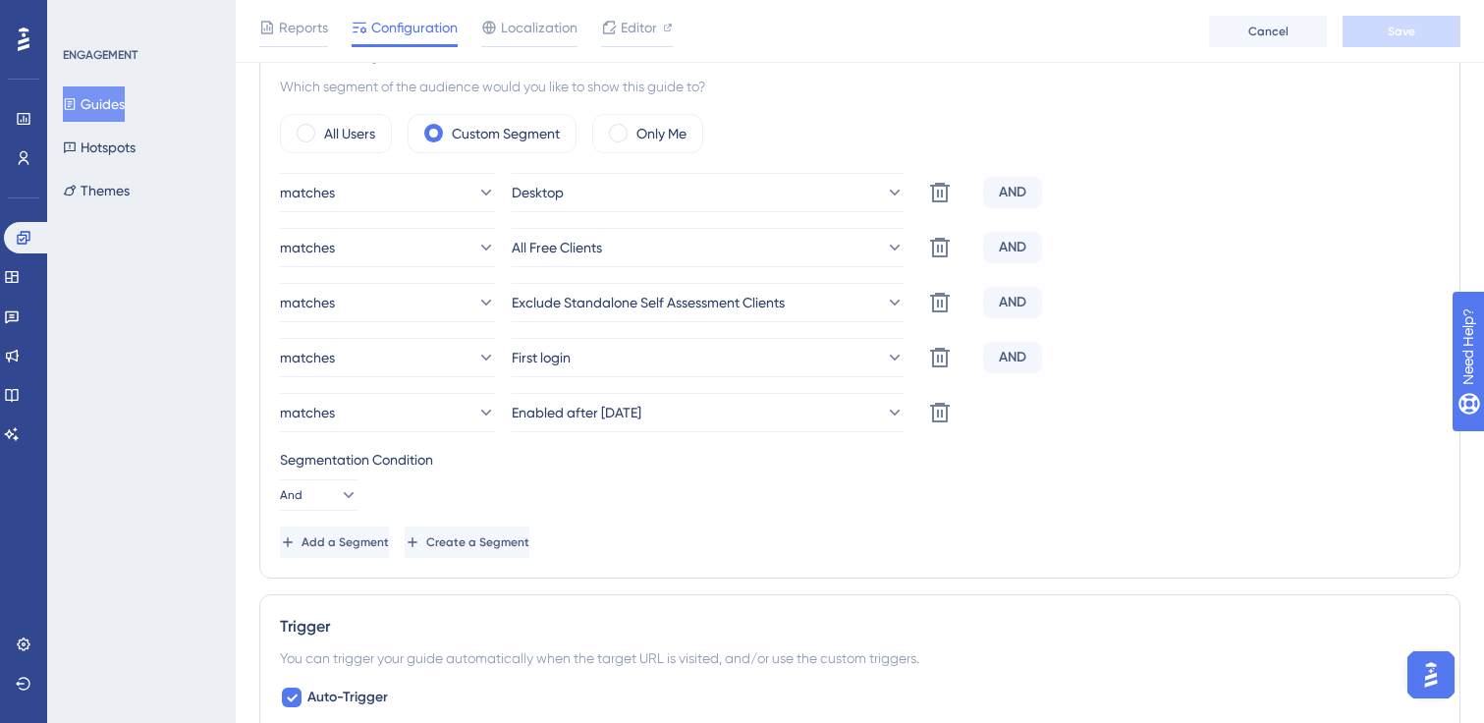
scroll to position [747, 0]
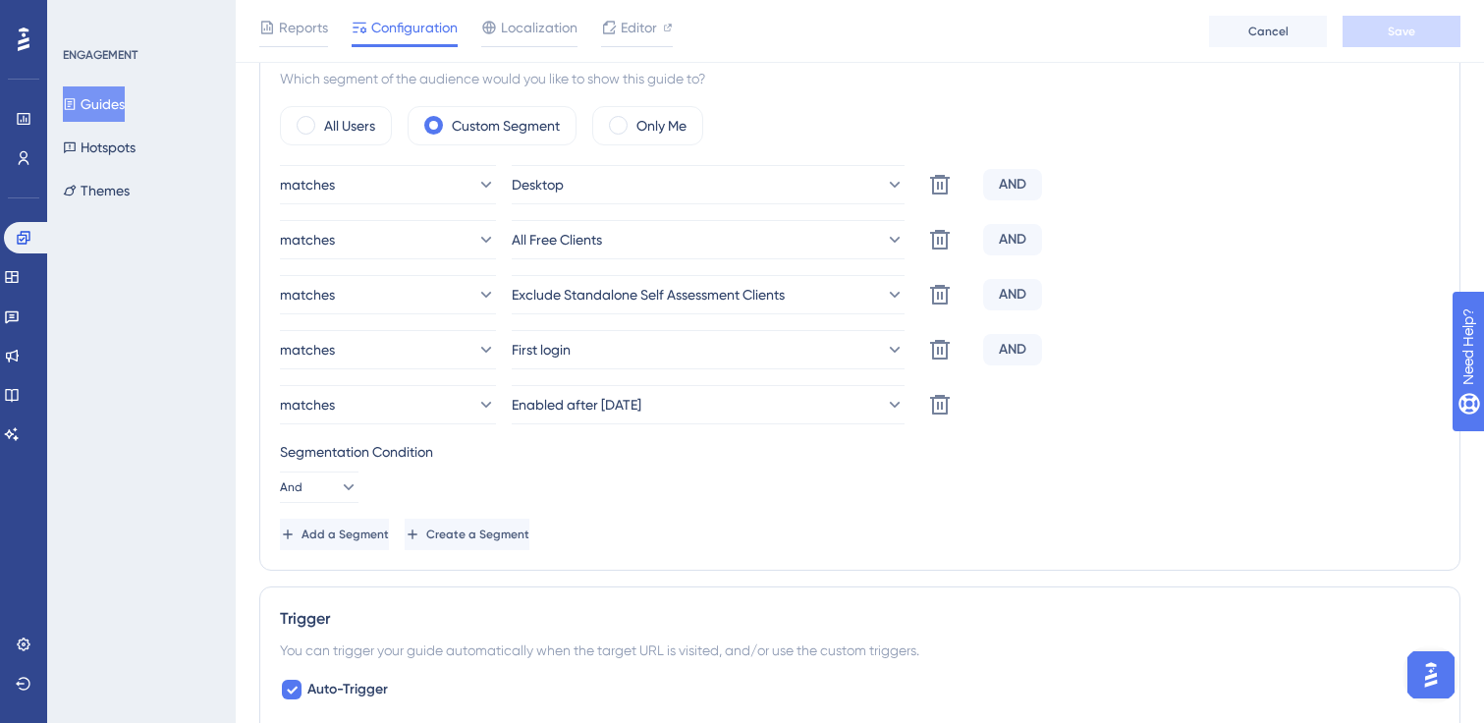
click at [125, 108] on button "Guides" at bounding box center [94, 103] width 62 height 35
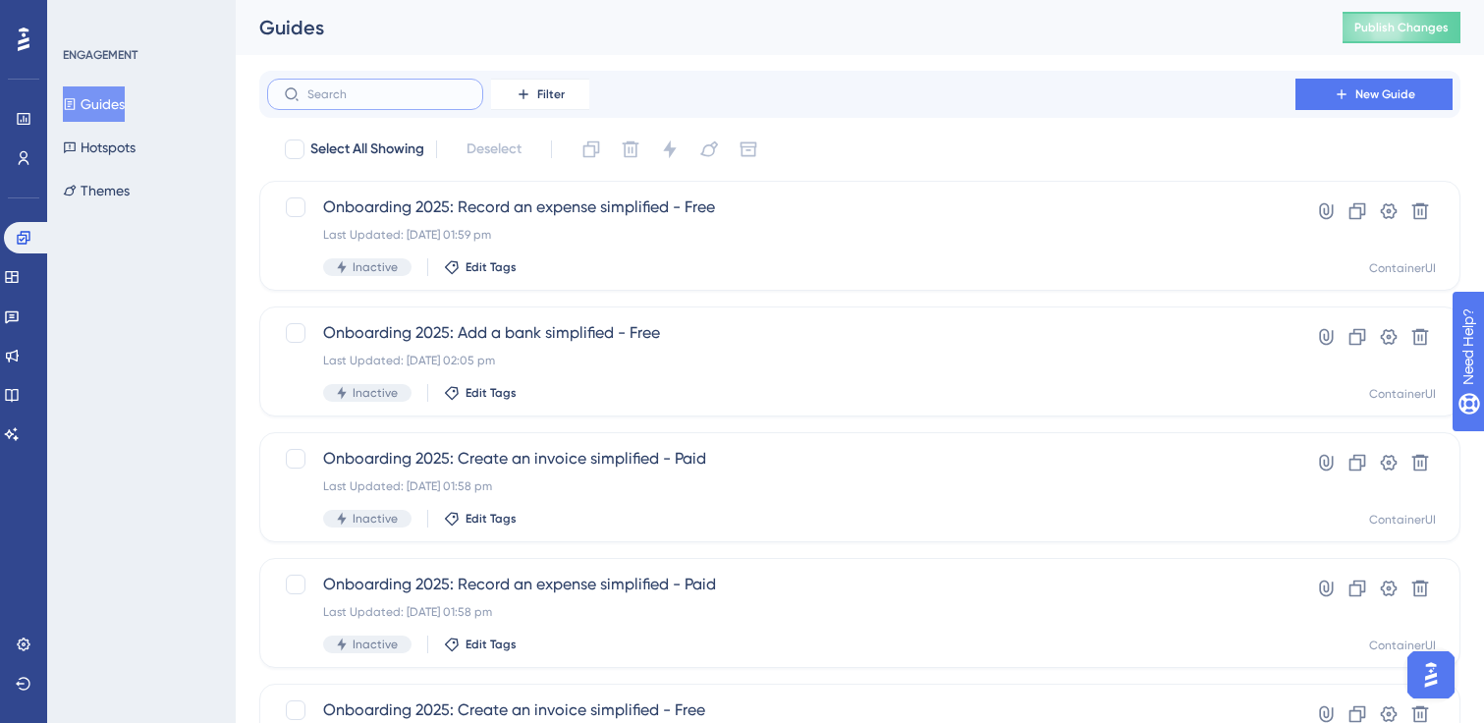
click at [409, 99] on input "text" at bounding box center [386, 94] width 159 height 14
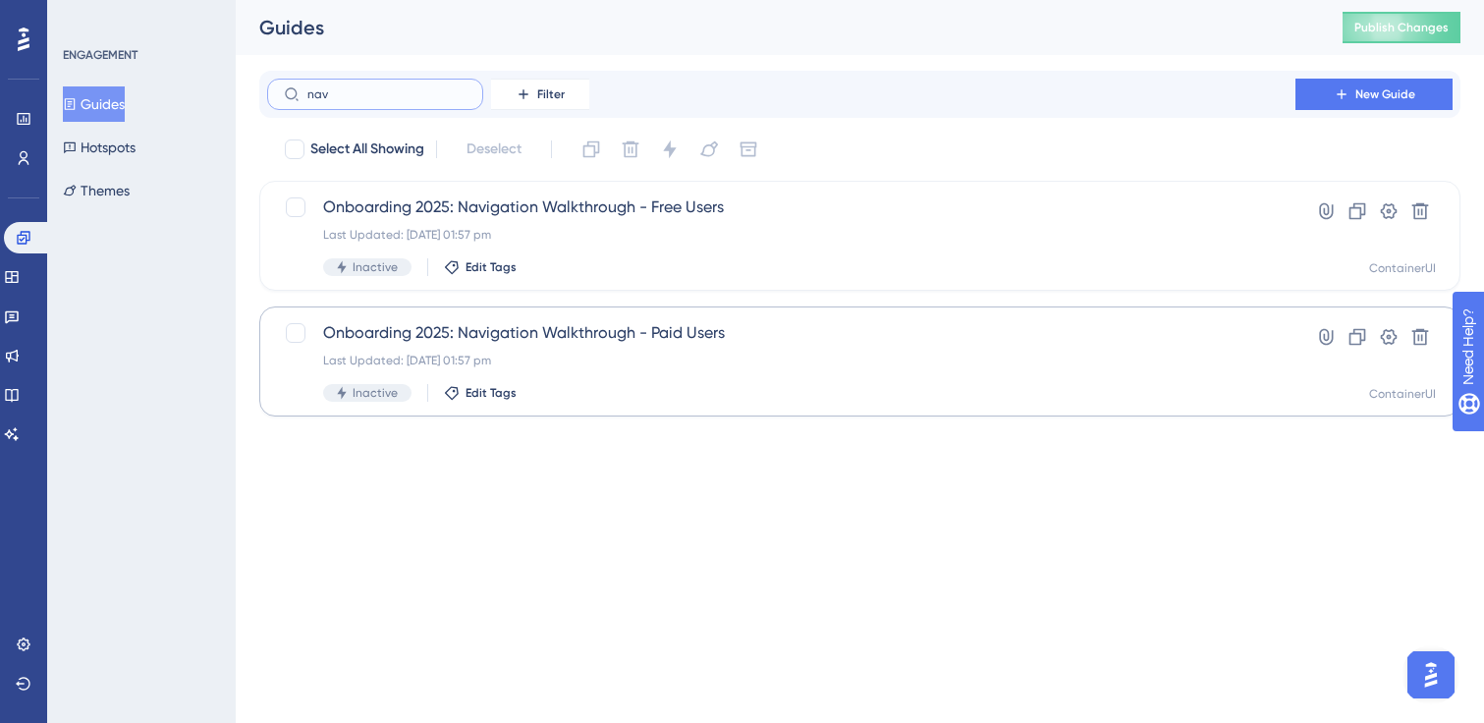
type input "nav"
click at [711, 351] on div "Onboarding 2025: Navigation Walkthrough - Paid Users Last Updated: [DATE] 01:57…" at bounding box center [781, 361] width 916 height 81
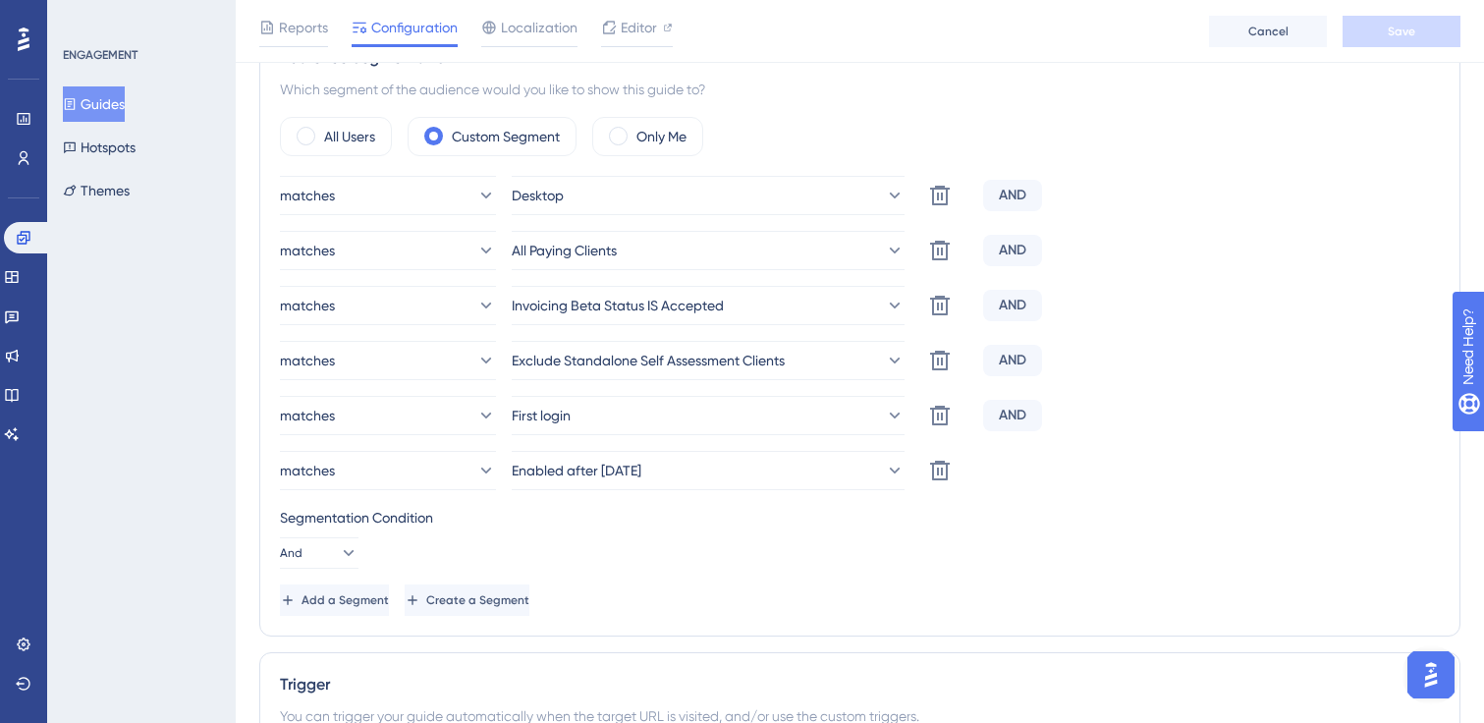
scroll to position [866, 0]
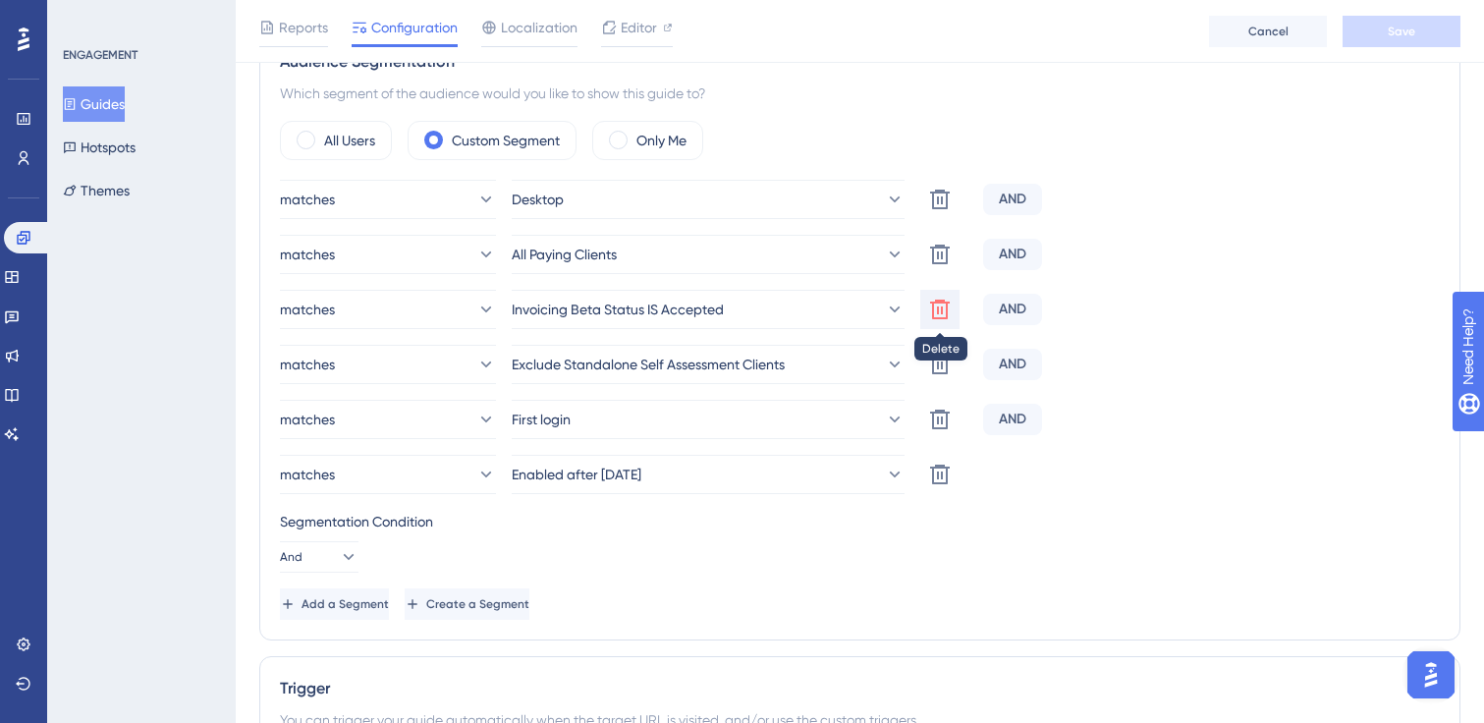
click at [933, 309] on icon at bounding box center [940, 310] width 20 height 20
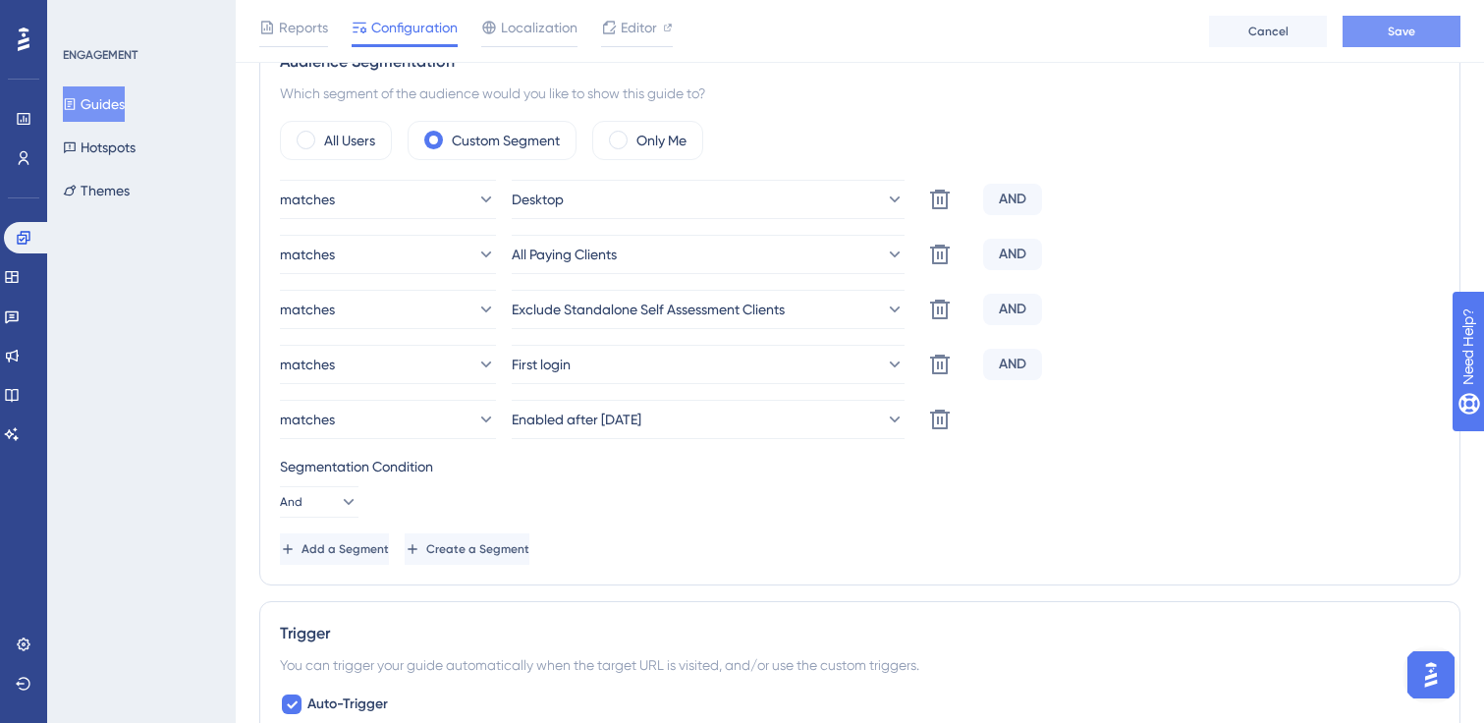
click at [1419, 36] on button "Save" at bounding box center [1402, 31] width 118 height 31
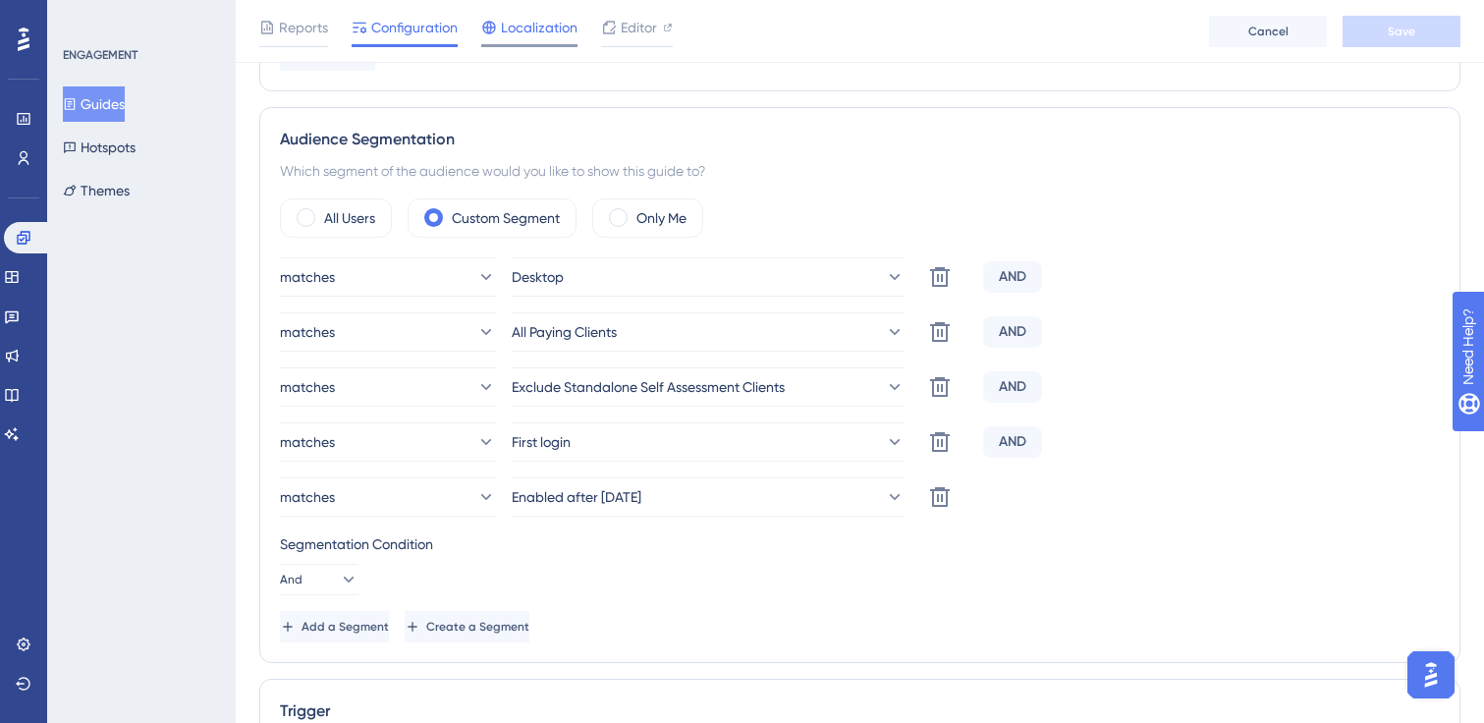
scroll to position [584, 0]
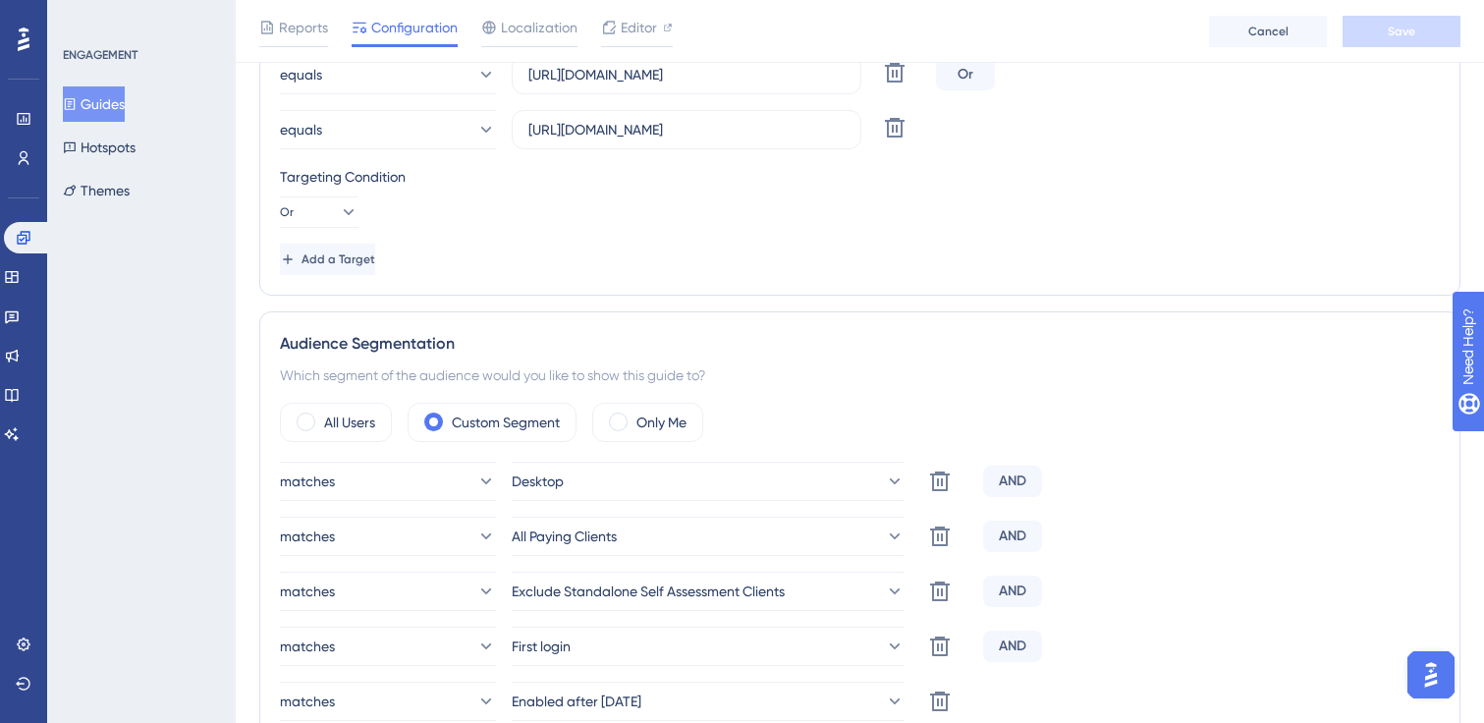
click at [114, 106] on button "Guides" at bounding box center [94, 103] width 62 height 35
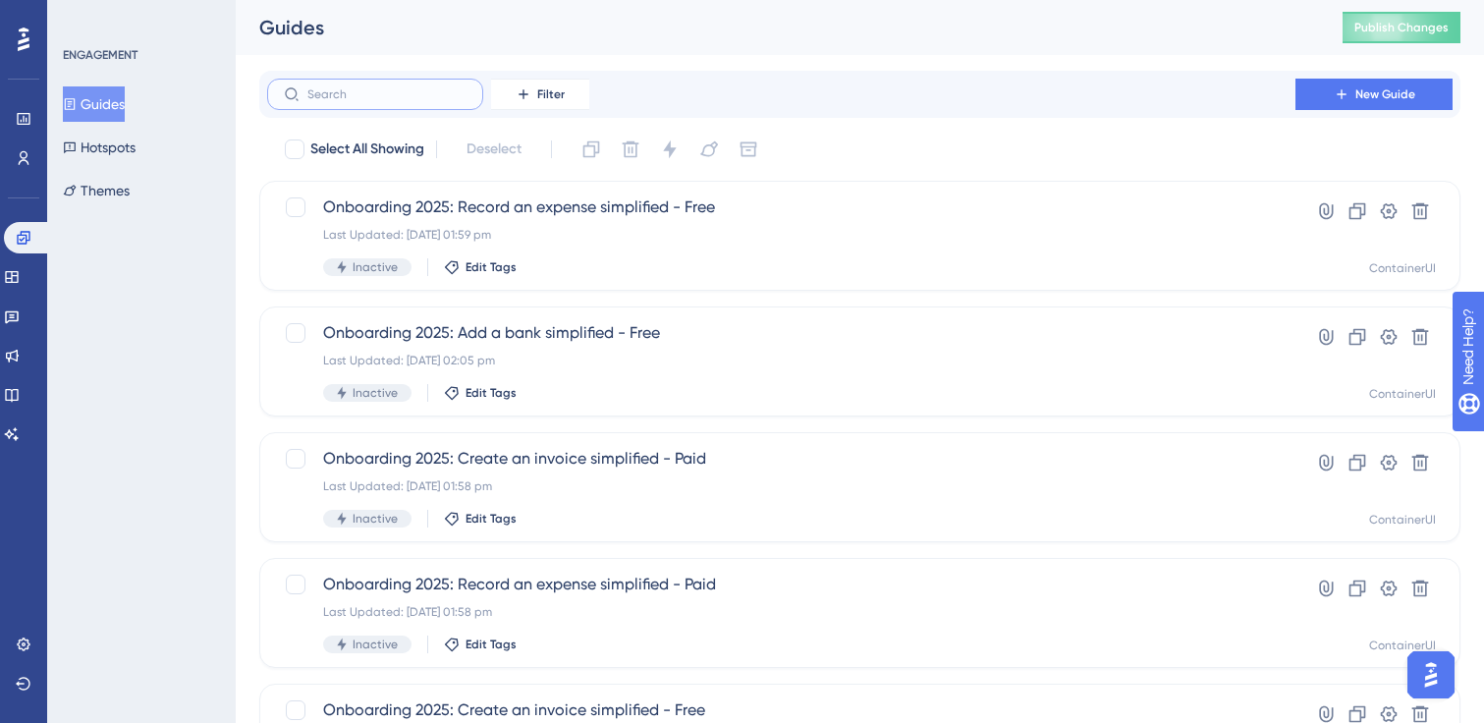
click at [397, 100] on input "text" at bounding box center [386, 94] width 159 height 14
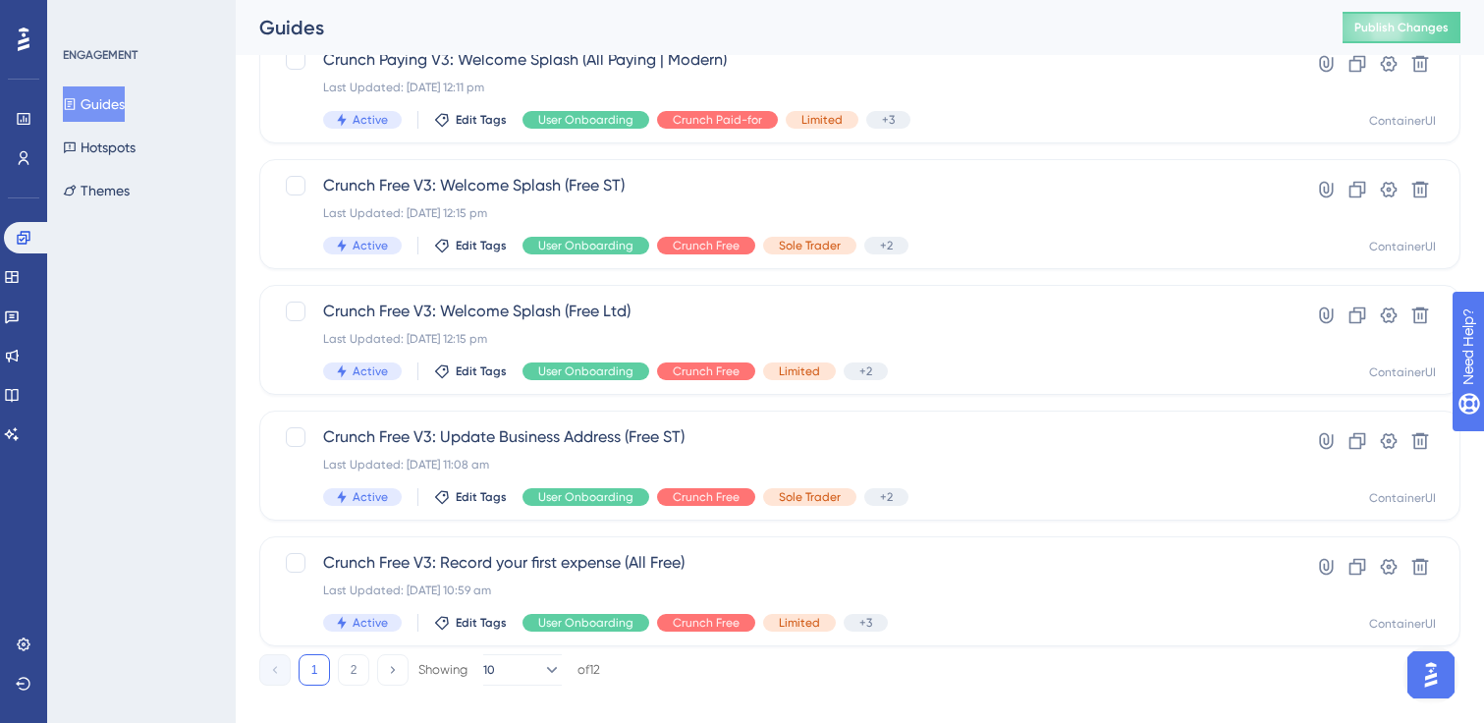
scroll to position [801, 0]
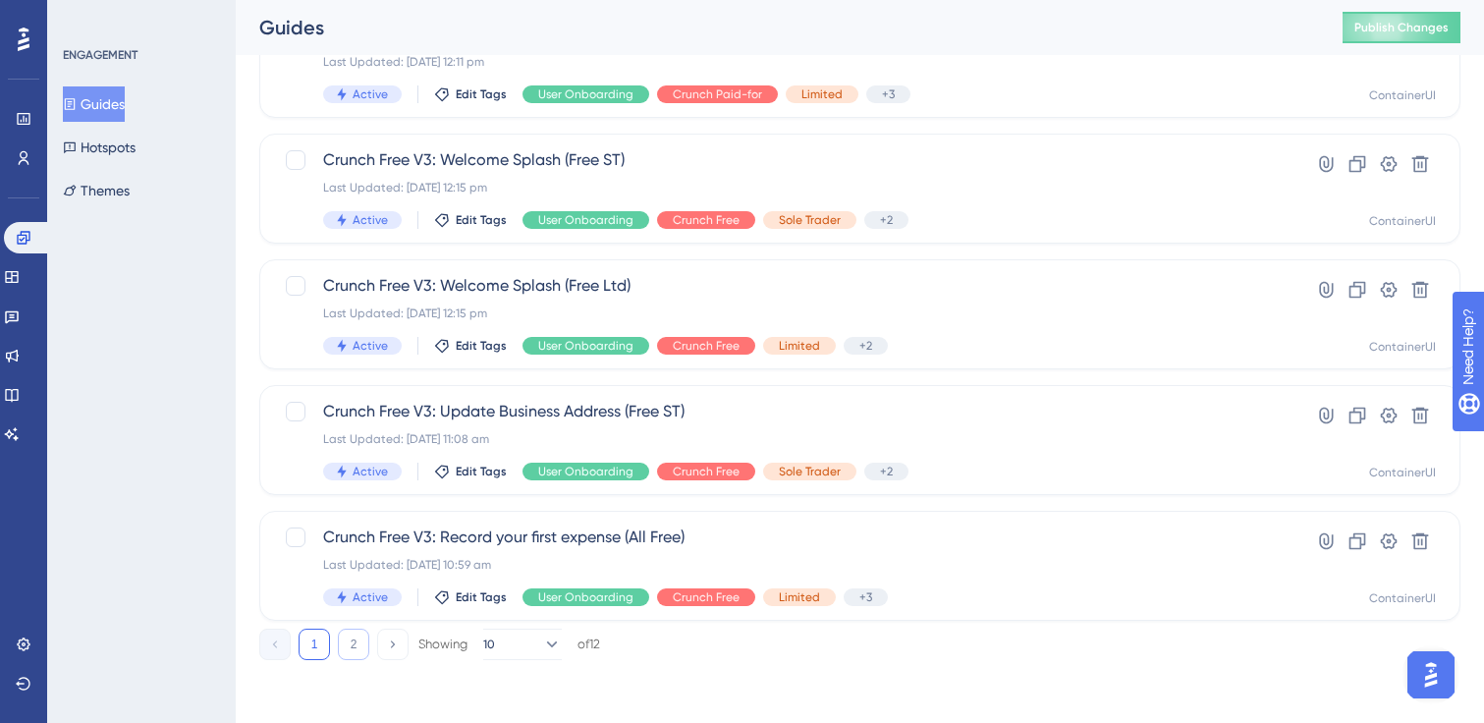
type input "v3"
click at [357, 641] on button "2" at bounding box center [353, 644] width 31 height 31
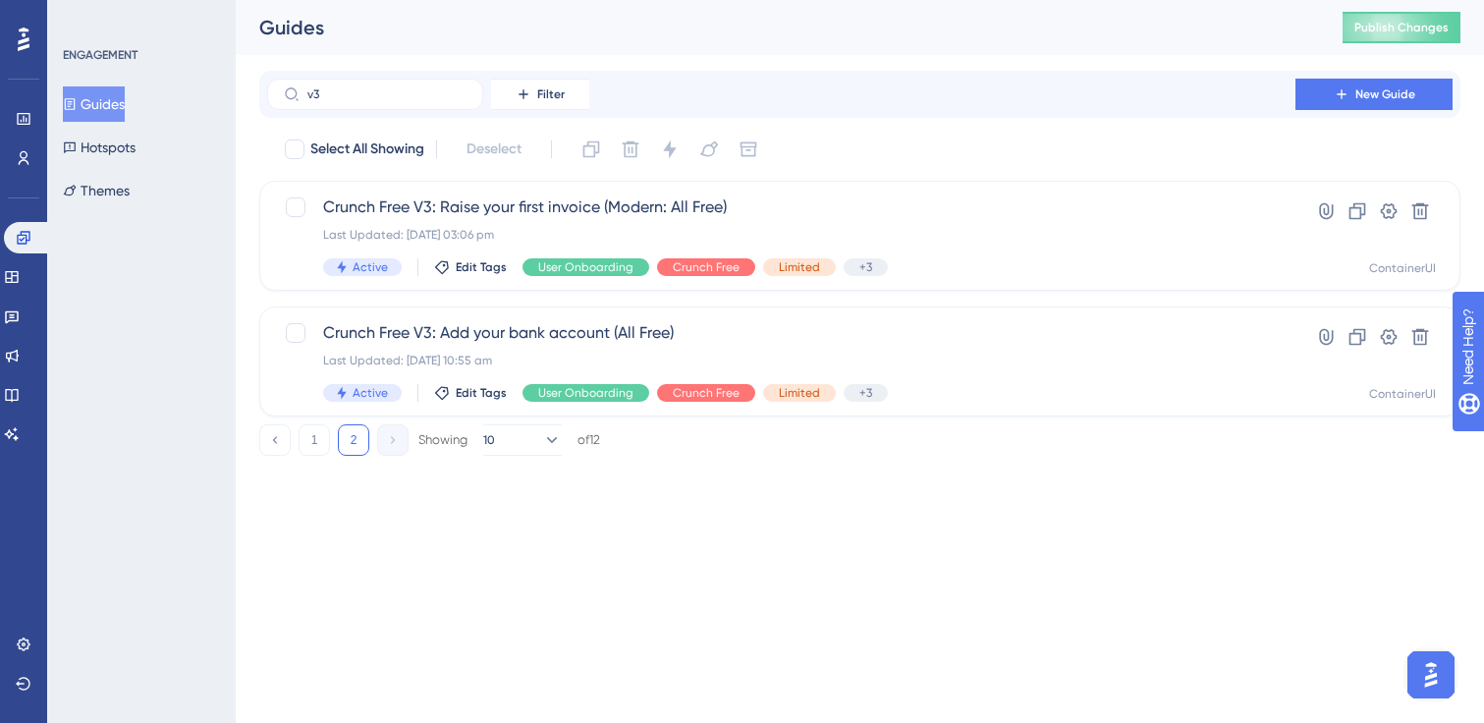
scroll to position [0, 0]
click at [314, 447] on button "1" at bounding box center [314, 439] width 31 height 31
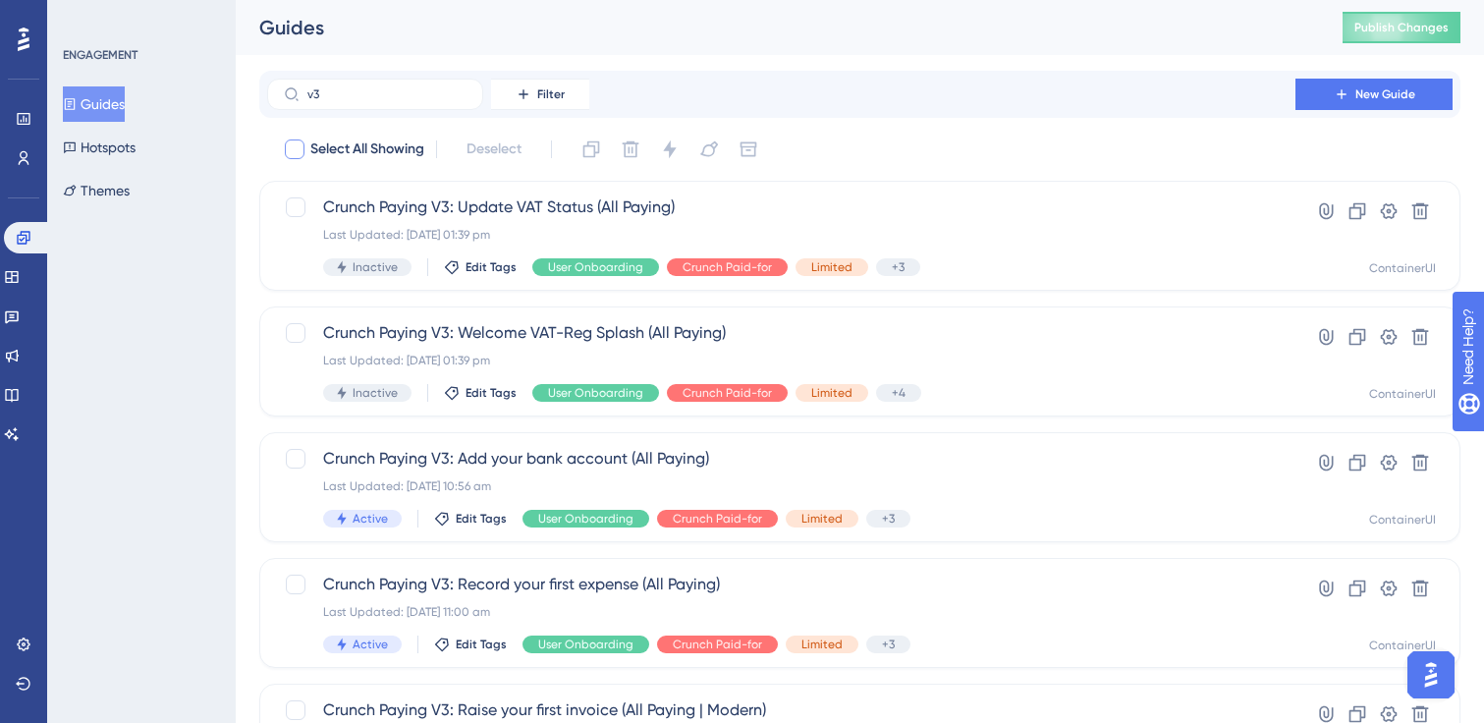
click at [290, 148] on div at bounding box center [295, 149] width 20 height 20
checkbox input "true"
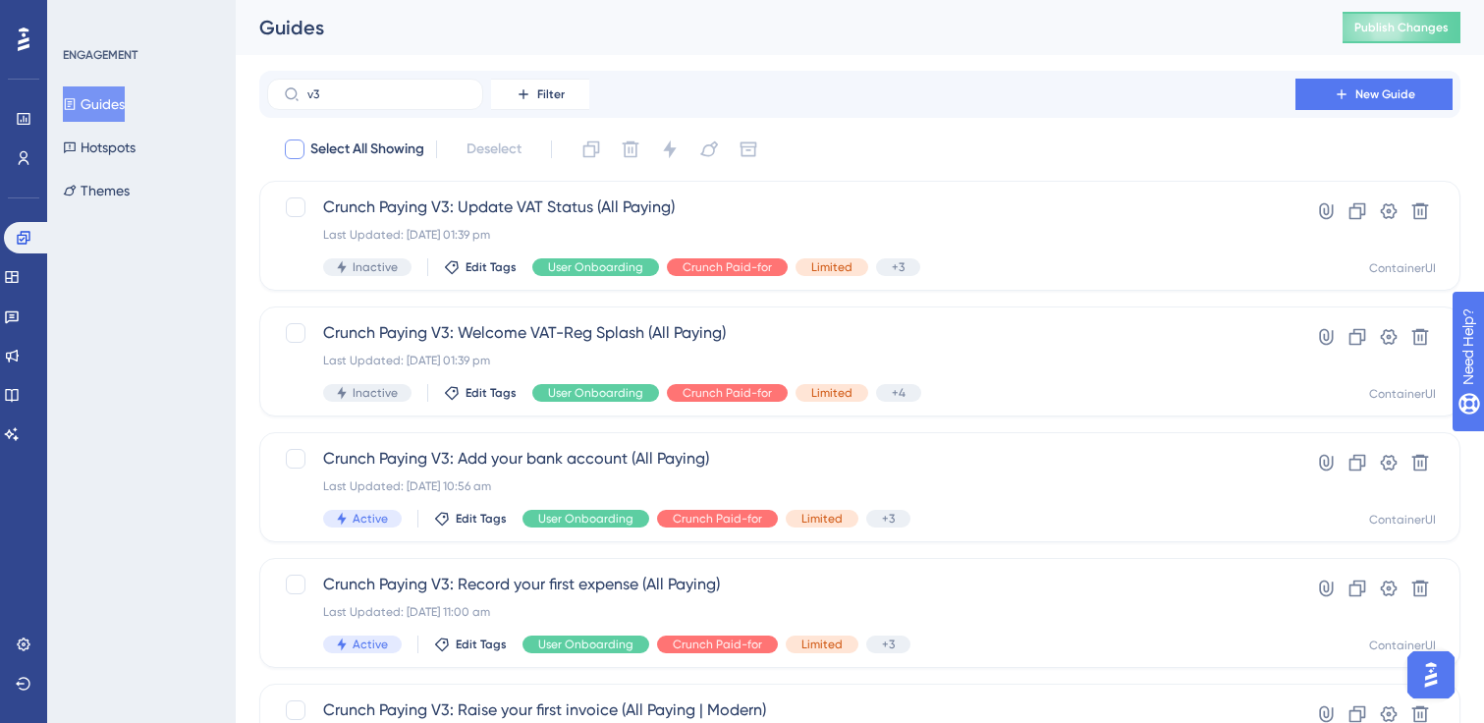
checkbox input "true"
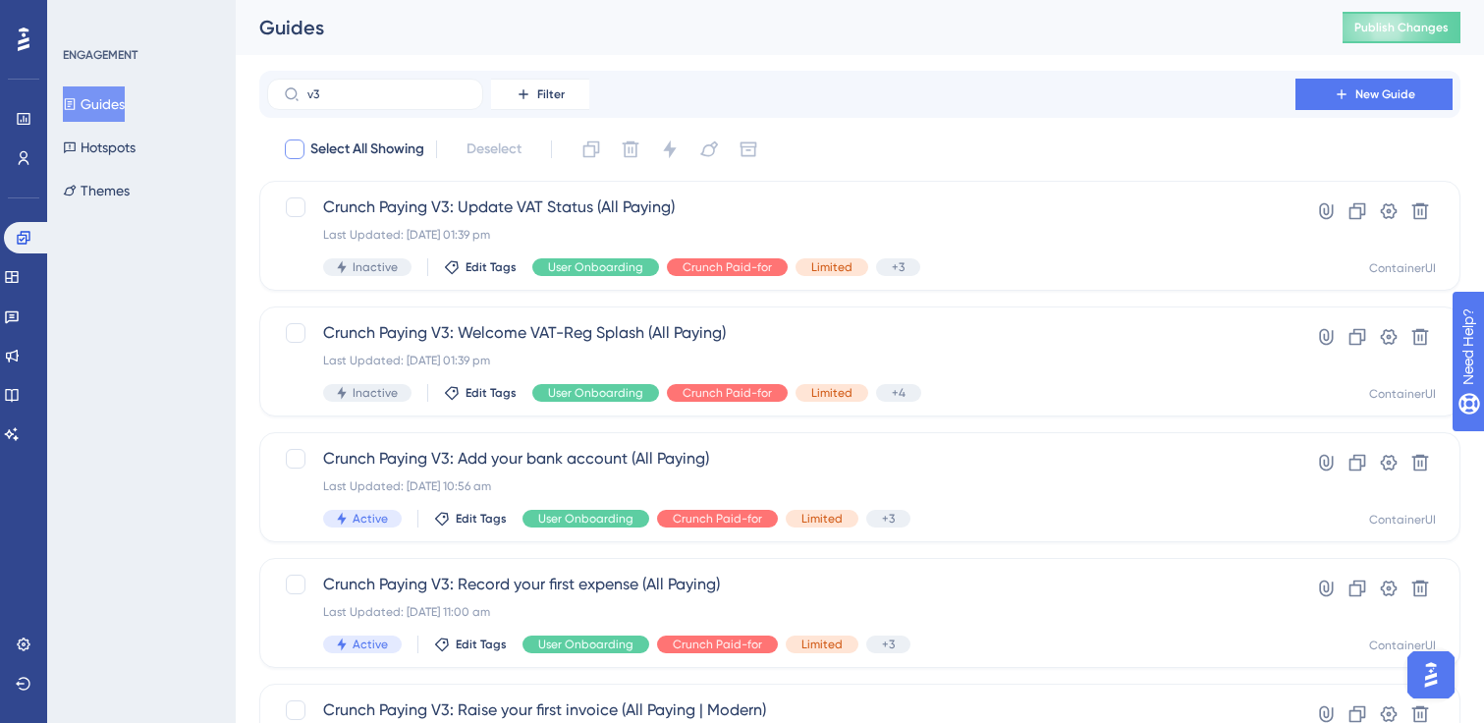
checkbox input "true"
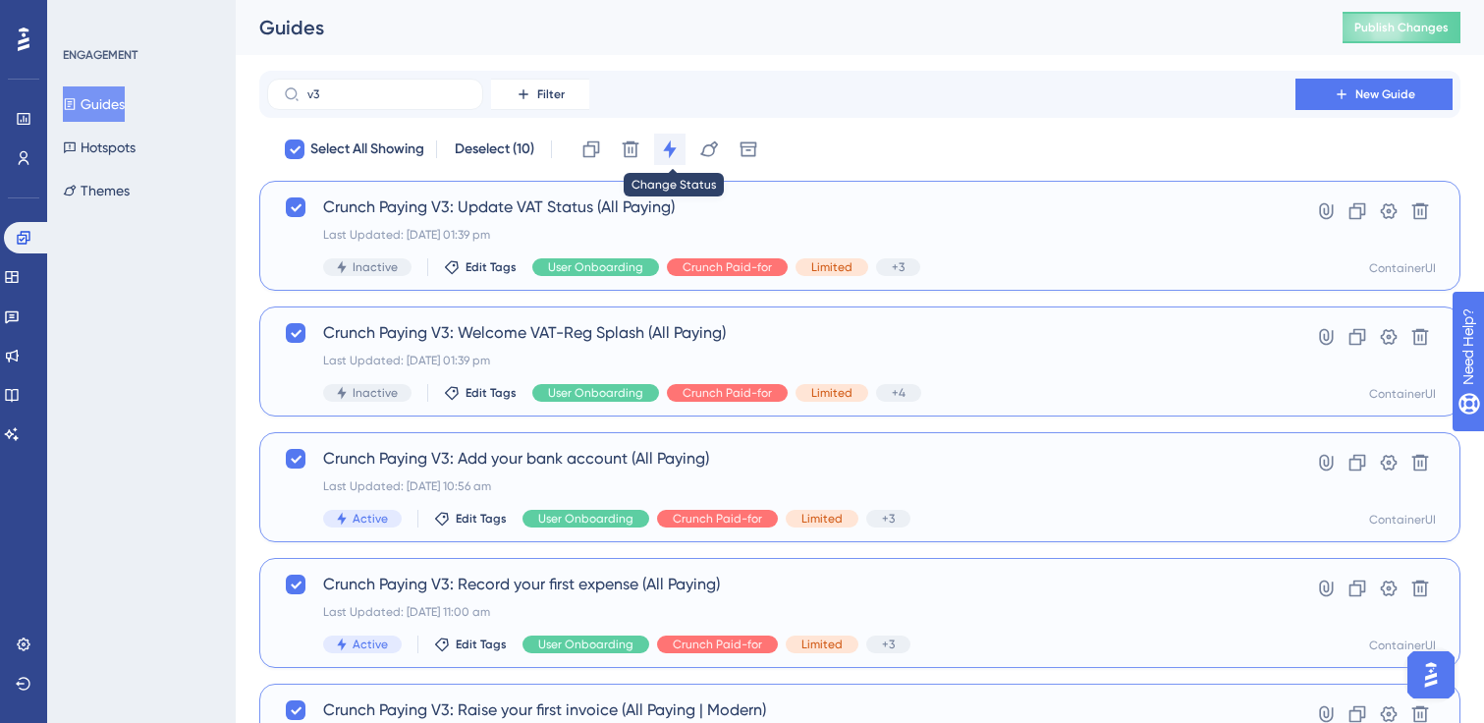
click at [671, 153] on icon at bounding box center [670, 149] width 20 height 20
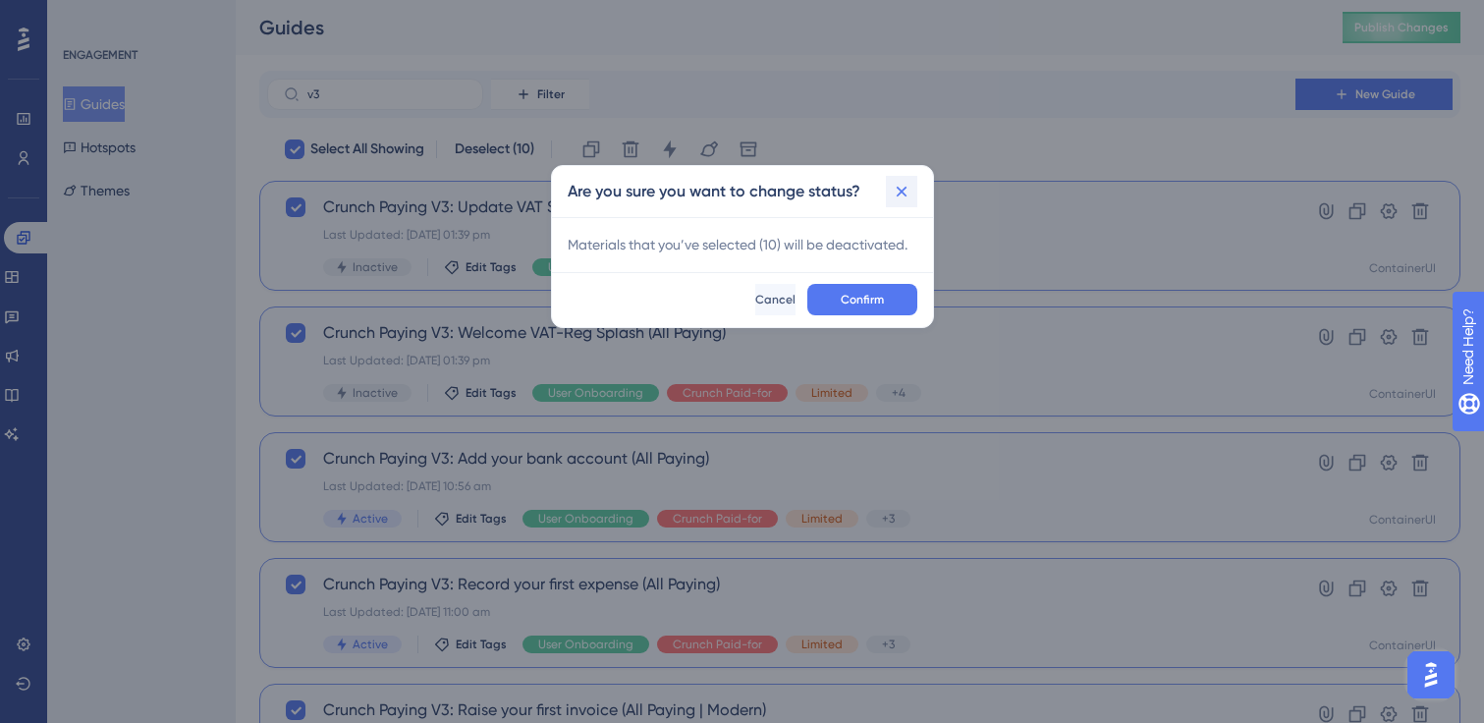
click at [901, 194] on icon at bounding box center [902, 192] width 20 height 20
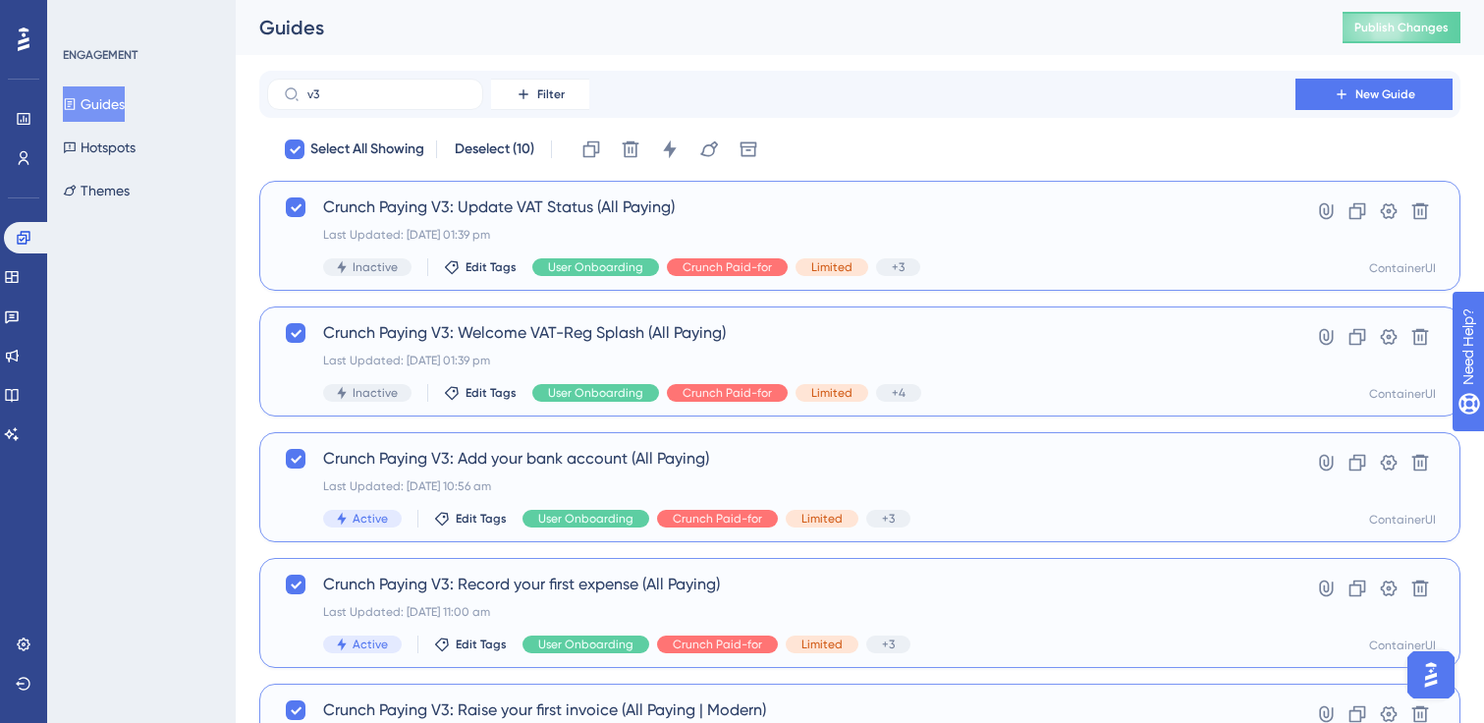
click at [280, 202] on div "Crunch Paying V3: Update VAT Status (All Paying) Last Updated: [DATE] 01:39 pm …" at bounding box center [859, 236] width 1201 height 110
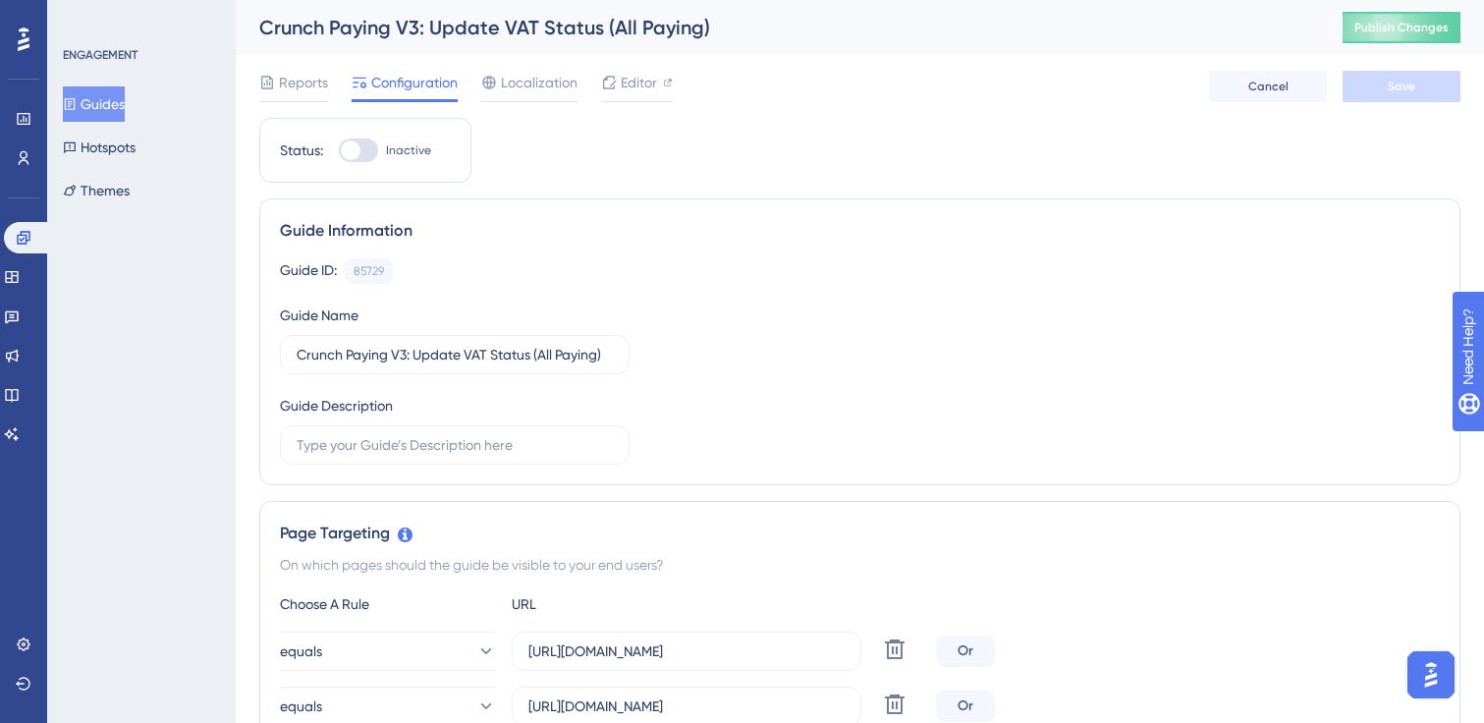
click at [123, 103] on button "Guides" at bounding box center [94, 103] width 62 height 35
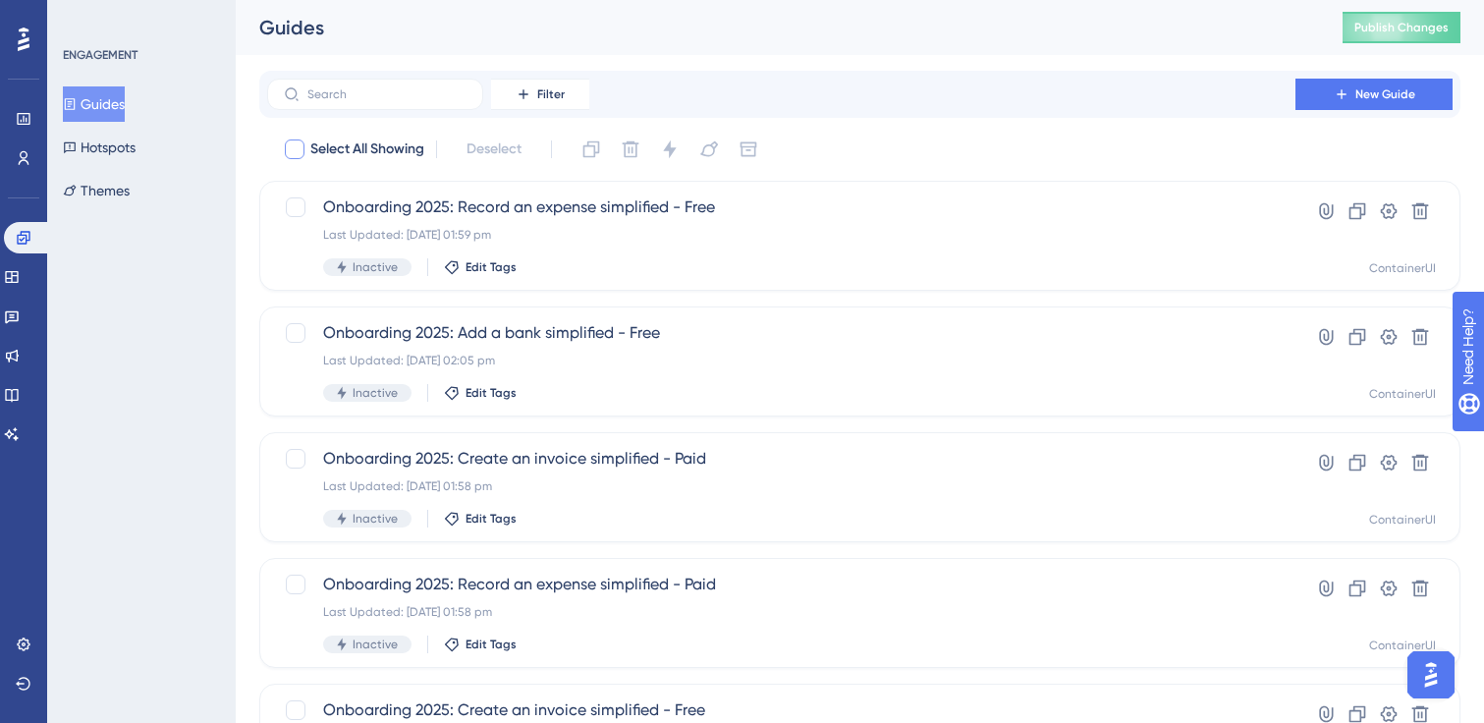
click at [296, 157] on div at bounding box center [295, 149] width 20 height 20
checkbox input "true"
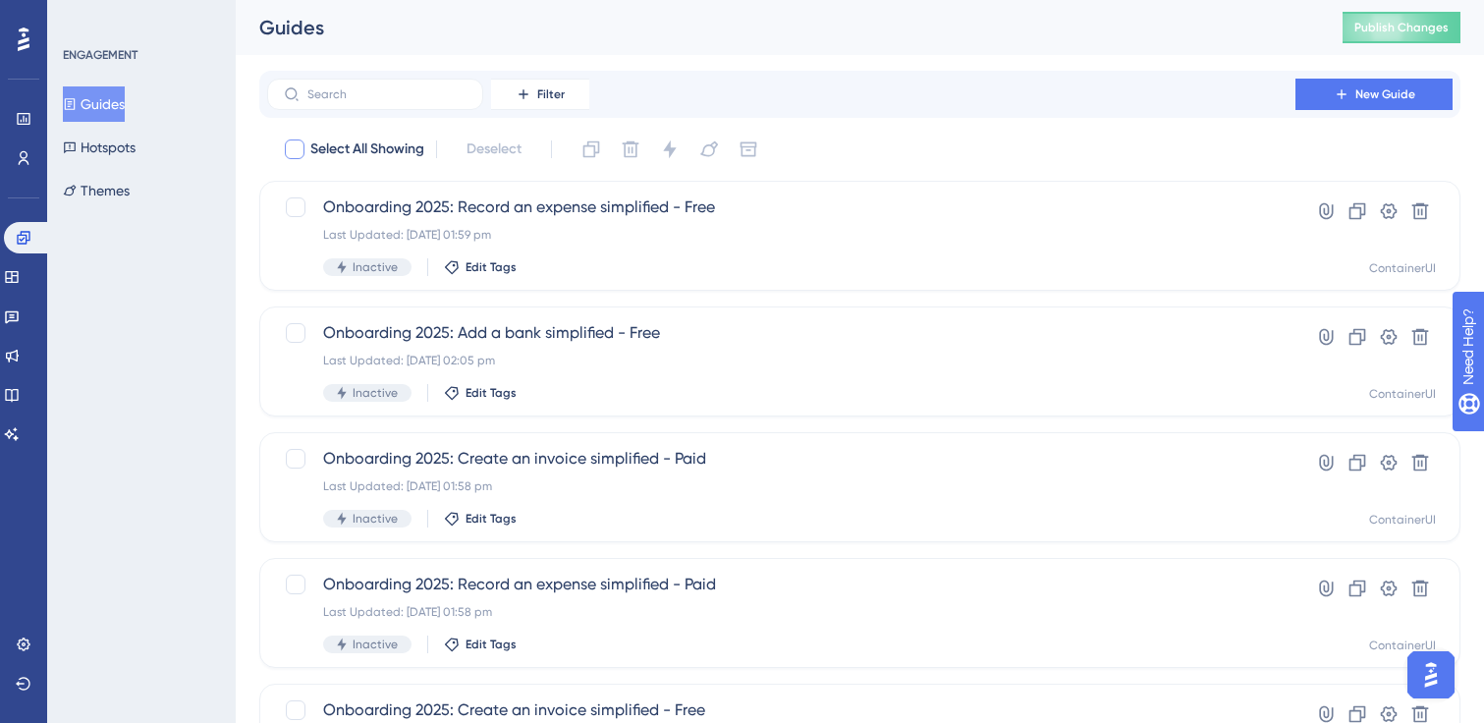
checkbox input "true"
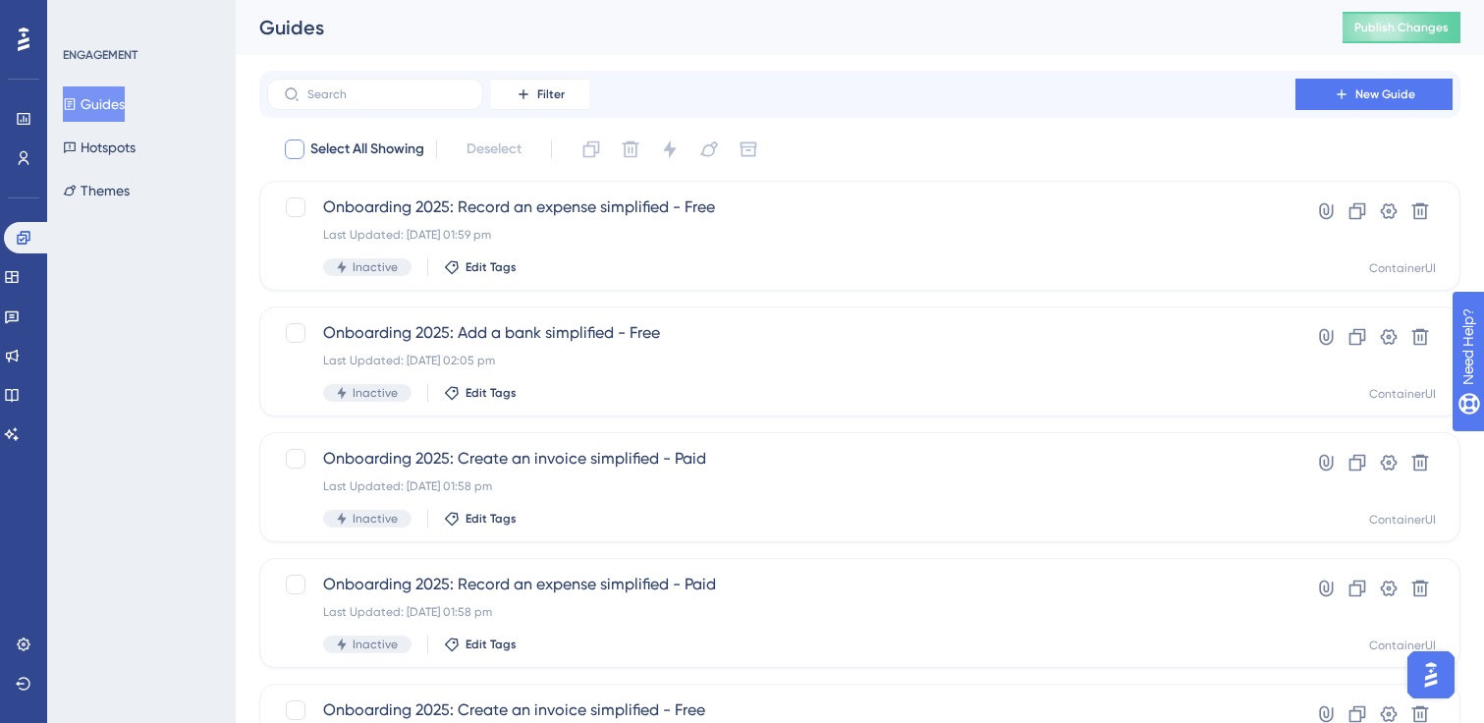
checkbox input "true"
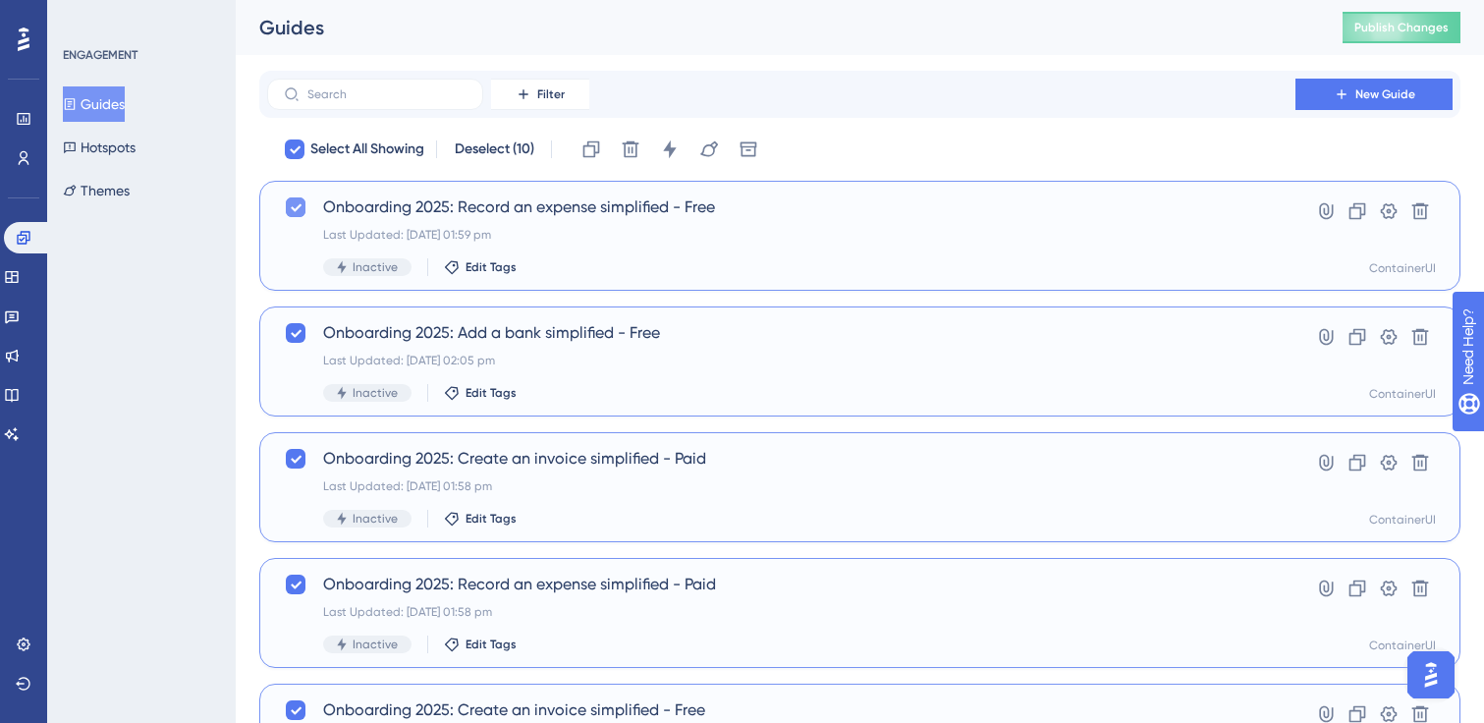
click at [295, 204] on icon at bounding box center [296, 207] width 12 height 16
checkbox input "false"
click at [293, 329] on icon at bounding box center [296, 333] width 12 height 16
checkbox input "false"
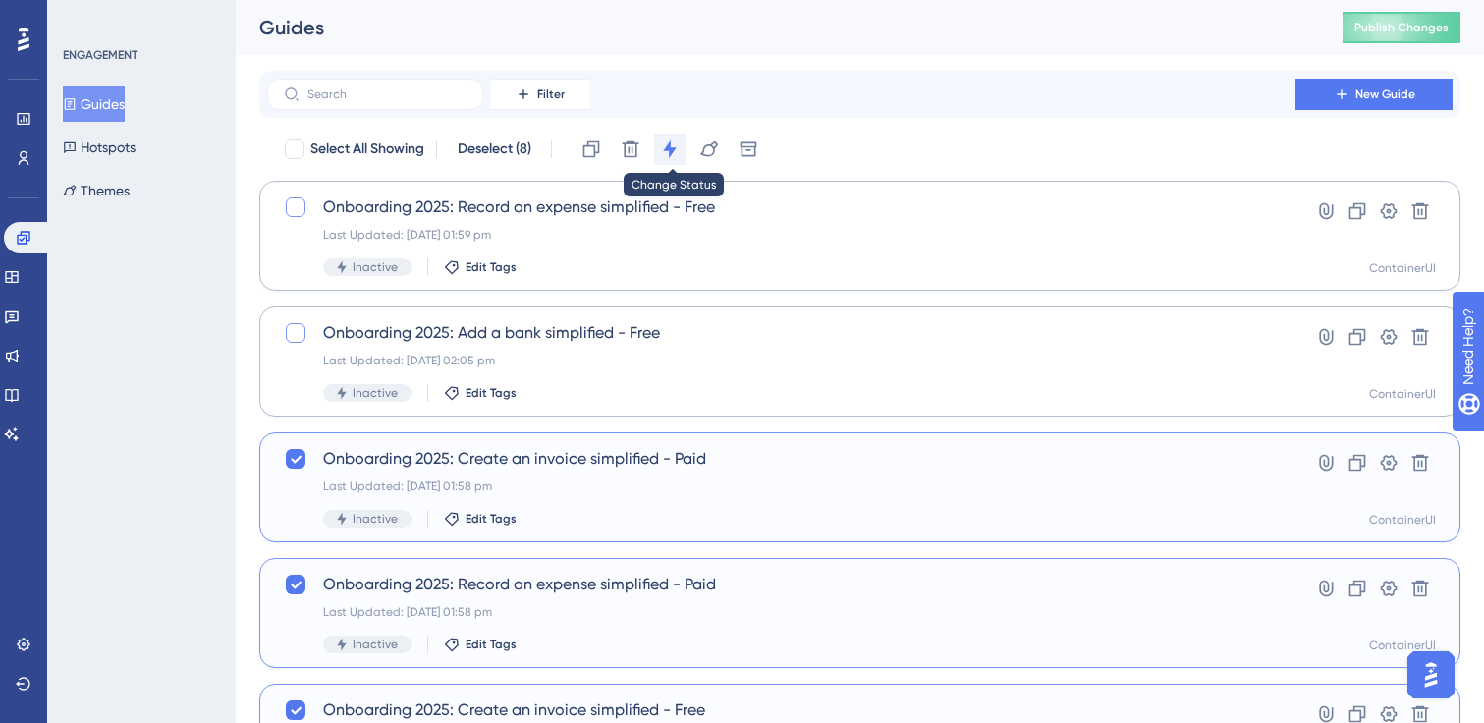
click at [679, 144] on icon at bounding box center [670, 149] width 20 height 20
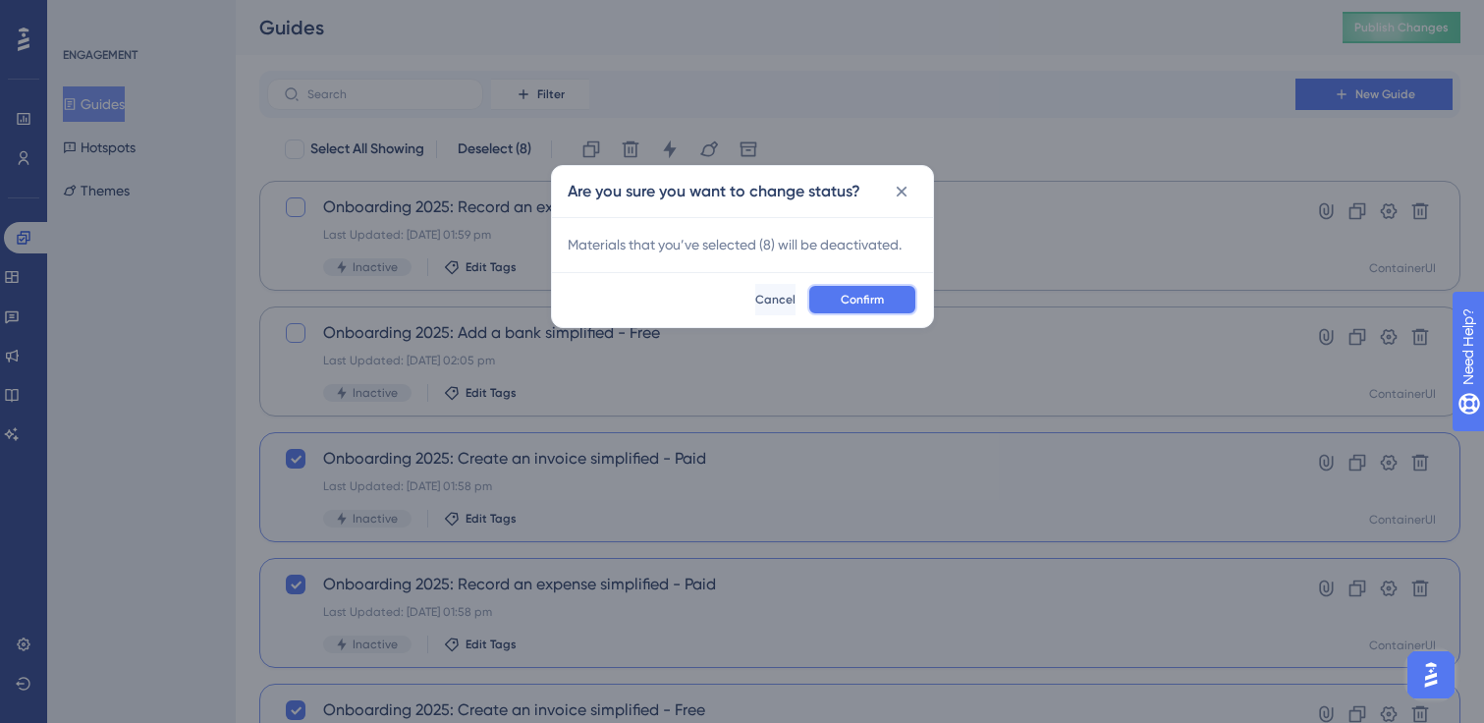
click at [861, 294] on span "Confirm" at bounding box center [862, 300] width 43 height 16
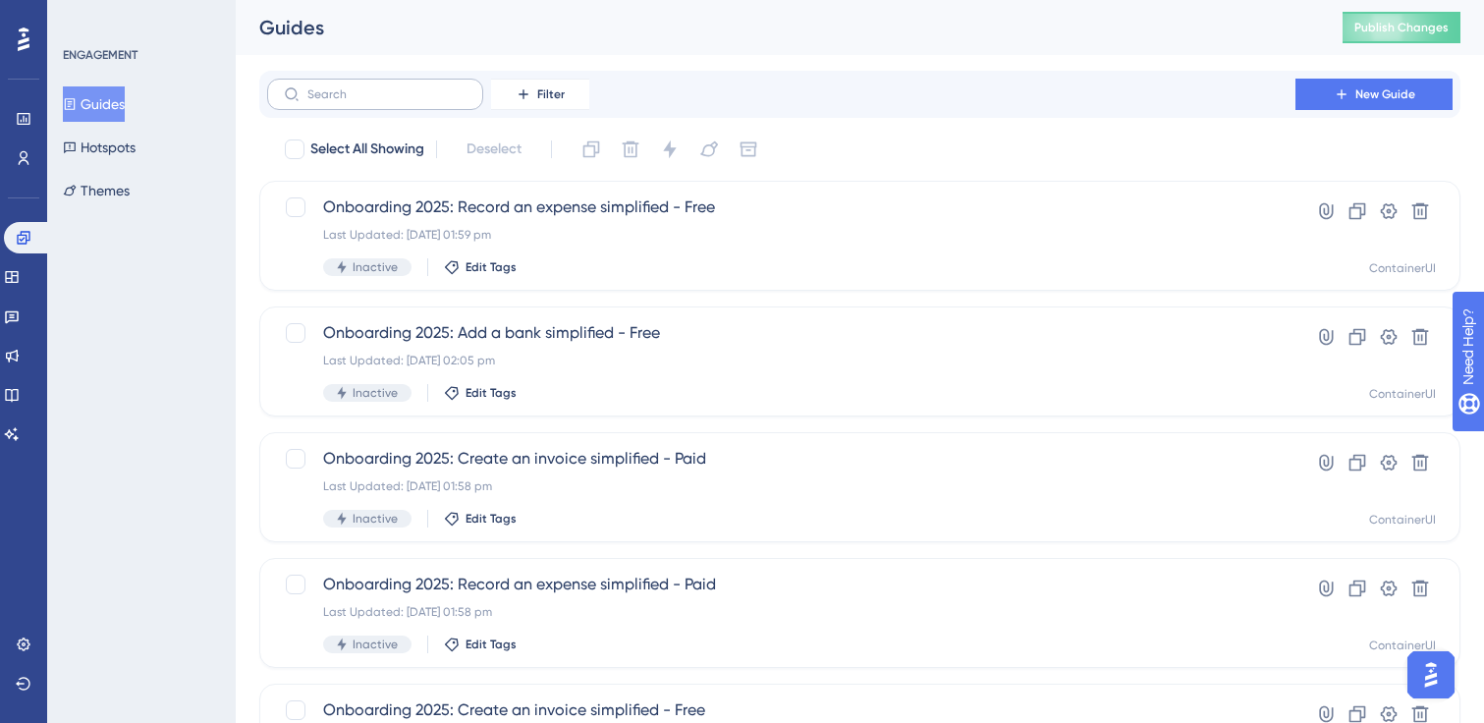
click at [383, 101] on label at bounding box center [375, 94] width 216 height 31
click at [383, 101] on input "text" at bounding box center [386, 94] width 159 height 14
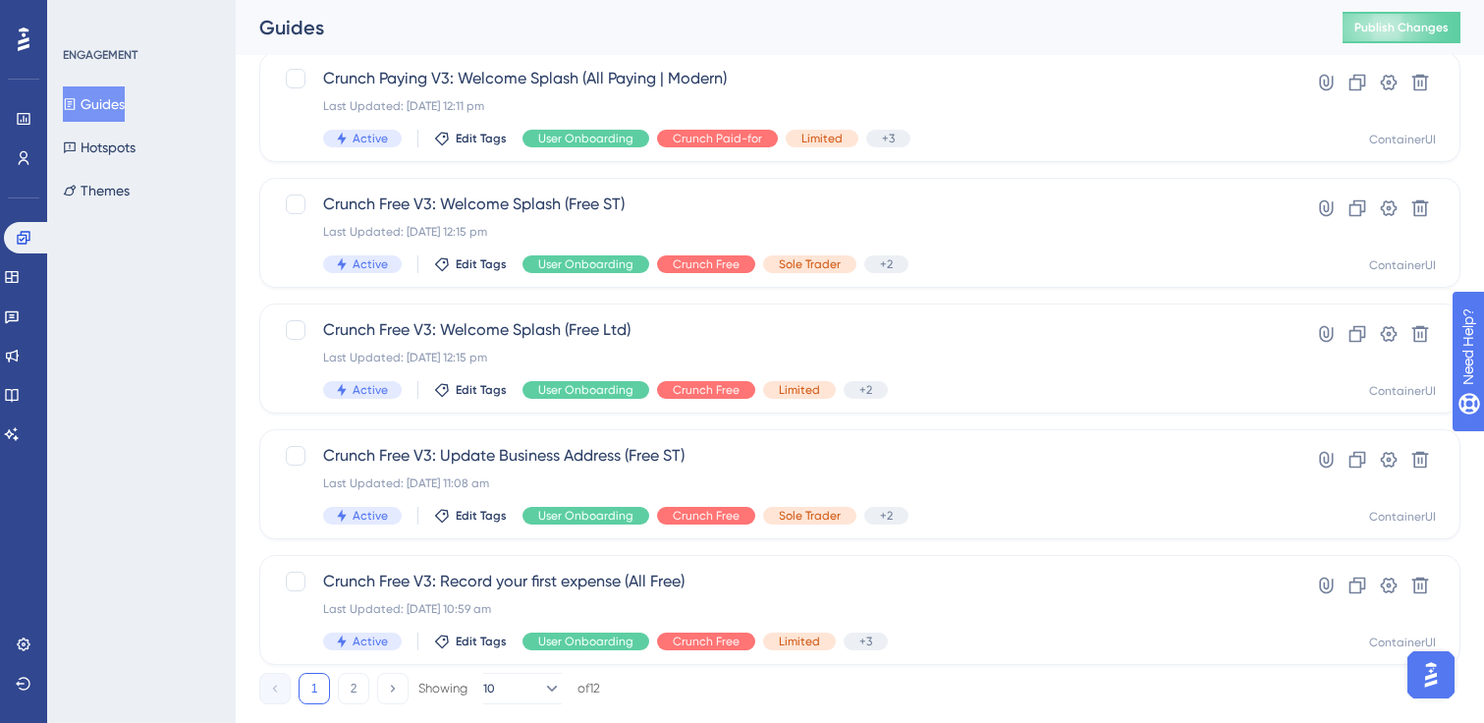
scroll to position [801, 0]
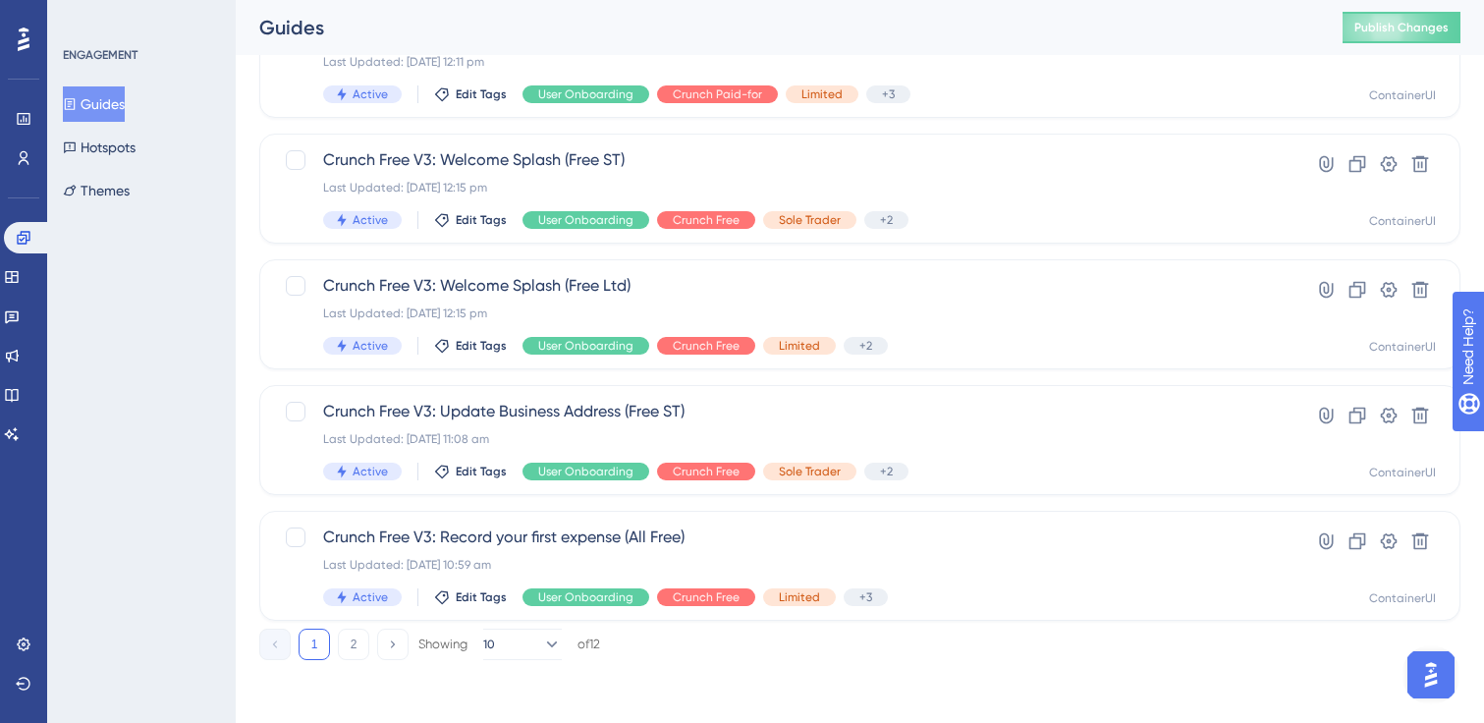
type input "v3"
click at [125, 116] on button "Guides" at bounding box center [94, 103] width 62 height 35
click at [113, 107] on button "Guides" at bounding box center [94, 103] width 62 height 35
click at [97, 107] on button "Guides" at bounding box center [94, 103] width 62 height 35
click at [26, 237] on icon at bounding box center [24, 238] width 16 height 16
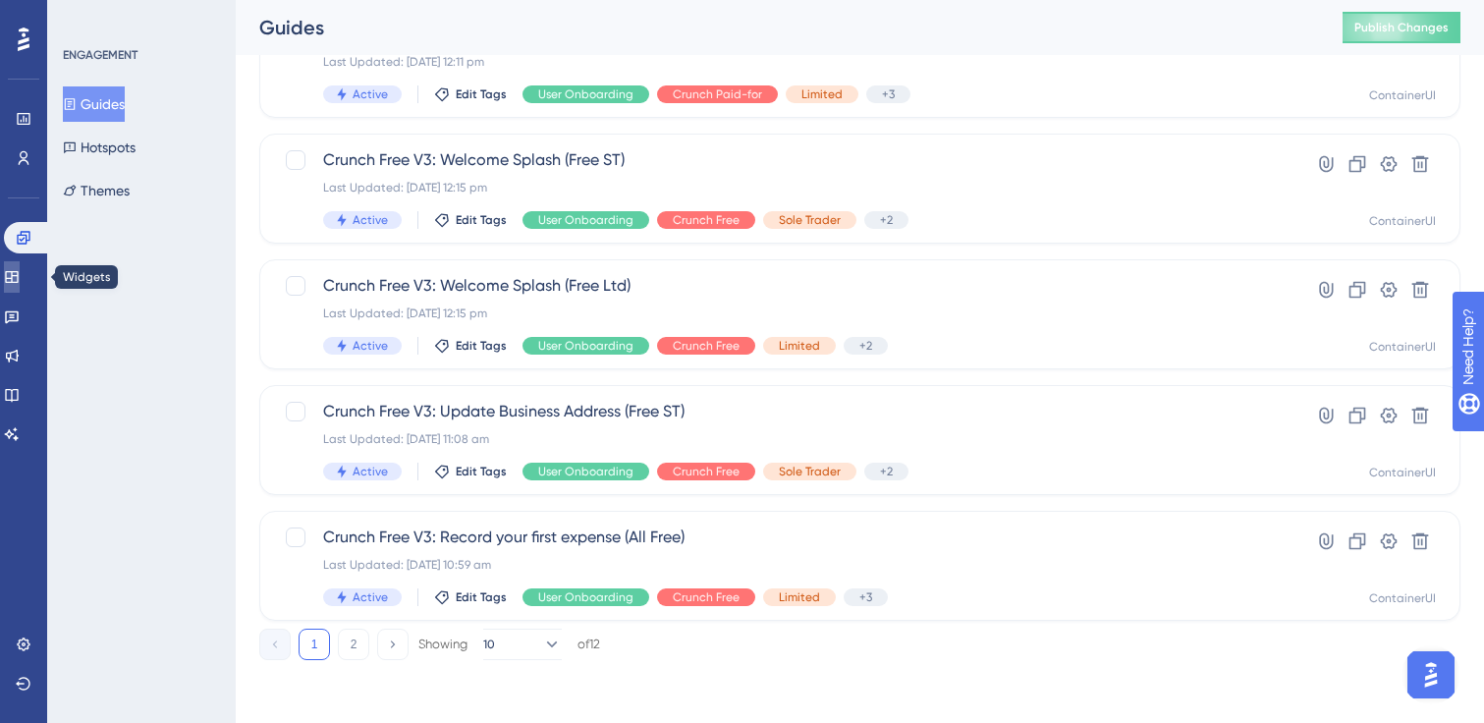
click at [20, 285] on link at bounding box center [12, 276] width 16 height 31
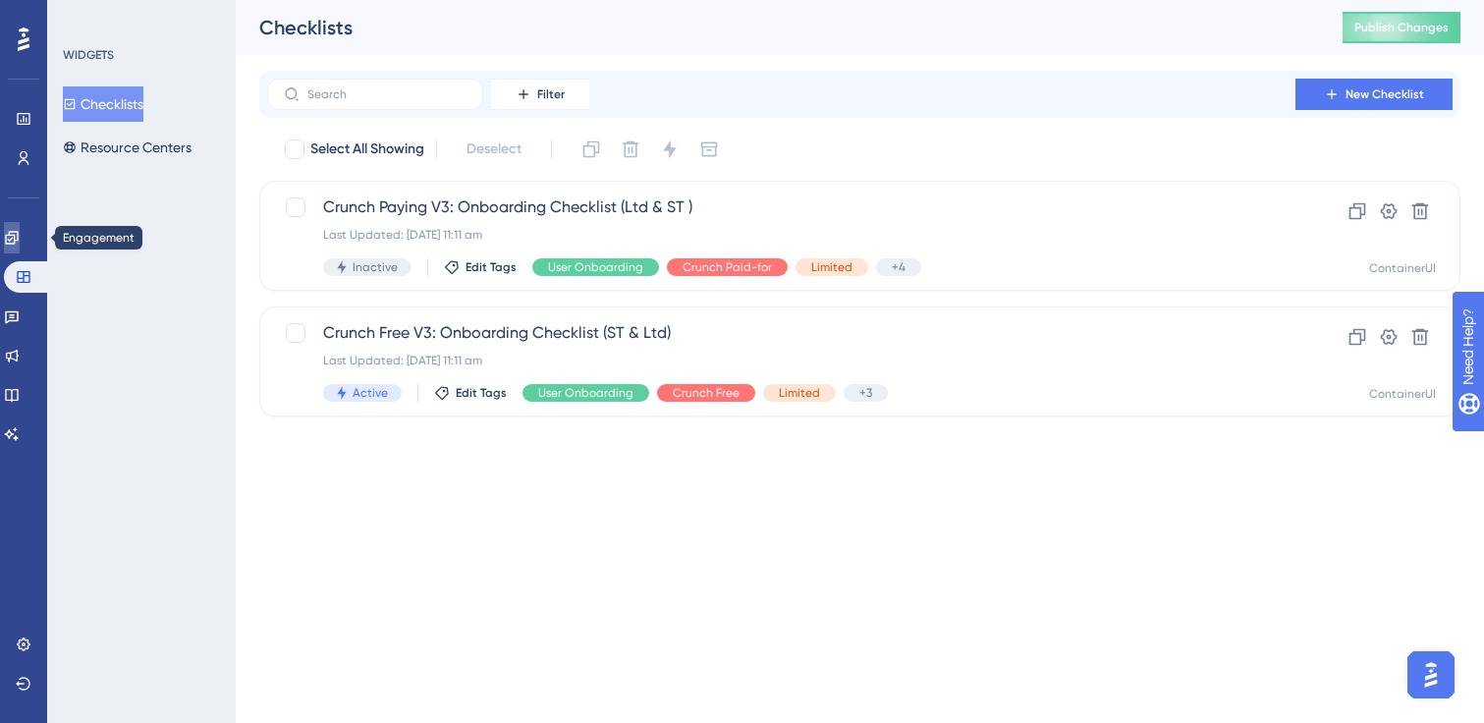
click at [20, 228] on link at bounding box center [12, 237] width 16 height 31
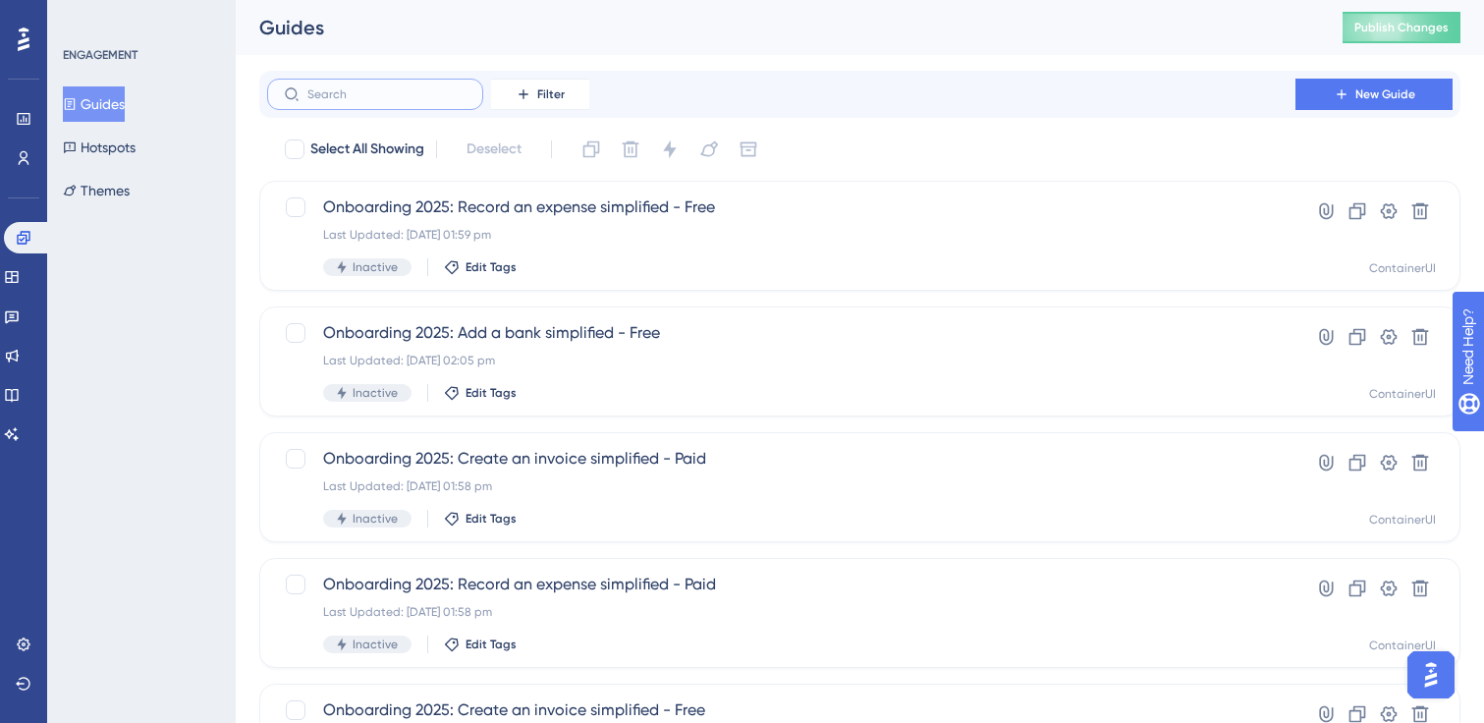
click at [368, 96] on input "text" at bounding box center [386, 94] width 159 height 14
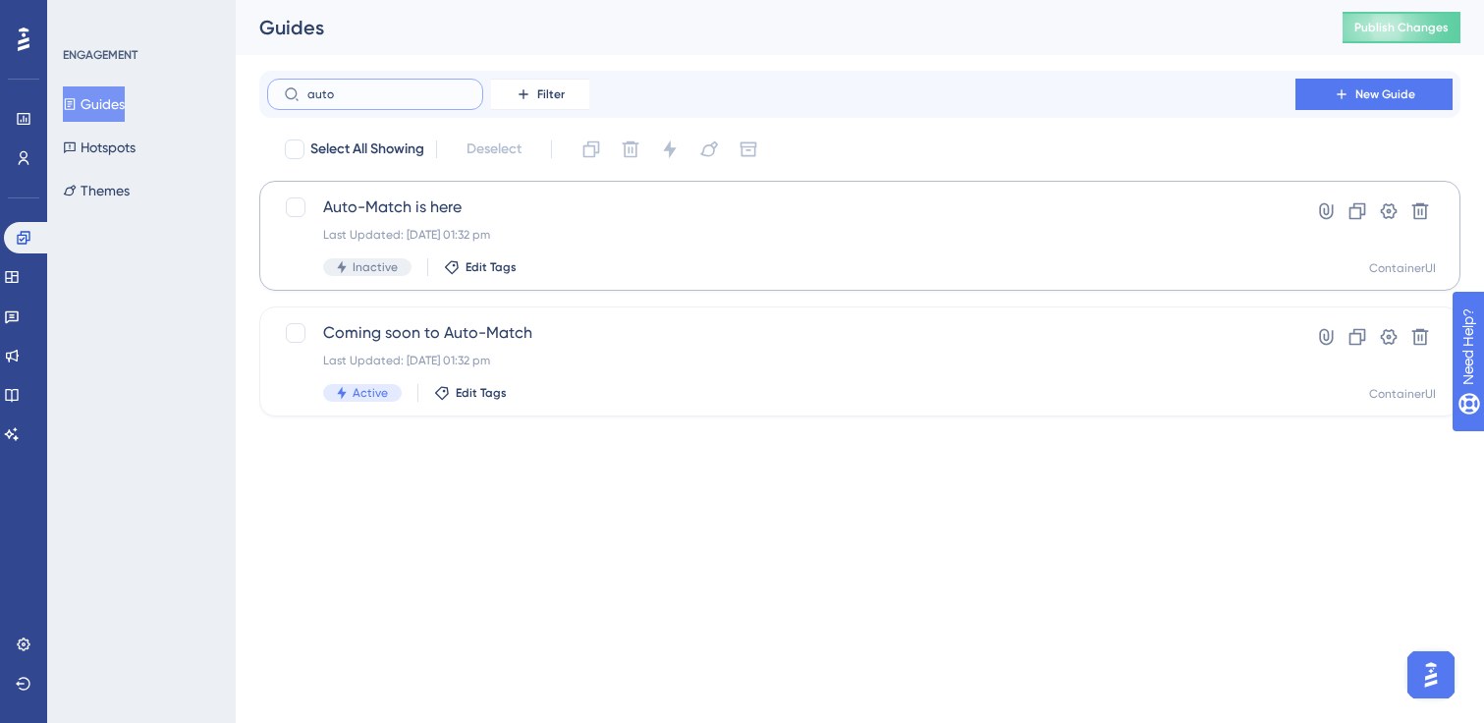
type input "auto"
click at [462, 197] on span "Auto-Match is here" at bounding box center [781, 207] width 916 height 24
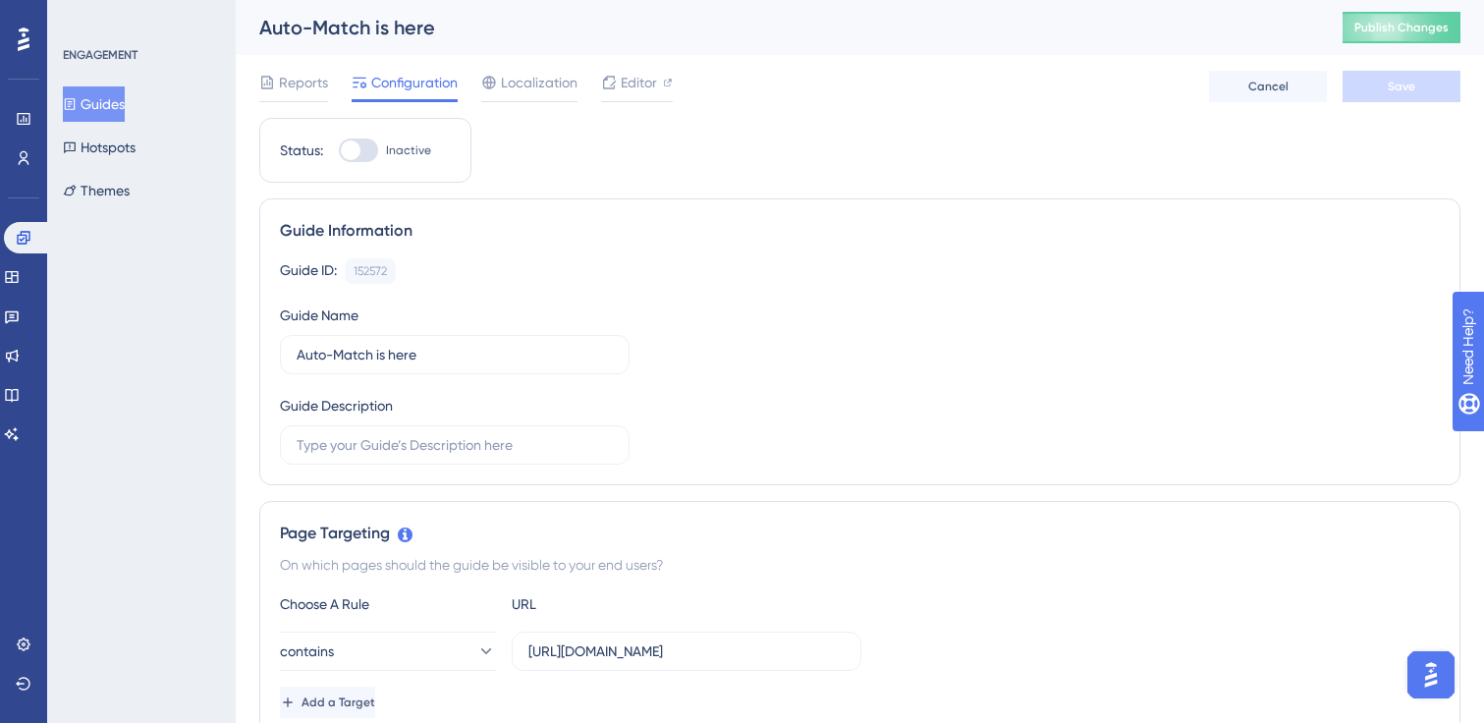
click at [360, 152] on div at bounding box center [358, 150] width 39 height 24
click at [339, 151] on input "Inactive" at bounding box center [338, 150] width 1 height 1
checkbox input "true"
click at [1391, 86] on span "Save" at bounding box center [1402, 87] width 28 height 16
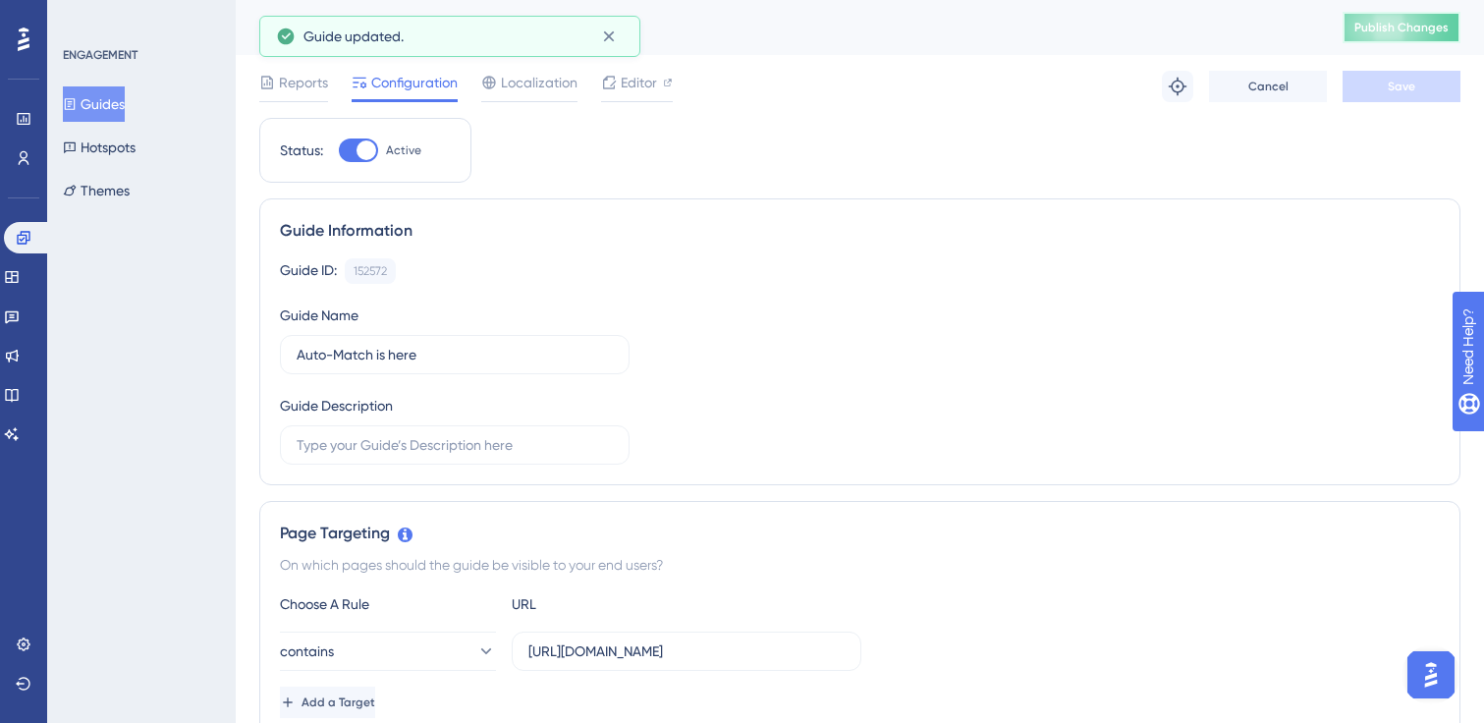
click at [1387, 22] on button "Publish Changes" at bounding box center [1402, 27] width 118 height 31
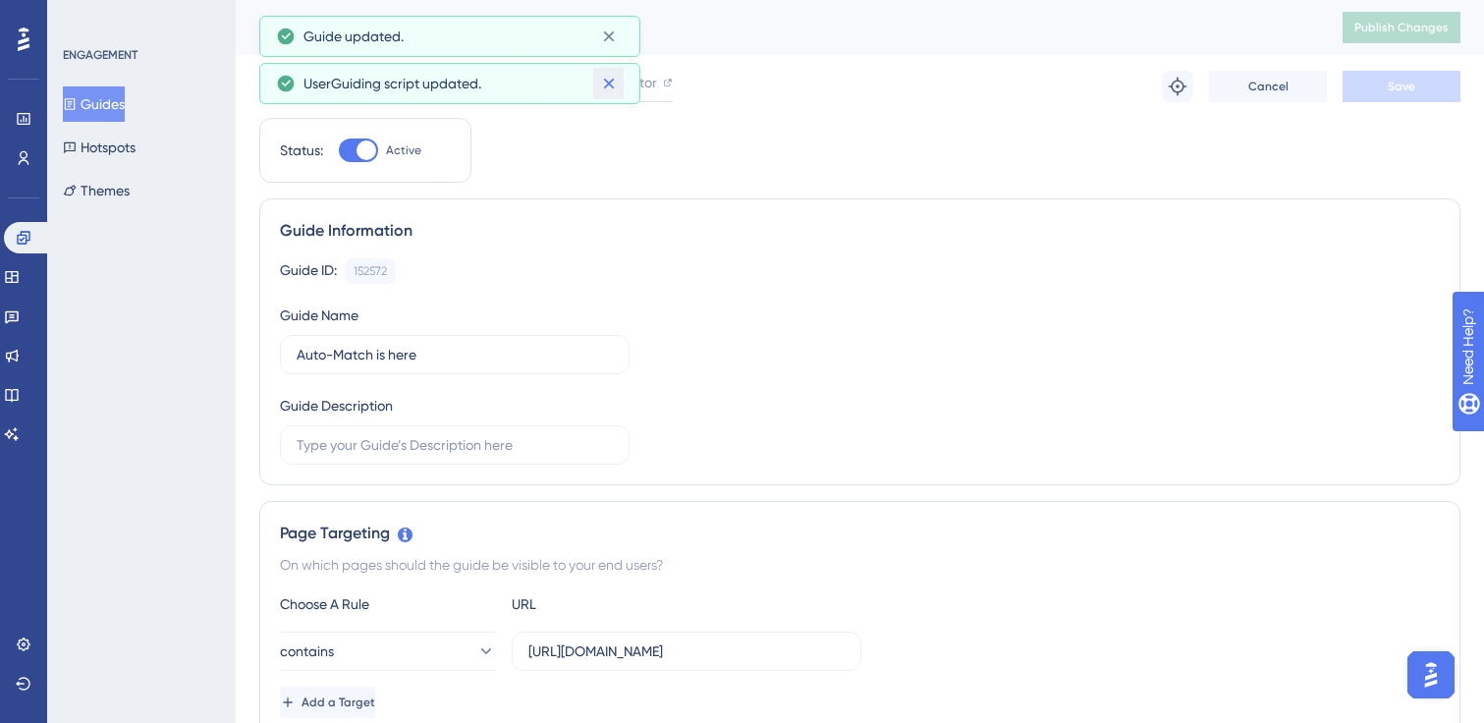
click at [605, 89] on icon at bounding box center [609, 84] width 20 height 20
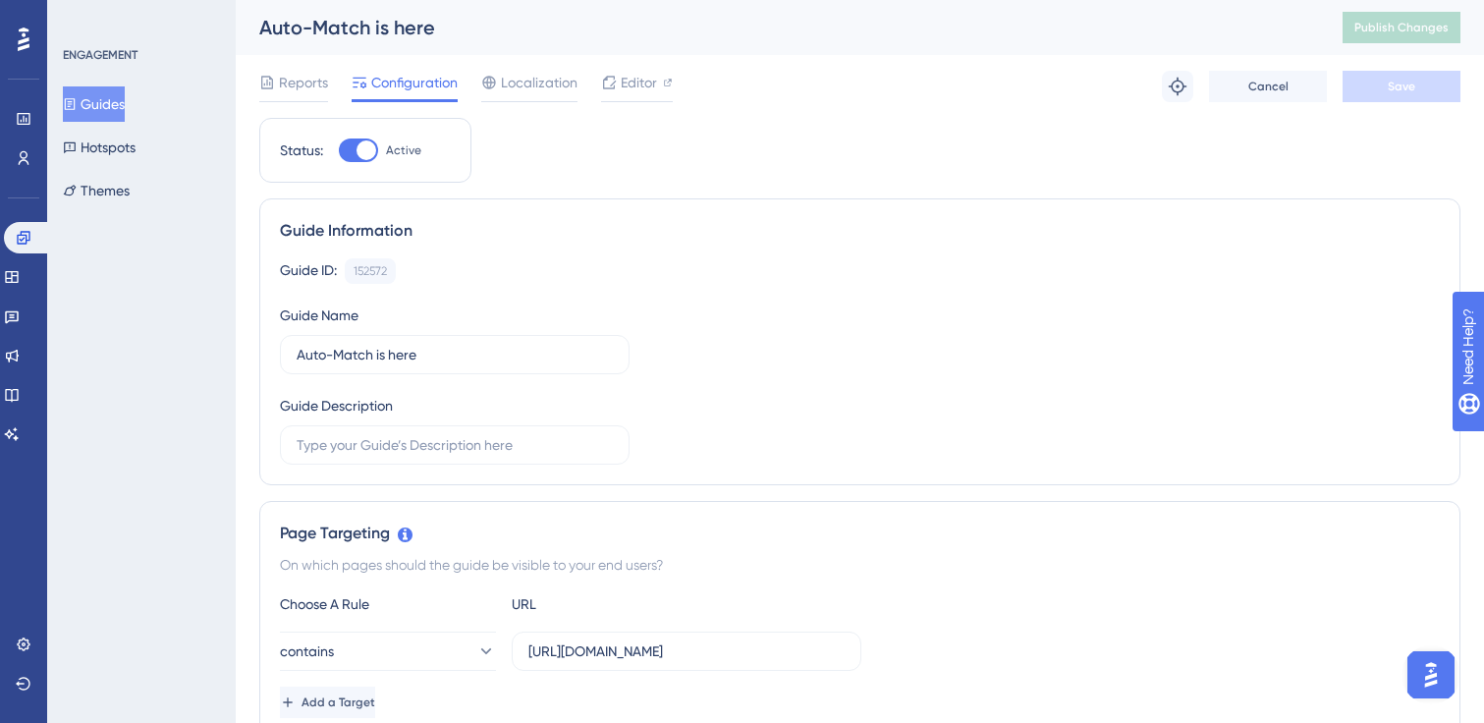
click at [100, 100] on button "Guides" at bounding box center [94, 103] width 62 height 35
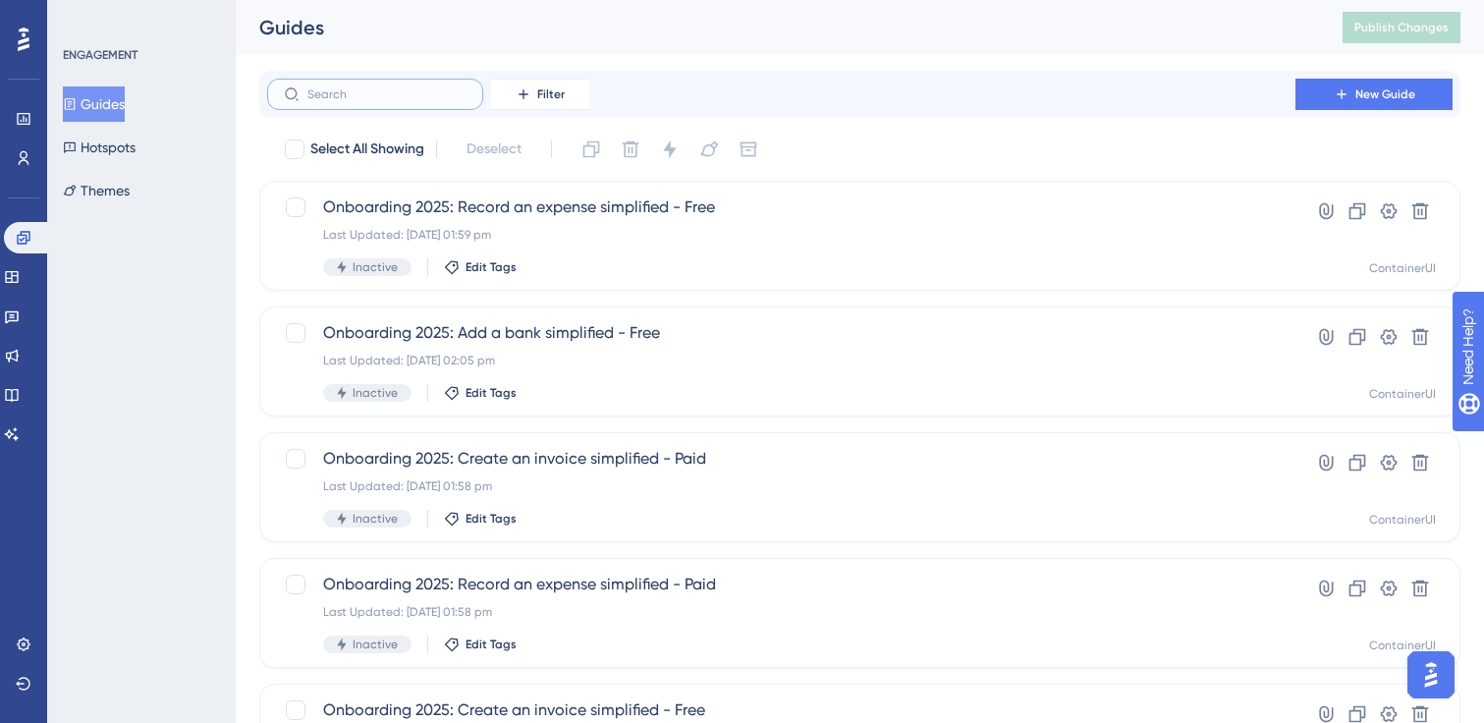
click at [363, 91] on input "text" at bounding box center [386, 94] width 159 height 14
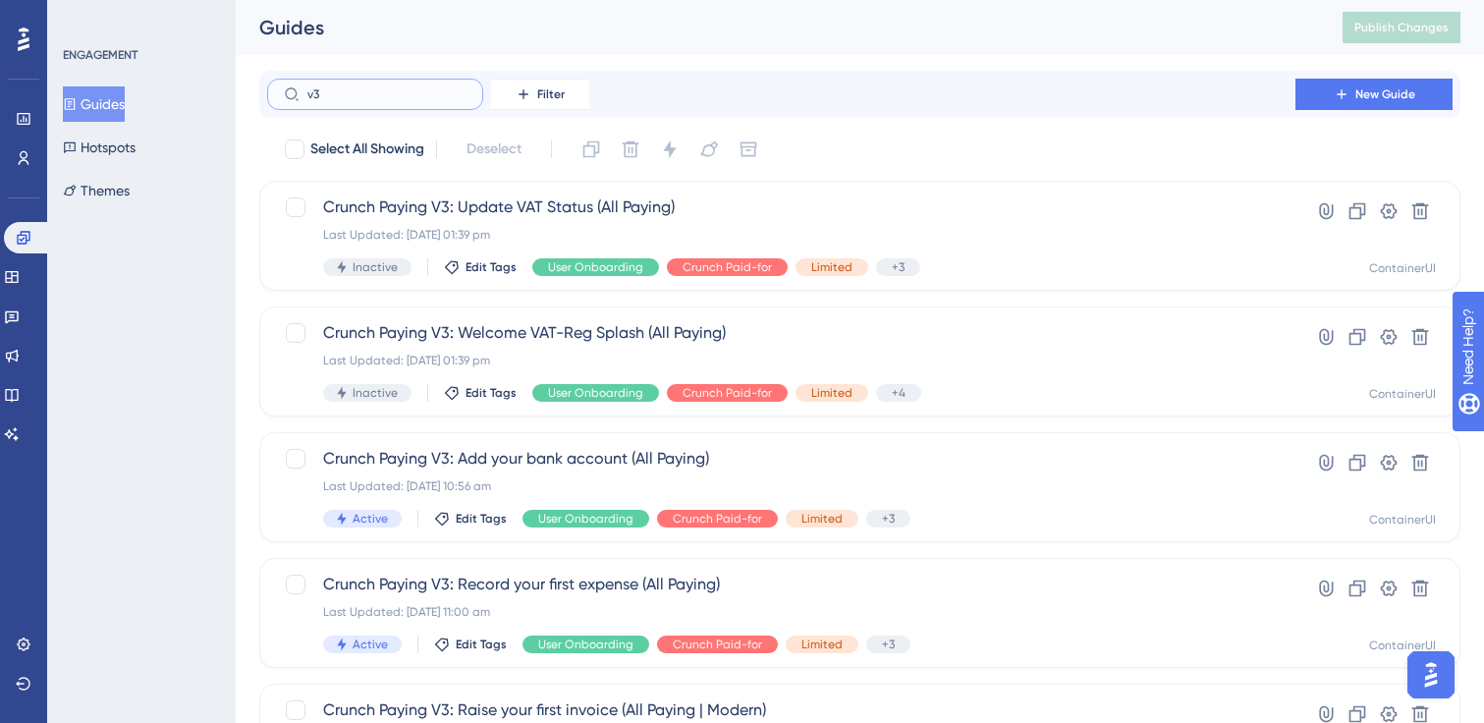
type input "v3"
click at [300, 148] on div at bounding box center [295, 149] width 20 height 20
checkbox input "true"
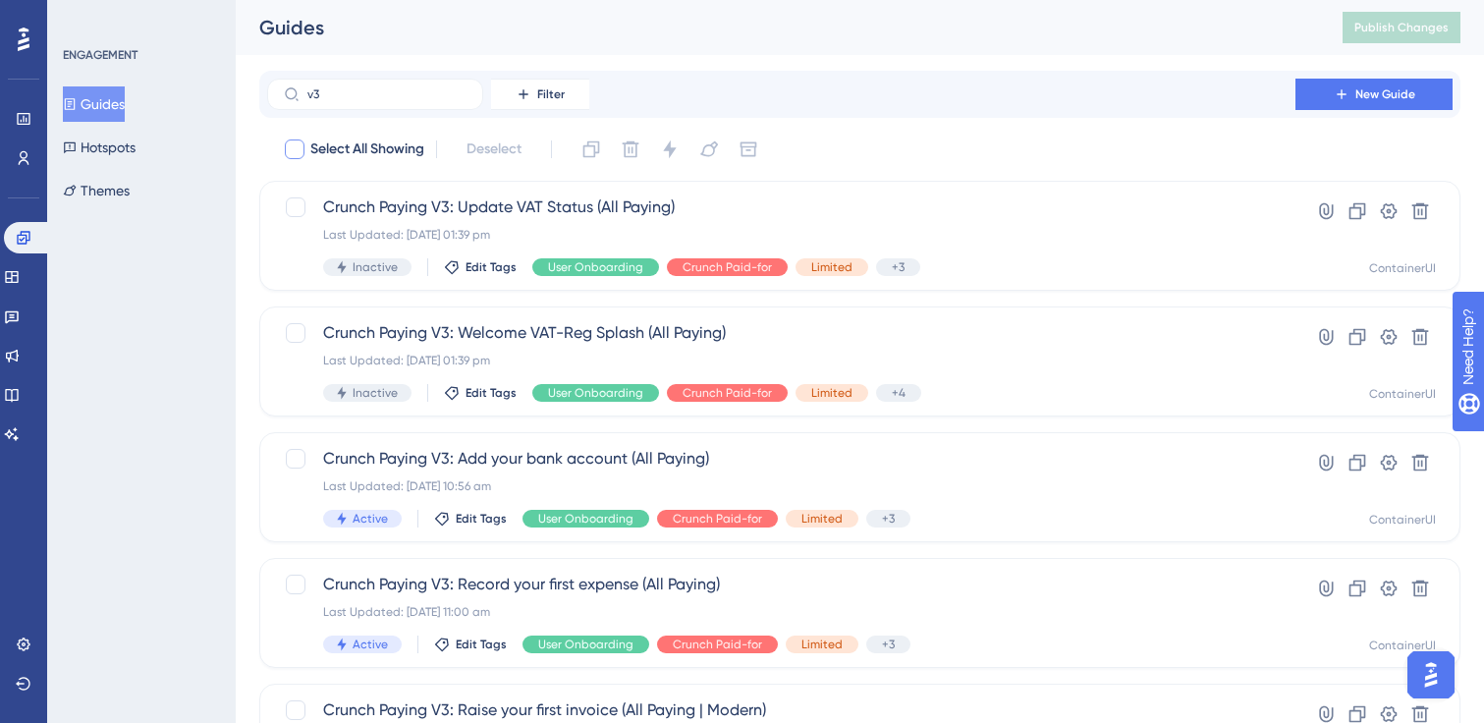
checkbox input "true"
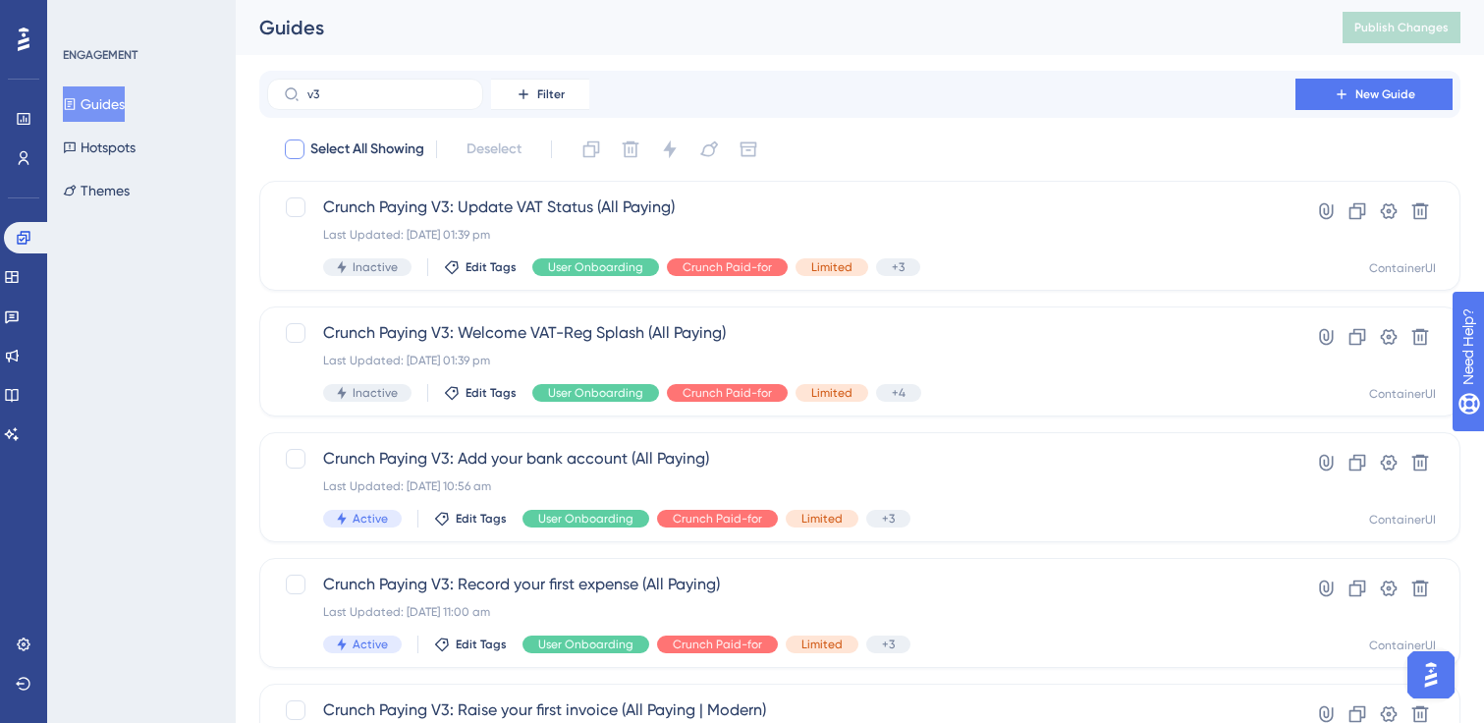
checkbox input "true"
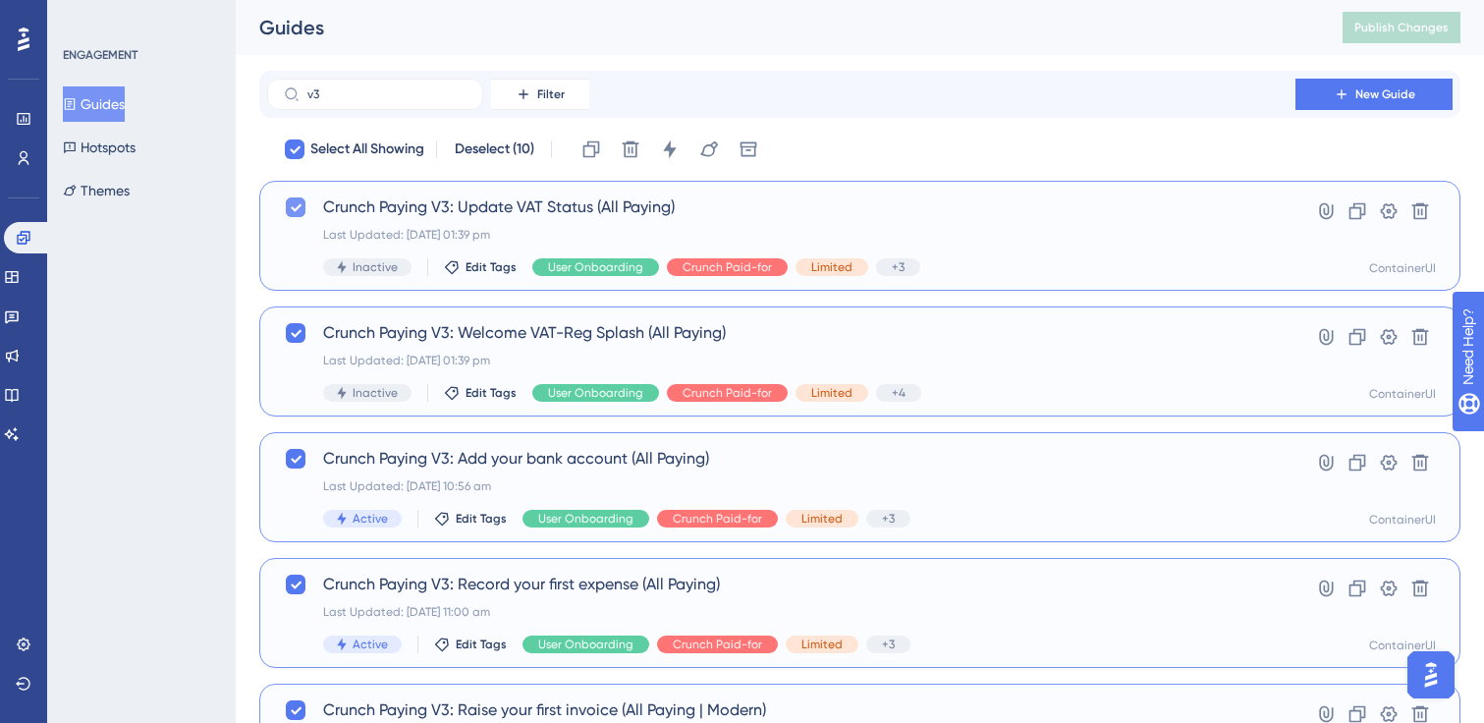
click at [303, 198] on div at bounding box center [296, 207] width 20 height 20
checkbox input "false"
click at [296, 337] on icon at bounding box center [296, 333] width 12 height 16
checkbox input "false"
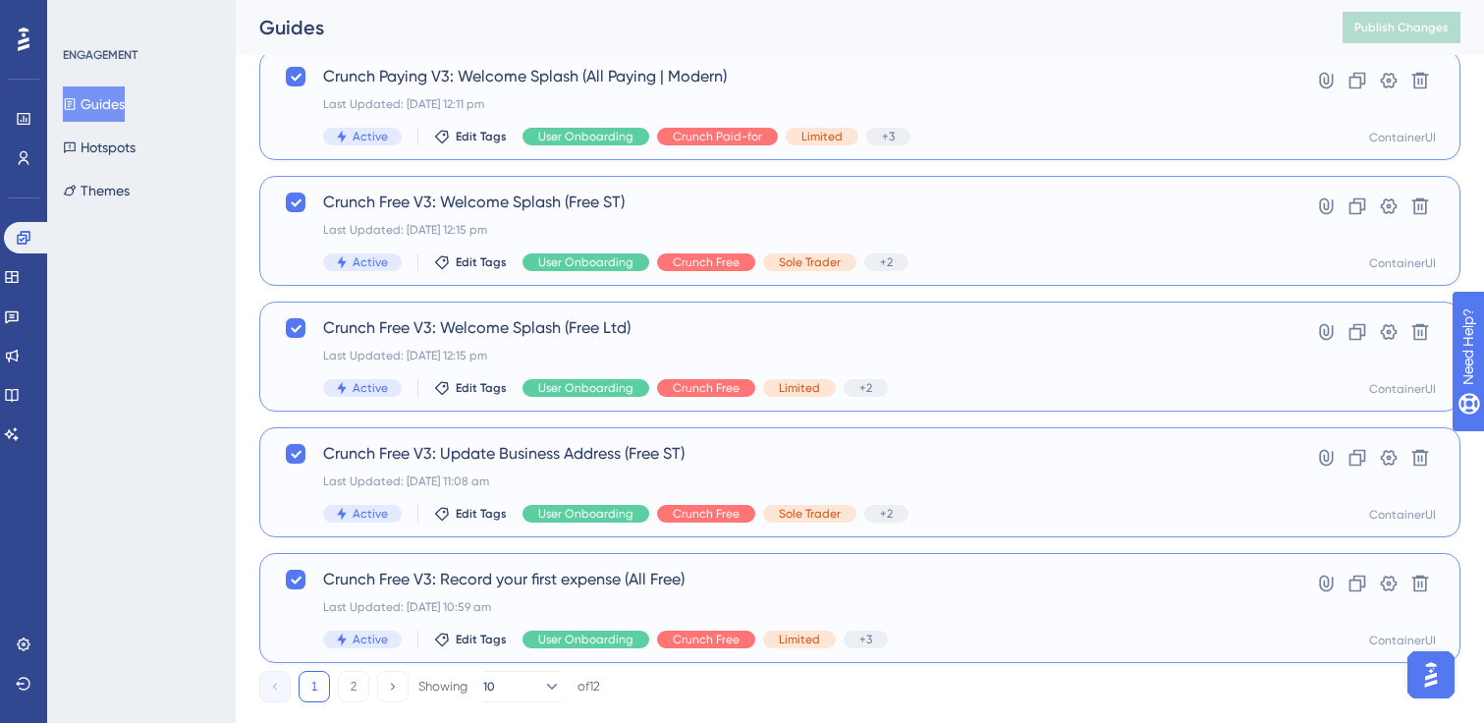
scroll to position [711, 0]
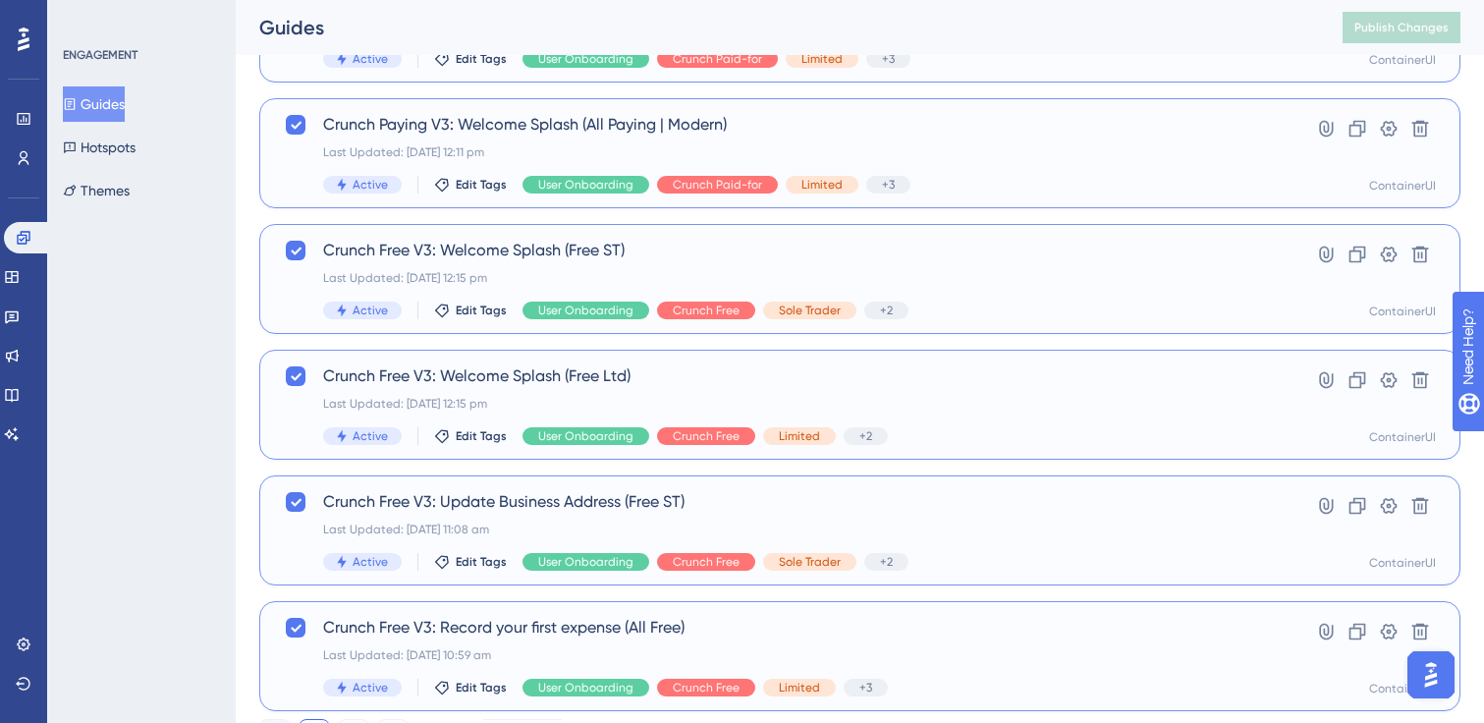
click at [527, 516] on div "Crunch Free V3: Update Business Address (Free ST) Last Updated: [DATE] 11:08 am…" at bounding box center [781, 530] width 916 height 81
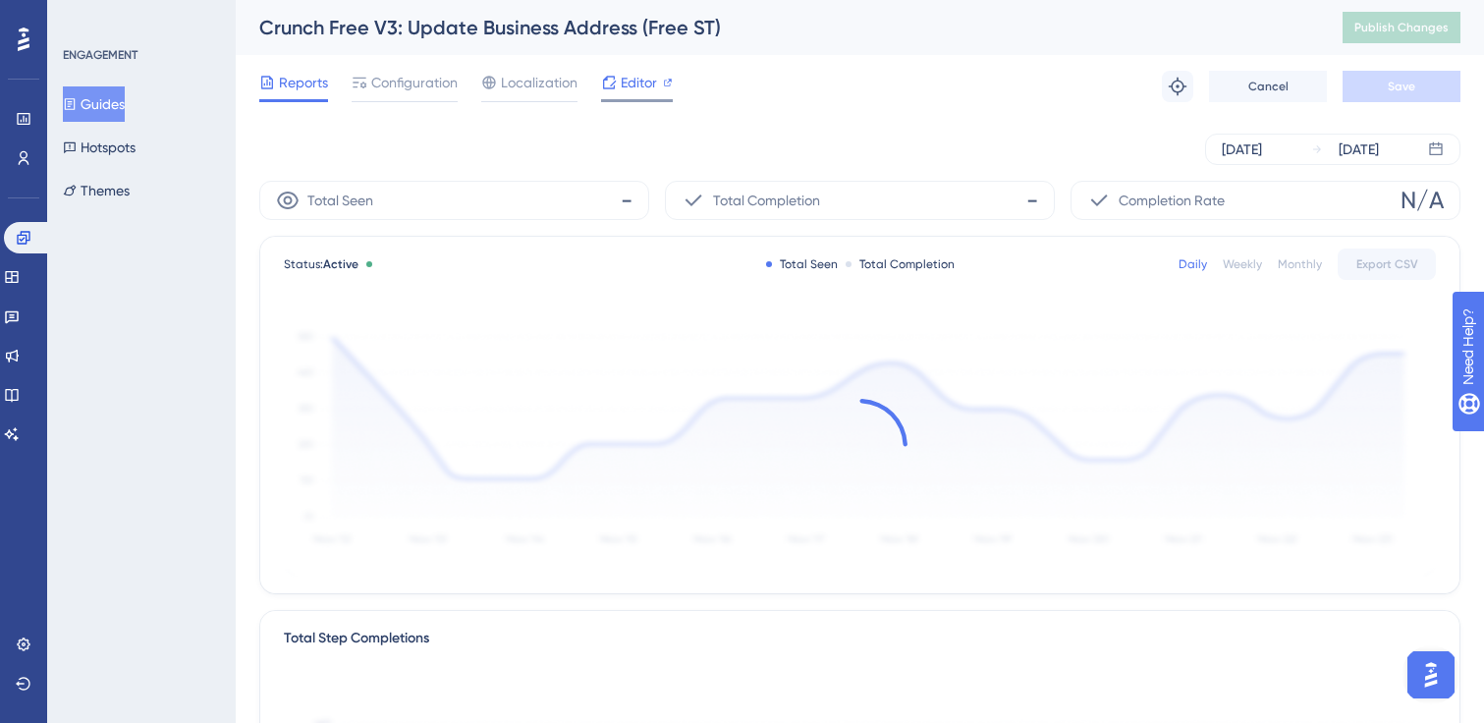
click at [636, 87] on span "Editor" at bounding box center [639, 83] width 36 height 24
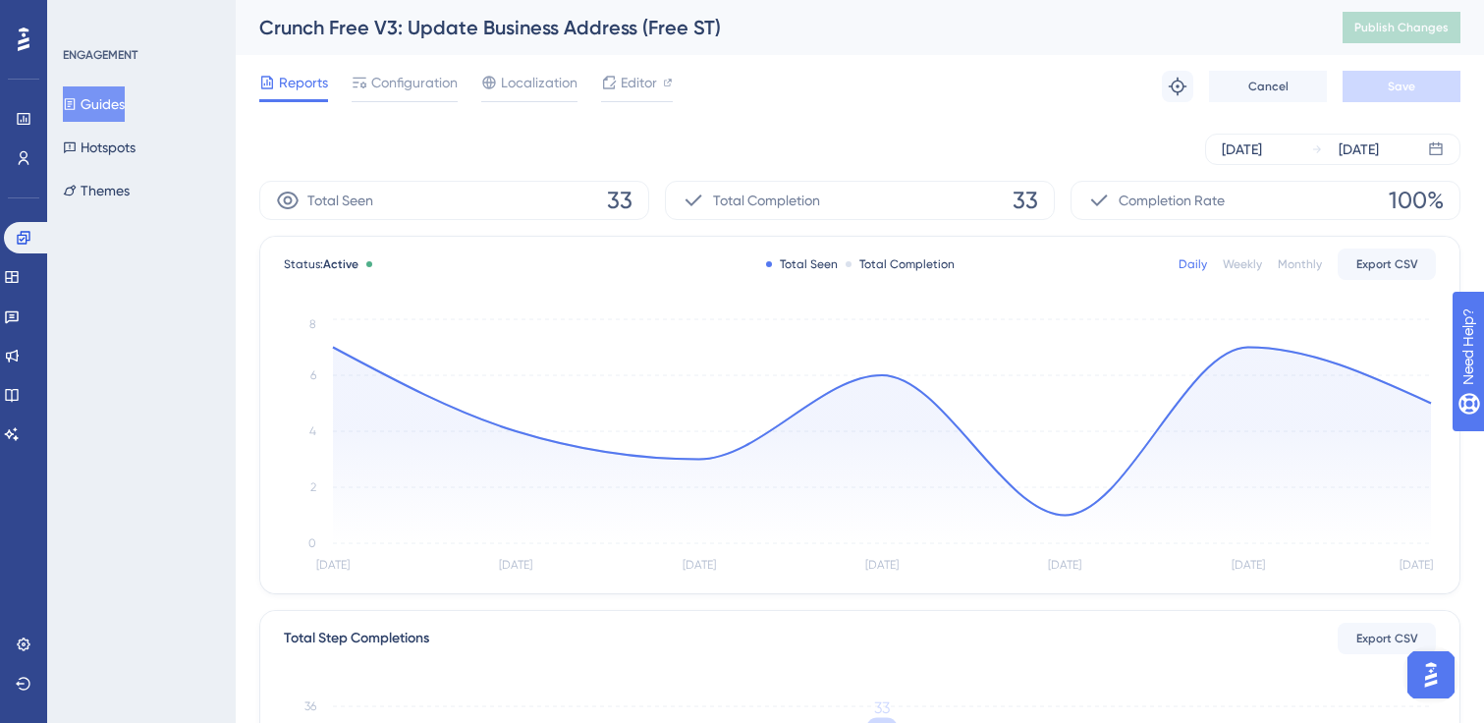
click at [104, 109] on button "Guides" at bounding box center [94, 103] width 62 height 35
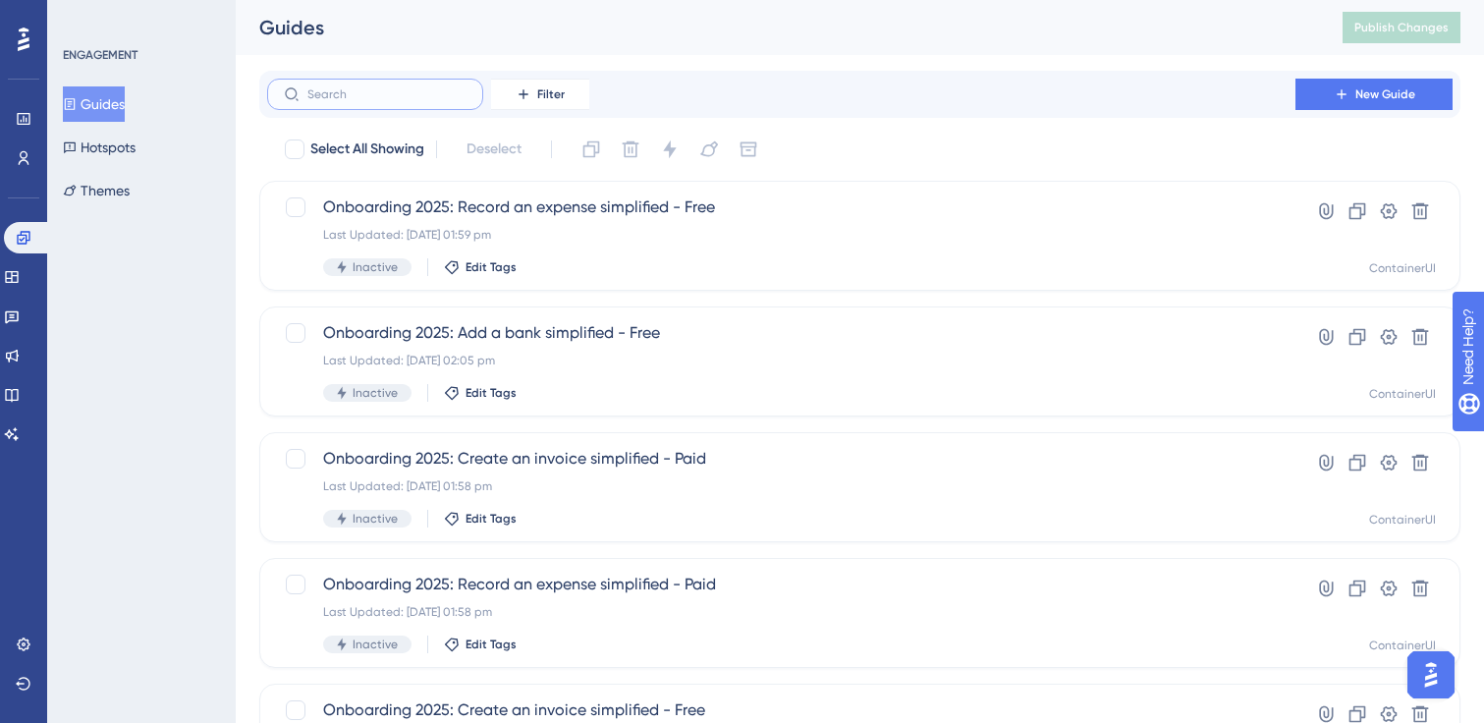
click at [340, 98] on input "text" at bounding box center [386, 94] width 159 height 14
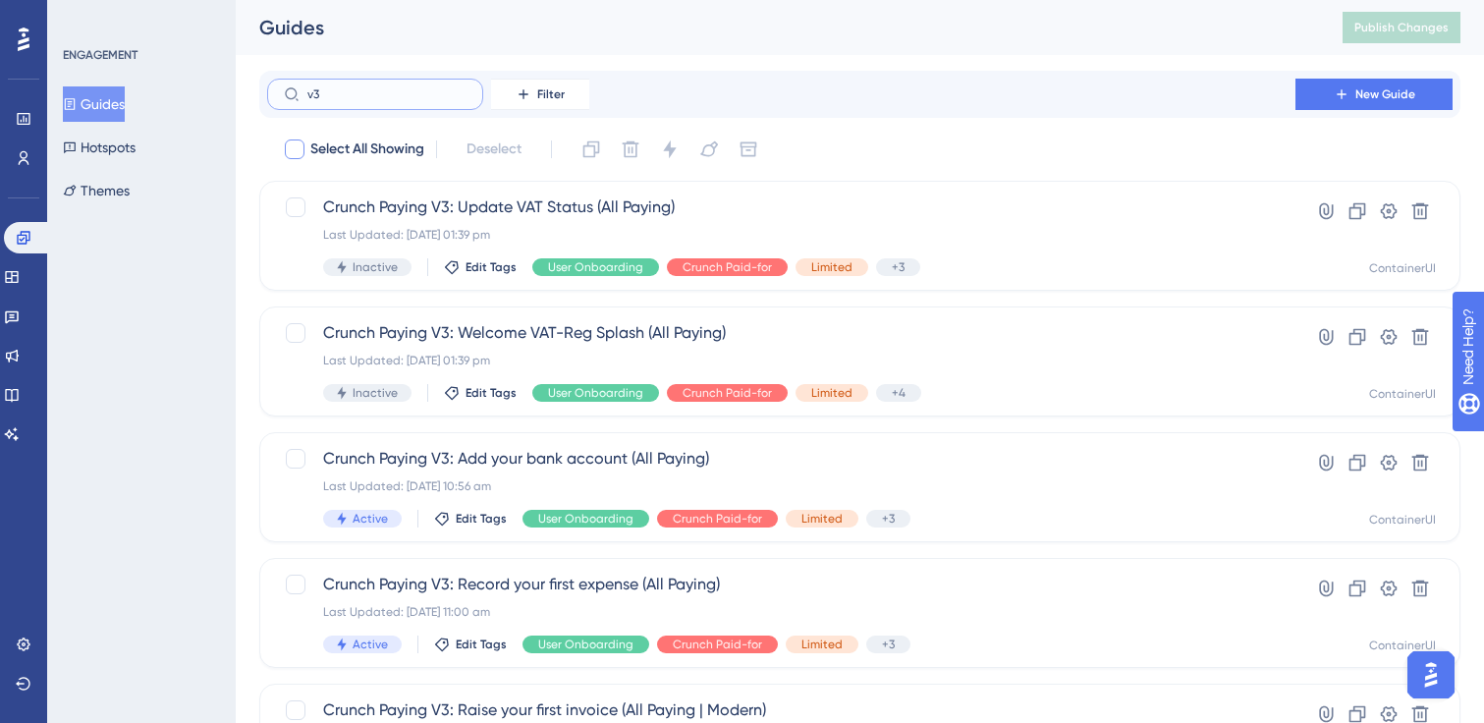
type input "v3"
click at [299, 153] on div at bounding box center [295, 149] width 20 height 20
checkbox input "true"
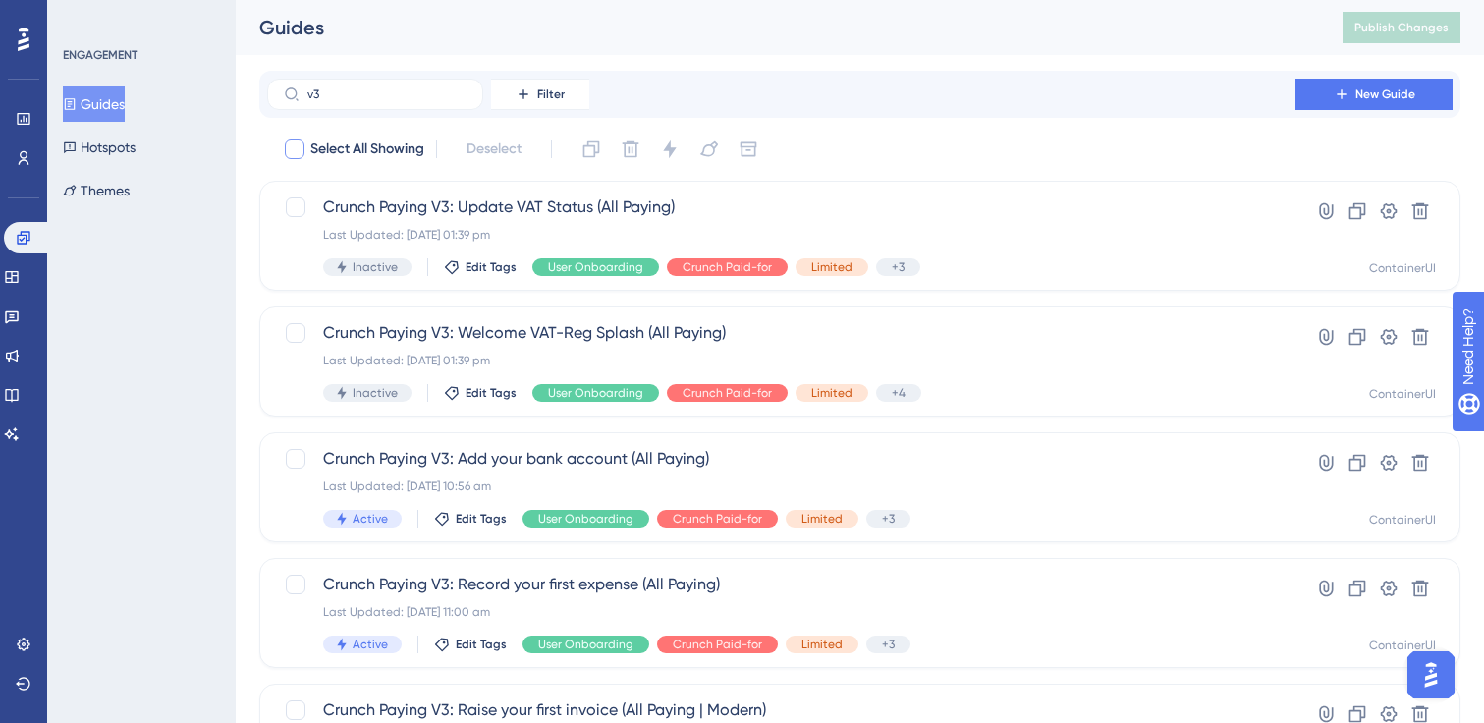
checkbox input "true"
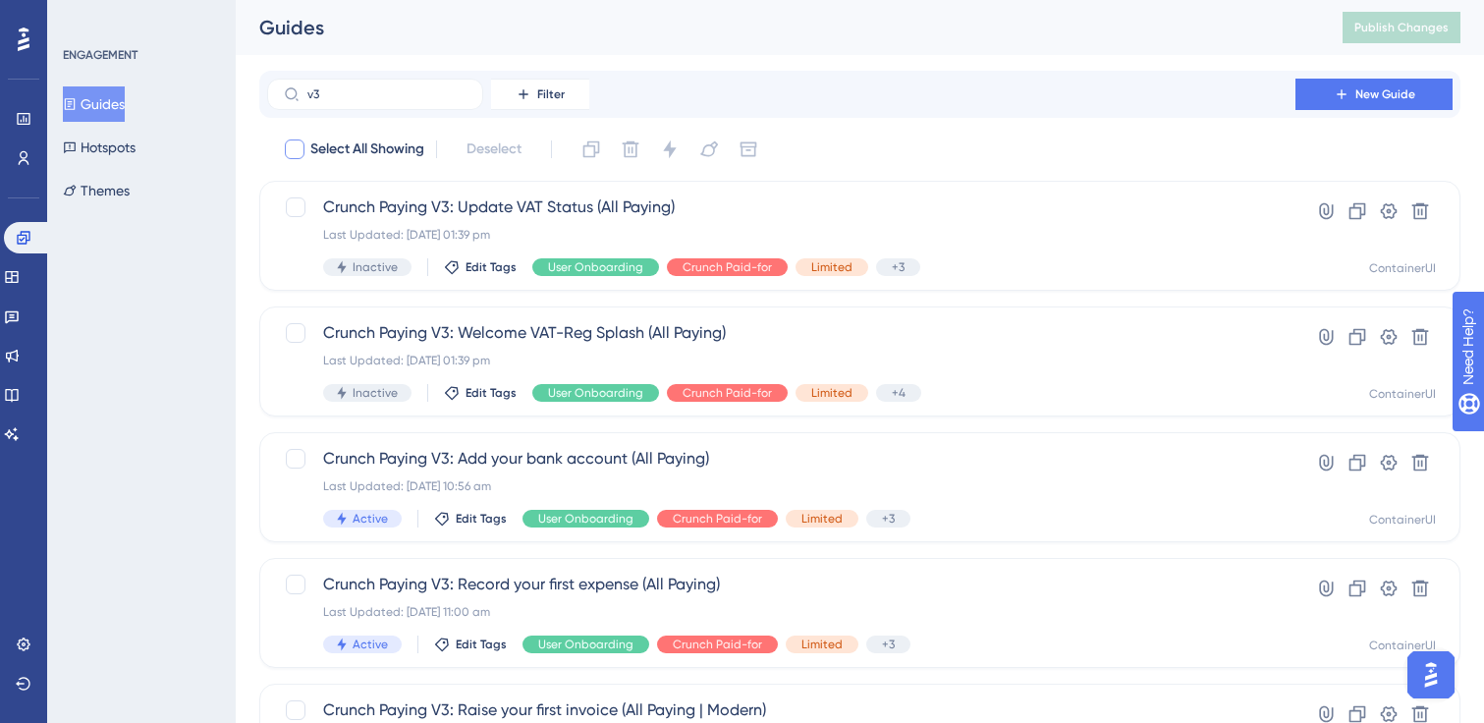
checkbox input "true"
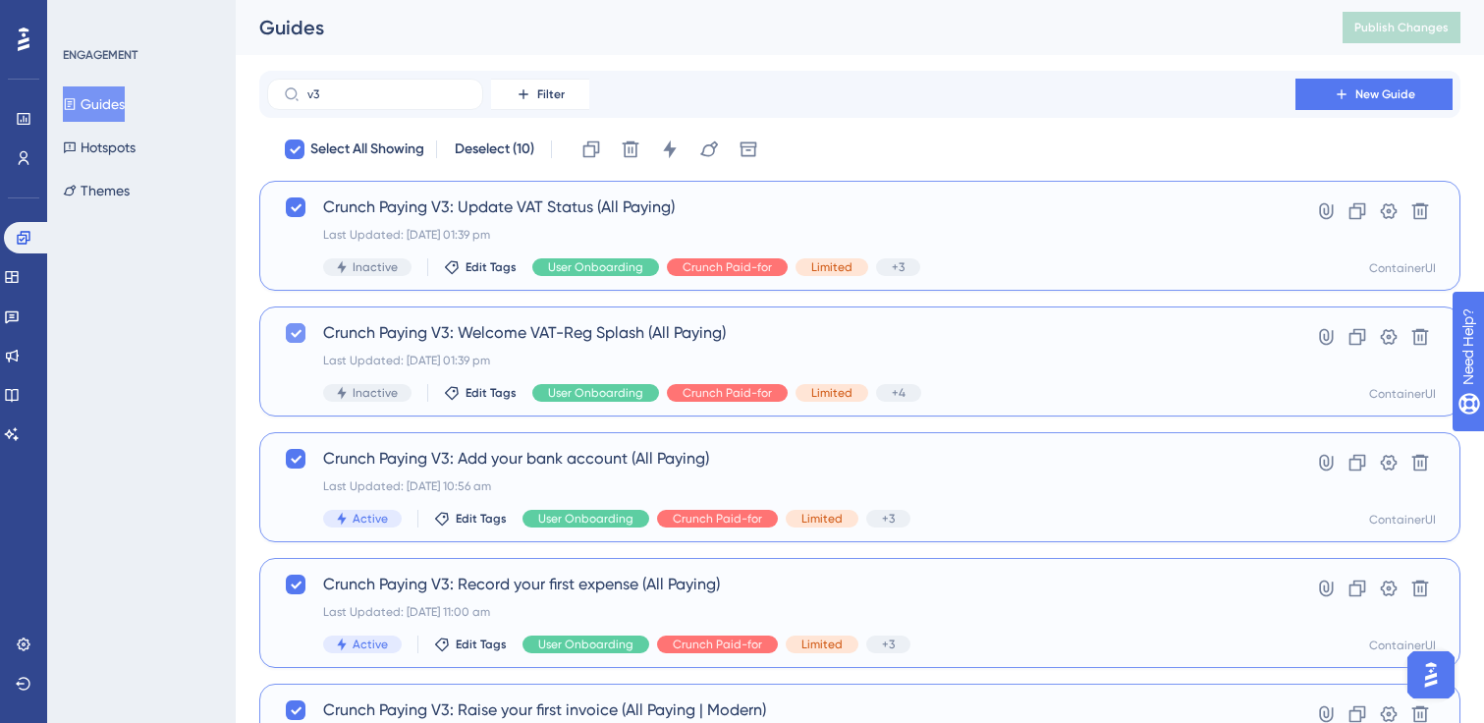
click at [291, 328] on icon at bounding box center [296, 333] width 12 height 16
checkbox input "false"
click at [296, 219] on div "Crunch Paying V3: Update VAT Status (All Paying) Last Updated: [DATE] 01:39 pm …" at bounding box center [762, 235] width 956 height 81
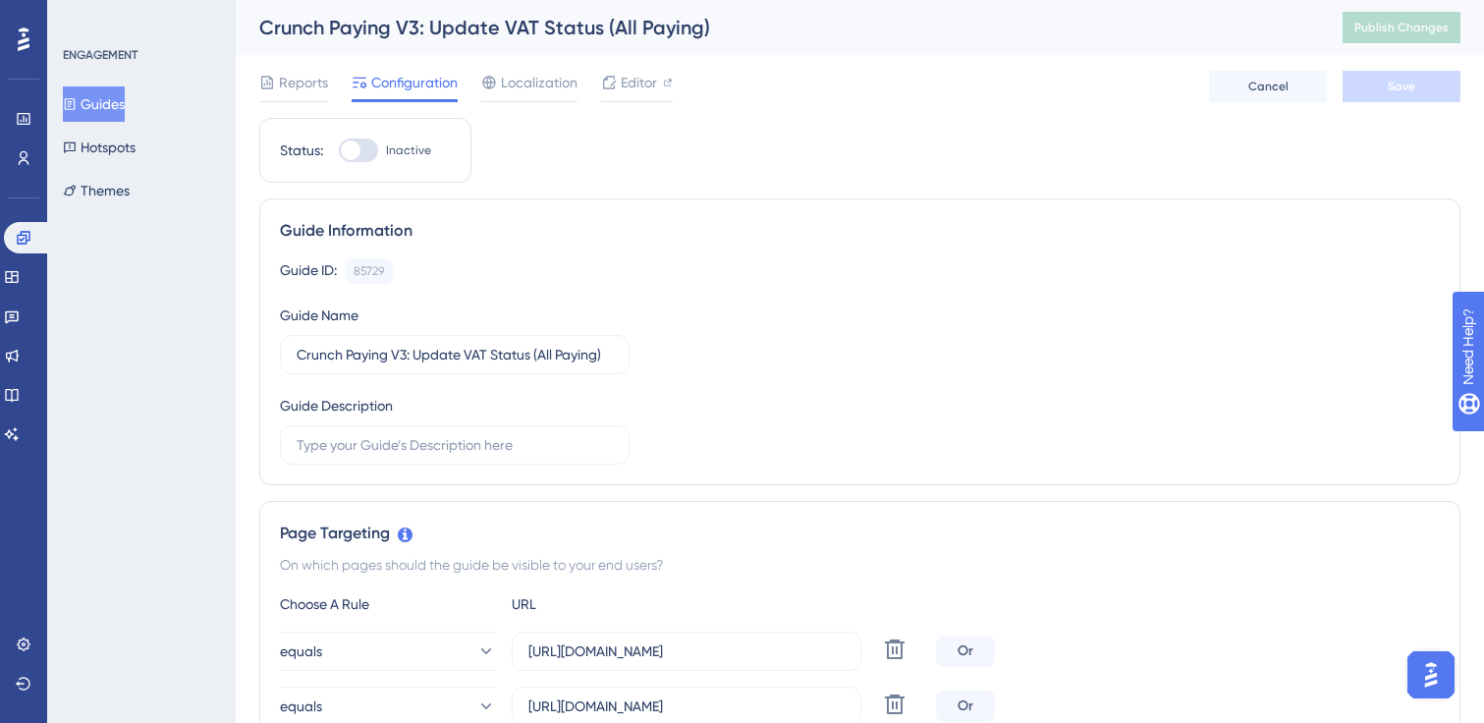
click at [91, 94] on button "Guides" at bounding box center [94, 103] width 62 height 35
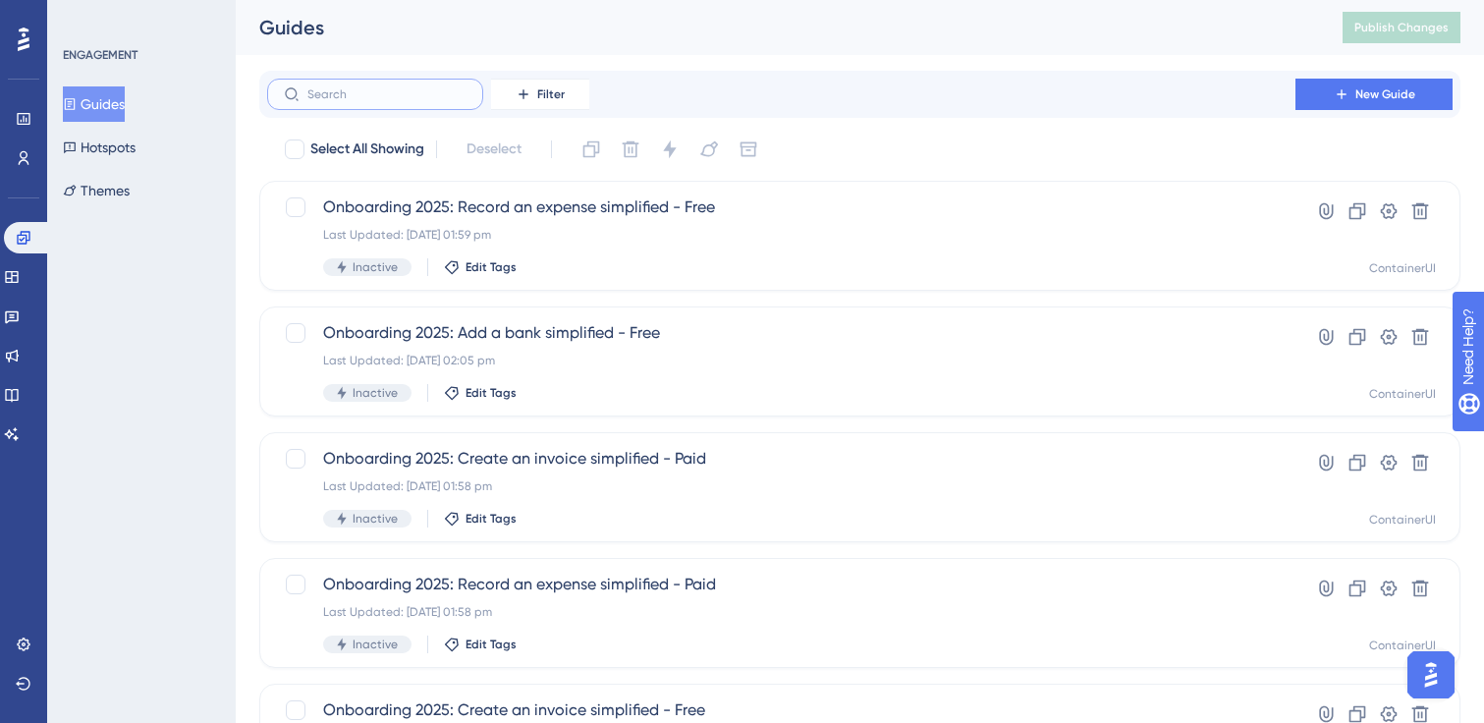
click at [310, 90] on input "text" at bounding box center [386, 94] width 159 height 14
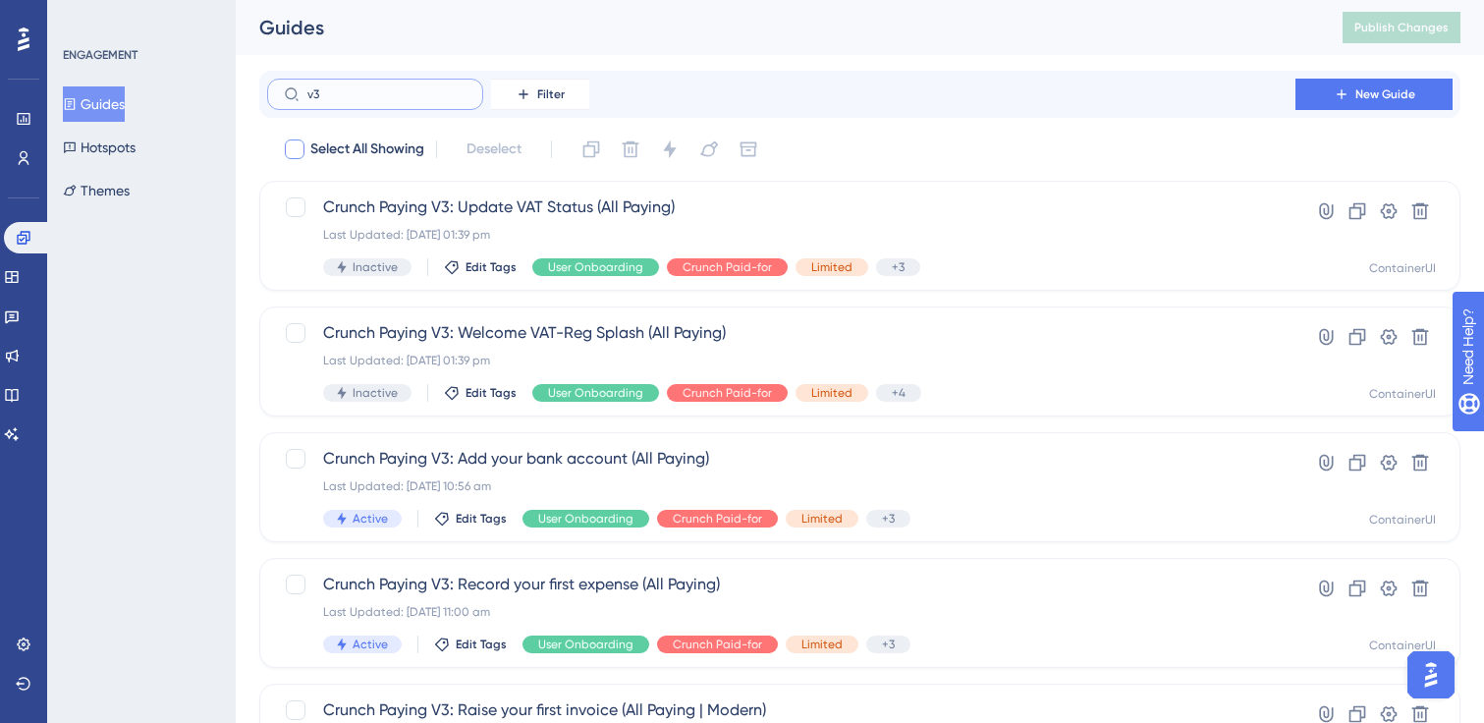
type input "v3"
click at [297, 139] on div at bounding box center [295, 149] width 20 height 20
checkbox input "true"
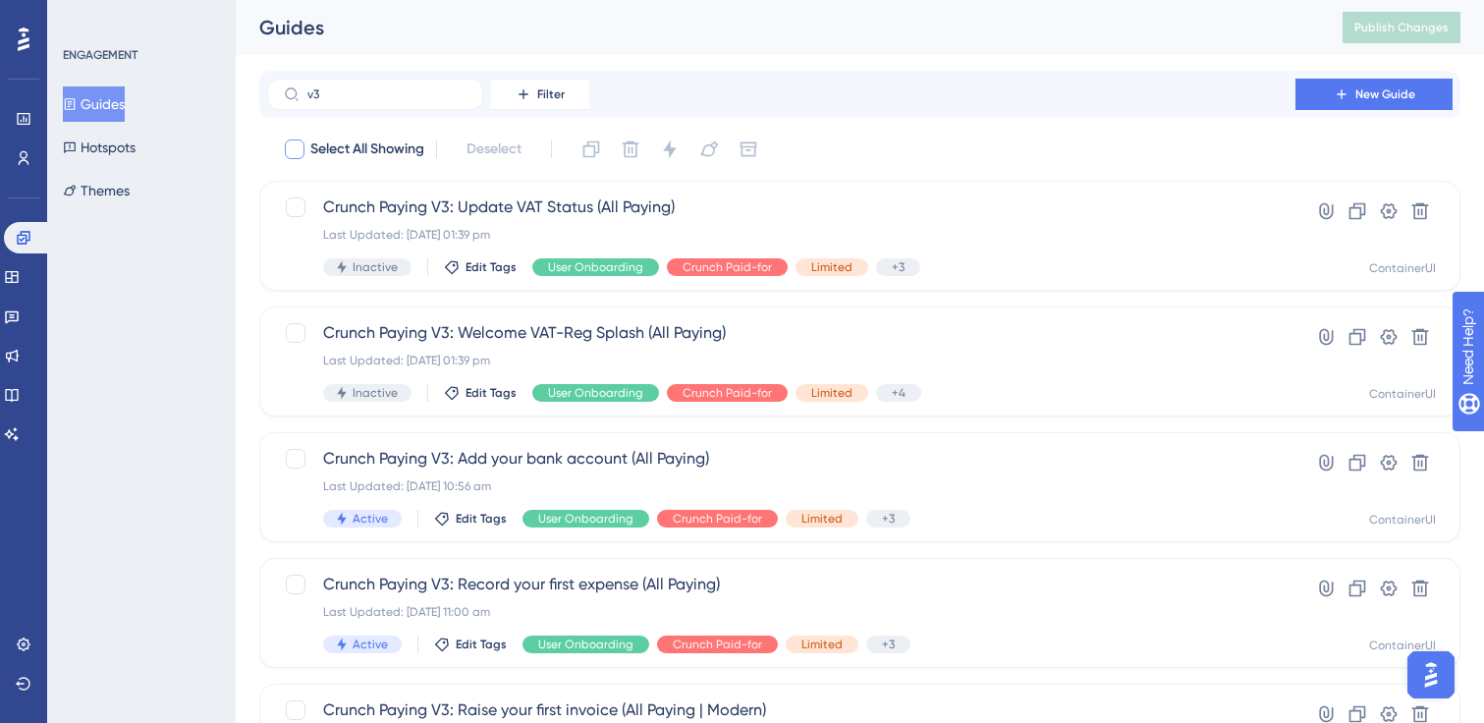
checkbox input "true"
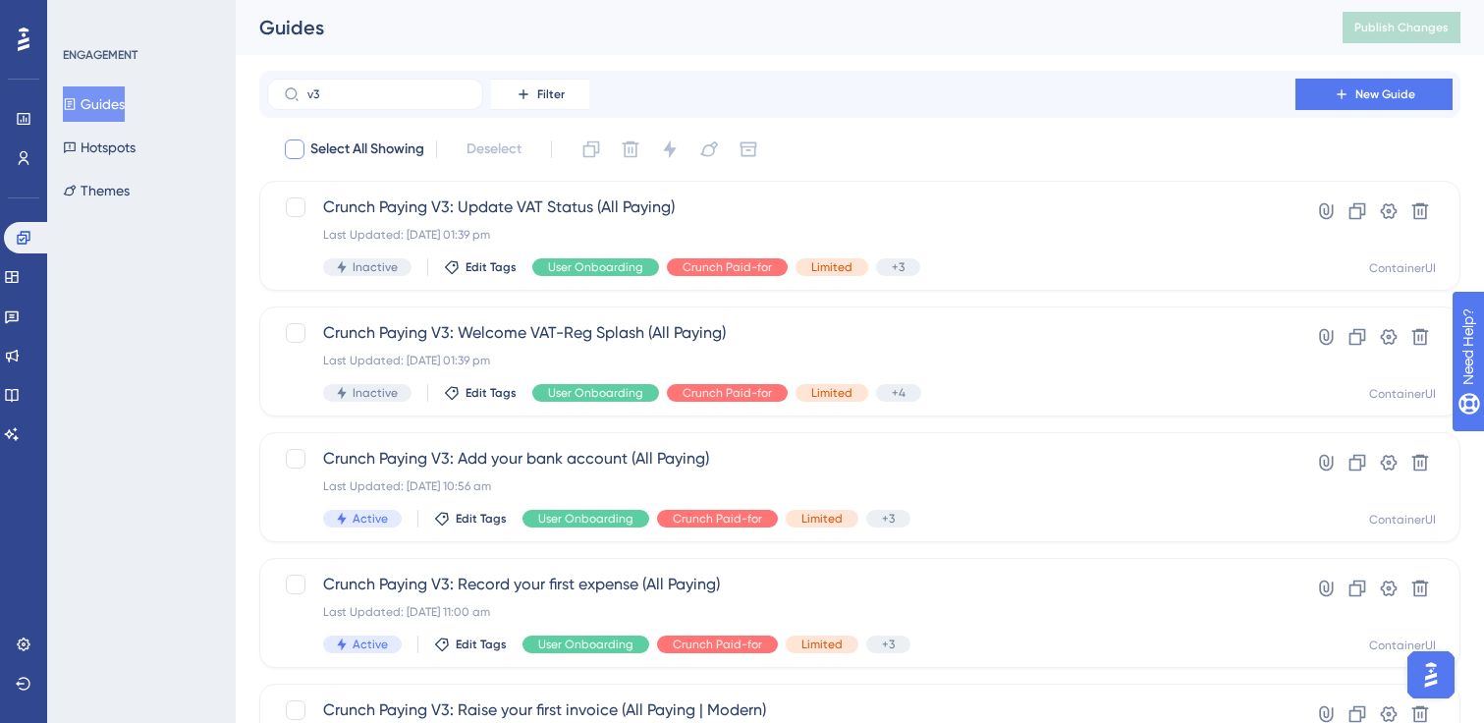
checkbox input "true"
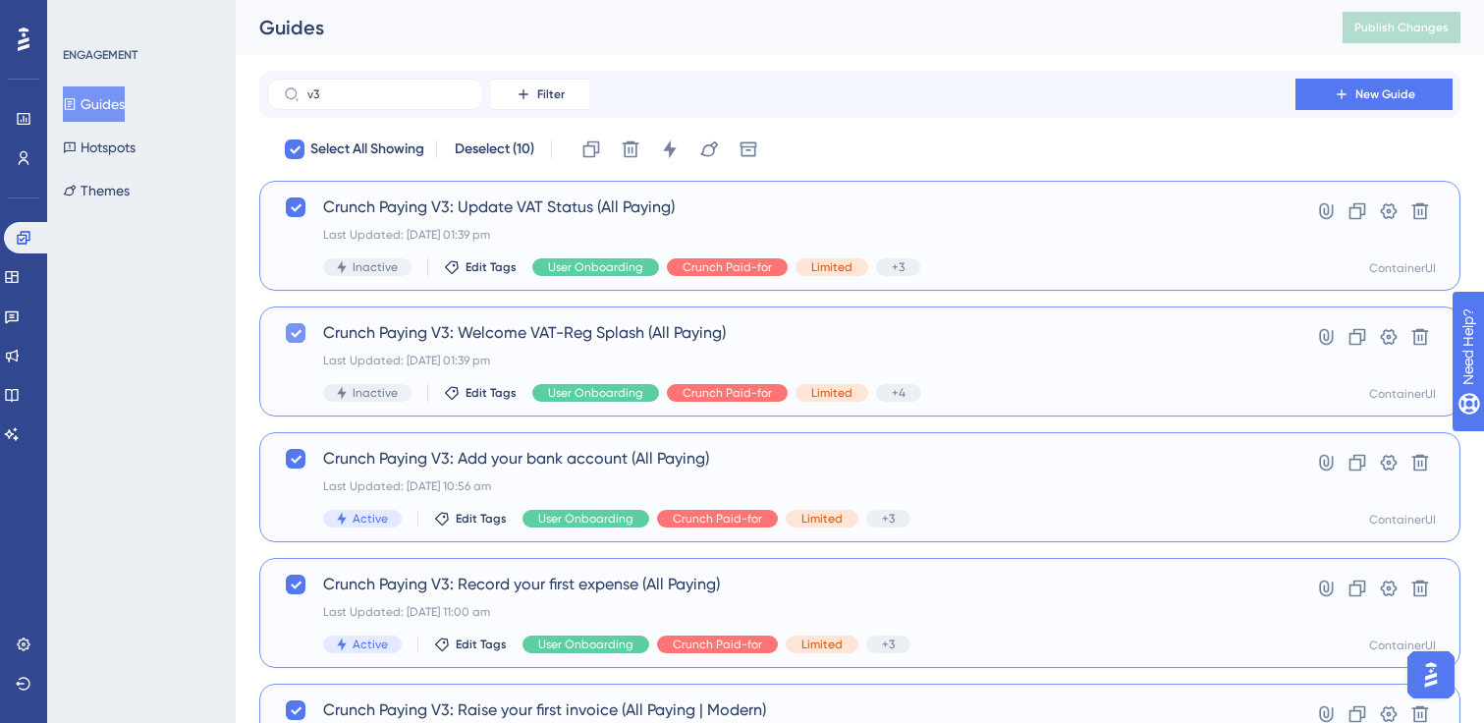
click at [298, 334] on icon at bounding box center [296, 334] width 11 height 8
checkbox input "false"
click at [296, 200] on icon at bounding box center [296, 207] width 12 height 16
checkbox input "false"
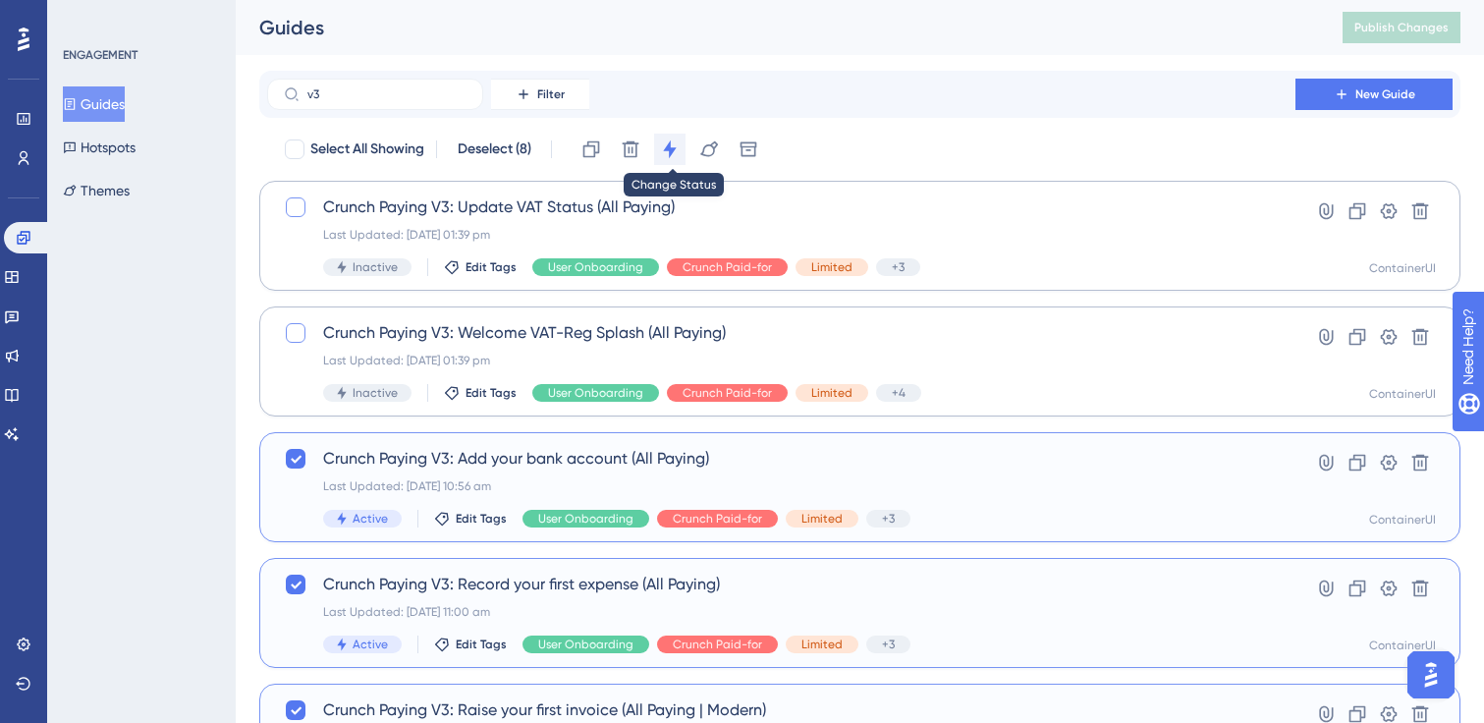
click at [672, 145] on icon at bounding box center [669, 149] width 13 height 18
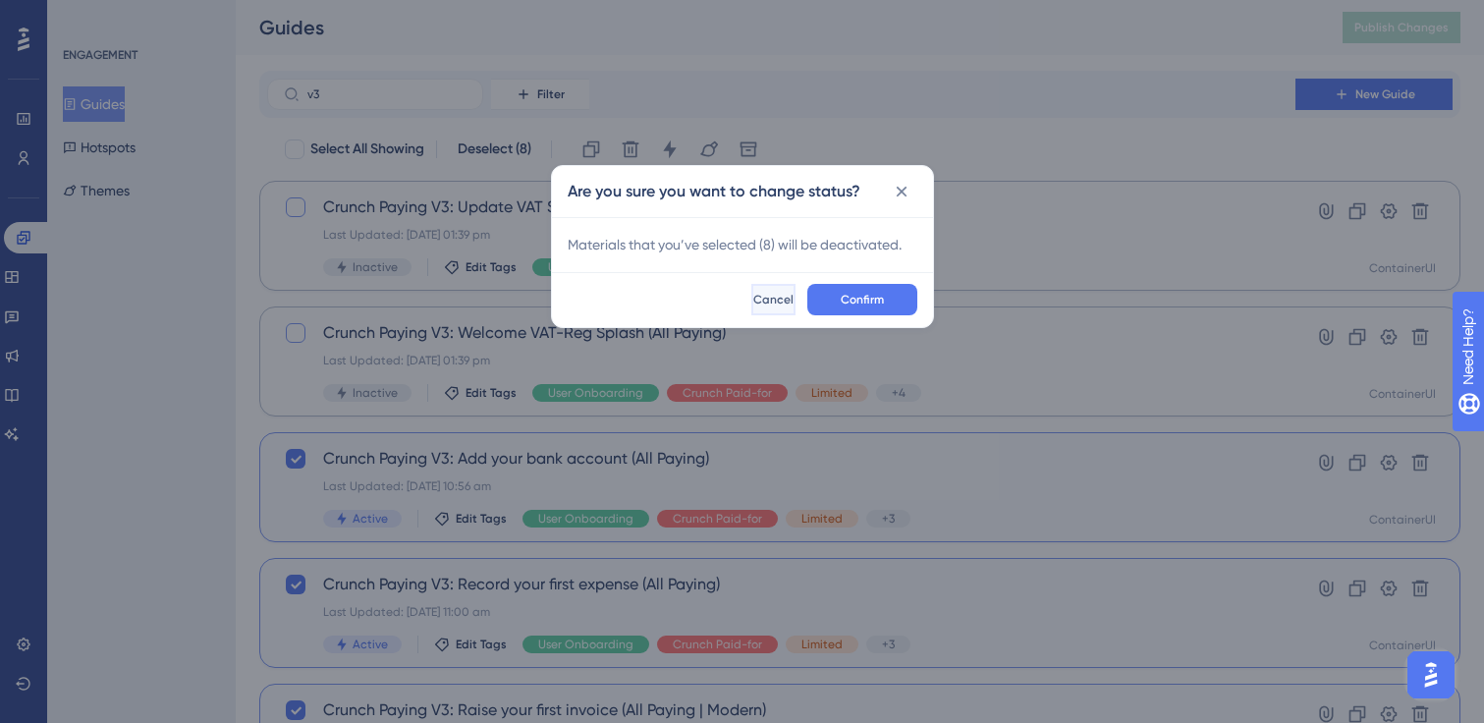
click at [755, 293] on span "Cancel" at bounding box center [773, 300] width 40 height 16
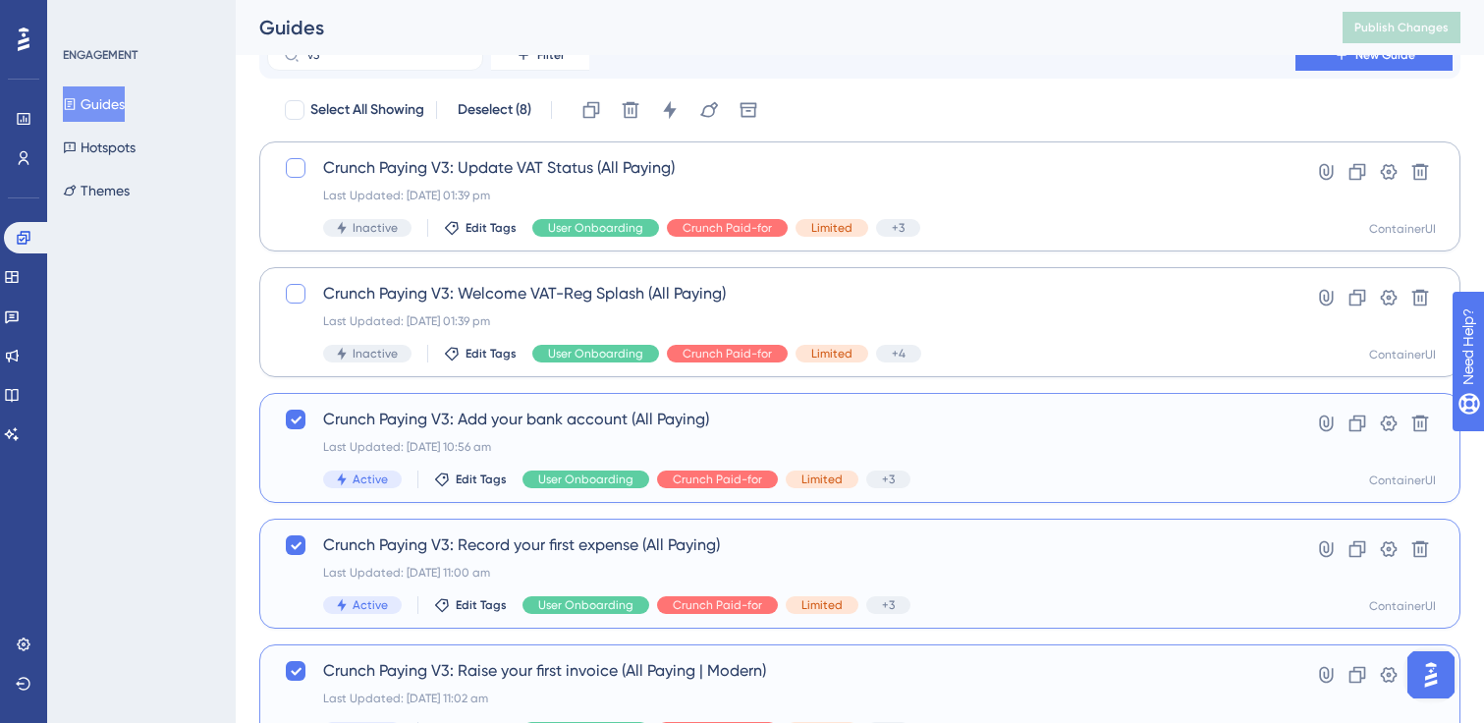
scroll to position [25, 0]
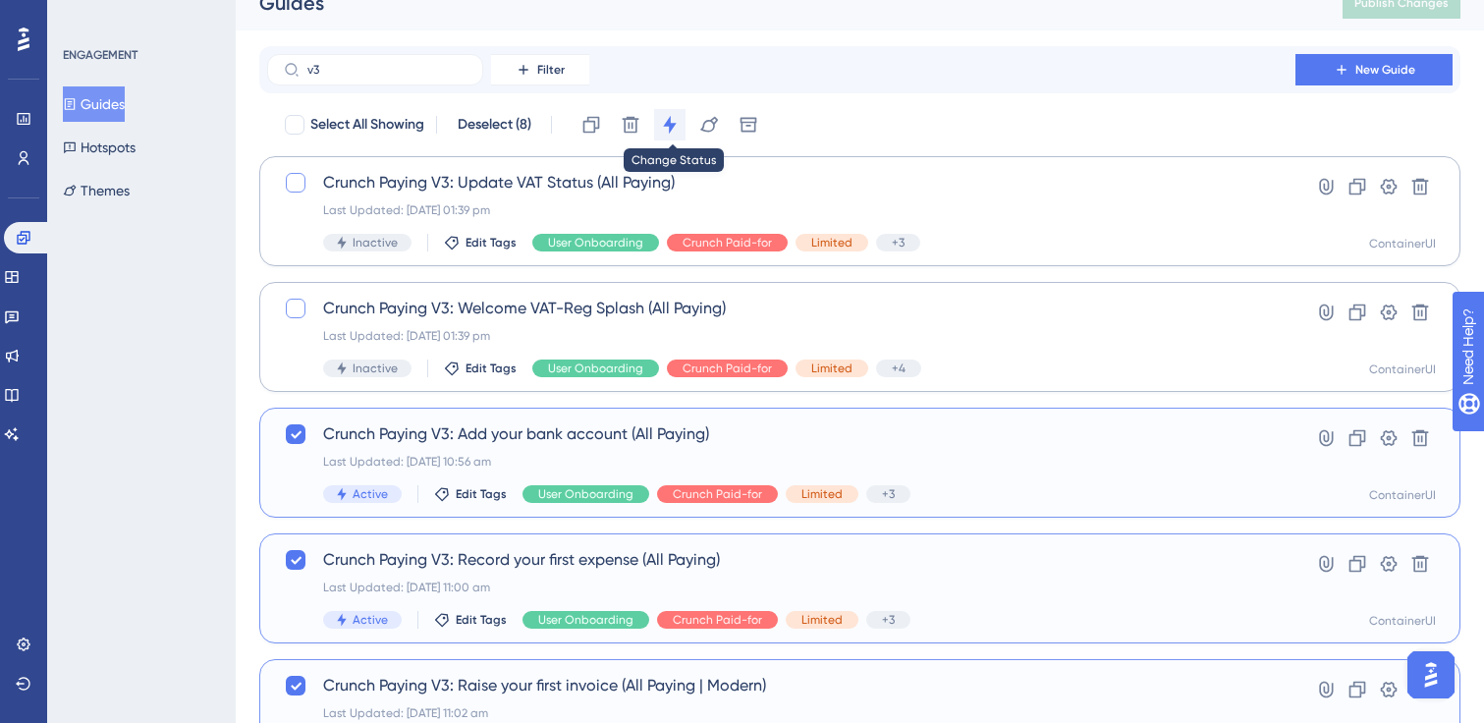
click at [673, 121] on icon at bounding box center [670, 125] width 20 height 20
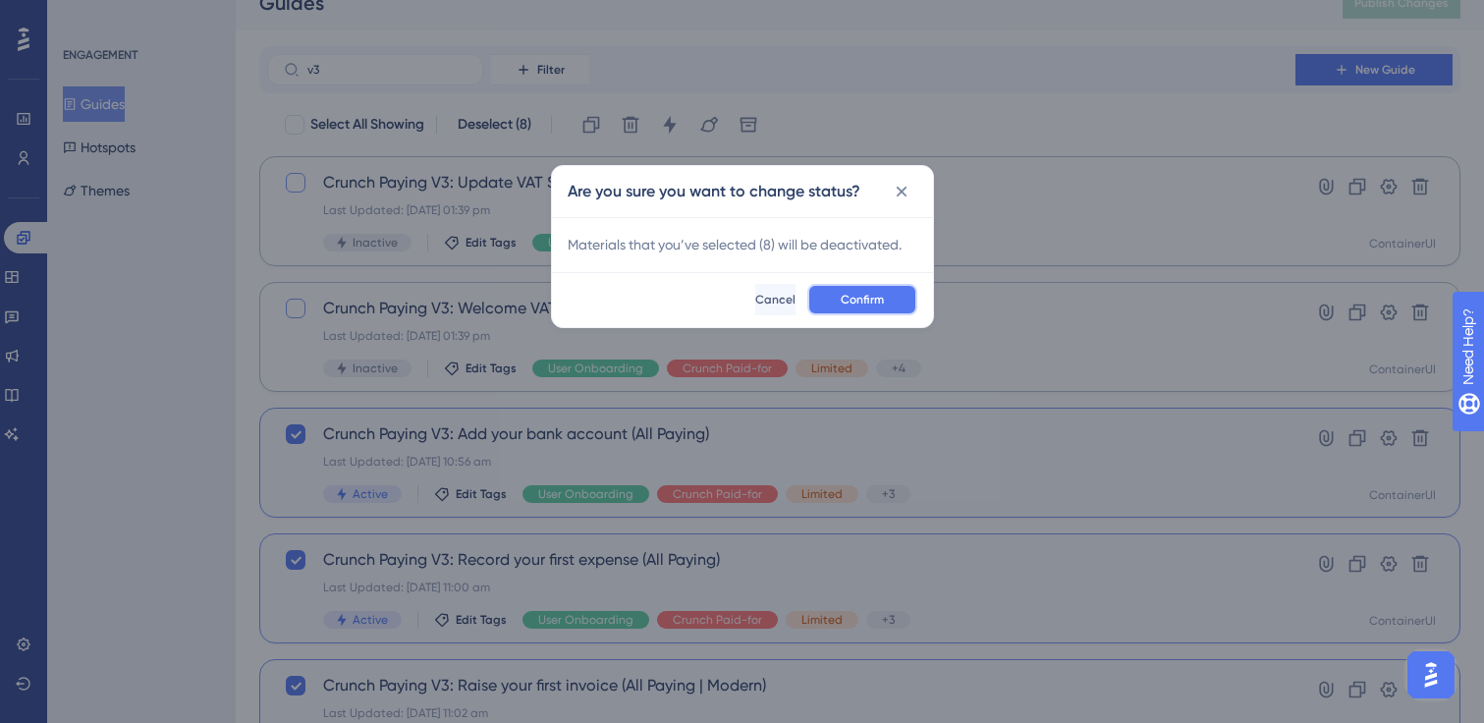
click at [859, 293] on span "Confirm" at bounding box center [862, 300] width 43 height 16
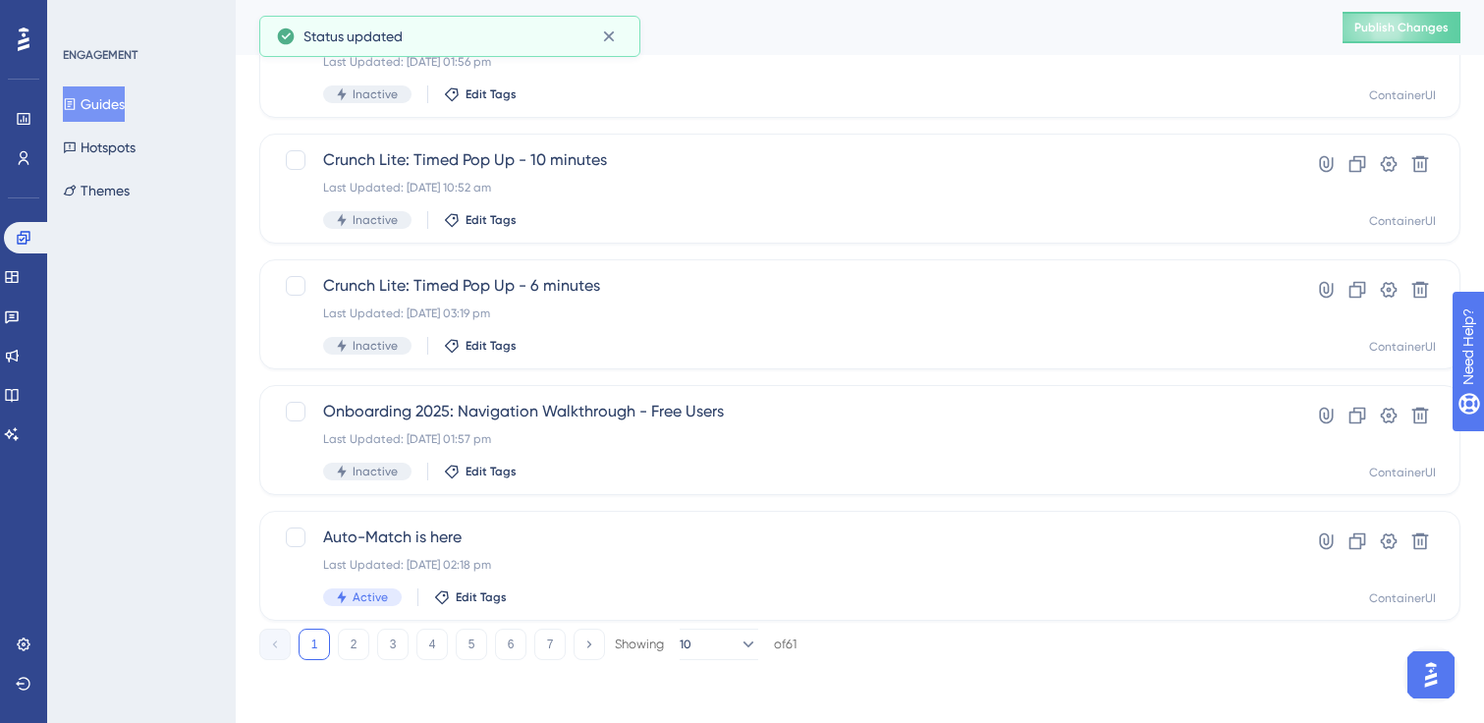
scroll to position [0, 0]
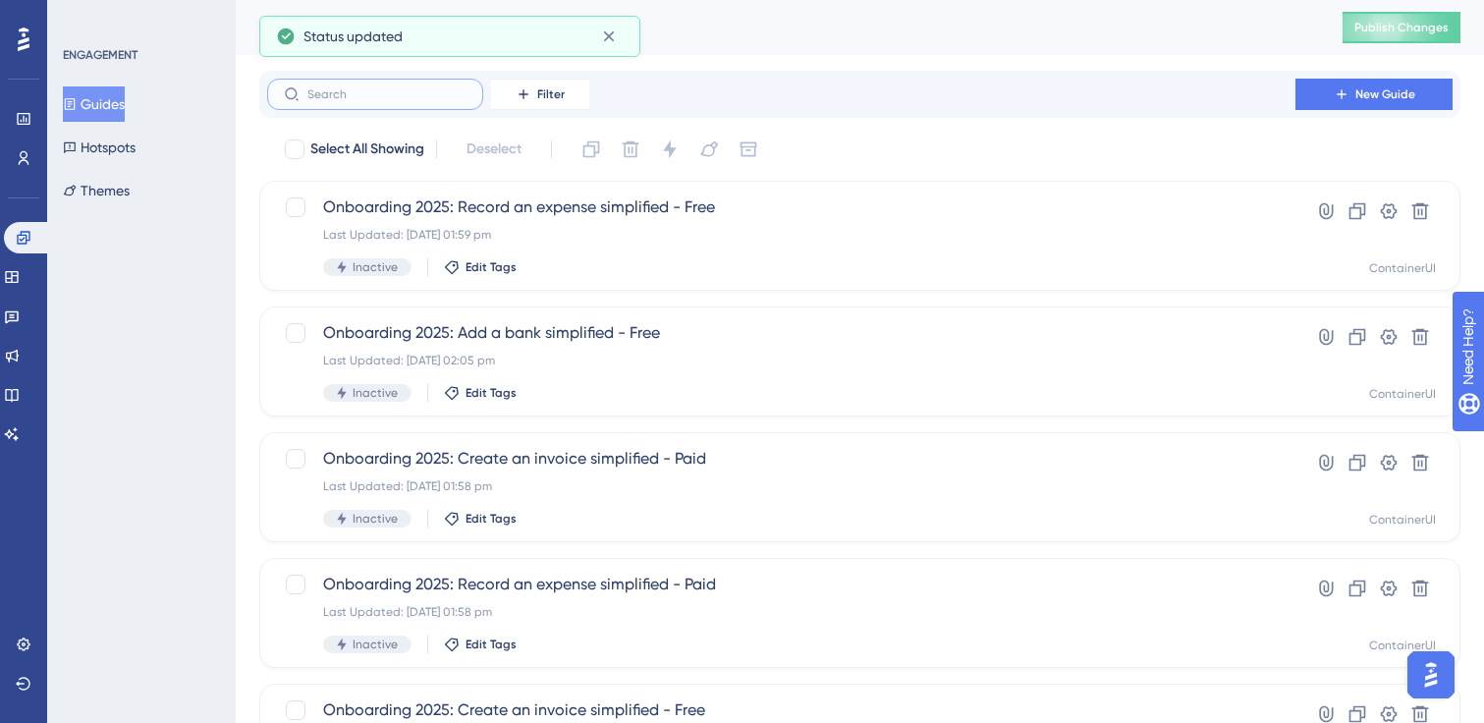
click at [377, 92] on input "text" at bounding box center [386, 94] width 159 height 14
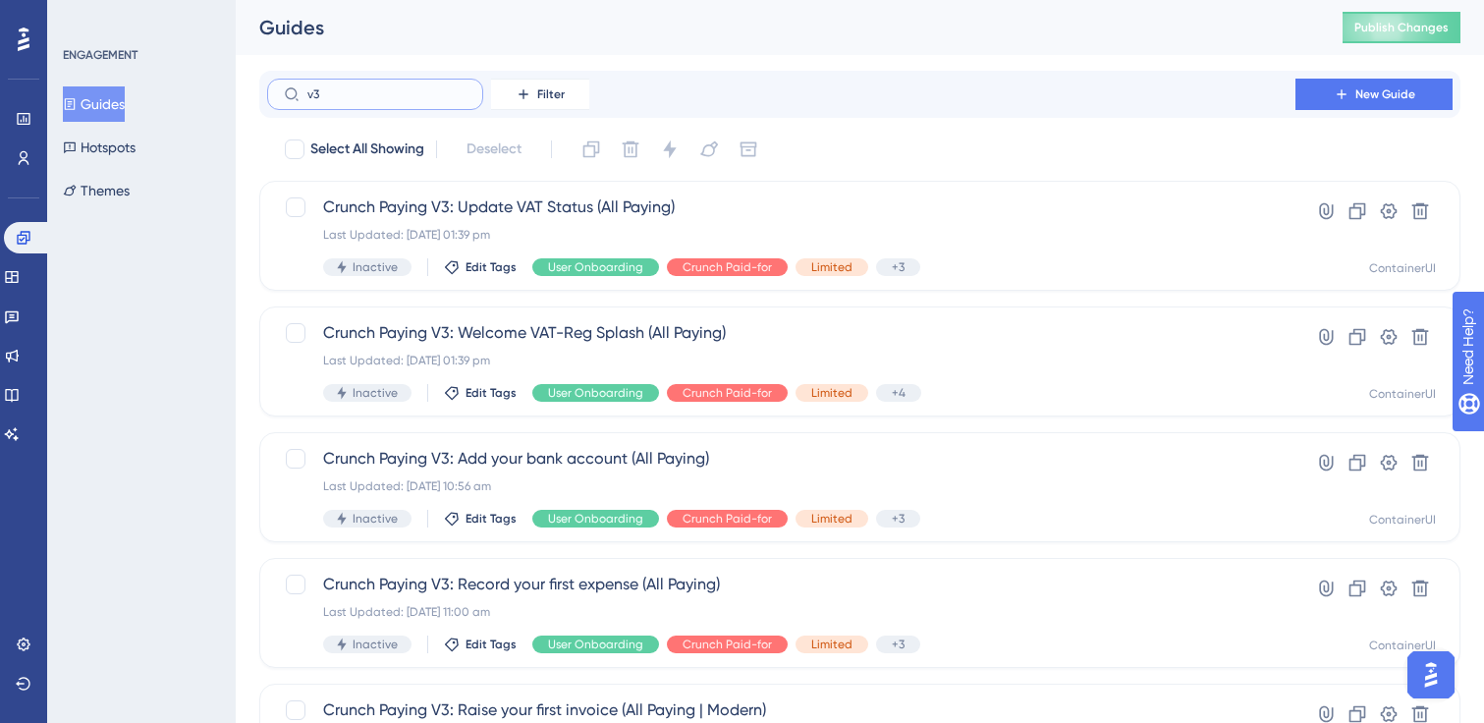
scroll to position [801, 0]
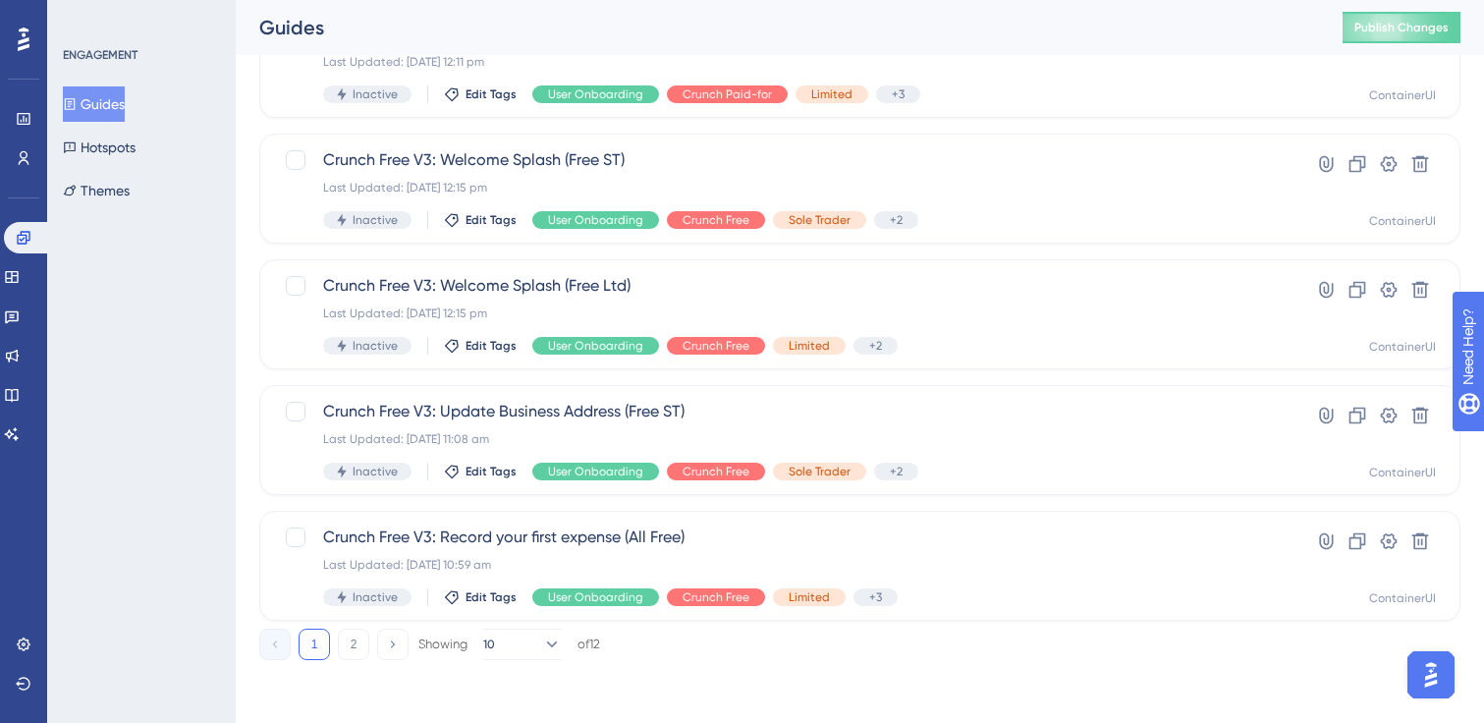
type input "v3"
click at [358, 657] on button "2" at bounding box center [353, 644] width 31 height 31
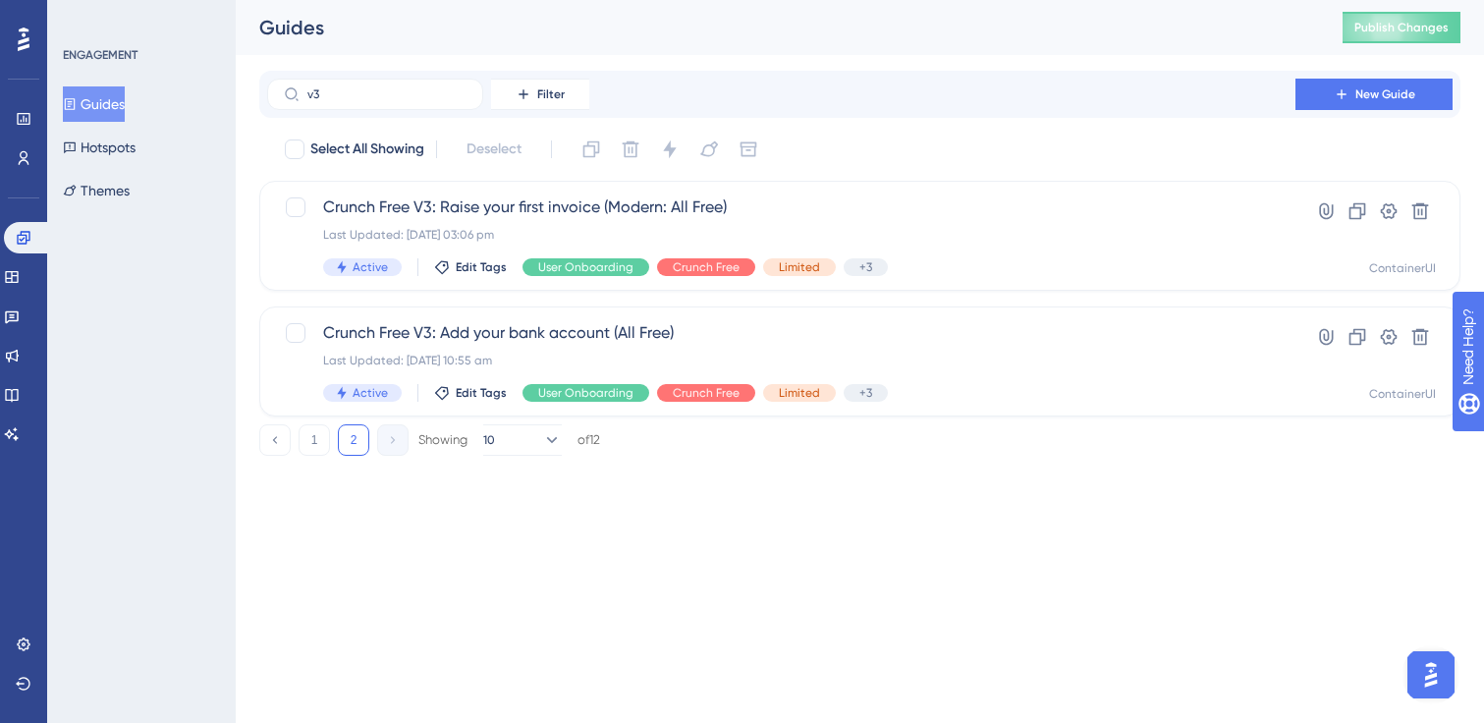
scroll to position [0, 0]
click at [293, 145] on div at bounding box center [295, 149] width 20 height 20
checkbox input "true"
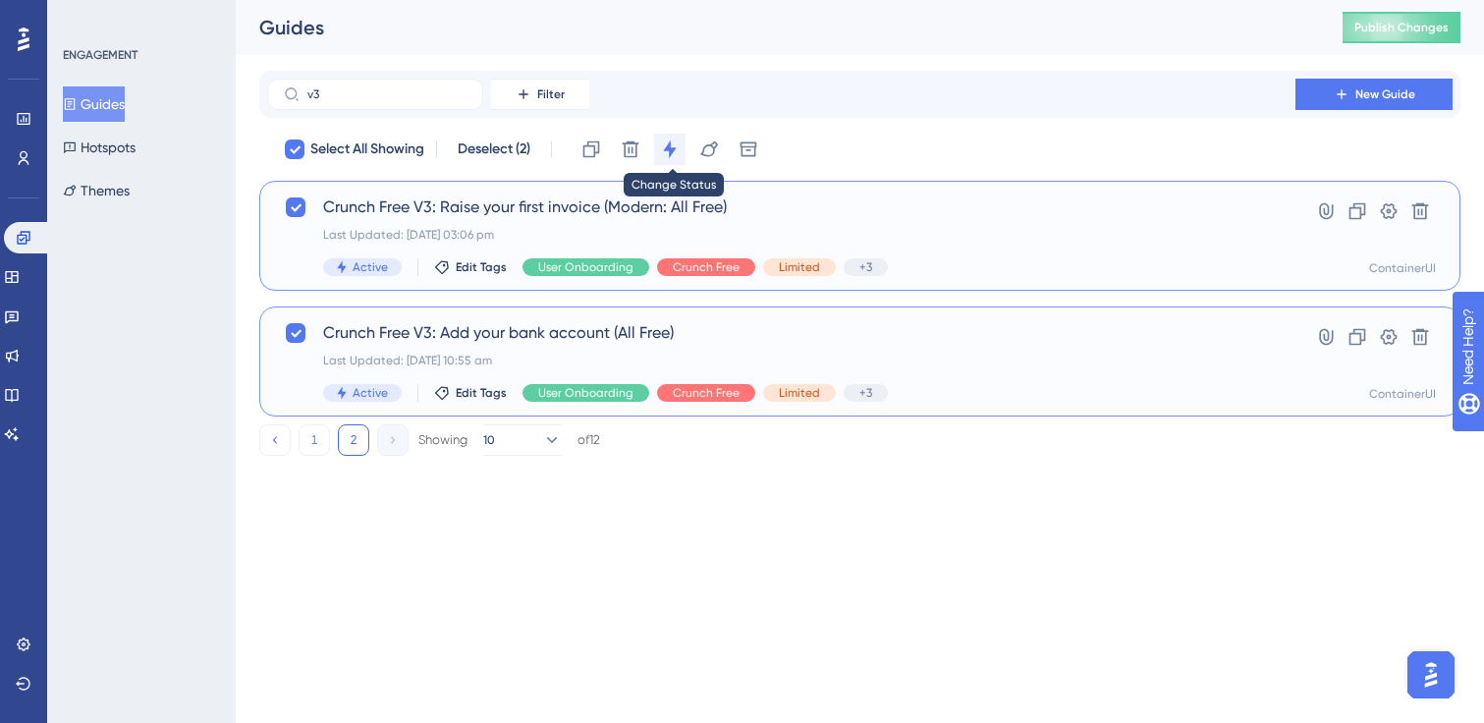
click at [674, 146] on icon at bounding box center [670, 149] width 20 height 20
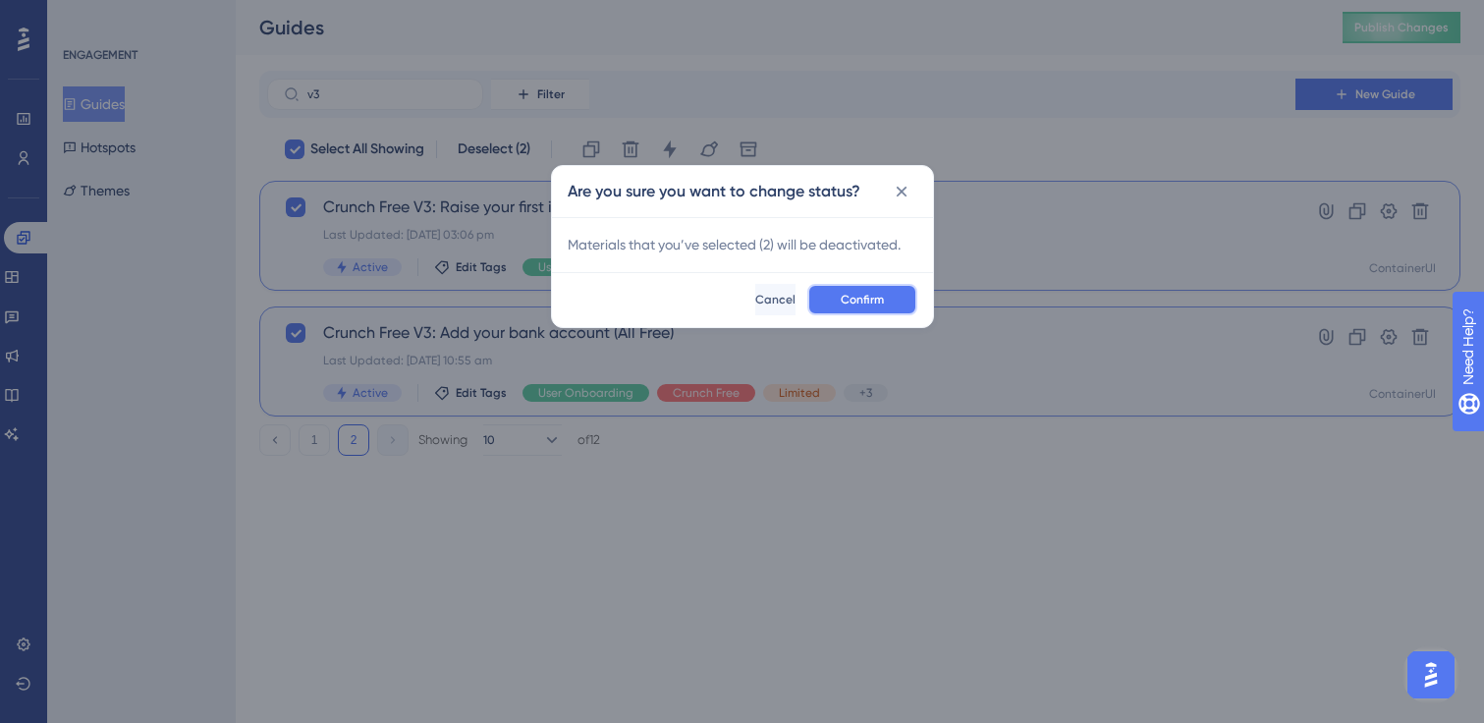
click at [875, 304] on span "Confirm" at bounding box center [862, 300] width 43 height 16
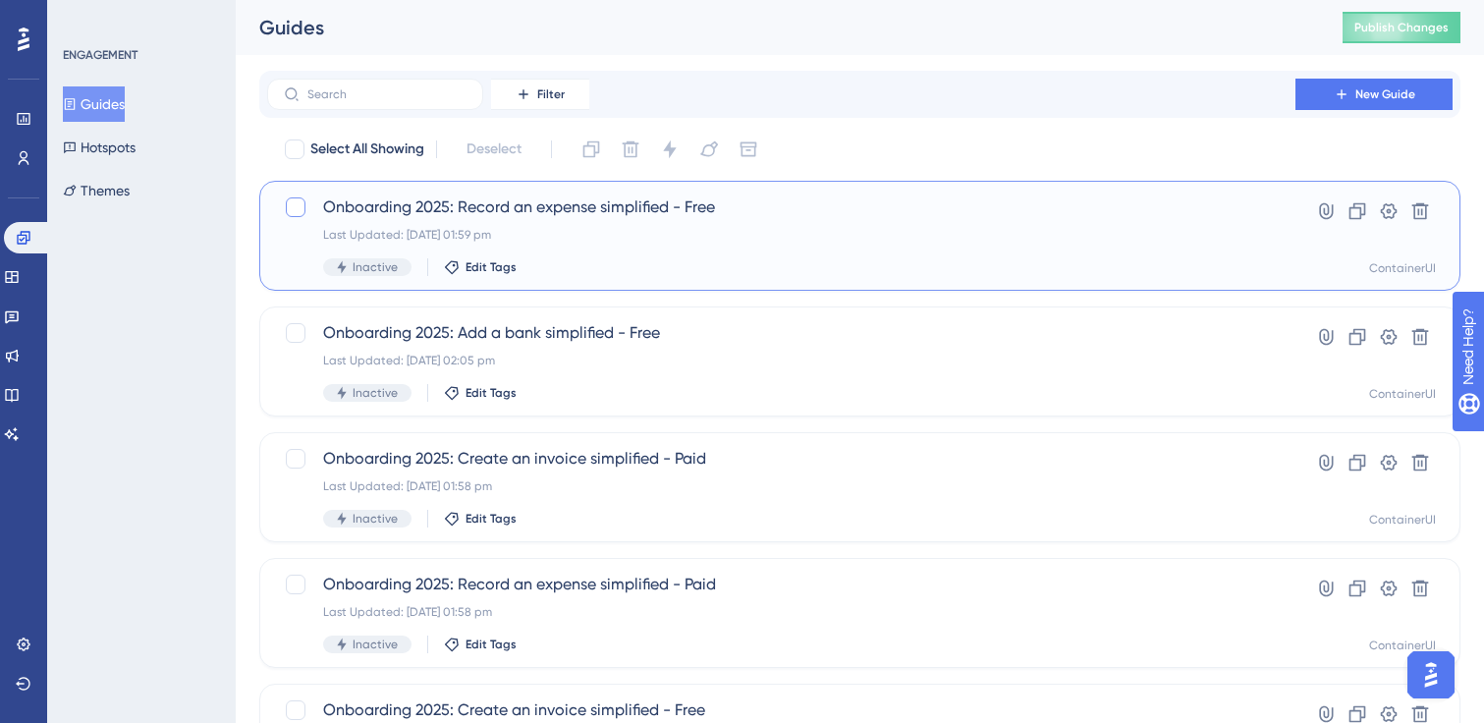
click at [300, 205] on div at bounding box center [296, 207] width 20 height 20
checkbox input "true"
click at [290, 336] on div at bounding box center [296, 333] width 20 height 20
checkbox input "true"
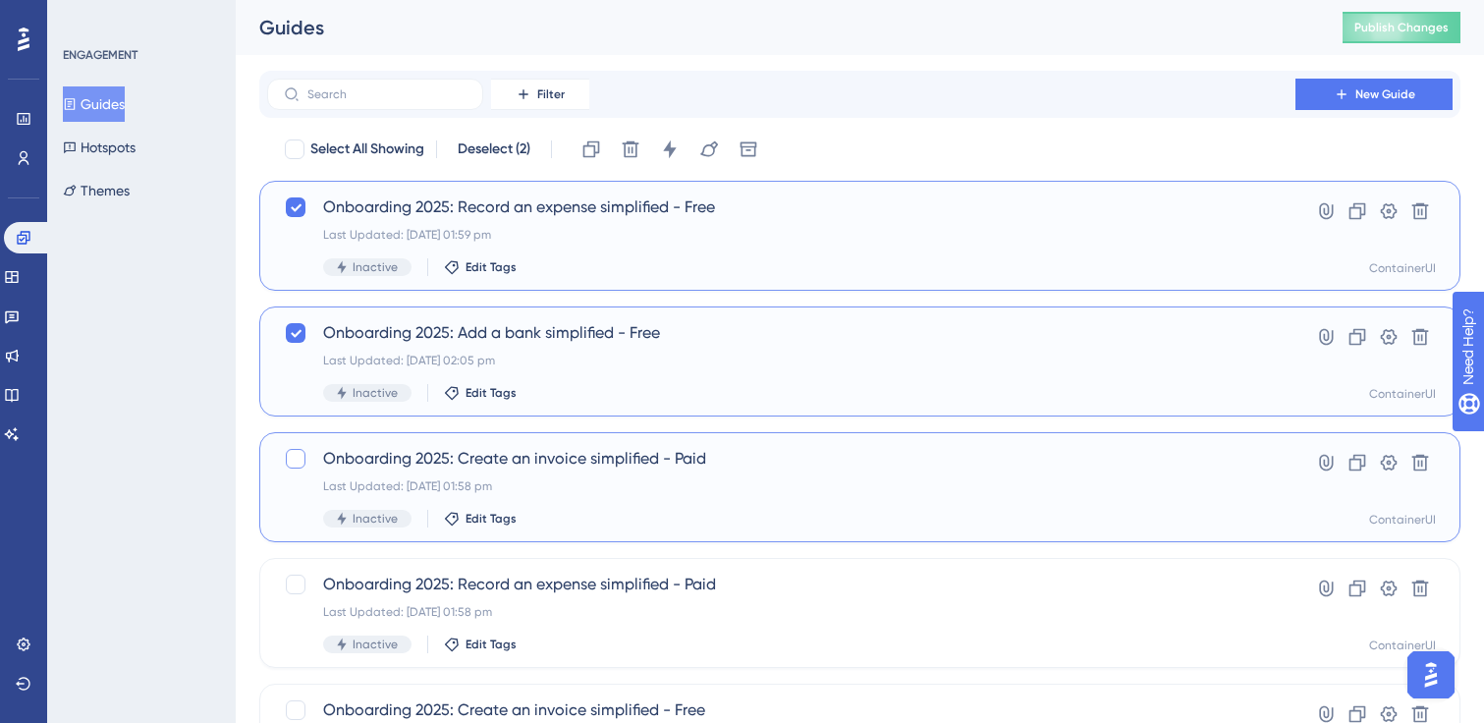
click at [295, 447] on div at bounding box center [296, 459] width 24 height 24
checkbox input "true"
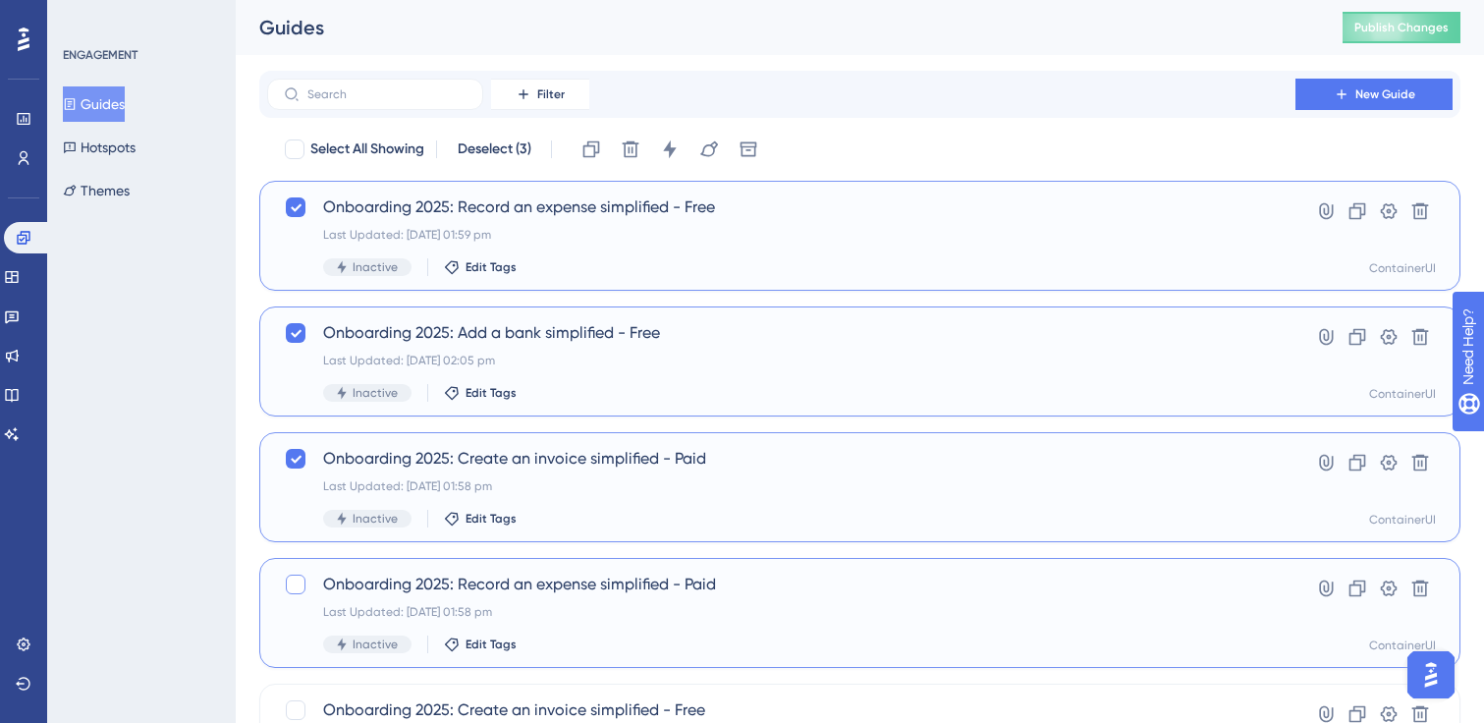
click at [300, 580] on div at bounding box center [296, 585] width 20 height 20
checkbox input "true"
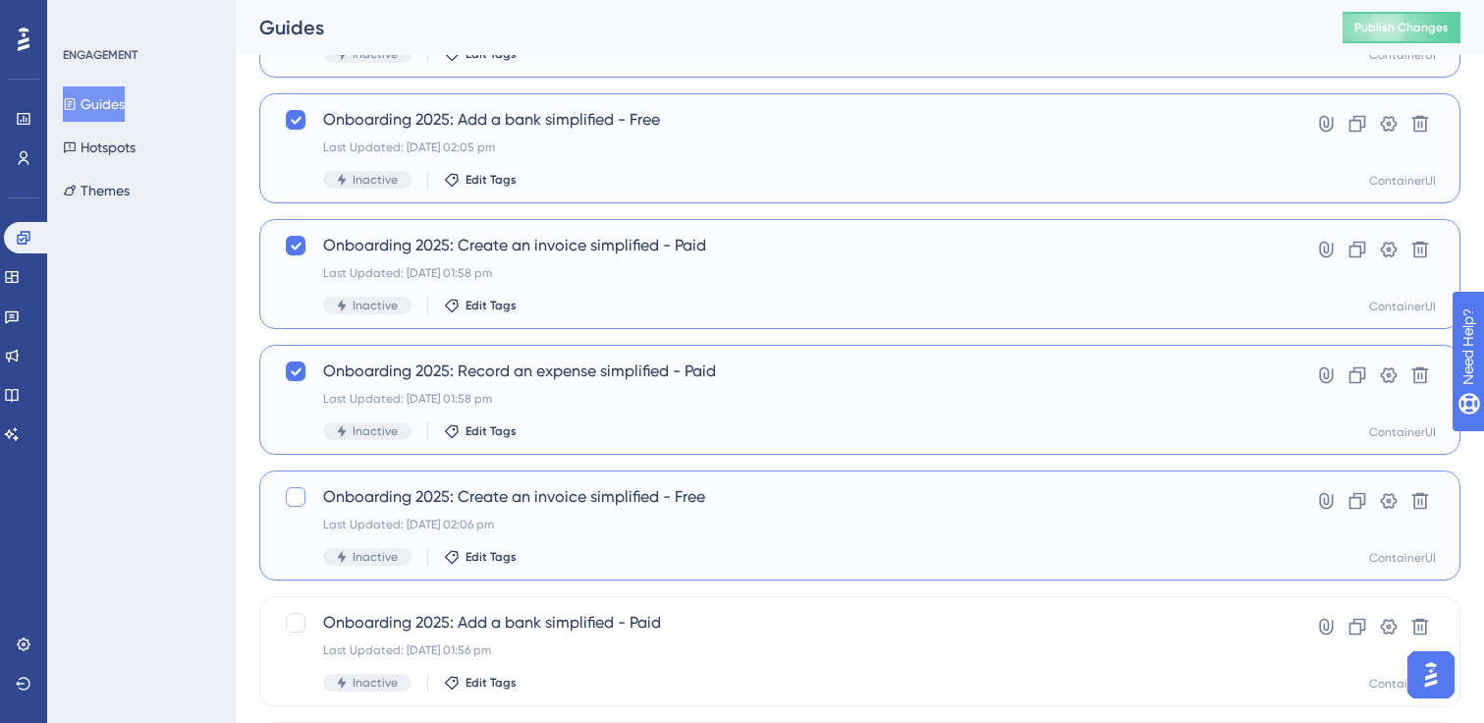
click at [294, 491] on div at bounding box center [296, 497] width 20 height 20
checkbox input "true"
click at [297, 616] on div at bounding box center [296, 623] width 20 height 20
checkbox input "true"
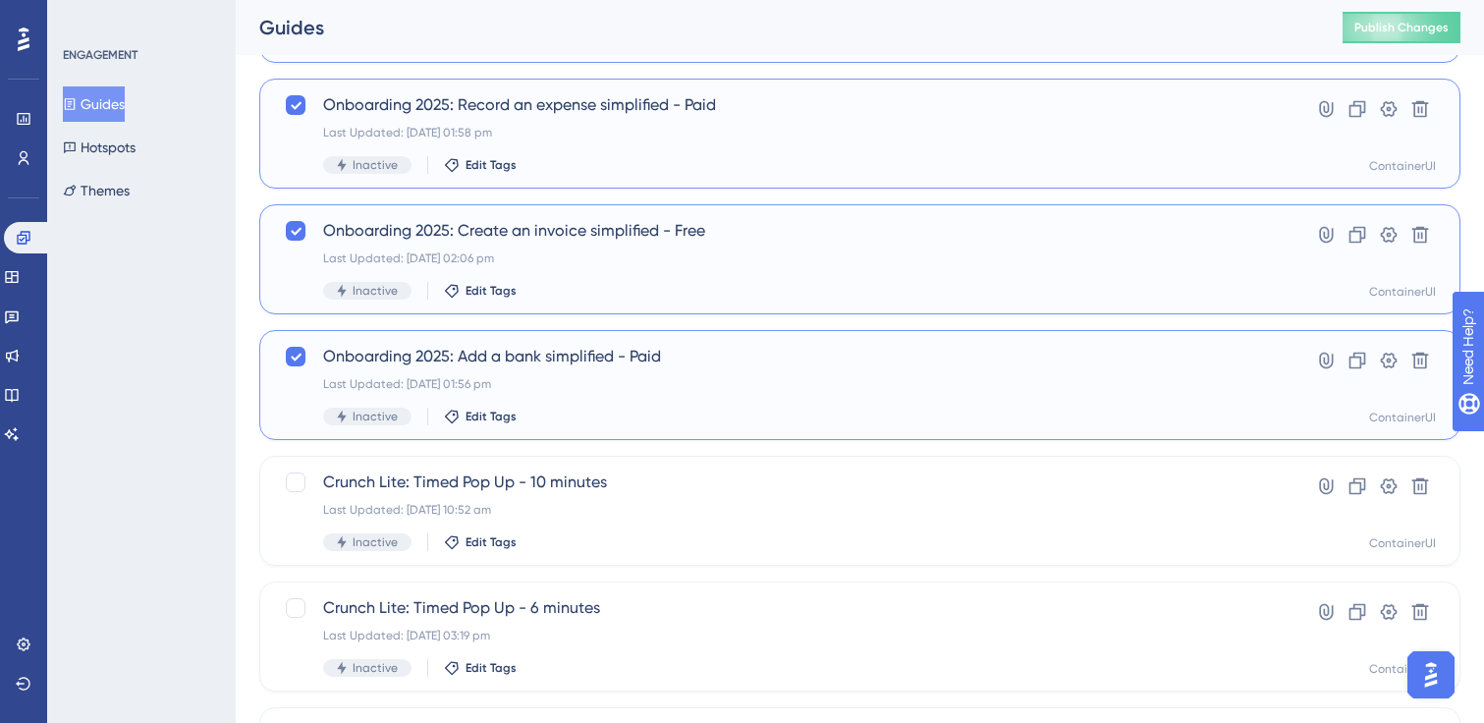
scroll to position [801, 0]
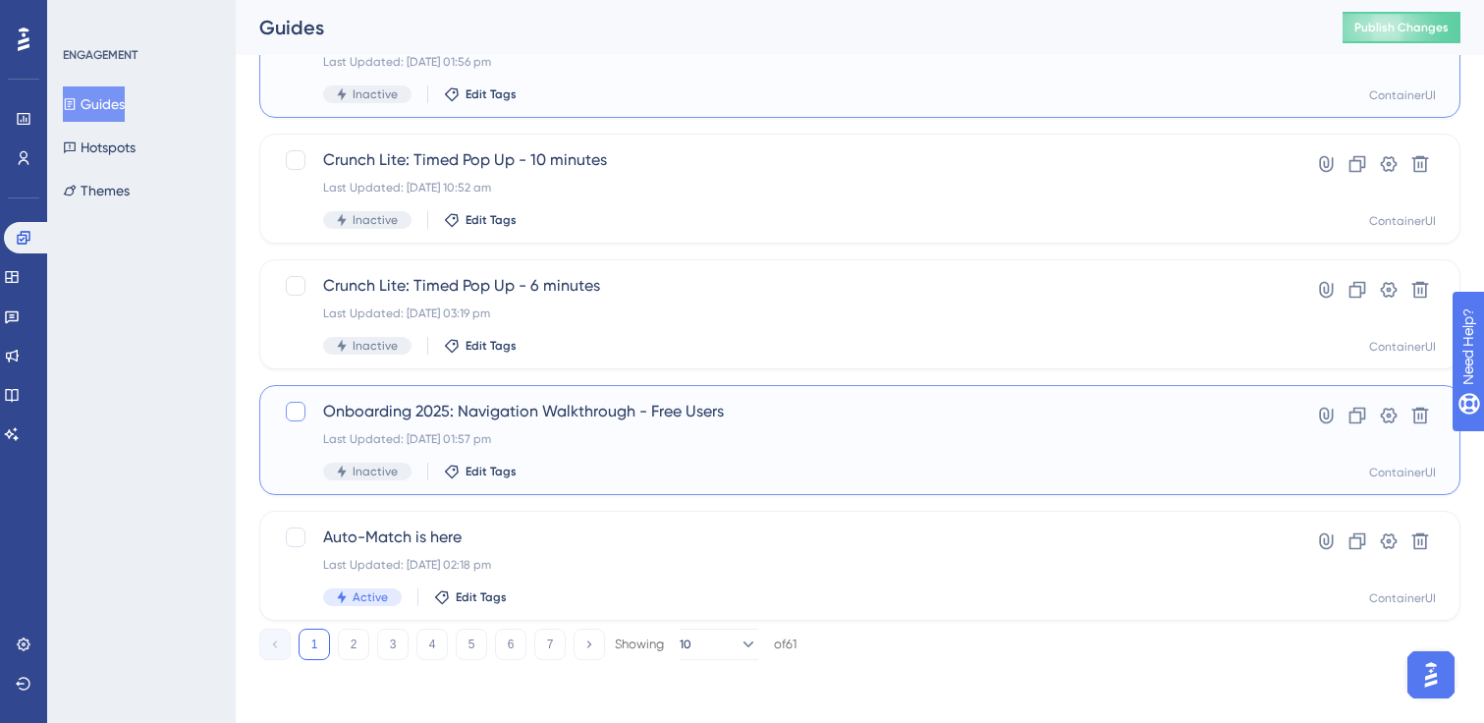
click at [288, 418] on div at bounding box center [296, 412] width 20 height 20
checkbox input "true"
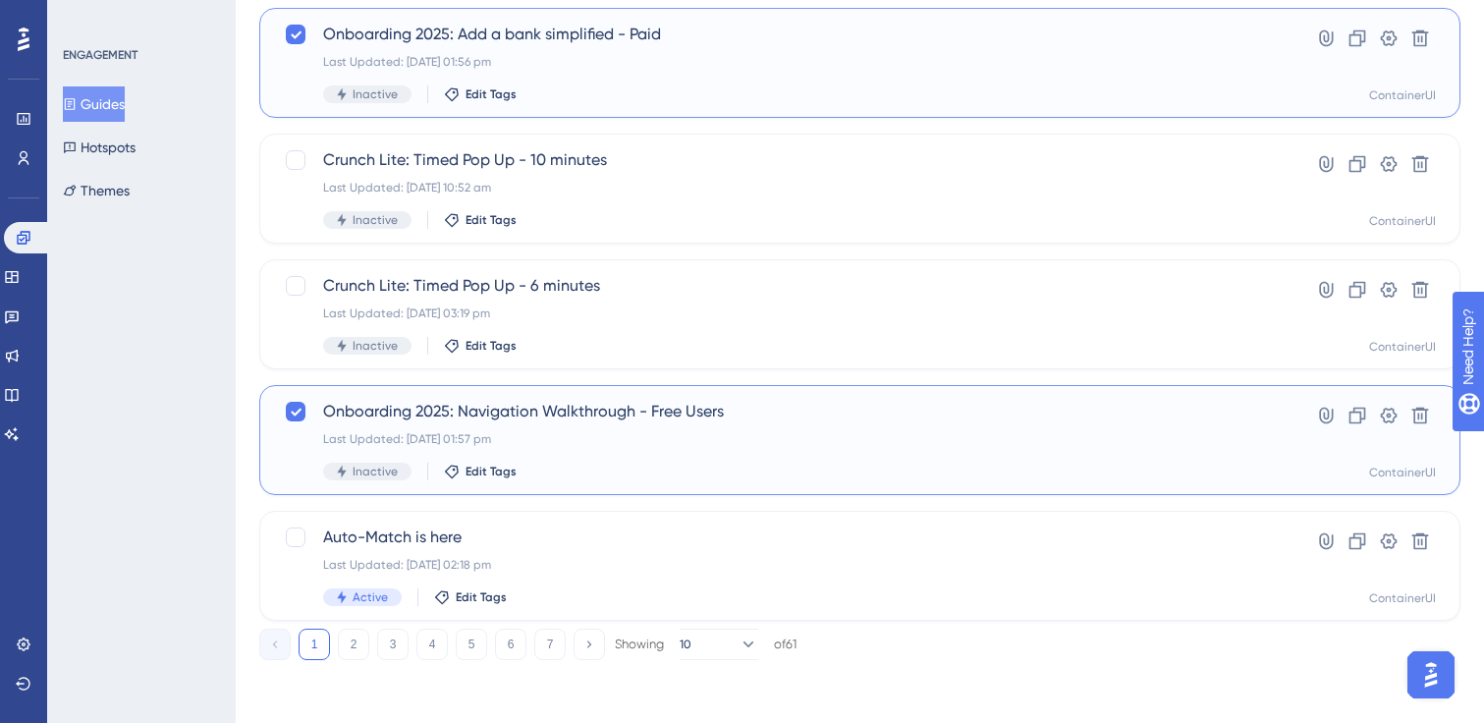
scroll to position [0, 0]
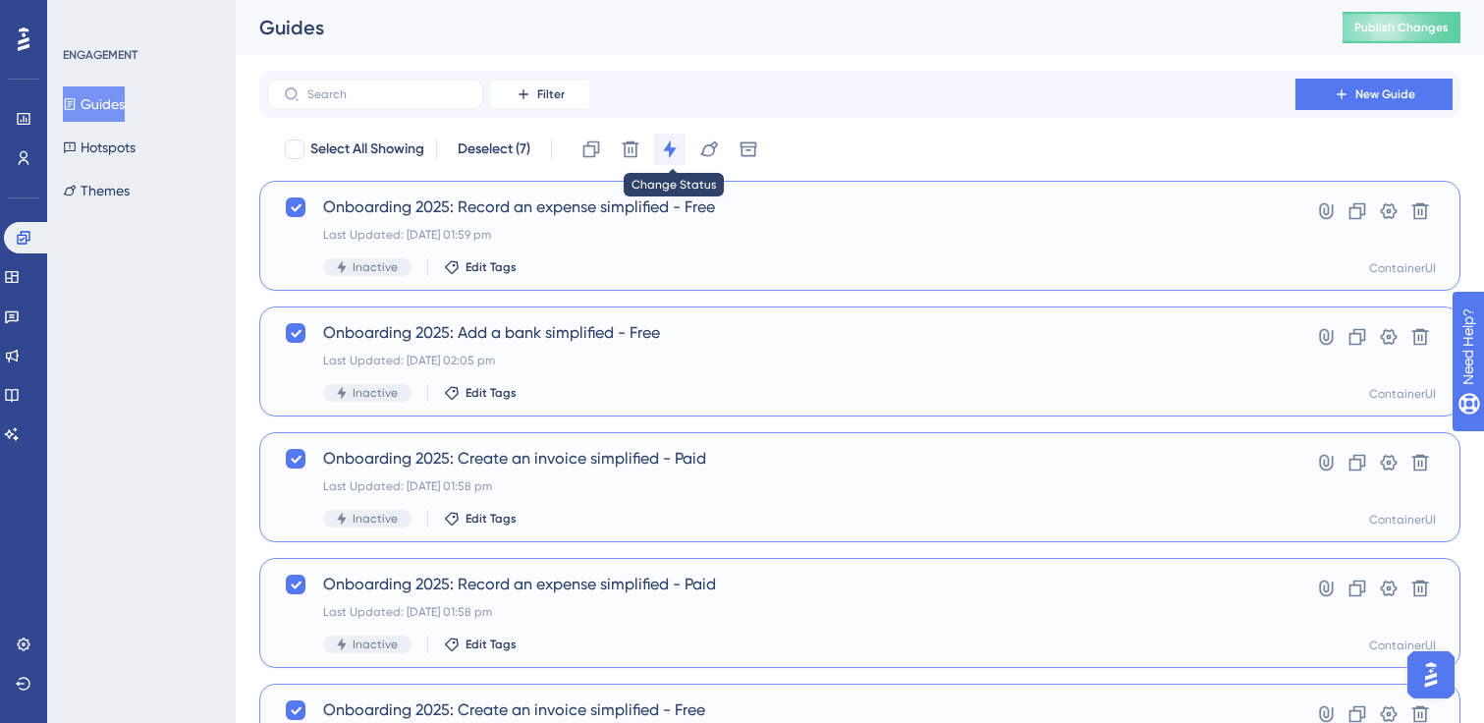
click at [678, 150] on icon at bounding box center [670, 149] width 20 height 20
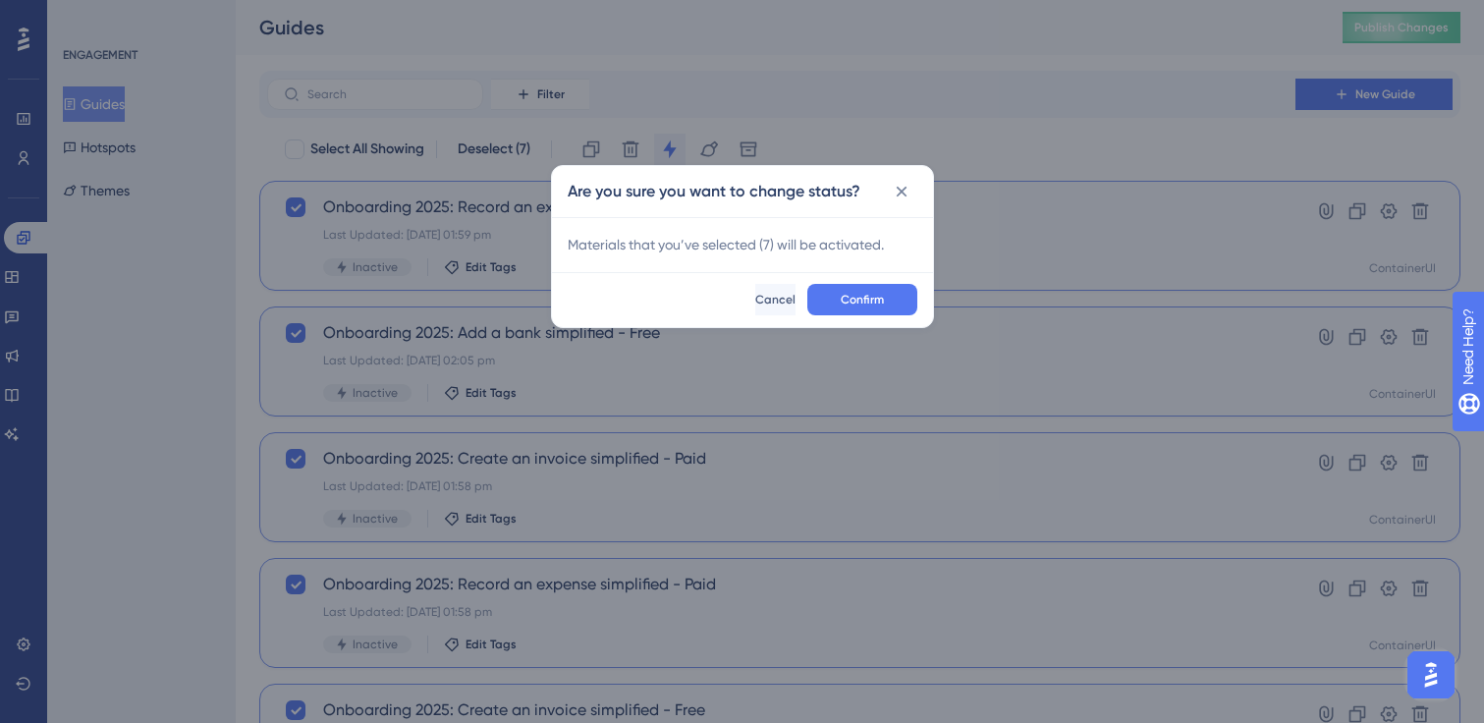
click at [854, 308] on button "Confirm" at bounding box center [862, 299] width 110 height 31
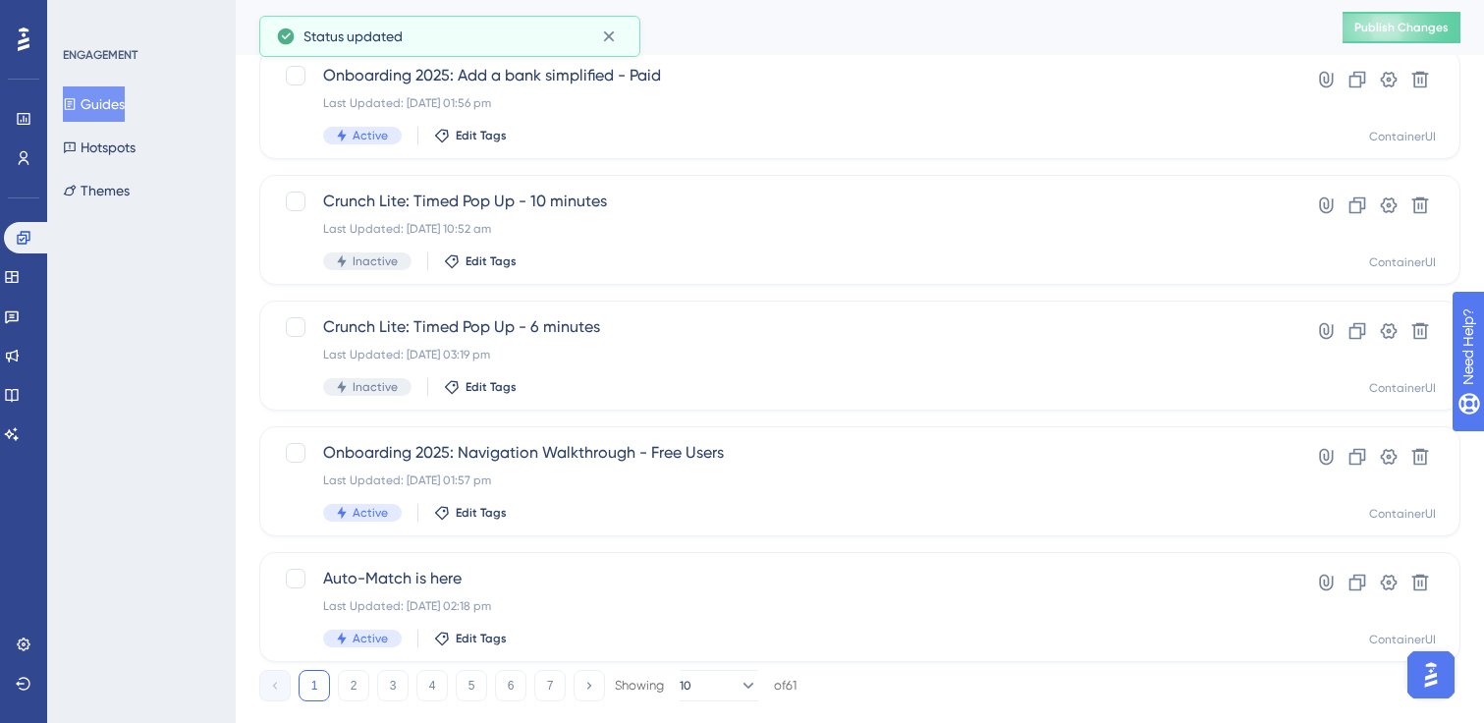
scroll to position [801, 0]
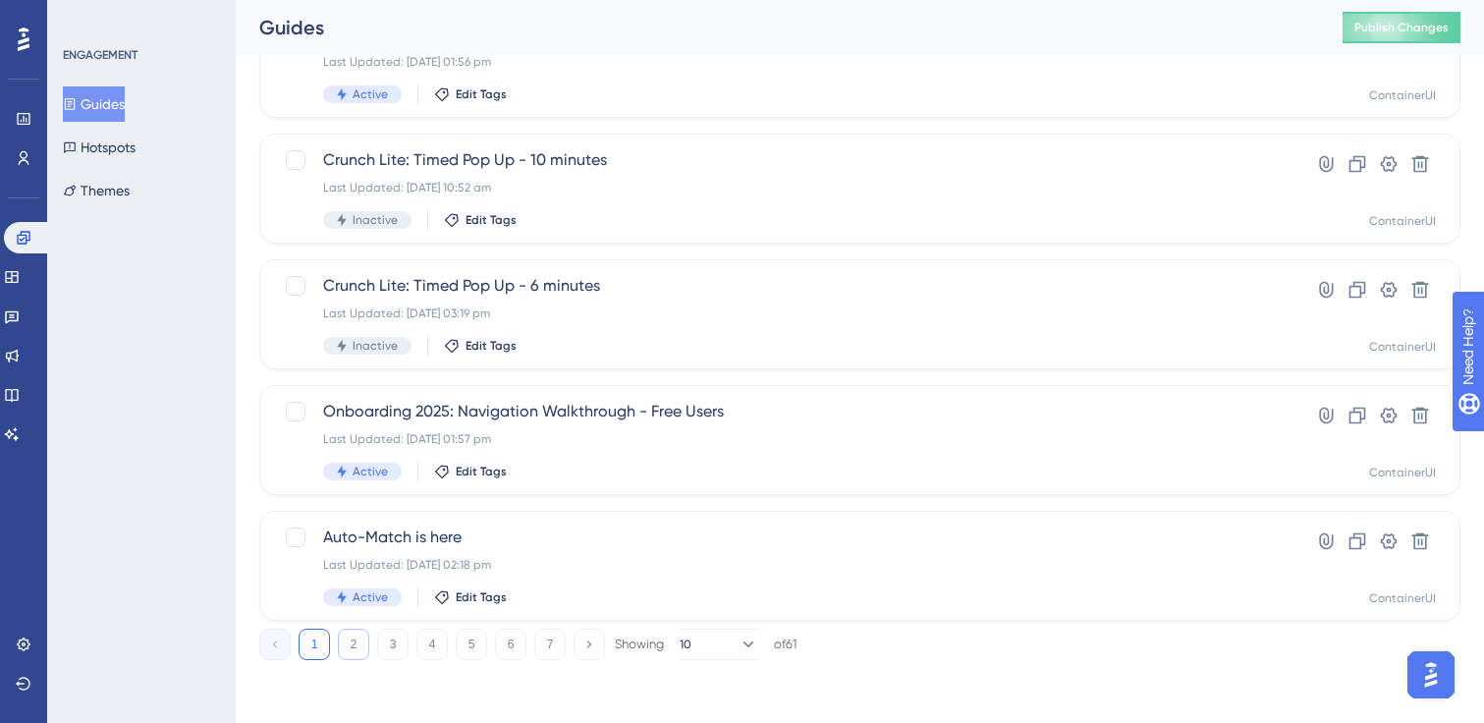
click at [352, 644] on button "2" at bounding box center [353, 644] width 31 height 31
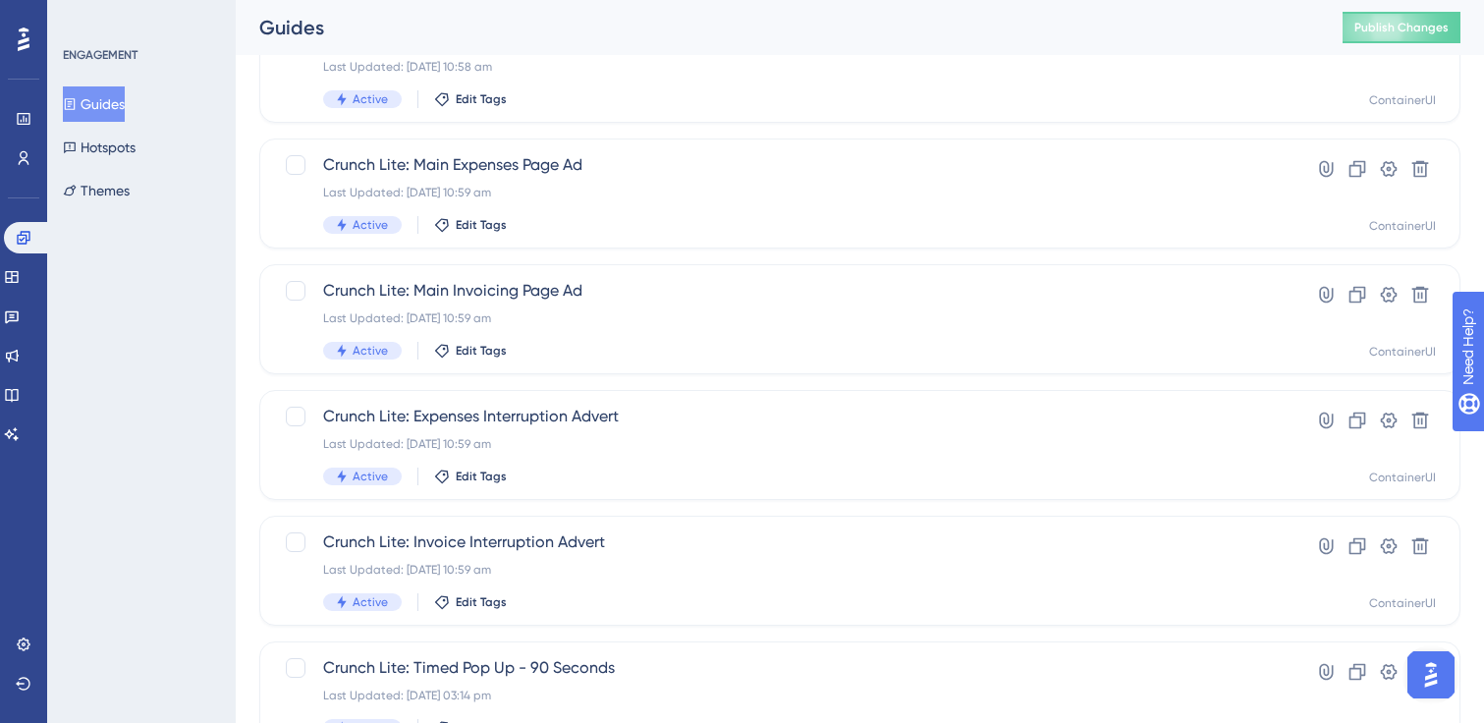
scroll to position [0, 0]
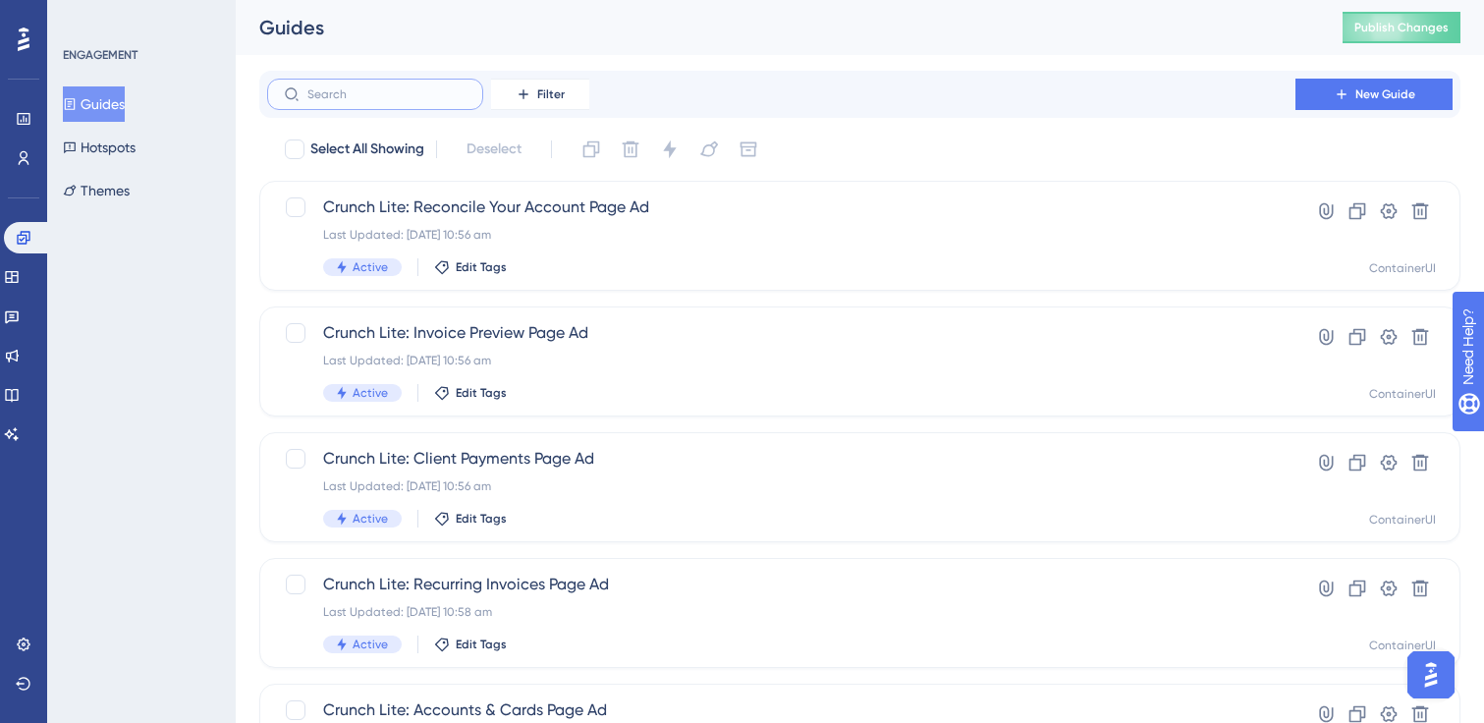
click at [373, 92] on input "text" at bounding box center [386, 94] width 159 height 14
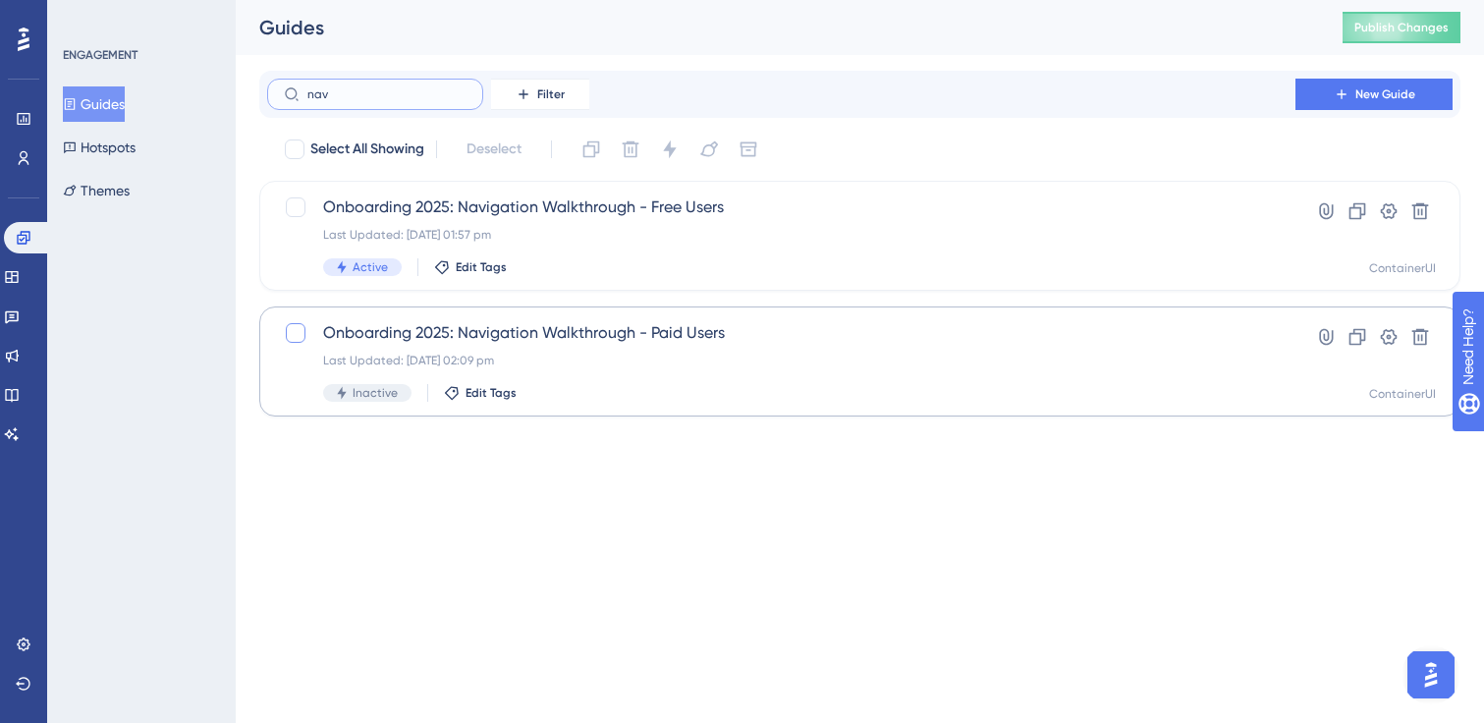
type input "nav"
click at [291, 329] on div at bounding box center [296, 333] width 20 height 20
checkbox input "true"
click at [676, 148] on icon at bounding box center [669, 149] width 13 height 18
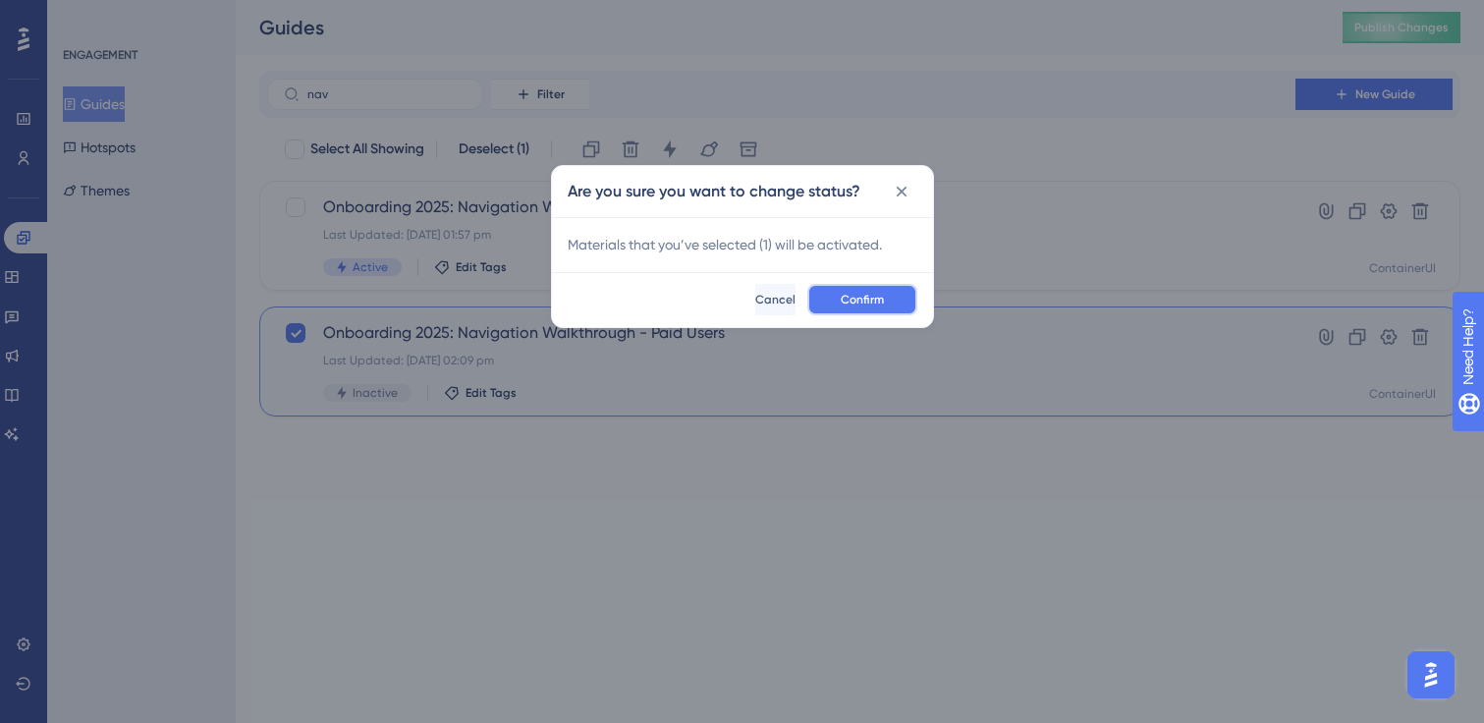
click at [878, 296] on span "Confirm" at bounding box center [862, 300] width 43 height 16
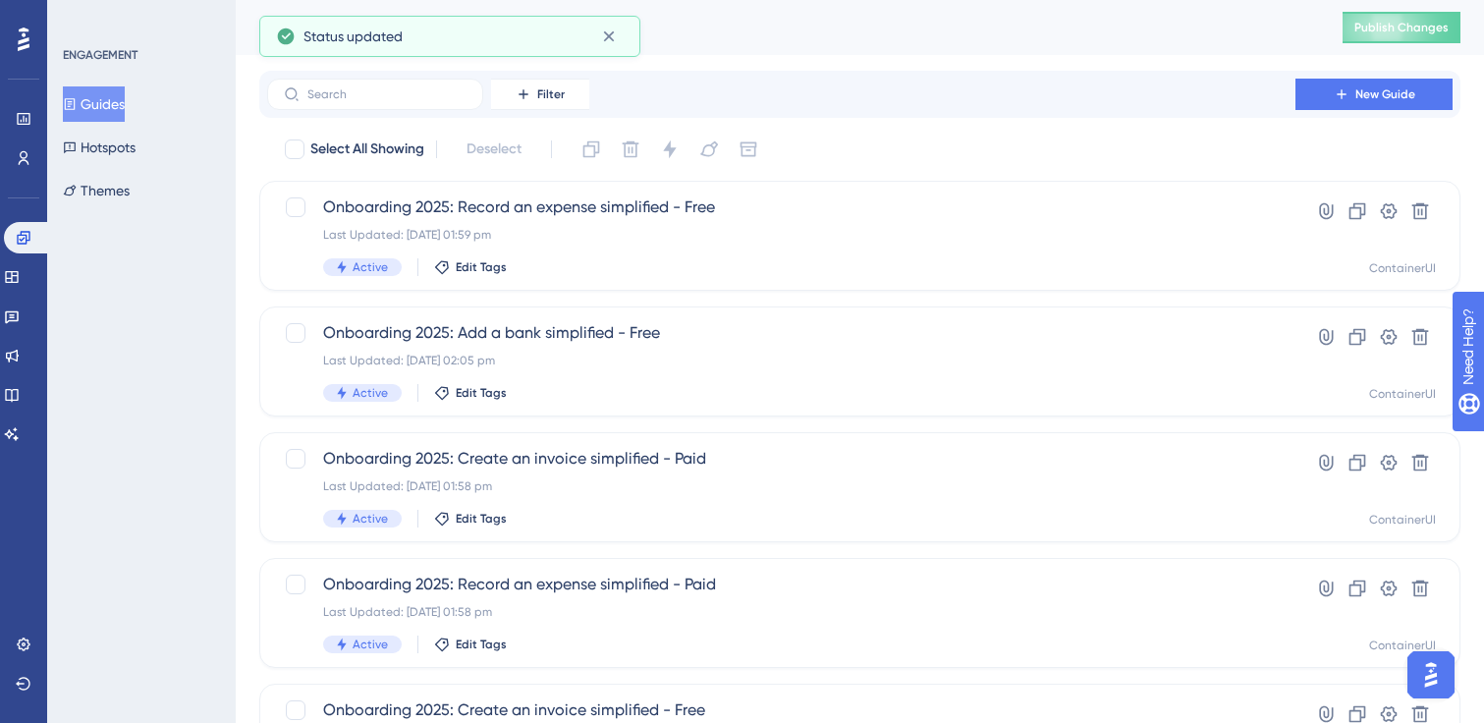
click at [106, 102] on button "Guides" at bounding box center [94, 103] width 62 height 35
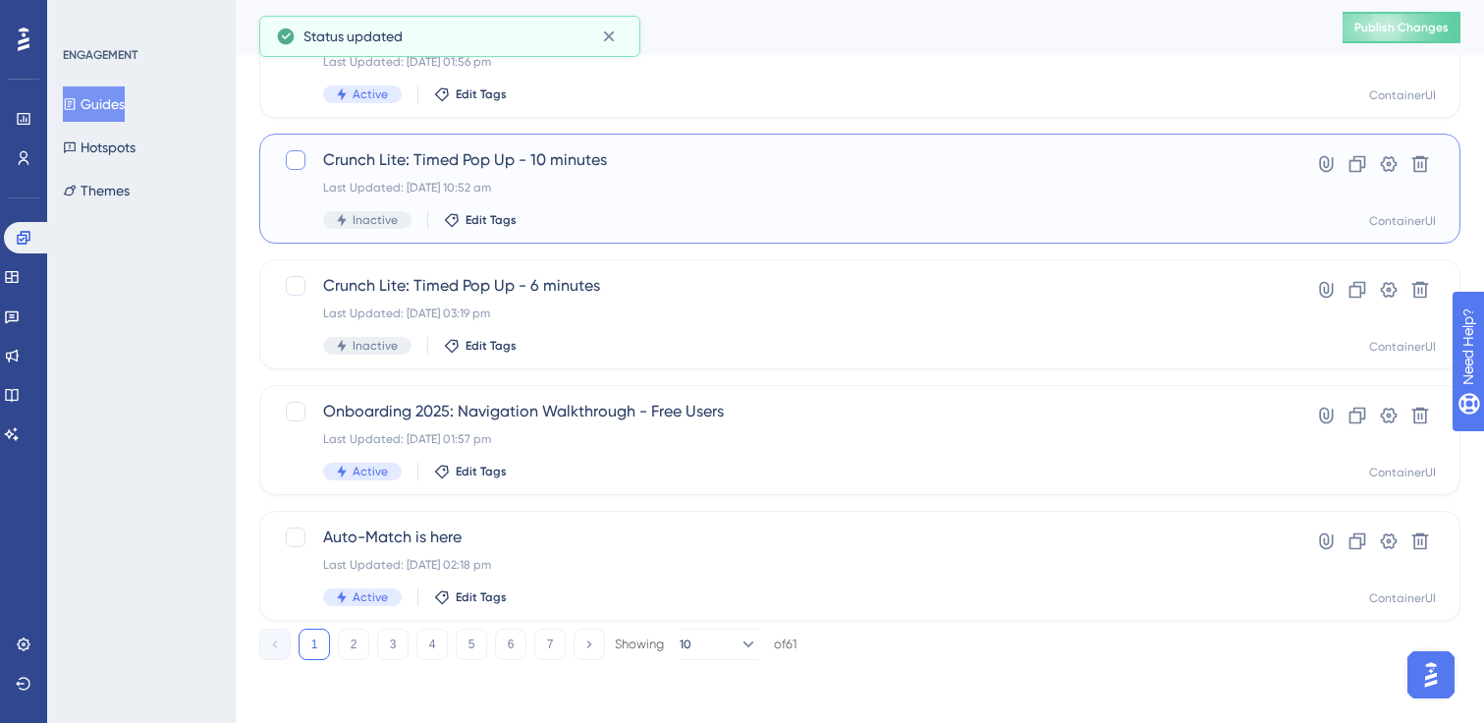
click at [301, 158] on div at bounding box center [296, 160] width 20 height 20
checkbox input "true"
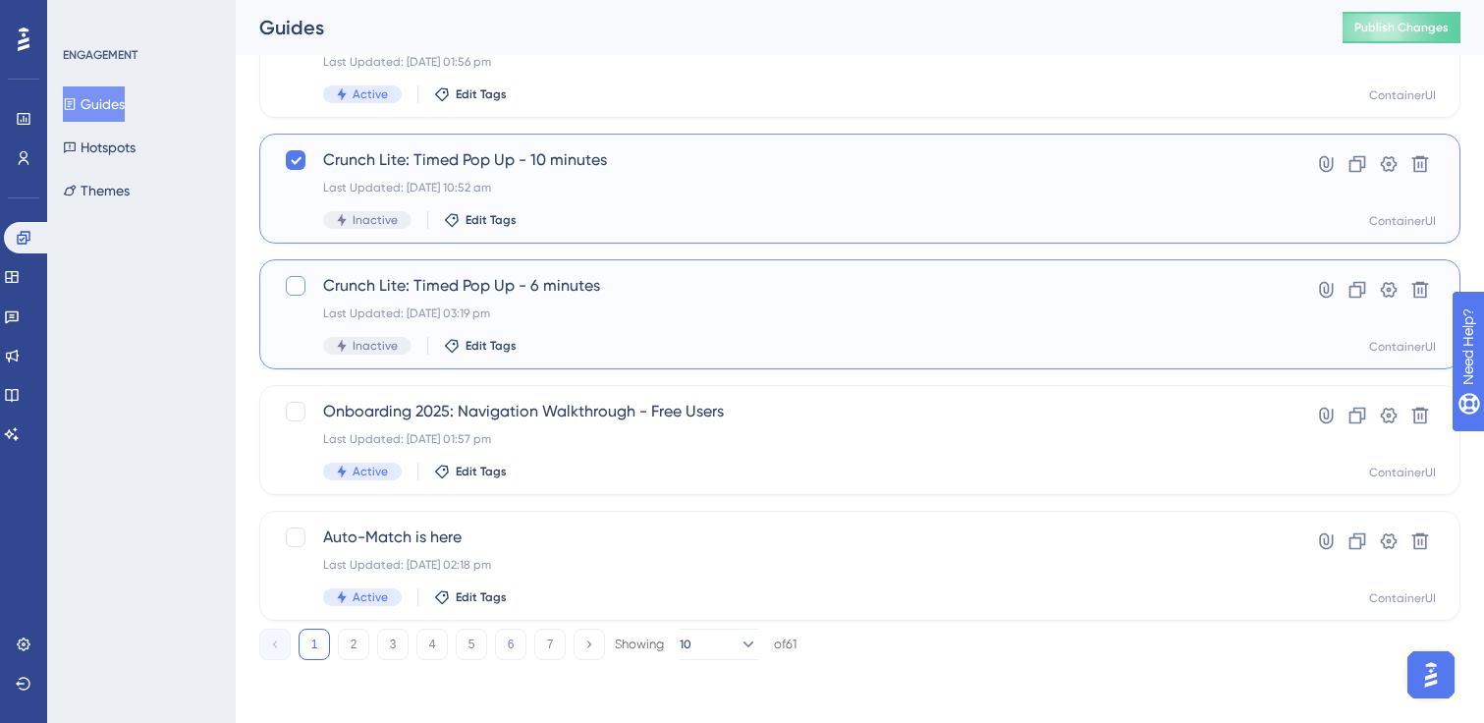
click at [292, 286] on div at bounding box center [296, 286] width 20 height 20
checkbox input "true"
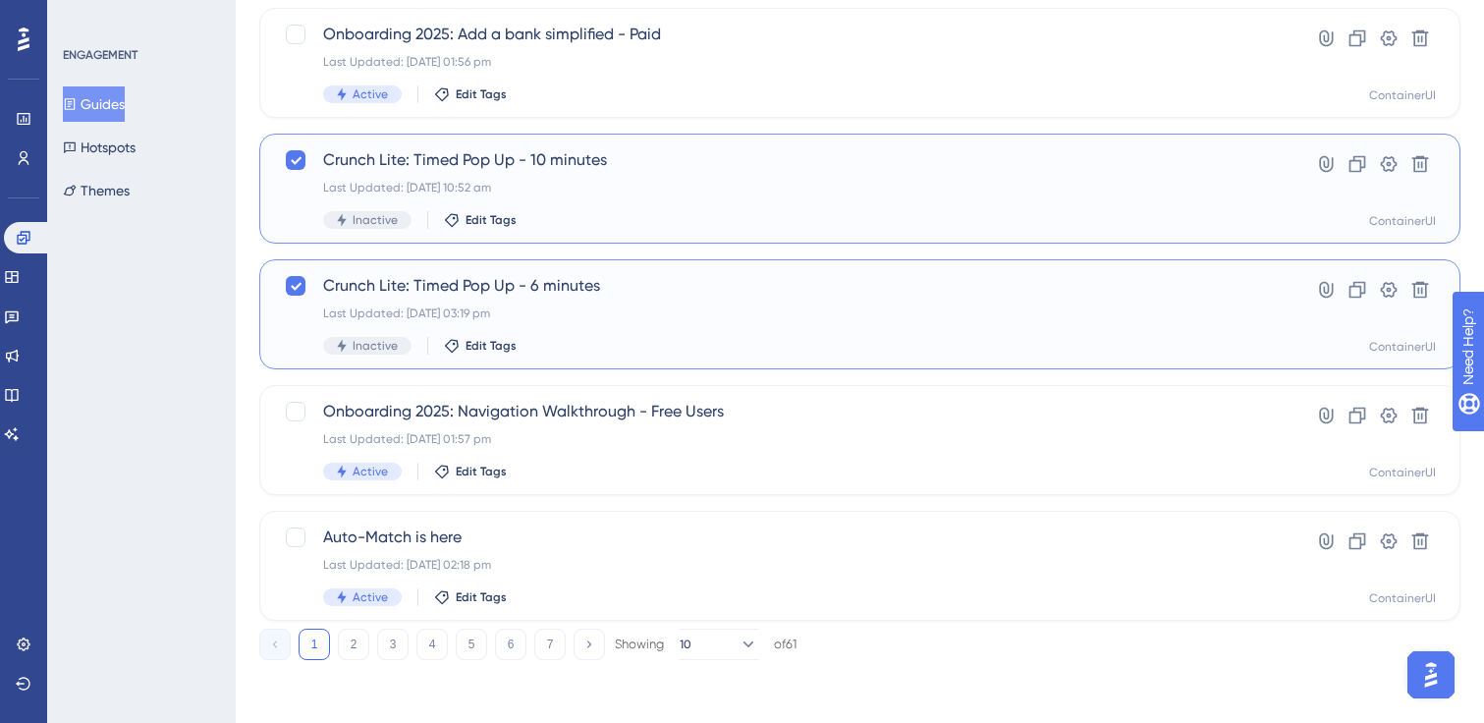
scroll to position [0, 0]
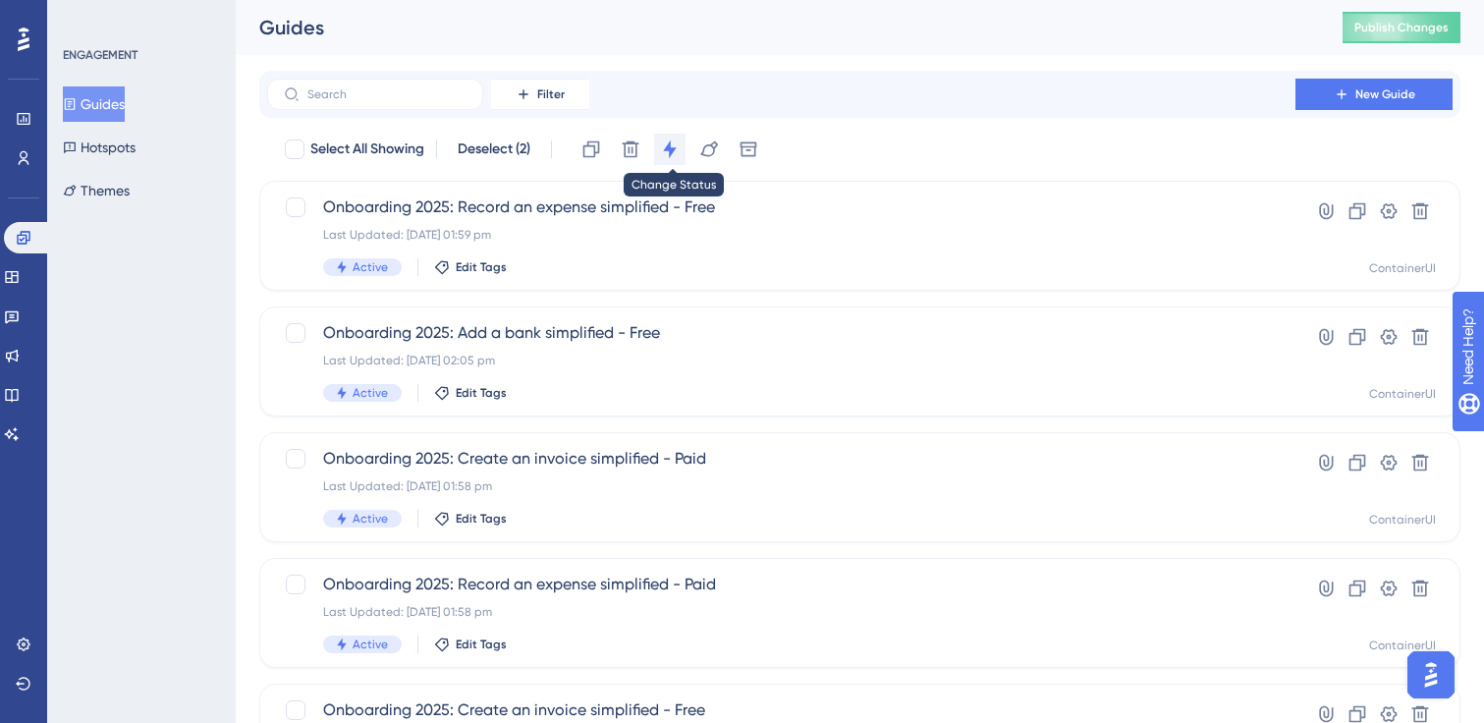
click at [677, 146] on icon at bounding box center [670, 149] width 20 height 20
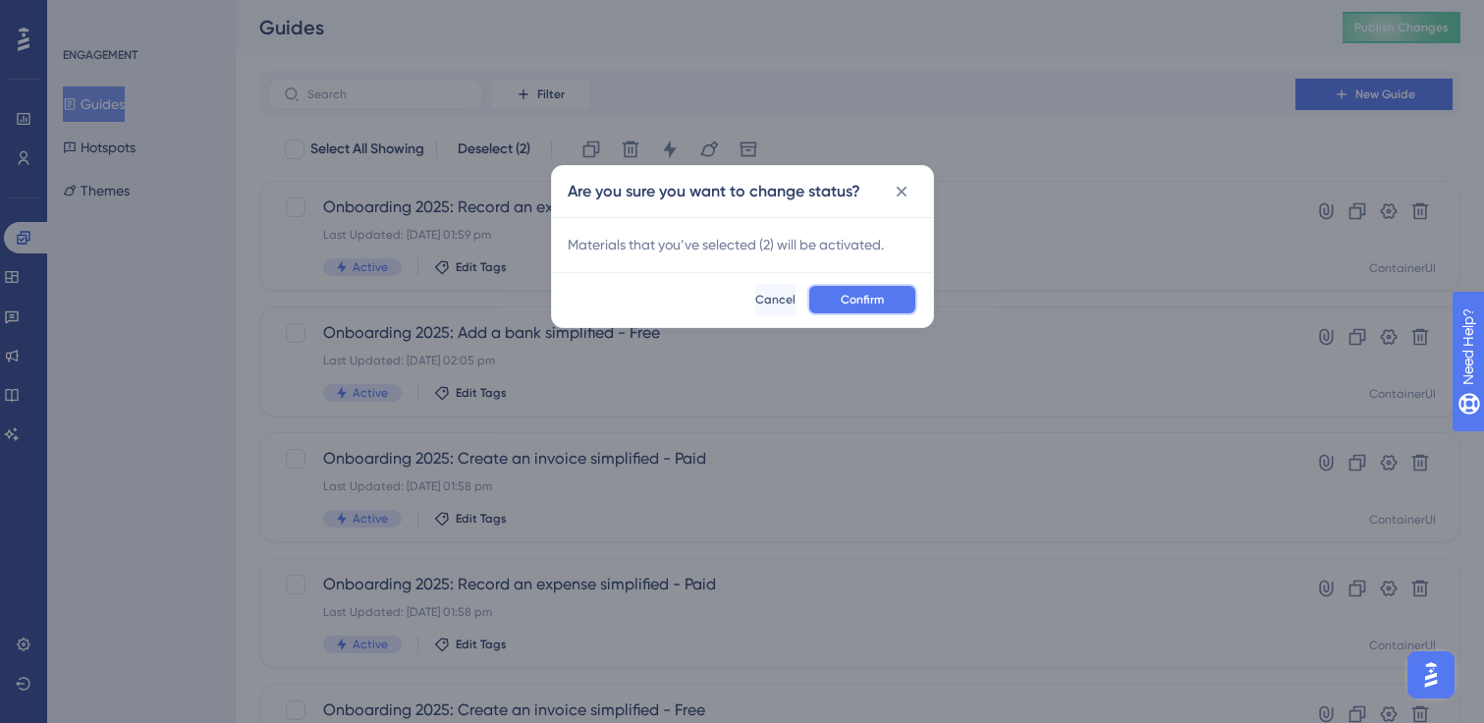
click at [866, 296] on span "Confirm" at bounding box center [862, 300] width 43 height 16
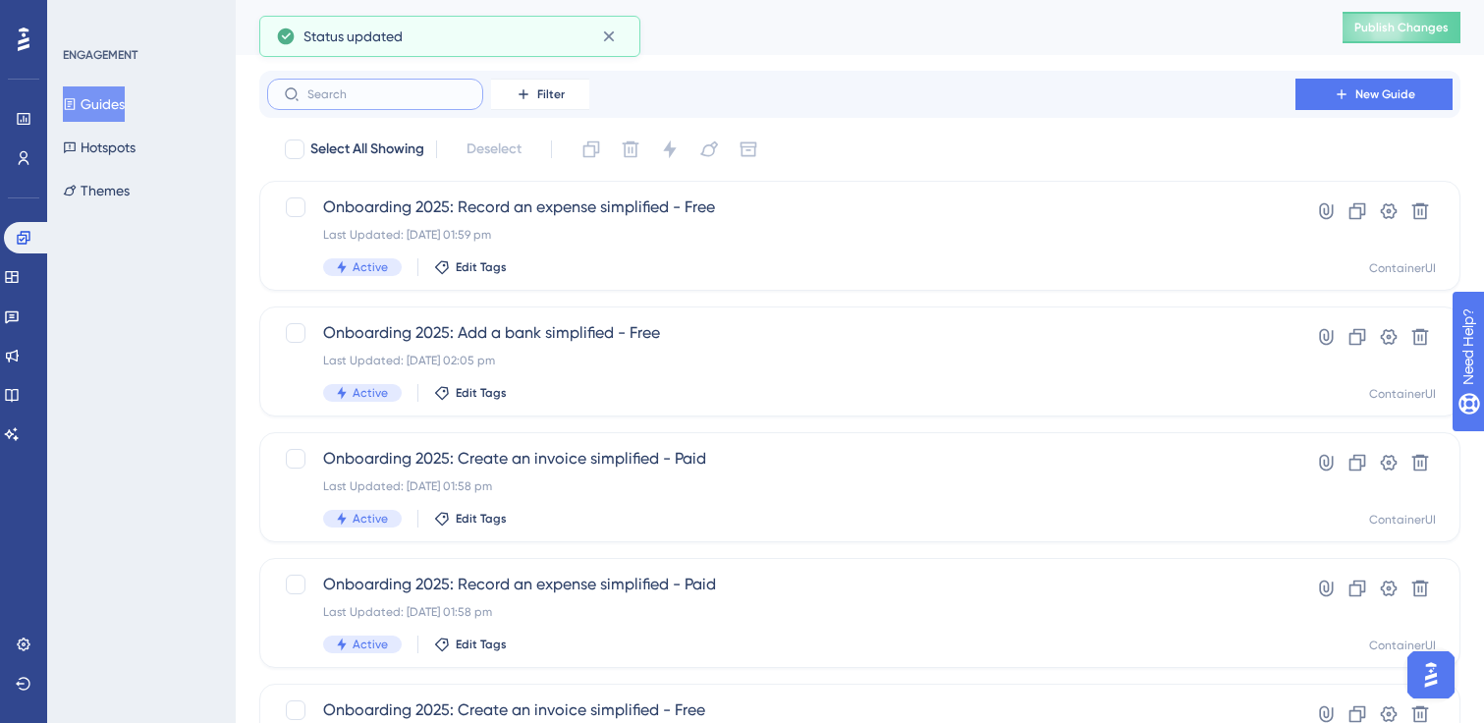
click at [359, 97] on input "text" at bounding box center [386, 94] width 159 height 14
click at [125, 111] on button "Guides" at bounding box center [94, 103] width 62 height 35
click at [113, 101] on button "Guides" at bounding box center [94, 103] width 62 height 35
click at [399, 90] on input "onboard" at bounding box center [386, 94] width 159 height 14
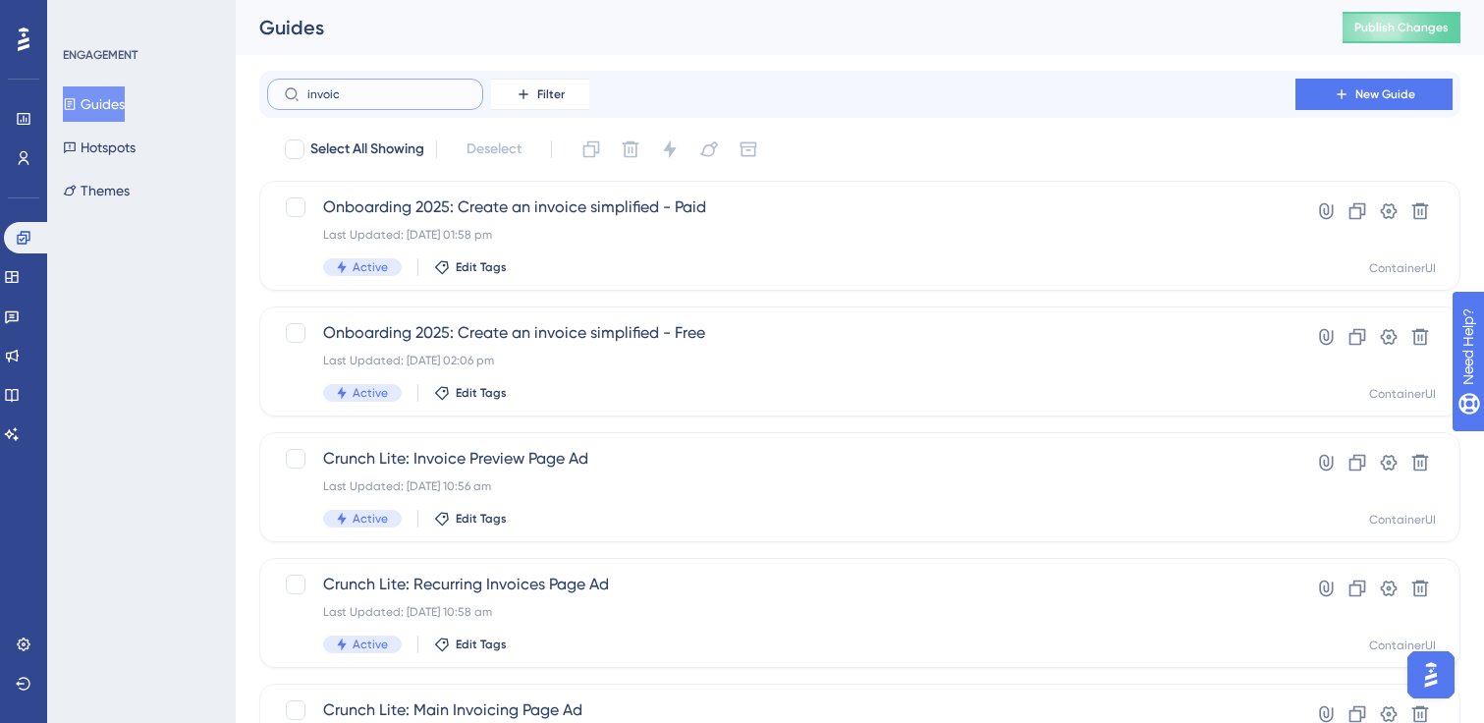
type input "invoic"
click at [124, 97] on button "Guides" at bounding box center [94, 103] width 62 height 35
click at [120, 149] on button "Hotspots" at bounding box center [99, 147] width 73 height 35
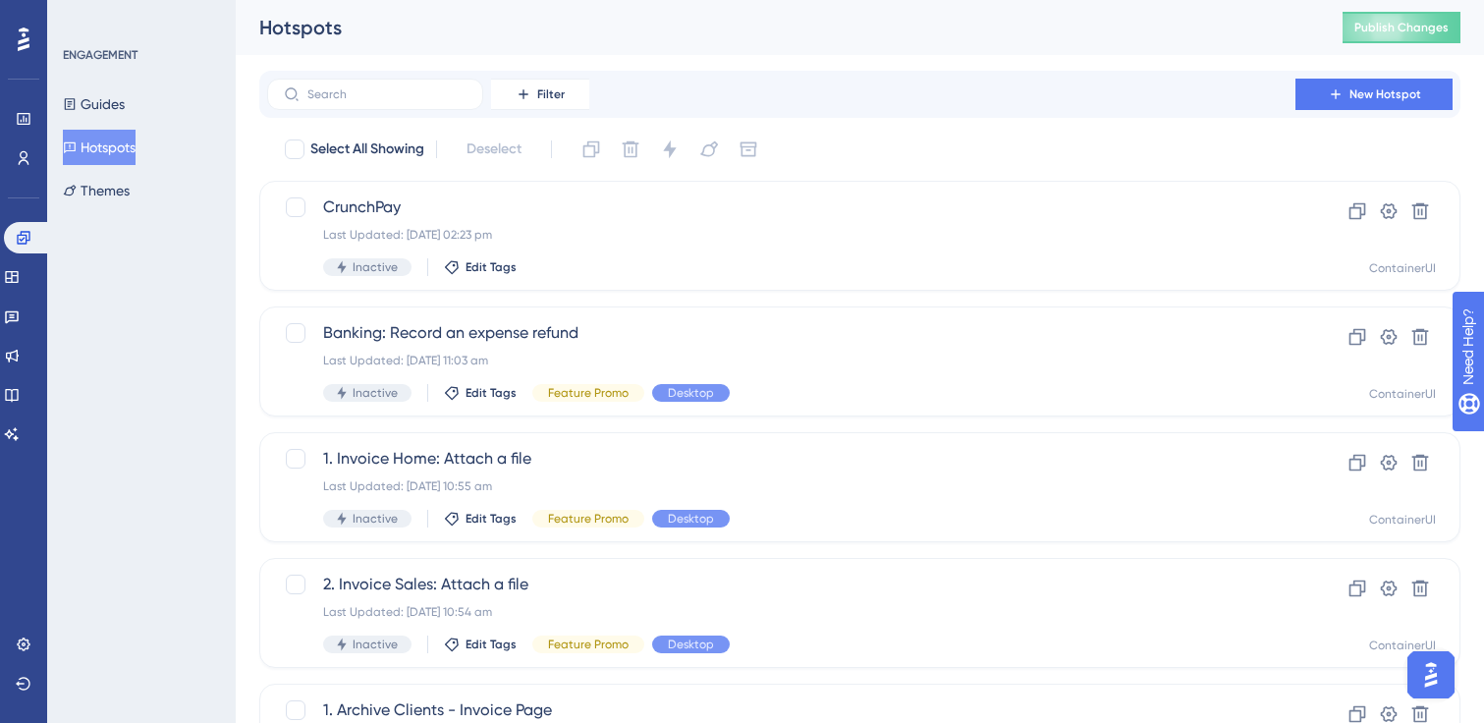
click at [103, 79] on div "ENGAGEMENT Guides Hotspots Themes" at bounding box center [142, 127] width 159 height 161
click at [106, 95] on button "Guides" at bounding box center [94, 103] width 62 height 35
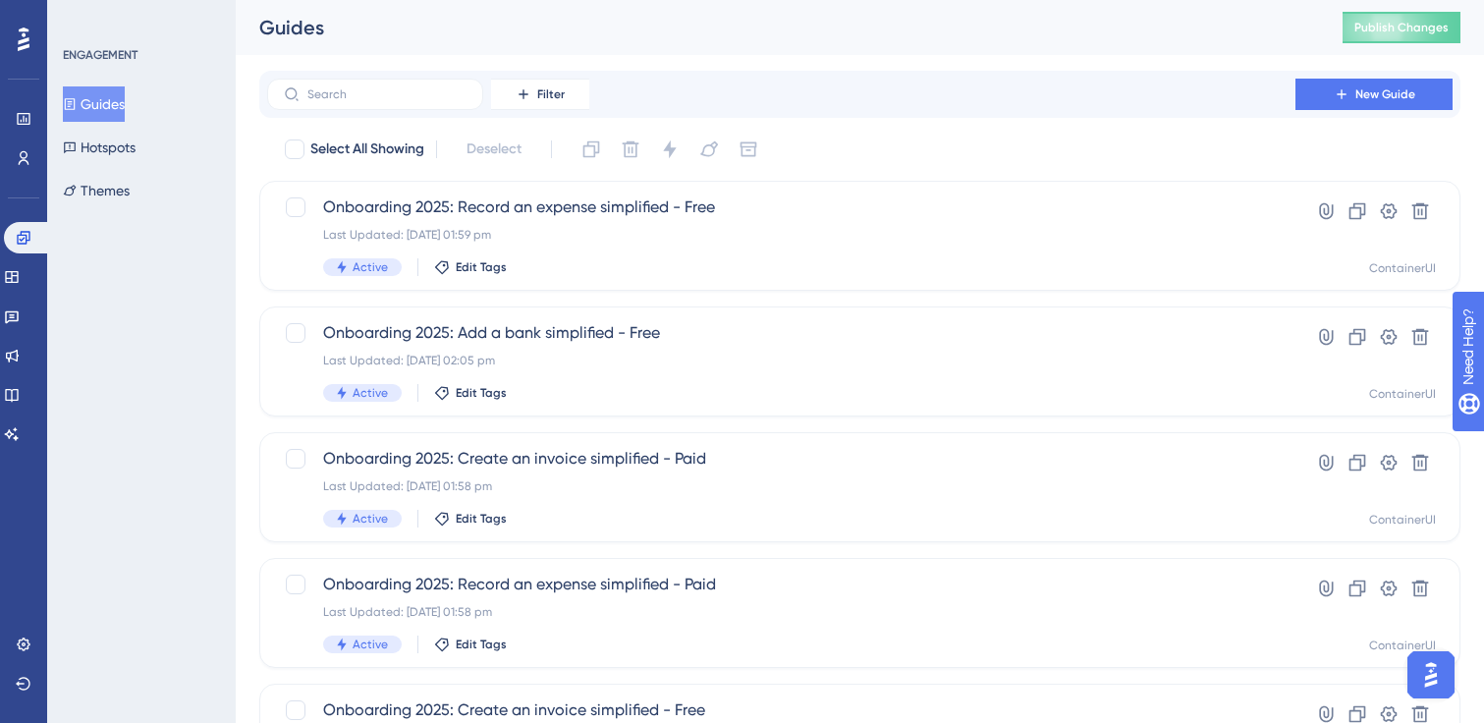
scroll to position [801, 0]
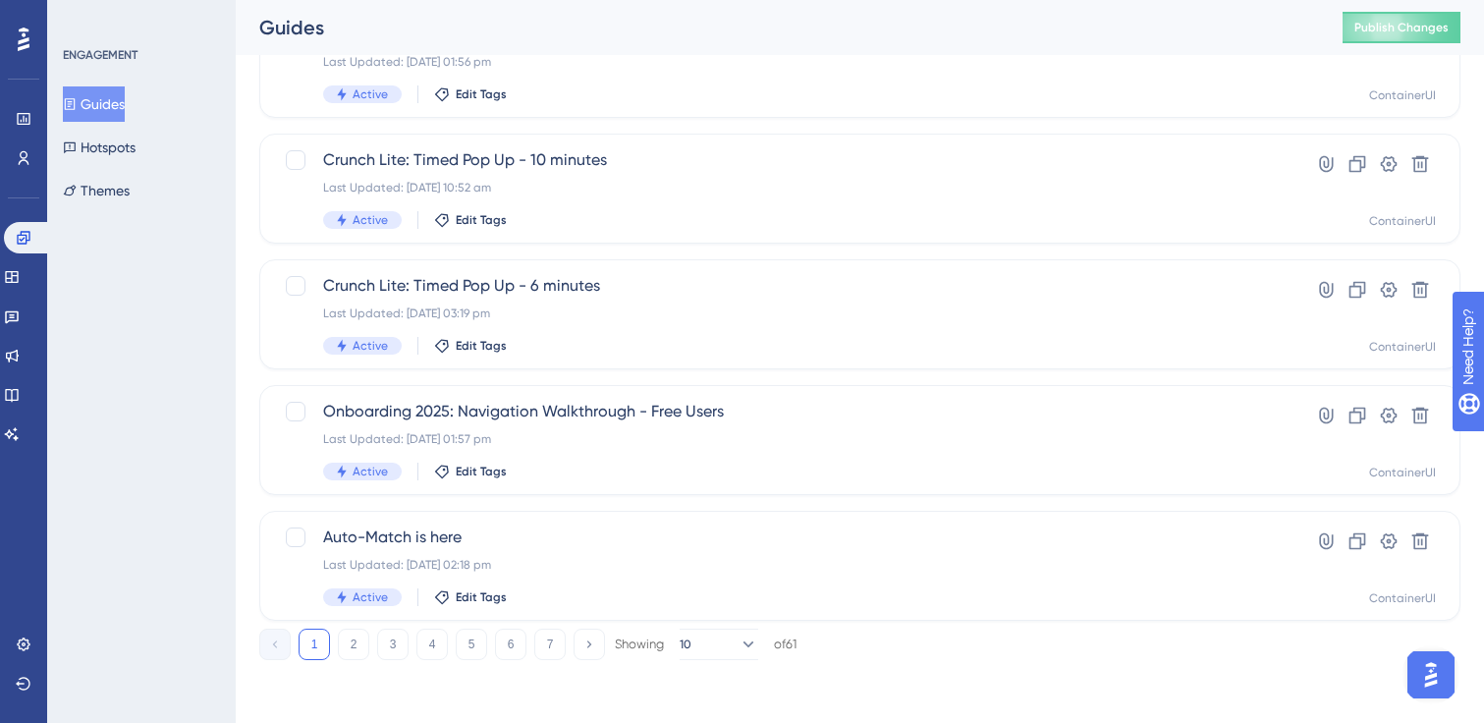
click at [358, 645] on button "2" at bounding box center [353, 644] width 31 height 31
click at [398, 635] on button "3" at bounding box center [392, 644] width 31 height 31
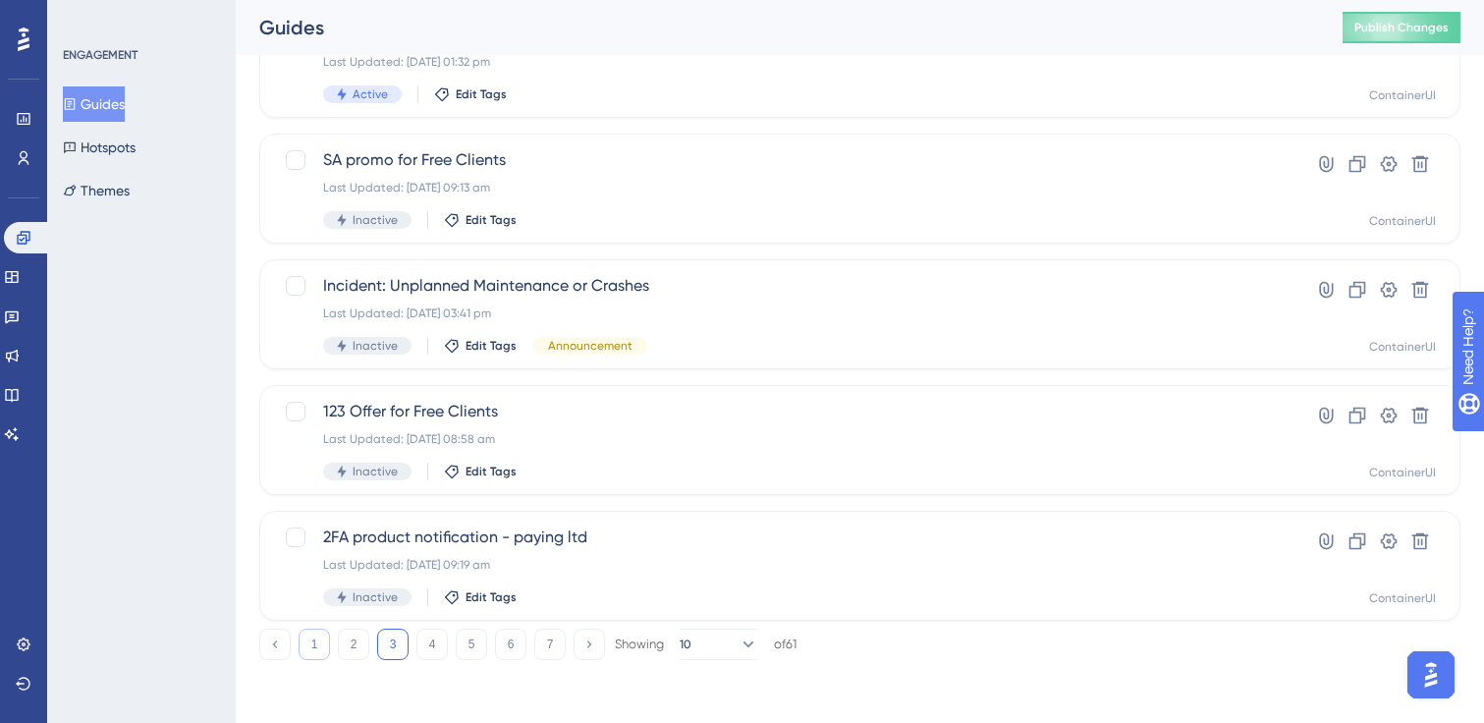
click at [320, 638] on button "1" at bounding box center [314, 644] width 31 height 31
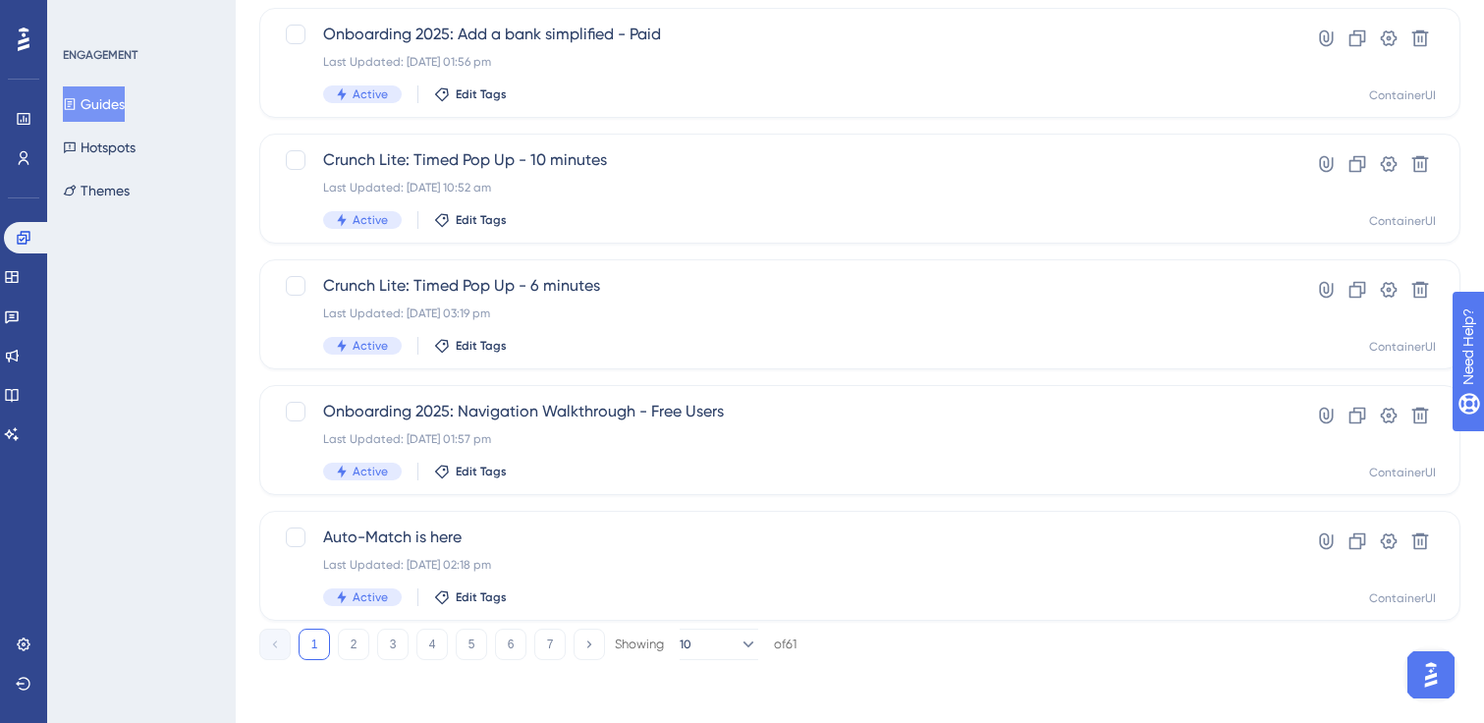
scroll to position [0, 0]
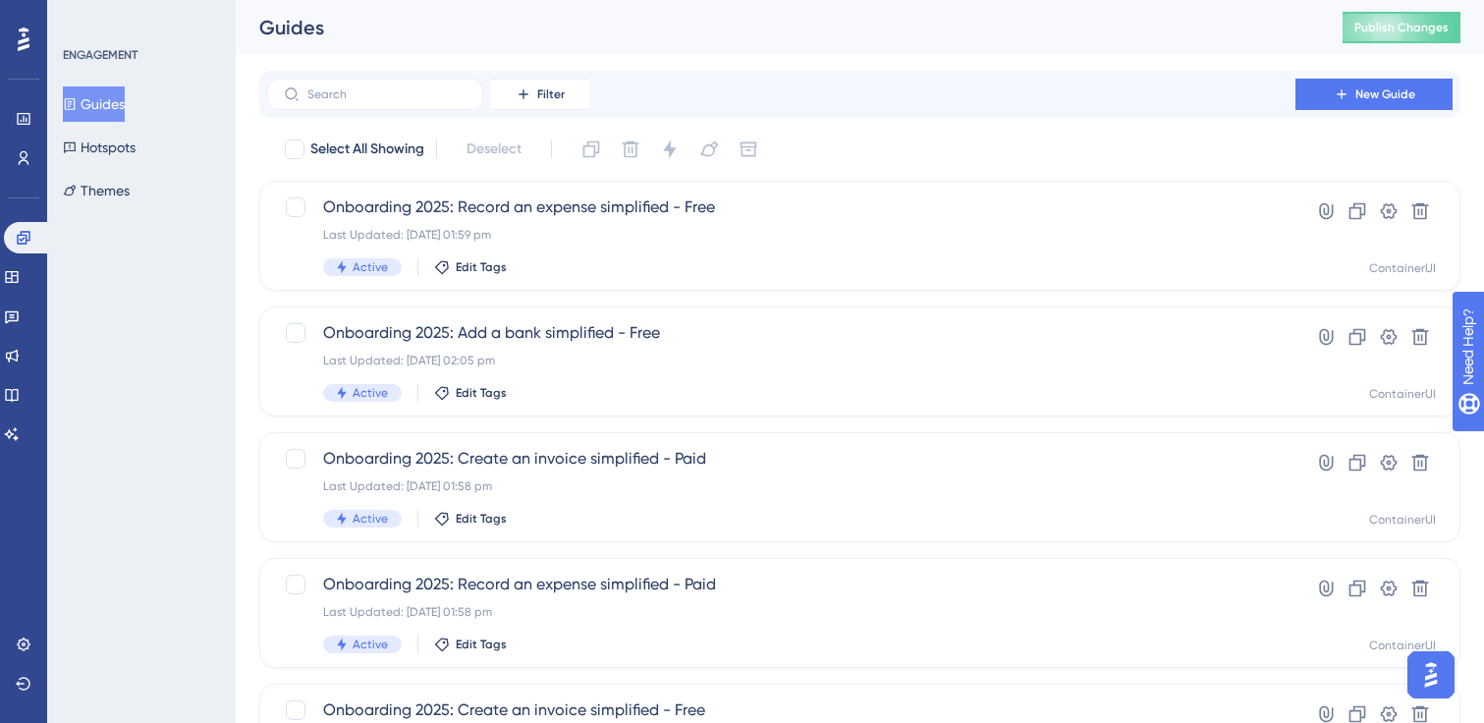
click at [125, 97] on button "Guides" at bounding box center [94, 103] width 62 height 35
click at [1396, 34] on span "Publish Changes" at bounding box center [1401, 28] width 94 height 16
click at [432, 96] on input "text" at bounding box center [386, 94] width 159 height 14
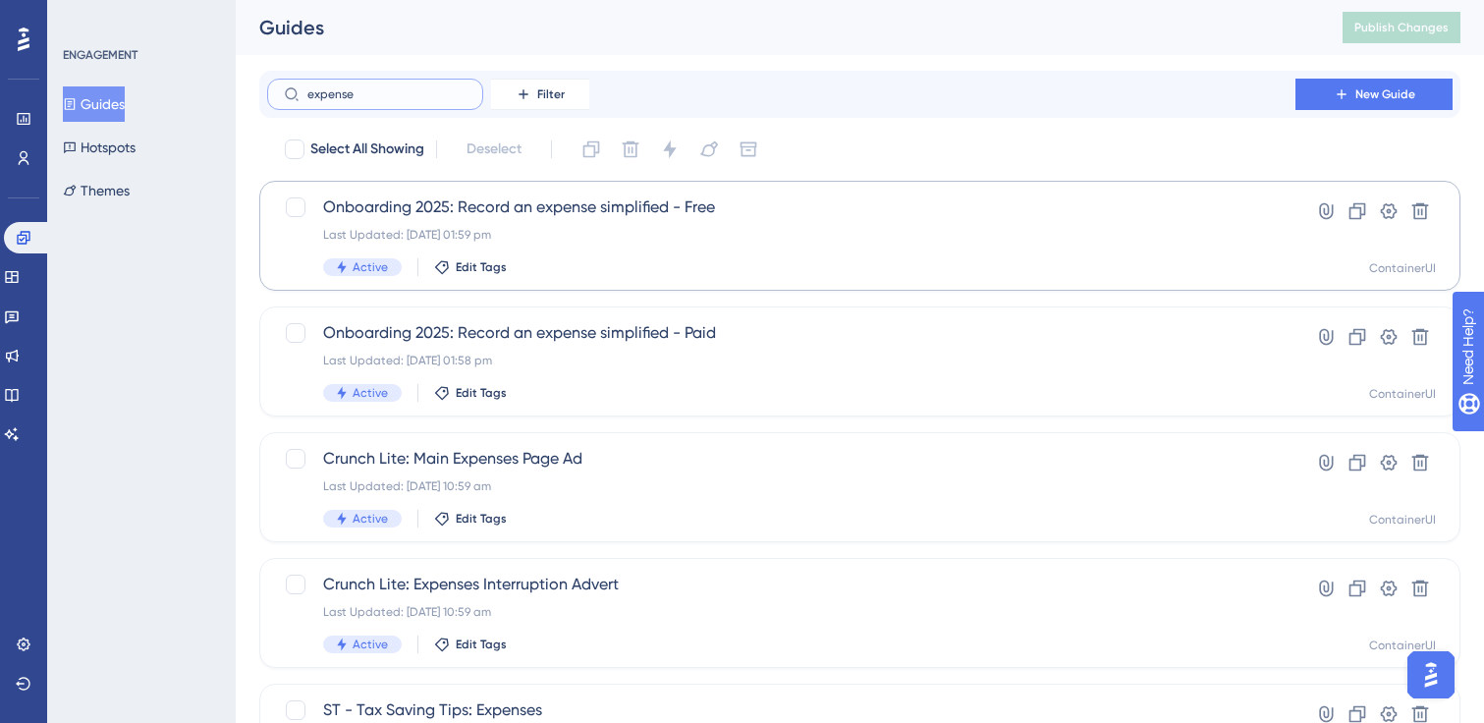
type input "expense"
click at [705, 197] on span "Onboarding 2025: Record an expense simplified - Free" at bounding box center [781, 207] width 916 height 24
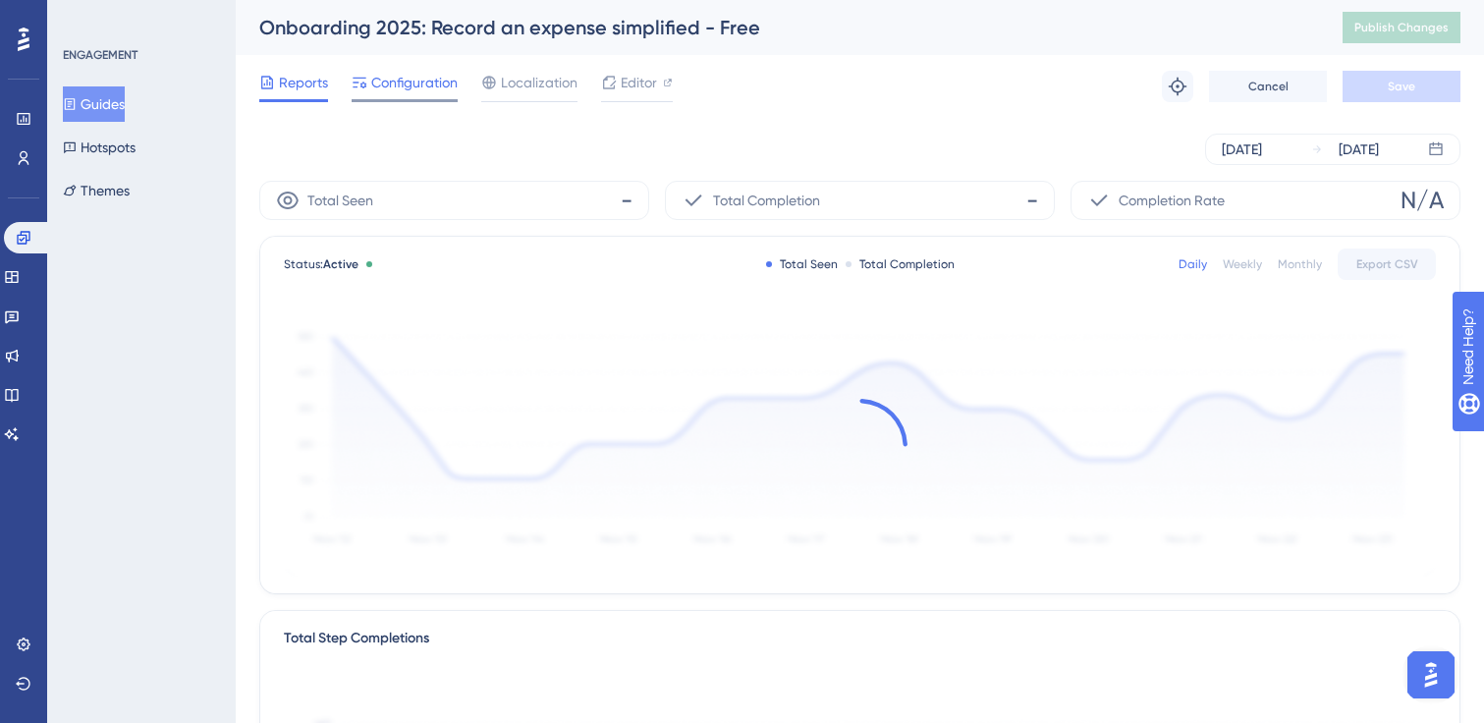
click at [386, 85] on span "Configuration" at bounding box center [414, 83] width 86 height 24
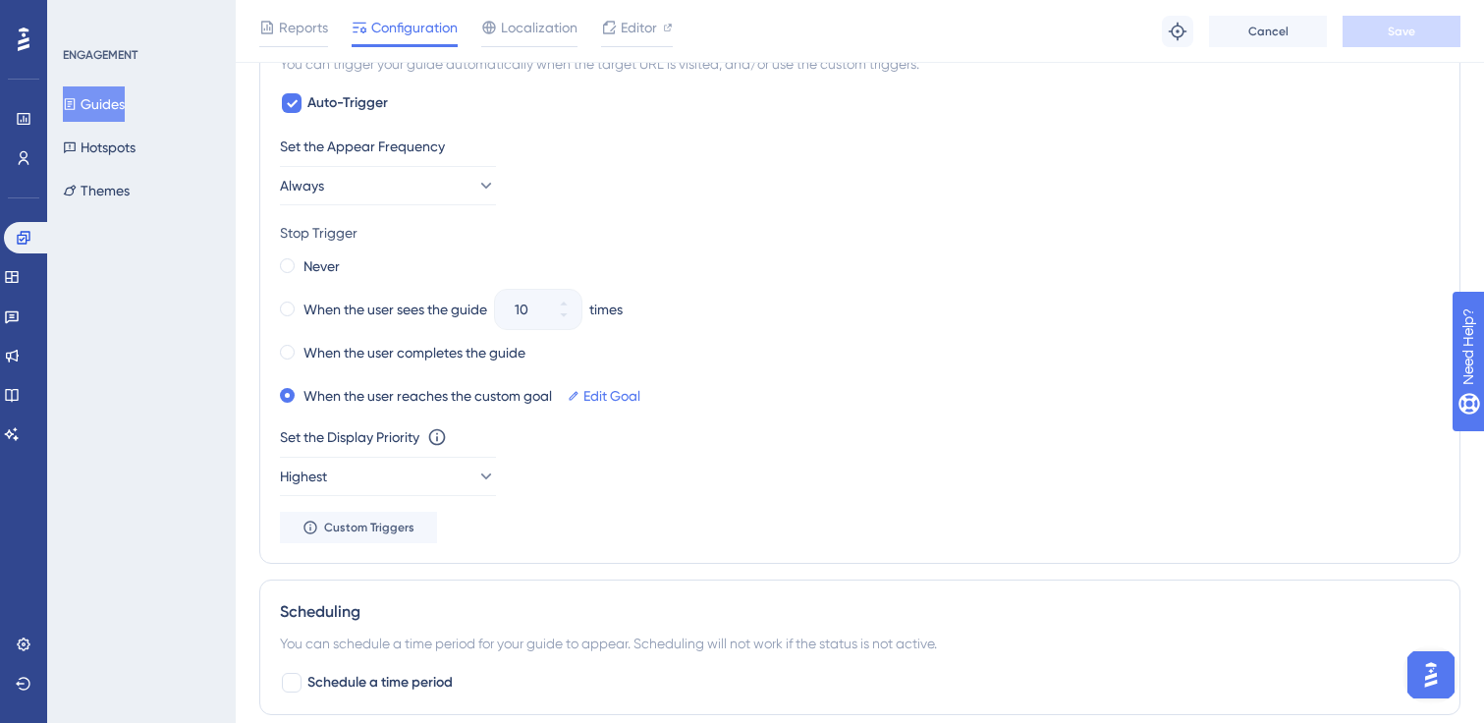
scroll to position [1265, 0]
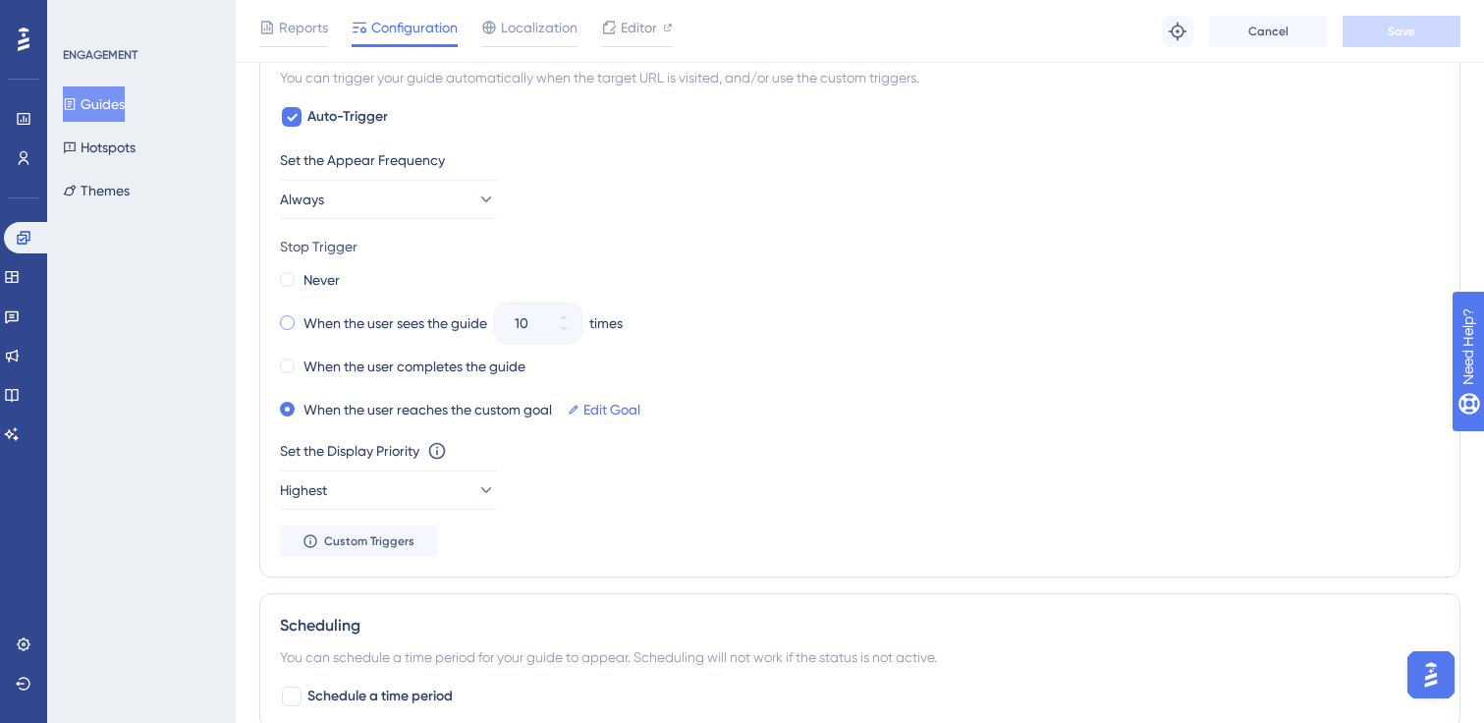
click at [327, 325] on label "When the user sees the guide" at bounding box center [396, 323] width 184 height 24
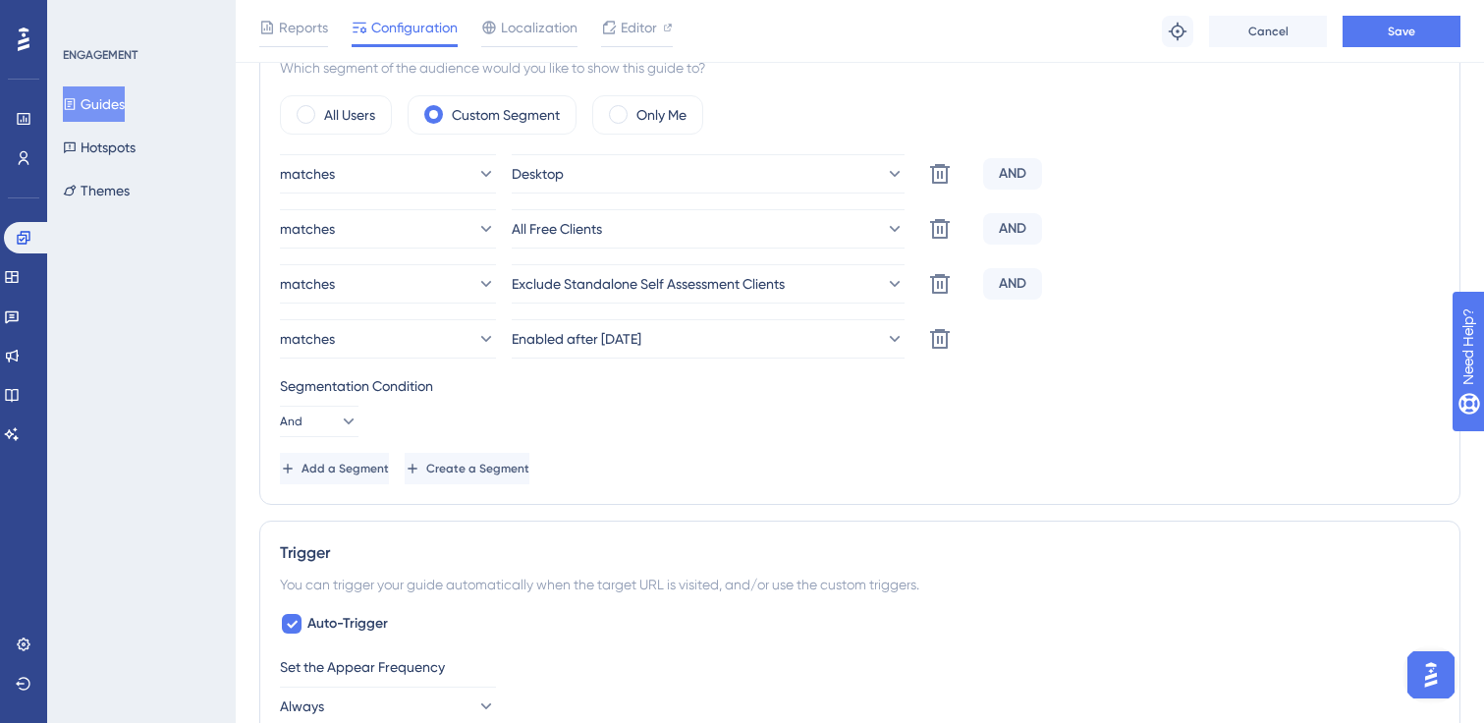
scroll to position [786, 0]
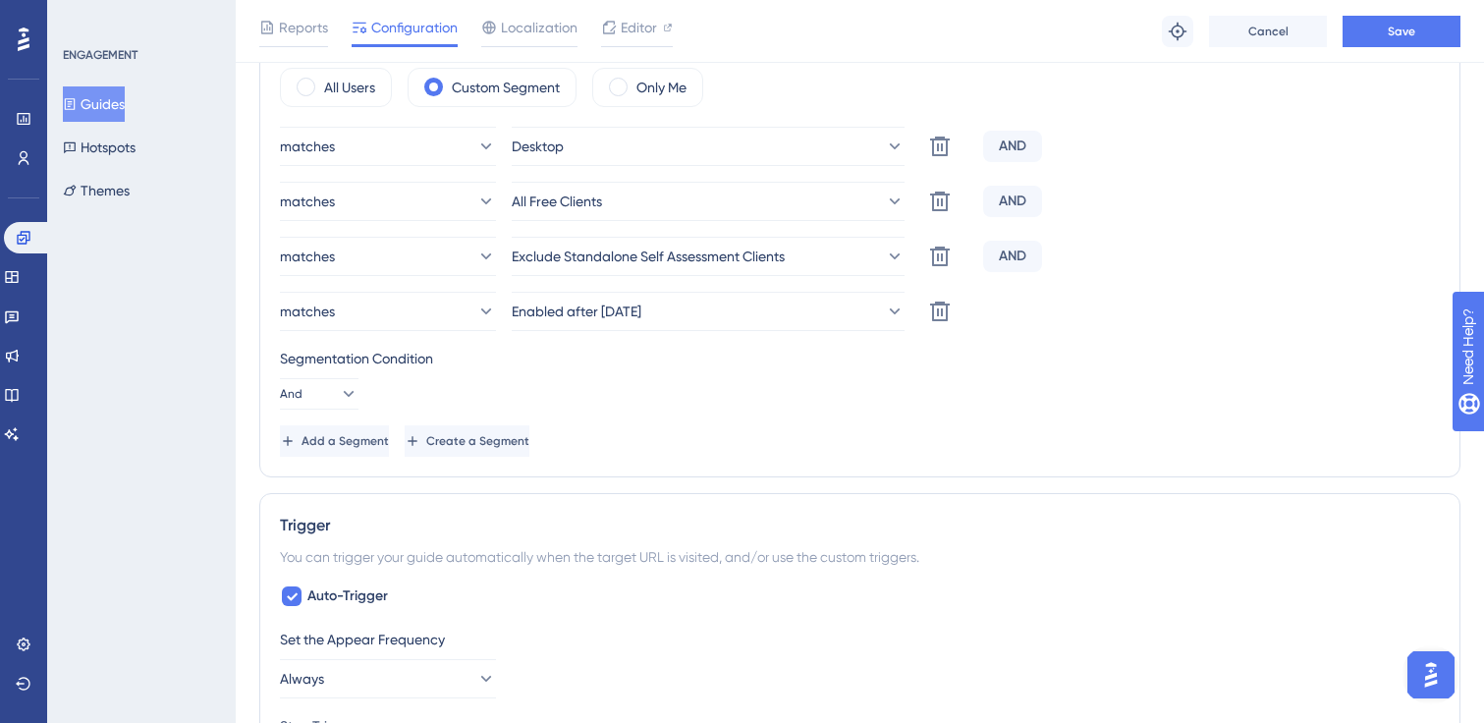
click at [110, 113] on button "Guides" at bounding box center [94, 103] width 62 height 35
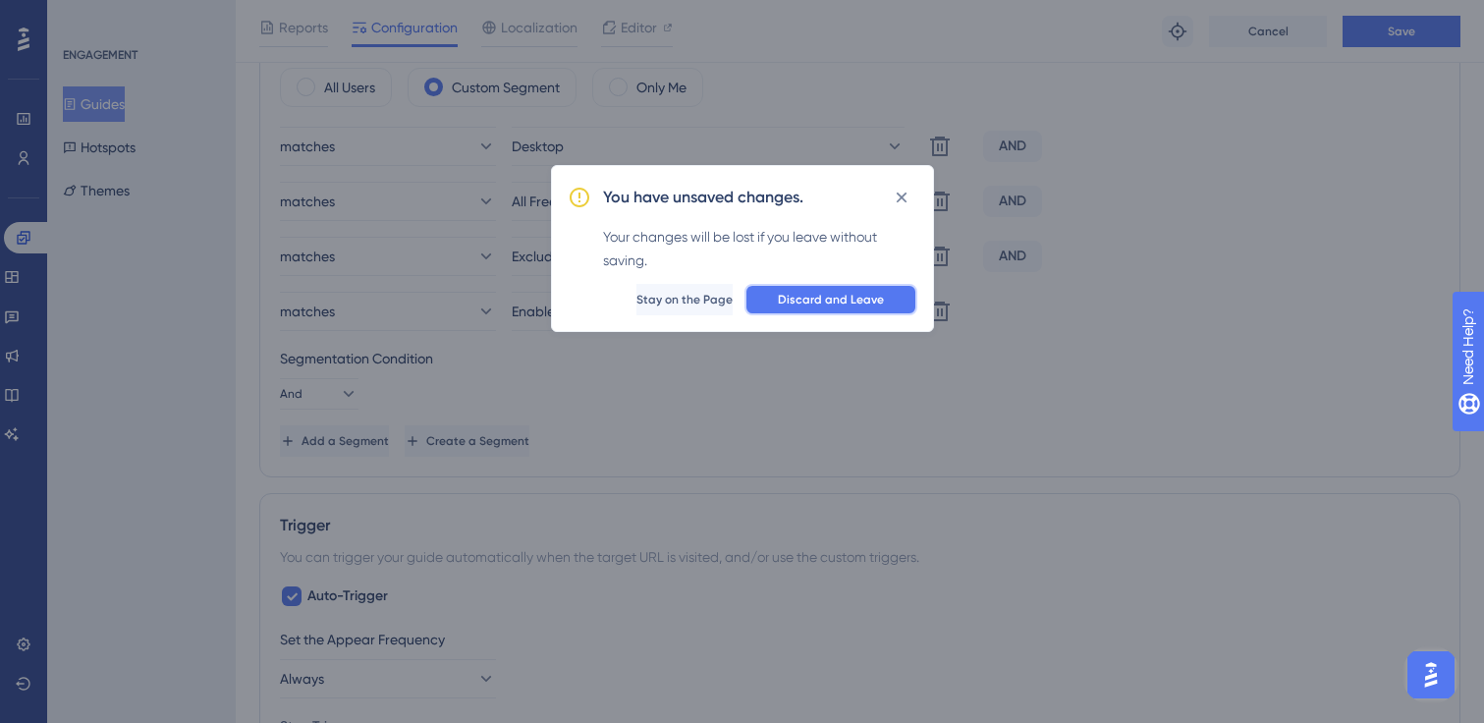
click at [813, 304] on span "Discard and Leave" at bounding box center [831, 300] width 106 height 16
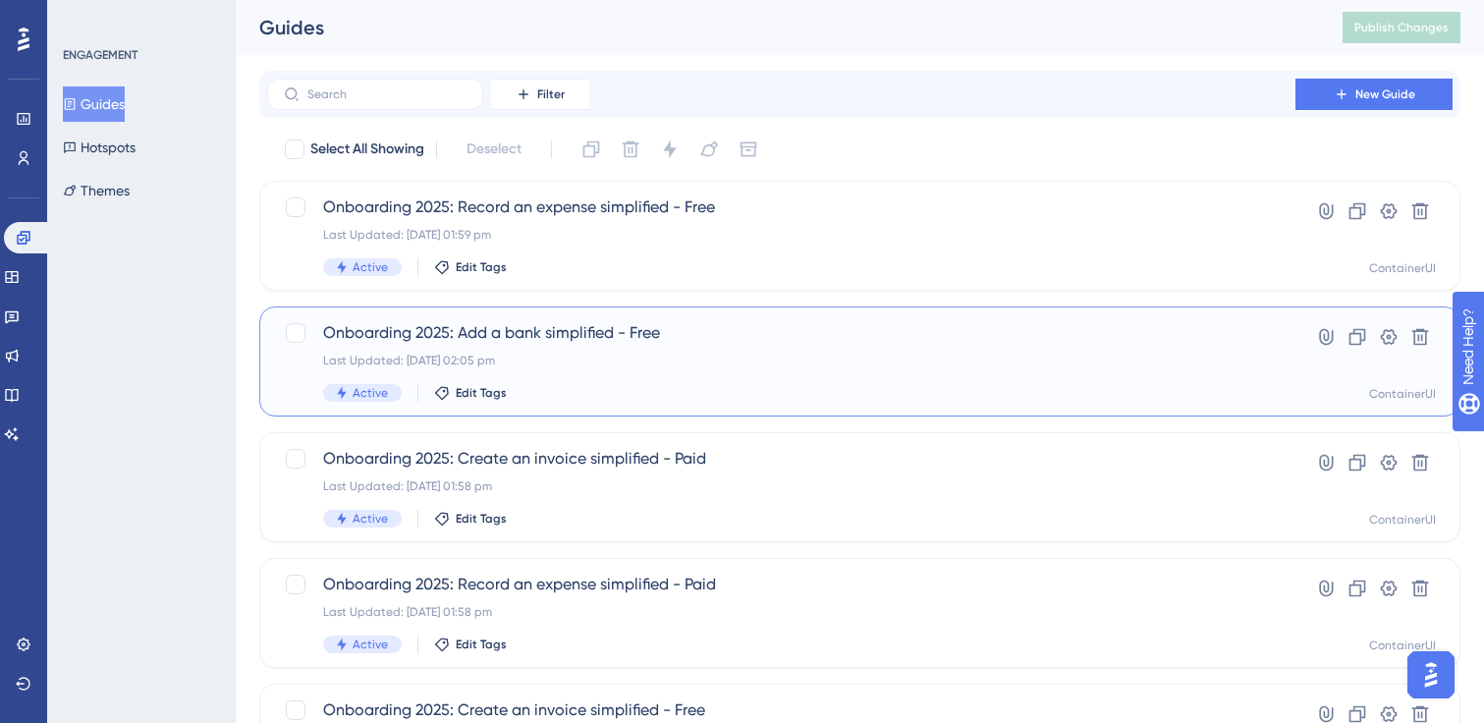
click at [602, 316] on div "Onboarding 2025: Add a bank simplified - Free Last Updated: [DATE] 02:05 pm Act…" at bounding box center [859, 361] width 1201 height 110
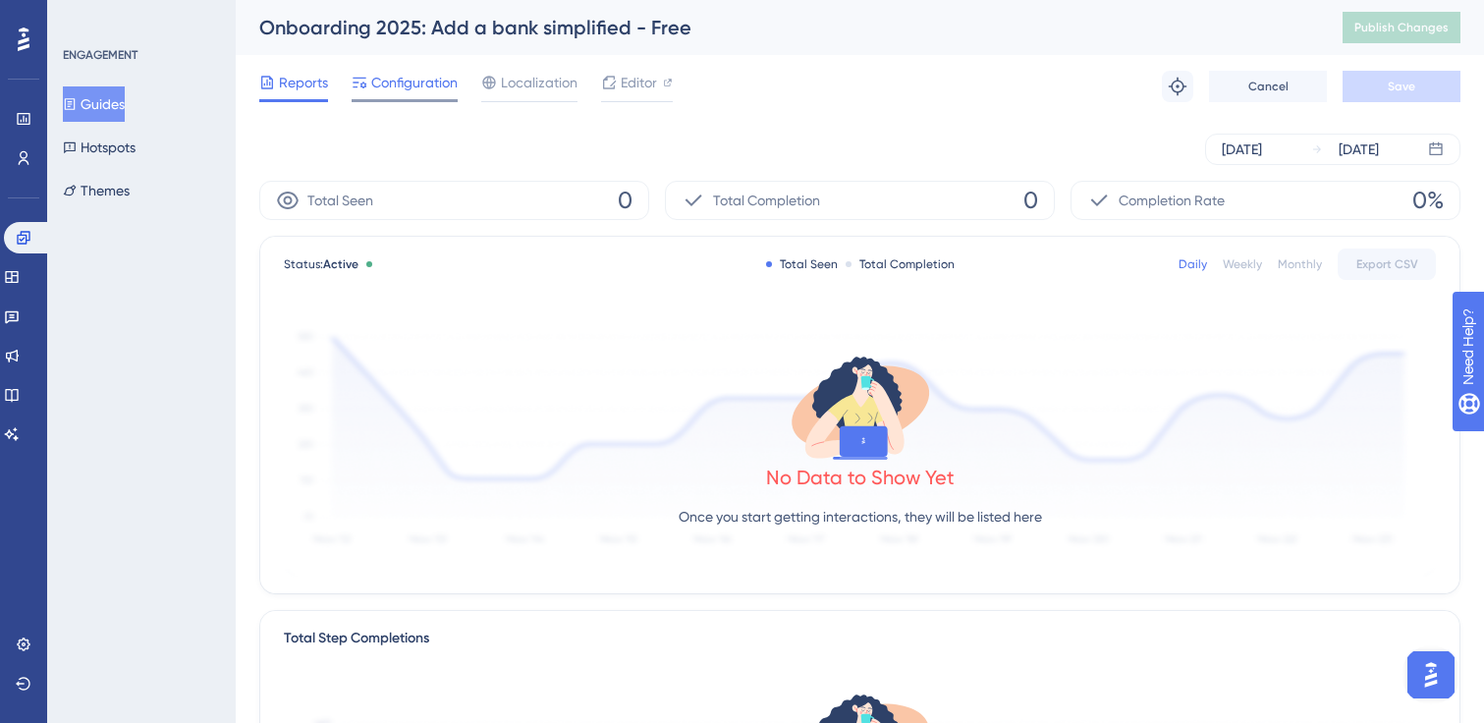
click at [395, 73] on span "Configuration" at bounding box center [414, 83] width 86 height 24
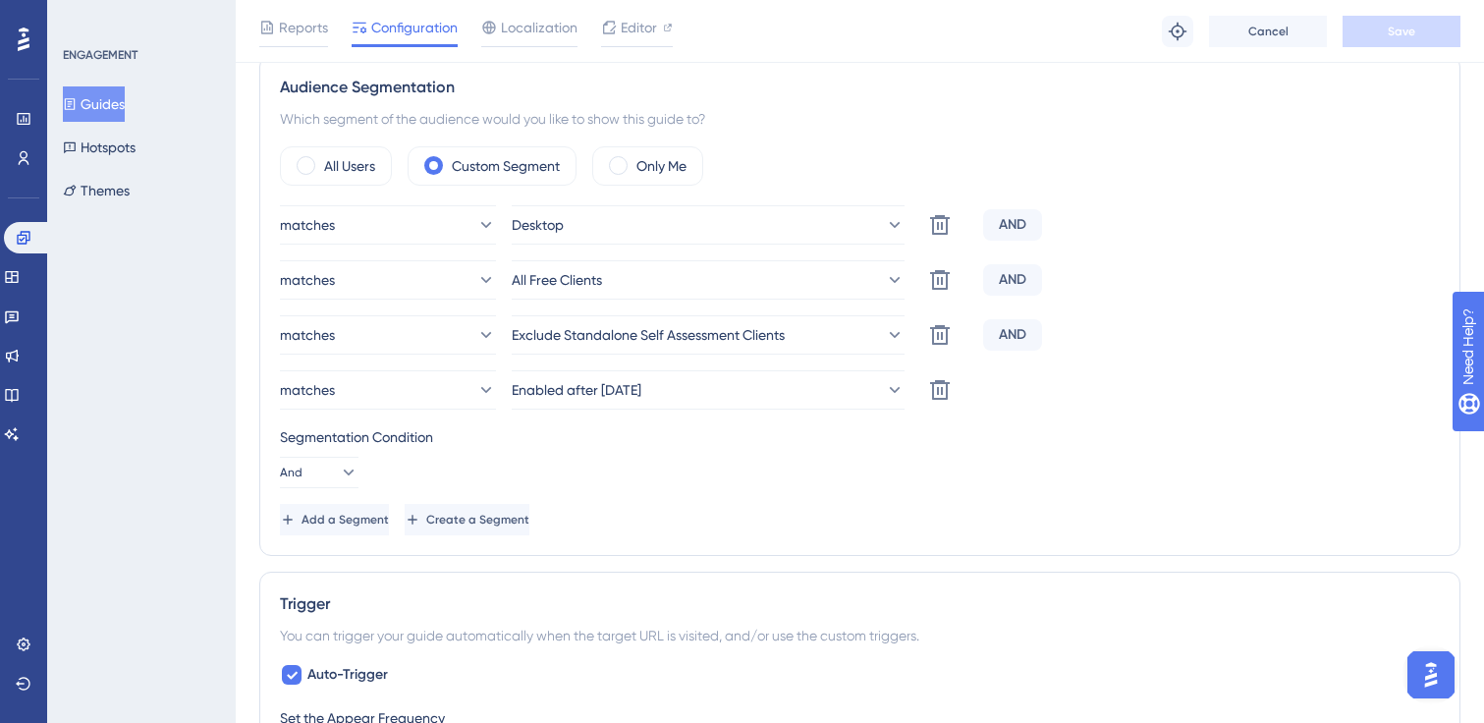
scroll to position [415, 0]
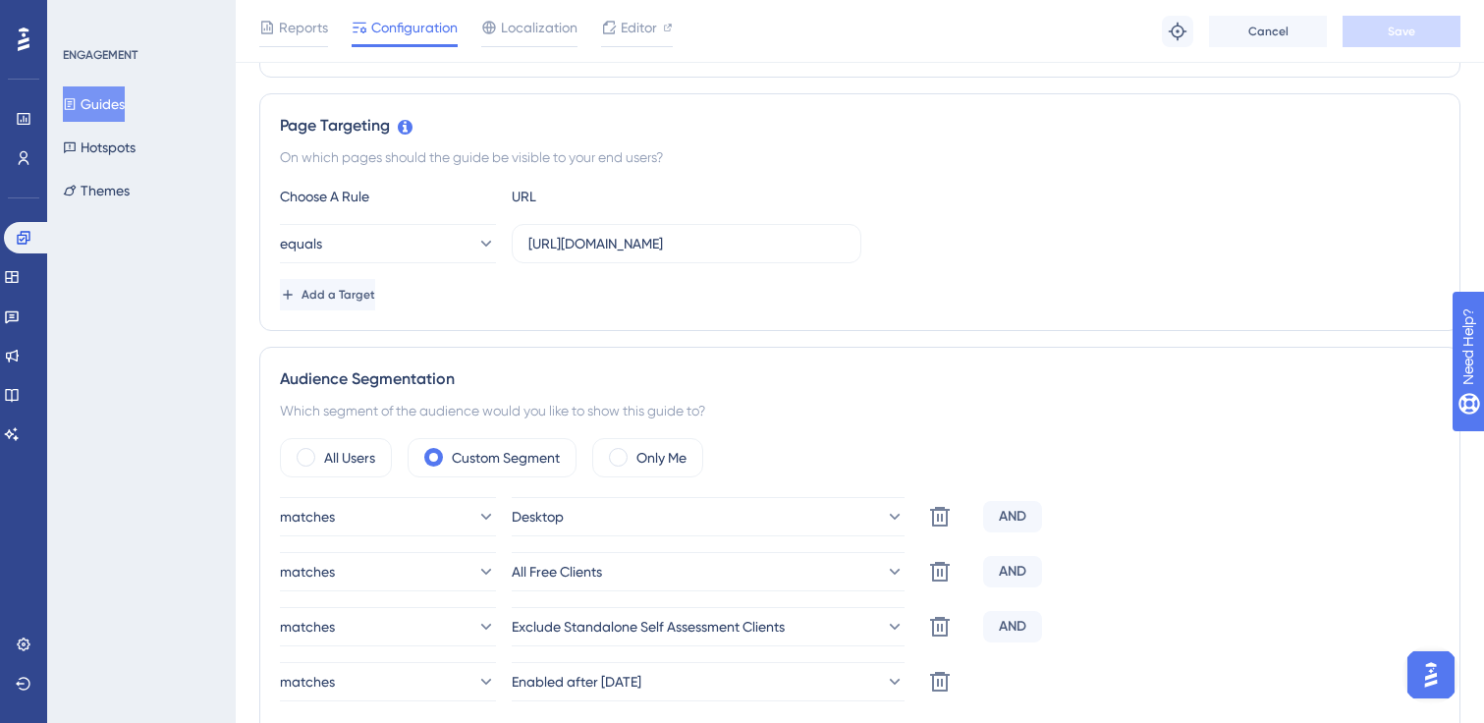
click at [103, 118] on button "Guides" at bounding box center [94, 103] width 62 height 35
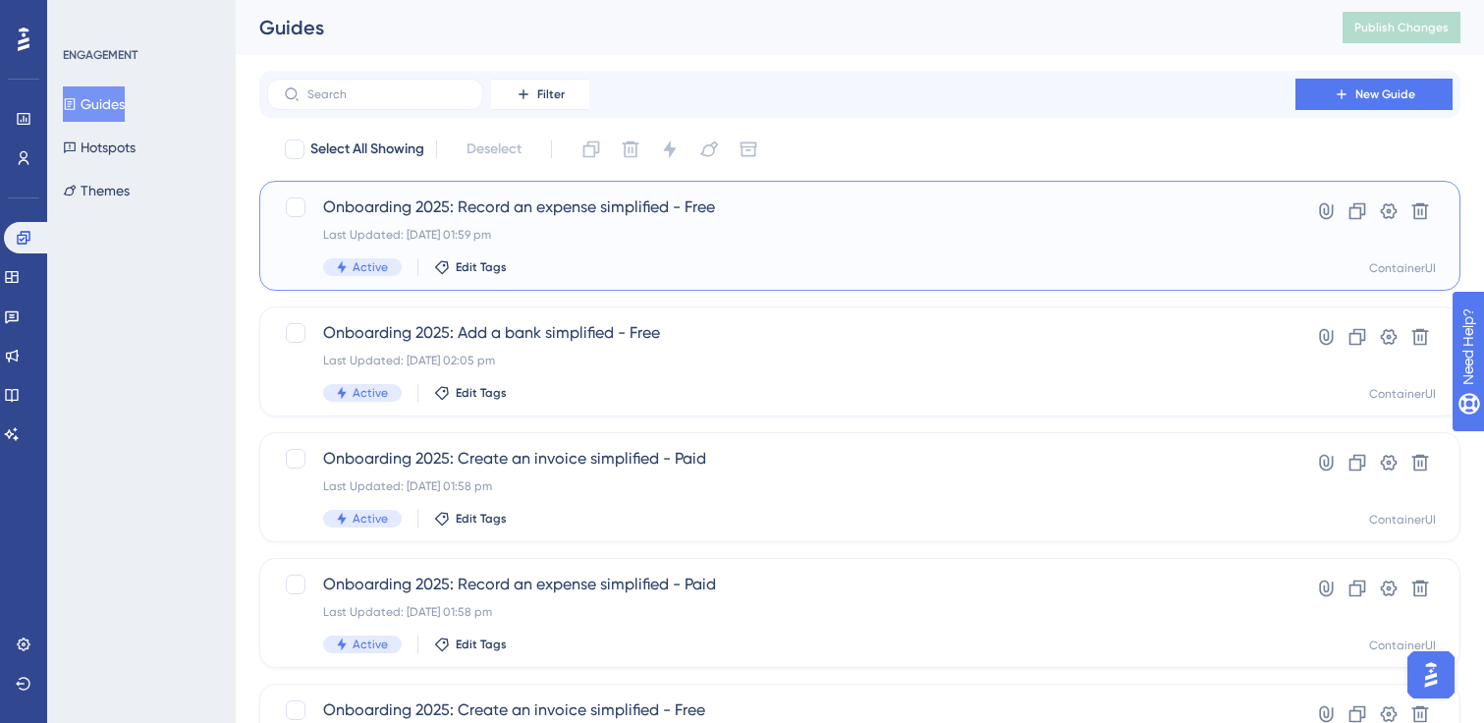
click at [587, 221] on div "Onboarding 2025: Record an expense simplified - Free Last Updated: [DATE] 01:59…" at bounding box center [781, 235] width 916 height 81
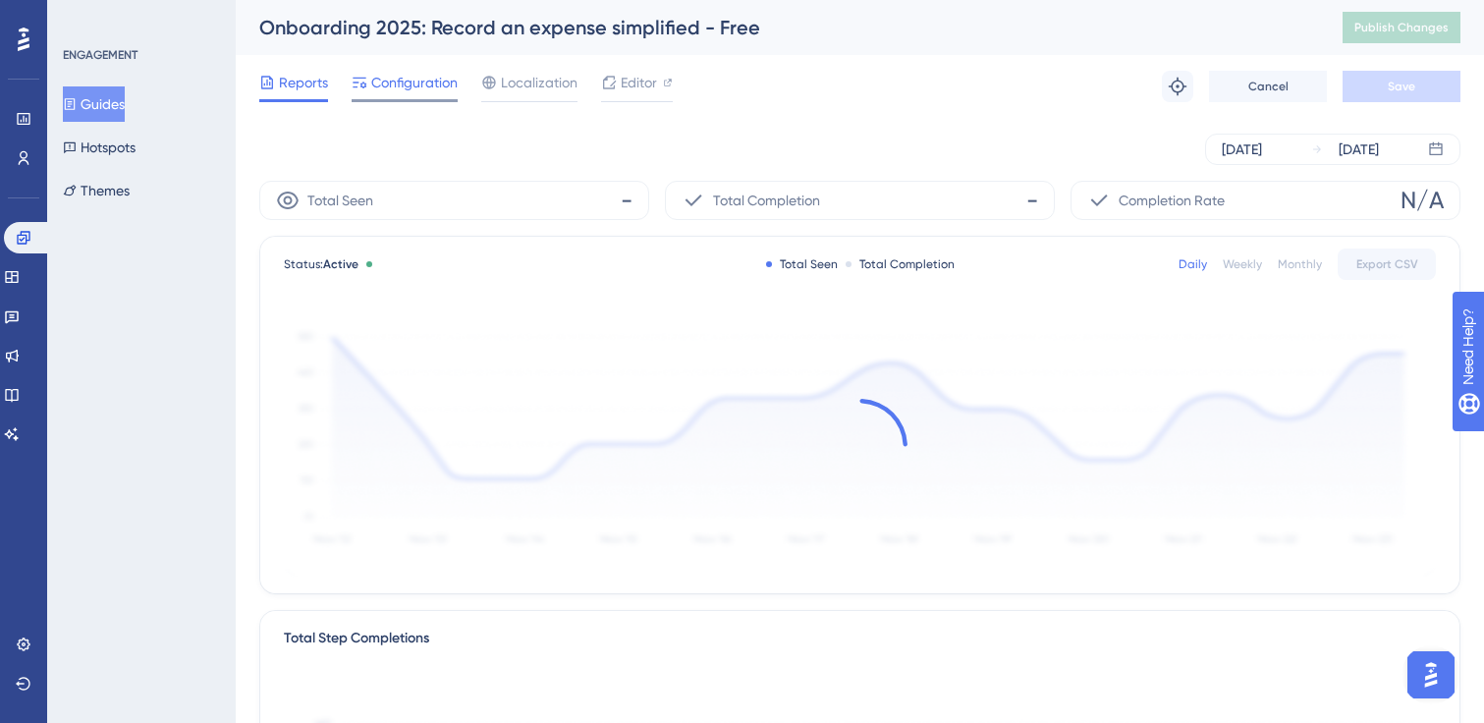
click at [426, 84] on span "Configuration" at bounding box center [414, 83] width 86 height 24
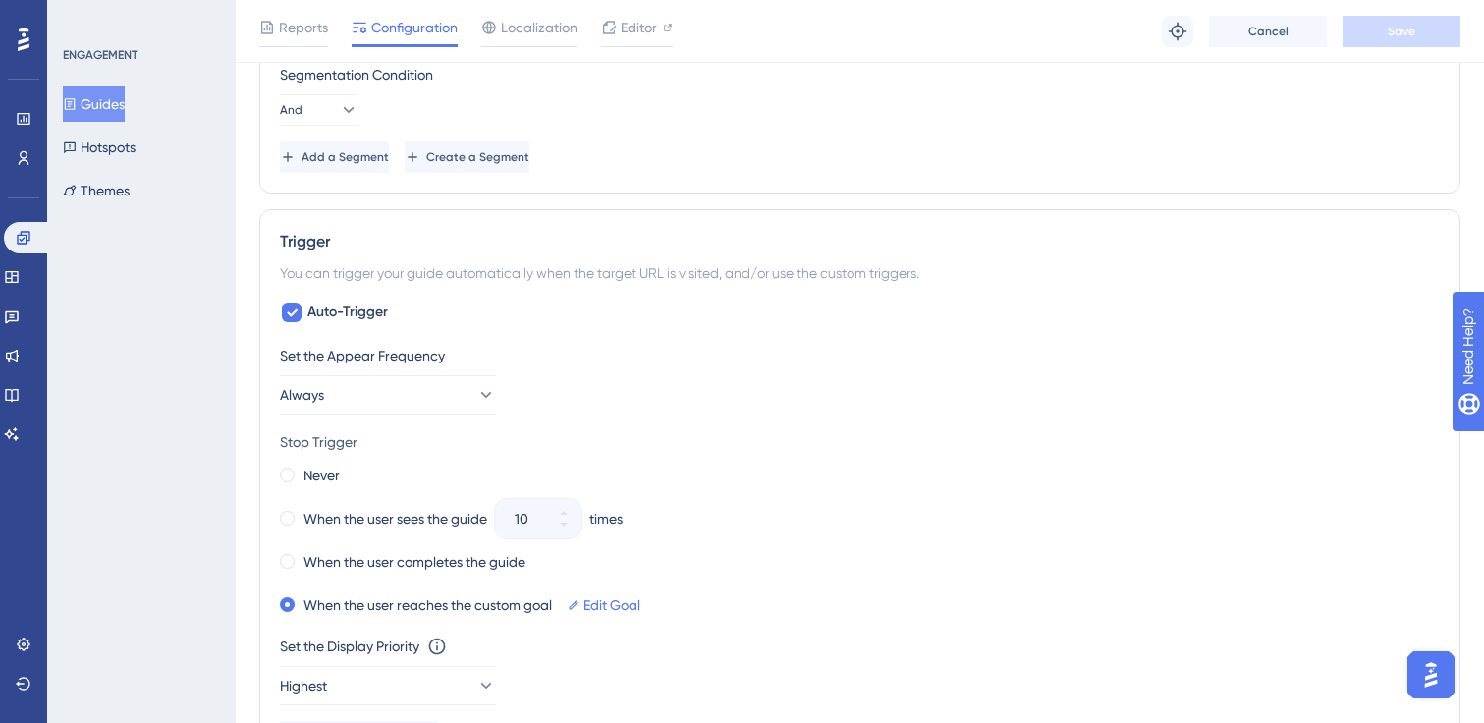
scroll to position [1140, 0]
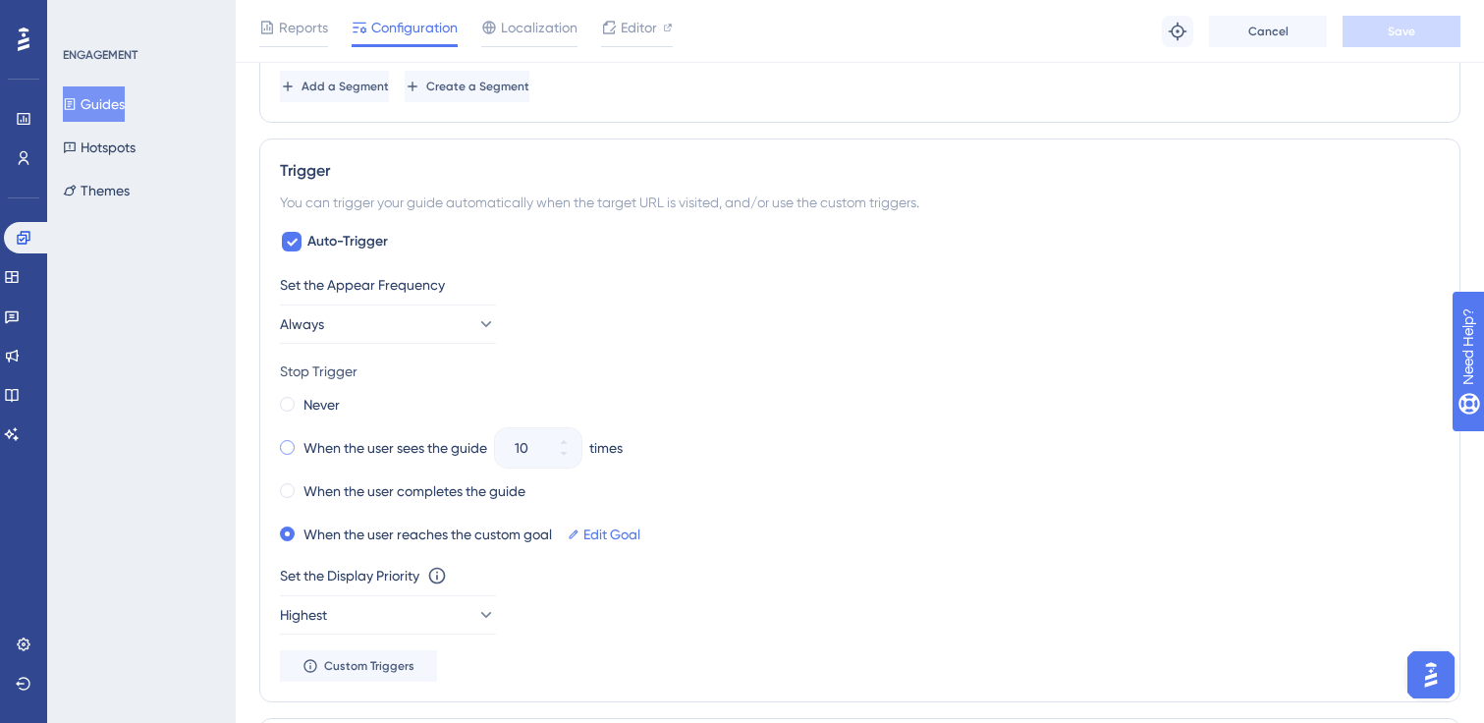
click at [350, 447] on label "When the user sees the guide" at bounding box center [396, 448] width 184 height 24
click at [575, 454] on button "10" at bounding box center [563, 458] width 35 height 20
click at [575, 454] on button "9" at bounding box center [563, 458] width 35 height 20
click at [575, 454] on button "8" at bounding box center [563, 458] width 35 height 20
click at [575, 454] on button "7" at bounding box center [563, 458] width 35 height 20
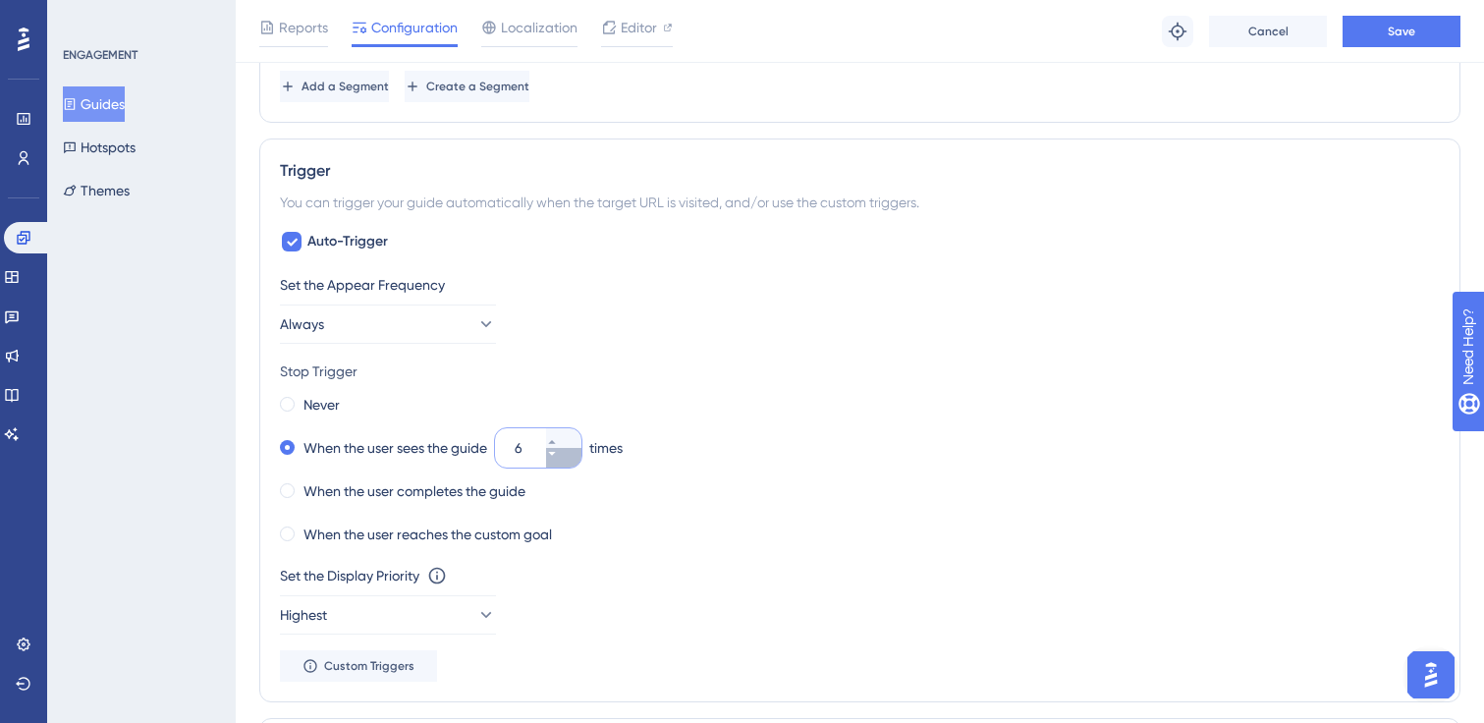
click at [575, 454] on button "6" at bounding box center [563, 458] width 35 height 20
click at [575, 454] on button "5" at bounding box center [563, 458] width 35 height 20
click at [575, 454] on button "4" at bounding box center [563, 458] width 35 height 20
type input "3"
click at [1414, 18] on button "Save" at bounding box center [1402, 31] width 118 height 31
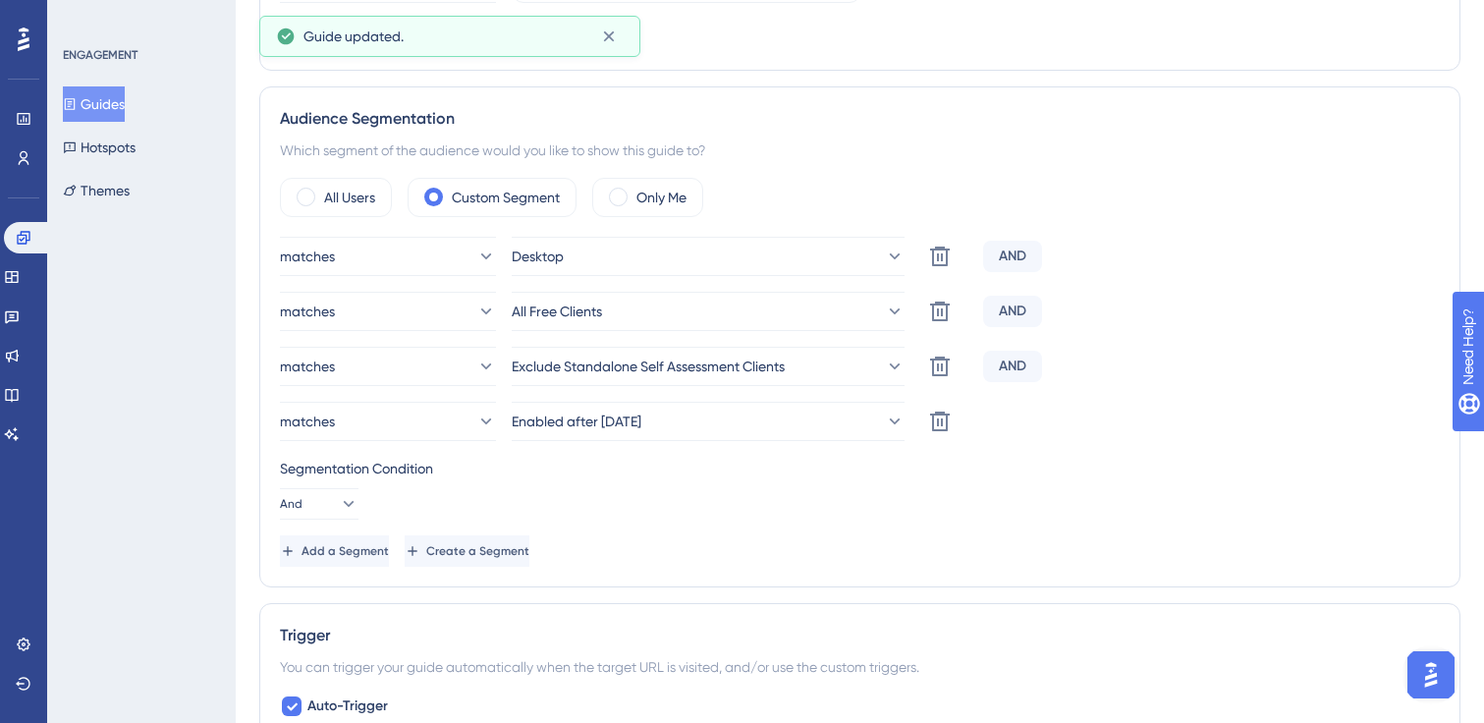
scroll to position [0, 0]
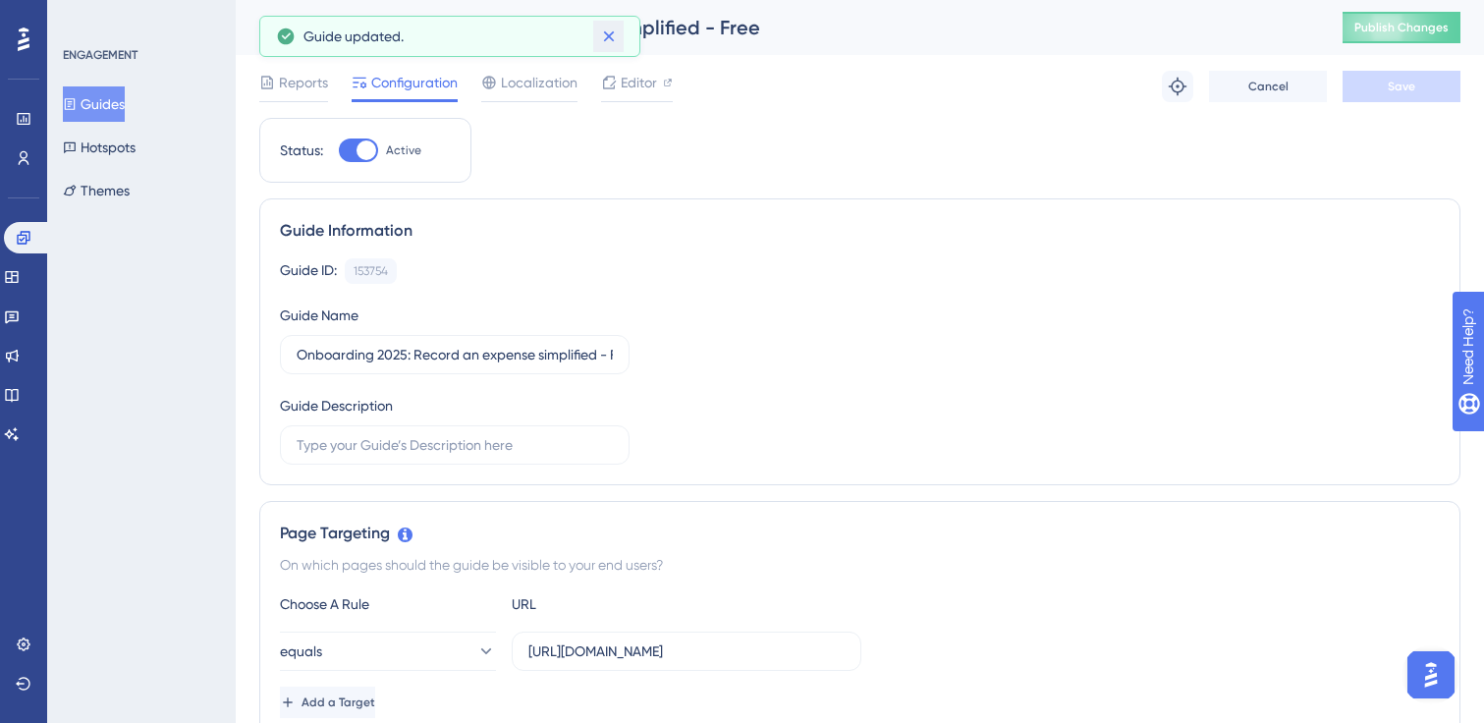
click at [610, 43] on icon at bounding box center [609, 37] width 20 height 20
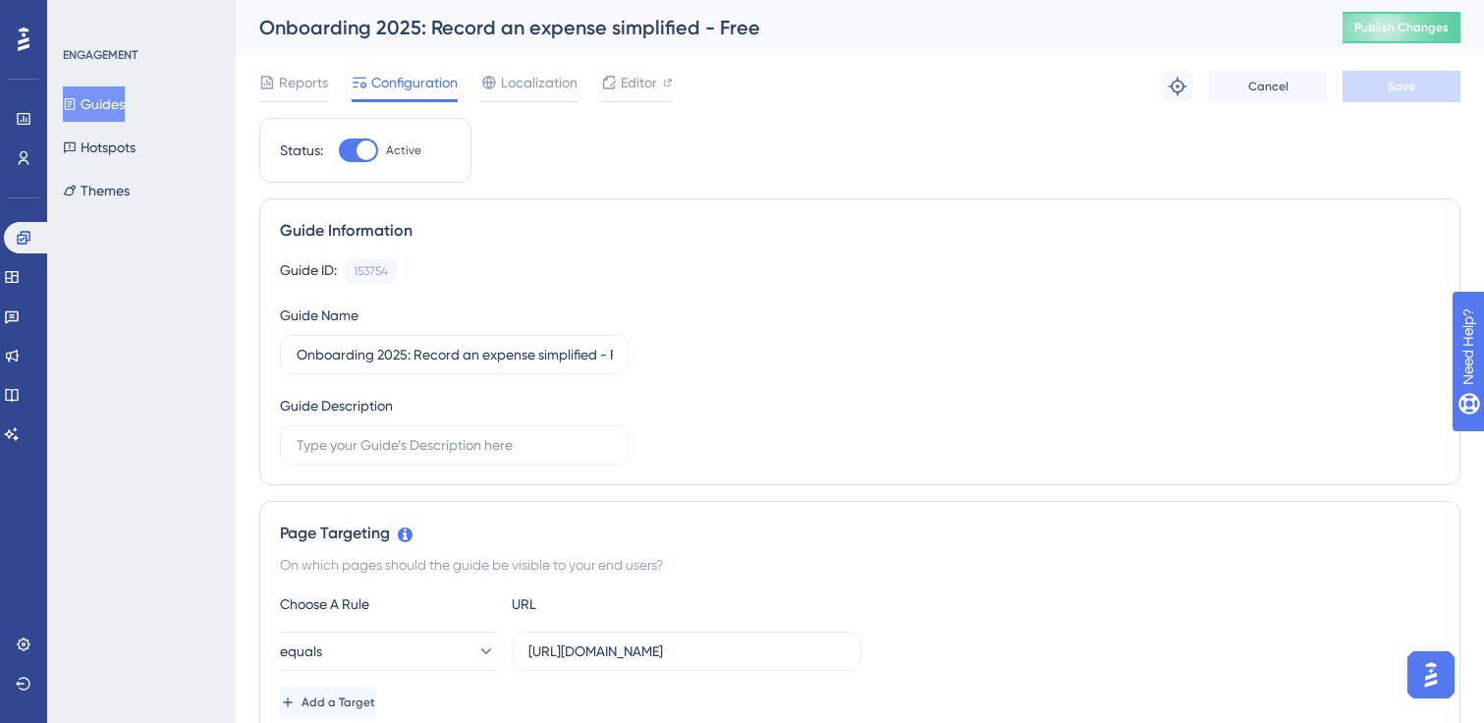
click at [77, 97] on icon at bounding box center [70, 104] width 14 height 14
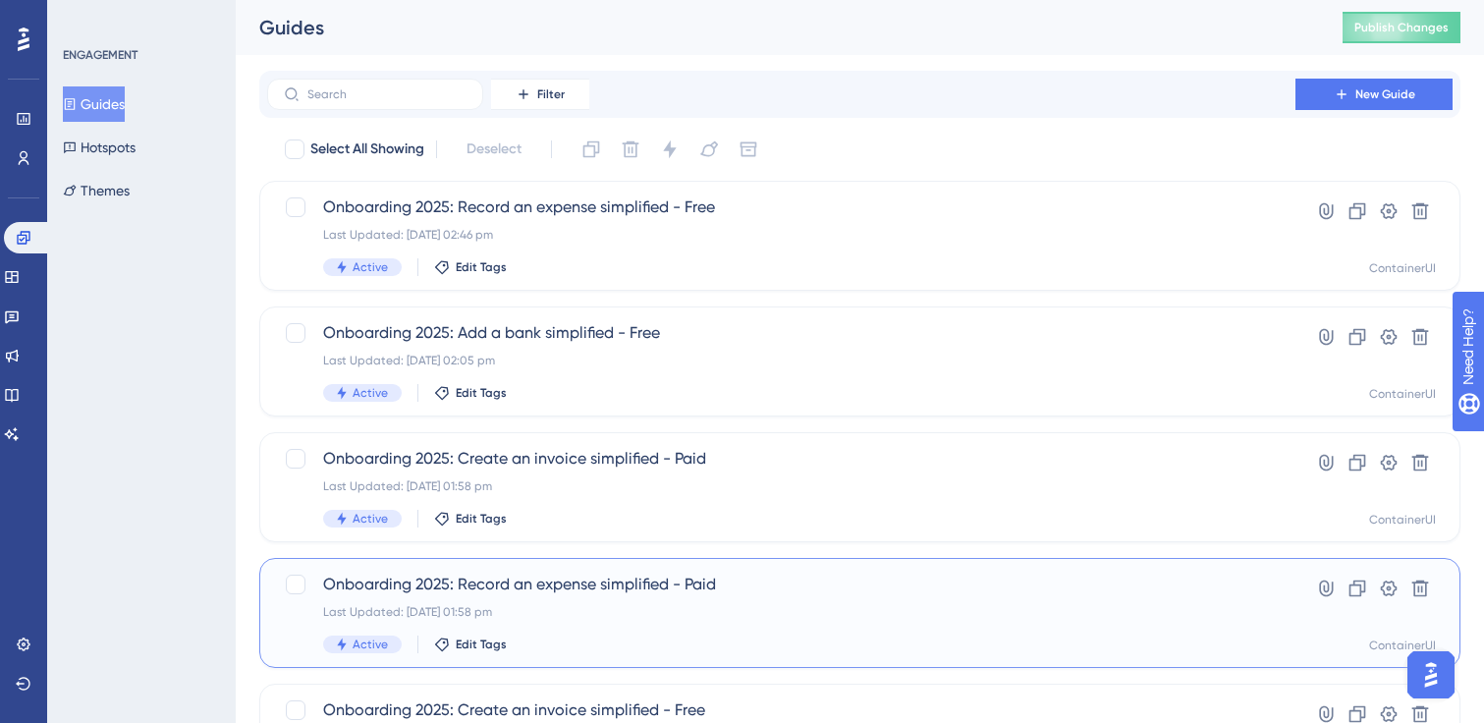
click at [641, 613] on div "Last Updated: [DATE] 01:58 pm" at bounding box center [781, 612] width 916 height 16
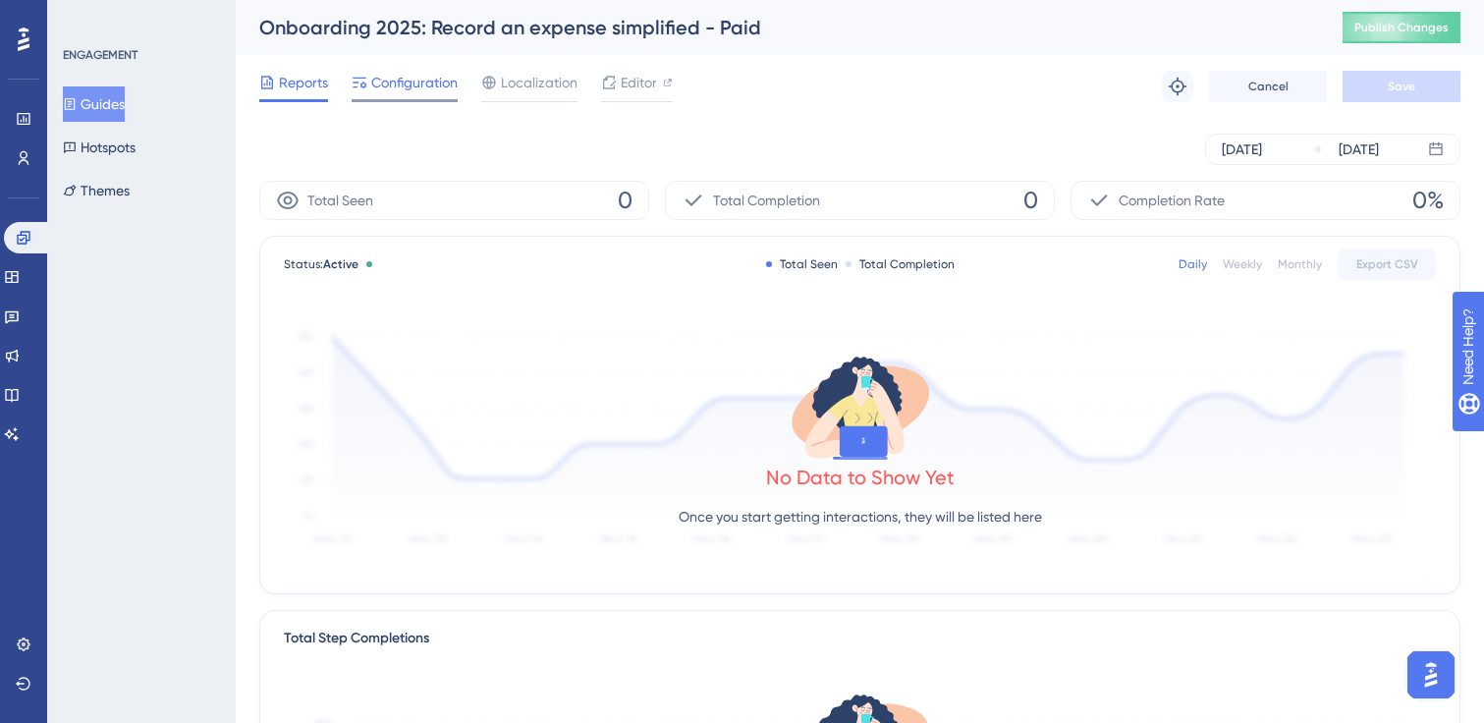
click at [406, 84] on span "Configuration" at bounding box center [414, 83] width 86 height 24
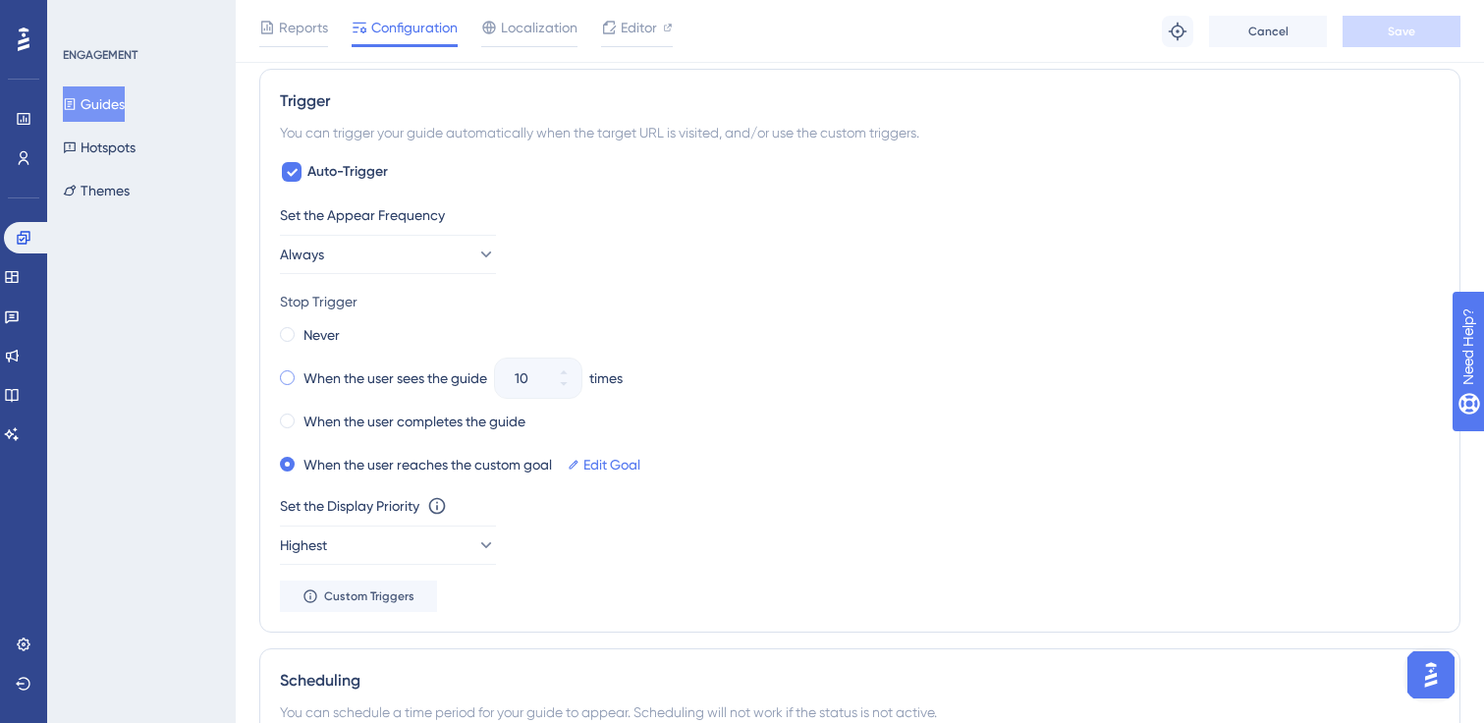
scroll to position [1243, 0]
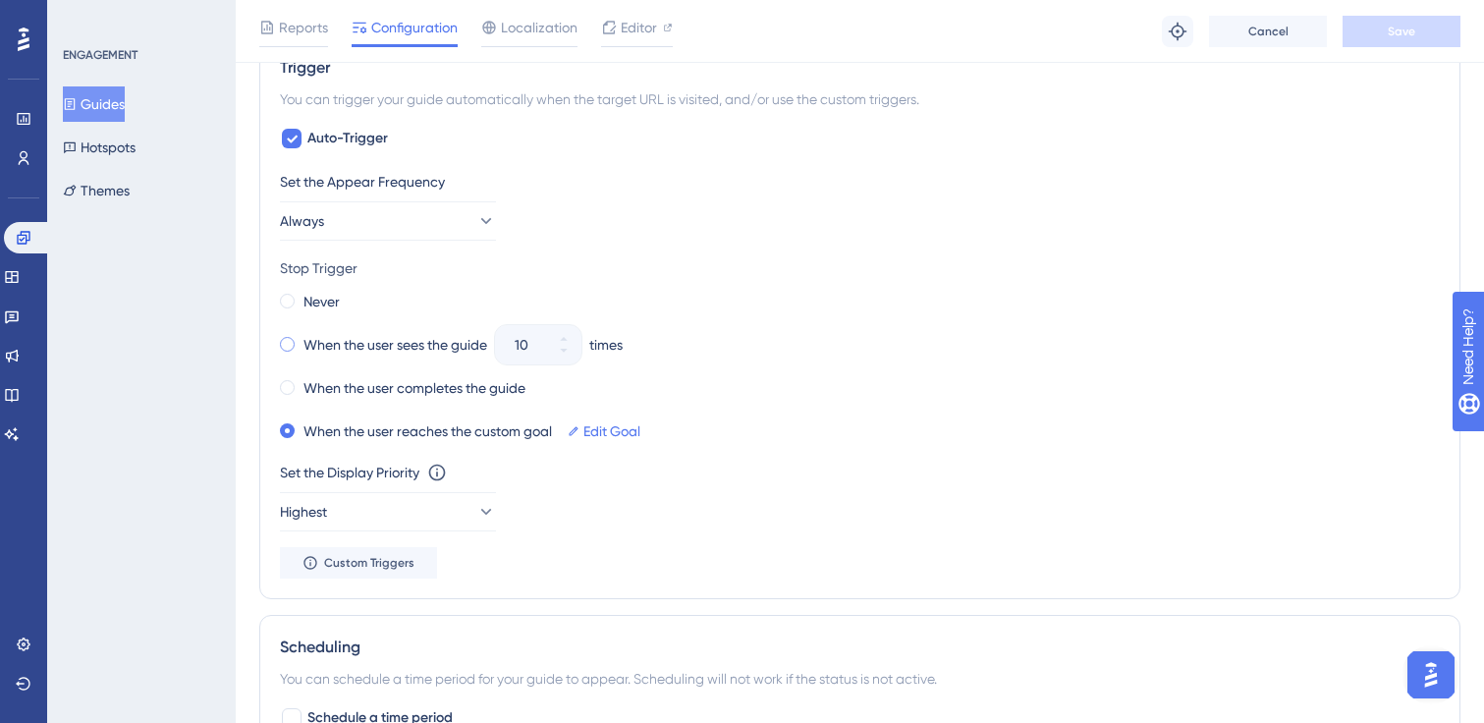
click at [311, 337] on label "When the user sees the guide" at bounding box center [396, 345] width 184 height 24
click at [570, 358] on button "10" at bounding box center [563, 355] width 35 height 20
click at [570, 358] on button "9" at bounding box center [563, 355] width 35 height 20
click at [570, 358] on button "8" at bounding box center [563, 355] width 35 height 20
click at [570, 358] on button "7" at bounding box center [563, 355] width 35 height 20
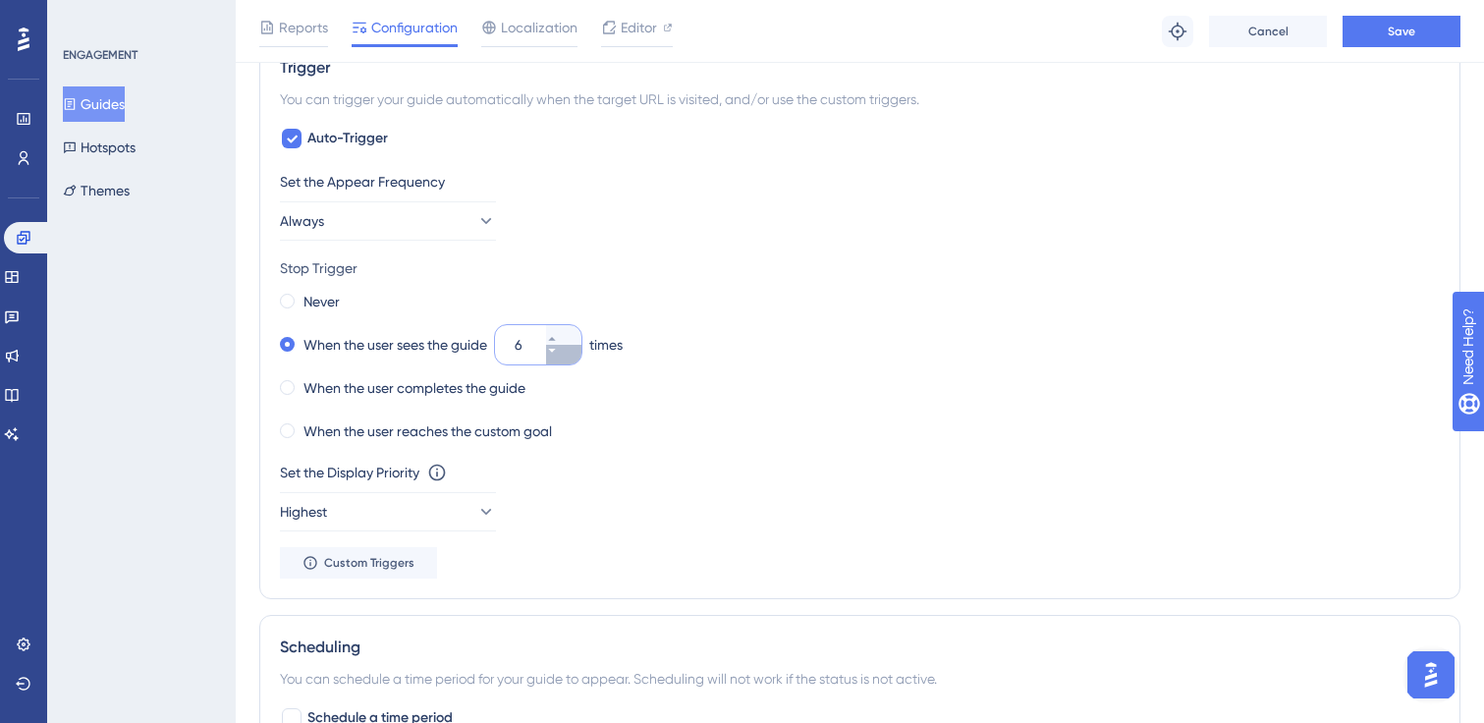
click at [570, 358] on button "6" at bounding box center [563, 355] width 35 height 20
click at [570, 358] on button "5" at bounding box center [563, 355] width 35 height 20
click at [570, 358] on button "4" at bounding box center [563, 355] width 35 height 20
type input "3"
click at [1391, 42] on button "Save" at bounding box center [1402, 31] width 118 height 31
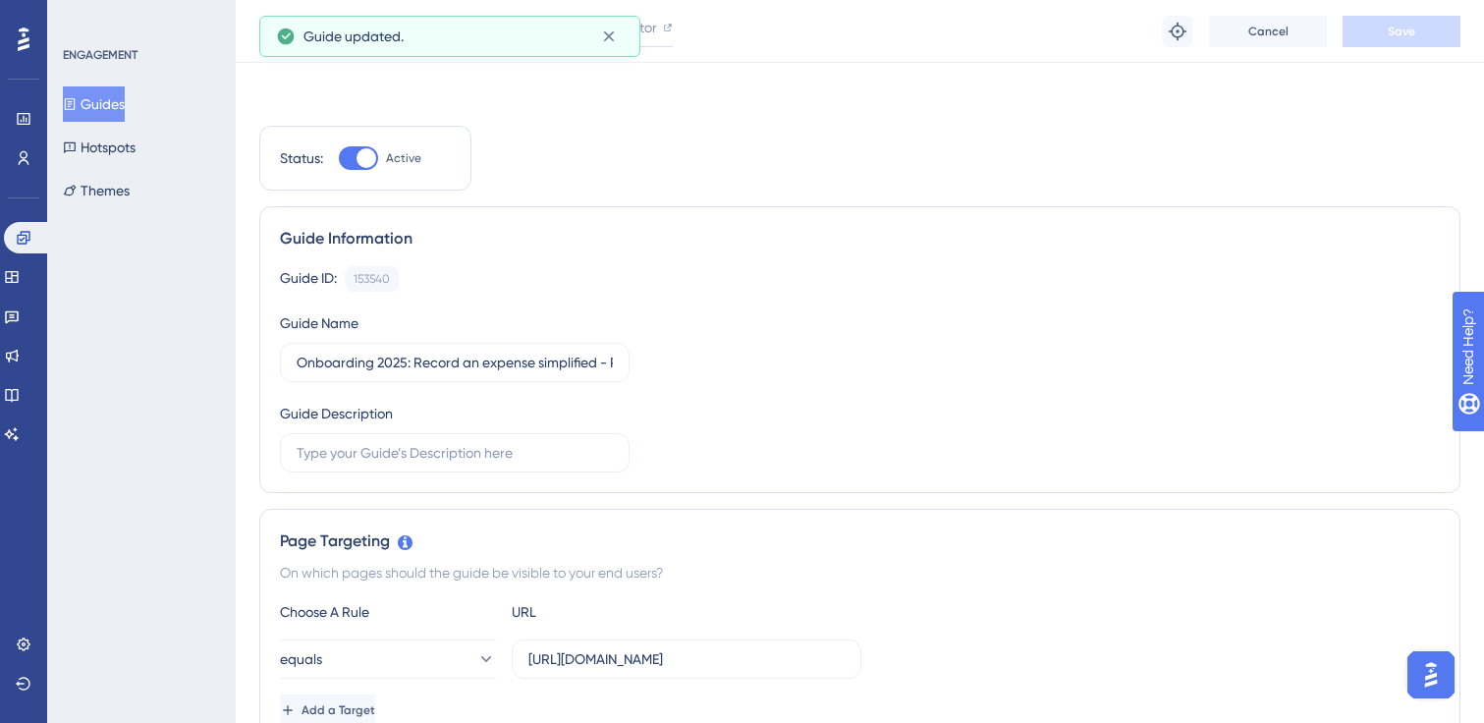
scroll to position [785, 0]
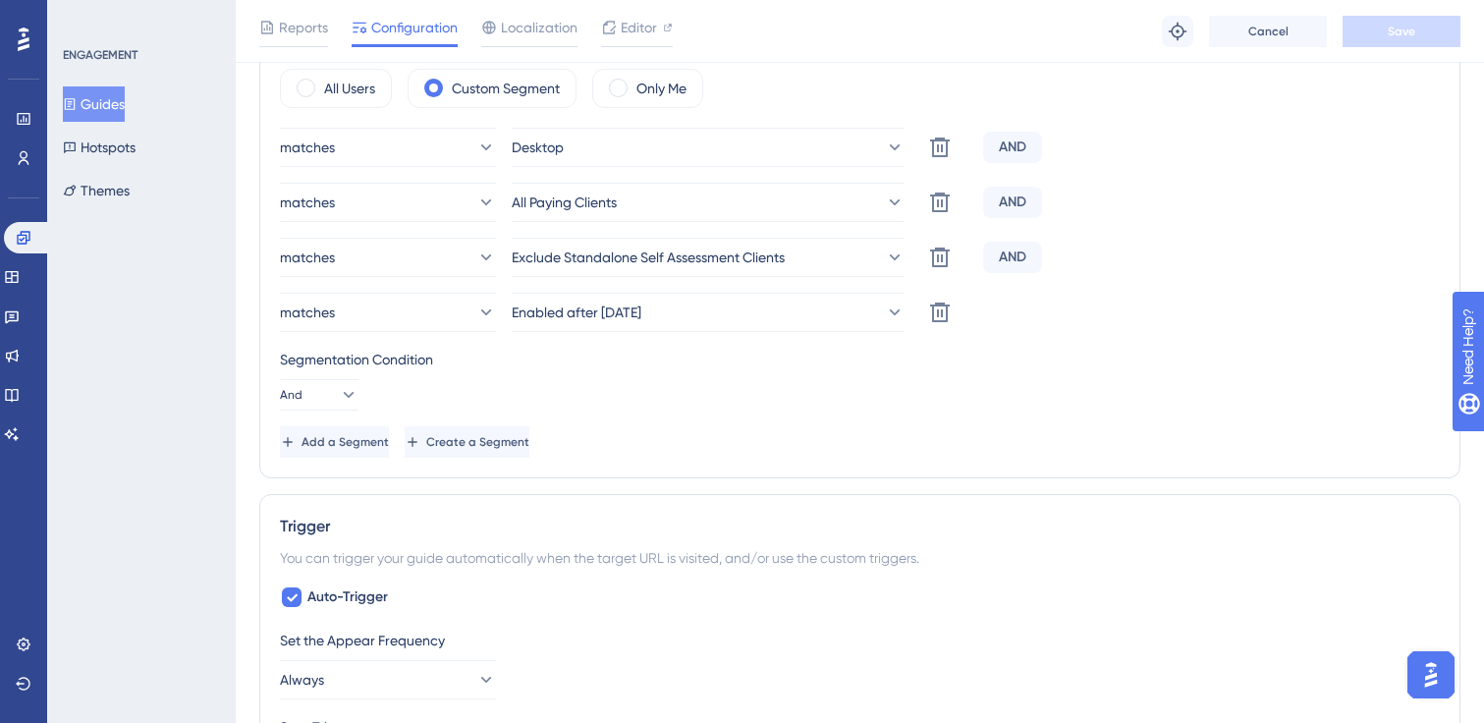
click at [125, 119] on button "Guides" at bounding box center [94, 103] width 62 height 35
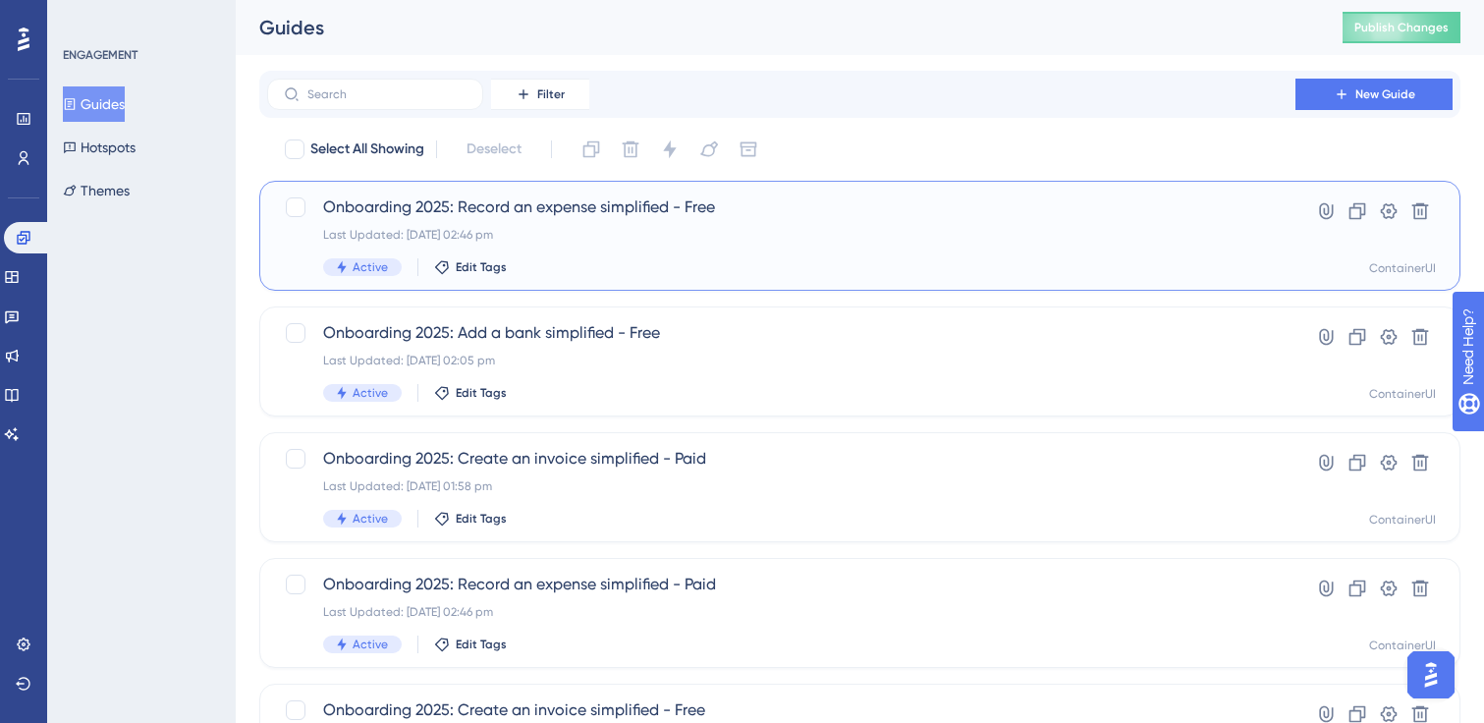
click at [649, 246] on div "Onboarding 2025: Record an expense simplified - Free Last Updated: [DATE] 02:46…" at bounding box center [781, 235] width 916 height 81
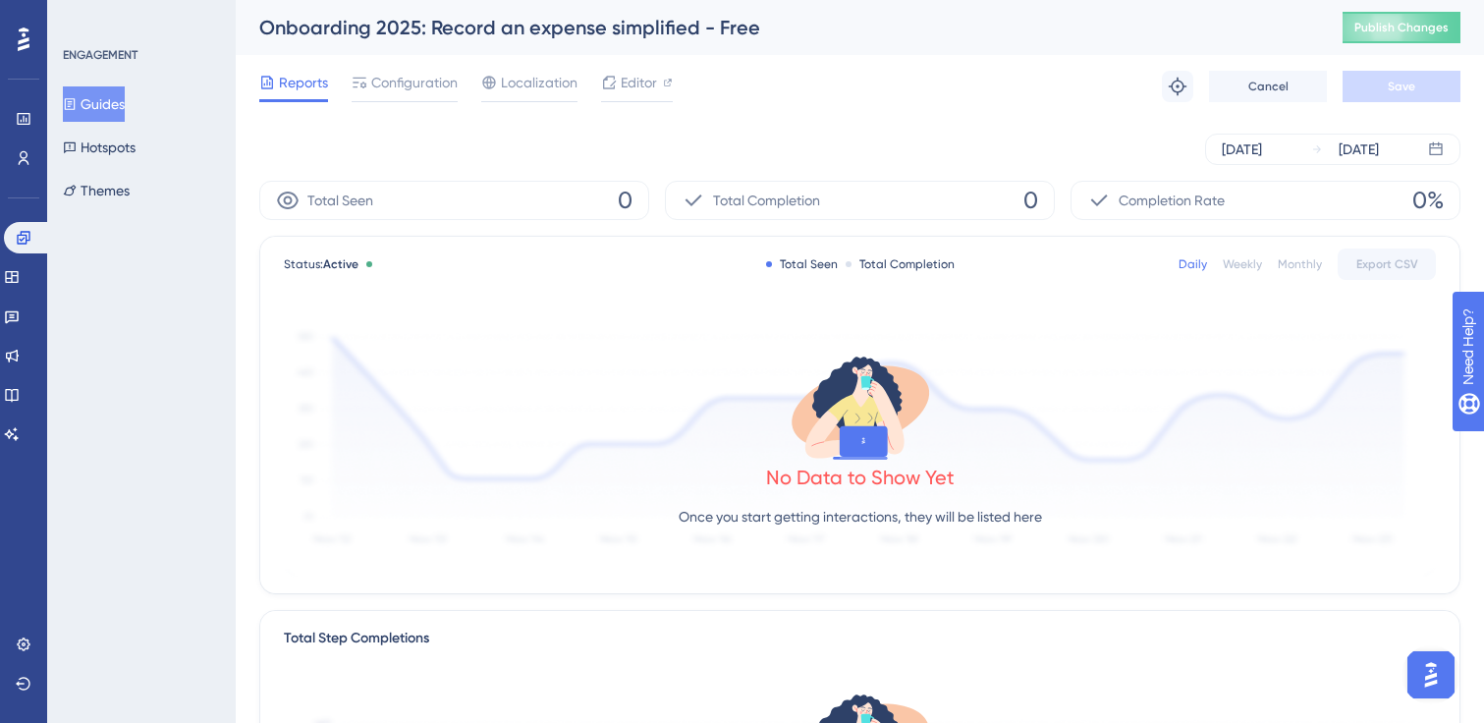
click at [77, 102] on icon at bounding box center [70, 104] width 14 height 14
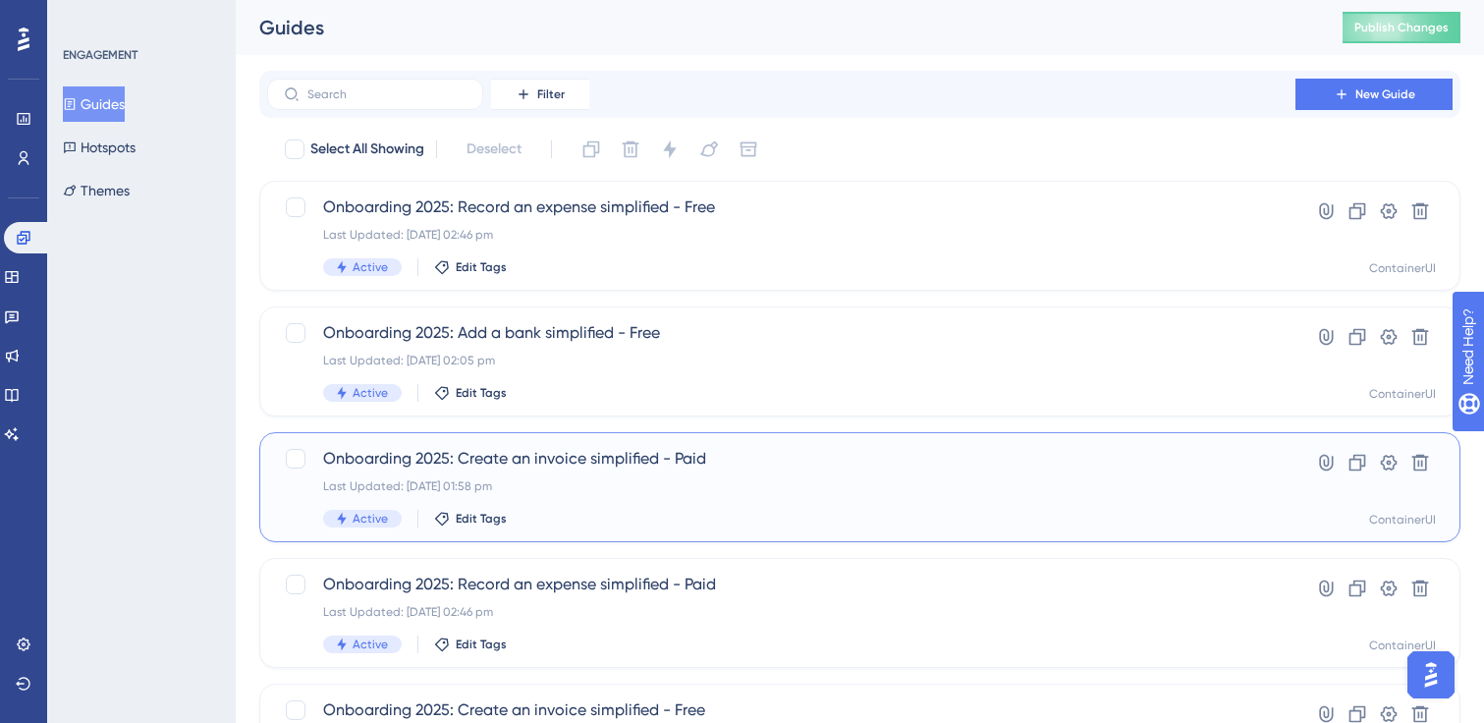
click at [633, 475] on div "Onboarding 2025: Create an invoice simplified - Paid Last Updated: [DATE] 01:58…" at bounding box center [781, 487] width 916 height 81
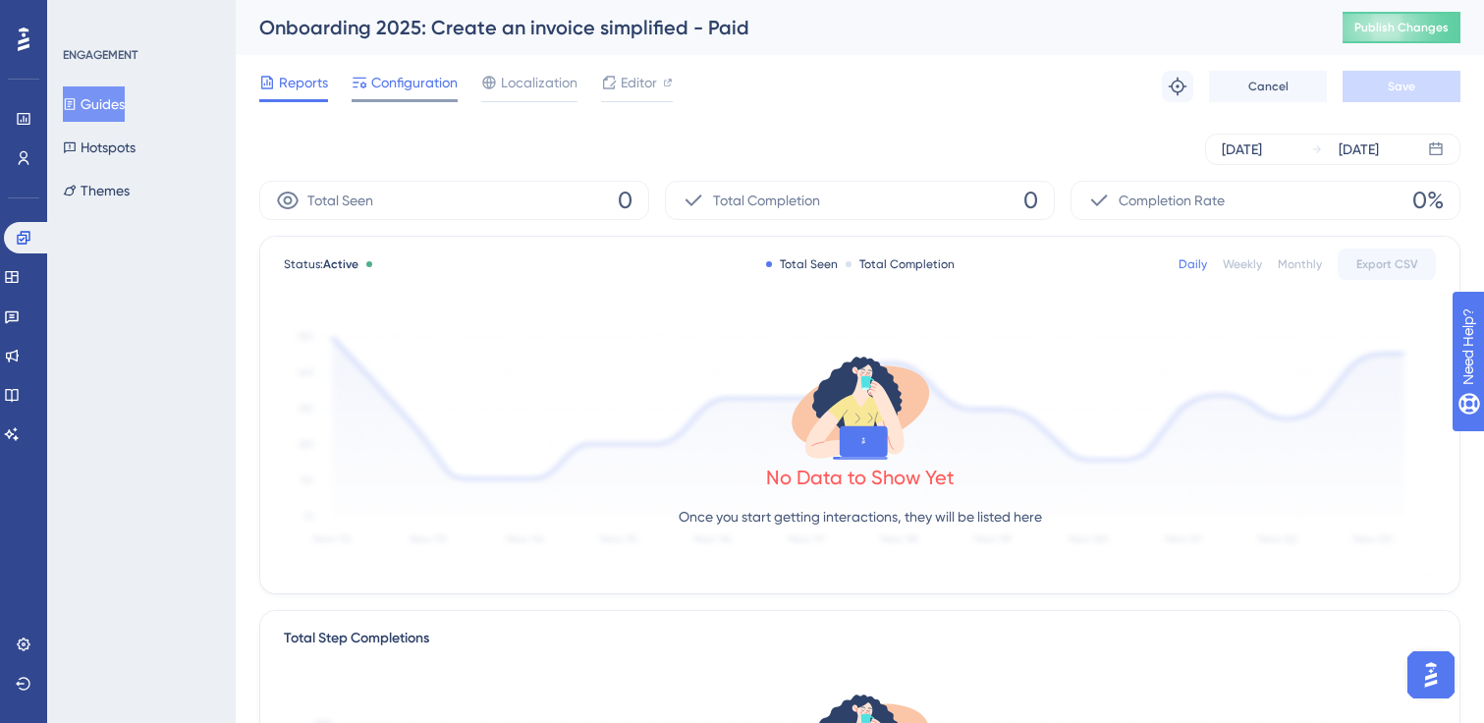
click at [411, 89] on span "Configuration" at bounding box center [414, 83] width 86 height 24
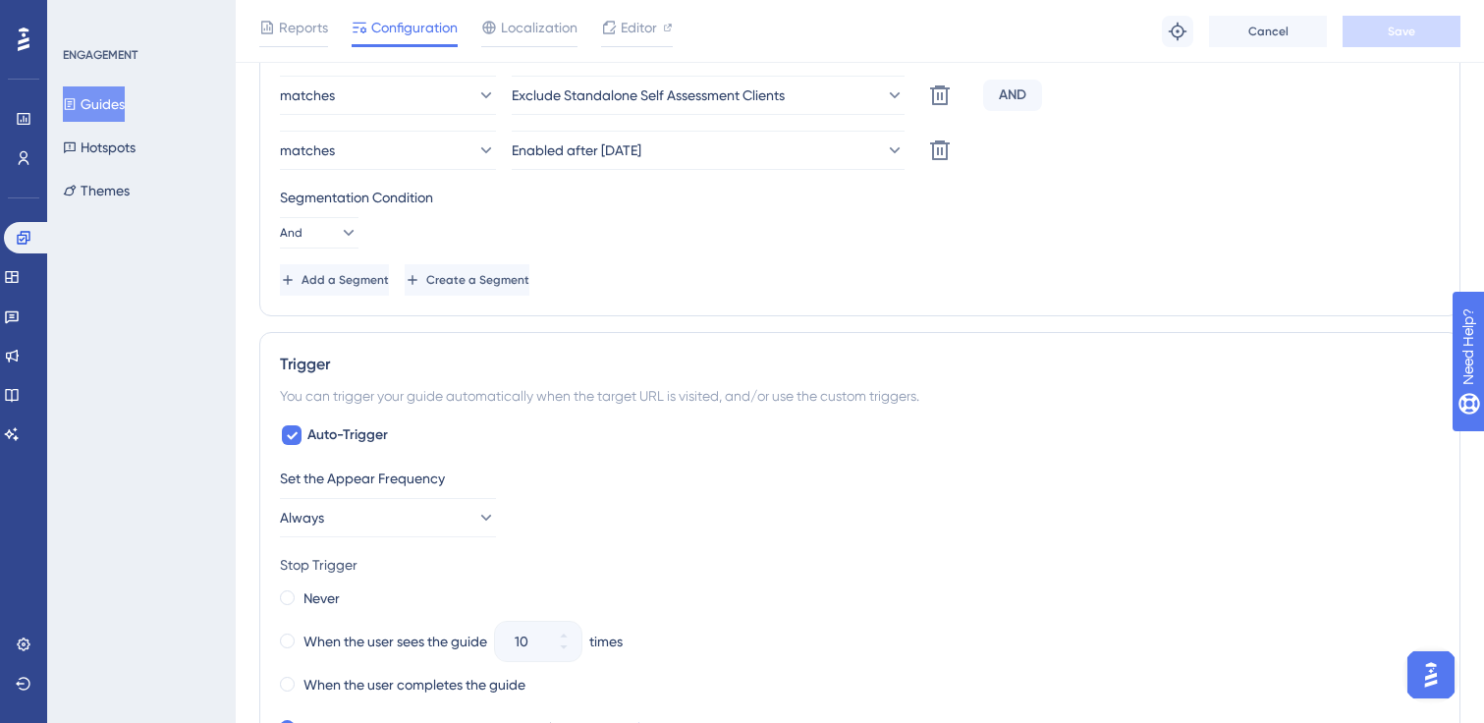
scroll to position [1142, 0]
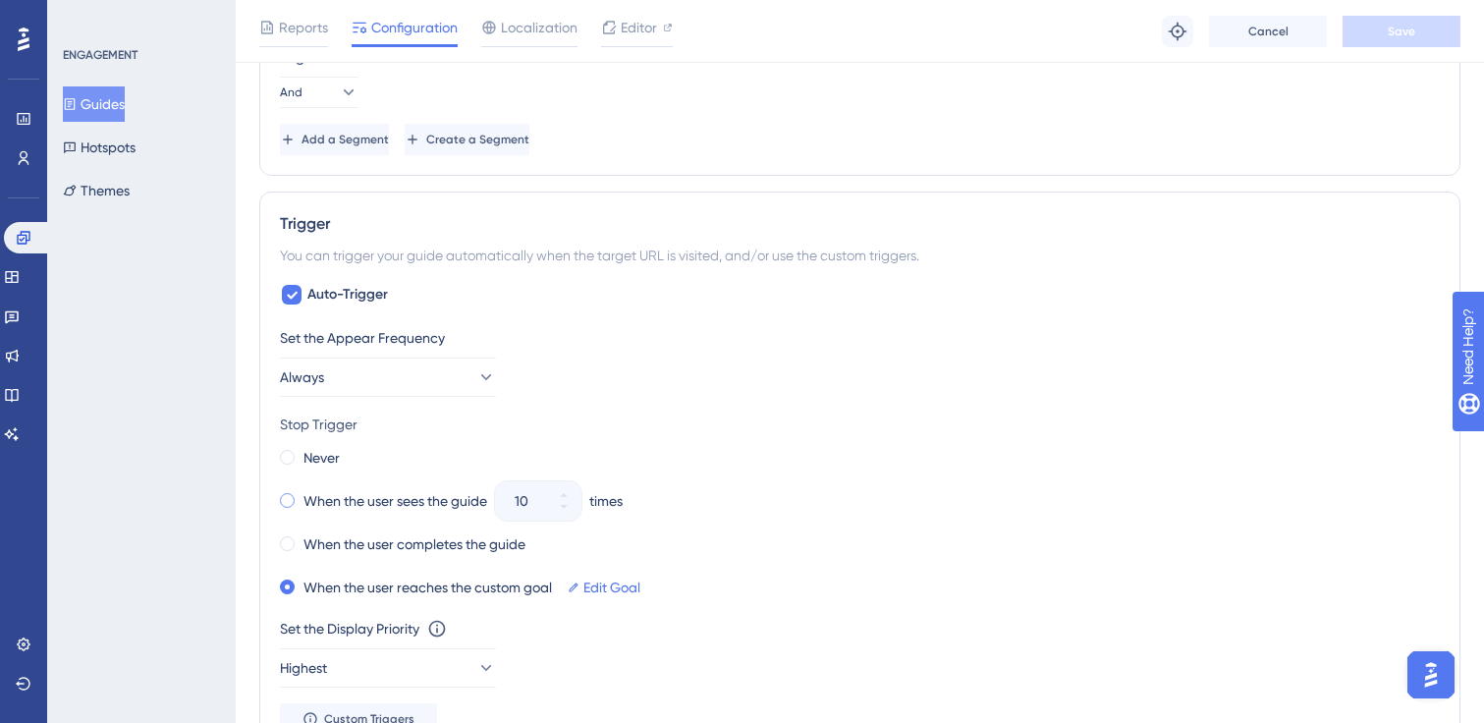
click at [374, 498] on label "When the user sees the guide" at bounding box center [396, 501] width 184 height 24
click at [566, 517] on button "10" at bounding box center [563, 511] width 35 height 20
click at [566, 517] on button "9" at bounding box center [563, 511] width 35 height 20
click at [566, 517] on button "8" at bounding box center [563, 511] width 35 height 20
click at [566, 517] on button "7" at bounding box center [563, 511] width 35 height 20
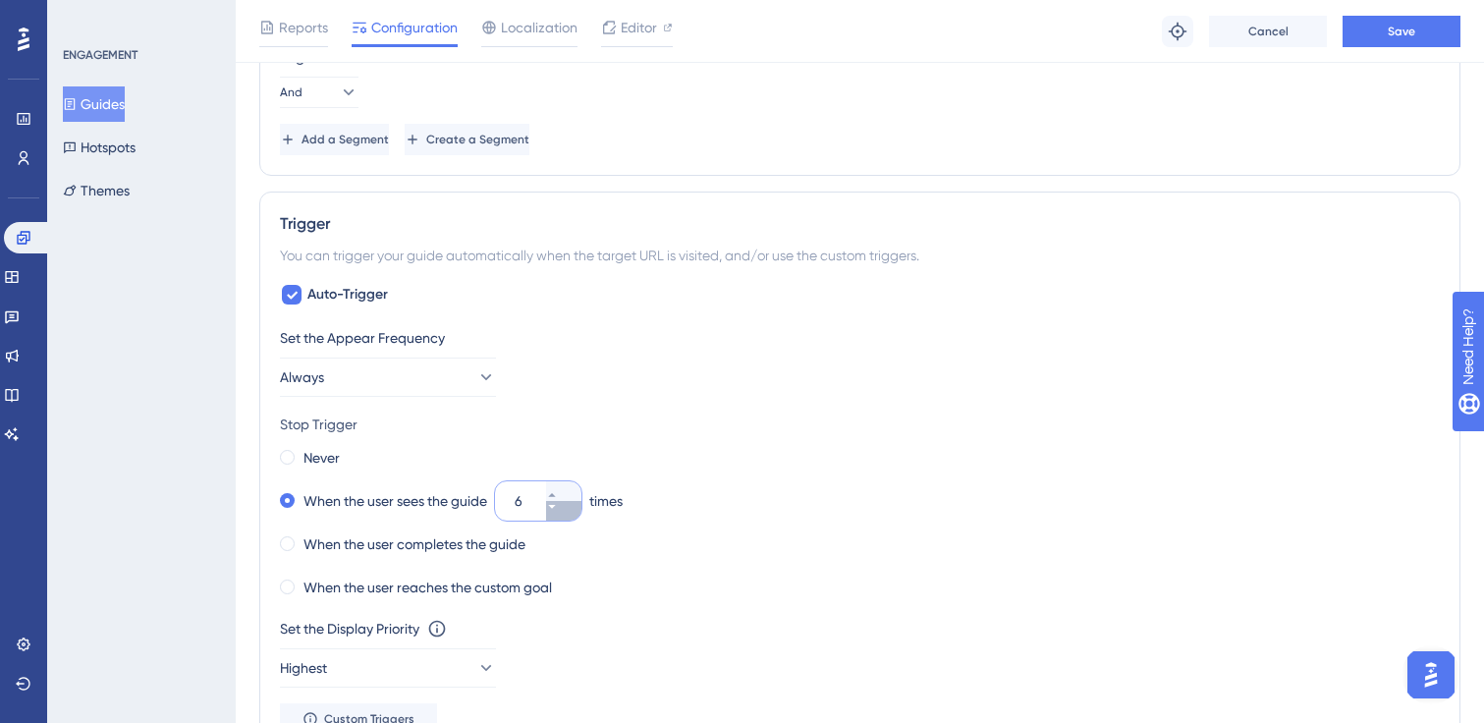
click at [566, 517] on button "6" at bounding box center [563, 511] width 35 height 20
click at [566, 517] on button "5" at bounding box center [563, 511] width 35 height 20
click at [566, 517] on button "4" at bounding box center [563, 511] width 35 height 20
type input "3"
click at [1407, 32] on span "Save" at bounding box center [1402, 32] width 28 height 16
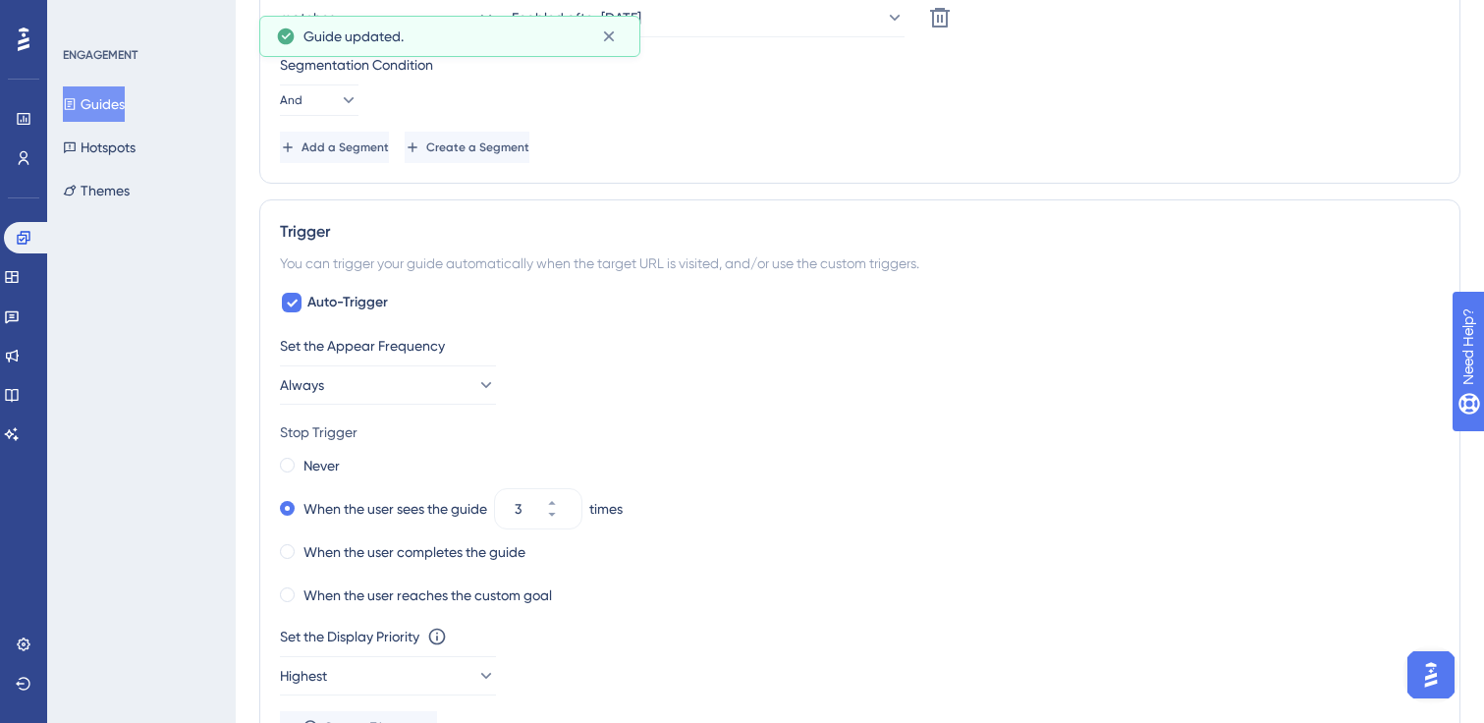
scroll to position [0, 0]
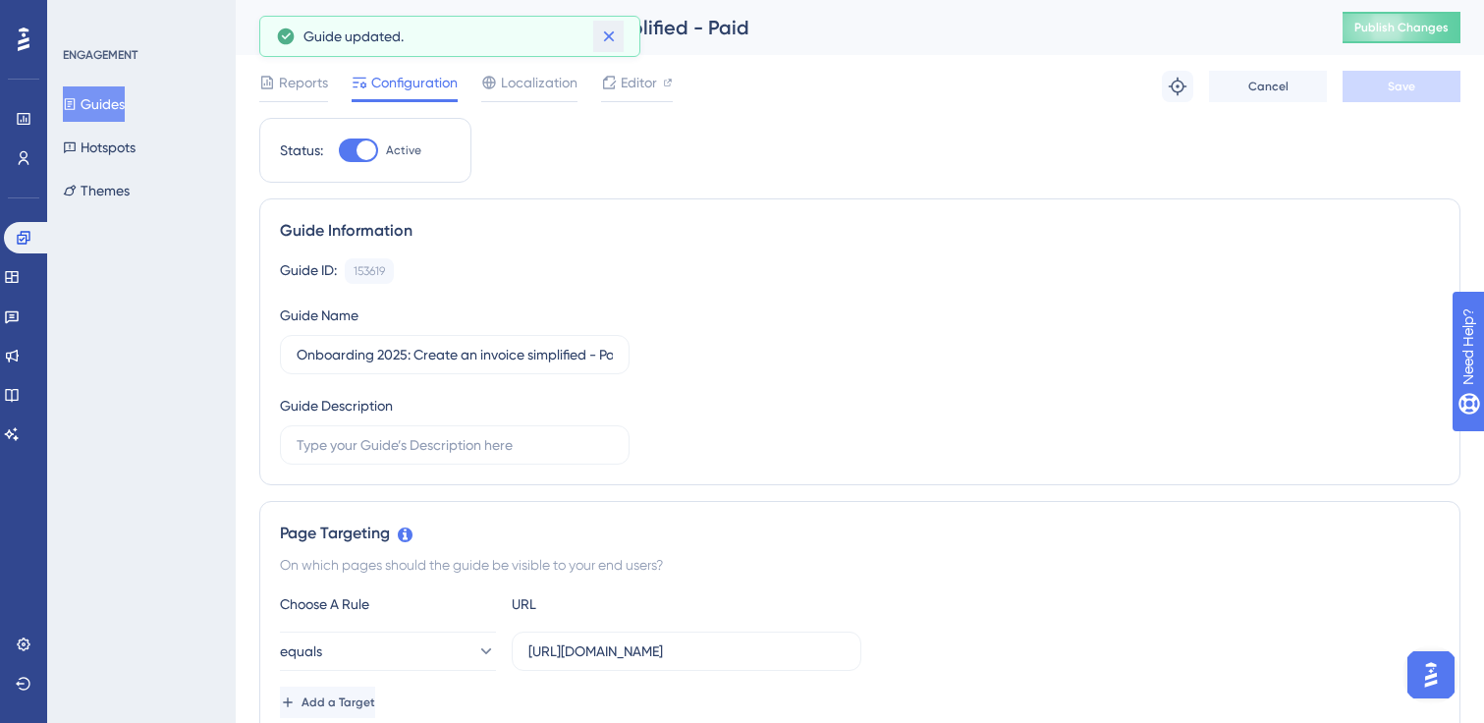
click at [622, 31] on button at bounding box center [608, 36] width 30 height 31
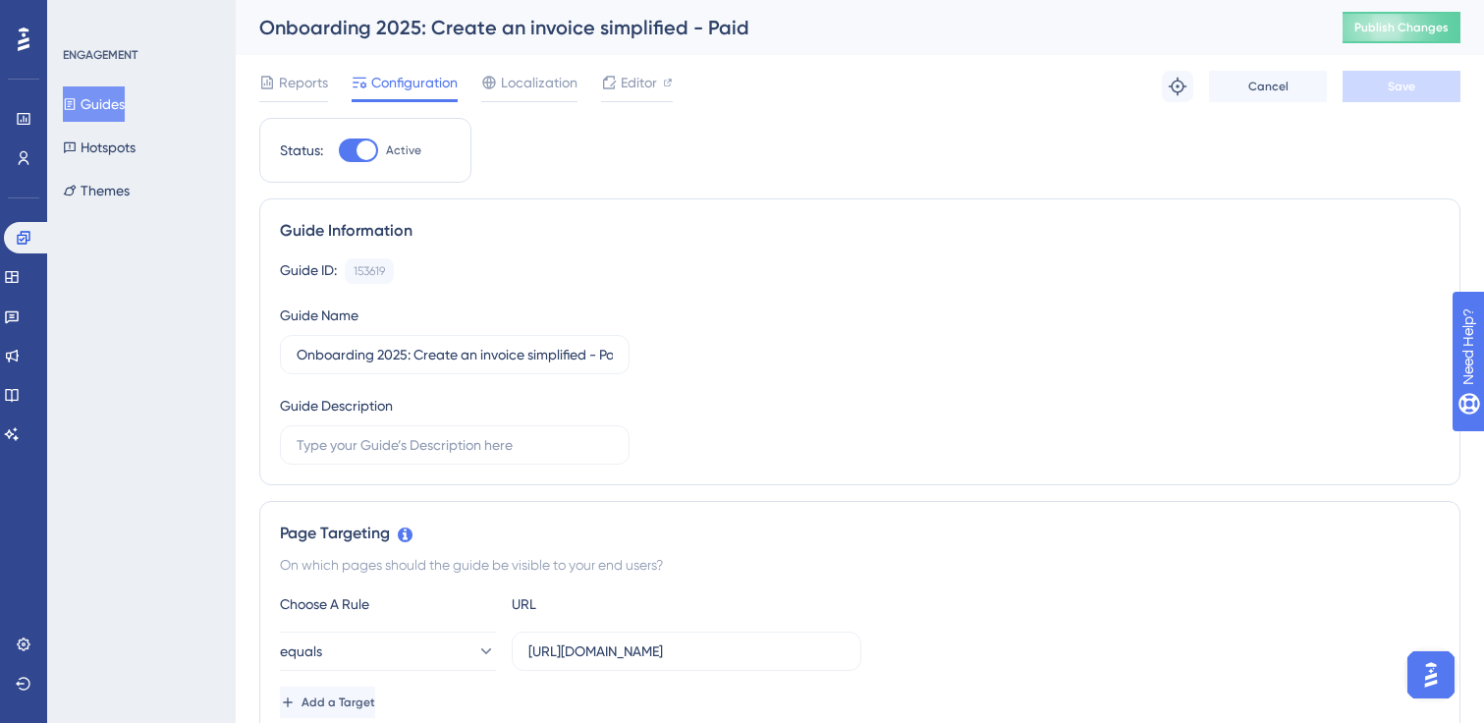
click at [119, 110] on button "Guides" at bounding box center [94, 103] width 62 height 35
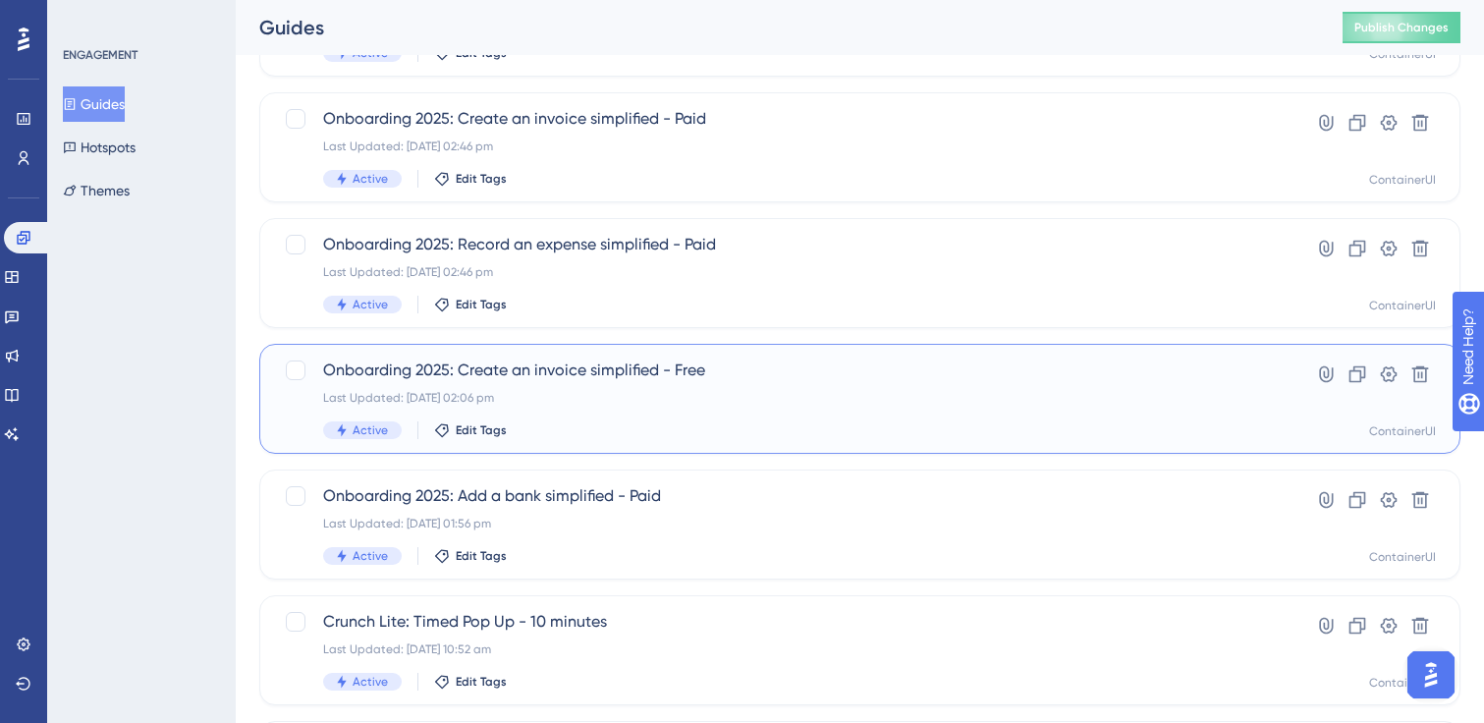
click at [609, 461] on div "Select All Showing Deselect Onboarding 2025: Record an expense simplified - Fre…" at bounding box center [859, 438] width 1201 height 1289
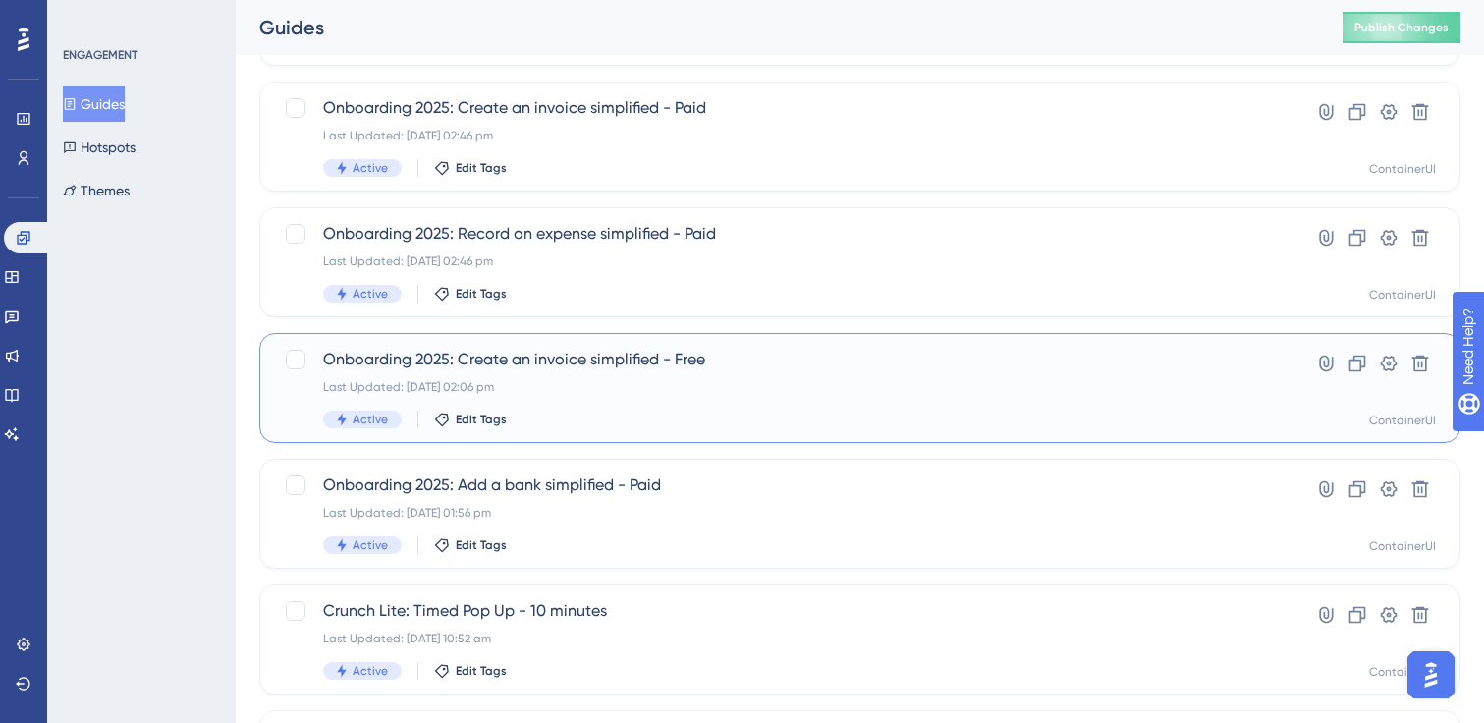
click at [612, 385] on div "Last Updated: [DATE] 02:06 pm" at bounding box center [781, 387] width 916 height 16
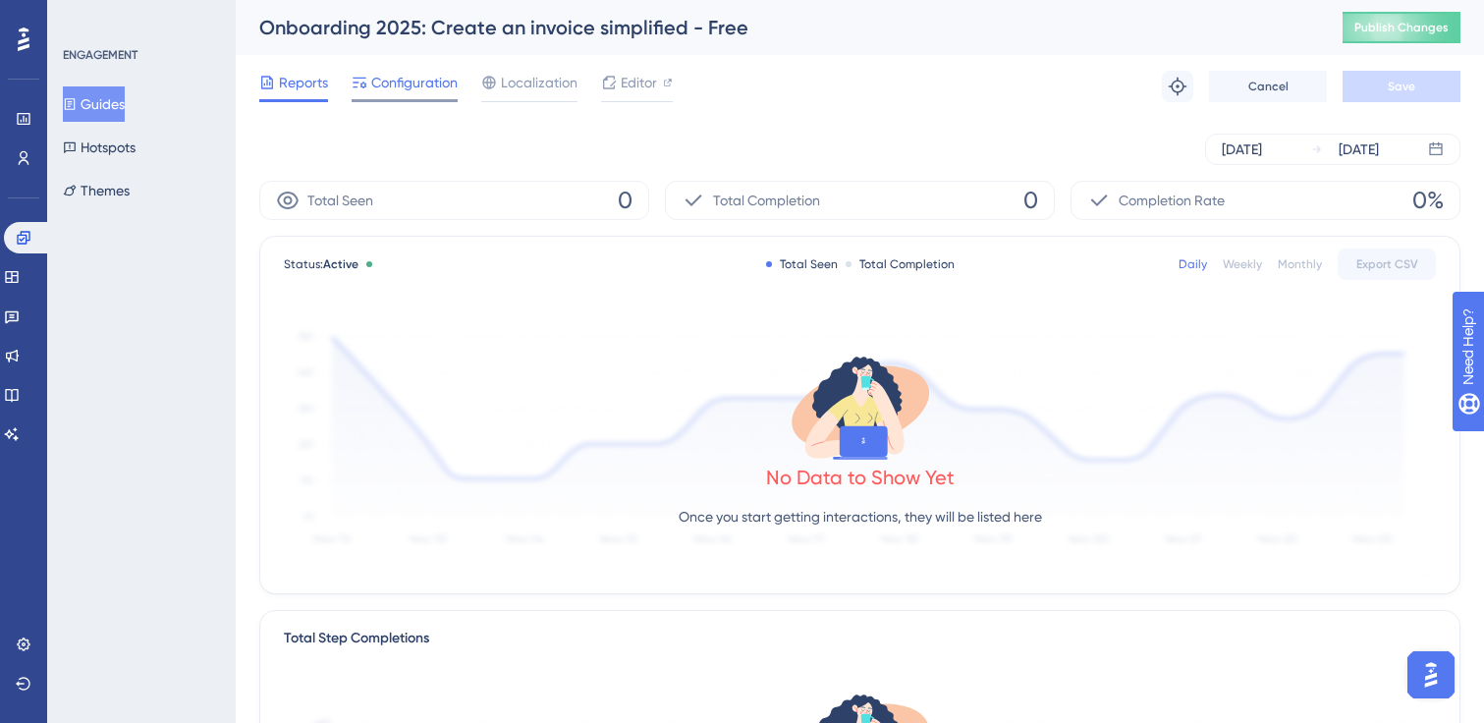
click at [414, 88] on span "Configuration" at bounding box center [414, 83] width 86 height 24
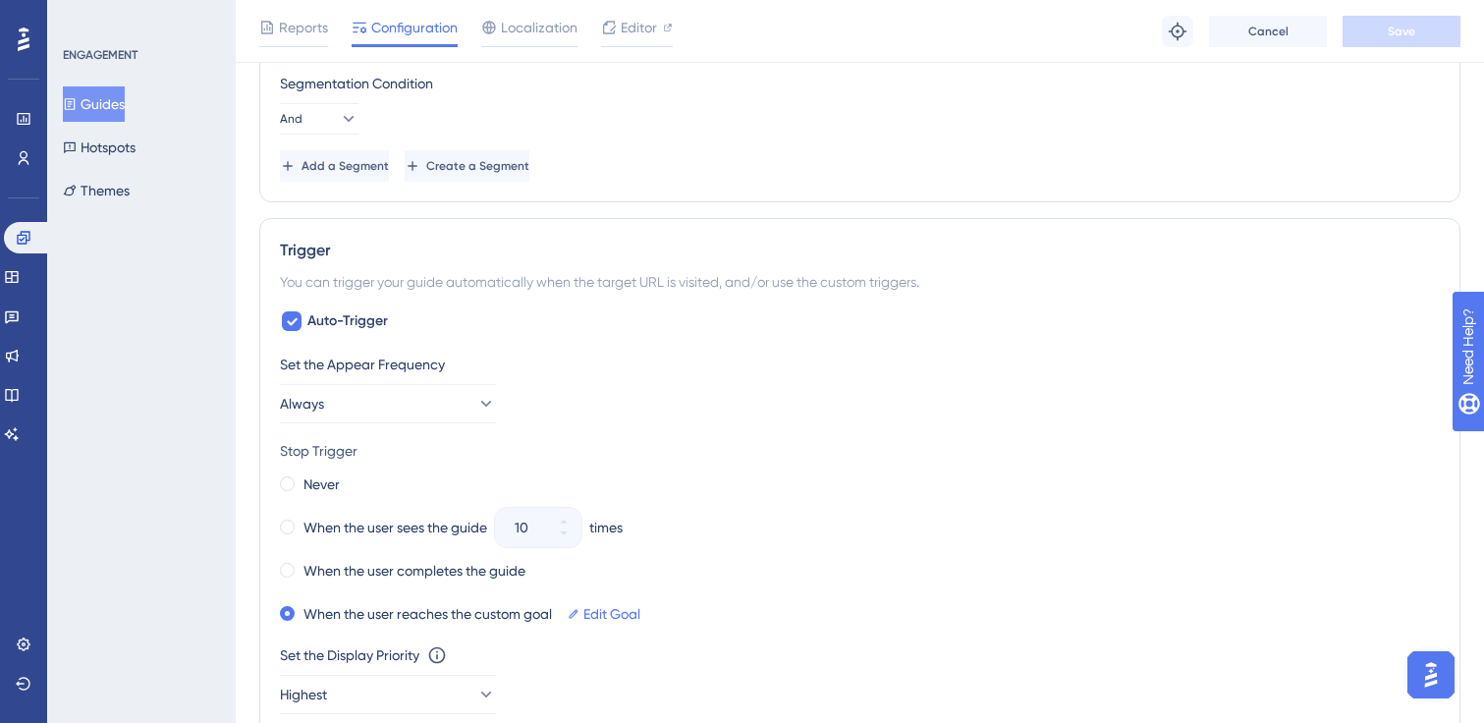
scroll to position [1157, 0]
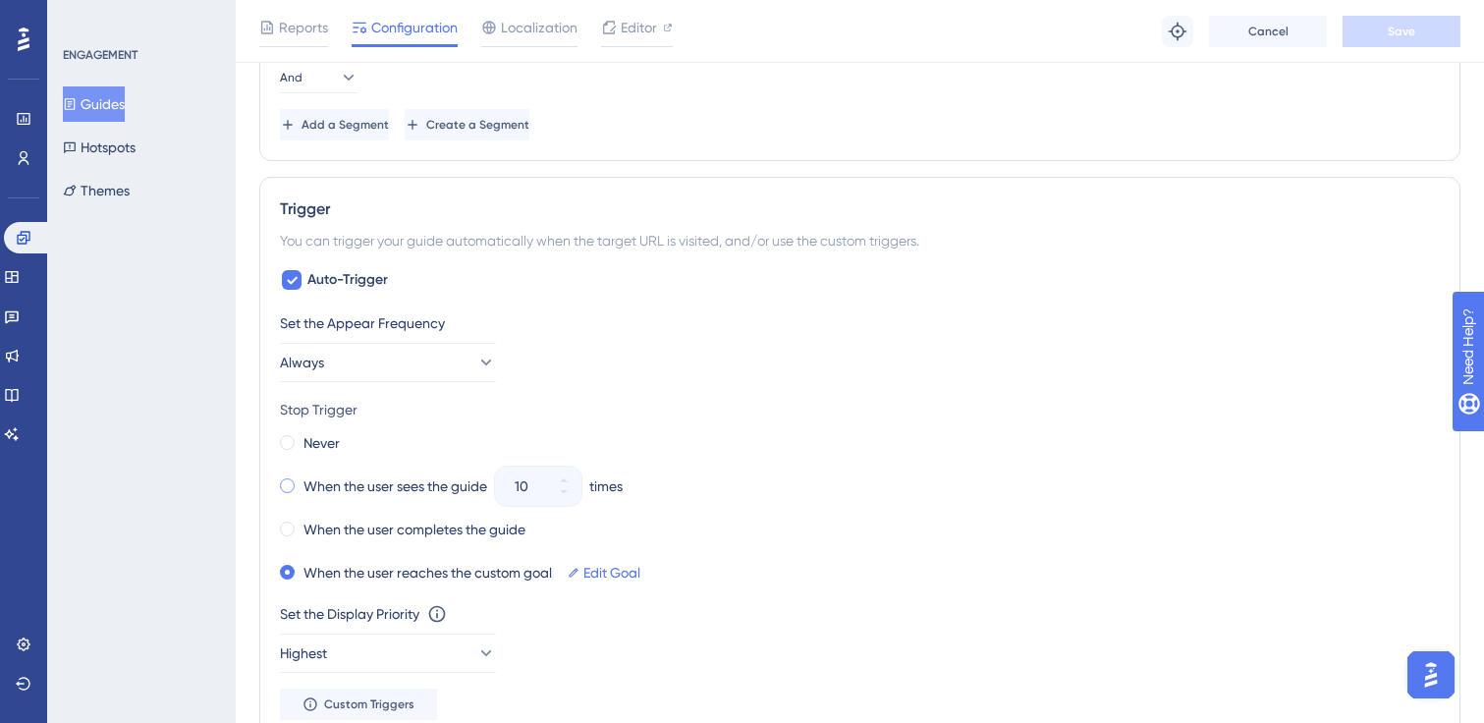
click at [406, 484] on label "When the user sees the guide" at bounding box center [396, 486] width 184 height 24
click at [581, 500] on button "10" at bounding box center [563, 496] width 35 height 20
click at [581, 500] on button "9" at bounding box center [563, 496] width 35 height 20
click at [581, 500] on button "8" at bounding box center [563, 496] width 35 height 20
click at [581, 500] on button "7" at bounding box center [563, 496] width 35 height 20
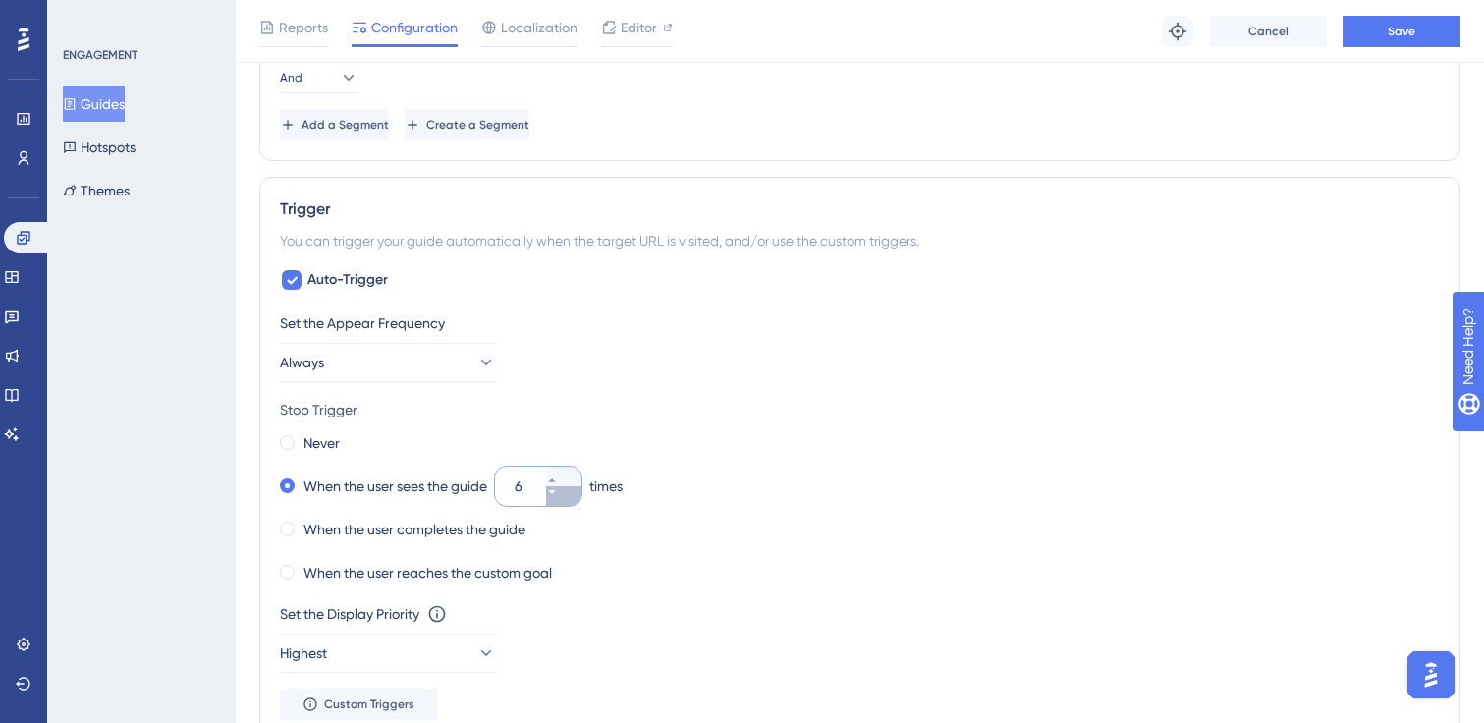
click at [581, 500] on button "6" at bounding box center [563, 496] width 35 height 20
click at [581, 500] on button "5" at bounding box center [563, 496] width 35 height 20
click at [581, 500] on button "4" at bounding box center [563, 496] width 35 height 20
click at [581, 500] on button "3" at bounding box center [563, 496] width 35 height 20
click at [574, 471] on button "2" at bounding box center [563, 477] width 35 height 20
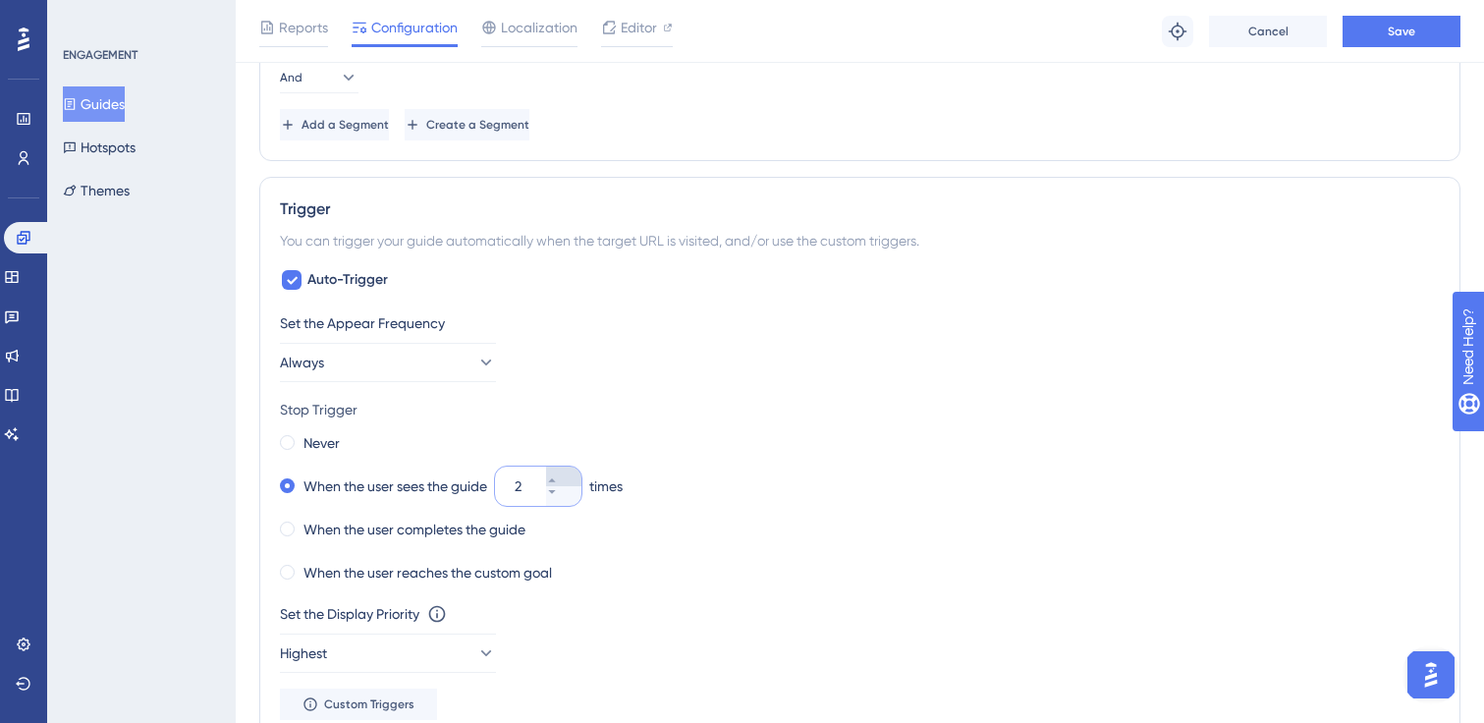
type input "3"
click at [1251, 349] on div "Set the Appear Frequency Always" at bounding box center [860, 346] width 1160 height 71
click at [1387, 37] on button "Save" at bounding box center [1402, 31] width 118 height 31
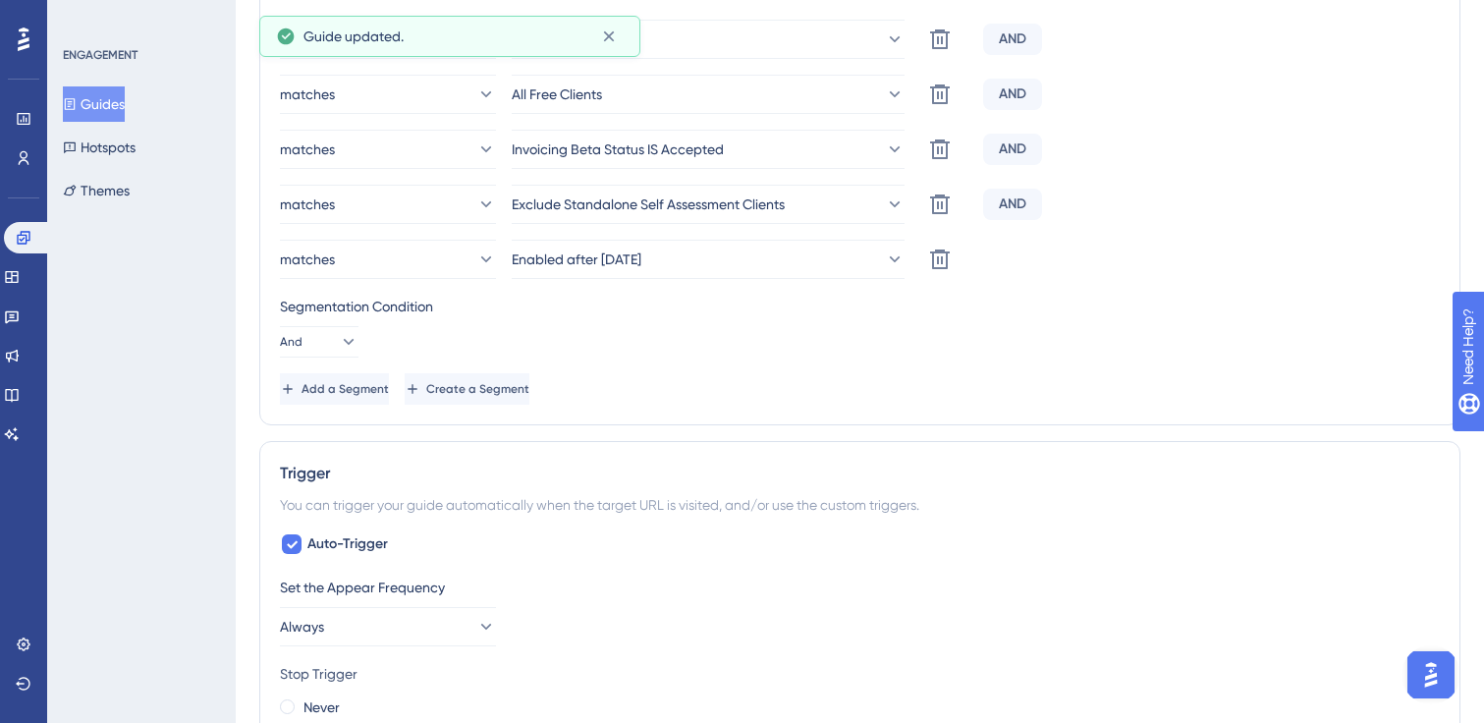
scroll to position [0, 0]
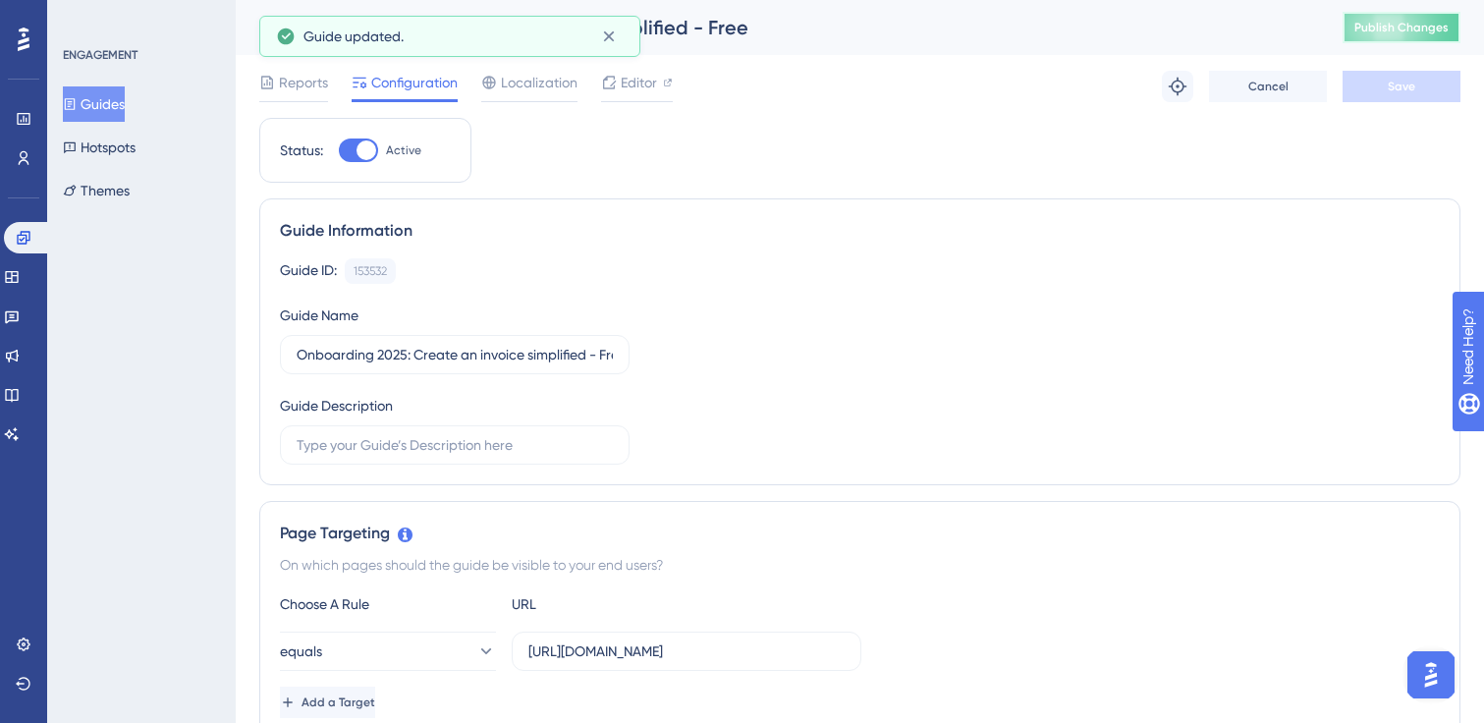
click at [1411, 32] on span "Publish Changes" at bounding box center [1401, 28] width 94 height 16
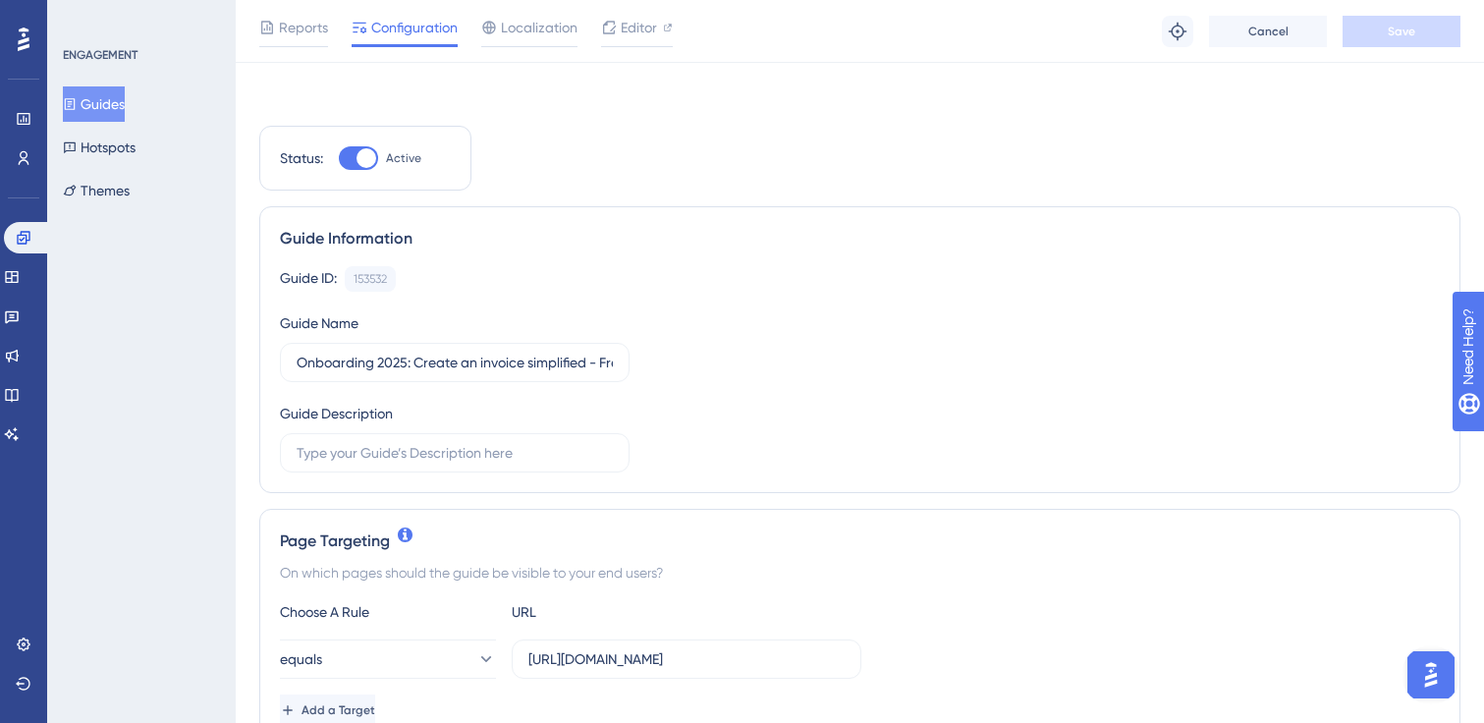
scroll to position [190, 0]
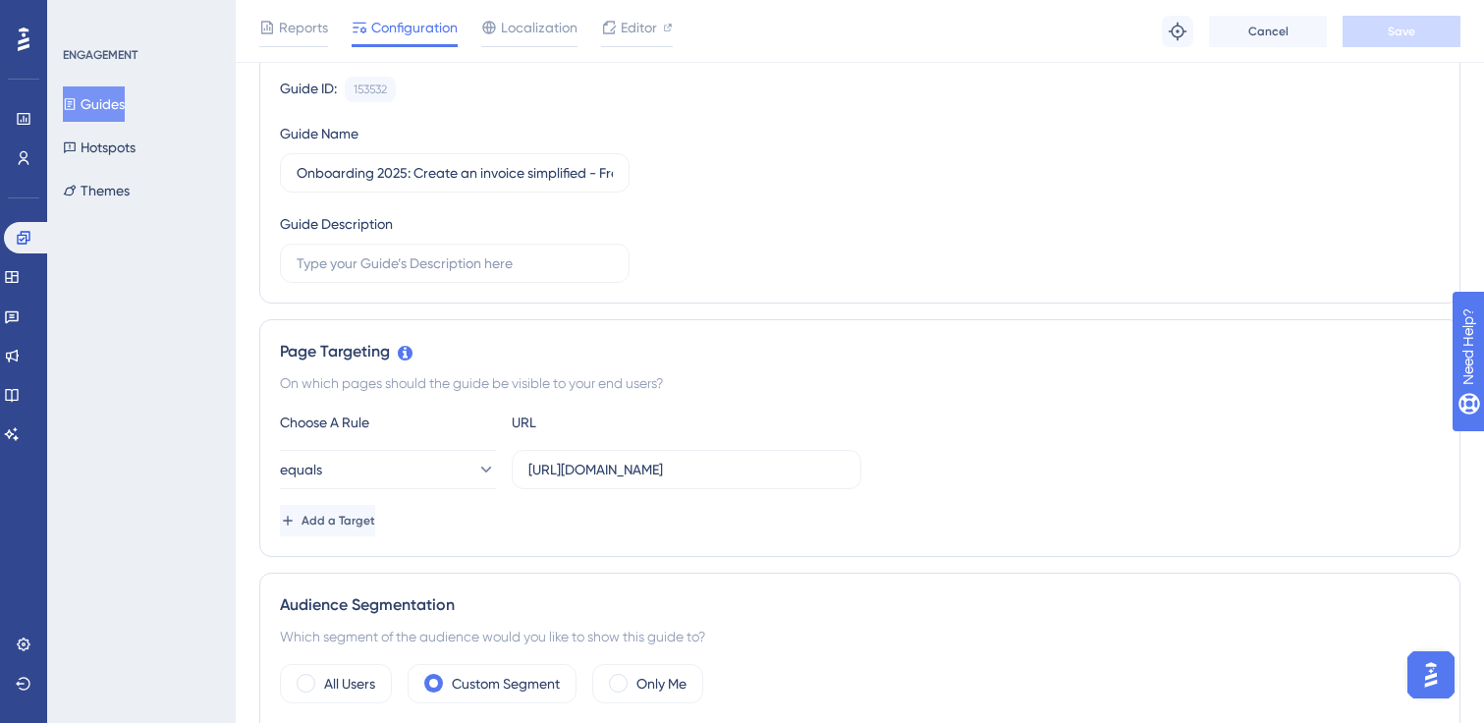
click at [114, 92] on button "Guides" at bounding box center [94, 103] width 62 height 35
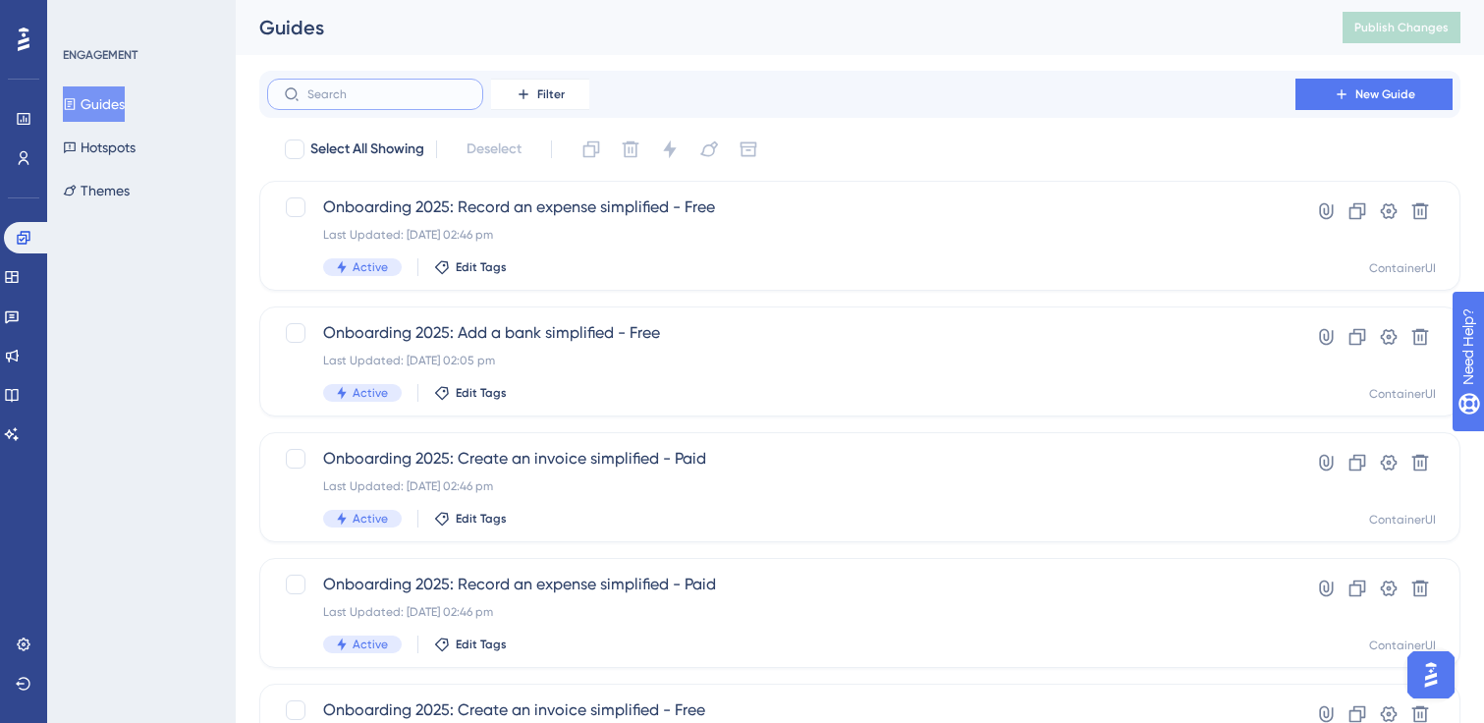
click at [359, 99] on input "text" at bounding box center [386, 94] width 159 height 14
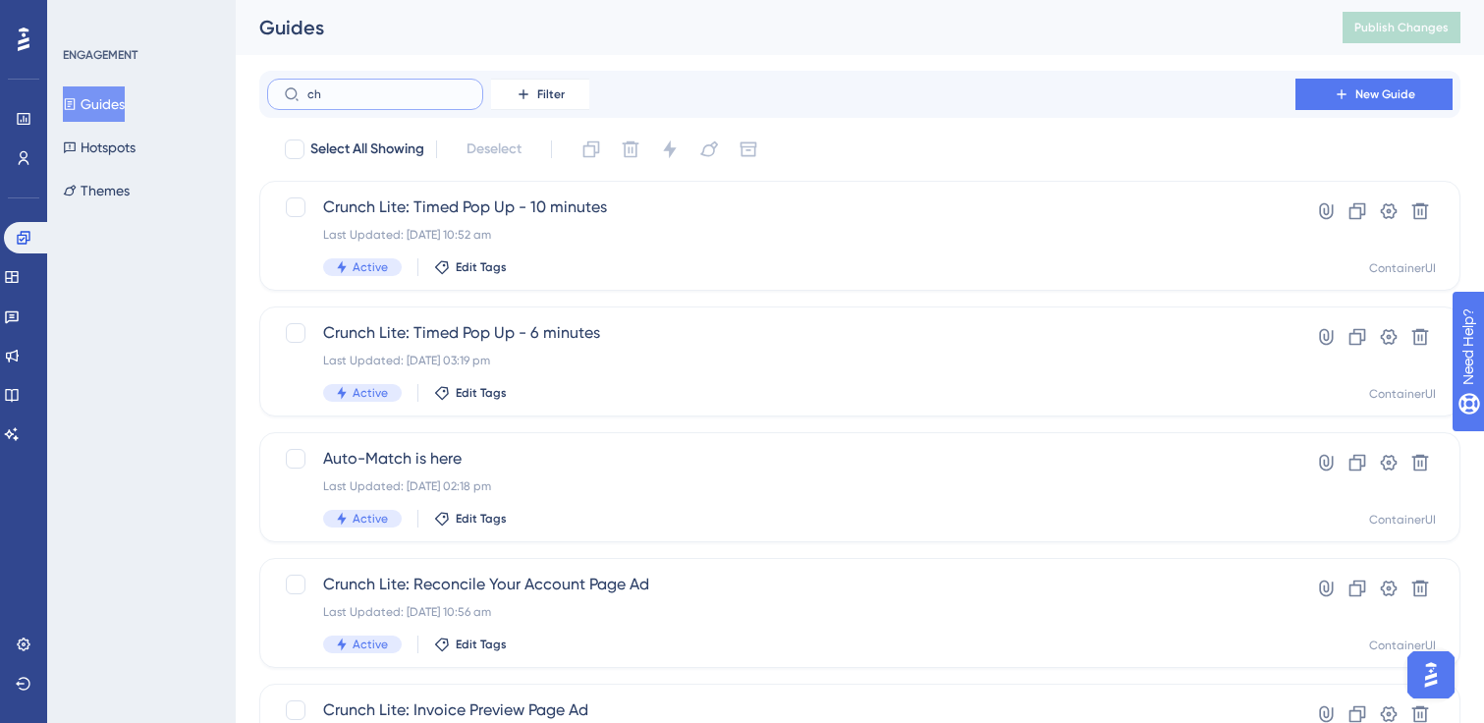
type input "che"
checkbox input "true"
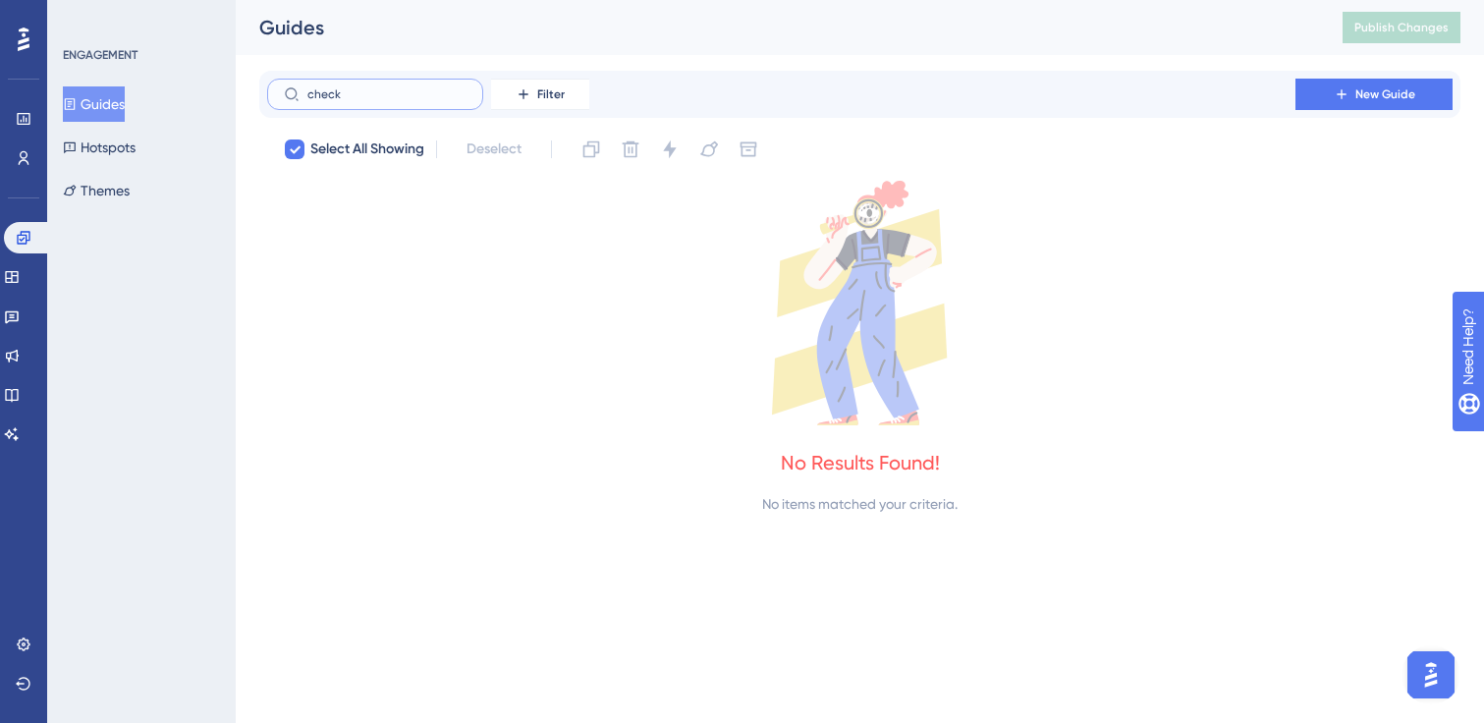
type input "g"
checkbox input "false"
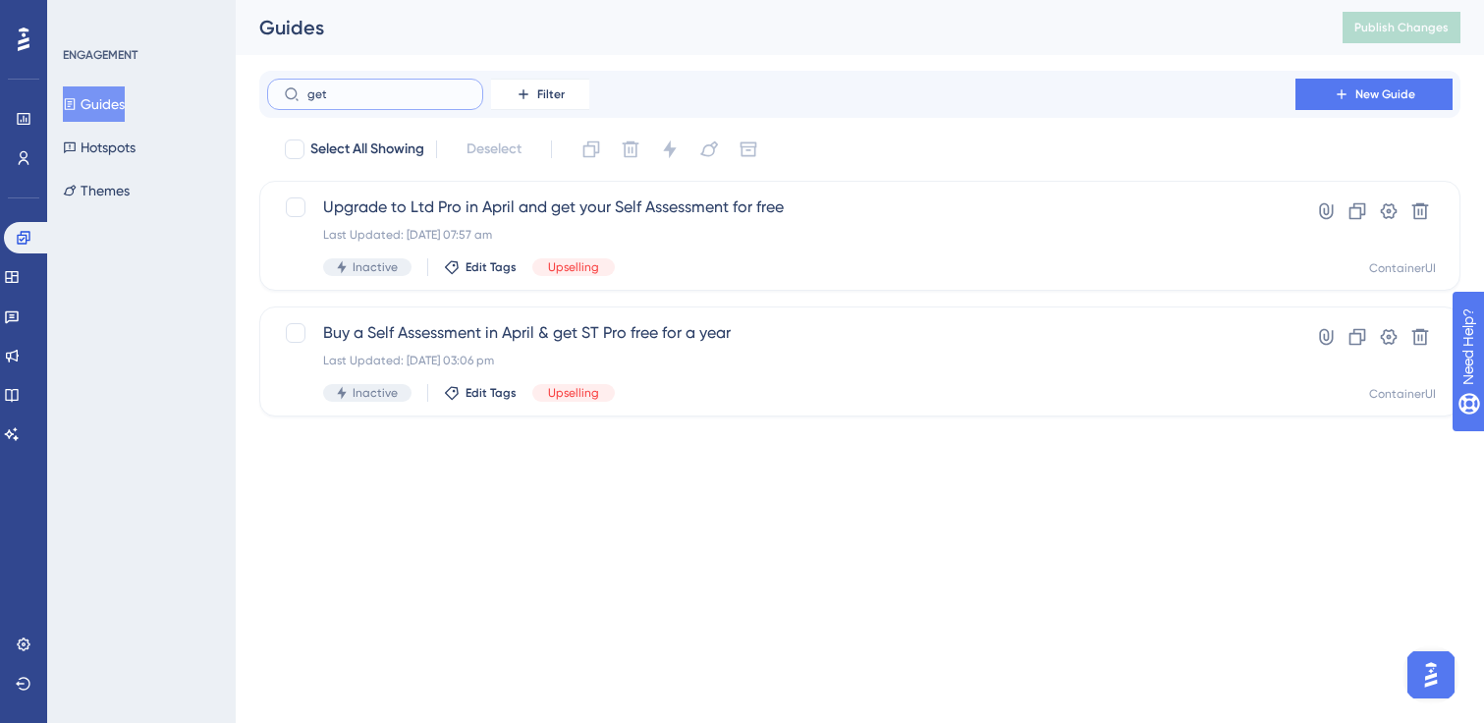
type input "gett"
checkbox input "true"
type input "getti"
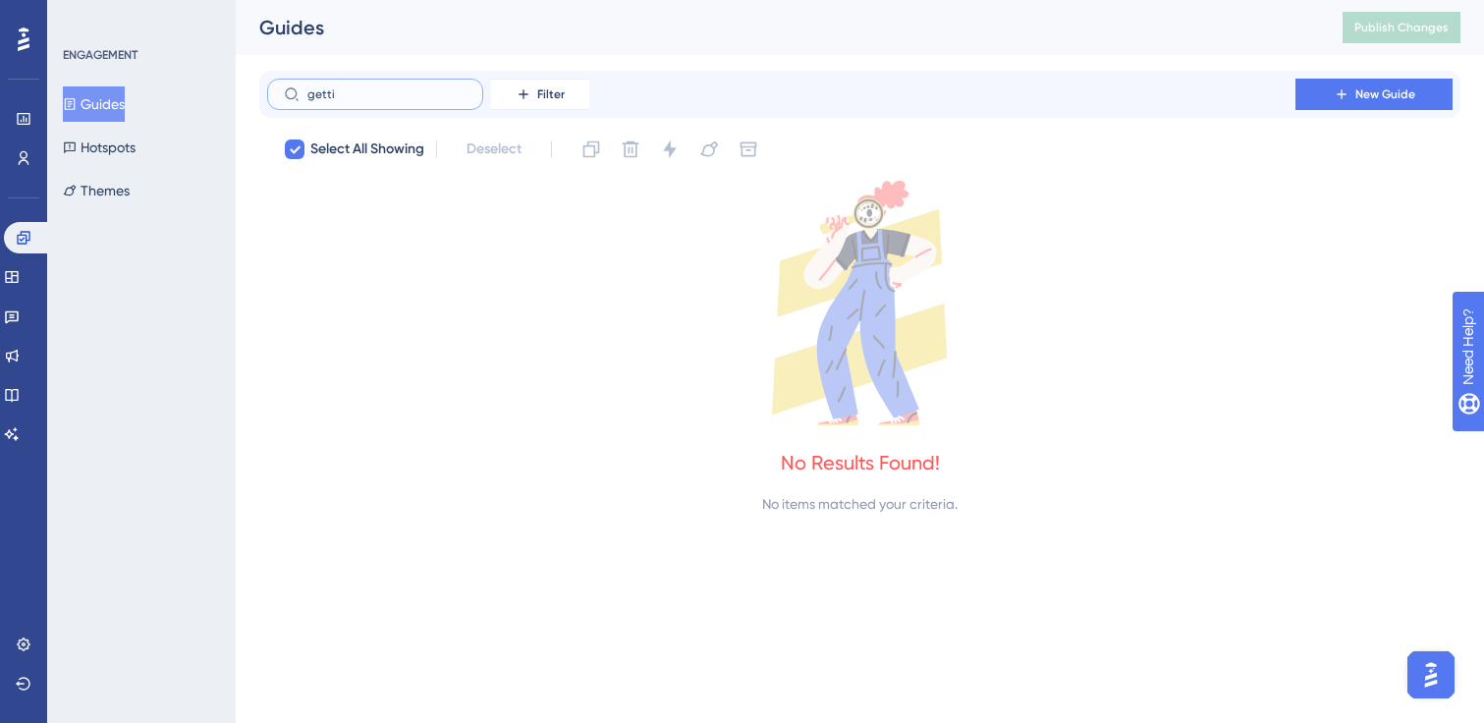
checkbox input "false"
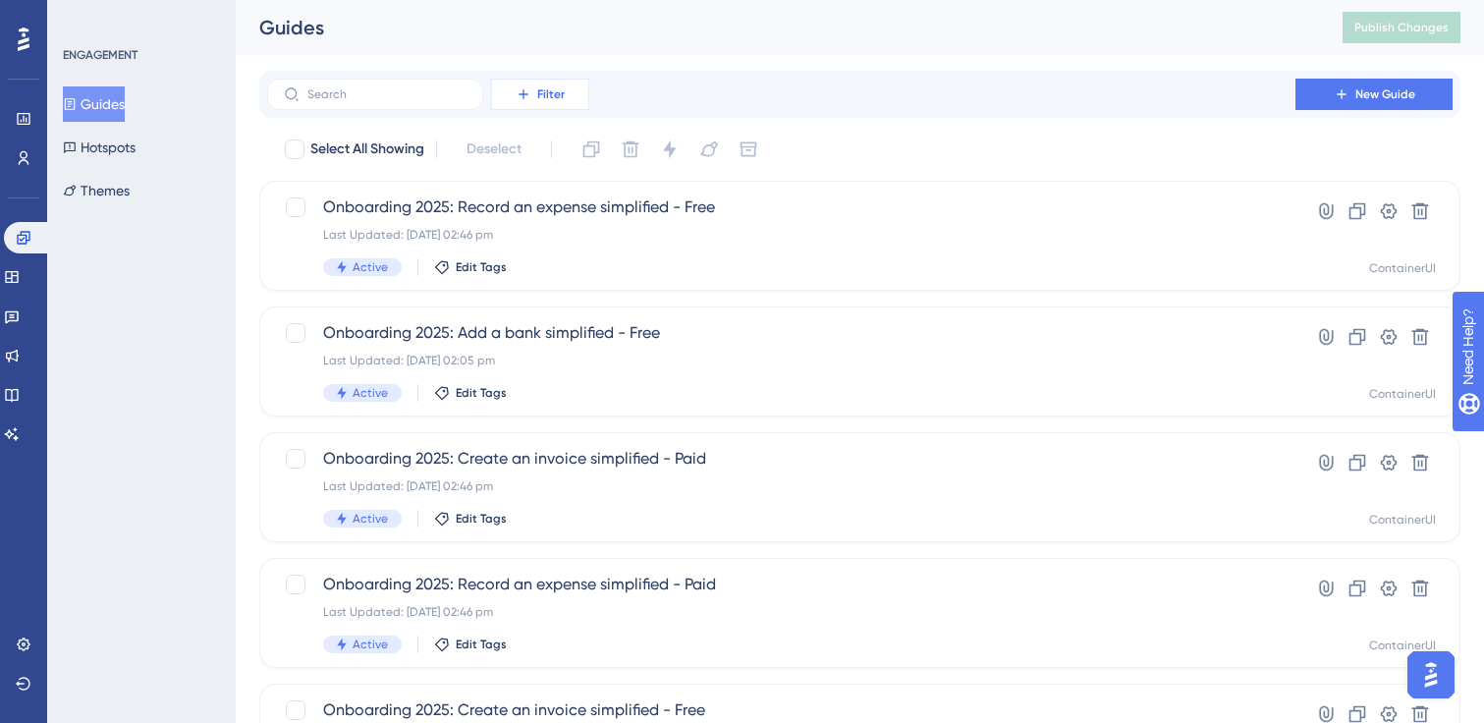
click at [524, 83] on button "Filter" at bounding box center [540, 94] width 98 height 31
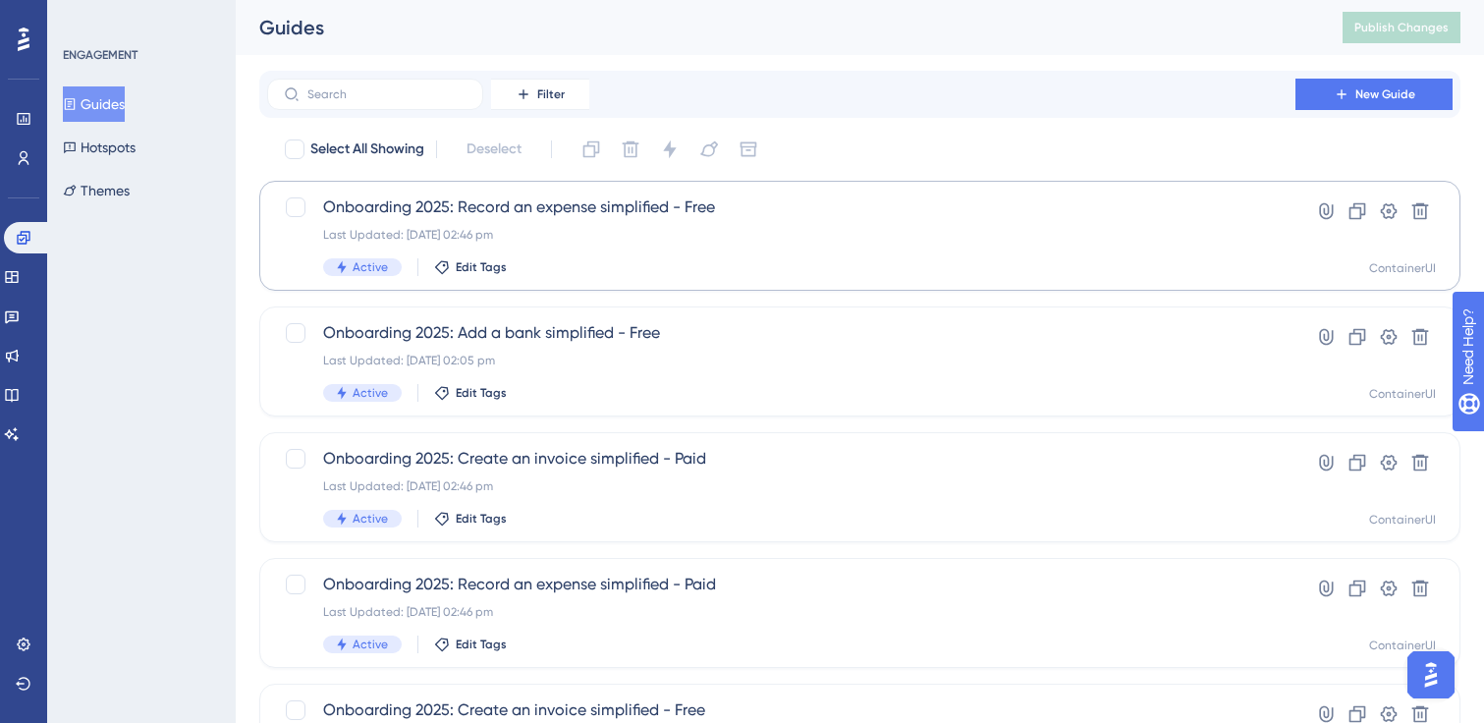
scroll to position [138, 0]
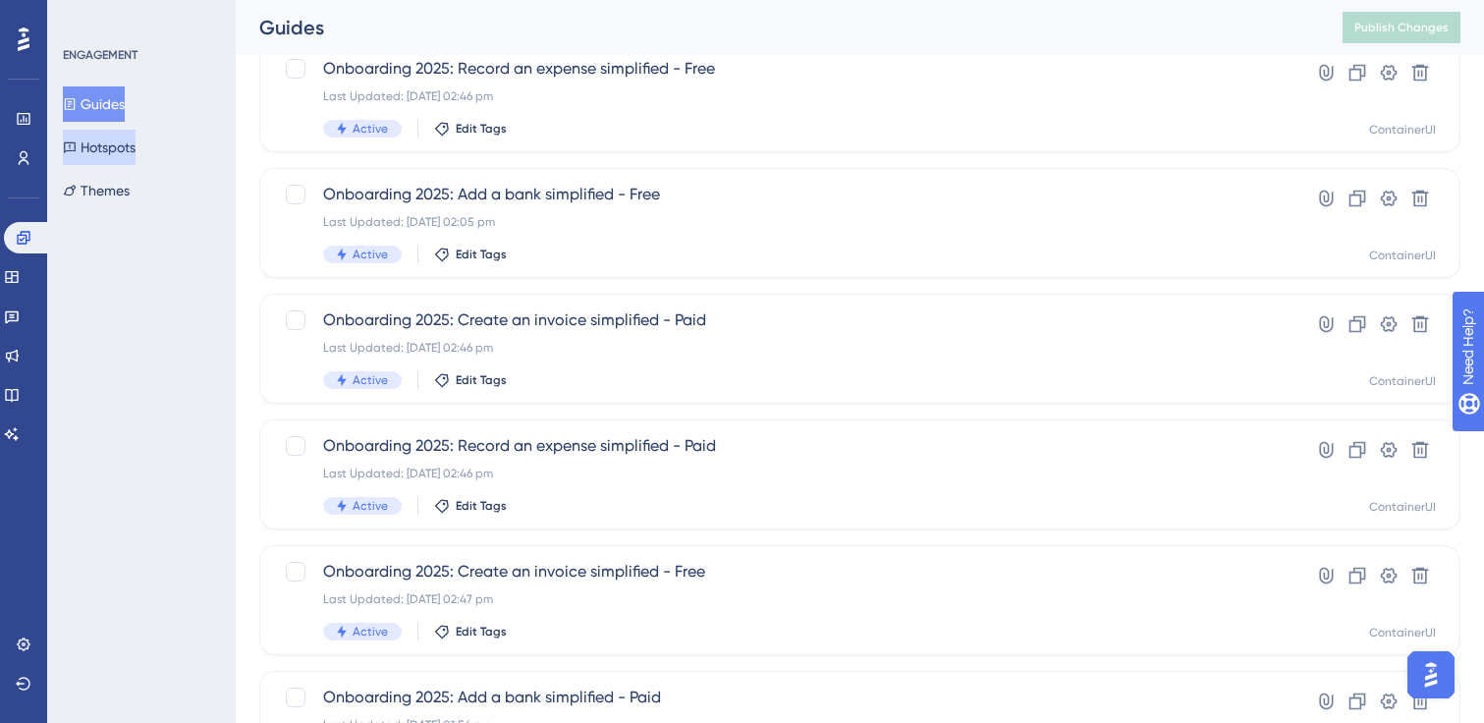
click at [126, 149] on button "Hotspots" at bounding box center [99, 147] width 73 height 35
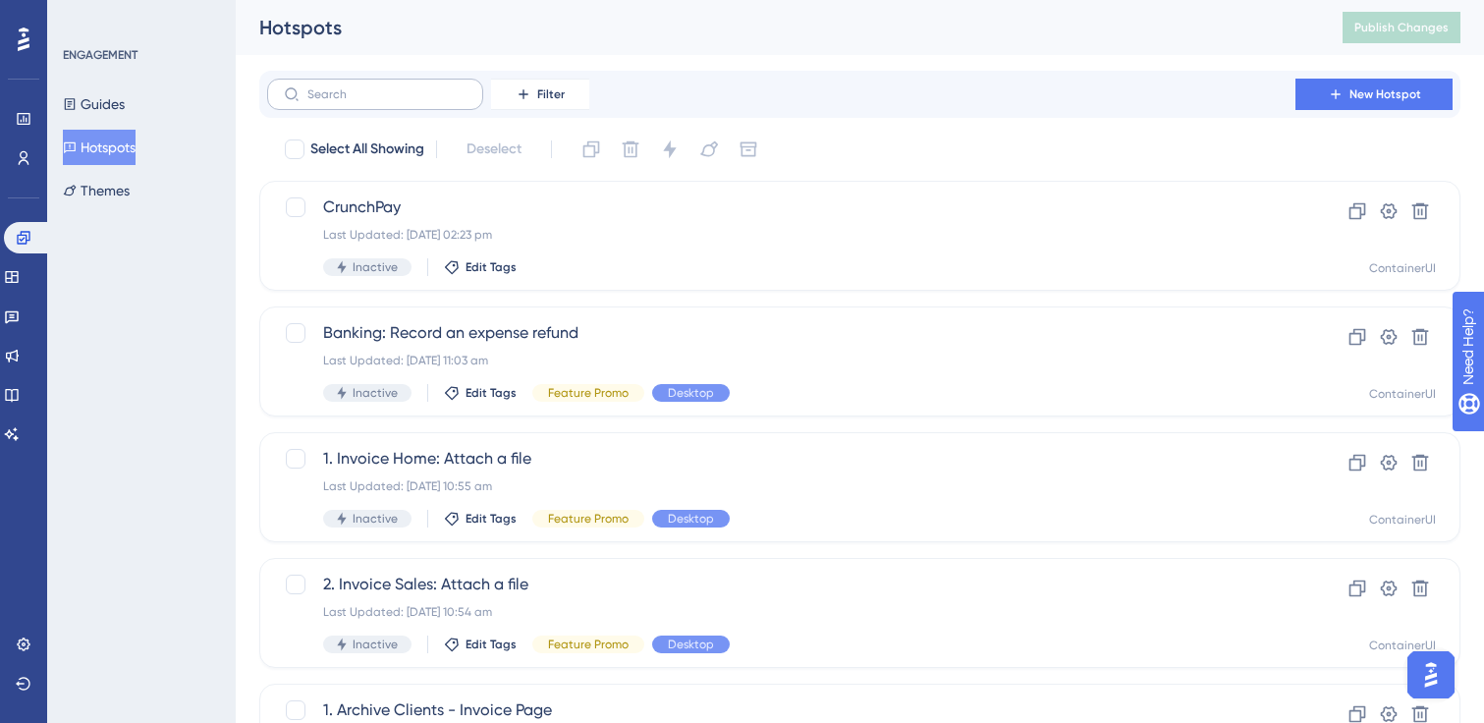
click at [360, 83] on label at bounding box center [375, 94] width 216 height 31
click at [360, 87] on input "text" at bounding box center [386, 94] width 159 height 14
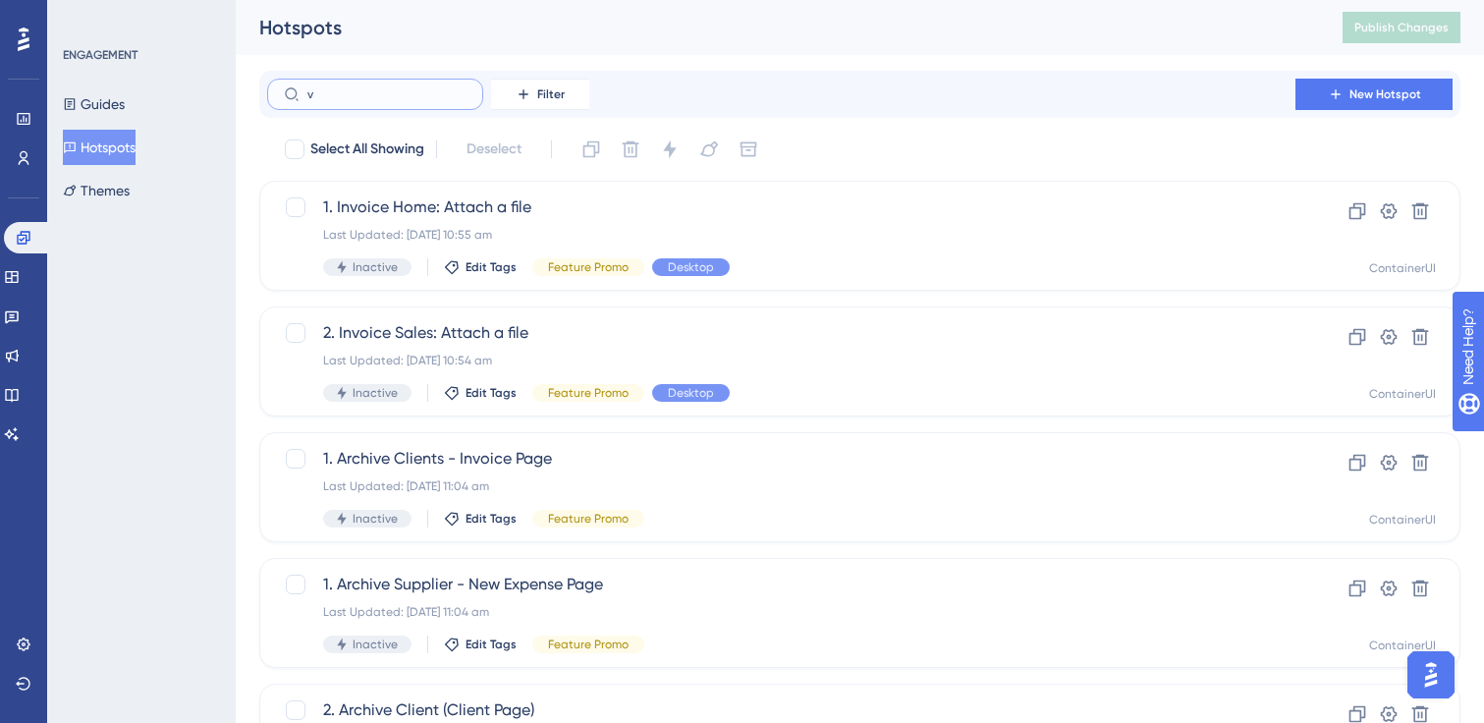
type input "v3"
checkbox input "true"
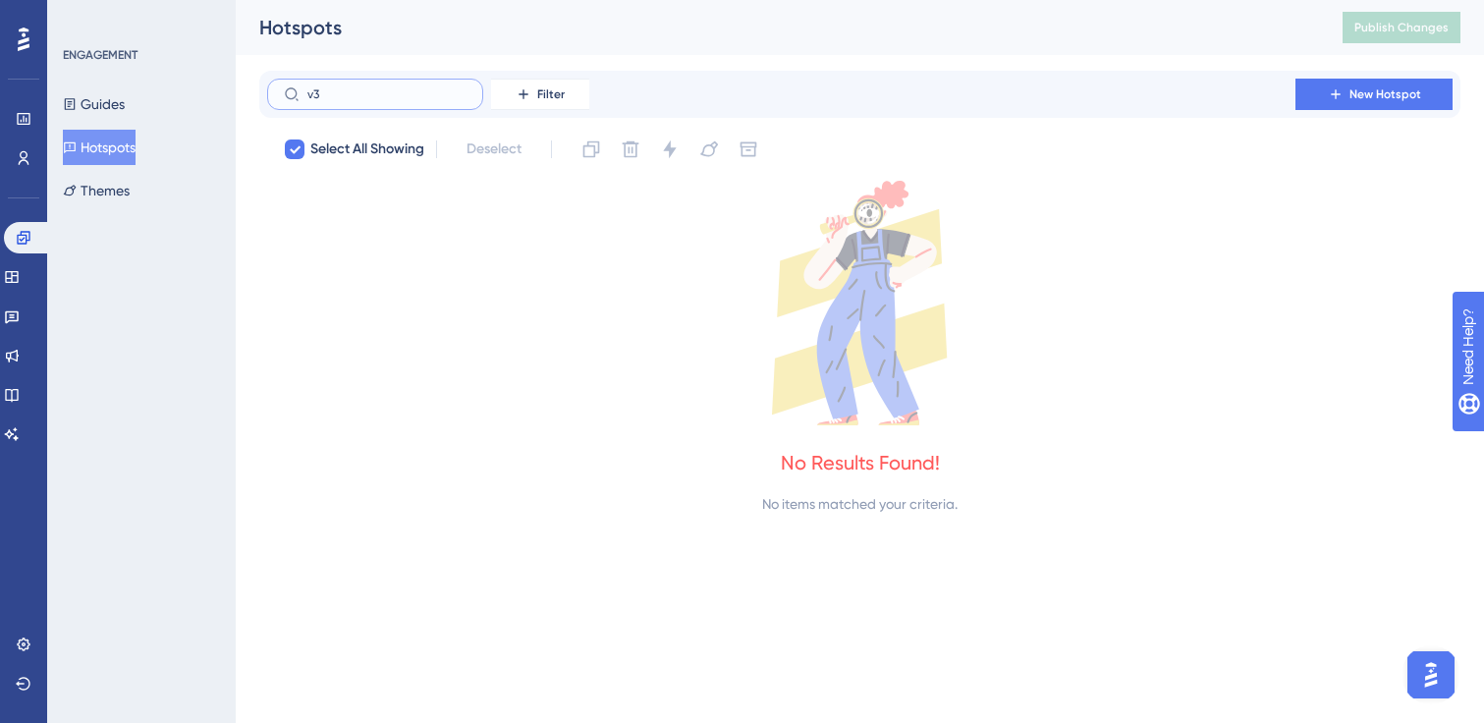
type input "c"
checkbox input "false"
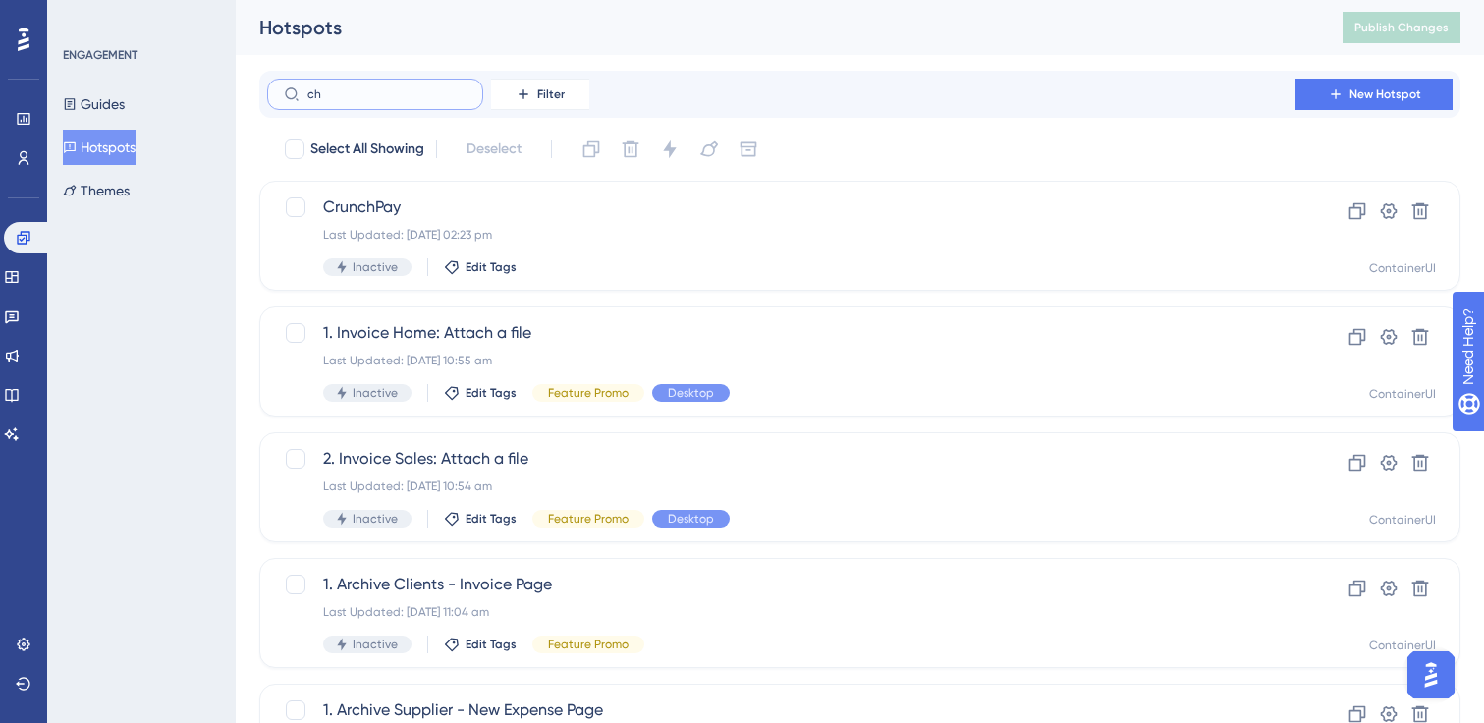
type input "che"
checkbox input "true"
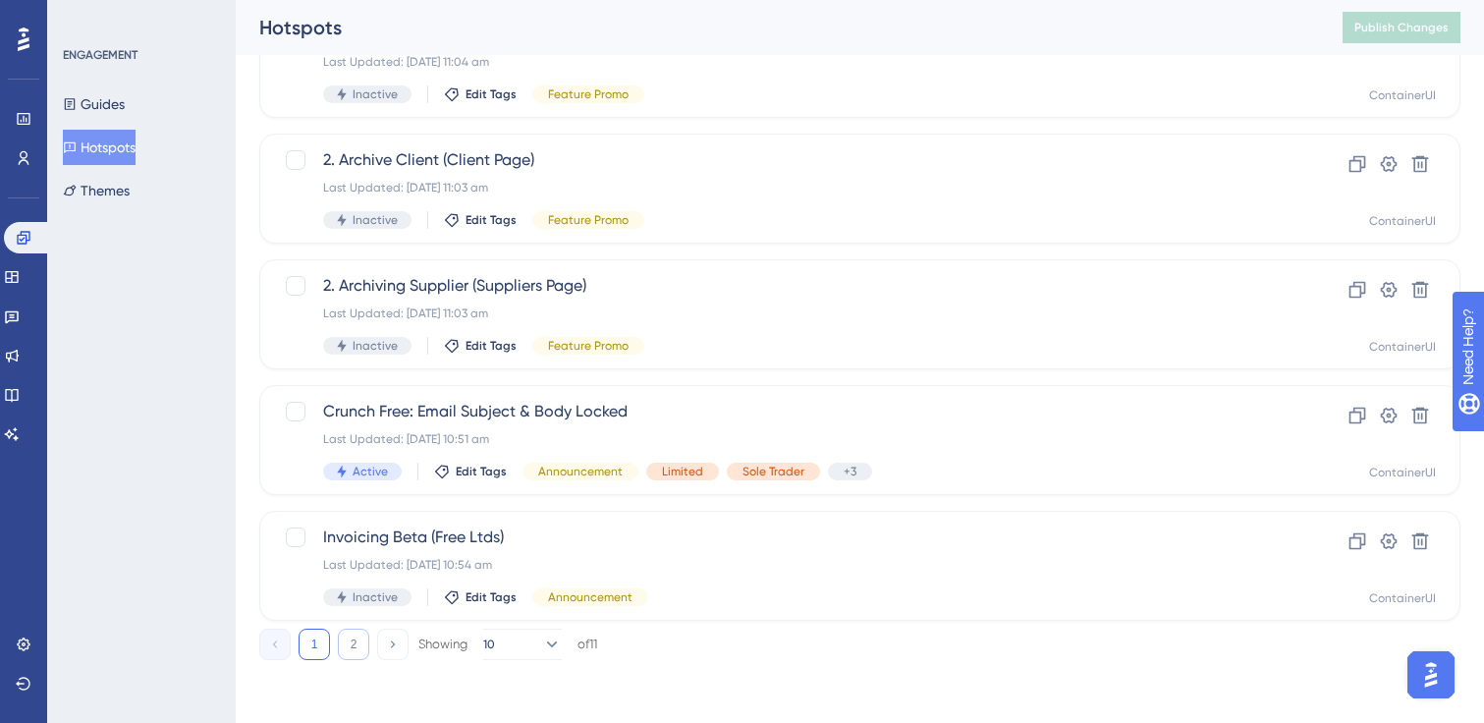
click at [368, 647] on button "2" at bounding box center [353, 644] width 31 height 31
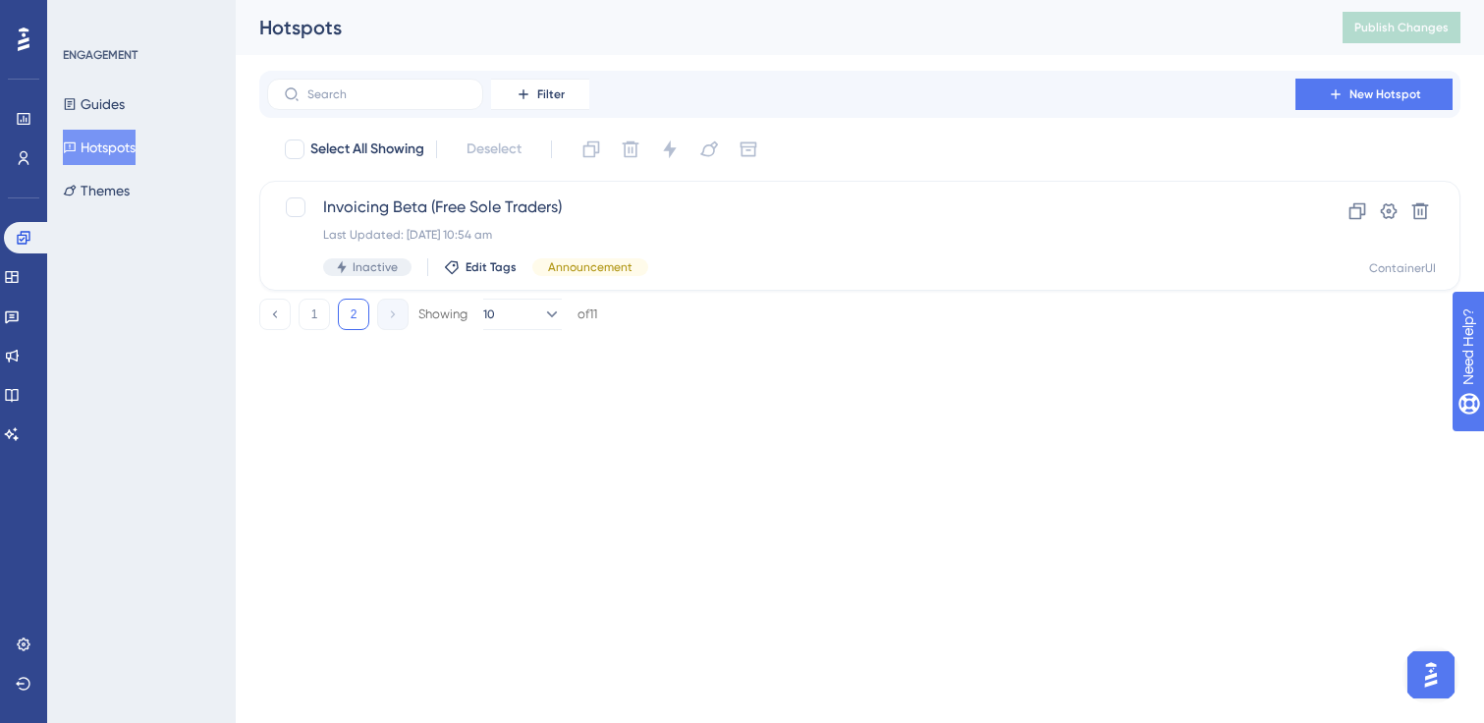
scroll to position [0, 0]
click at [310, 311] on button "1" at bounding box center [314, 314] width 31 height 31
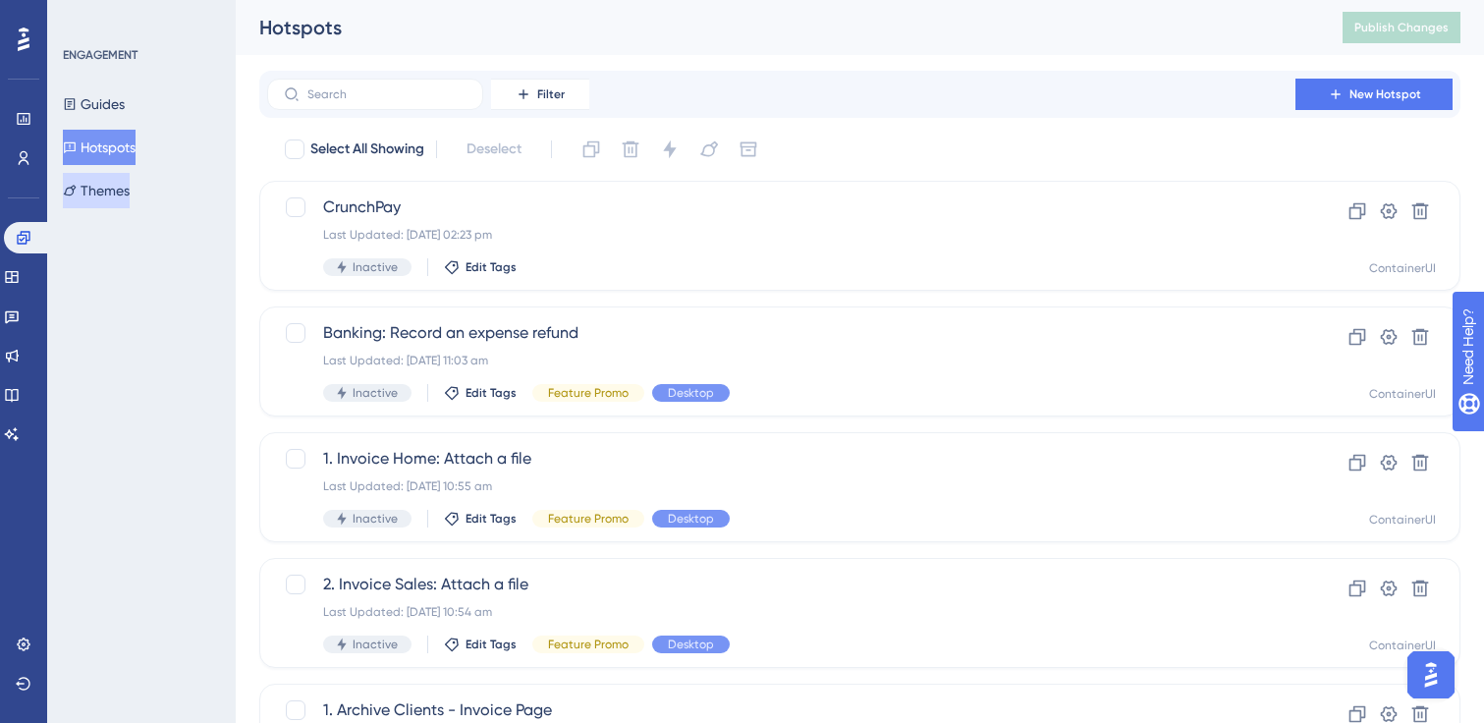
scroll to position [801, 0]
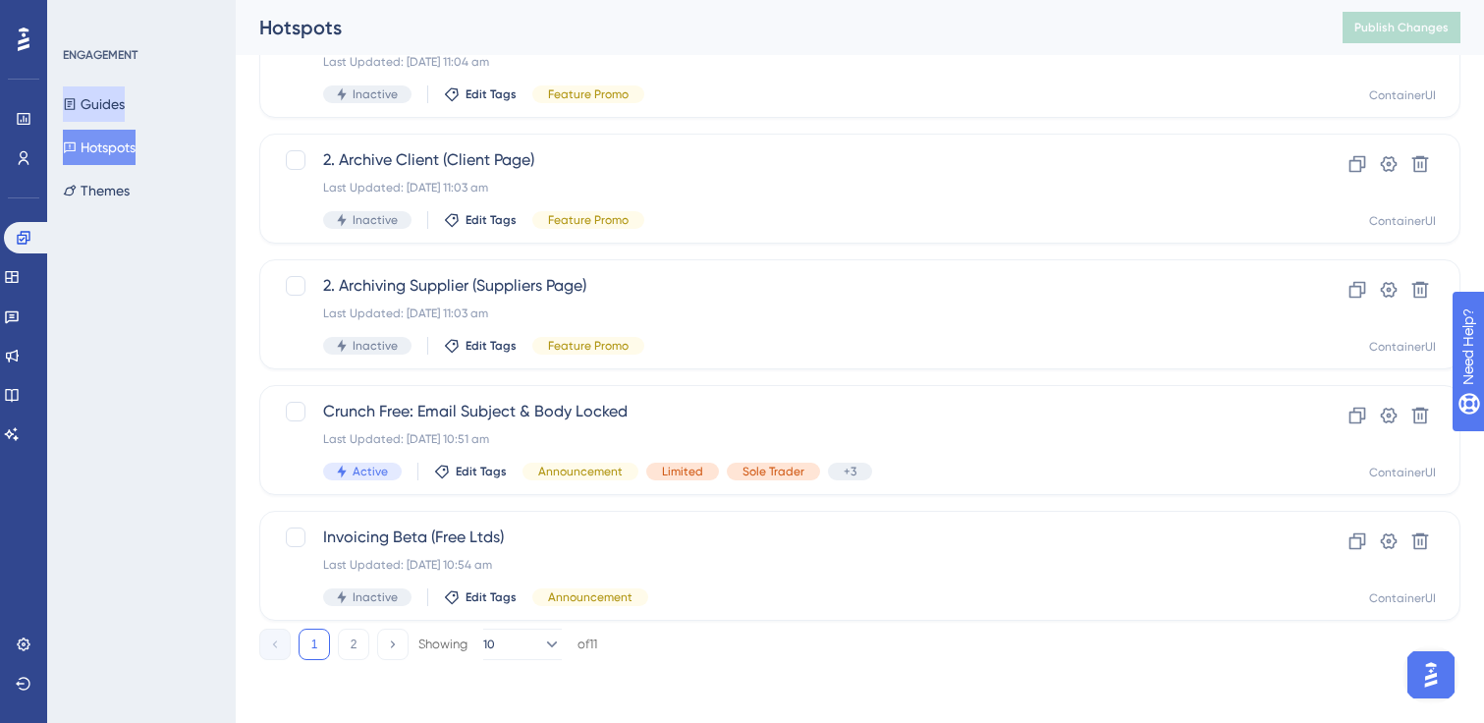
click at [117, 91] on button "Guides" at bounding box center [94, 103] width 62 height 35
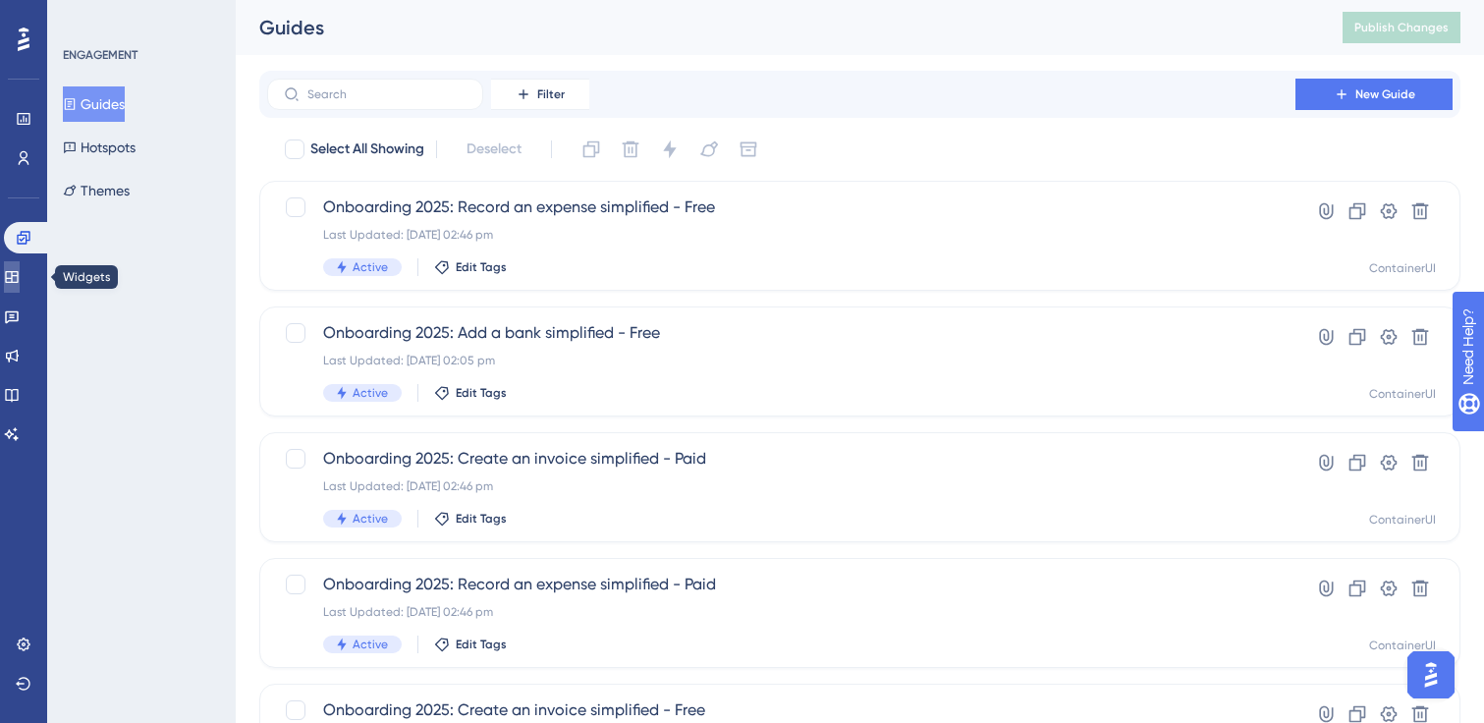
click at [20, 279] on icon at bounding box center [12, 277] width 16 height 16
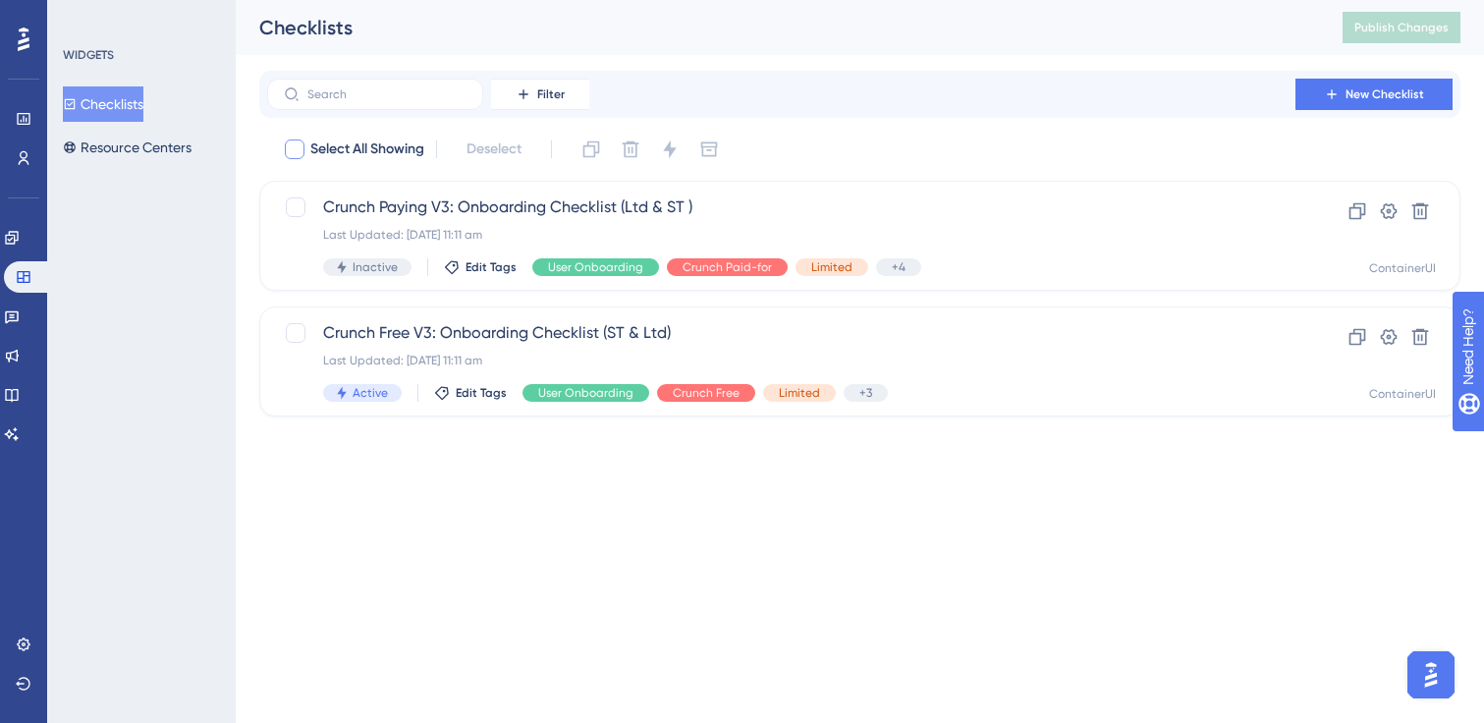
click at [296, 152] on div at bounding box center [295, 149] width 20 height 20
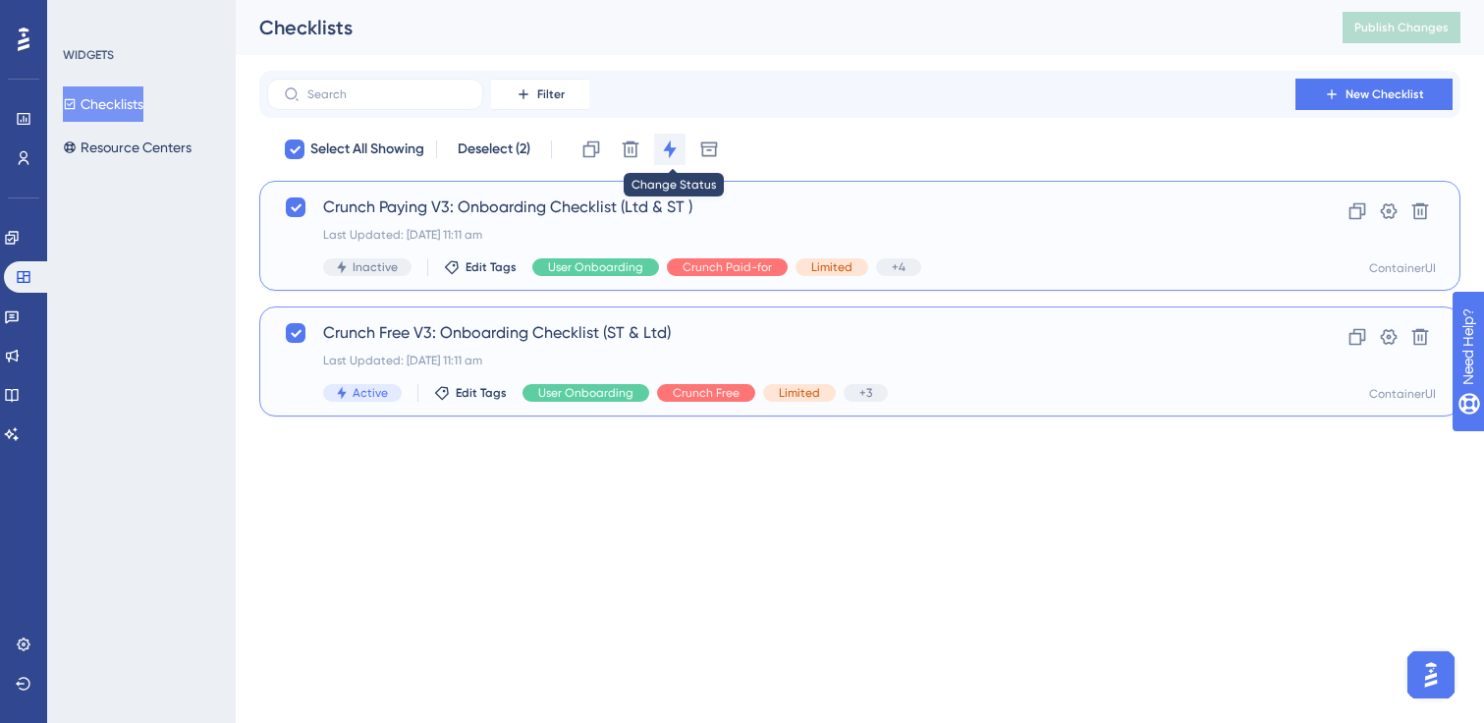
click at [672, 144] on icon at bounding box center [669, 149] width 13 height 18
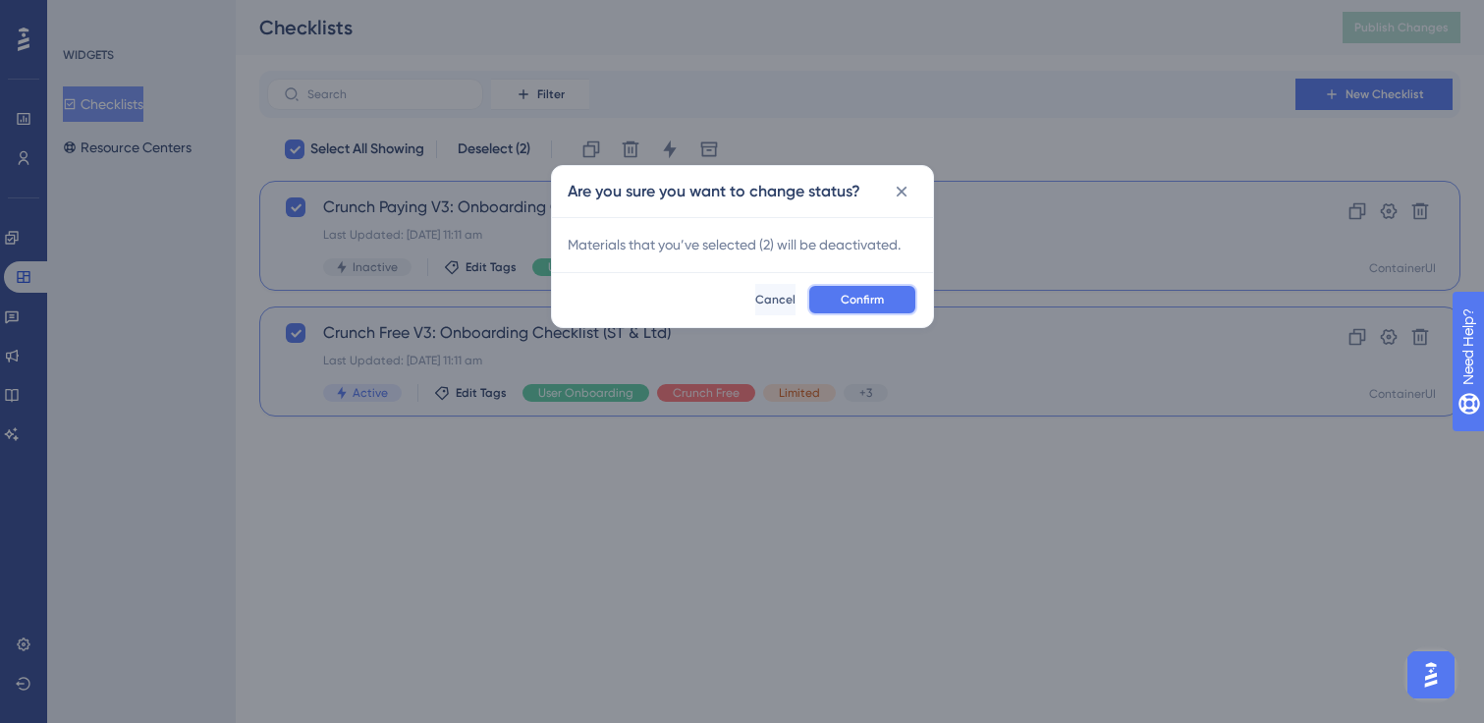
click at [897, 291] on button "Confirm" at bounding box center [862, 299] width 110 height 31
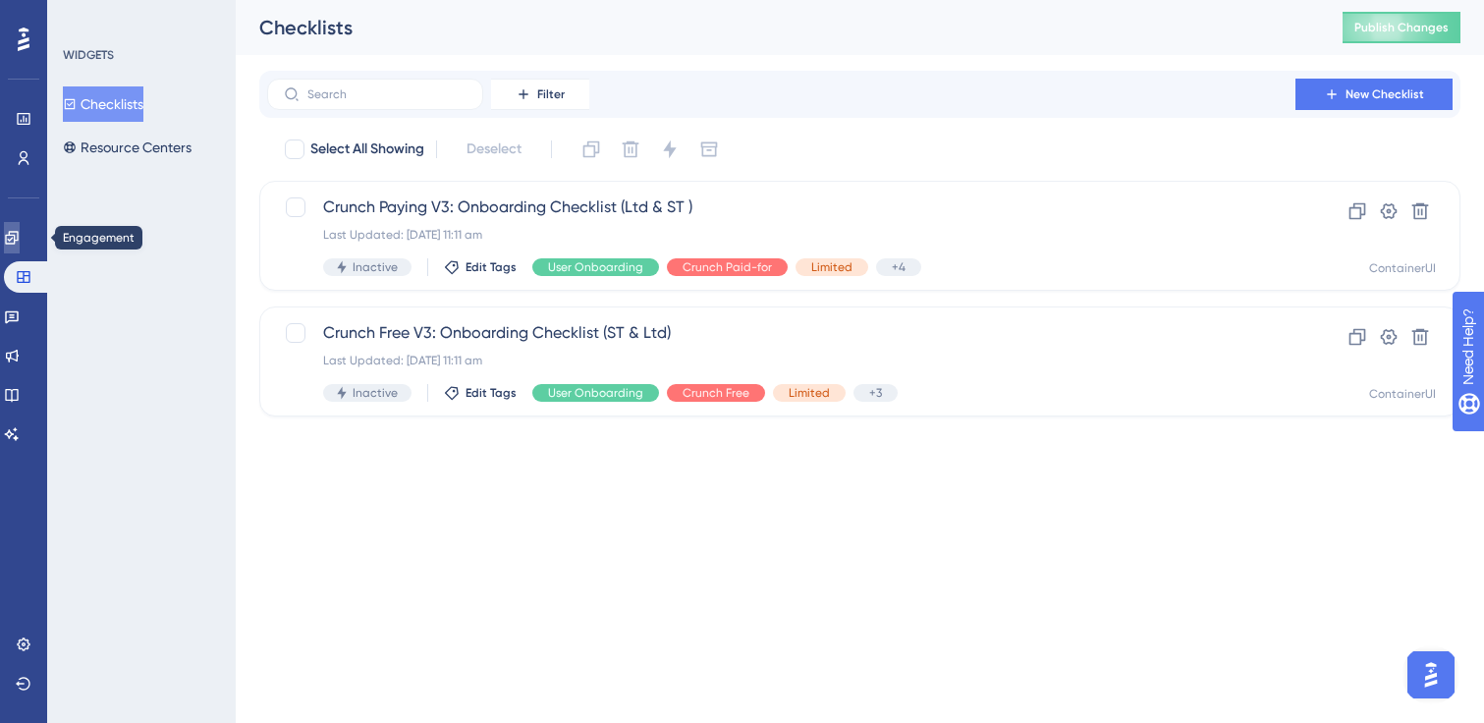
click at [18, 241] on icon at bounding box center [11, 237] width 13 height 13
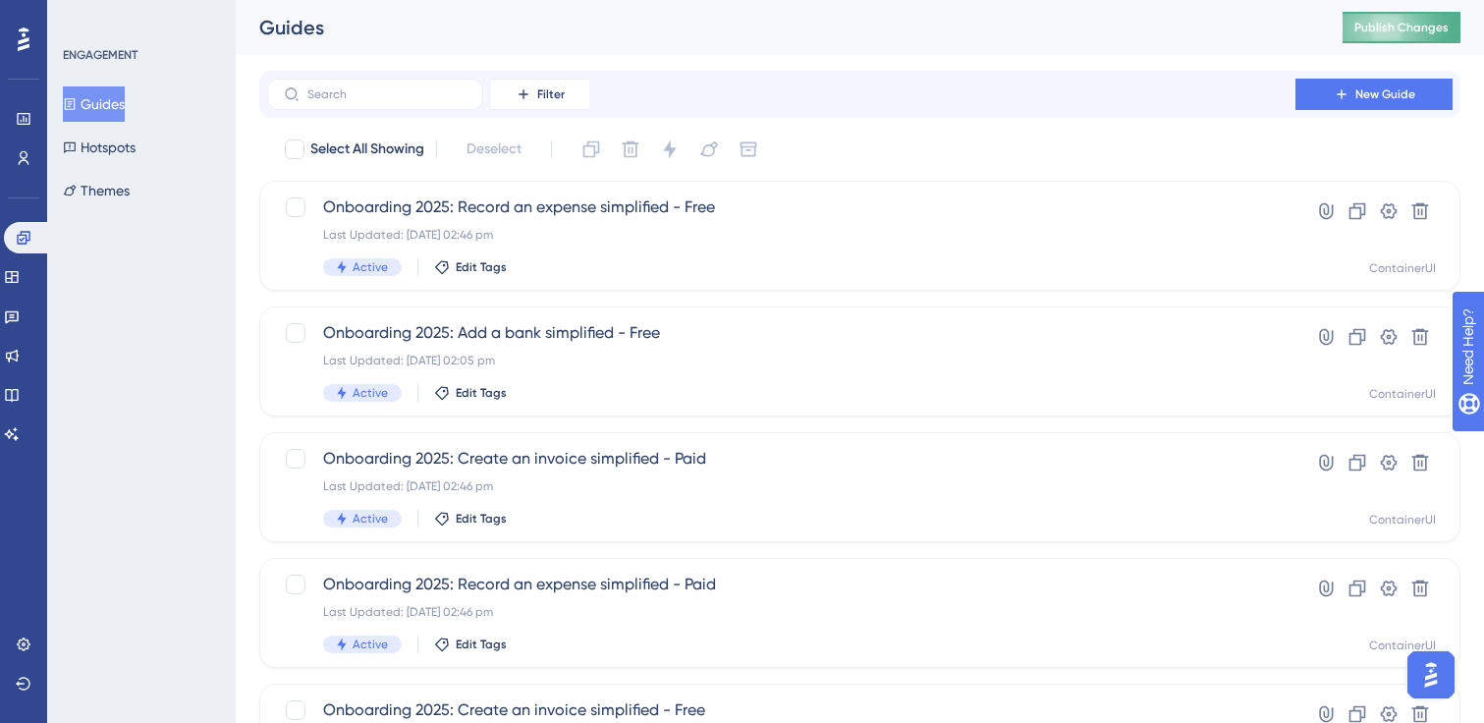
click at [1353, 35] on button "Publish Changes" at bounding box center [1402, 27] width 118 height 31
click at [645, 203] on span "Onboarding 2025: Record an expense simplified - Free" at bounding box center [781, 207] width 916 height 24
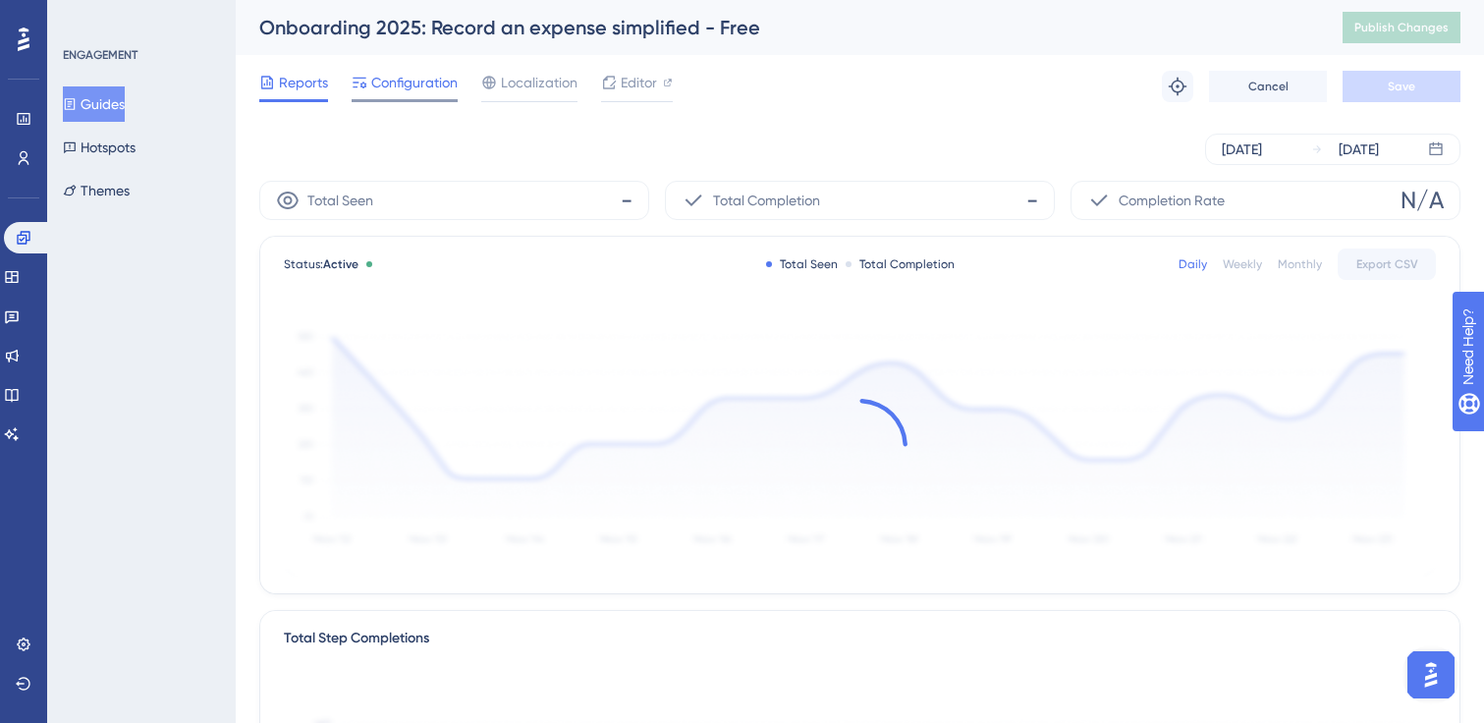
click at [412, 84] on span "Configuration" at bounding box center [414, 83] width 86 height 24
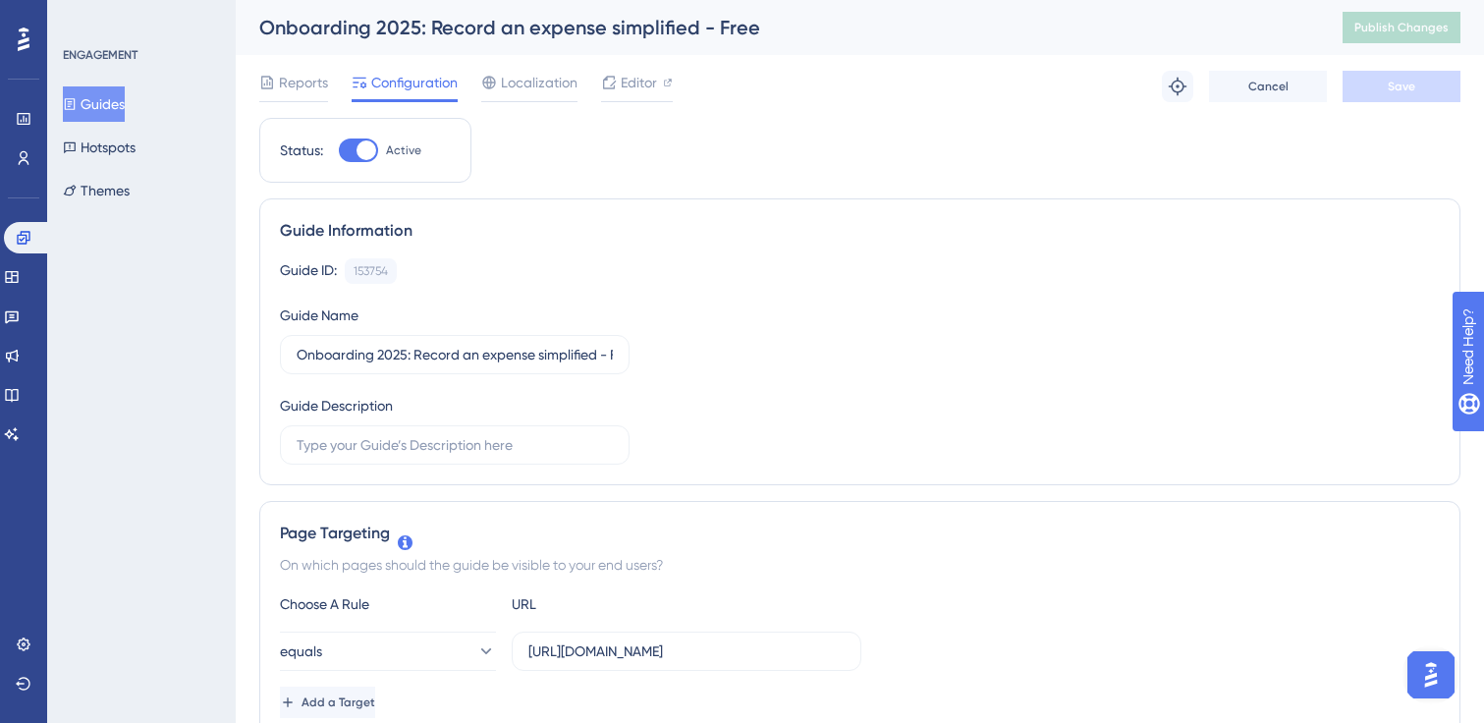
click at [142, 119] on div "Guides Hotspots Themes" at bounding box center [142, 147] width 159 height 122
click at [114, 99] on button "Guides" at bounding box center [94, 103] width 62 height 35
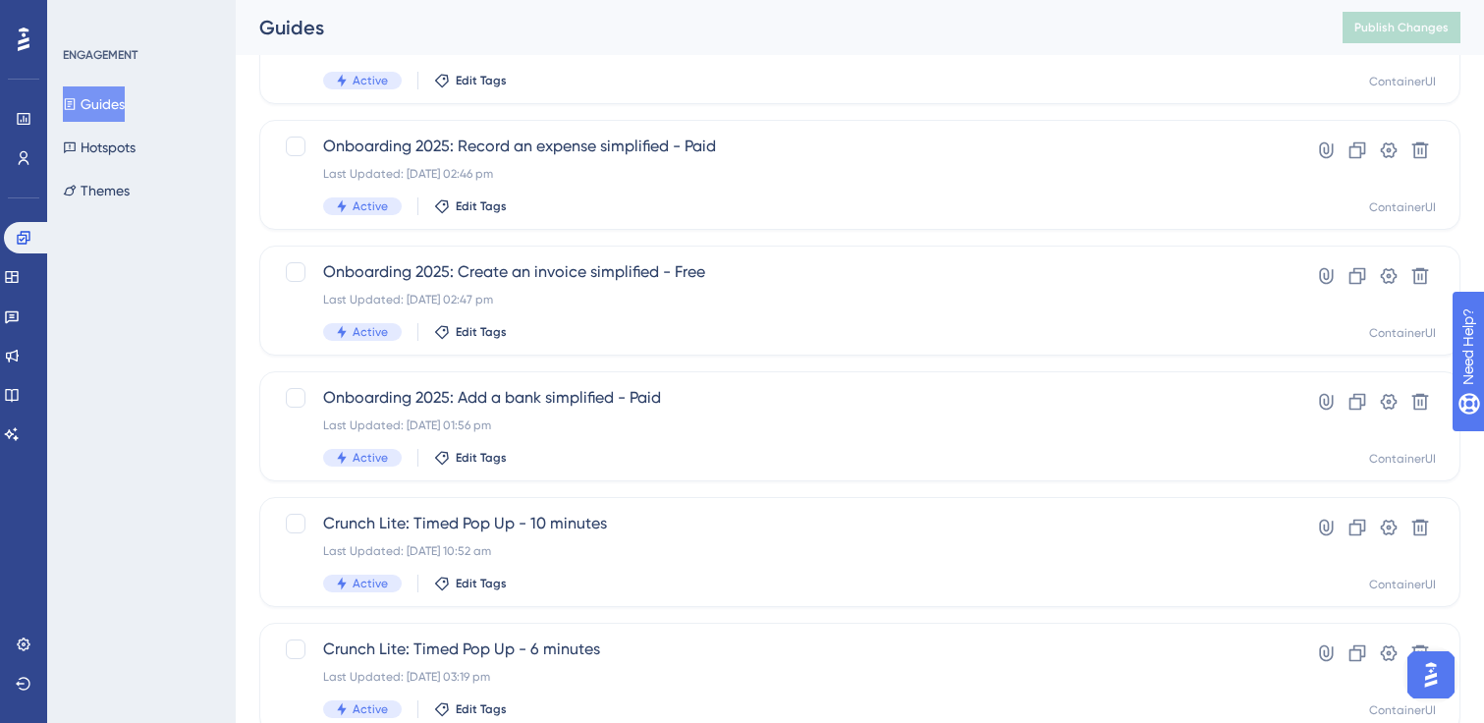
scroll to position [446, 0]
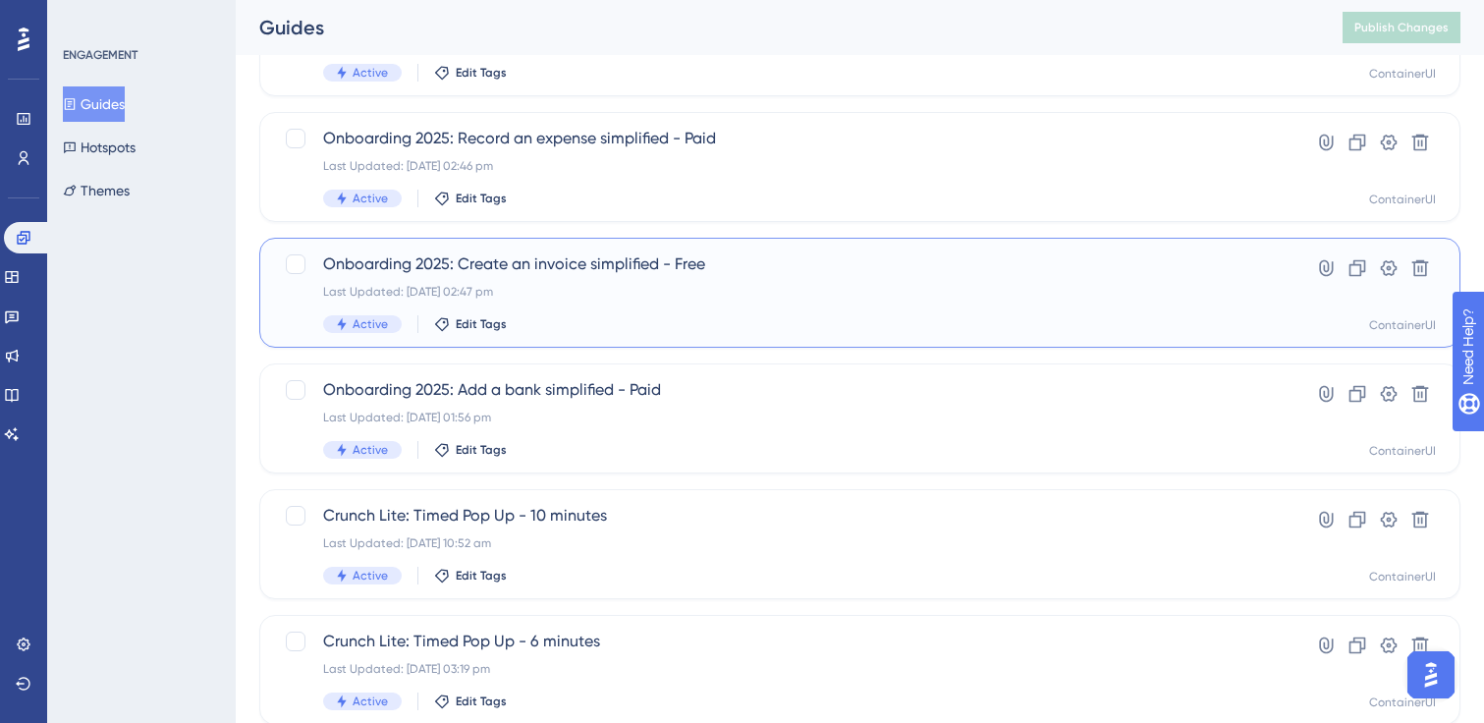
click at [639, 266] on span "Onboarding 2025: Create an invoice simplified - Free" at bounding box center [781, 264] width 916 height 24
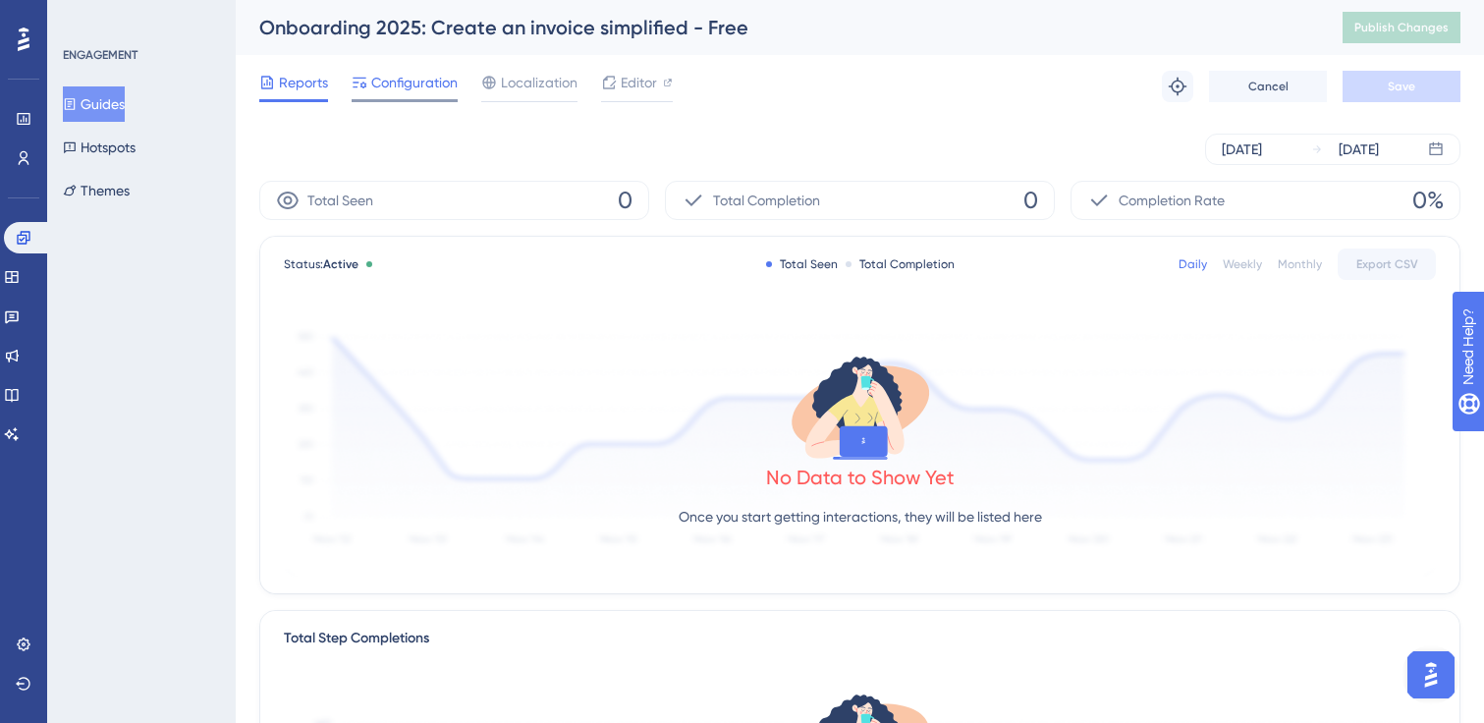
click at [410, 79] on span "Configuration" at bounding box center [414, 83] width 86 height 24
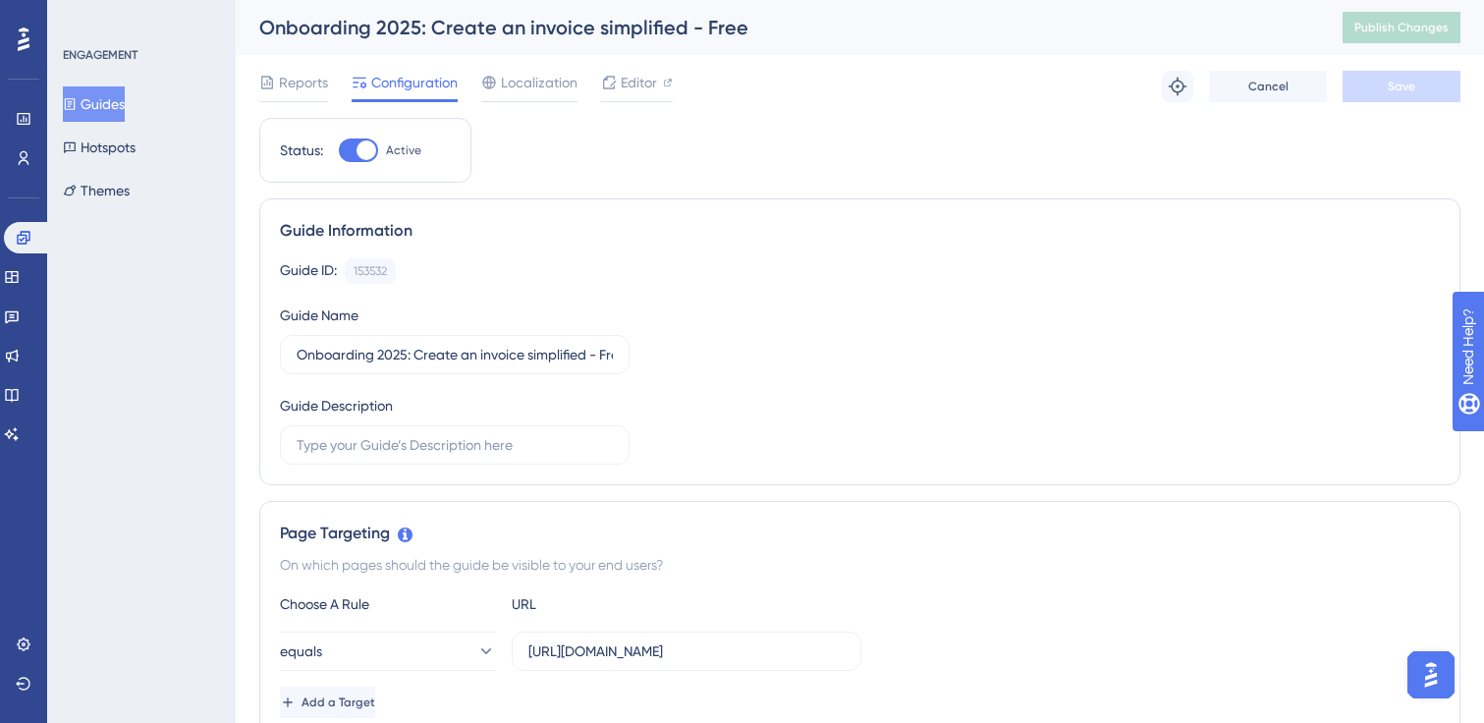
scroll to position [240, 0]
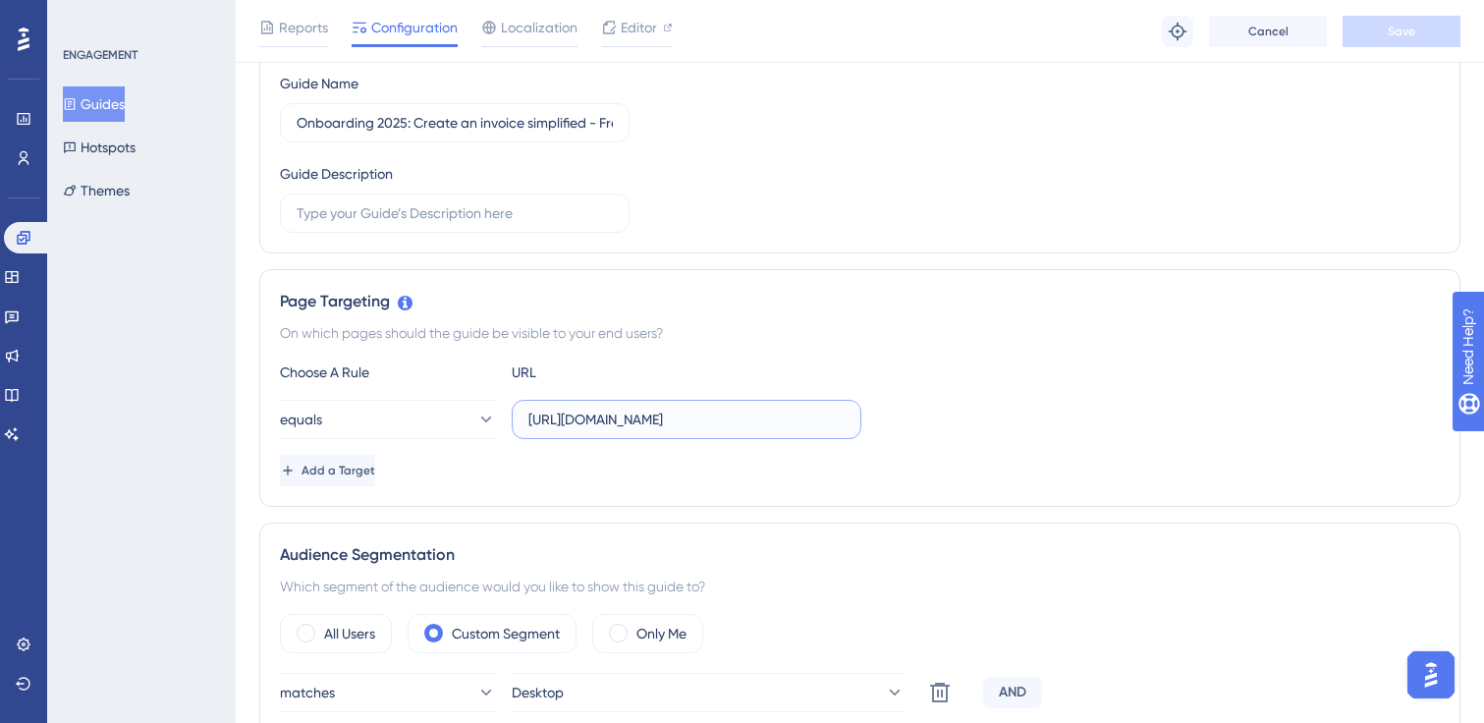
click at [698, 419] on input "[URL][DOMAIN_NAME]" at bounding box center [686, 420] width 316 height 22
click at [738, 350] on div "Page Targeting On which pages should the guide be visible to your end users? Ch…" at bounding box center [859, 388] width 1201 height 238
click at [101, 108] on button "Guides" at bounding box center [94, 103] width 62 height 35
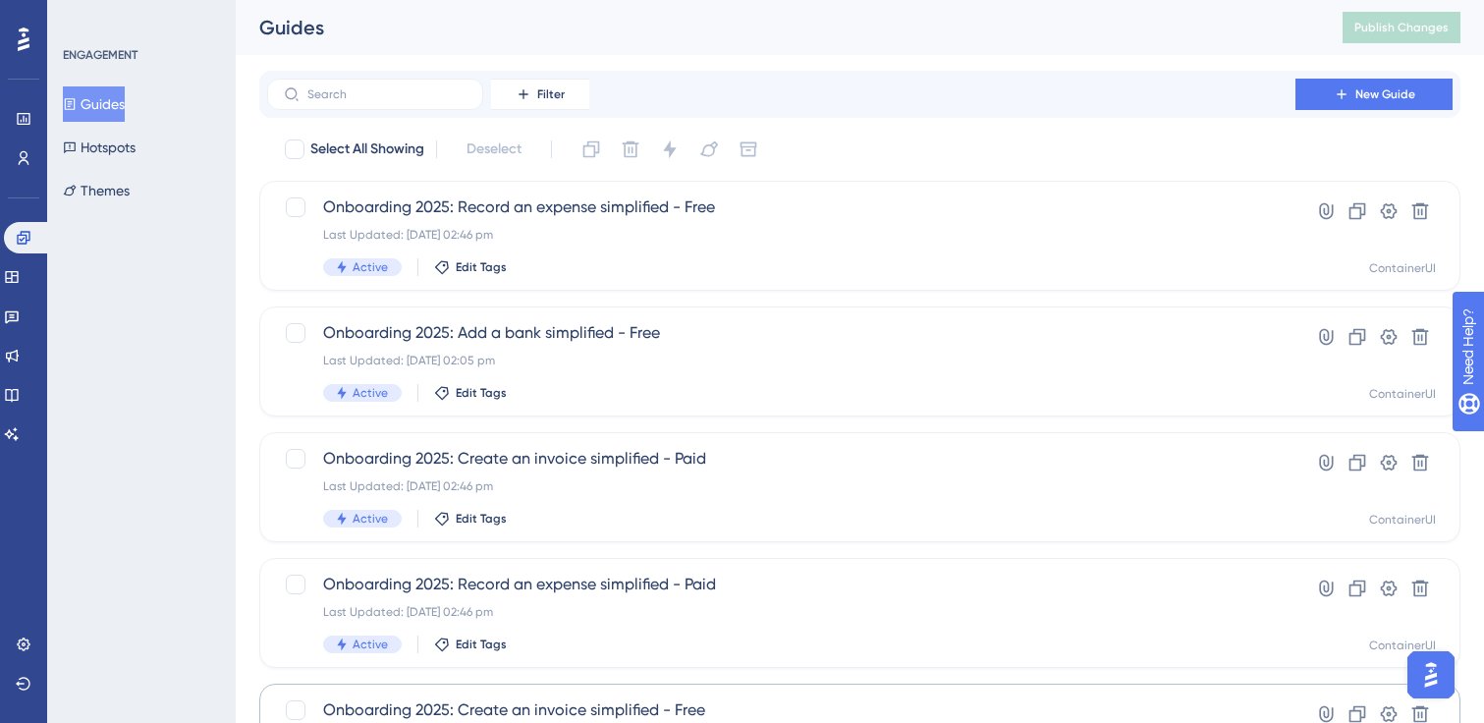
scroll to position [287, 0]
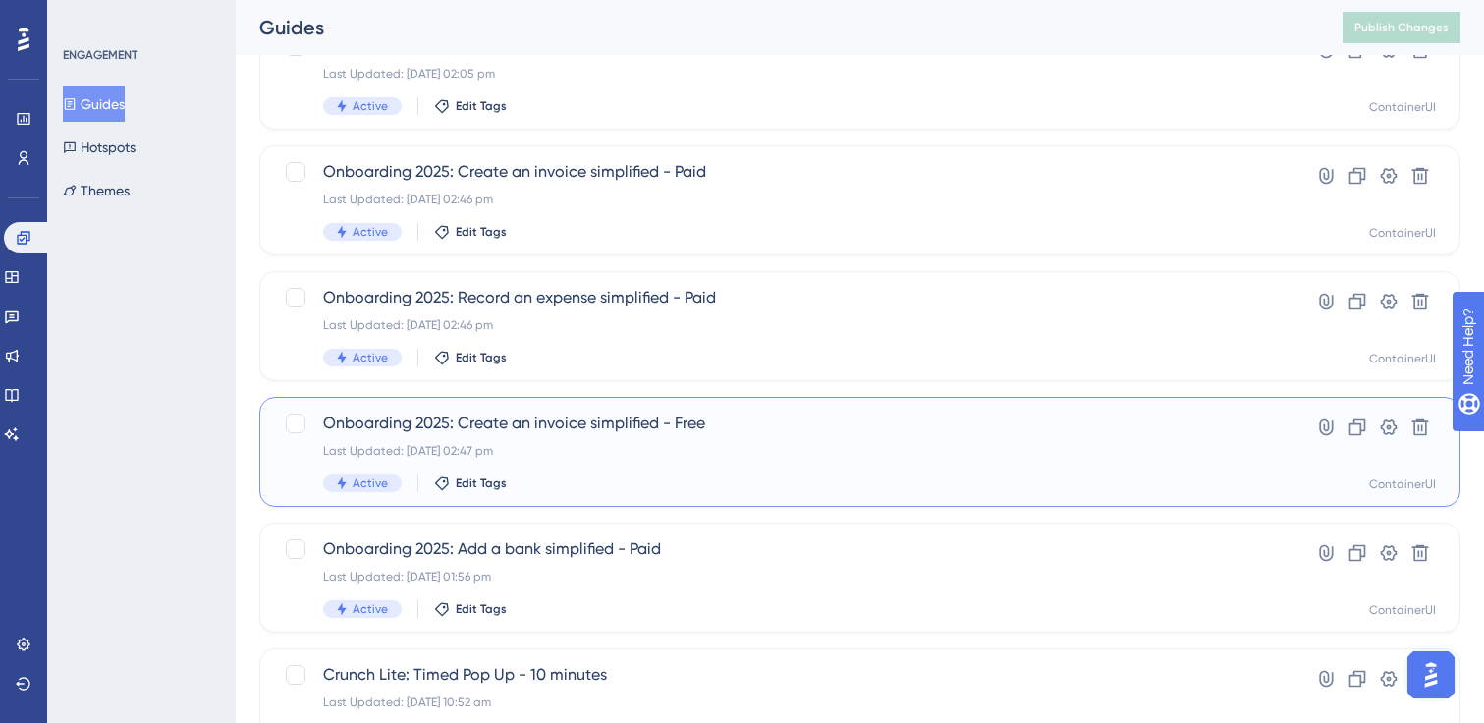
click at [623, 422] on span "Onboarding 2025: Create an invoice simplified - Free" at bounding box center [781, 424] width 916 height 24
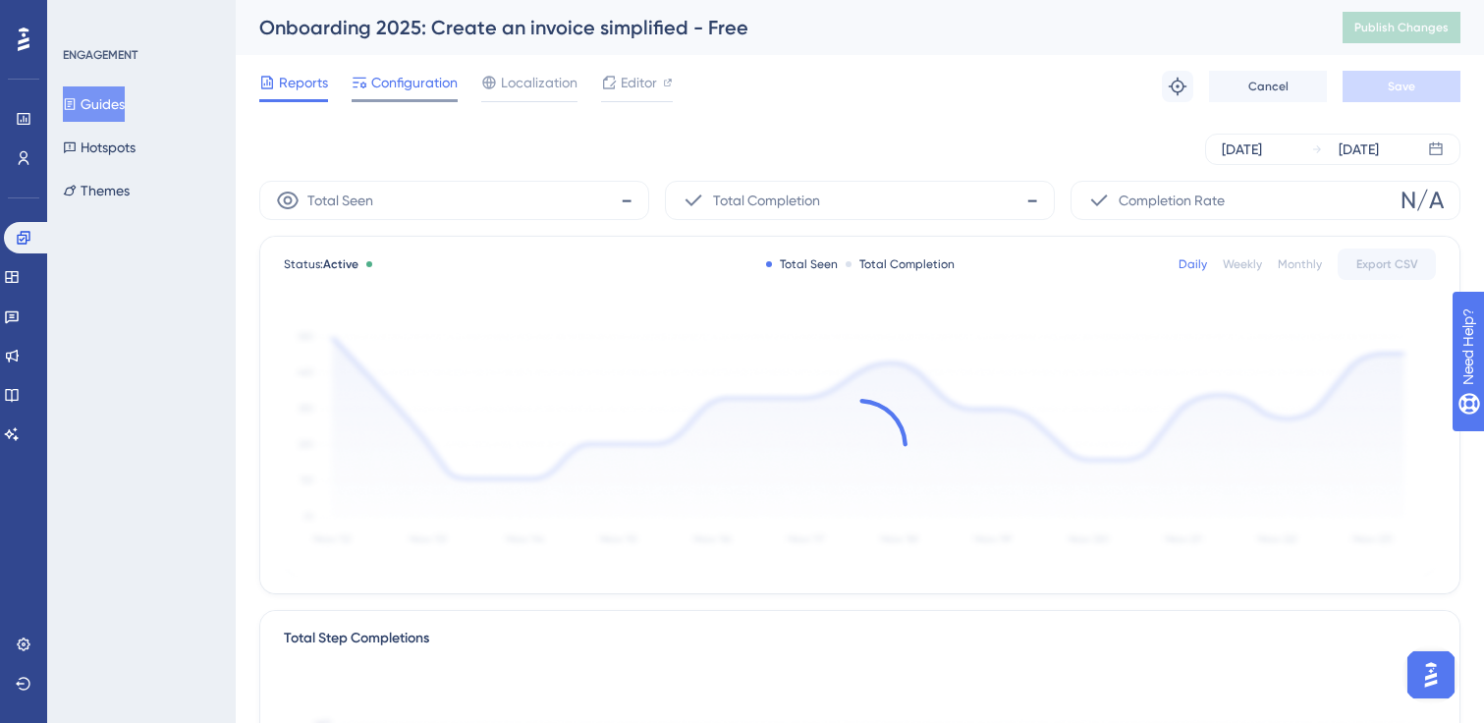
click at [413, 91] on span "Configuration" at bounding box center [414, 83] width 86 height 24
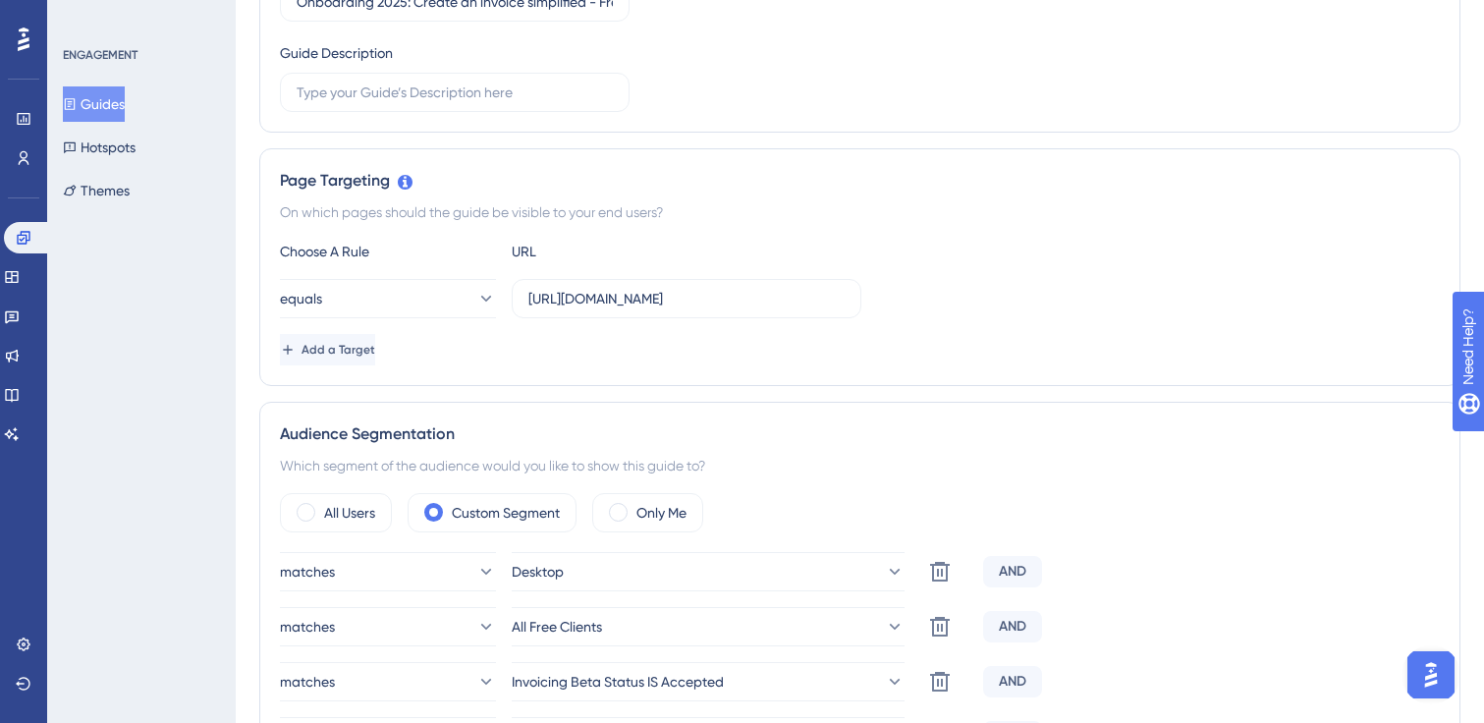
scroll to position [642, 0]
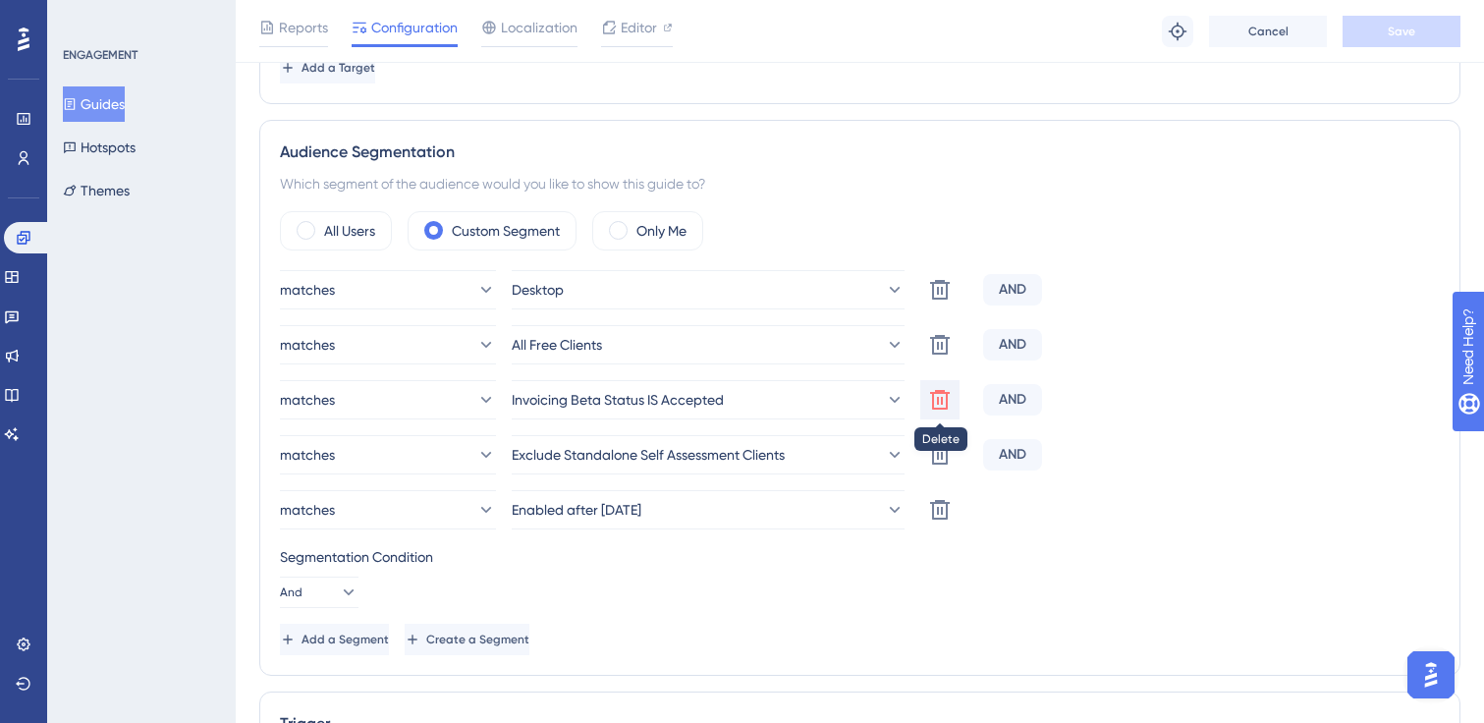
click at [939, 393] on icon at bounding box center [940, 400] width 20 height 20
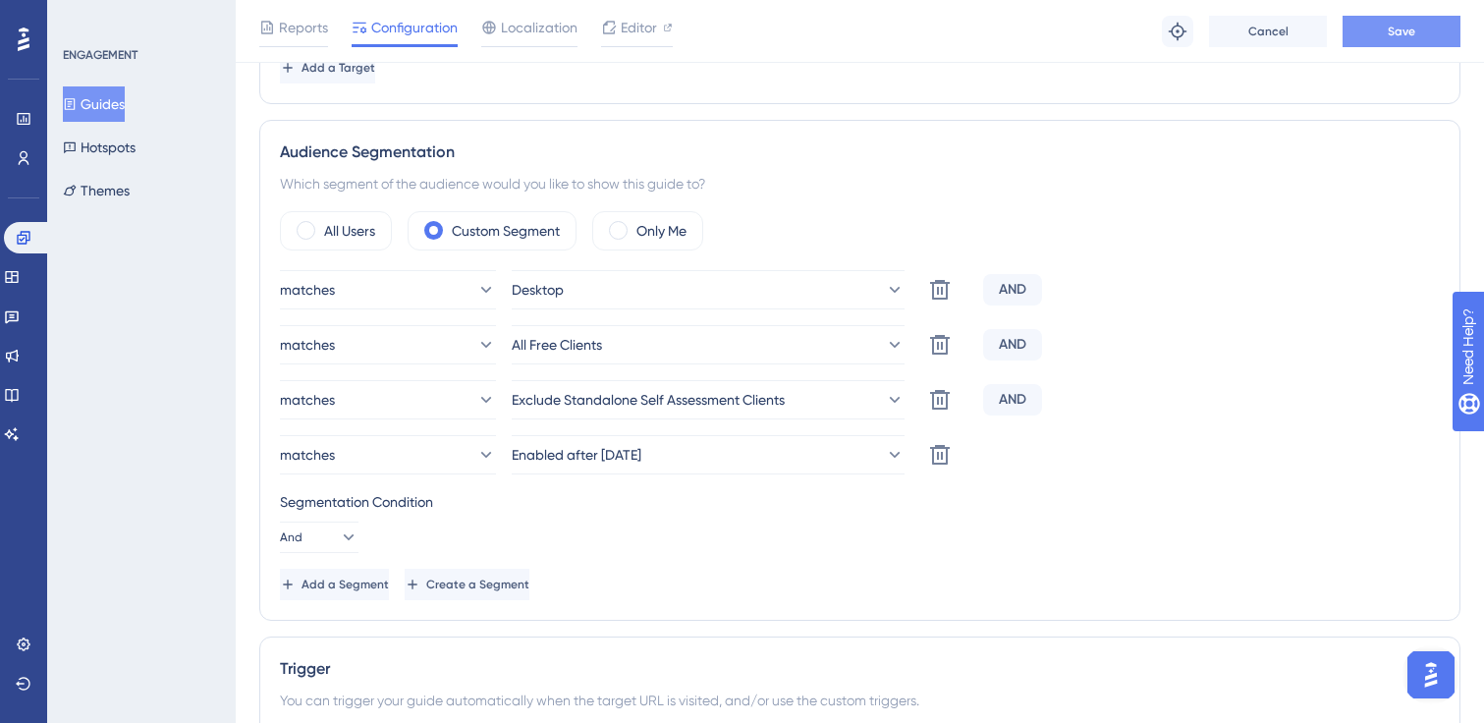
click at [1390, 39] on button "Save" at bounding box center [1402, 31] width 118 height 31
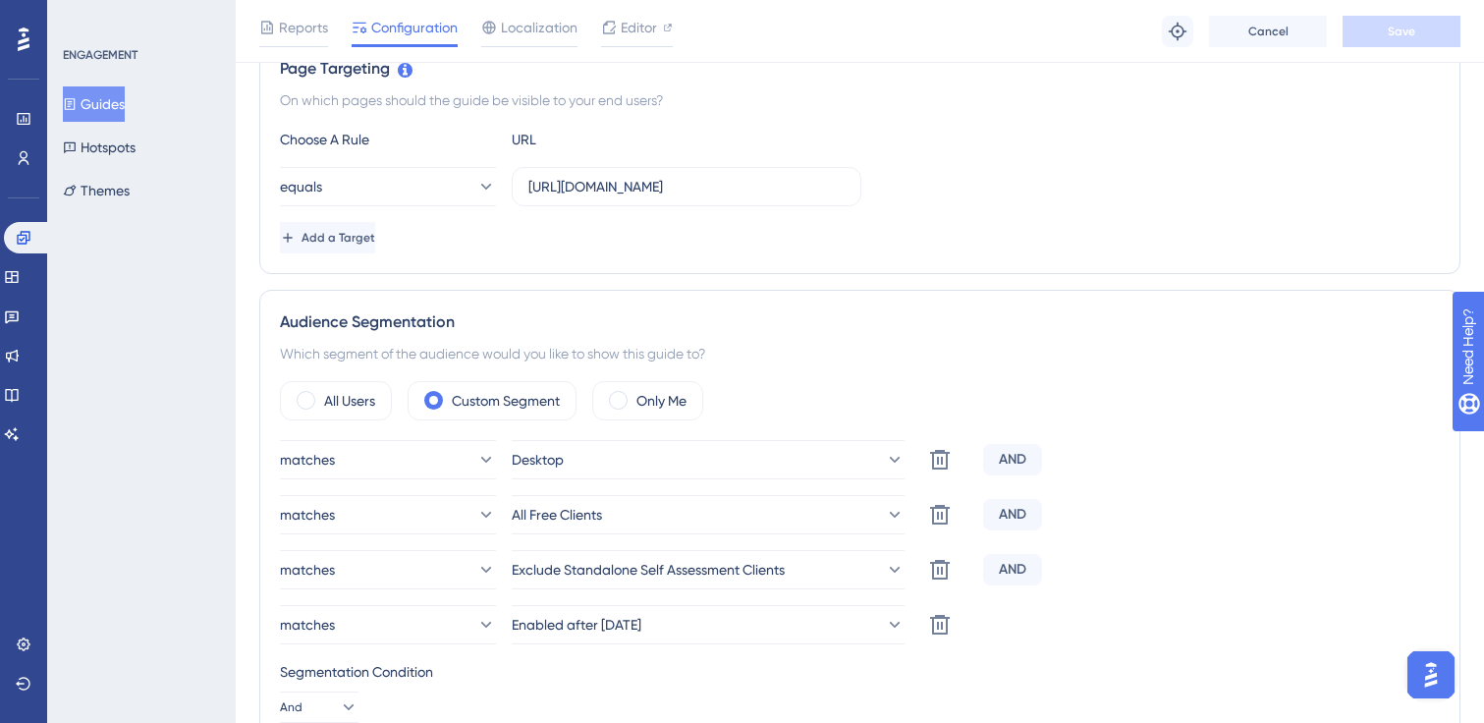
click at [109, 102] on button "Guides" at bounding box center [94, 103] width 62 height 35
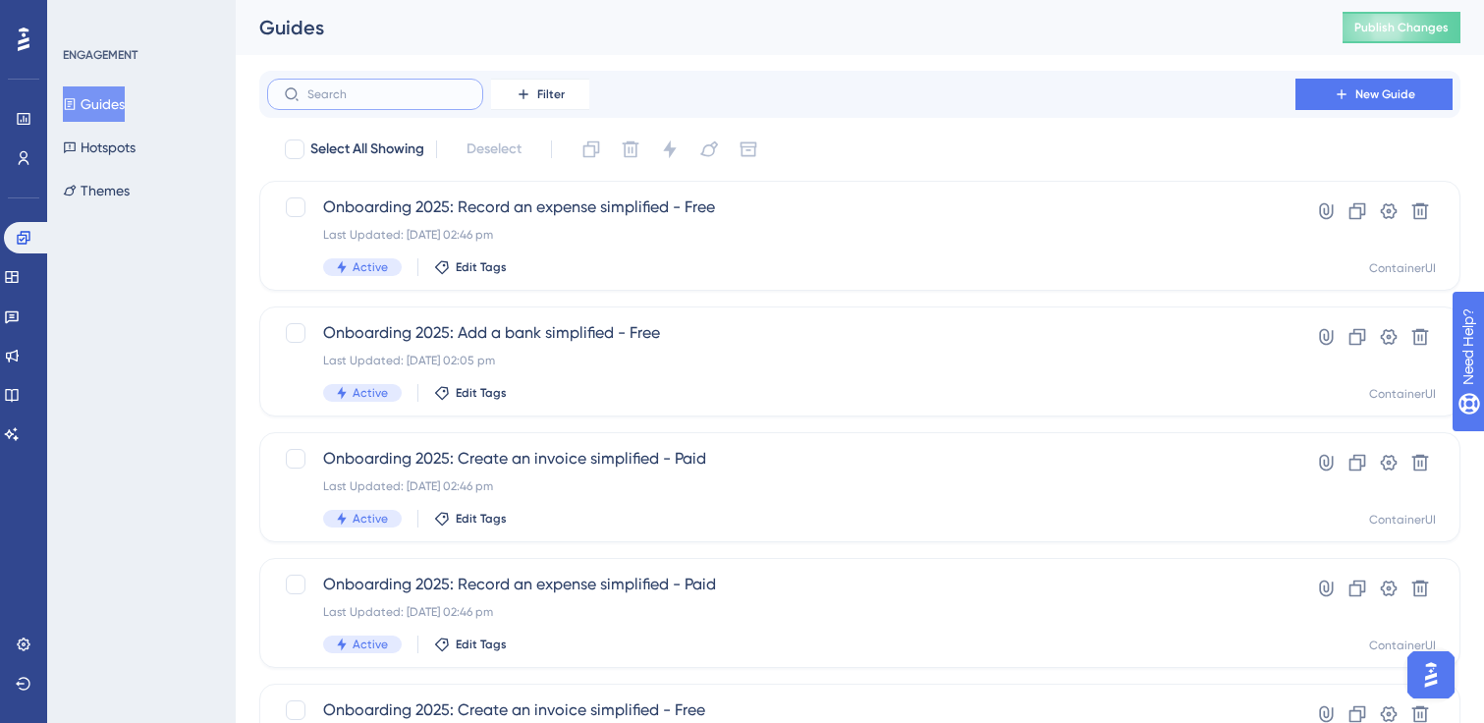
click at [402, 100] on input "text" at bounding box center [386, 94] width 159 height 14
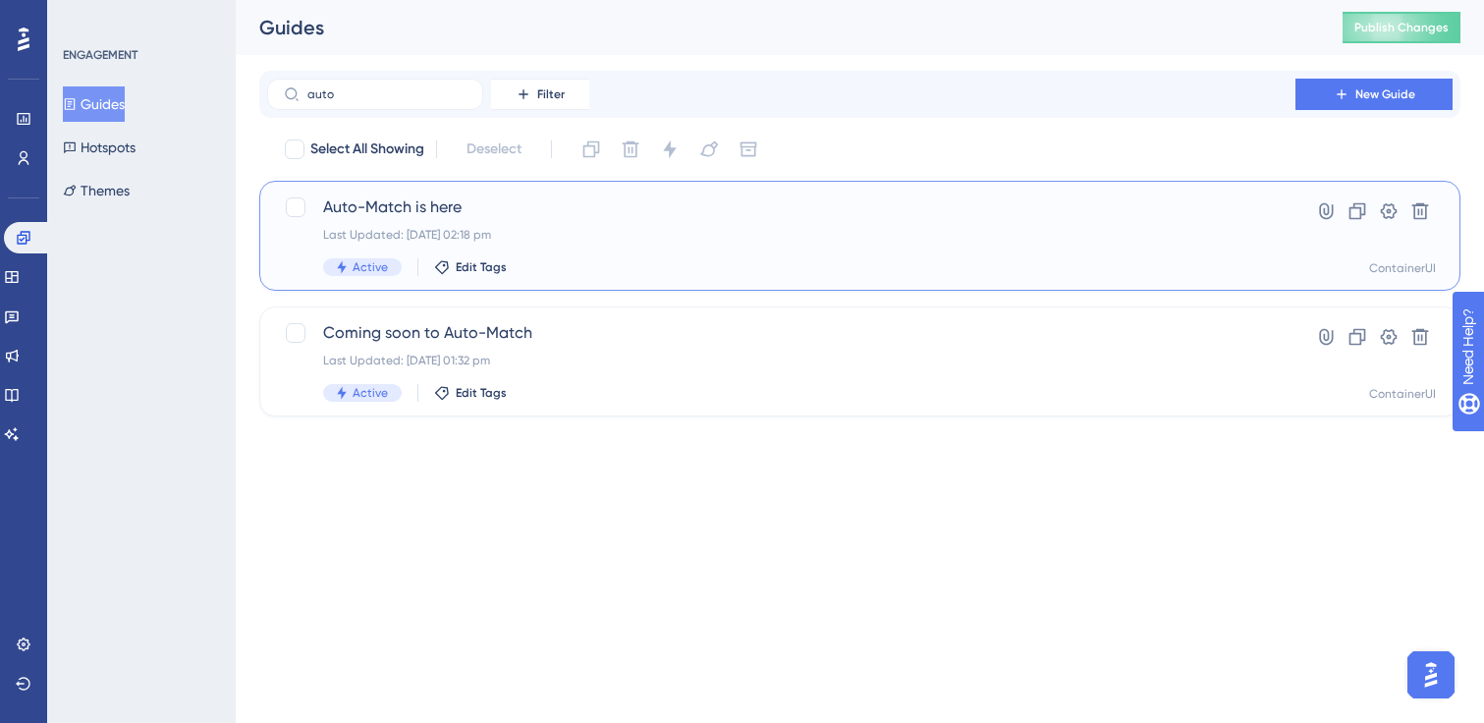
click at [461, 212] on span "Auto-Match is here" at bounding box center [781, 207] width 916 height 24
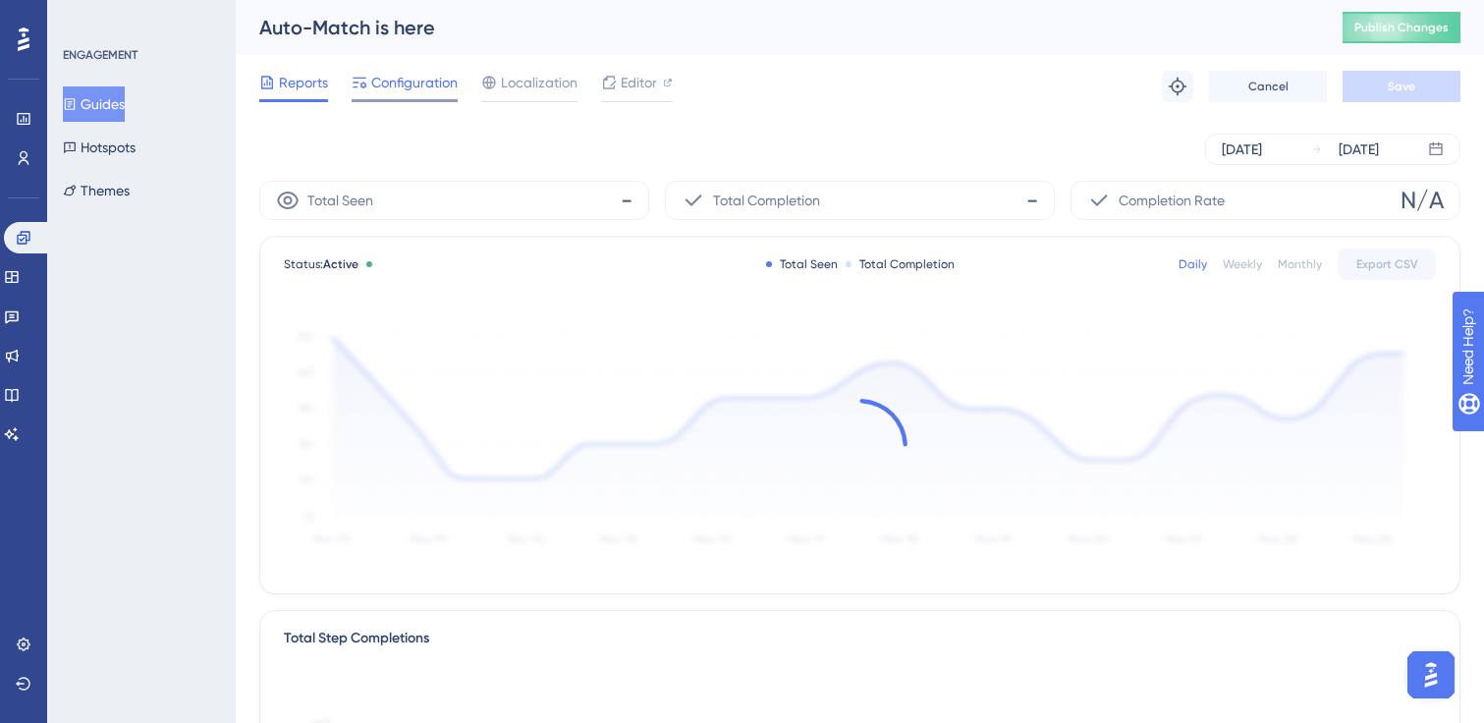
click at [433, 83] on span "Configuration" at bounding box center [414, 83] width 86 height 24
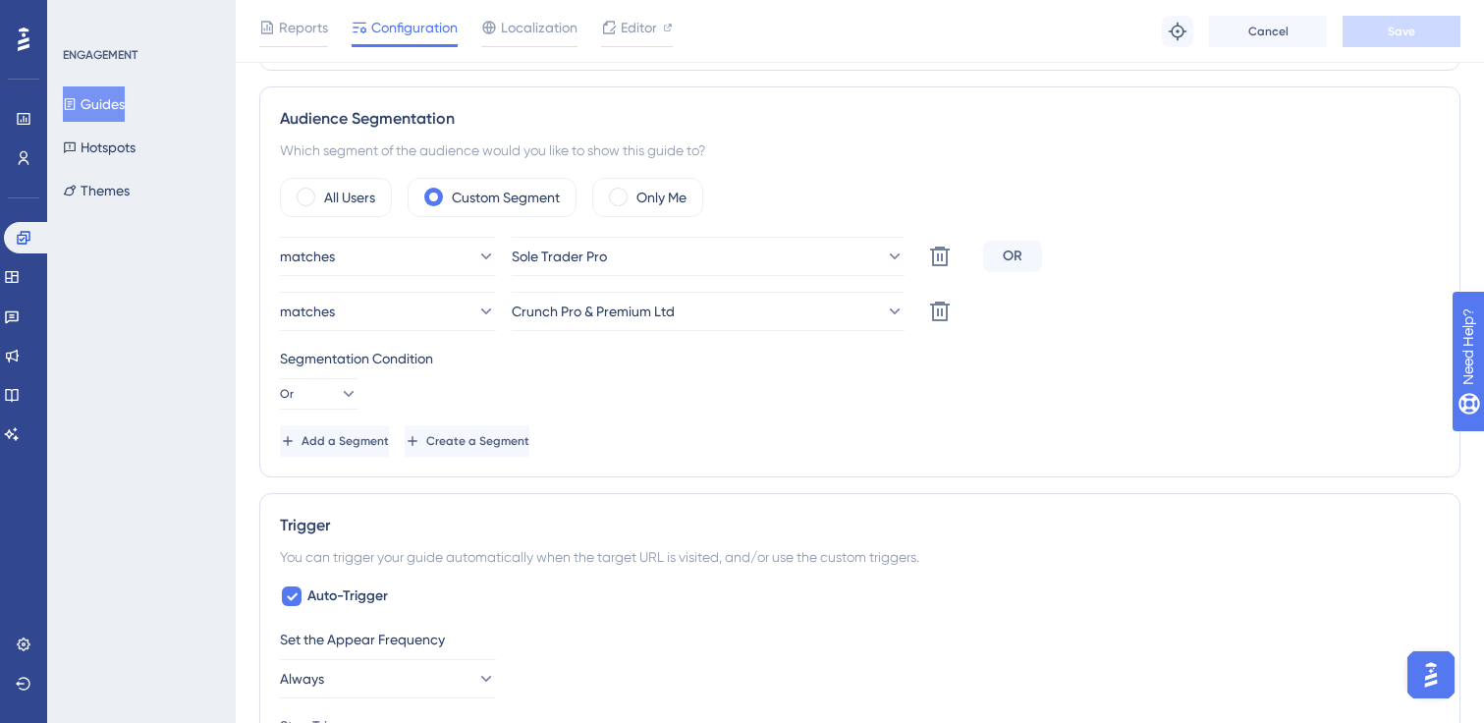
scroll to position [665, 0]
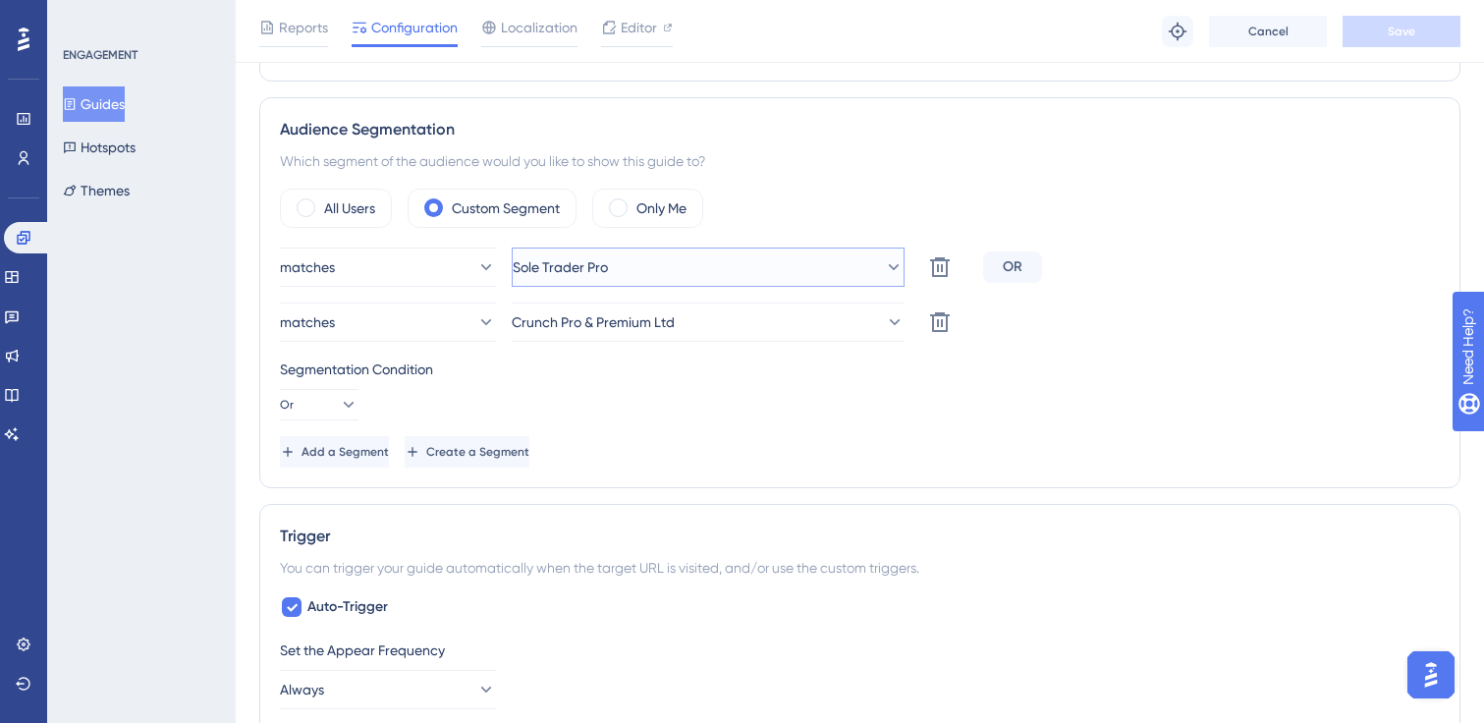
click at [711, 272] on button "Sole Trader Pro" at bounding box center [708, 267] width 393 height 39
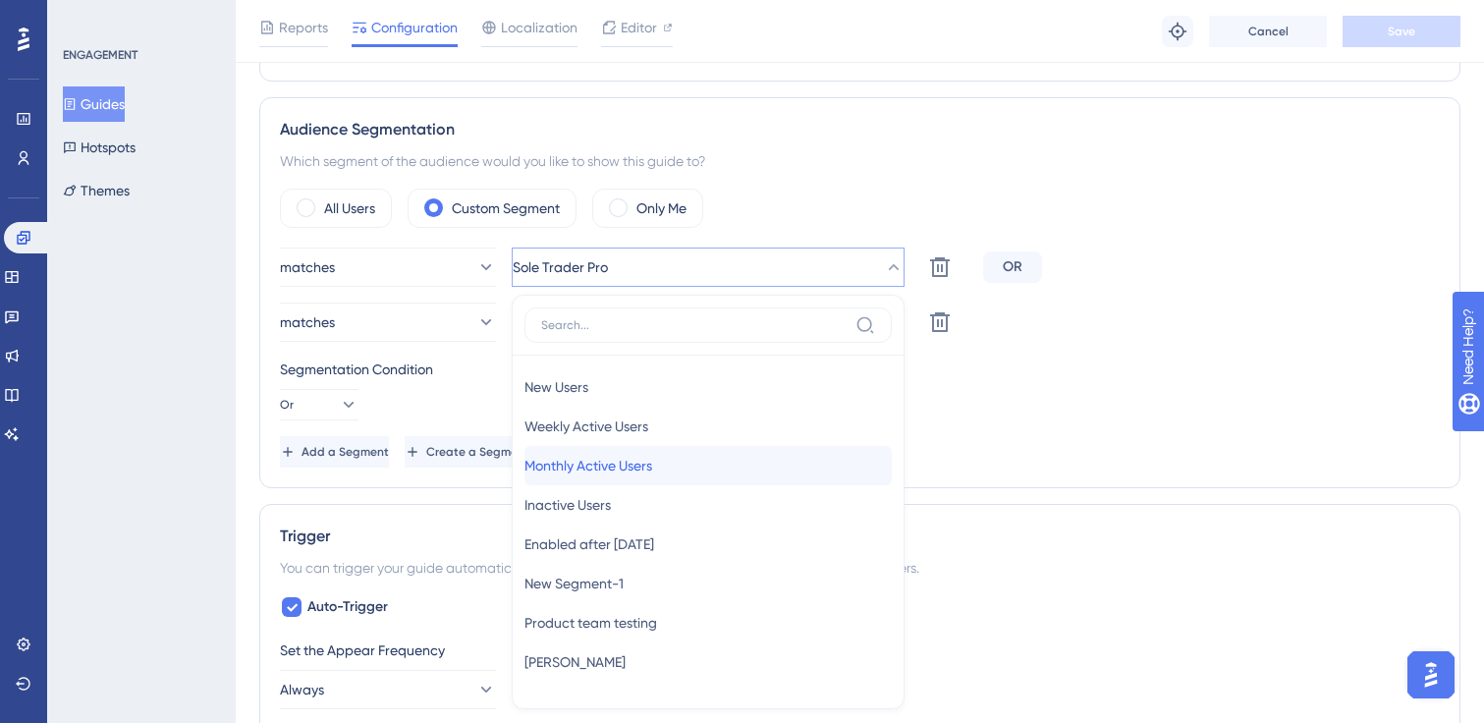
scroll to position [805, 0]
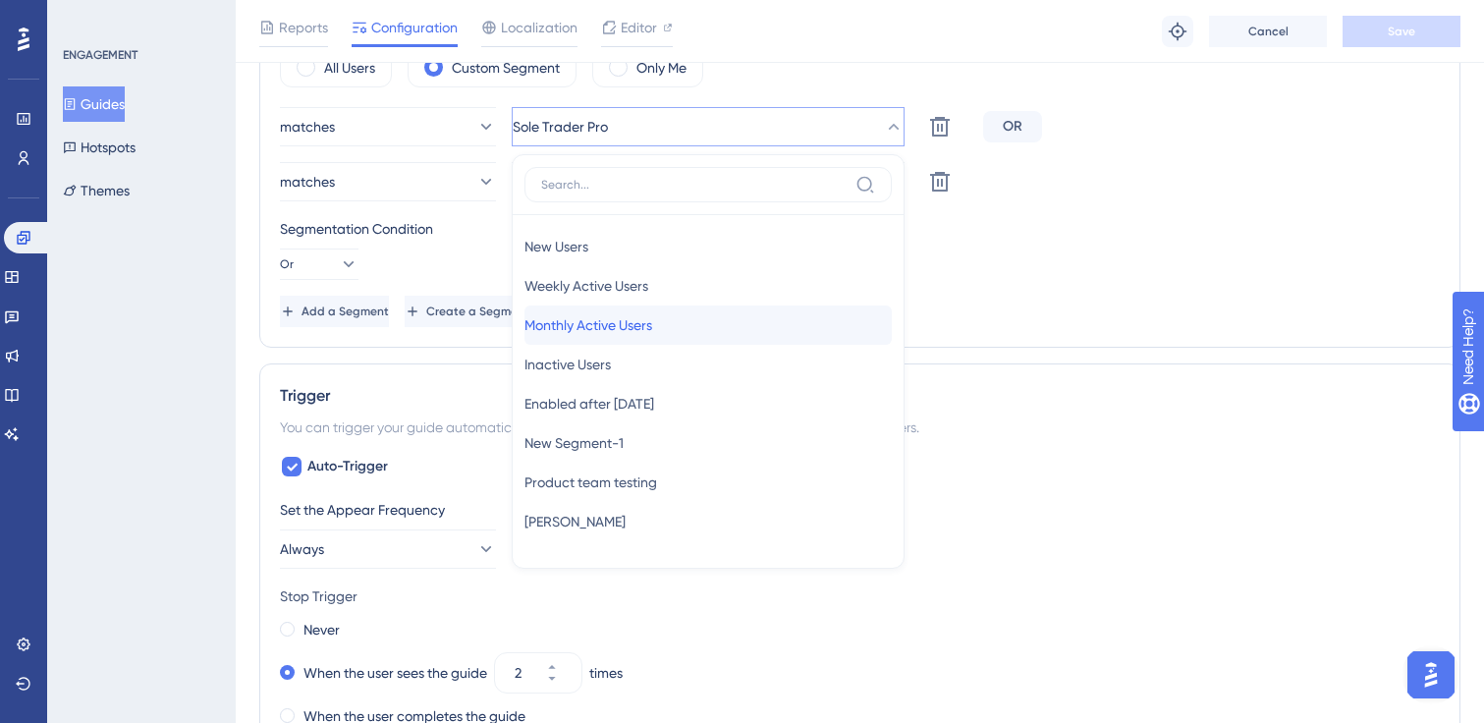
click at [652, 332] on span "Monthly Active Users" at bounding box center [588, 325] width 128 height 24
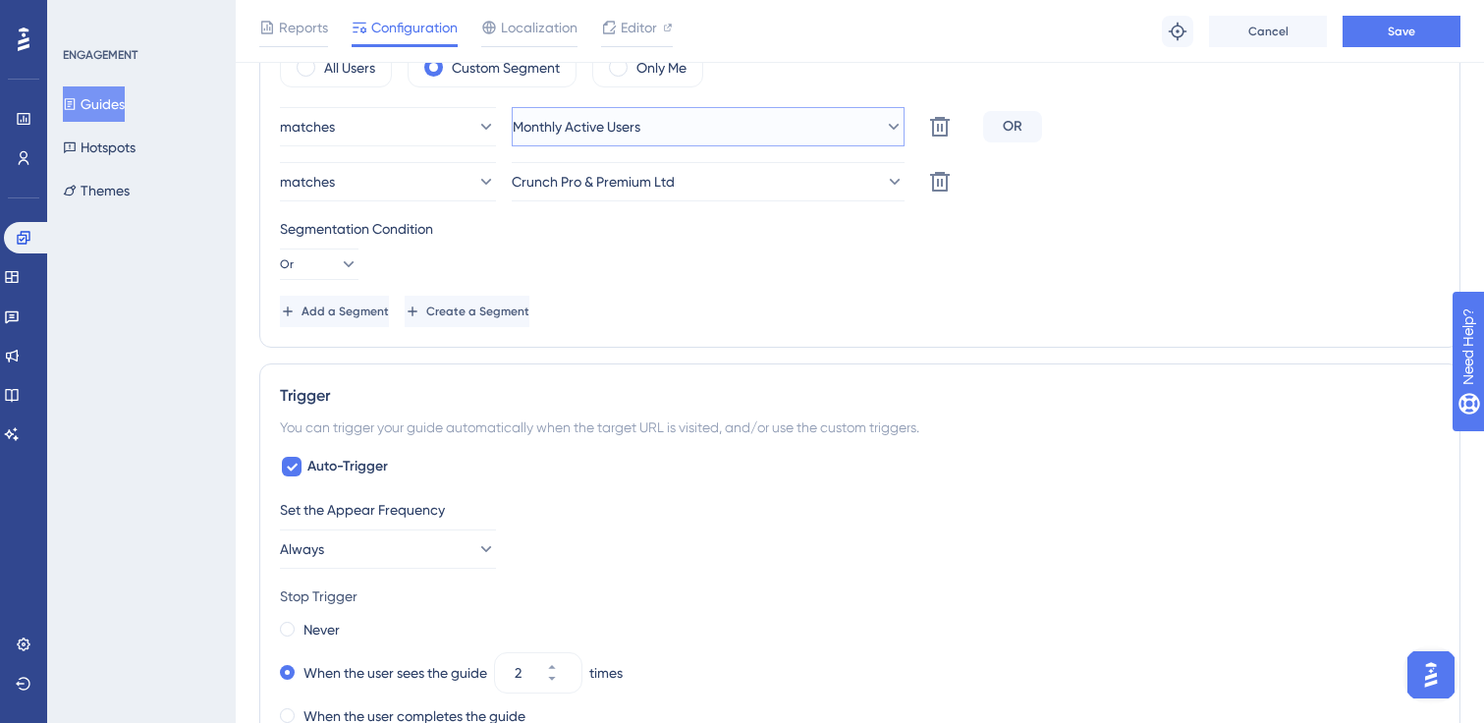
click at [640, 123] on span "Monthly Active Users" at bounding box center [577, 127] width 128 height 24
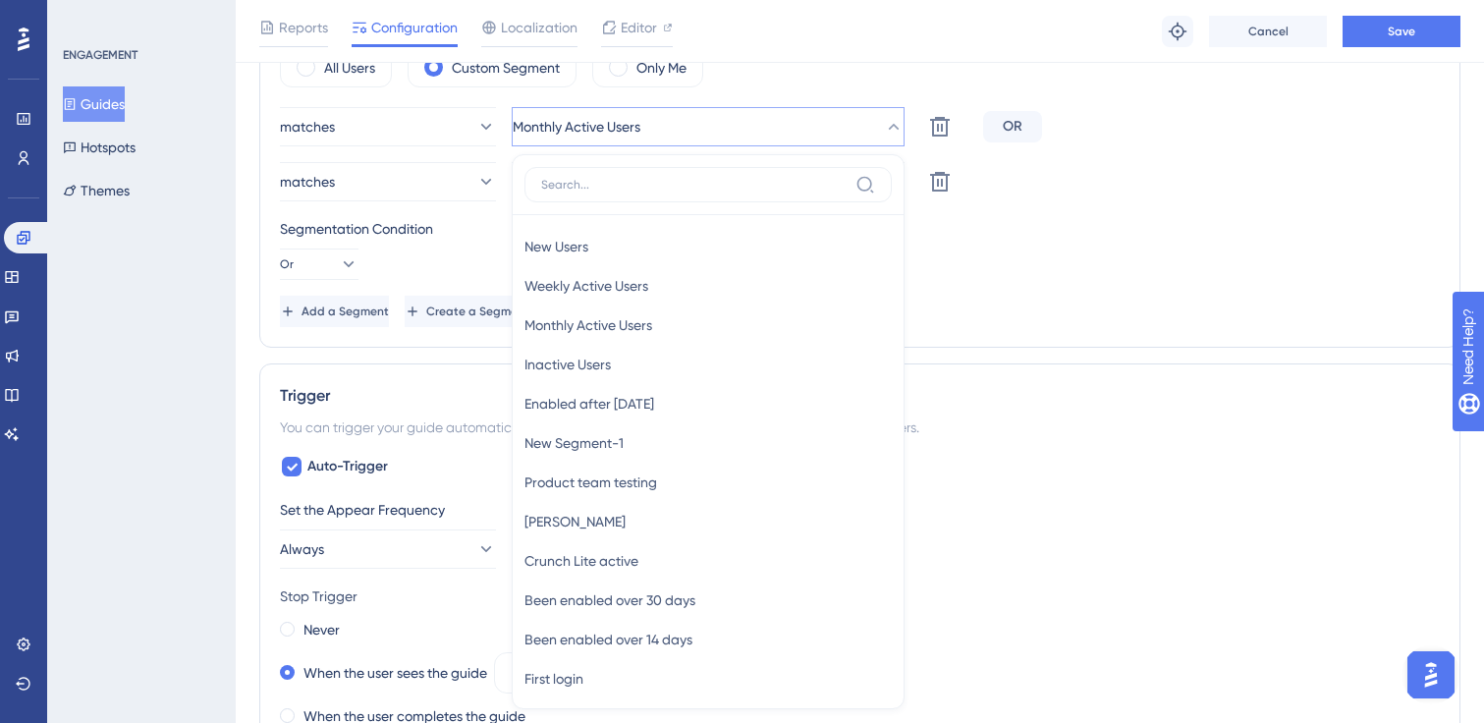
scroll to position [875, 0]
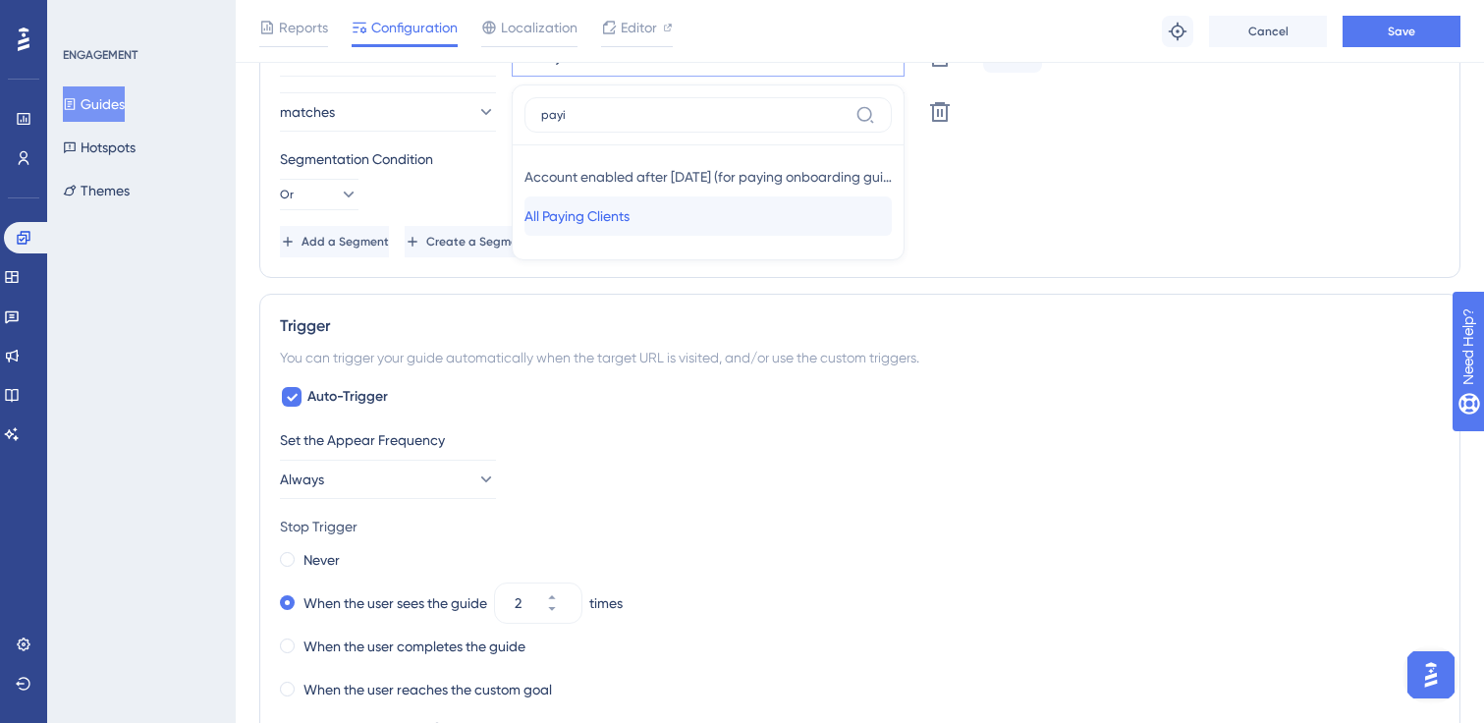
click at [602, 221] on span "All Paying Clients" at bounding box center [576, 216] width 105 height 24
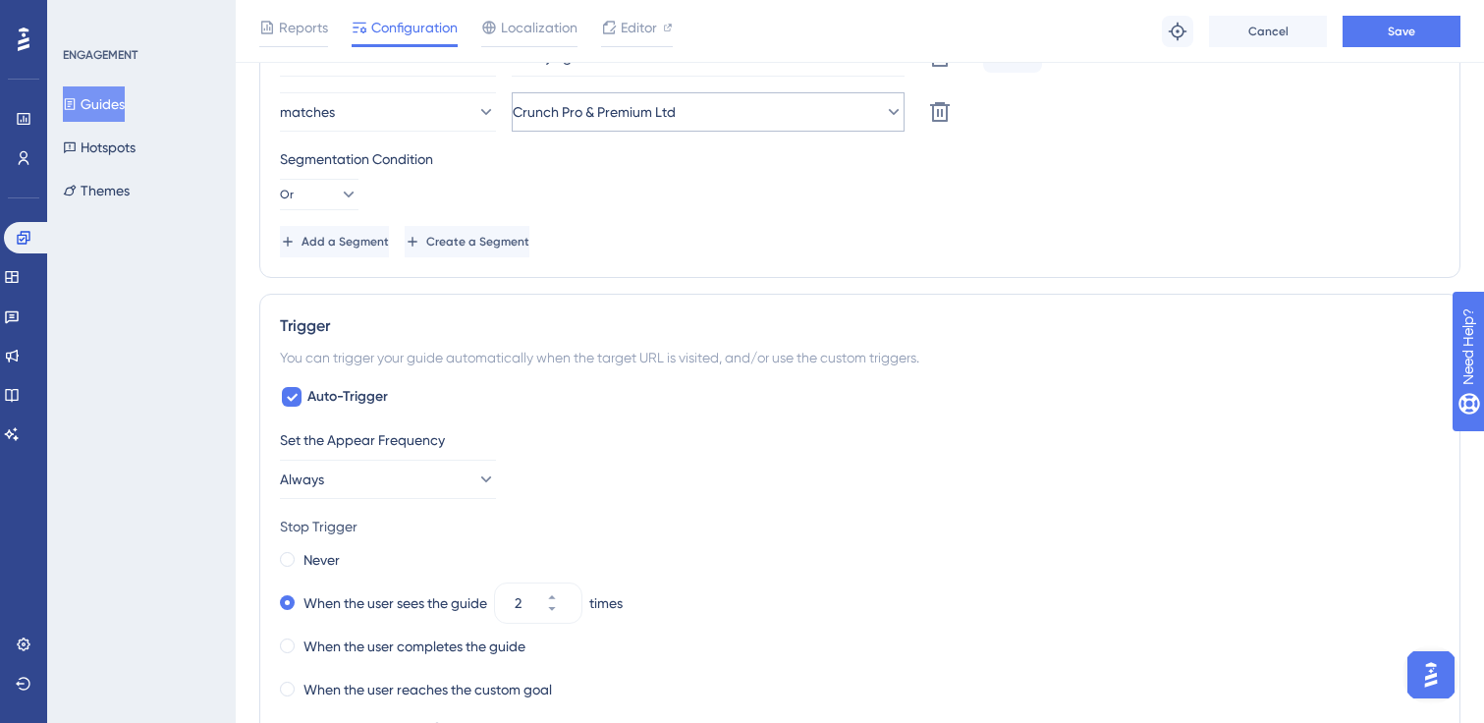
scroll to position [745, 0]
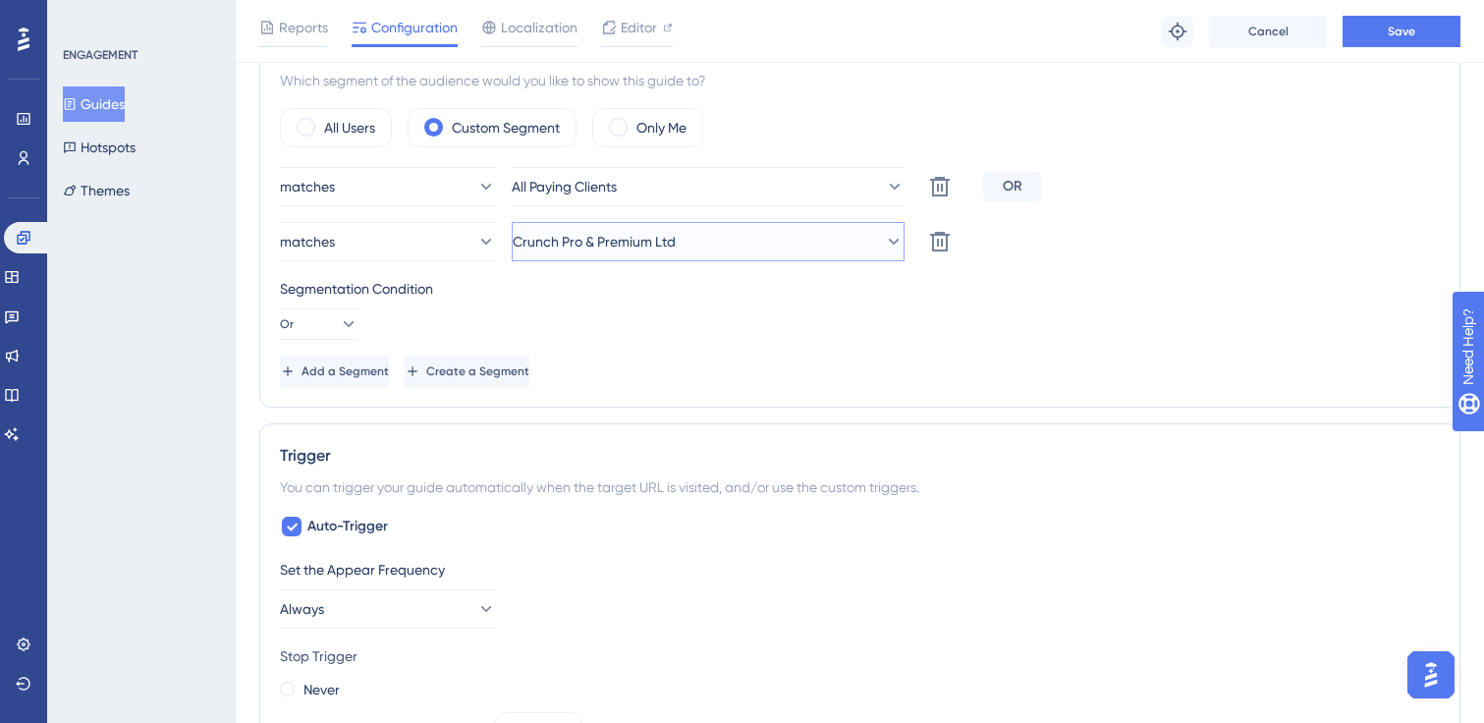
click at [635, 245] on span "Crunch Pro & Premium Ltd" at bounding box center [594, 242] width 163 height 24
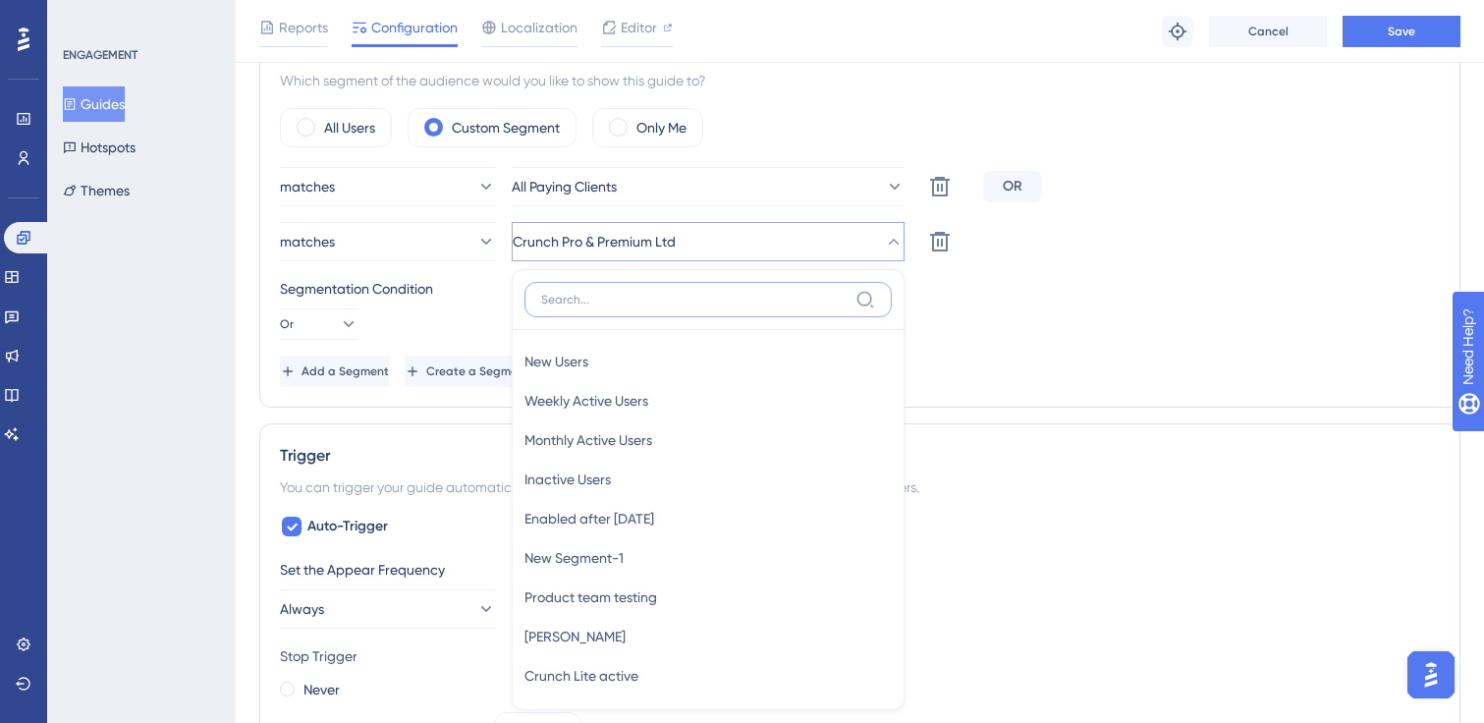
scroll to position [873, 0]
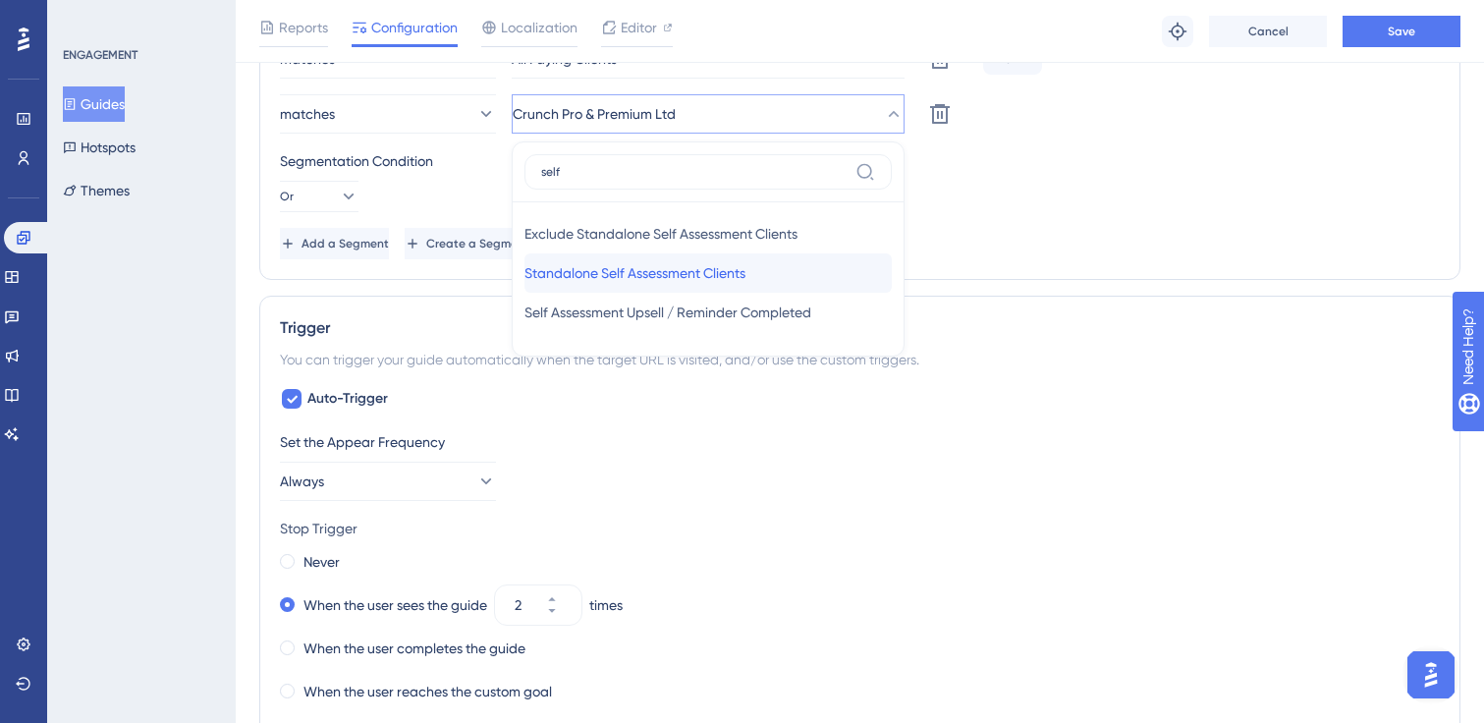
click at [635, 264] on span "Standalone Self Assessment Clients" at bounding box center [634, 273] width 221 height 24
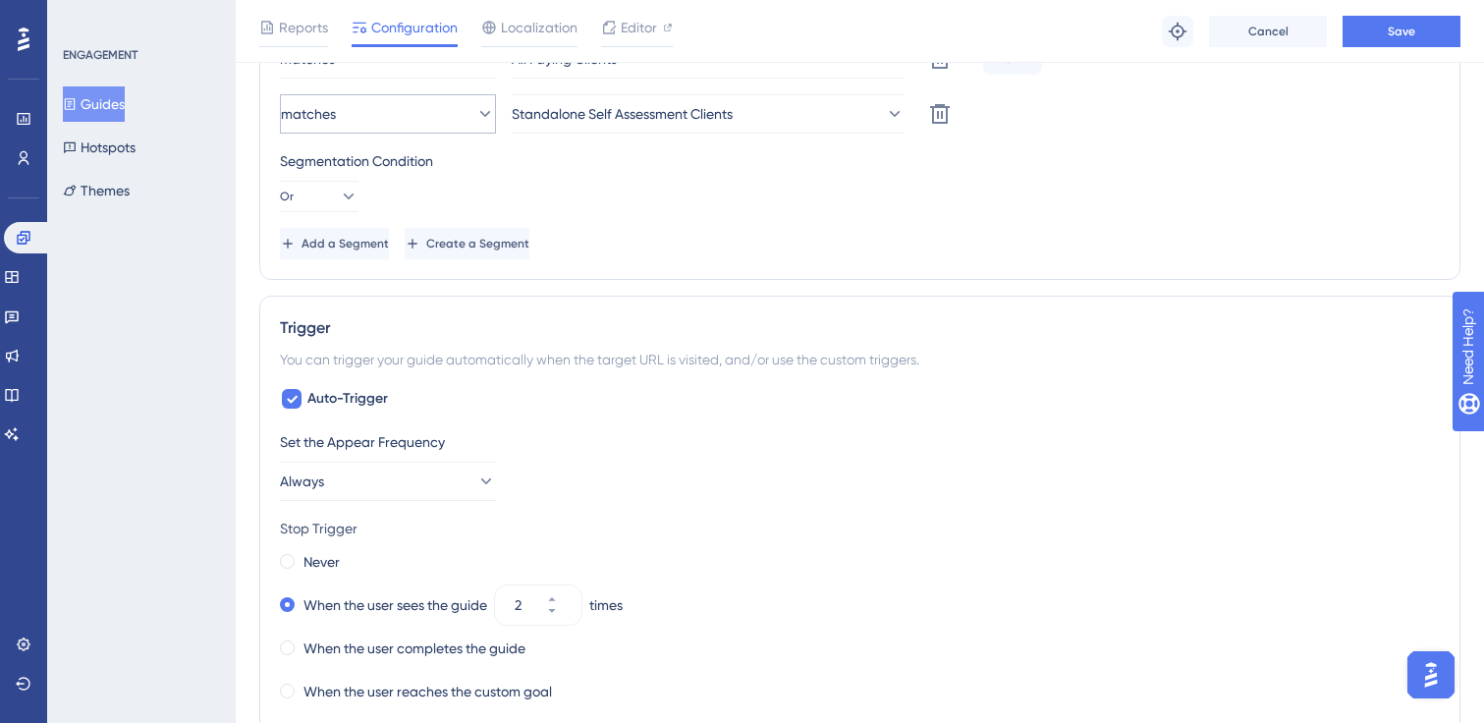
scroll to position [684, 0]
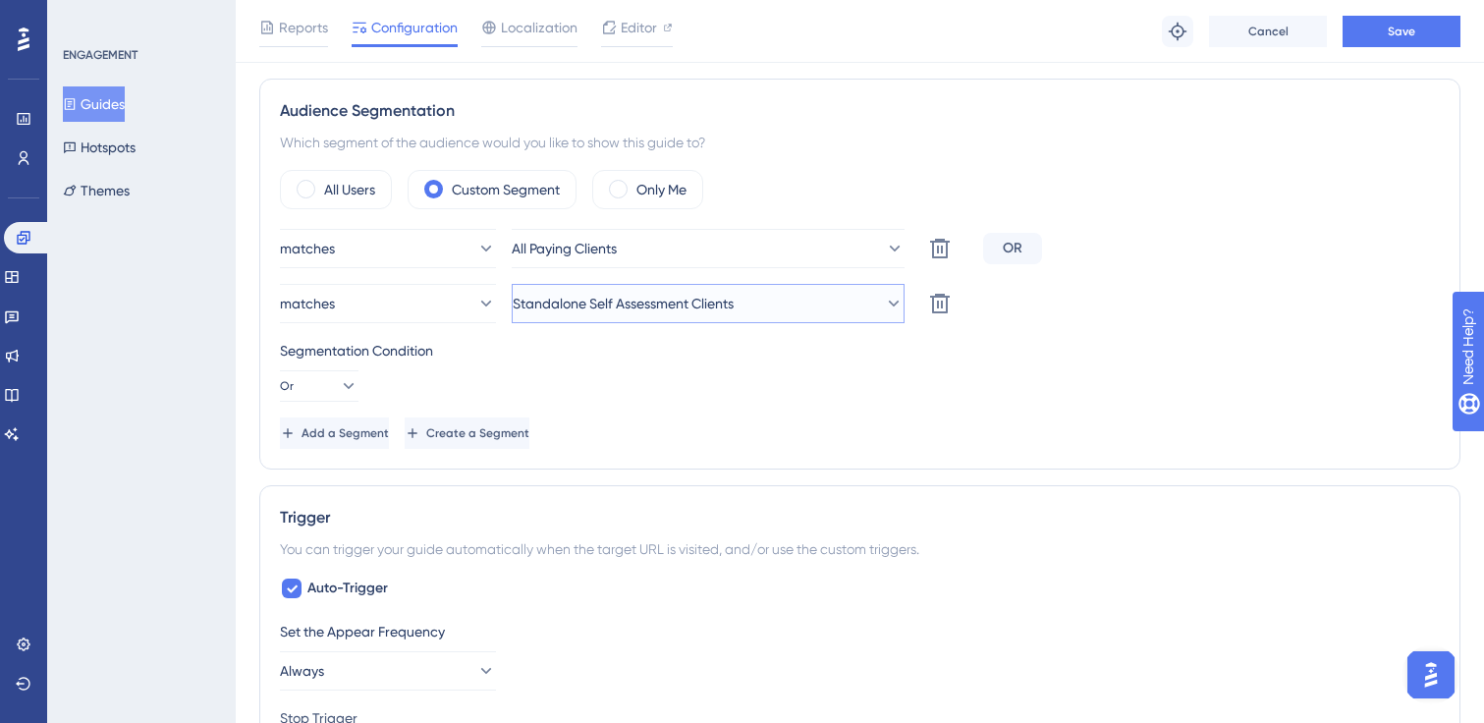
click at [619, 313] on span "Standalone Self Assessment Clients" at bounding box center [623, 304] width 221 height 24
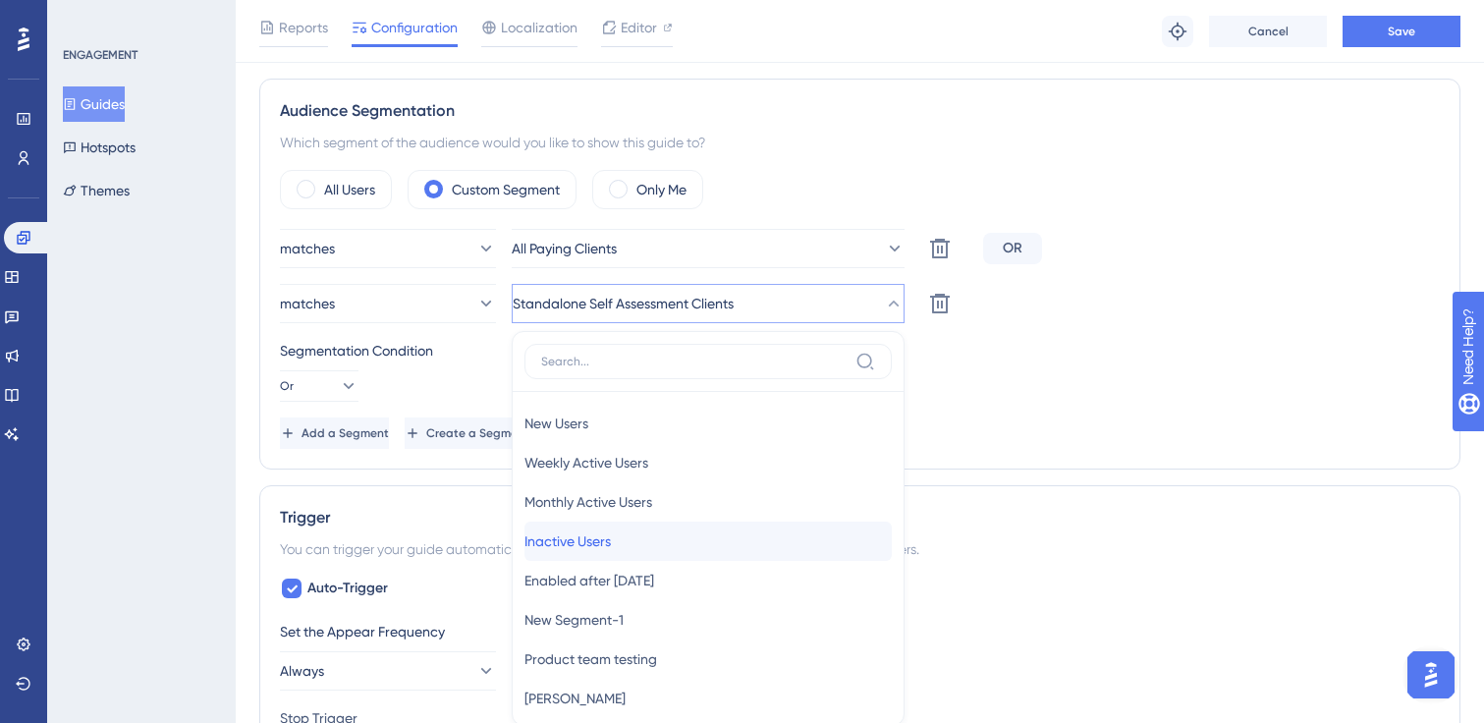
scroll to position [851, 0]
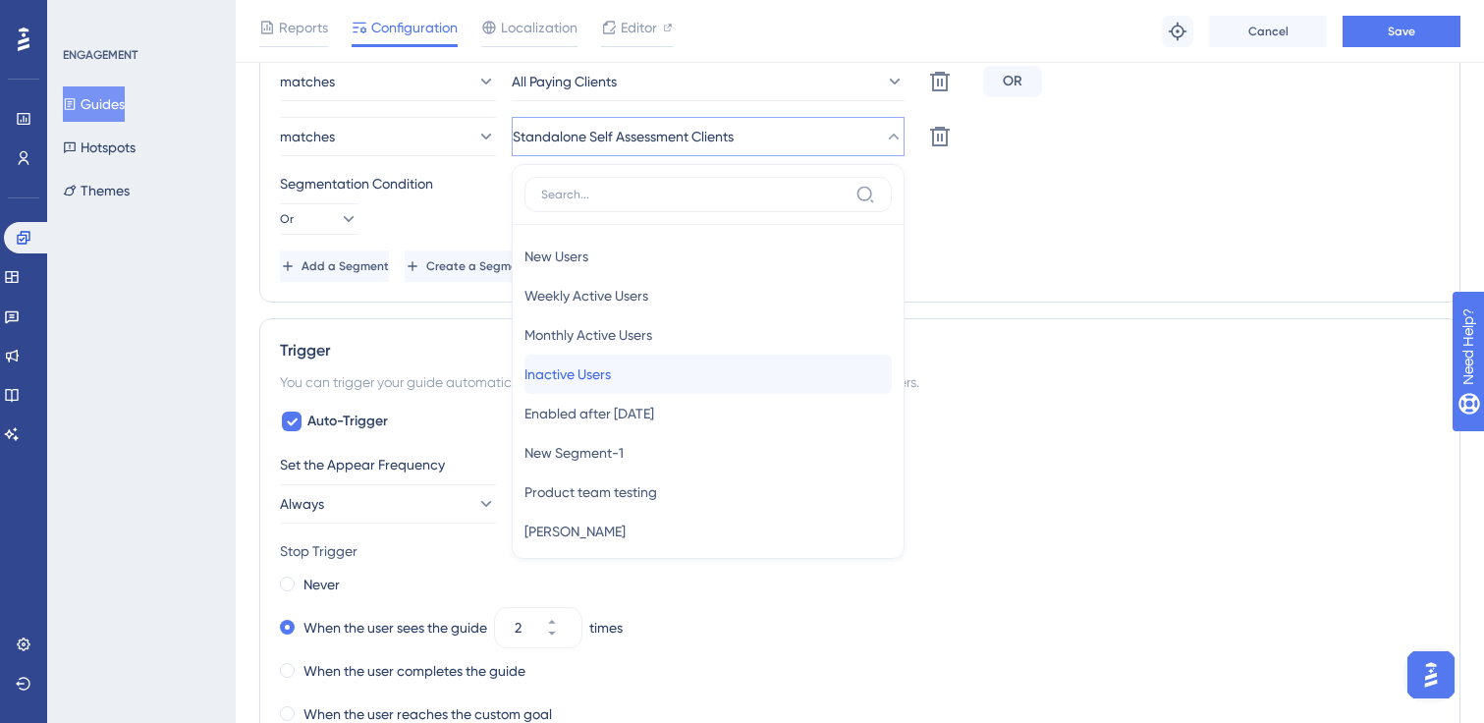
click at [605, 358] on div "Inactive Users Inactive Users" at bounding box center [707, 374] width 367 height 39
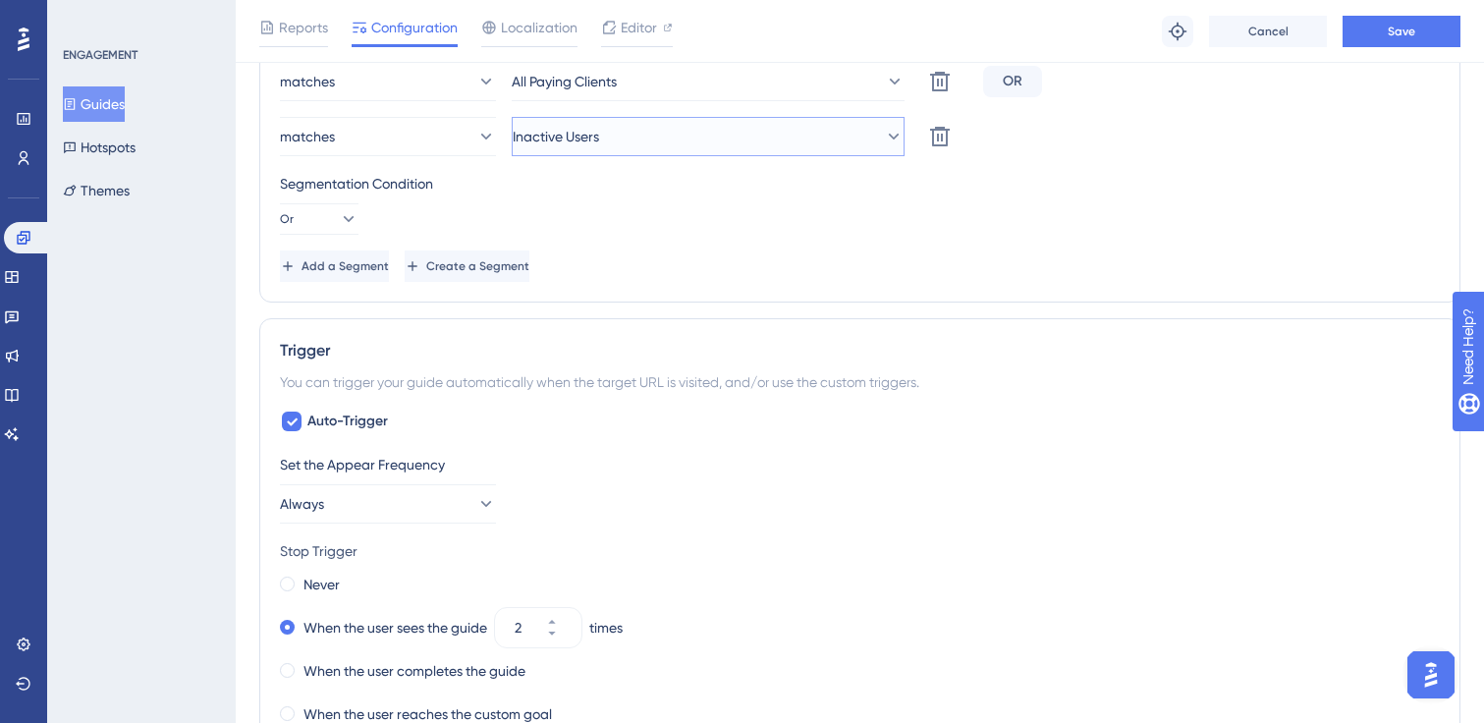
click at [670, 140] on button "Inactive Users" at bounding box center [708, 136] width 393 height 39
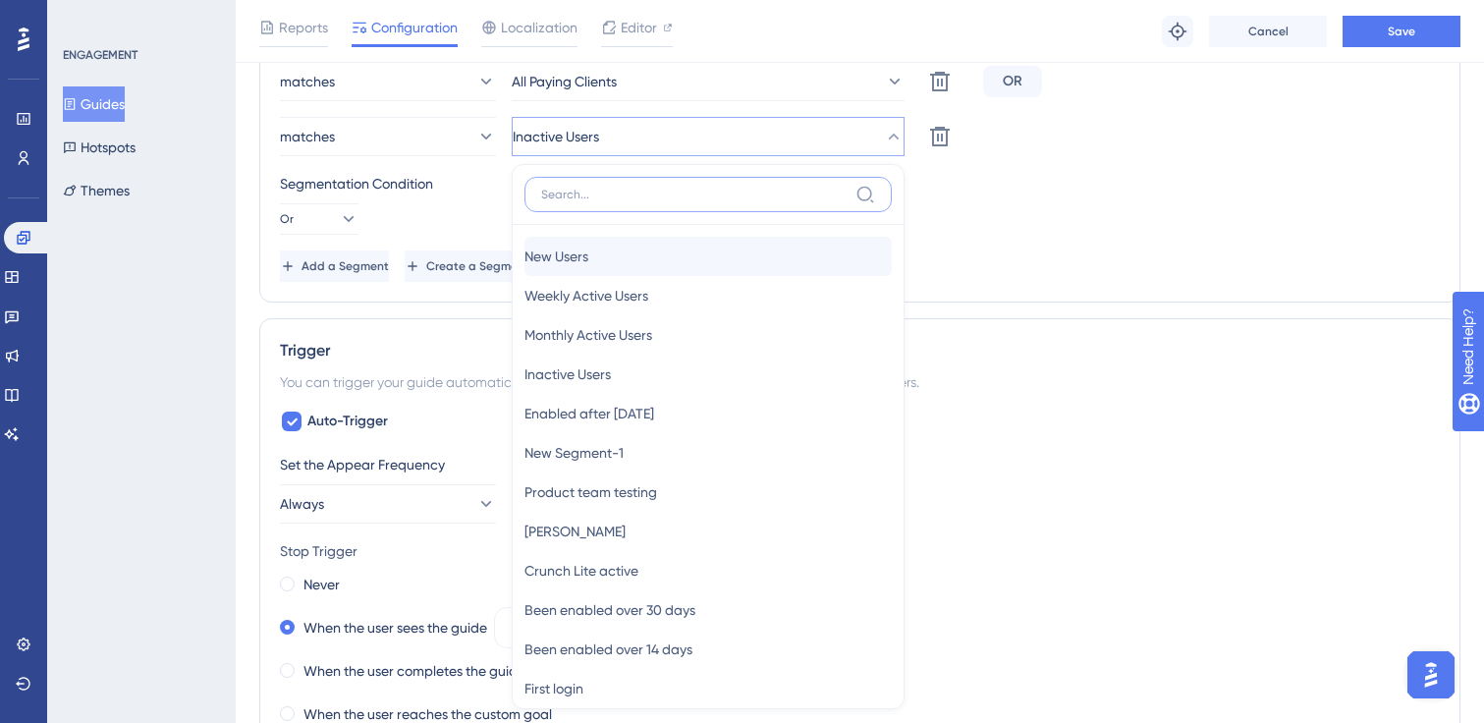
scroll to position [925, 0]
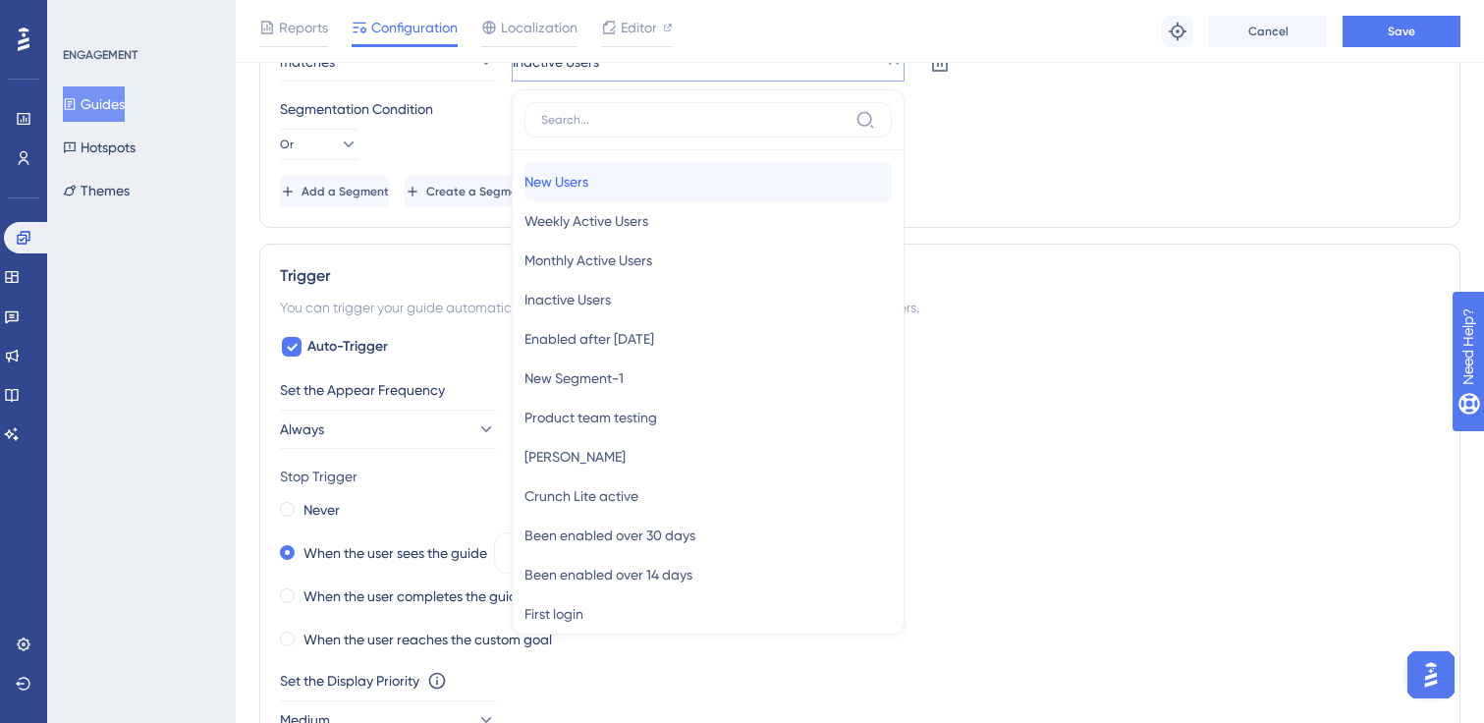
drag, startPoint x: 626, startPoint y: 197, endPoint x: 627, endPoint y: 122, distance: 75.6
click at [627, 122] on div "New Users New Users Weekly Active Users Weekly Active Users Monthly Active User…" at bounding box center [708, 361] width 393 height 545
click at [619, 118] on input at bounding box center [694, 120] width 306 height 16
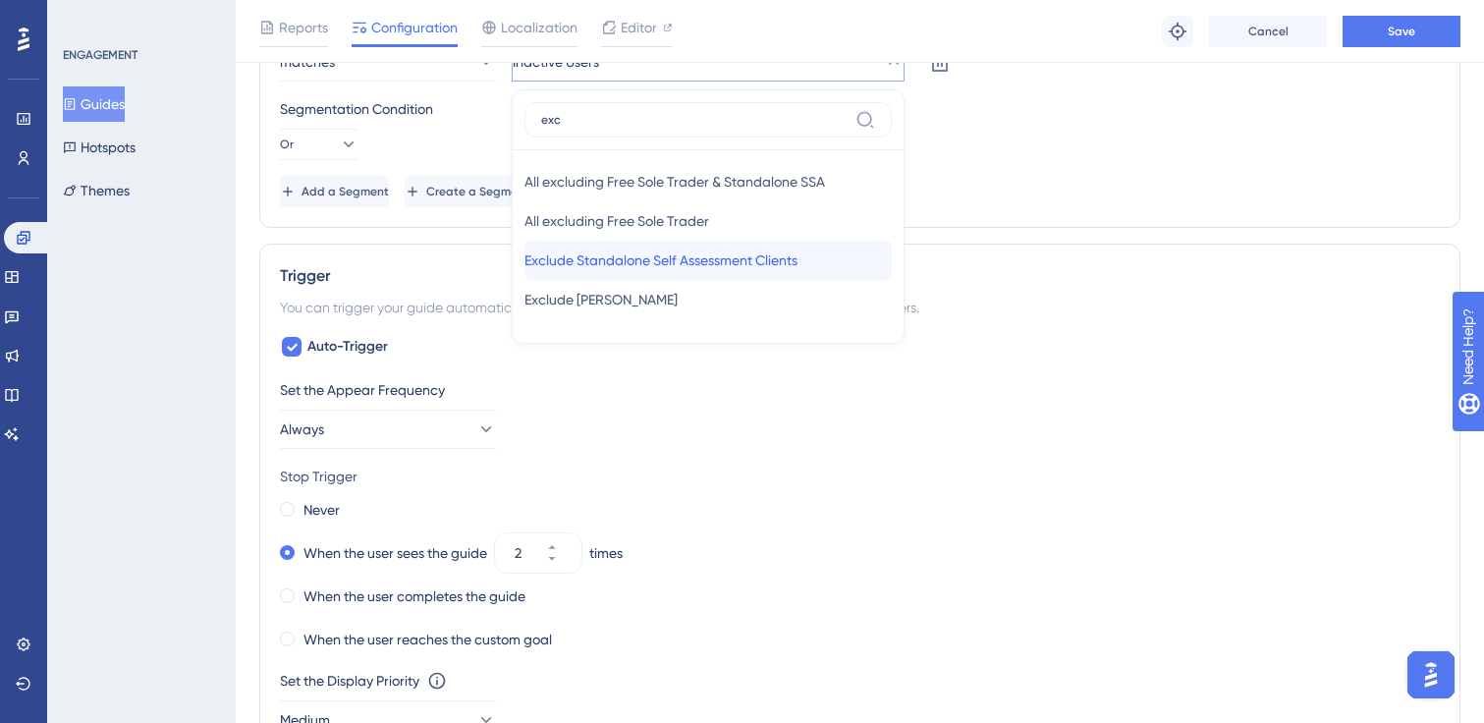
click at [635, 268] on span "Exclude Standalone Self Assessment Clients" at bounding box center [660, 260] width 273 height 24
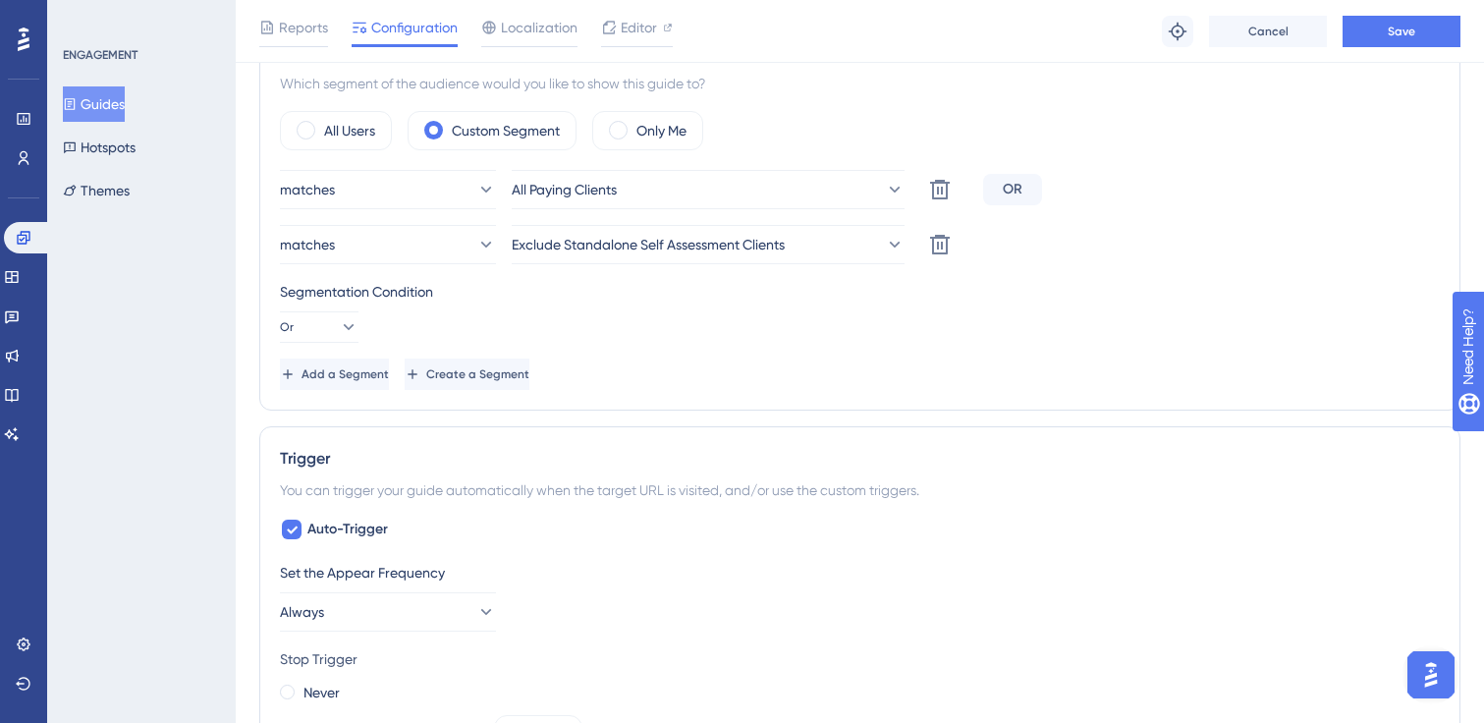
scroll to position [746, 0]
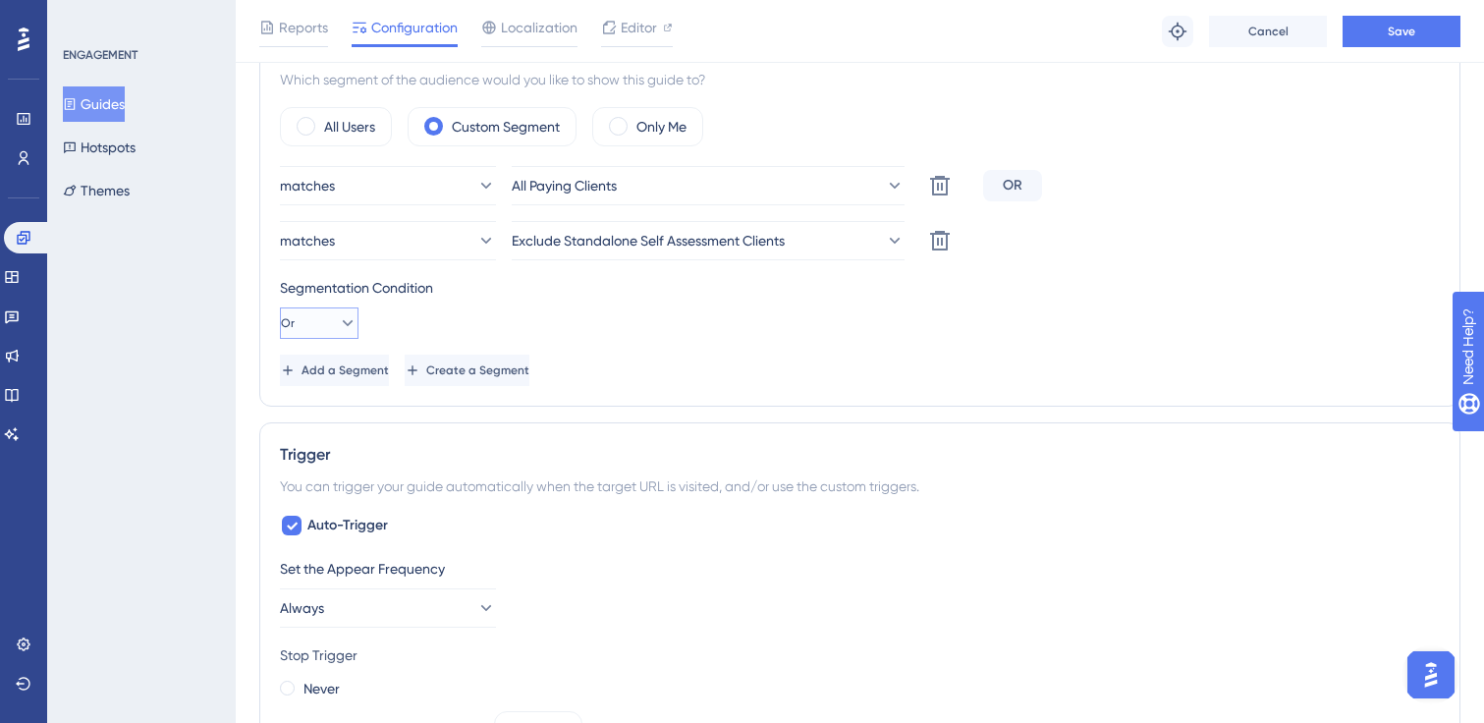
click at [338, 318] on icon at bounding box center [348, 323] width 20 height 20
click at [320, 373] on span "And" at bounding box center [314, 379] width 26 height 24
click at [389, 362] on span "Add a Segment" at bounding box center [345, 370] width 87 height 16
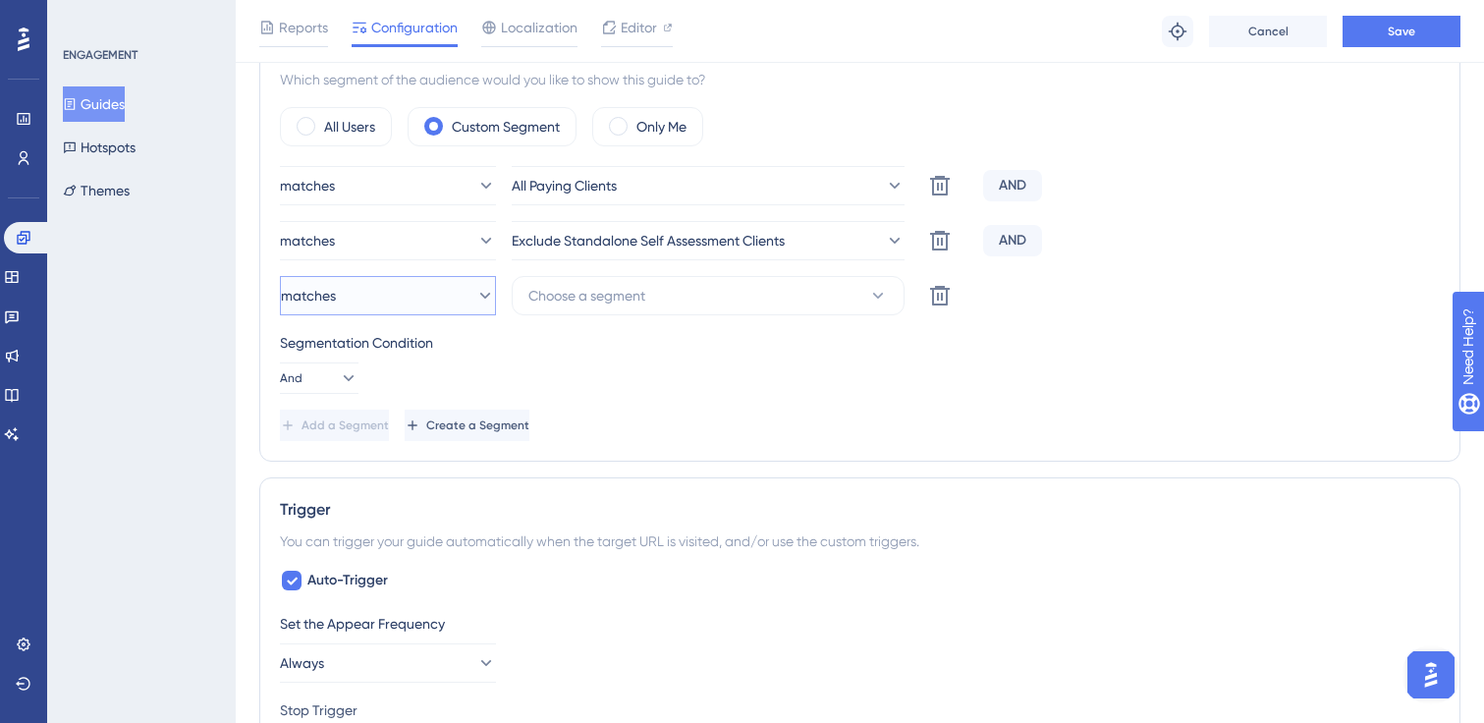
click at [444, 295] on button "matches" at bounding box center [388, 295] width 216 height 39
click at [433, 394] on div "doesn't match doesn't match" at bounding box center [388, 394] width 191 height 39
click at [594, 299] on span "Choose a segment" at bounding box center [586, 296] width 117 height 24
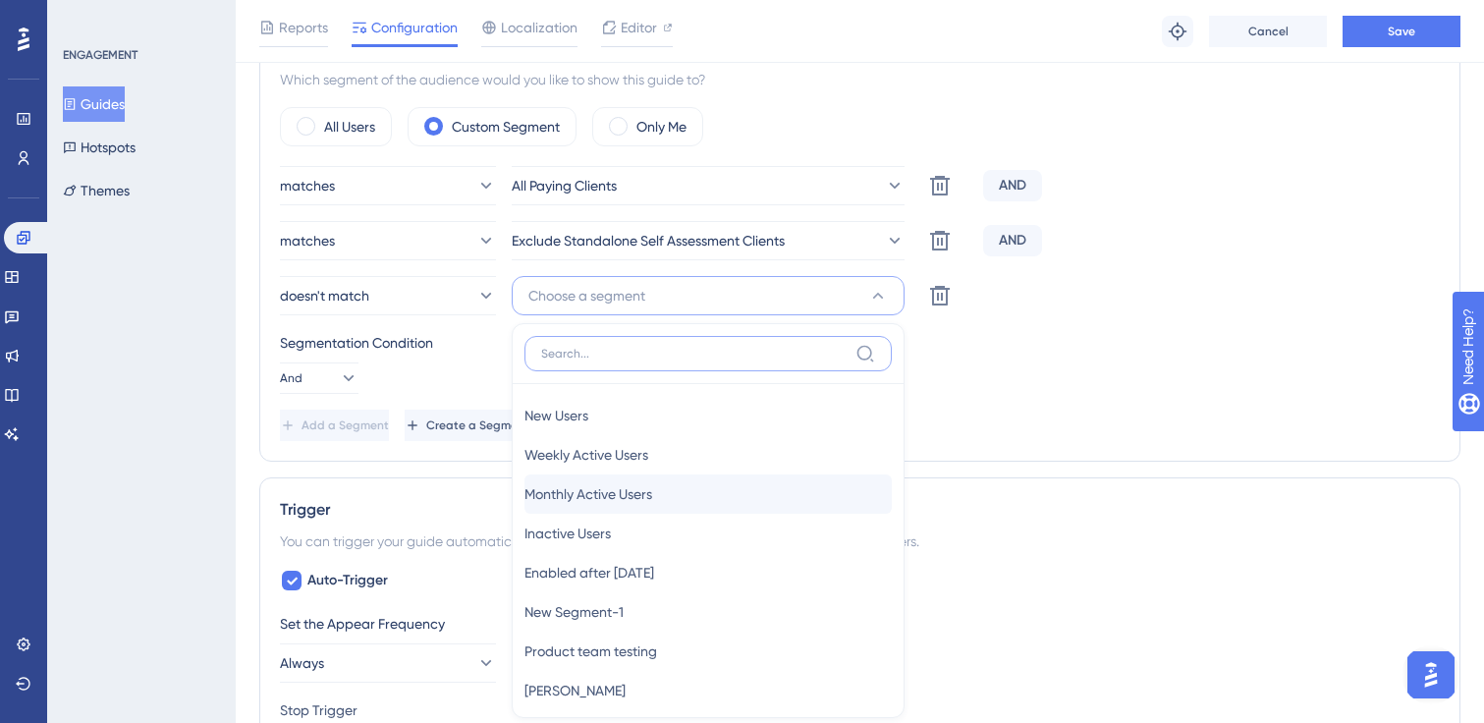
scroll to position [906, 0]
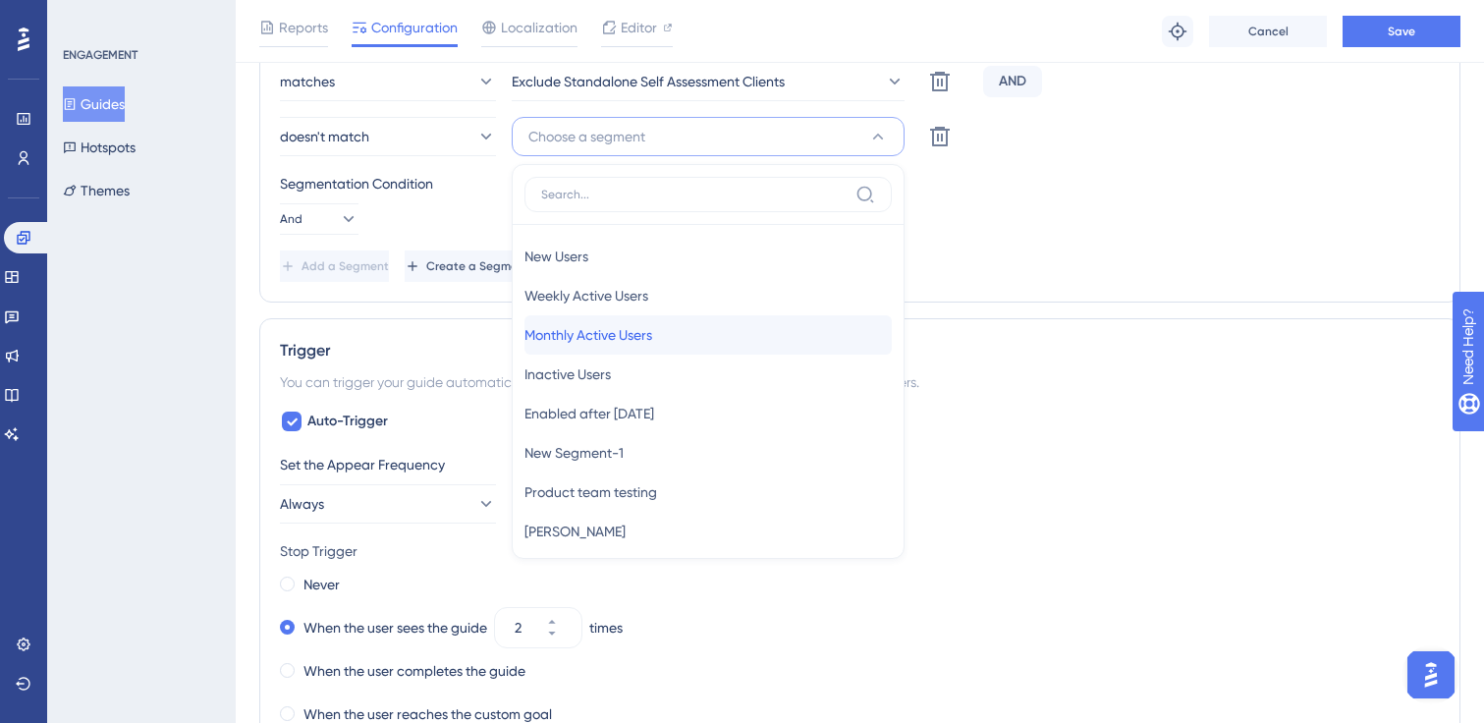
click at [581, 348] on div "Monthly Active Users Monthly Active Users" at bounding box center [707, 334] width 367 height 39
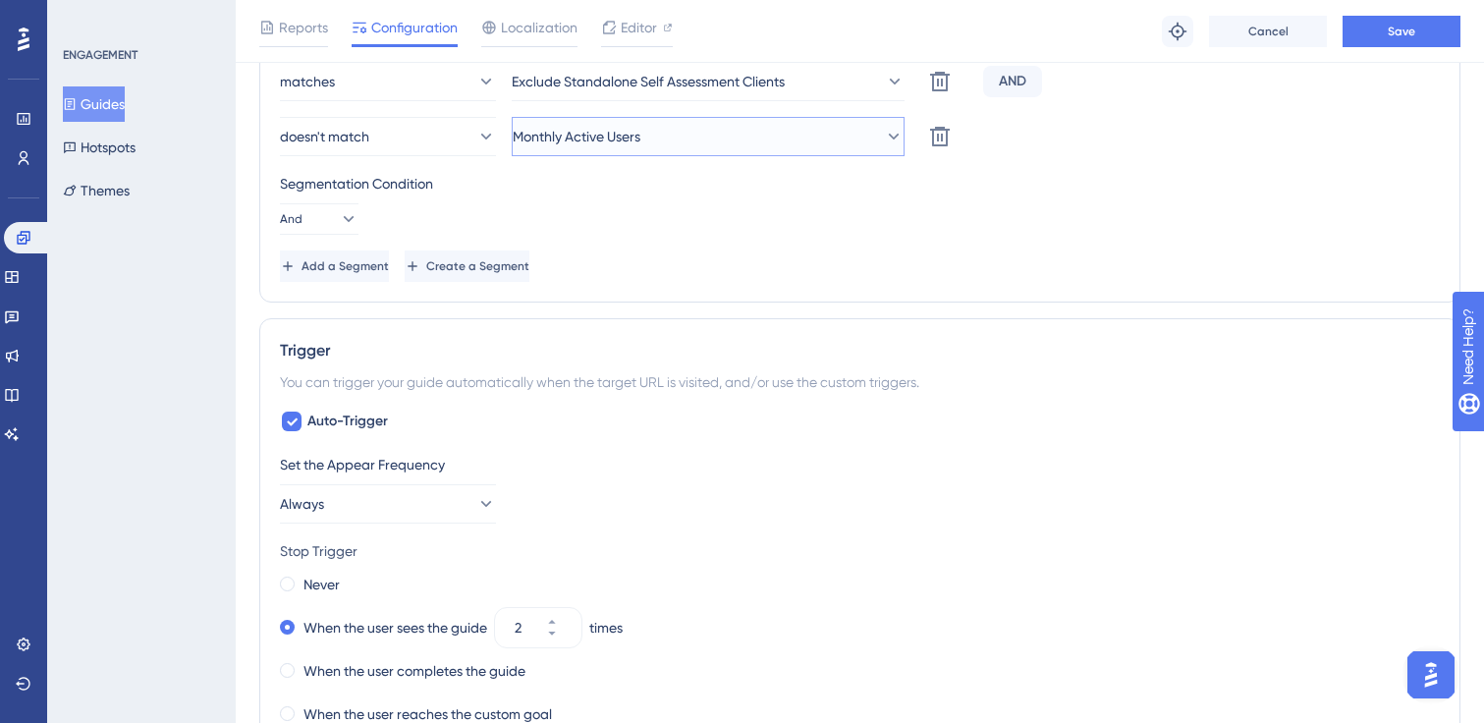
click at [625, 145] on span "Monthly Active Users" at bounding box center [577, 137] width 128 height 24
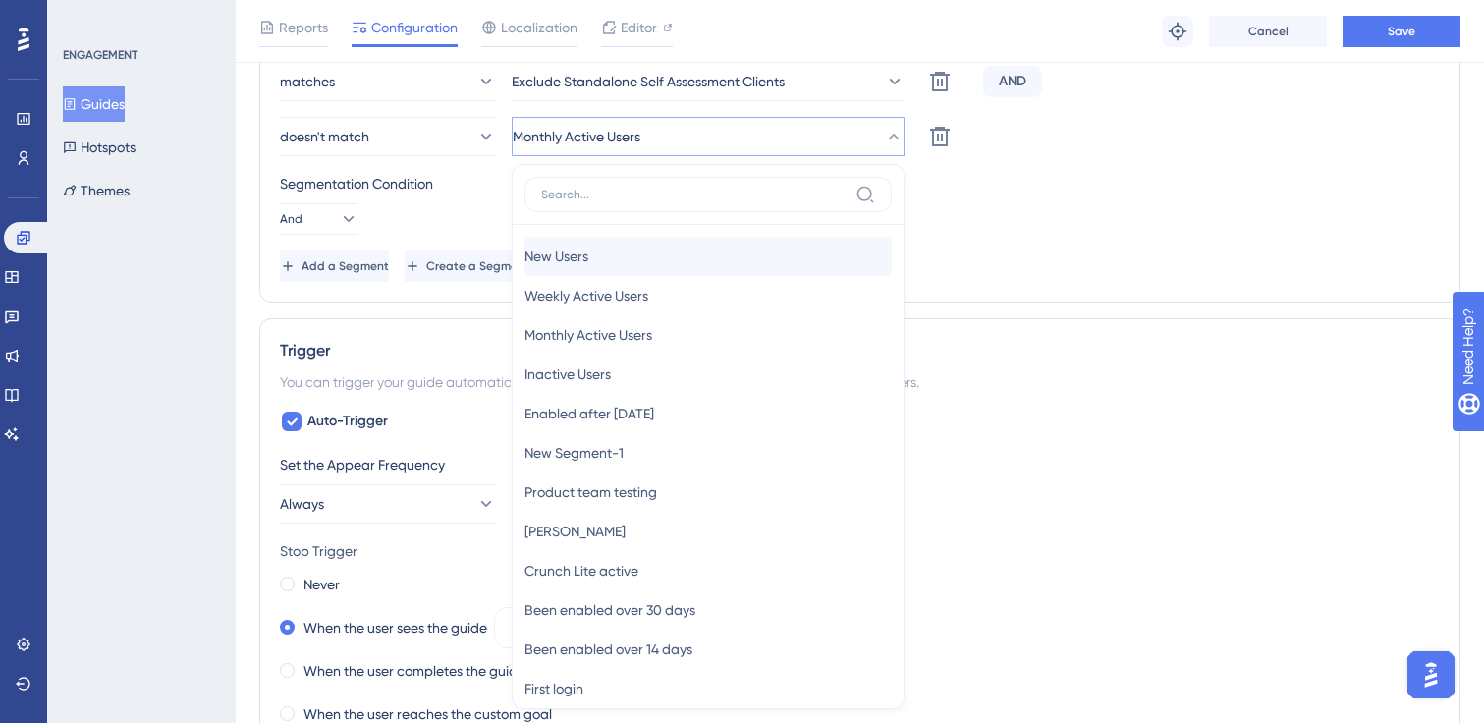
scroll to position [980, 0]
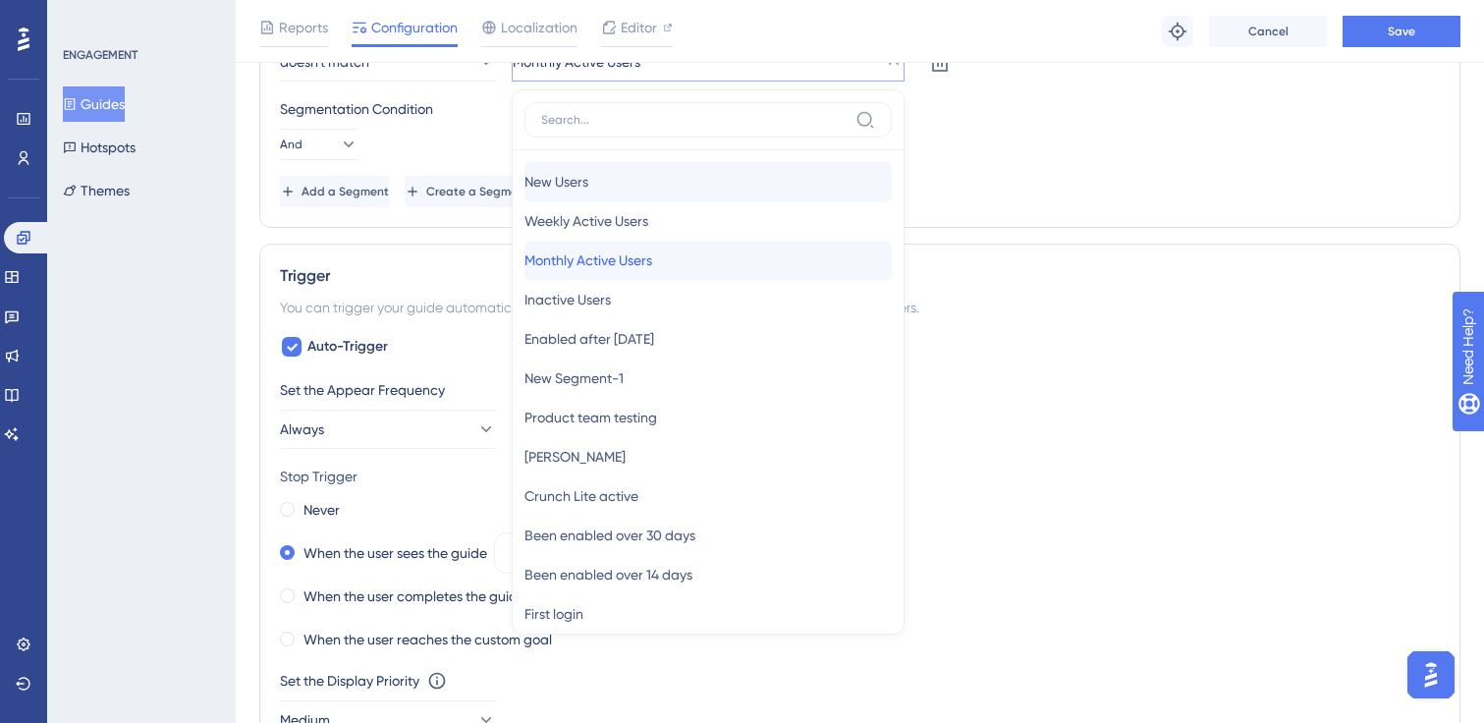
click at [606, 253] on span "Monthly Active Users" at bounding box center [588, 260] width 128 height 24
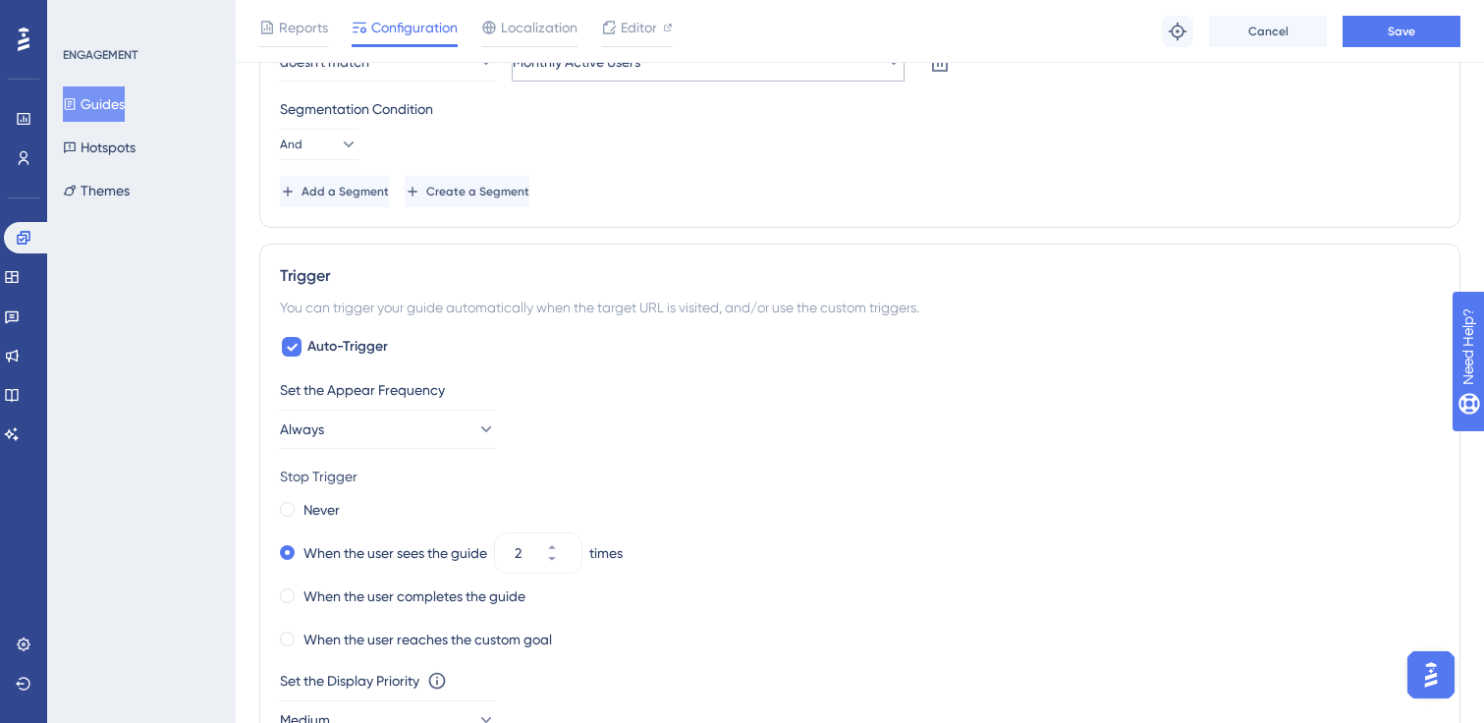
scroll to position [840, 0]
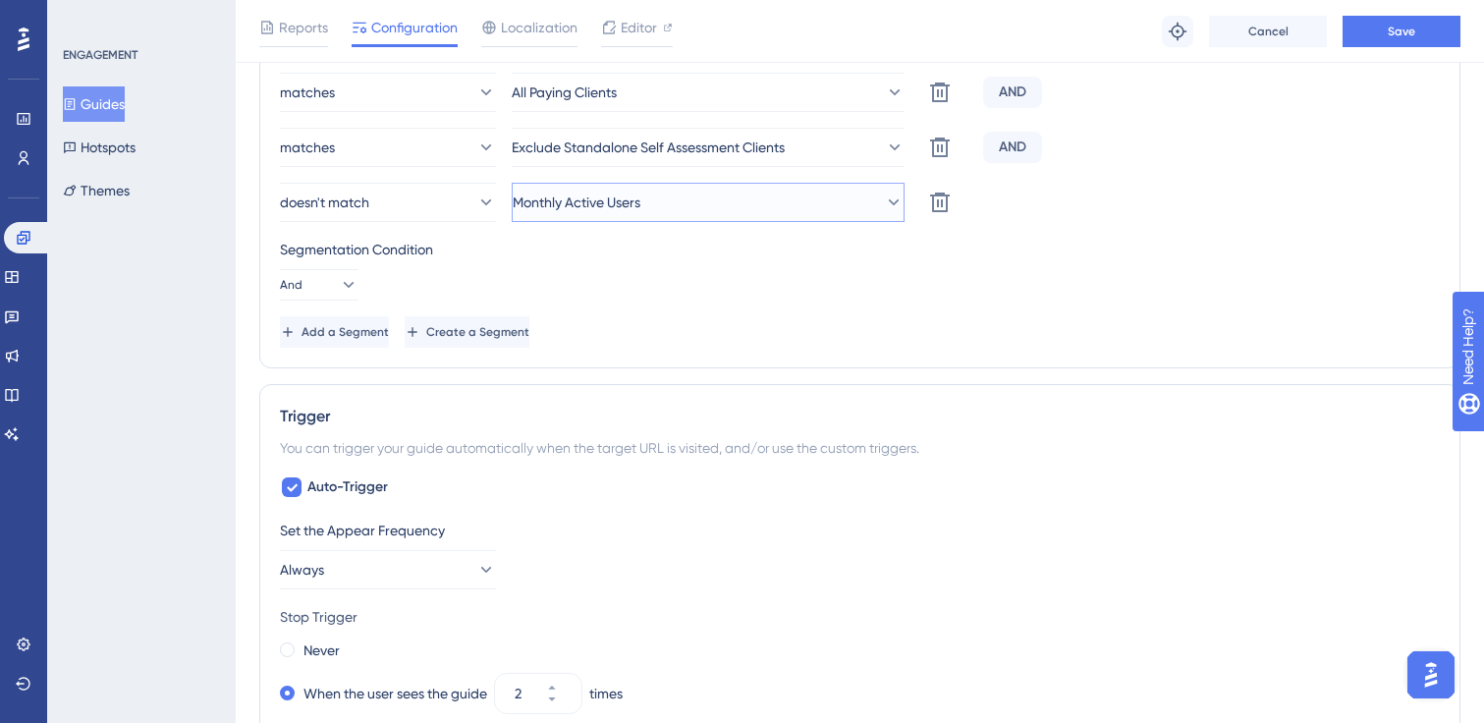
click at [709, 197] on button "Monthly Active Users" at bounding box center [708, 202] width 393 height 39
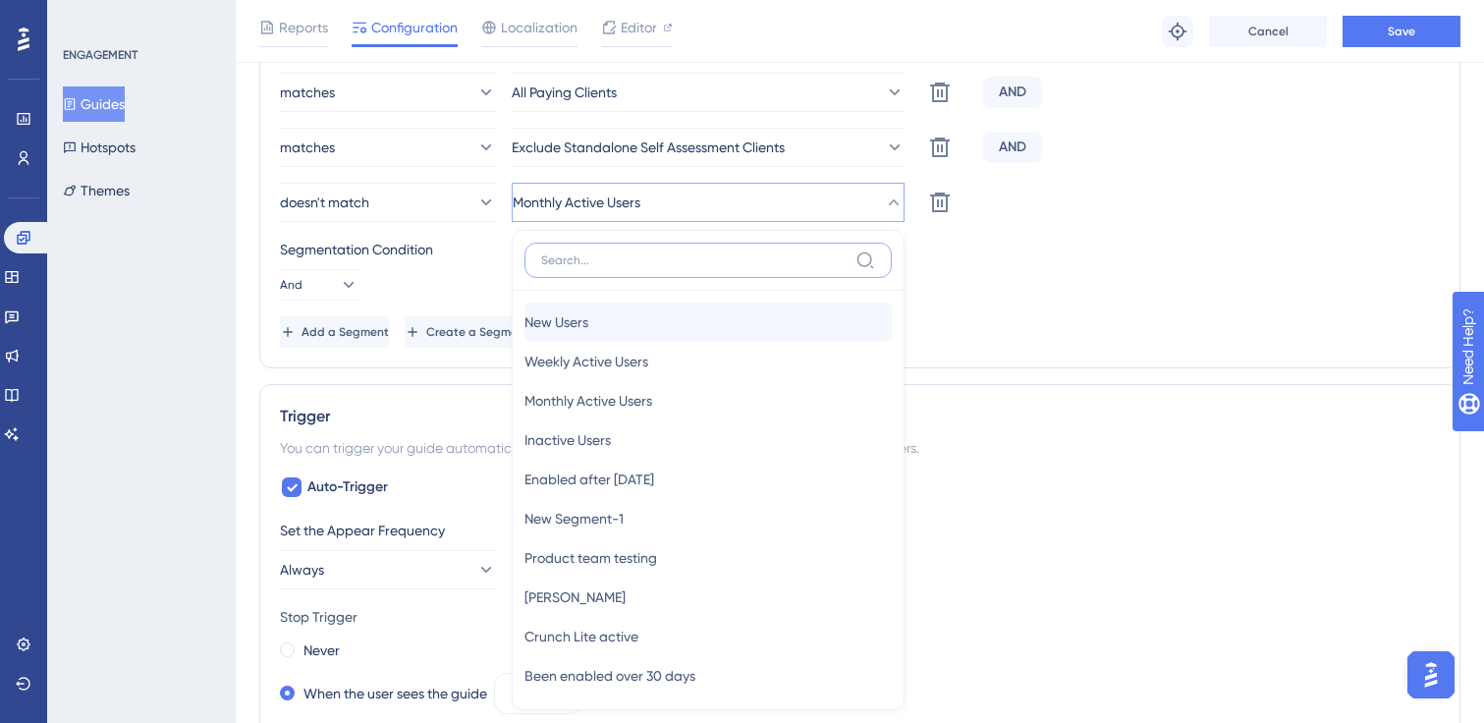
scroll to position [948, 0]
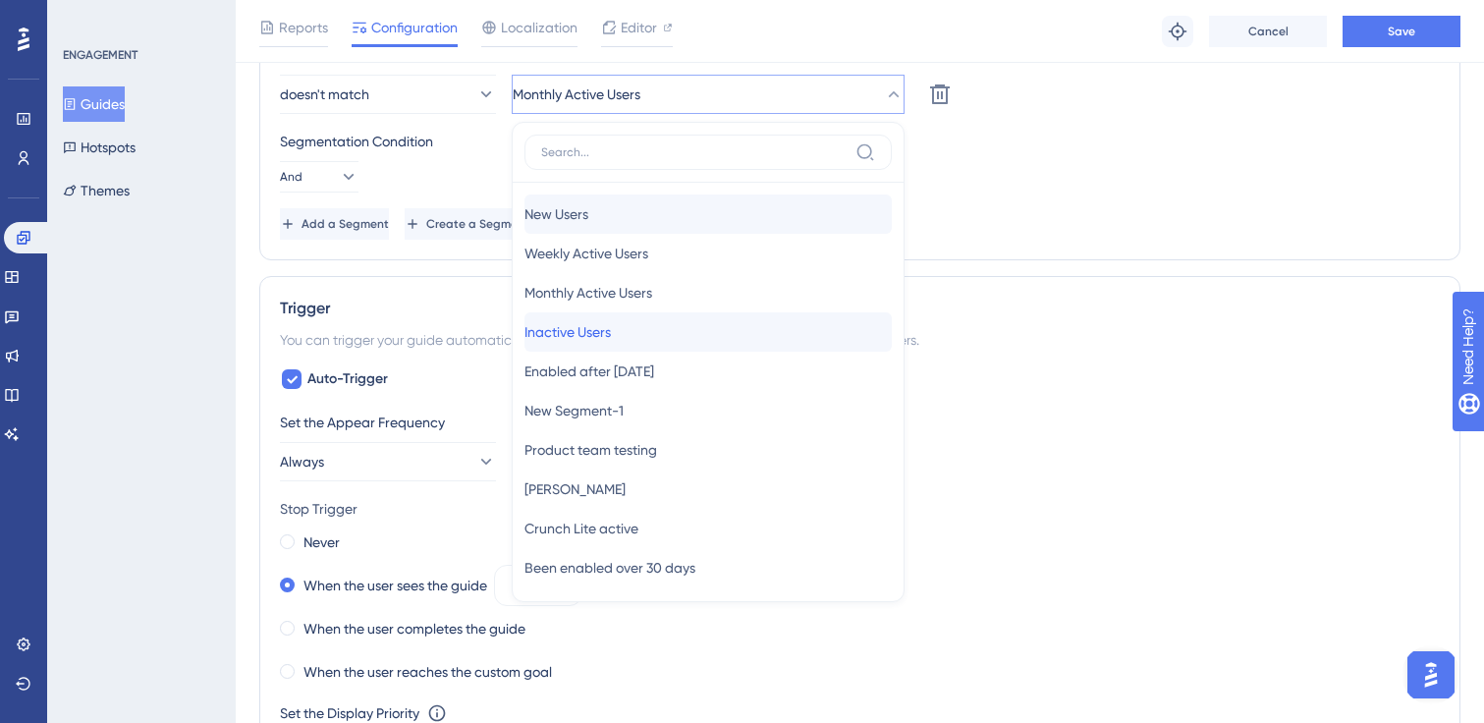
click at [619, 317] on div "Inactive Users Inactive Users" at bounding box center [707, 331] width 367 height 39
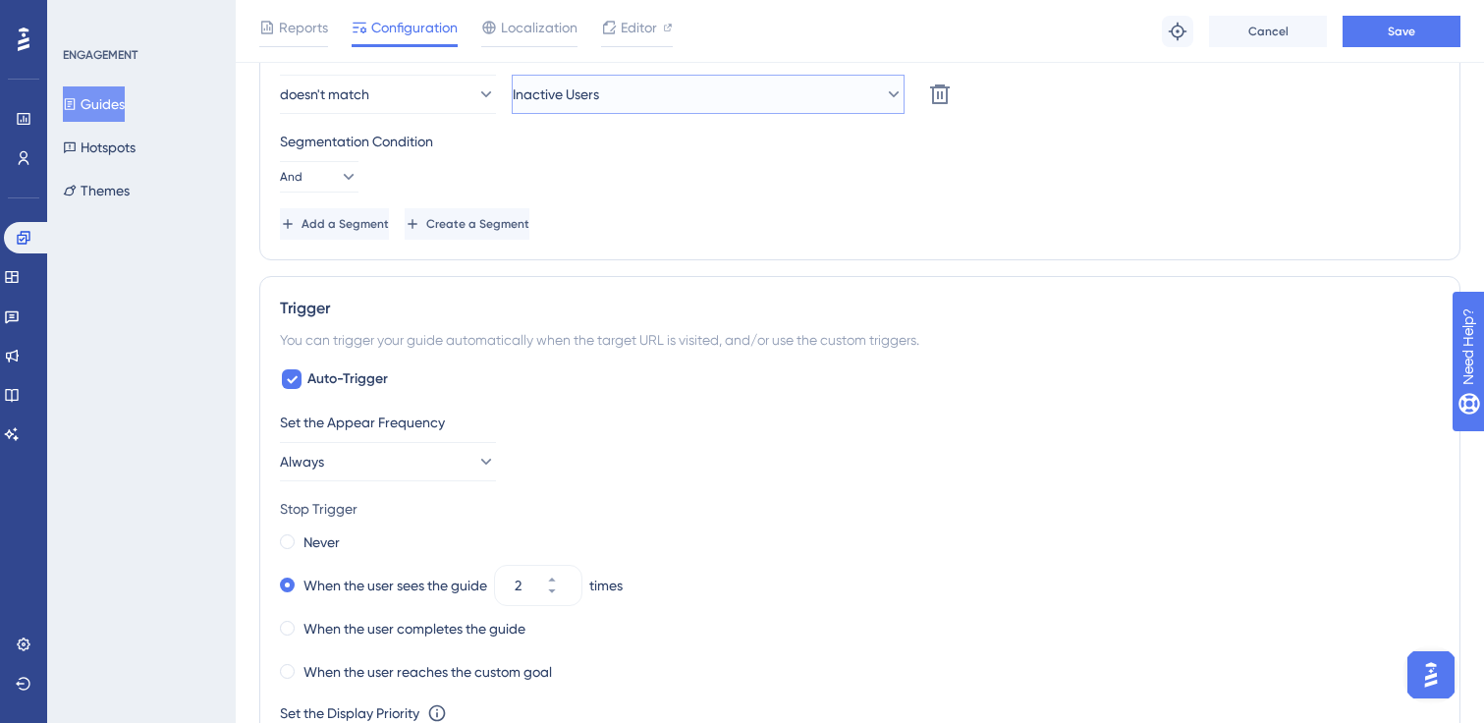
click at [626, 89] on button "Inactive Users" at bounding box center [708, 94] width 393 height 39
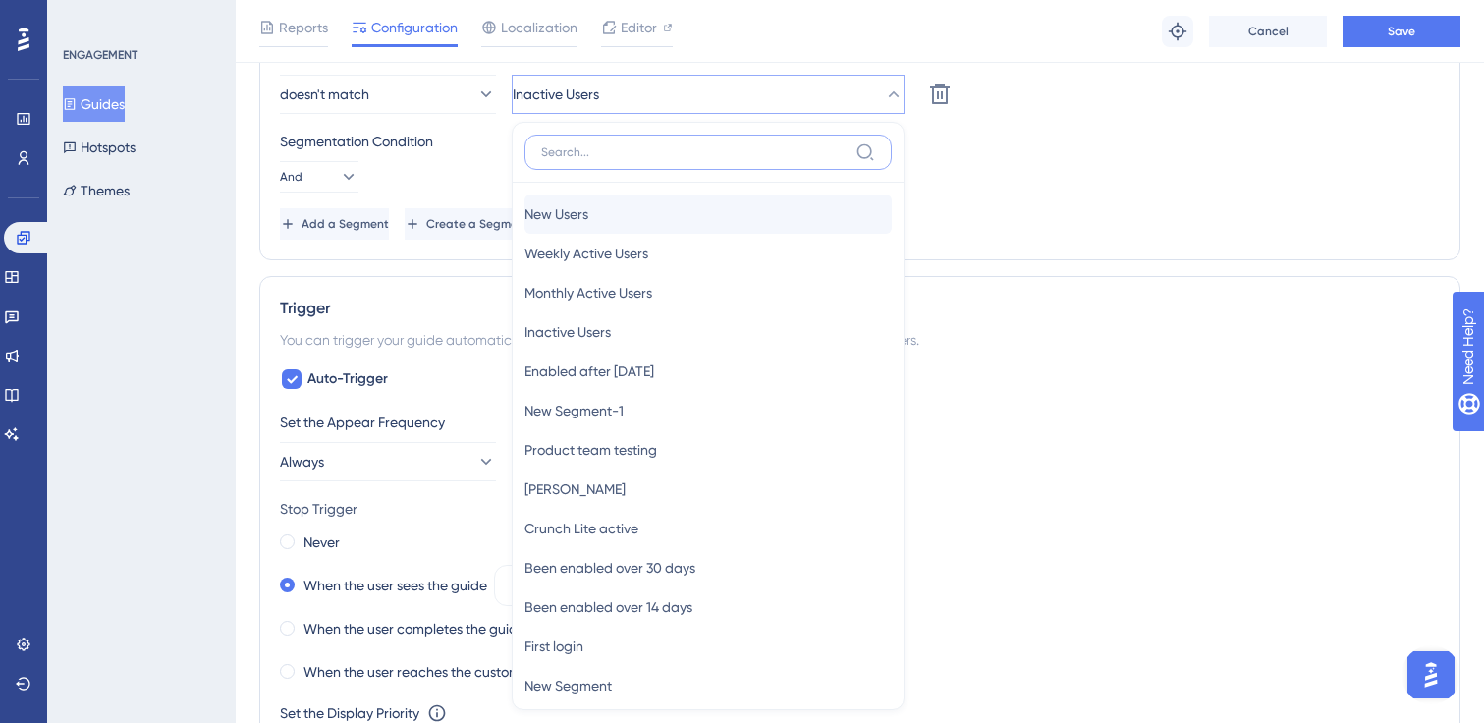
scroll to position [1002, 0]
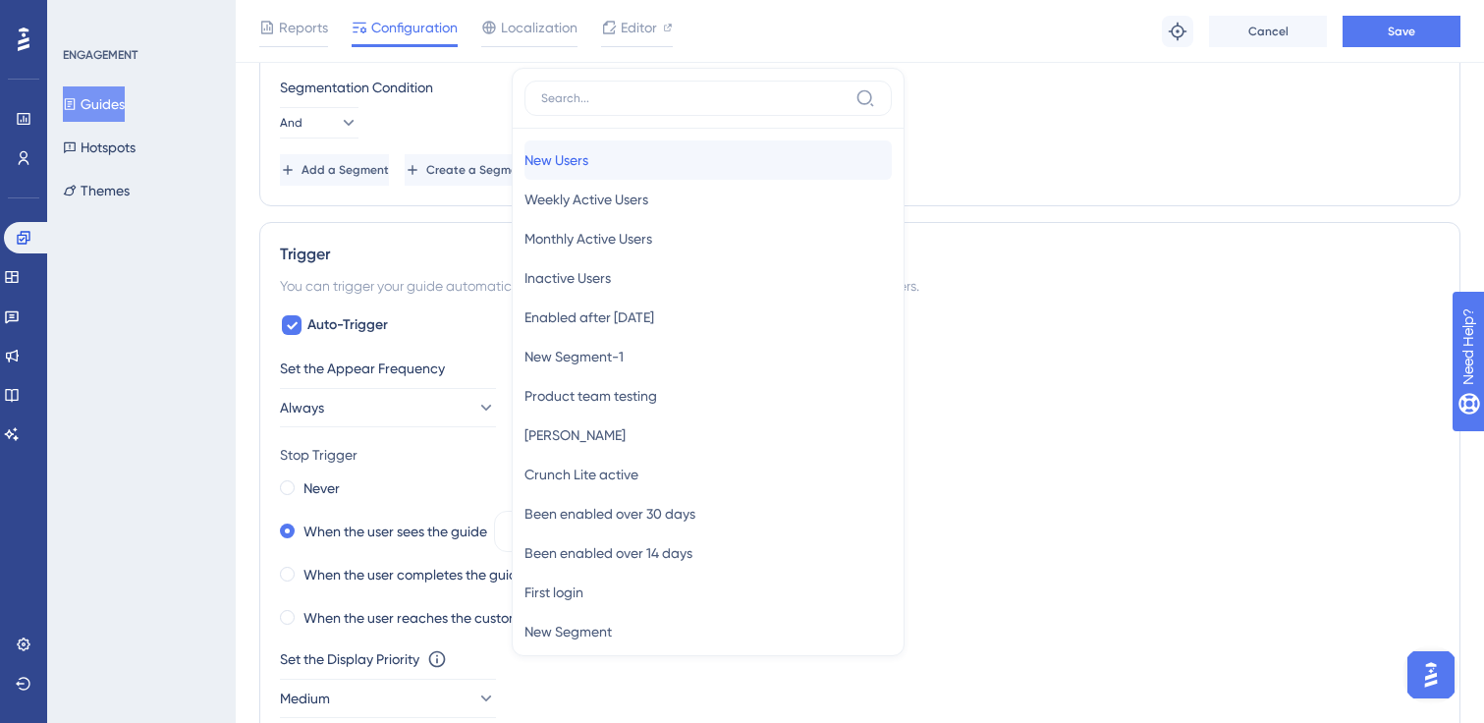
click at [584, 167] on span "New Users" at bounding box center [556, 160] width 64 height 24
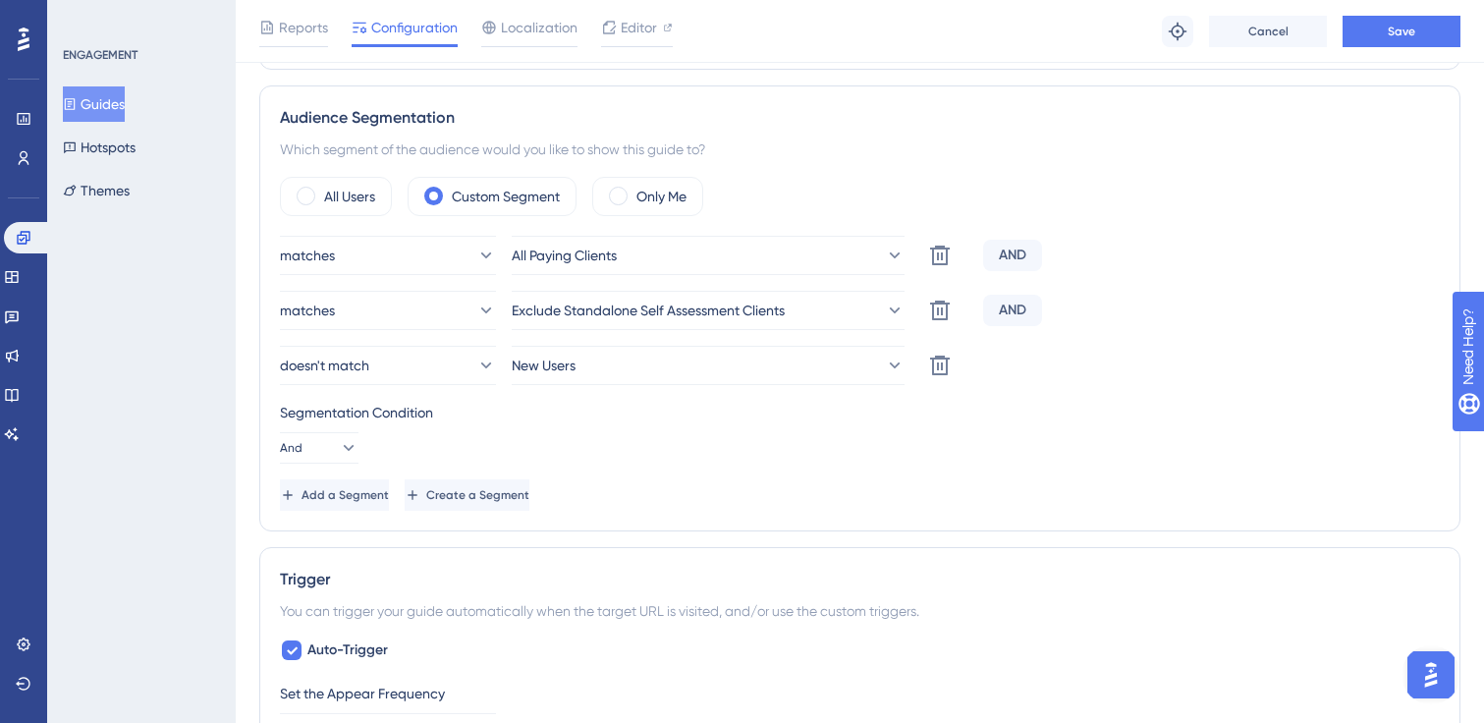
scroll to position [679, 0]
click at [1379, 31] on button "Save" at bounding box center [1402, 31] width 118 height 31
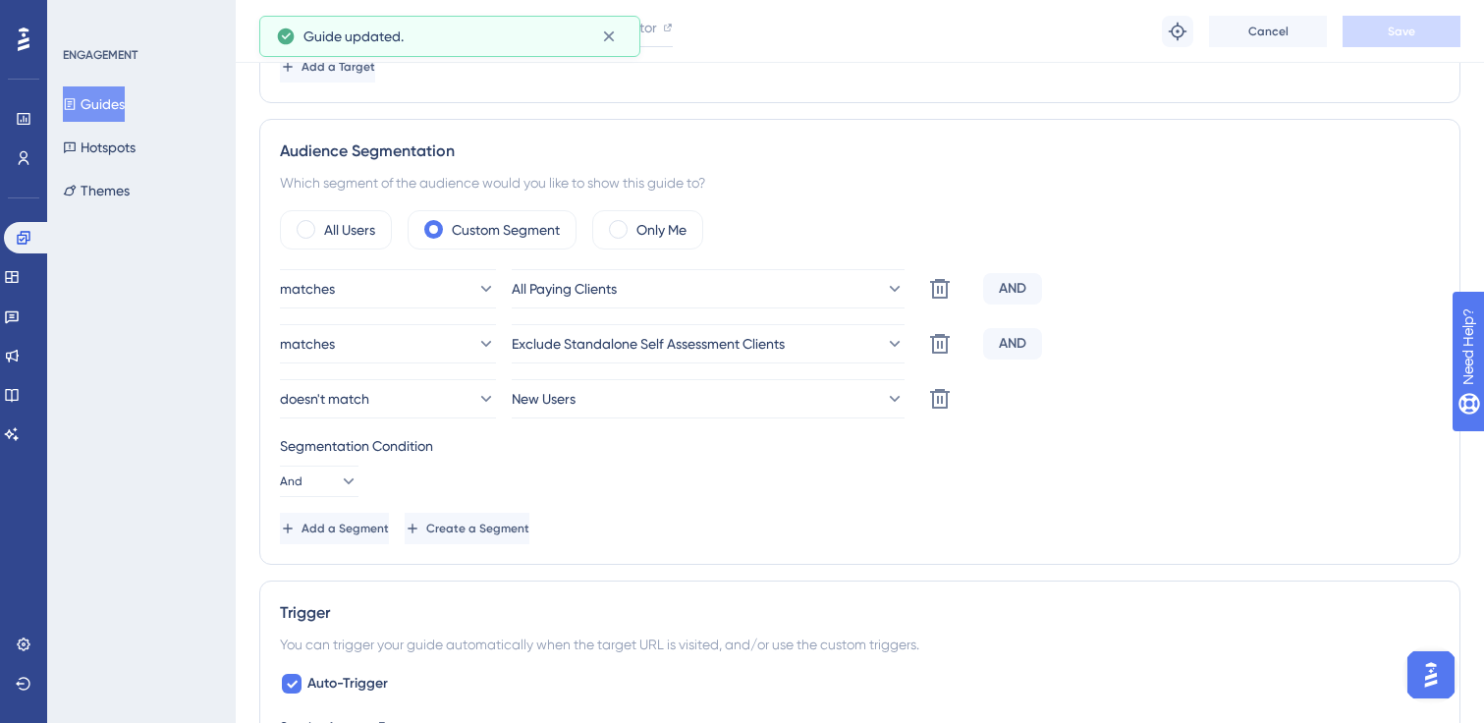
scroll to position [655, 0]
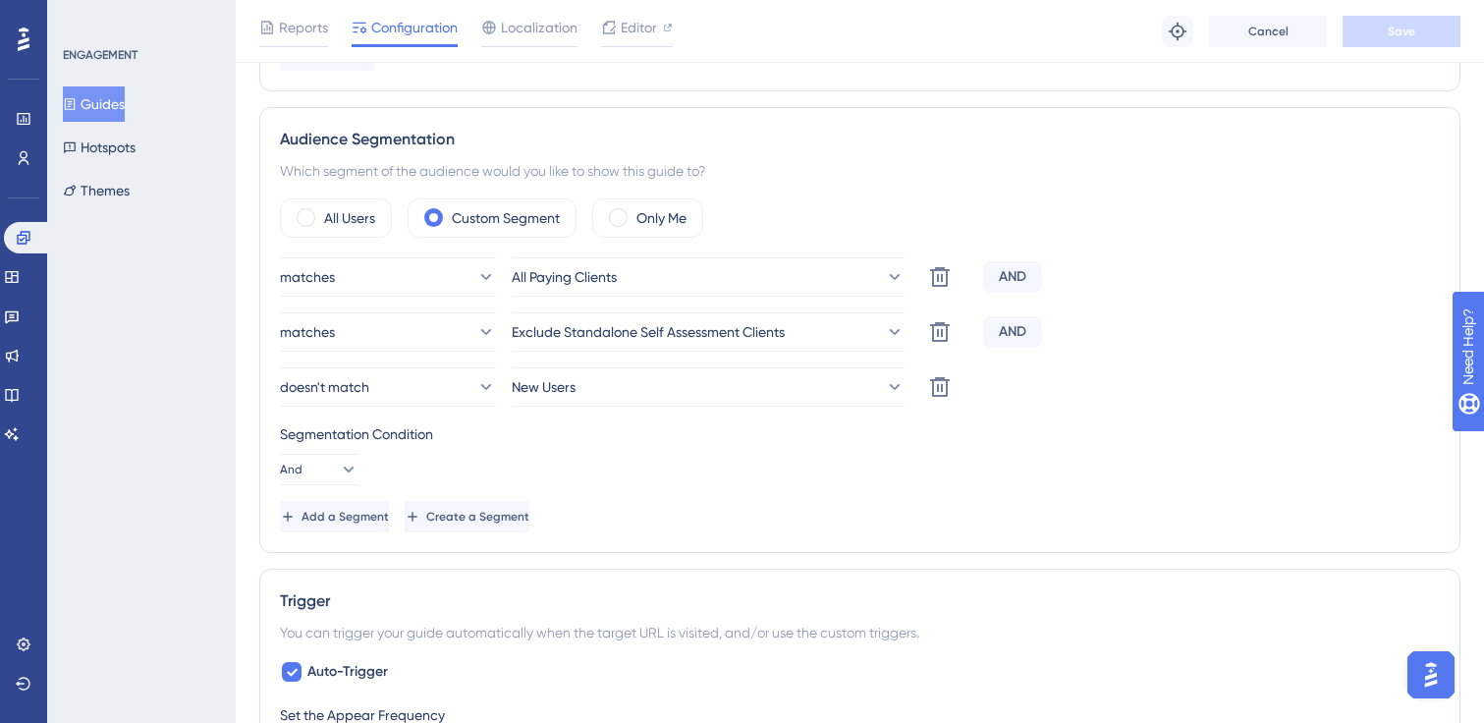
click at [114, 96] on button "Guides" at bounding box center [94, 103] width 62 height 35
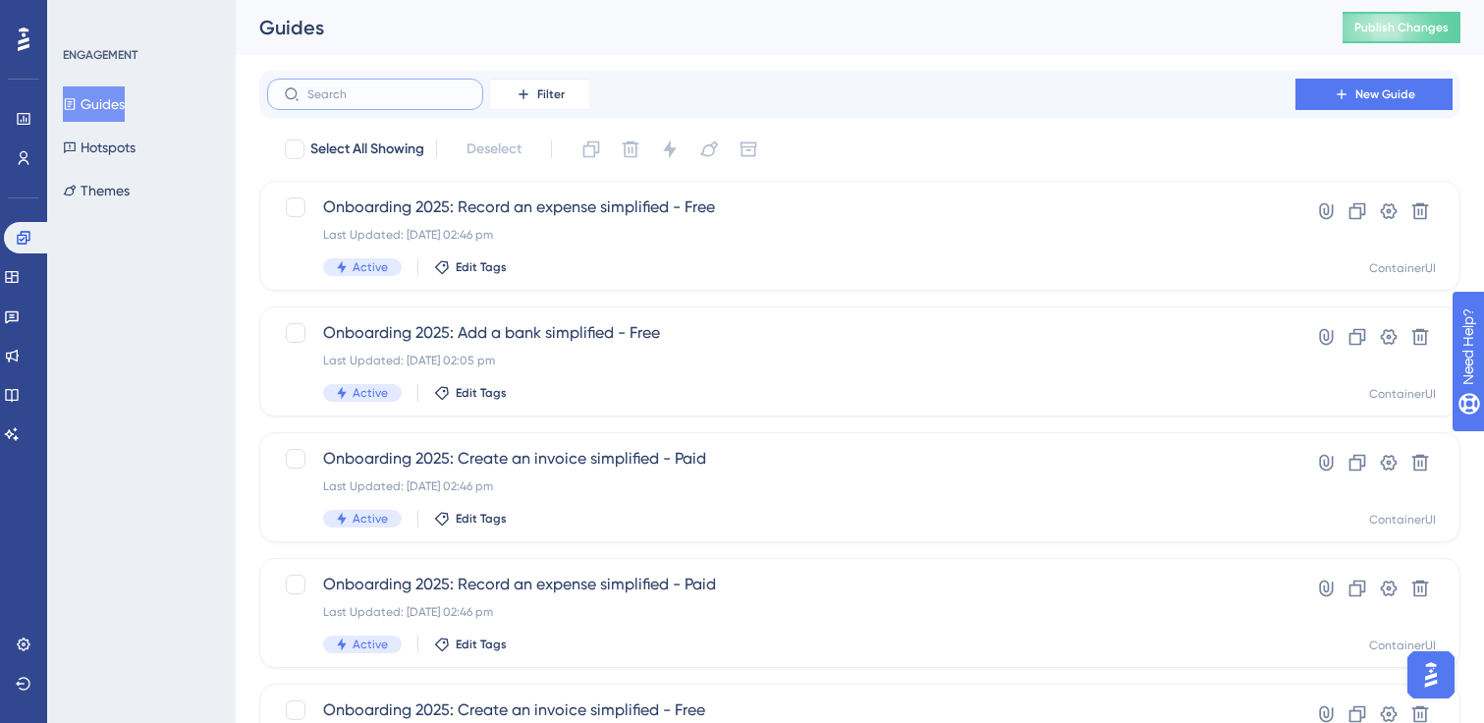
click at [406, 96] on input "text" at bounding box center [386, 94] width 159 height 14
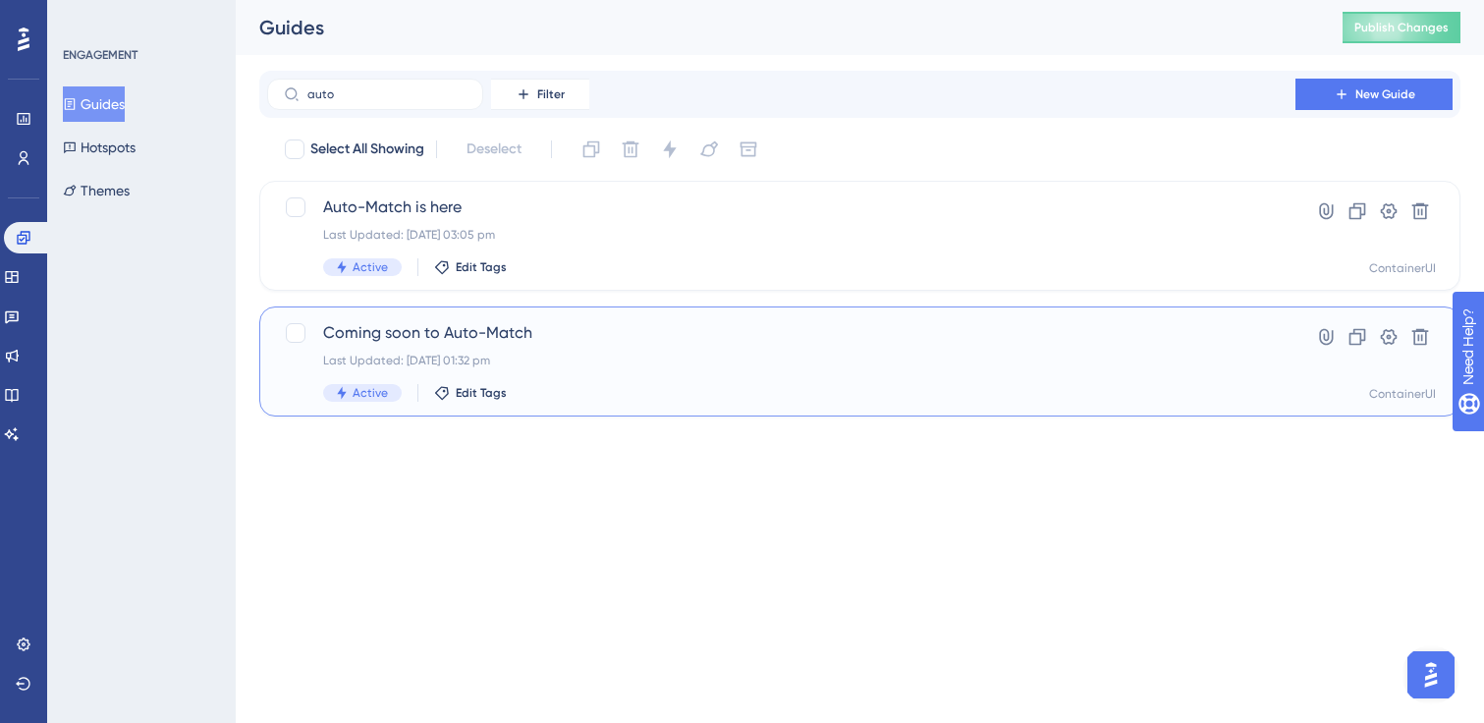
click at [568, 372] on div "Coming soon to Auto-Match Last Updated: [DATE] 01:32 pm Active Edit Tags" at bounding box center [781, 361] width 916 height 81
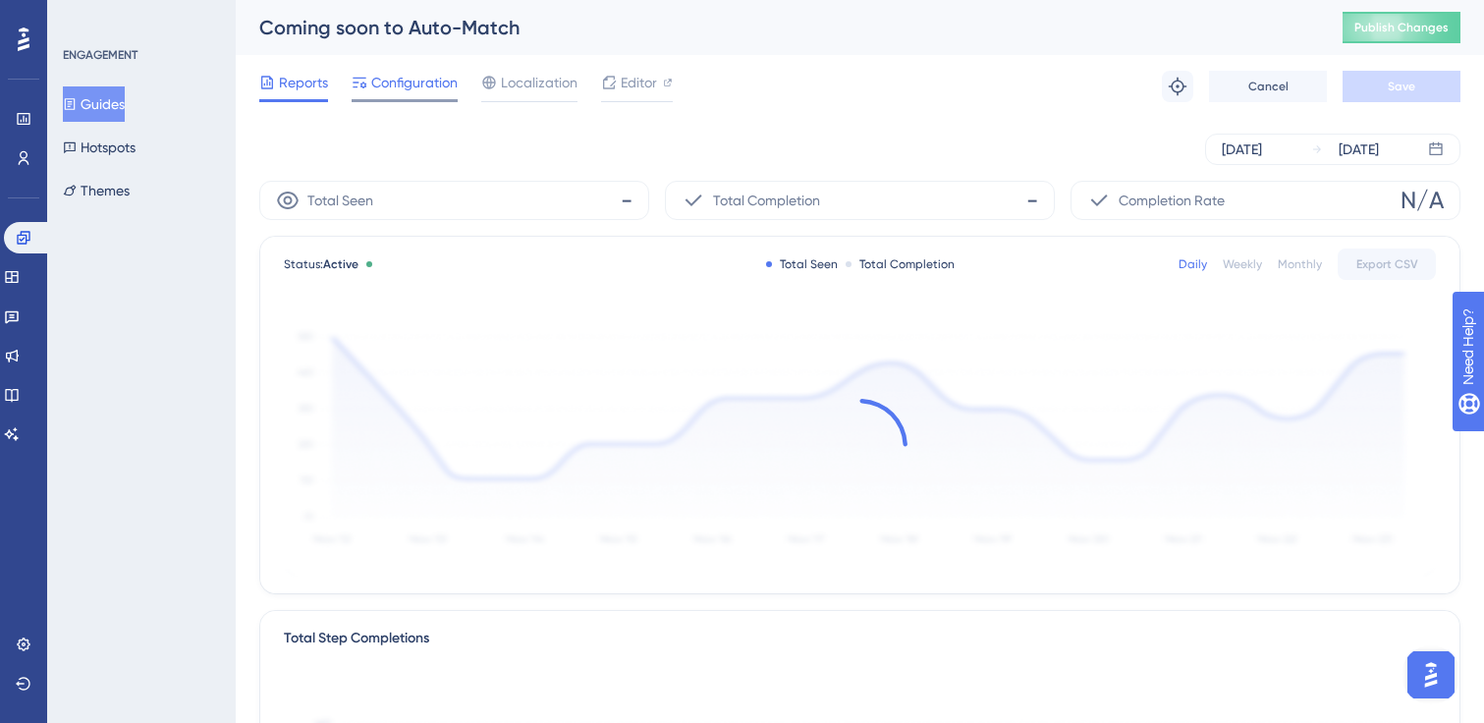
click at [410, 87] on span "Configuration" at bounding box center [414, 83] width 86 height 24
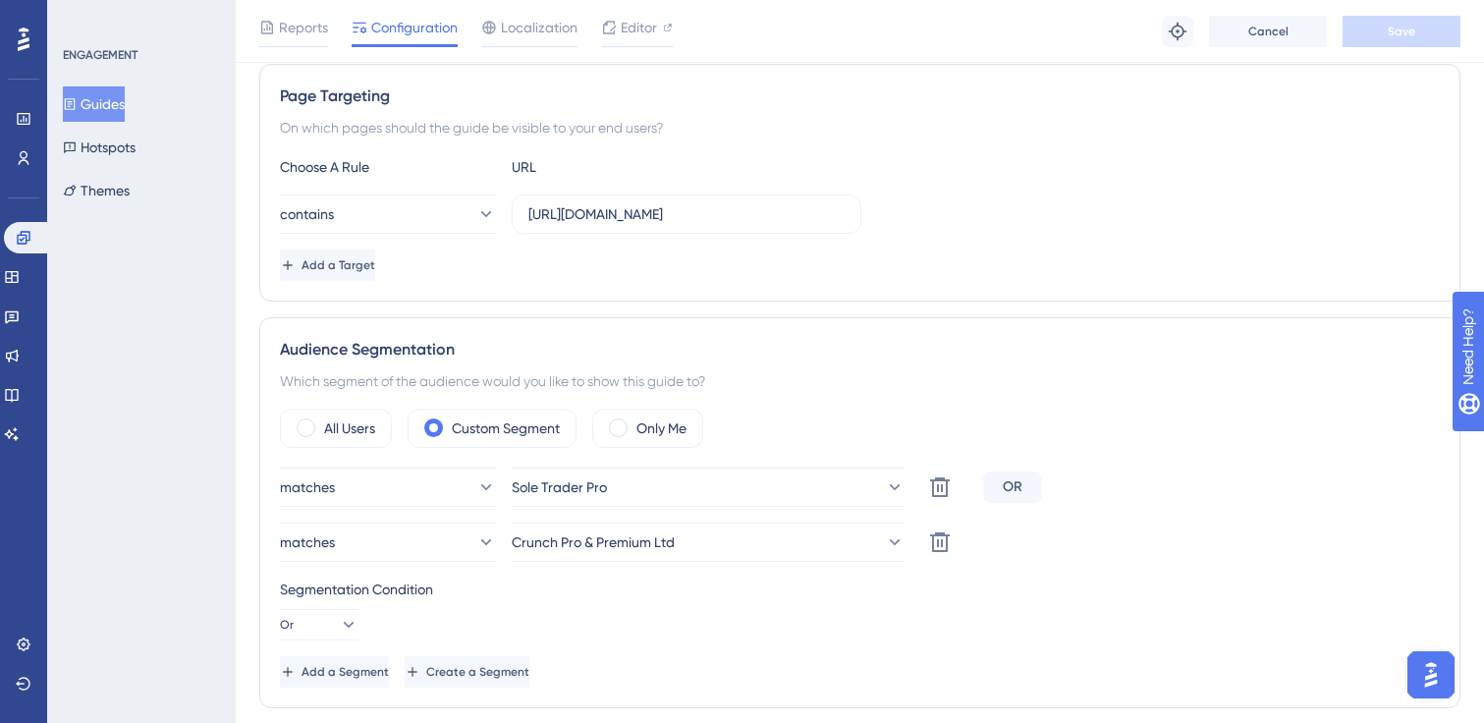
scroll to position [555, 0]
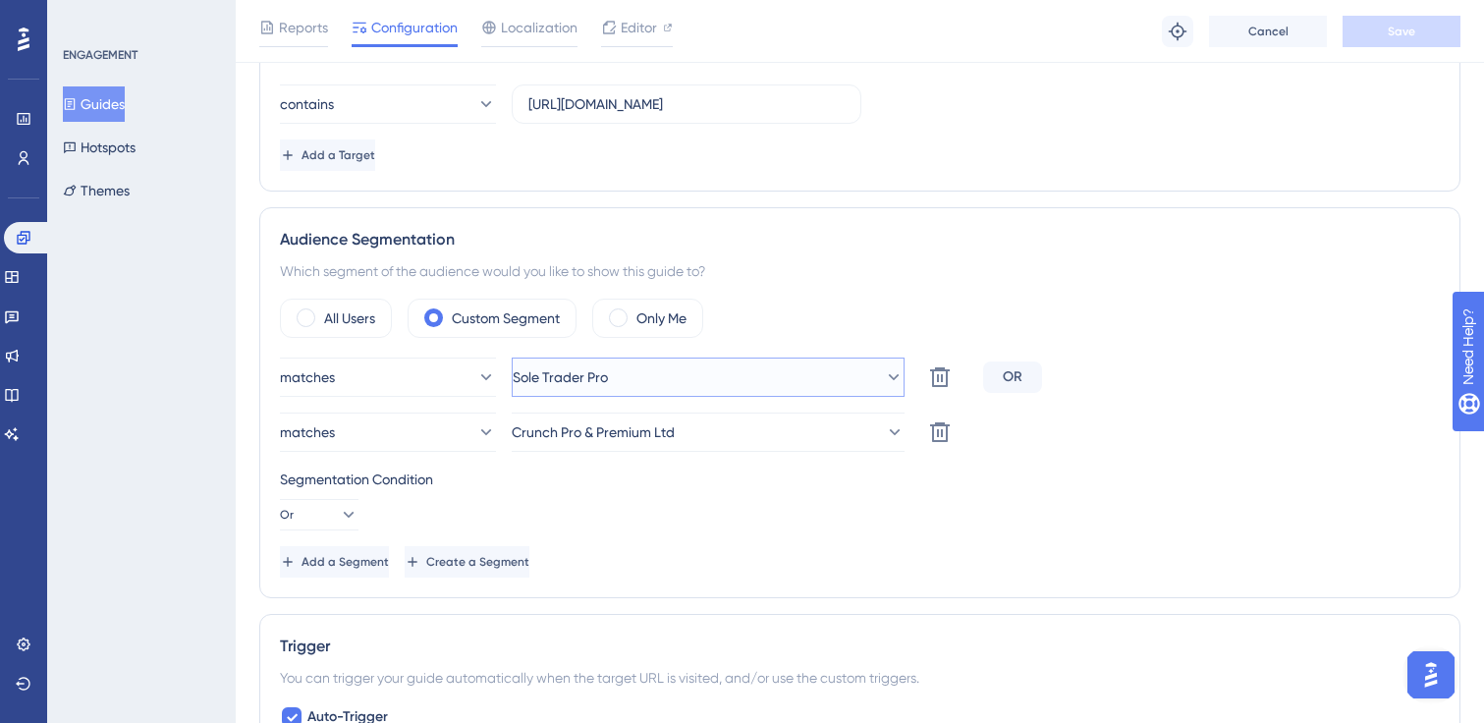
click at [605, 361] on button "Sole Trader Pro" at bounding box center [708, 377] width 393 height 39
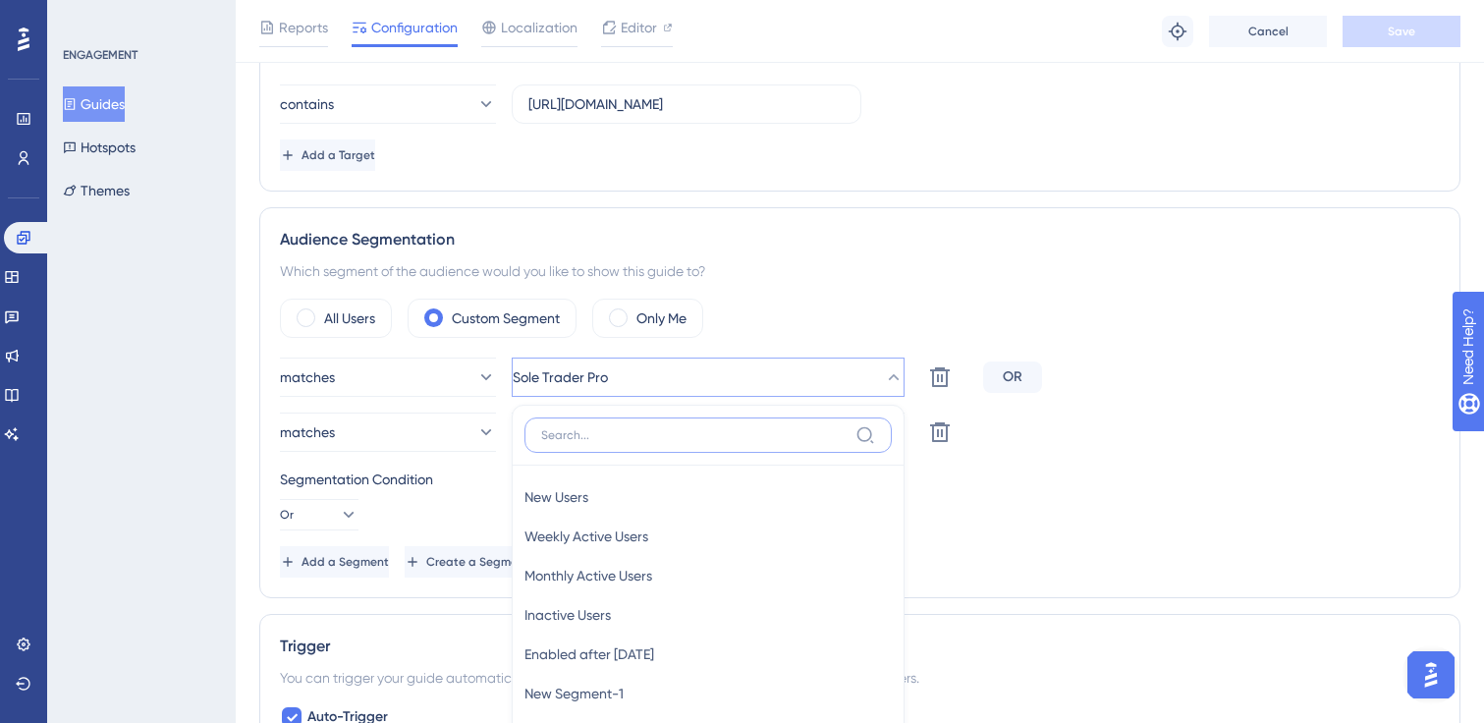
scroll to position [796, 0]
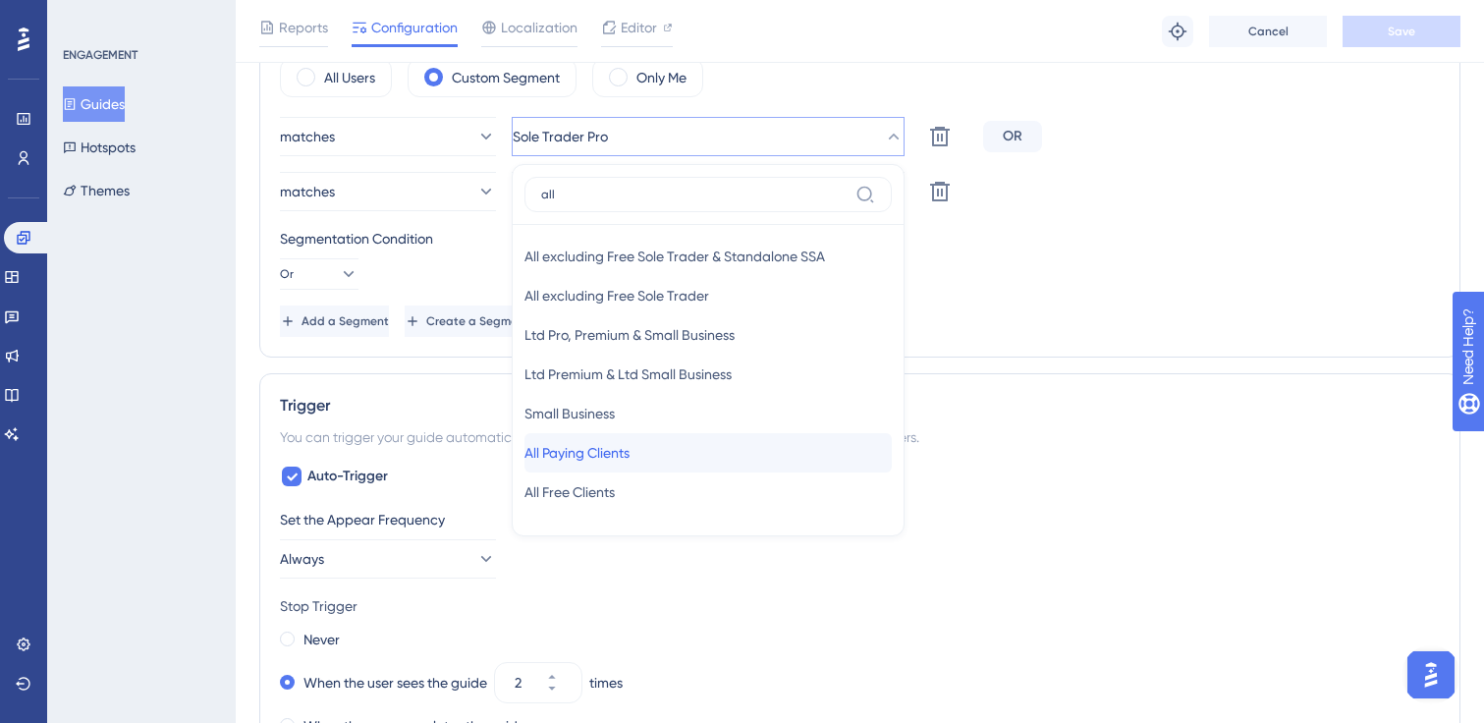
click at [630, 441] on span "All Paying Clients" at bounding box center [576, 453] width 105 height 24
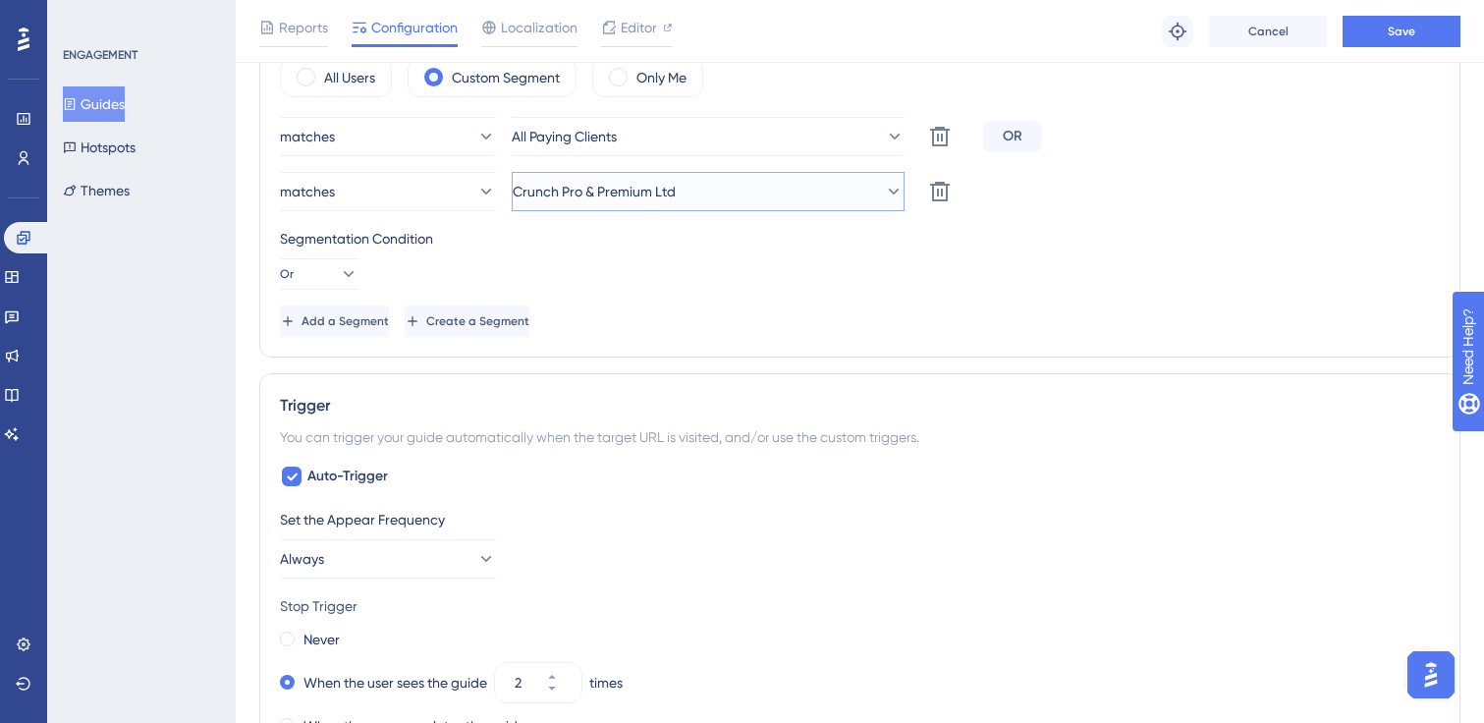
click at [718, 192] on button "Crunch Pro & Premium Ltd" at bounding box center [708, 191] width 393 height 39
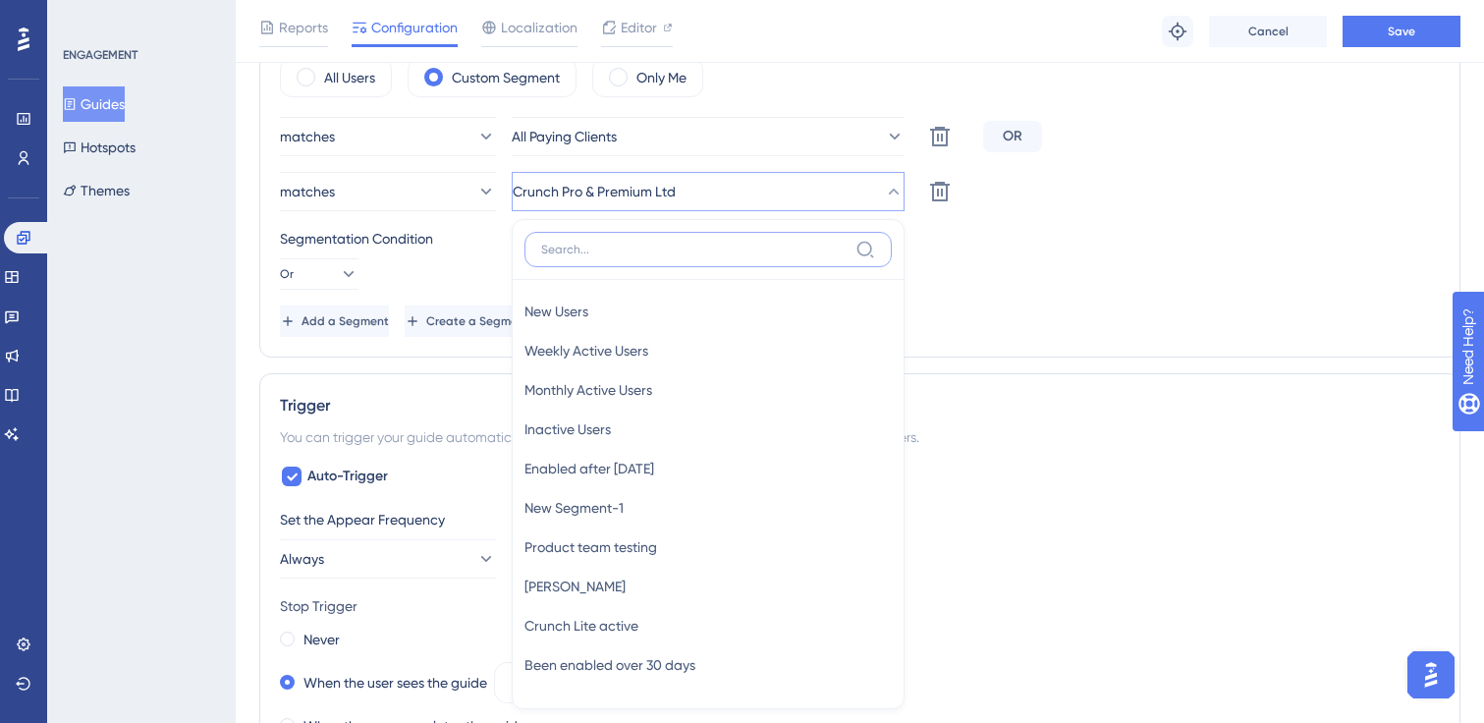
scroll to position [898, 0]
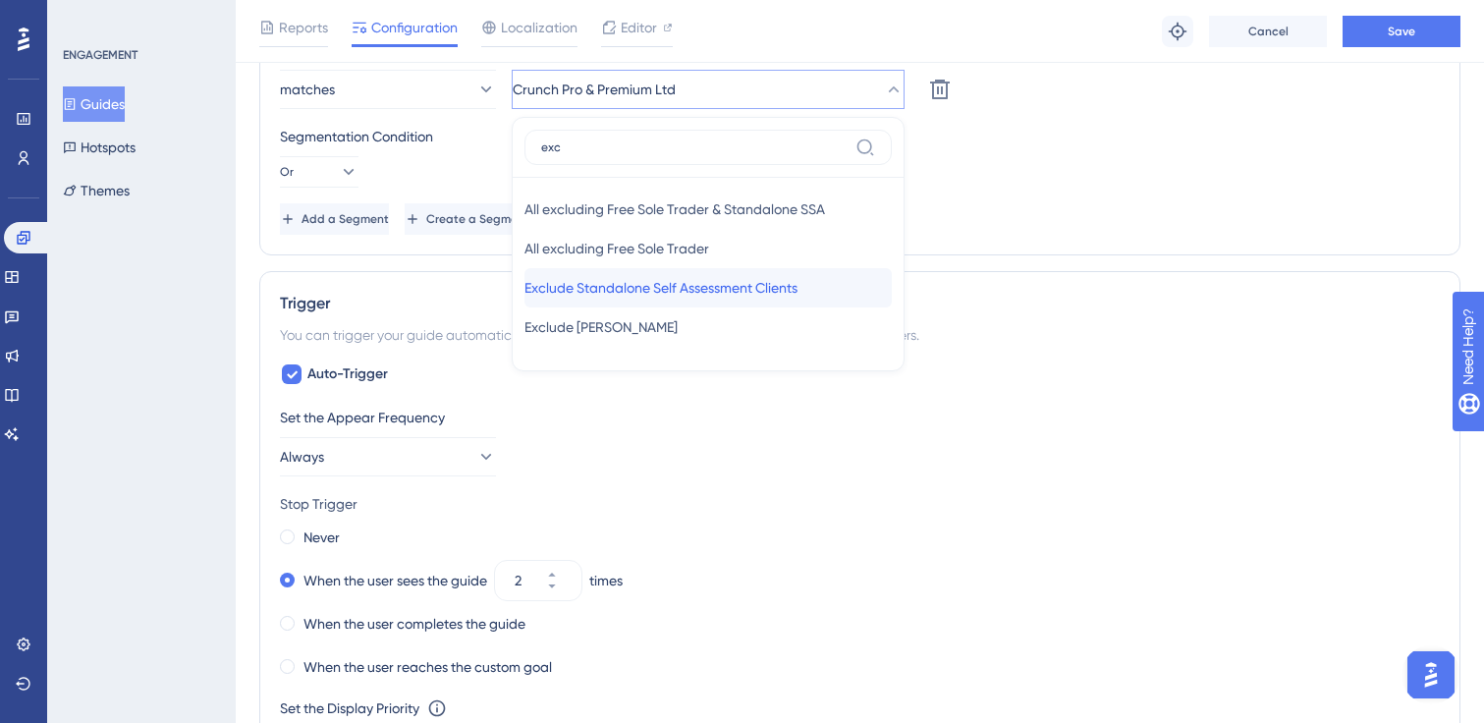
click at [686, 292] on span "Exclude Standalone Self Assessment Clients" at bounding box center [660, 288] width 273 height 24
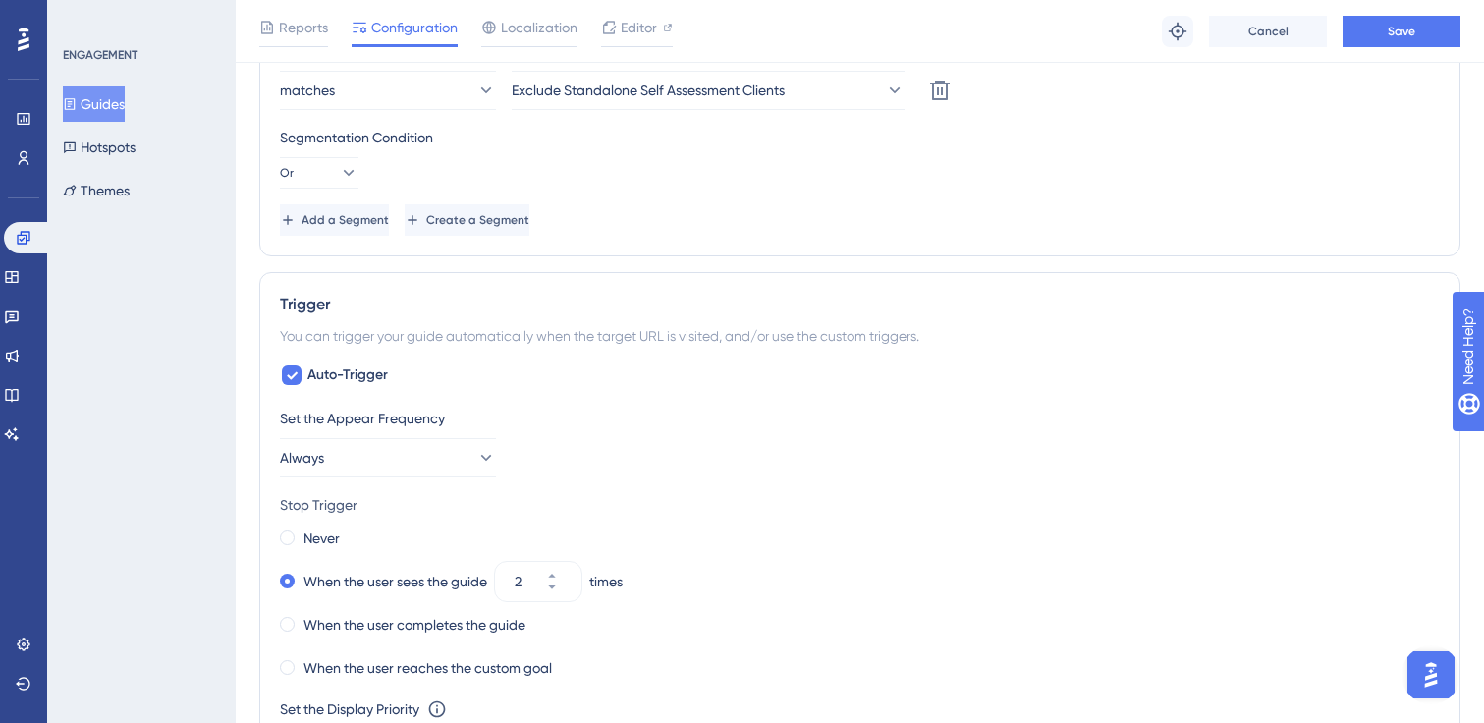
scroll to position [786, 0]
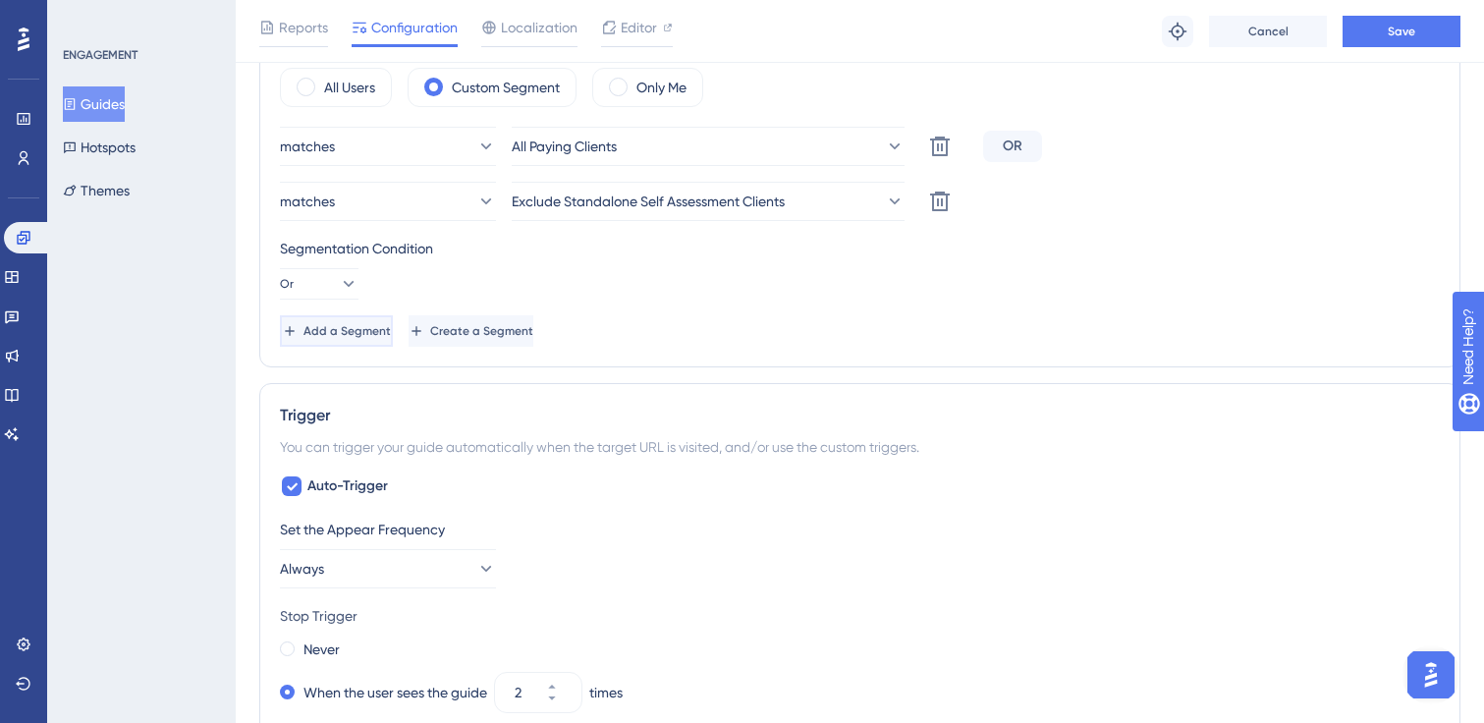
click at [371, 336] on span "Add a Segment" at bounding box center [347, 331] width 87 height 16
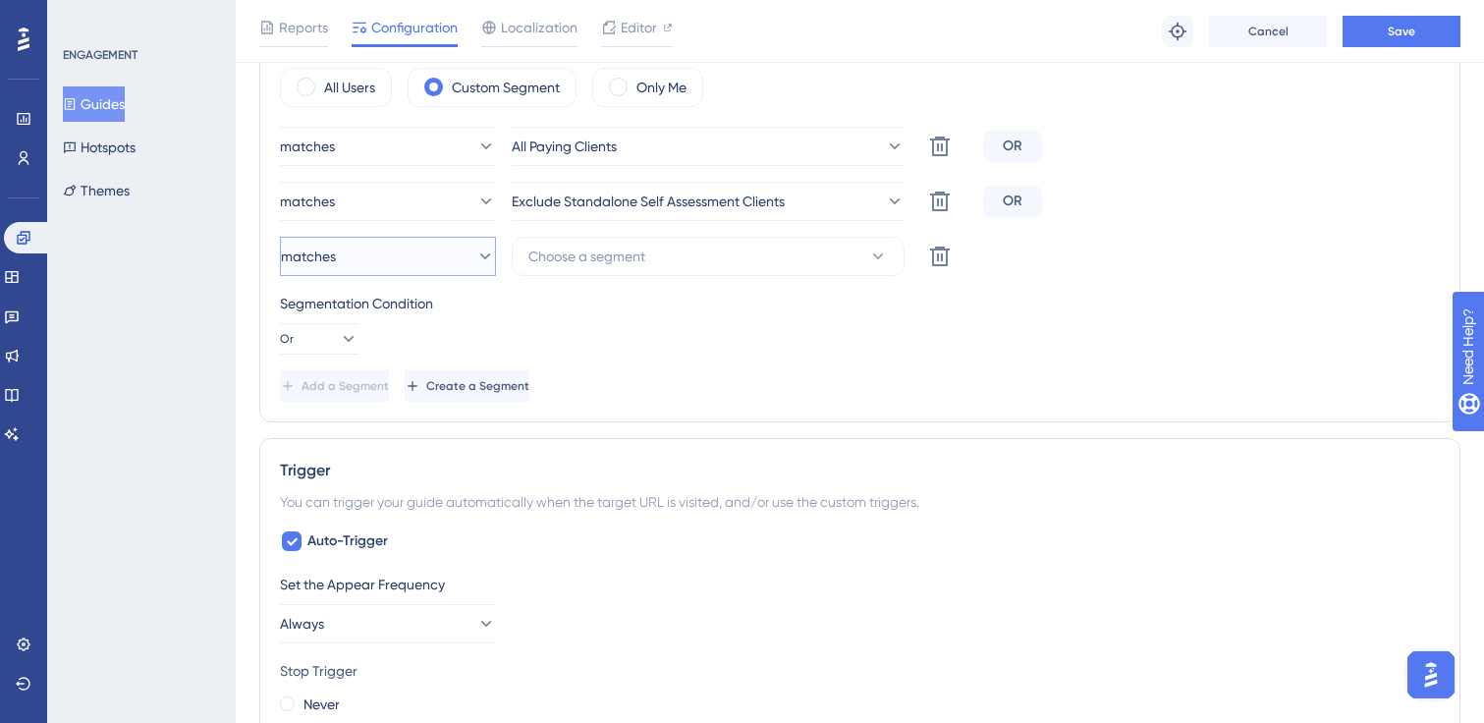
click at [431, 265] on button "matches" at bounding box center [388, 256] width 216 height 39
click at [400, 345] on div "doesn't match doesn't match" at bounding box center [388, 355] width 191 height 39
click at [616, 249] on span "Choose a segment" at bounding box center [586, 257] width 117 height 24
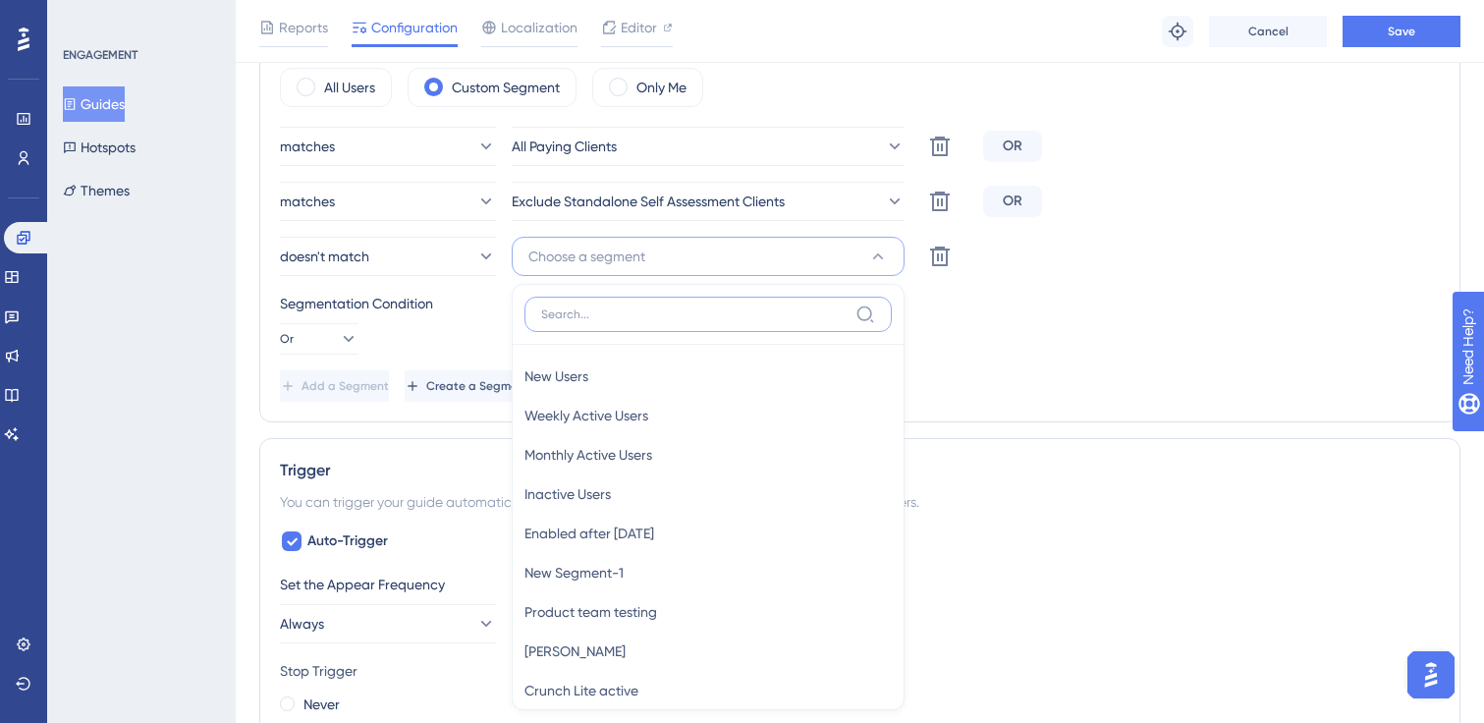
scroll to position [921, 0]
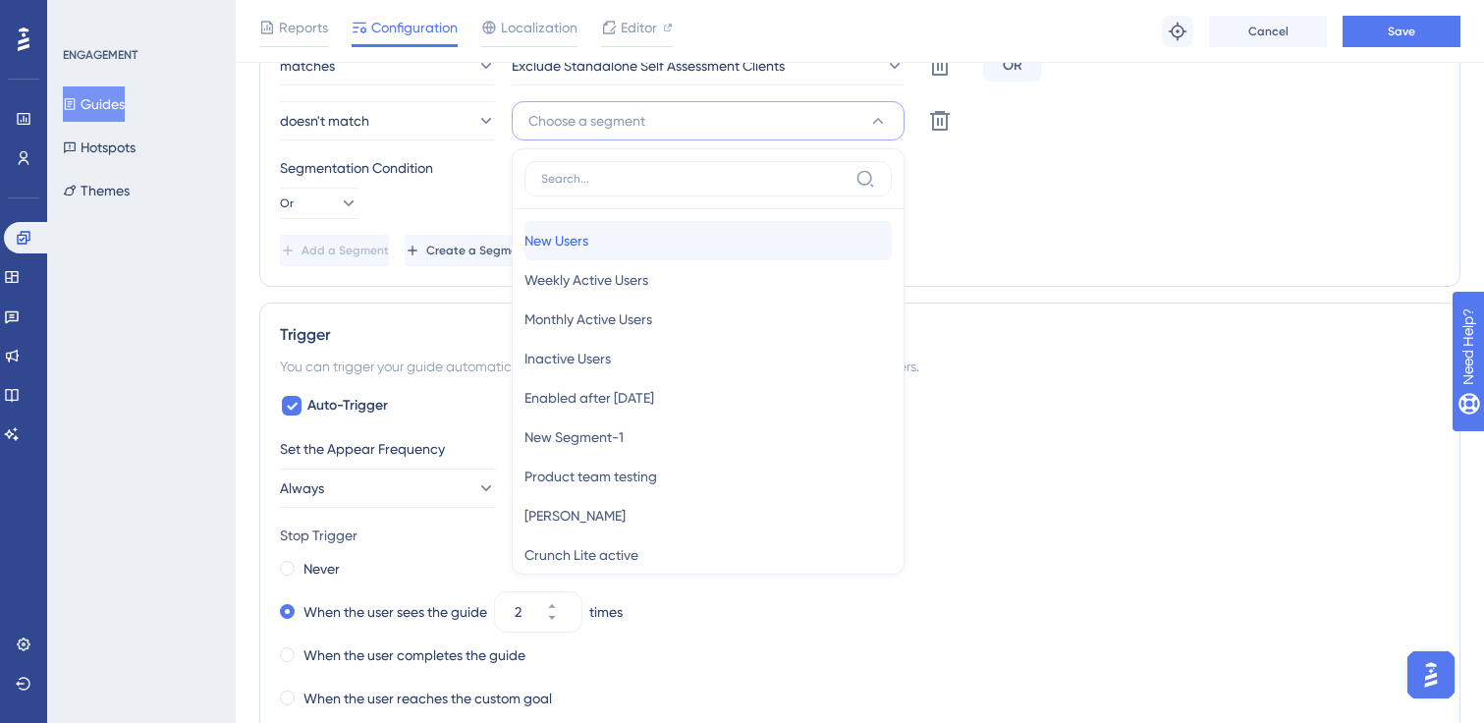
click at [586, 232] on span "New Users" at bounding box center [556, 241] width 64 height 24
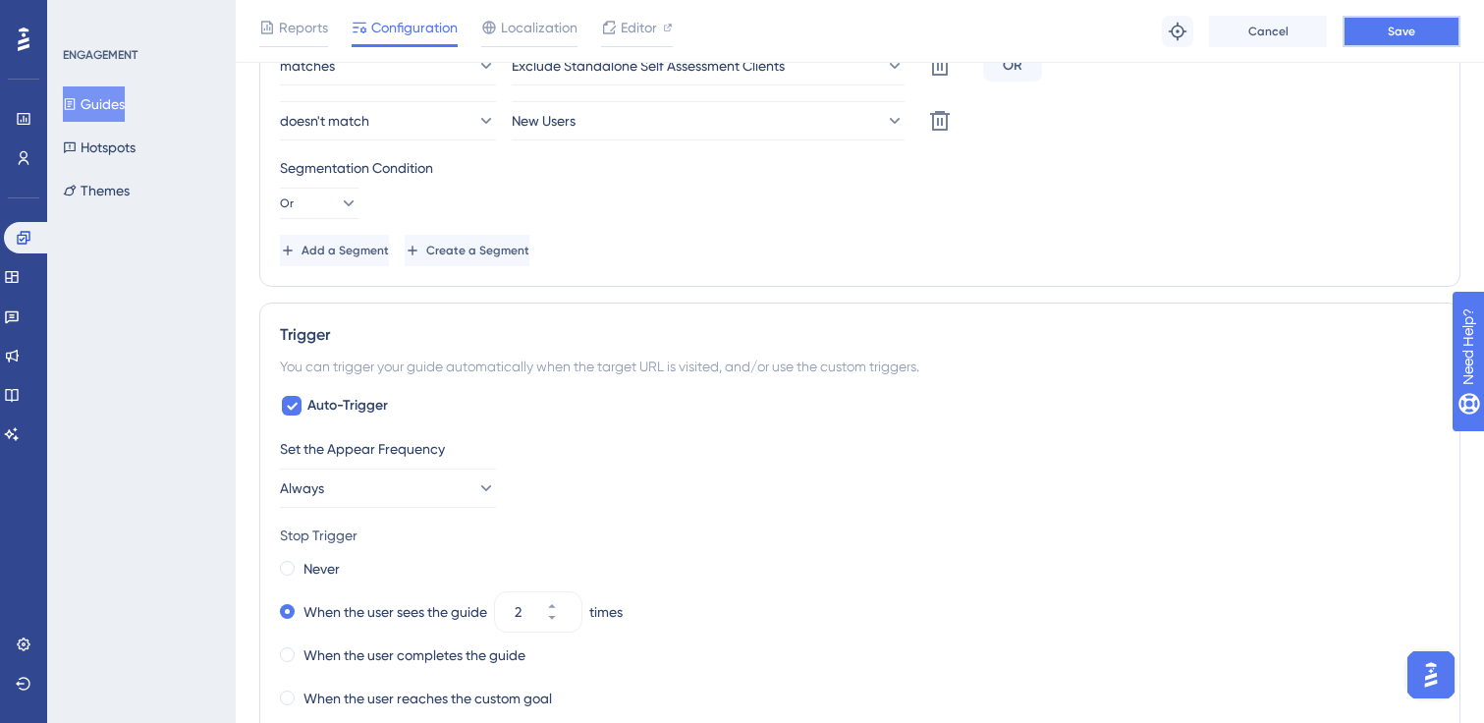
click at [1400, 36] on span "Save" at bounding box center [1402, 32] width 28 height 16
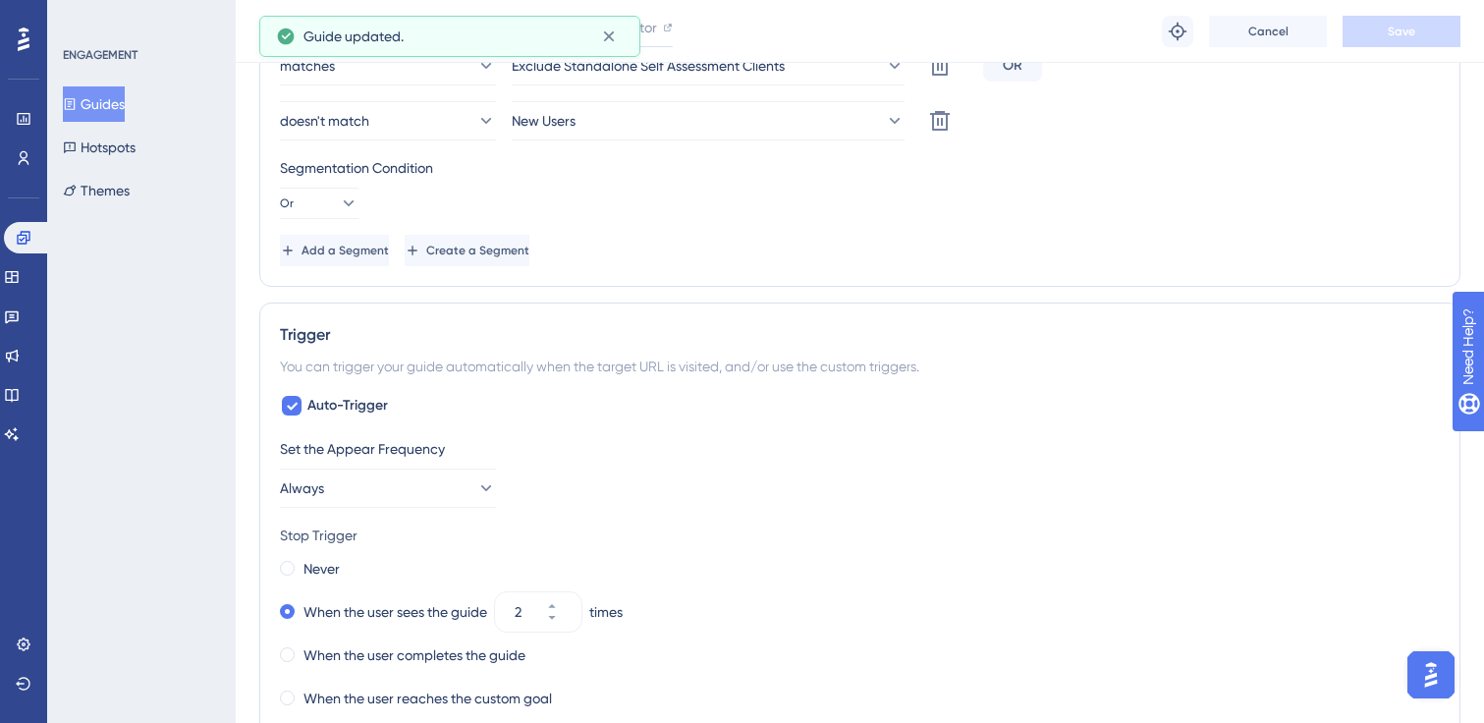
scroll to position [0, 0]
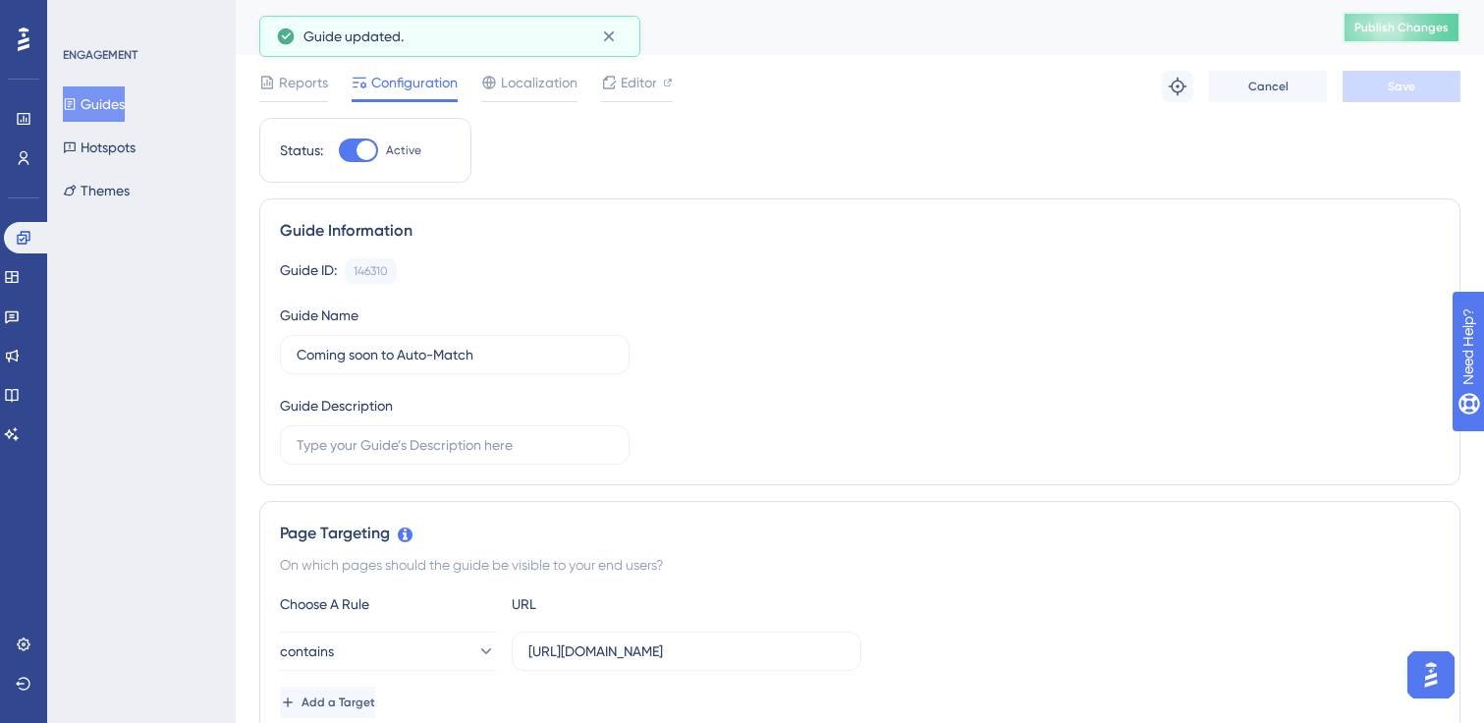
click at [1375, 32] on span "Publish Changes" at bounding box center [1401, 28] width 94 height 16
click at [113, 107] on button "Guides" at bounding box center [94, 103] width 62 height 35
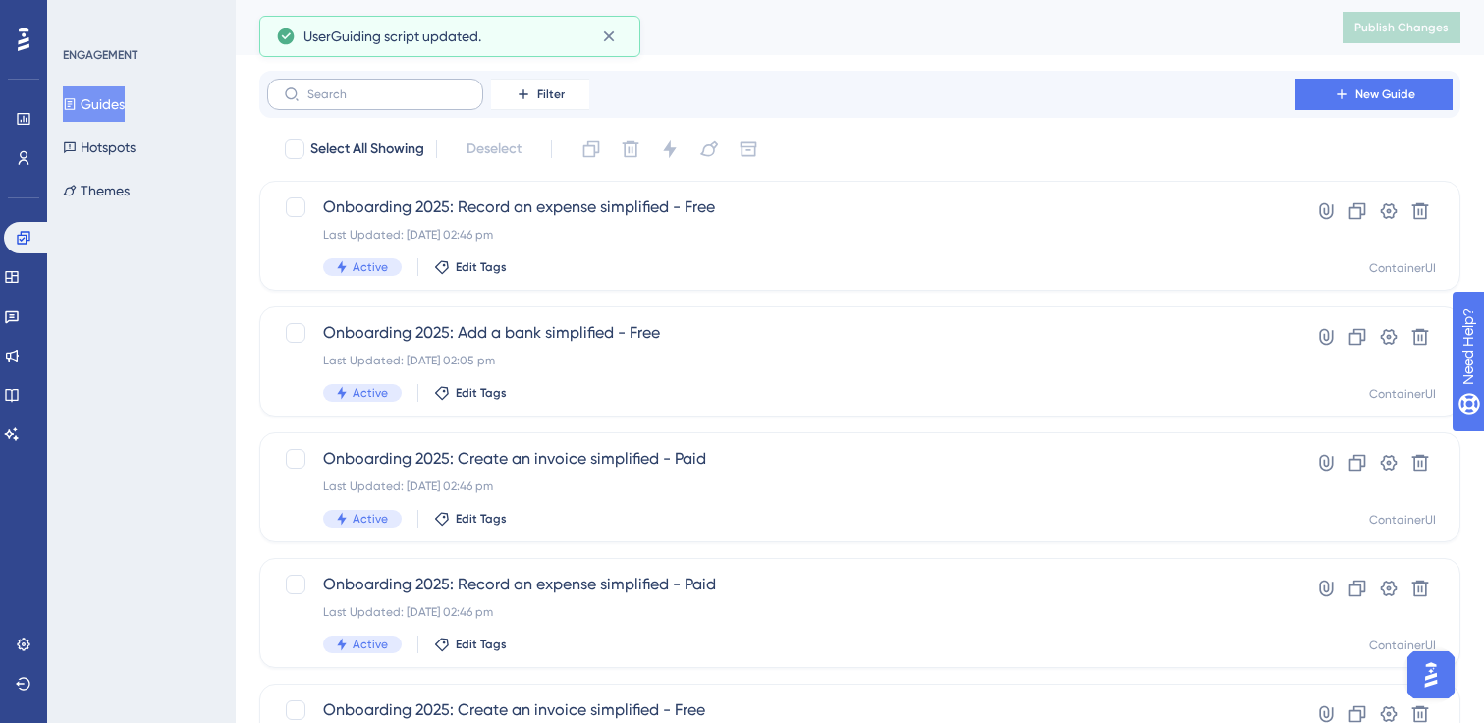
click at [391, 83] on label at bounding box center [375, 94] width 216 height 31
click at [391, 87] on input "text" at bounding box center [386, 94] width 159 height 14
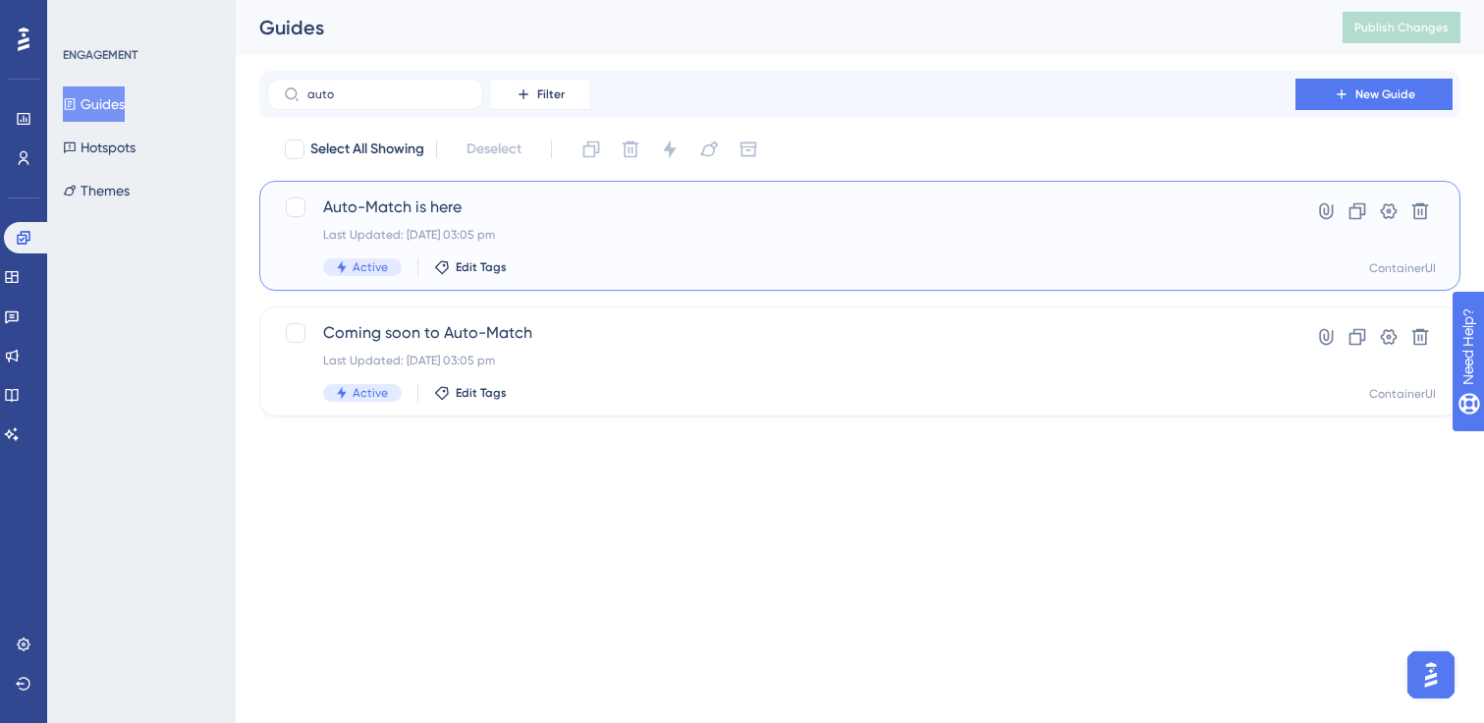
click at [490, 213] on span "Auto-Match is here" at bounding box center [781, 207] width 916 height 24
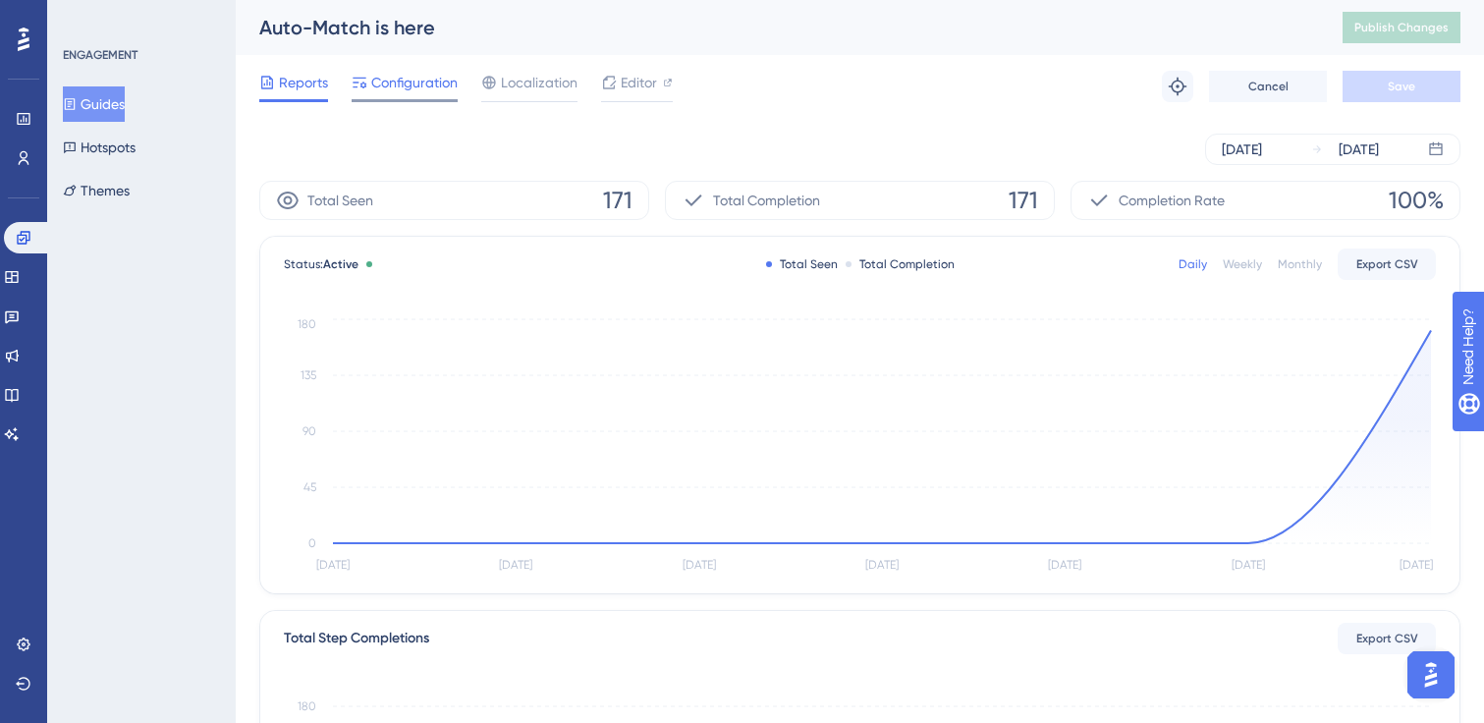
click at [420, 89] on span "Configuration" at bounding box center [414, 83] width 86 height 24
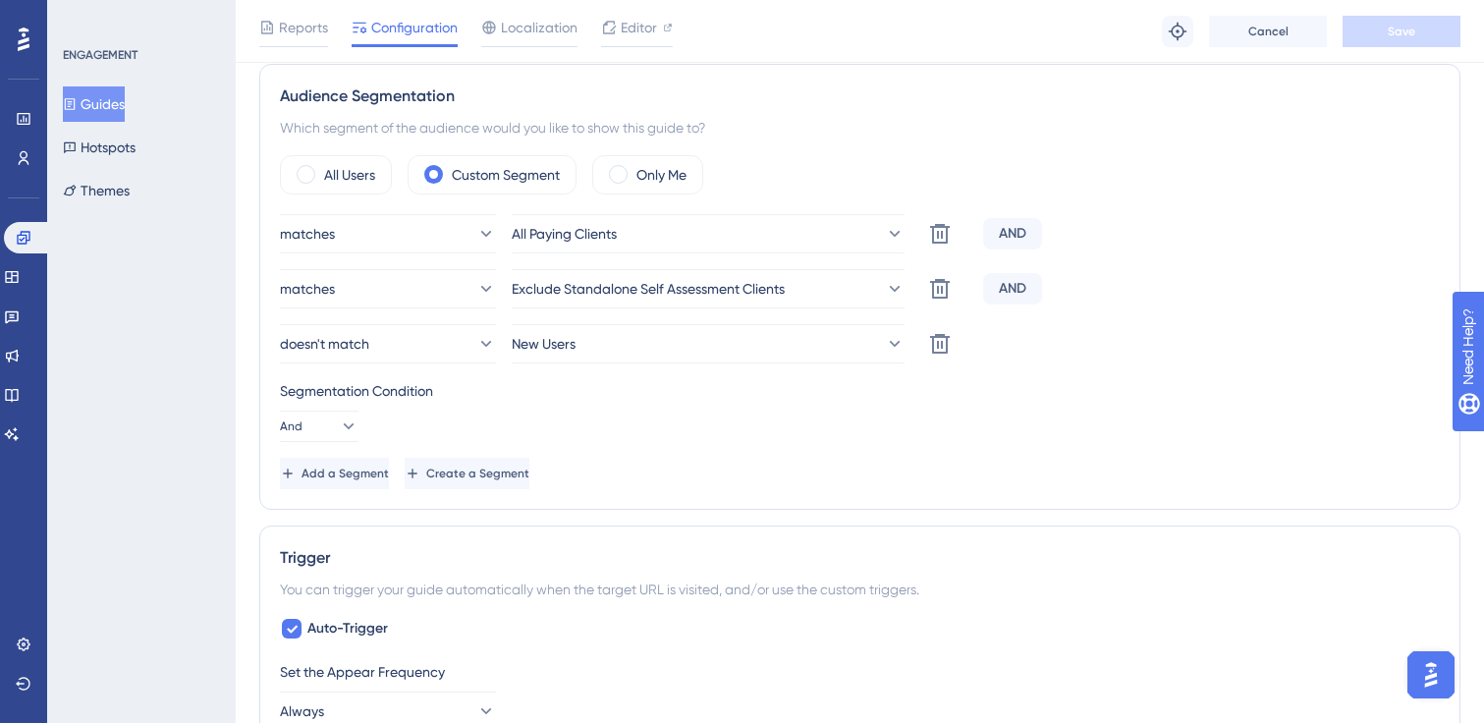
scroll to position [689, 0]
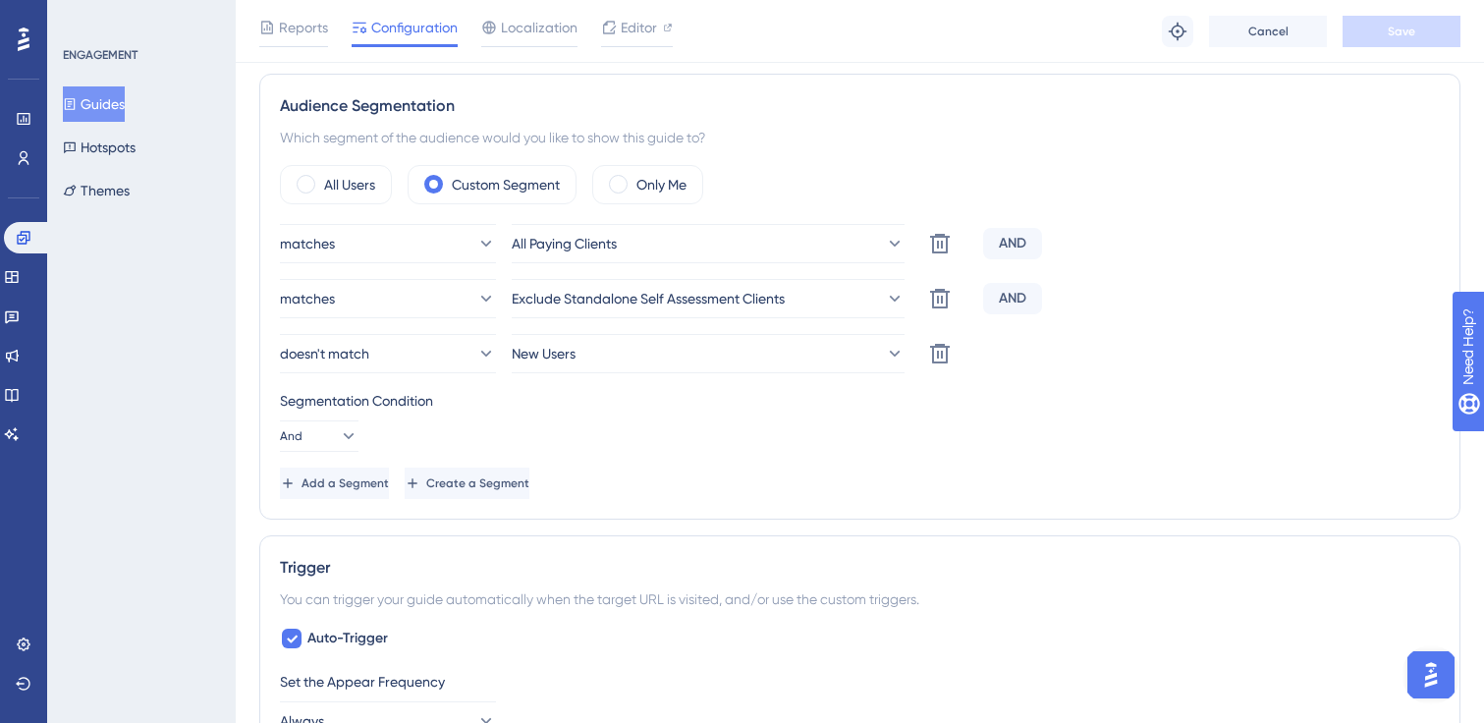
click at [107, 111] on button "Guides" at bounding box center [94, 103] width 62 height 35
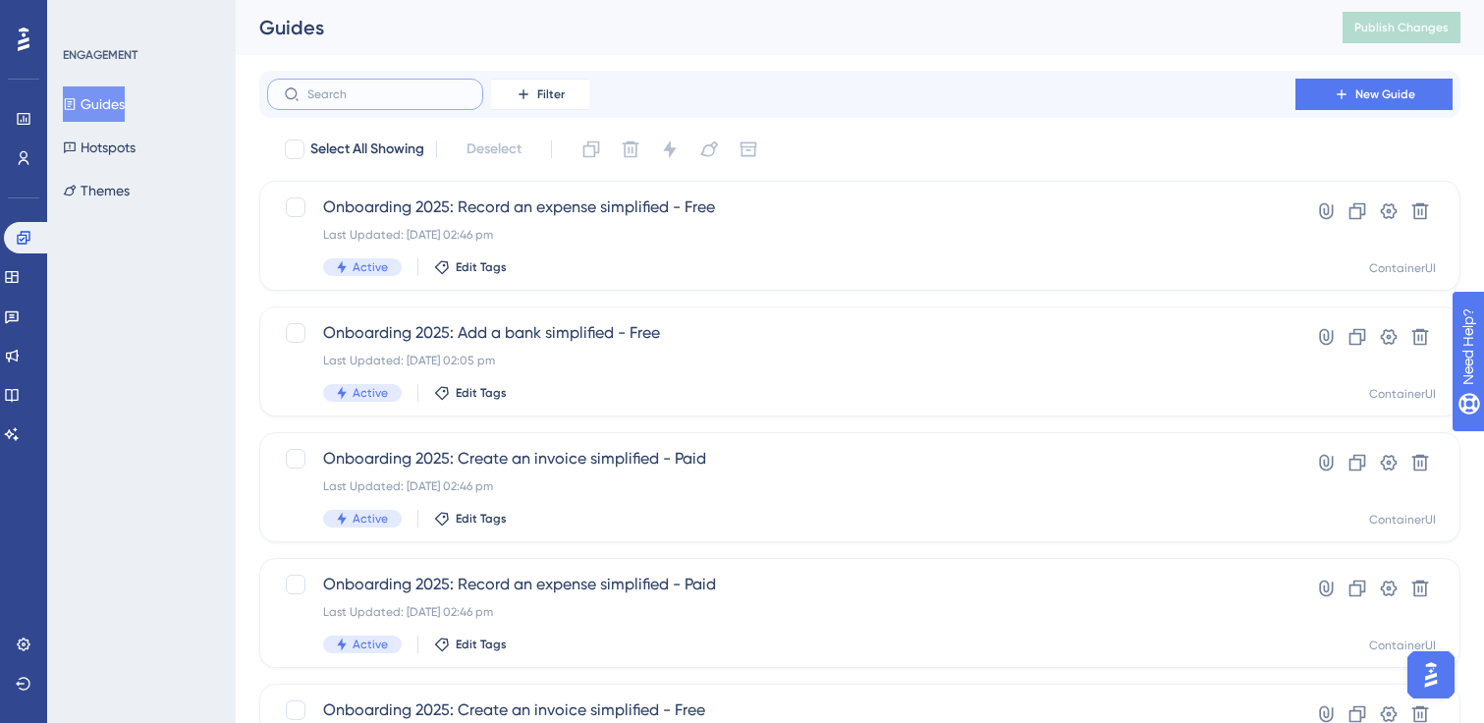
click at [366, 91] on input "text" at bounding box center [386, 94] width 159 height 14
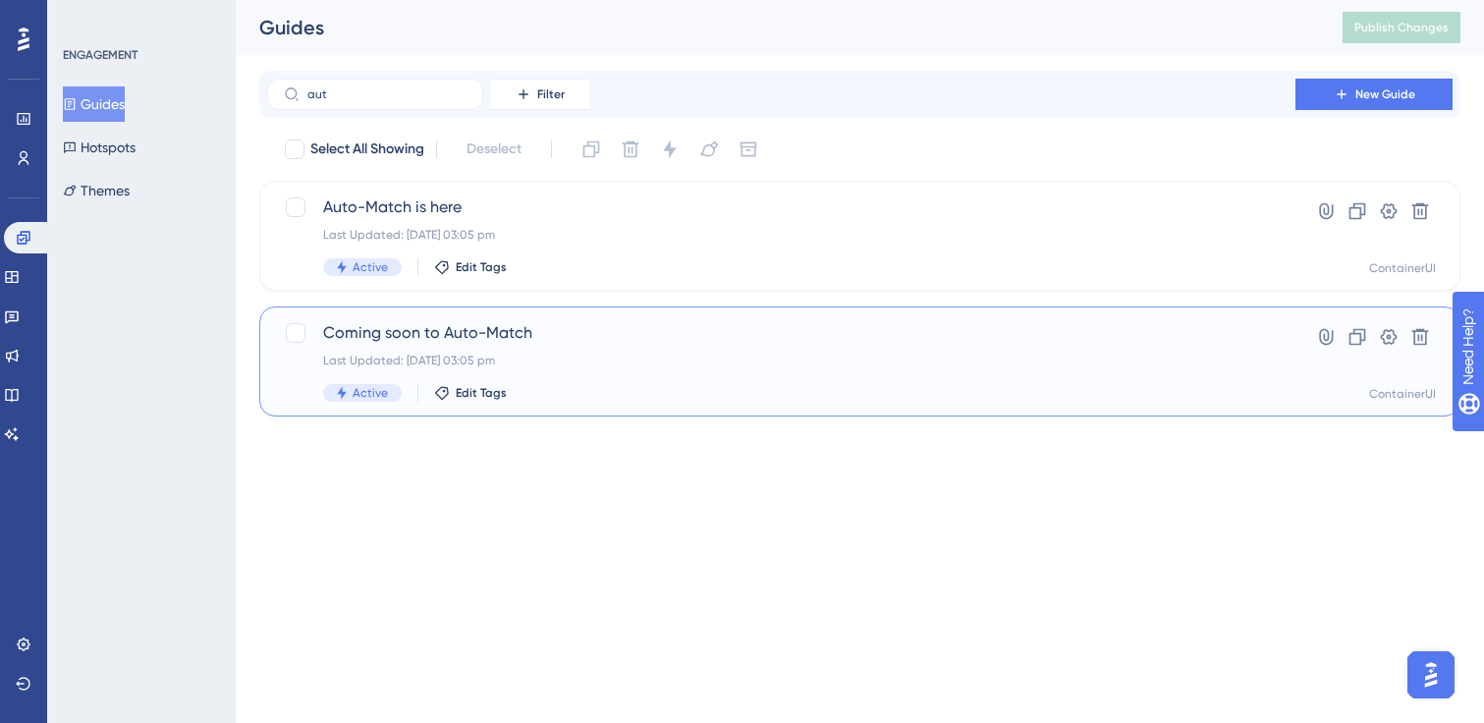
click at [533, 338] on span "Coming soon to Auto-Match" at bounding box center [781, 333] width 916 height 24
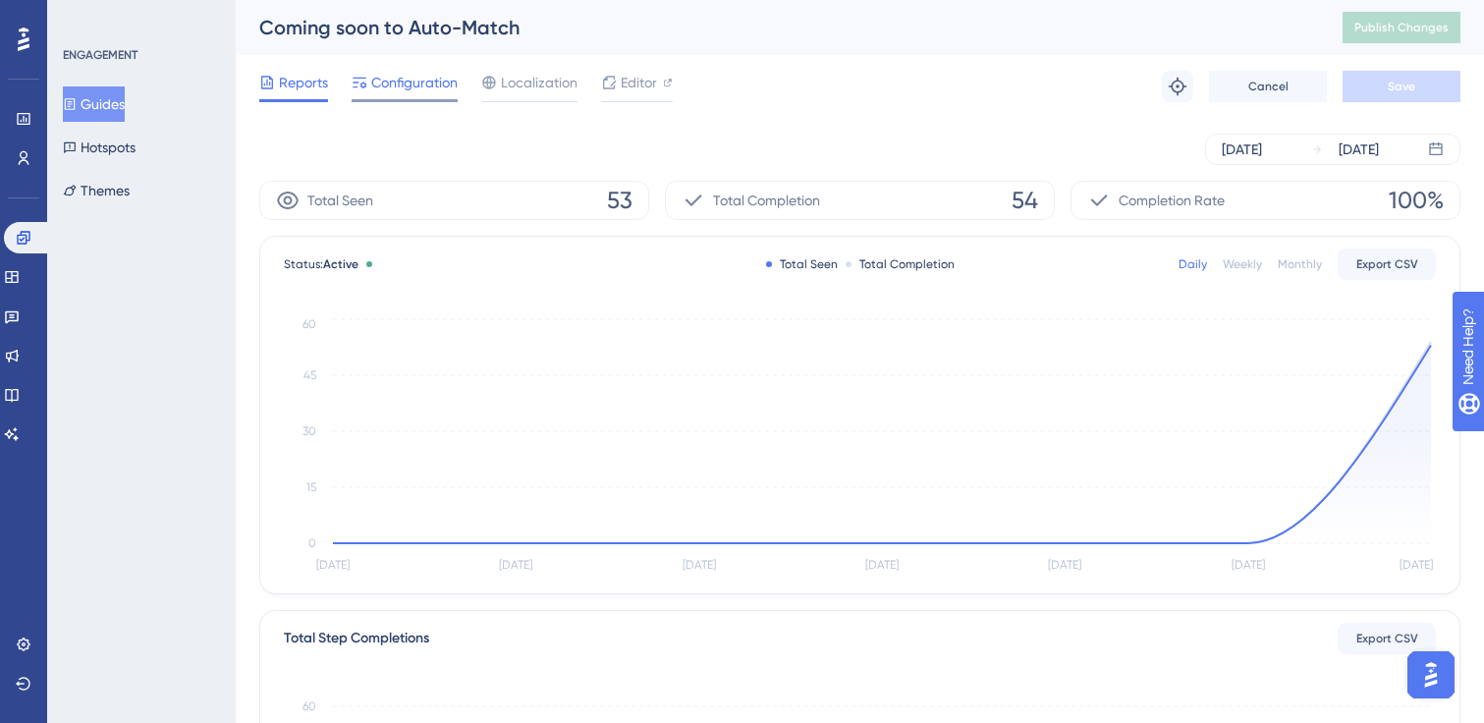
click at [398, 91] on span "Configuration" at bounding box center [414, 83] width 86 height 24
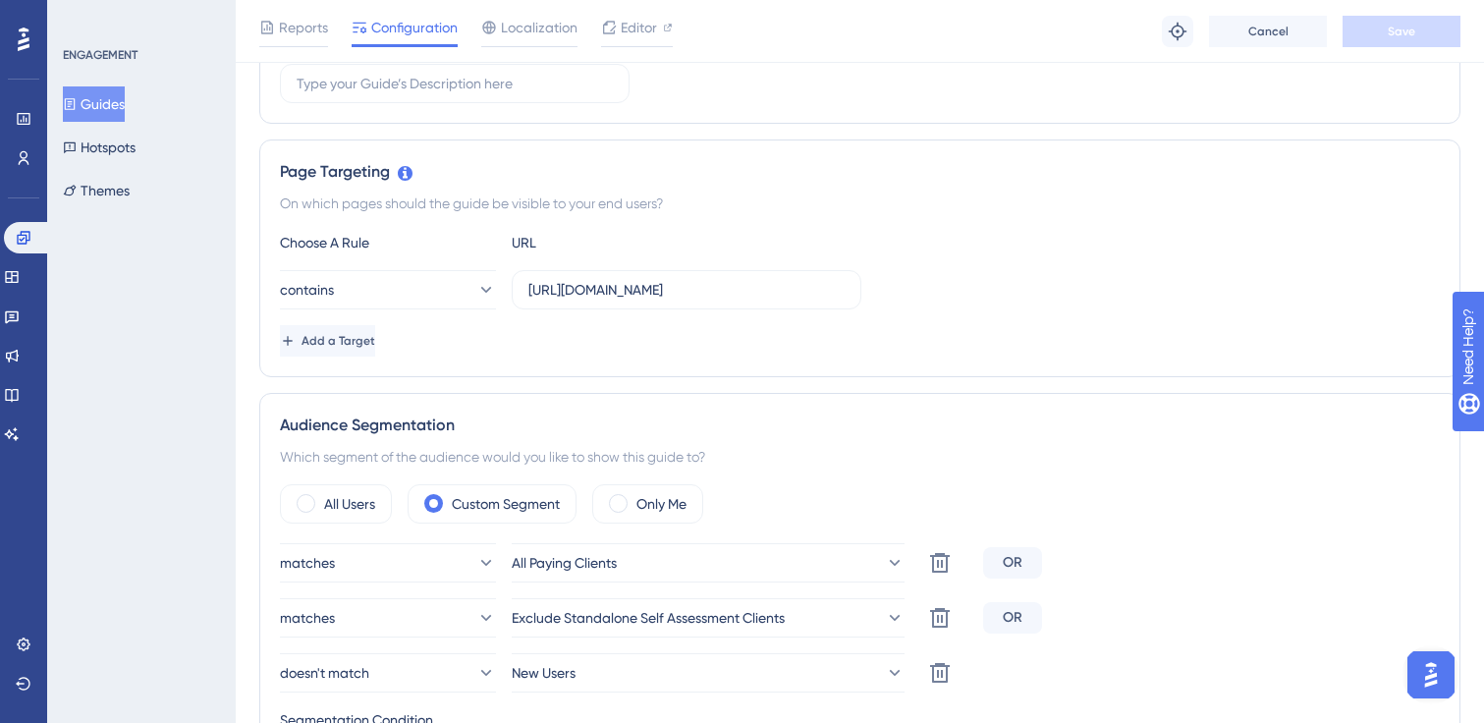
scroll to position [564, 0]
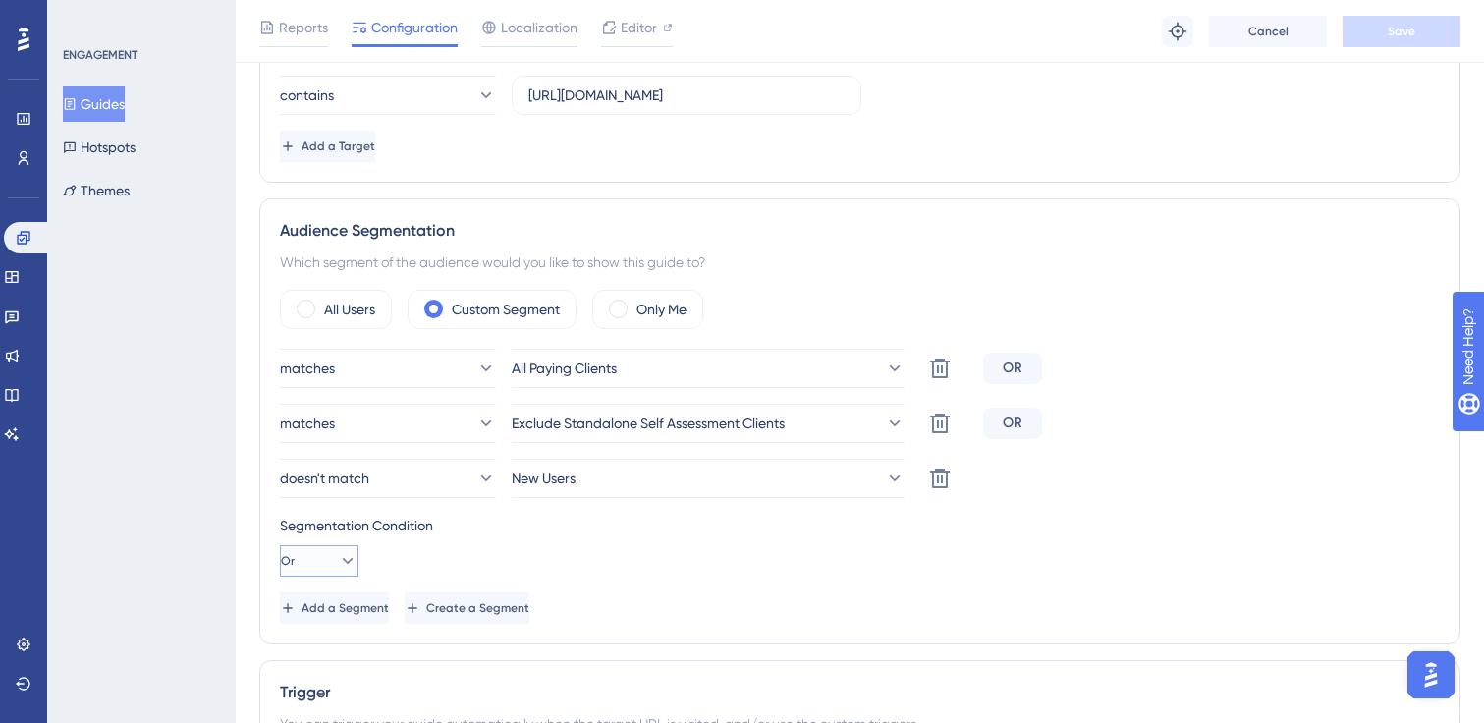
click at [349, 560] on button "Or" at bounding box center [319, 560] width 79 height 31
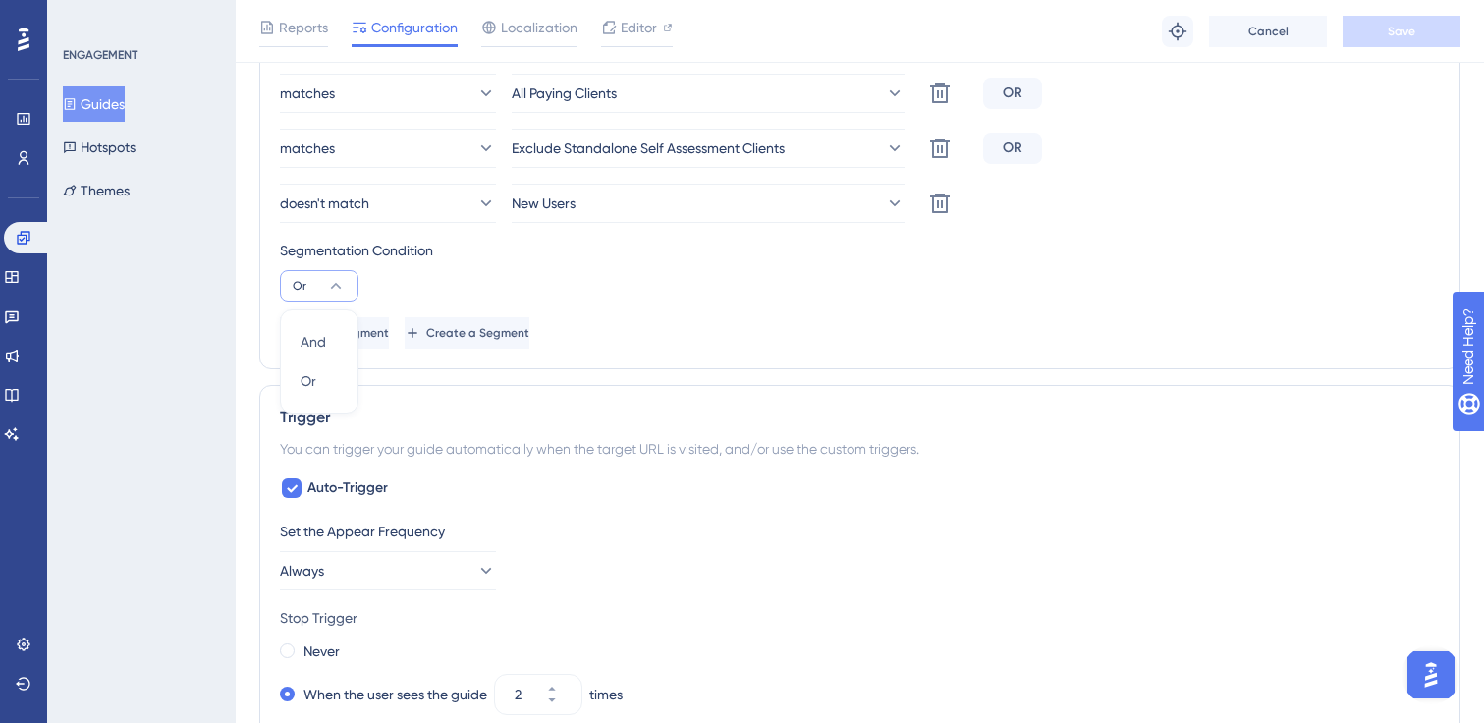
click at [328, 606] on div "Stop Trigger" at bounding box center [860, 618] width 1160 height 24
click at [306, 277] on button "Or" at bounding box center [319, 285] width 79 height 31
click at [322, 333] on span "And" at bounding box center [314, 342] width 26 height 24
click at [1411, 28] on span "Save" at bounding box center [1402, 32] width 28 height 16
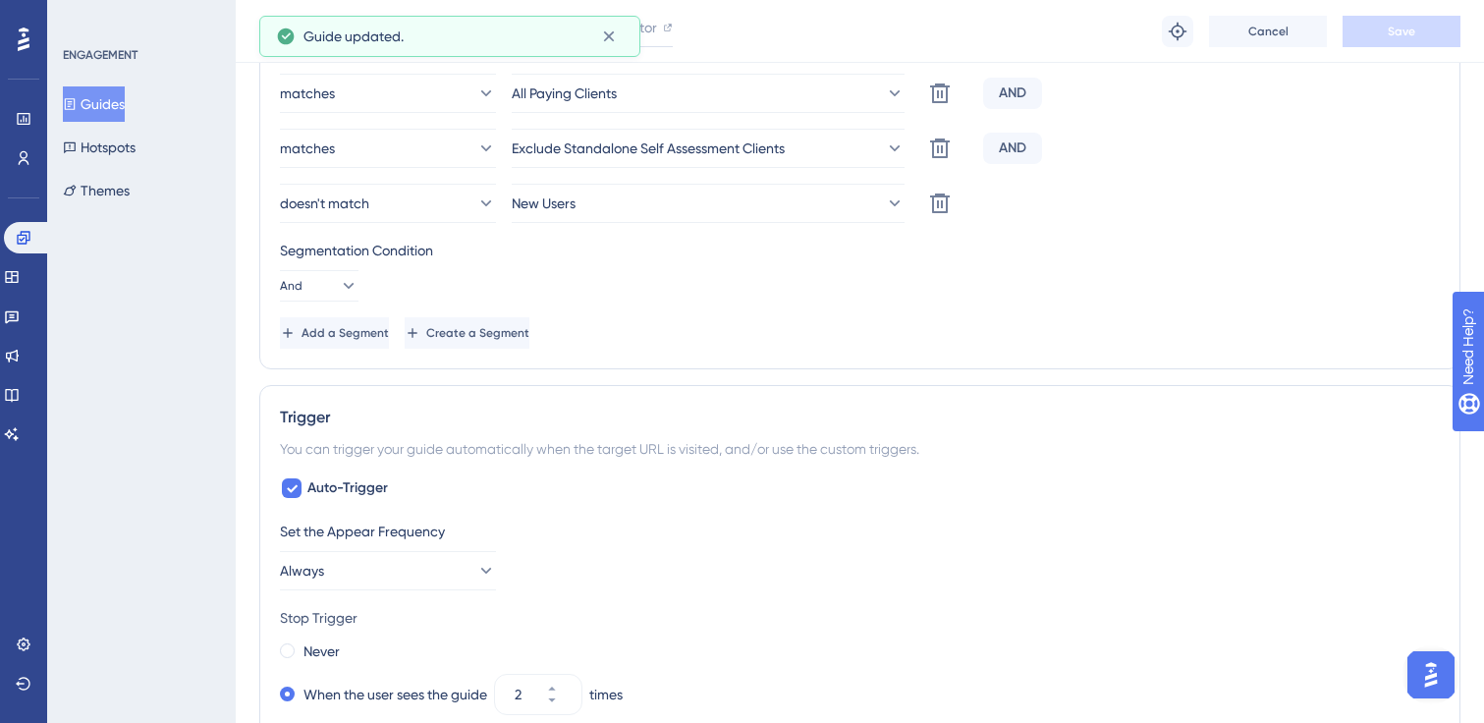
scroll to position [0, 0]
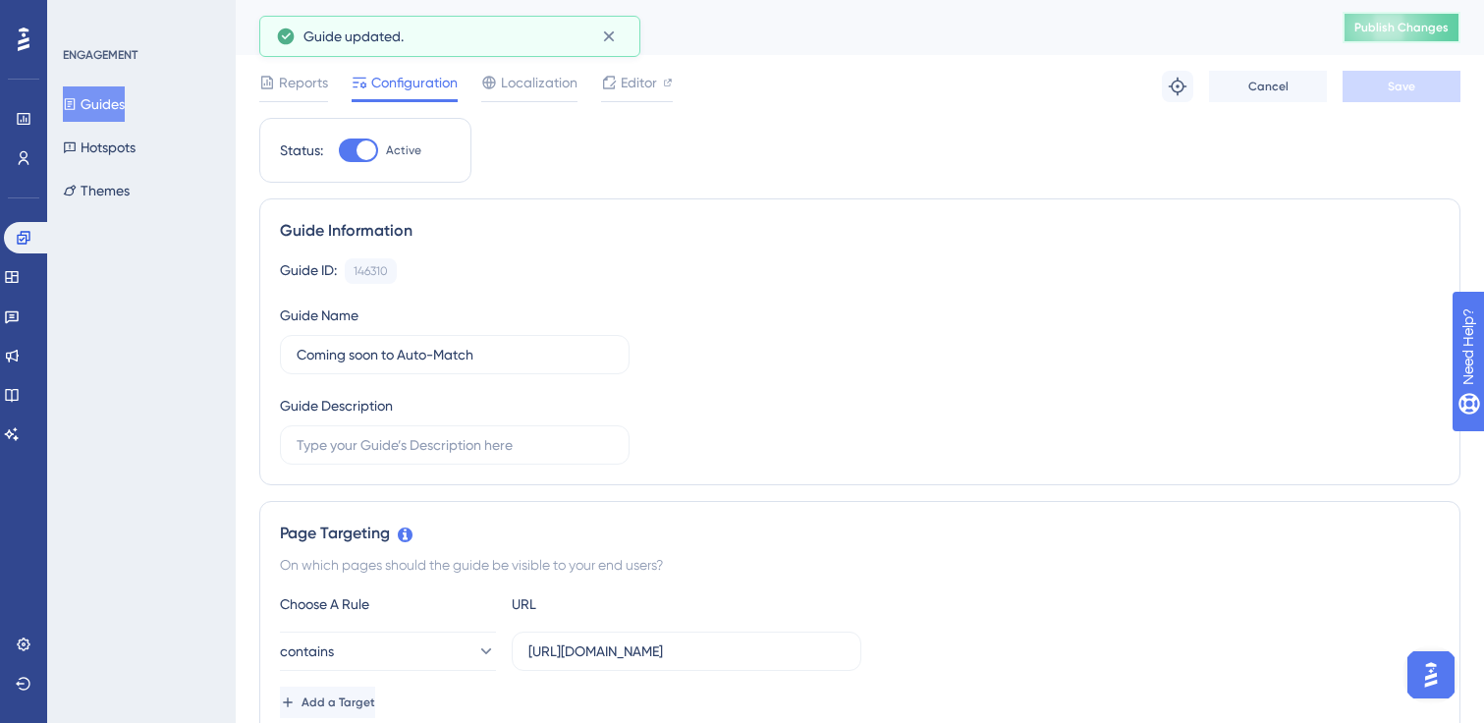
click at [1387, 35] on button "Publish Changes" at bounding box center [1402, 27] width 118 height 31
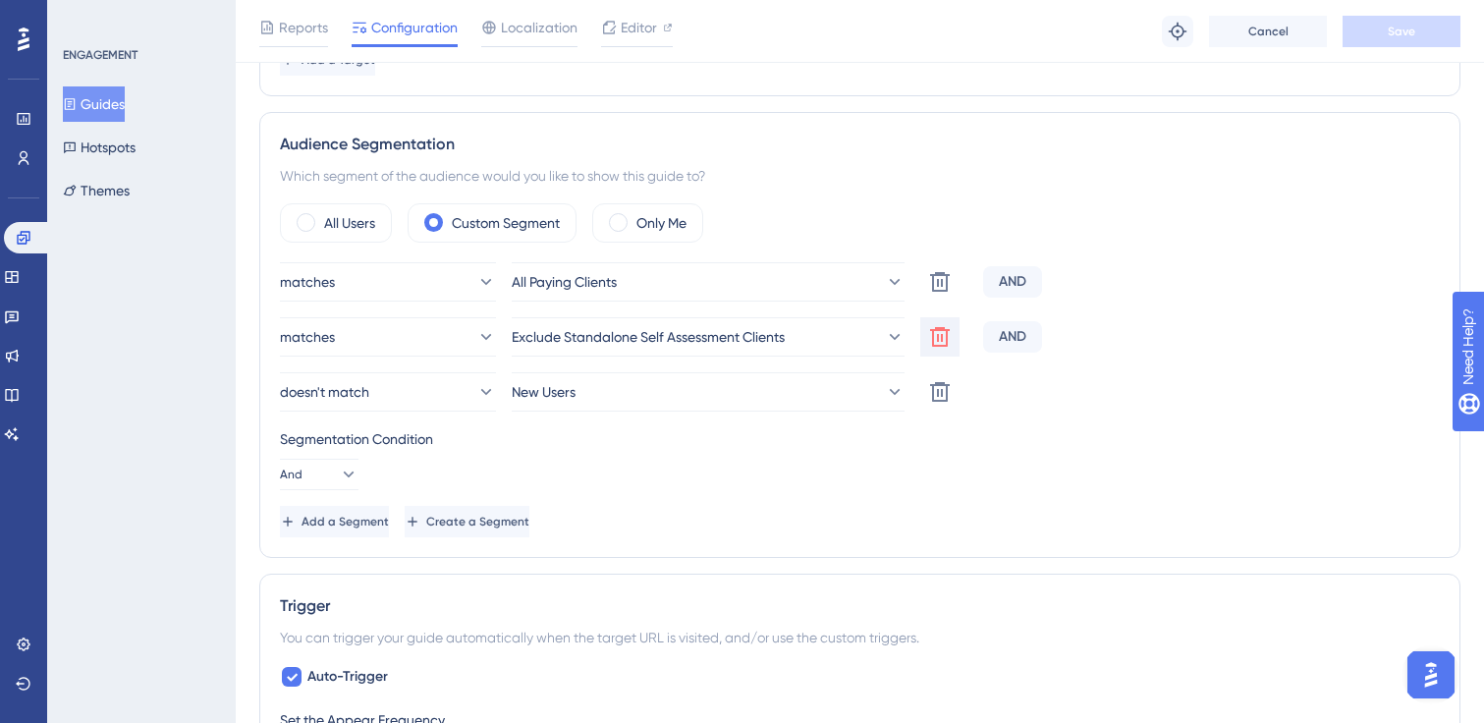
scroll to position [572, 0]
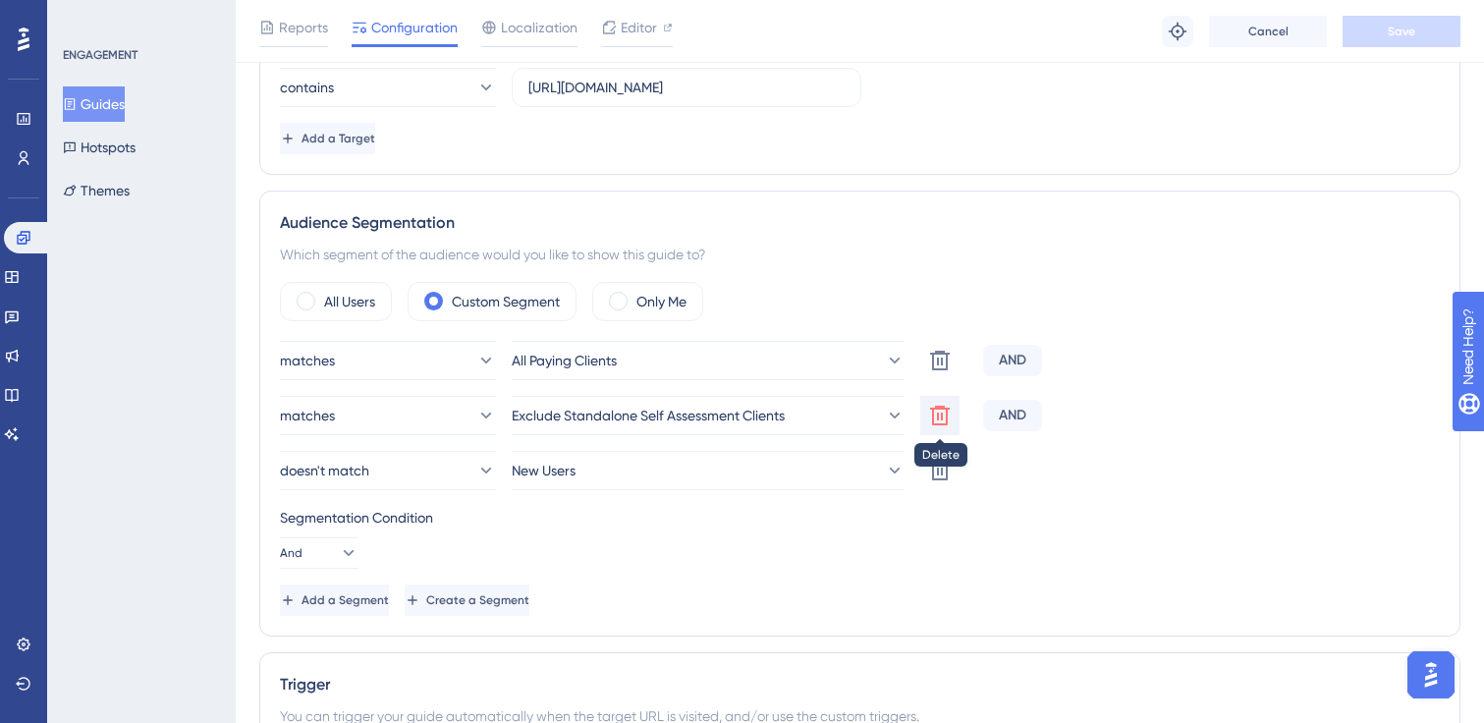
click at [943, 414] on icon at bounding box center [940, 416] width 24 height 24
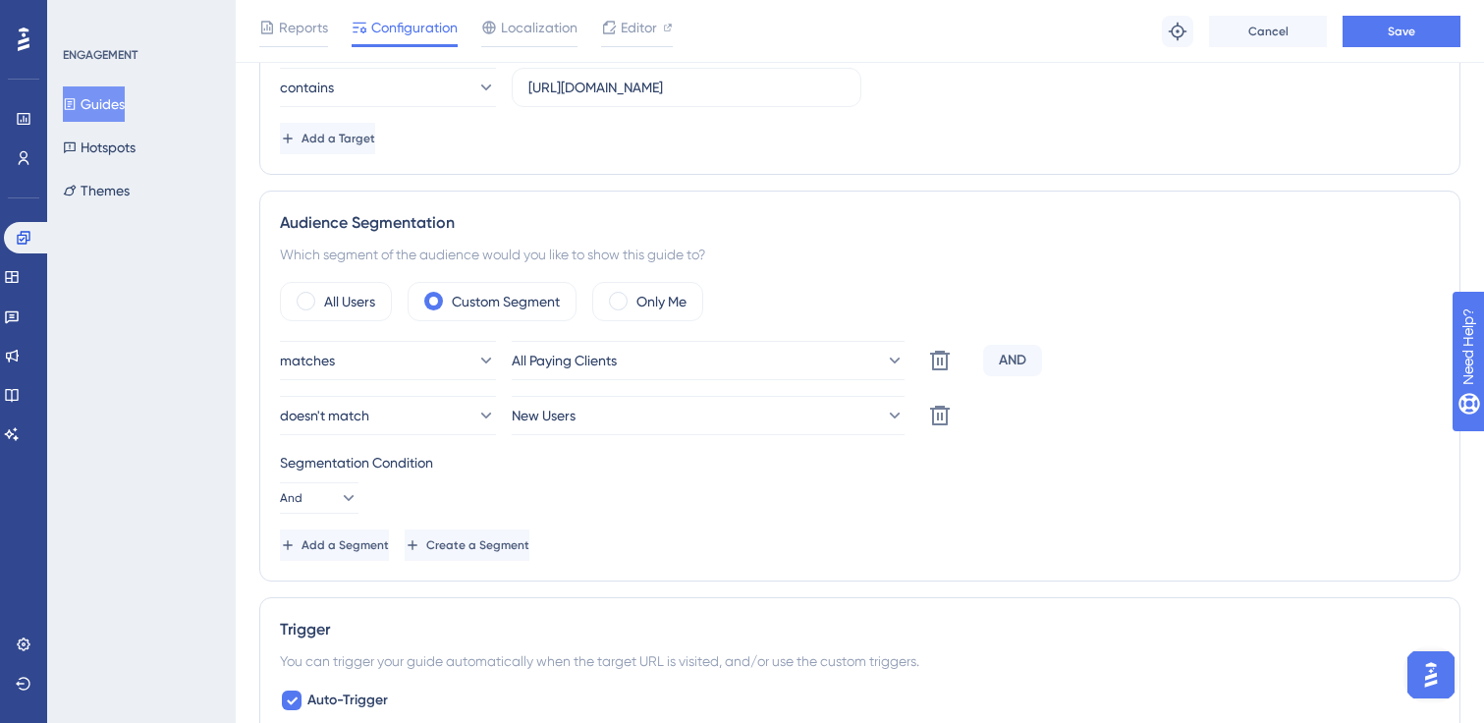
scroll to position [0, 0]
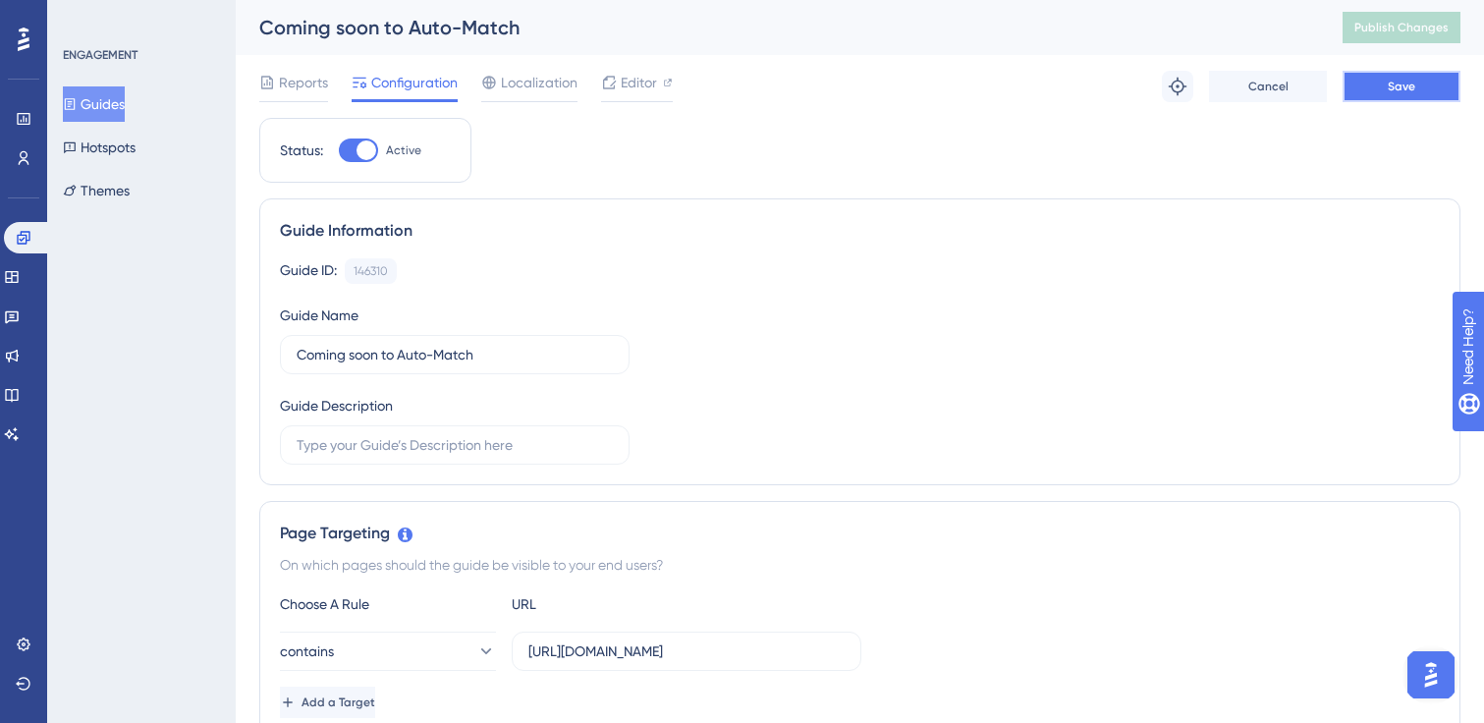
click at [1379, 83] on button "Save" at bounding box center [1402, 86] width 118 height 31
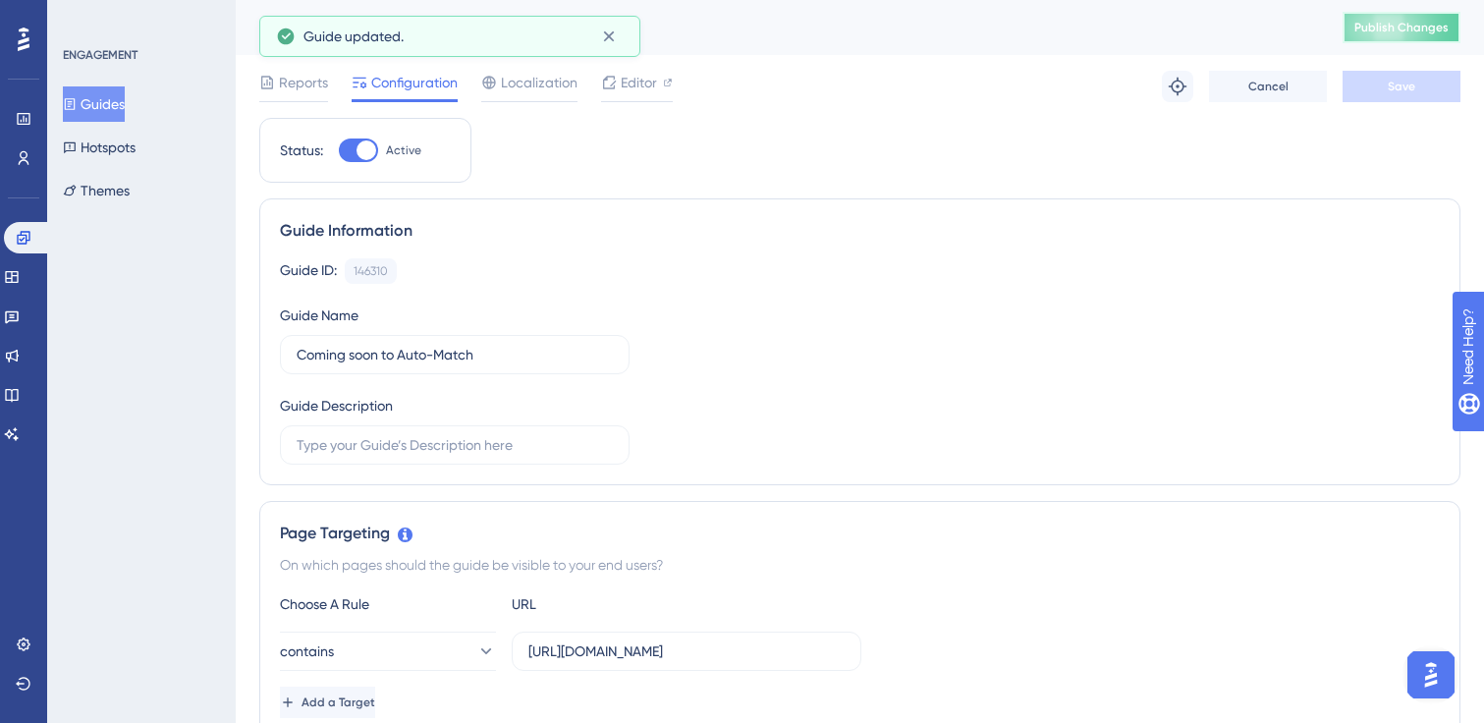
click at [1374, 23] on span "Publish Changes" at bounding box center [1401, 28] width 94 height 16
click at [113, 95] on button "Guides" at bounding box center [94, 103] width 62 height 35
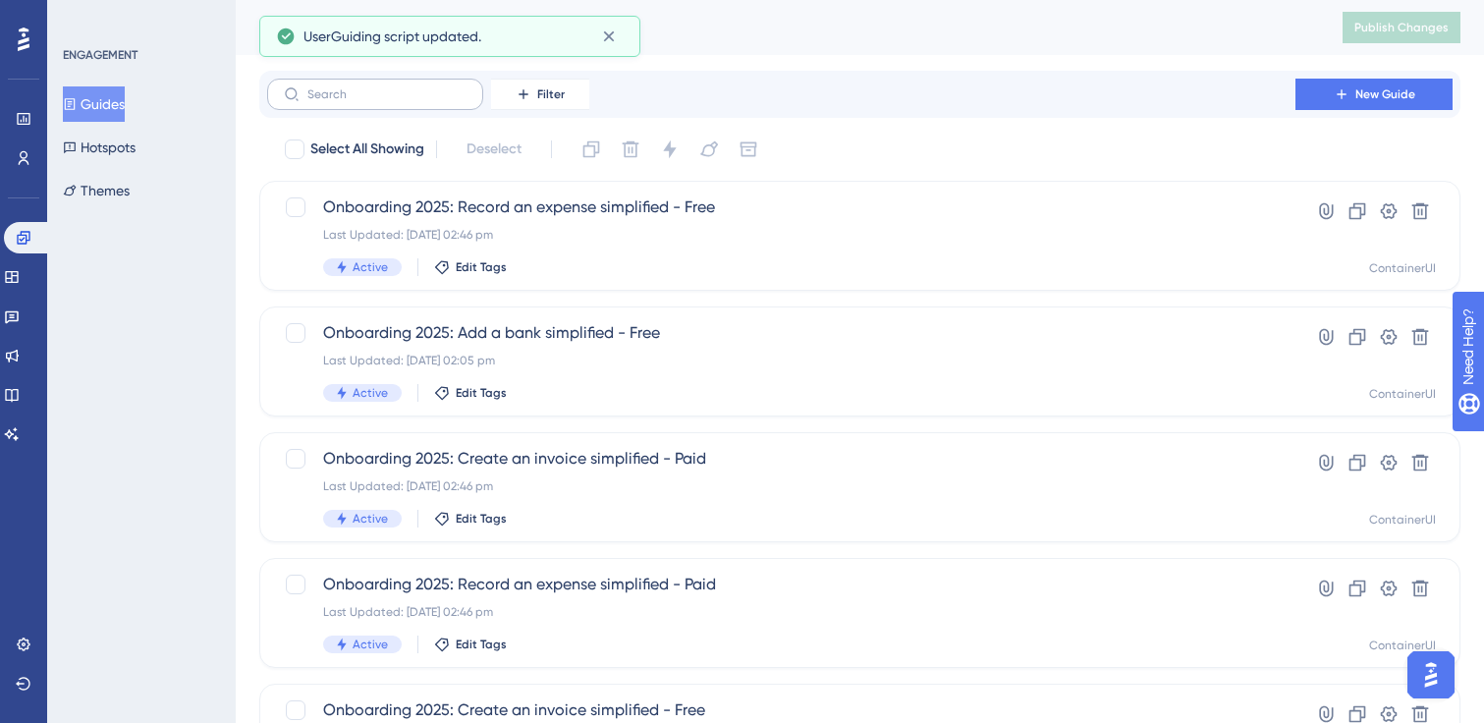
click at [358, 105] on label at bounding box center [375, 94] width 216 height 31
click at [358, 101] on input "text" at bounding box center [386, 94] width 159 height 14
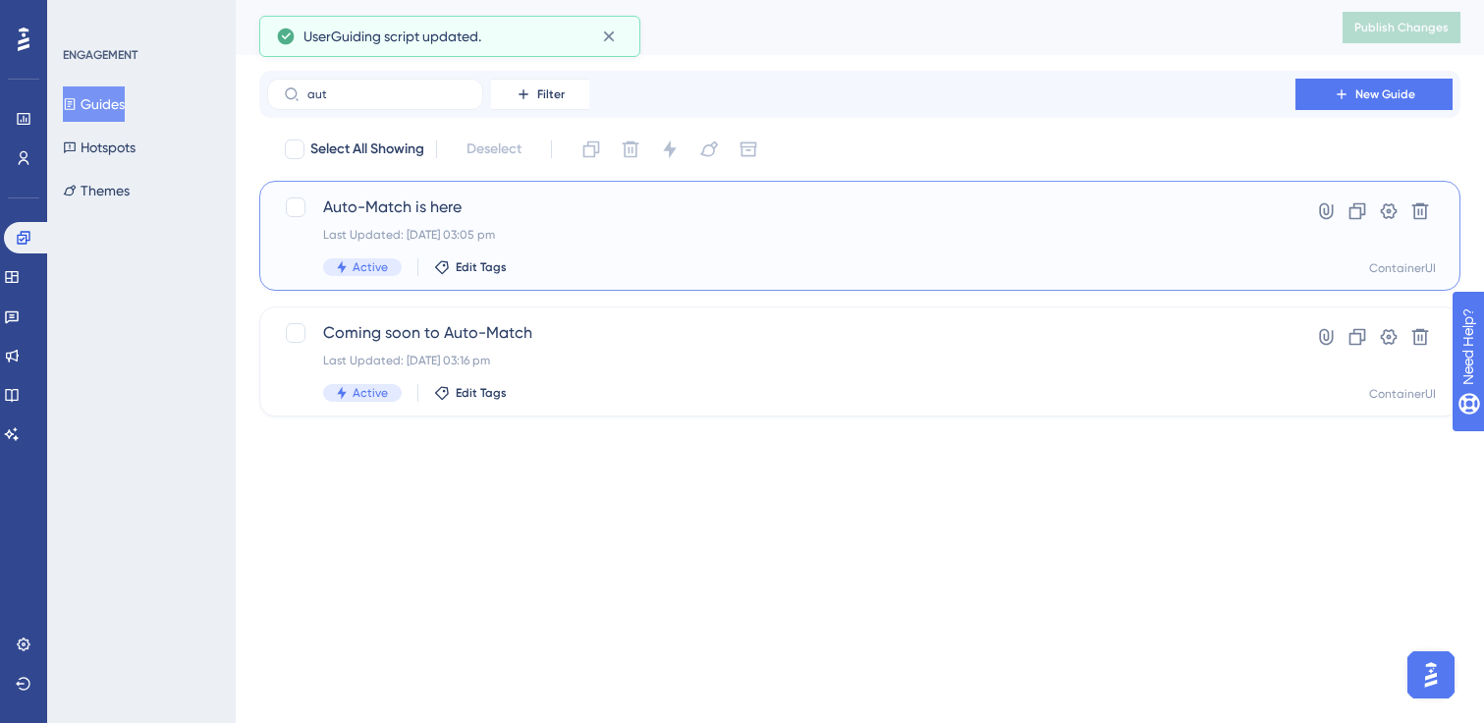
click at [586, 221] on div "Auto-Match is here Last Updated: [DATE] 03:05 pm Active Edit Tags" at bounding box center [781, 235] width 916 height 81
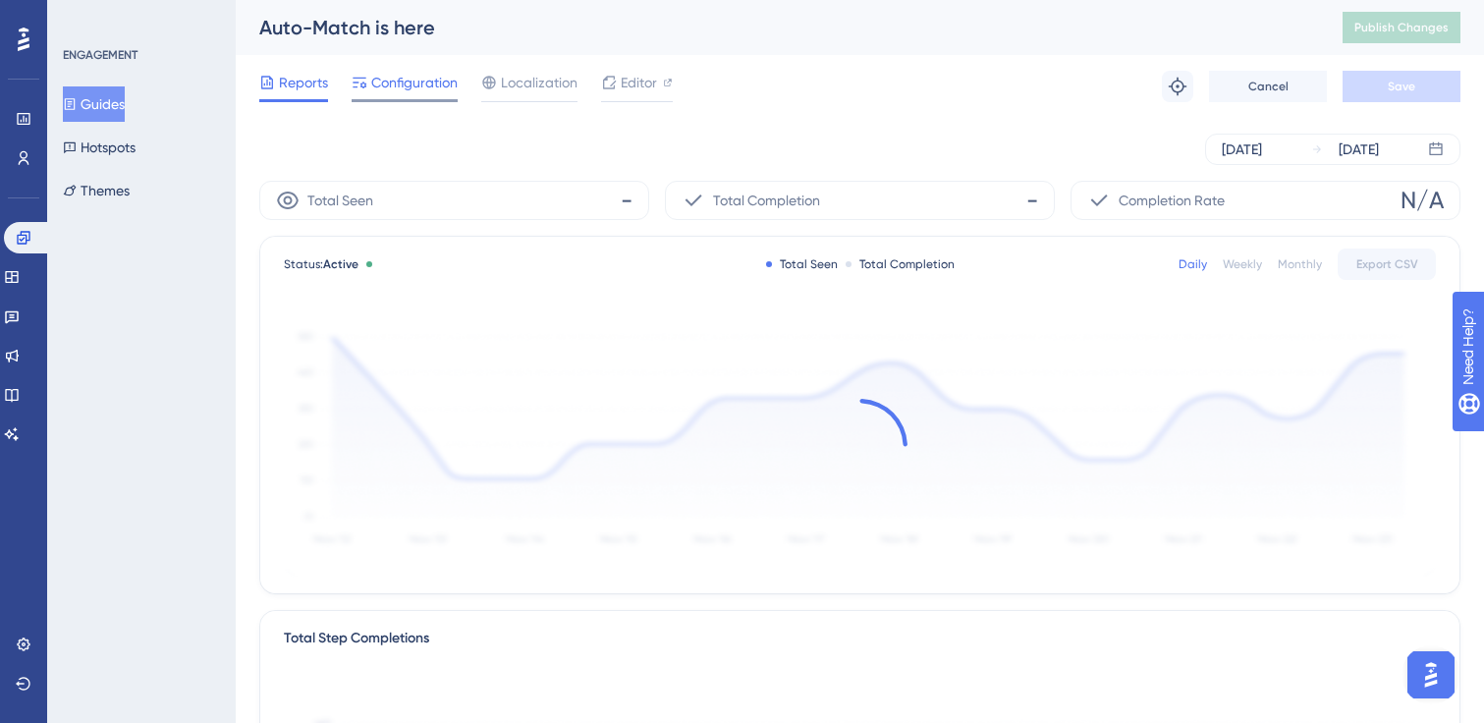
click at [430, 96] on div "Configuration" at bounding box center [405, 86] width 106 height 31
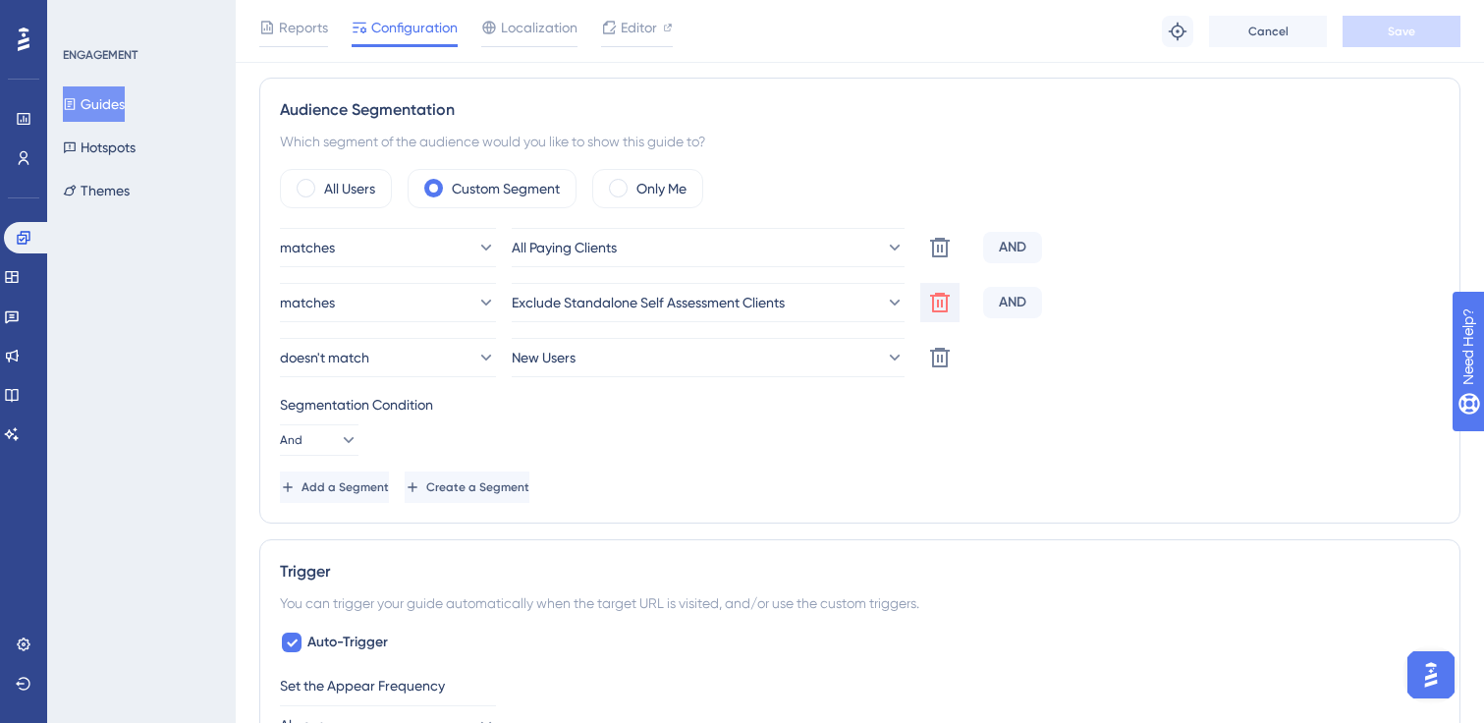
scroll to position [756, 0]
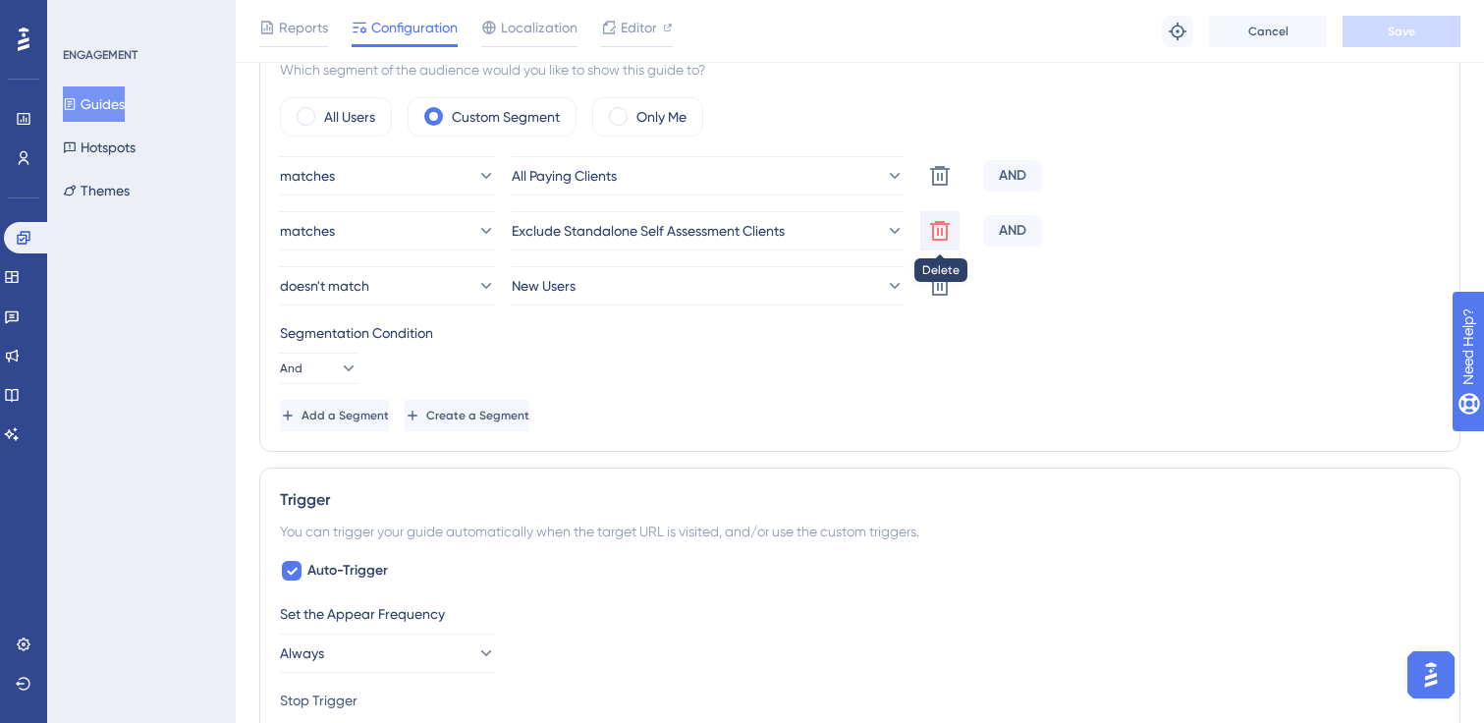
click at [938, 220] on icon at bounding box center [940, 231] width 24 height 24
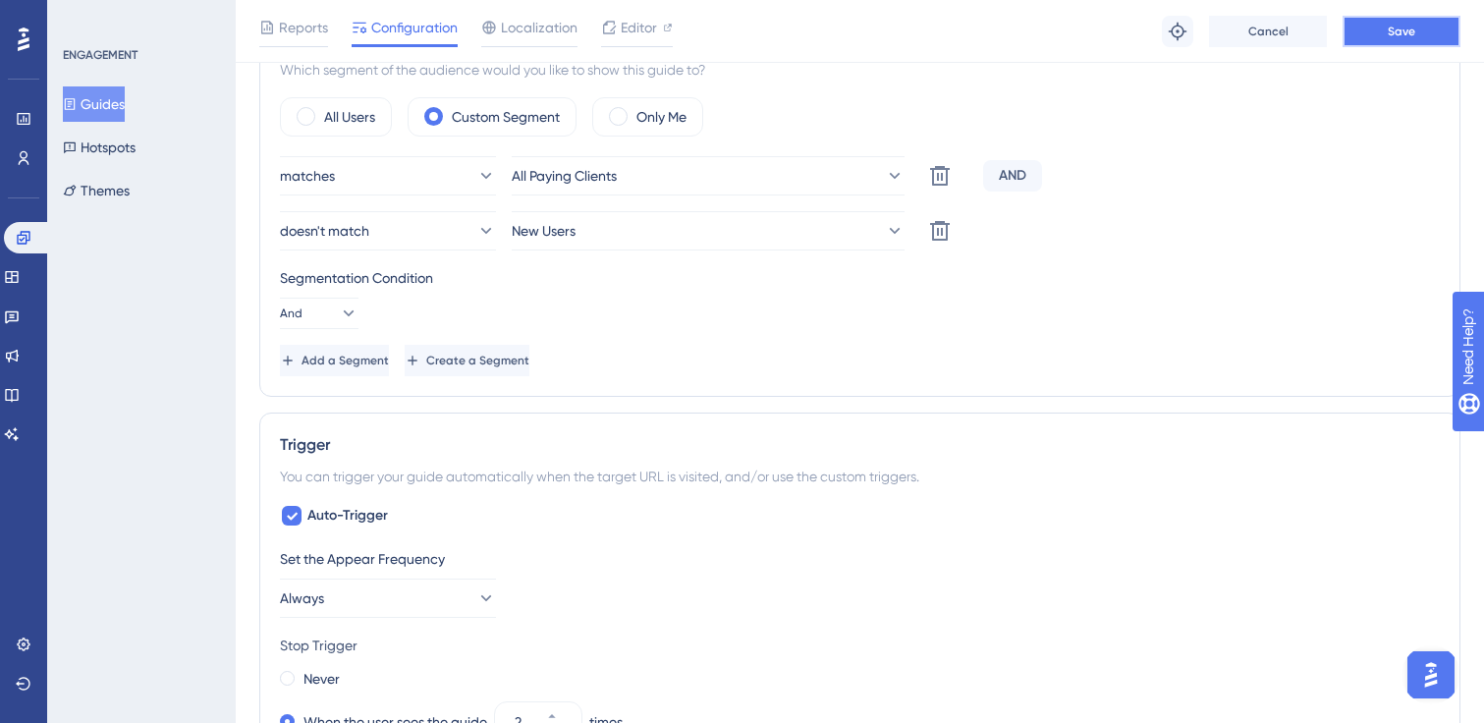
click at [1397, 28] on span "Save" at bounding box center [1402, 32] width 28 height 16
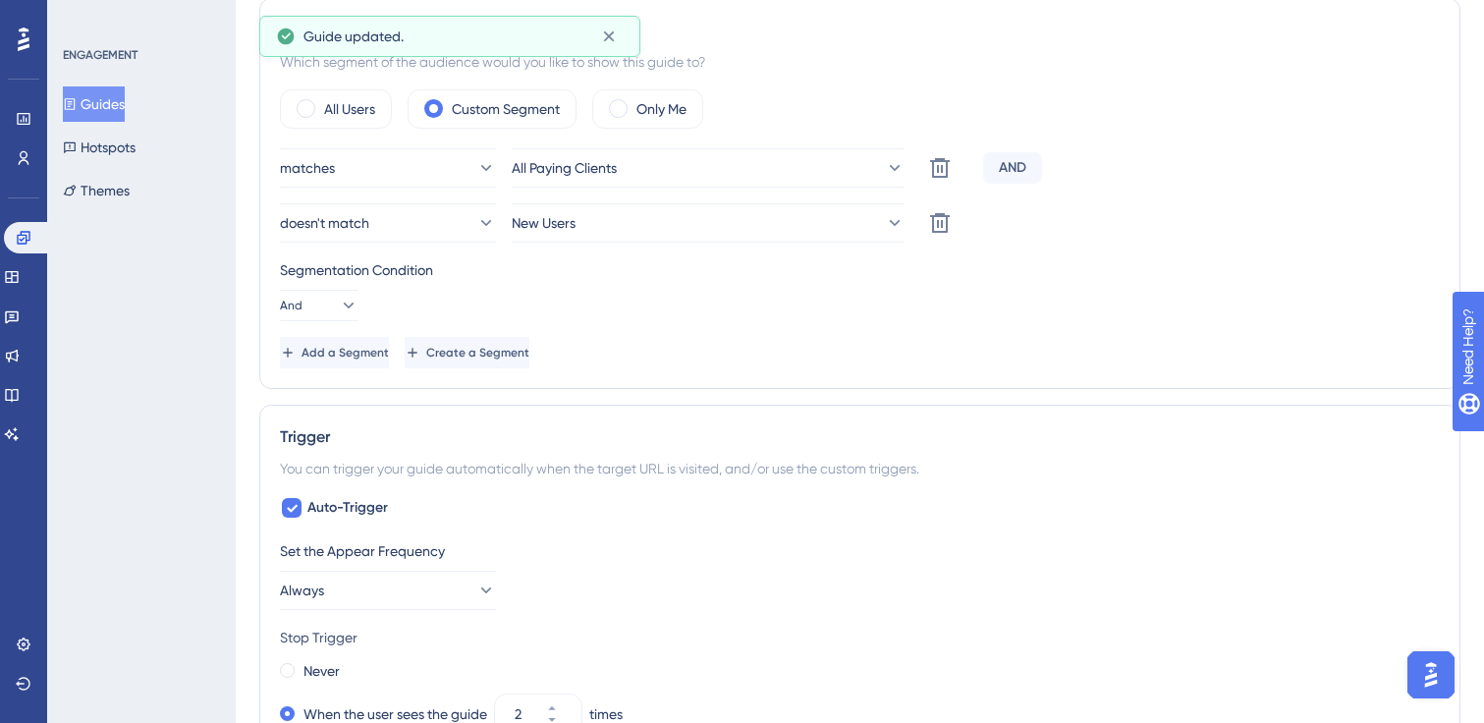
scroll to position [0, 0]
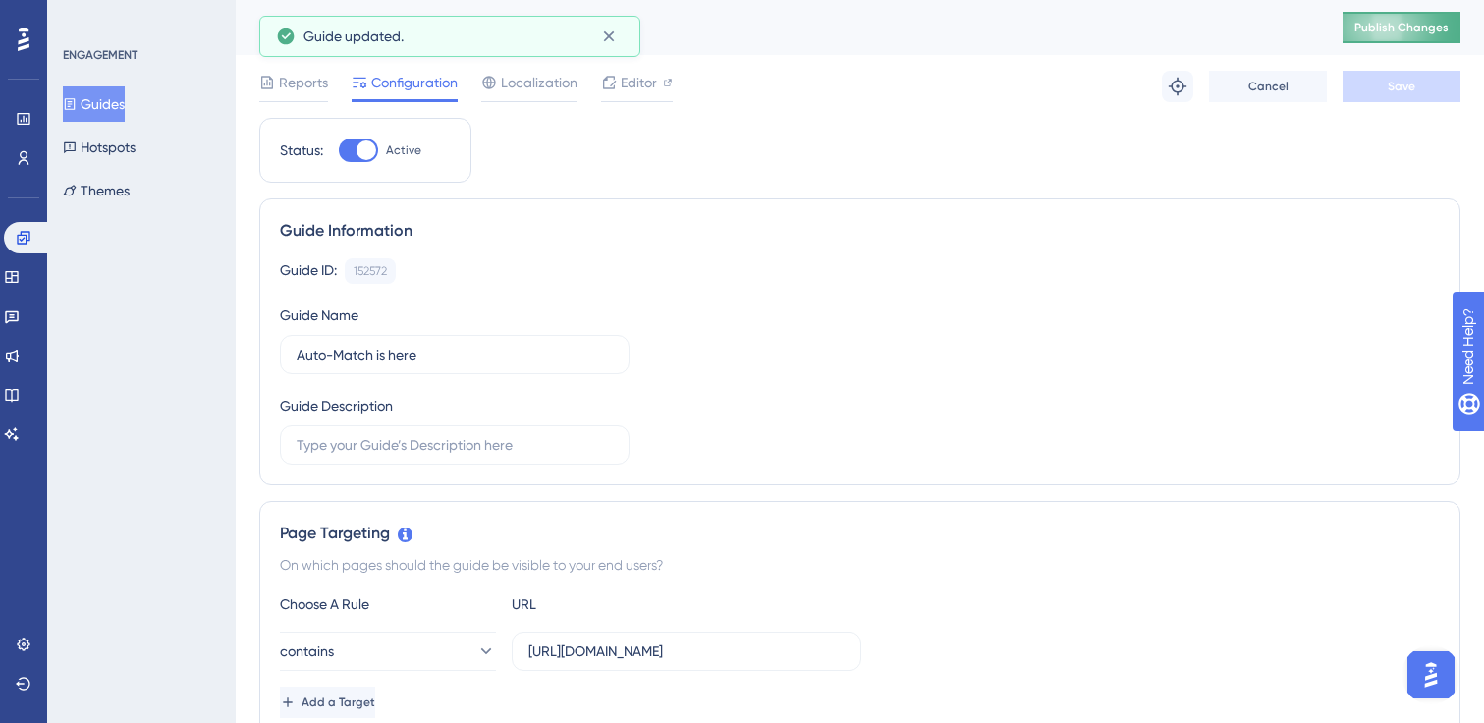
click at [1376, 29] on span "Publish Changes" at bounding box center [1401, 28] width 94 height 16
